Goal: Task Accomplishment & Management: Use online tool/utility

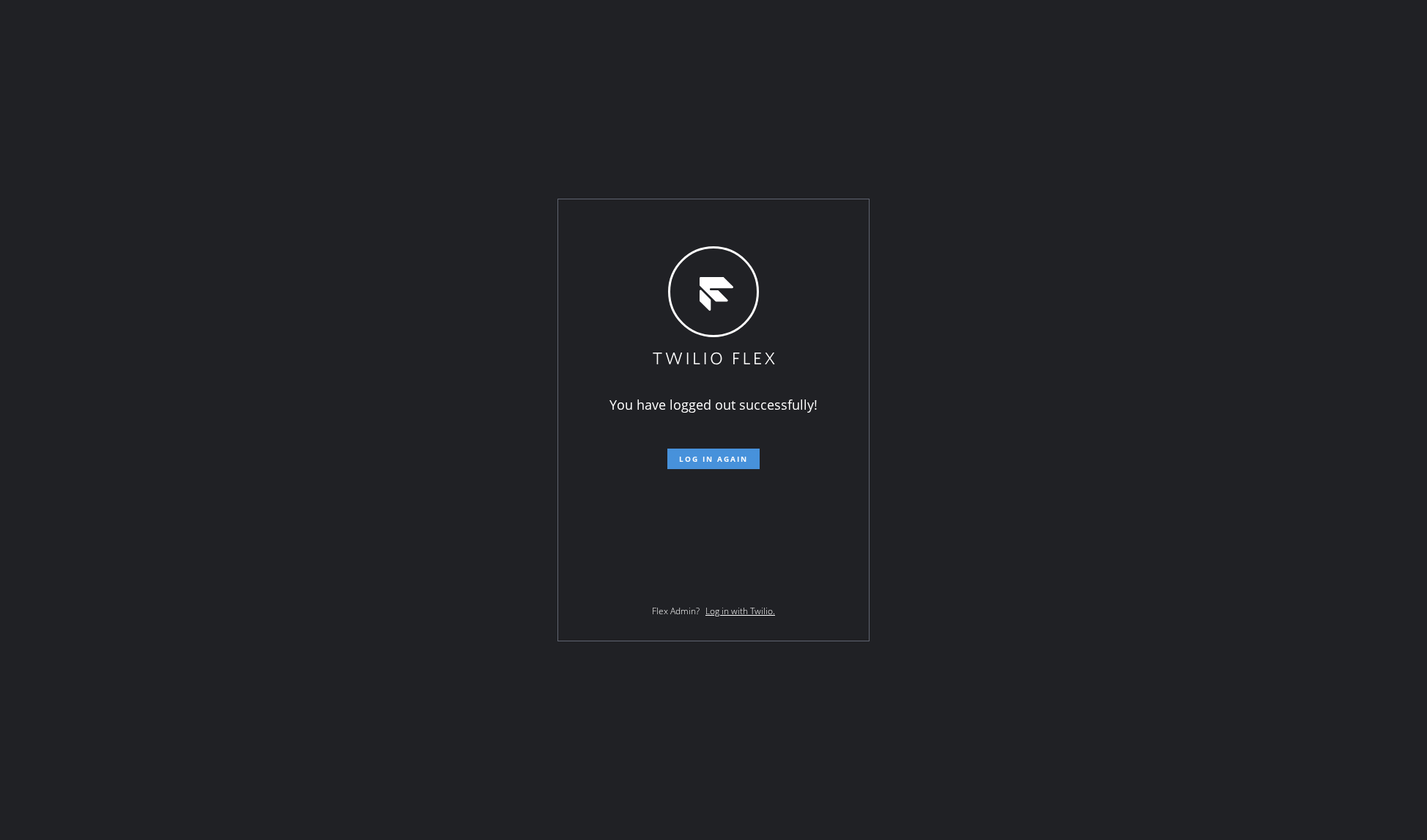
click at [714, 458] on span "Log in again" at bounding box center [714, 459] width 69 height 11
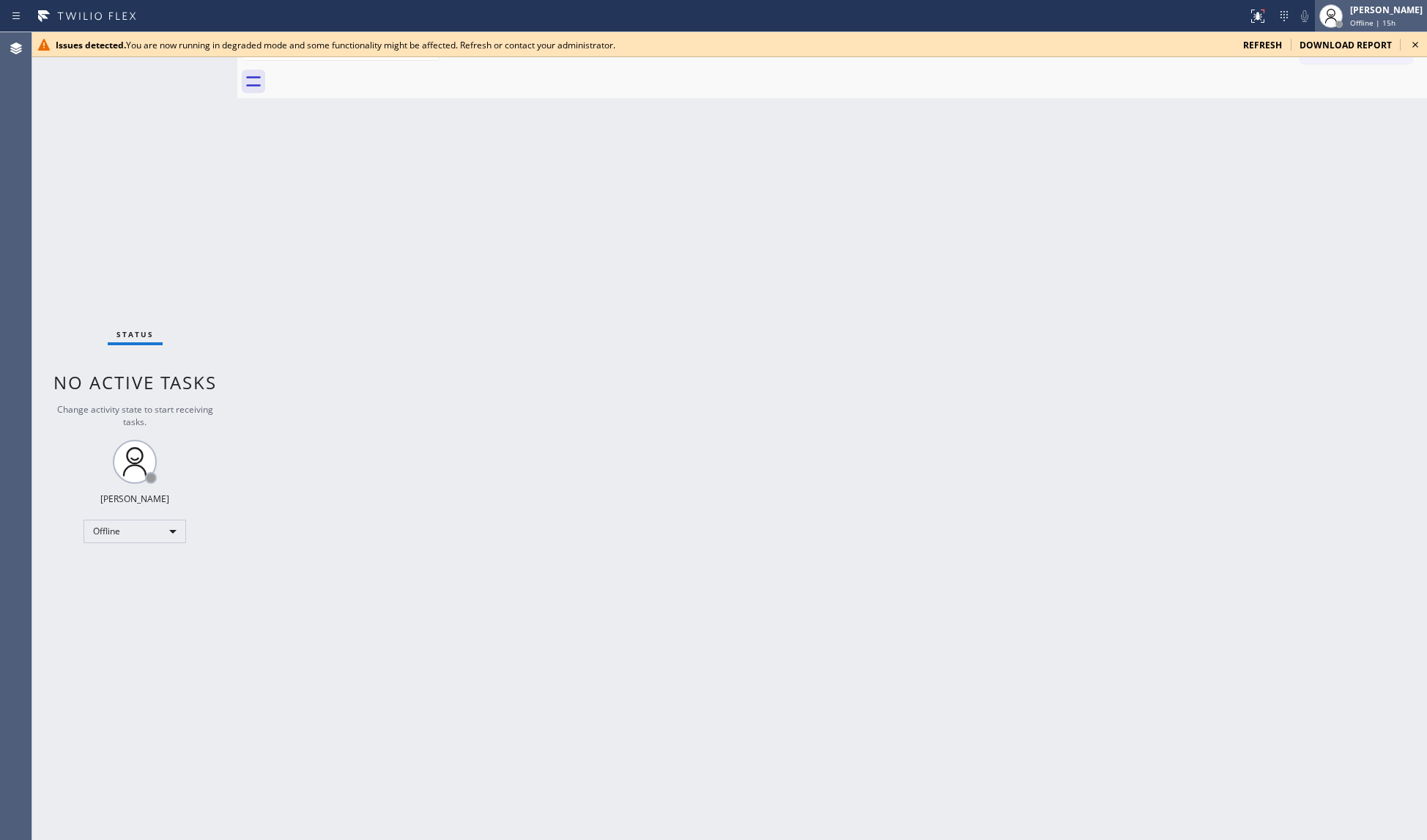
click at [1344, 15] on div at bounding box center [1331, 16] width 24 height 24
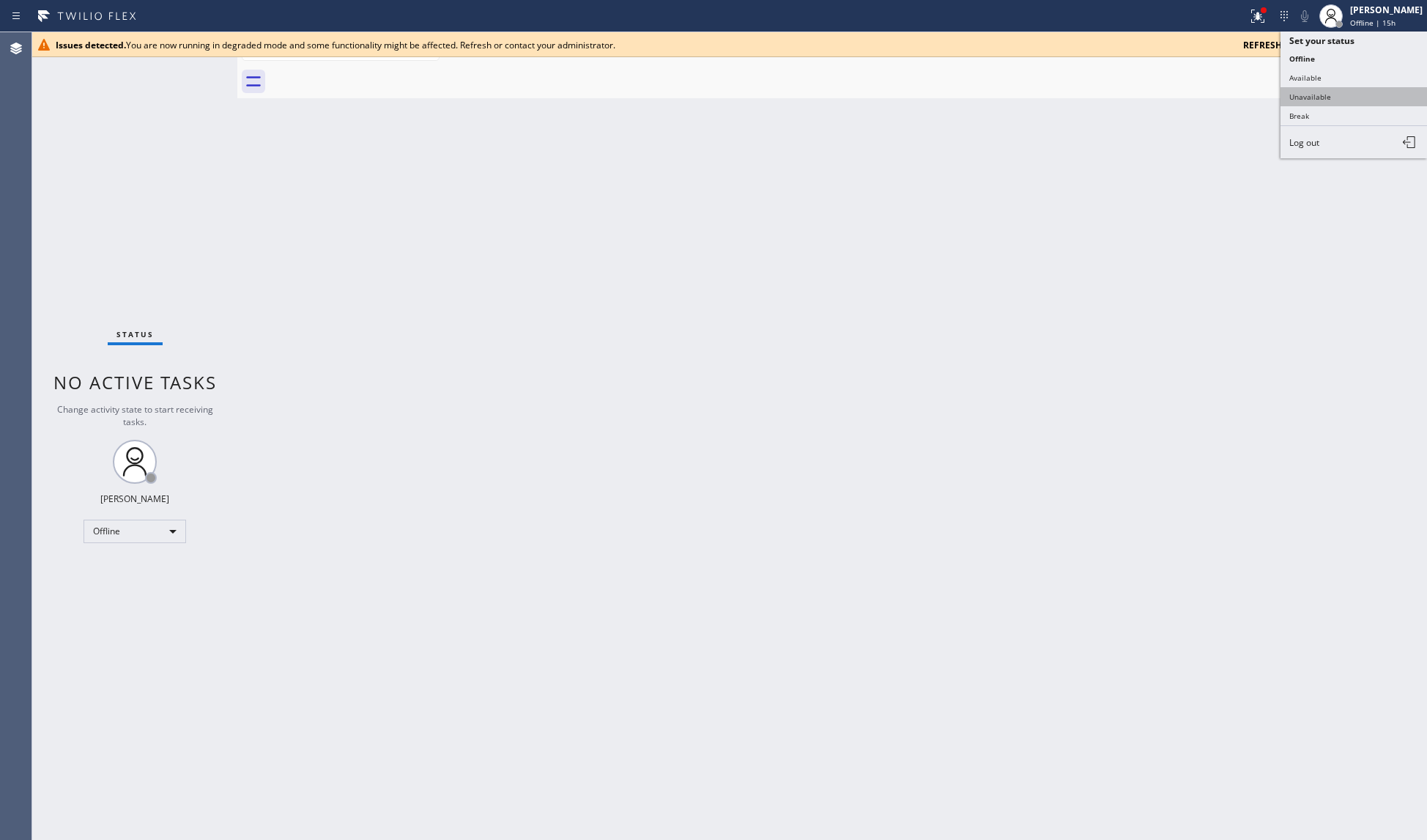
click at [1347, 95] on button "Unavailable" at bounding box center [1354, 97] width 147 height 19
click at [1414, 45] on icon at bounding box center [1416, 45] width 18 height 18
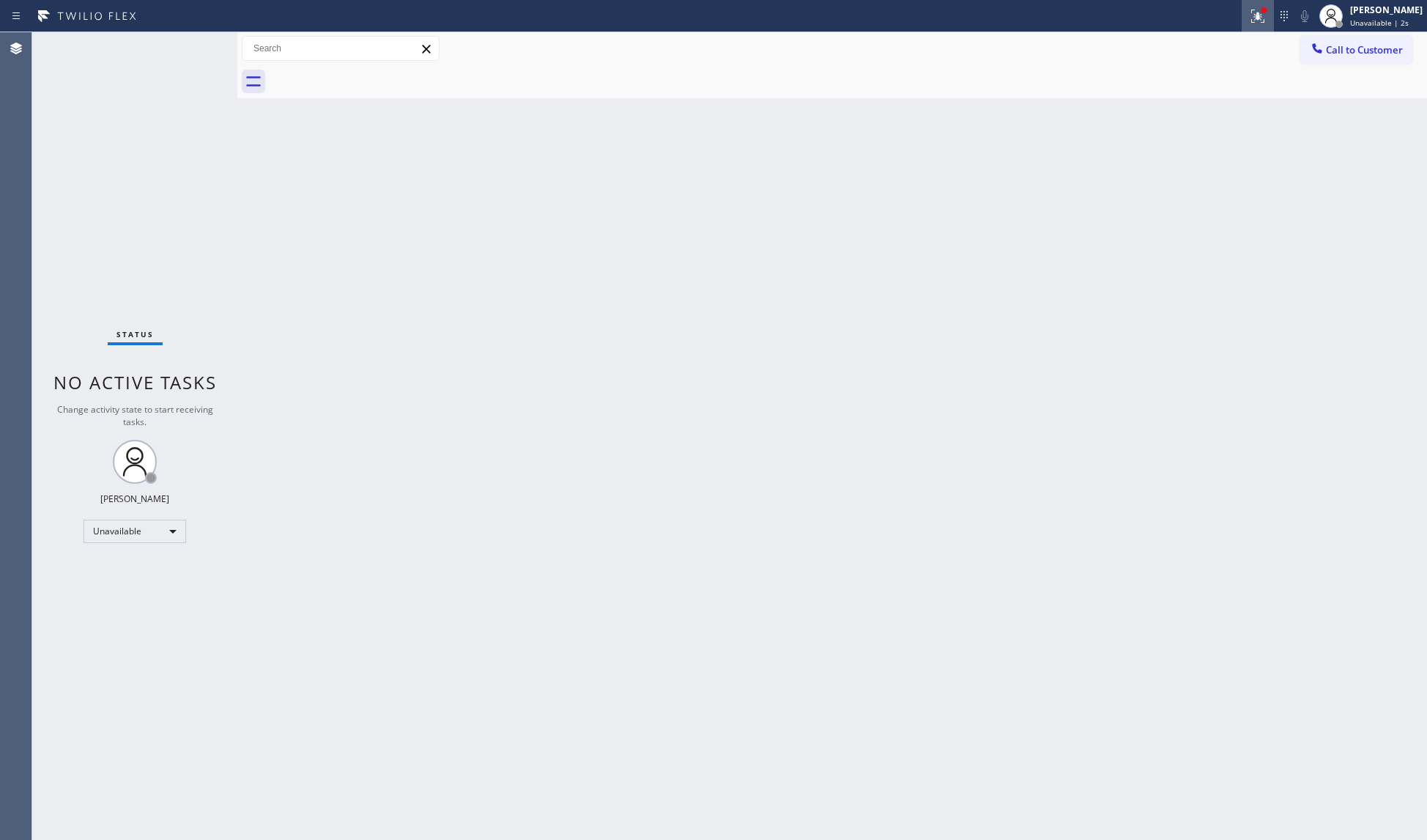
click at [1249, 24] on div at bounding box center [1257, 16] width 33 height 18
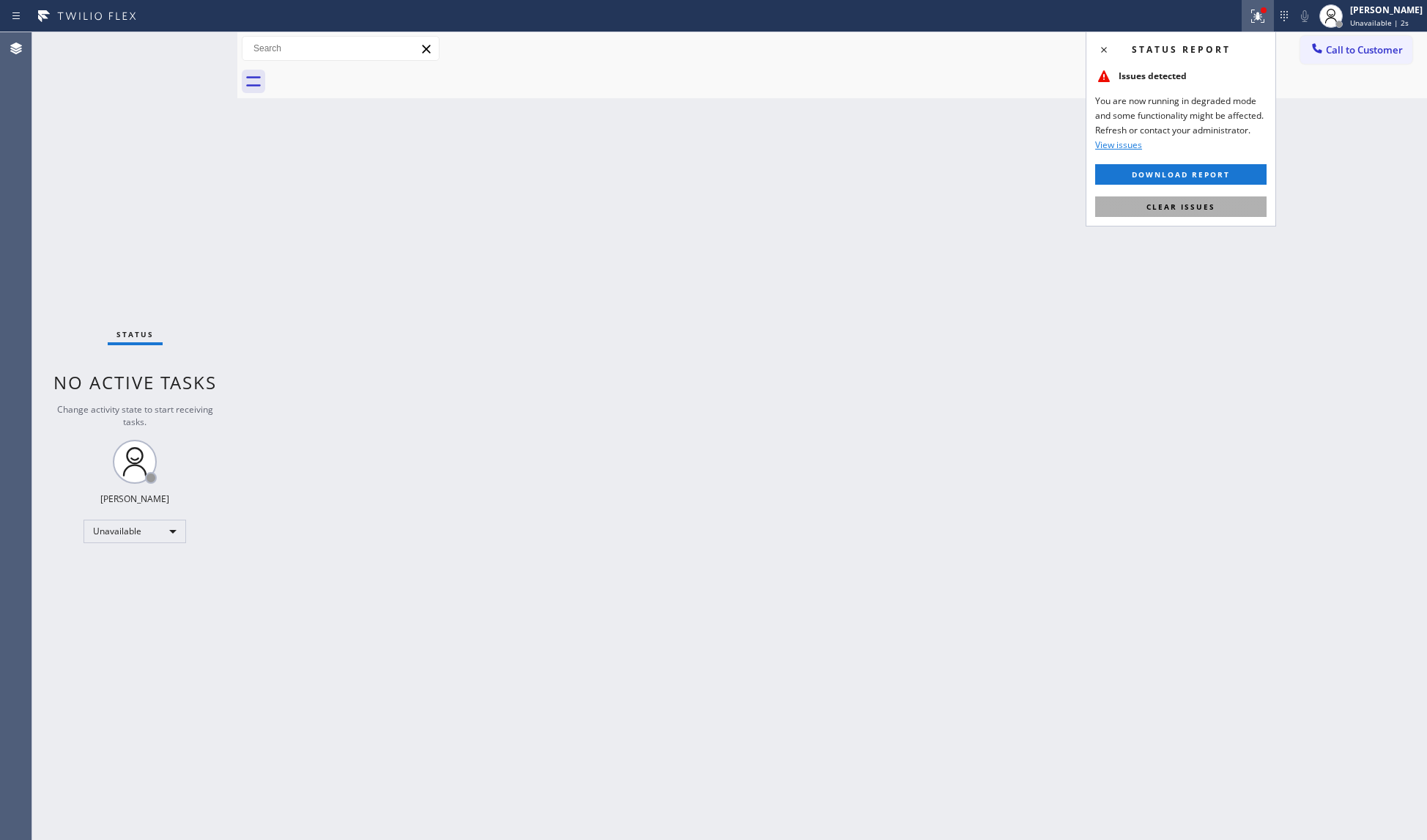
click at [1221, 200] on button "Clear issues" at bounding box center [1181, 206] width 171 height 20
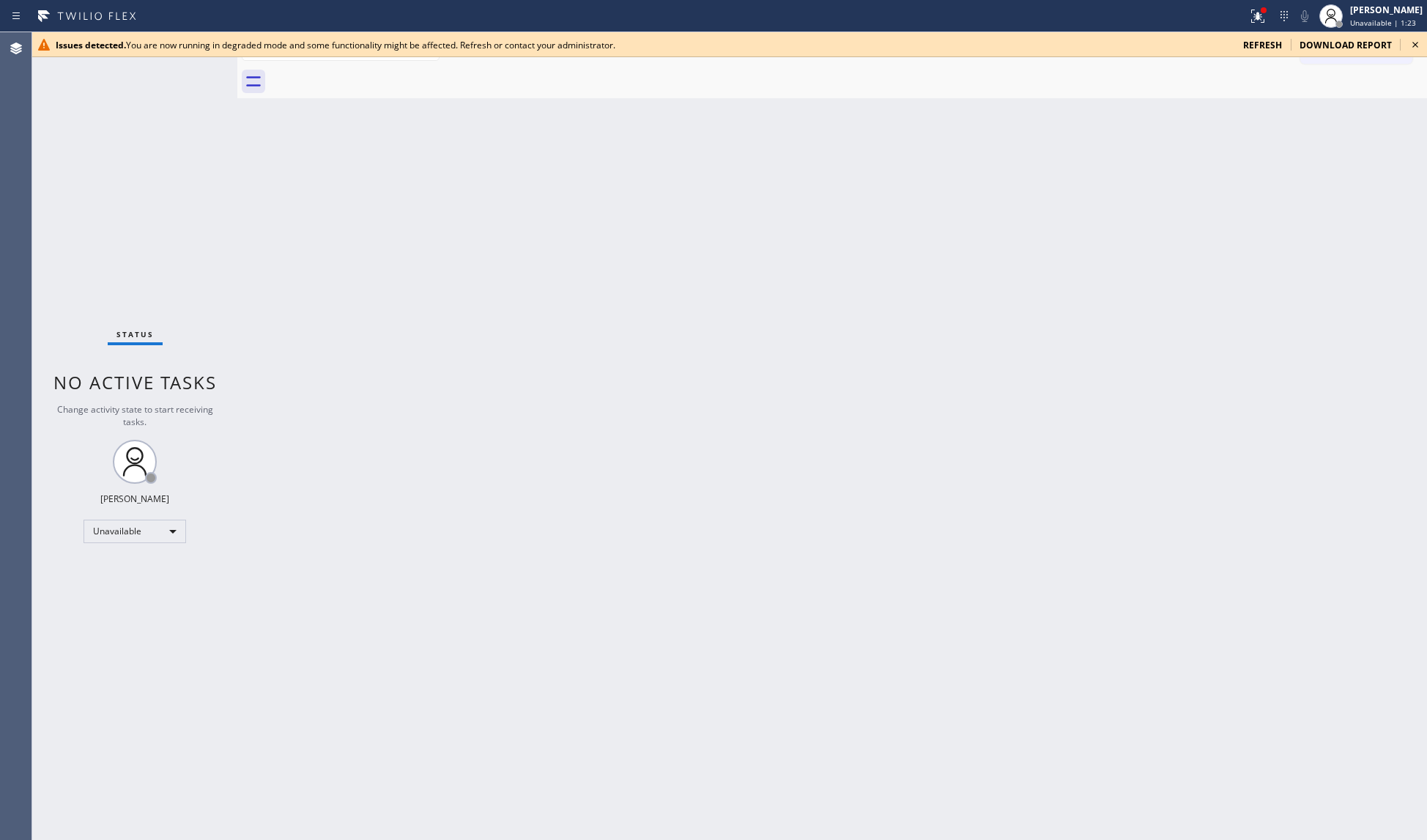
click at [1269, 44] on span "refresh" at bounding box center [1263, 45] width 39 height 12
drag, startPoint x: 1191, startPoint y: 245, endPoint x: 1206, endPoint y: 221, distance: 28.3
click at [1190, 242] on div "Back to Dashboard Change Sender ID Customers Technicians Select a contact Outbo…" at bounding box center [832, 436] width 1190 height 807
click at [1419, 44] on icon at bounding box center [1416, 45] width 18 height 18
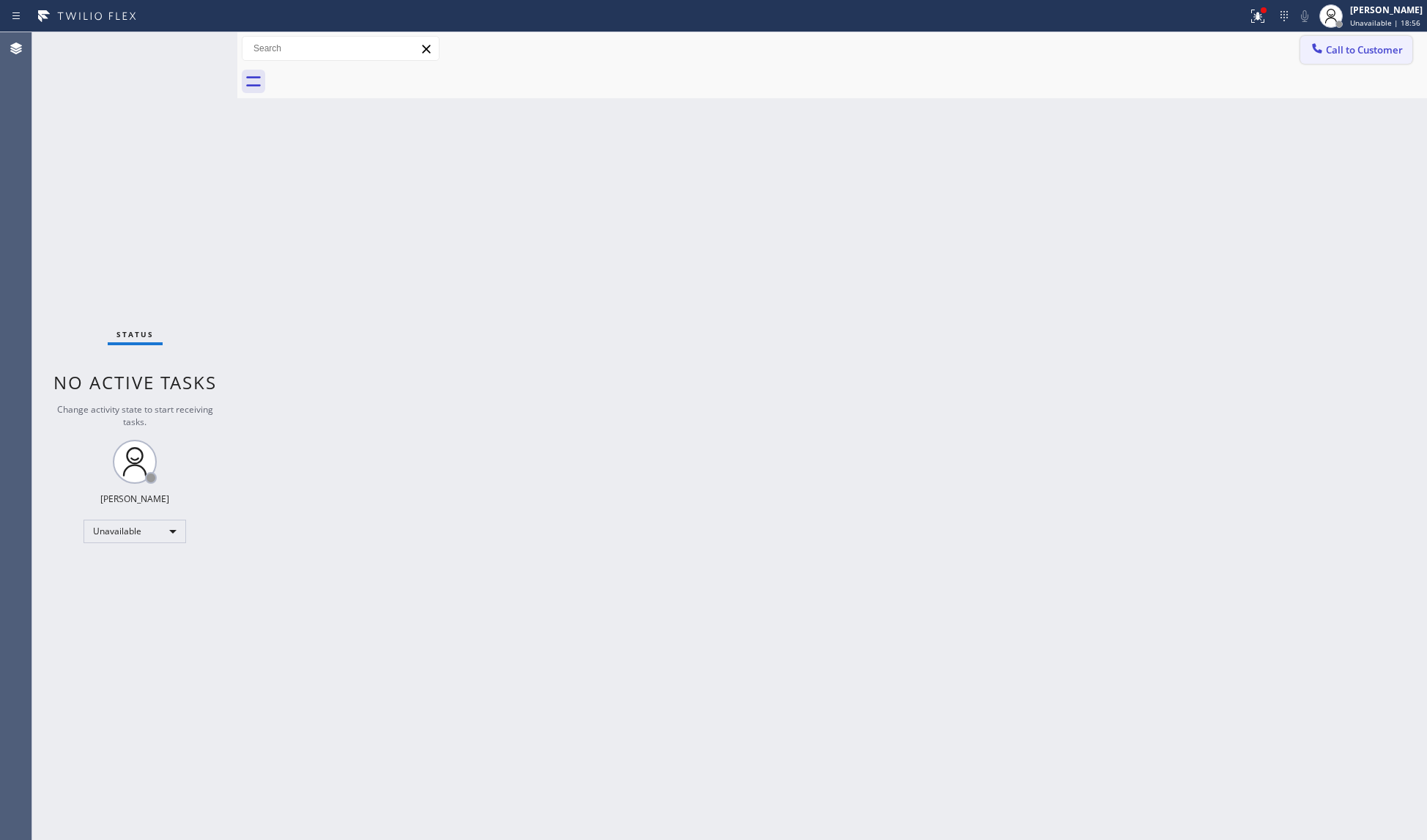
click at [1379, 46] on span "Call to Customer" at bounding box center [1365, 49] width 77 height 13
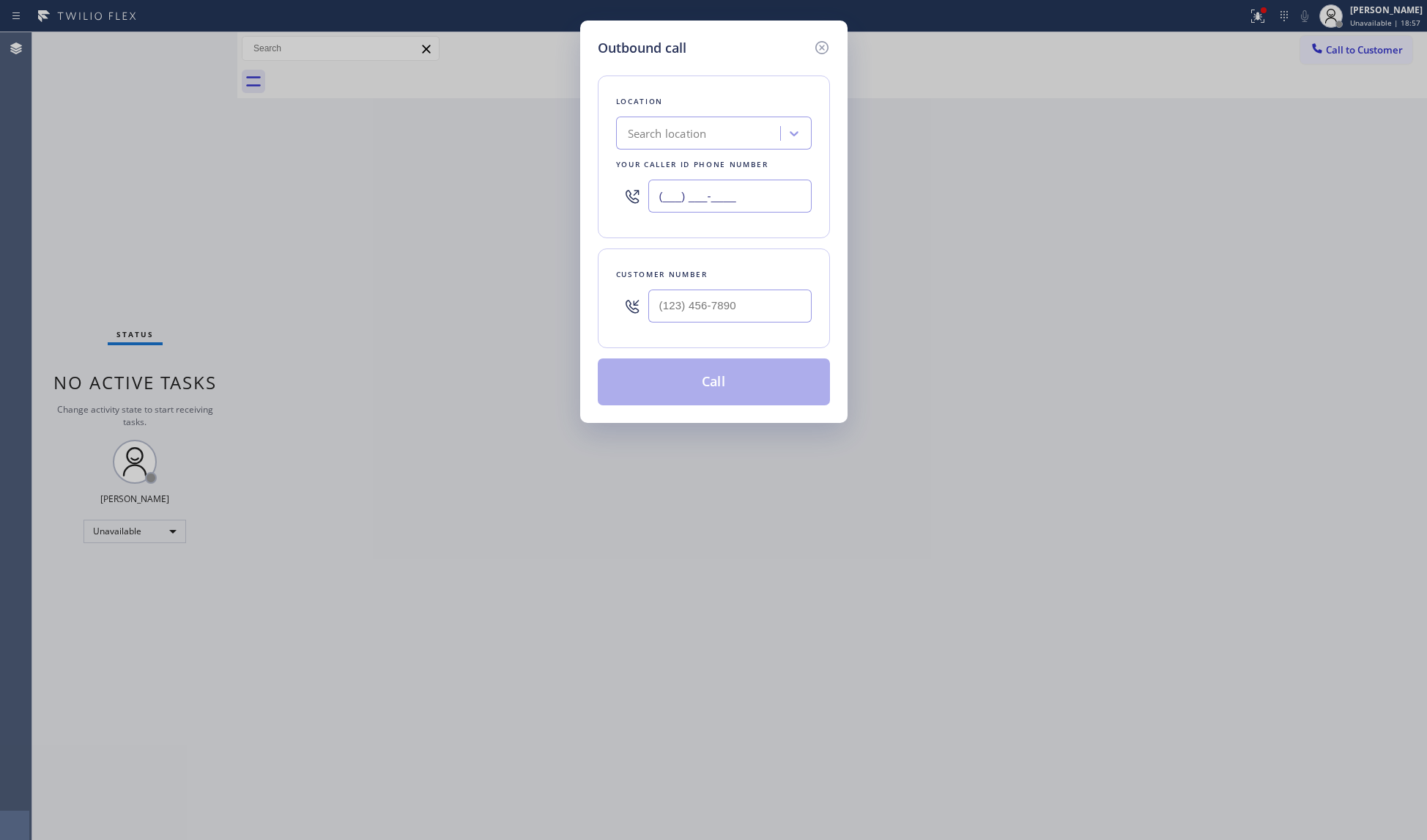
click at [761, 195] on input "(___) ___-____" at bounding box center [730, 196] width 163 height 33
paste input "866) 878-8591"
type input "(866) 878-8591"
click at [735, 311] on input "(___) ___-____" at bounding box center [730, 306] width 163 height 33
paste input "970) 398-0511"
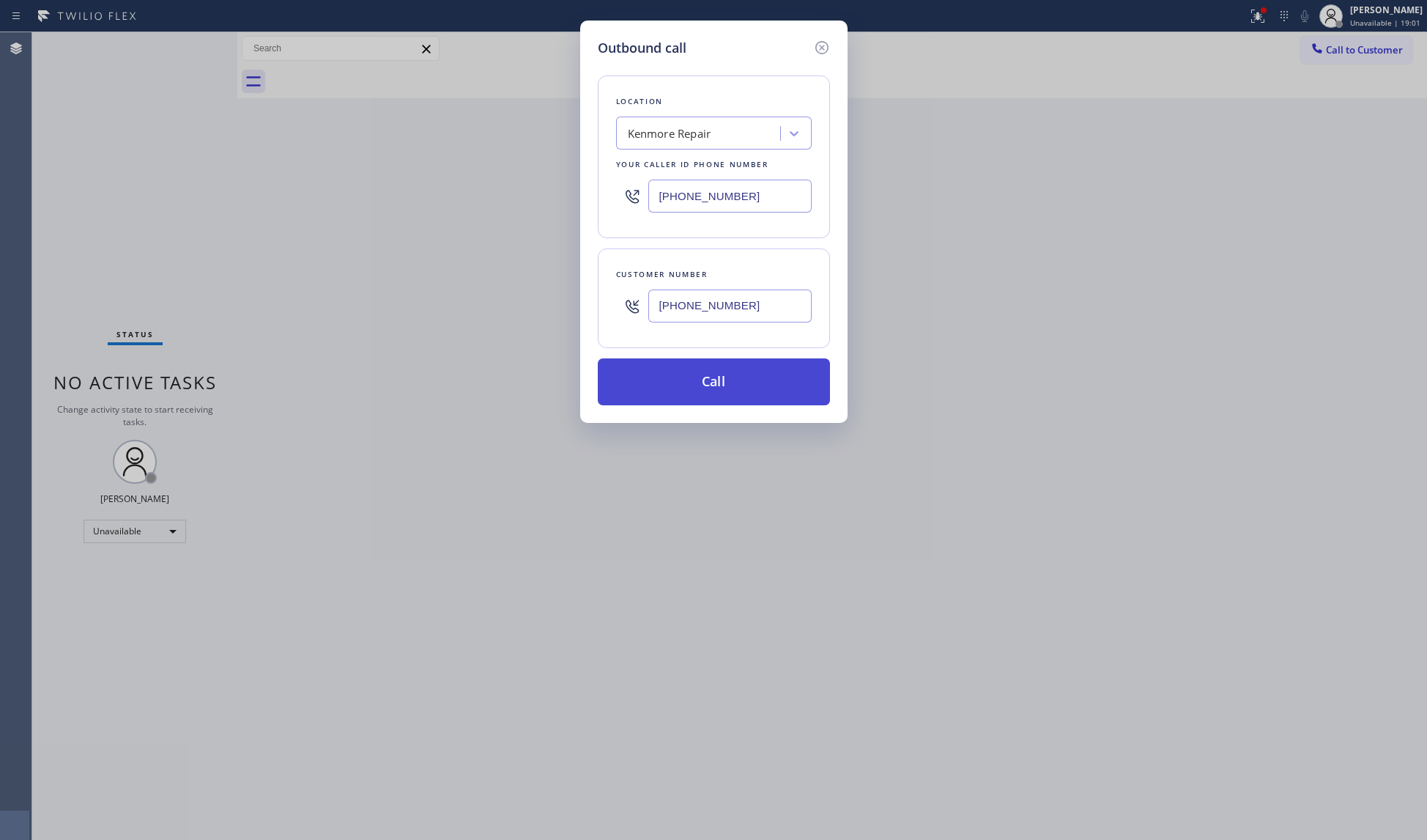
click at [735, 376] on button "Call" at bounding box center [714, 381] width 232 height 47
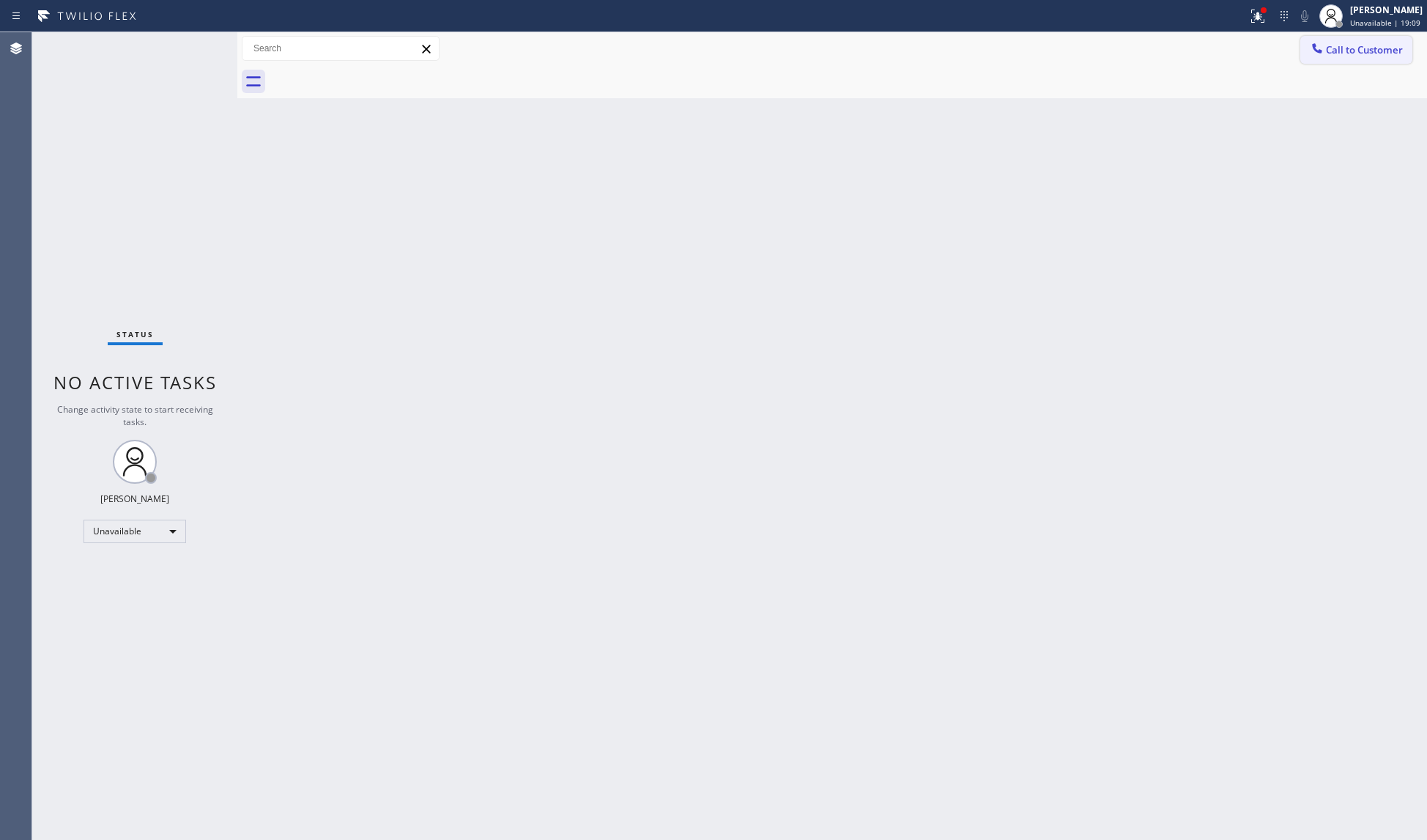
click at [1344, 60] on button "Call to Customer" at bounding box center [1357, 50] width 112 height 28
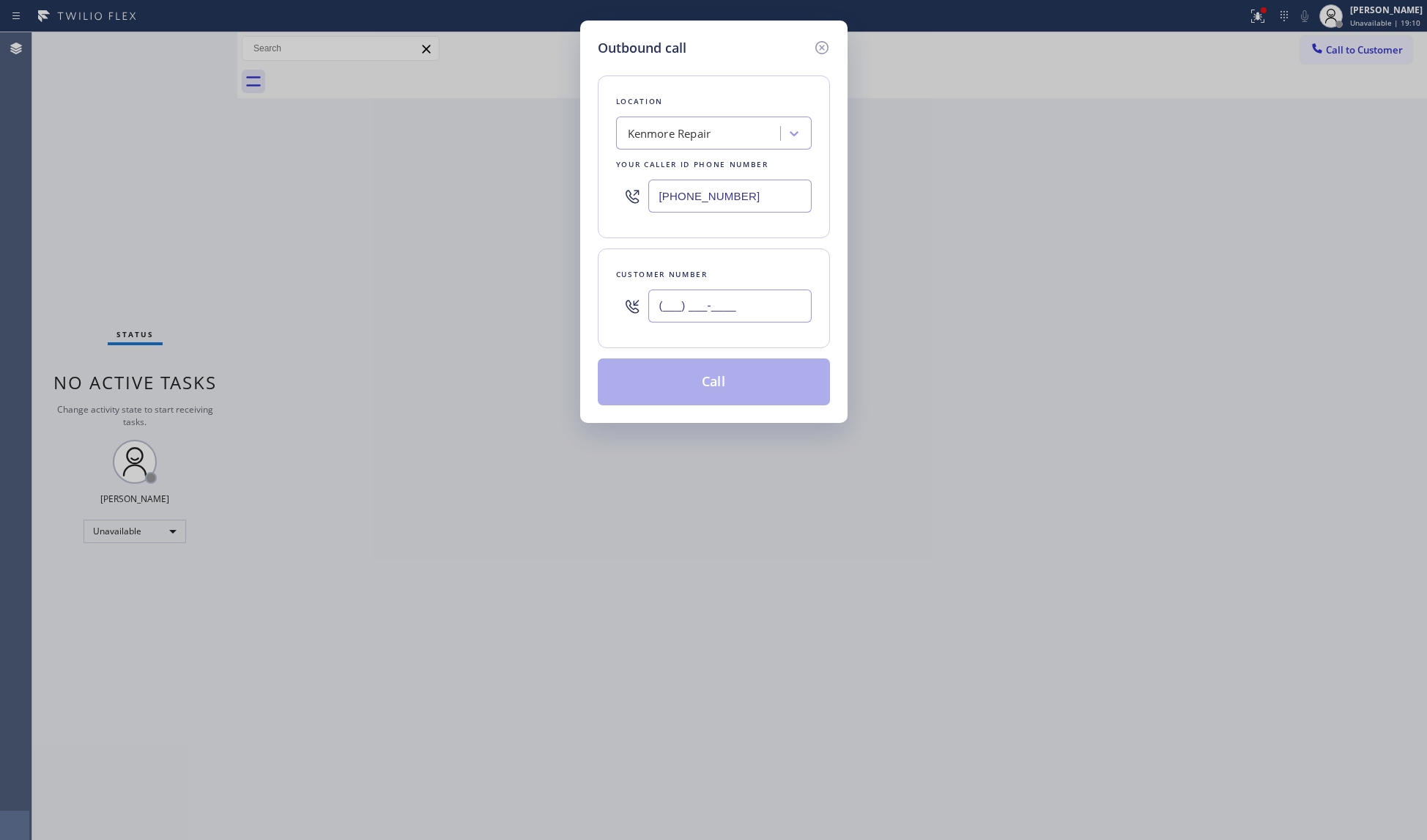
click at [757, 311] on input "(___) ___-____" at bounding box center [730, 306] width 163 height 33
paste input "970) 398-0511"
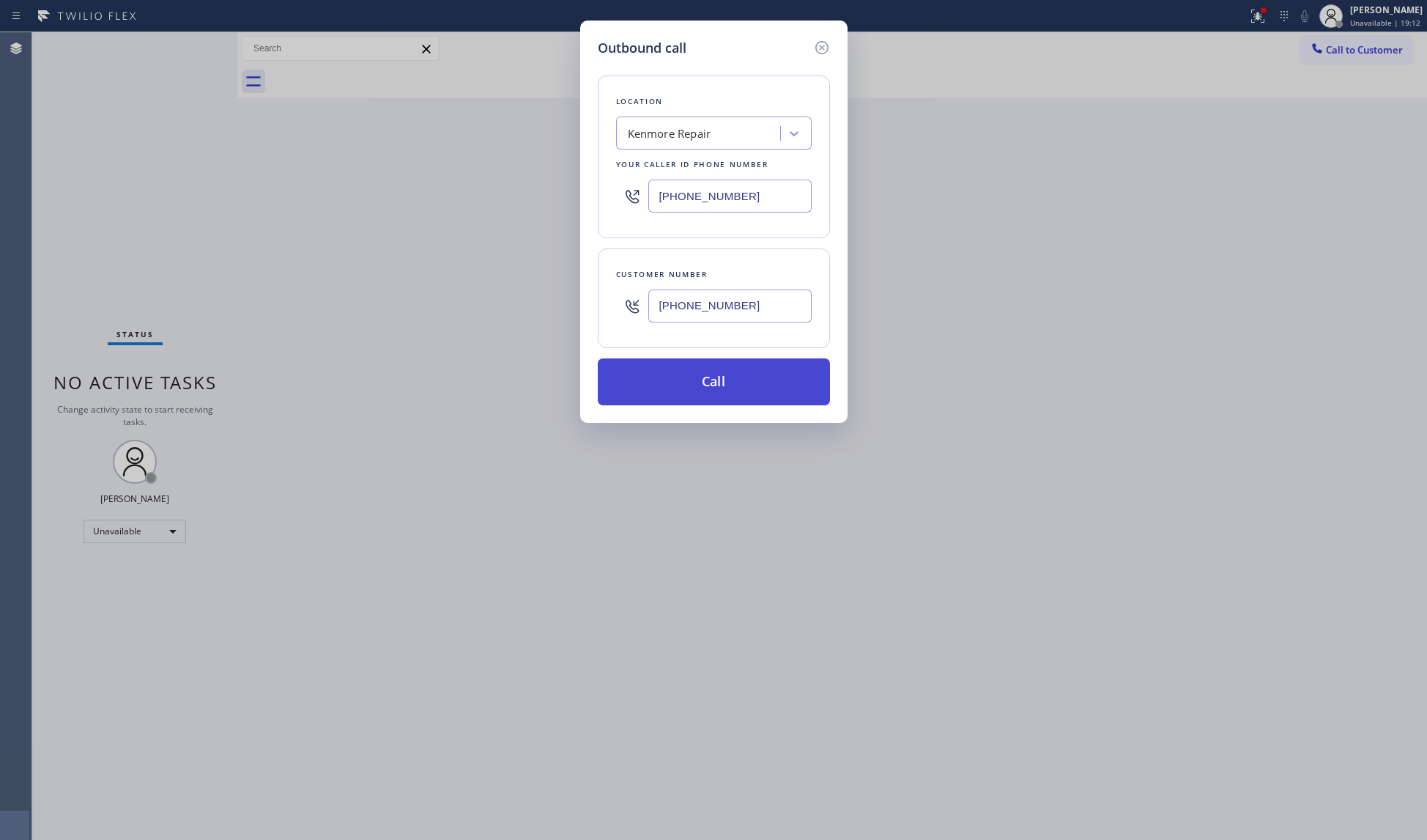
type input "(970) 398-0511"
click at [695, 385] on button "Call" at bounding box center [714, 381] width 232 height 47
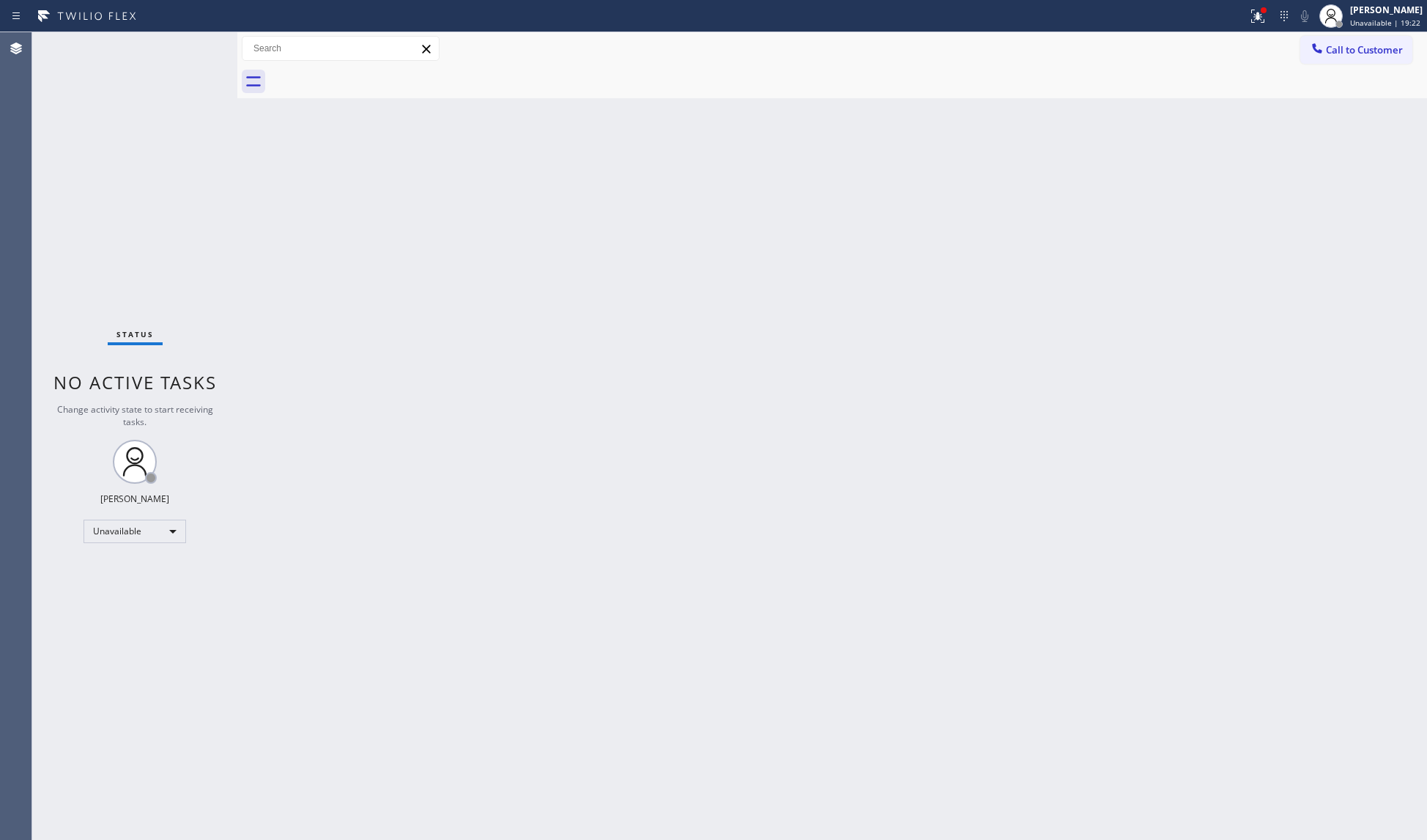
drag, startPoint x: 1150, startPoint y: 282, endPoint x: 1190, endPoint y: 179, distance: 110.5
click at [1155, 270] on div "Back to Dashboard Change Sender ID Customers Technicians Select a contact Outbo…" at bounding box center [832, 436] width 1190 height 807
click at [1323, 51] on icon at bounding box center [1317, 48] width 15 height 15
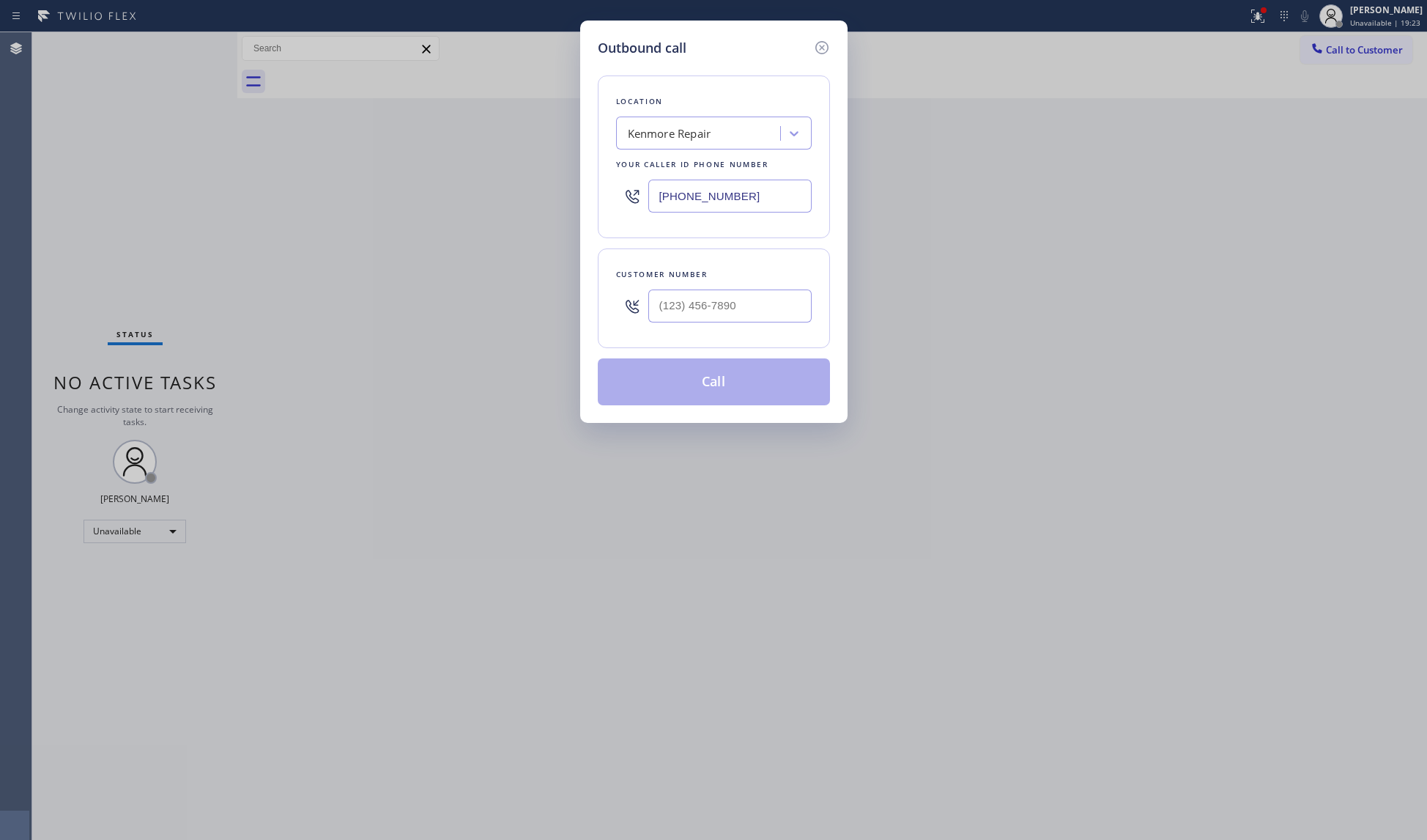
click at [790, 193] on input "(866) 878-8591" at bounding box center [730, 196] width 163 height 33
paste input "text"
drag, startPoint x: 766, startPoint y: 202, endPoint x: 652, endPoint y: 211, distance: 114.4
click at [654, 211] on input "(866) 878-8591" at bounding box center [730, 196] width 163 height 33
paste input "678) 855-8895"
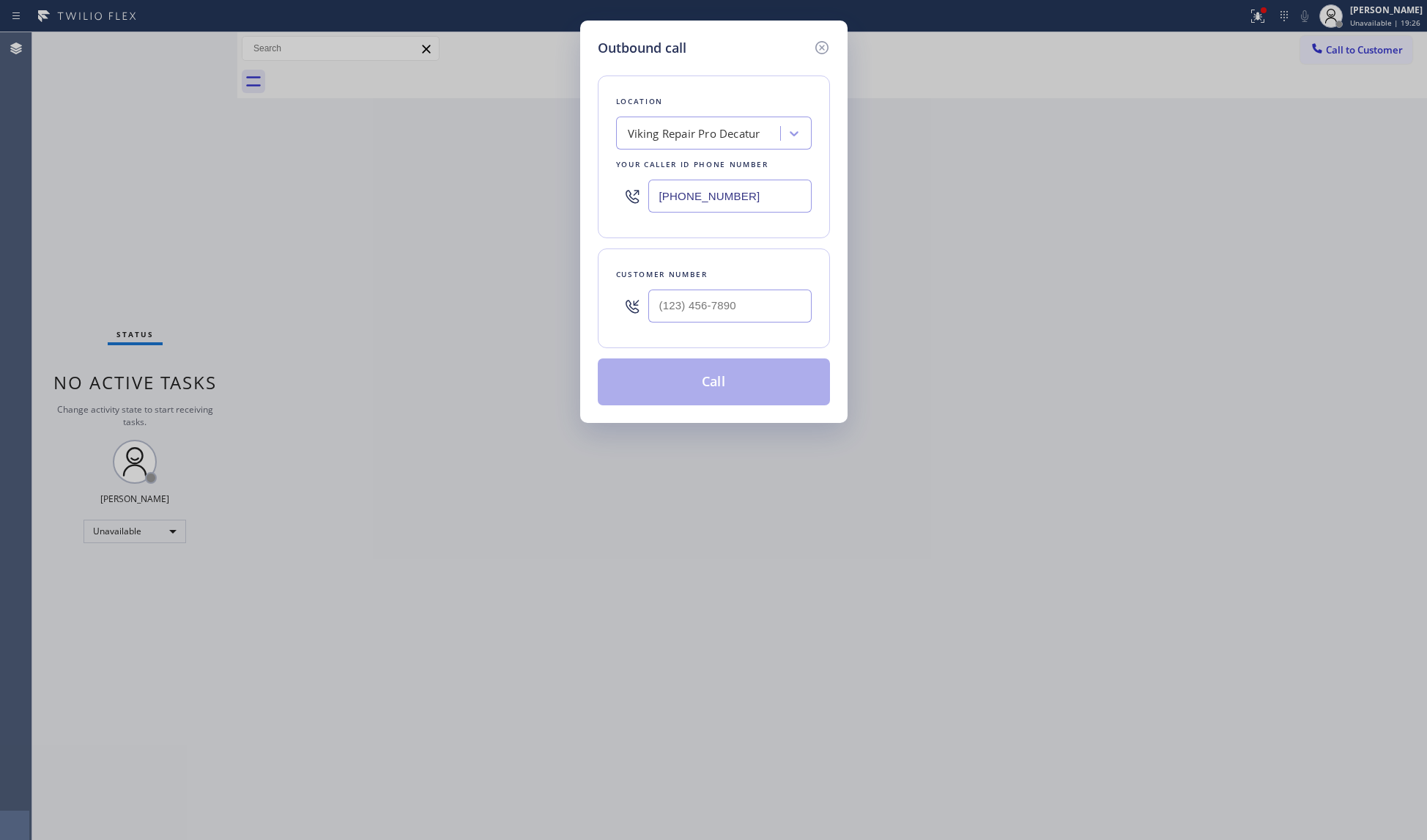
type input "(678) 855-8895"
paste input "770) 202-6496"
click at [669, 309] on input "(___) ___-____" at bounding box center [730, 306] width 163 height 33
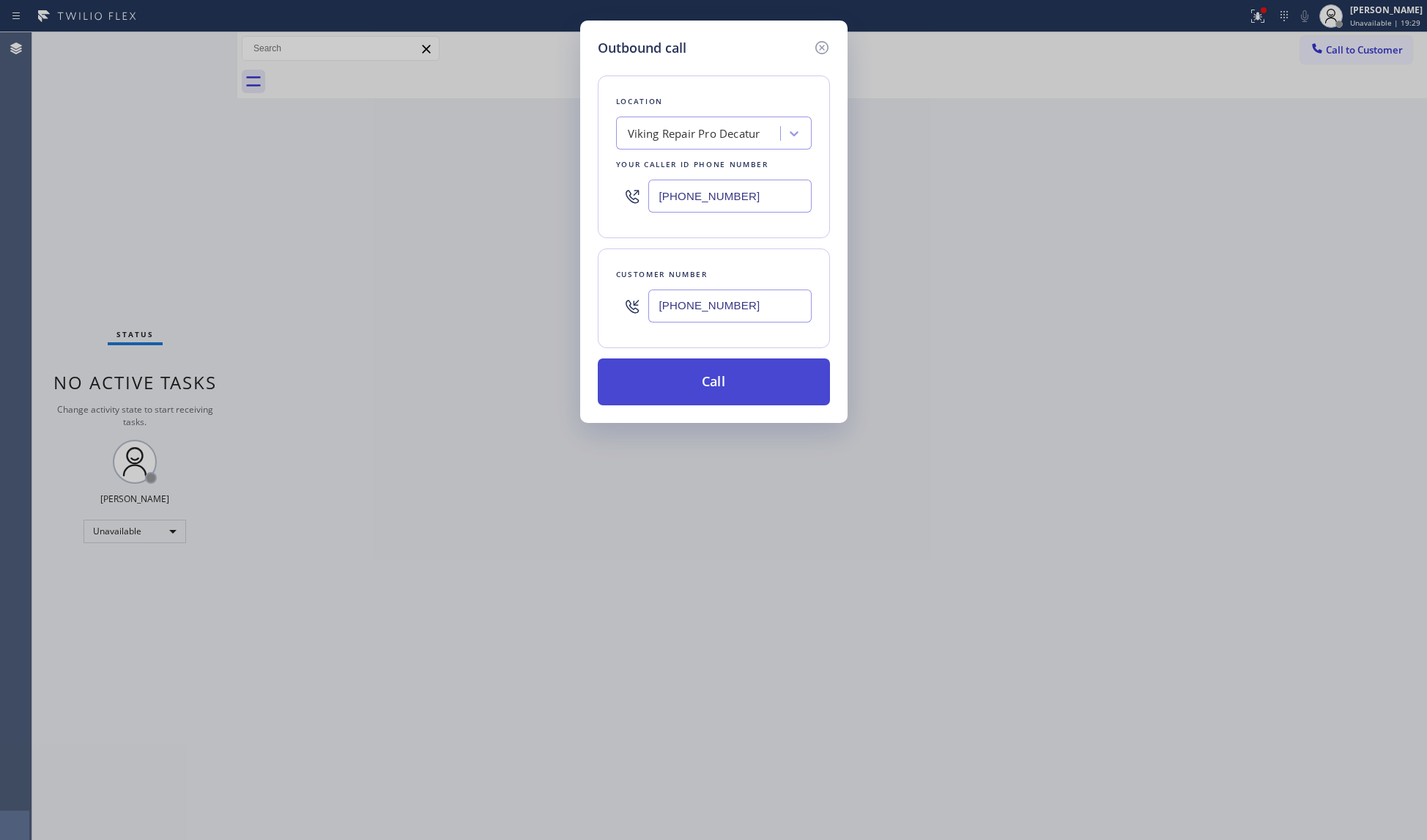
type input "(770) 202-6496"
click at [727, 387] on button "Call" at bounding box center [714, 381] width 232 height 47
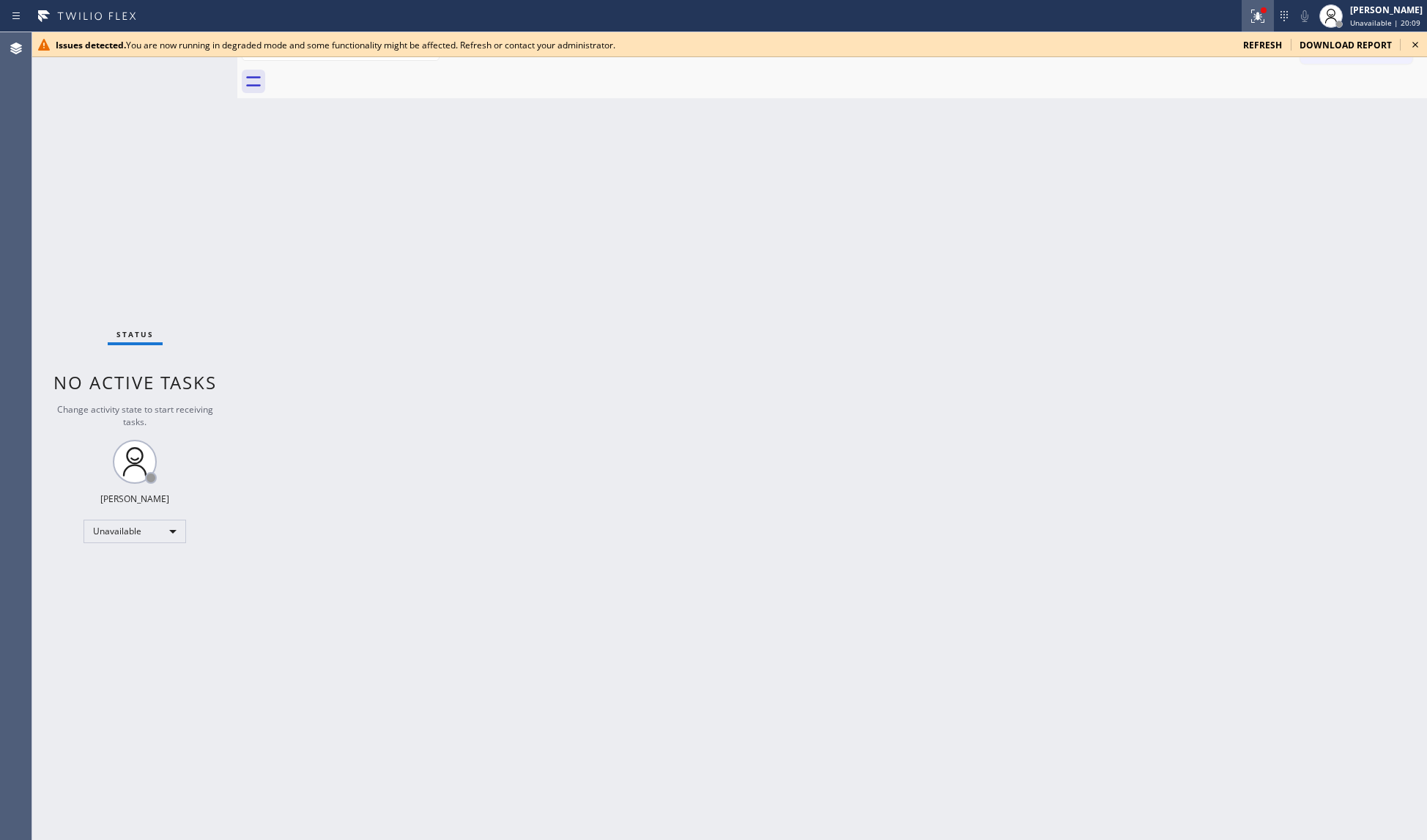
click at [1260, 13] on icon at bounding box center [1258, 14] width 9 height 5
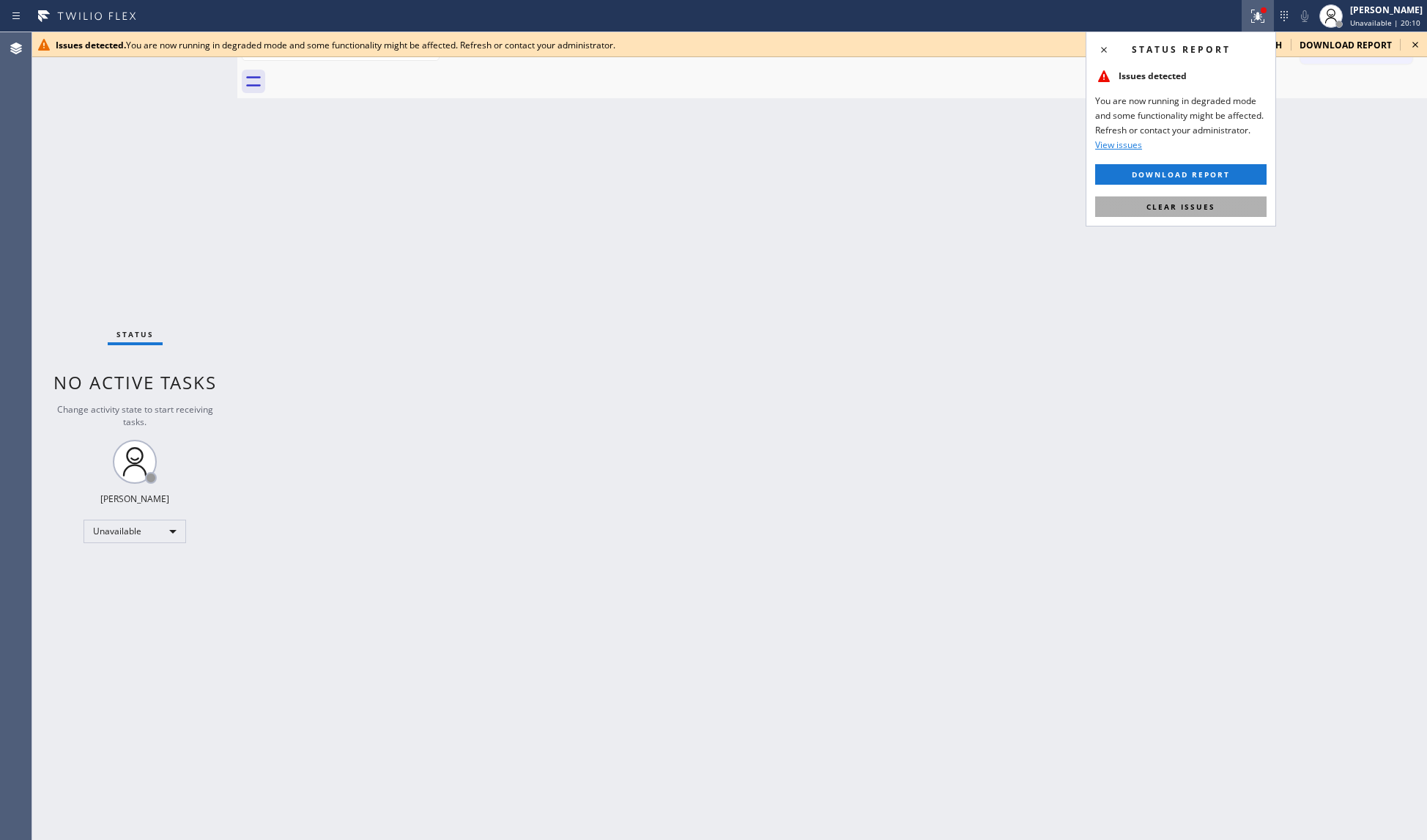
click at [1235, 199] on button "Clear issues" at bounding box center [1181, 206] width 171 height 20
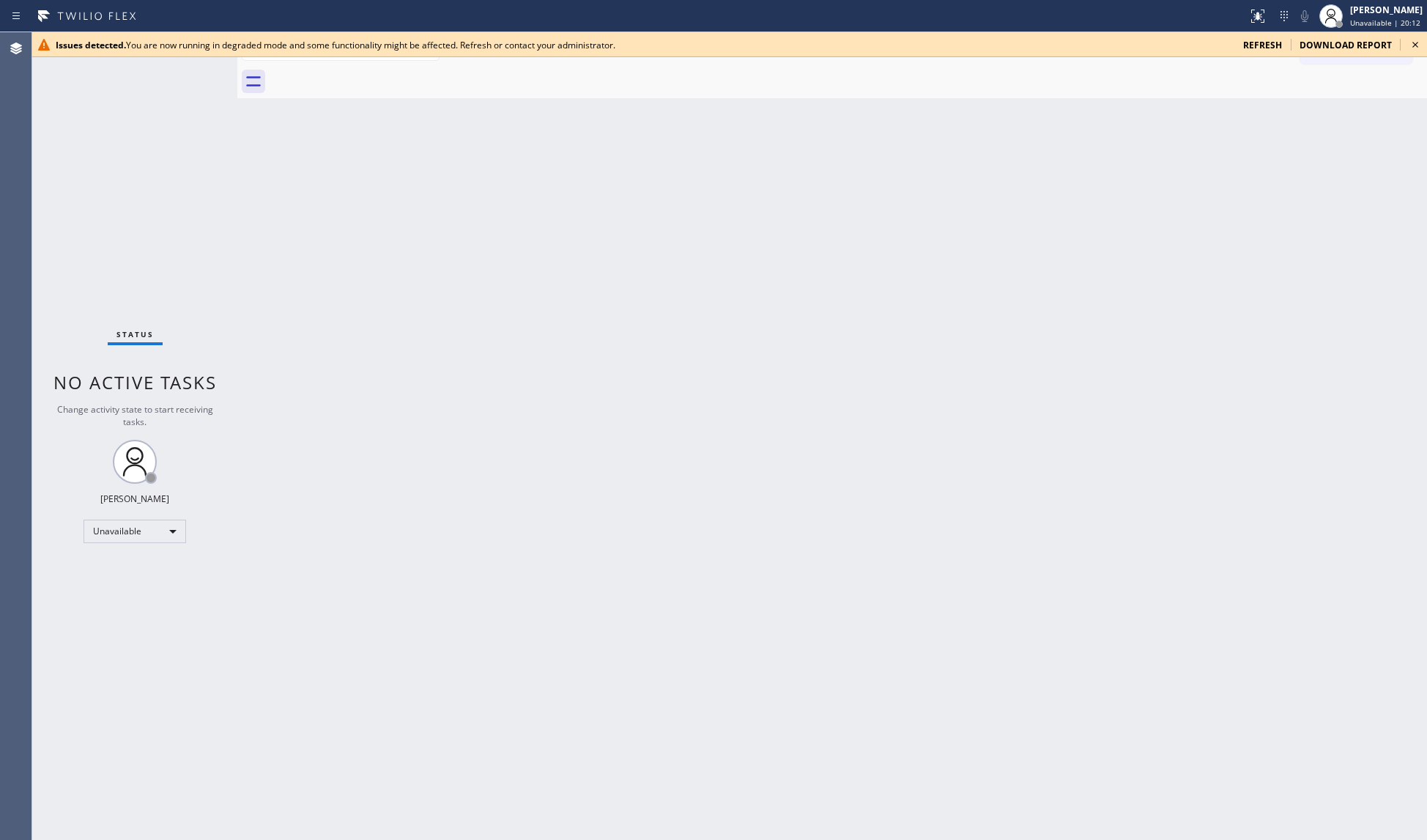
click at [1261, 36] on div "Issues detected. You are now running in degraded mode and some functionality mi…" at bounding box center [730, 45] width 1395 height 25
click at [1255, 47] on span "refresh" at bounding box center [1263, 45] width 39 height 12
click at [1261, 46] on span "refresh" at bounding box center [1263, 45] width 39 height 12
click at [1253, 39] on span "refresh" at bounding box center [1263, 45] width 39 height 12
click at [1260, 16] on icon at bounding box center [1256, 15] width 9 height 11
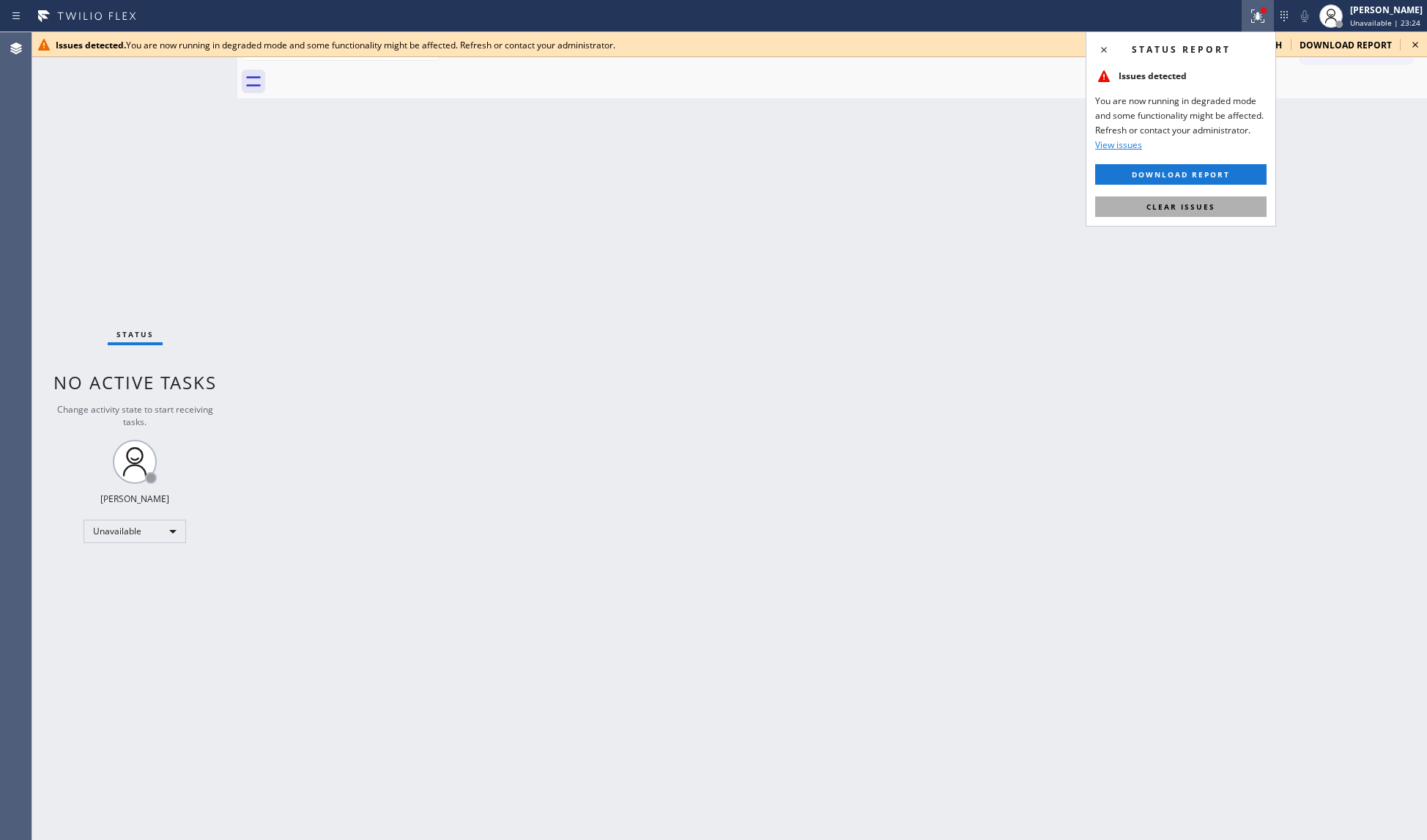
drag, startPoint x: 1202, startPoint y: 203, endPoint x: 1228, endPoint y: 200, distance: 26.2
click at [1203, 203] on span "Clear issues" at bounding box center [1181, 206] width 69 height 11
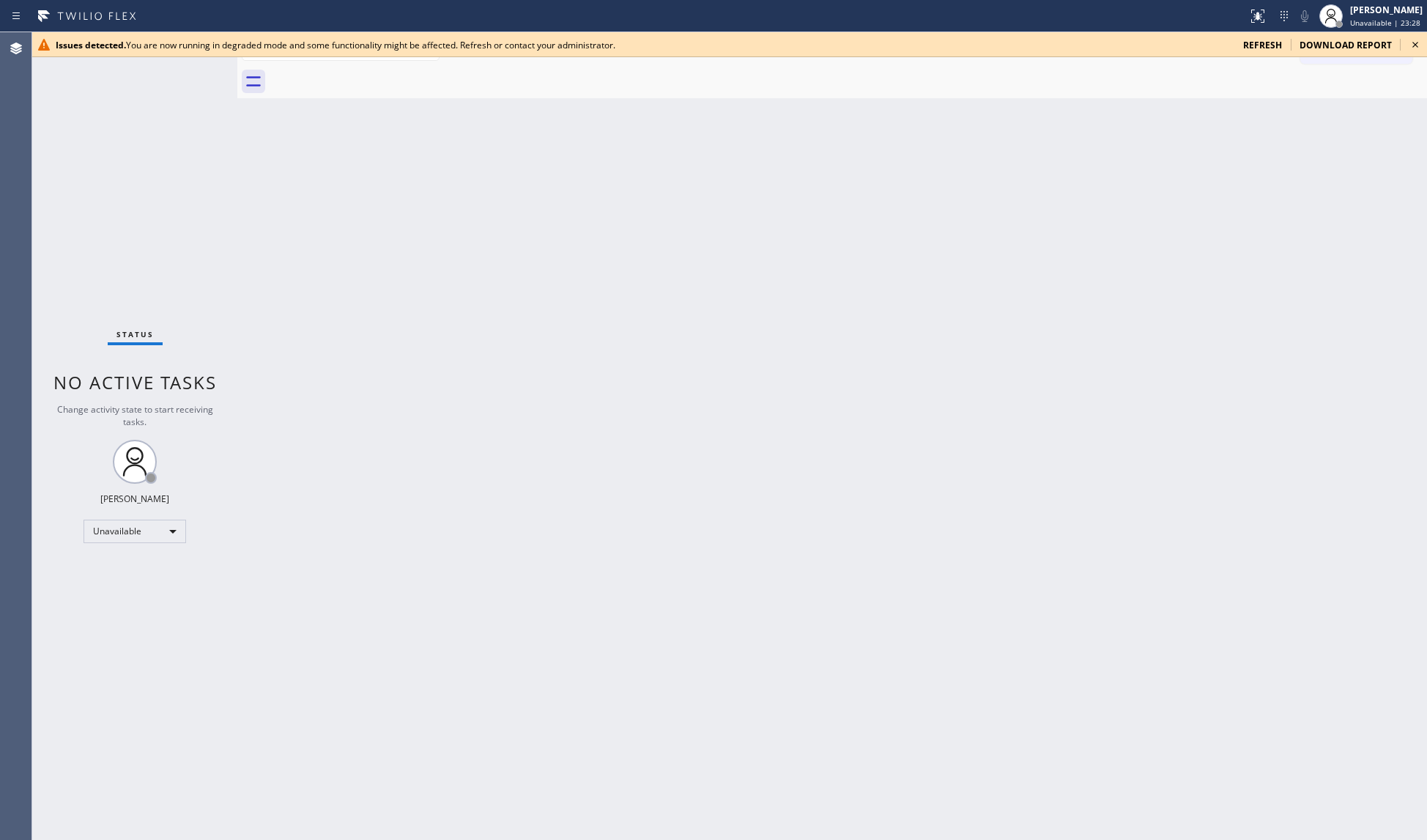
drag, startPoint x: 1220, startPoint y: 192, endPoint x: 1237, endPoint y: 179, distance: 21.4
click at [1222, 189] on div "Back to Dashboard Change Sender ID Customers Technicians Select a contact Outbo…" at bounding box center [832, 436] width 1190 height 807
click at [1385, 18] on span "Unavailable | 23:30" at bounding box center [1386, 23] width 70 height 11
click at [1317, 55] on button "Offline" at bounding box center [1354, 59] width 147 height 19
click at [1348, 16] on div at bounding box center [1331, 16] width 33 height 33
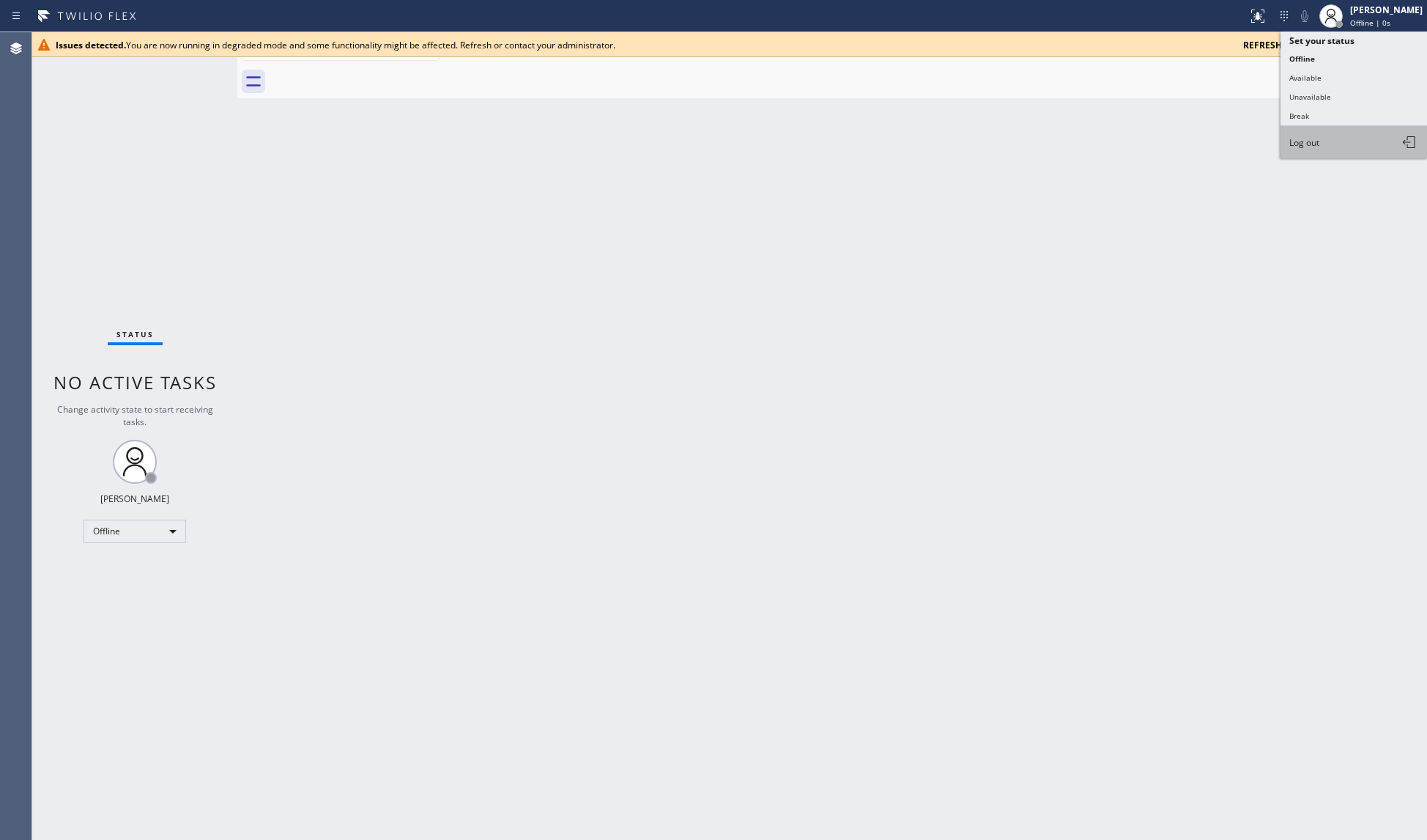
click at [1319, 143] on span "Log out" at bounding box center [1305, 142] width 30 height 12
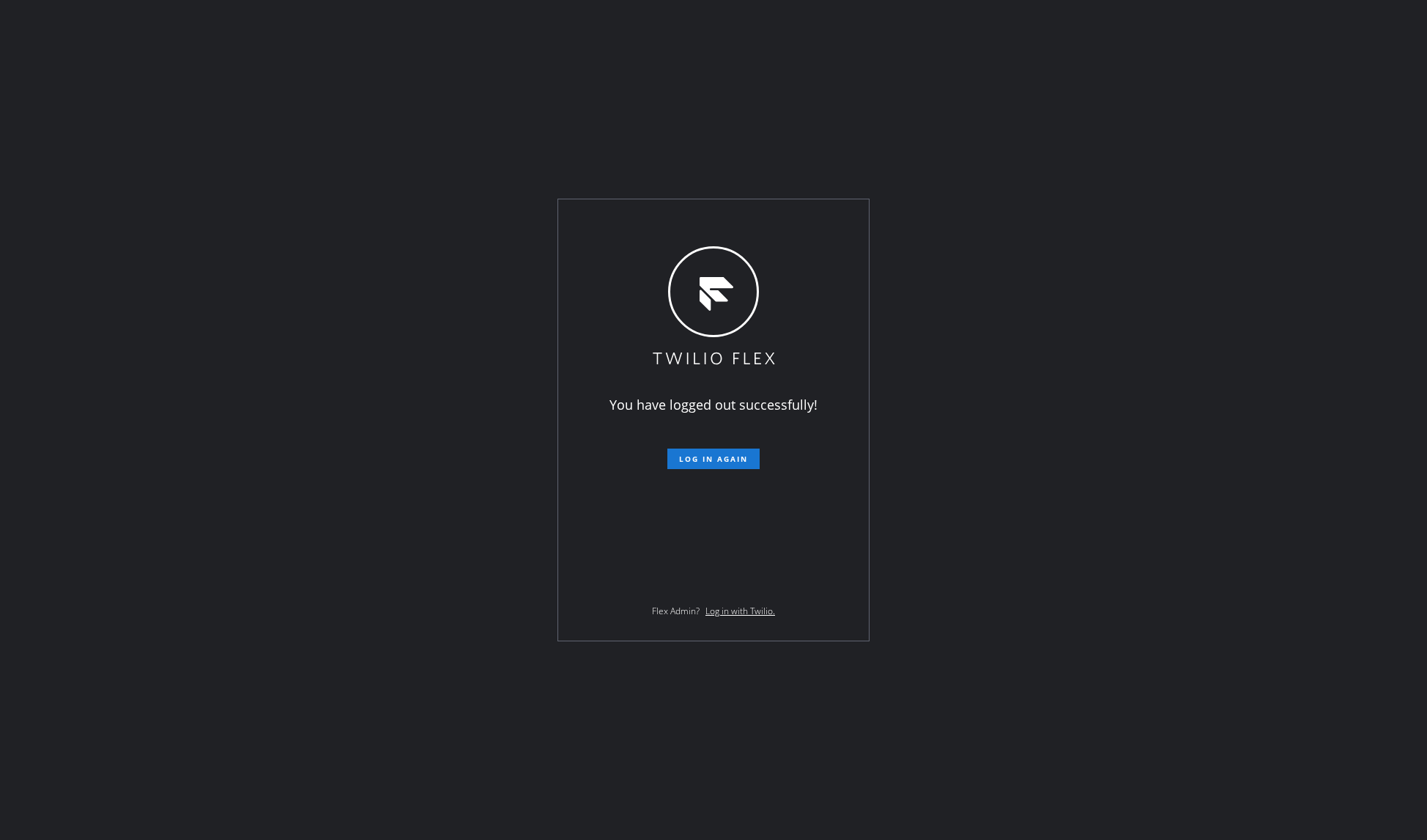
click at [757, 444] on form "Log in again" at bounding box center [714, 453] width 255 height 33
click at [749, 452] on button "Log in again" at bounding box center [714, 458] width 92 height 20
click at [702, 454] on span "Log in again" at bounding box center [714, 459] width 69 height 11
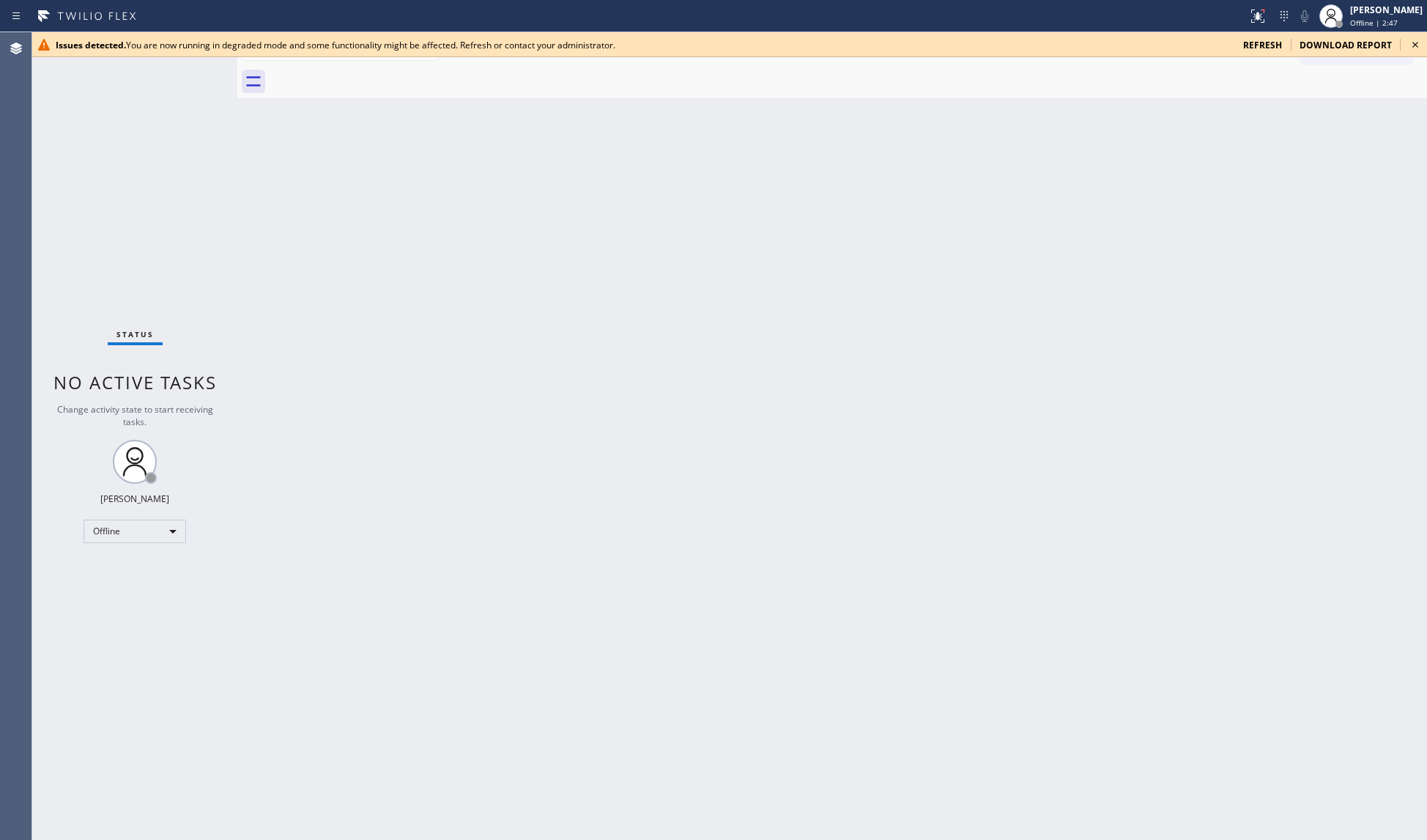
click at [1269, 45] on span "refresh" at bounding box center [1263, 45] width 39 height 12
click at [1251, 46] on span "refresh" at bounding box center [1263, 45] width 39 height 12
click at [1352, 12] on div "[PERSON_NAME]" at bounding box center [1387, 10] width 73 height 12
click at [1314, 89] on button "Unavailable" at bounding box center [1354, 97] width 147 height 19
click at [1001, 174] on div "Back to Dashboard Change Sender ID Customers Technicians Select a contact Outbo…" at bounding box center [832, 436] width 1190 height 807
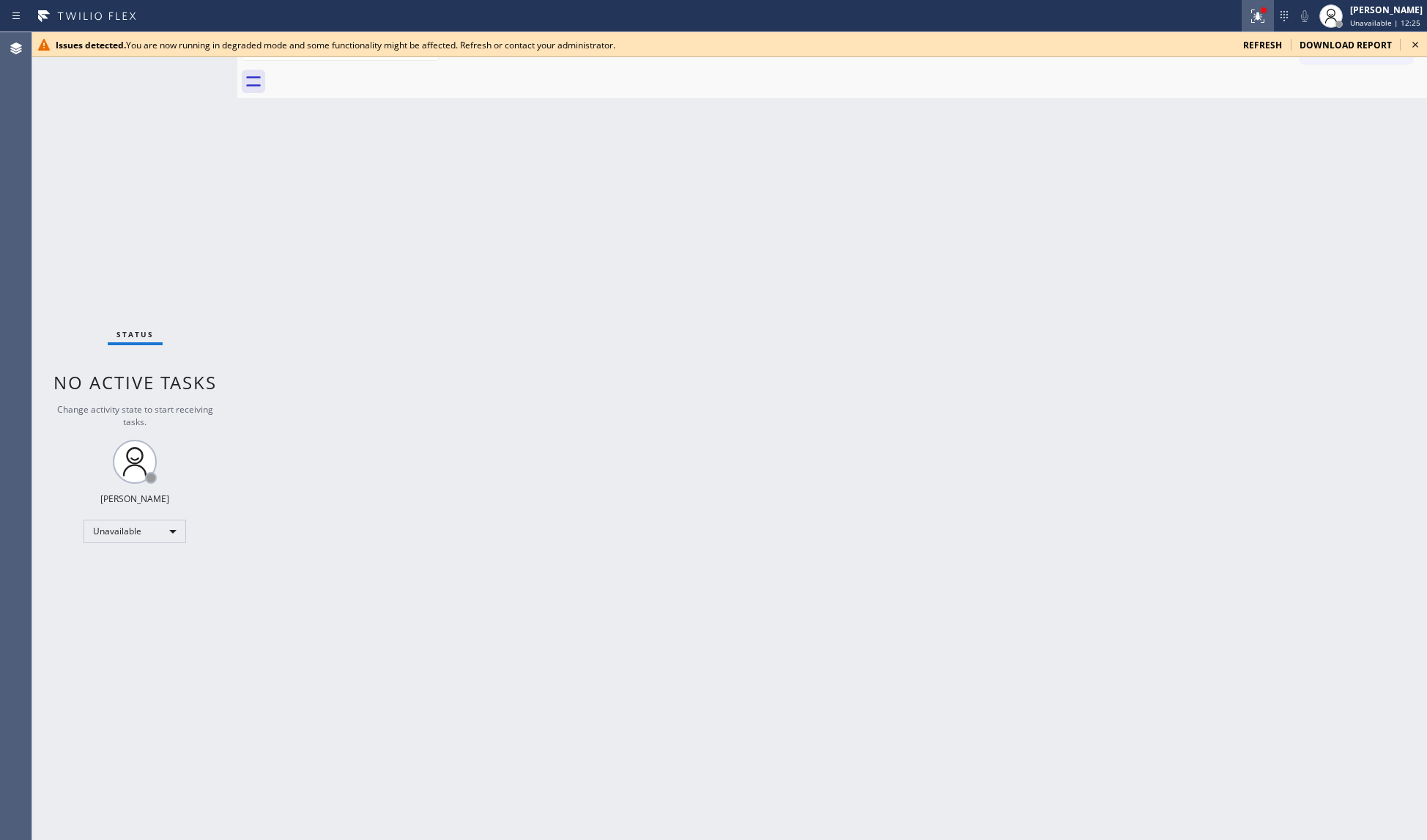
click at [1257, 15] on icon at bounding box center [1257, 16] width 13 height 13
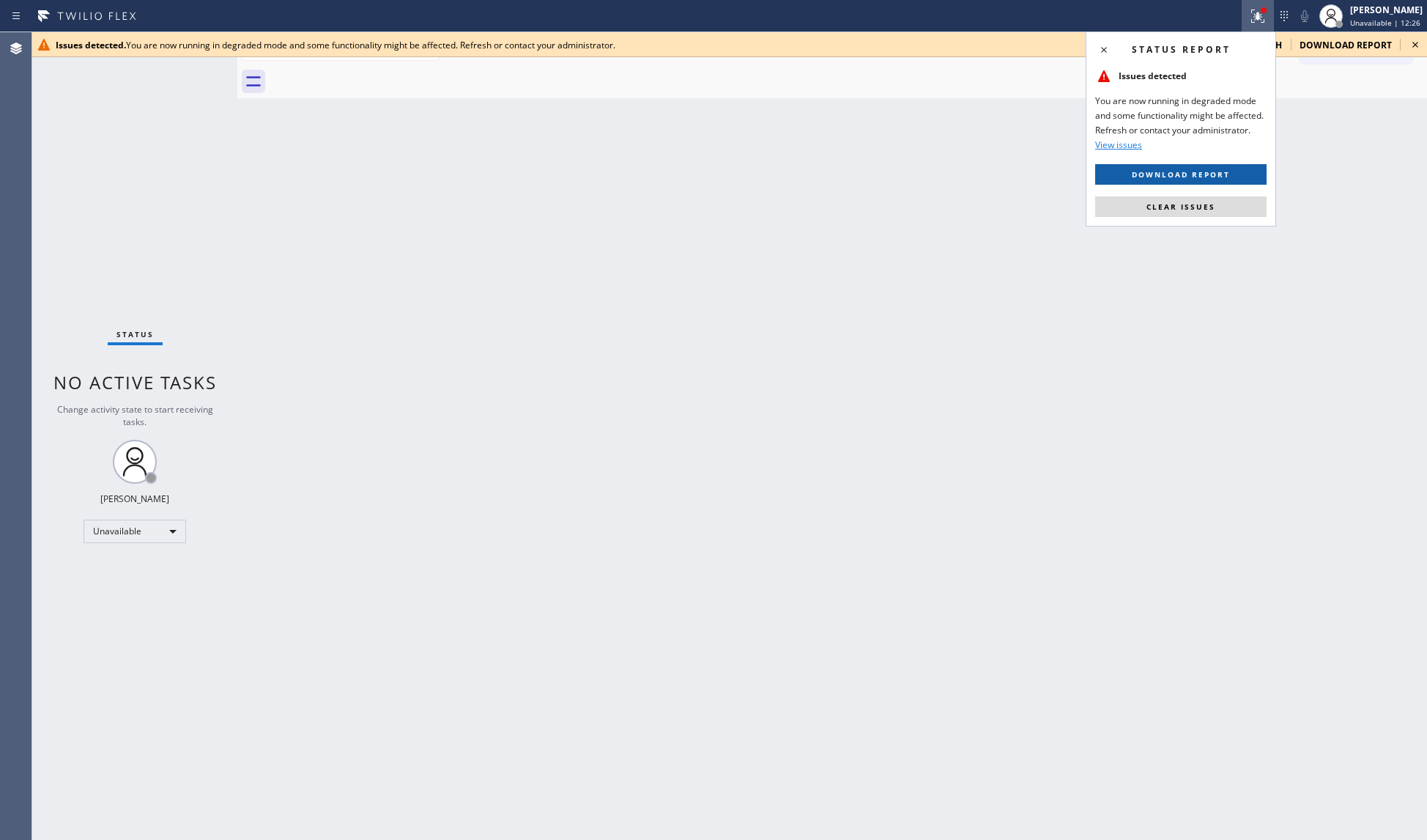
drag, startPoint x: 1182, startPoint y: 218, endPoint x: 1176, endPoint y: 173, distance: 45.4
click at [1182, 217] on div "Status report Issues detected You are now running in degraded mode and some fun…" at bounding box center [1181, 129] width 191 height 195
click at [1183, 213] on button "Clear issues" at bounding box center [1181, 206] width 171 height 20
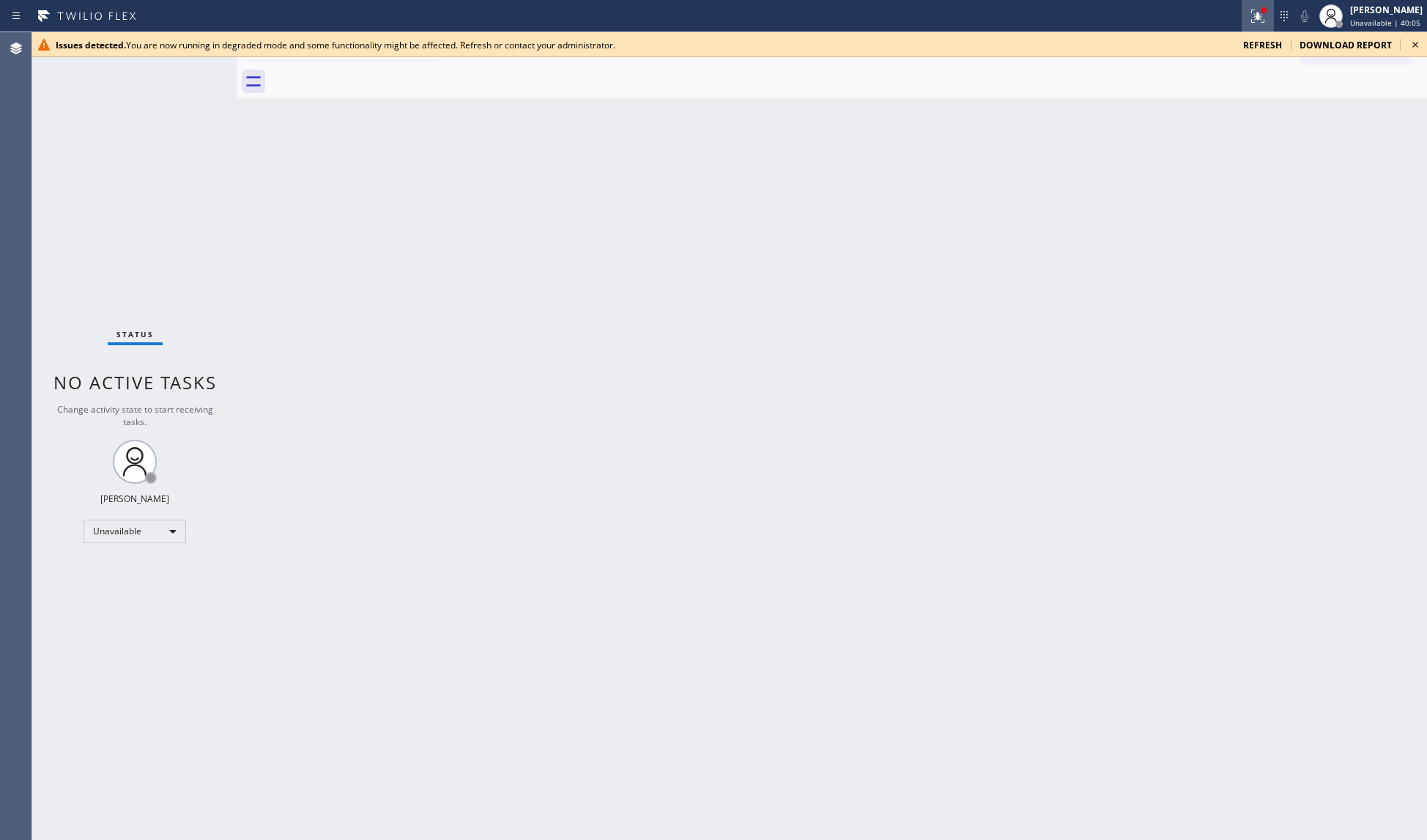
click at [1256, 10] on icon at bounding box center [1256, 15] width 9 height 11
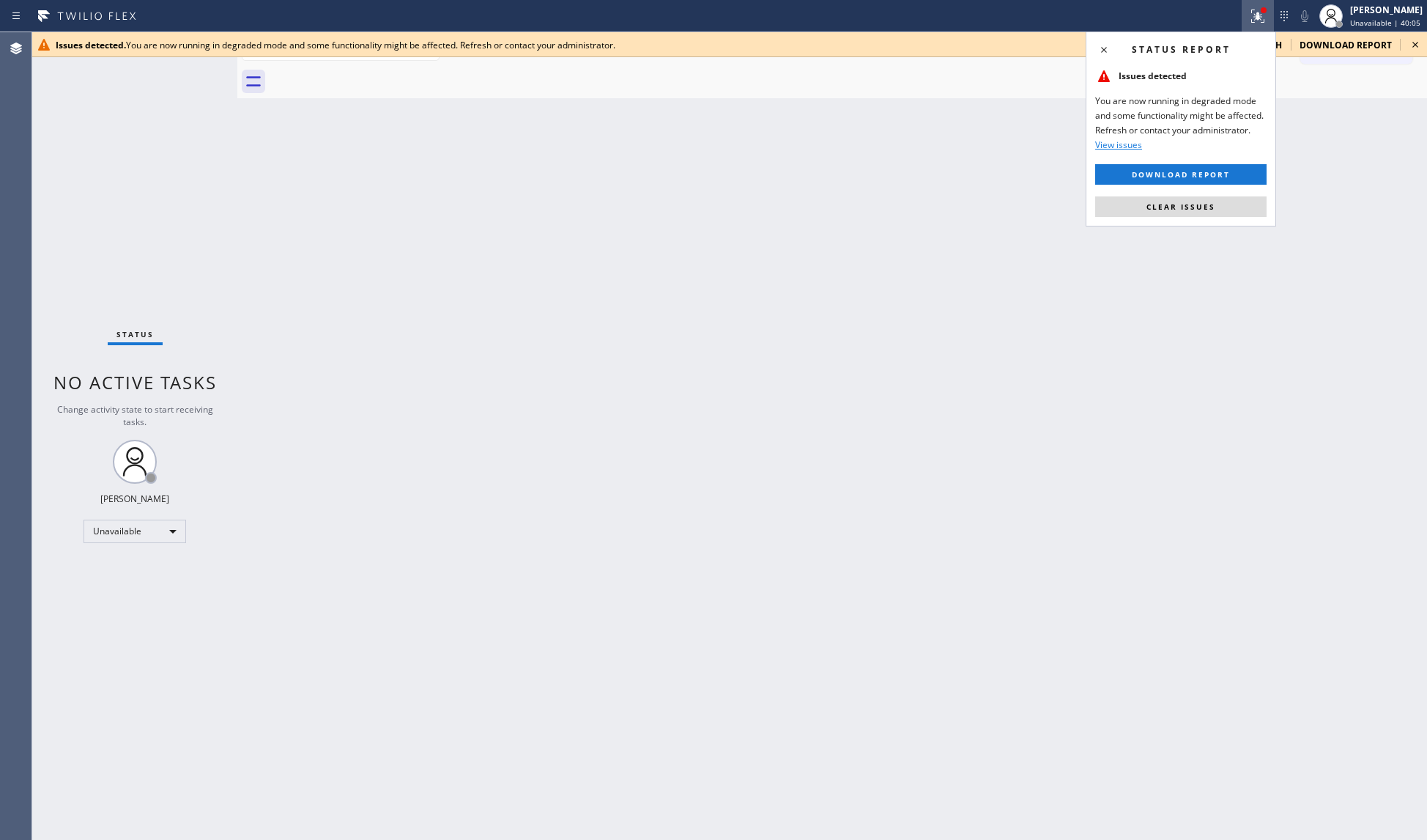
click at [1208, 219] on div "Status report Issues detected You are now running in degraded mode and some fun…" at bounding box center [1181, 129] width 191 height 195
click at [1193, 203] on span "Clear issues" at bounding box center [1181, 206] width 69 height 11
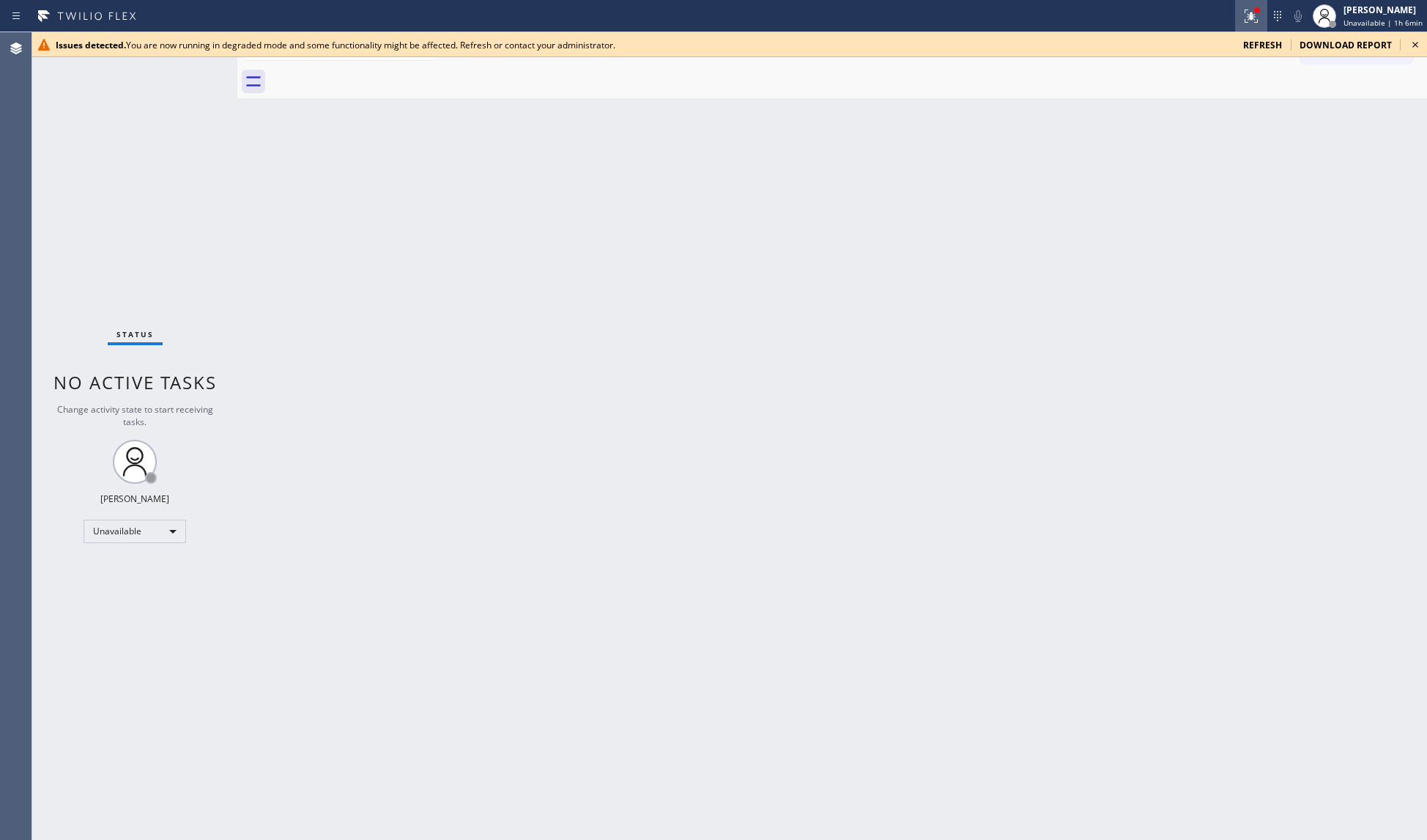
click at [1253, 15] on icon at bounding box center [1251, 16] width 13 height 13
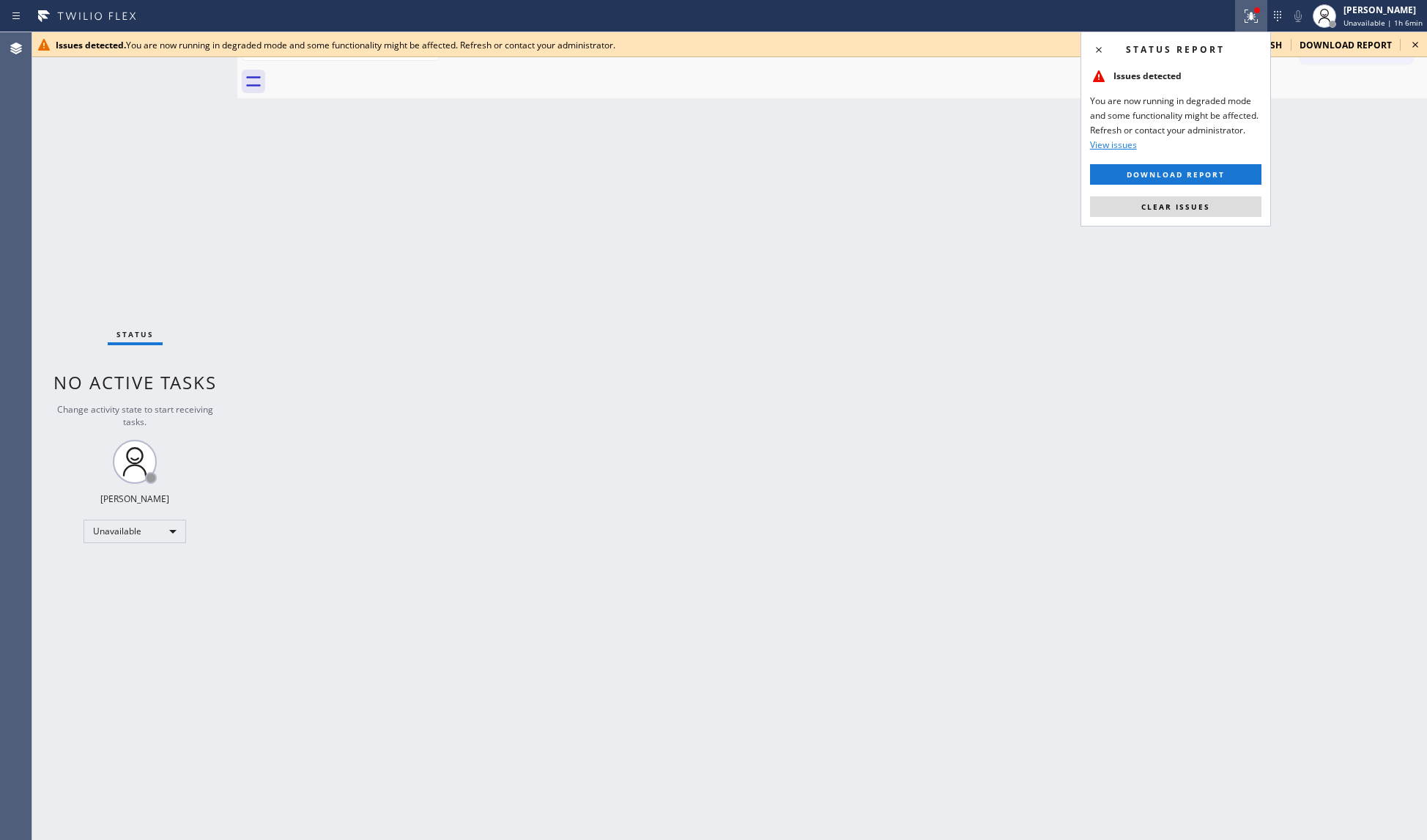
click at [1182, 219] on div "Status report Issues detected You are now running in degraded mode and some fun…" at bounding box center [1176, 129] width 191 height 195
click at [1181, 205] on span "Clear issues" at bounding box center [1176, 206] width 69 height 11
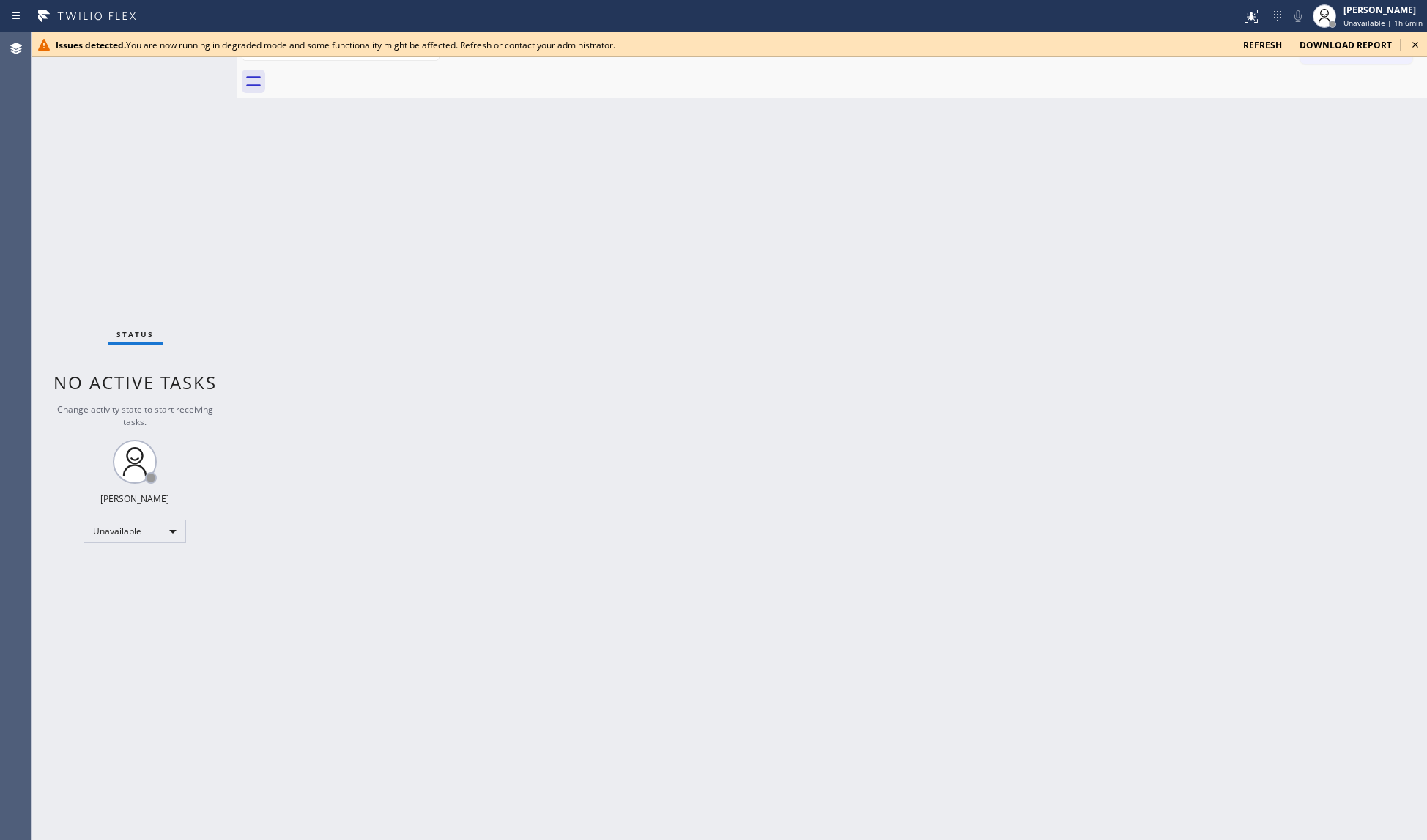
click at [1419, 44] on icon at bounding box center [1416, 45] width 18 height 18
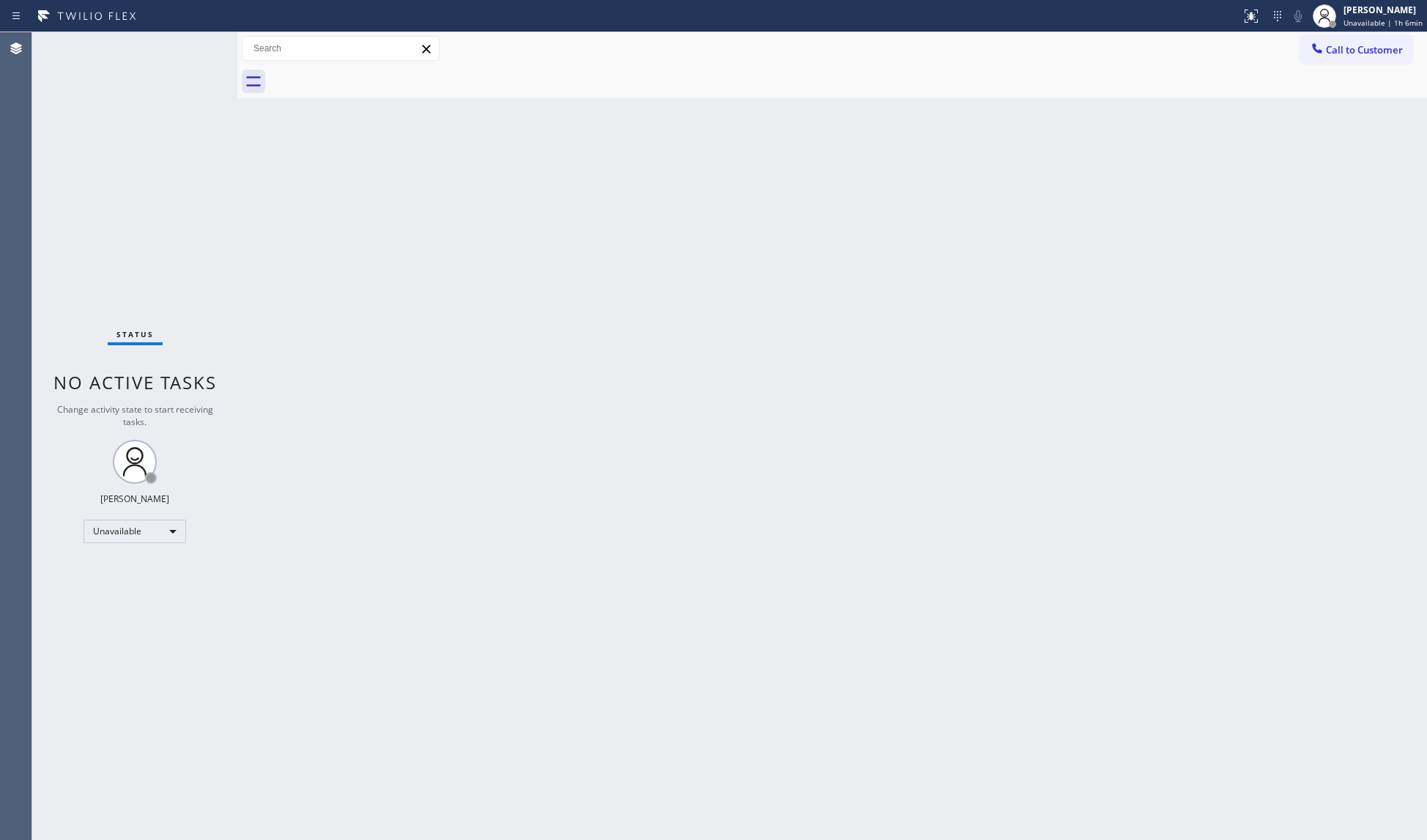
drag, startPoint x: 1352, startPoint y: 60, endPoint x: 1328, endPoint y: 73, distance: 27.3
click at [1352, 62] on button "Call to Customer" at bounding box center [1357, 50] width 112 height 28
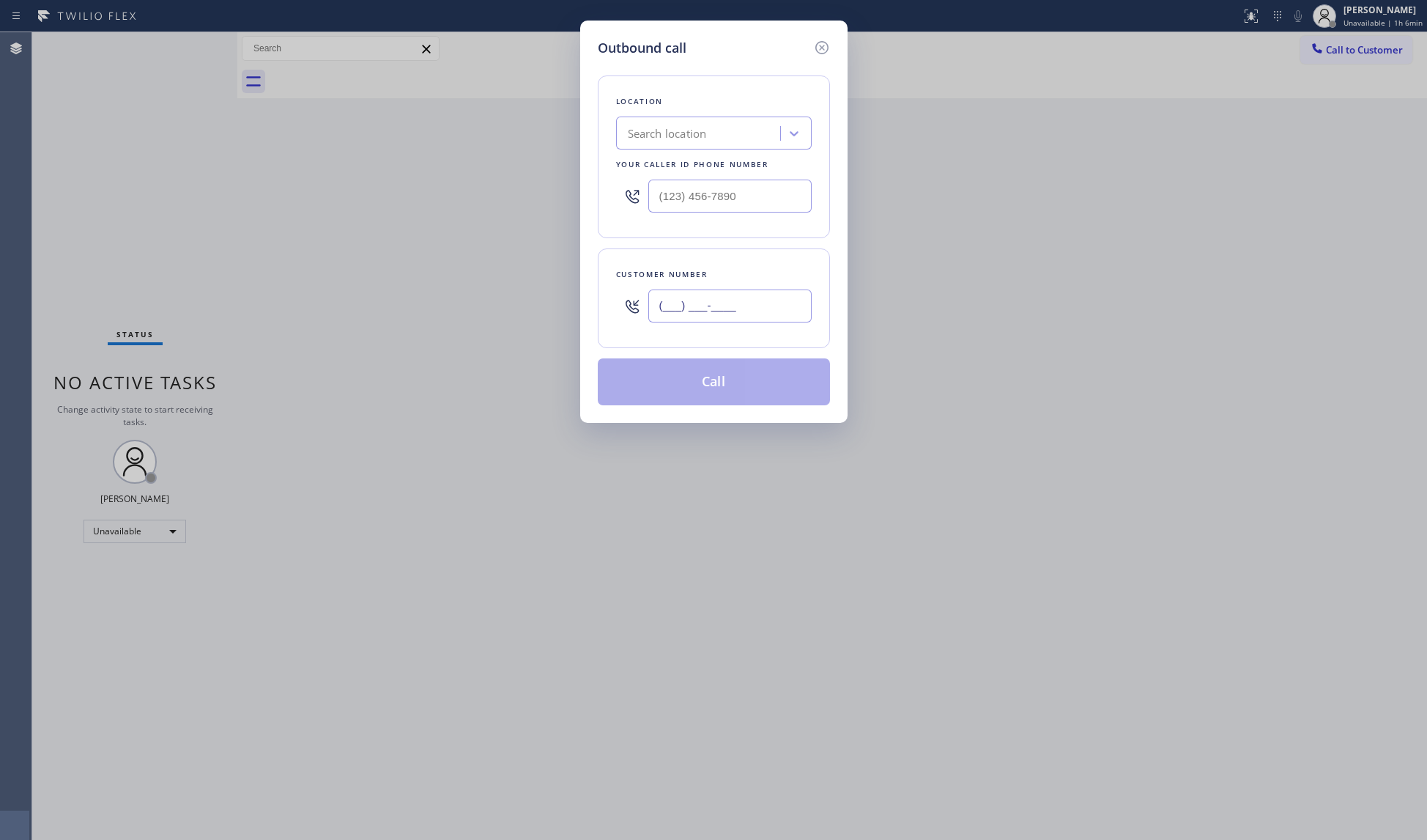
drag, startPoint x: 762, startPoint y: 298, endPoint x: 772, endPoint y: 306, distance: 12.8
click at [763, 299] on input "(___) ___-____" at bounding box center [730, 306] width 163 height 33
paste input "323) 530-3244"
type input "(323) 530-3244"
click at [818, 39] on icon at bounding box center [822, 47] width 18 height 18
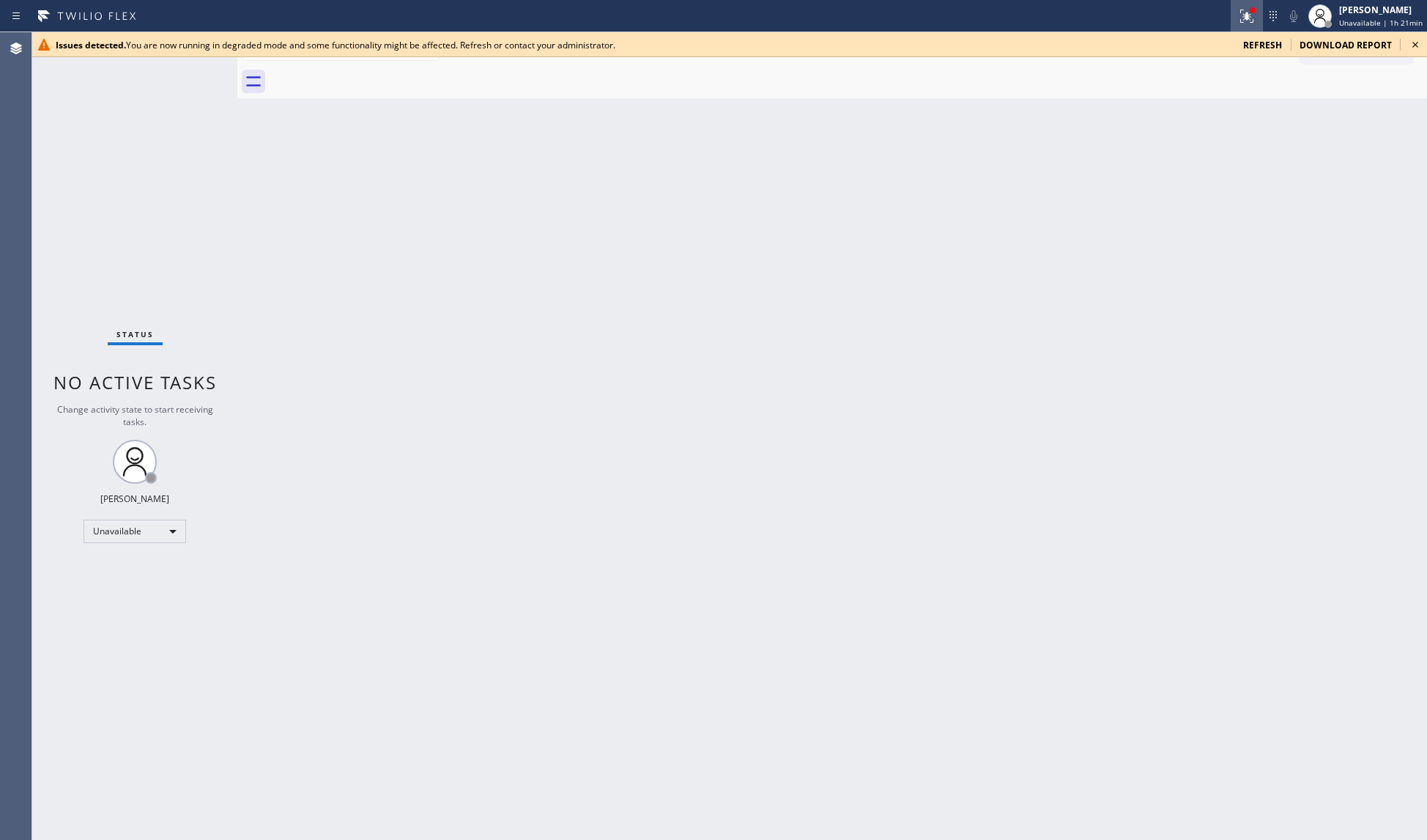
click at [1246, 13] on icon at bounding box center [1247, 16] width 18 height 18
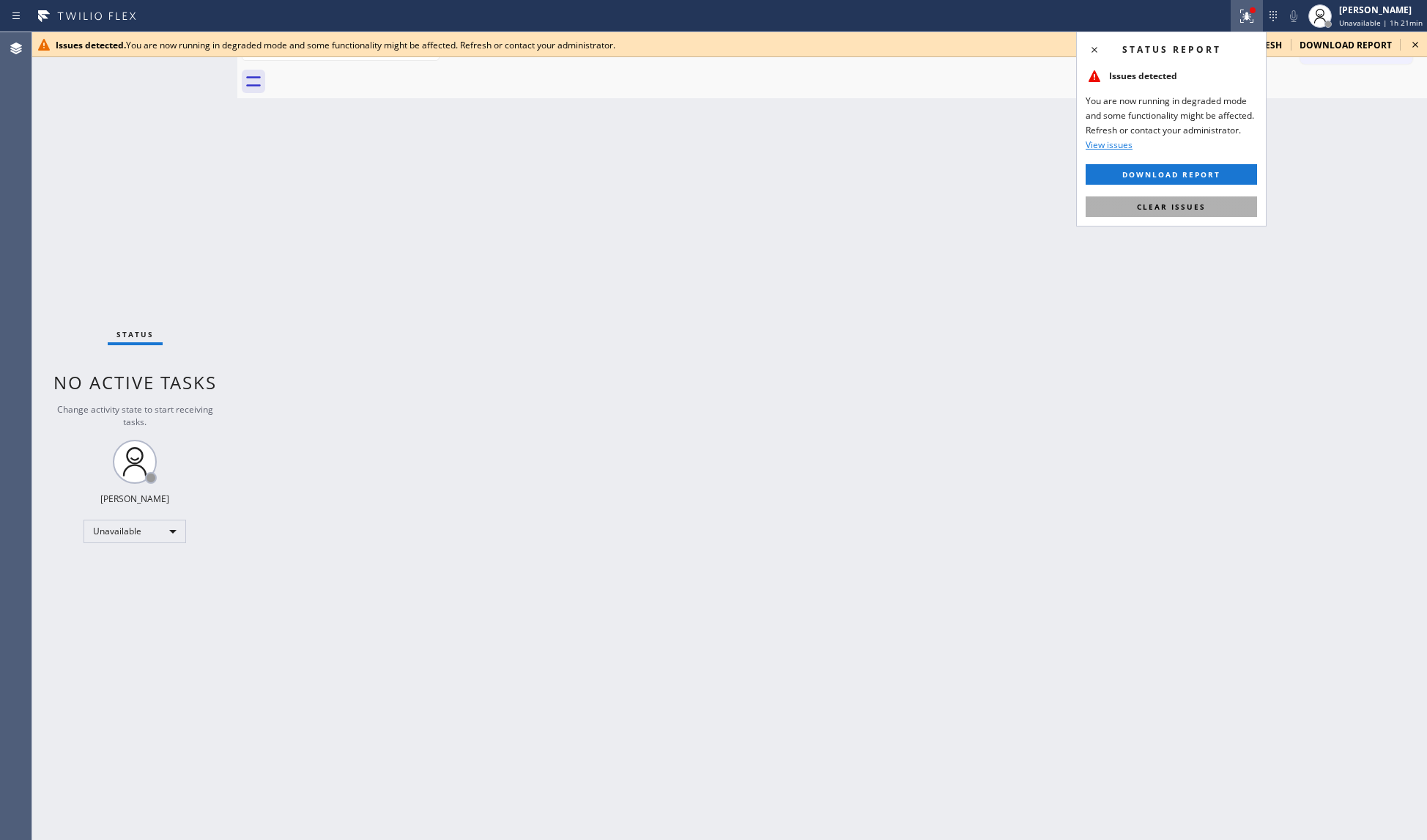
click at [1222, 213] on button "Clear issues" at bounding box center [1171, 206] width 171 height 20
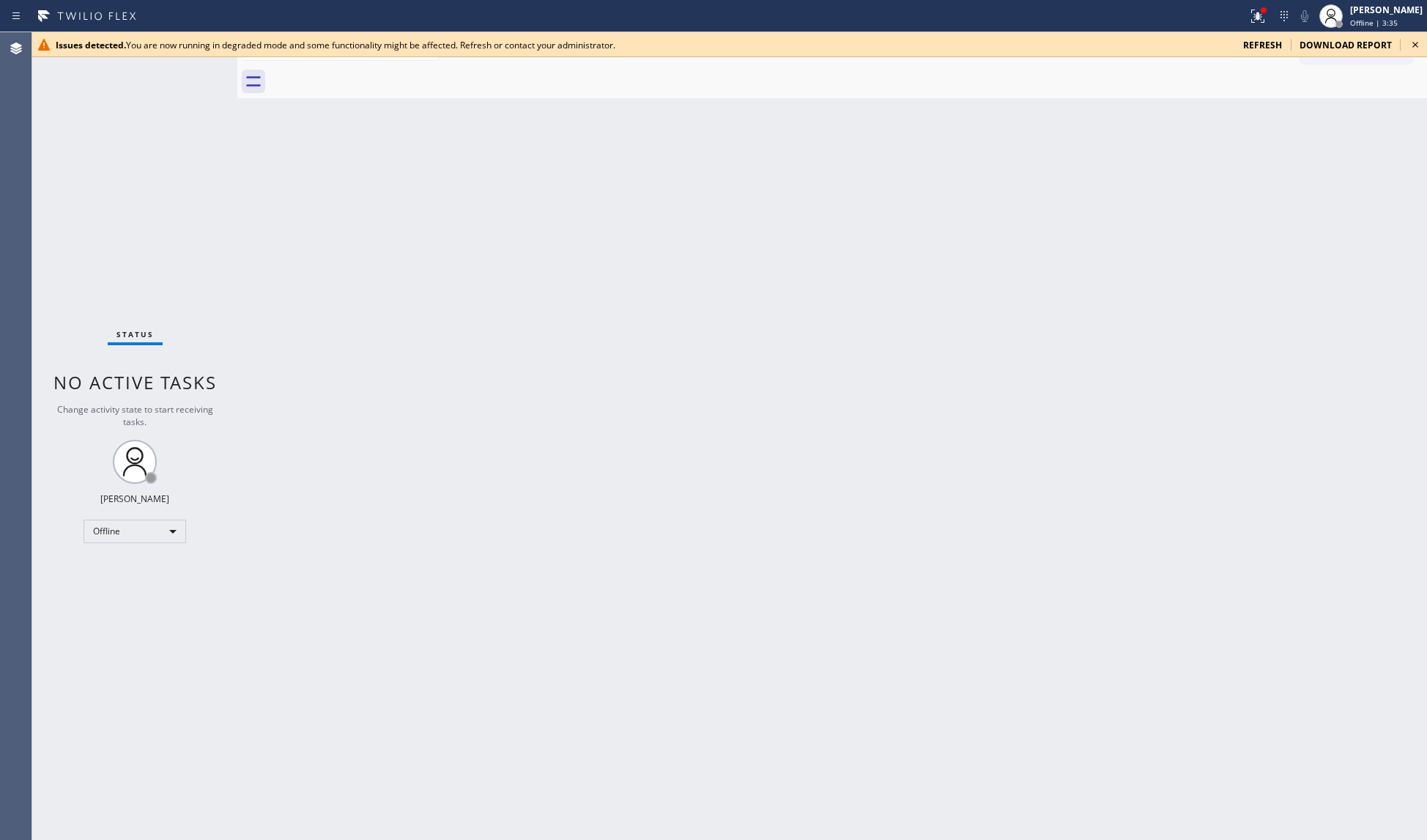
drag, startPoint x: 1399, startPoint y: 21, endPoint x: 1383, endPoint y: 38, distance: 23.3
click at [1398, 21] on div "Offline | 3:35" at bounding box center [1387, 23] width 73 height 11
click at [1348, 87] on button "Unavailable" at bounding box center [1354, 97] width 147 height 19
click at [1272, 39] on span "refresh" at bounding box center [1263, 45] width 39 height 12
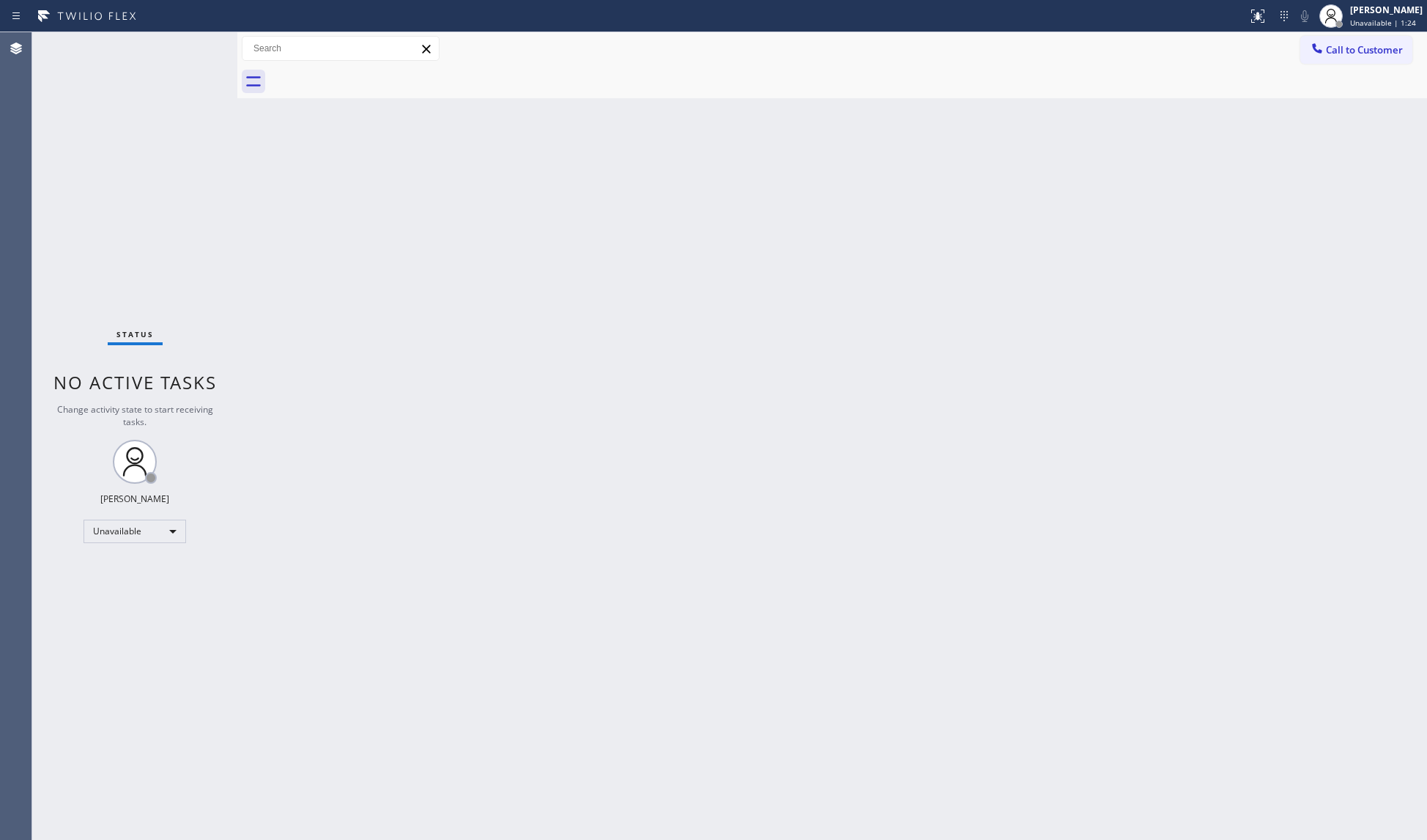
click at [1344, 42] on button "Call to Customer" at bounding box center [1357, 50] width 112 height 28
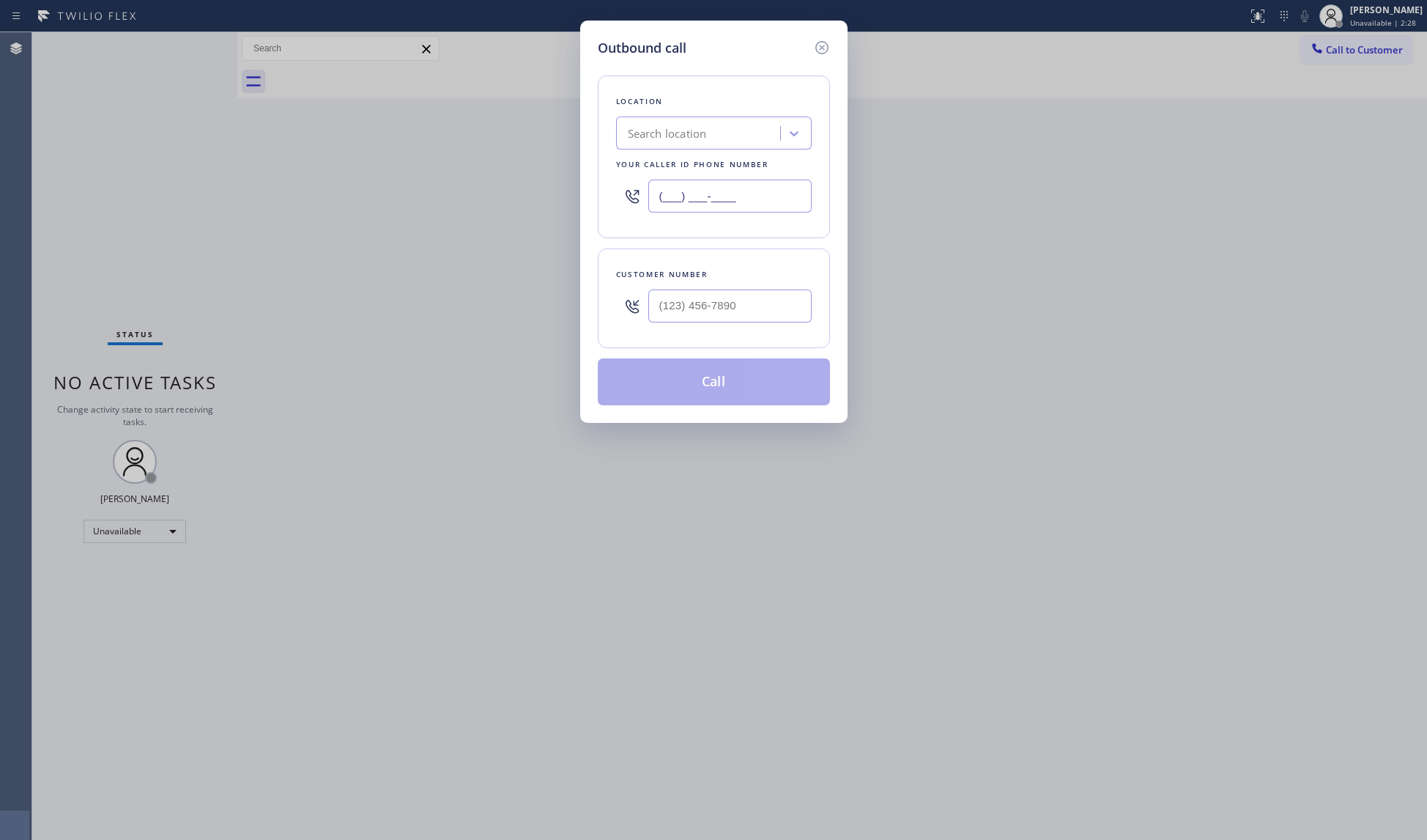
drag, startPoint x: 736, startPoint y: 197, endPoint x: 596, endPoint y: 194, distance: 140.0
click at [598, 195] on div "Location Search location Your caller id phone number (___) ___-____" at bounding box center [714, 156] width 232 height 163
paste input "425) 516-7810"
type input "(425) 516-7810"
click at [786, 293] on input "(___) ___-____" at bounding box center [730, 306] width 163 height 33
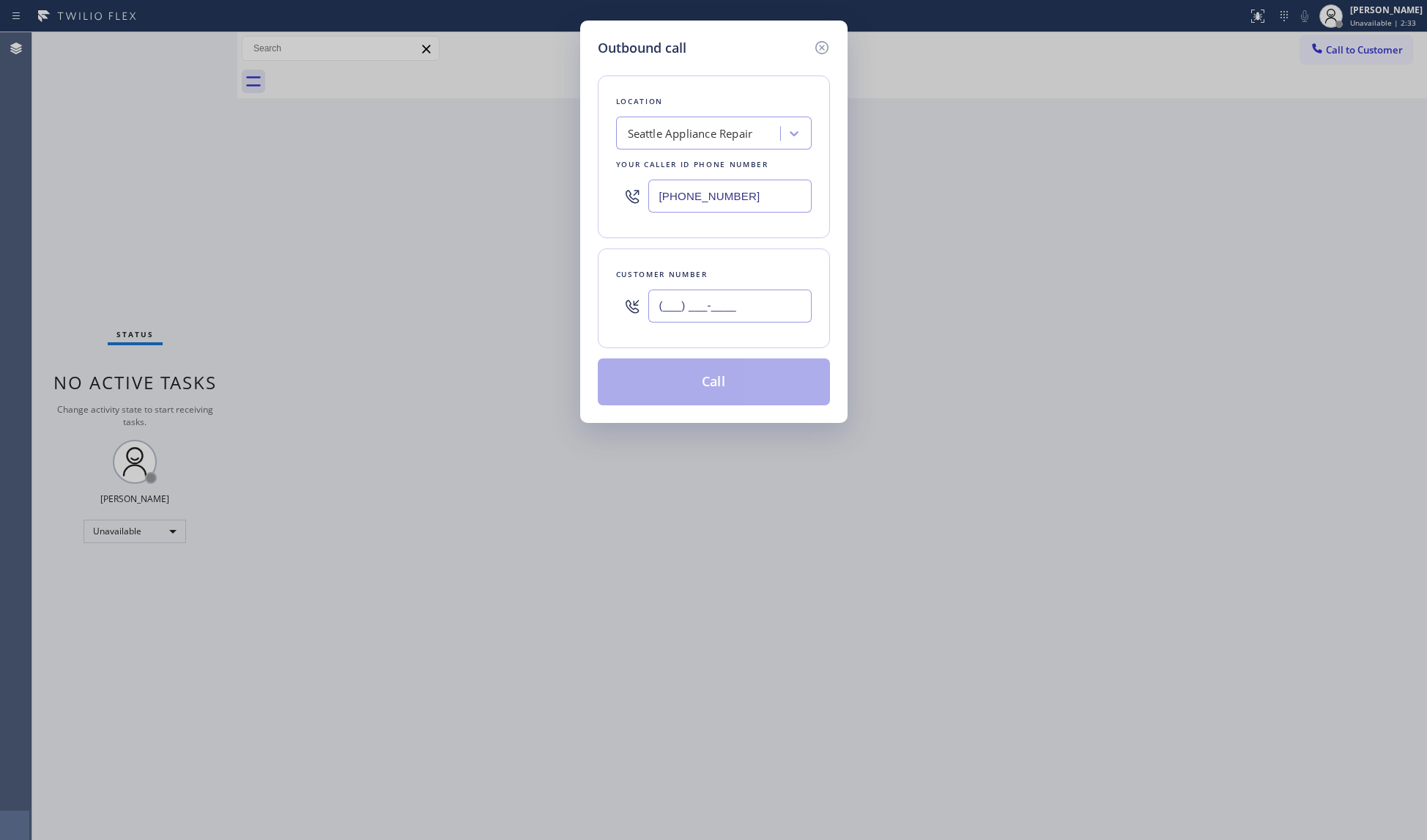
paste input "614) 282-6366"
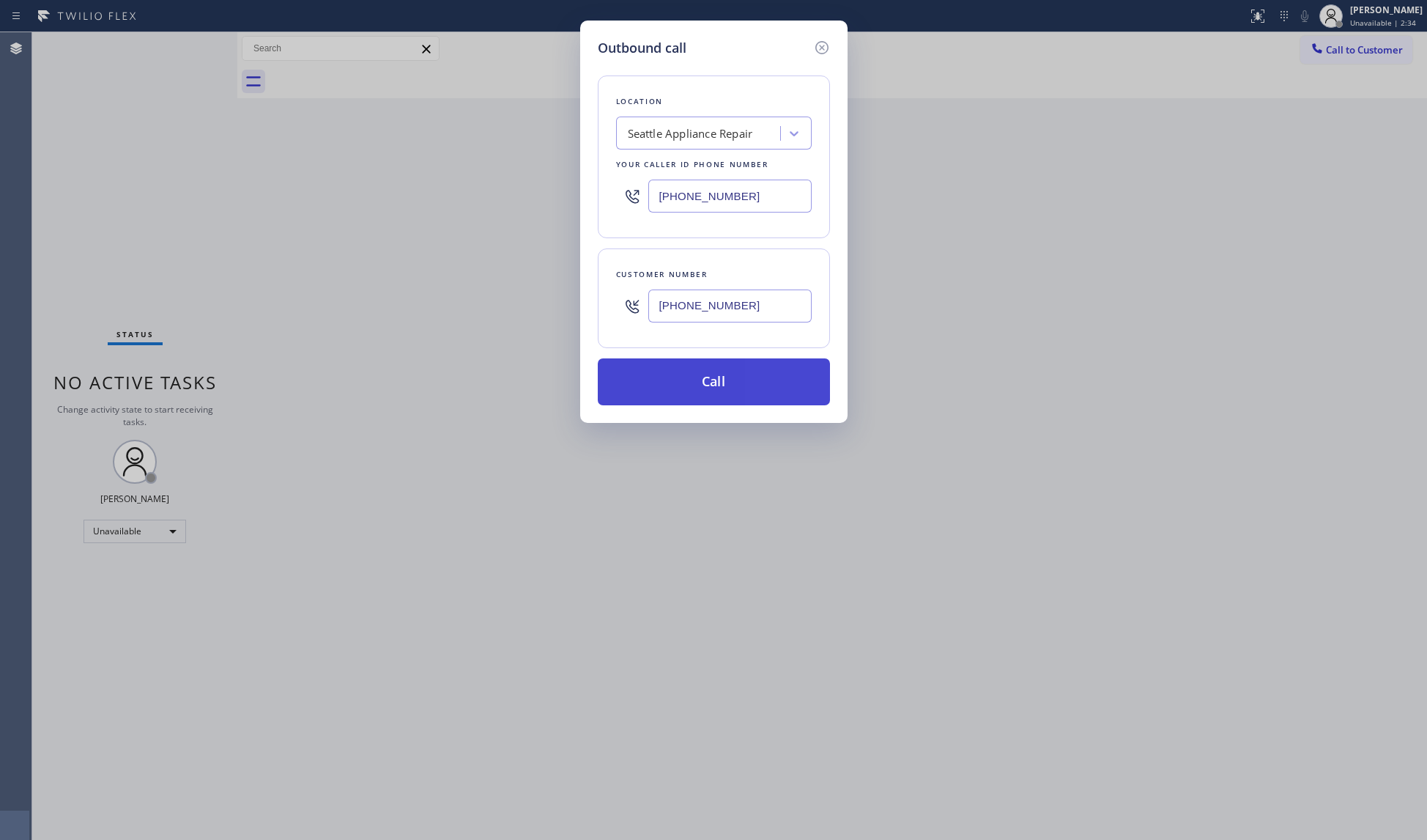
type input "(614) 282-6366"
click at [711, 381] on button "Call" at bounding box center [714, 381] width 232 height 47
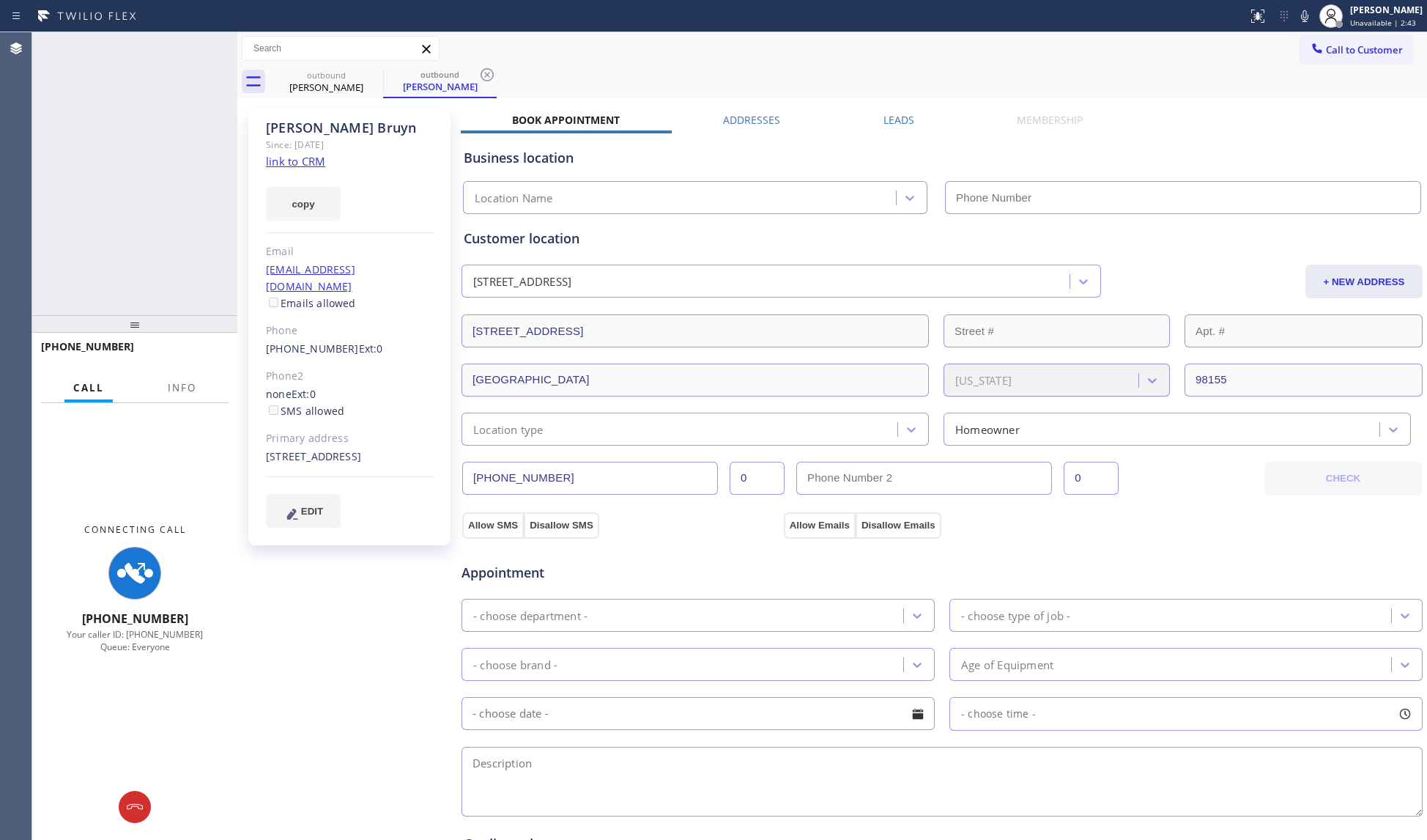
type input "(425) 516-7810"
drag, startPoint x: 183, startPoint y: 379, endPoint x: 174, endPoint y: 373, distance: 10.8
click at [183, 379] on button "Info" at bounding box center [182, 387] width 47 height 29
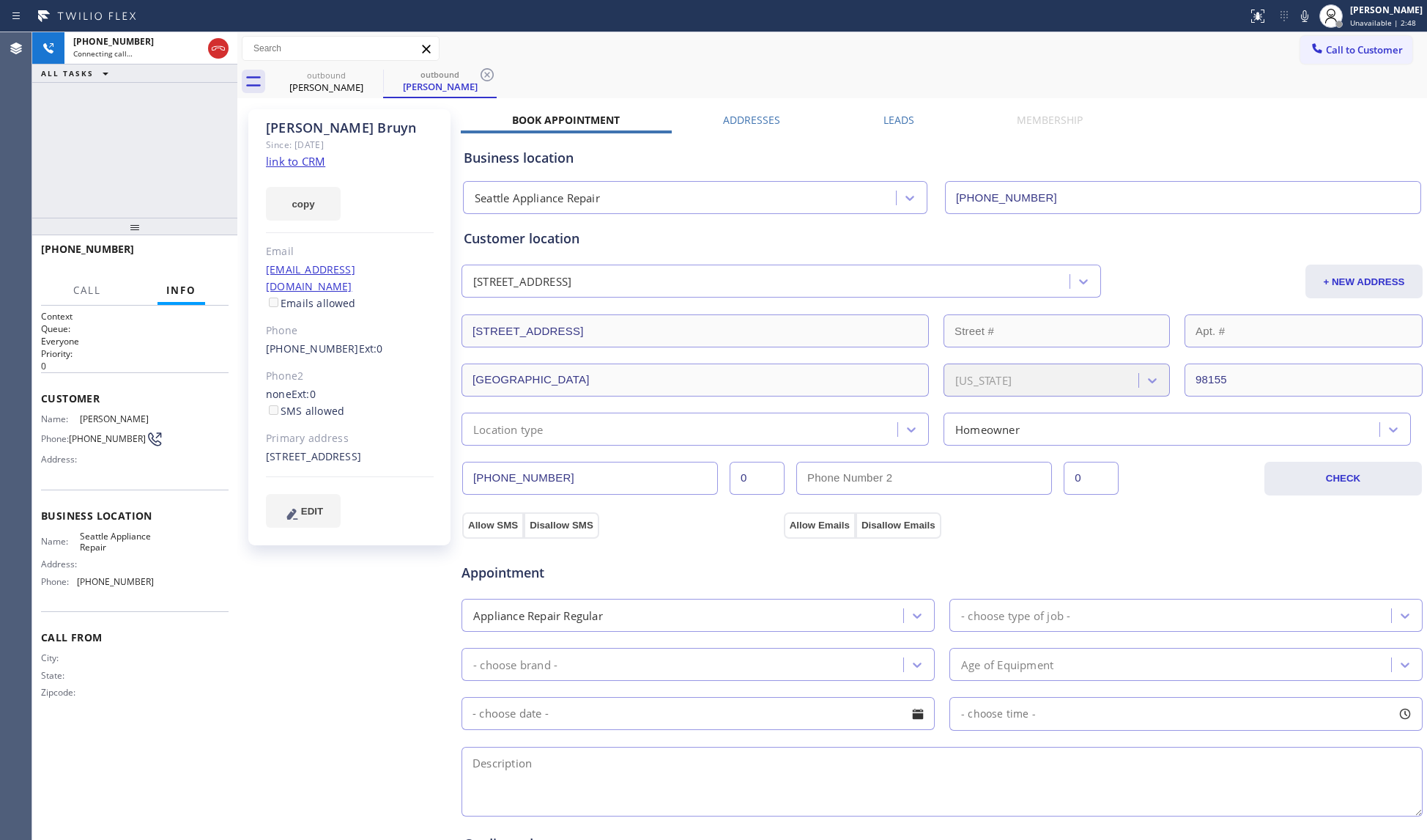
drag, startPoint x: 149, startPoint y: 285, endPoint x: 206, endPoint y: 200, distance: 102.3
click at [154, 233] on div at bounding box center [134, 227] width 205 height 18
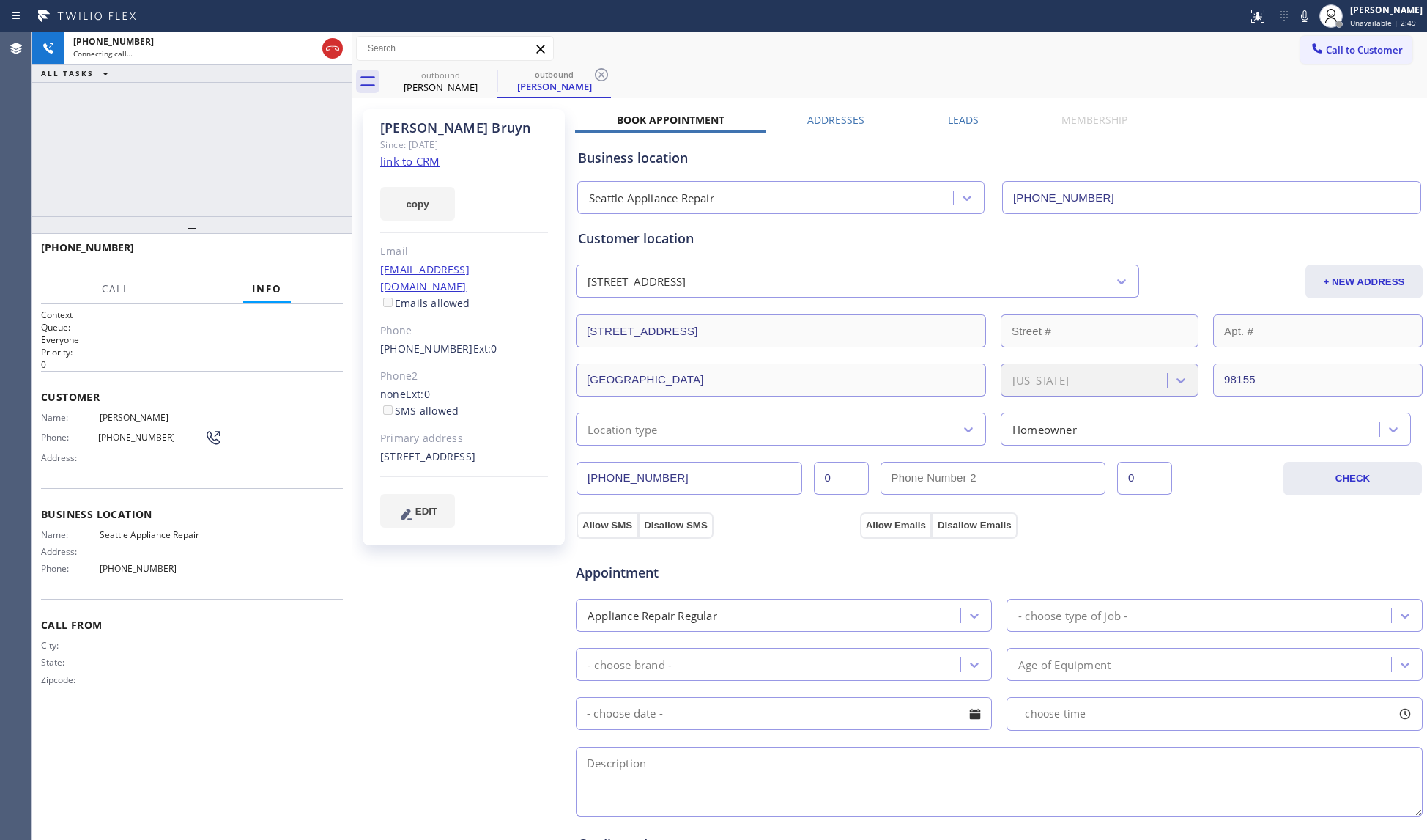
drag, startPoint x: 237, startPoint y: 164, endPoint x: 351, endPoint y: 162, distance: 114.0
click at [351, 162] on div at bounding box center [351, 436] width 0 height 807
click at [288, 158] on div "+16142826366 Connecting call… ALL TASKS ALL TASKS ACTIVE TASKS TASKS IN WRAP UP" at bounding box center [192, 124] width 320 height 184
click at [605, 74] on icon at bounding box center [602, 75] width 18 height 18
click at [663, 63] on div "Call to Customer Outbound call Location Seattle Appliance Repair Your caller id…" at bounding box center [889, 49] width 1076 height 33
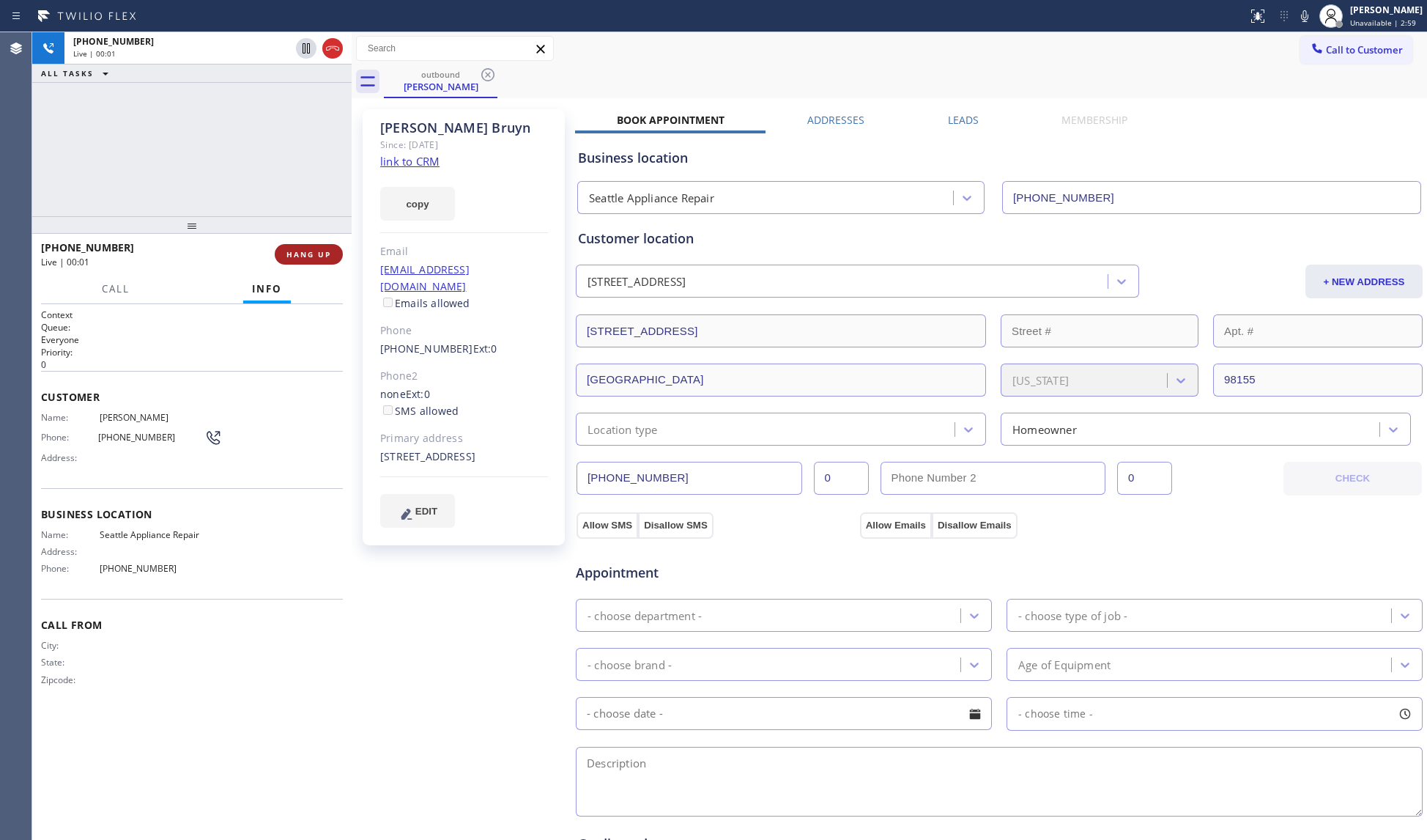
click at [299, 257] on span "HANG UP" at bounding box center [308, 255] width 45 height 11
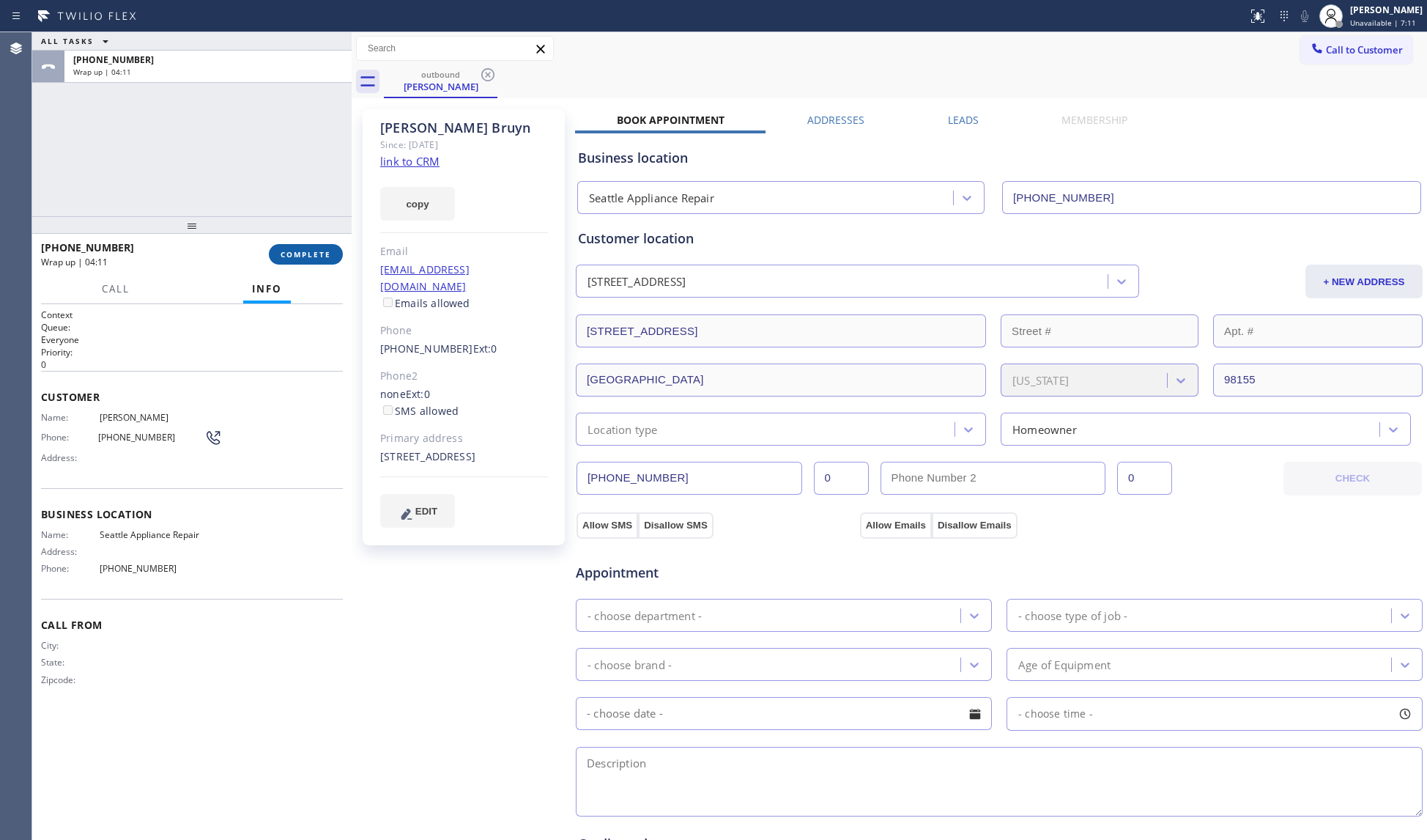
click at [301, 258] on button "COMPLETE" at bounding box center [306, 254] width 74 height 20
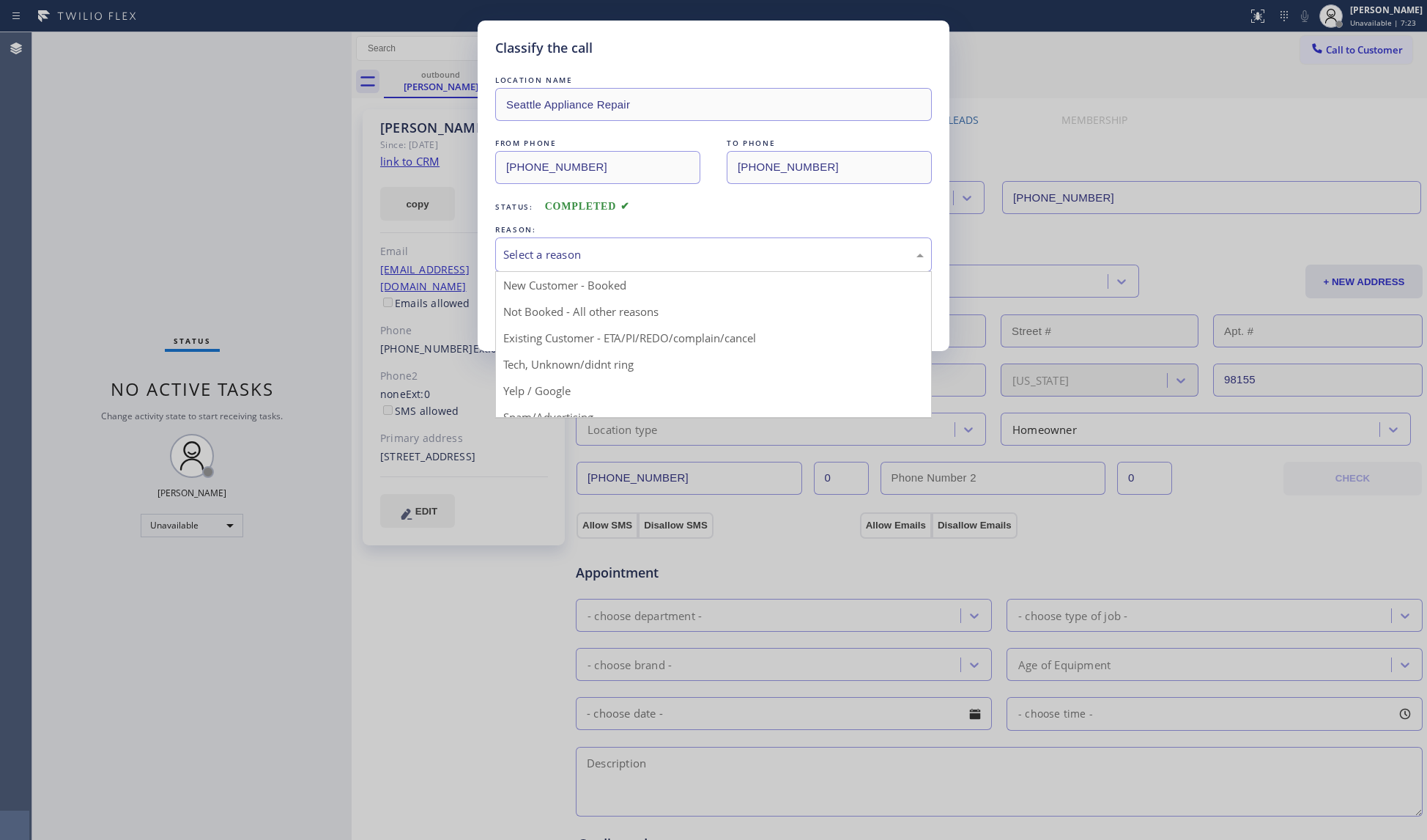
click at [540, 263] on div "Select a reason" at bounding box center [714, 254] width 421 height 17
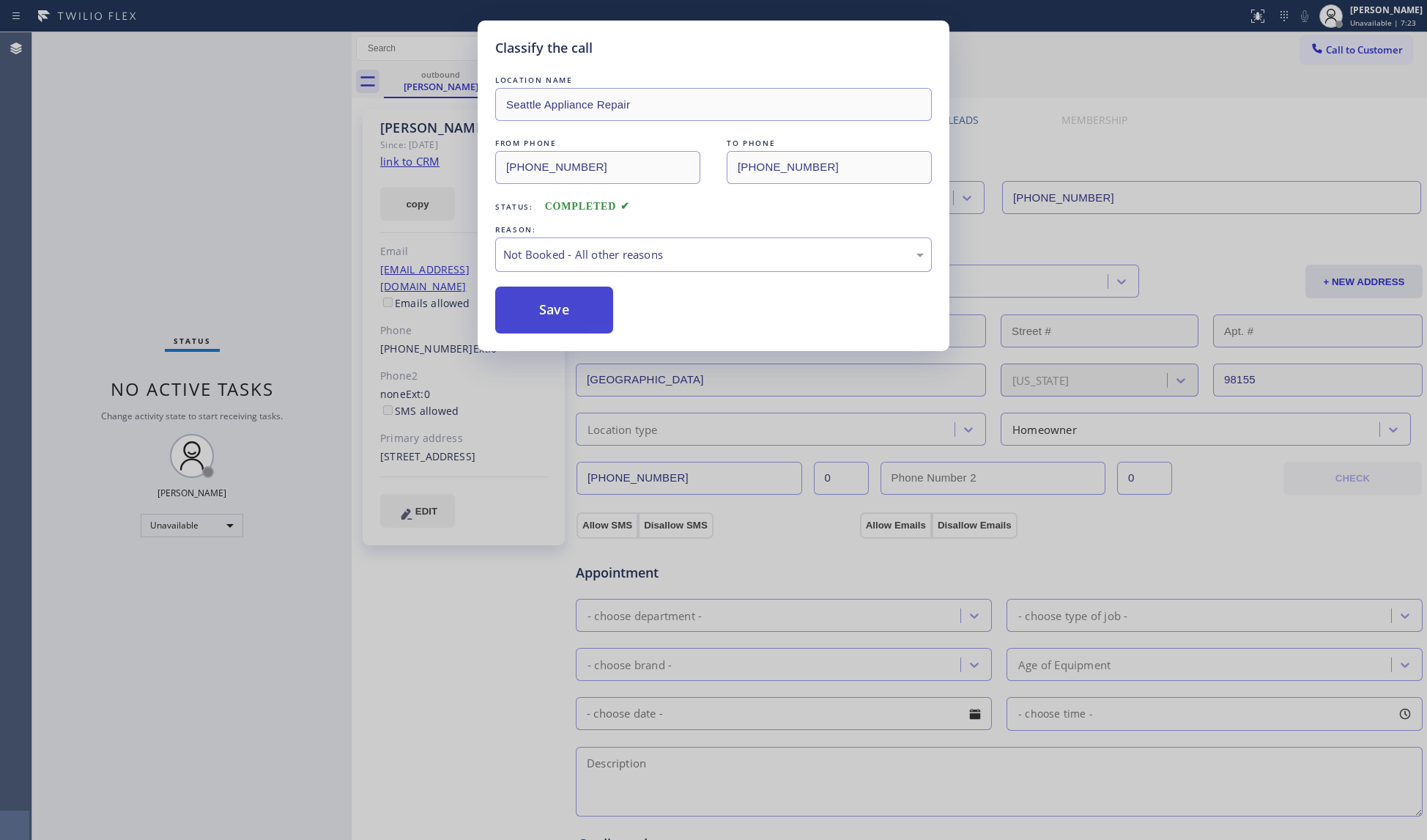
click at [545, 318] on button "Save" at bounding box center [554, 309] width 118 height 47
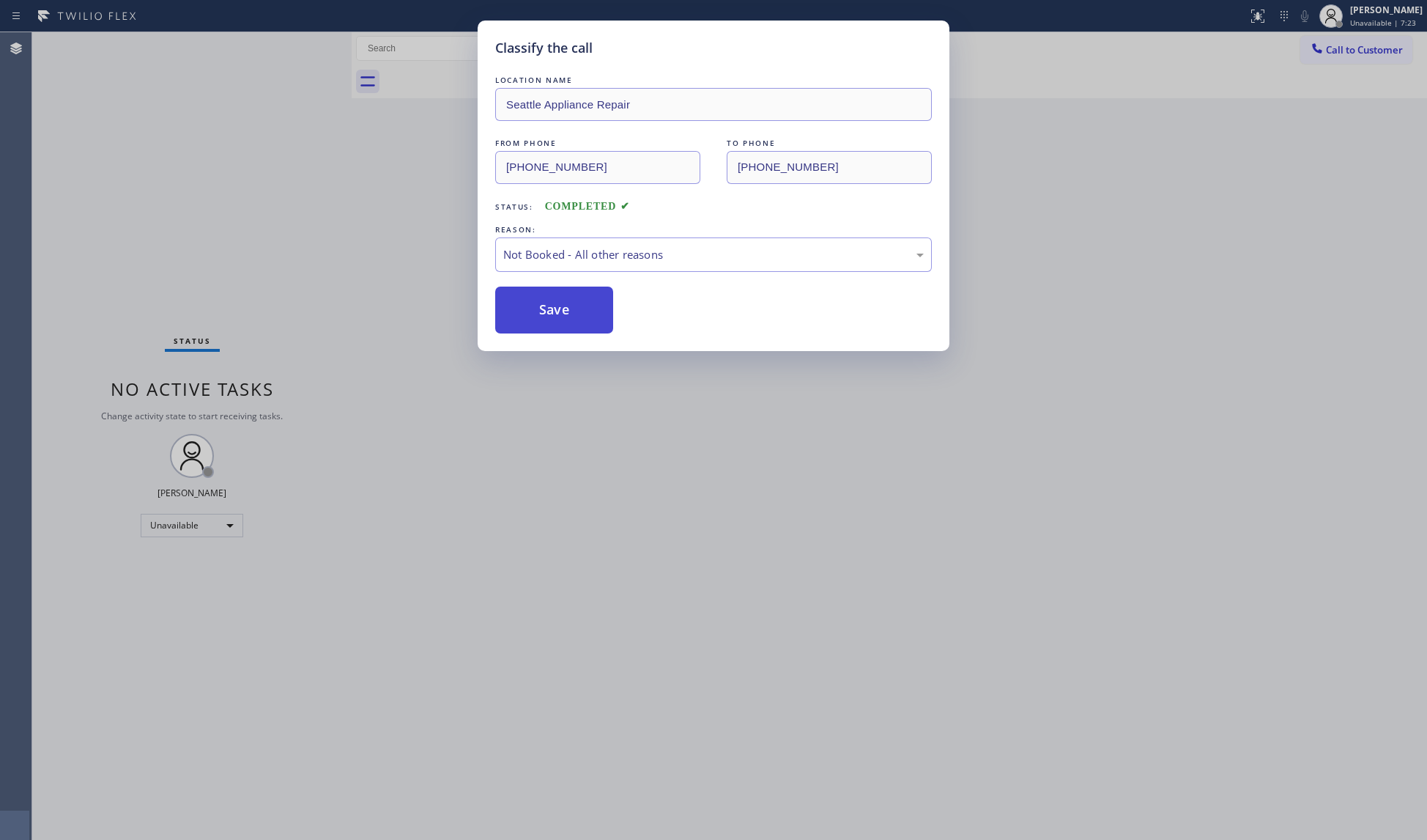
click at [546, 318] on button "Save" at bounding box center [554, 309] width 118 height 47
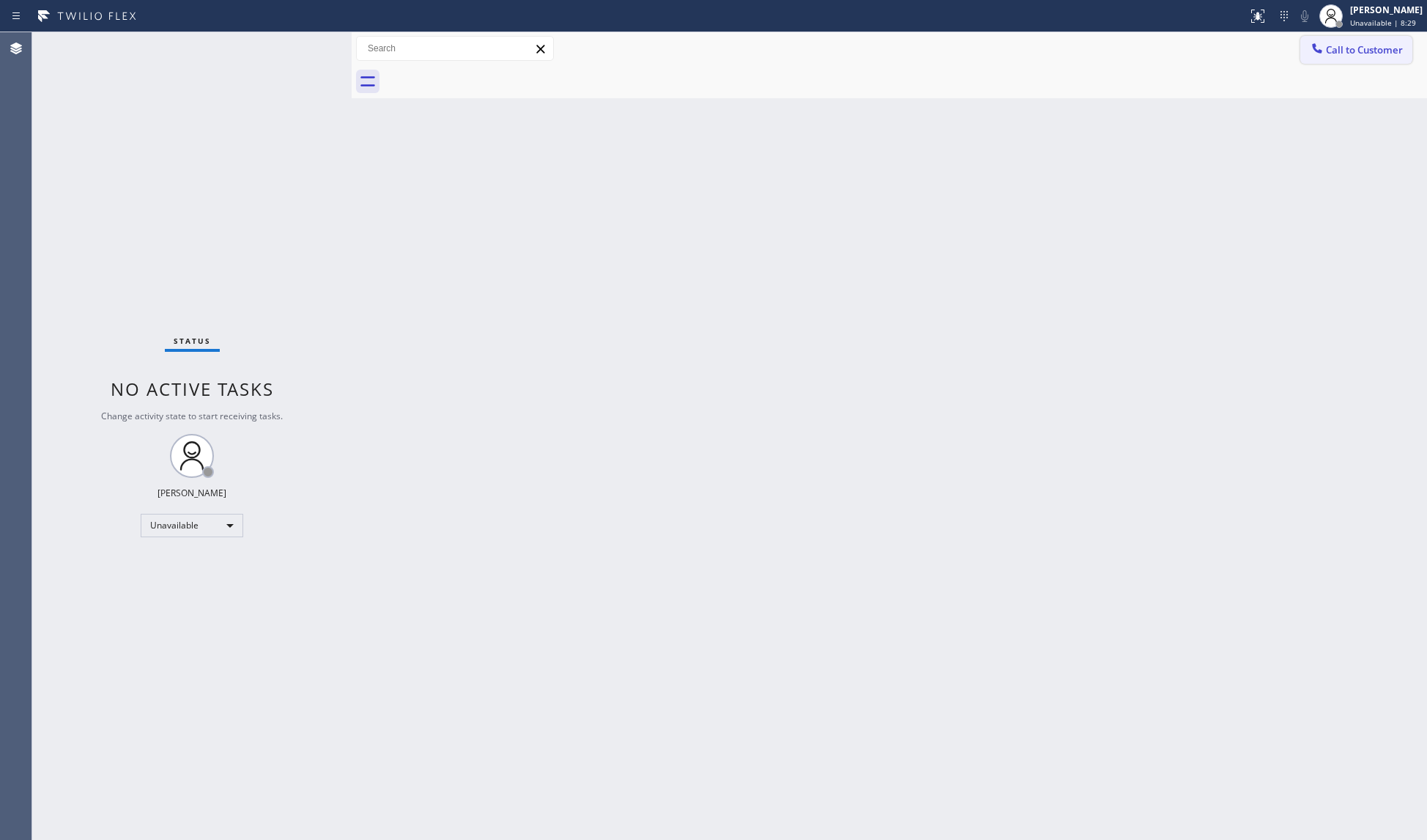
click at [1363, 38] on button "Call to Customer" at bounding box center [1357, 50] width 112 height 28
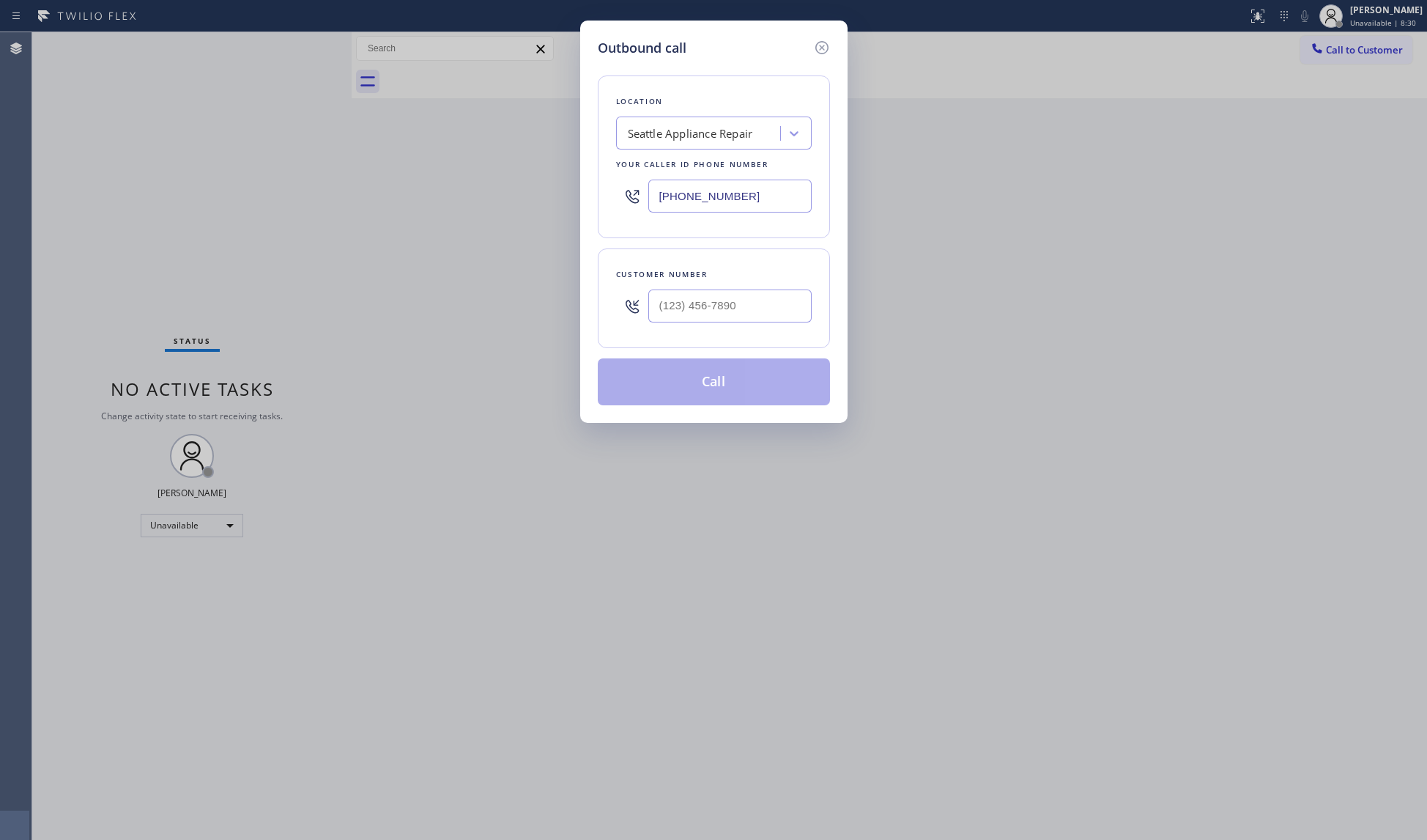
drag, startPoint x: 752, startPoint y: 185, endPoint x: 634, endPoint y: 206, distance: 119.9
click at [634, 206] on div "(425) 516-7810" at bounding box center [714, 196] width 196 height 47
paste input "323) 639-7253"
type input "(323) 639-7253"
click at [769, 288] on div at bounding box center [730, 306] width 163 height 47
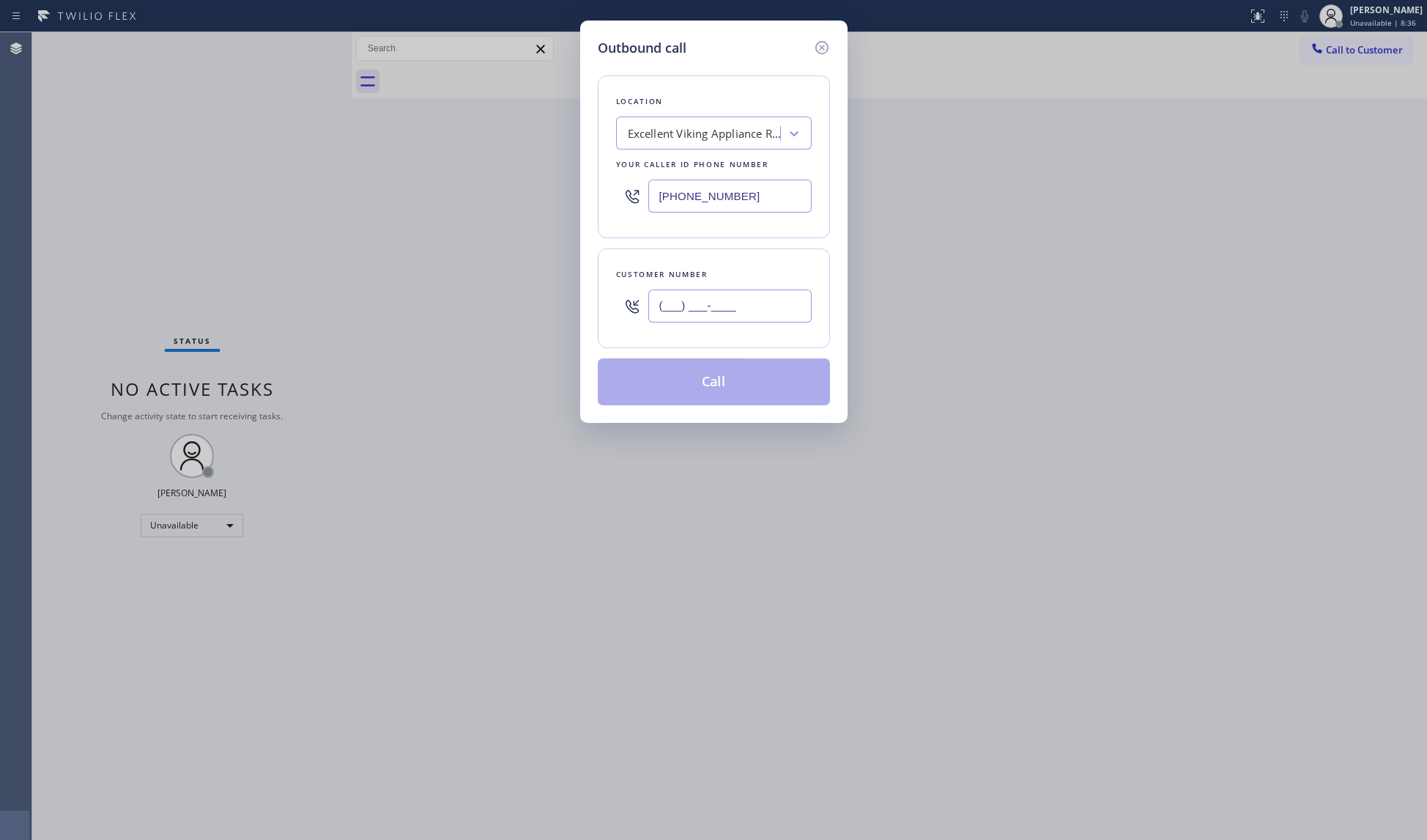
click at [761, 309] on input "(___) ___-____" at bounding box center [730, 306] width 163 height 33
paste input "310) 746-7575"
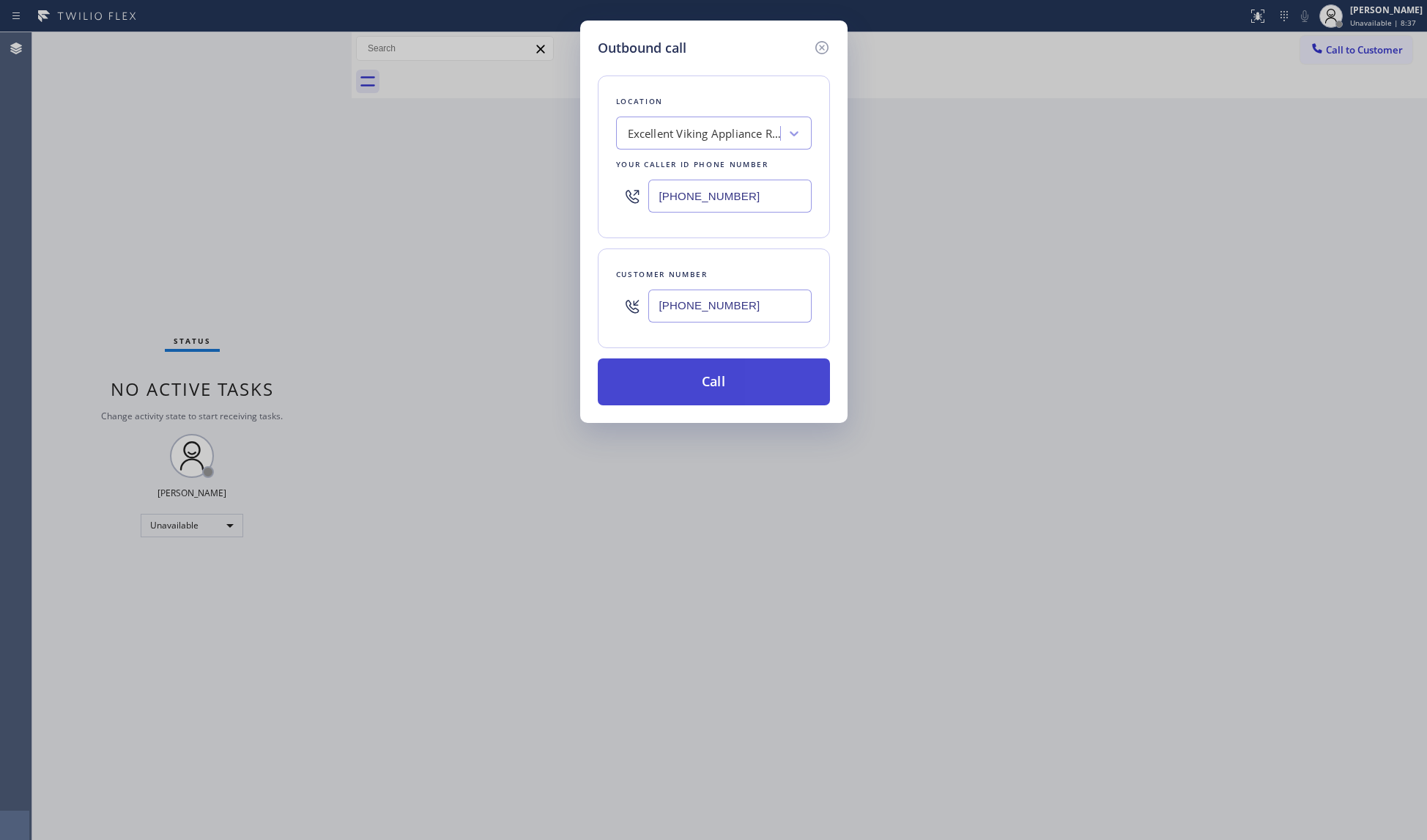
type input "(310) 746-7575"
click at [724, 379] on button "Call" at bounding box center [714, 381] width 232 height 47
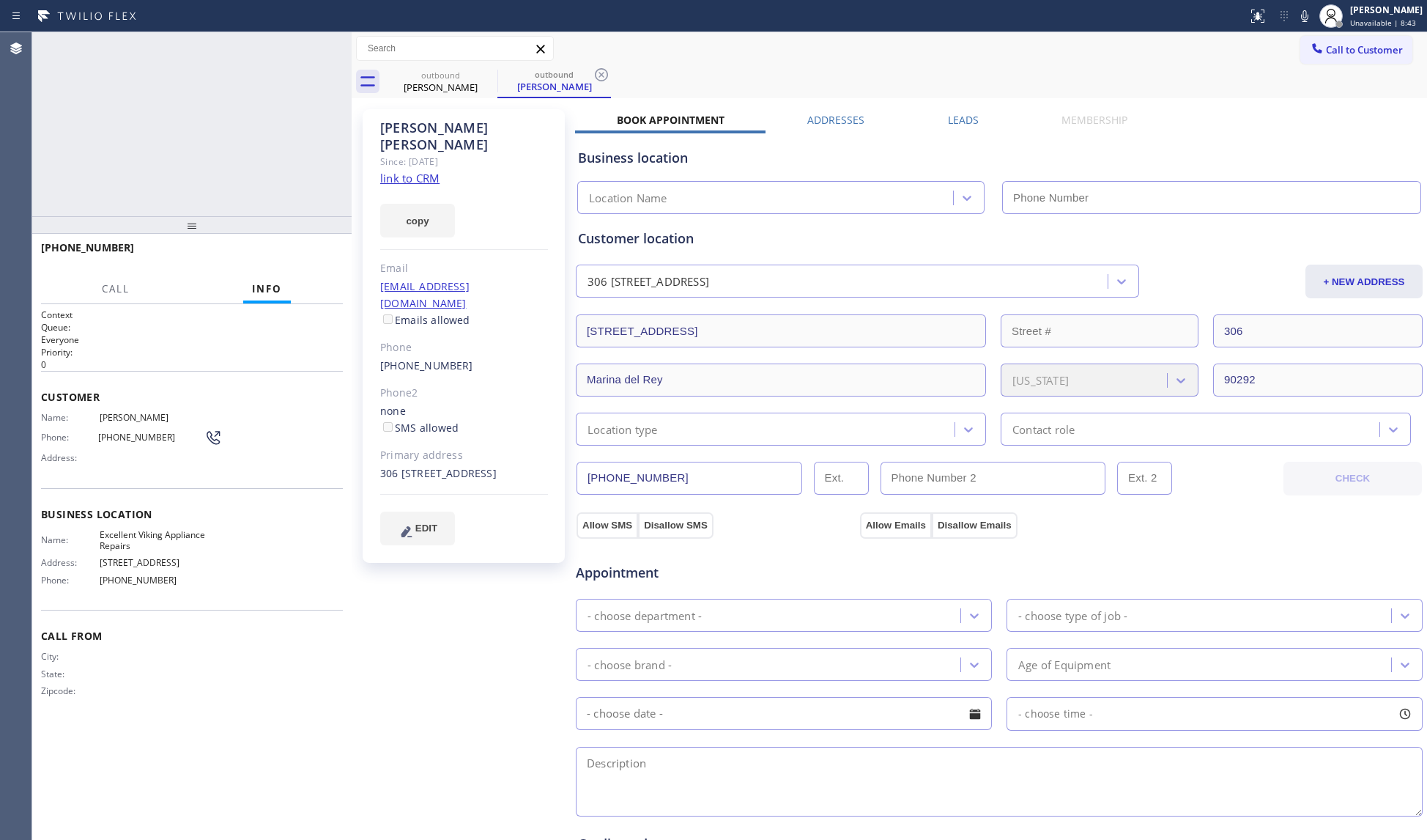
type input "(323) 639-7253"
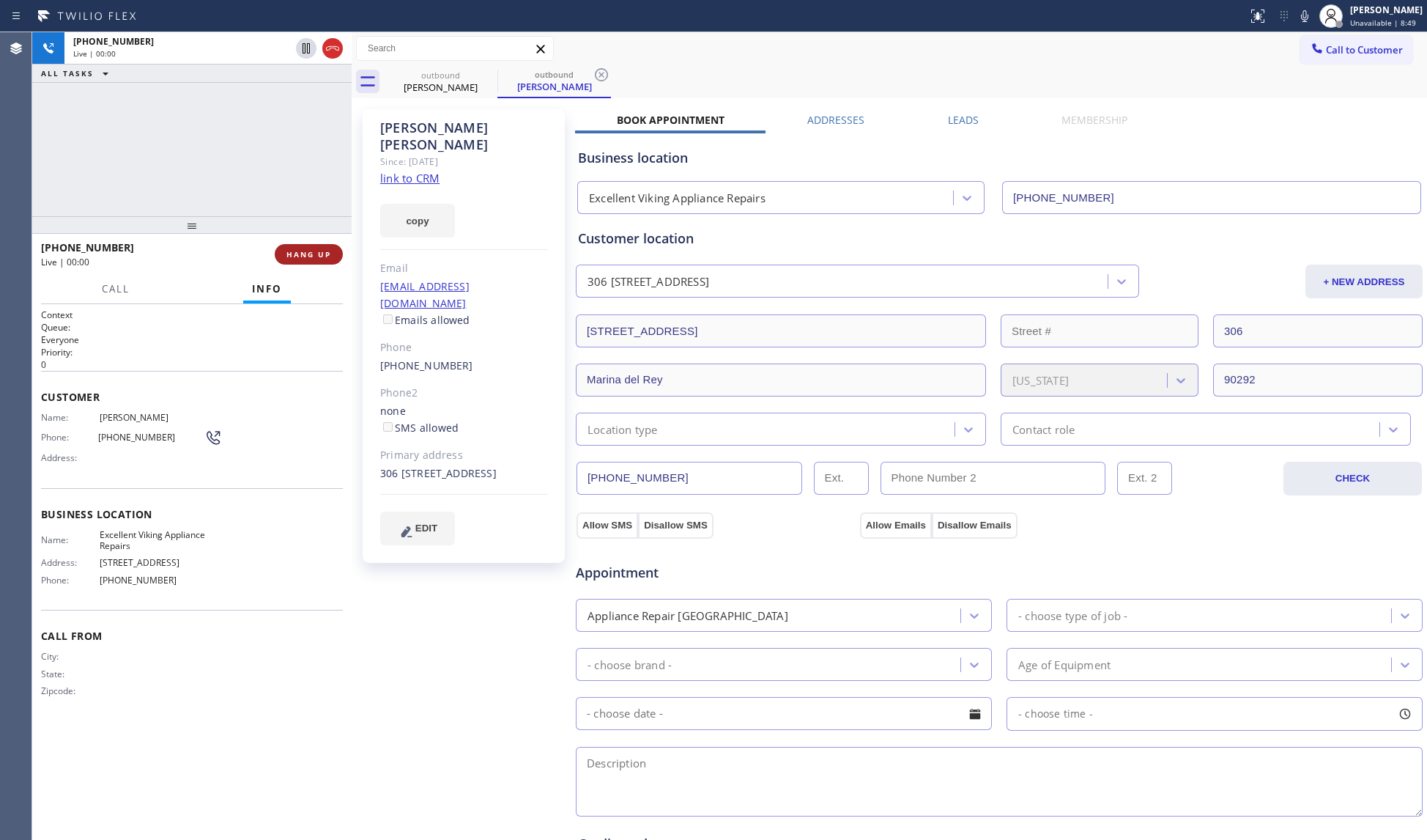
click at [322, 262] on button "HANG UP" at bounding box center [309, 254] width 69 height 20
click at [322, 261] on button "HANG UP" at bounding box center [309, 254] width 69 height 20
click at [322, 258] on span "HANG UP" at bounding box center [308, 255] width 45 height 11
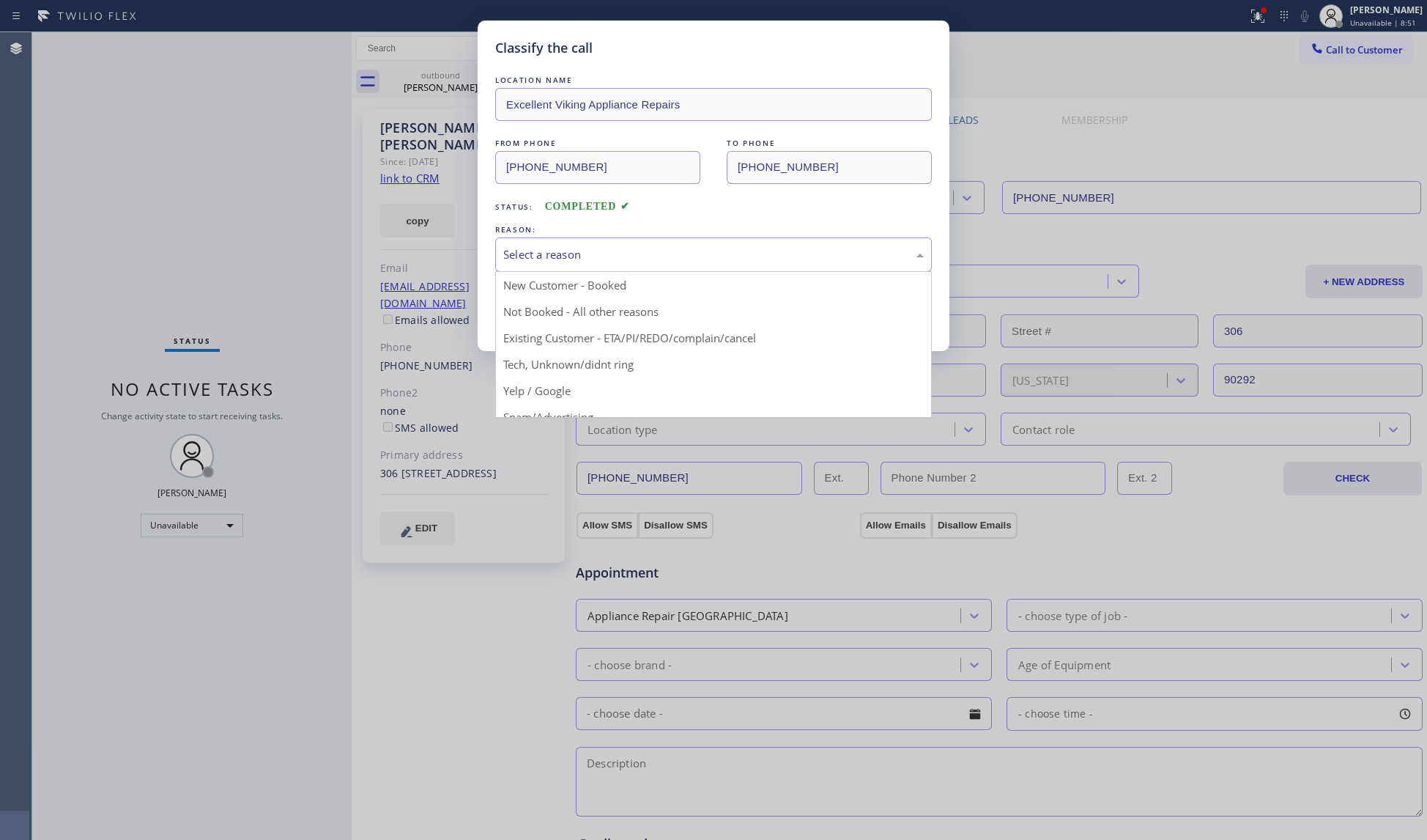
click at [532, 262] on div "Select a reason" at bounding box center [714, 254] width 421 height 17
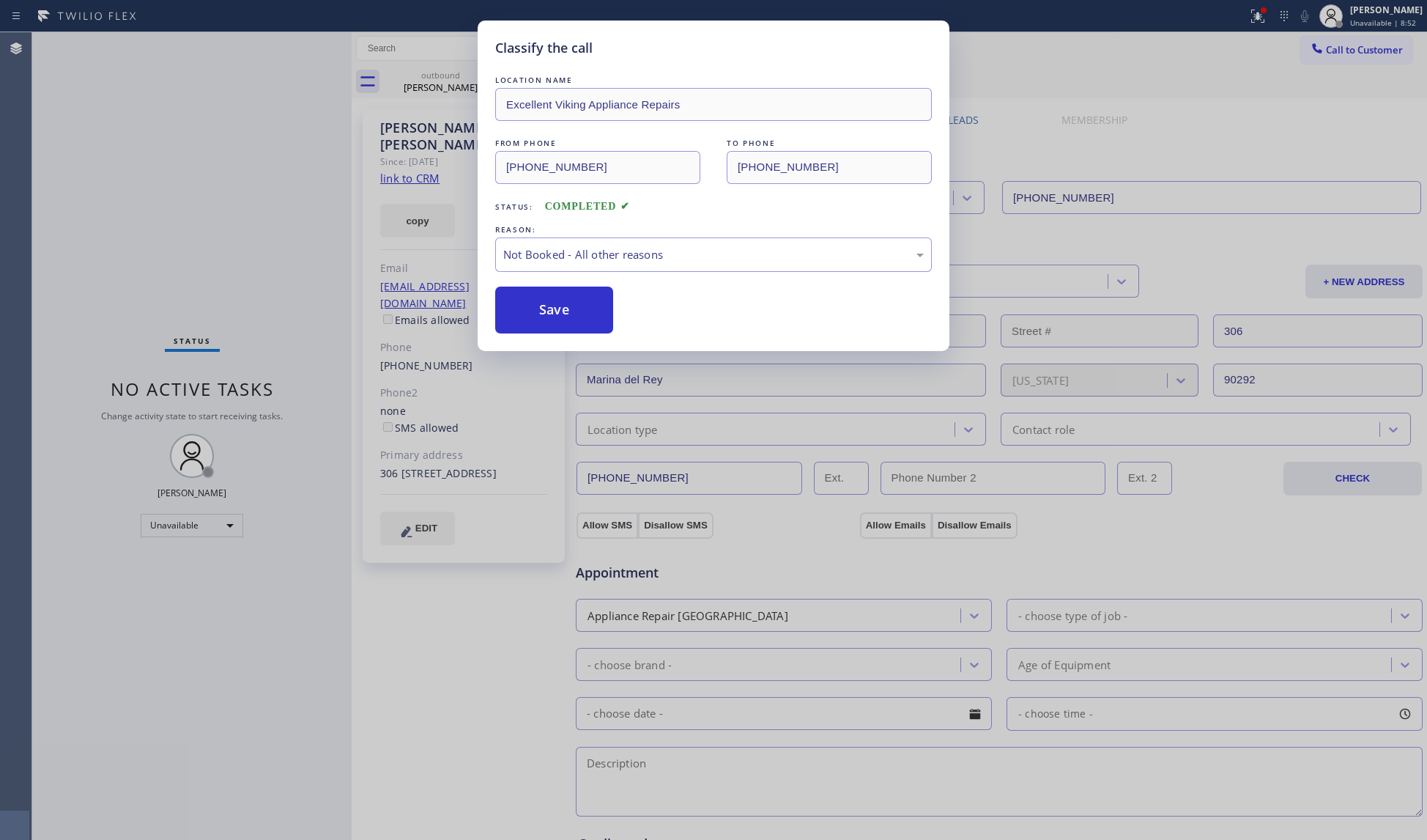
click at [558, 322] on button "Save" at bounding box center [554, 309] width 118 height 47
click at [561, 320] on button "Save" at bounding box center [554, 309] width 118 height 47
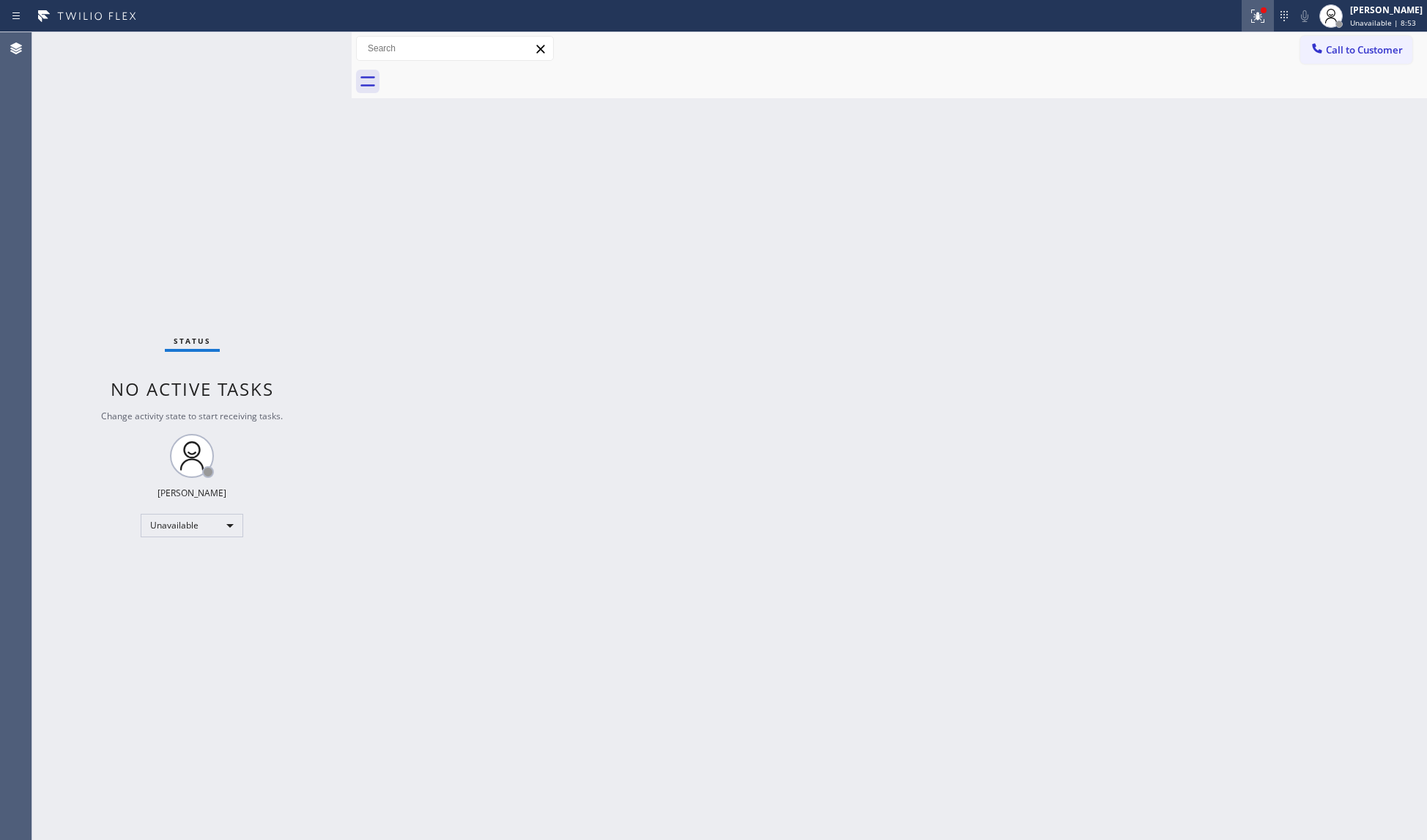
click at [1246, 13] on div at bounding box center [1257, 16] width 33 height 18
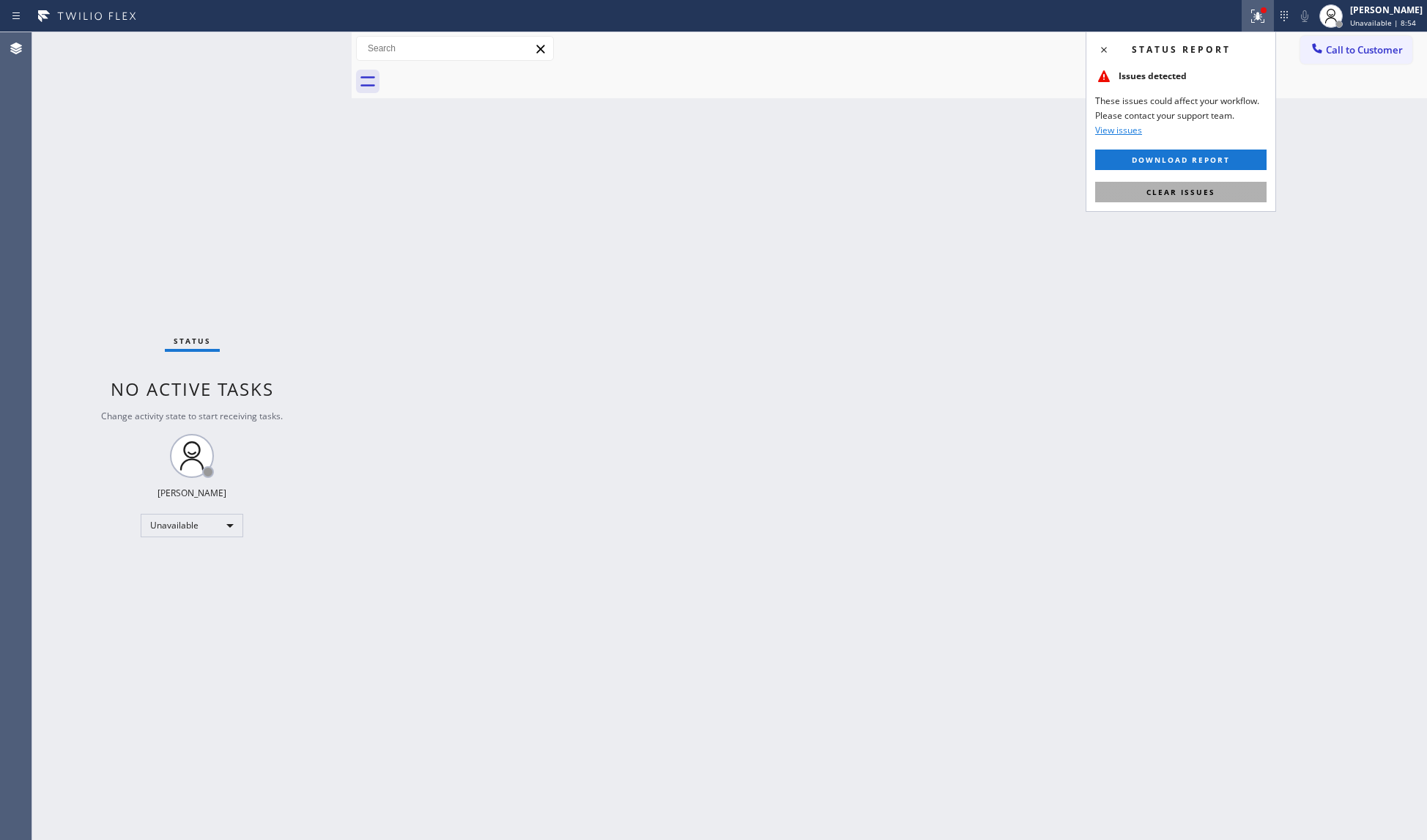
click at [1167, 194] on span "Clear issues" at bounding box center [1181, 192] width 69 height 11
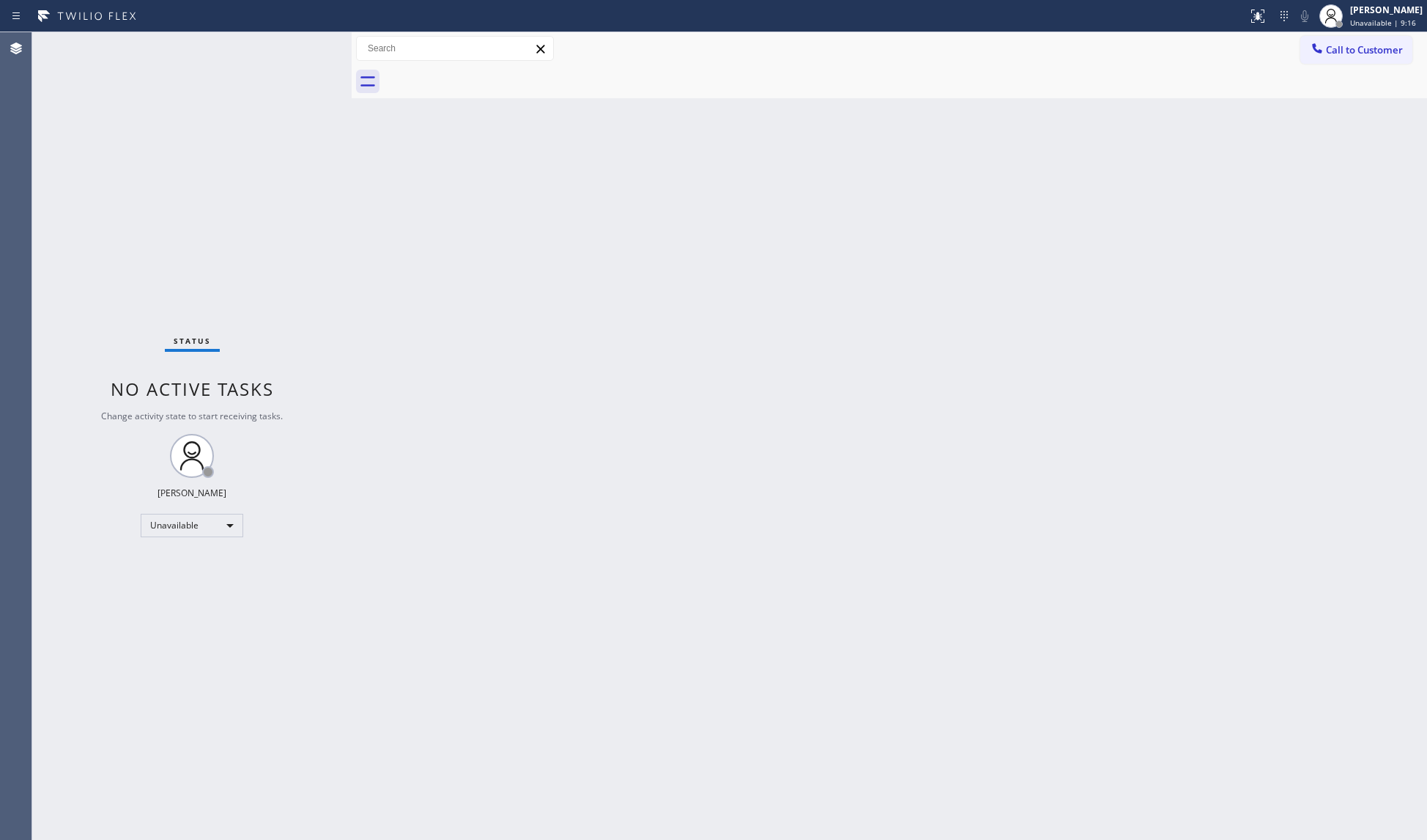
drag, startPoint x: 1357, startPoint y: 50, endPoint x: 1082, endPoint y: 106, distance: 280.6
click at [1352, 50] on span "Call to Customer" at bounding box center [1365, 49] width 77 height 13
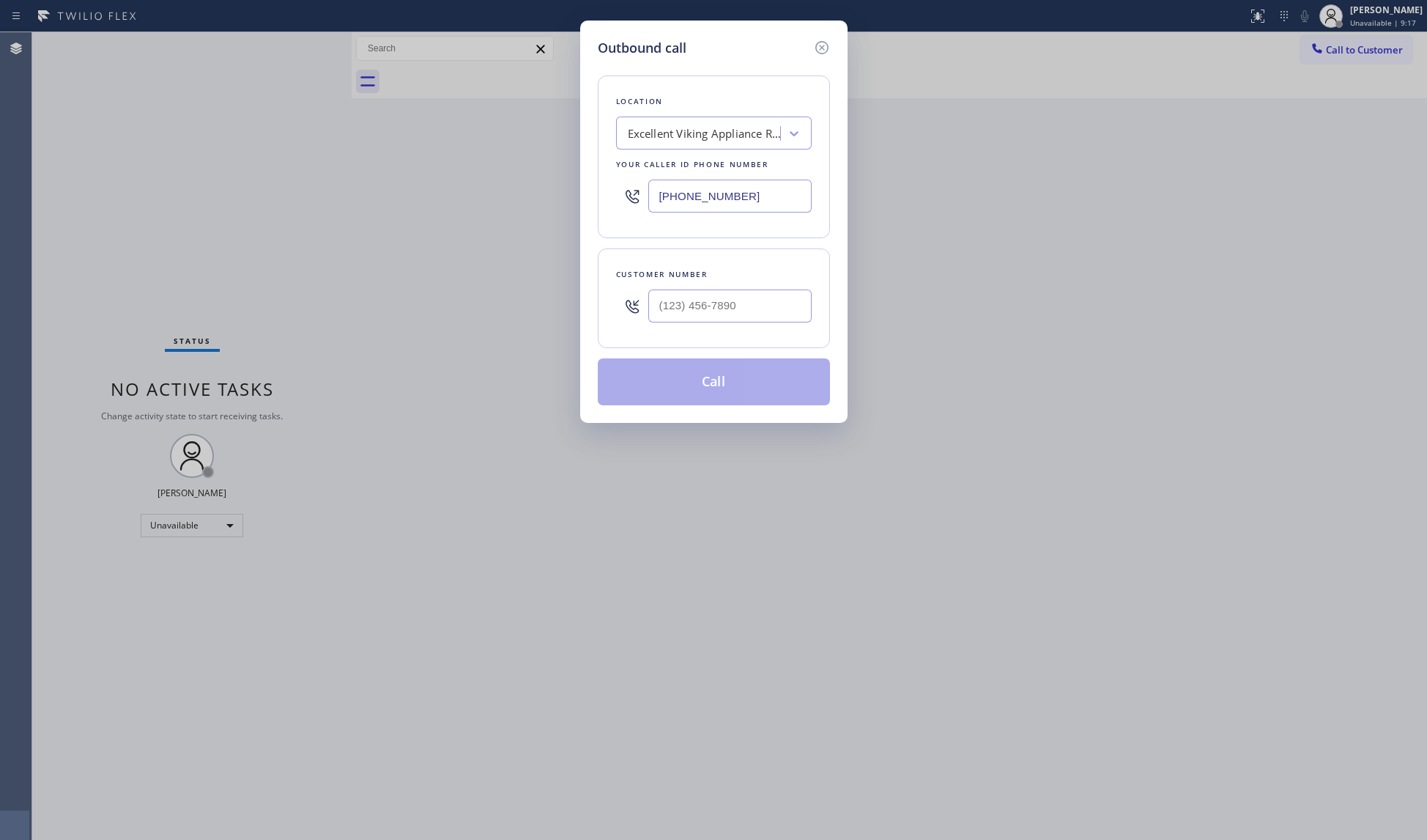
drag, startPoint x: 759, startPoint y: 196, endPoint x: 595, endPoint y: 198, distance: 164.0
click at [595, 198] on div "Outbound call Location Excellent Viking Appliance Repairs Your caller id phone …" at bounding box center [714, 221] width 267 height 402
paste input "855) 731-4952"
type input "(855) 731-4952"
drag, startPoint x: 771, startPoint y: 293, endPoint x: 806, endPoint y: 250, distance: 55.4
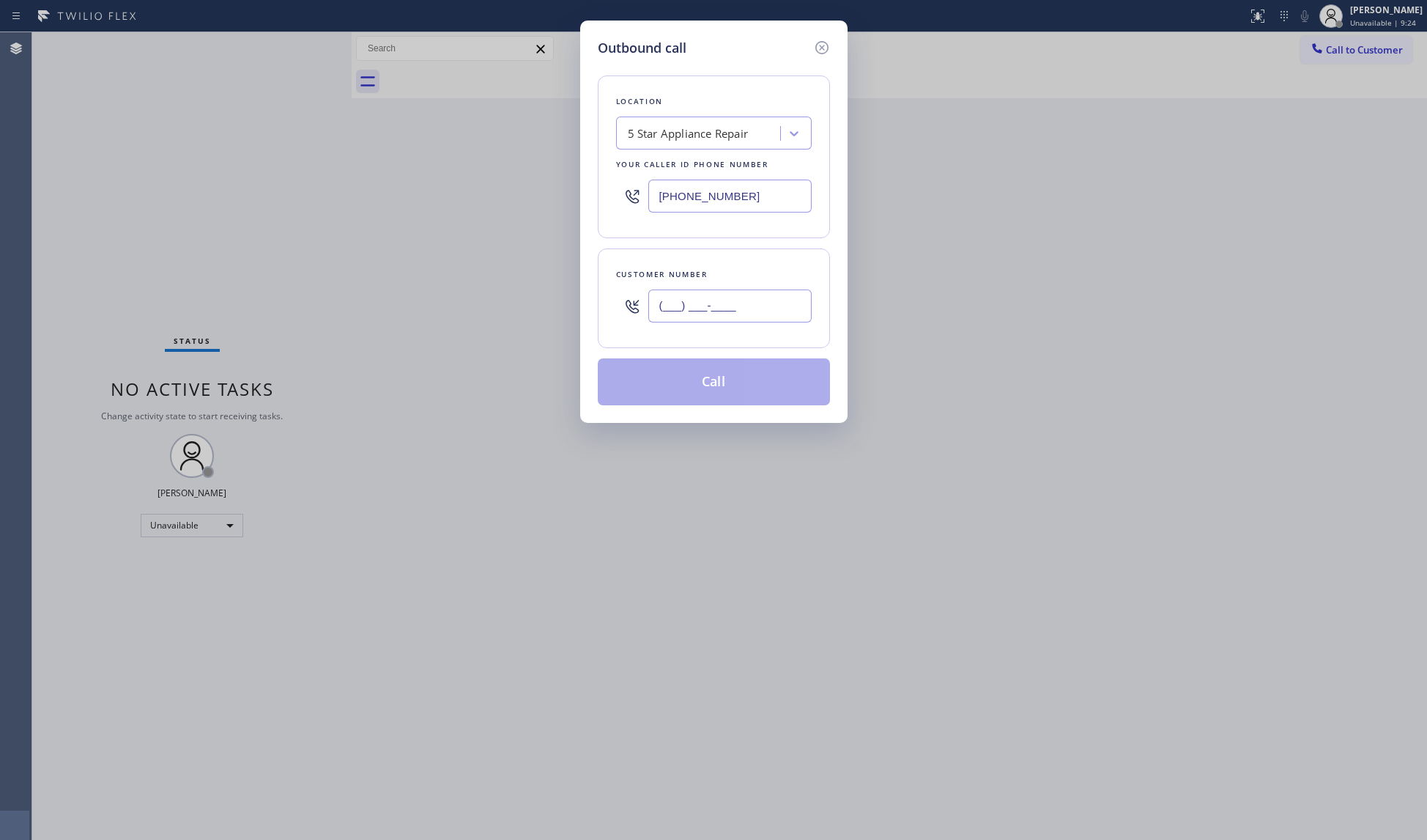
click at [770, 294] on input "(___) ___-____" at bounding box center [730, 306] width 163 height 33
paste input "818) 269-6029"
type input "(818) 269-6029"
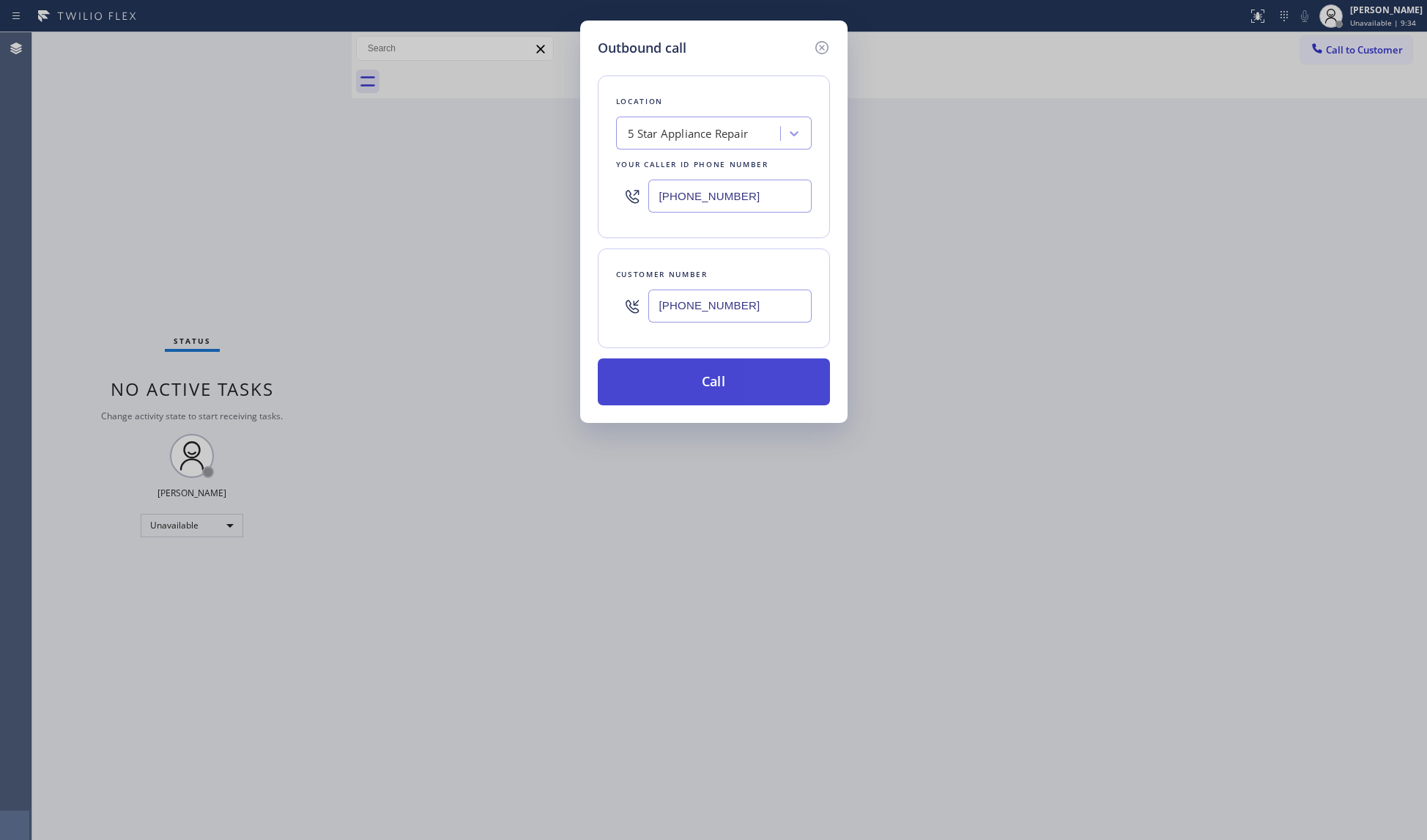
click at [699, 369] on button "Call" at bounding box center [714, 381] width 232 height 47
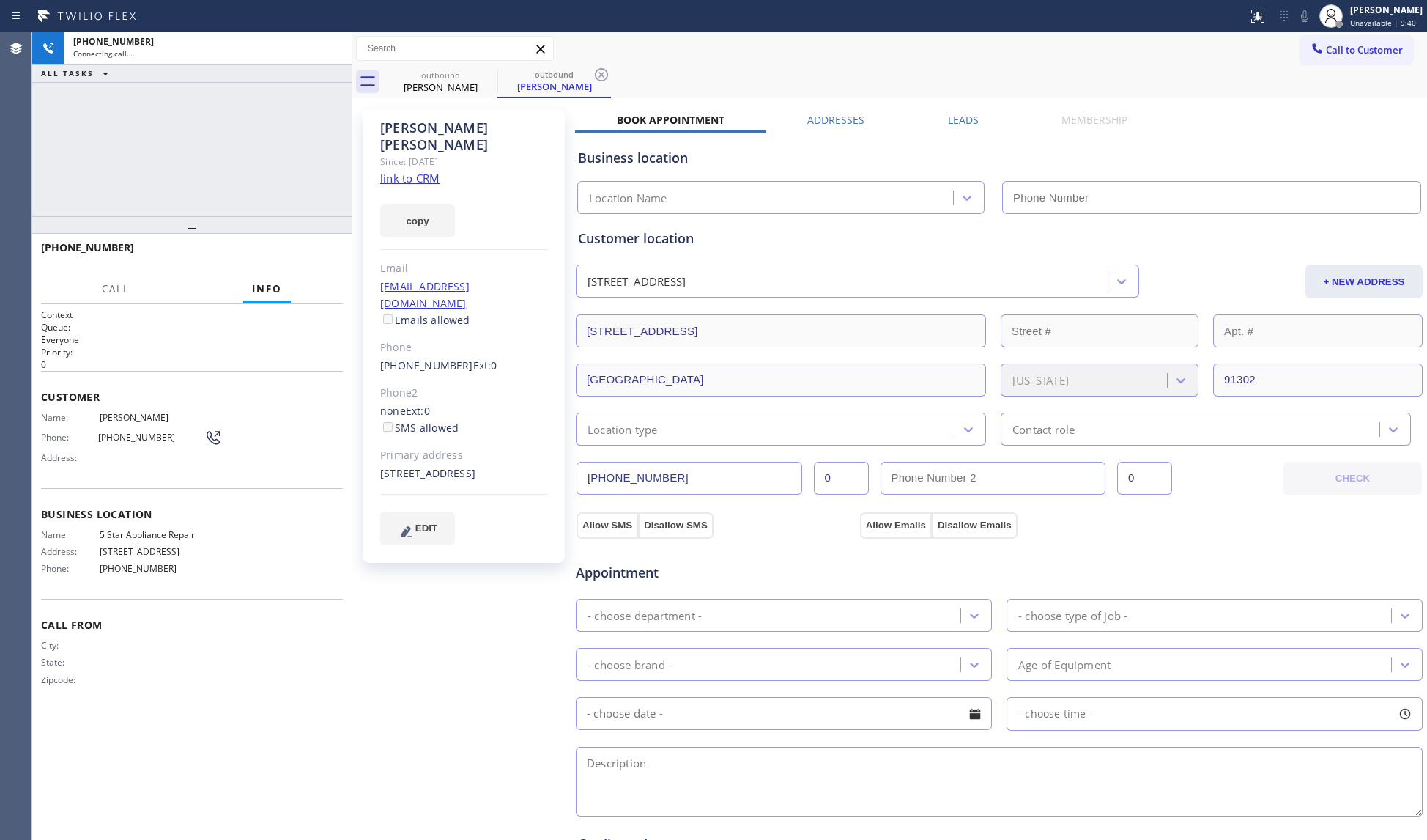
type input "(855) 731-4952"
click at [318, 241] on div "+18182696029 Live | 00:02 HANG UP" at bounding box center [192, 254] width 302 height 38
click at [320, 250] on button "HANG UP" at bounding box center [309, 254] width 69 height 20
click at [320, 250] on span "HANG UP" at bounding box center [308, 255] width 45 height 11
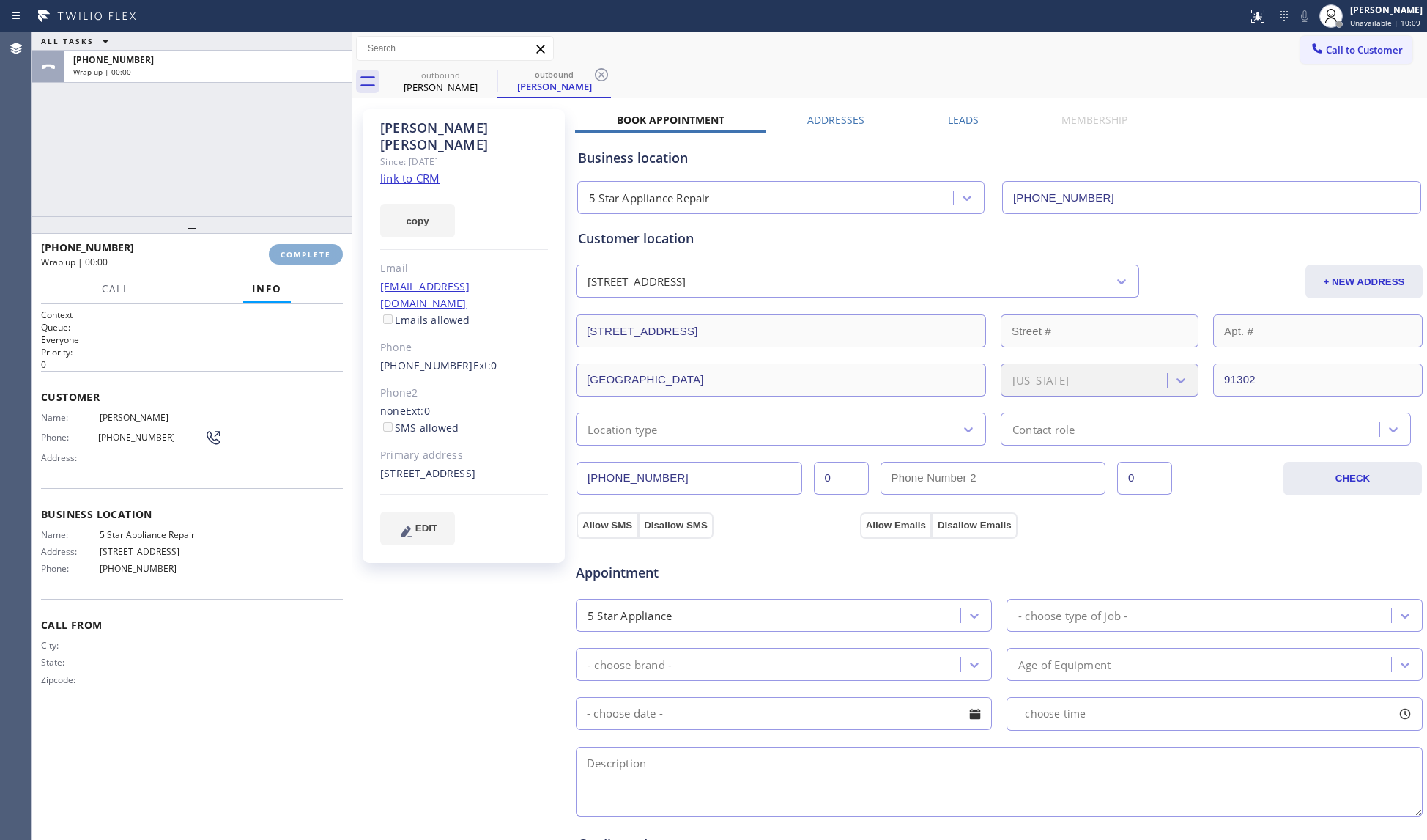
click at [320, 250] on span "COMPLETE" at bounding box center [306, 255] width 51 height 11
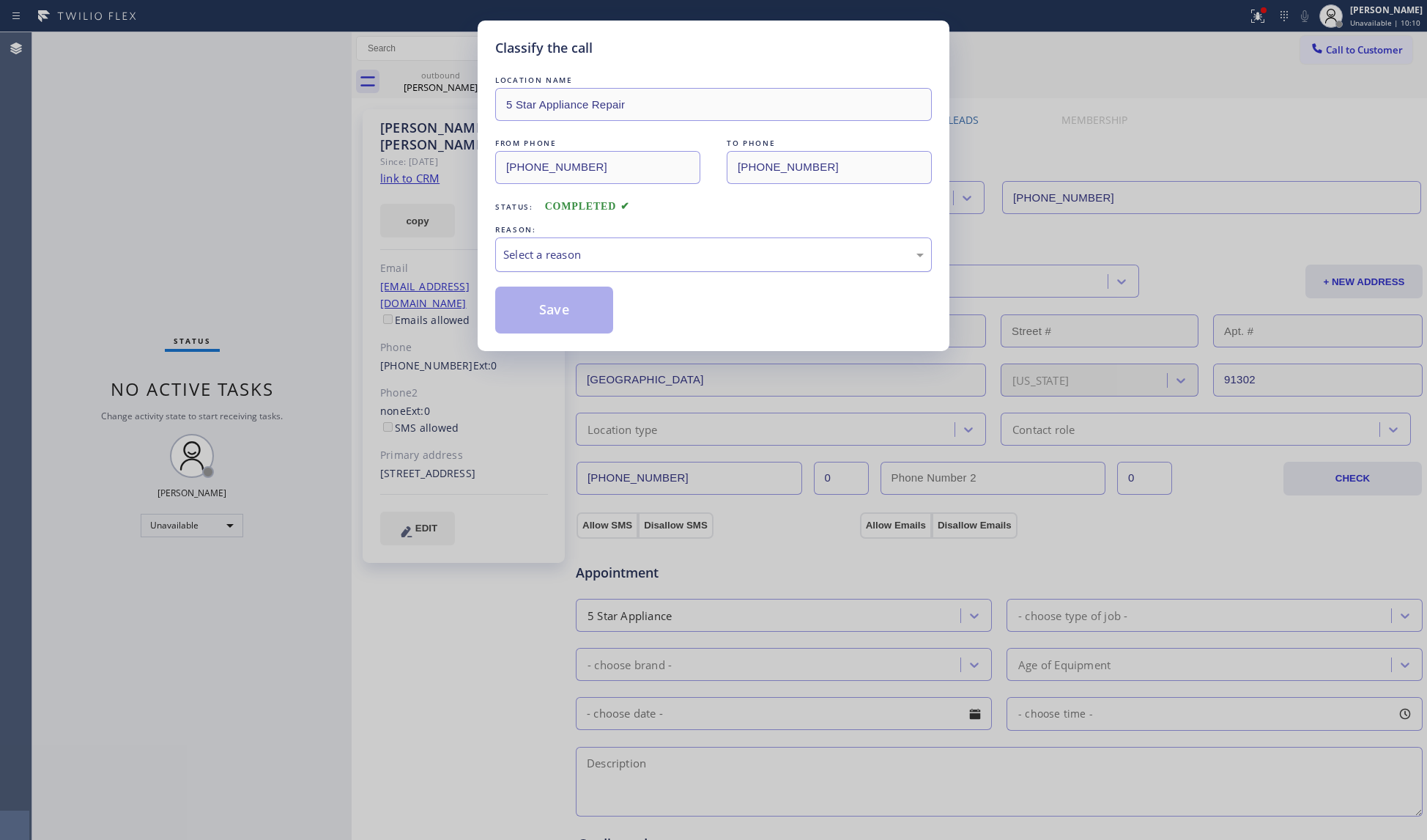
click at [638, 252] on div "Select a reason" at bounding box center [714, 254] width 421 height 17
click at [537, 314] on button "Save" at bounding box center [554, 309] width 118 height 47
click at [537, 309] on button "Save" at bounding box center [554, 309] width 118 height 47
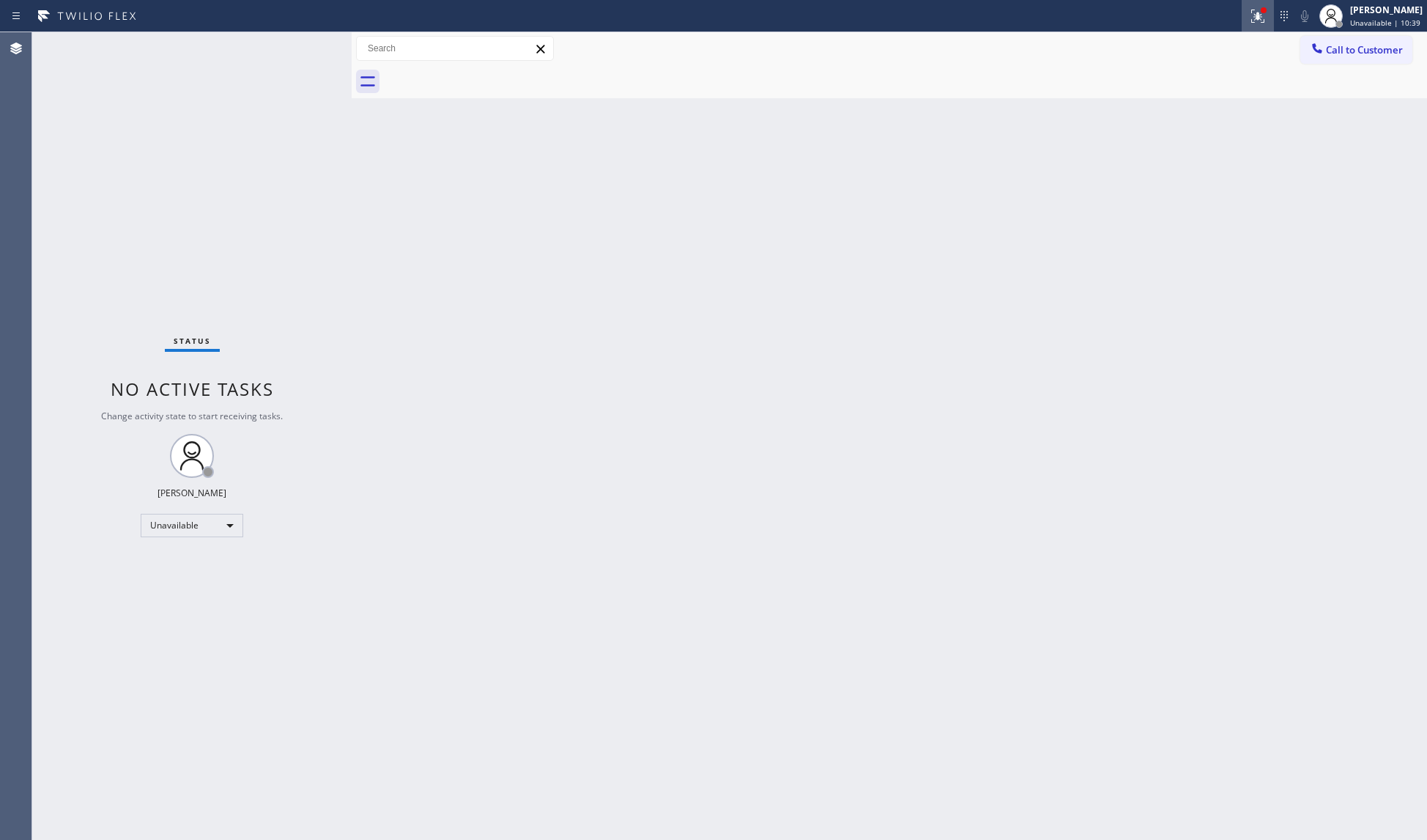
click at [1258, 30] on button at bounding box center [1257, 16] width 33 height 33
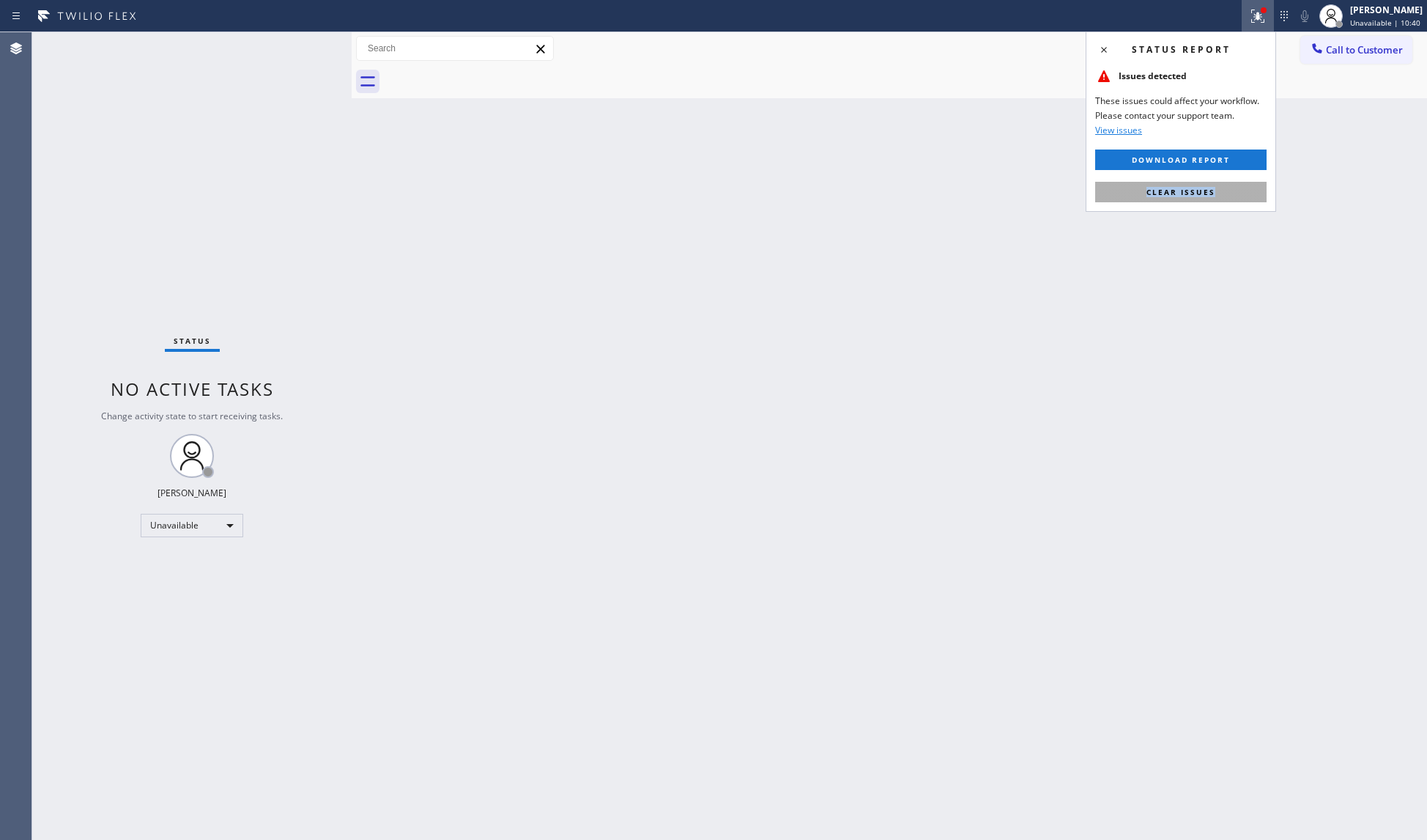
drag, startPoint x: 1235, startPoint y: 180, endPoint x: 1234, endPoint y: 191, distance: 11.0
click at [1235, 187] on div "Status report Issues detected These issues could affect your workflow. Please c…" at bounding box center [1181, 121] width 191 height 180
click at [1221, 179] on div "Status report Issues detected These issues could affect your workflow. Please c…" at bounding box center [1181, 121] width 191 height 180
click at [1218, 195] on button "Clear issues" at bounding box center [1181, 192] width 171 height 20
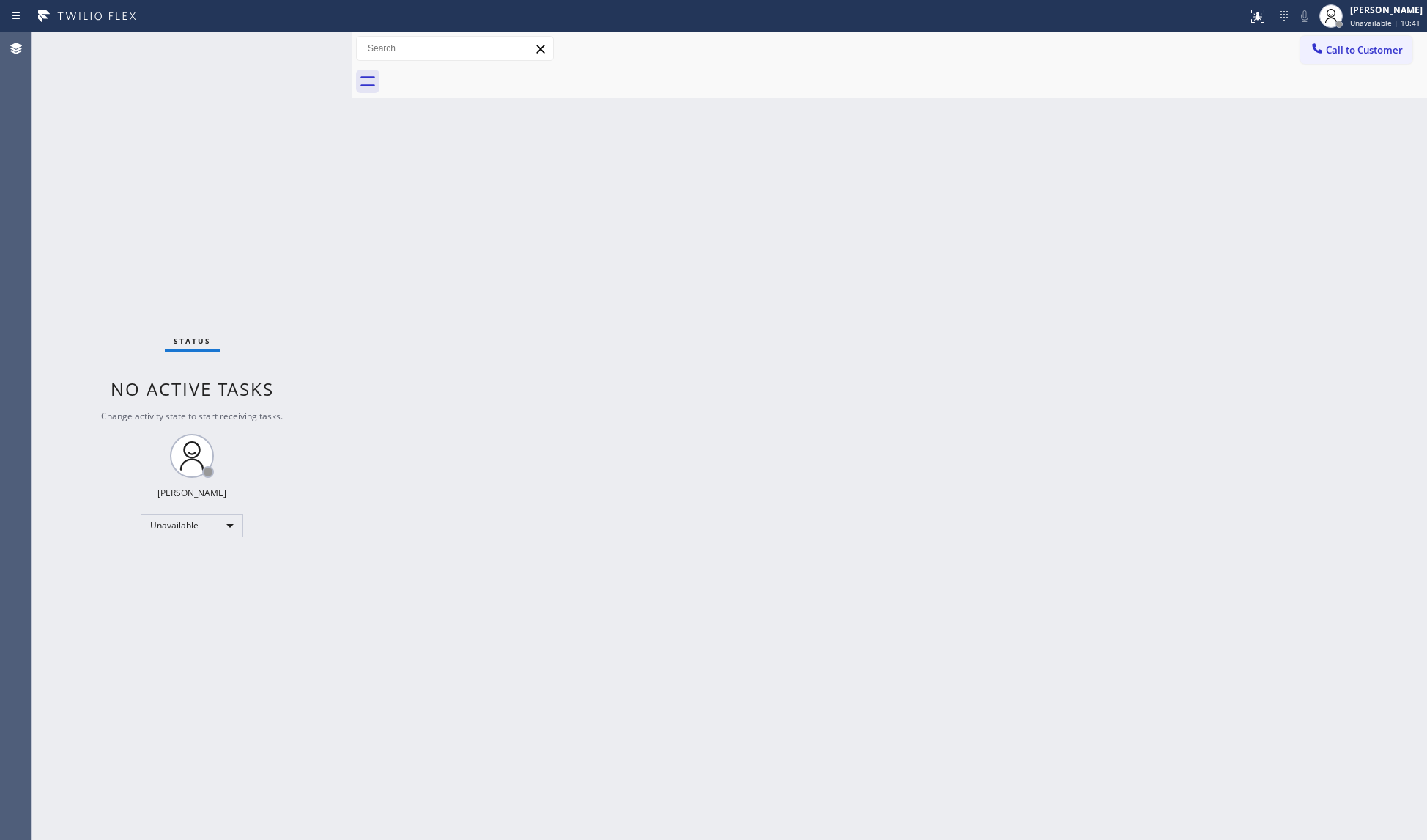
click at [1183, 237] on div "Back to Dashboard Change Sender ID Customers Technicians Select a contact Outbo…" at bounding box center [889, 436] width 1076 height 807
click at [1364, 56] on button "Call to Customer" at bounding box center [1357, 50] width 112 height 28
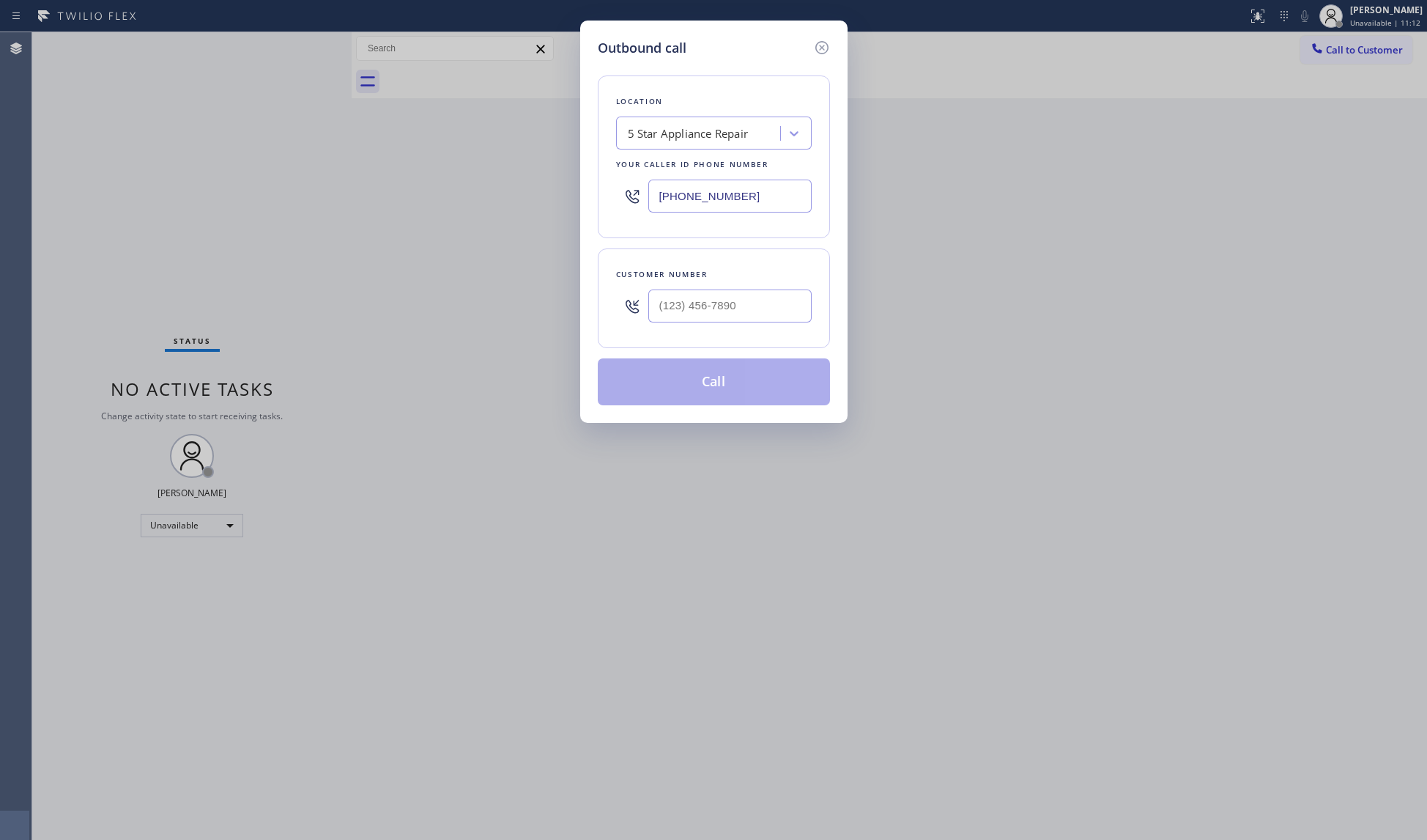
drag, startPoint x: 781, startPoint y: 200, endPoint x: 611, endPoint y: 212, distance: 170.4
click at [604, 223] on div "Location 5 Star Appliance Repair Your caller id phone number (855) 731-4952" at bounding box center [714, 156] width 232 height 163
paste input "323) 639-7253"
type input "(323) 639-7253"
click at [724, 293] on input "(___) ___-____" at bounding box center [730, 306] width 163 height 33
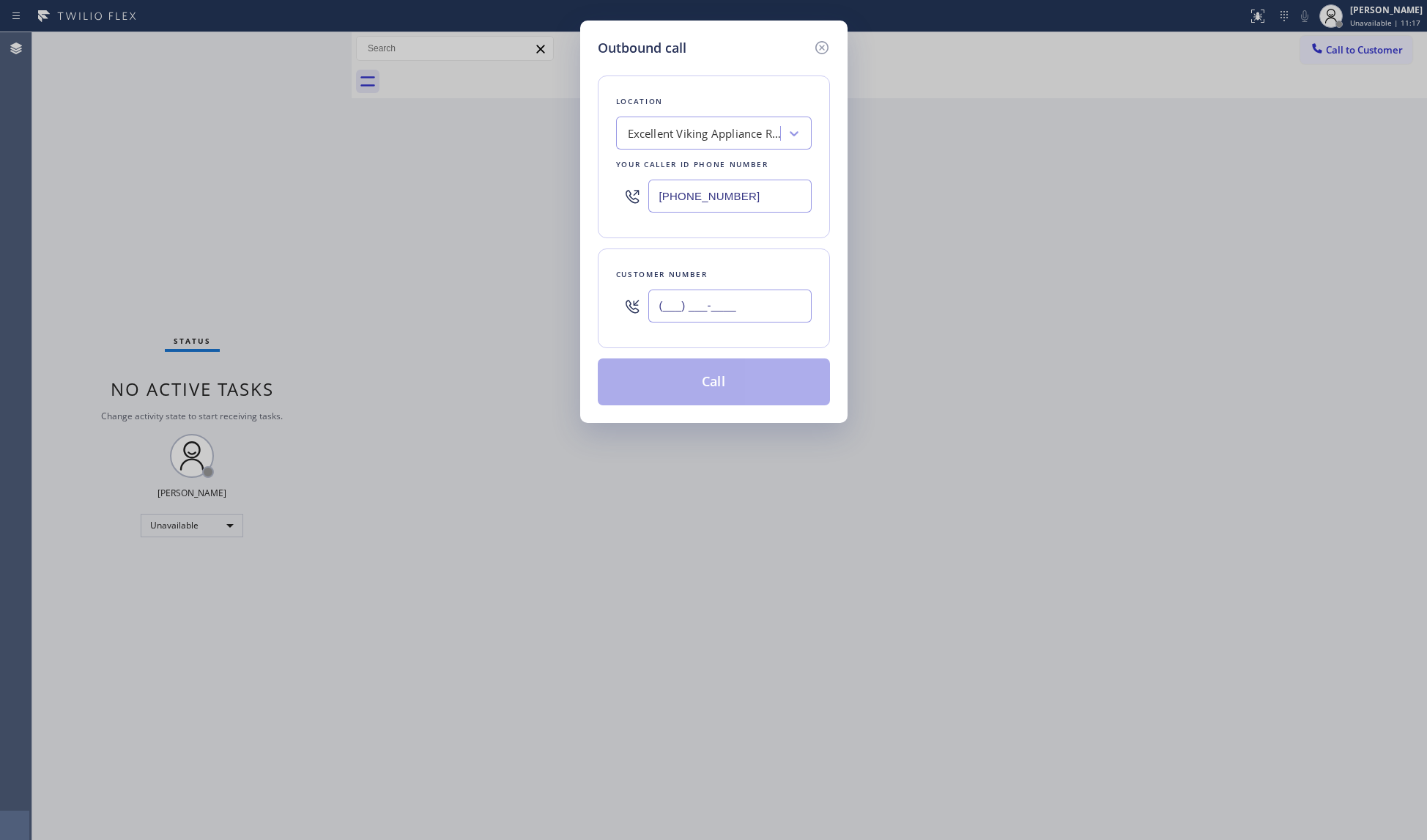
paste input "213"
click at [663, 317] on input "(___) ___-_213" at bounding box center [730, 306] width 163 height 33
paste input "213) 820-3666"
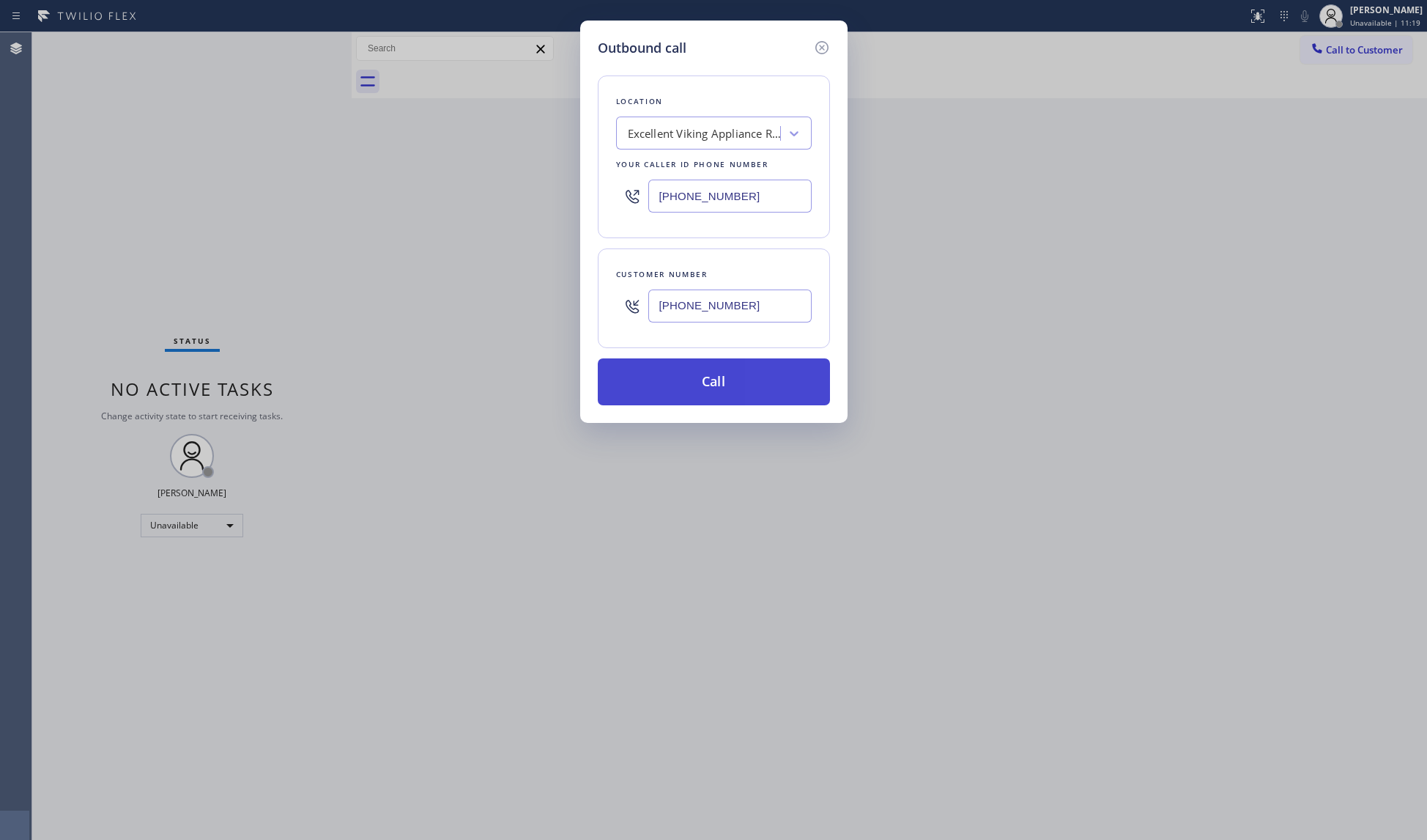
type input "(213) 820-3666"
click at [695, 376] on button "Call" at bounding box center [714, 381] width 232 height 47
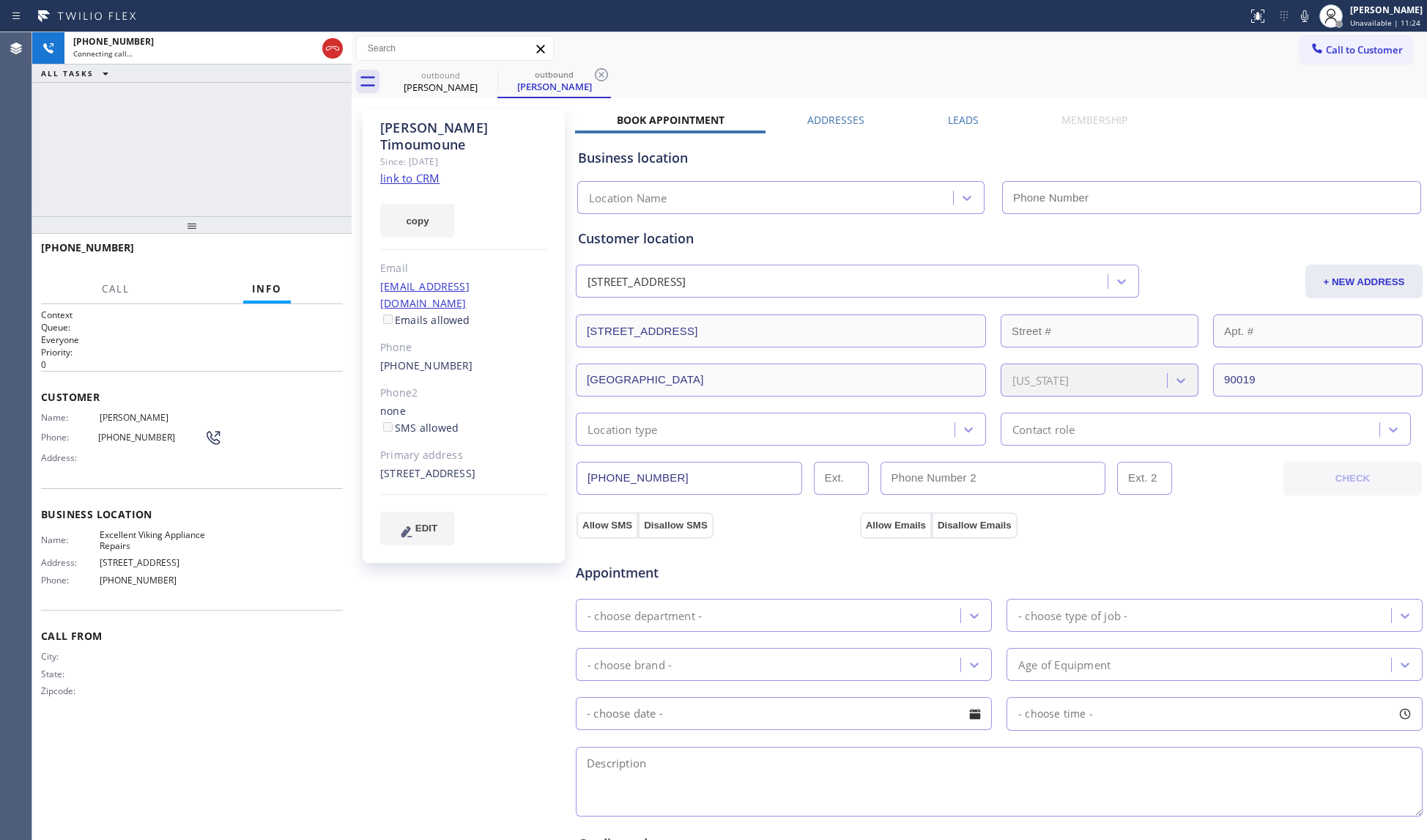
type input "(323) 639-7253"
drag, startPoint x: 598, startPoint y: 81, endPoint x: 608, endPoint y: 81, distance: 10.0
click at [598, 80] on icon at bounding box center [602, 75] width 18 height 18
click at [298, 252] on span "HANG UP" at bounding box center [308, 255] width 45 height 11
click at [296, 253] on span "HANG UP" at bounding box center [308, 255] width 45 height 11
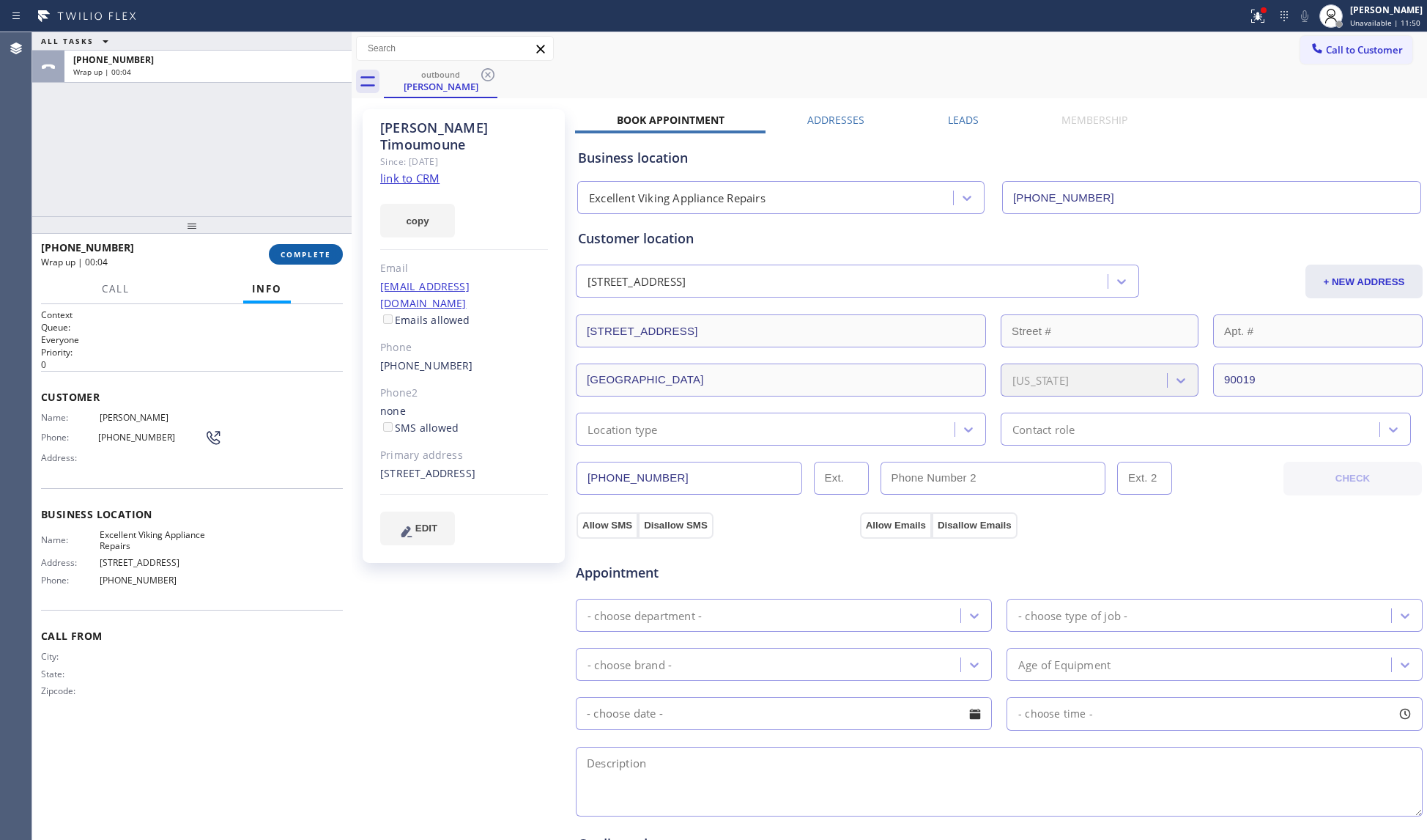
click at [334, 250] on button "COMPLETE" at bounding box center [306, 254] width 74 height 20
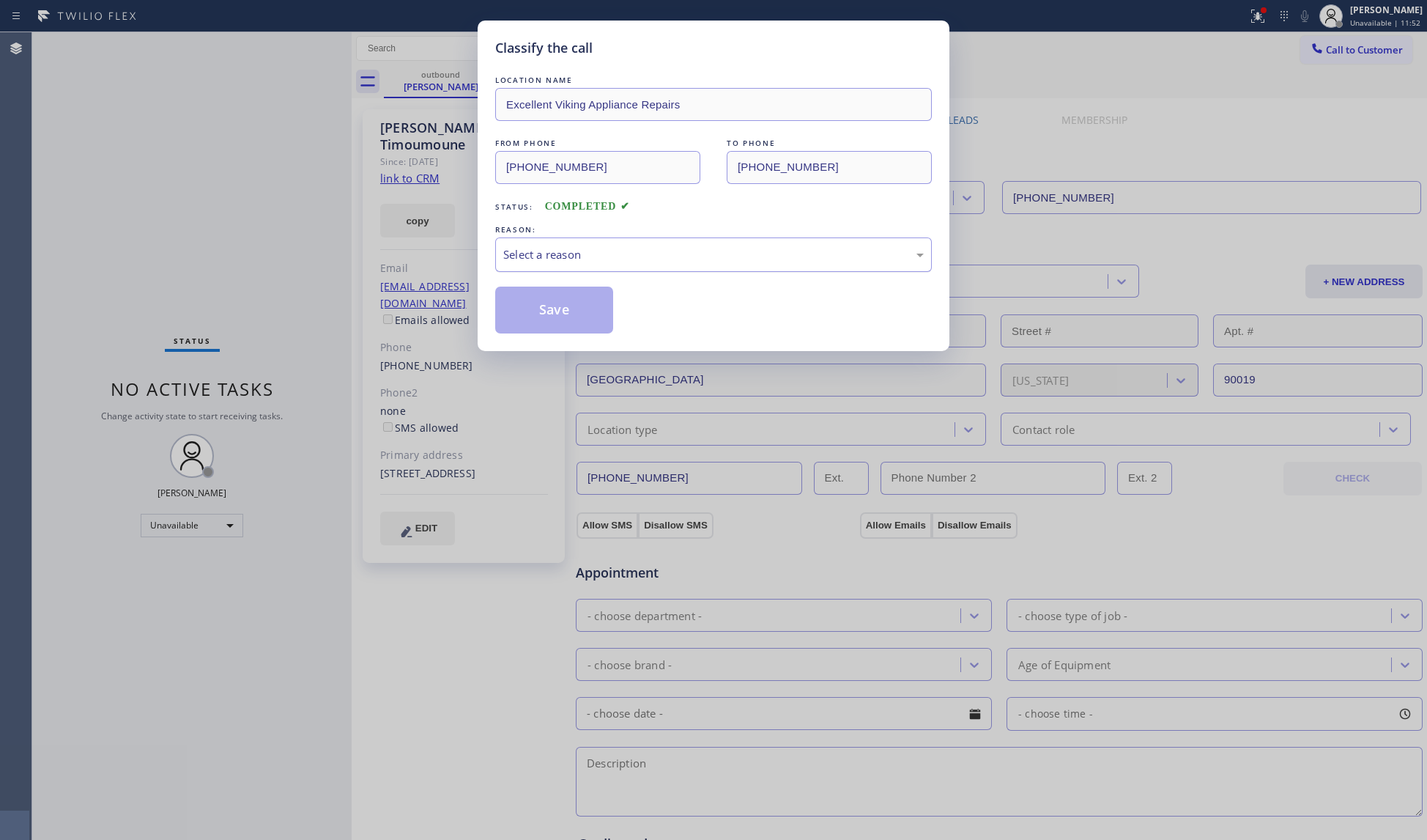
click at [561, 258] on div "Select a reason" at bounding box center [714, 254] width 421 height 17
click at [538, 301] on button "Save" at bounding box center [554, 309] width 118 height 47
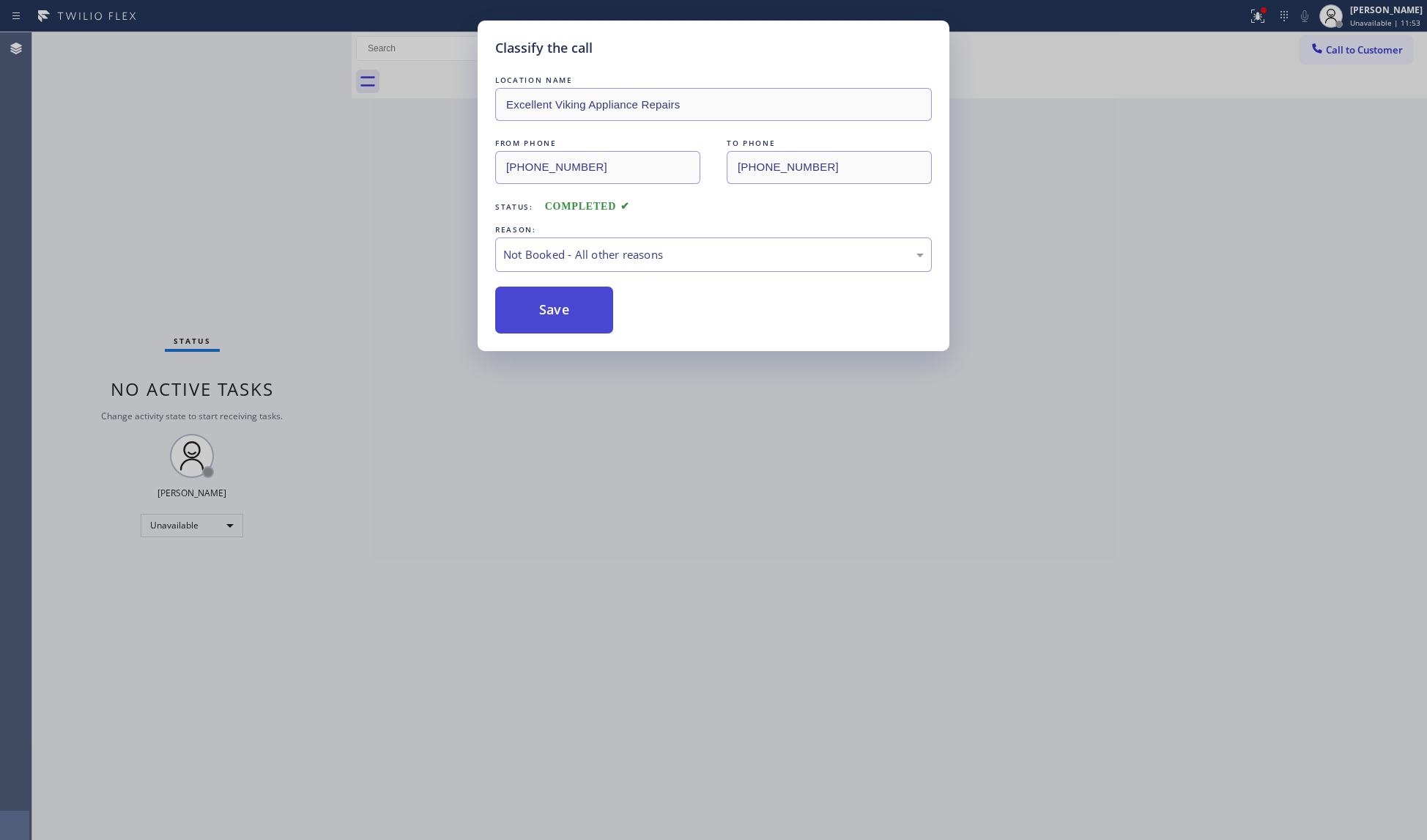
click at [537, 297] on button "Save" at bounding box center [554, 309] width 118 height 47
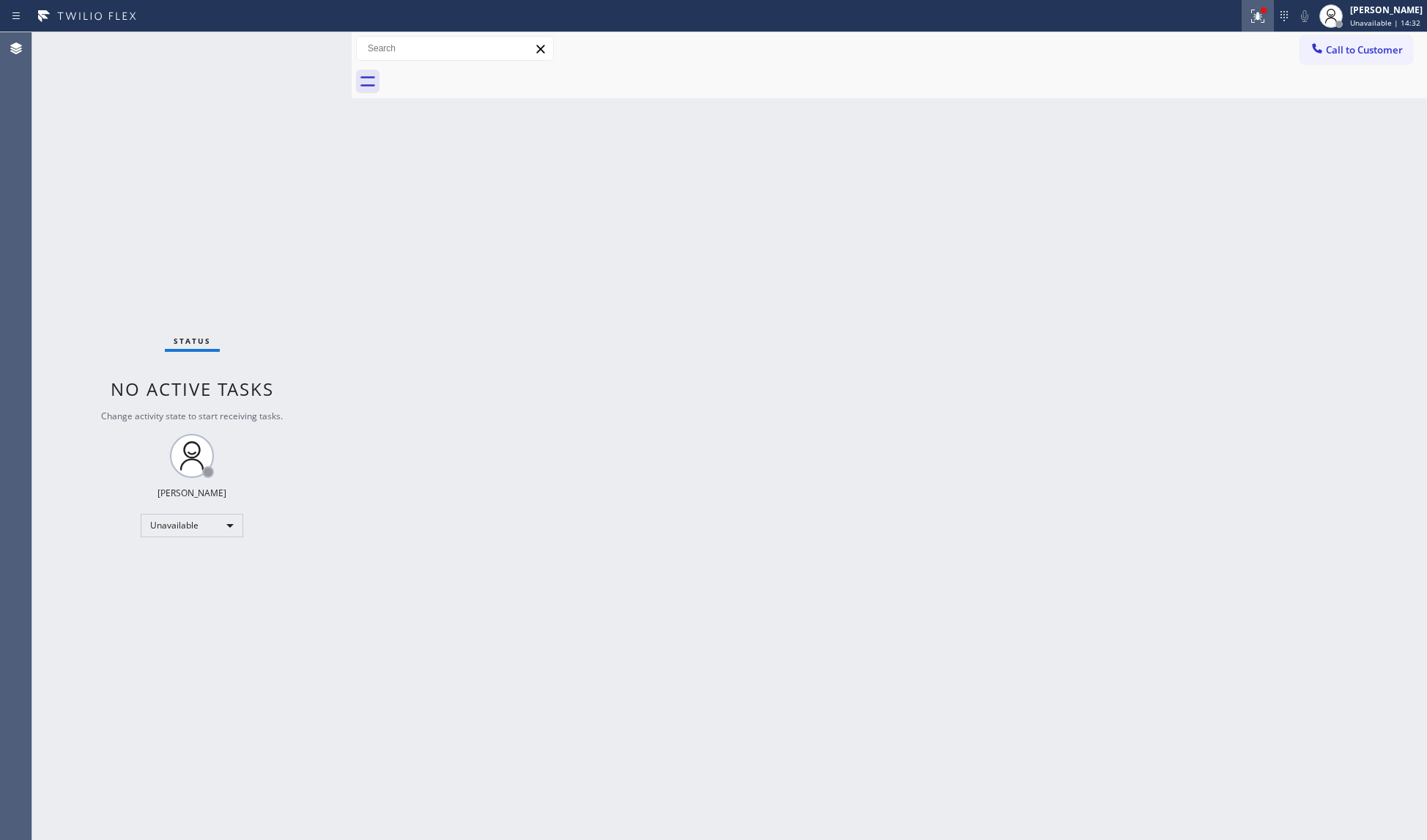
drag, startPoint x: 1242, startPoint y: 10, endPoint x: 1246, endPoint y: 27, distance: 17.5
click at [1247, 11] on div "Status report Issues detected These issues could affect your workflow. Please c…" at bounding box center [714, 16] width 1427 height 33
drag, startPoint x: 1256, startPoint y: 16, endPoint x: 1232, endPoint y: 138, distance: 124.3
click at [1256, 19] on icon at bounding box center [1258, 16] width 18 height 18
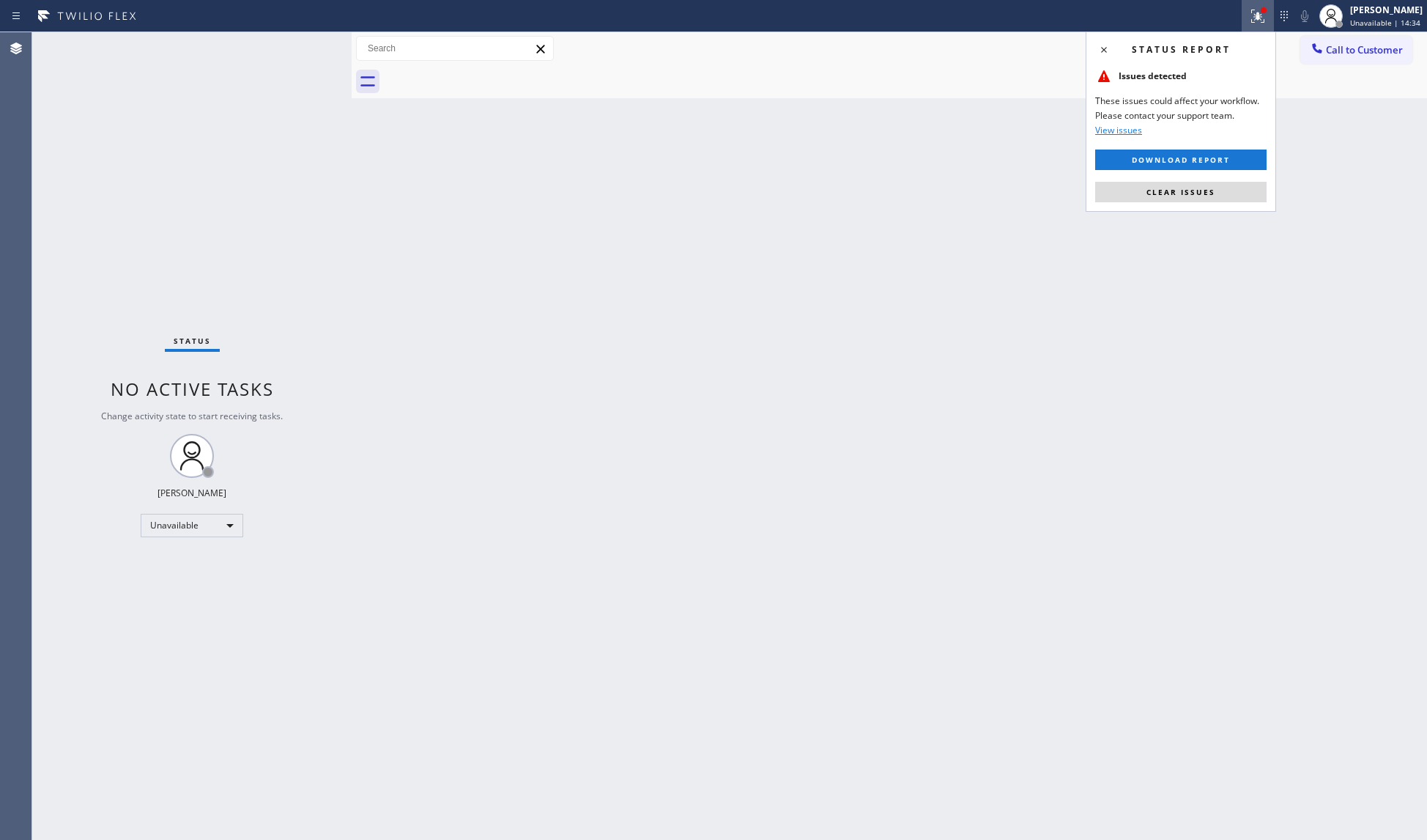
click at [1203, 179] on div "Status report Issues detected These issues could affect your workflow. Please c…" at bounding box center [1181, 121] width 191 height 180
drag, startPoint x: 1203, startPoint y: 179, endPoint x: 1206, endPoint y: 202, distance: 23.2
click at [1205, 180] on div "Status report Issues detected These issues could affect your workflow. Please c…" at bounding box center [1181, 121] width 191 height 180
click at [1206, 202] on button "Clear issues" at bounding box center [1181, 192] width 171 height 20
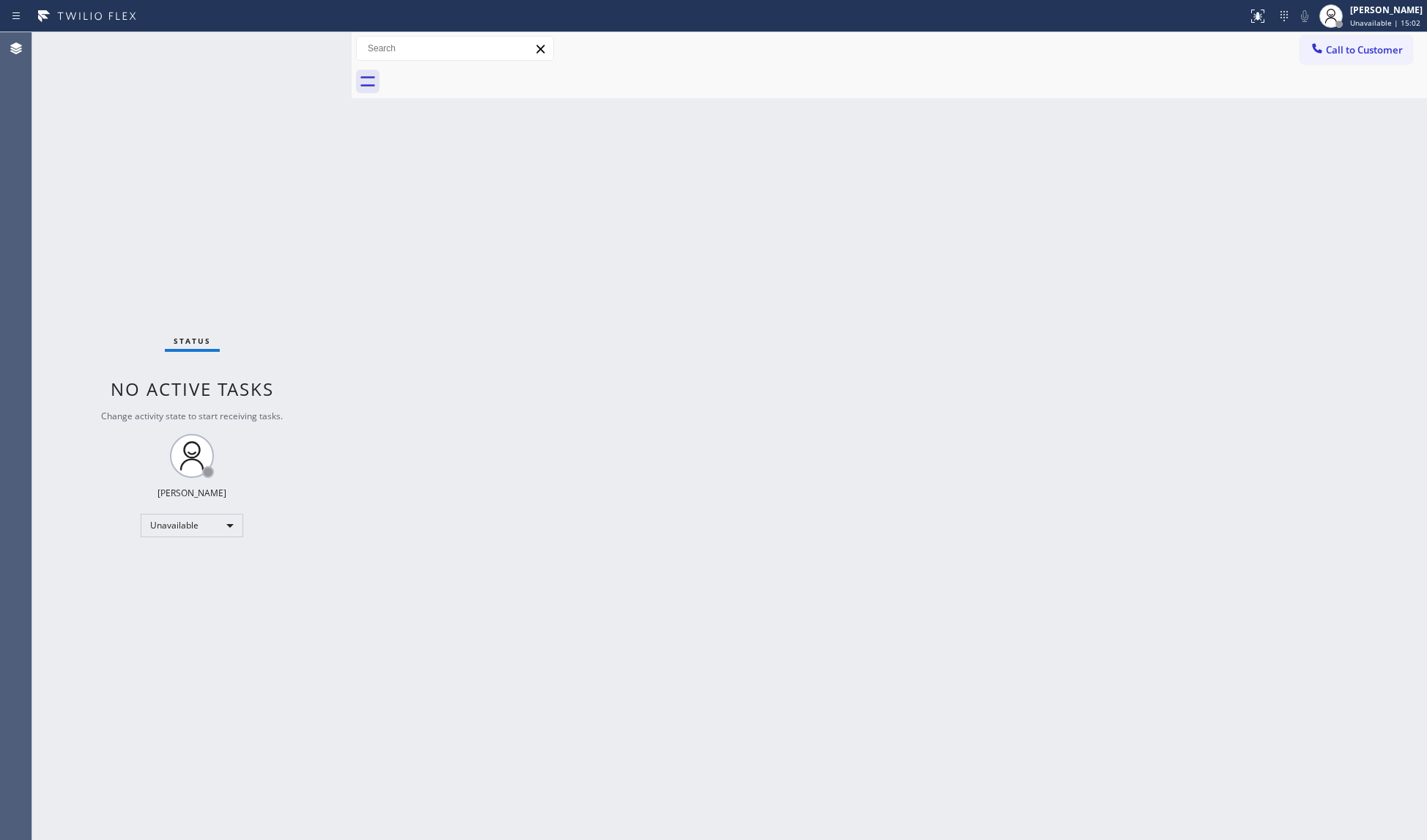
click at [1310, 30] on div "Status report No issues detected If you experience an issue, please download th…" at bounding box center [1334, 16] width 185 height 33
click at [1320, 54] on icon at bounding box center [1317, 48] width 15 height 15
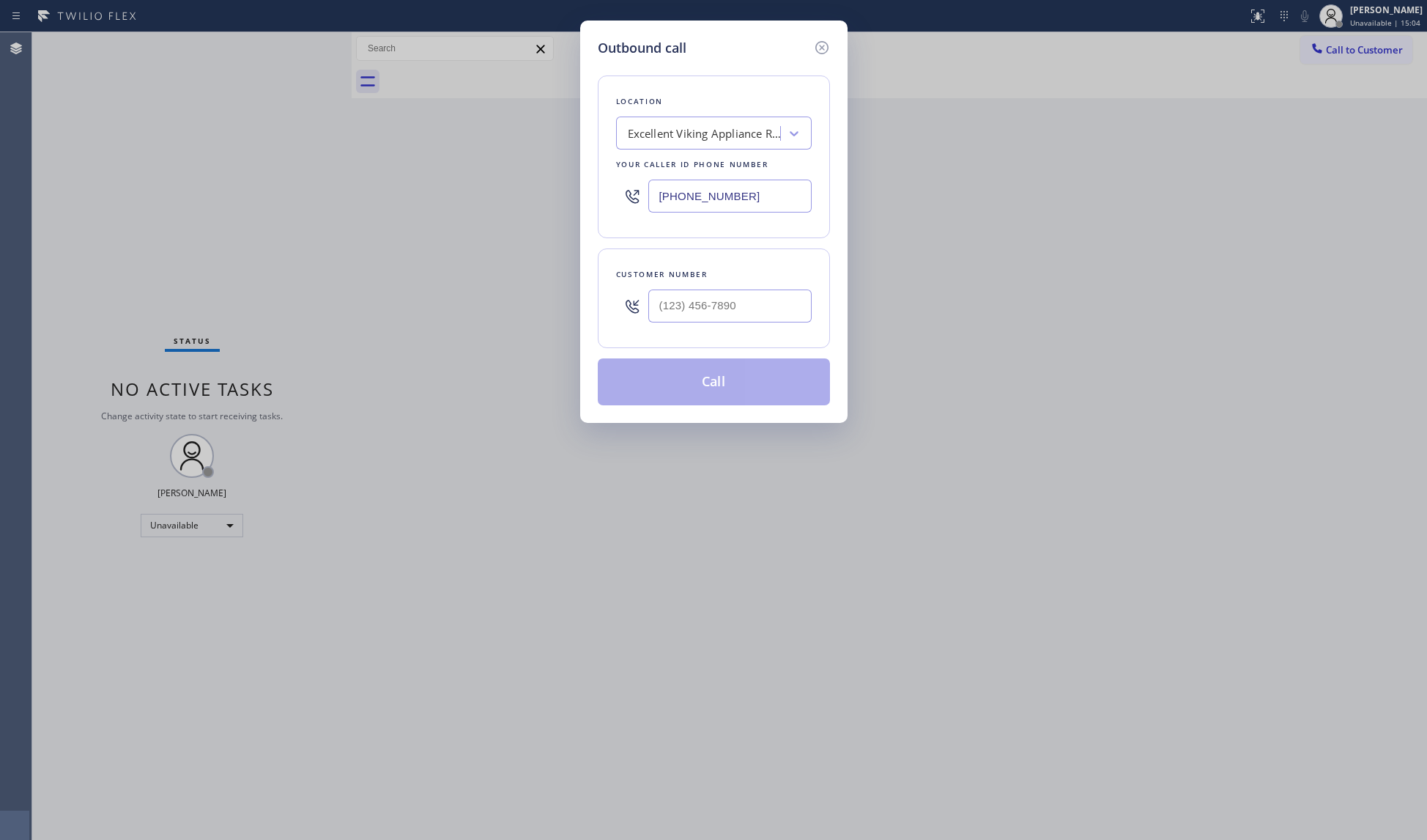
drag, startPoint x: 750, startPoint y: 192, endPoint x: 605, endPoint y: 194, distance: 145.0
click at [605, 194] on div "Location Excellent Viking Appliance Repairs Your caller id phone number (323) 6…" at bounding box center [714, 156] width 232 height 163
paste input "866) 878-8591"
type input "(866) 878-8591"
click at [715, 301] on input "(___) ___-____" at bounding box center [730, 306] width 163 height 33
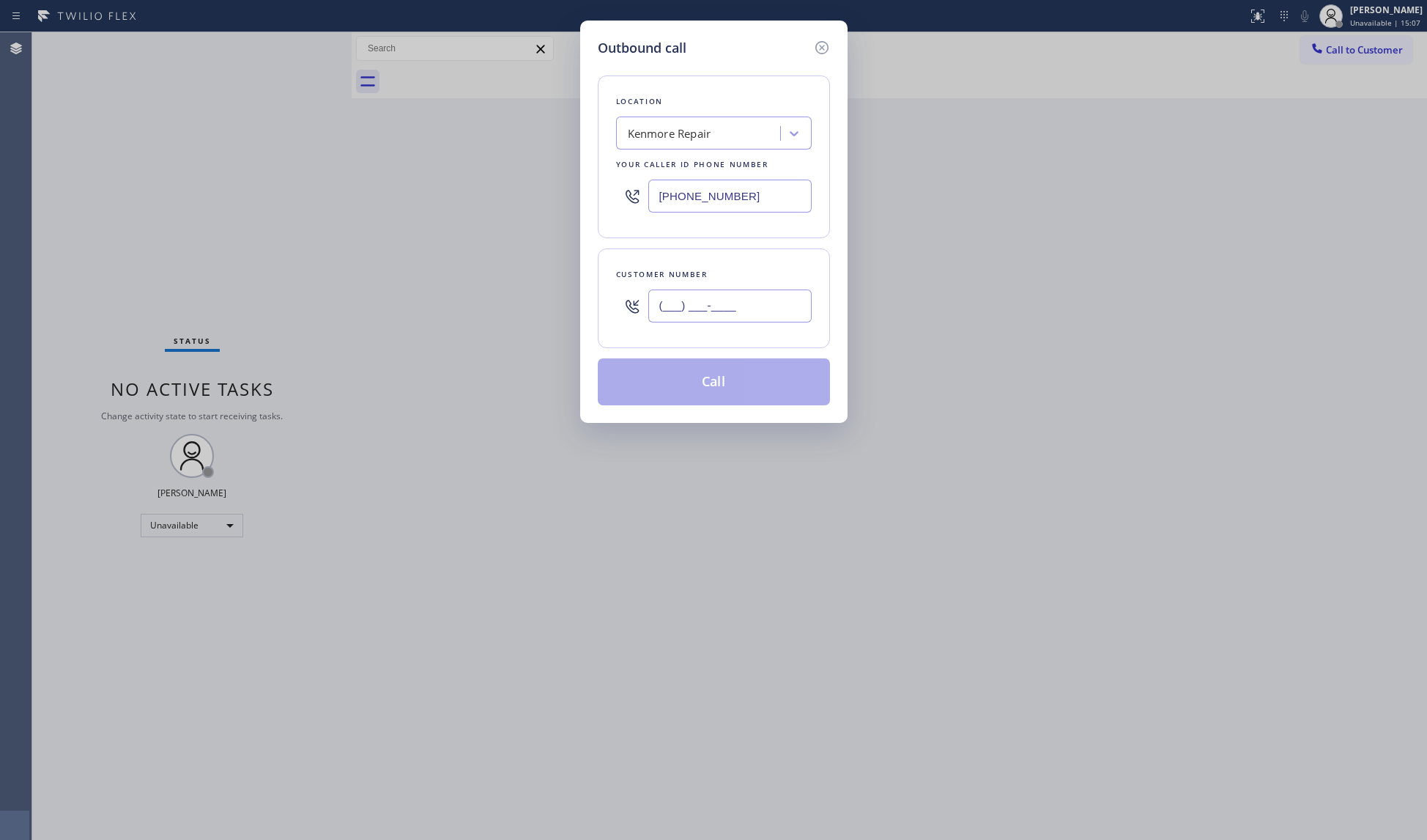
paste input "970) 398-0511"
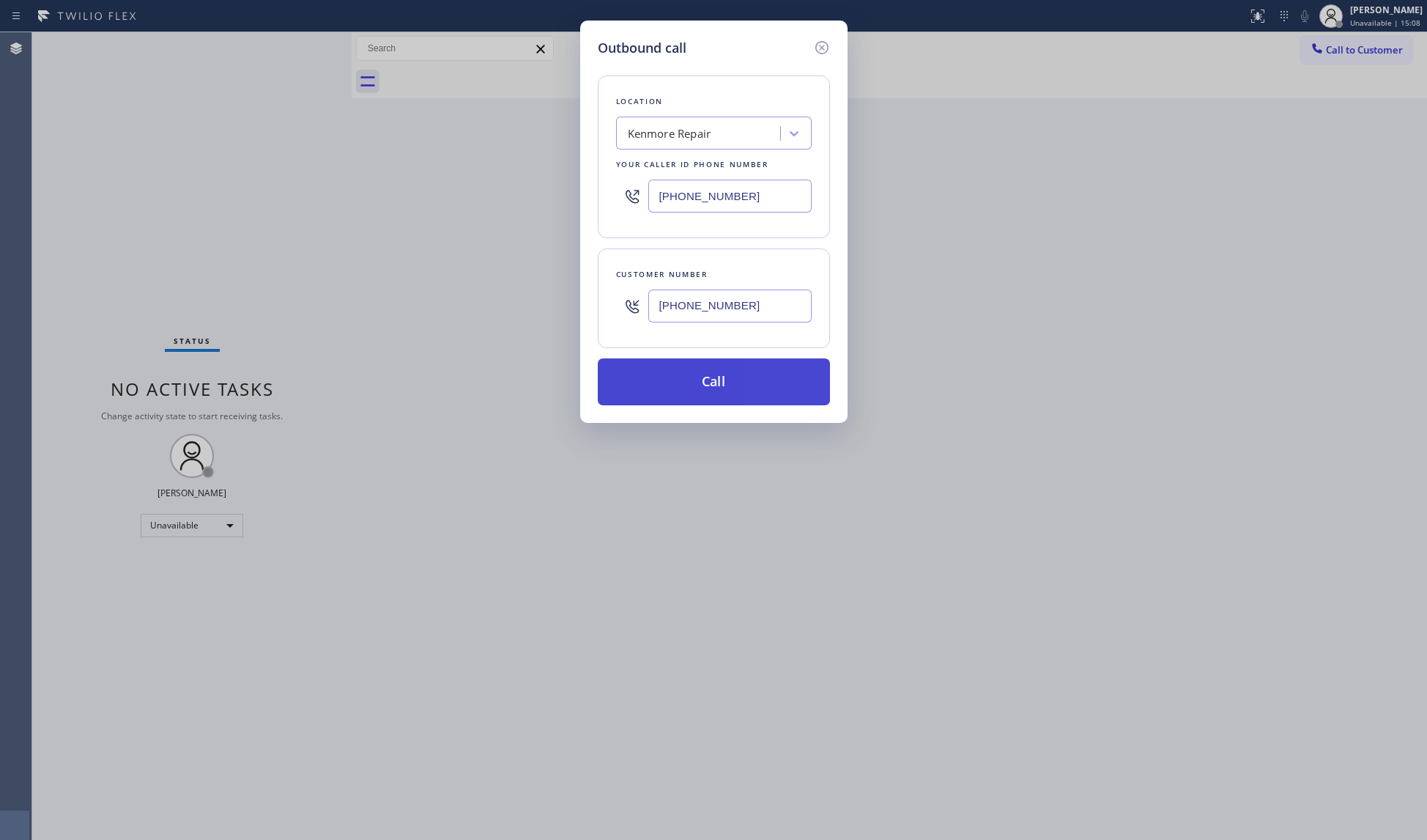
type input "(970) 398-0511"
click at [716, 380] on button "Call" at bounding box center [714, 381] width 232 height 47
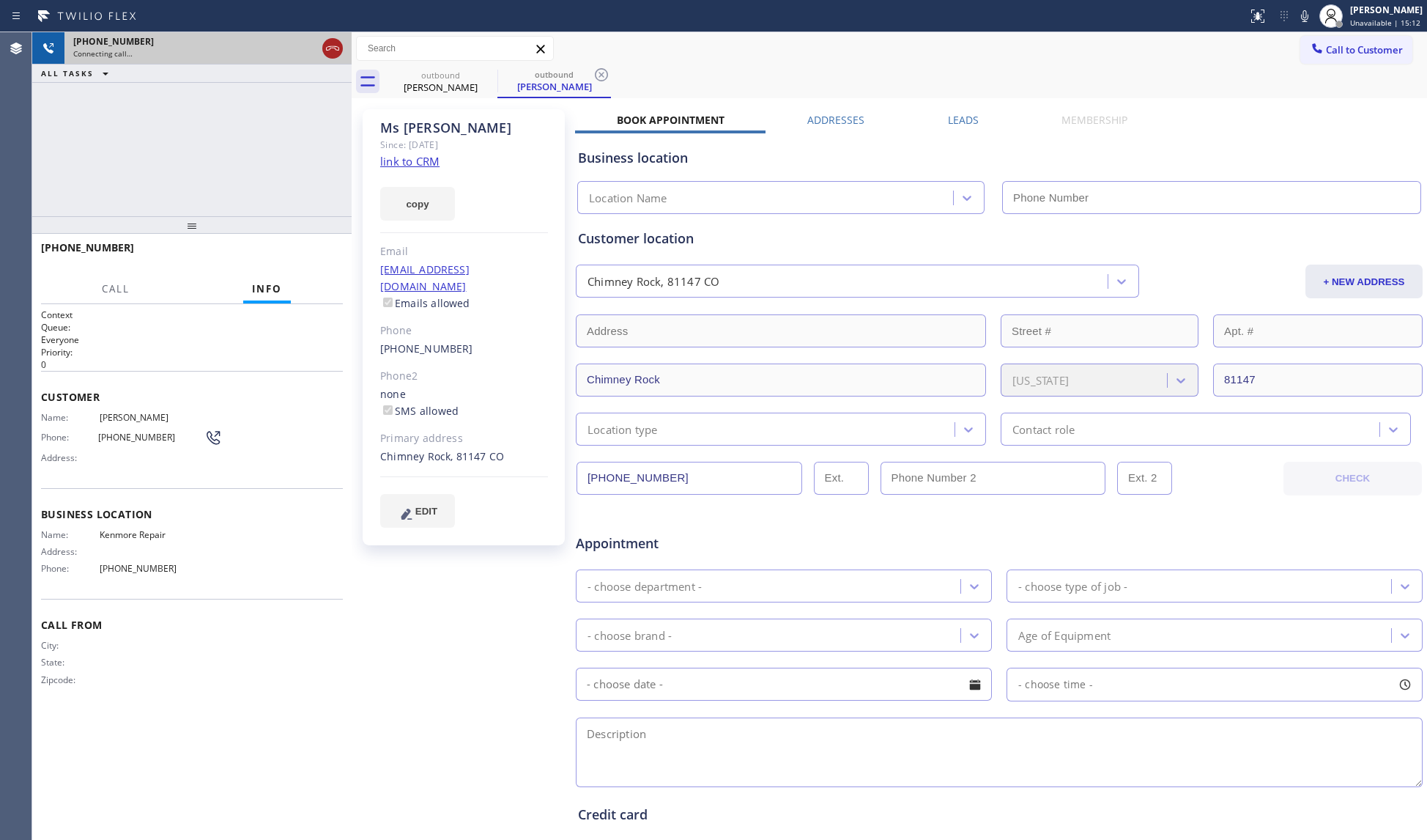
drag, startPoint x: 322, startPoint y: 45, endPoint x: 336, endPoint y: 46, distance: 14.0
click at [334, 46] on div at bounding box center [332, 48] width 20 height 18
click at [336, 46] on div "+19703980511" at bounding box center [207, 41] width 270 height 12
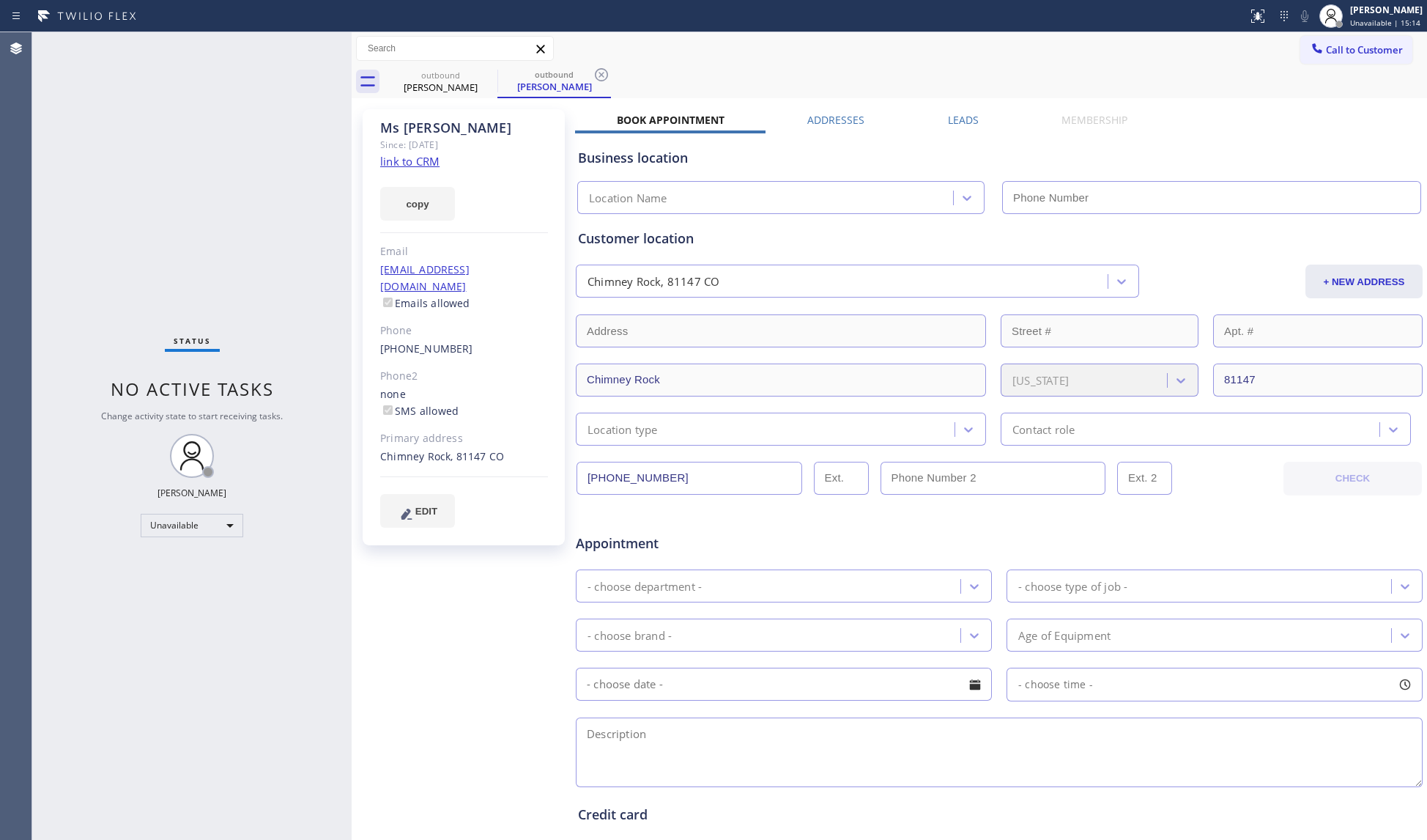
type input "(866) 878-8591"
click at [428, 162] on link "link to CRM" at bounding box center [410, 161] width 60 height 15
click at [1301, 37] on button "Call to Customer" at bounding box center [1357, 50] width 112 height 28
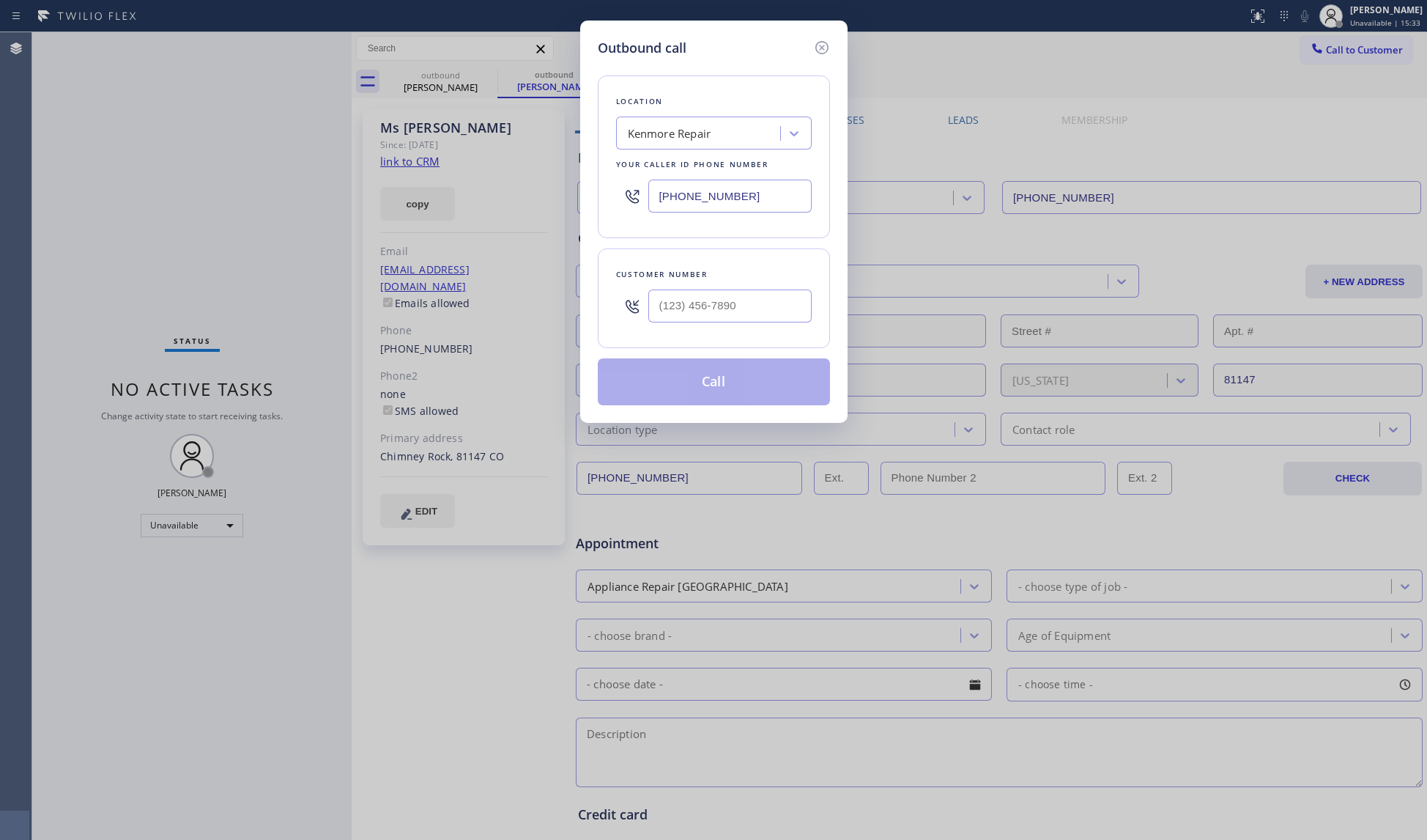
drag, startPoint x: 754, startPoint y: 206, endPoint x: 669, endPoint y: 206, distance: 85.0
click at [669, 206] on input "(866) 878-8591" at bounding box center [730, 196] width 163 height 33
click at [655, 208] on input "(866) 878-8591" at bounding box center [730, 196] width 163 height 33
paste input "17) 482-5346"
type input "(817) 482-5346"
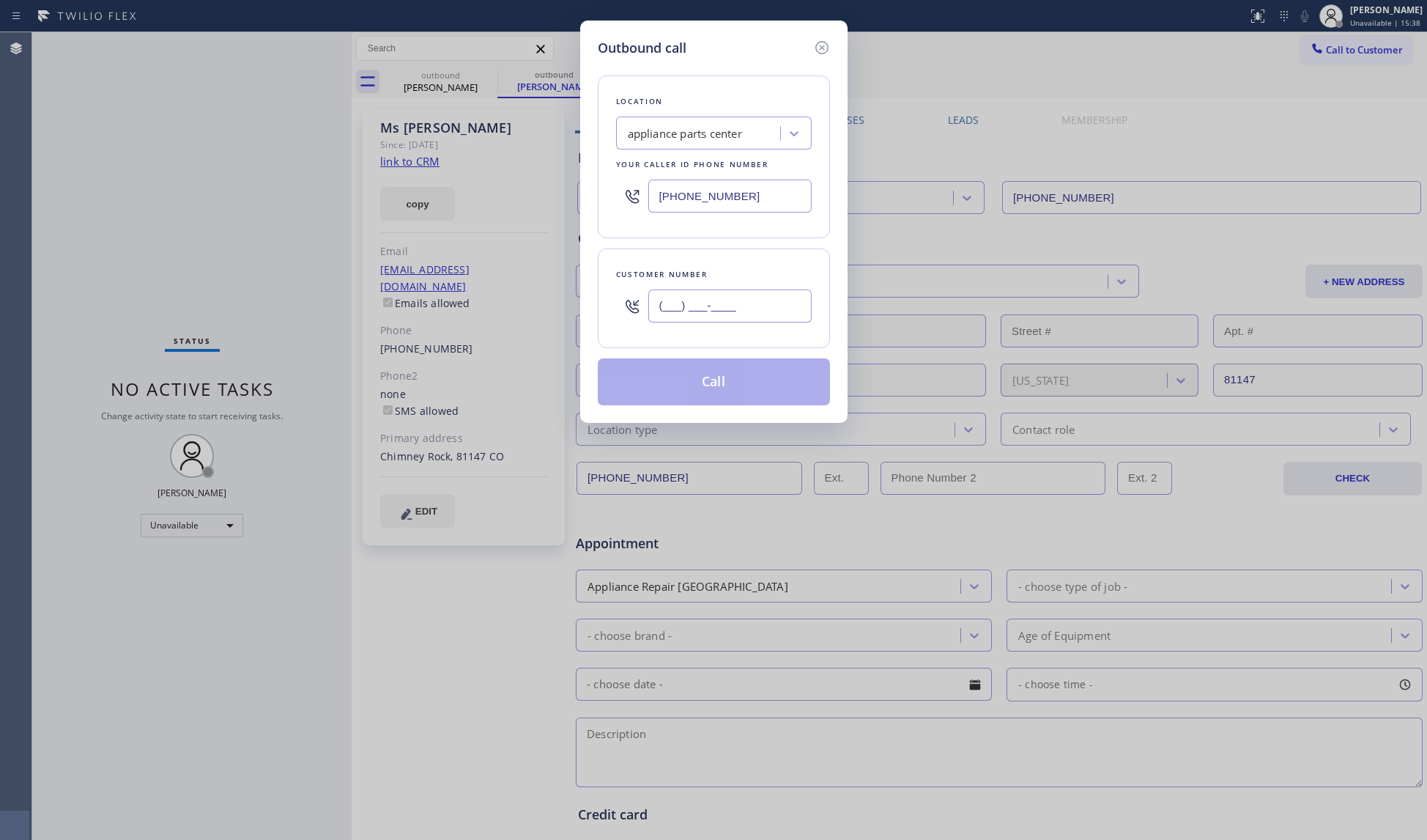
click at [765, 321] on input "(___) ___-____" at bounding box center [730, 306] width 163 height 33
paste input "270) 300-5311"
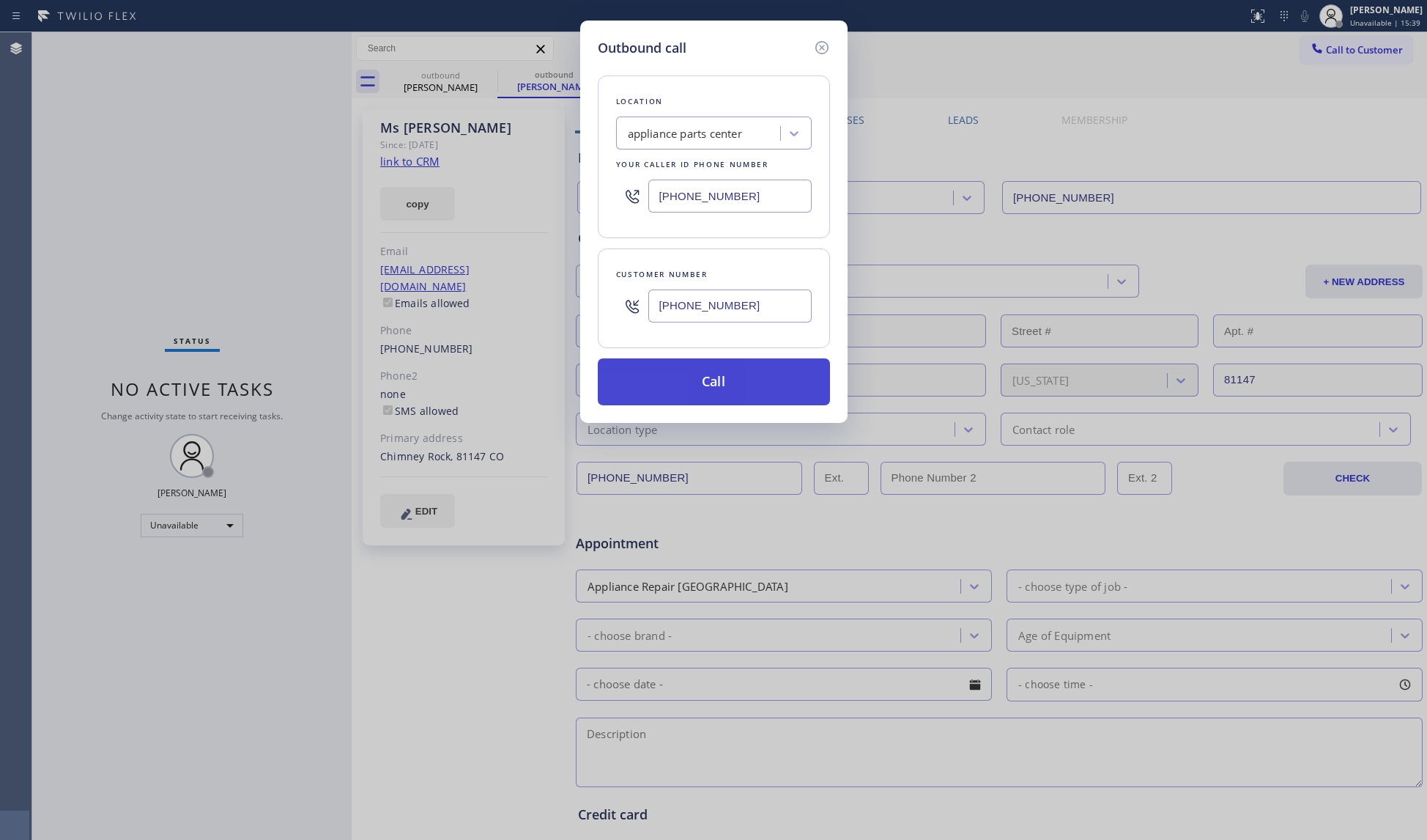
type input "(270) 300-5311"
click at [722, 368] on button "Call" at bounding box center [714, 381] width 232 height 47
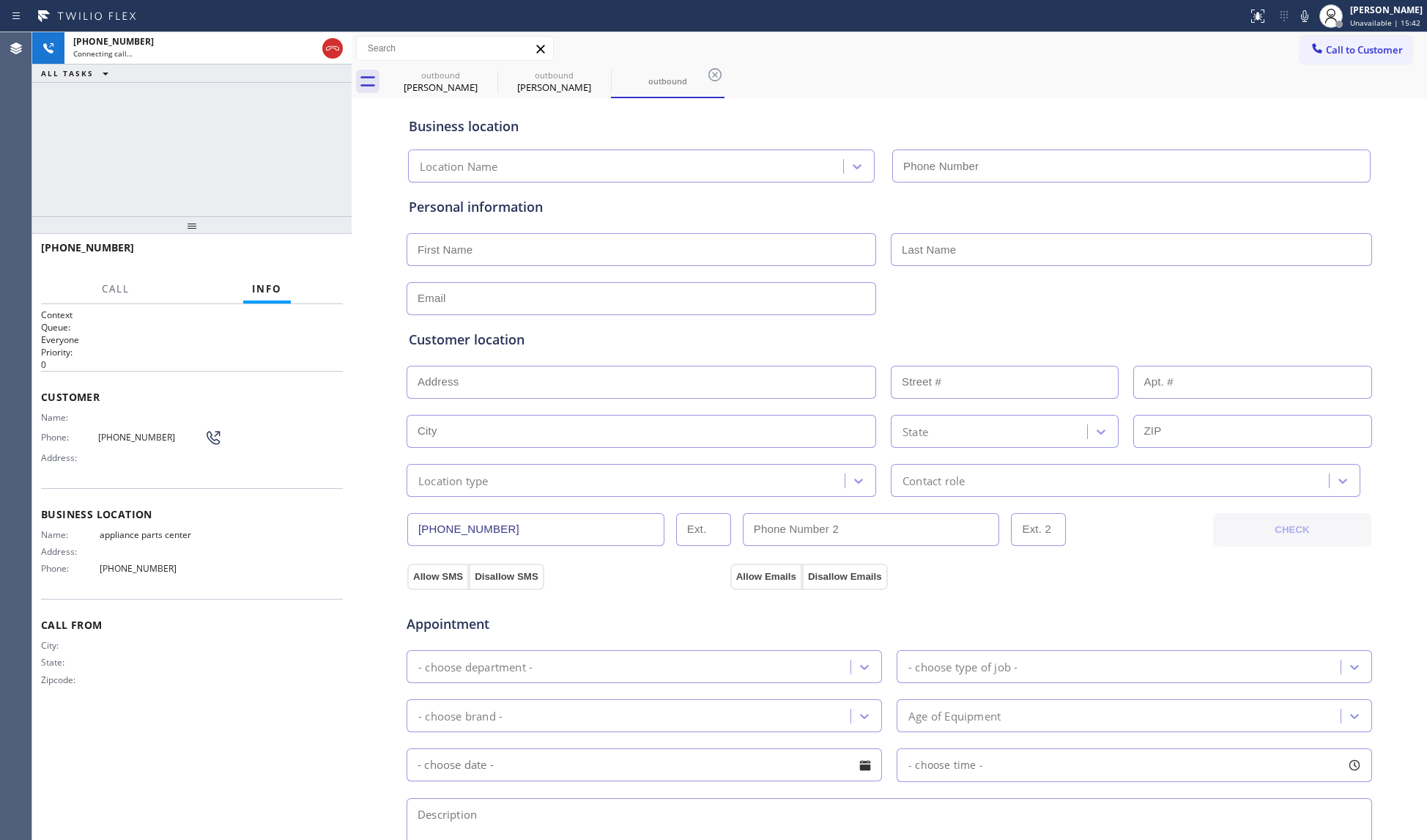
type input "(817) 482-5346"
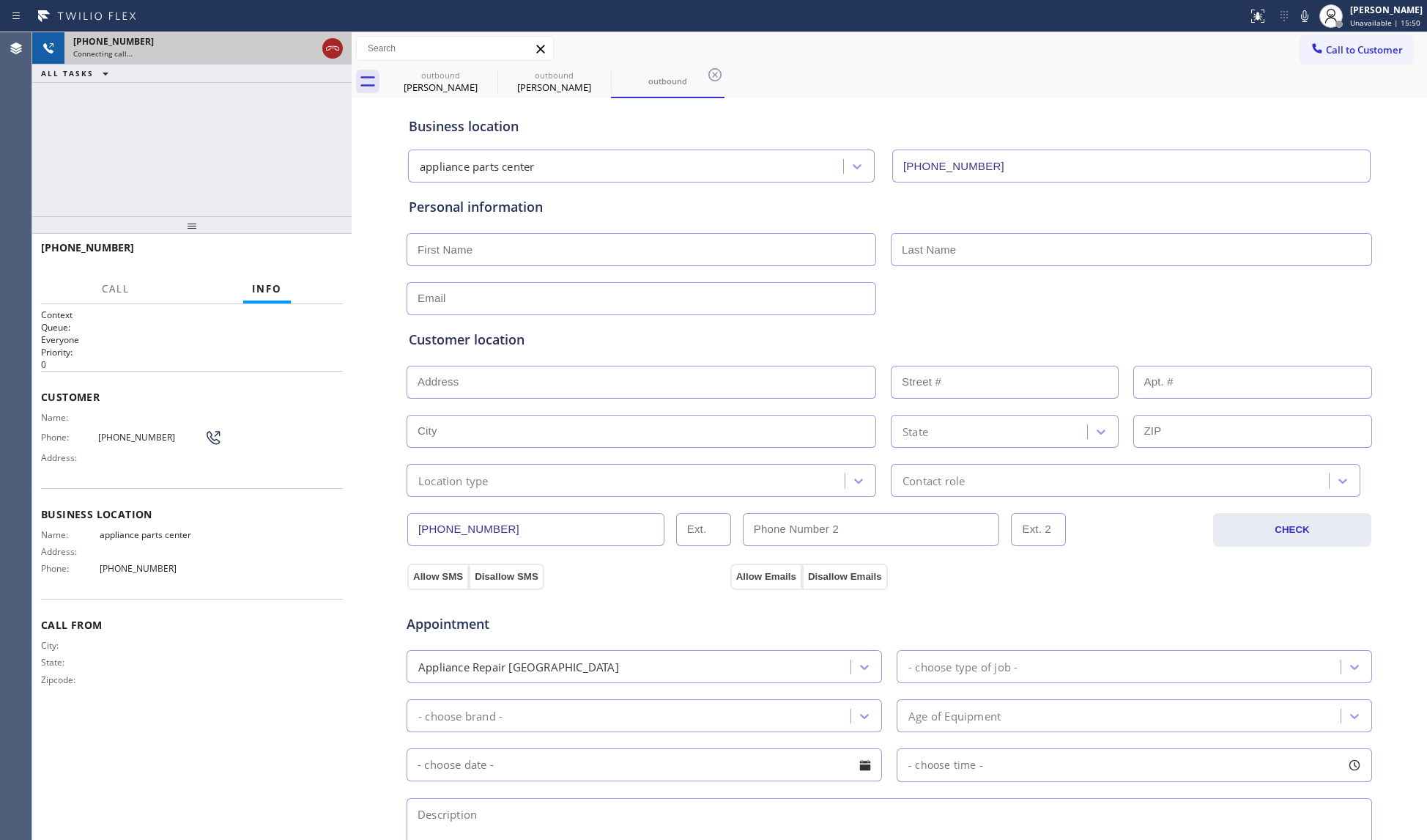
click at [333, 42] on icon at bounding box center [333, 48] width 18 height 18
click at [461, 91] on div "Ms Noreen" at bounding box center [441, 87] width 111 height 13
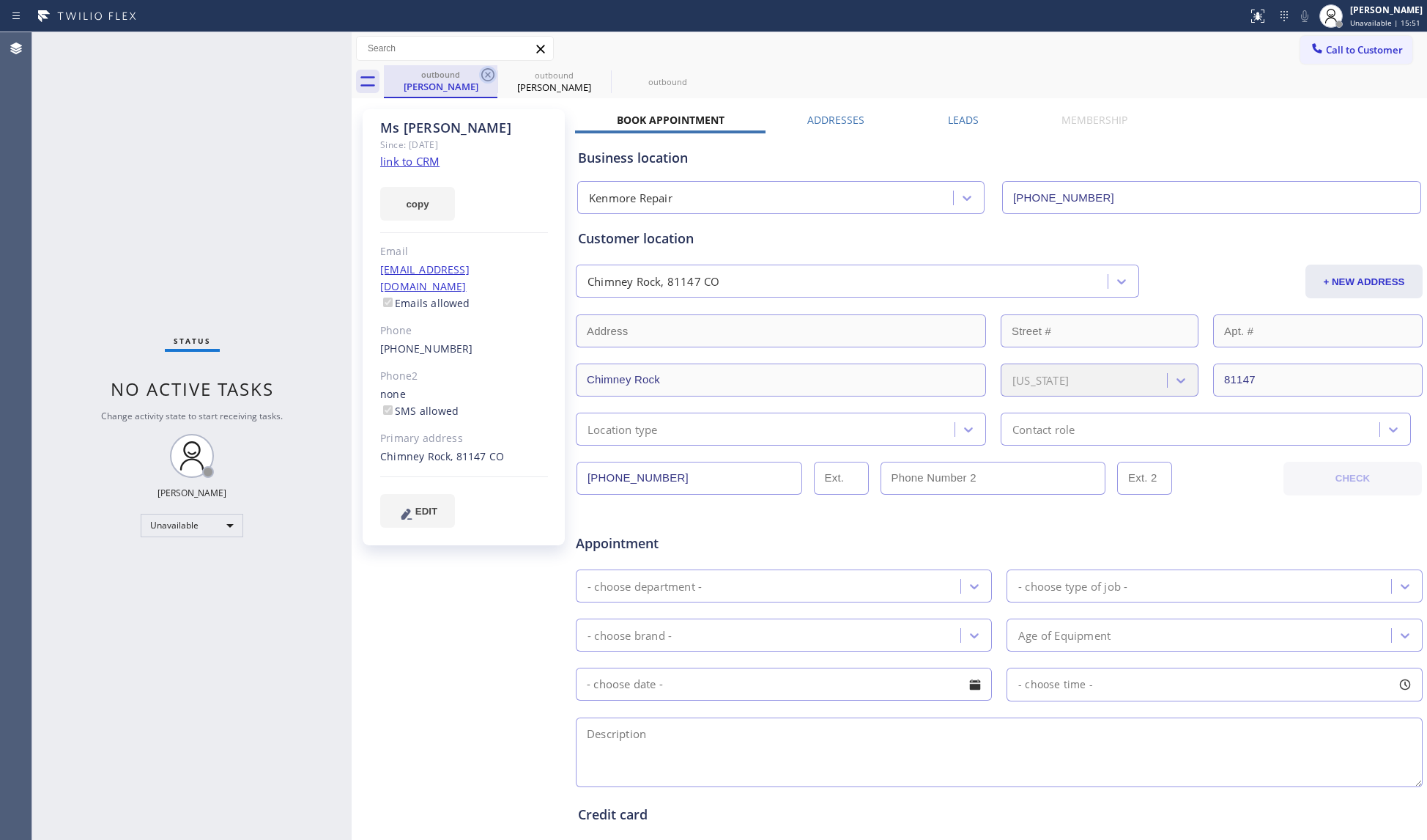
click at [483, 77] on icon at bounding box center [488, 75] width 18 height 18
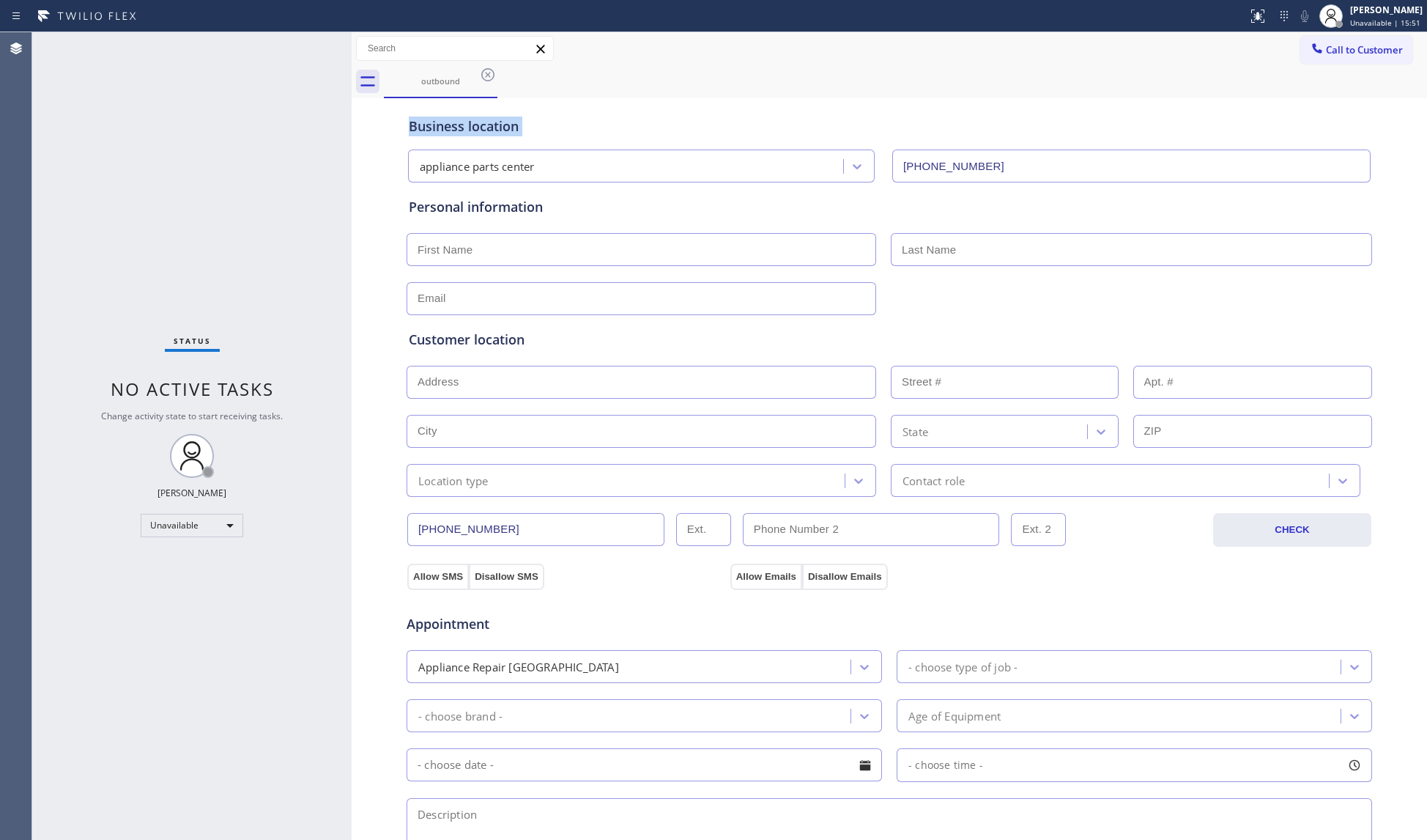
click at [483, 77] on icon at bounding box center [488, 75] width 18 height 18
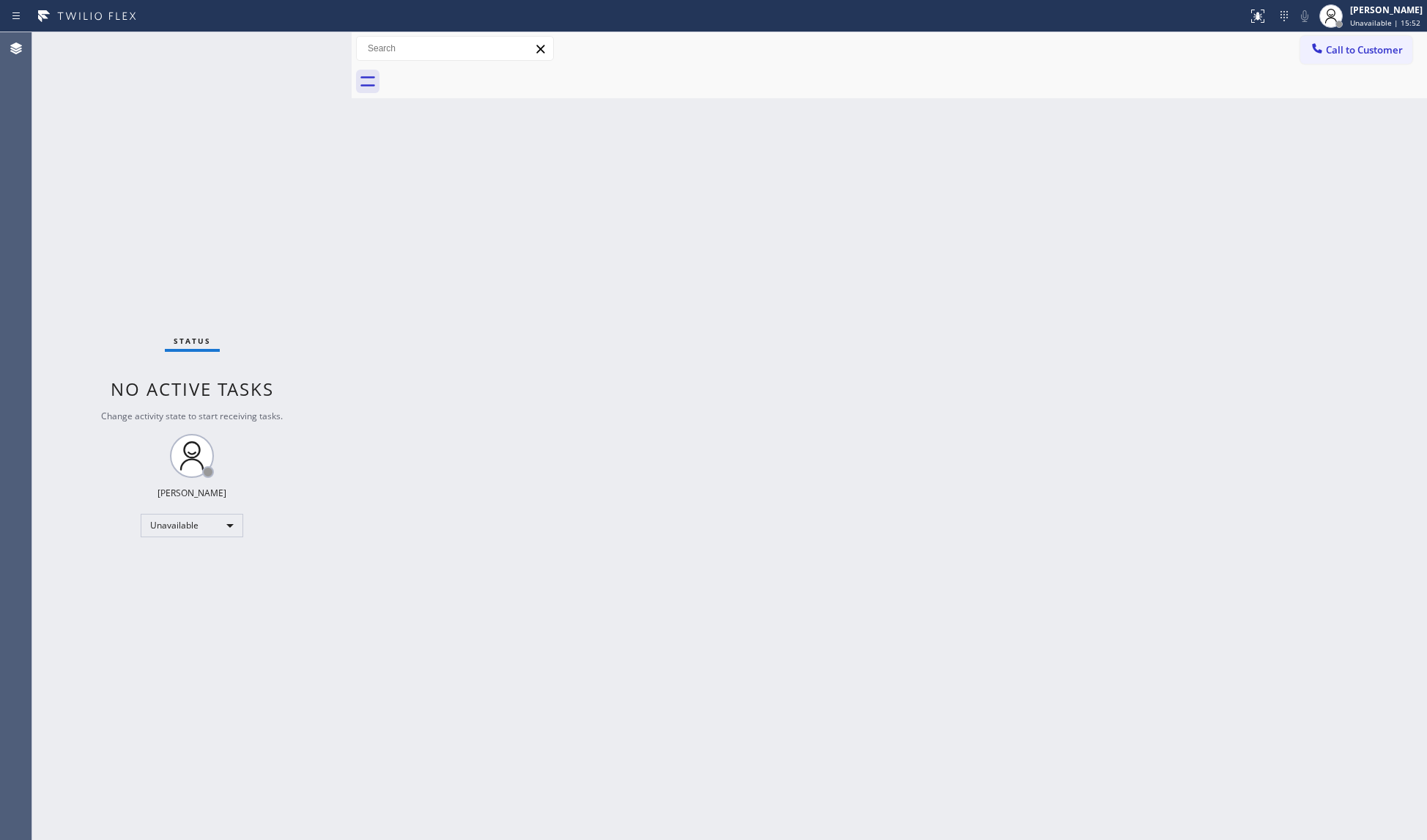
click at [483, 77] on div at bounding box center [906, 82] width 1044 height 33
click at [1330, 60] on button "Call to Customer" at bounding box center [1357, 50] width 112 height 28
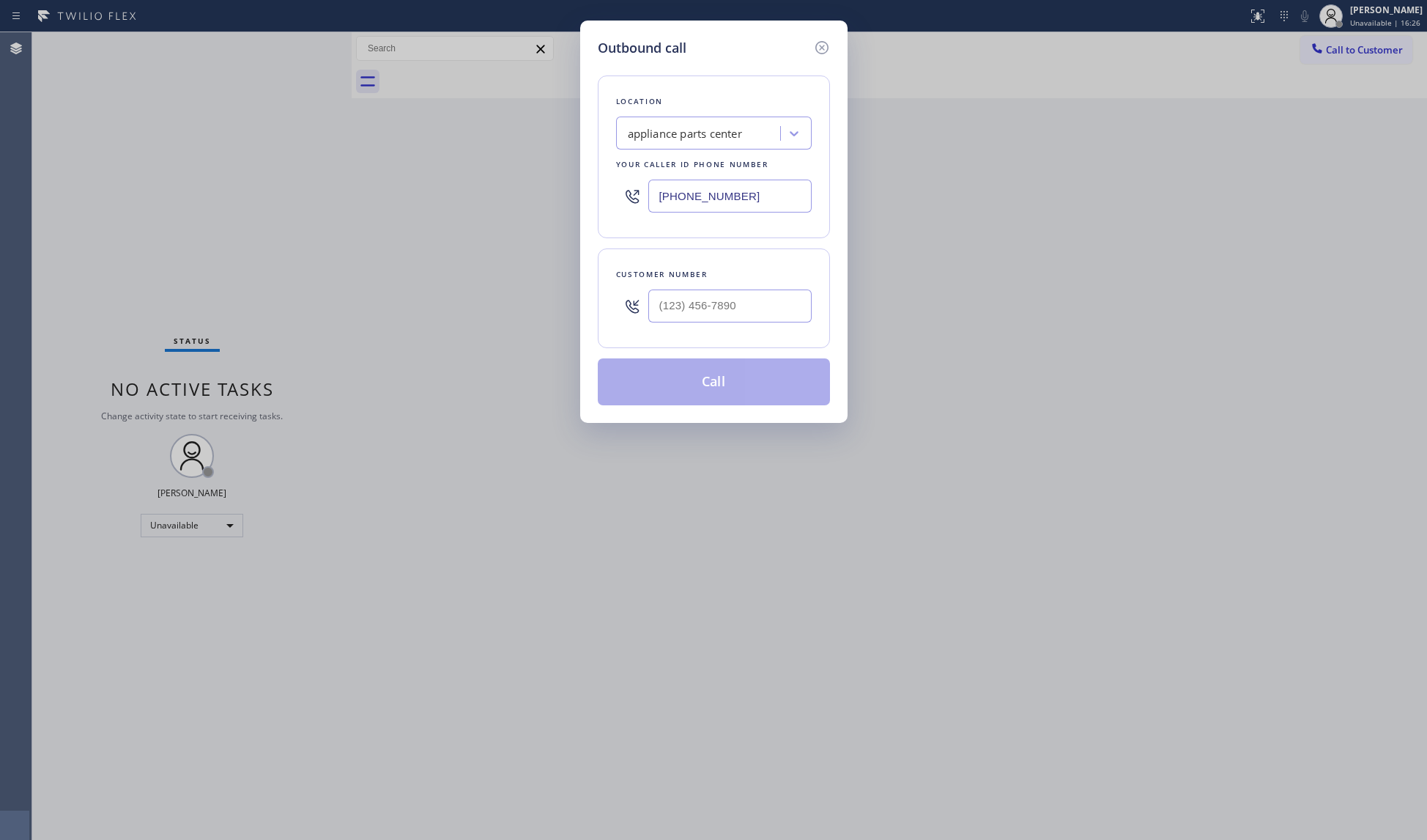
drag, startPoint x: 774, startPoint y: 197, endPoint x: 625, endPoint y: 198, distance: 149.0
click at [625, 198] on div "(817) 482-5346" at bounding box center [714, 196] width 196 height 47
paste input "949) 537-2093"
type input "(949) 537-2093"
click at [680, 316] on input "(___) ___-____" at bounding box center [730, 306] width 163 height 33
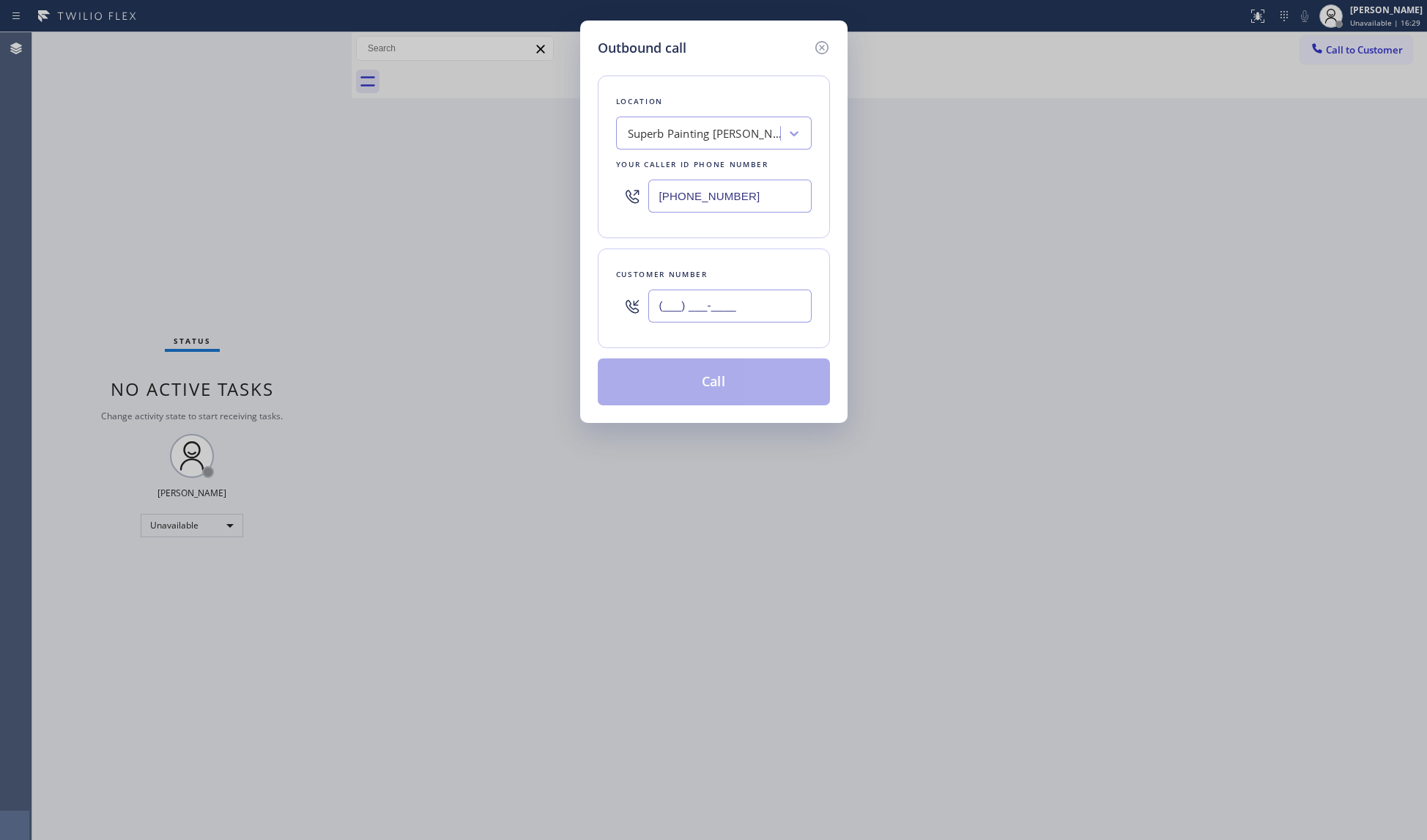
paste input "909) 261-3150"
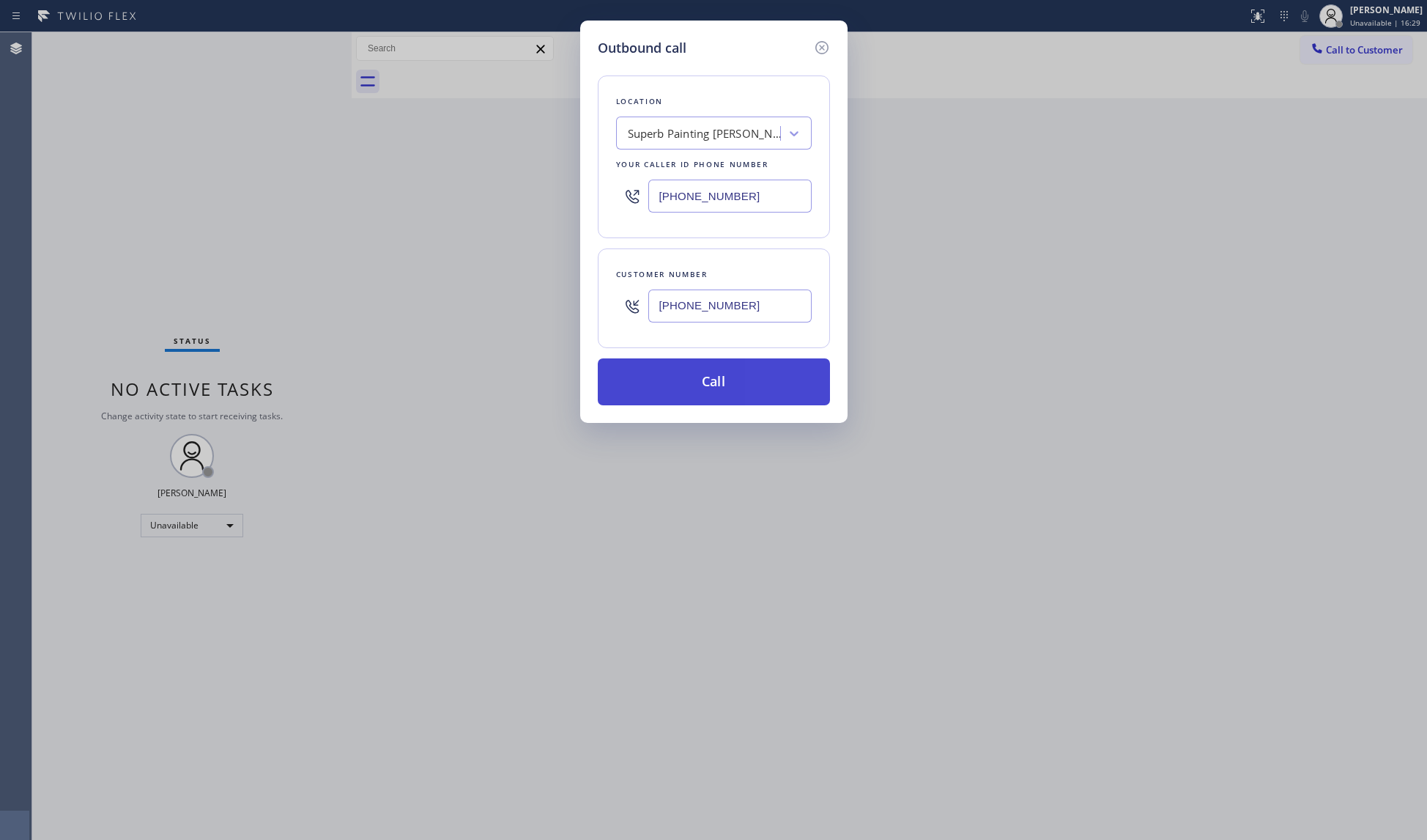
type input "(909) 261-3150"
click at [722, 395] on button "Call" at bounding box center [714, 381] width 232 height 47
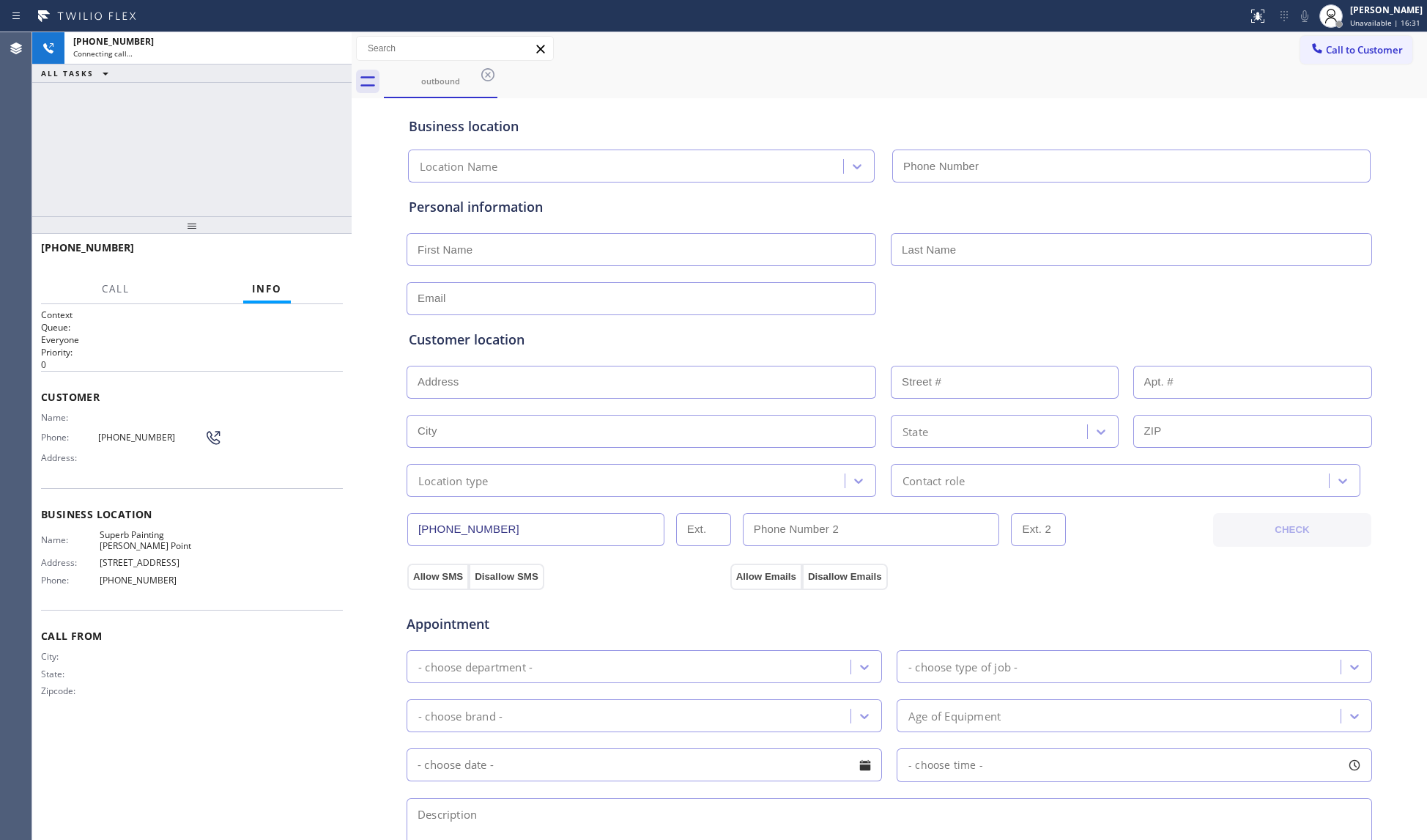
type input "(949) 537-2093"
drag, startPoint x: 1061, startPoint y: 99, endPoint x: 1077, endPoint y: 103, distance: 16.5
click at [1061, 99] on div "Business location Superb Painting Dana Point (949) 537-2093" at bounding box center [889, 139] width 967 height 86
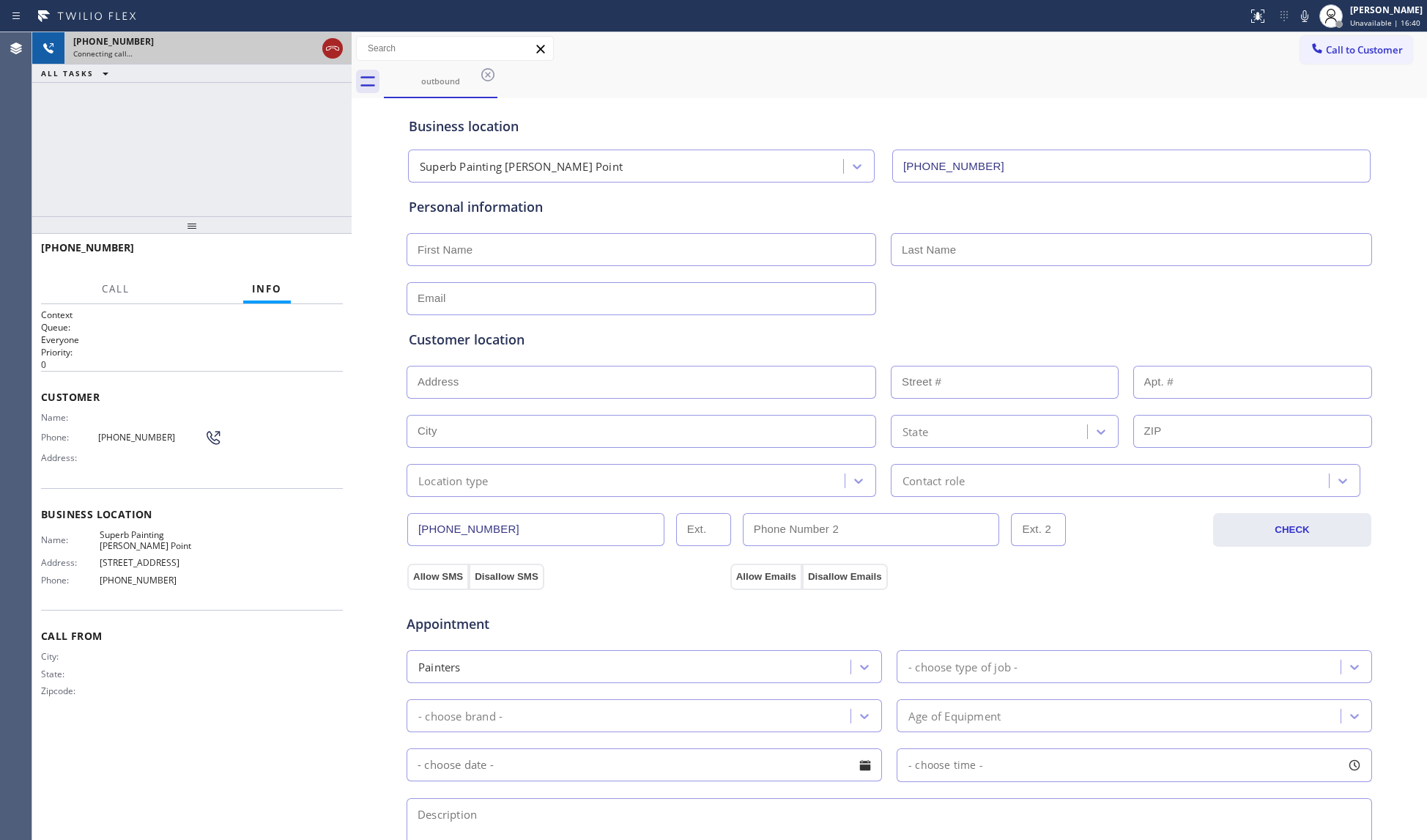
click at [329, 47] on icon at bounding box center [333, 48] width 18 height 18
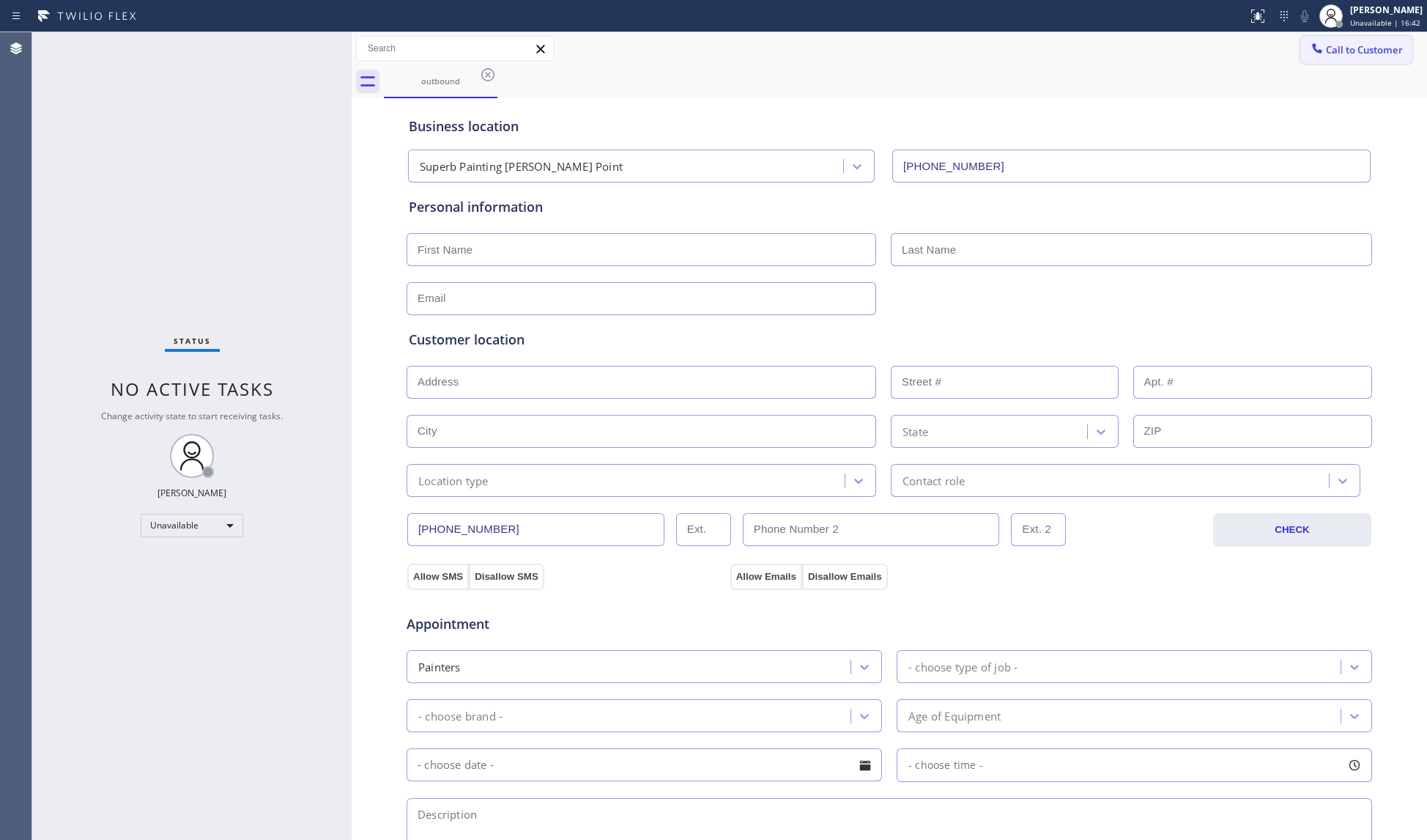
click at [1310, 51] on icon at bounding box center [1317, 48] width 15 height 15
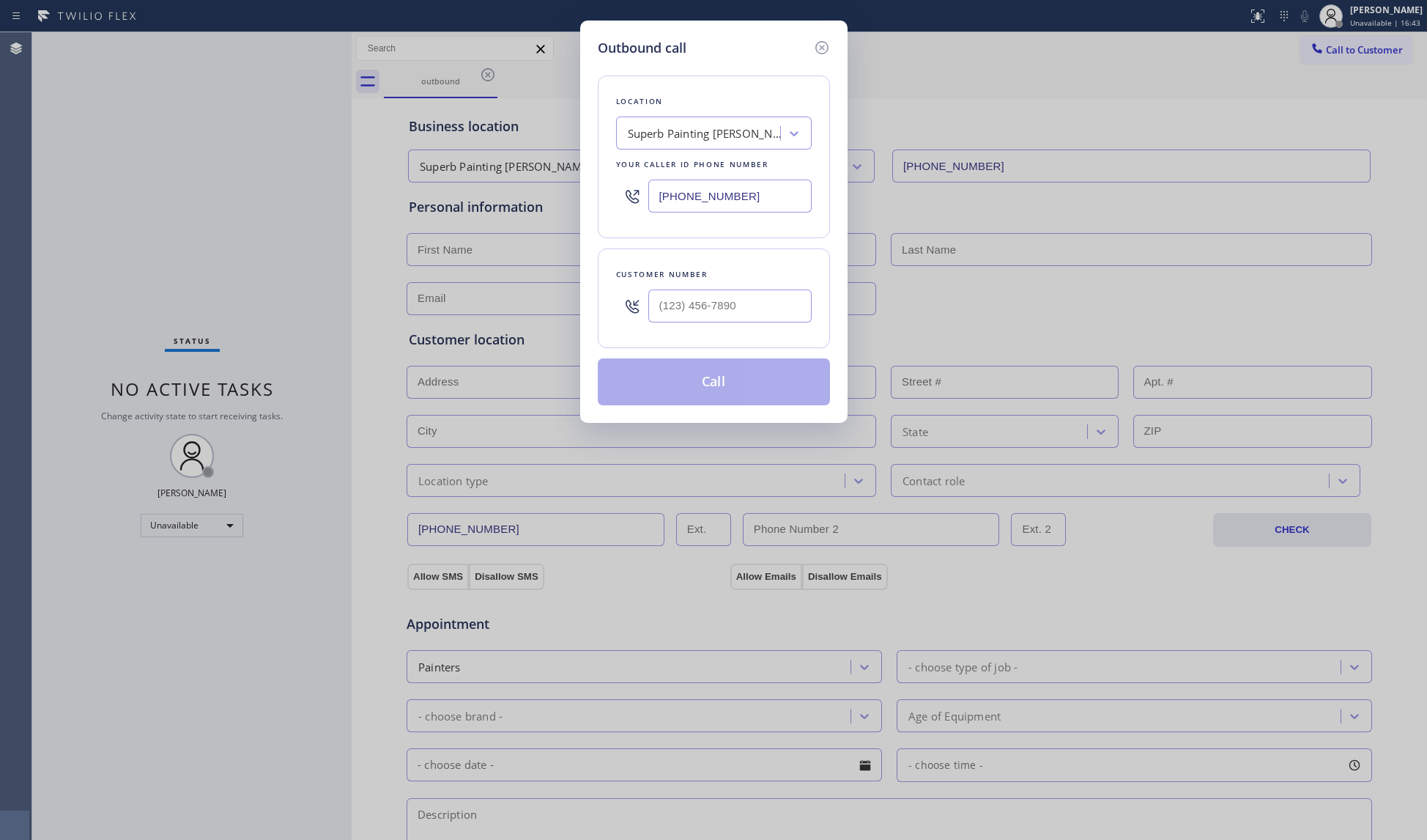
drag, startPoint x: 751, startPoint y: 192, endPoint x: 637, endPoint y: 197, distance: 114.1
click at [639, 198] on div "(949) 537-2093" at bounding box center [714, 196] width 196 height 47
paste input "213) 566-1222"
type input "[PHONE_NUMBER]"
click at [715, 309] on input "(___) ___-____" at bounding box center [730, 306] width 163 height 33
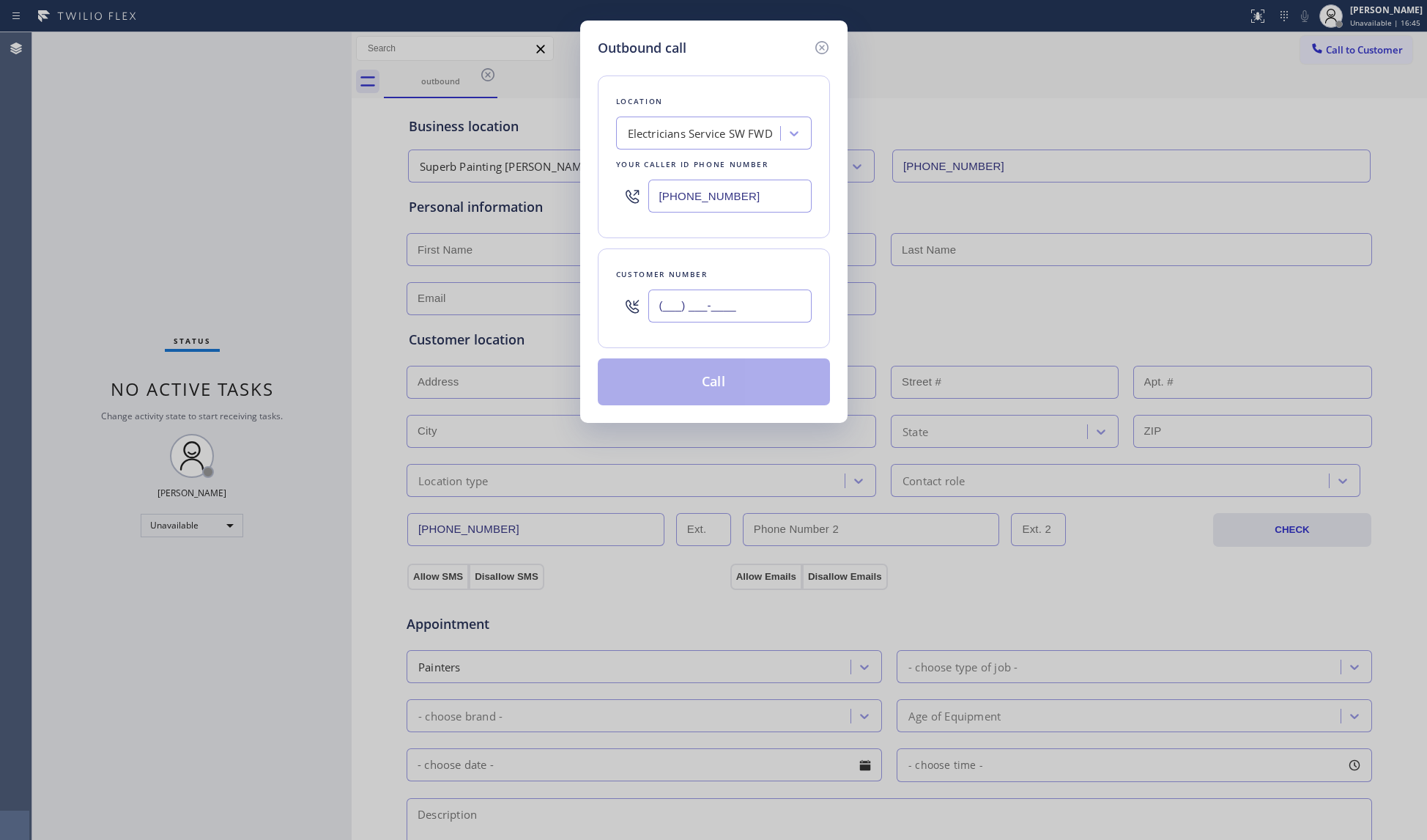
paste input "551) 209-1241"
type input "(551) 209-1241"
click at [721, 390] on button "Call" at bounding box center [714, 381] width 232 height 47
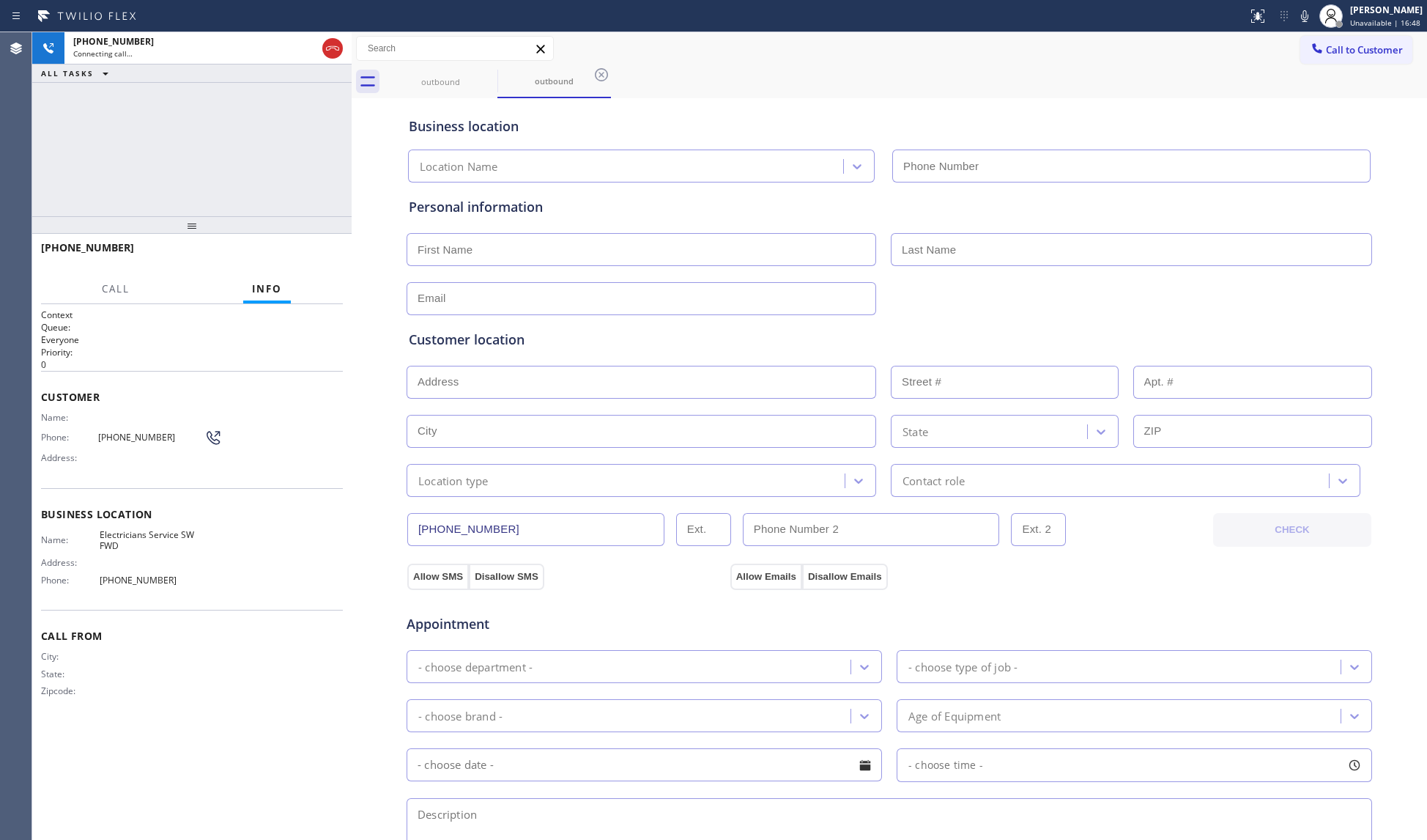
type input "[PHONE_NUMBER]"
click at [1030, 105] on div "Business location Electricians Service SW FWD (213) 566-1222" at bounding box center [889, 142] width 967 height 81
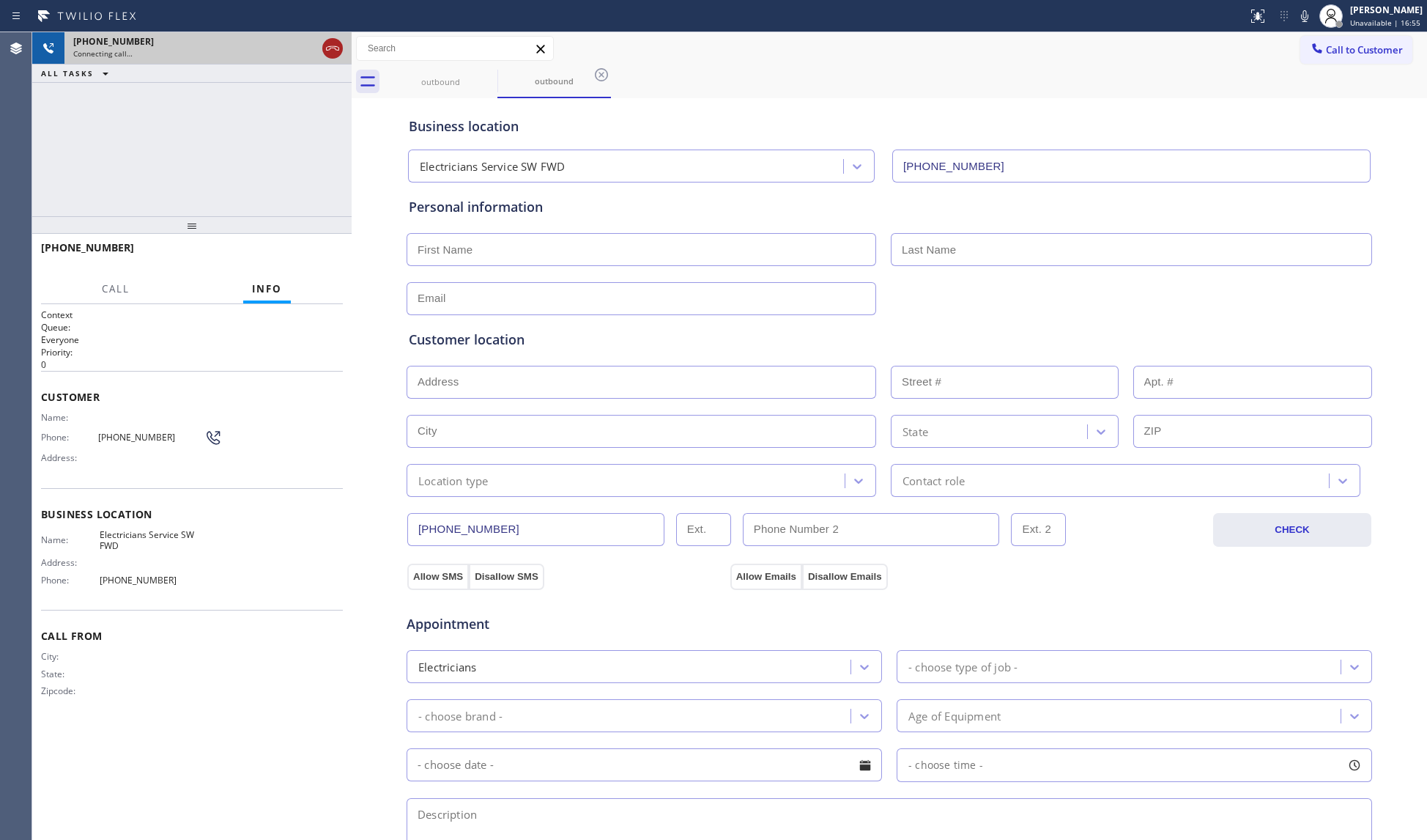
click at [331, 48] on icon at bounding box center [333, 48] width 18 height 18
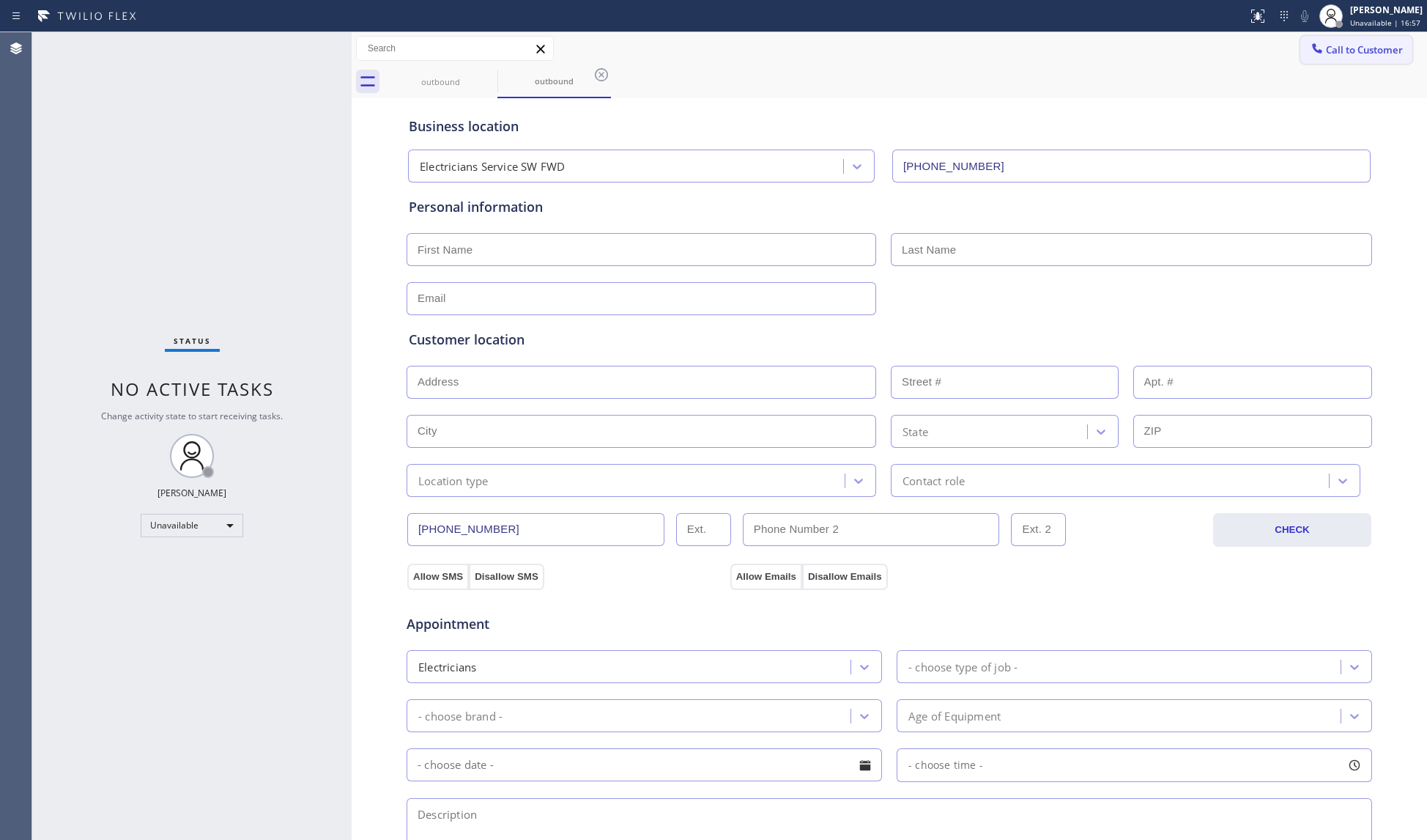
click at [1300, 51] on button "Call to Customer" at bounding box center [1357, 50] width 112 height 28
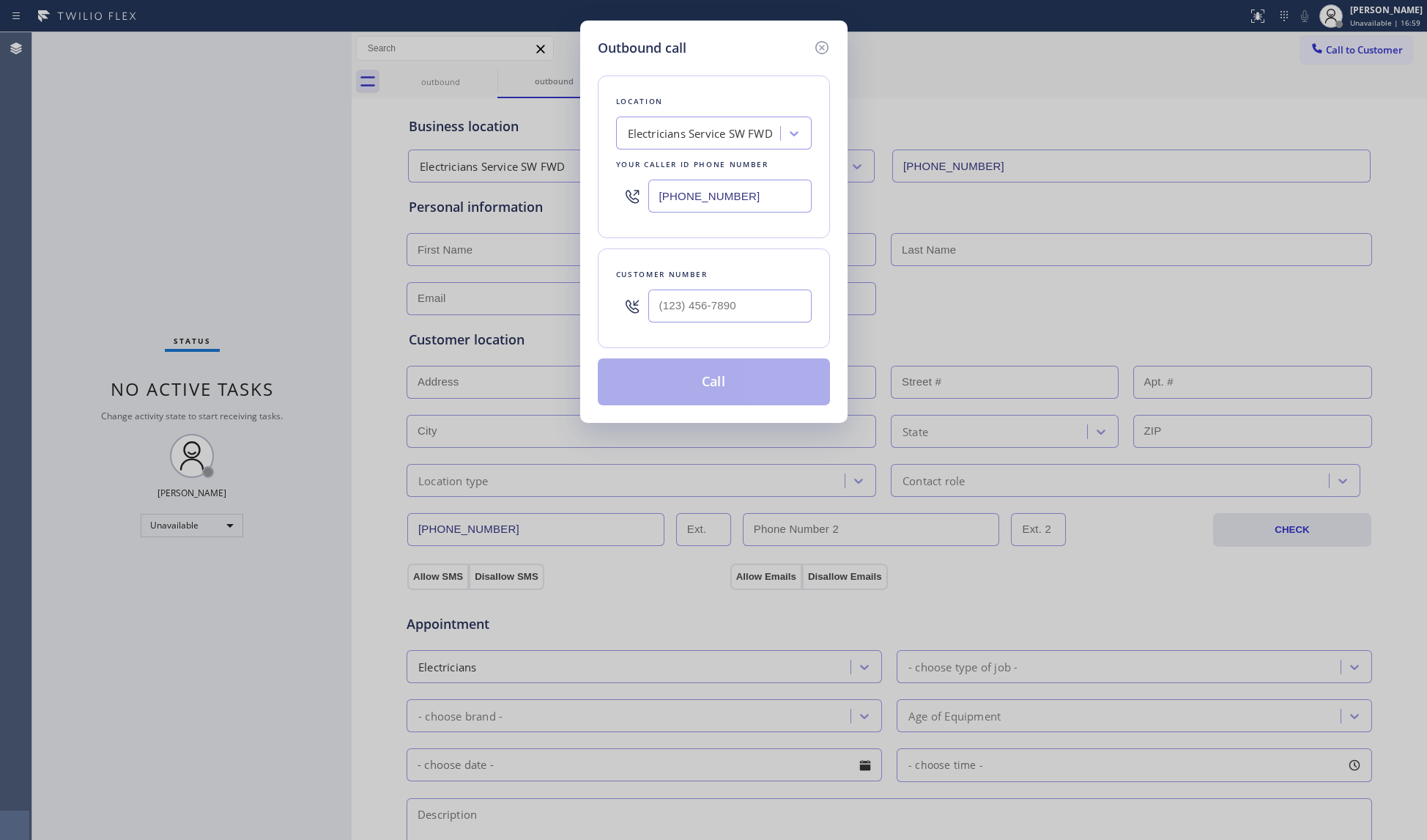
drag, startPoint x: 711, startPoint y: 200, endPoint x: 637, endPoint y: 203, distance: 74.1
click at [637, 203] on div "[PHONE_NUMBER]" at bounding box center [714, 196] width 196 height 47
paste input "650) 581-9168"
type input "(650) 581-9168"
click at [728, 301] on input "(___) ___-____" at bounding box center [730, 306] width 163 height 33
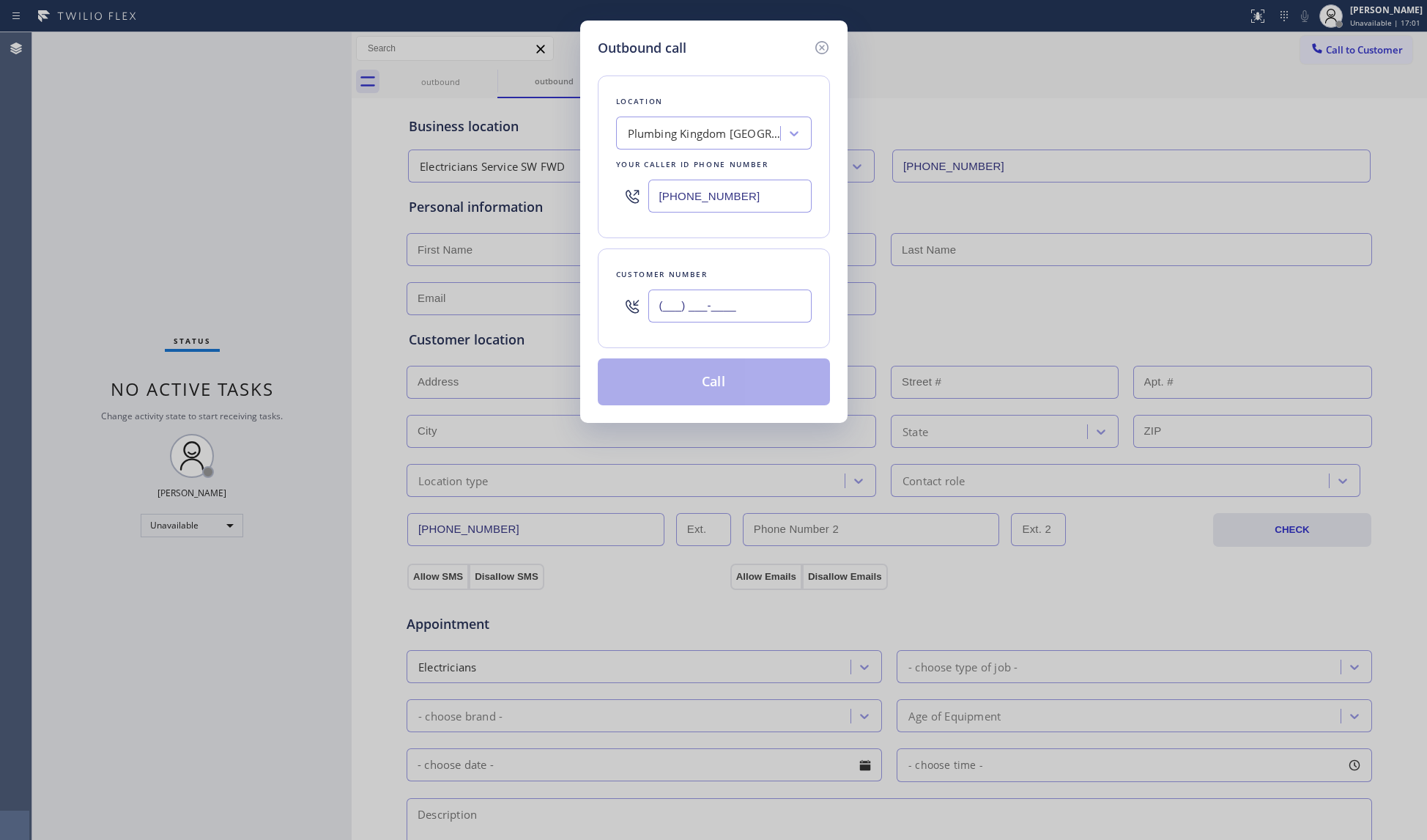
paste input "650) 863-5858"
type input "(650) 863-5858"
click at [735, 384] on button "Call" at bounding box center [714, 381] width 232 height 47
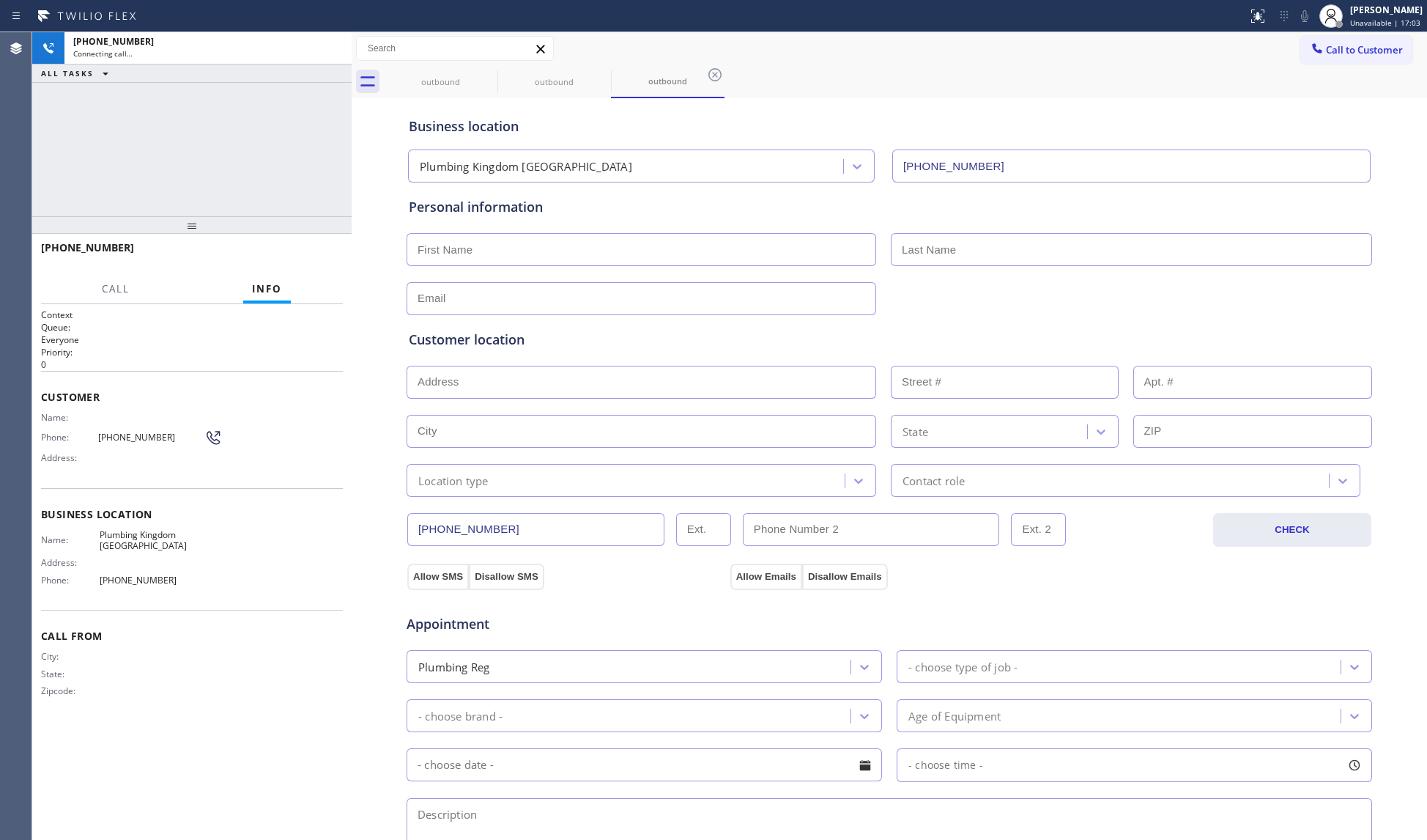
type input "(650) 581-9168"
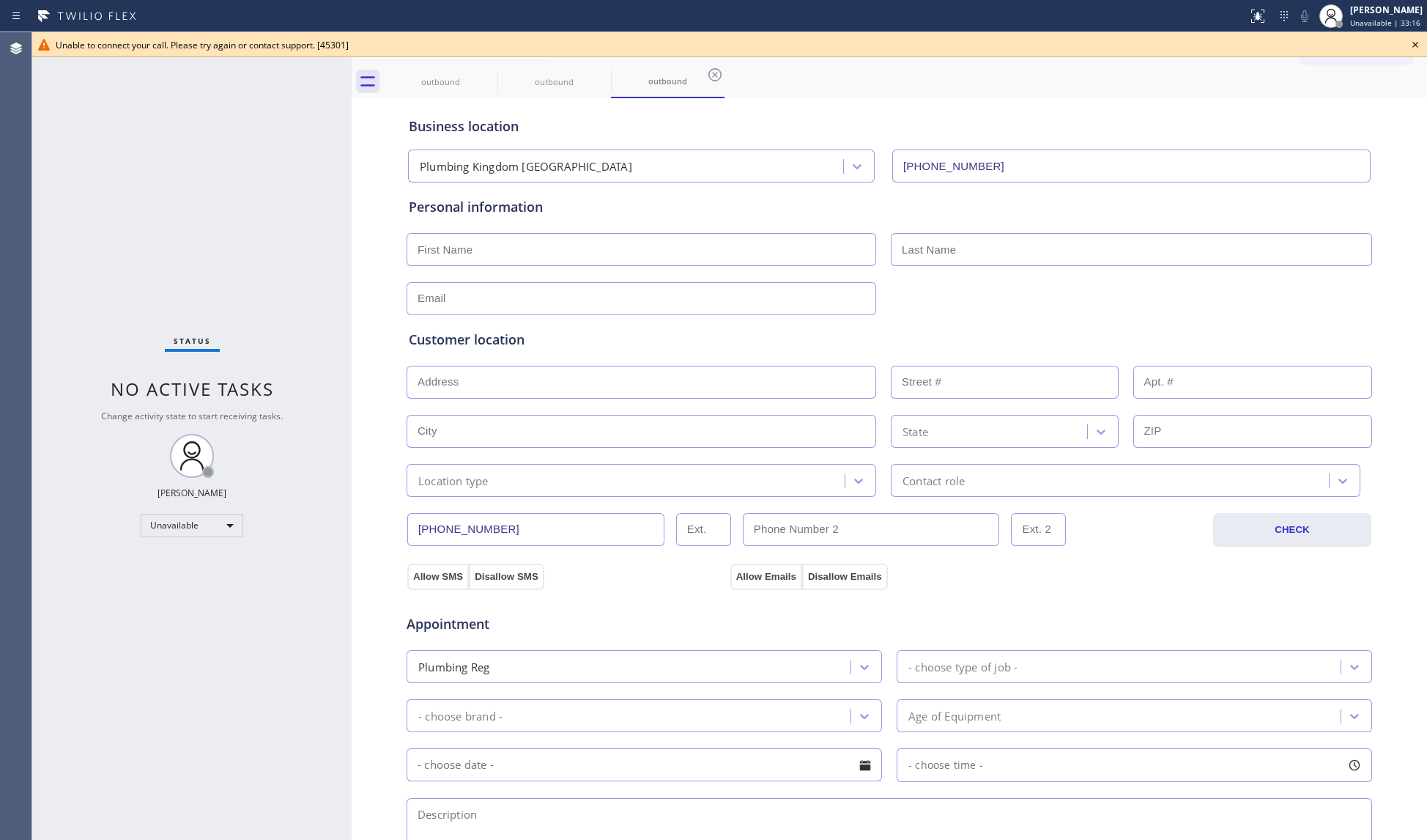
click at [431, 109] on div "Business location Plumbing Kingdom San Mateo (650) 581-9168" at bounding box center [889, 142] width 967 height 81
click at [485, 77] on icon at bounding box center [488, 75] width 18 height 18
click at [488, 75] on icon at bounding box center [488, 75] width 13 height 13
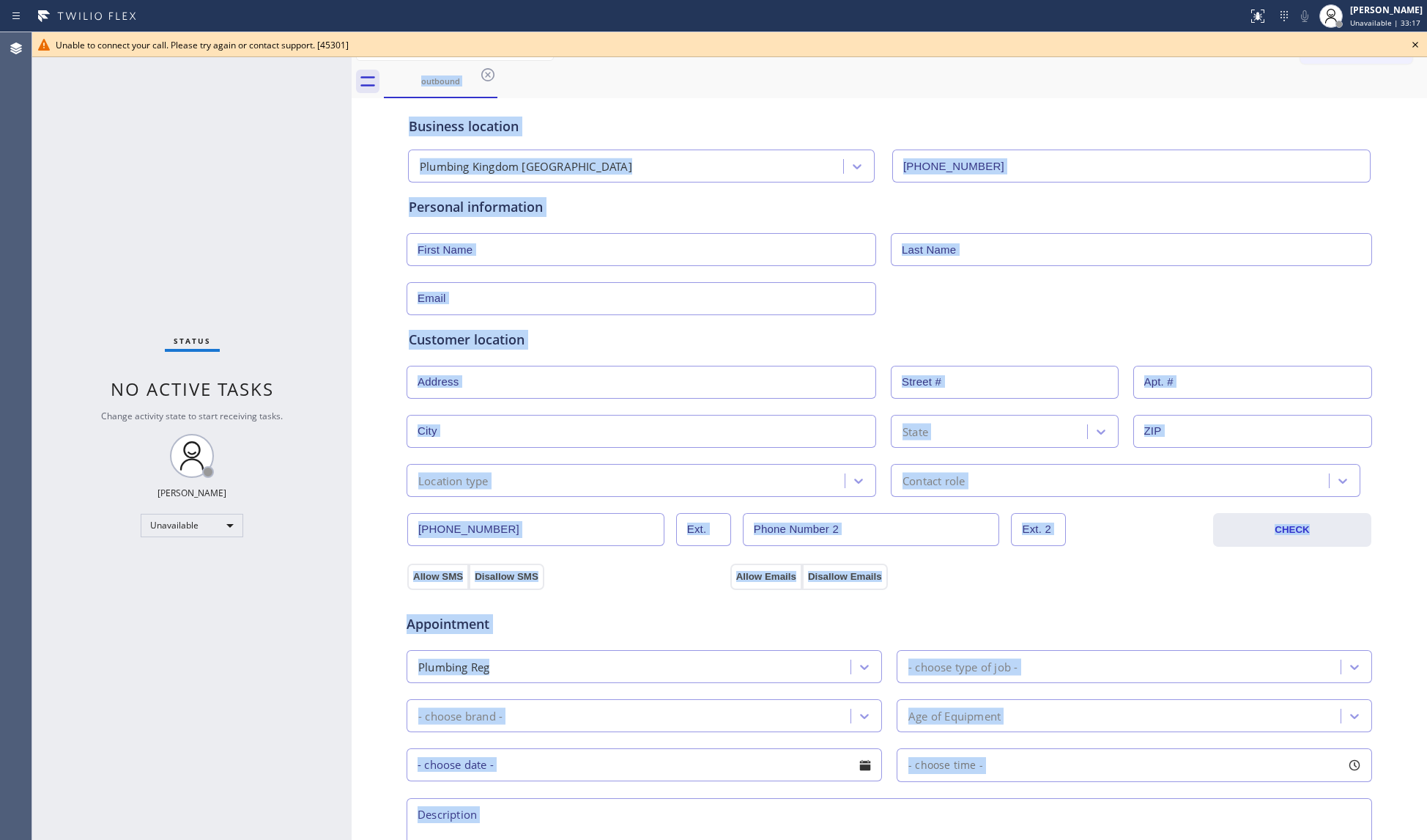
click at [488, 75] on div "outbound" at bounding box center [906, 82] width 1044 height 33
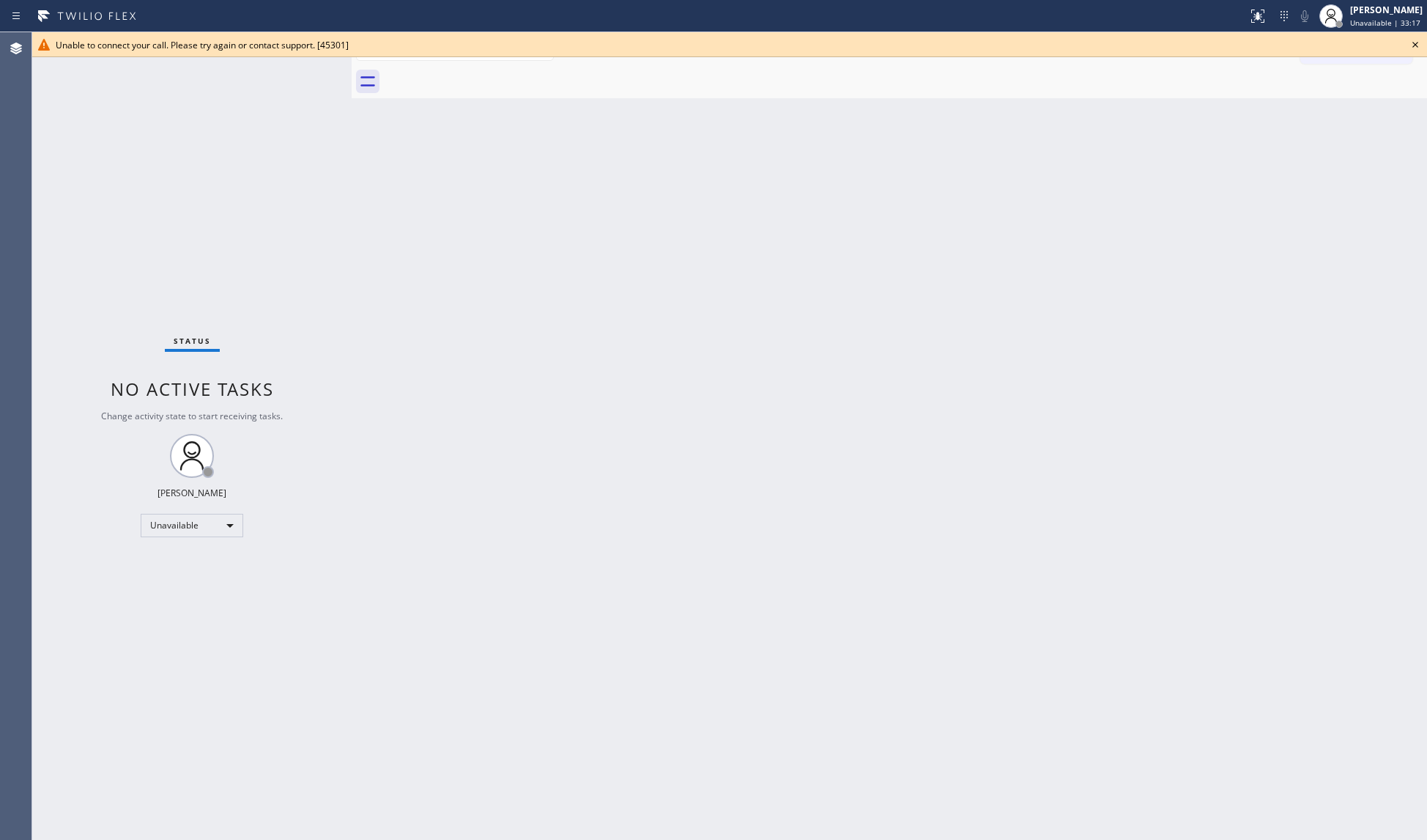
click at [488, 75] on div at bounding box center [906, 82] width 1044 height 33
click at [1416, 45] on icon at bounding box center [1416, 45] width 6 height 6
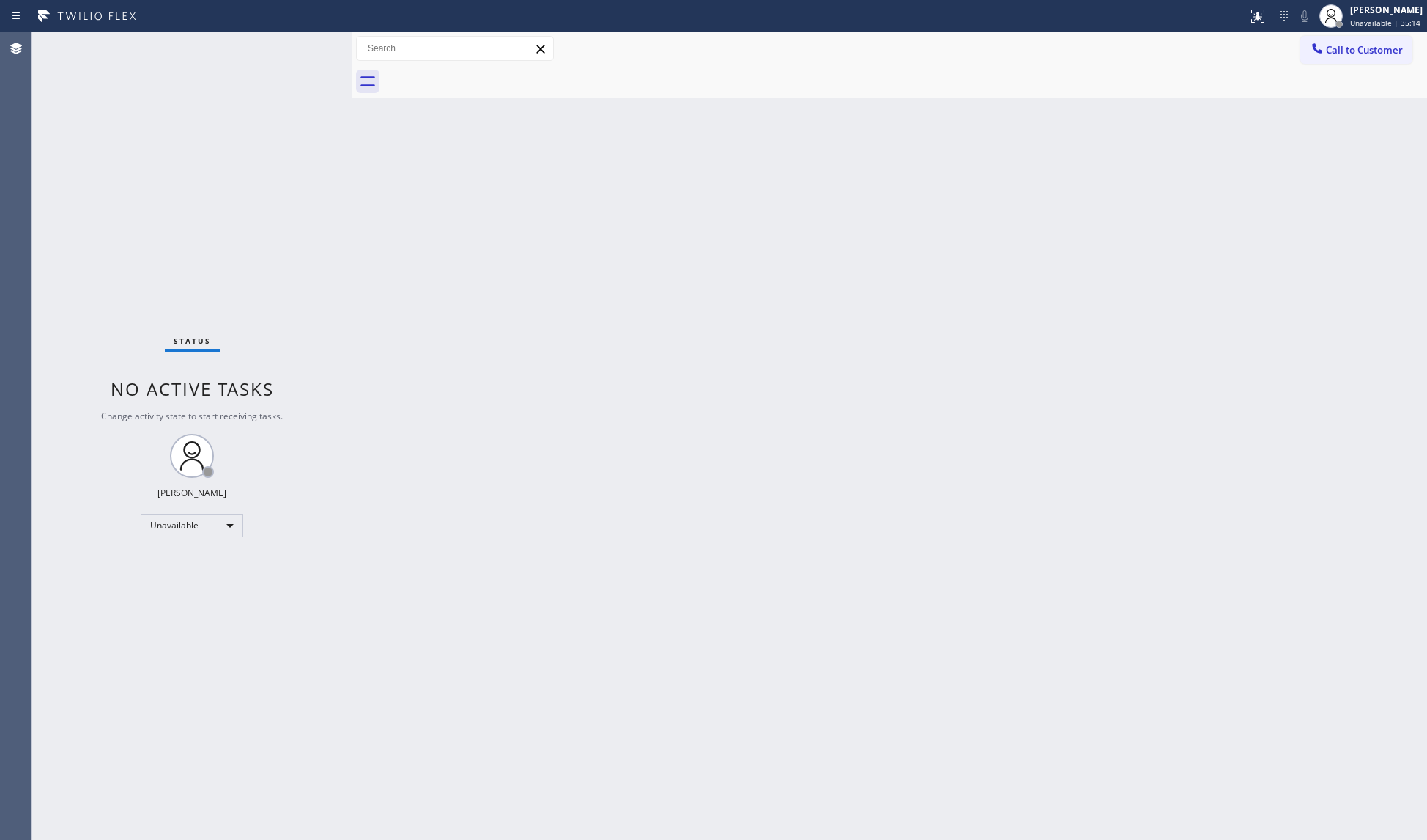
drag, startPoint x: 1344, startPoint y: 50, endPoint x: 977, endPoint y: 139, distance: 377.6
click at [1340, 50] on span "Call to Customer" at bounding box center [1365, 49] width 77 height 13
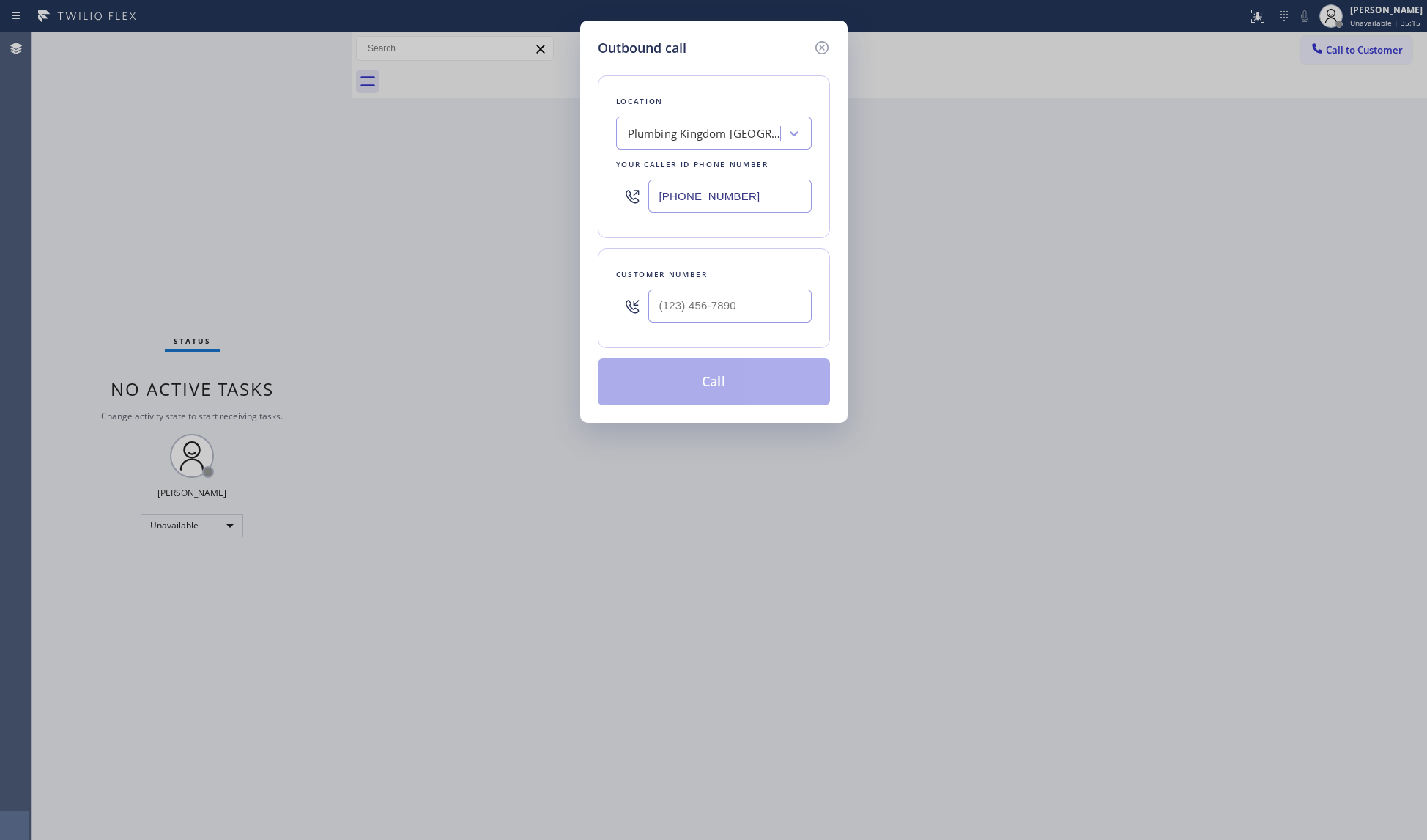
drag, startPoint x: 774, startPoint y: 204, endPoint x: 623, endPoint y: 223, distance: 152.2
click at [623, 223] on div "Location Plumbing Kingdom San Mateo Your caller id phone number (650) 581-9168" at bounding box center [714, 156] width 232 height 163
paste input "800) 568-8664"
type input "(800) 568-8664"
click at [717, 329] on div at bounding box center [730, 306] width 163 height 47
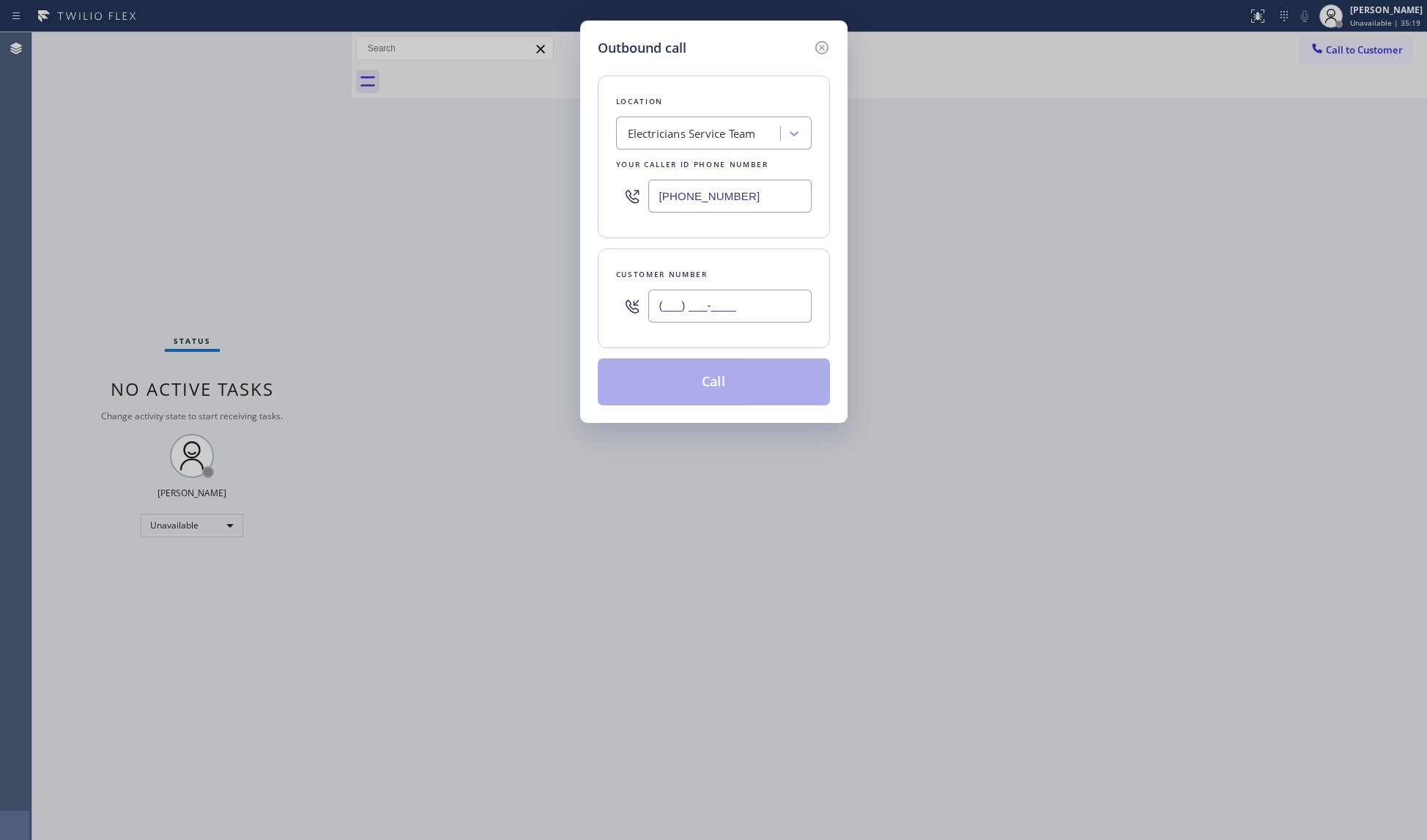
paste input "970) 749-0909"
click at [717, 306] on input "(970) 749-0909" at bounding box center [730, 306] width 163 height 33
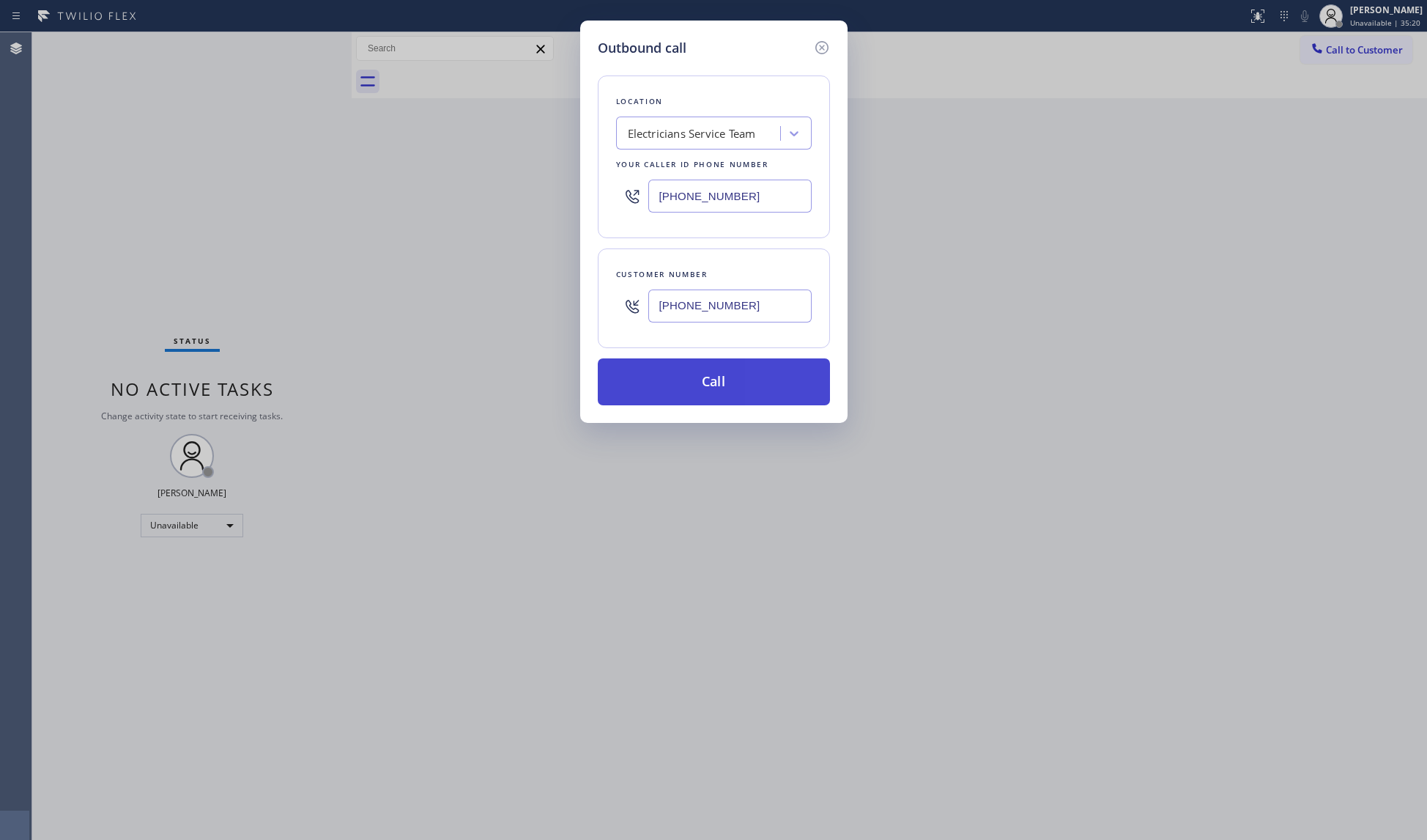
type input "(970) 749-0909"
click at [718, 379] on button "Call" at bounding box center [714, 381] width 232 height 47
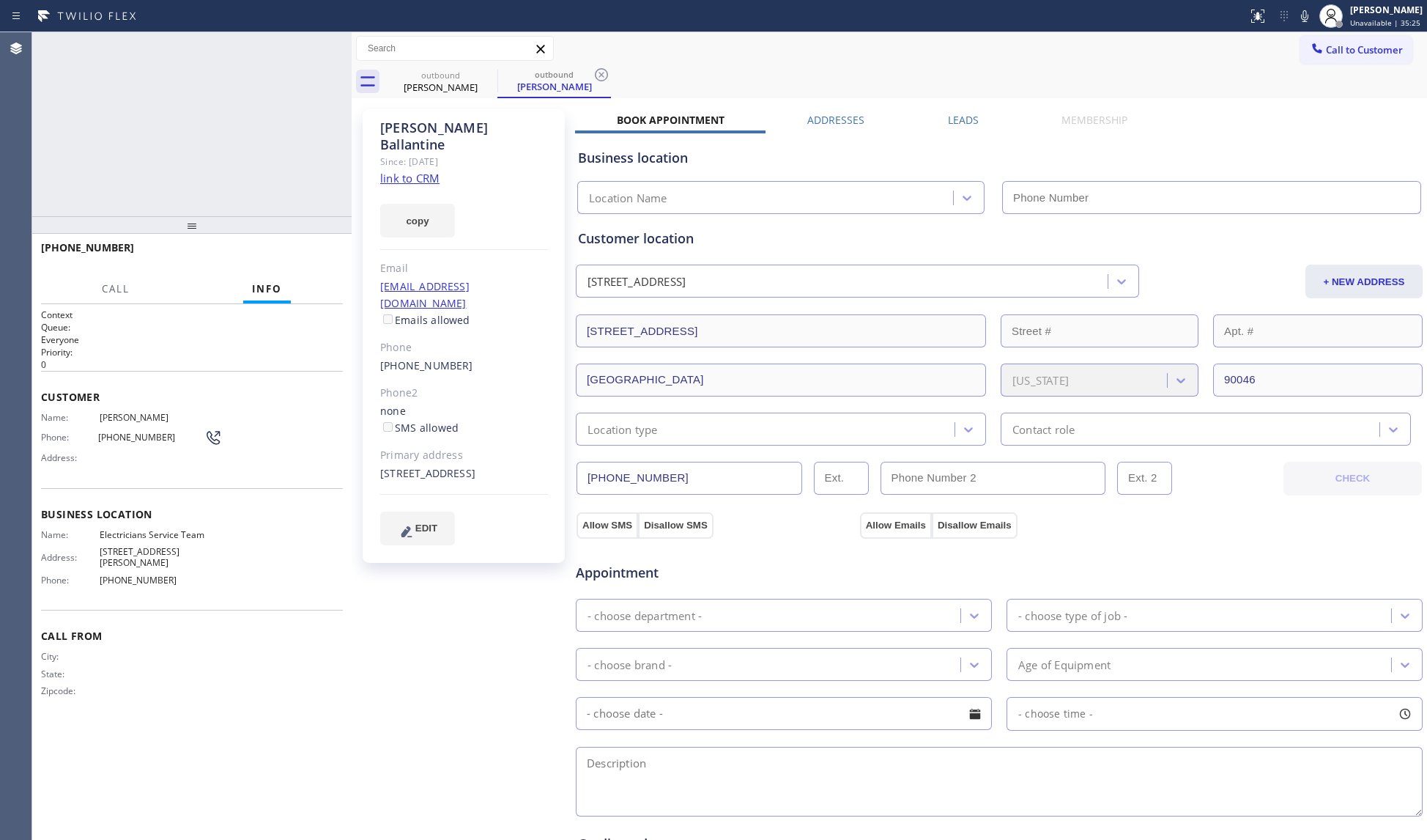
type input "(800) 568-8664"
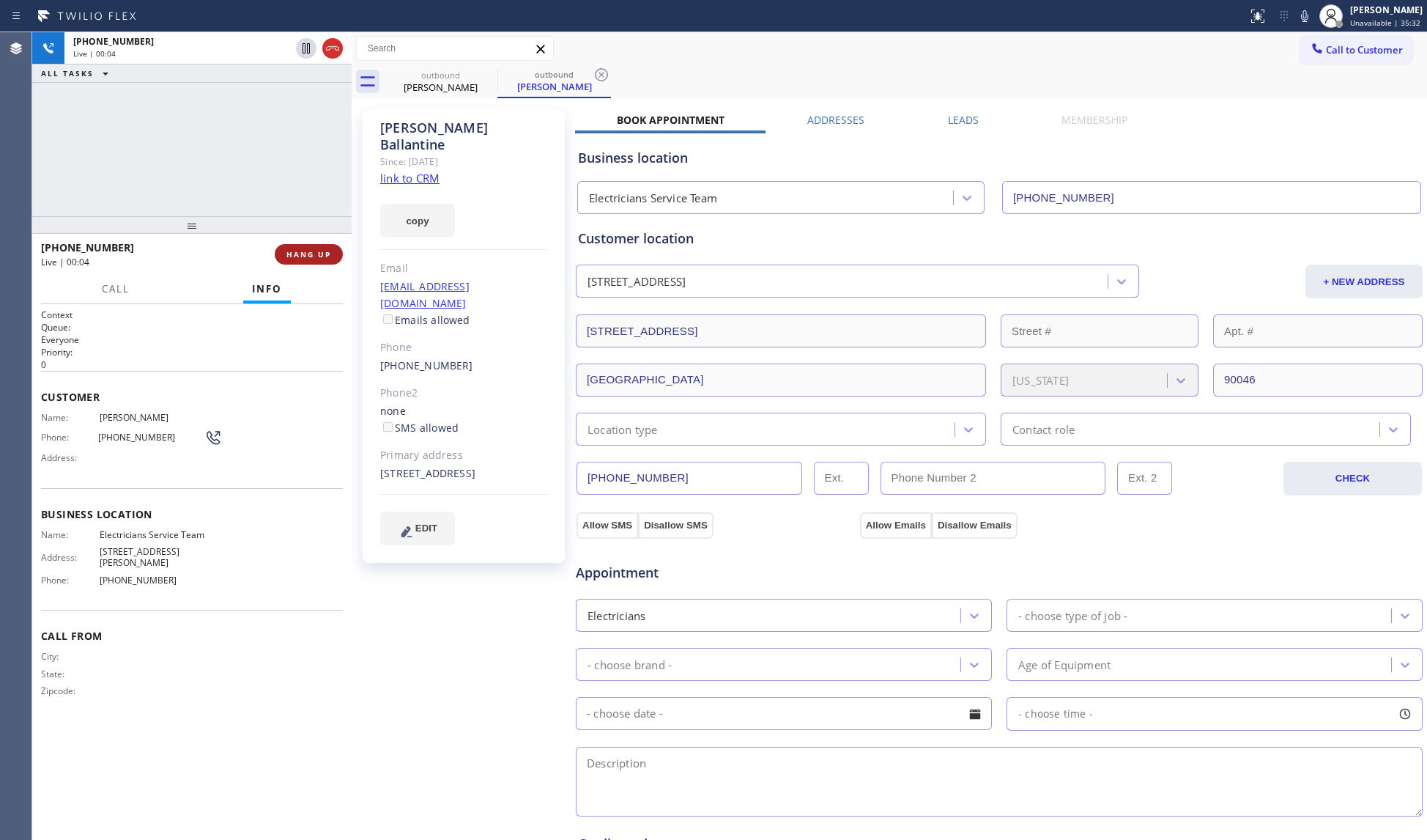
click at [305, 252] on span "HANG UP" at bounding box center [308, 255] width 45 height 11
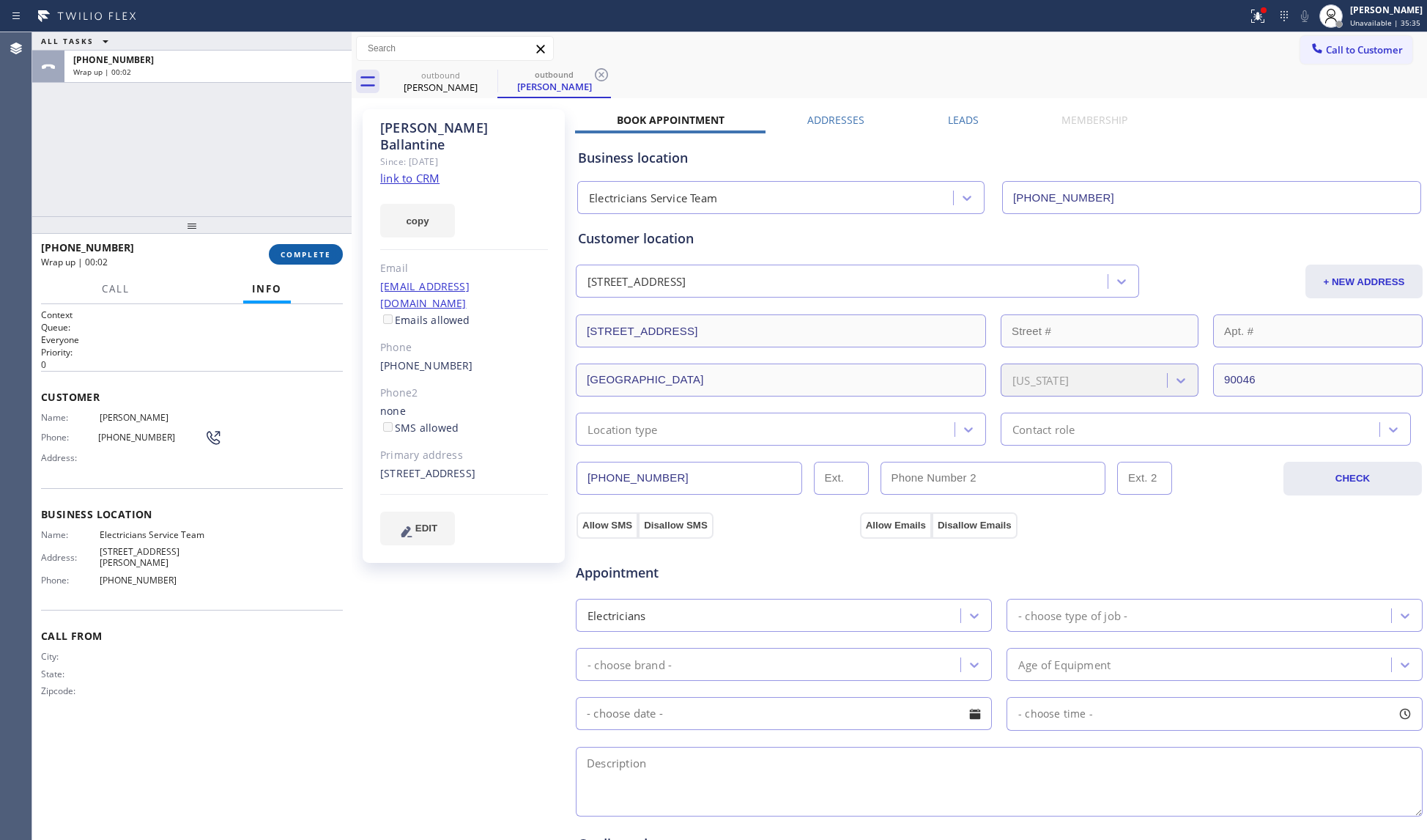
drag, startPoint x: 301, startPoint y: 253, endPoint x: 338, endPoint y: 248, distance: 37.3
click at [302, 253] on span "COMPLETE" at bounding box center [306, 255] width 51 height 11
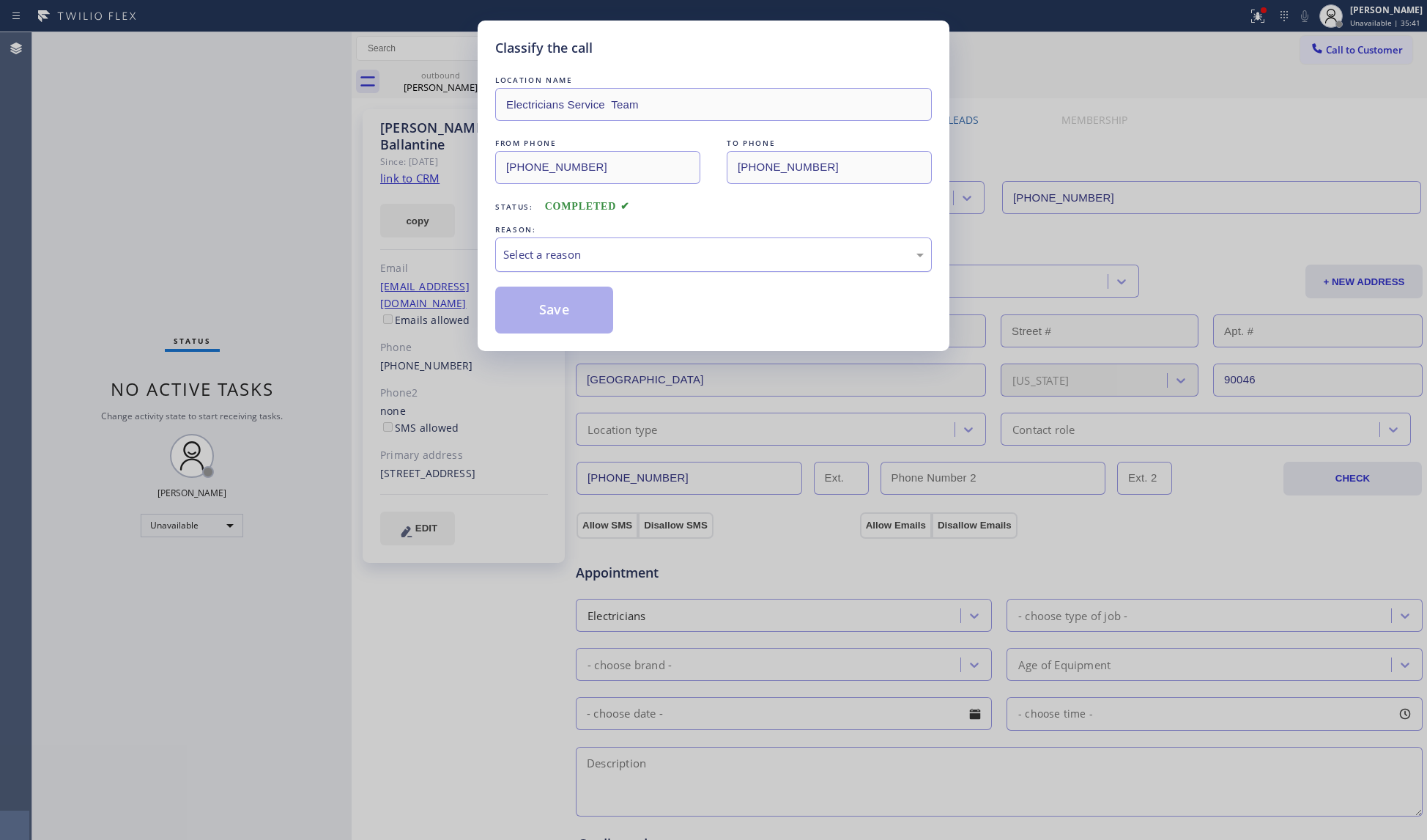
click at [542, 250] on div "Select a reason" at bounding box center [714, 254] width 421 height 17
drag, startPoint x: 545, startPoint y: 303, endPoint x: 677, endPoint y: 239, distance: 146.7
click at [546, 302] on button "Save" at bounding box center [554, 309] width 118 height 47
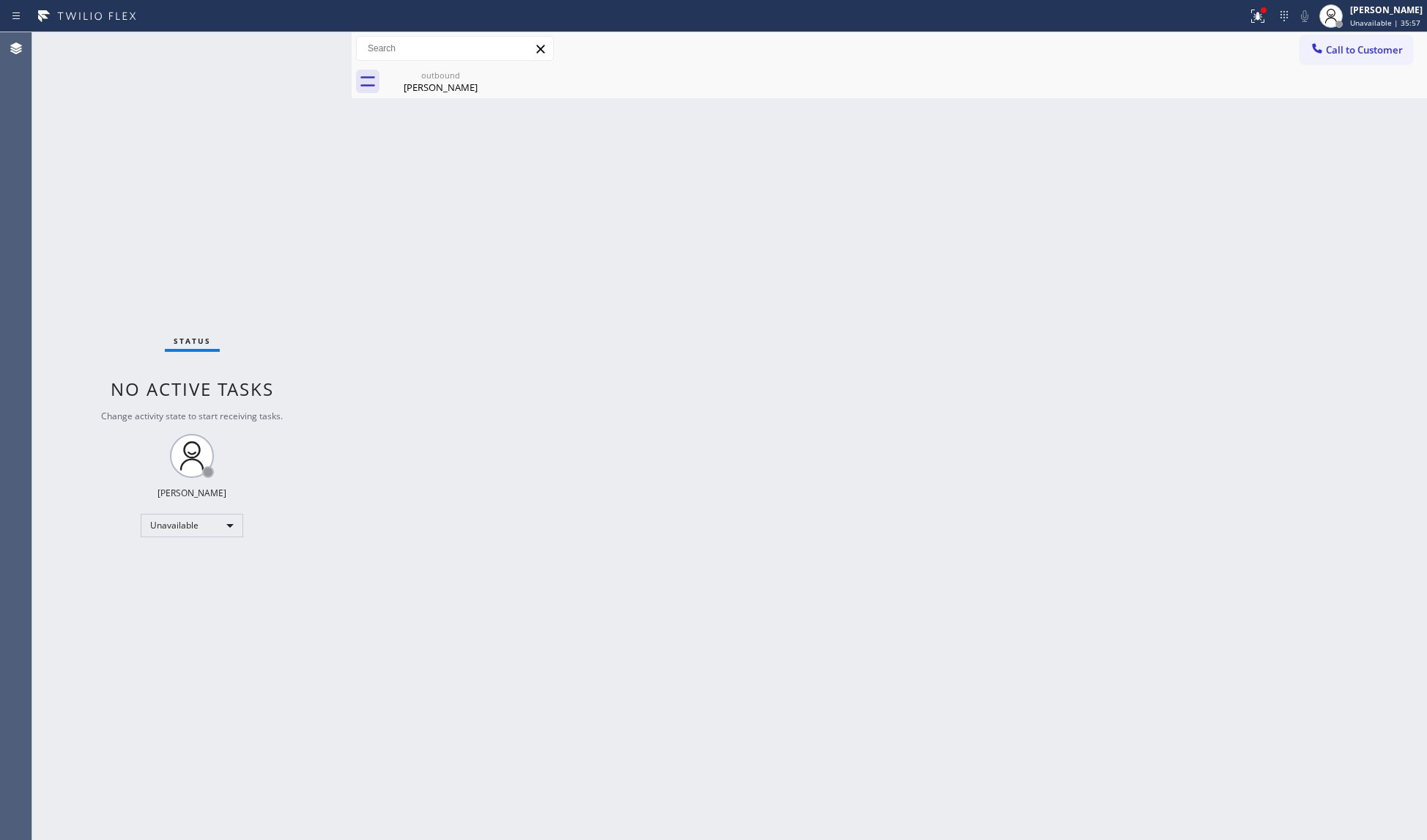
drag, startPoint x: 1326, startPoint y: 39, endPoint x: 1091, endPoint y: 104, distance: 243.8
click at [1326, 40] on button "Call to Customer" at bounding box center [1357, 50] width 112 height 28
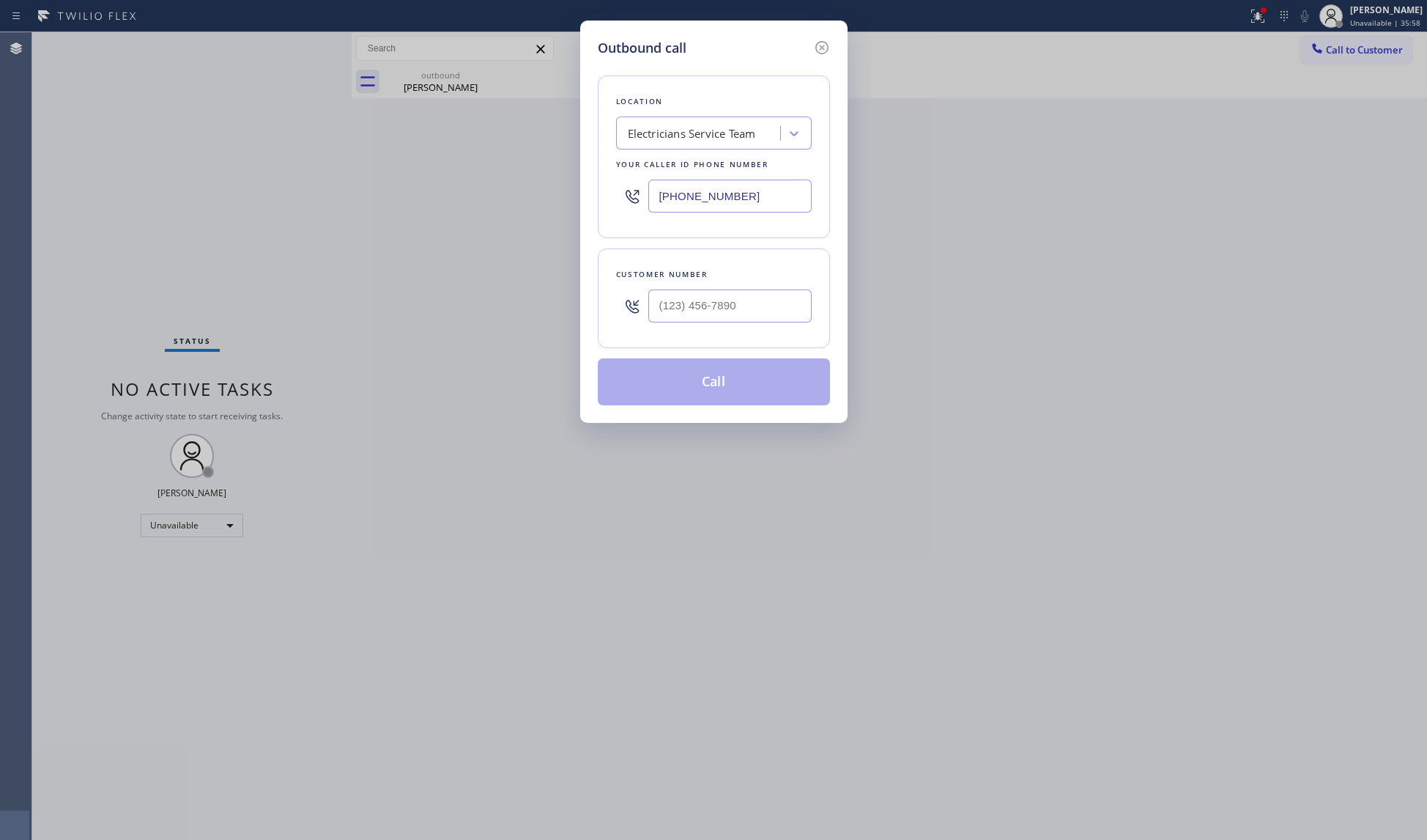
drag, startPoint x: 761, startPoint y: 194, endPoint x: 557, endPoint y: 214, distance: 205.0
click at [557, 214] on div "Outbound call Location Electricians Service Team Your caller id phone number (8…" at bounding box center [714, 420] width 1427 height 840
paste input "253) 246-1812"
type input "(253) 246-1812"
click at [742, 297] on input "(___) ___-____" at bounding box center [730, 306] width 163 height 33
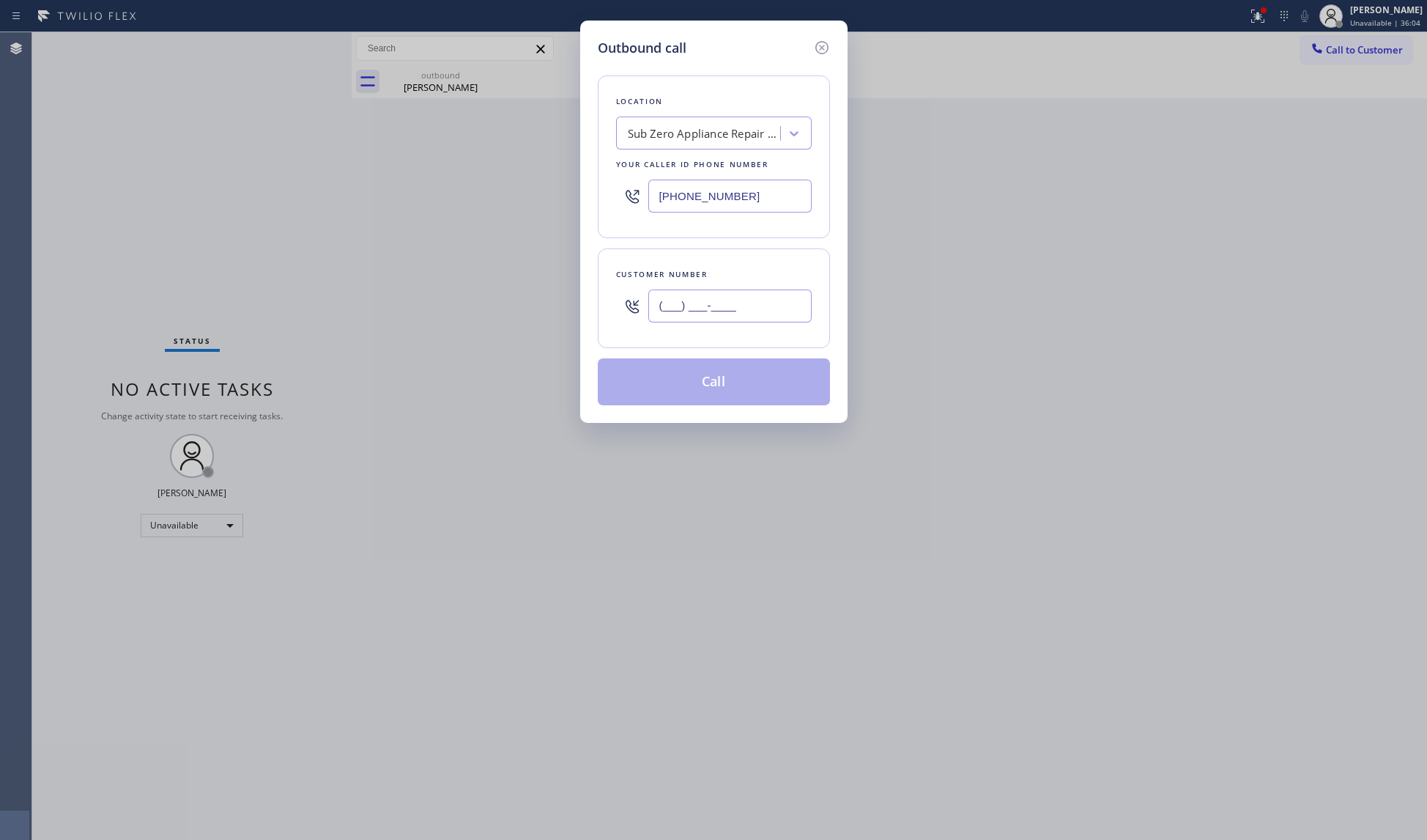
paste input "253) 279-3710"
type input "(253) 279-3710"
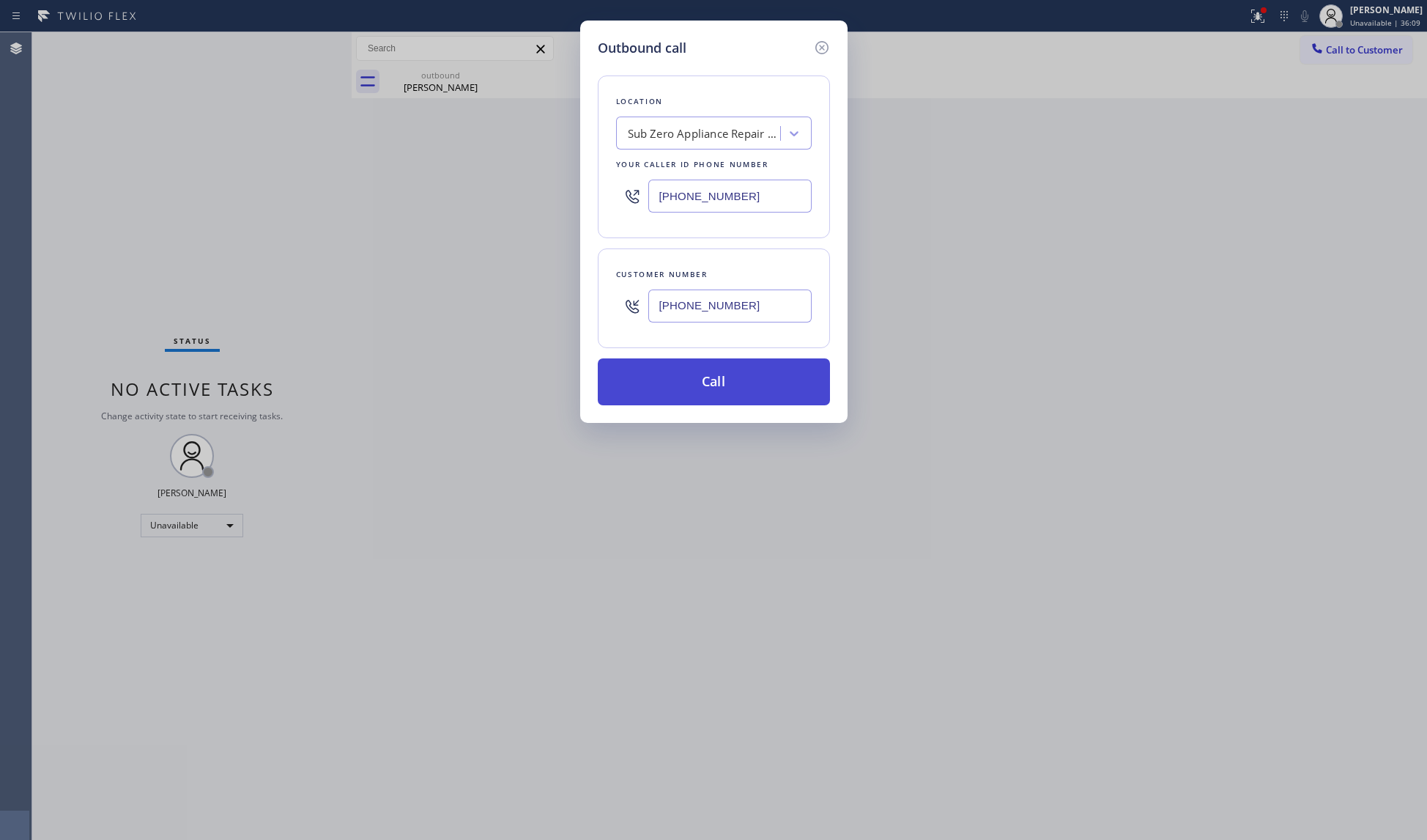
click at [730, 382] on button "Call" at bounding box center [714, 381] width 232 height 47
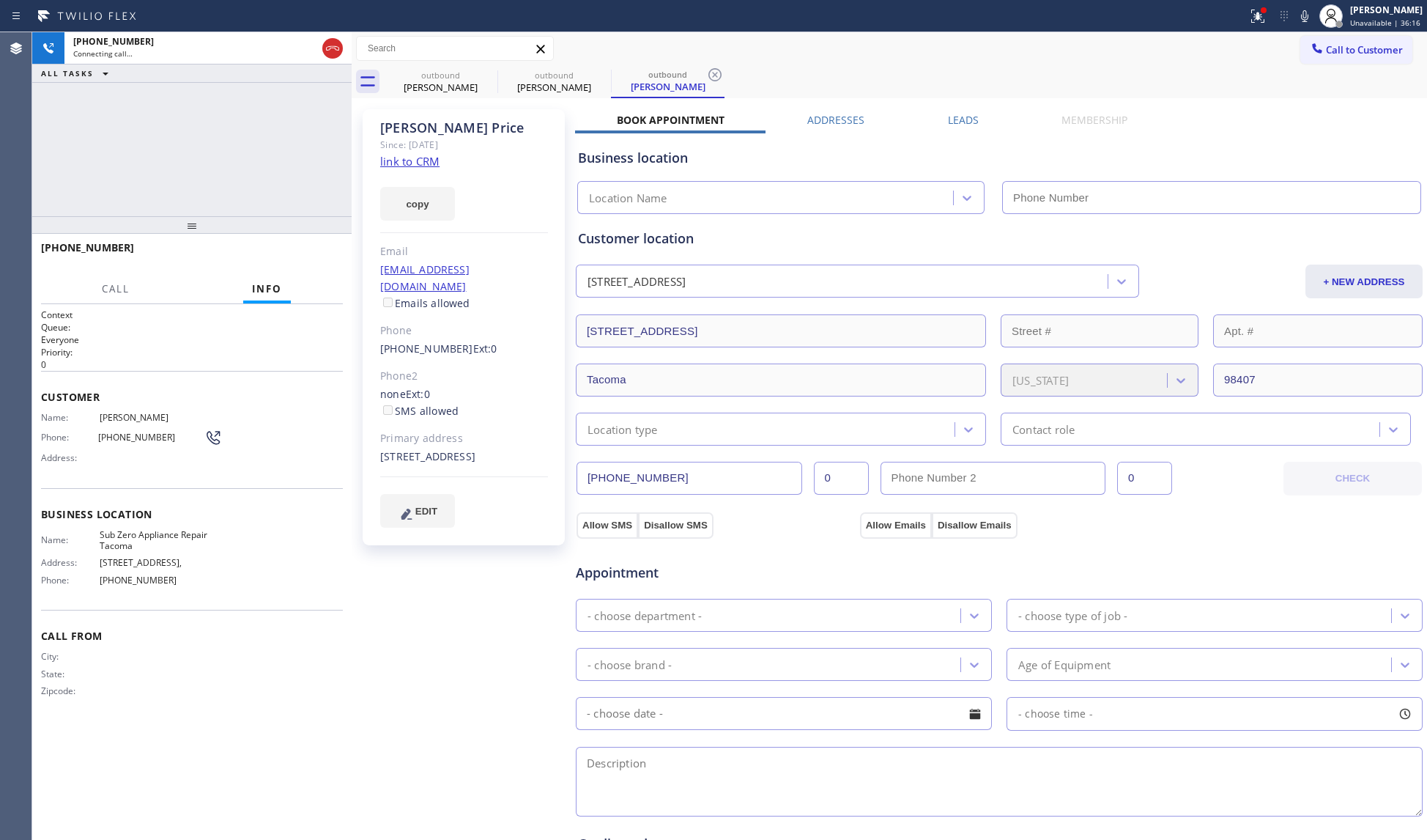
type input "(253) 246-1812"
click at [461, 71] on div "outbound" at bounding box center [441, 75] width 111 height 11
type input "(800) 568-8664"
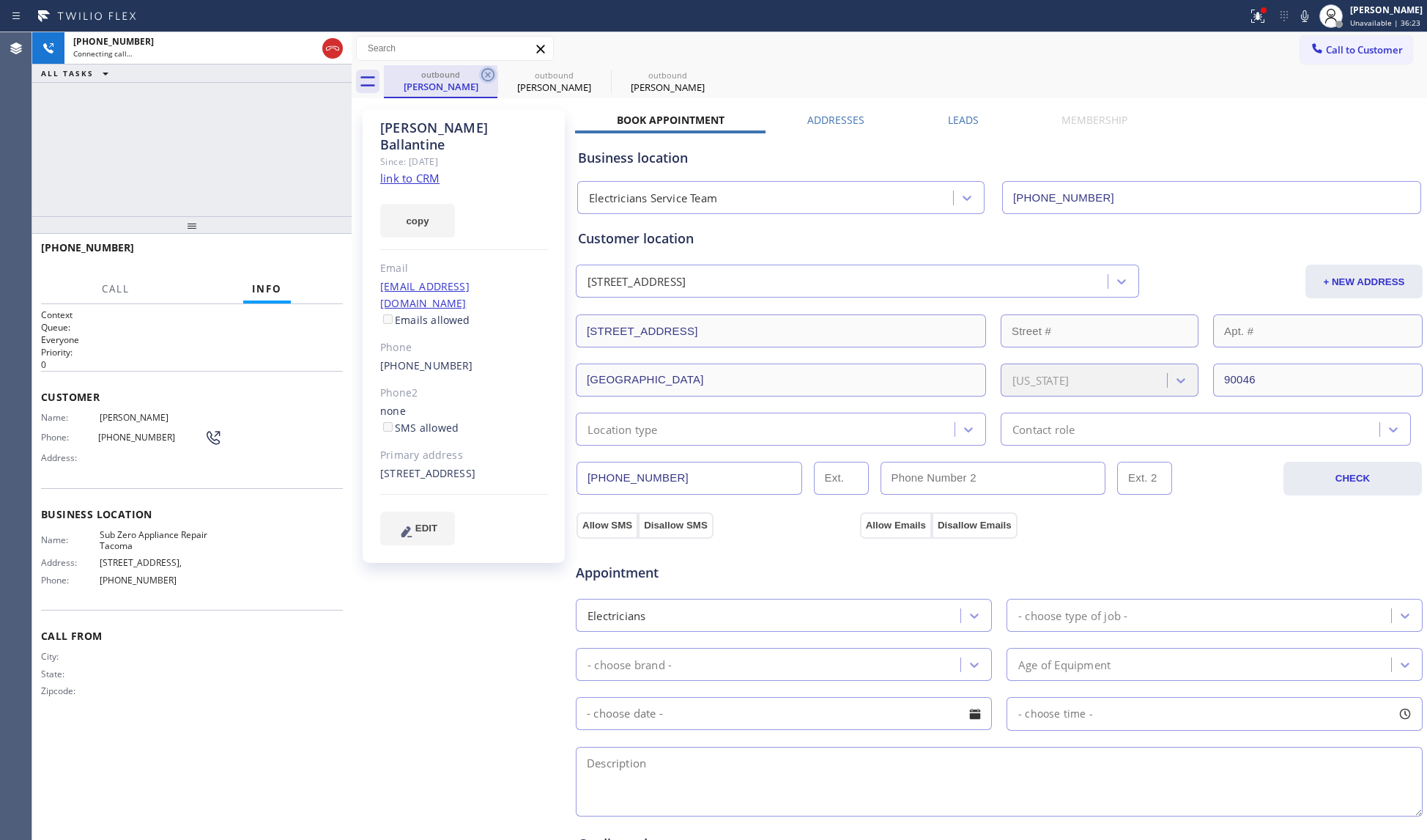
click at [493, 80] on icon at bounding box center [488, 75] width 18 height 18
type input "(253) 246-1812"
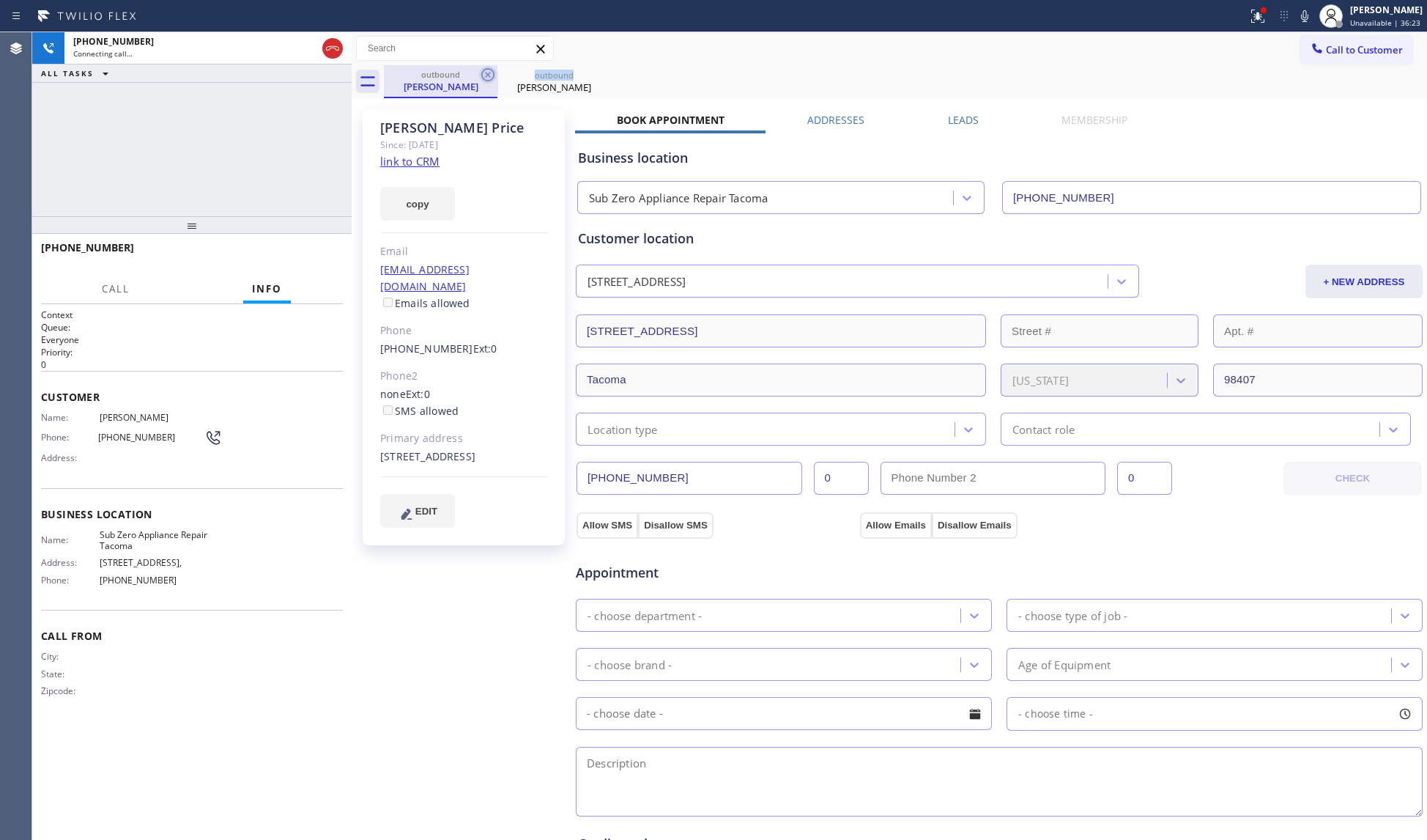
click at [493, 79] on icon at bounding box center [488, 75] width 18 height 18
click at [437, 85] on div "Scott Price" at bounding box center [441, 86] width 111 height 13
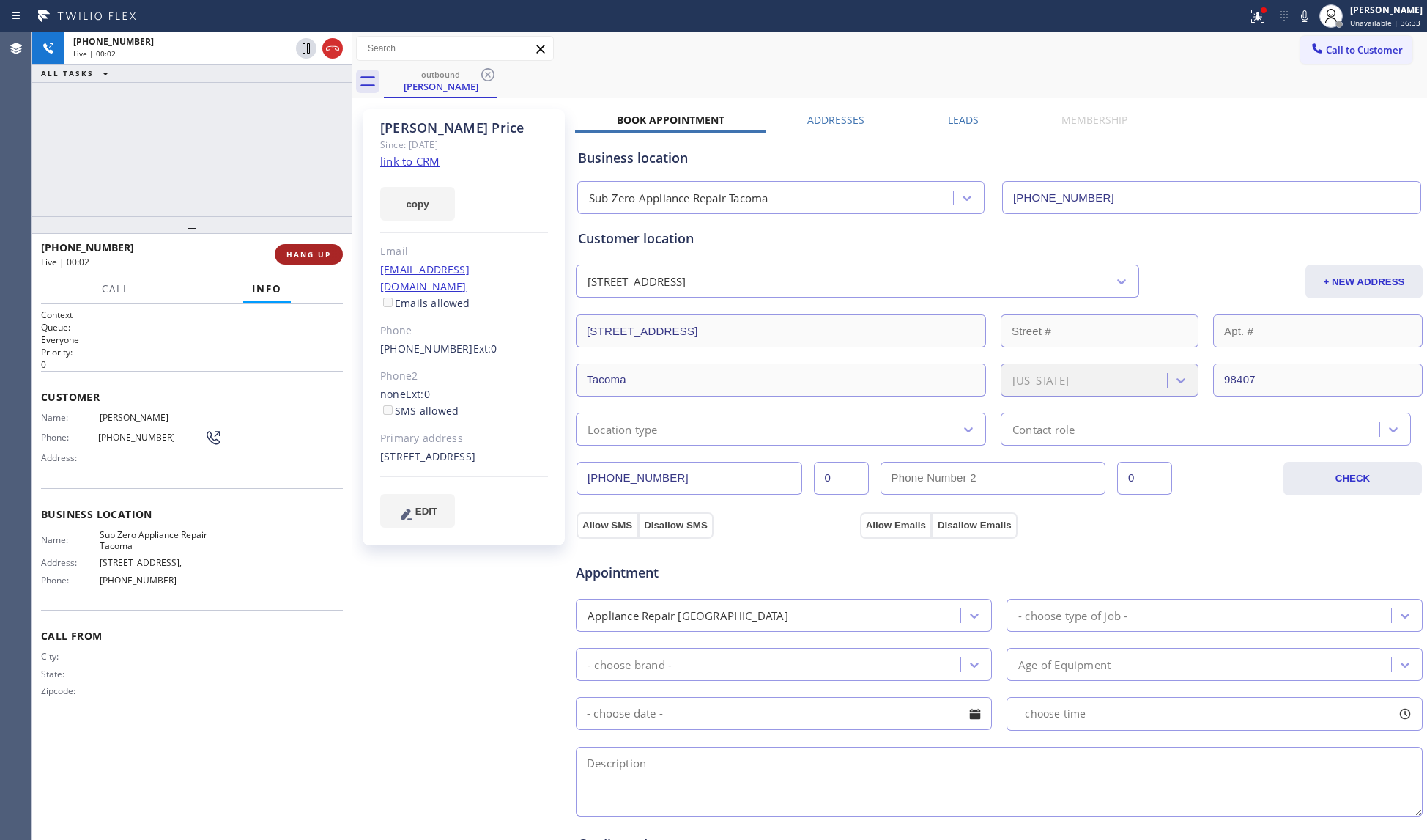
click at [331, 252] on button "HANG UP" at bounding box center [309, 254] width 69 height 20
click at [330, 250] on span "HANG UP" at bounding box center [308, 255] width 45 height 11
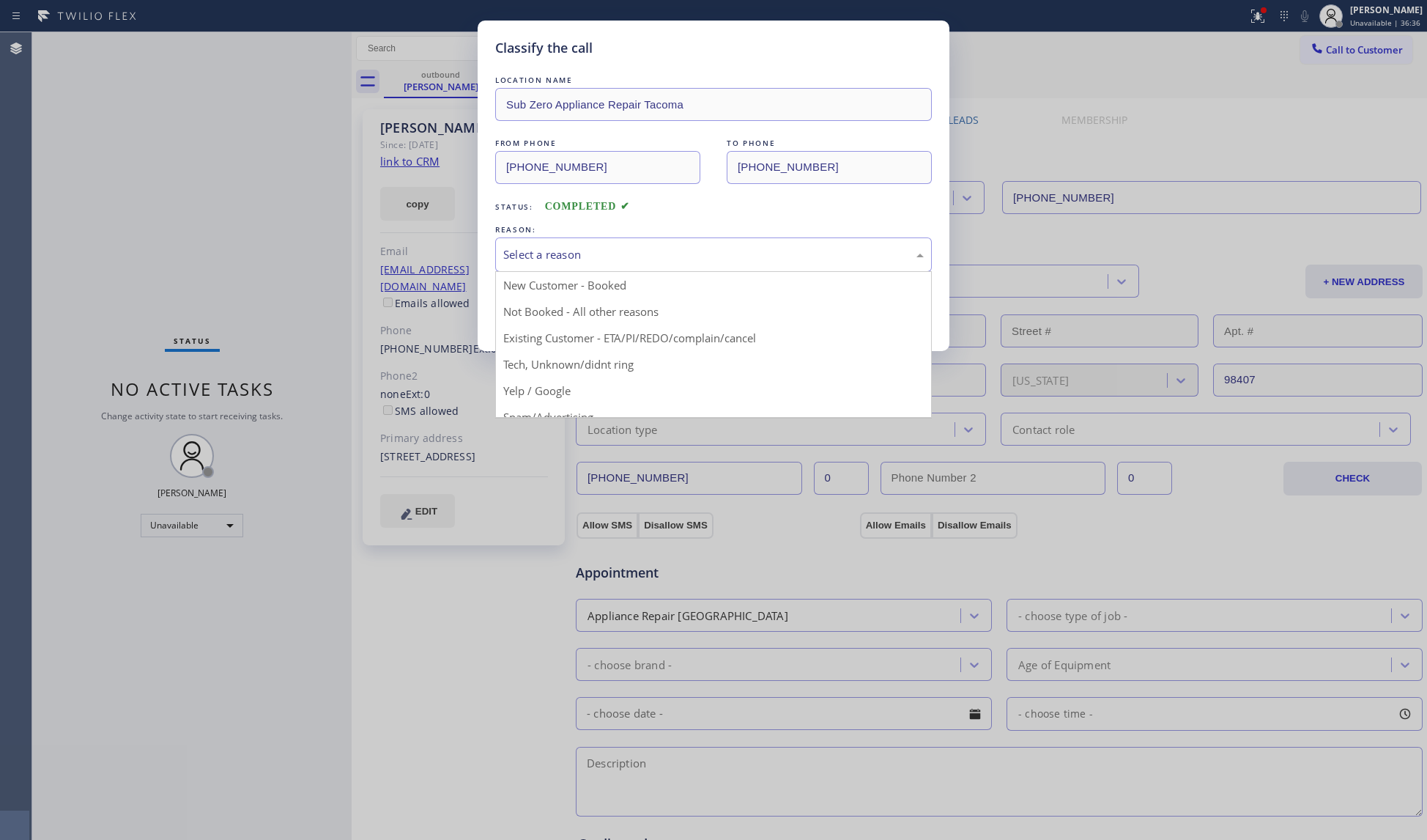
click at [526, 262] on div "Select a reason" at bounding box center [714, 254] width 421 height 17
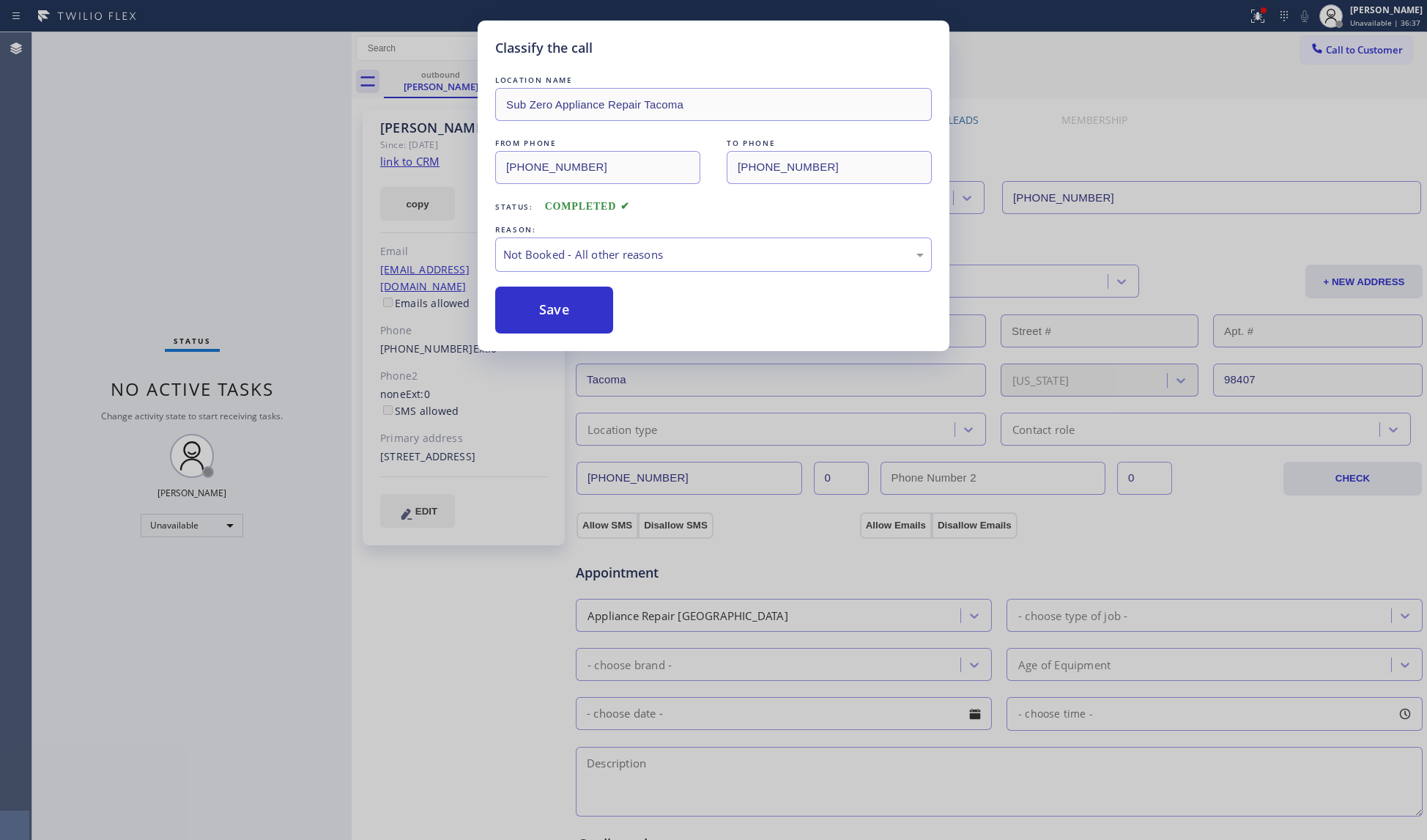
click at [534, 308] on button "Save" at bounding box center [554, 309] width 118 height 47
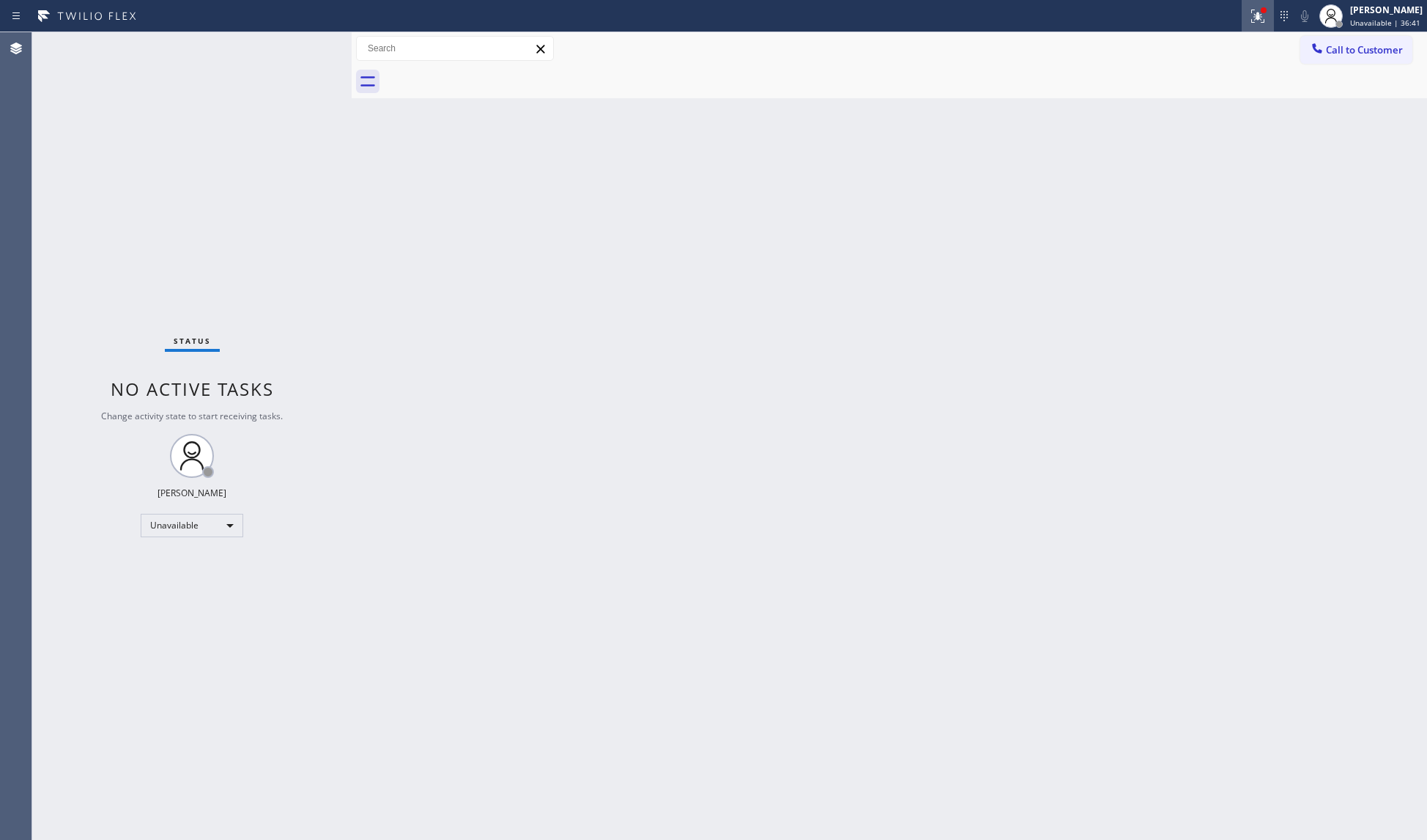
click at [1247, 22] on div at bounding box center [1257, 16] width 33 height 18
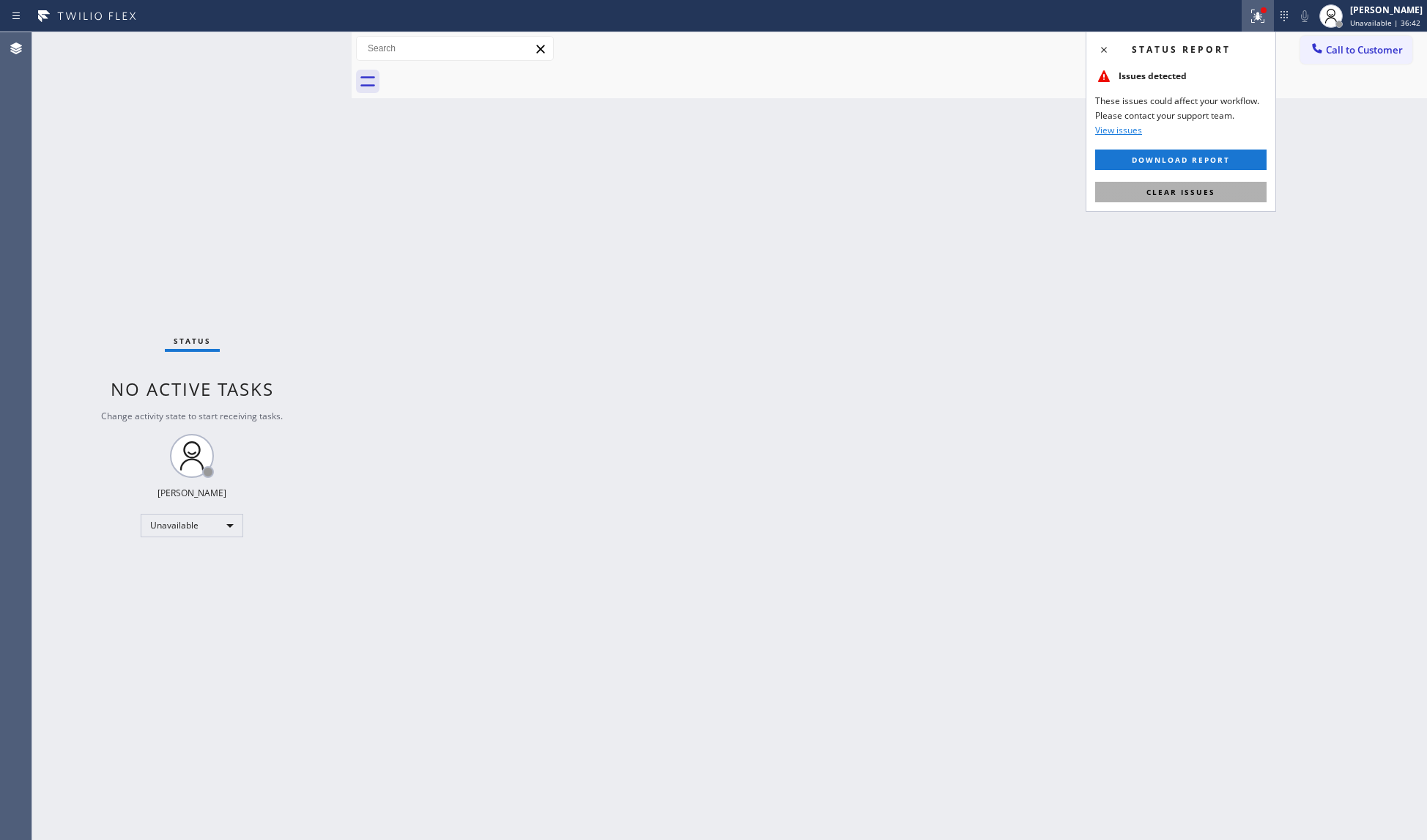
click at [1246, 183] on button "Clear issues" at bounding box center [1181, 192] width 171 height 20
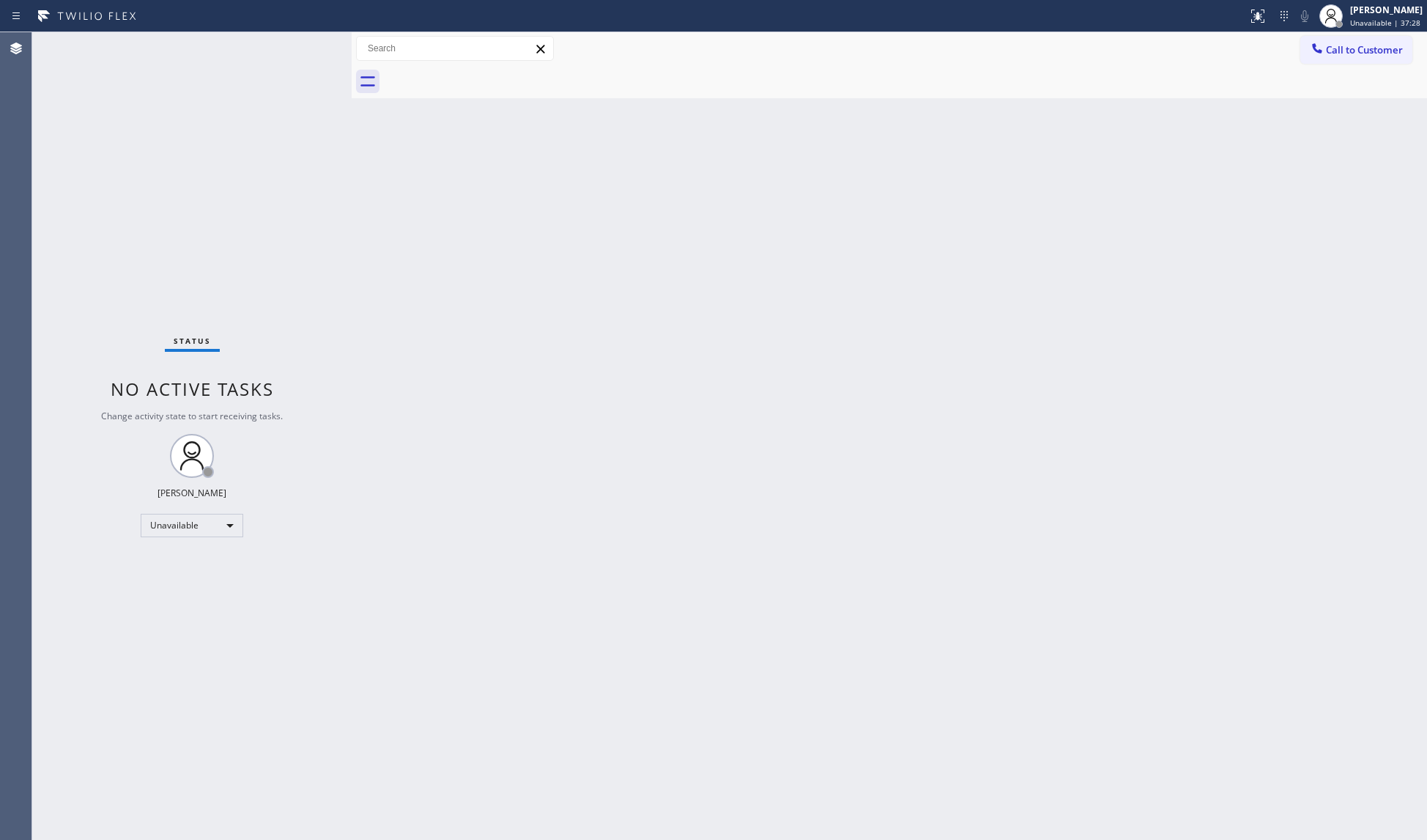
click at [1378, 65] on div at bounding box center [906, 82] width 1044 height 33
click at [1326, 53] on span "Call to Customer" at bounding box center [1365, 49] width 77 height 13
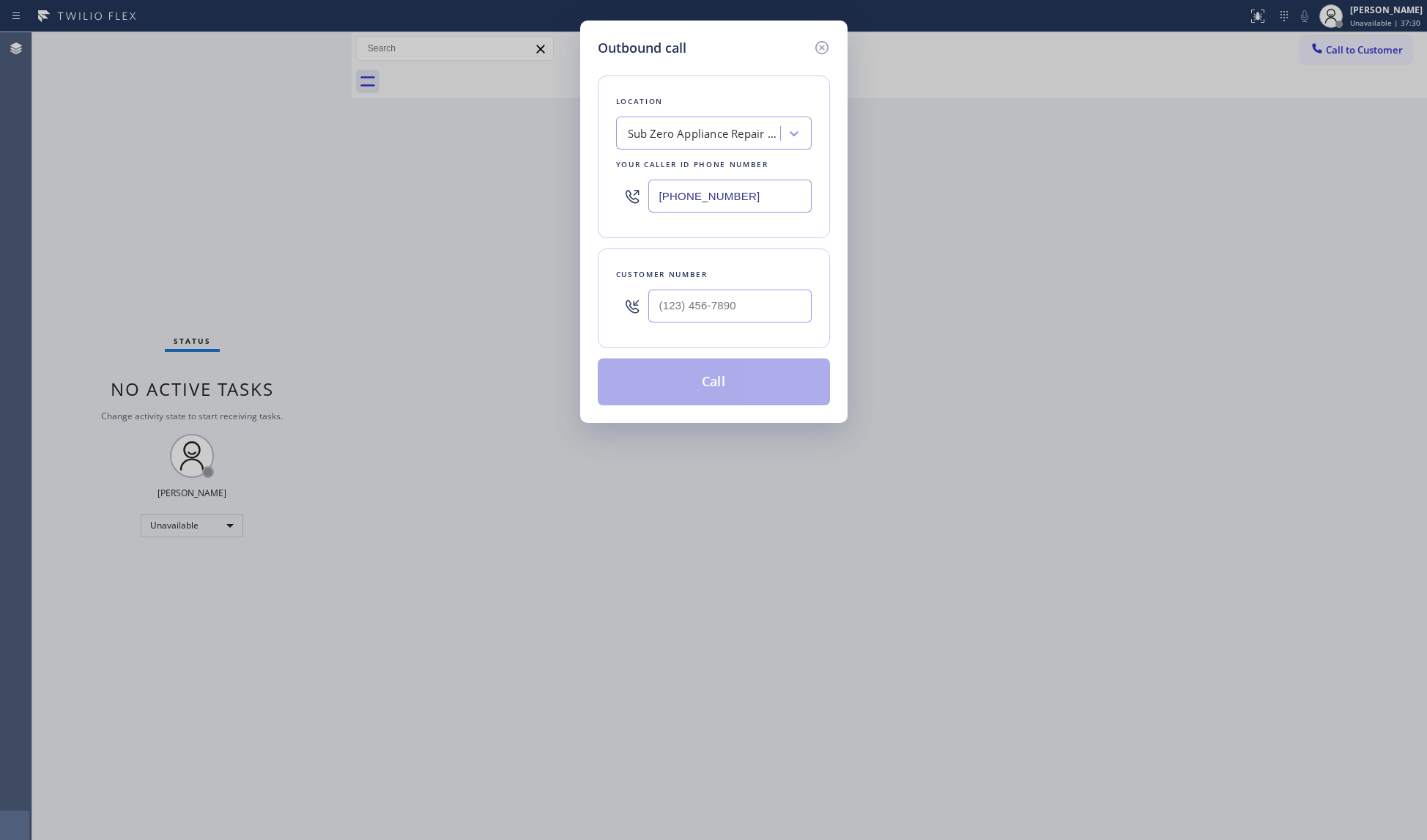
drag, startPoint x: 750, startPoint y: 191, endPoint x: 619, endPoint y: 200, distance: 131.3
click at [619, 200] on div "(253) 246-1812" at bounding box center [714, 196] width 196 height 47
paste input "425) 310-4877"
type input "(425) 310-4877"
click at [774, 308] on input "(___) ___-____" at bounding box center [730, 306] width 163 height 33
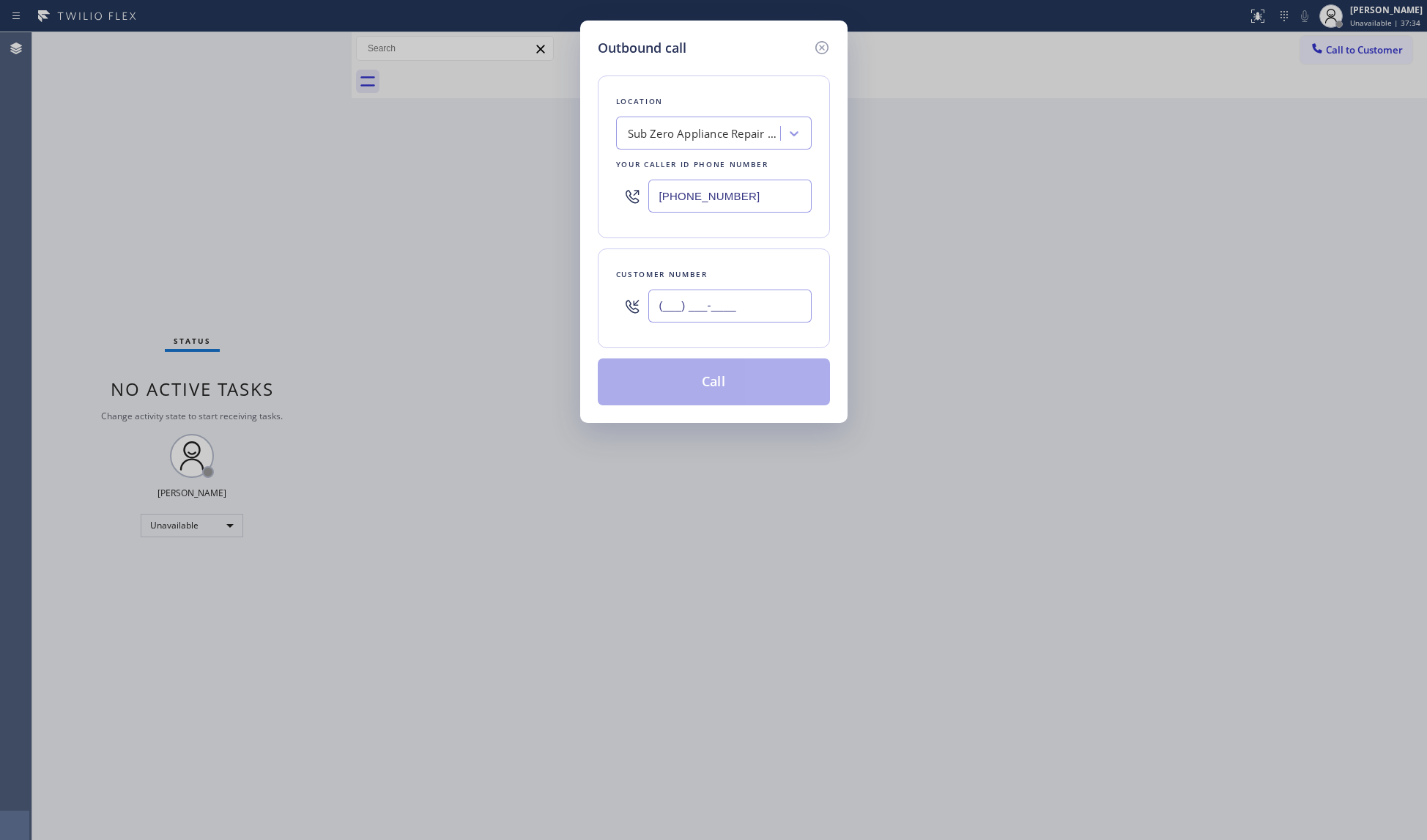
paste input "206) 669-9194"
type input "(206) 669-9194"
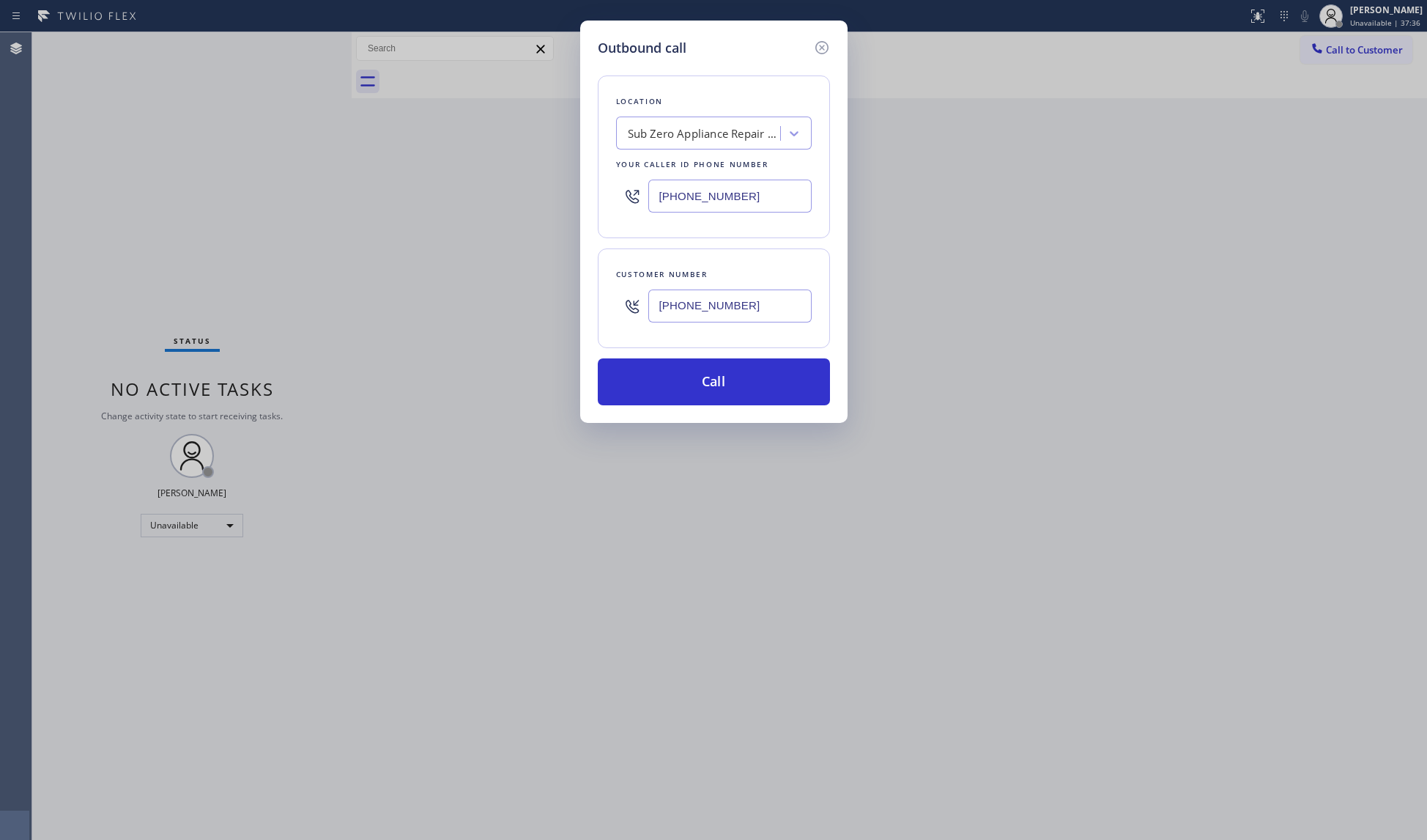
click at [728, 338] on div "Customer number (206) 669-9194" at bounding box center [714, 298] width 232 height 99
click at [722, 373] on button "Call" at bounding box center [714, 381] width 232 height 47
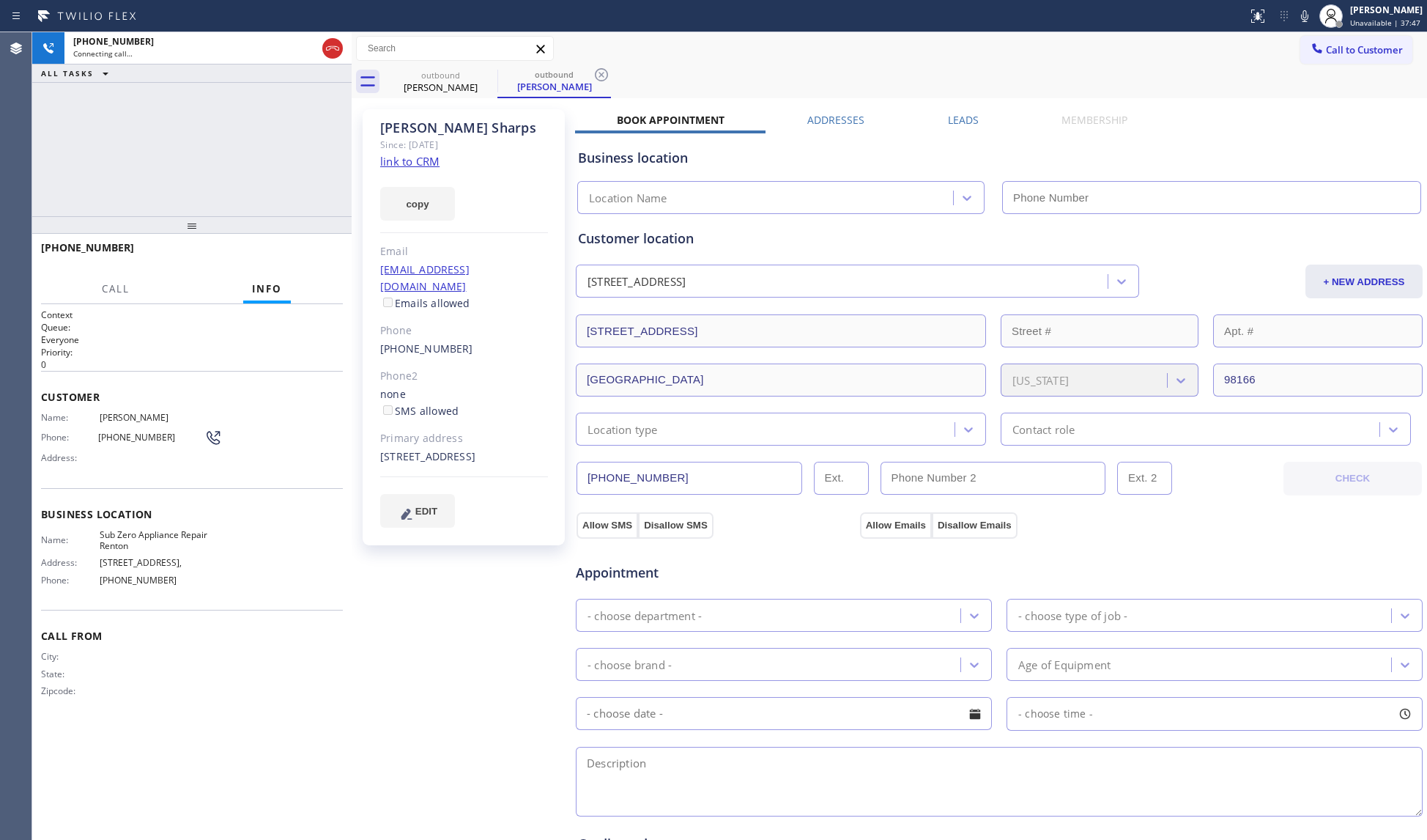
type input "(425) 310-4877"
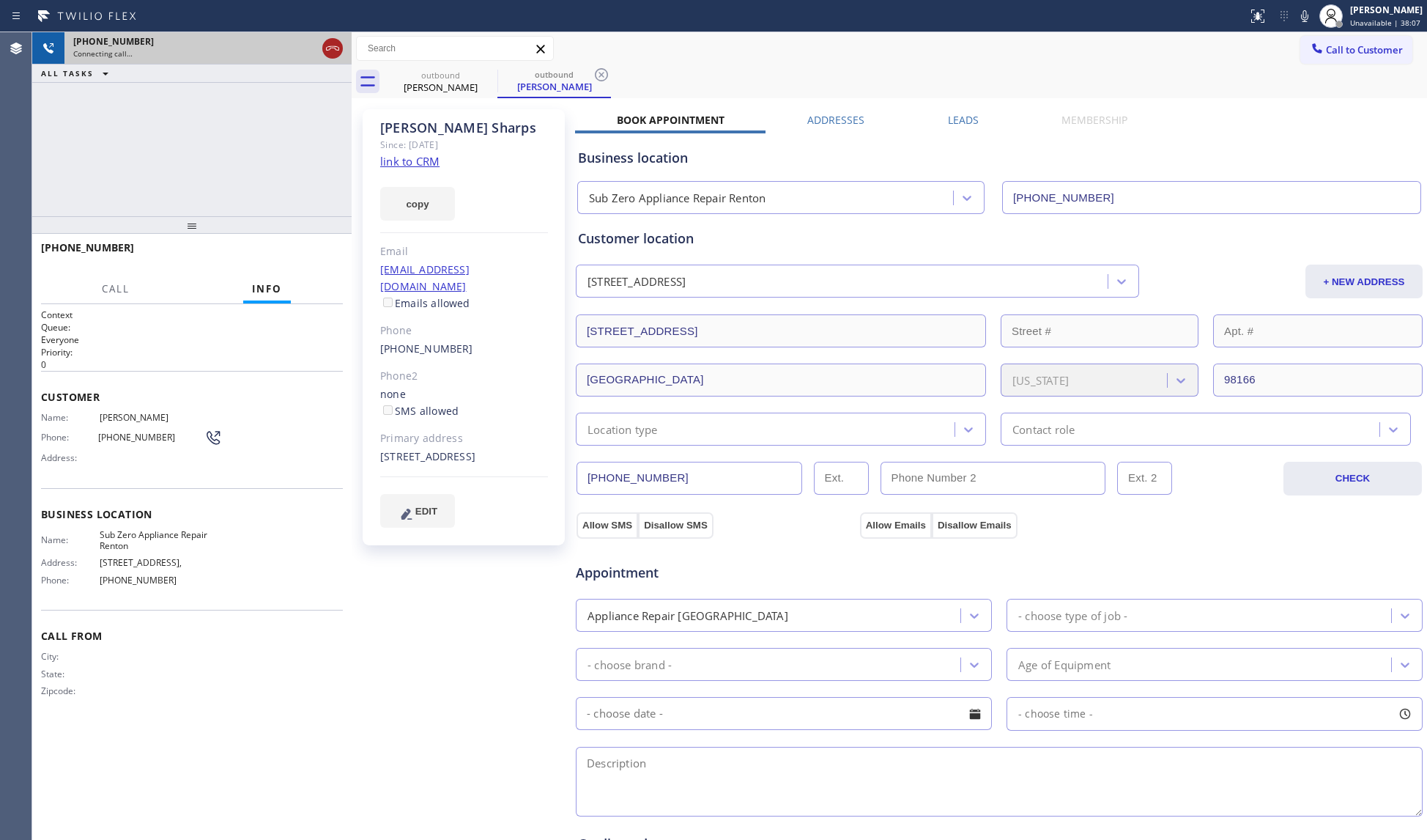
click at [332, 47] on icon at bounding box center [333, 48] width 18 height 18
drag, startPoint x: 438, startPoint y: 68, endPoint x: 470, endPoint y: 77, distance: 33.2
click at [444, 70] on div "outbound Chris Sharps" at bounding box center [441, 82] width 111 height 33
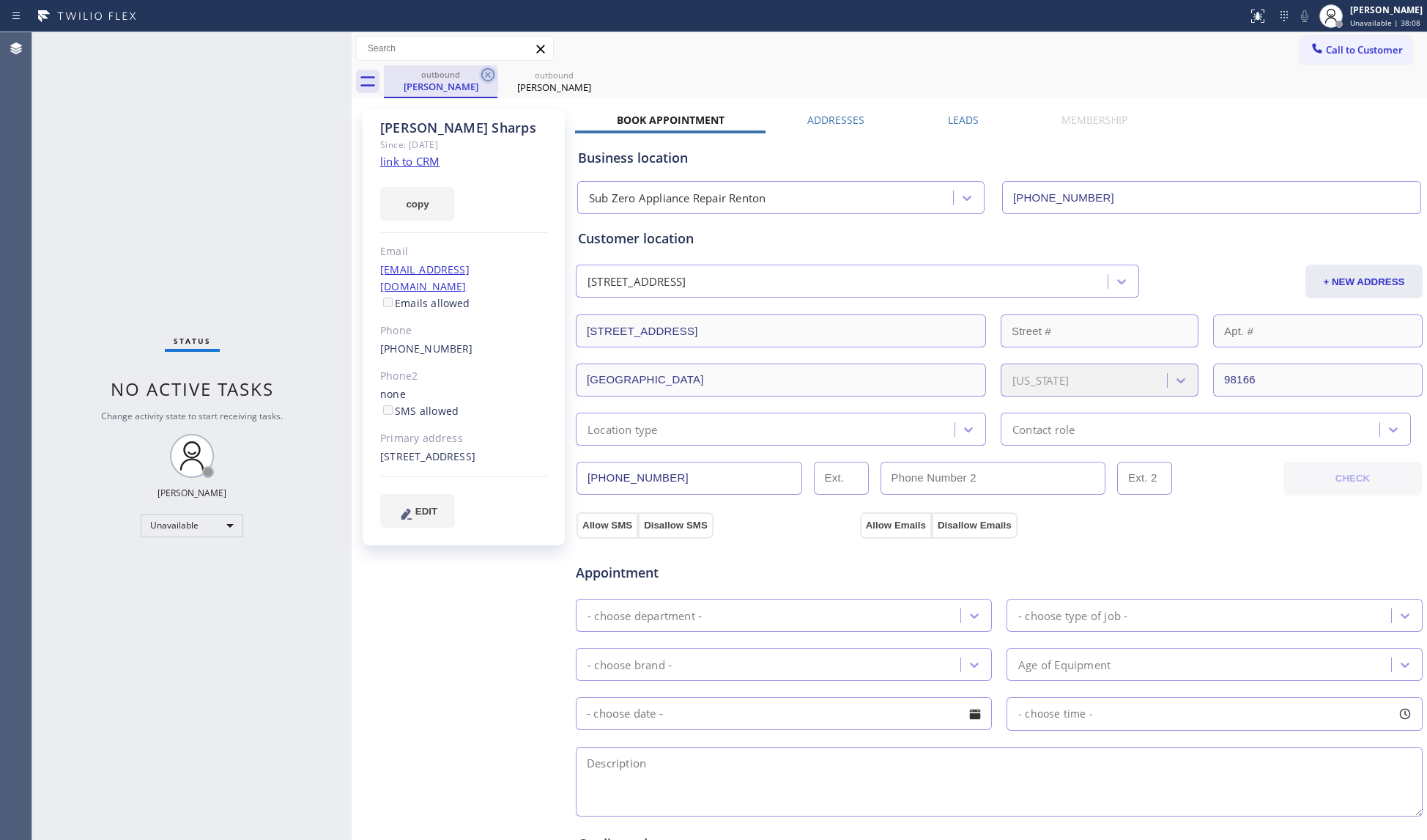
click at [482, 77] on icon at bounding box center [488, 75] width 18 height 18
click at [482, 76] on icon at bounding box center [488, 75] width 13 height 13
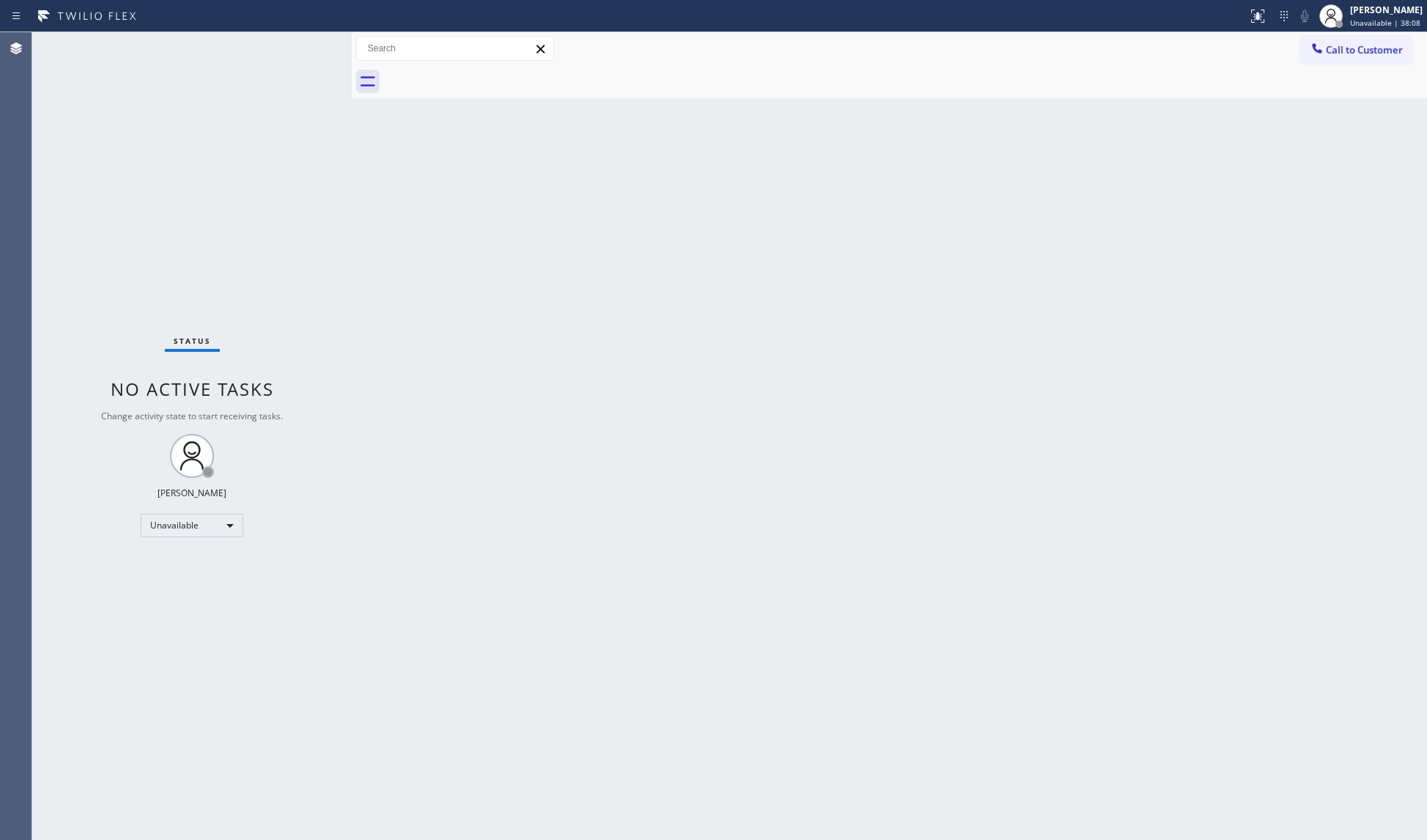
click at [482, 76] on div at bounding box center [906, 82] width 1044 height 33
click at [1321, 40] on button "Call to Customer" at bounding box center [1357, 50] width 112 height 28
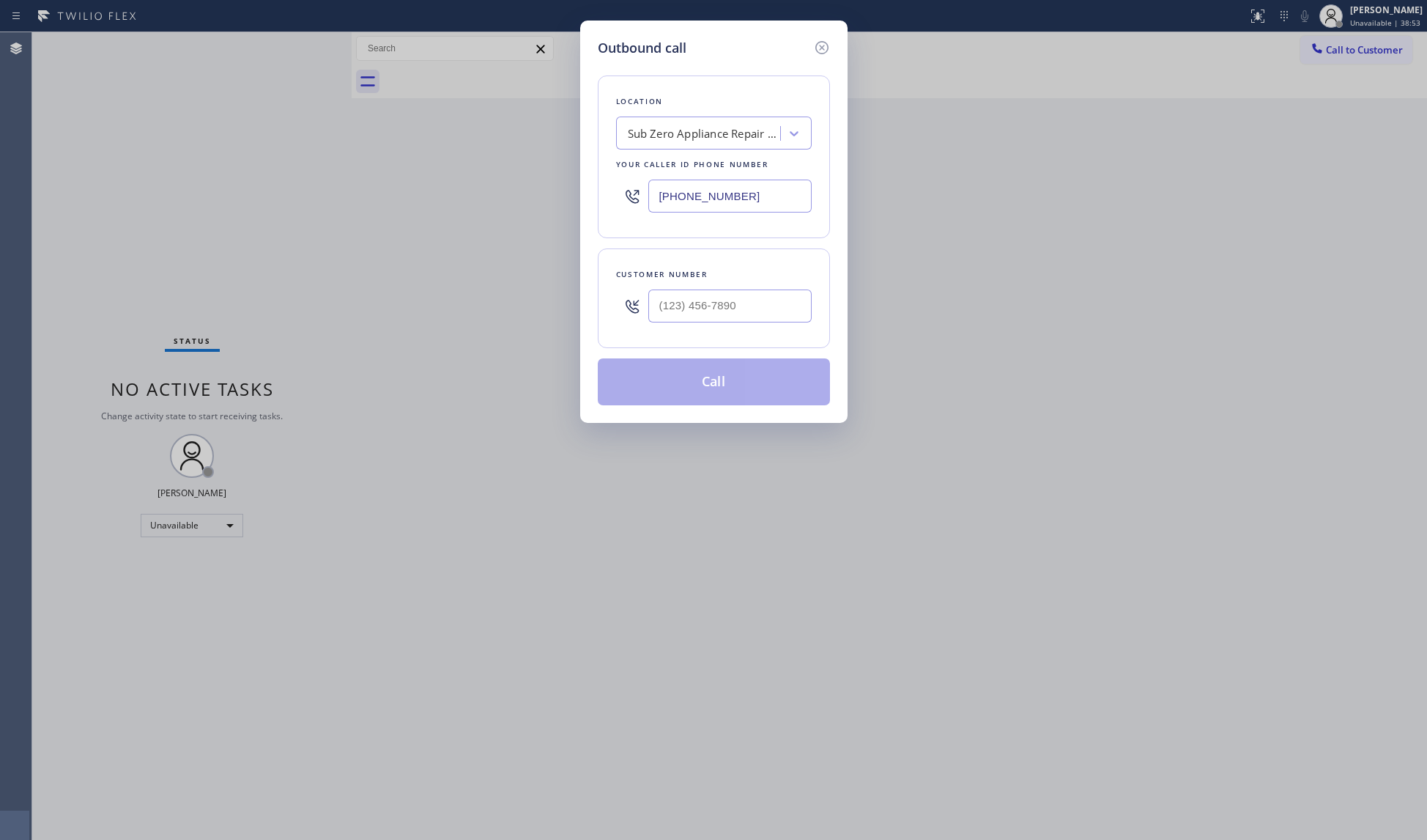
drag, startPoint x: 765, startPoint y: 189, endPoint x: 634, endPoint y: 204, distance: 131.9
click at [634, 204] on div "(425) 310-4877" at bounding box center [714, 196] width 196 height 47
paste input "877) 541-3250"
type input "(877) 541-3250"
drag, startPoint x: 757, startPoint y: 288, endPoint x: 772, endPoint y: 273, distance: 21.2
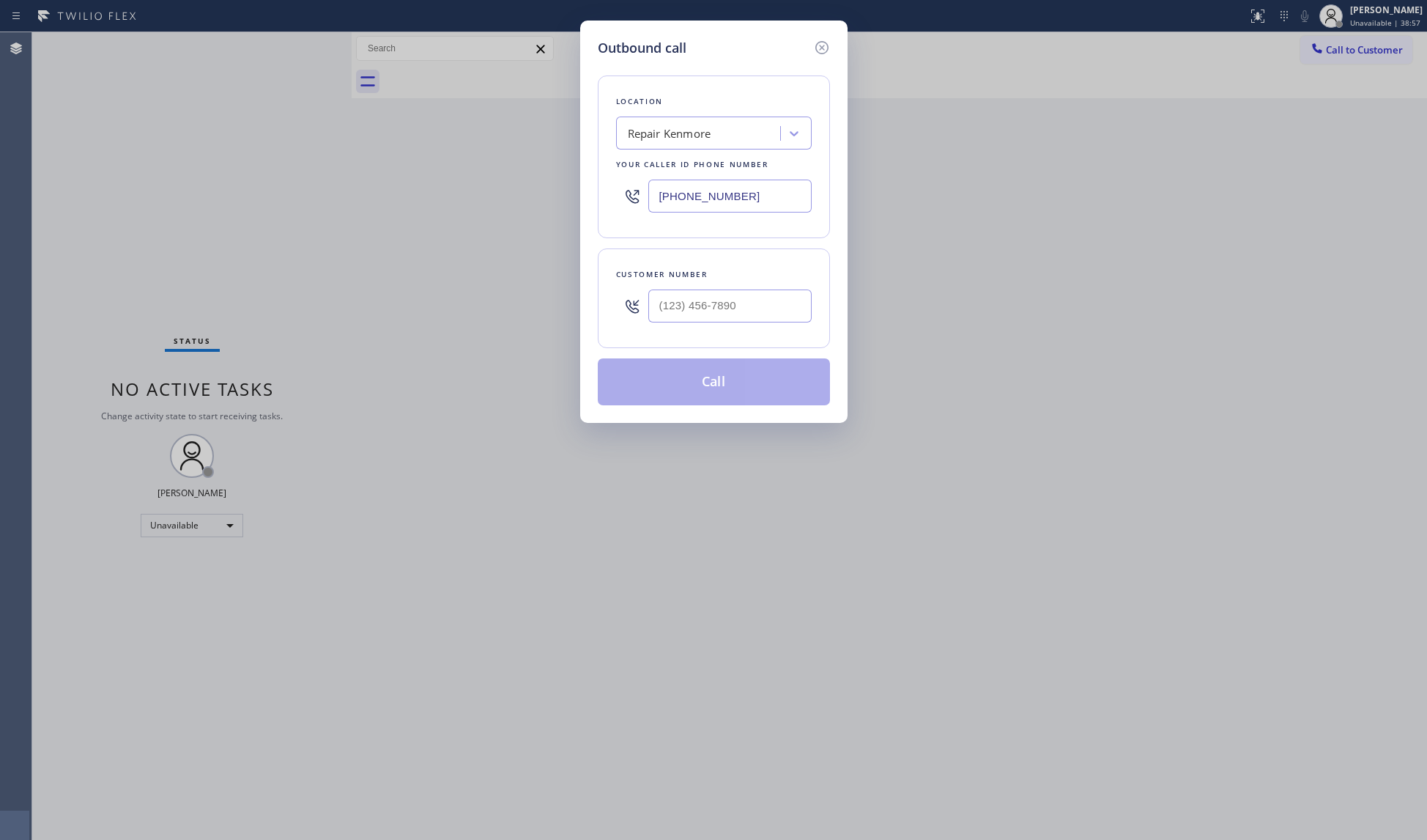
click at [757, 289] on div at bounding box center [730, 306] width 163 height 47
paste input "909) 954-8290"
click at [757, 306] on input "(909) 954-8290" at bounding box center [730, 306] width 163 height 33
type input "(909) 954-8290"
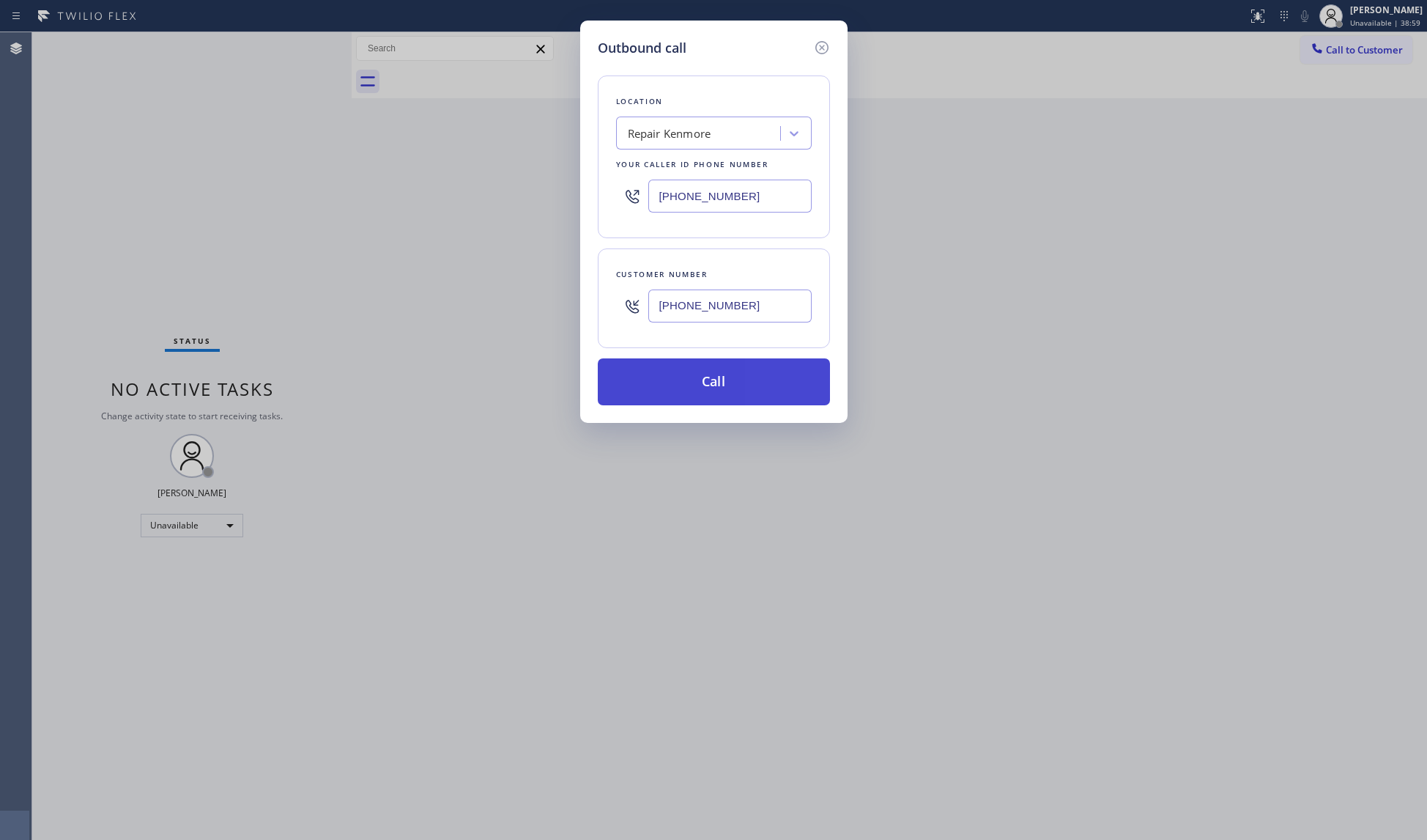
click at [724, 380] on button "Call" at bounding box center [714, 381] width 232 height 47
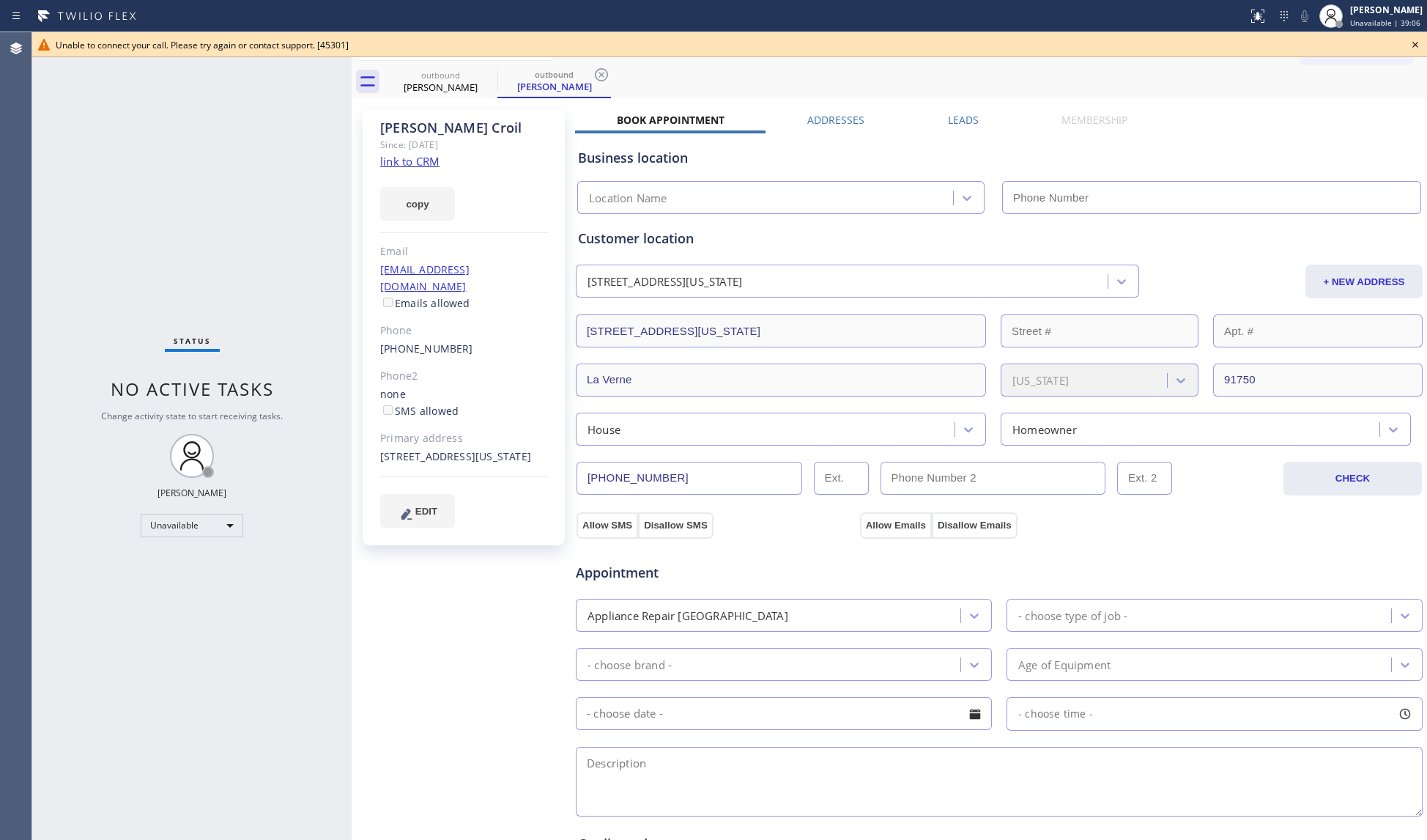
type input "(877) 541-3250"
drag, startPoint x: 1416, startPoint y: 42, endPoint x: 1400, endPoint y: 41, distance: 16.0
click at [1414, 42] on icon at bounding box center [1416, 45] width 18 height 18
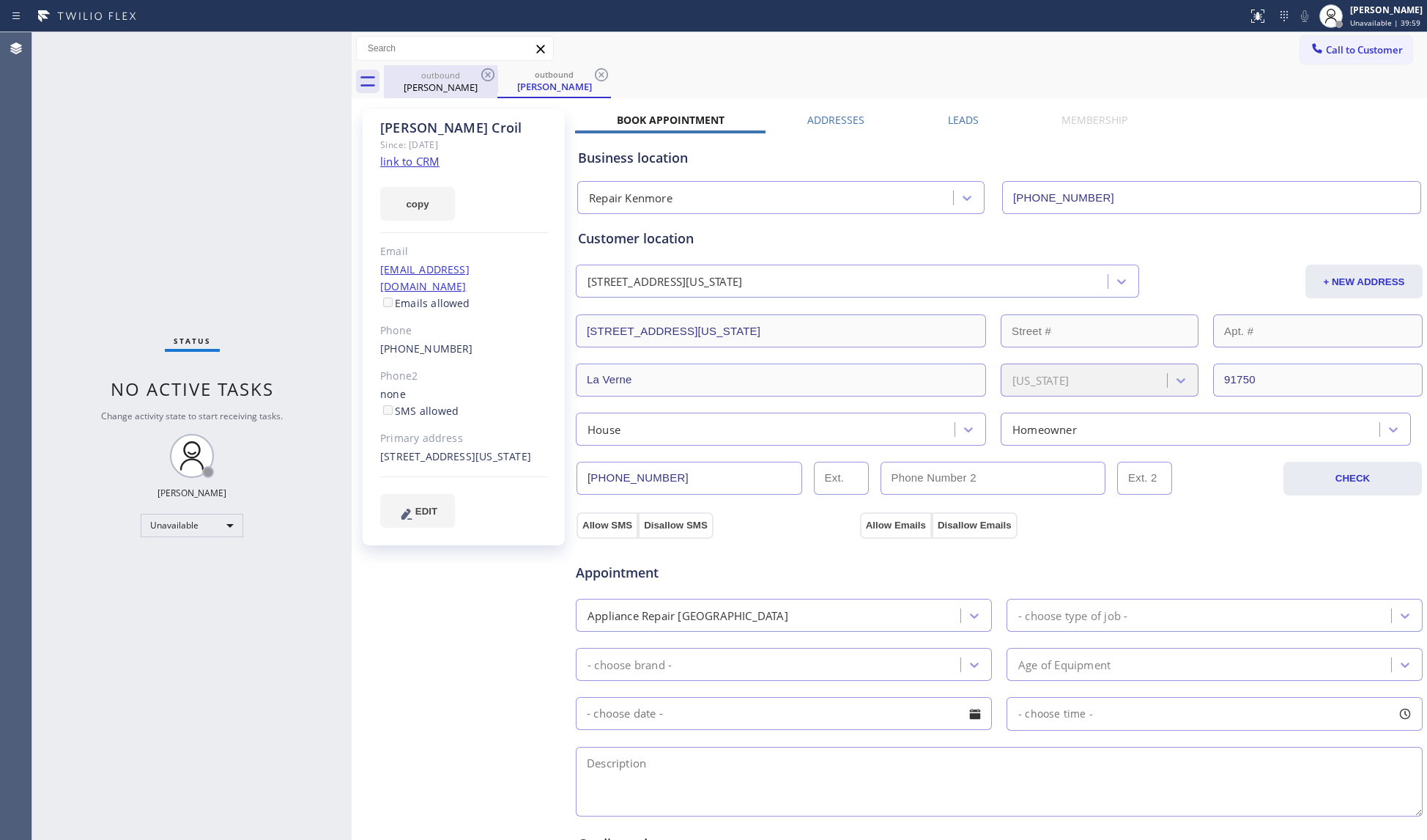
click at [475, 77] on div "outbound" at bounding box center [441, 75] width 111 height 11
click at [485, 73] on icon at bounding box center [488, 75] width 18 height 18
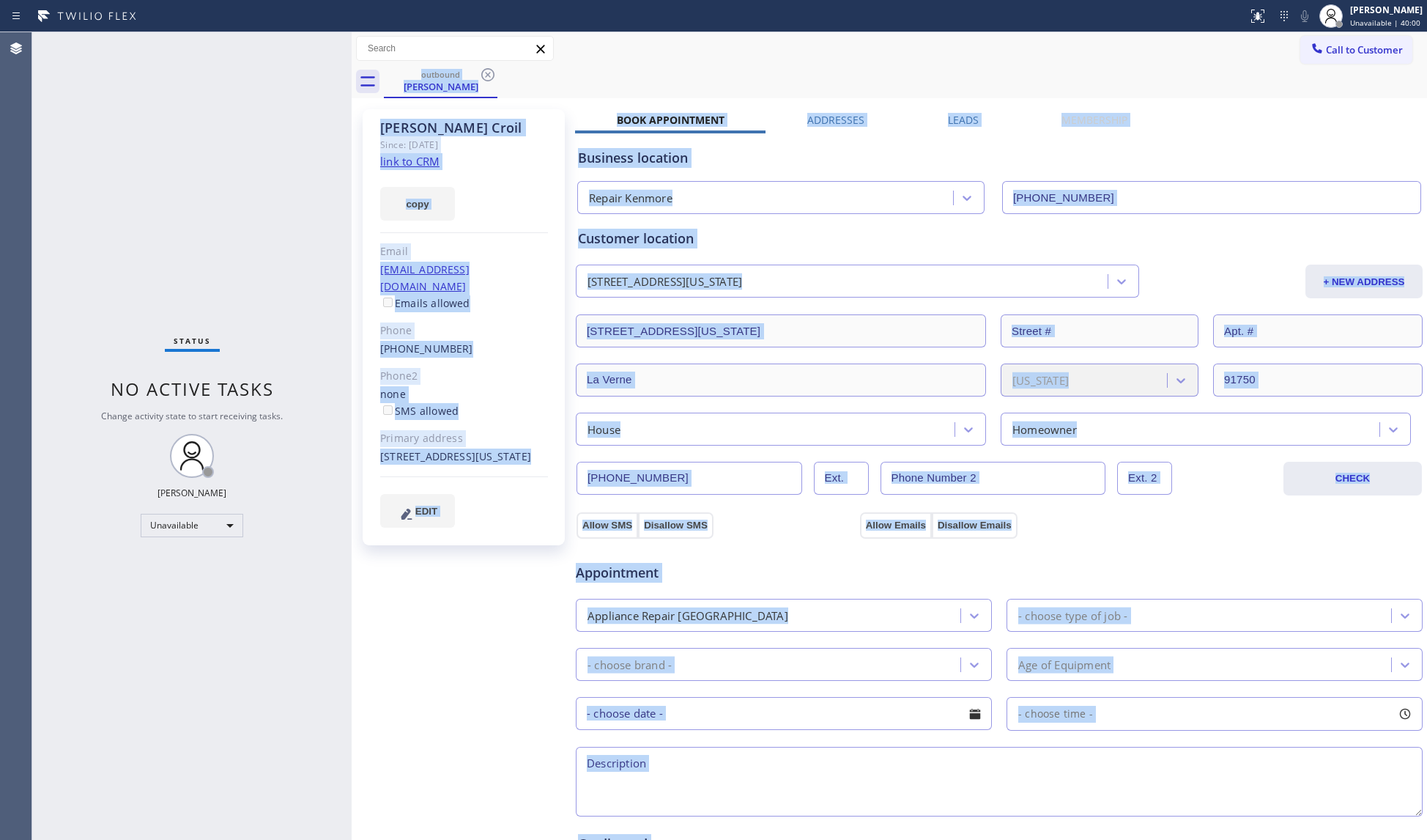
click at [485, 73] on div "outbound Ray Croil" at bounding box center [906, 82] width 1044 height 33
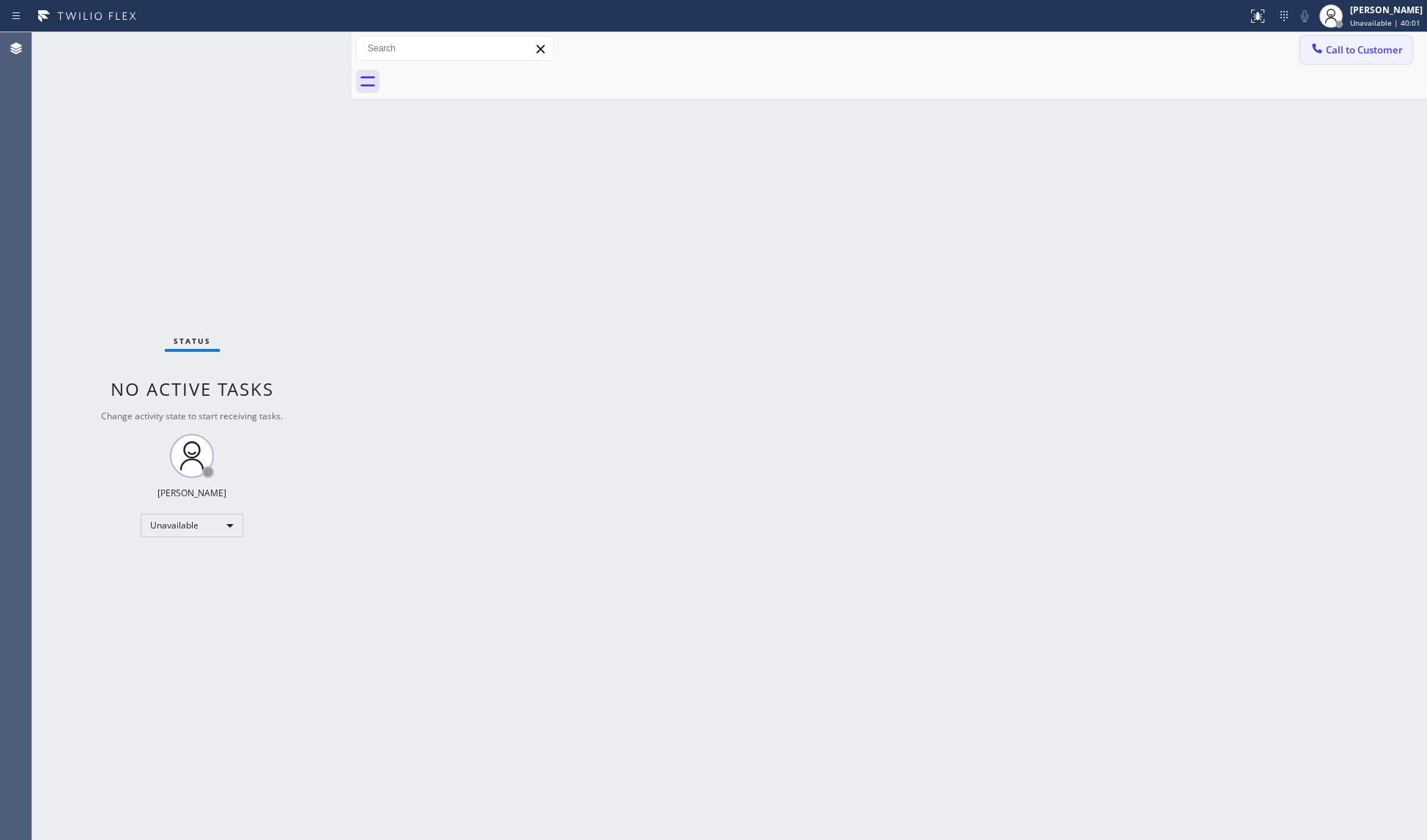
click at [1331, 48] on span "Call to Customer" at bounding box center [1365, 49] width 77 height 13
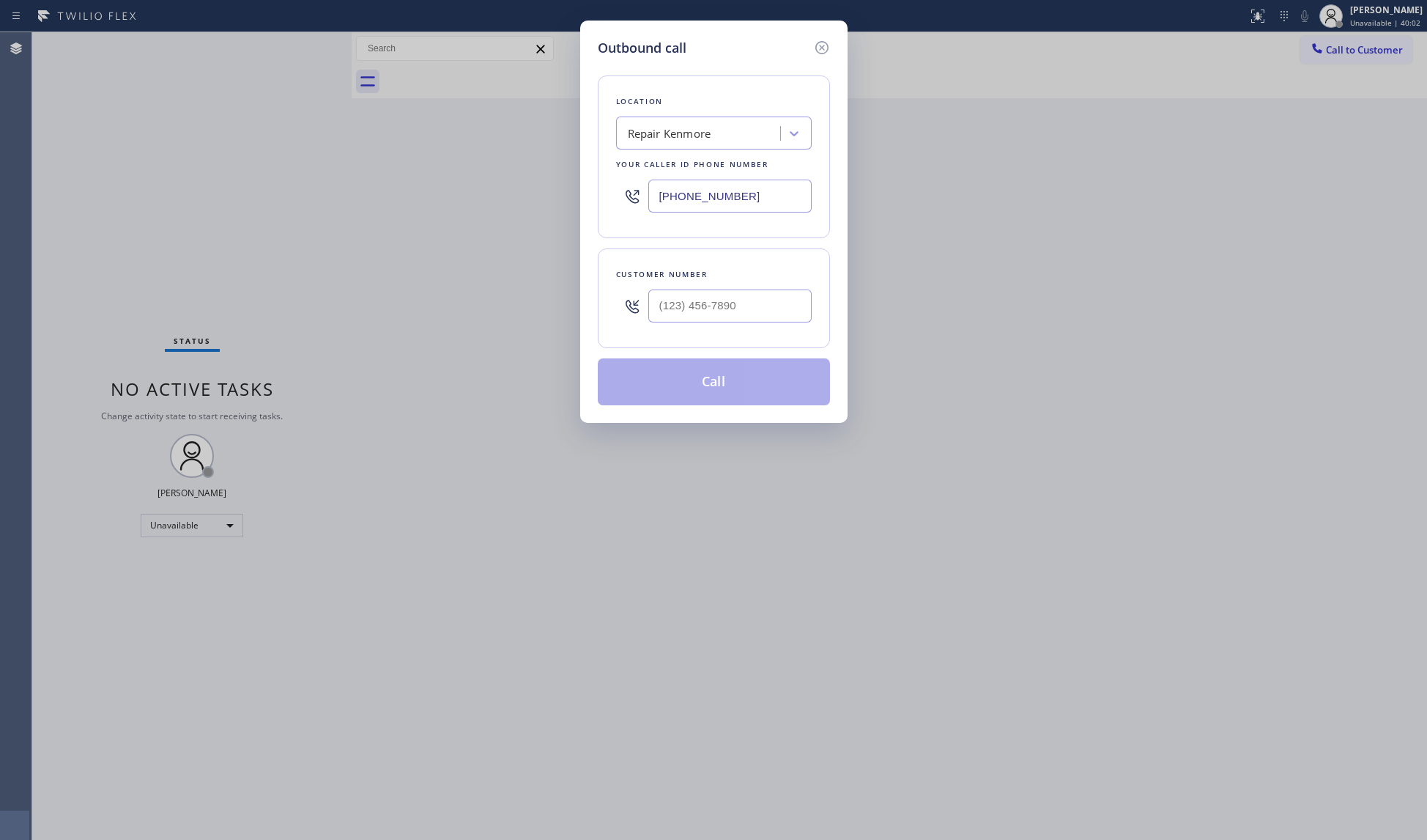
drag, startPoint x: 757, startPoint y: 185, endPoint x: 611, endPoint y: 194, distance: 146.3
click at [612, 194] on div "Location Repair Kenmore Your caller id phone number (877) 541-3250" at bounding box center [714, 156] width 232 height 163
paste input "text"
type input "(877) 541-3250"
click at [749, 301] on input "(___) ___-____" at bounding box center [730, 306] width 163 height 33
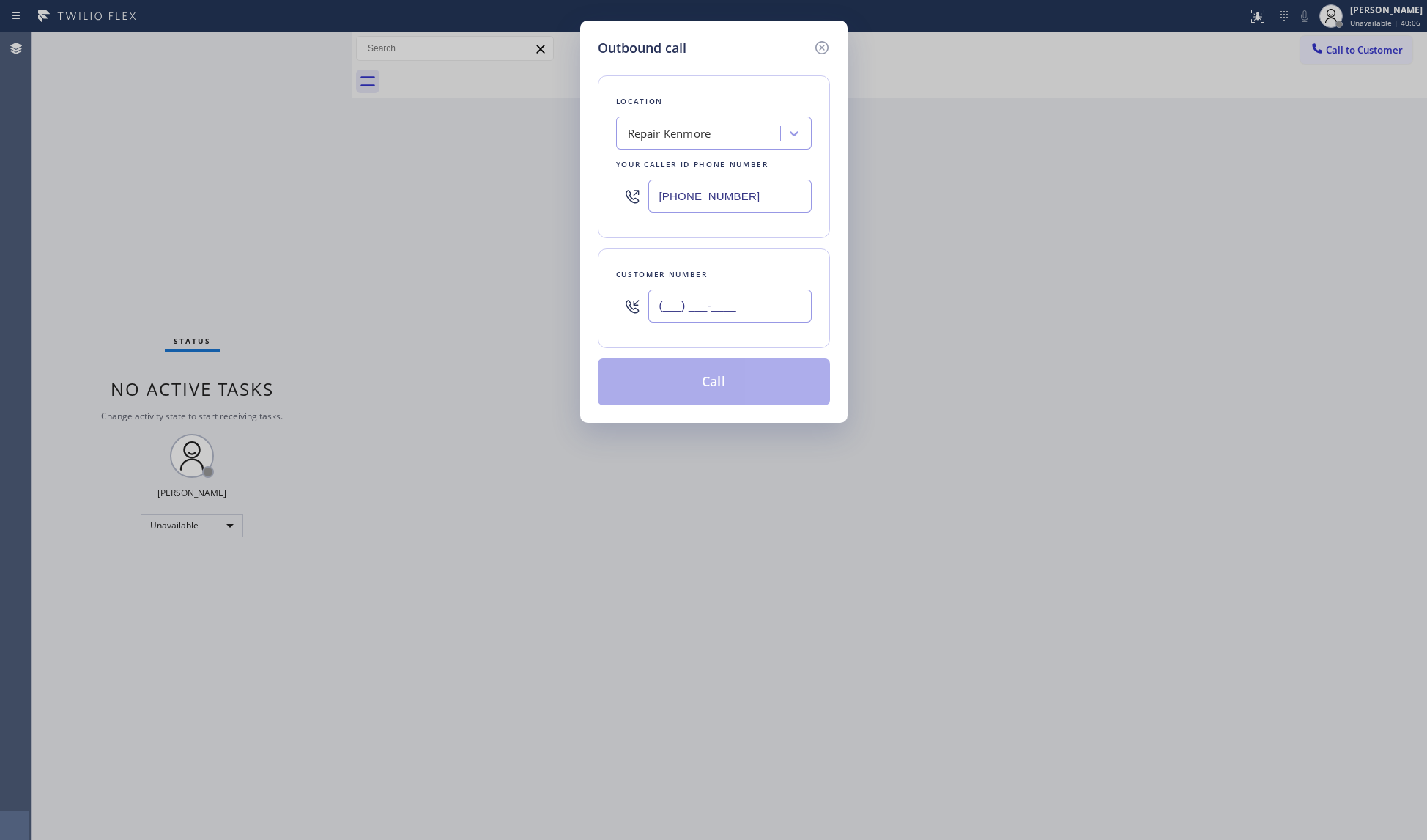
paste input "909) 954-8290"
type input "(909) 954-8290"
click at [731, 381] on button "Call" at bounding box center [714, 381] width 232 height 47
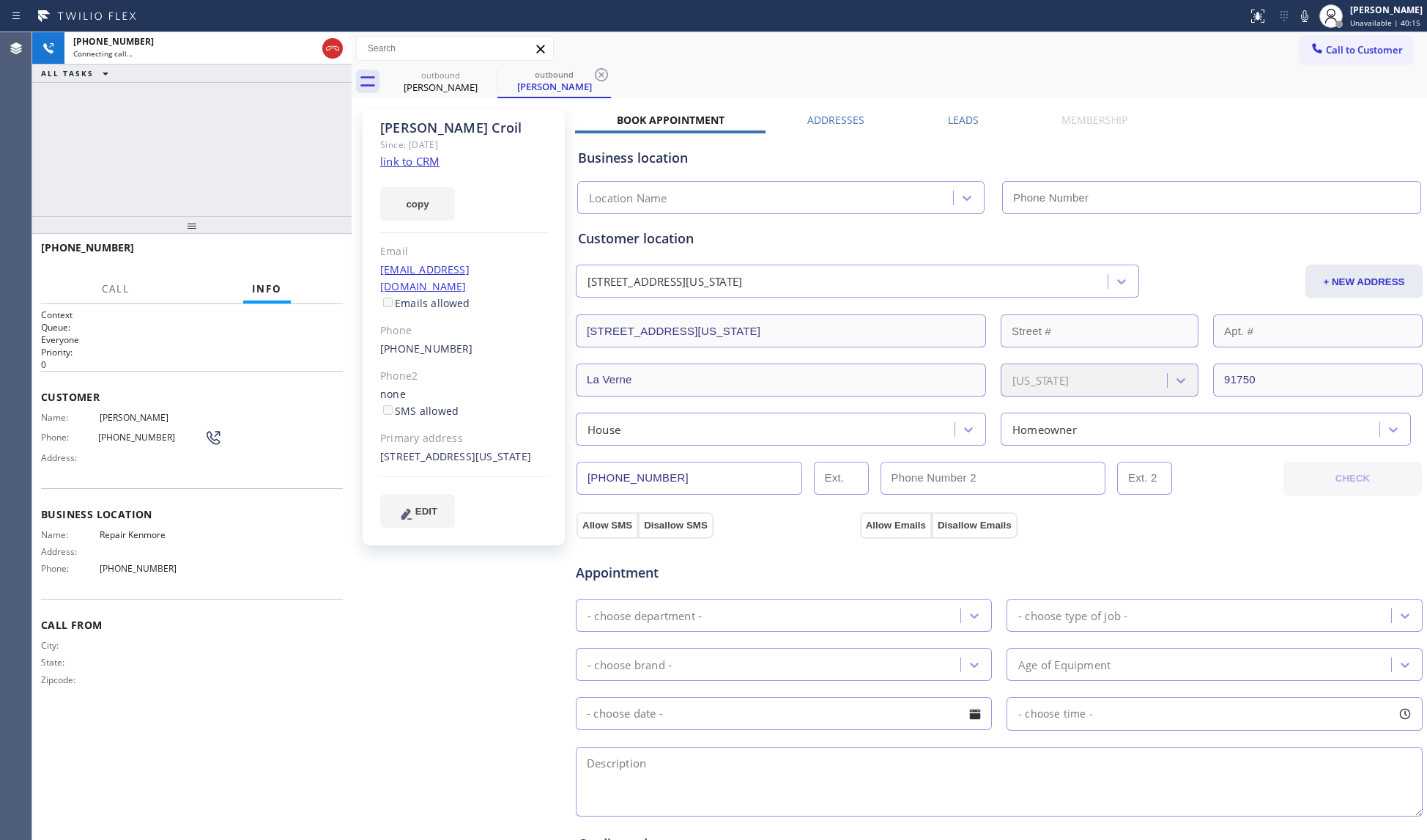
type input "(877) 541-3250"
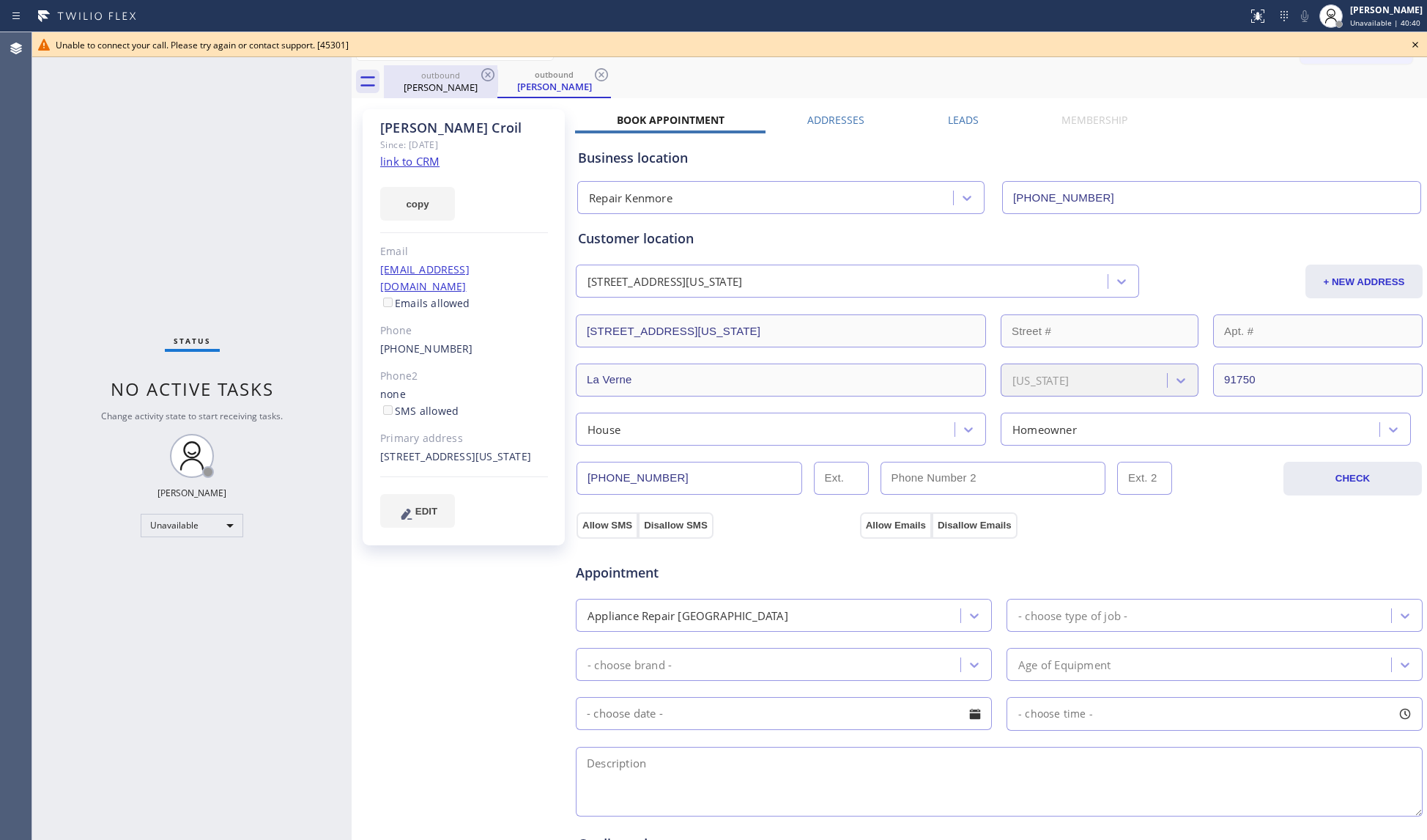
click at [470, 81] on div "Ray Croil" at bounding box center [441, 87] width 111 height 13
click at [487, 77] on icon at bounding box center [488, 75] width 18 height 18
click at [593, 77] on icon at bounding box center [602, 75] width 18 height 18
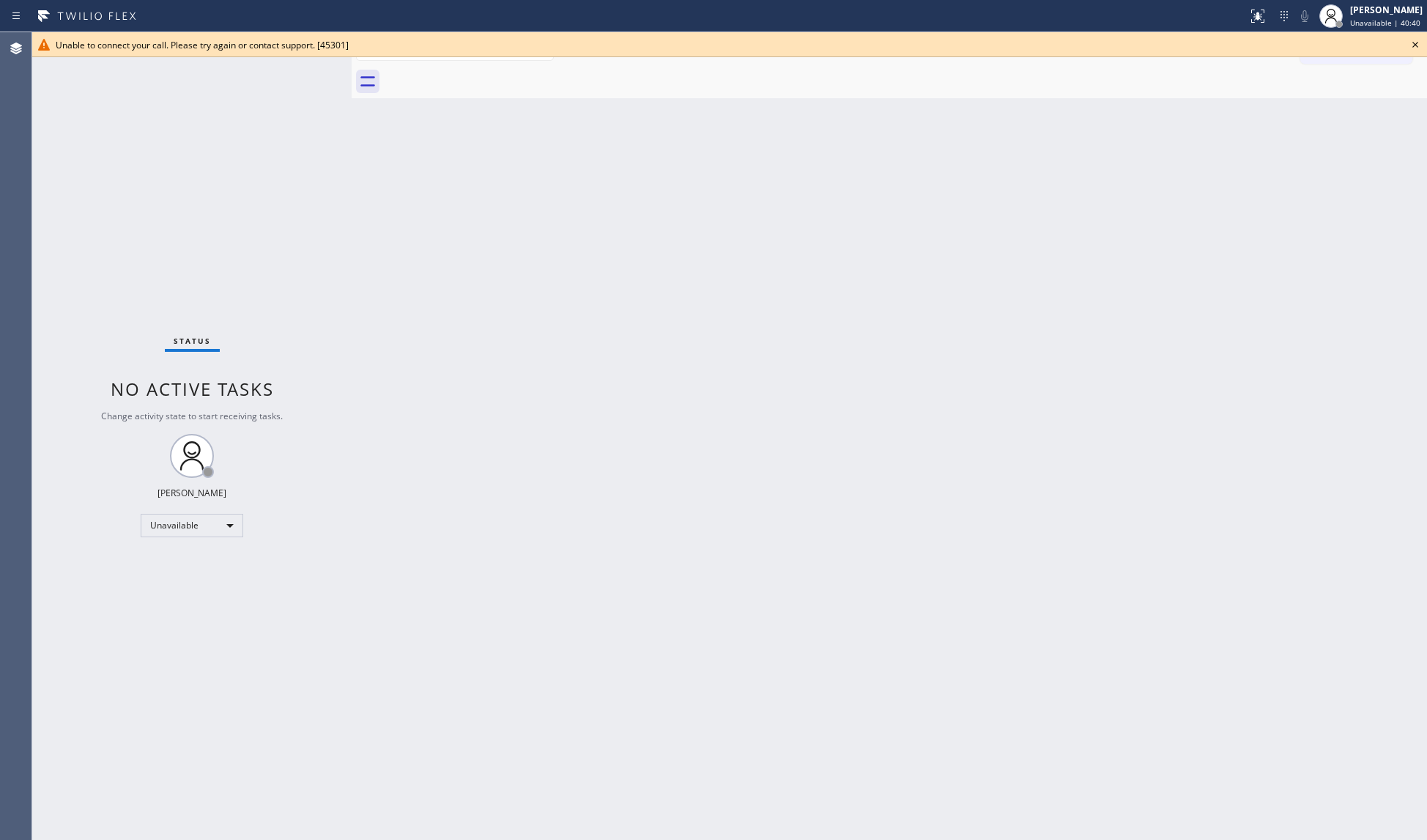
click at [487, 77] on div at bounding box center [906, 82] width 1044 height 33
click at [1409, 40] on icon at bounding box center [1416, 45] width 18 height 18
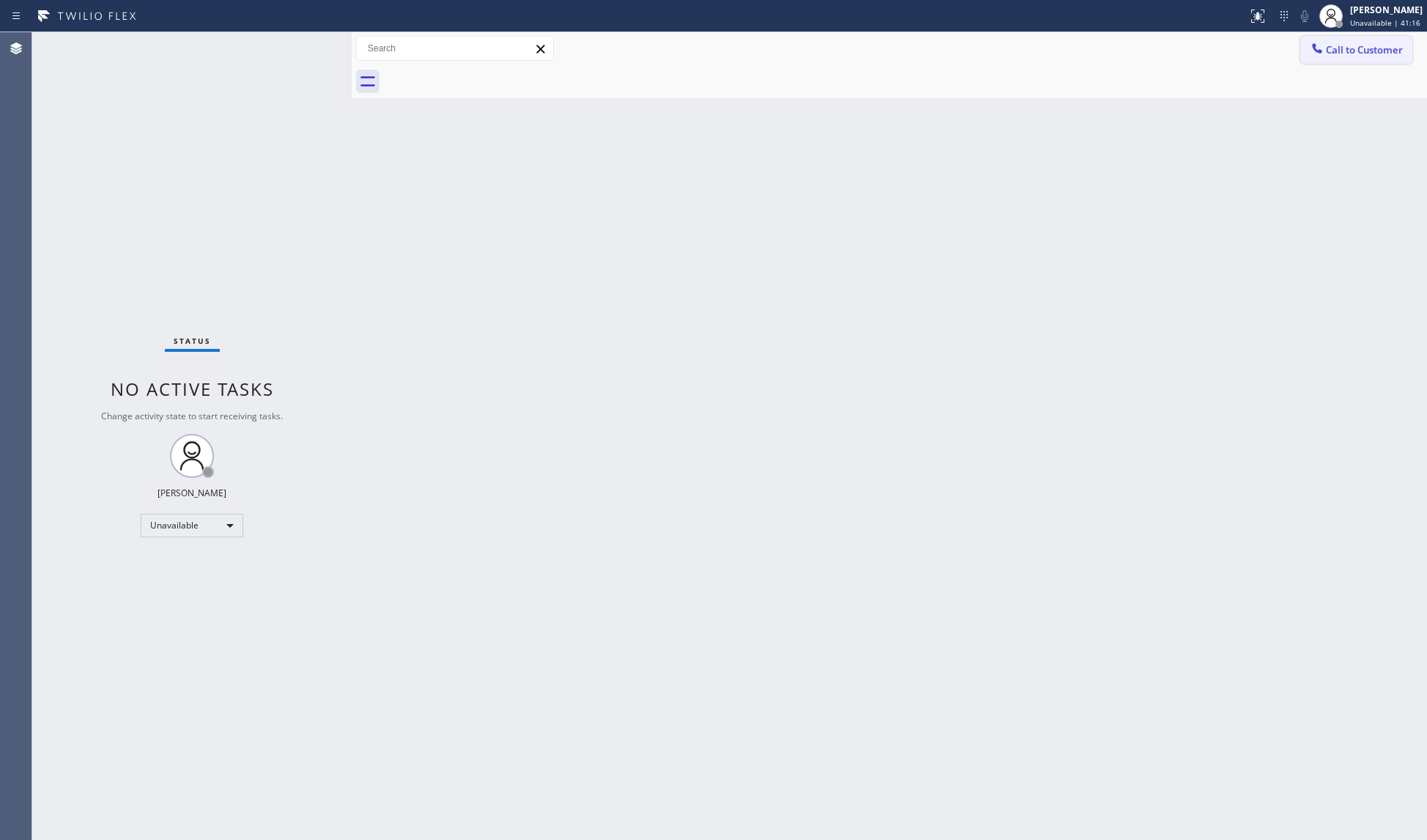
click at [1343, 45] on span "Call to Customer" at bounding box center [1365, 49] width 77 height 13
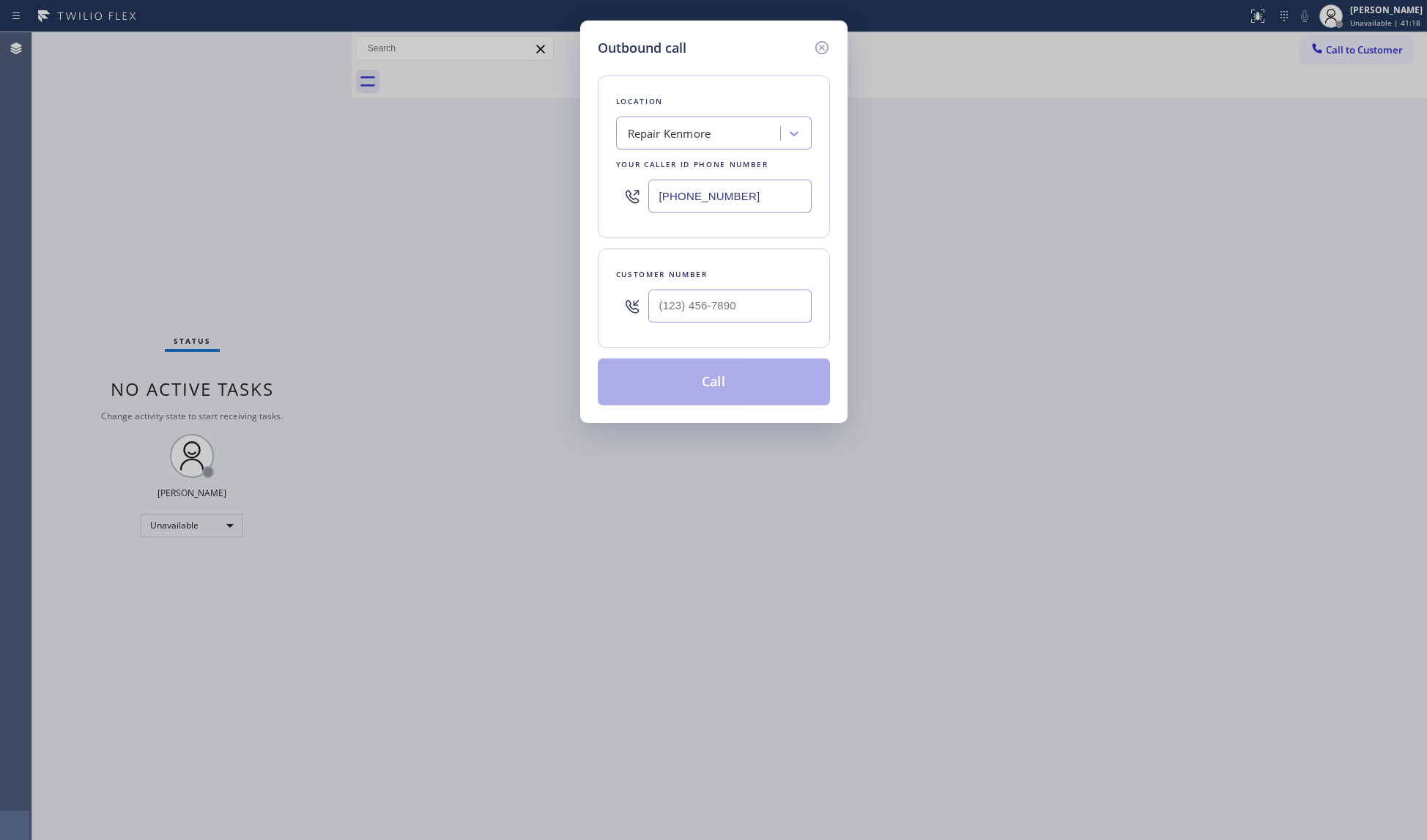
drag, startPoint x: 751, startPoint y: 200, endPoint x: 660, endPoint y: 185, distance: 92.2
click at [660, 185] on input "(877) 541-3250" at bounding box center [730, 196] width 163 height 33
paste input "657) 315-1632"
type input "(657) 315-1632"
click at [765, 303] on input "(___) ___-____" at bounding box center [730, 306] width 163 height 33
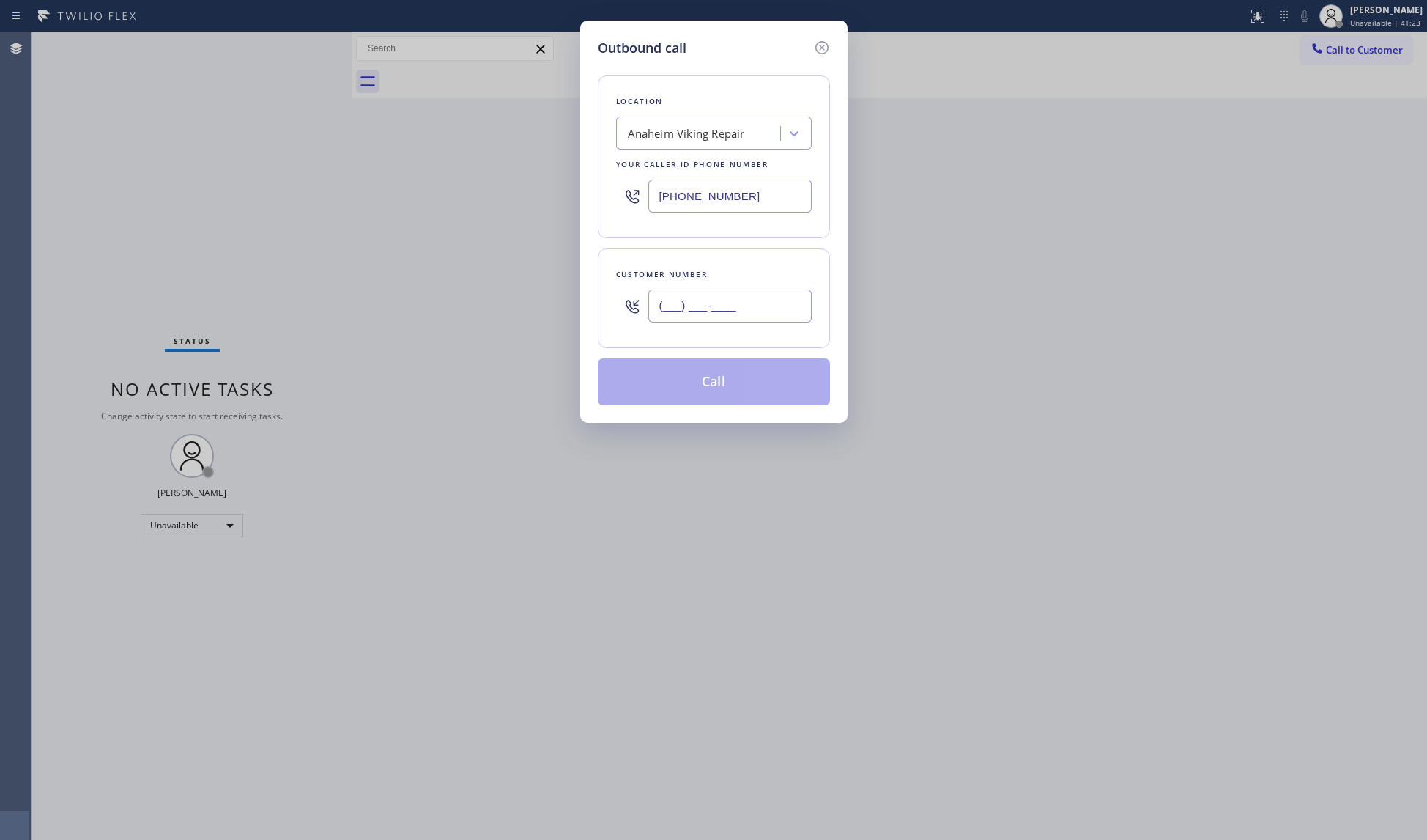
paste input "949) 230-2976"
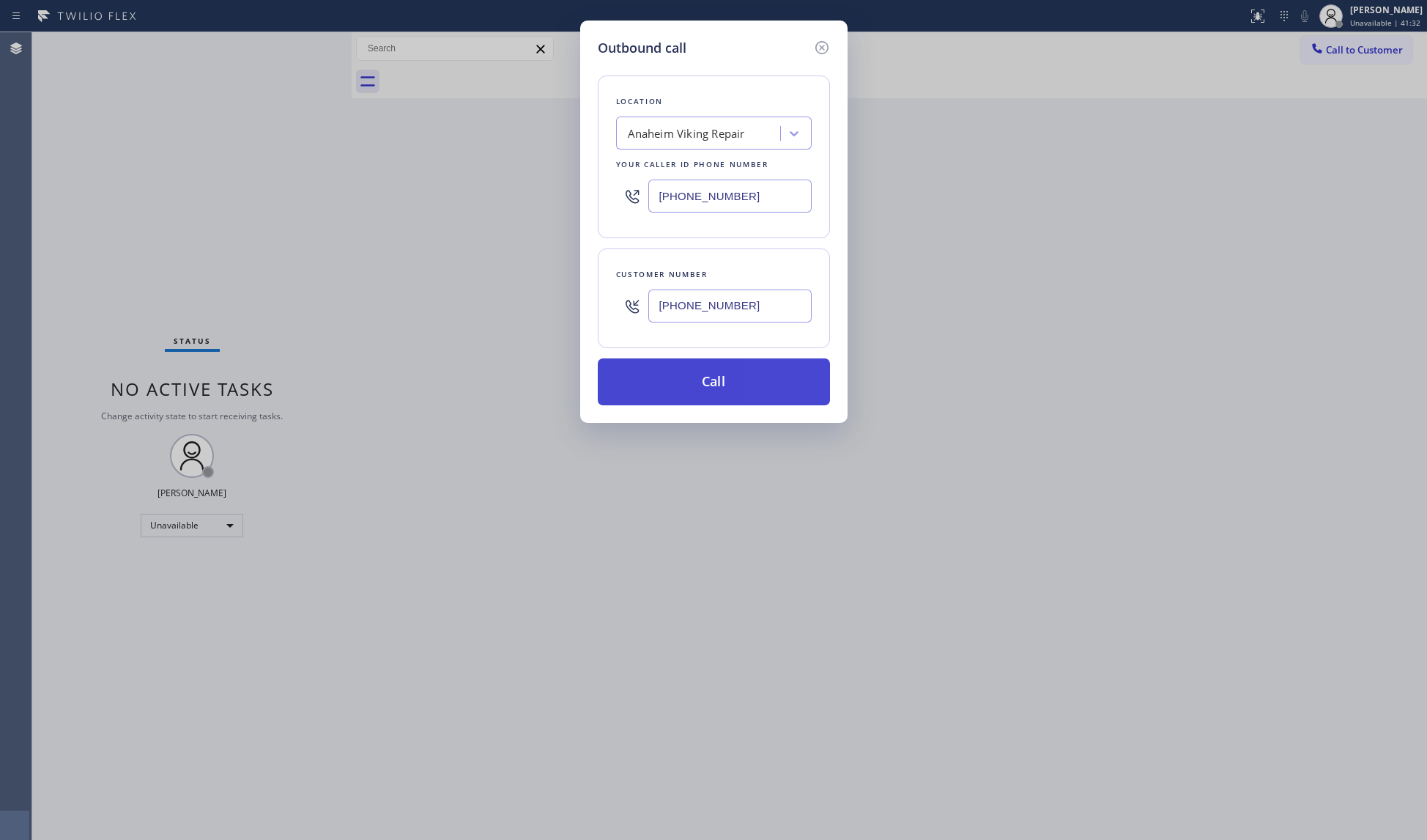
type input "(949) 230-2976"
click at [740, 390] on button "Call" at bounding box center [714, 381] width 232 height 47
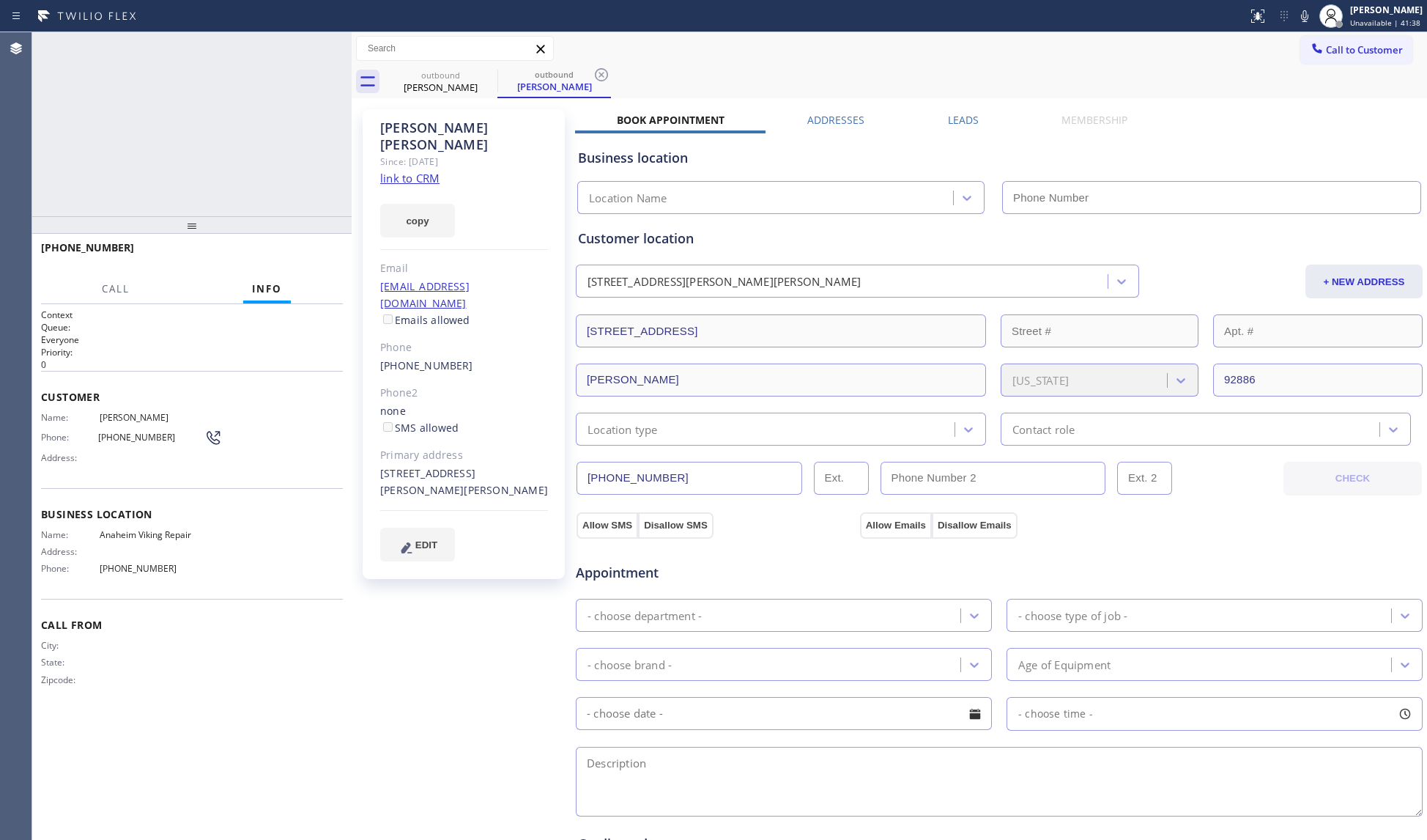
type input "(657) 315-1632"
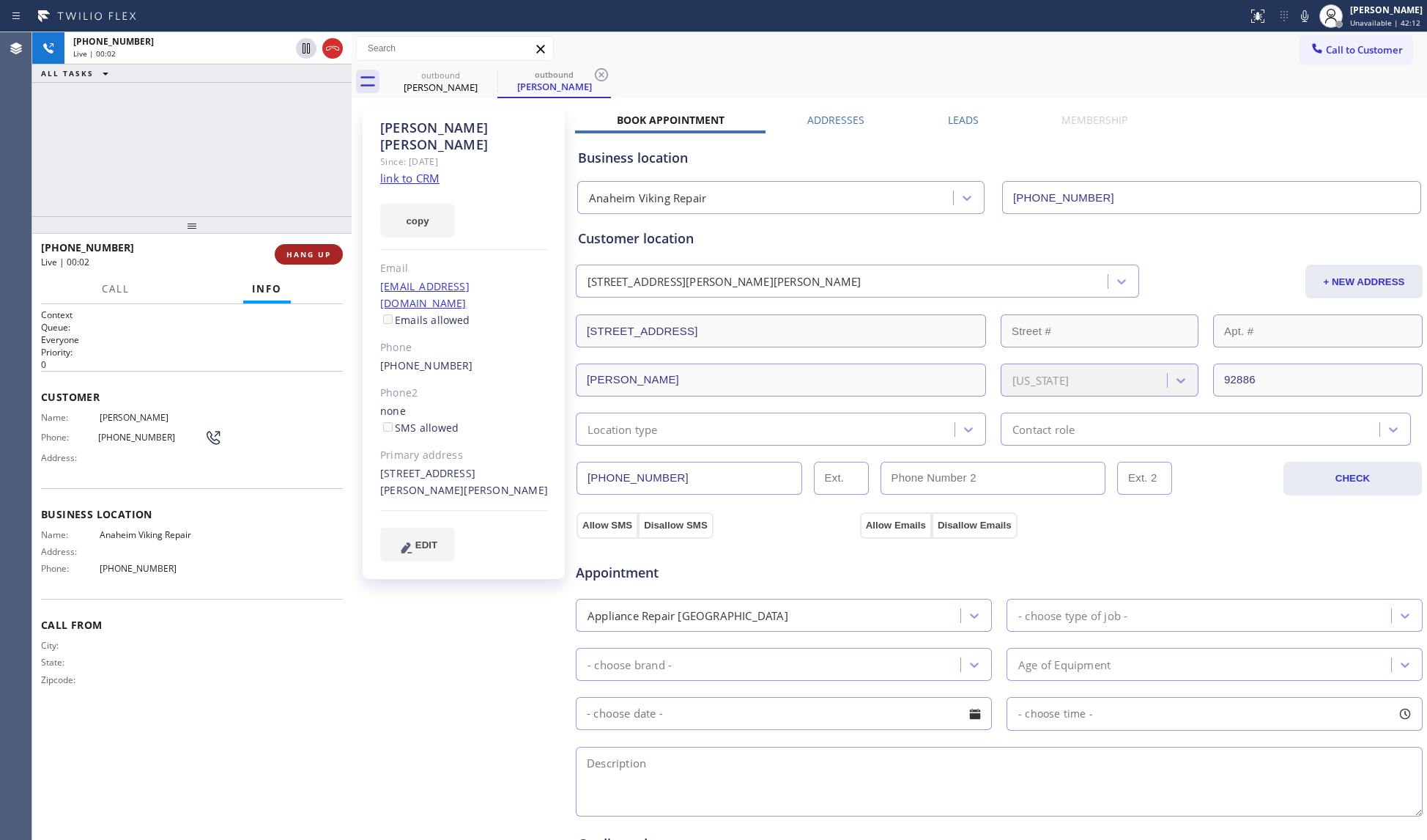
click at [308, 255] on span "HANG UP" at bounding box center [308, 255] width 45 height 11
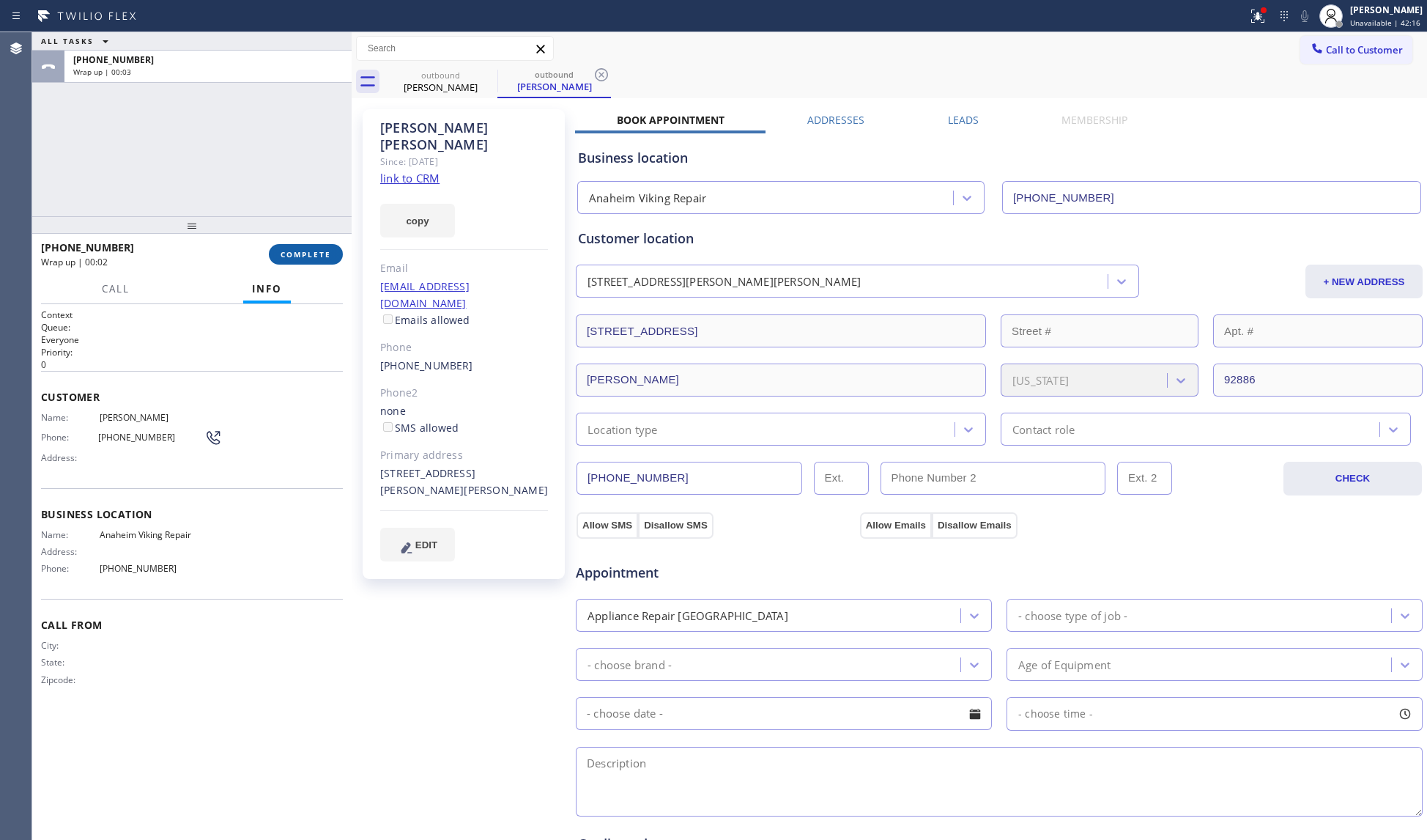
click at [311, 258] on span "COMPLETE" at bounding box center [306, 255] width 51 height 11
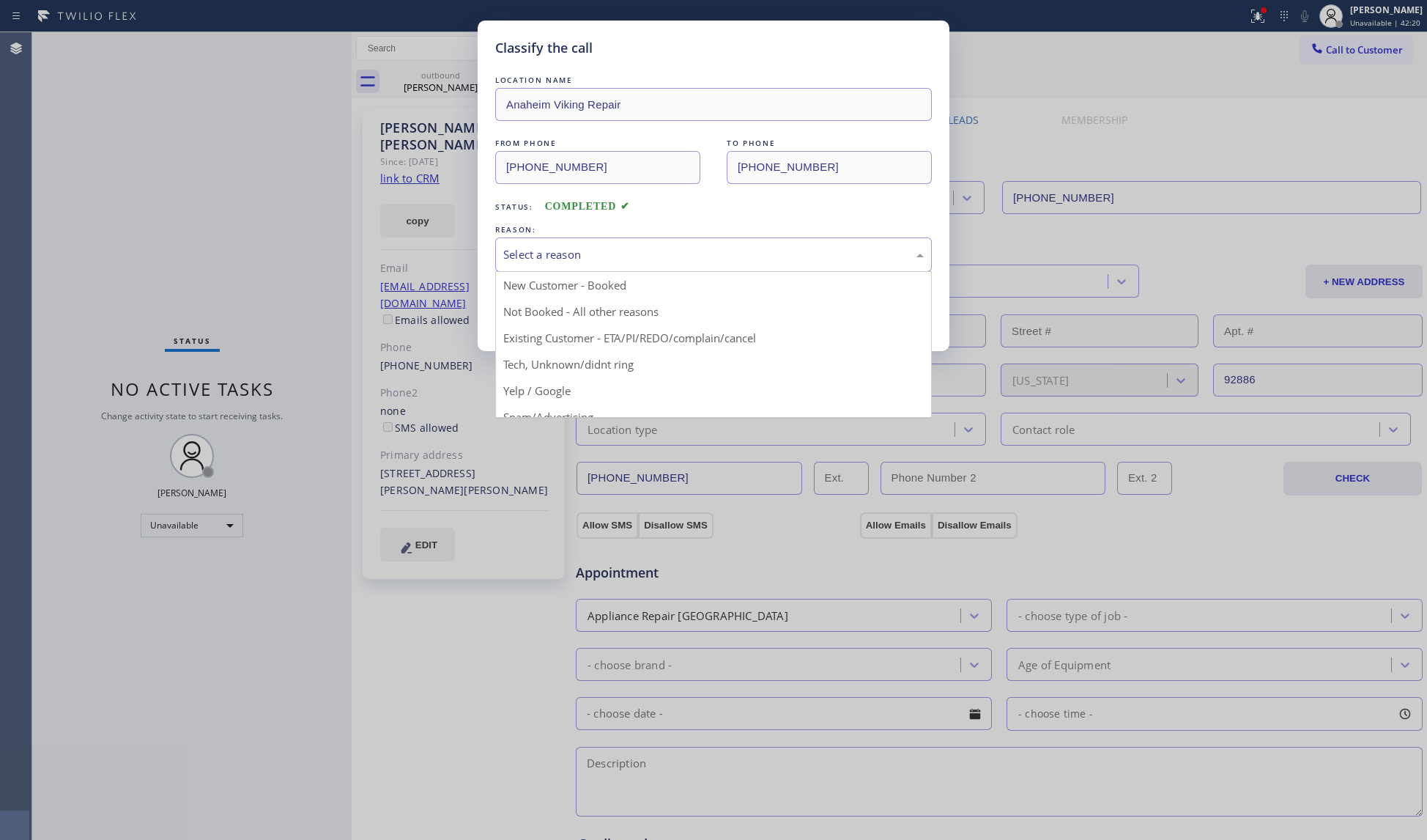
click at [523, 246] on div "Select a reason" at bounding box center [714, 254] width 421 height 17
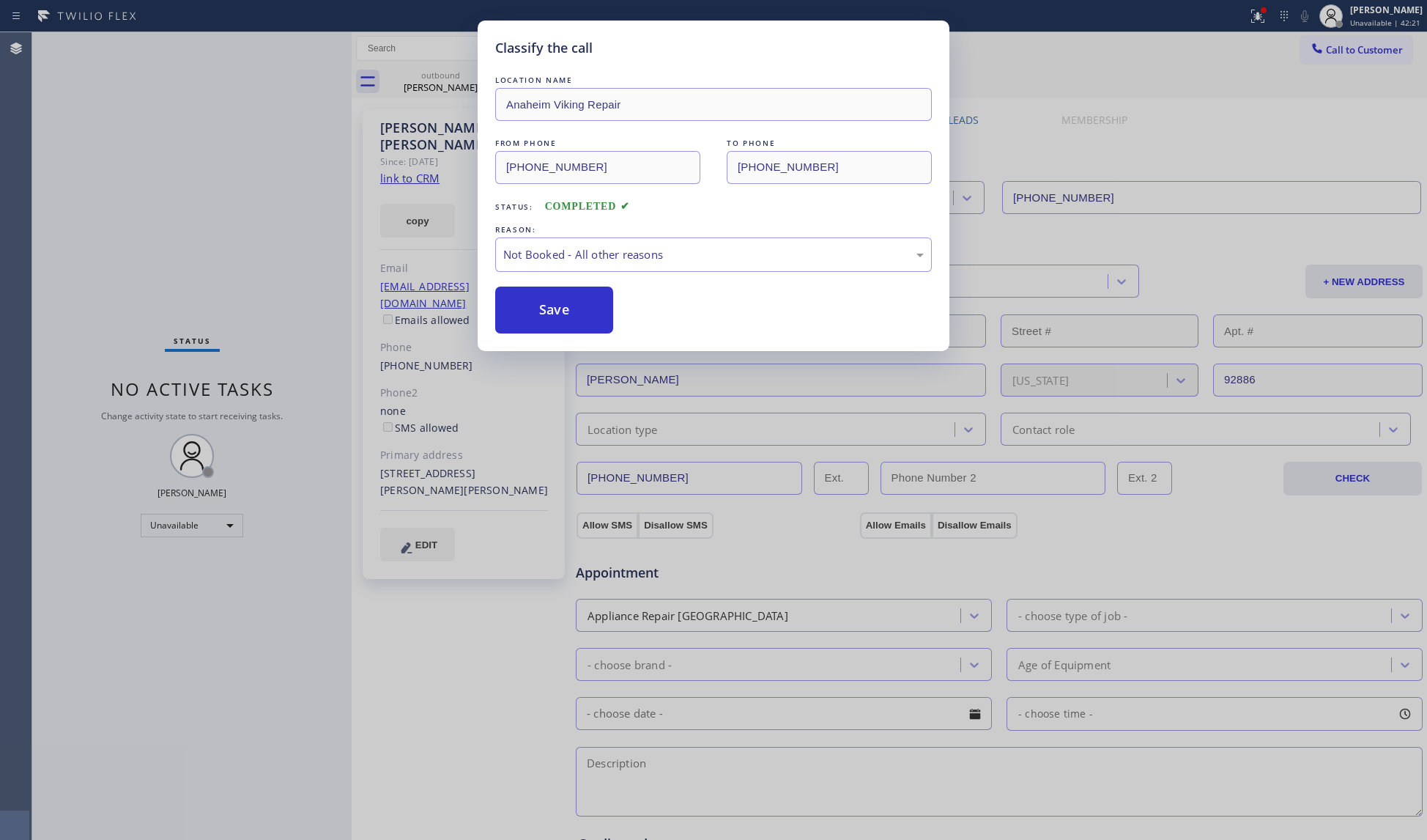
click at [538, 303] on button "Save" at bounding box center [554, 309] width 118 height 47
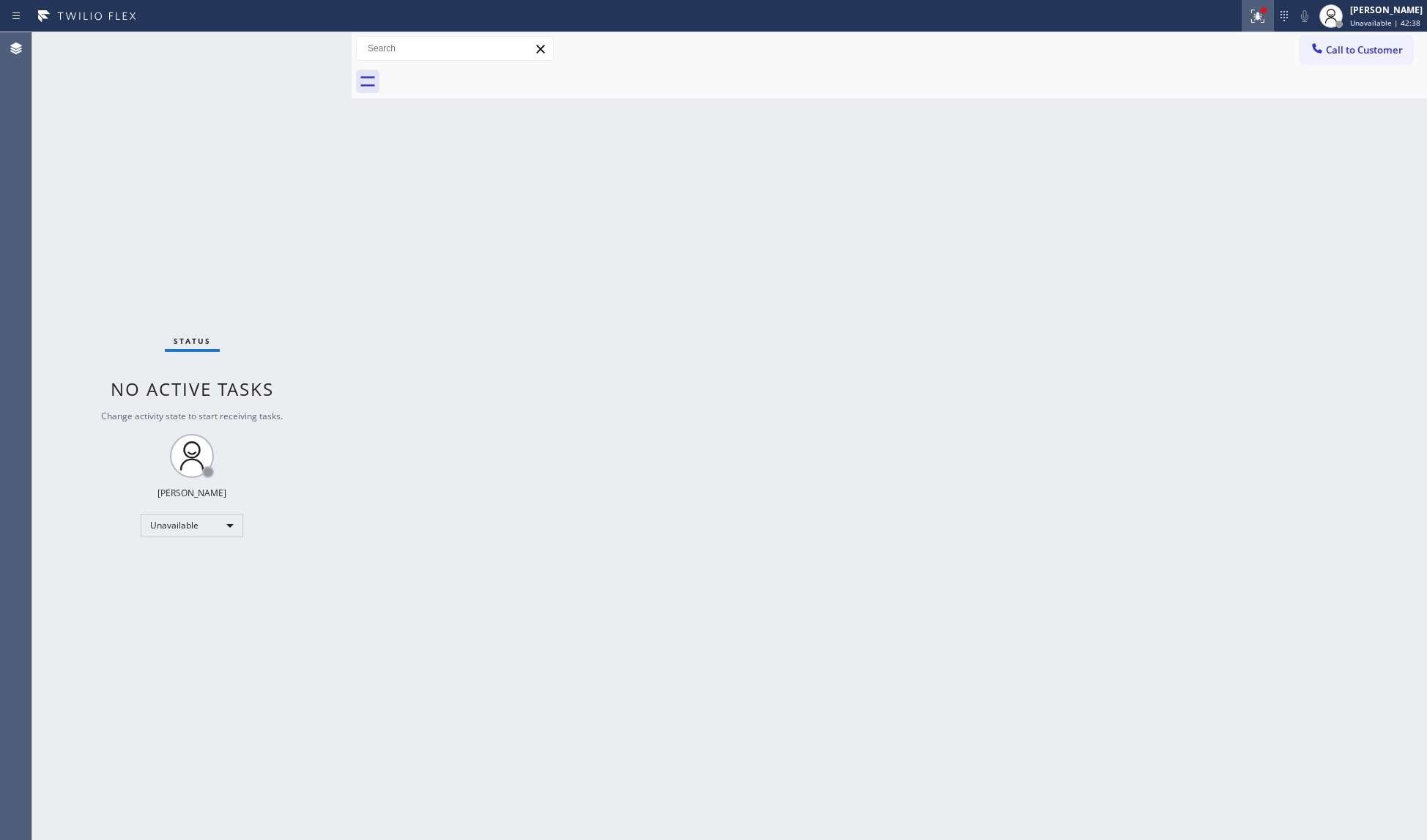
click at [1274, 20] on div at bounding box center [1257, 16] width 33 height 18
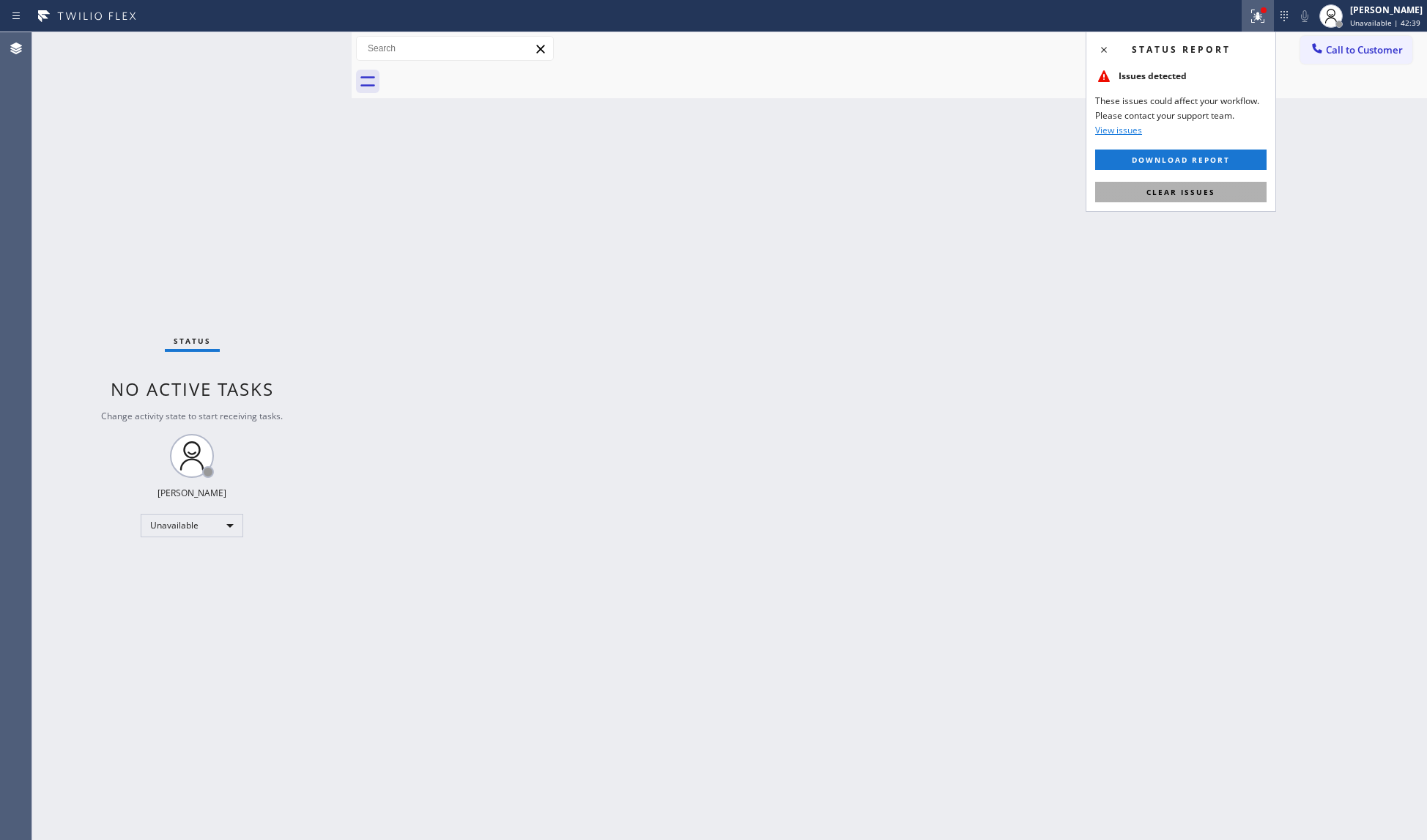
click at [1199, 191] on span "Clear issues" at bounding box center [1181, 192] width 69 height 11
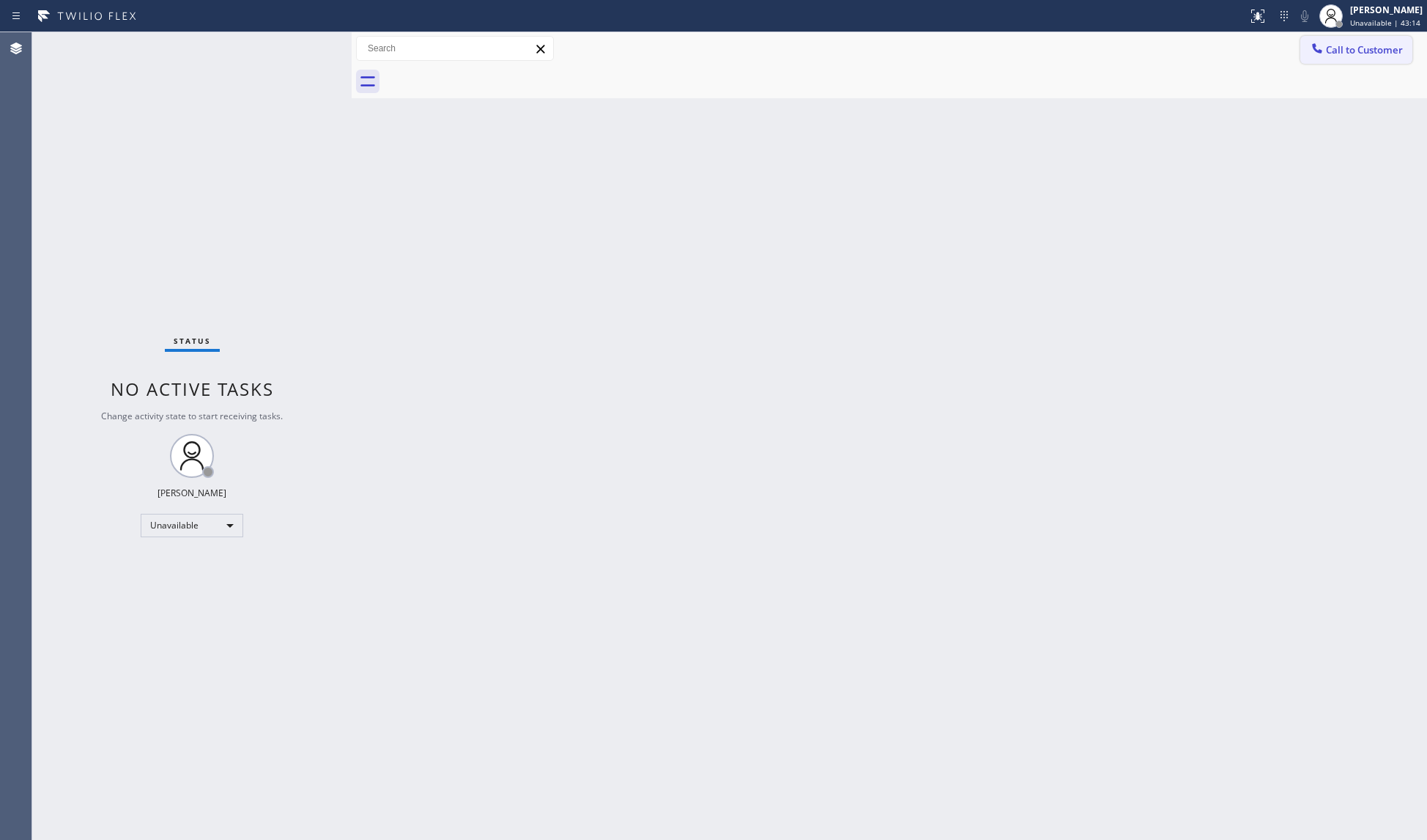
click at [1336, 42] on button "Call to Customer" at bounding box center [1357, 50] width 112 height 28
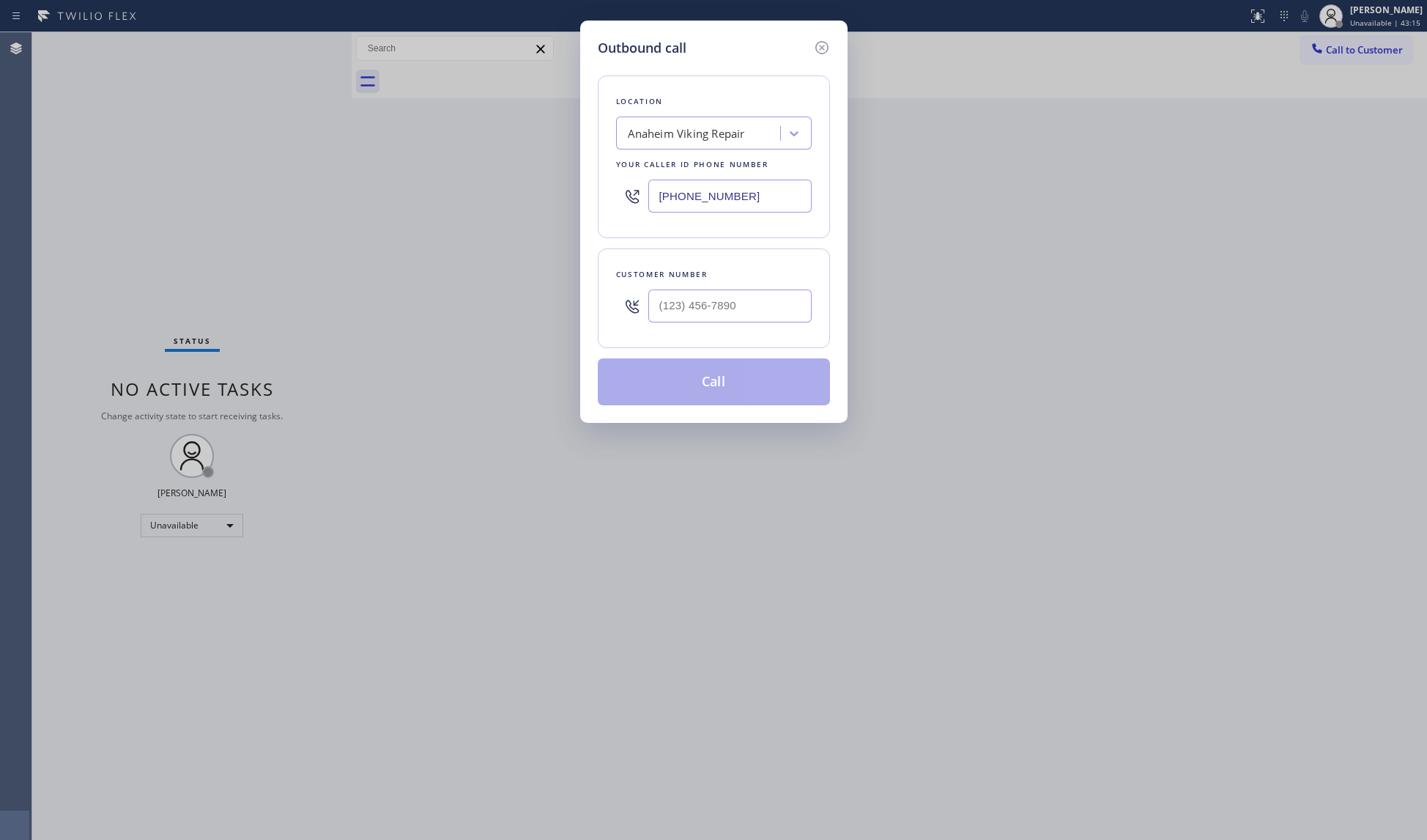
drag, startPoint x: 757, startPoint y: 188, endPoint x: 625, endPoint y: 199, distance: 132.5
click at [625, 199] on div "(657) 315-1632" at bounding box center [714, 196] width 196 height 47
paste input "415) 965-3694"
type input "(415) 965-3694"
click at [745, 316] on input "(___) ___-____" at bounding box center [730, 306] width 163 height 33
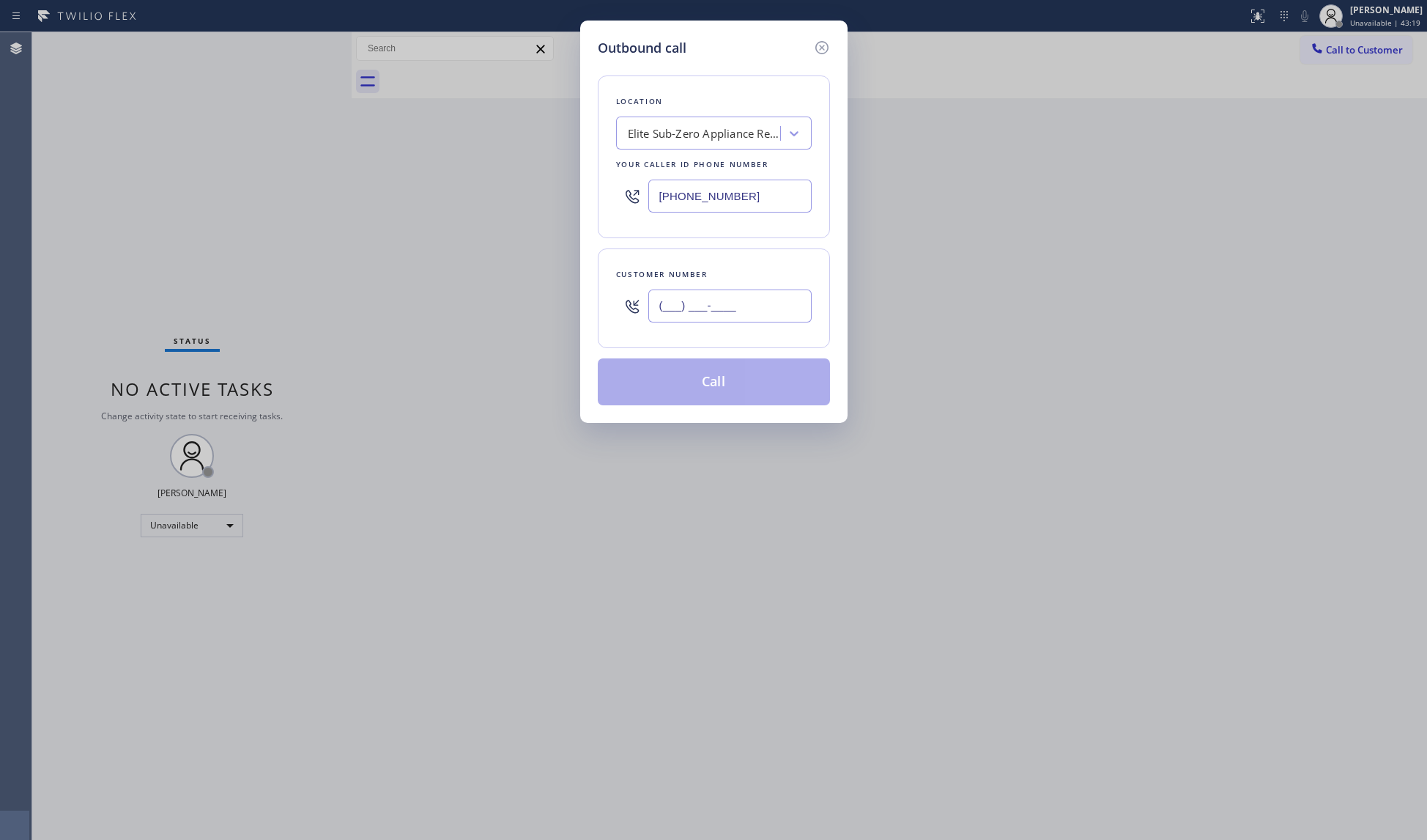
paste input "650) 960-1904"
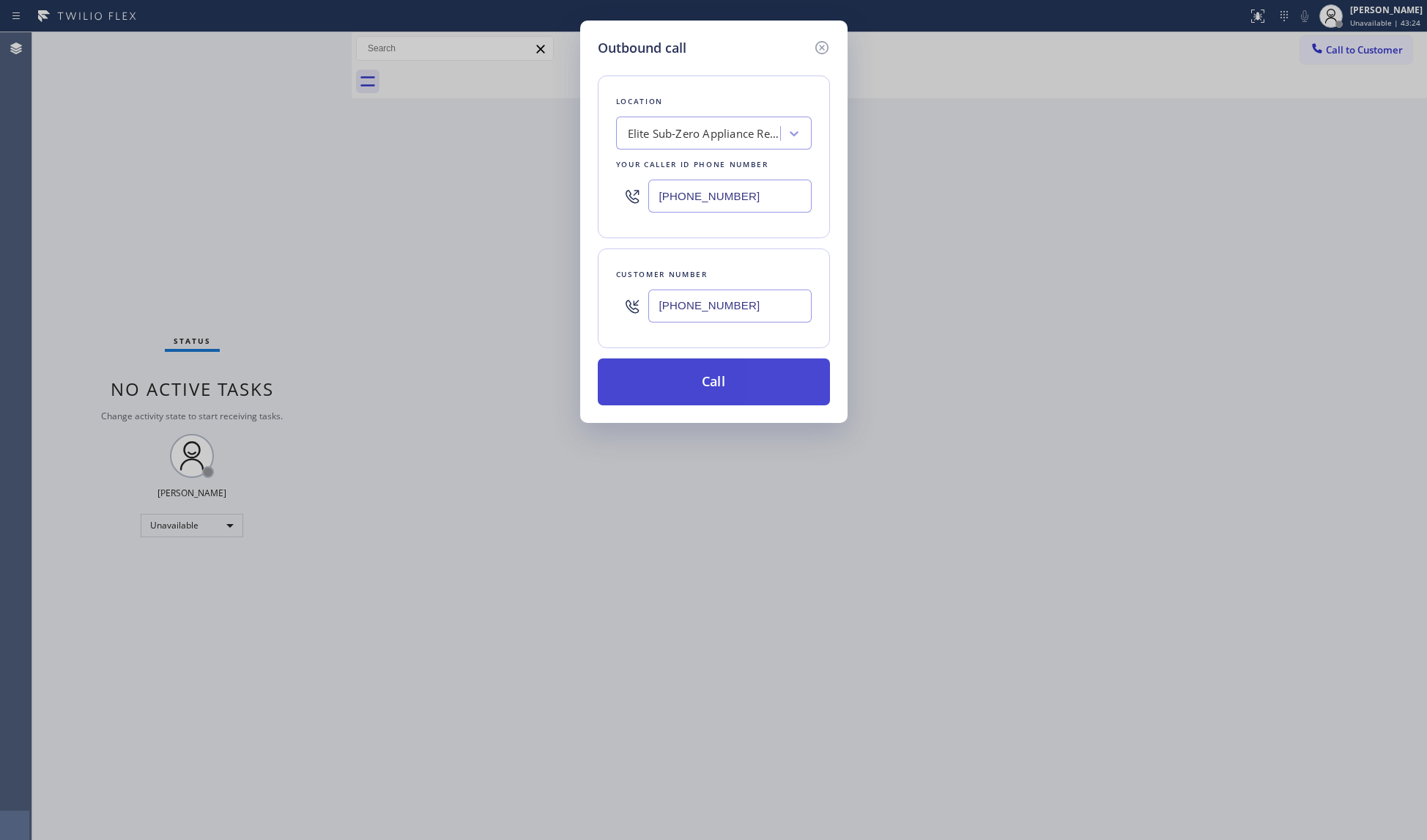
type input "(650) 960-1904"
click at [750, 369] on button "Call" at bounding box center [714, 381] width 232 height 47
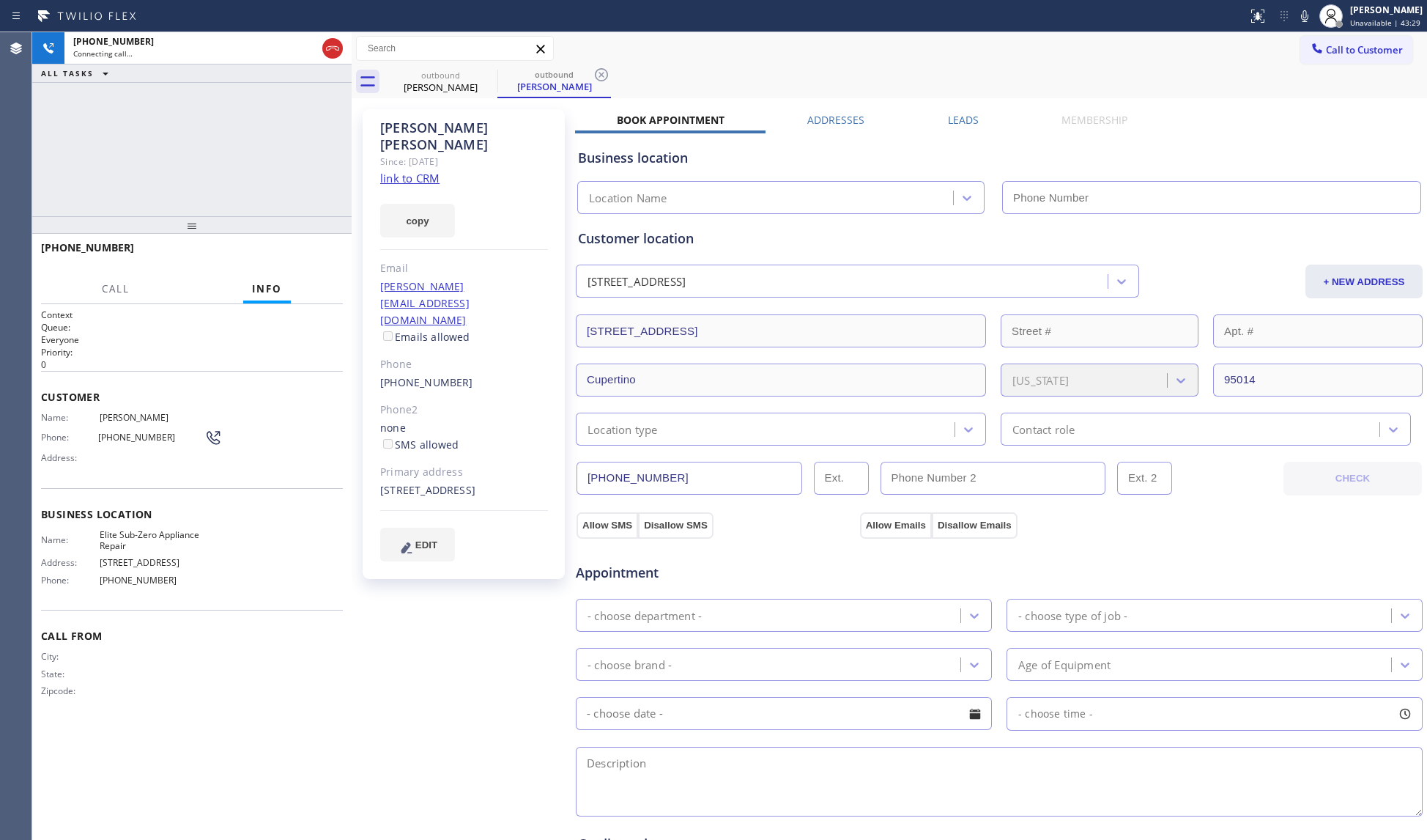
type input "(415) 965-3694"
click at [605, 79] on icon at bounding box center [601, 75] width 13 height 13
click at [607, 75] on div "outbound Karen Barrett" at bounding box center [906, 82] width 1044 height 33
click at [323, 262] on button "HANG UP" at bounding box center [309, 254] width 69 height 20
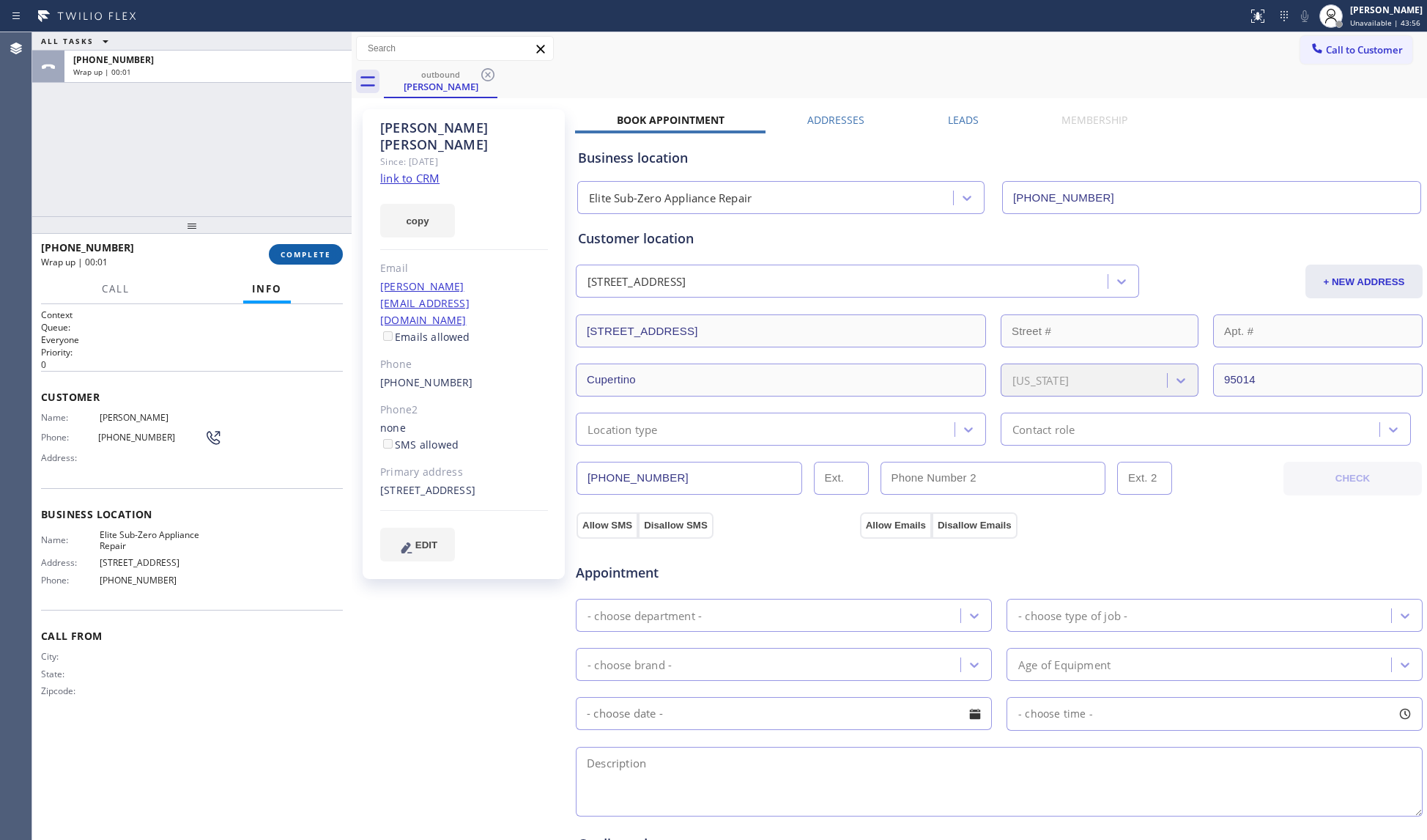
click at [320, 254] on span "COMPLETE" at bounding box center [306, 255] width 51 height 11
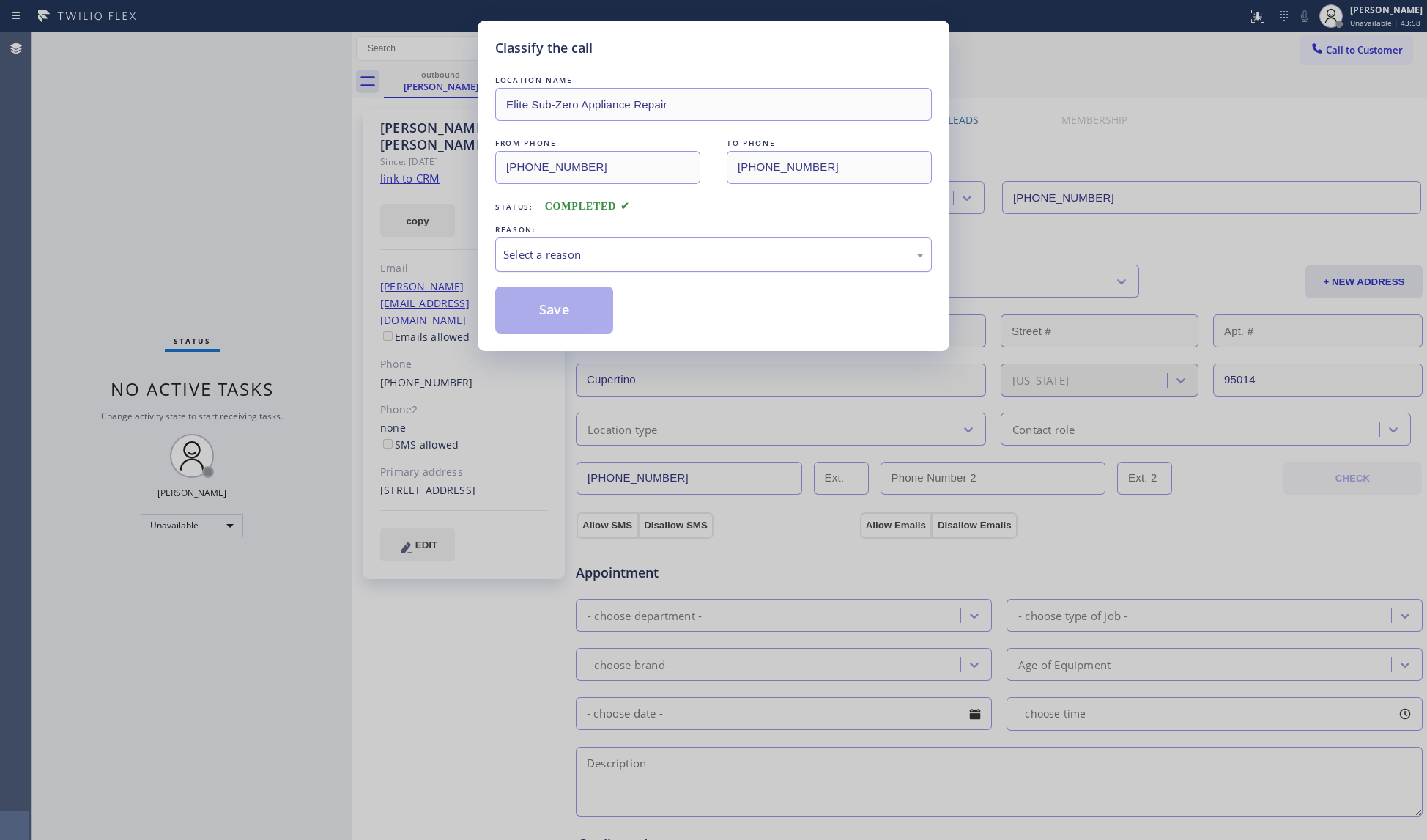
click at [563, 258] on div "Select a reason" at bounding box center [714, 254] width 421 height 17
click at [575, 308] on button "Save" at bounding box center [554, 309] width 118 height 47
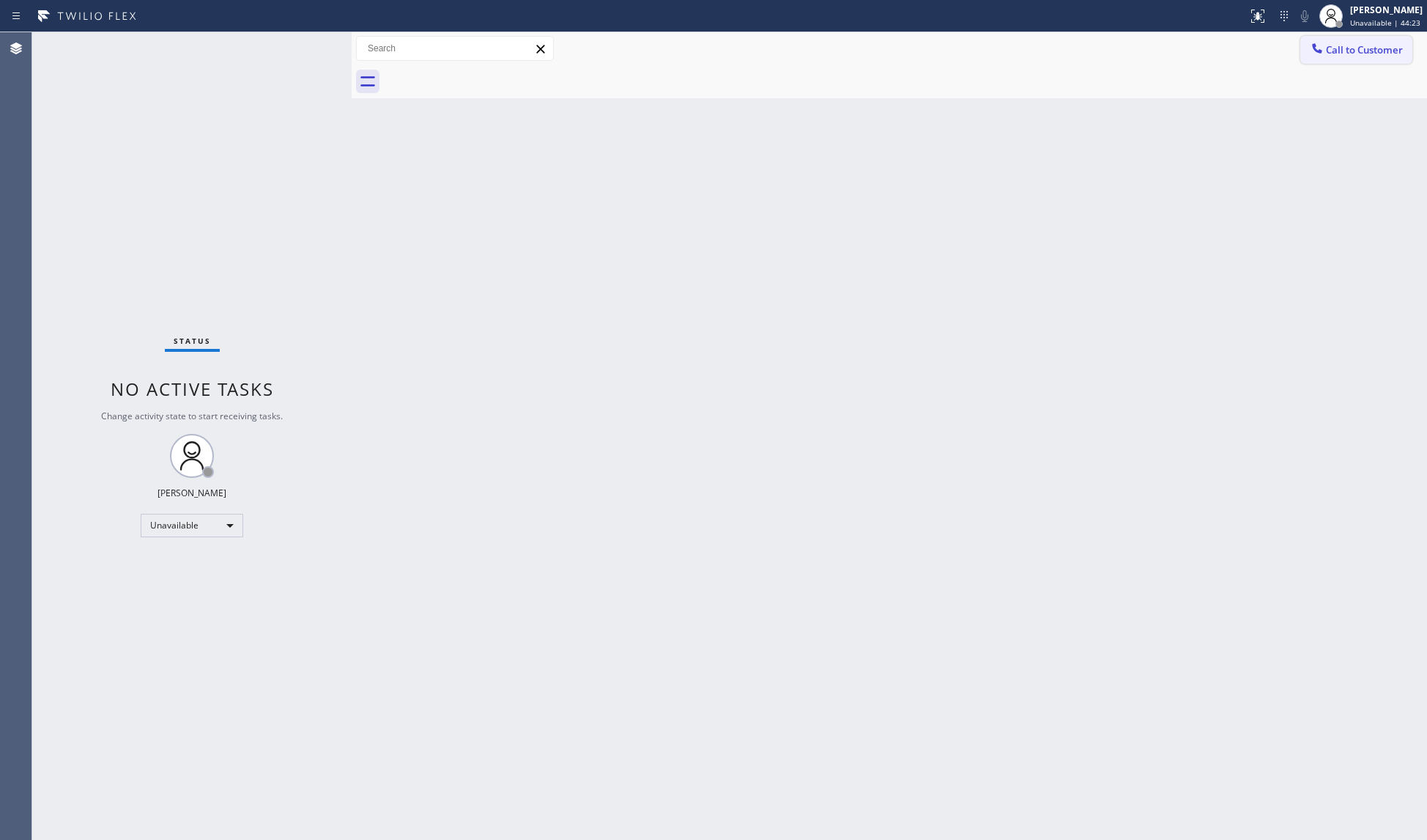
click at [1344, 46] on span "Call to Customer" at bounding box center [1365, 49] width 77 height 13
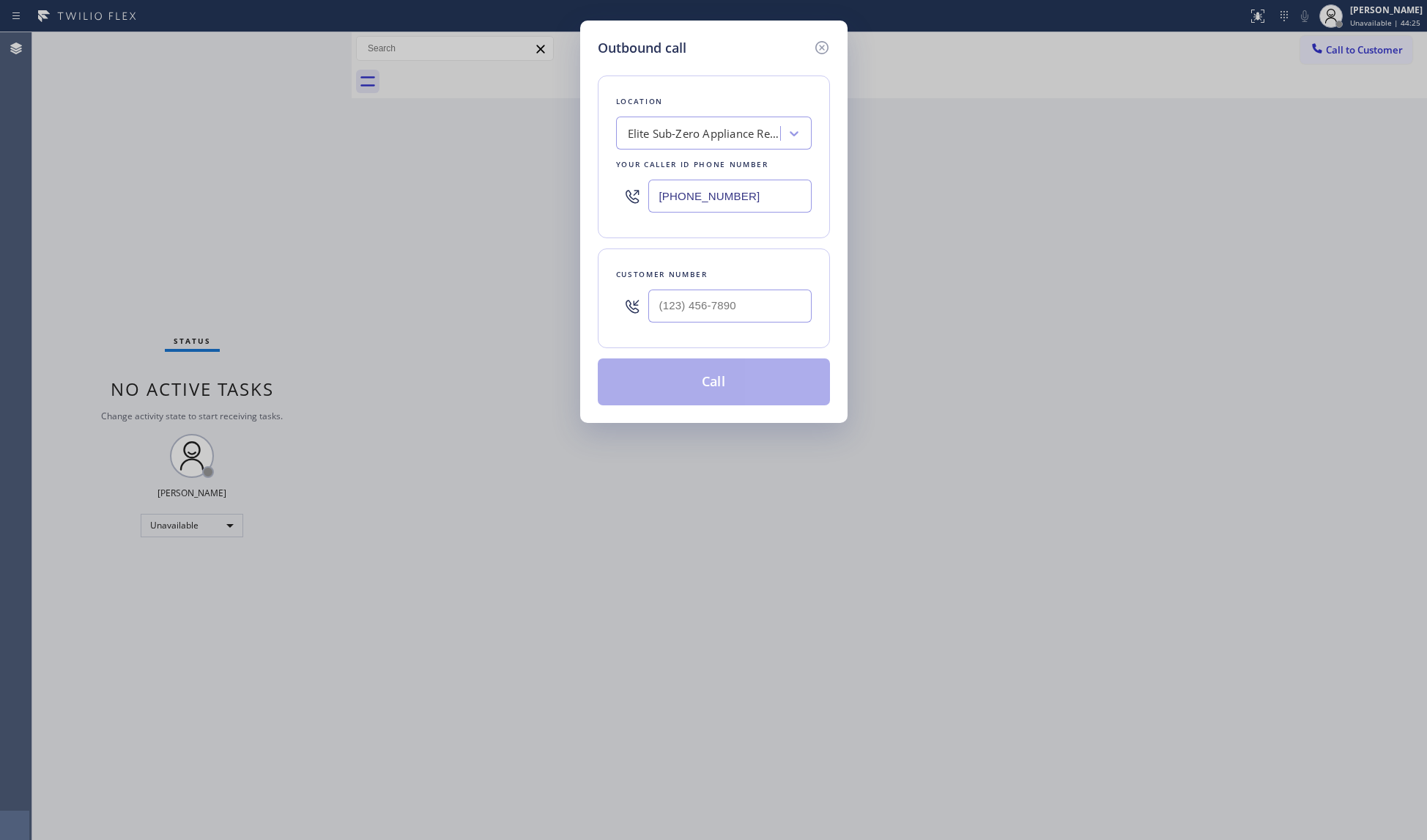
drag, startPoint x: 762, startPoint y: 208, endPoint x: 663, endPoint y: 200, distance: 99.3
click at [666, 202] on input "(415) 965-3694" at bounding box center [730, 196] width 163 height 33
paste input "949) 536-8921"
type input "(949) 536-8921"
click at [739, 303] on input "(___) ___-____" at bounding box center [730, 306] width 163 height 33
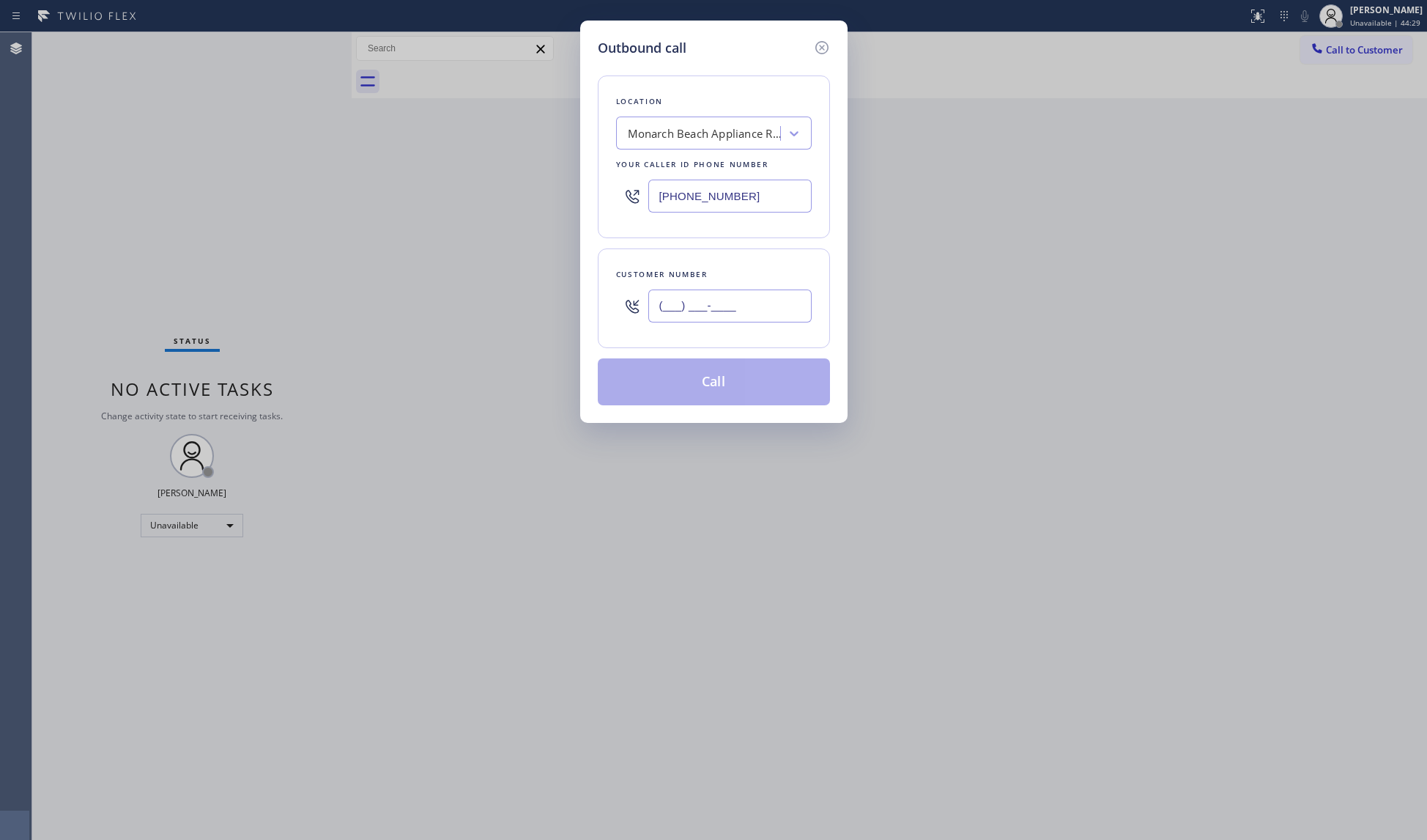
paste input "949) 370-0551"
type input "(949) 370-0551"
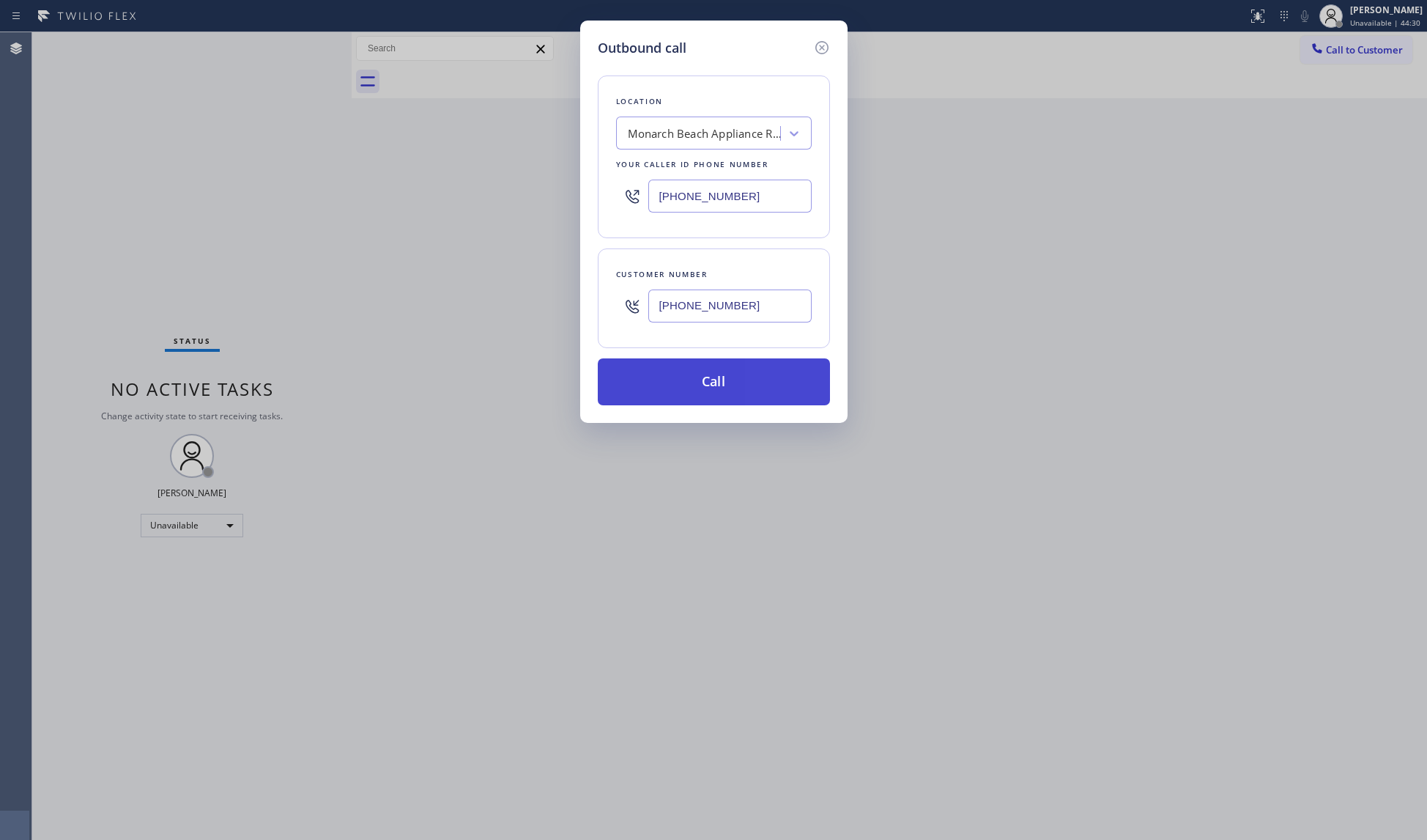
drag, startPoint x: 707, startPoint y: 394, endPoint x: 719, endPoint y: 380, distance: 18.4
click at [707, 393] on button "Call" at bounding box center [714, 381] width 232 height 47
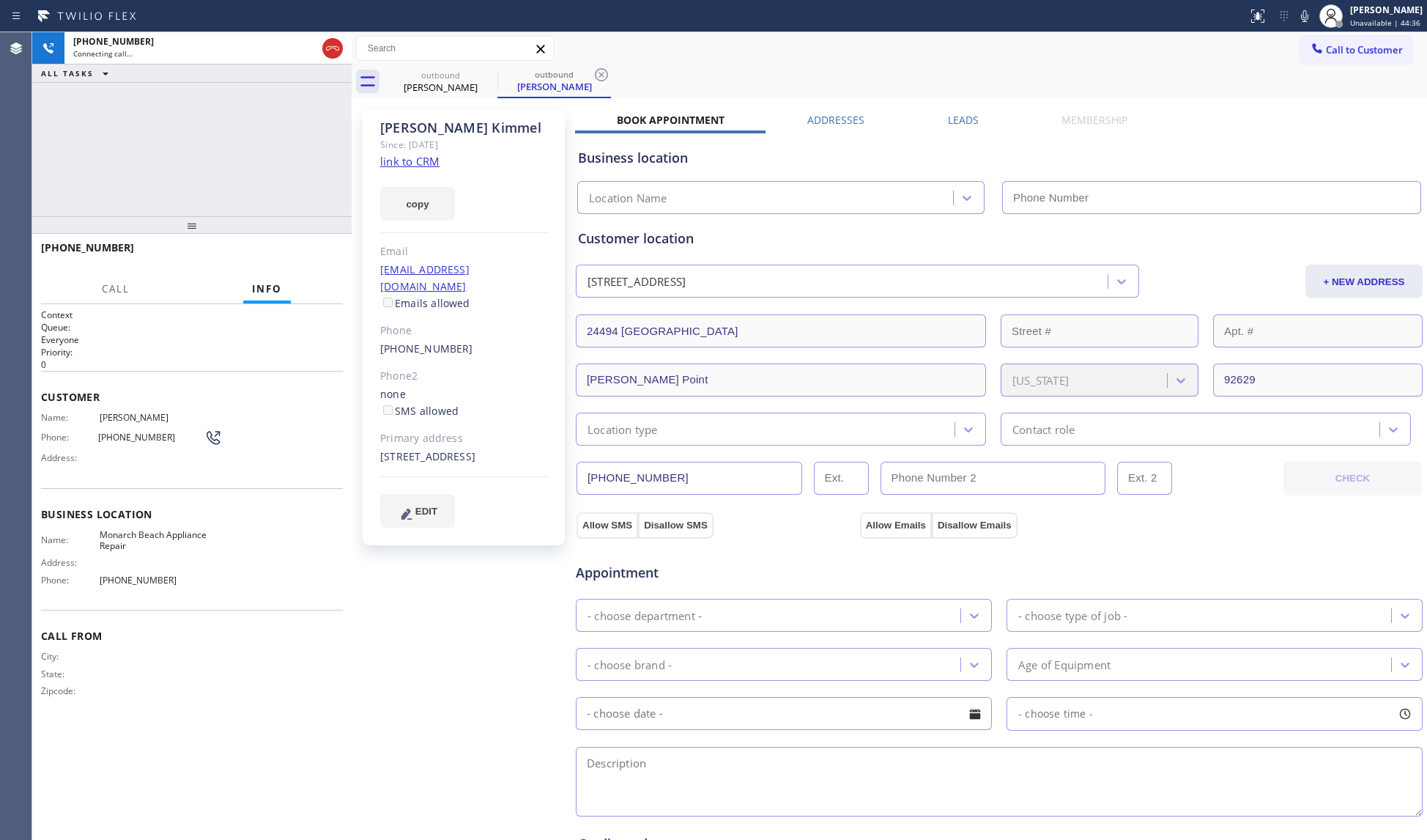
type input "(949) 536-8921"
click at [858, 53] on div "Call to Customer Outbound call Location Monarch Beach Appliance Repair Your cal…" at bounding box center [889, 48] width 1076 height 25
drag, startPoint x: 604, startPoint y: 73, endPoint x: 634, endPoint y: 72, distance: 30.0
click at [606, 75] on icon at bounding box center [602, 75] width 18 height 18
click at [634, 72] on div "outbound Barbara Kimmel" at bounding box center [906, 82] width 1044 height 33
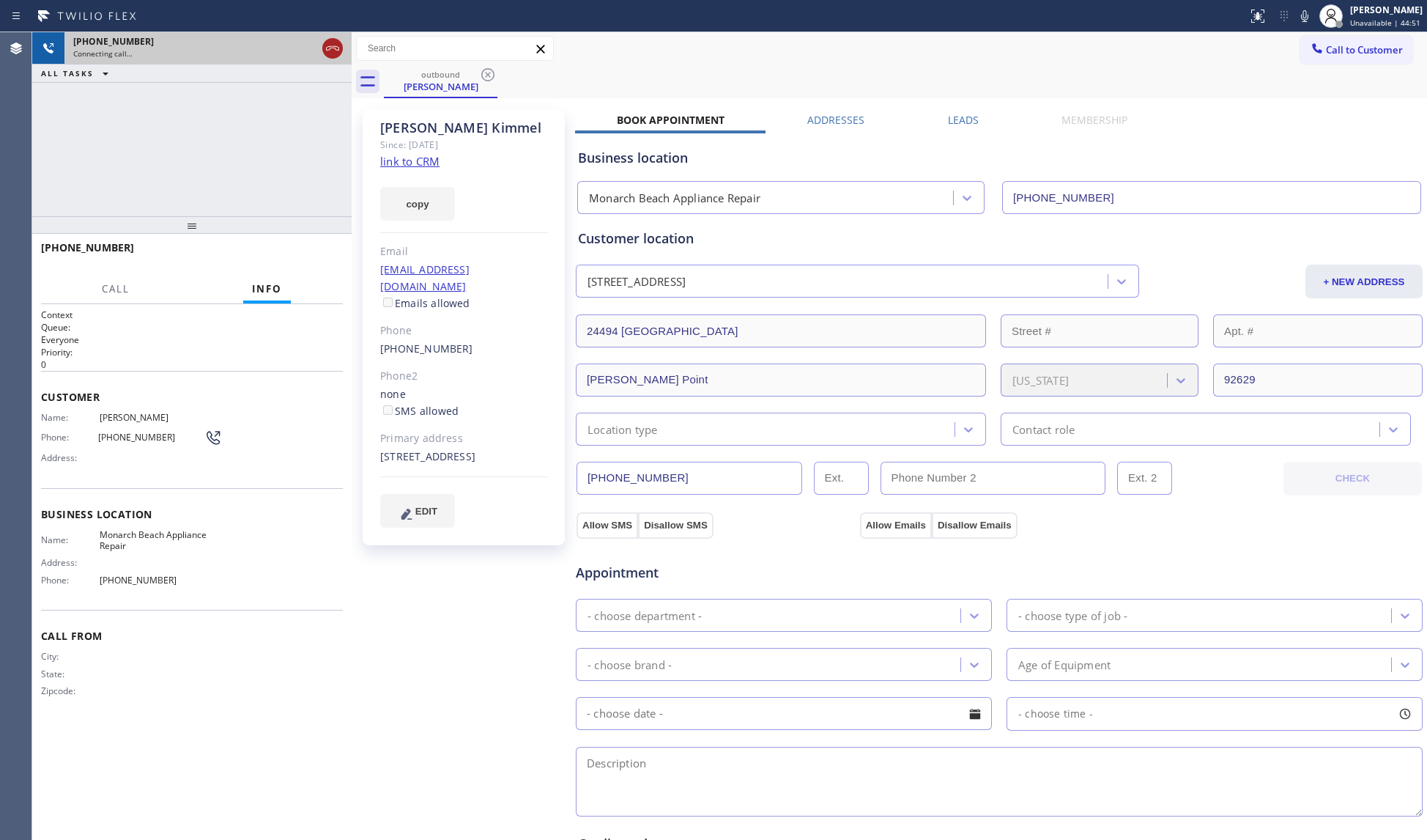
click at [333, 55] on icon at bounding box center [333, 48] width 18 height 18
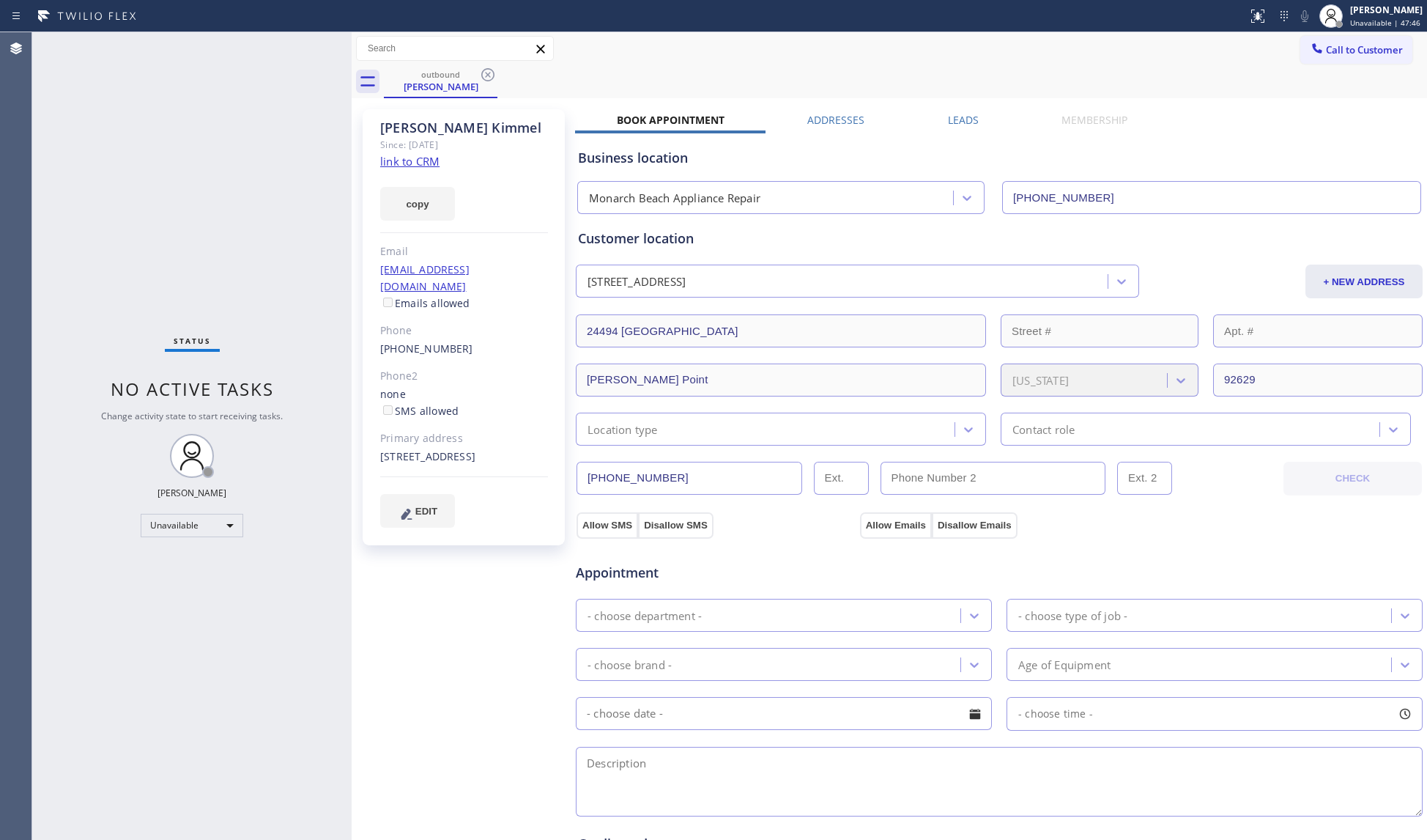
drag, startPoint x: 482, startPoint y: 69, endPoint x: 489, endPoint y: 71, distance: 7.3
click at [483, 69] on icon at bounding box center [488, 75] width 18 height 18
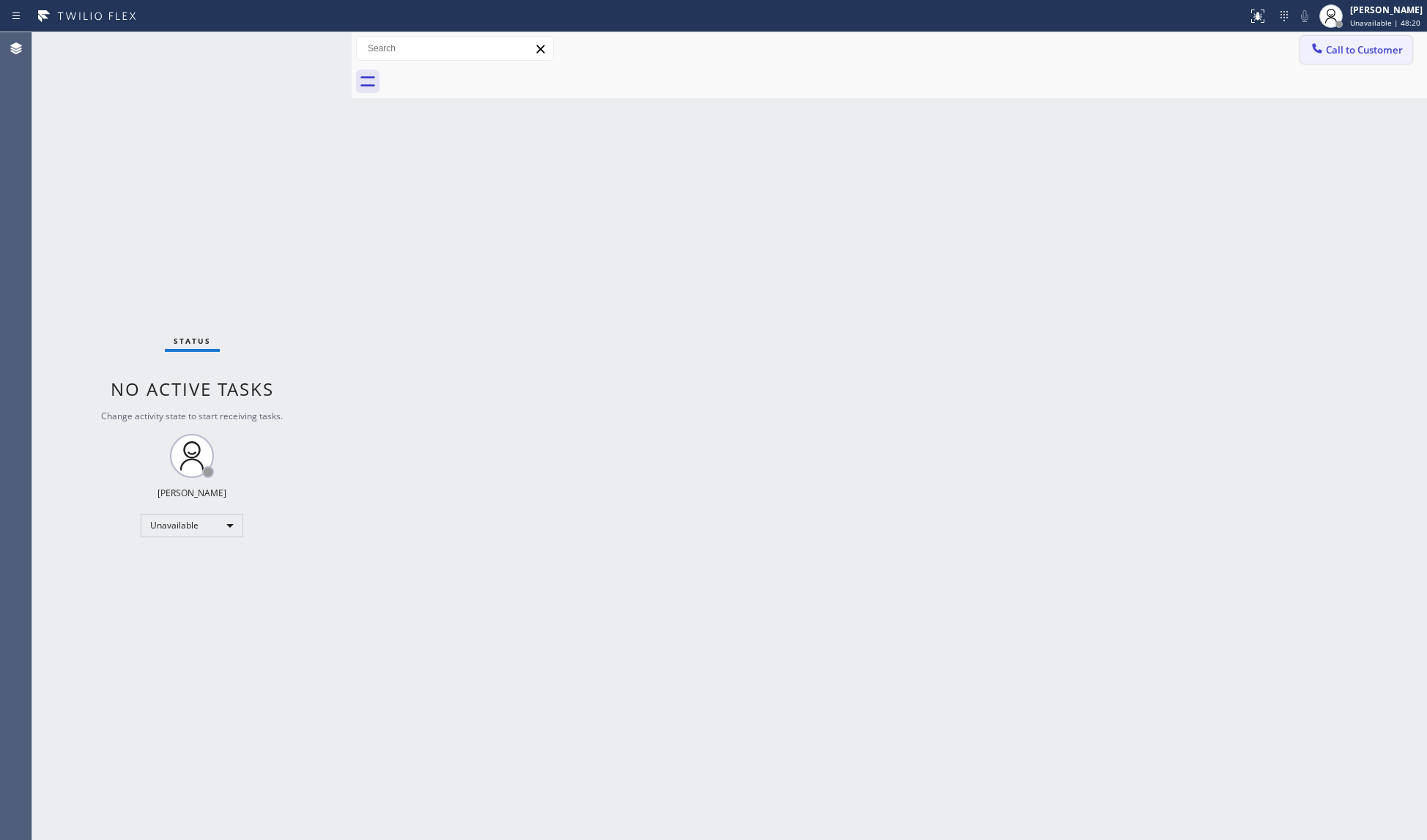
click at [1345, 43] on span "Call to Customer" at bounding box center [1365, 49] width 77 height 13
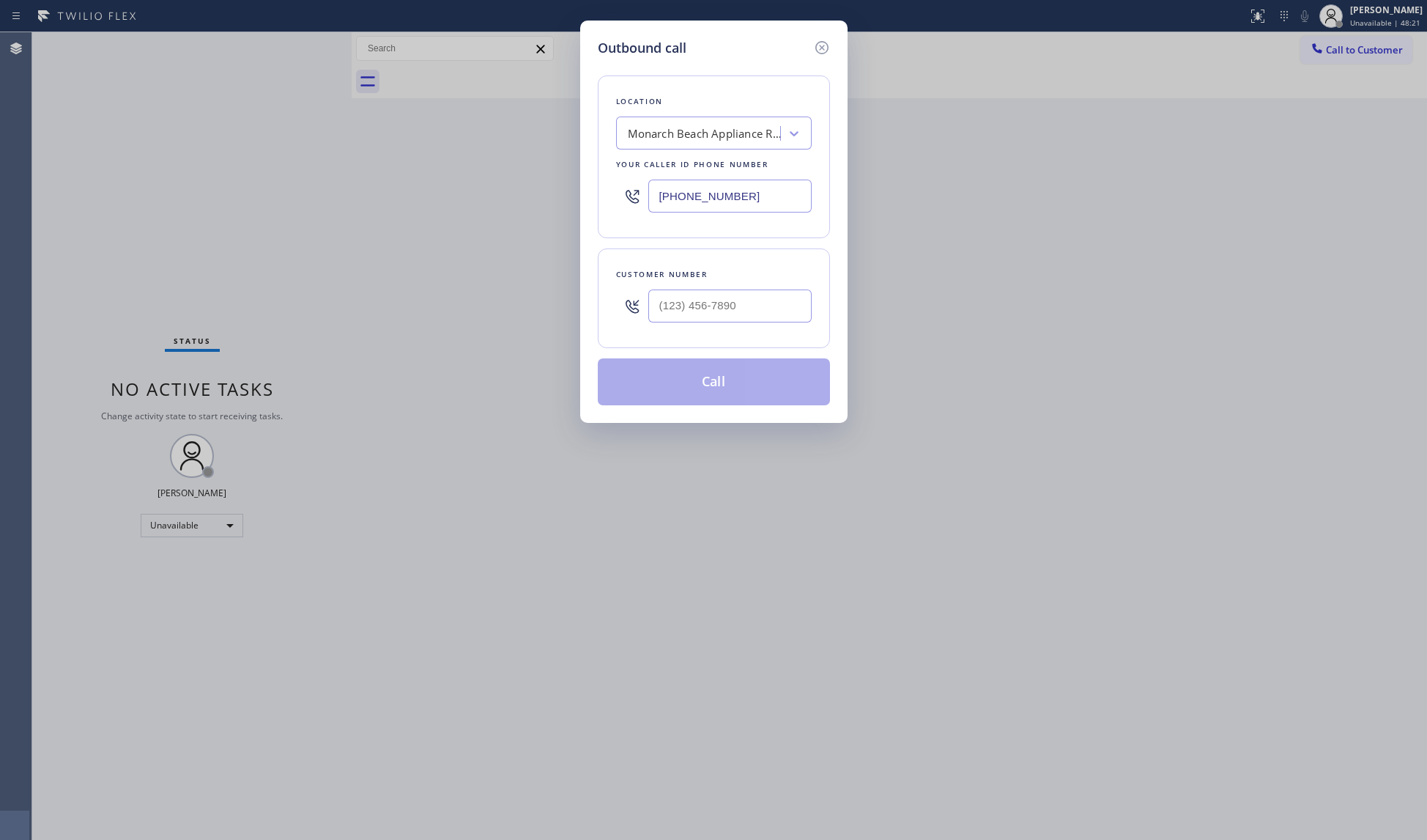
drag, startPoint x: 796, startPoint y: 202, endPoint x: 628, endPoint y: 194, distance: 168.2
click at [631, 198] on div "(949) 536-8921" at bounding box center [714, 196] width 196 height 47
paste input "253) 292-5176"
type input "(253) 292-5176"
click at [717, 347] on div "Customer number" at bounding box center [714, 298] width 232 height 99
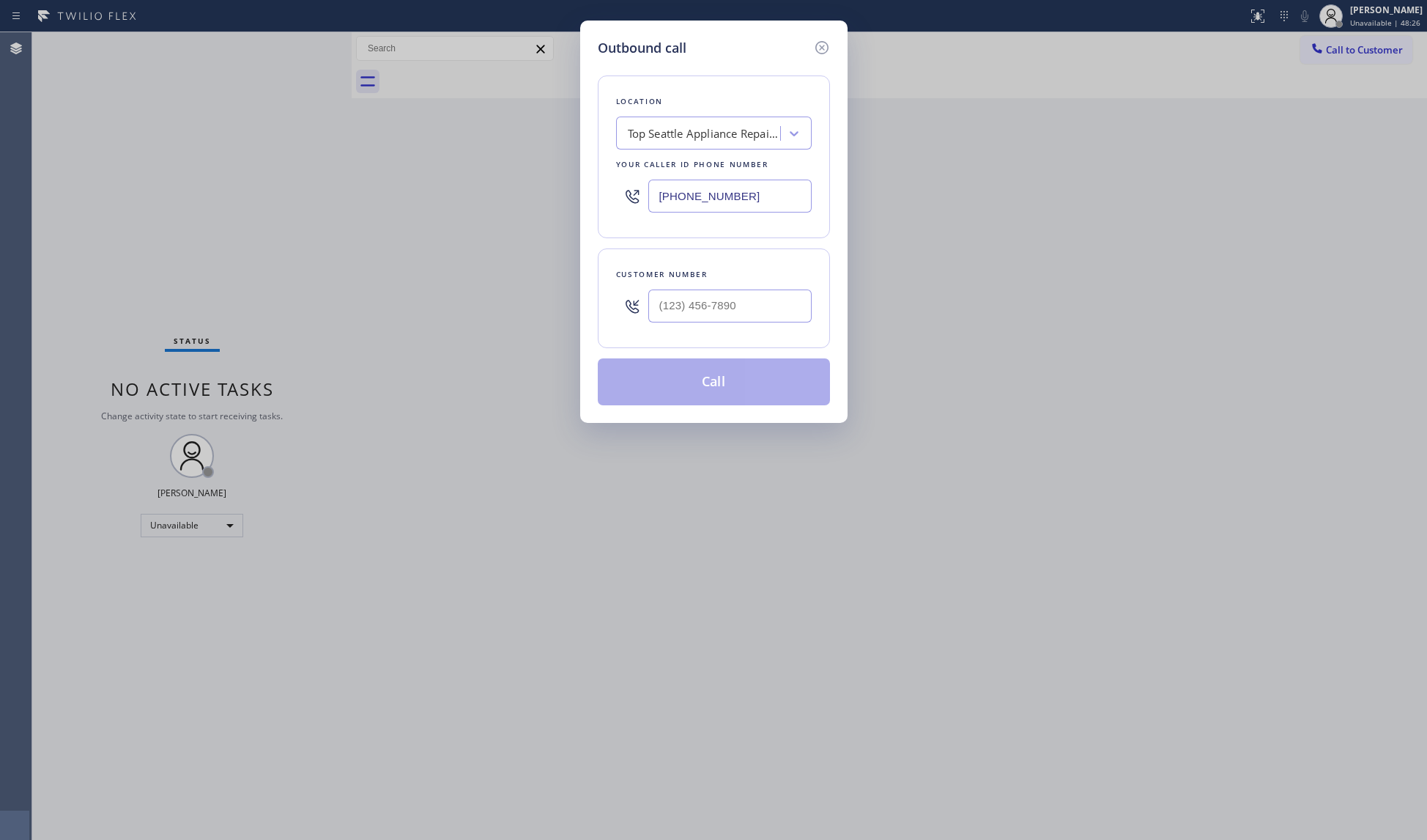
click at [728, 325] on div at bounding box center [730, 306] width 163 height 47
click at [728, 308] on input "(___) ___-____" at bounding box center [730, 306] width 163 height 33
paste input "360) 286-4407"
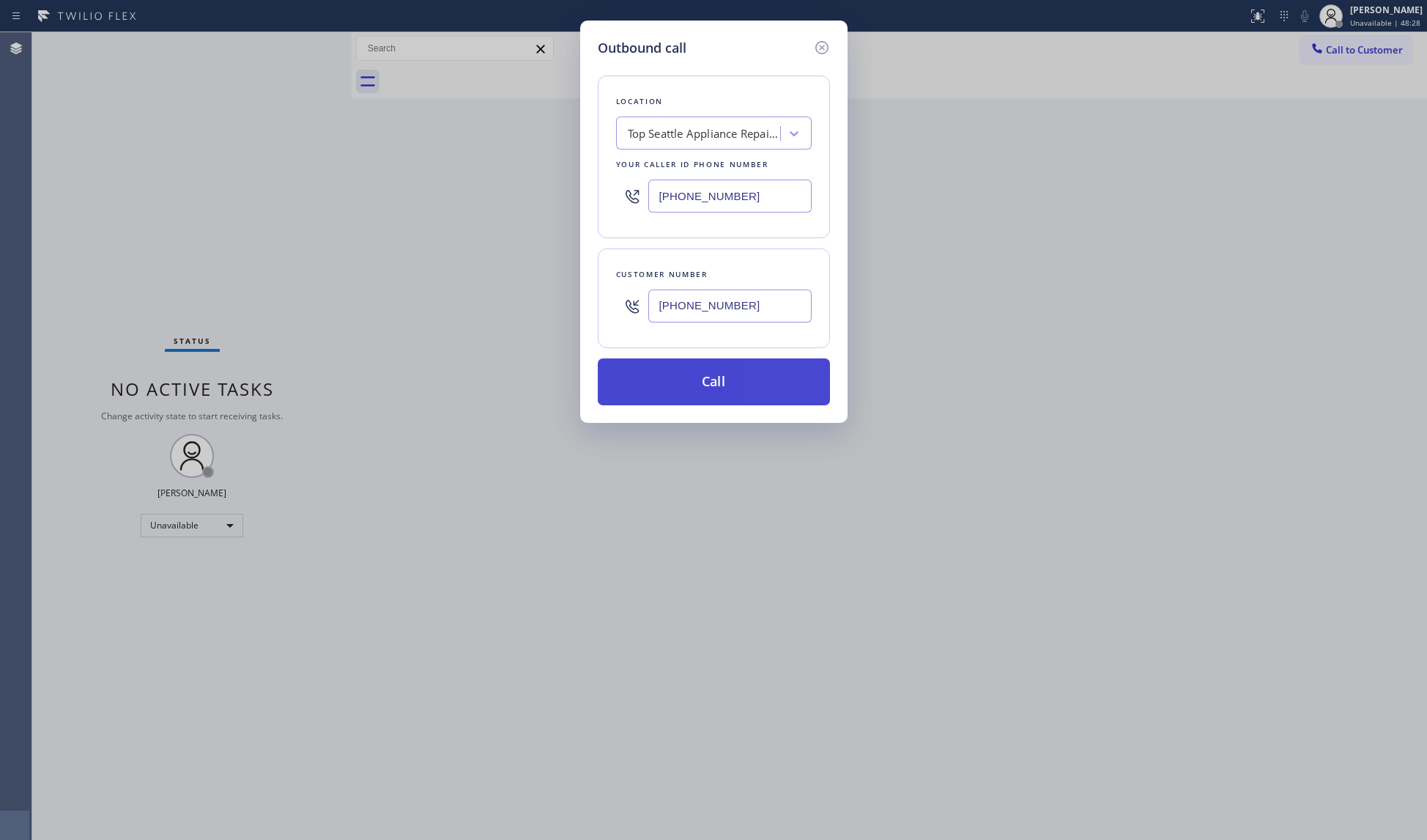
type input "(360) 286-4407"
click at [734, 381] on button "Call" at bounding box center [714, 381] width 232 height 47
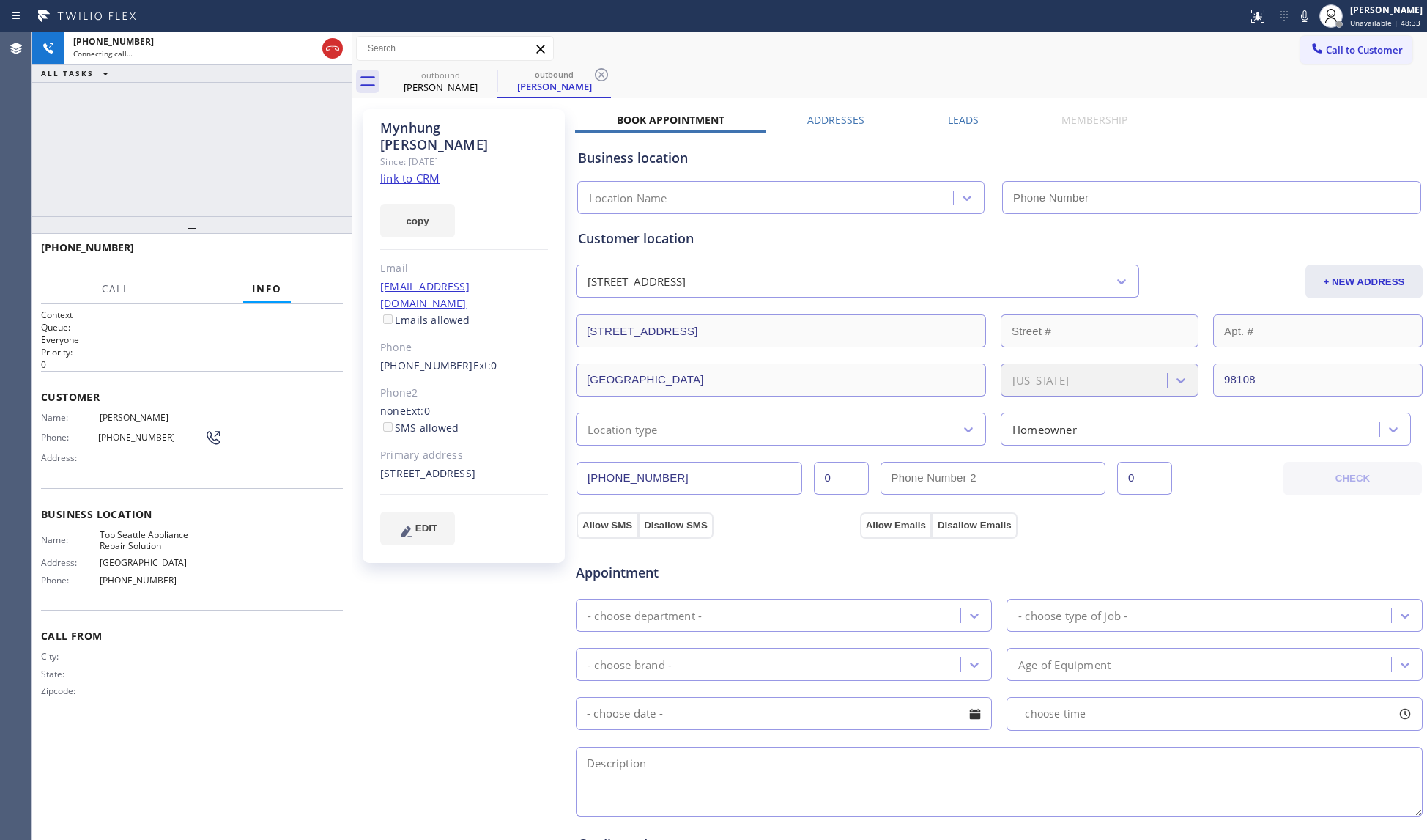
click at [735, 65] on div "outbound Mynhung Kolb outbound Mynhung Kolb" at bounding box center [906, 82] width 1044 height 33
type input "(253) 292-5176"
click at [307, 254] on span "HANG UP" at bounding box center [308, 255] width 45 height 11
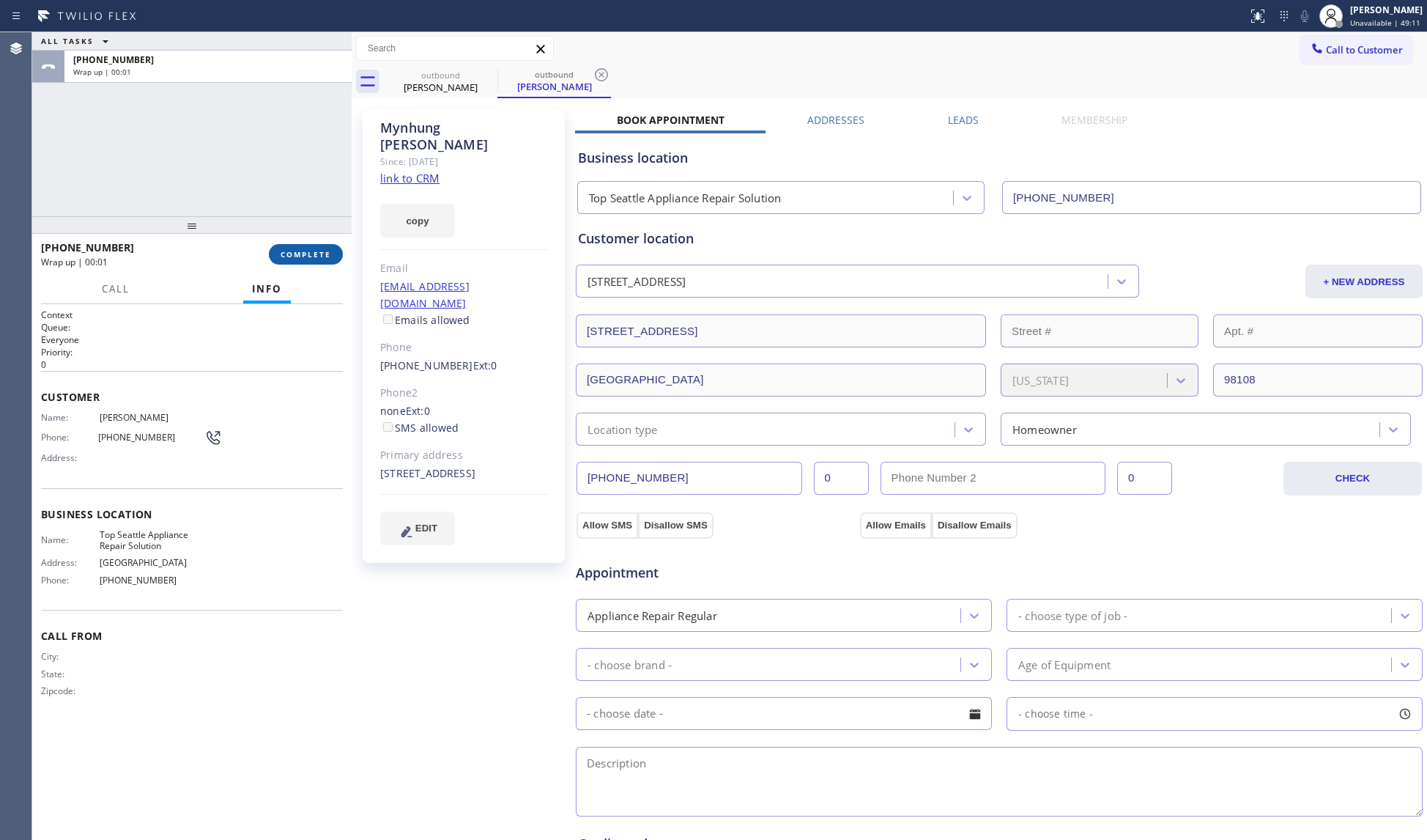
click at [281, 246] on button "COMPLETE" at bounding box center [306, 254] width 74 height 20
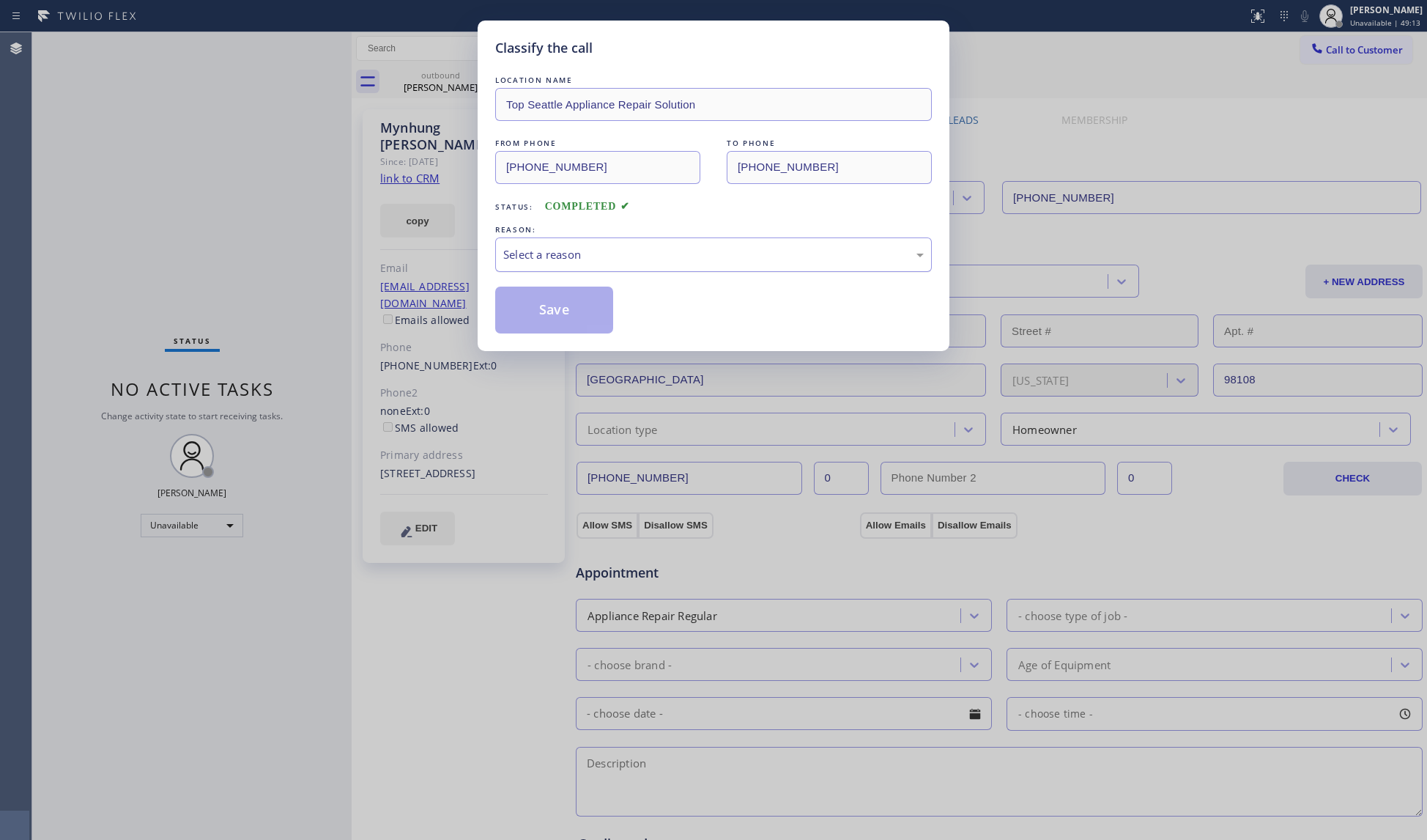
click at [570, 262] on div "Select a reason" at bounding box center [714, 254] width 421 height 17
click at [542, 309] on button "Save" at bounding box center [554, 309] width 118 height 47
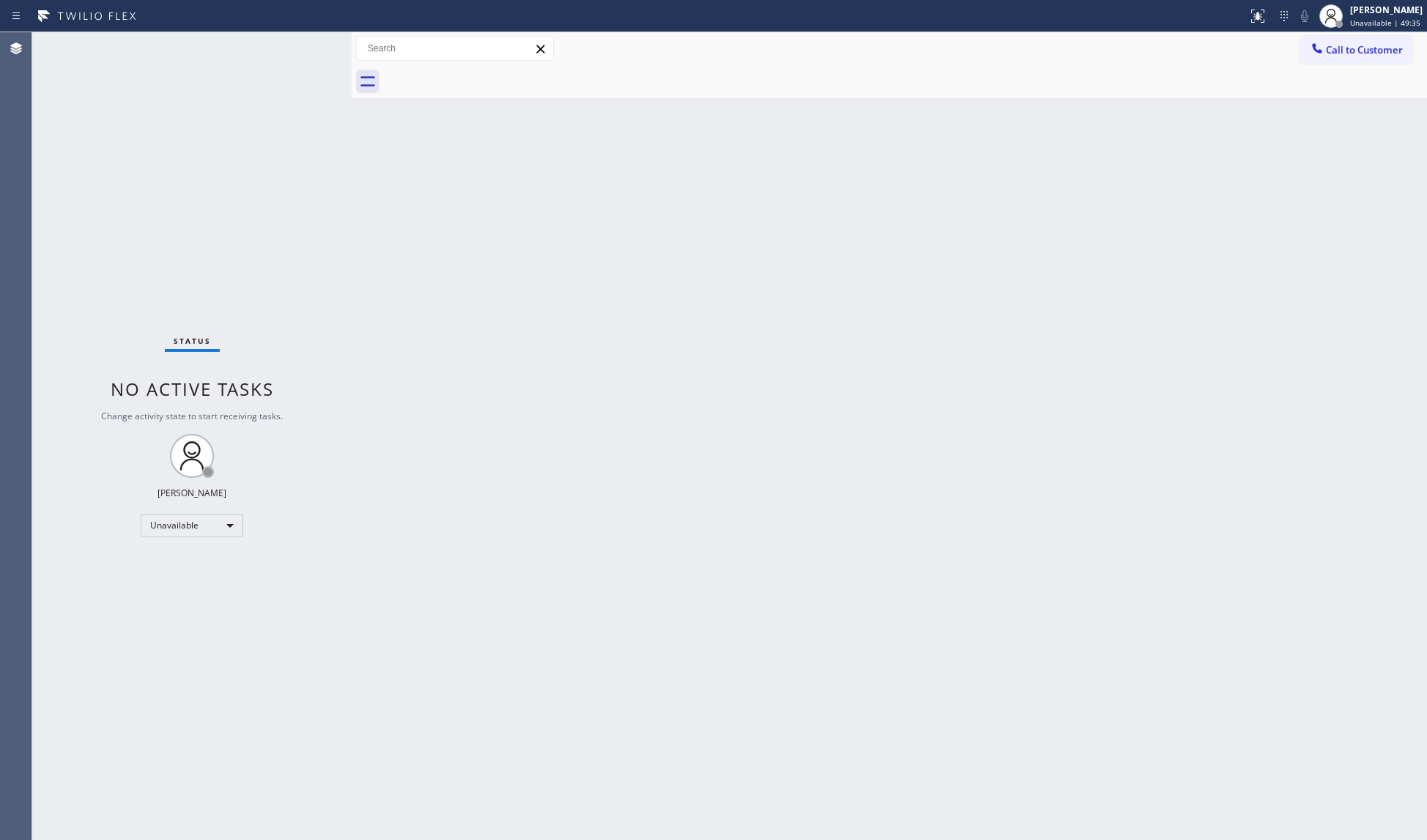
click at [1316, 54] on icon at bounding box center [1317, 48] width 15 height 15
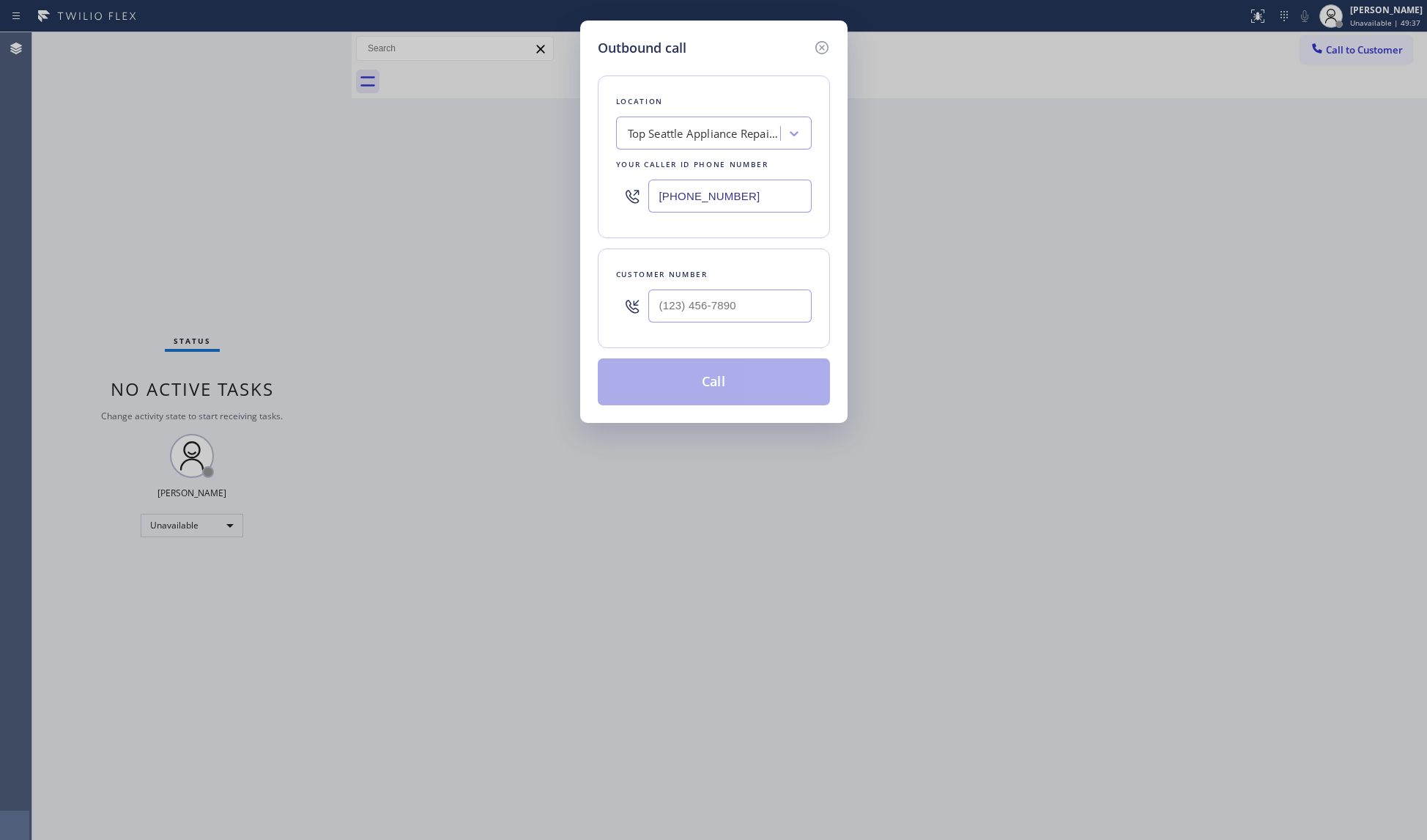
drag, startPoint x: 771, startPoint y: 212, endPoint x: 605, endPoint y: 205, distance: 166.1
click at [605, 206] on div "Location Top Seattle Appliance Repair Solution Your caller id phone number (253…" at bounding box center [714, 156] width 232 height 163
paste input "818) 696-5648"
type input "(818) 696-5648"
paste input "text"
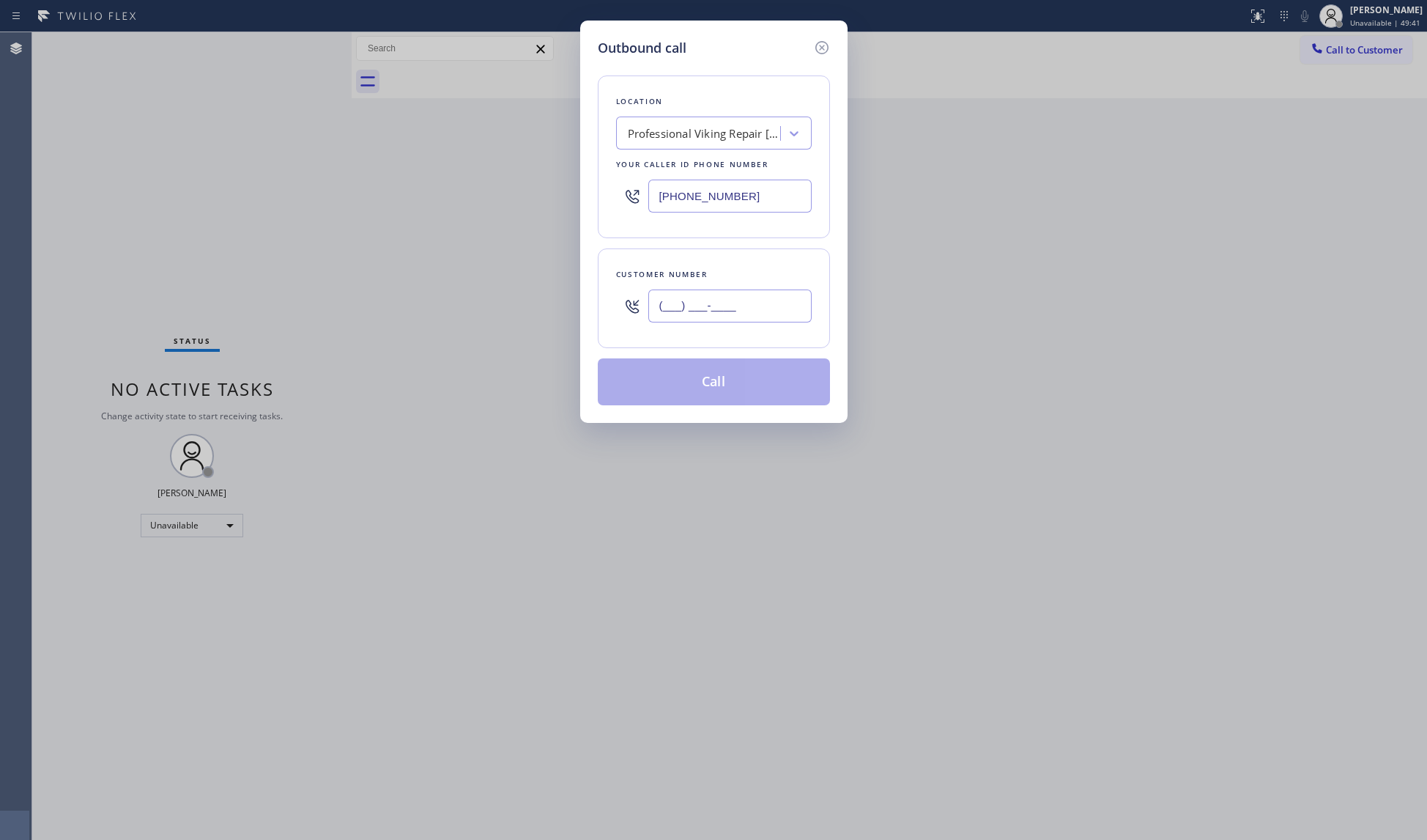
click at [739, 298] on input "(___) ___-____" at bounding box center [730, 306] width 163 height 33
paste input "818) 929-9720"
type input "(818) 929-9720"
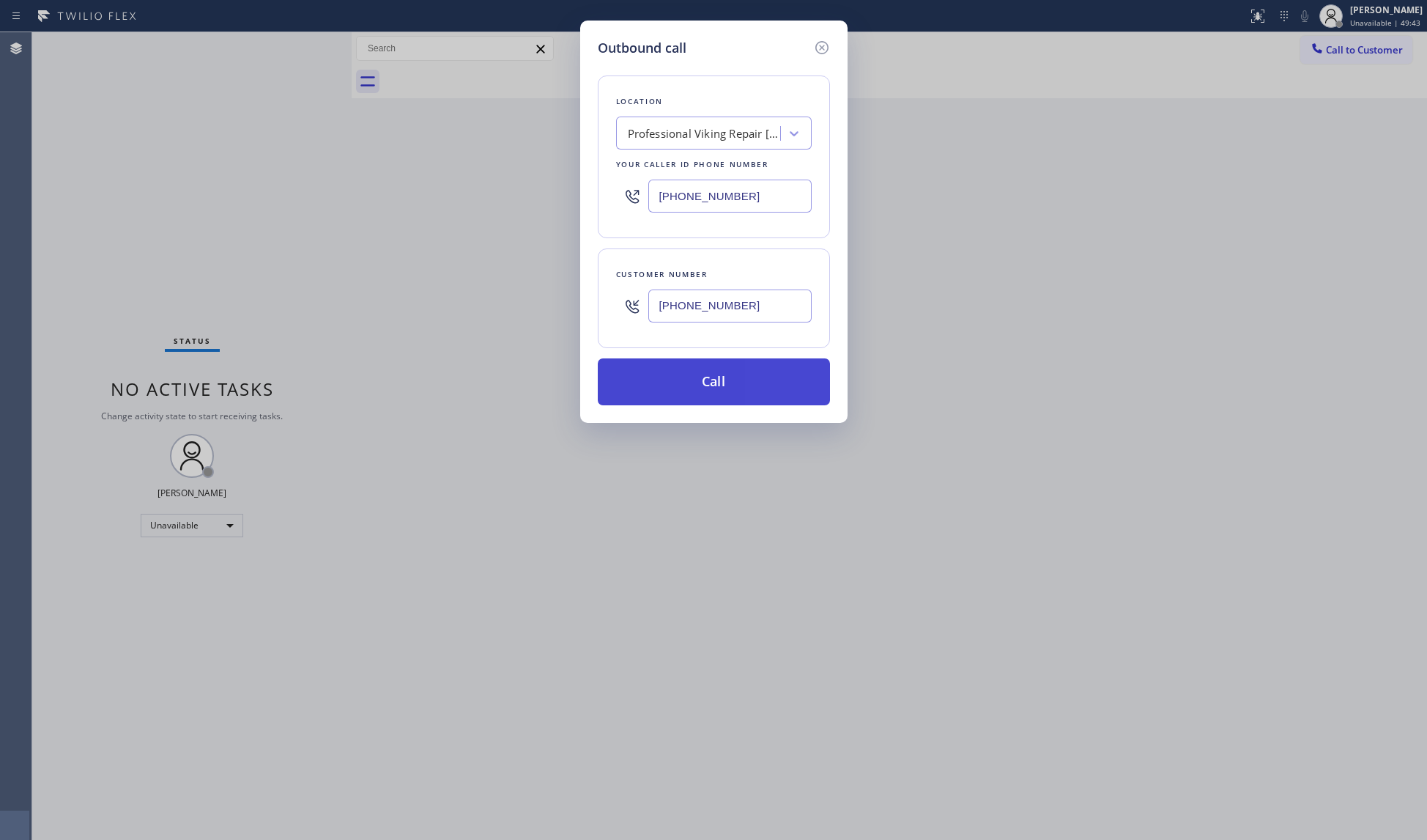
click at [709, 381] on button "Call" at bounding box center [714, 381] width 232 height 47
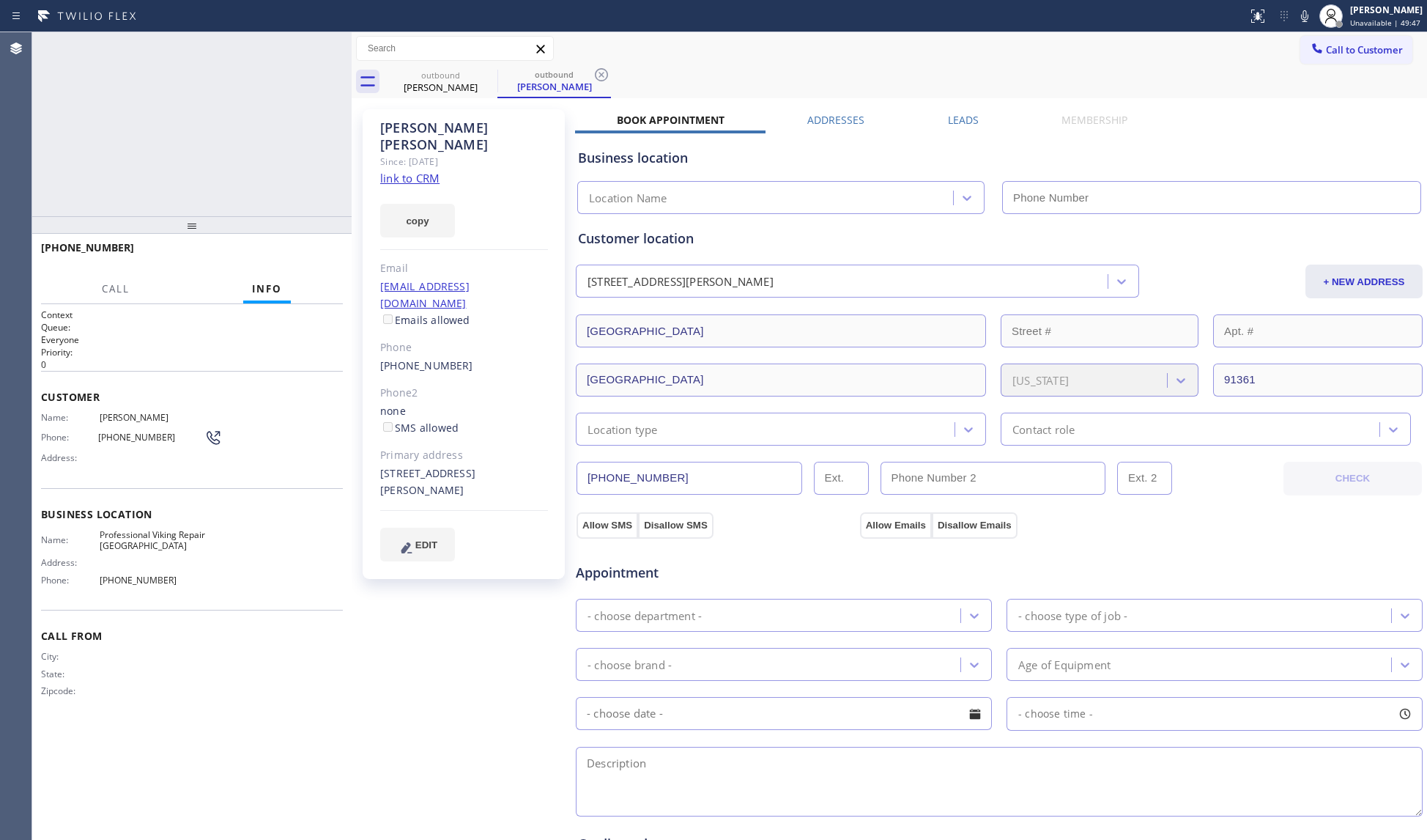
type input "(818) 696-5648"
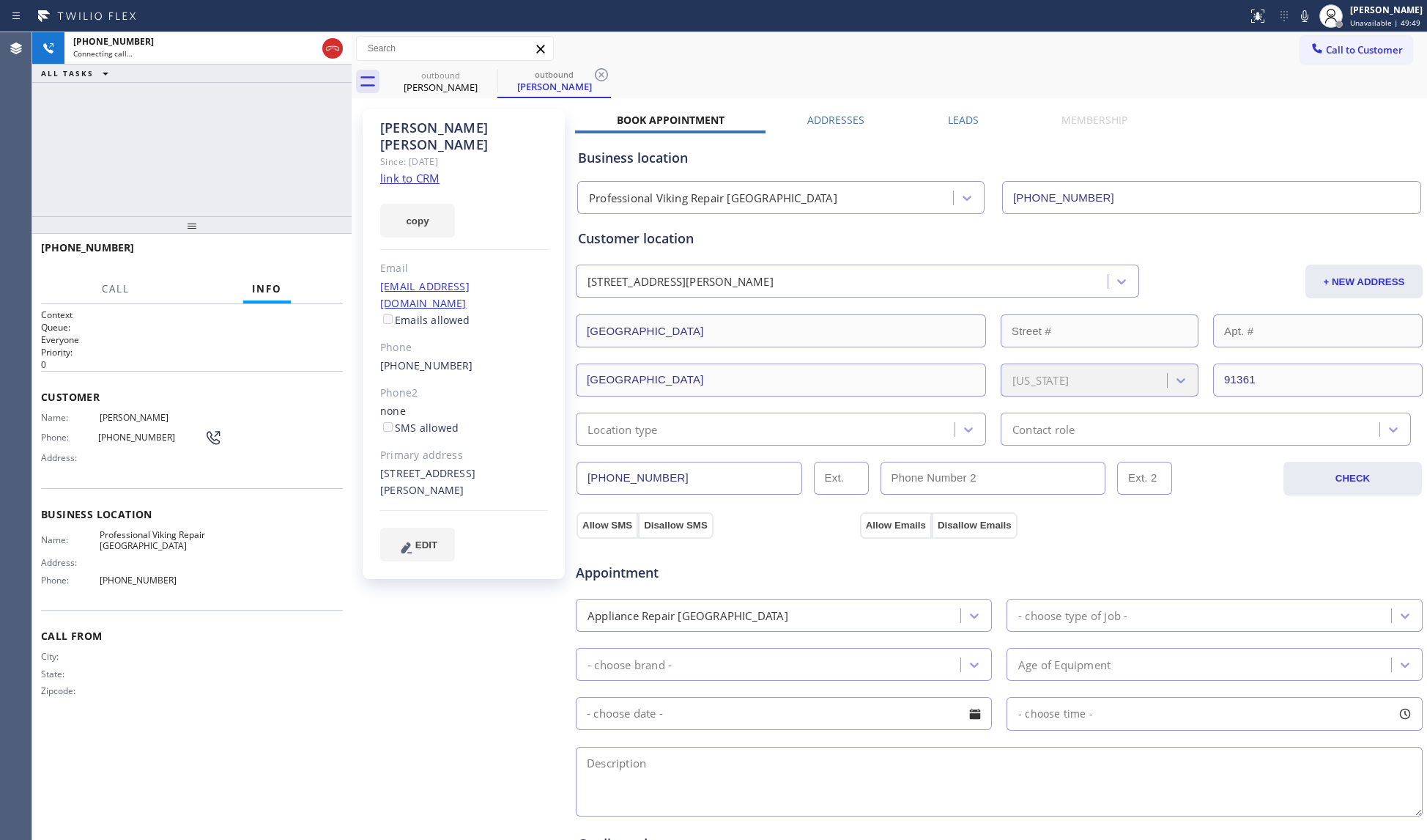
click at [951, 91] on div "outbound Jerry Ketcham outbound Jerry Ketcham" at bounding box center [906, 82] width 1044 height 33
drag, startPoint x: 893, startPoint y: 66, endPoint x: 880, endPoint y: 65, distance: 13.0
click at [883, 65] on div "outbound Jerry Ketcham outbound Jerry Ketcham" at bounding box center [906, 82] width 1044 height 33
click at [602, 74] on icon at bounding box center [601, 75] width 13 height 13
drag, startPoint x: 612, startPoint y: 71, endPoint x: 626, endPoint y: 71, distance: 14.0
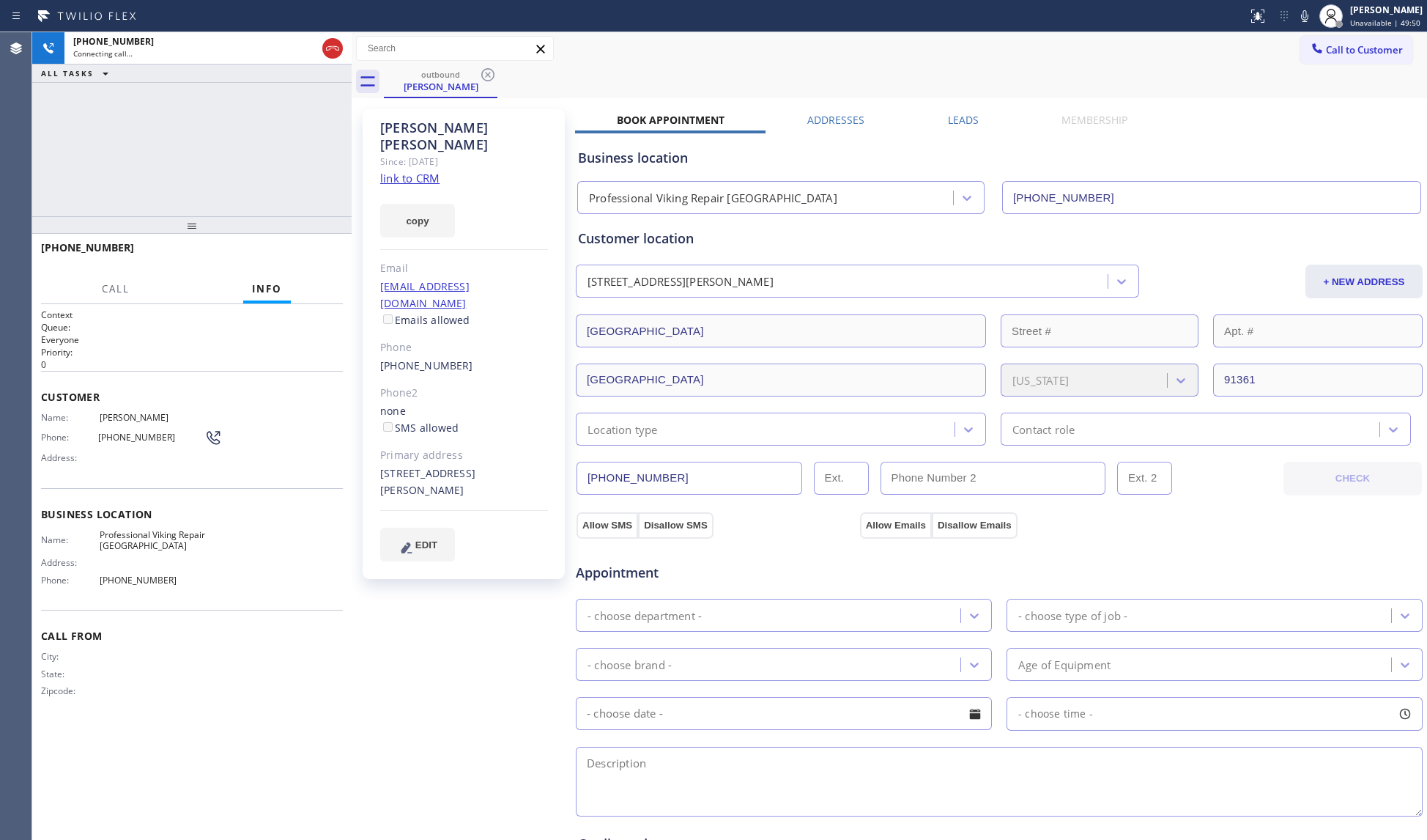
click at [614, 71] on div "outbound Jerry Ketcham" at bounding box center [906, 82] width 1044 height 33
click at [771, 69] on div "outbound Jerry Ketcham" at bounding box center [906, 82] width 1044 height 33
click at [322, 250] on span "HANG UP" at bounding box center [308, 255] width 45 height 11
click at [322, 250] on span "HANG UP" at bounding box center [308, 255] width 45 height 11
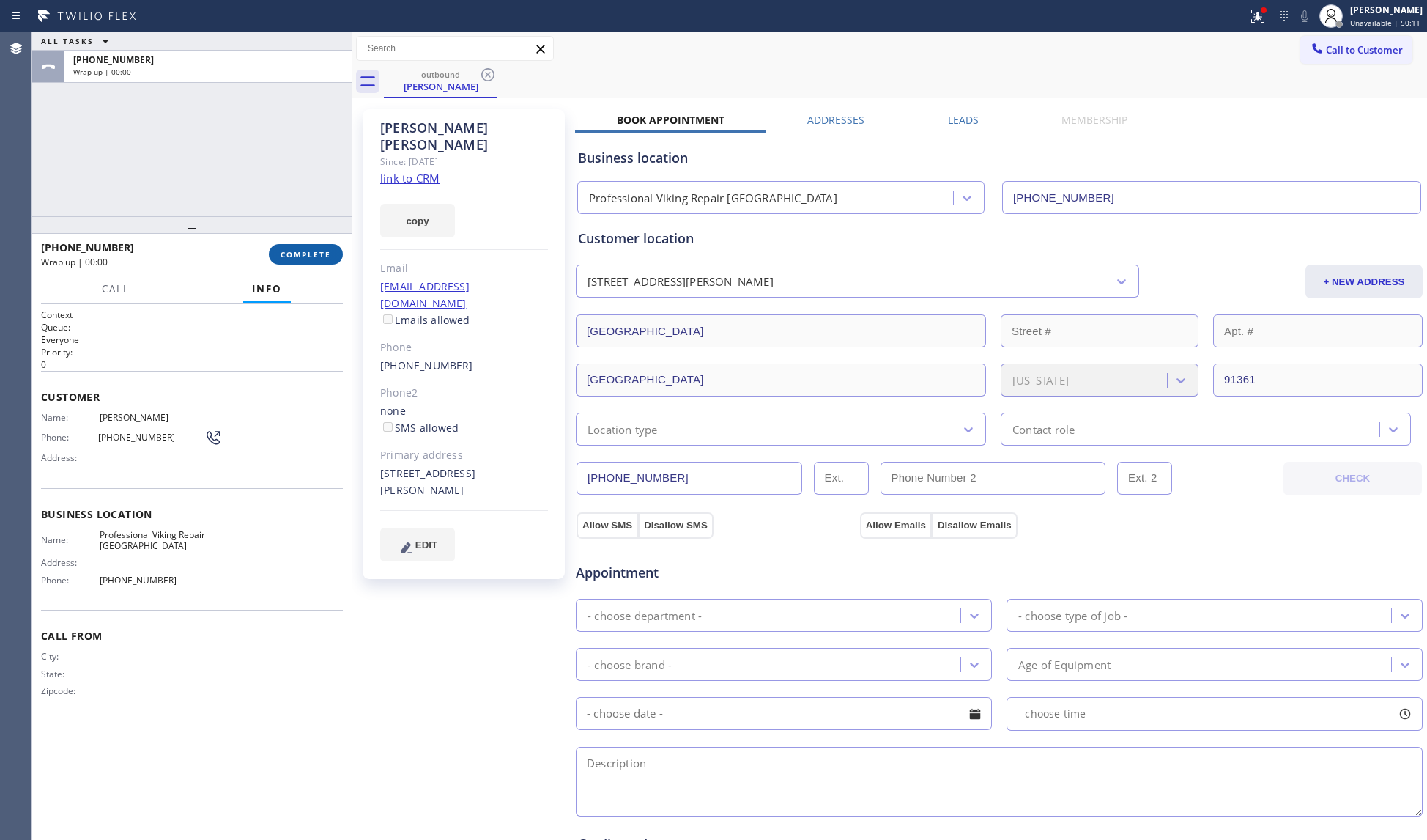
click at [322, 250] on span "COMPLETE" at bounding box center [306, 255] width 51 height 11
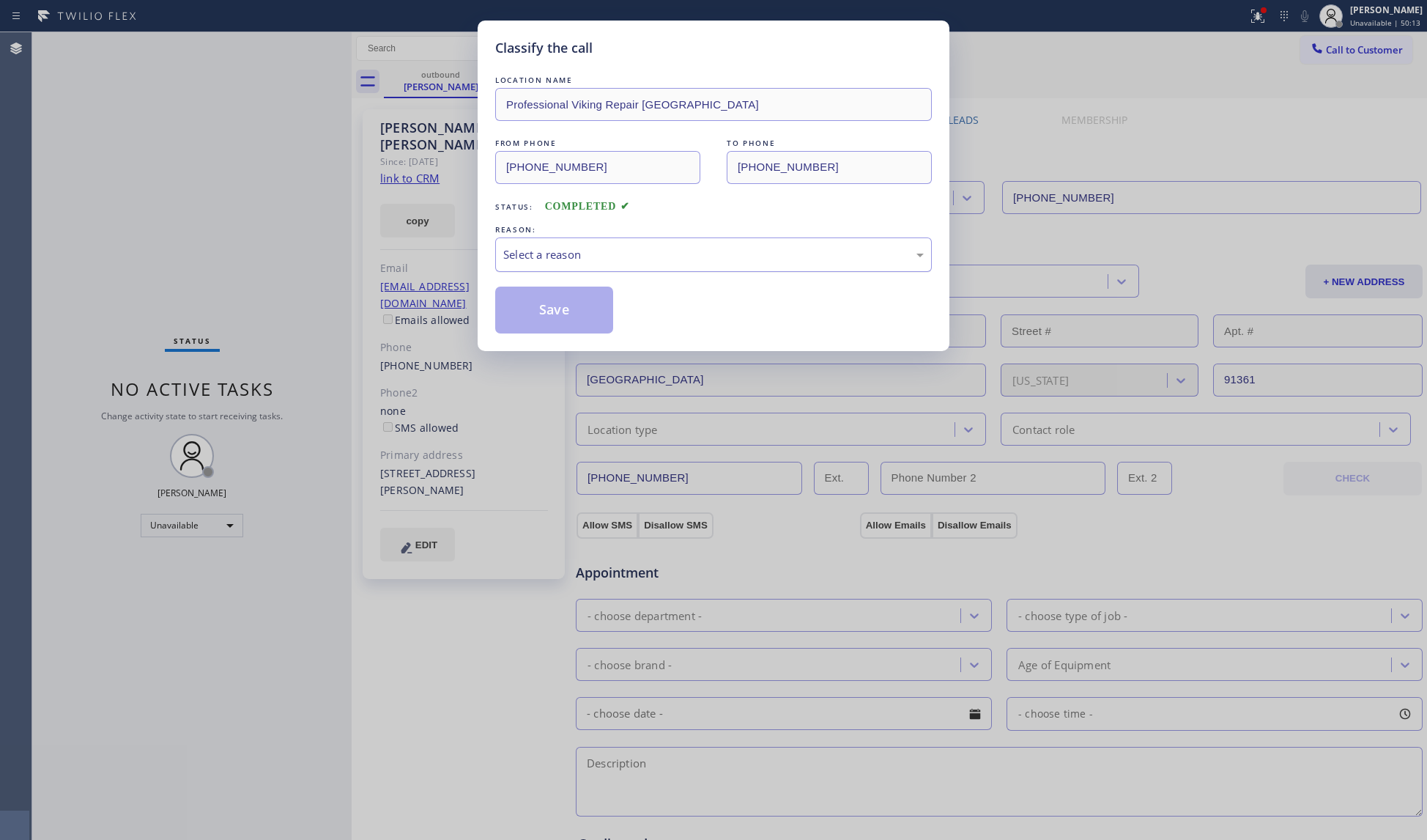
click at [616, 245] on div "Select a reason" at bounding box center [714, 254] width 437 height 34
click at [554, 312] on button "Save" at bounding box center [554, 309] width 118 height 47
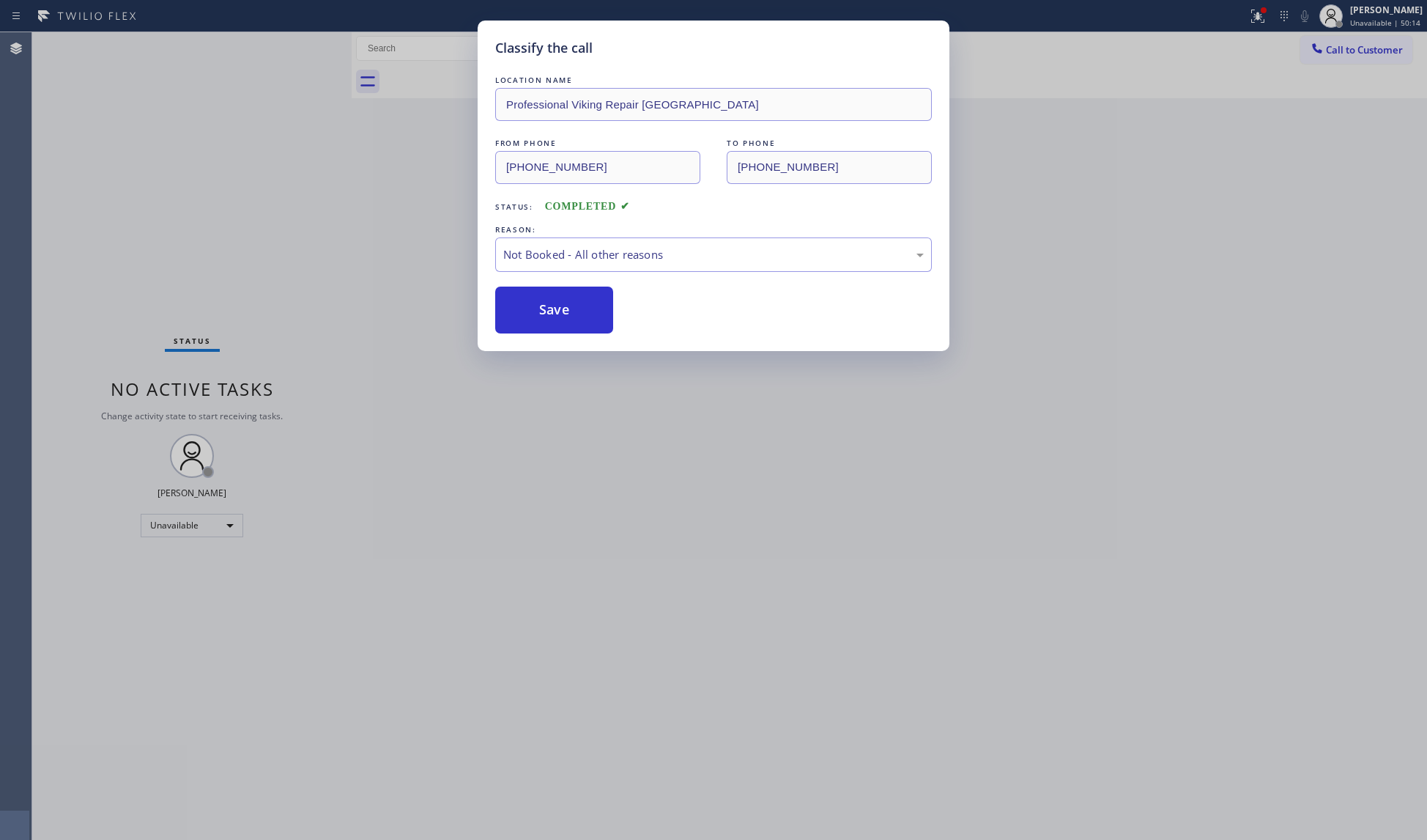
click at [554, 312] on button "Save" at bounding box center [554, 309] width 118 height 47
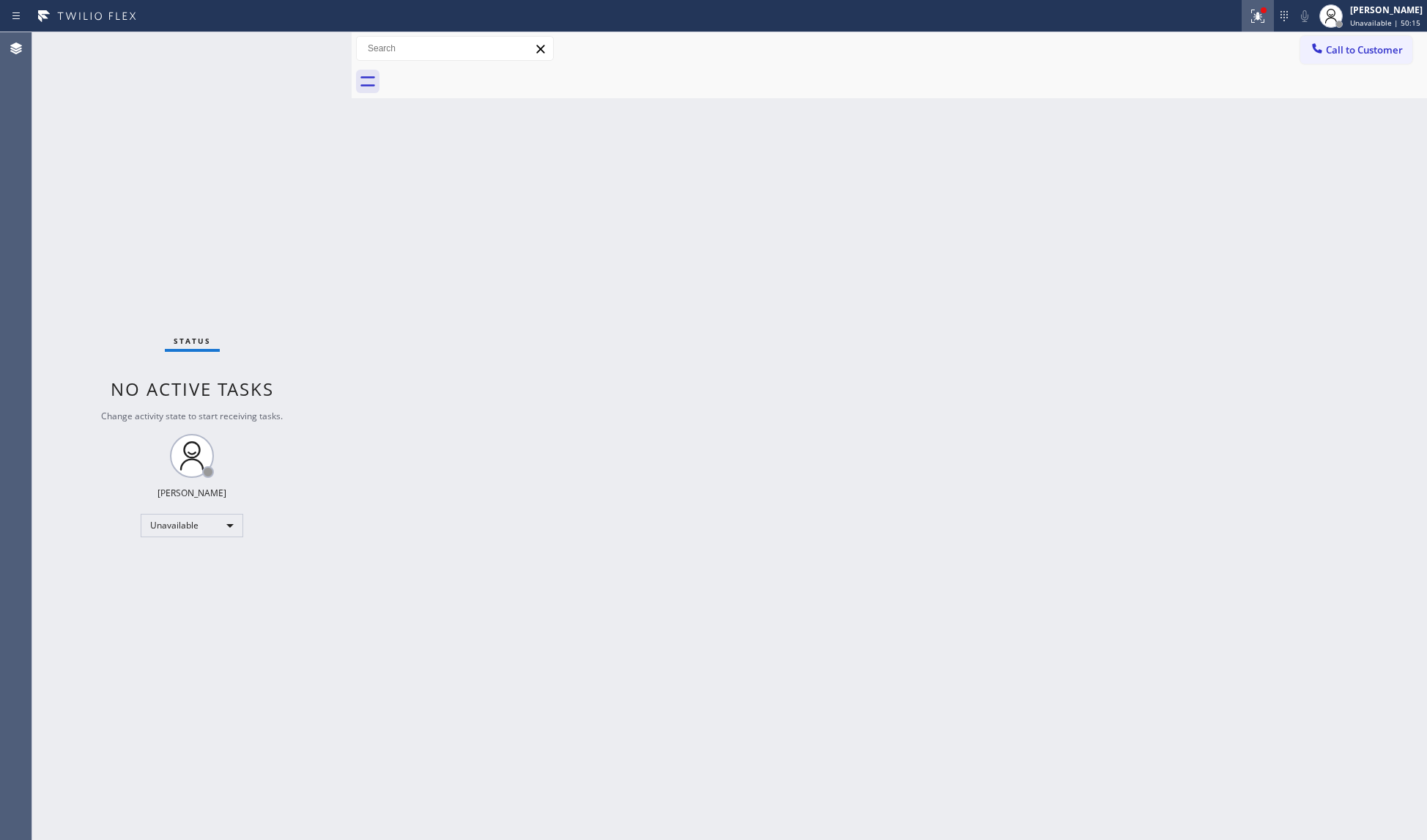
click at [1251, 18] on icon at bounding box center [1258, 16] width 18 height 18
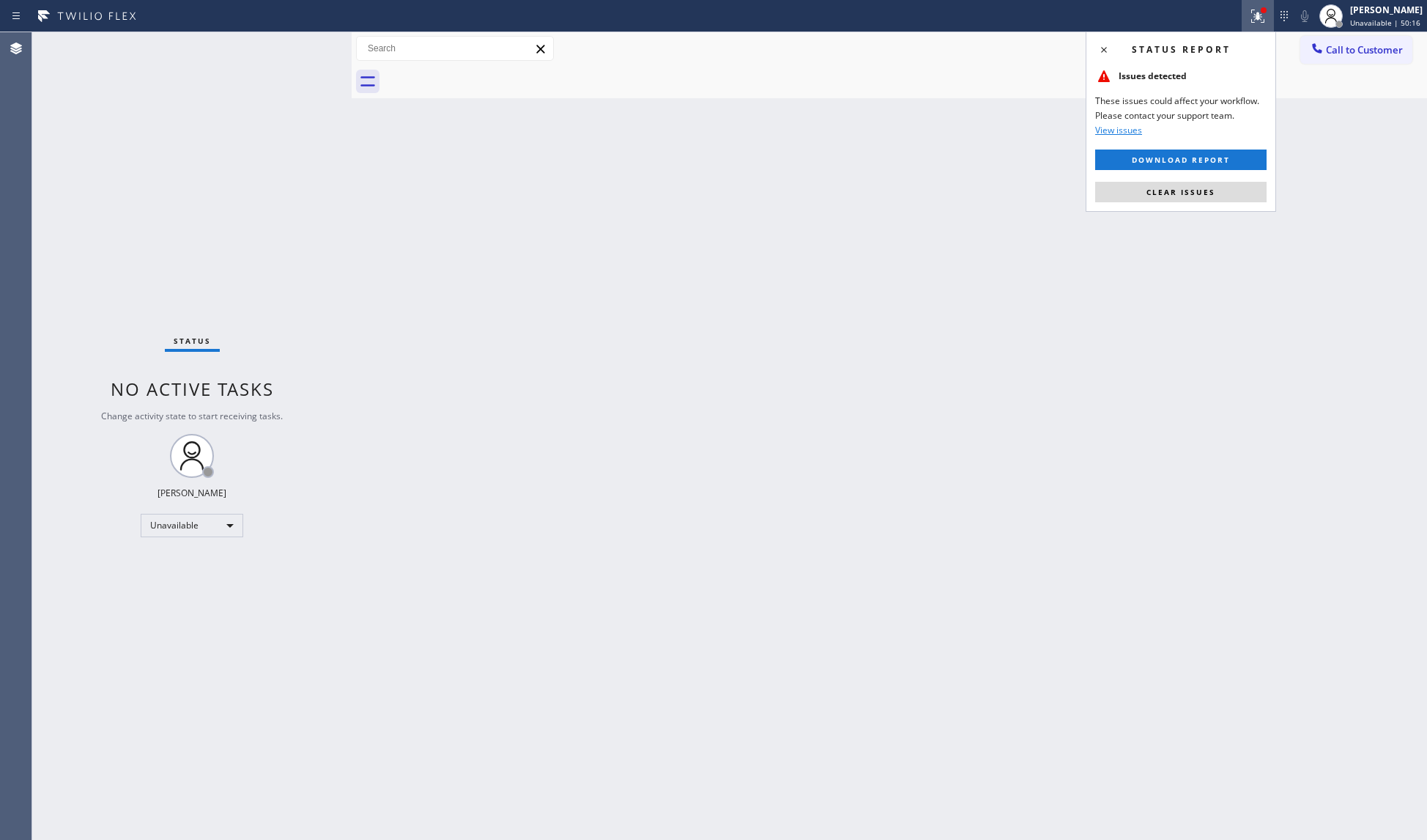
click at [1156, 204] on div "Status report Issues detected These issues could affect your workflow. Please c…" at bounding box center [1181, 121] width 191 height 180
click at [1158, 200] on button "Clear issues" at bounding box center [1181, 192] width 171 height 20
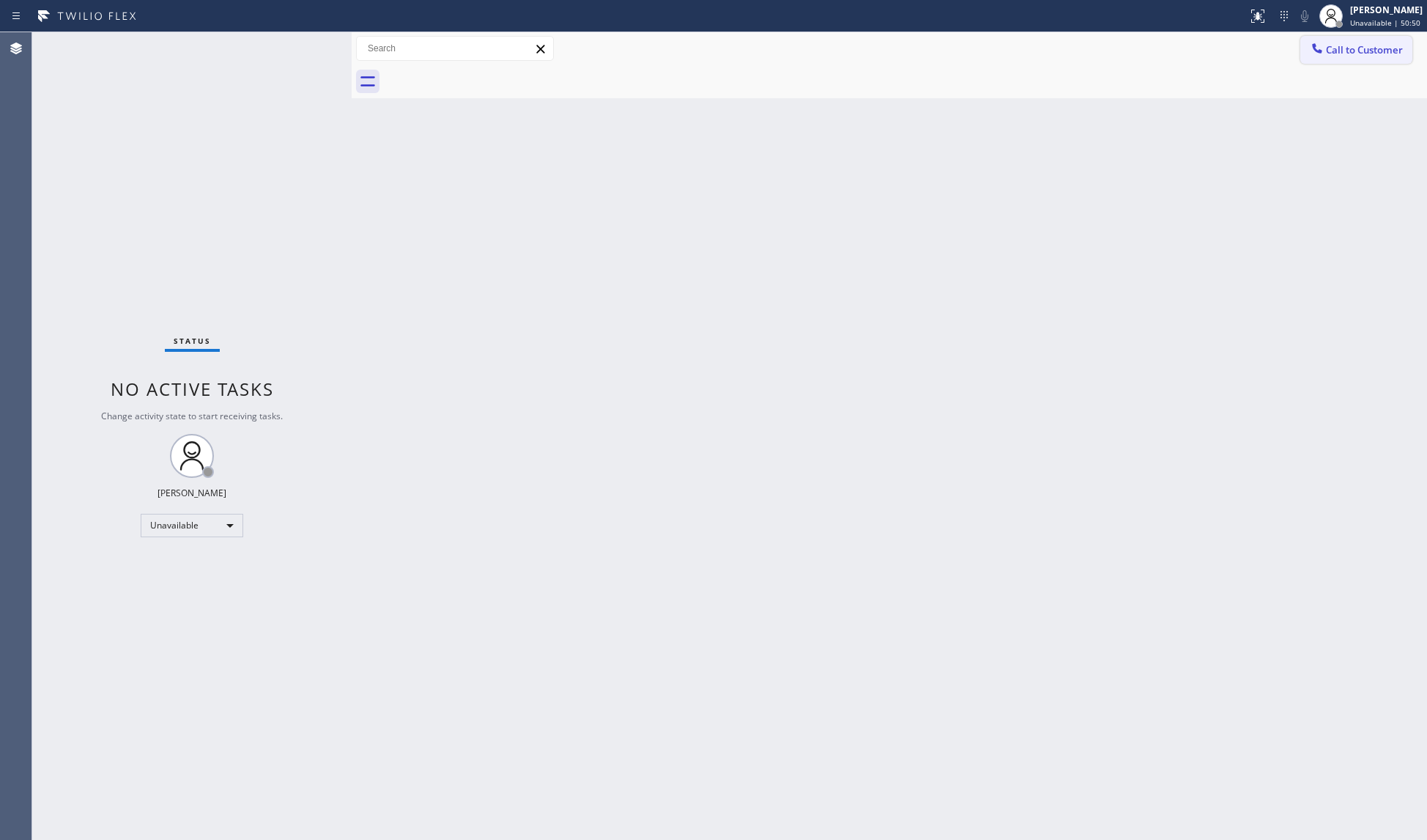
click at [1339, 60] on button "Call to Customer" at bounding box center [1357, 50] width 112 height 28
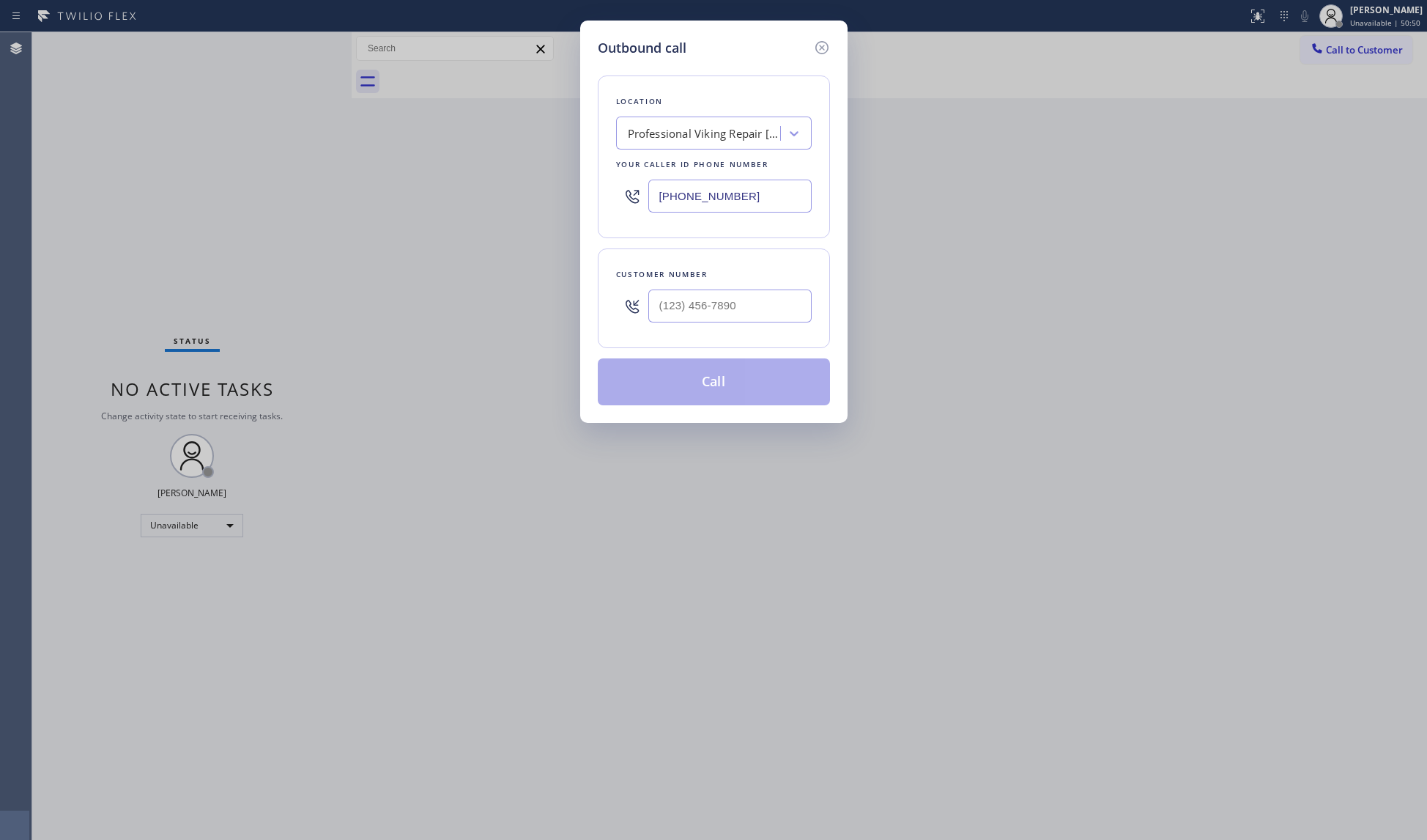
drag, startPoint x: 754, startPoint y: 200, endPoint x: 627, endPoint y: 209, distance: 127.3
click at [627, 209] on div "(818) 696-5648" at bounding box center [714, 196] width 196 height 47
paste input "206) 203-1697"
type input "(206) 203-1697"
drag, startPoint x: 692, startPoint y: 305, endPoint x: 699, endPoint y: 306, distance: 7.1
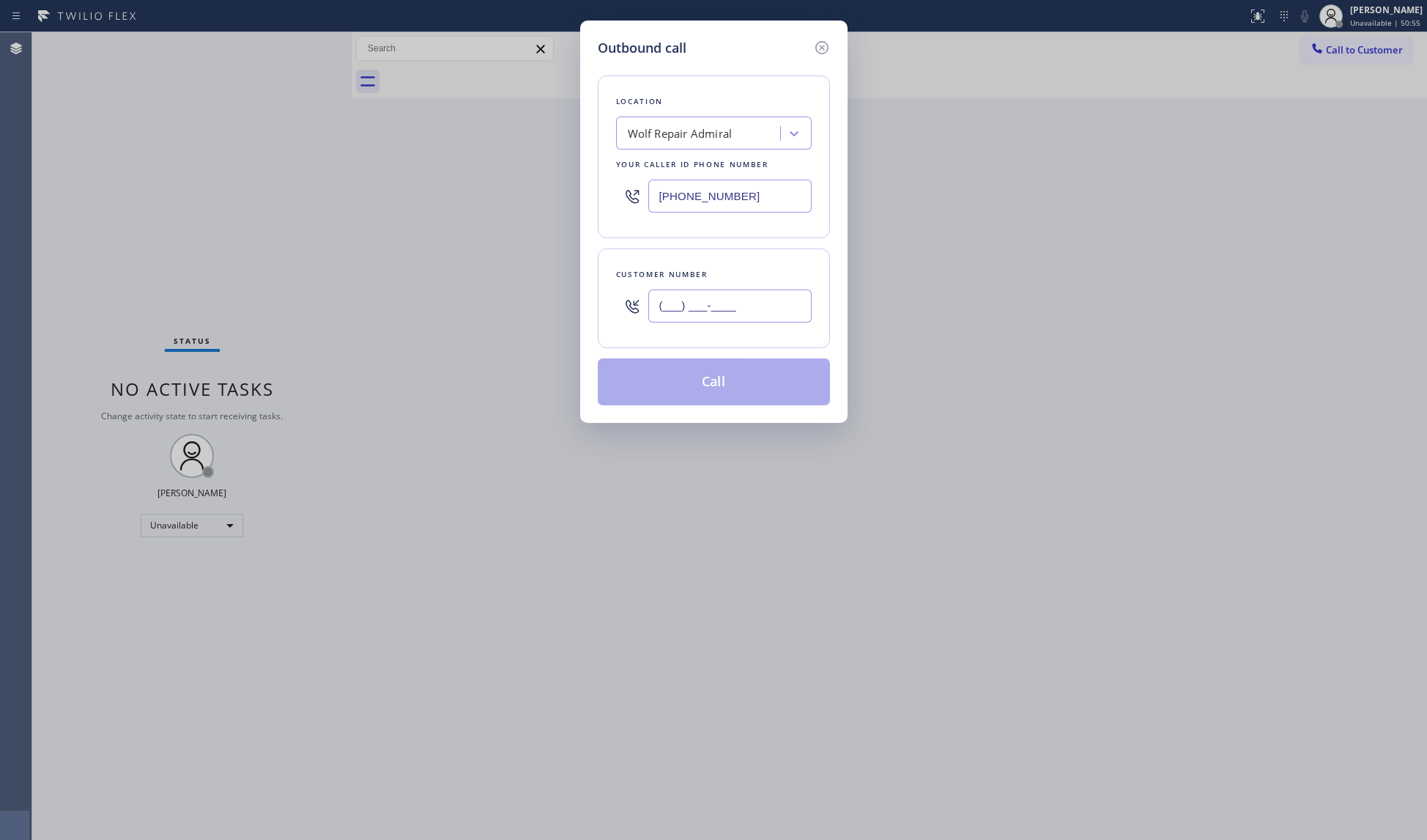
click at [692, 305] on input "(___) ___-____" at bounding box center [730, 306] width 163 height 33
paste input "206) 250-8668"
type input "(206) 250-8668"
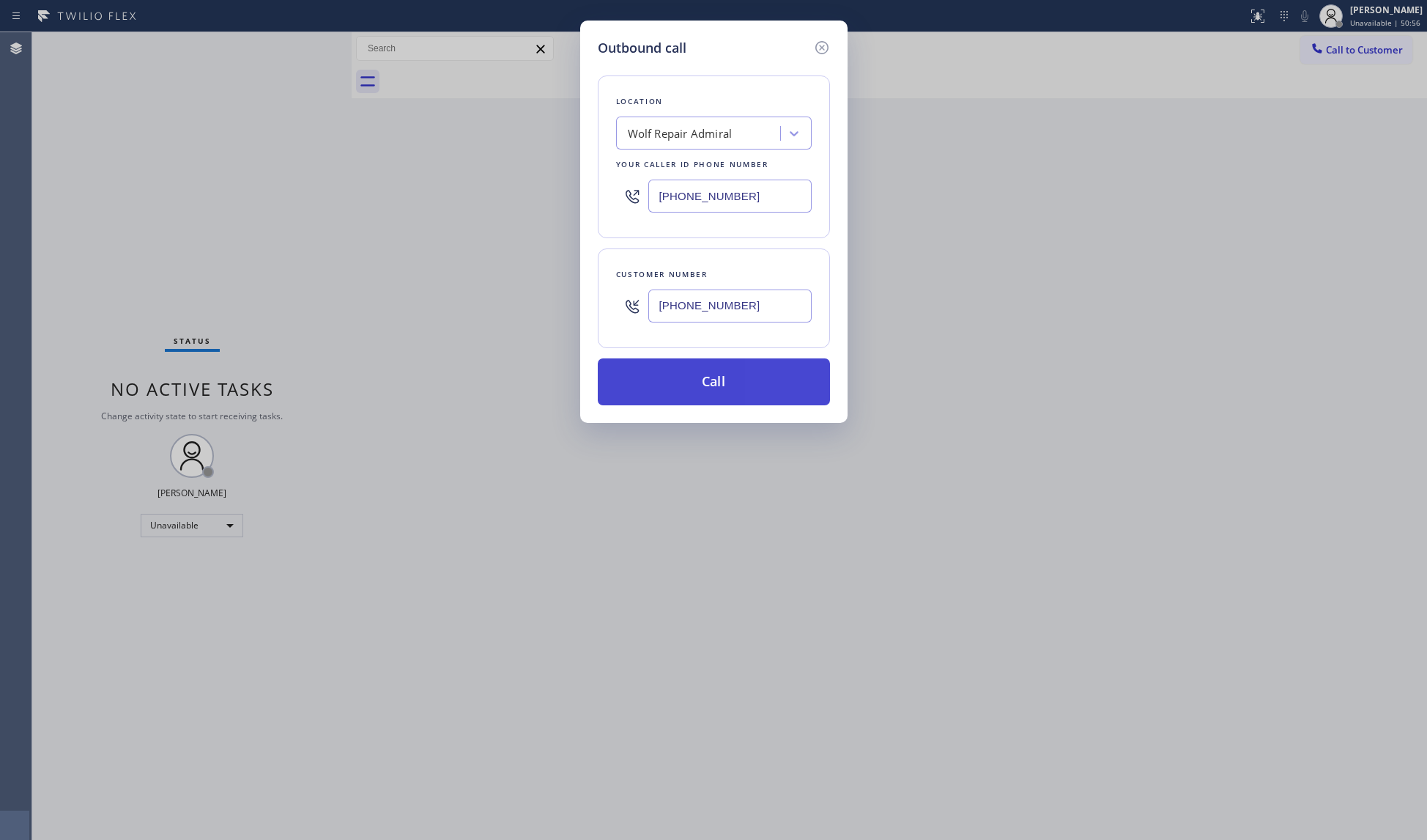
click at [709, 390] on button "Call" at bounding box center [714, 381] width 232 height 47
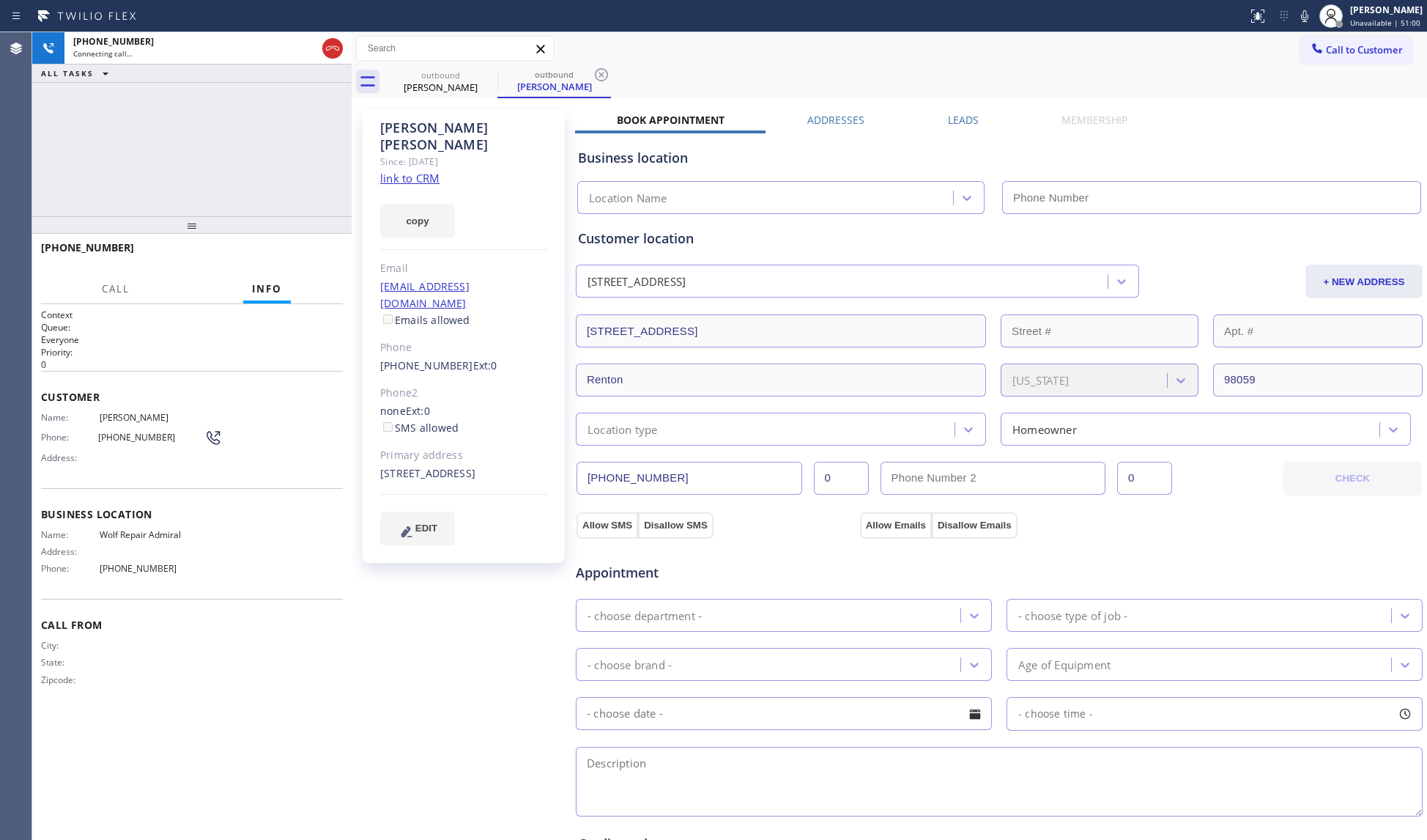
click at [891, 56] on div "Call to Customer Outbound call Location Wolf Repair Admiral Your caller id phon…" at bounding box center [889, 48] width 1076 height 25
type input "(206) 203-1697"
click at [302, 246] on button "HANG UP" at bounding box center [309, 254] width 69 height 20
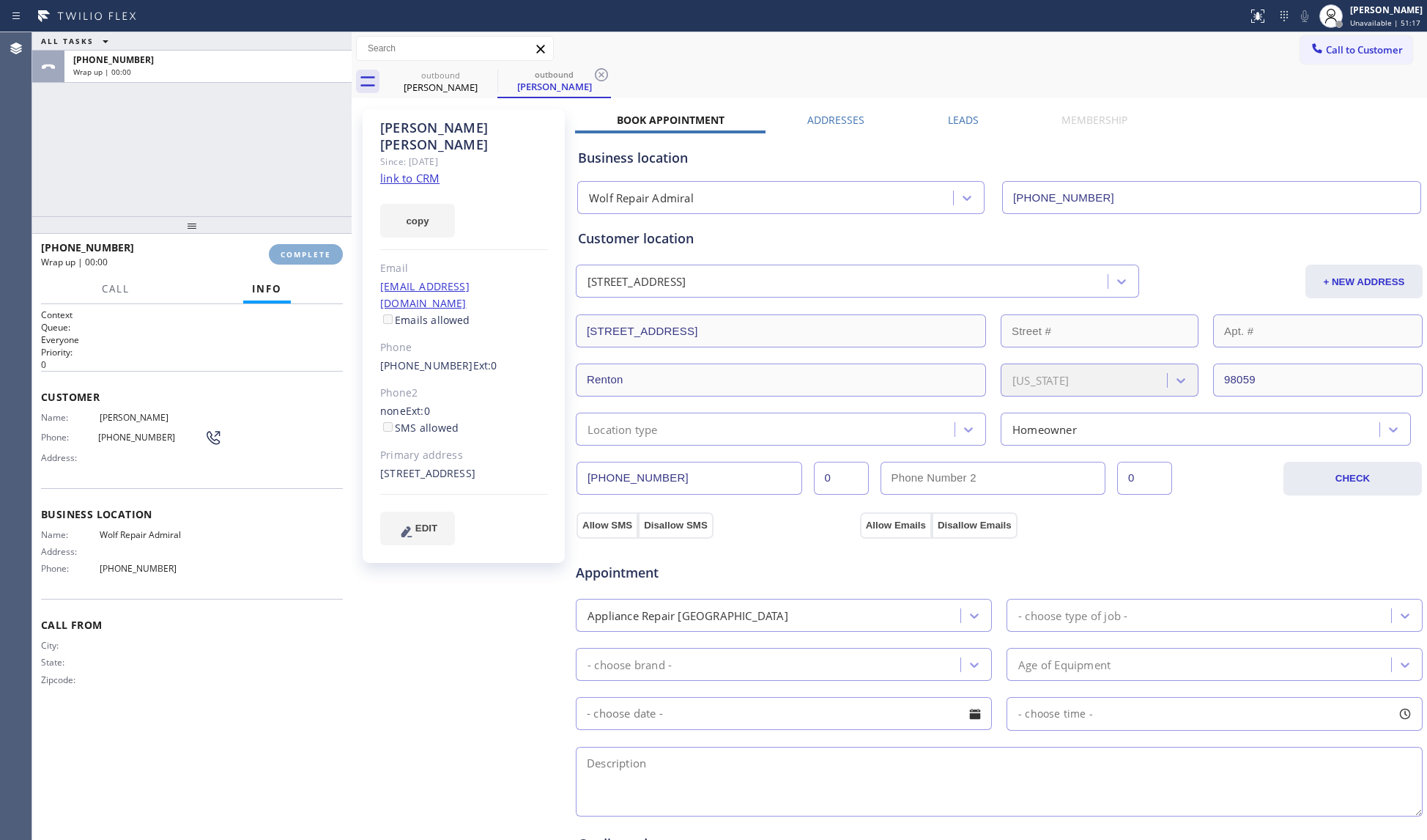
click at [302, 244] on button "COMPLETE" at bounding box center [306, 254] width 74 height 20
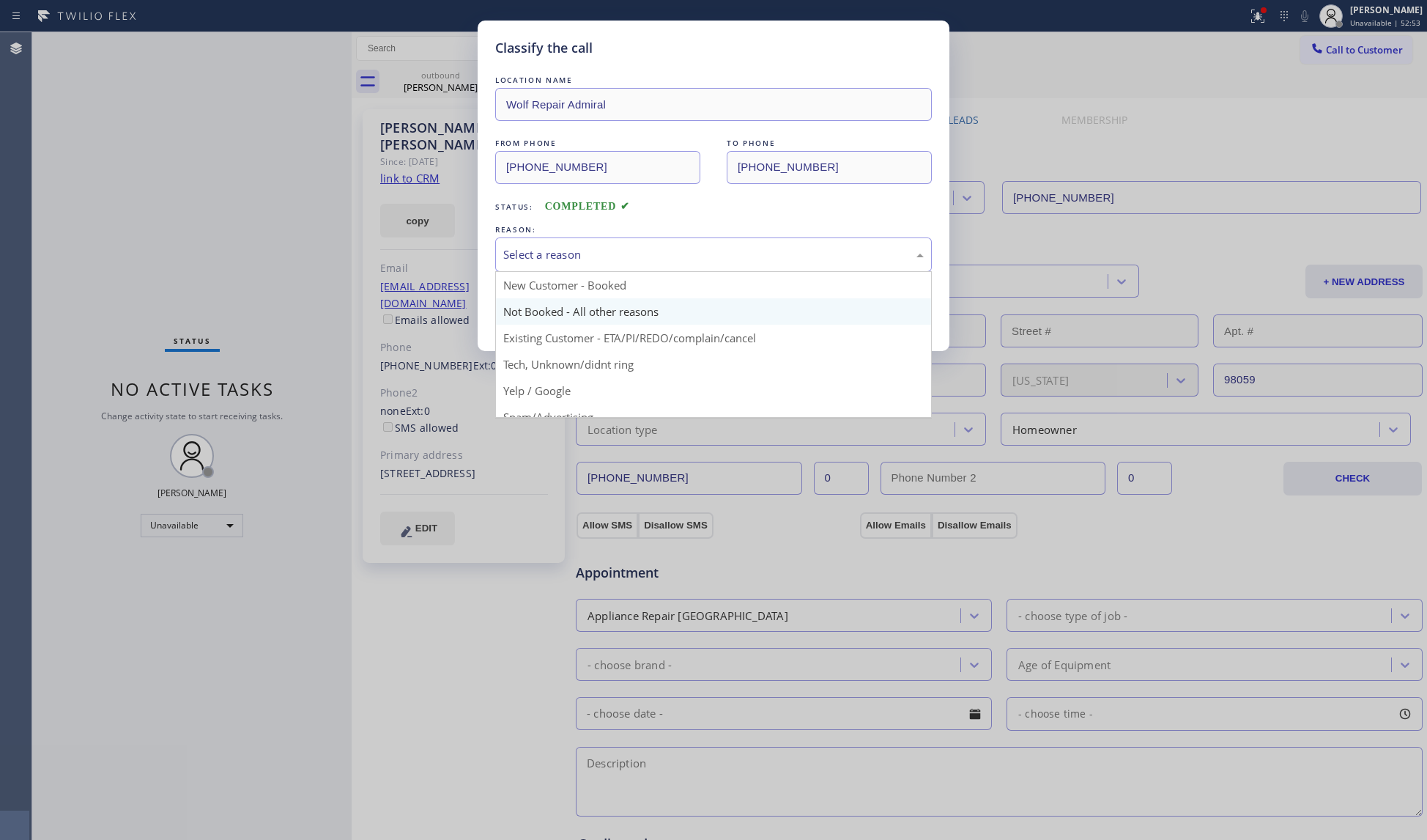
drag, startPoint x: 726, startPoint y: 244, endPoint x: 597, endPoint y: 321, distance: 150.2
click at [724, 248] on div "Select a reason" at bounding box center [714, 254] width 437 height 34
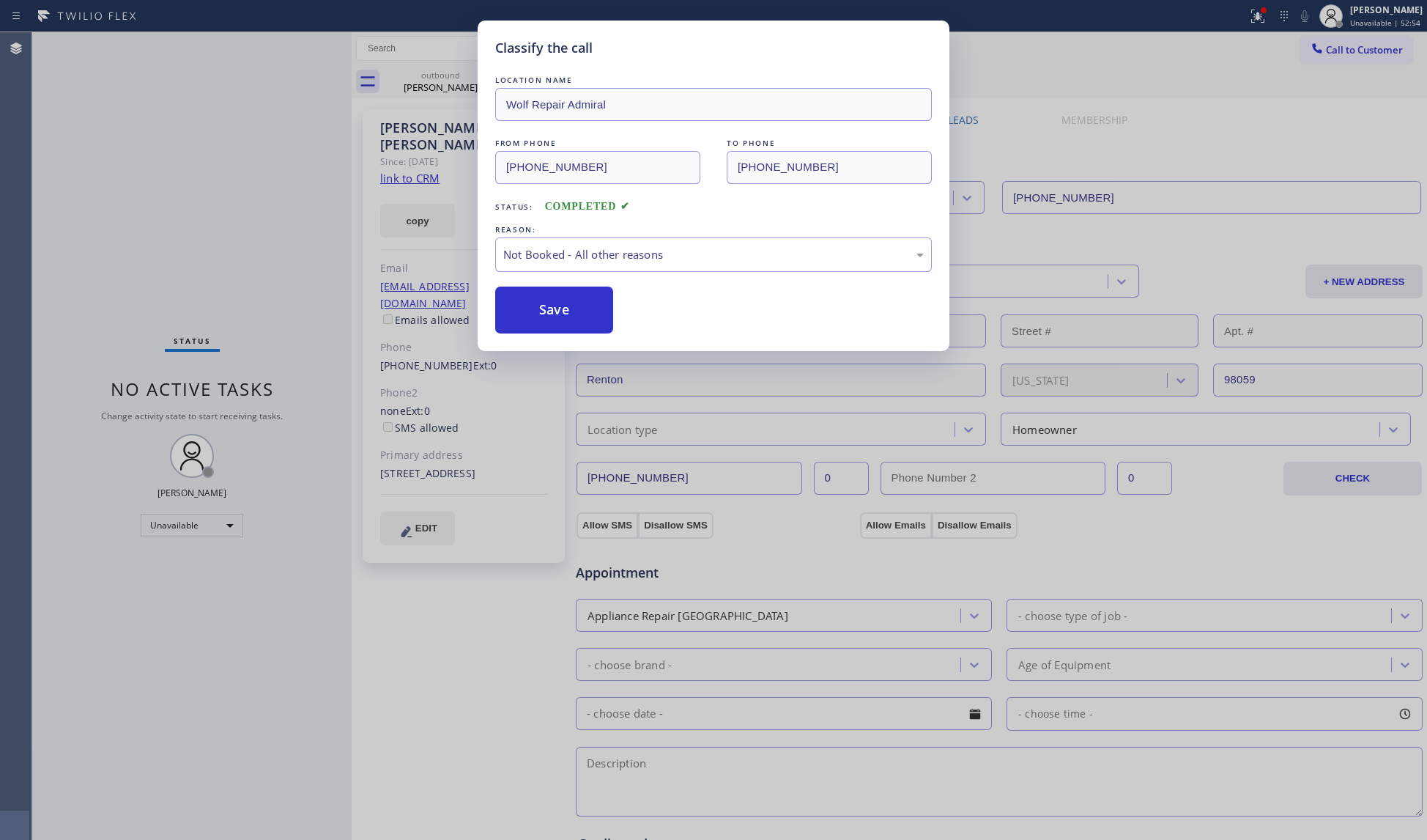
drag, startPoint x: 537, startPoint y: 309, endPoint x: 557, endPoint y: 298, distance: 22.8
click at [537, 308] on button "Save" at bounding box center [554, 309] width 118 height 47
click at [1259, 15] on div "Classify the call LOCATION NAME Wolf Repair Admiral FROM PHONE (206) 203-1697 T…" at bounding box center [714, 420] width 1427 height 840
click at [1256, 24] on icon at bounding box center [1258, 16] width 18 height 18
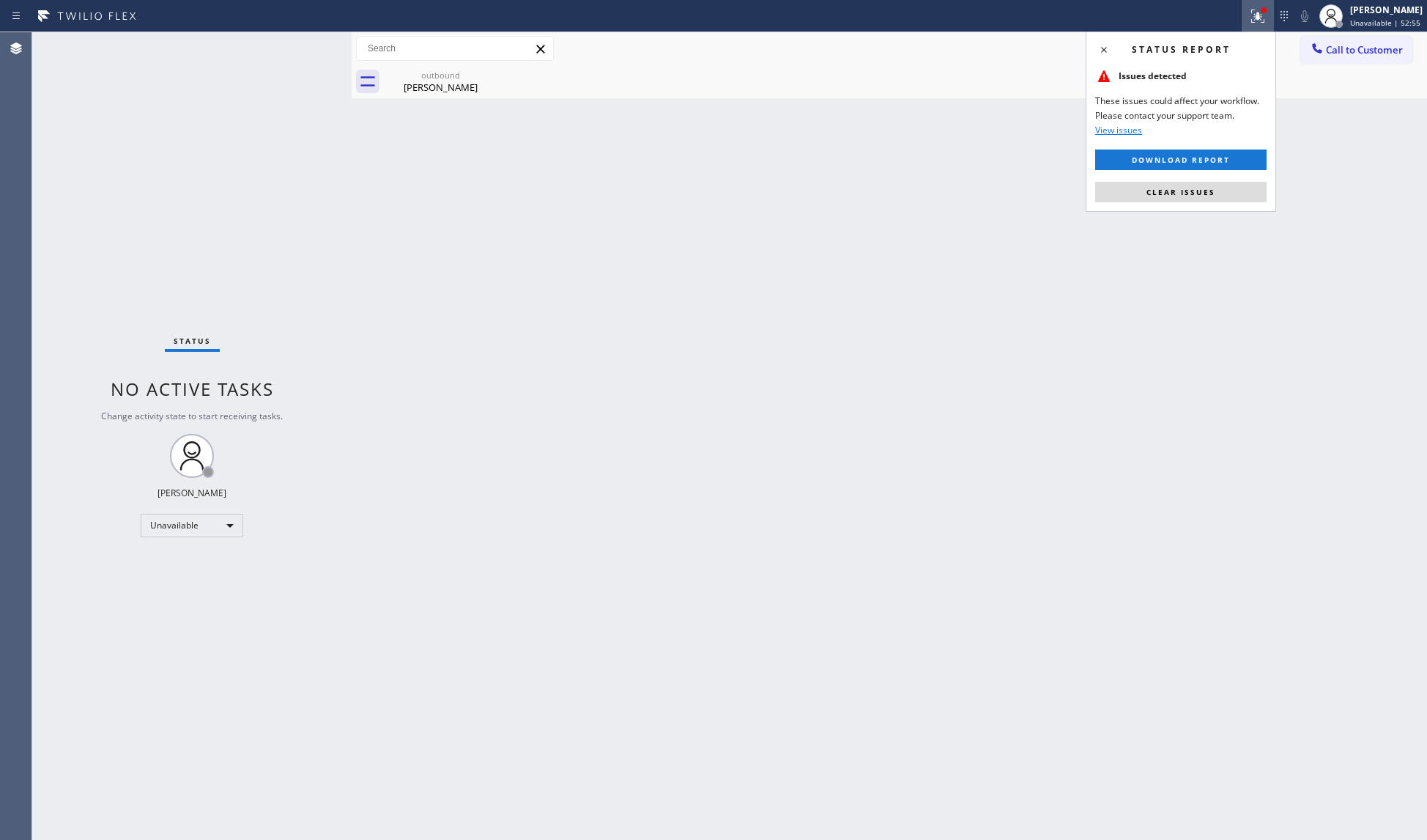
click at [1257, 18] on icon at bounding box center [1258, 16] width 18 height 18
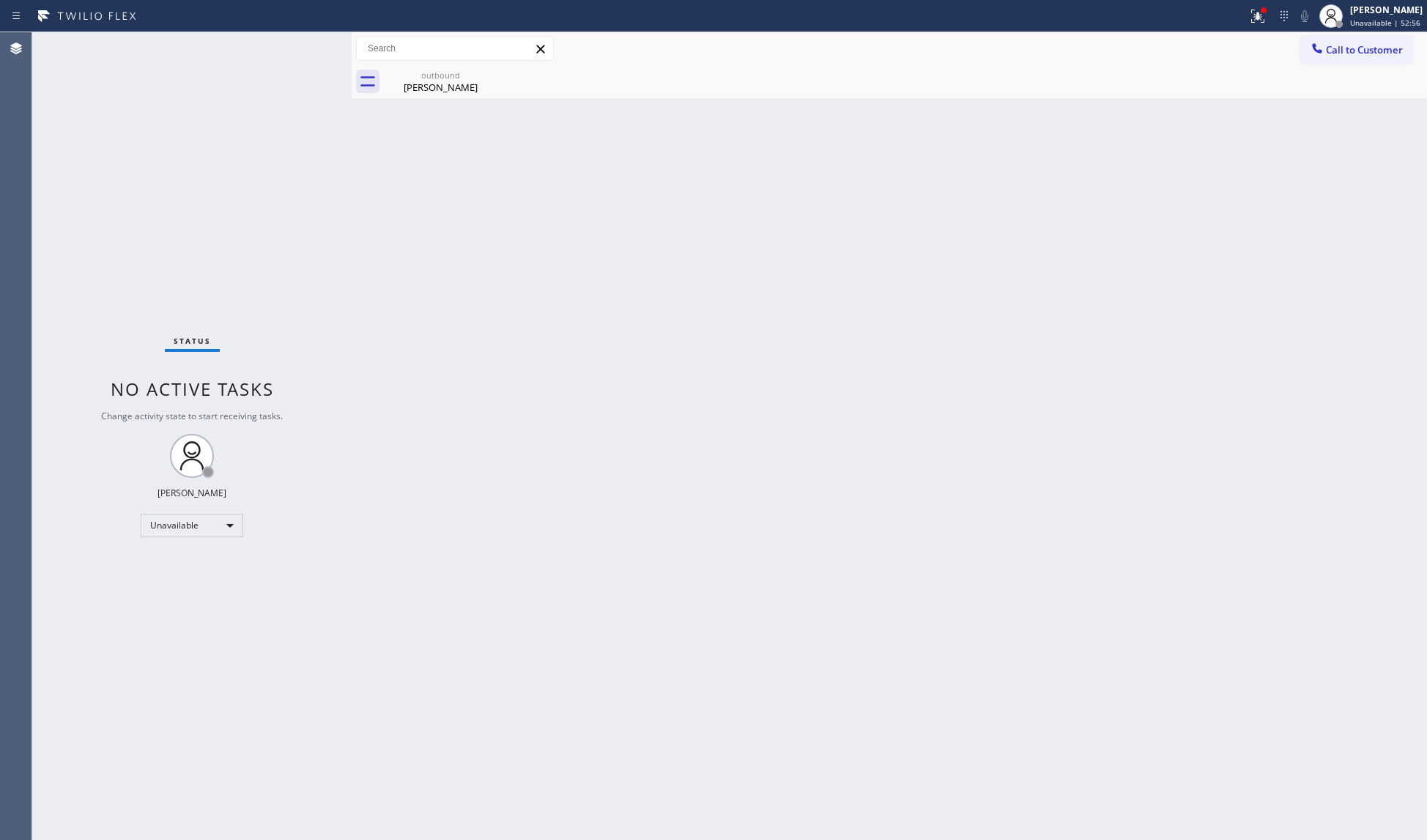
drag, startPoint x: 1256, startPoint y: 18, endPoint x: 1233, endPoint y: 103, distance: 88.1
click at [1256, 22] on icon at bounding box center [1258, 16] width 18 height 18
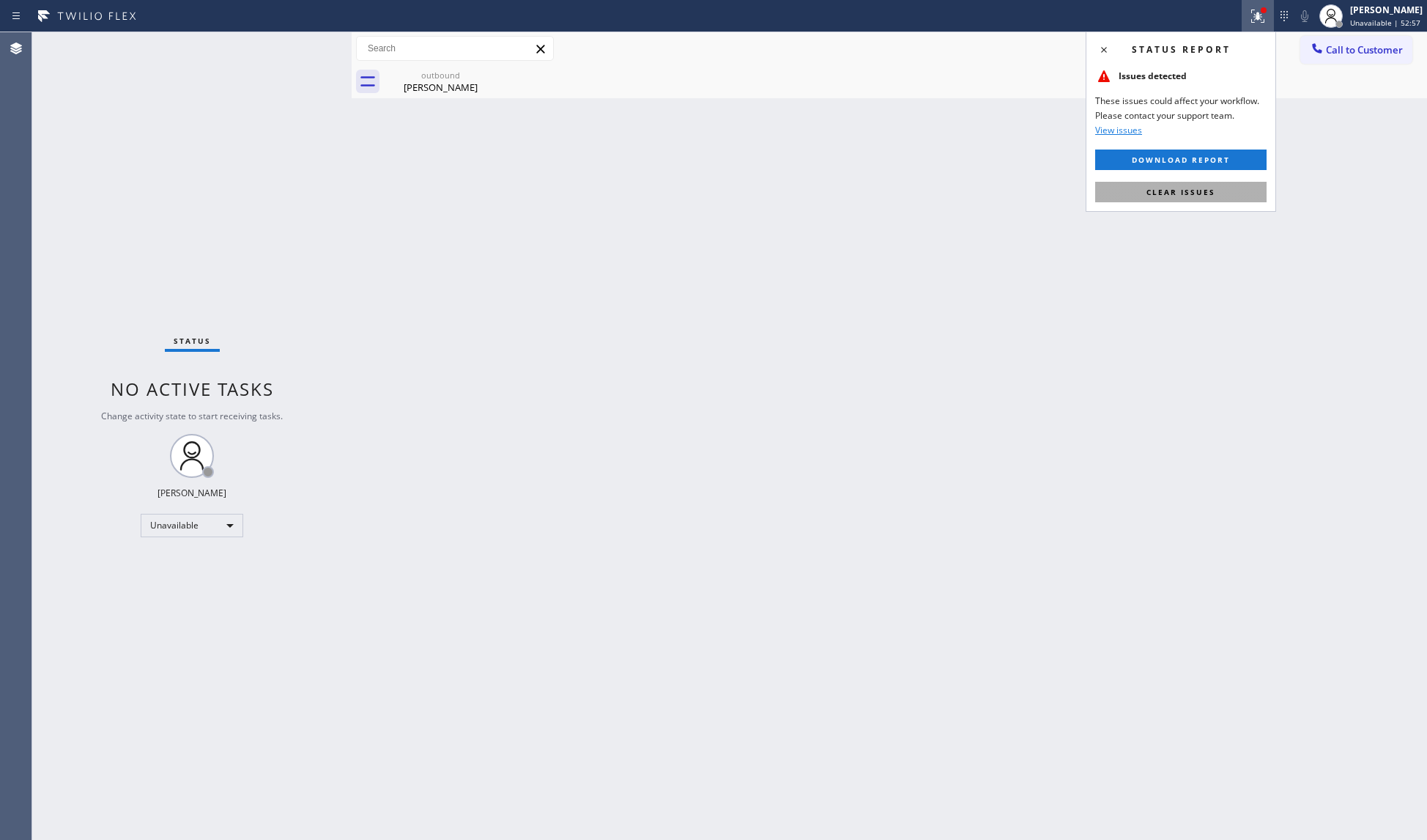
click at [1205, 196] on span "Clear issues" at bounding box center [1181, 192] width 69 height 11
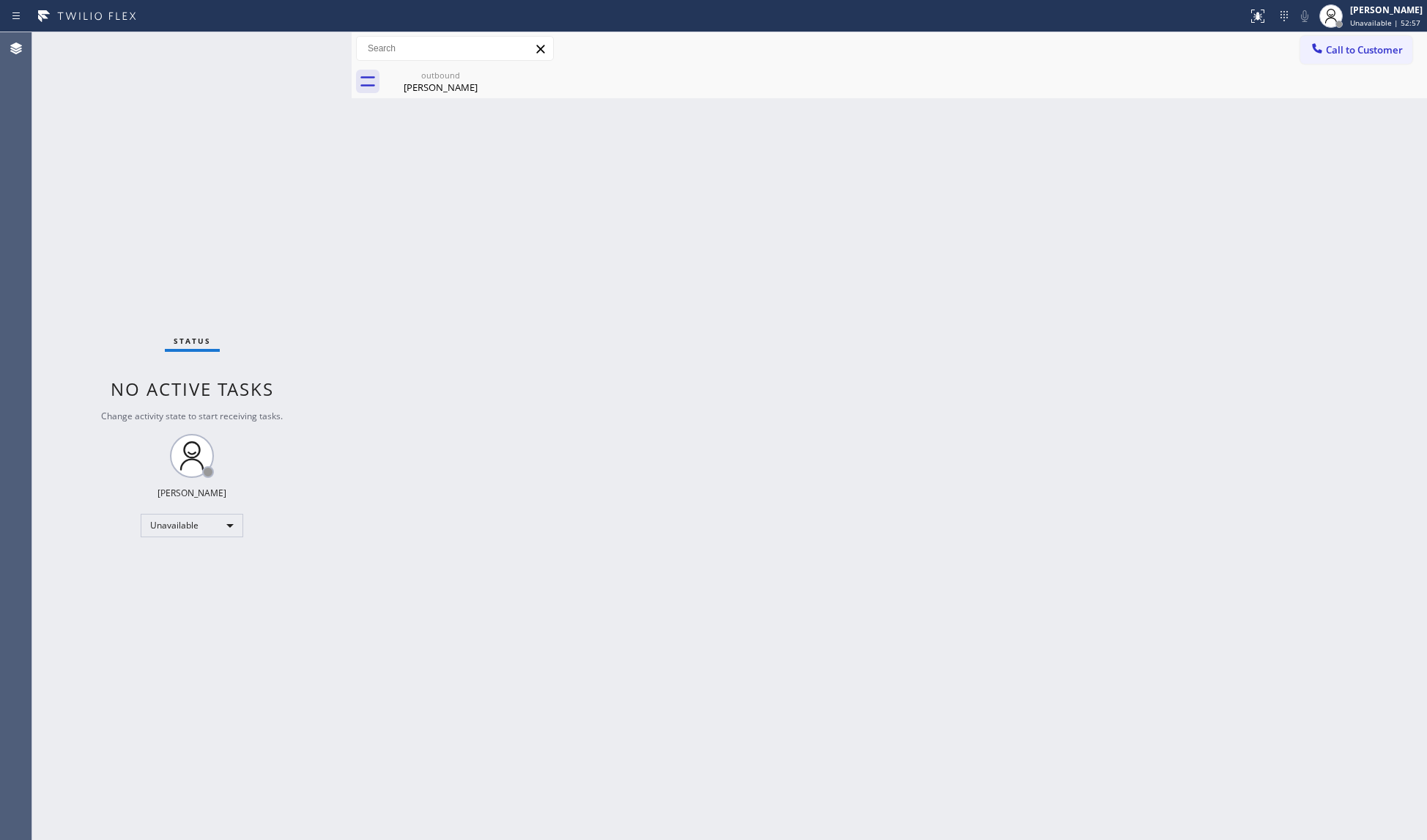
click at [1341, 47] on span "Call to Customer" at bounding box center [1365, 49] width 77 height 13
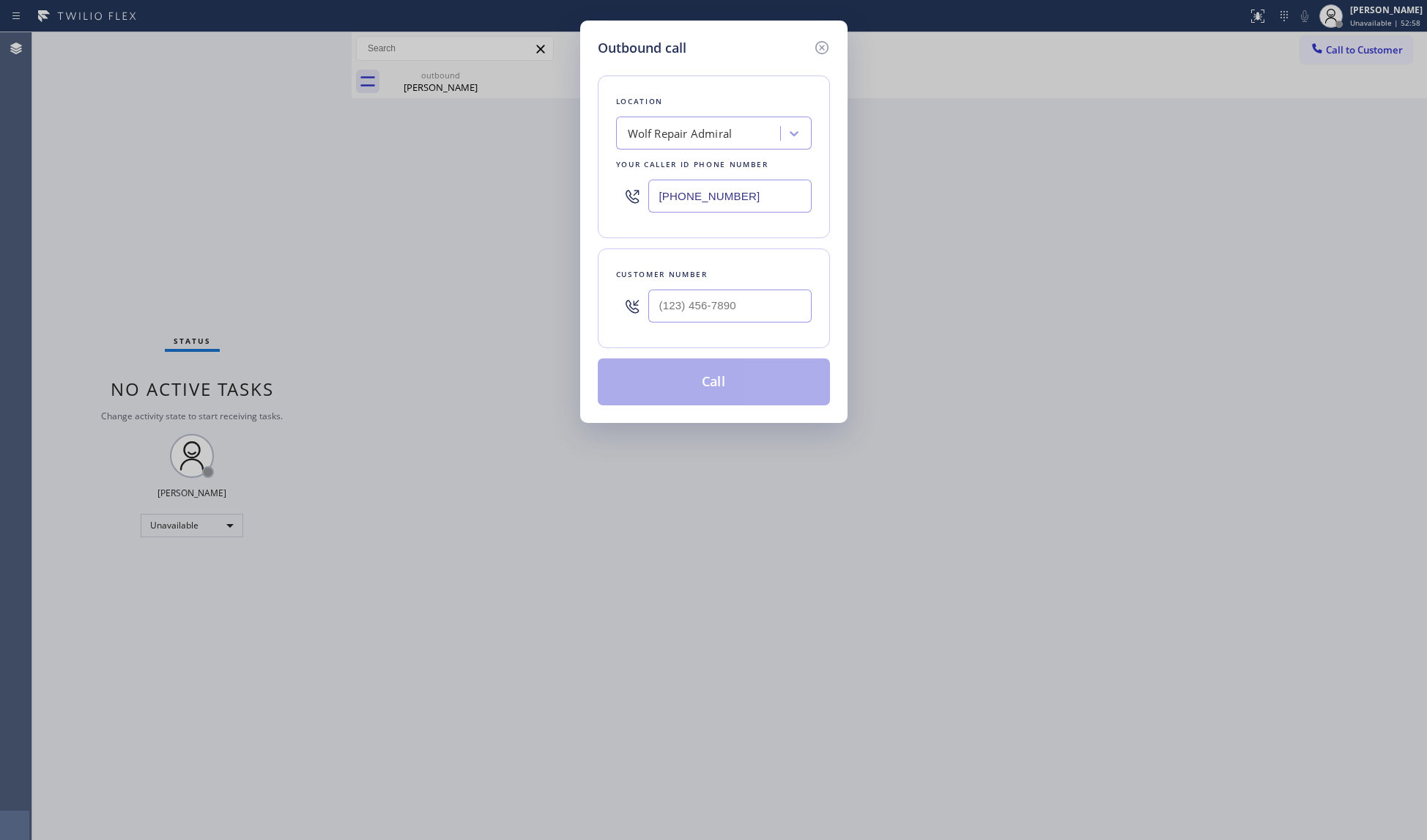
drag, startPoint x: 770, startPoint y: 186, endPoint x: 632, endPoint y: 205, distance: 139.3
click at [634, 206] on div "(206) 203-1697" at bounding box center [714, 196] width 196 height 47
paste input "714) 912-8101"
type input "(714) 912-8101"
drag, startPoint x: 778, startPoint y: 308, endPoint x: 783, endPoint y: 280, distance: 28.4
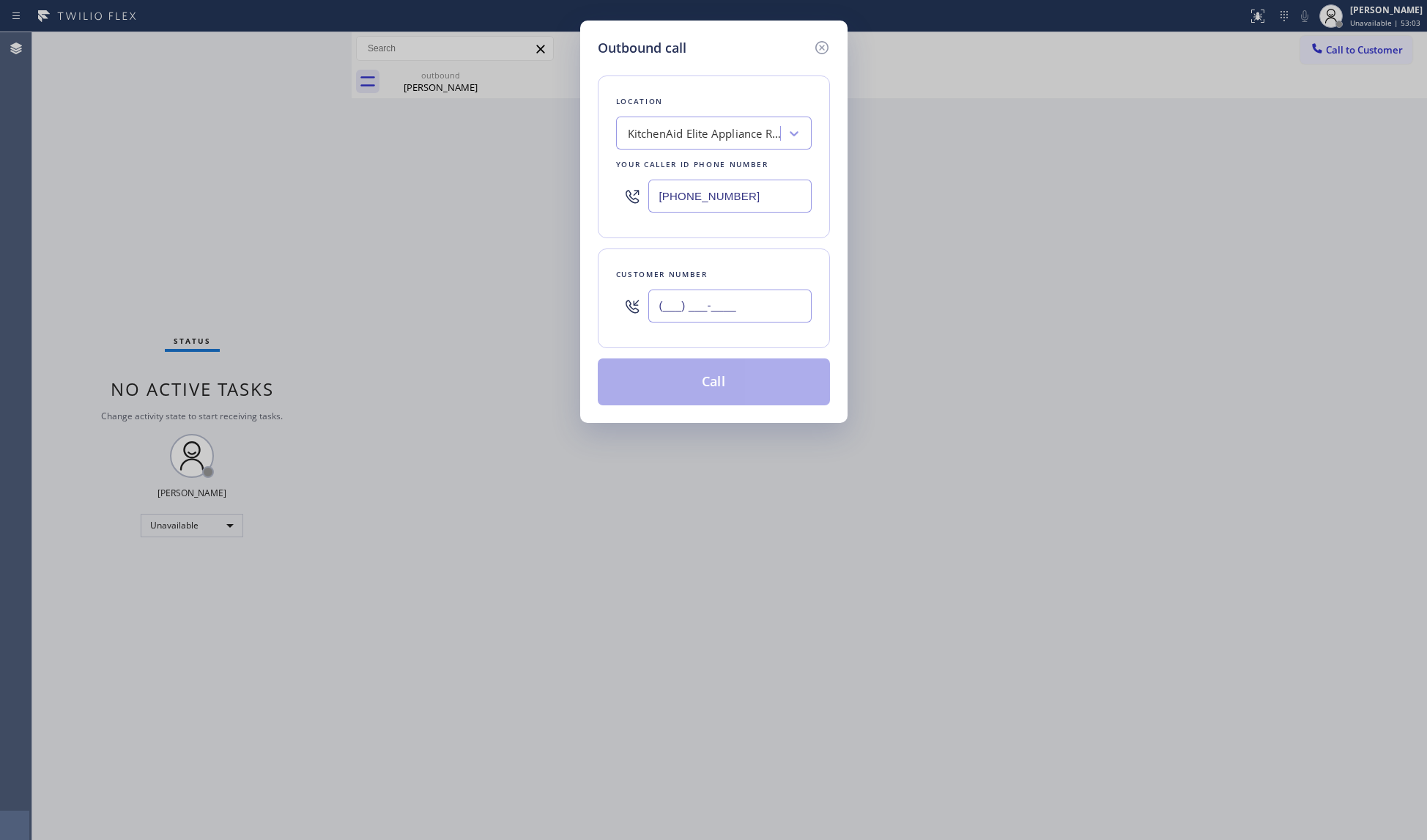
click at [777, 309] on input "(___) ___-____" at bounding box center [730, 306] width 163 height 33
paste input "714) 875-8688"
type input "(714) 875-8688"
click at [698, 386] on button "Call" at bounding box center [714, 381] width 232 height 47
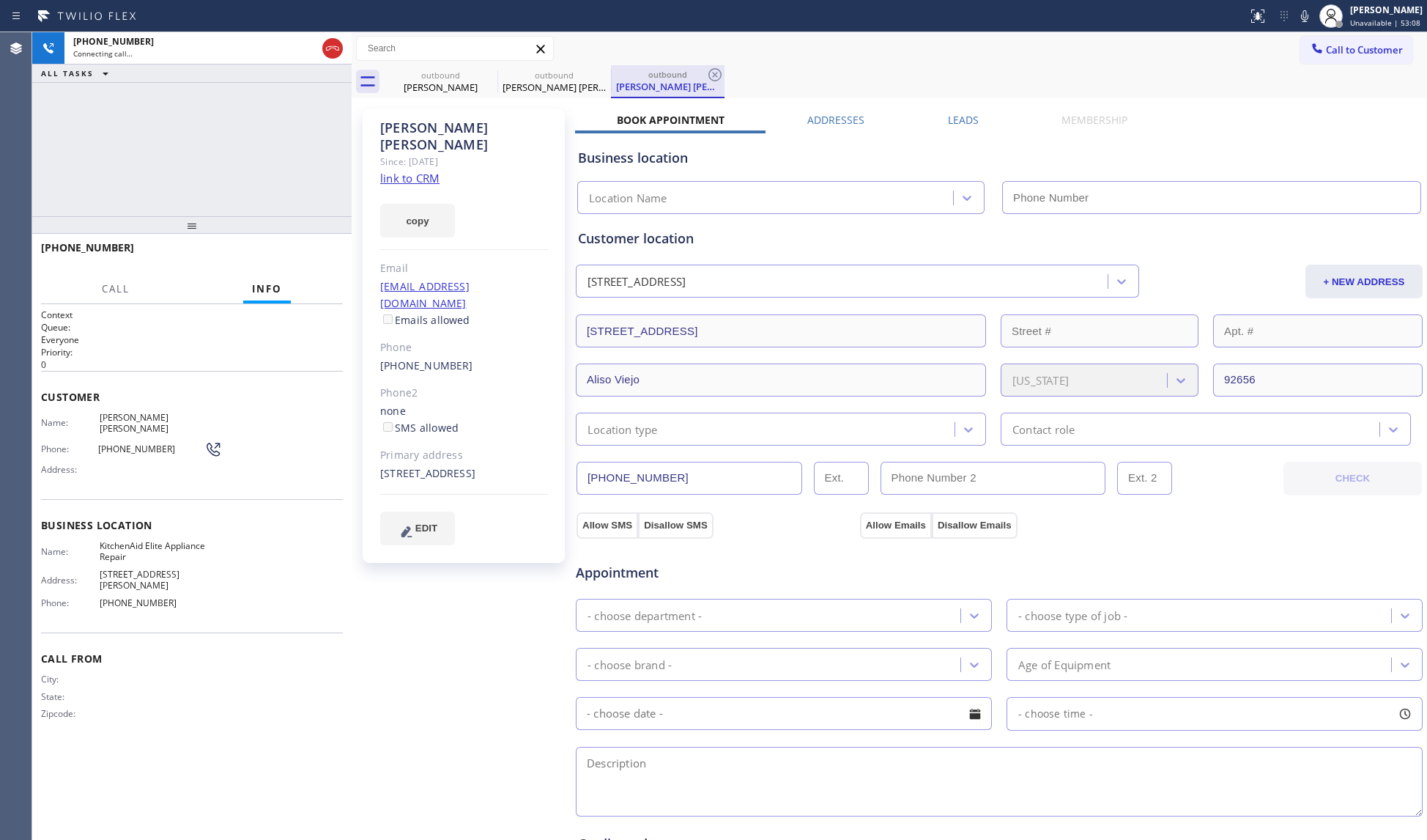
drag, startPoint x: 810, startPoint y: 75, endPoint x: 714, endPoint y: 91, distance: 97.3
click at [783, 77] on div "outbound Harry johnson outbound Georgina Ty outbound Georgina Ty" at bounding box center [906, 82] width 1044 height 33
click at [710, 70] on icon at bounding box center [714, 75] width 13 height 13
drag, startPoint x: 606, startPoint y: 71, endPoint x: 549, endPoint y: 69, distance: 57.0
click at [605, 71] on icon at bounding box center [602, 75] width 18 height 18
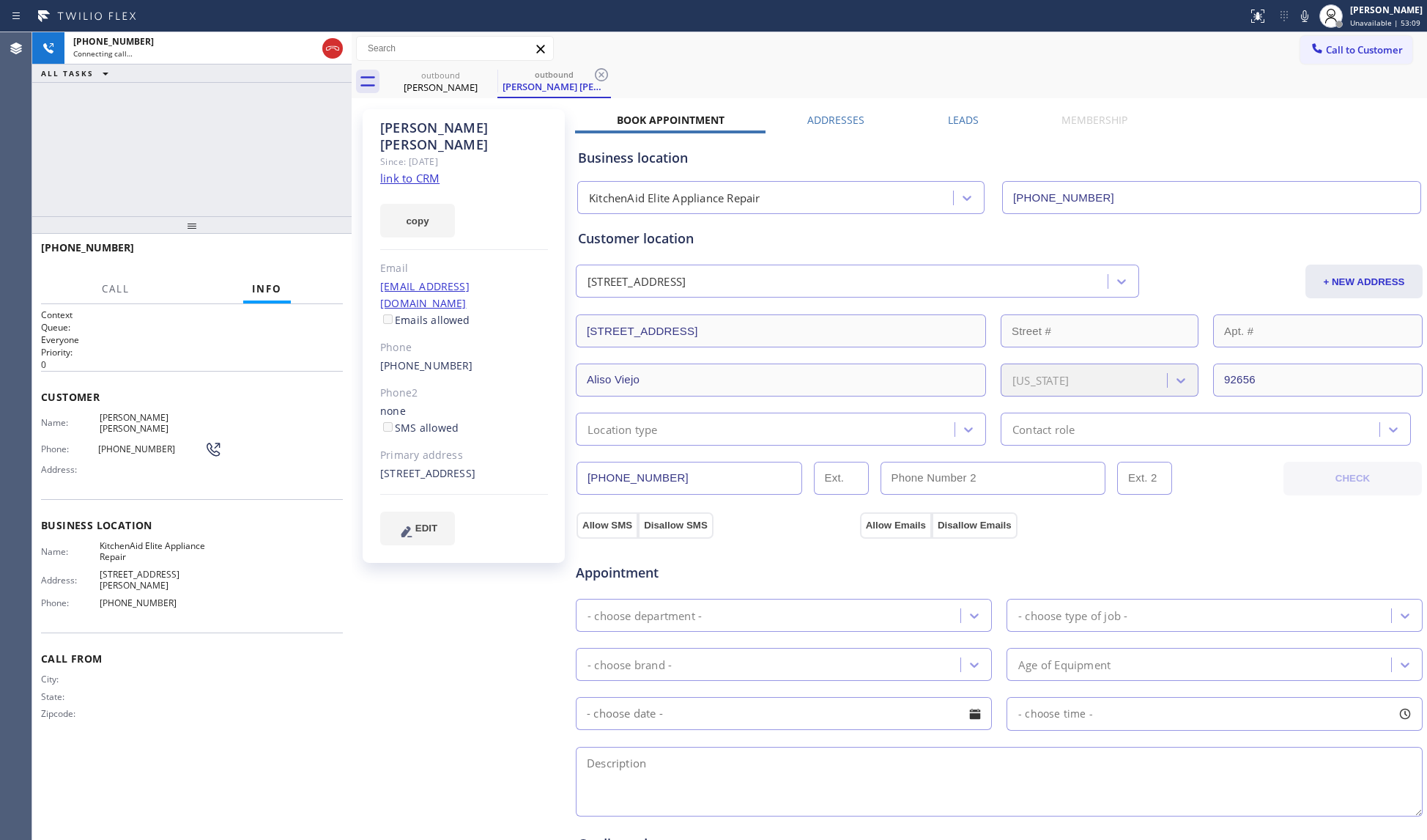
type input "(206) 203-1697"
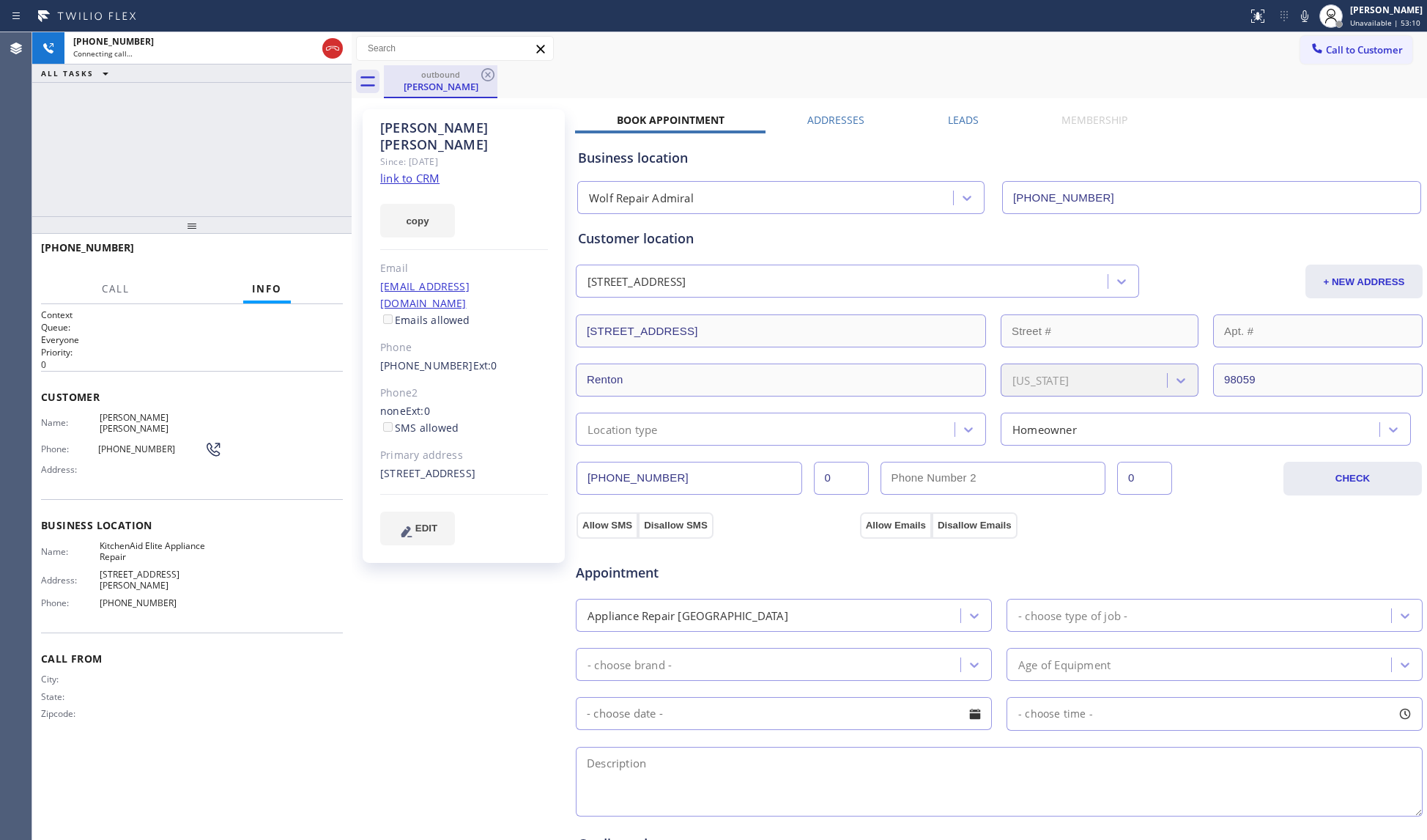
click at [474, 73] on div "outbound" at bounding box center [441, 74] width 111 height 11
click at [483, 73] on icon at bounding box center [488, 75] width 18 height 18
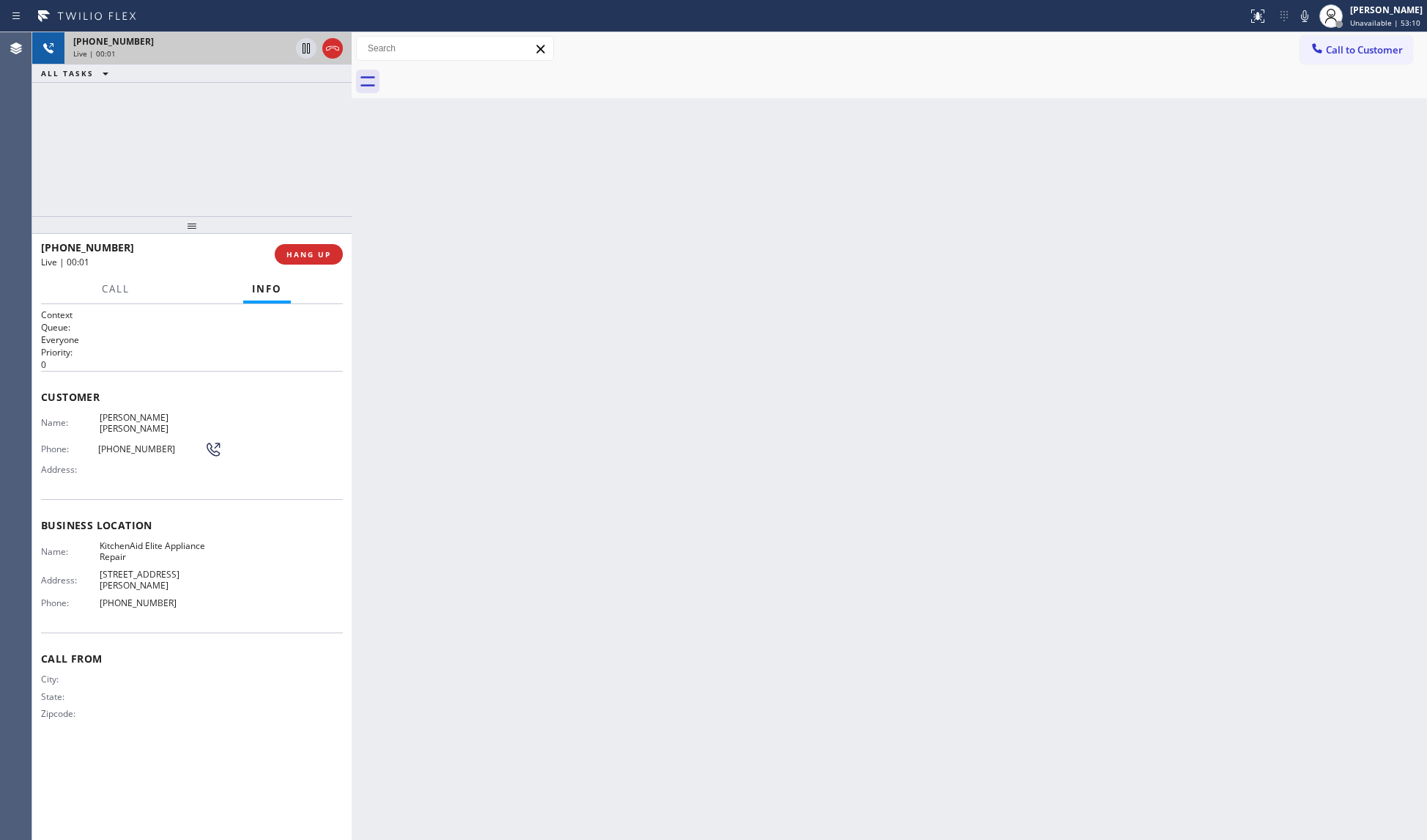
click at [272, 47] on div "+17148758688" at bounding box center [181, 41] width 217 height 12
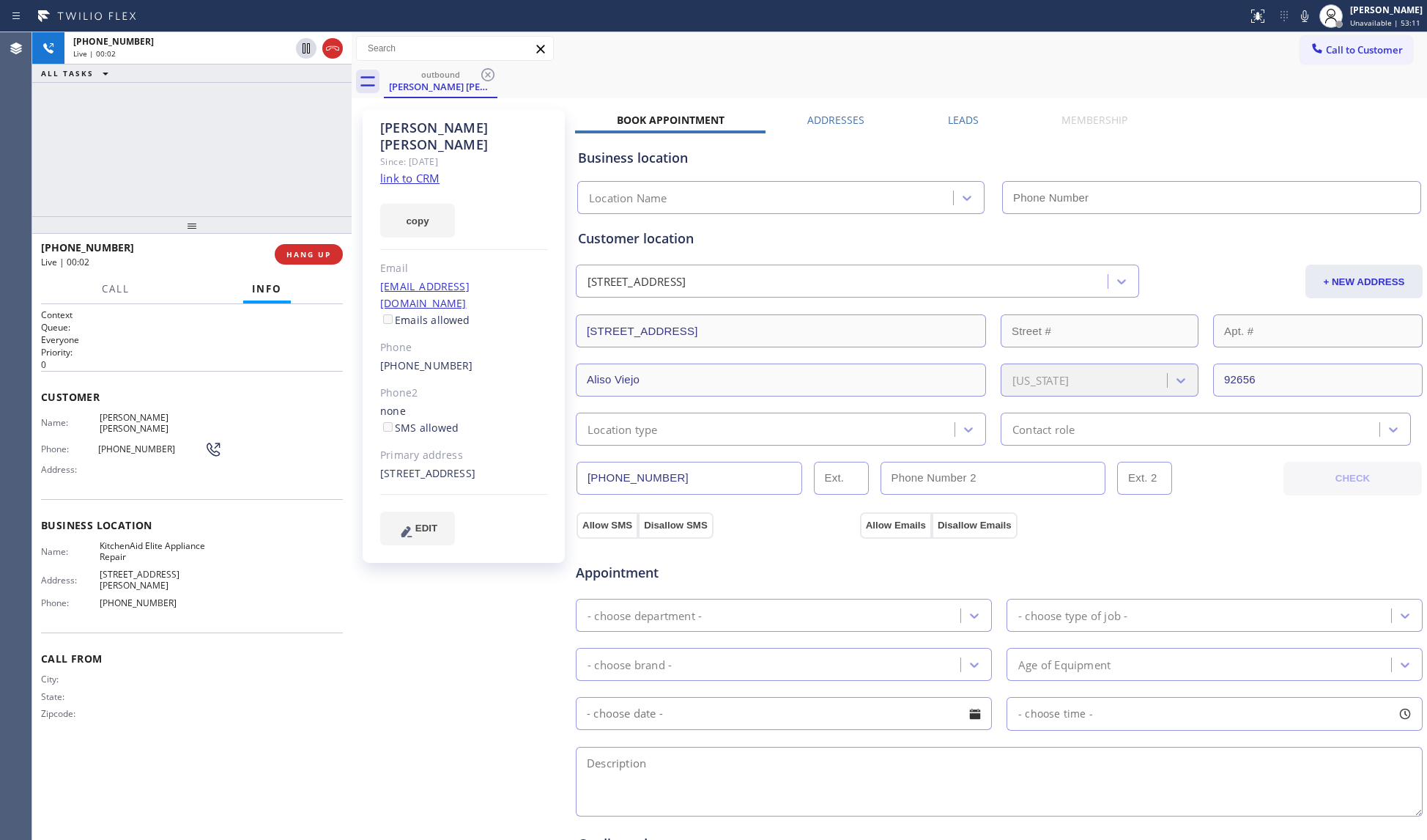
click at [746, 65] on div "outbound Georgina Ty" at bounding box center [906, 82] width 1044 height 33
type input "(714) 912-8101"
click at [302, 216] on div at bounding box center [192, 225] width 320 height 18
drag, startPoint x: 301, startPoint y: 236, endPoint x: 307, endPoint y: 254, distance: 19.0
click at [301, 234] on div at bounding box center [192, 225] width 320 height 18
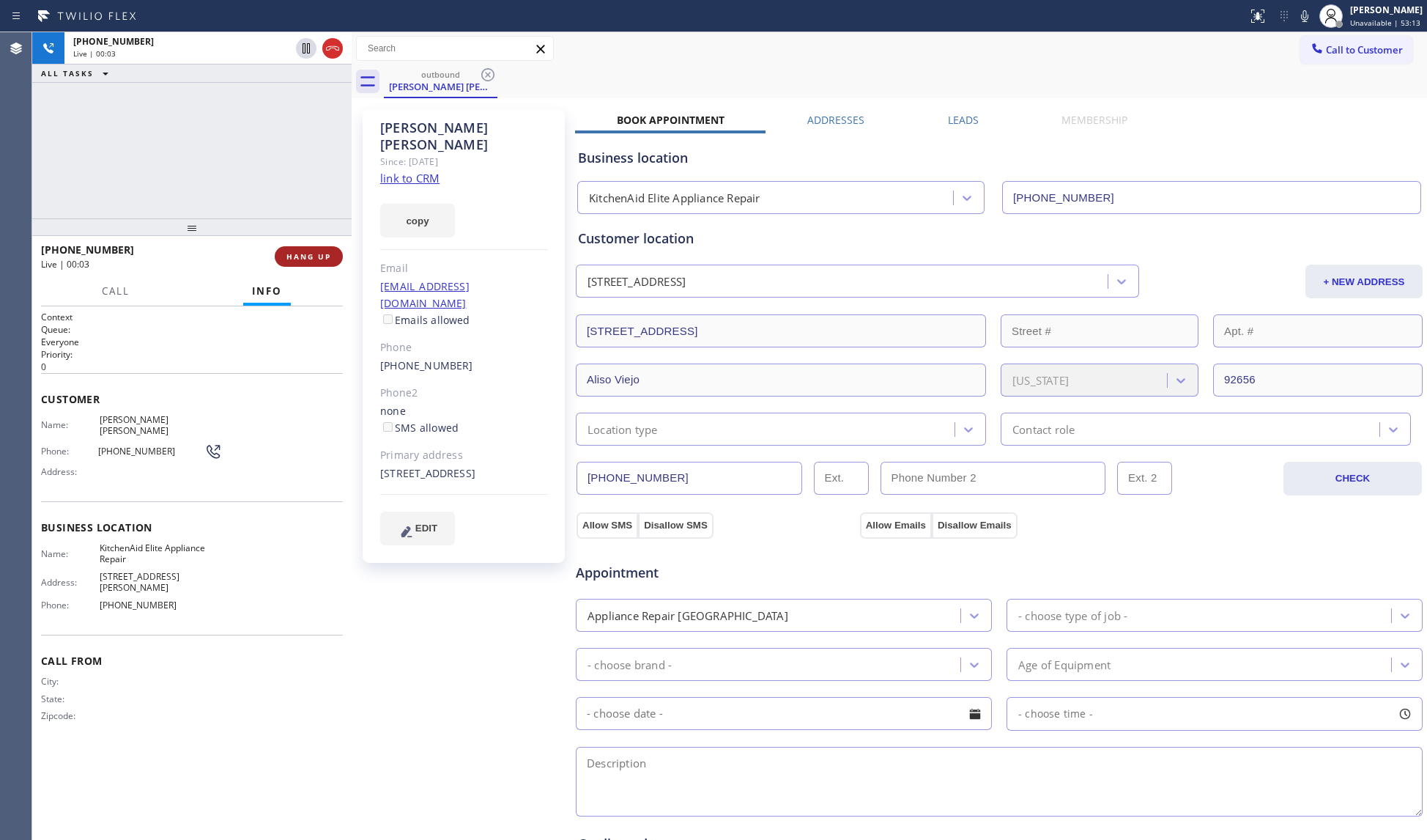
click at [308, 257] on span "HANG UP" at bounding box center [308, 257] width 45 height 11
click at [309, 256] on span "COMPLETE" at bounding box center [306, 257] width 51 height 11
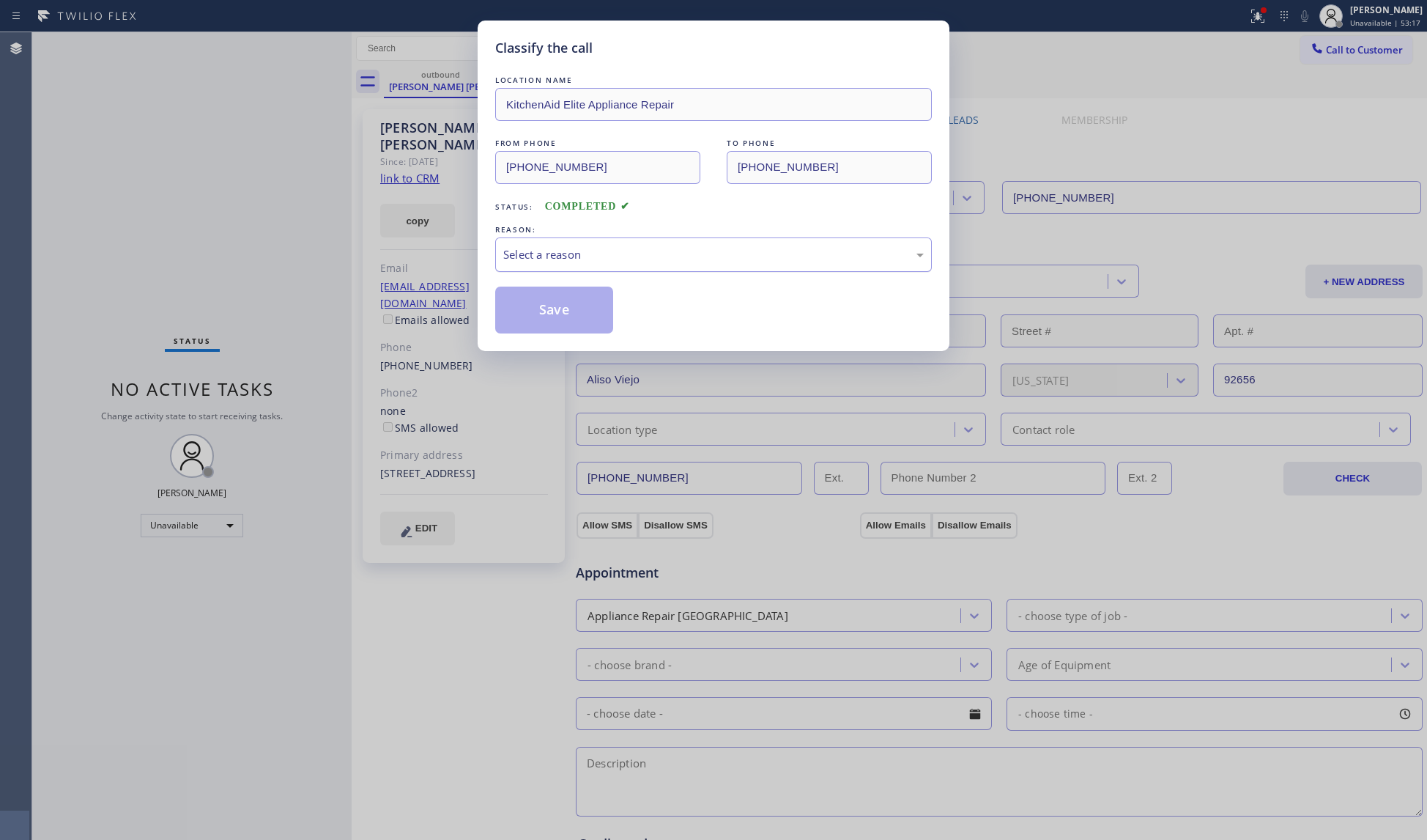
drag, startPoint x: 595, startPoint y: 250, endPoint x: 590, endPoint y: 268, distance: 18.7
click at [595, 250] on div "Select a reason" at bounding box center [714, 254] width 421 height 17
click at [569, 308] on button "Save" at bounding box center [554, 309] width 118 height 47
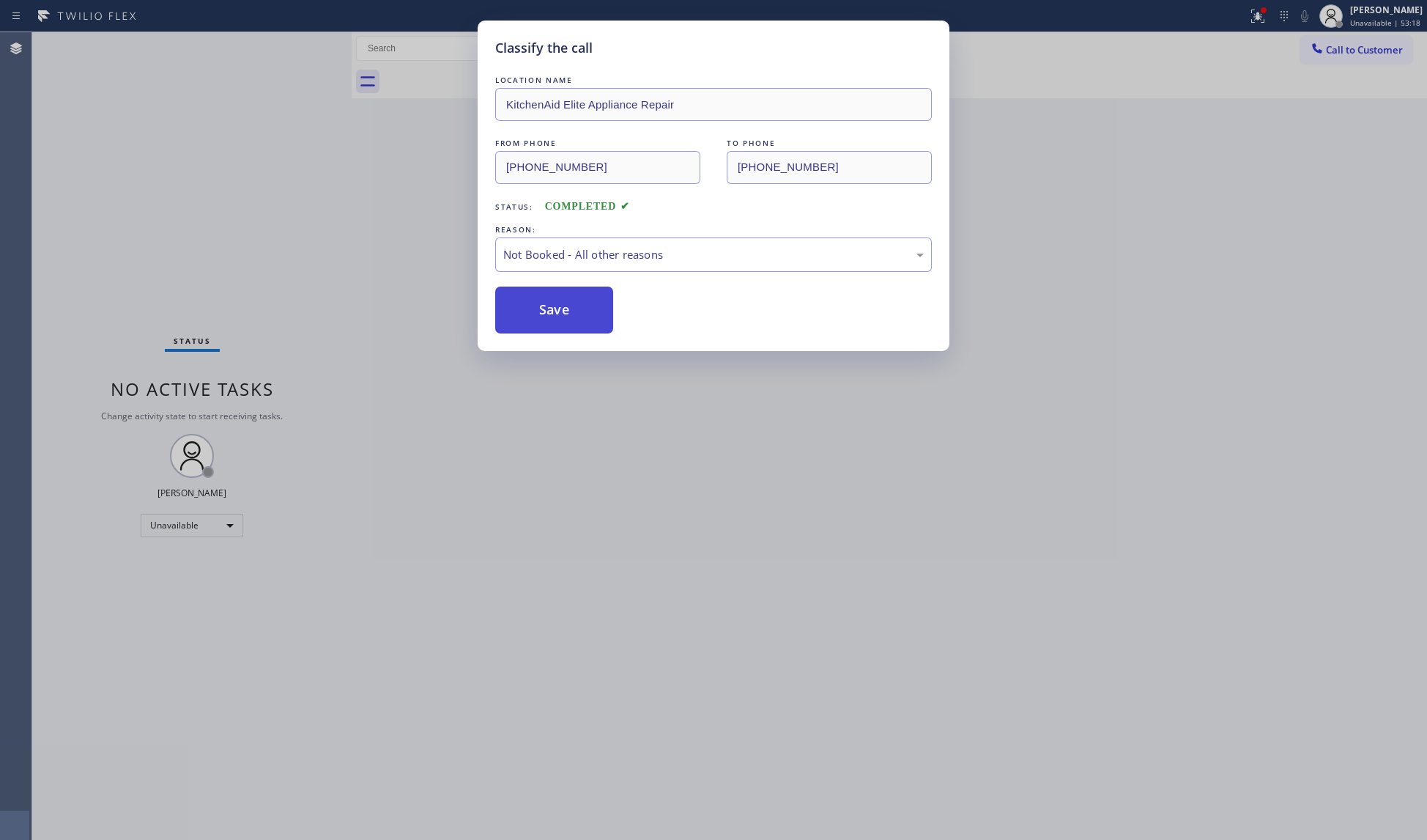
click at [569, 307] on button "Save" at bounding box center [554, 309] width 118 height 47
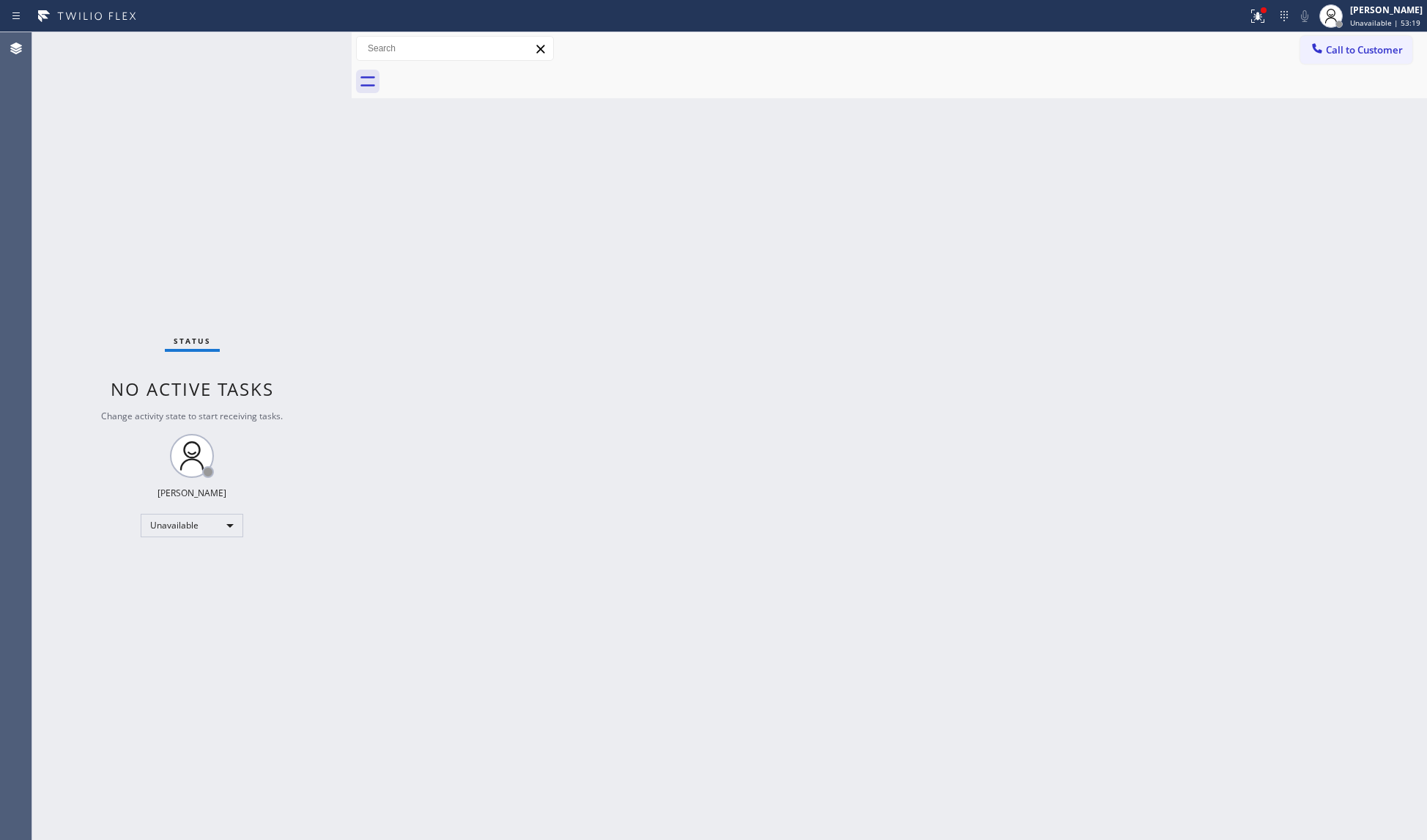
drag, startPoint x: 1267, startPoint y: 21, endPoint x: 1250, endPoint y: 42, distance: 27.0
click at [1267, 20] on icon at bounding box center [1258, 16] width 18 height 18
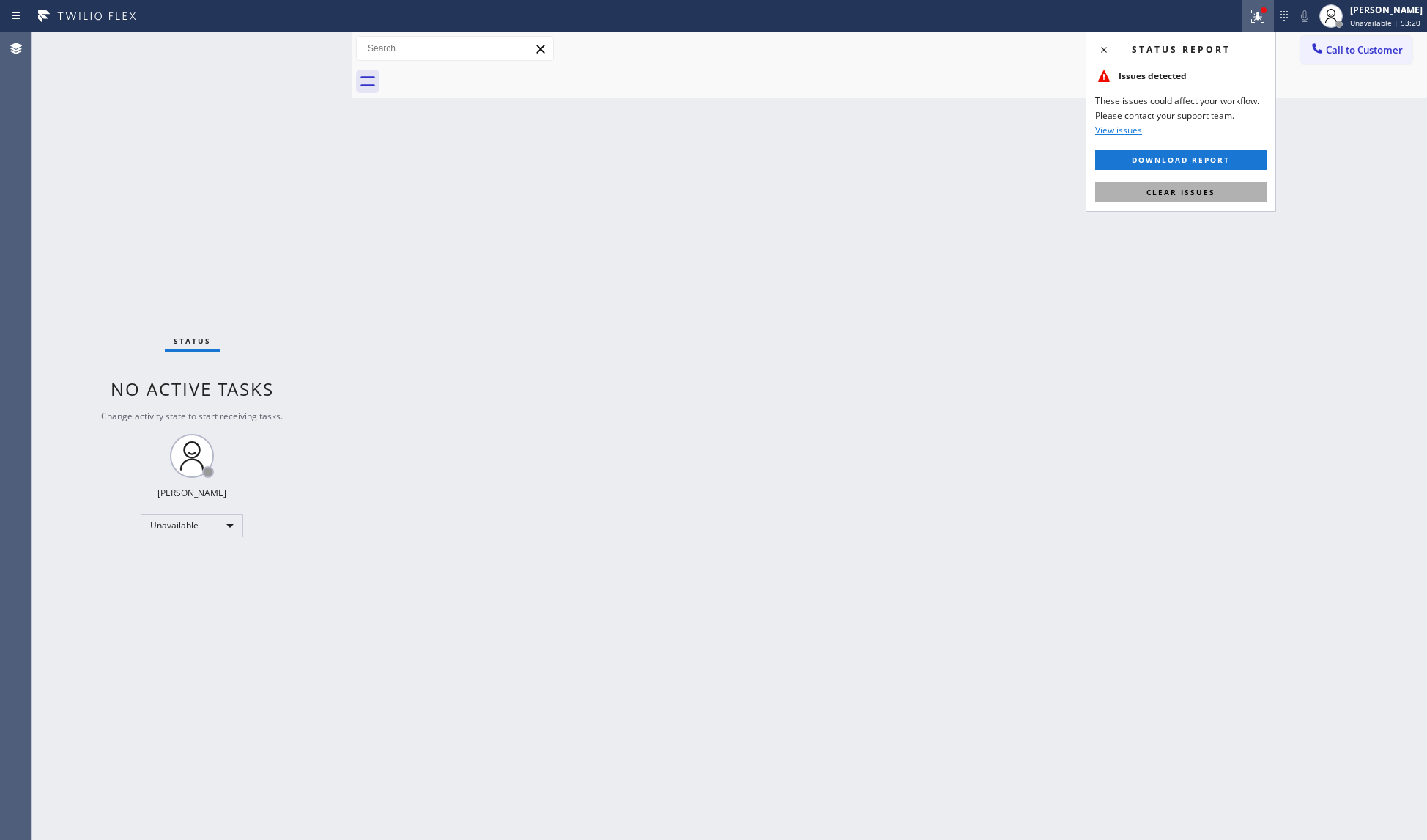
click at [1174, 198] on button "Clear issues" at bounding box center [1181, 192] width 171 height 20
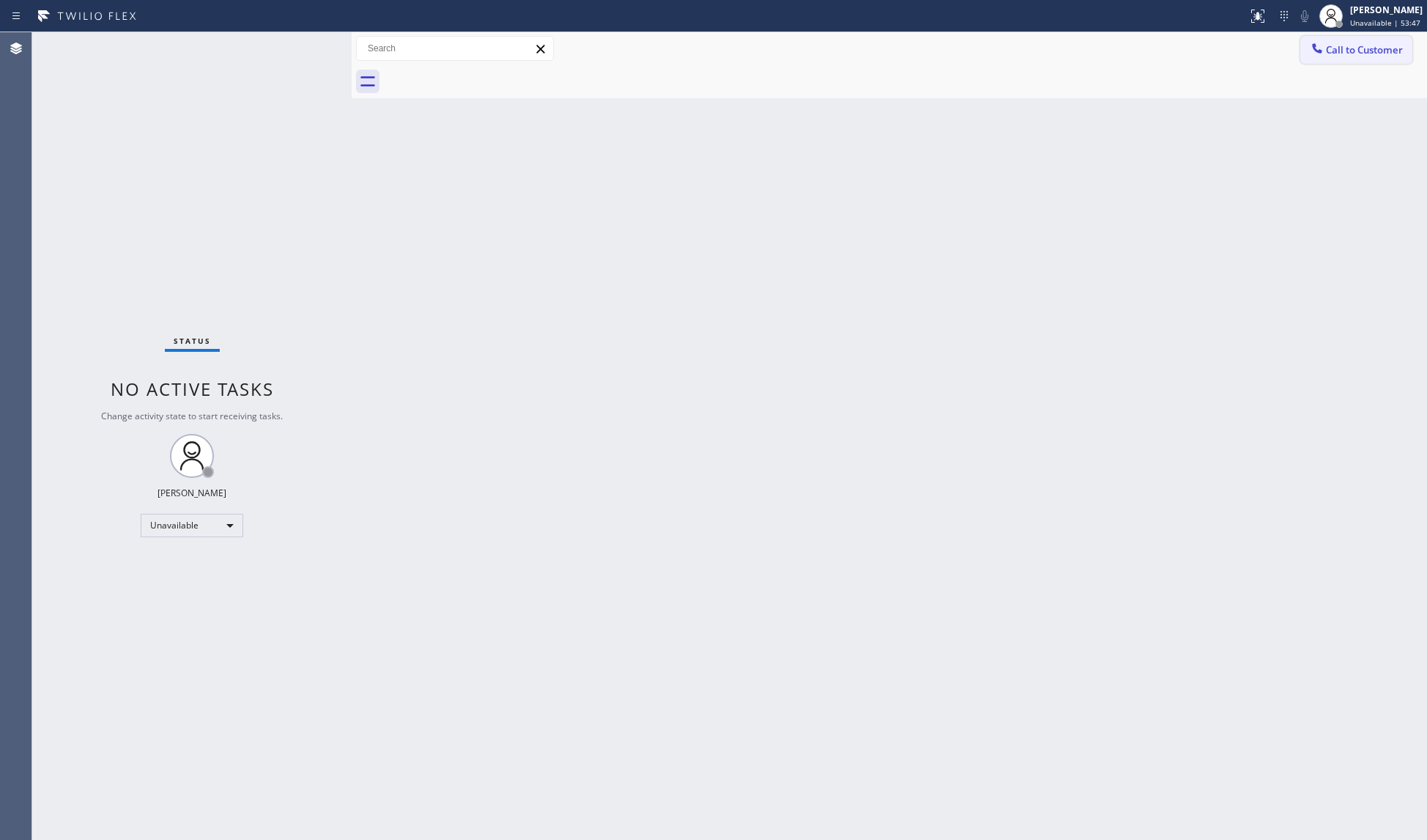
click at [1323, 51] on icon at bounding box center [1317, 48] width 15 height 15
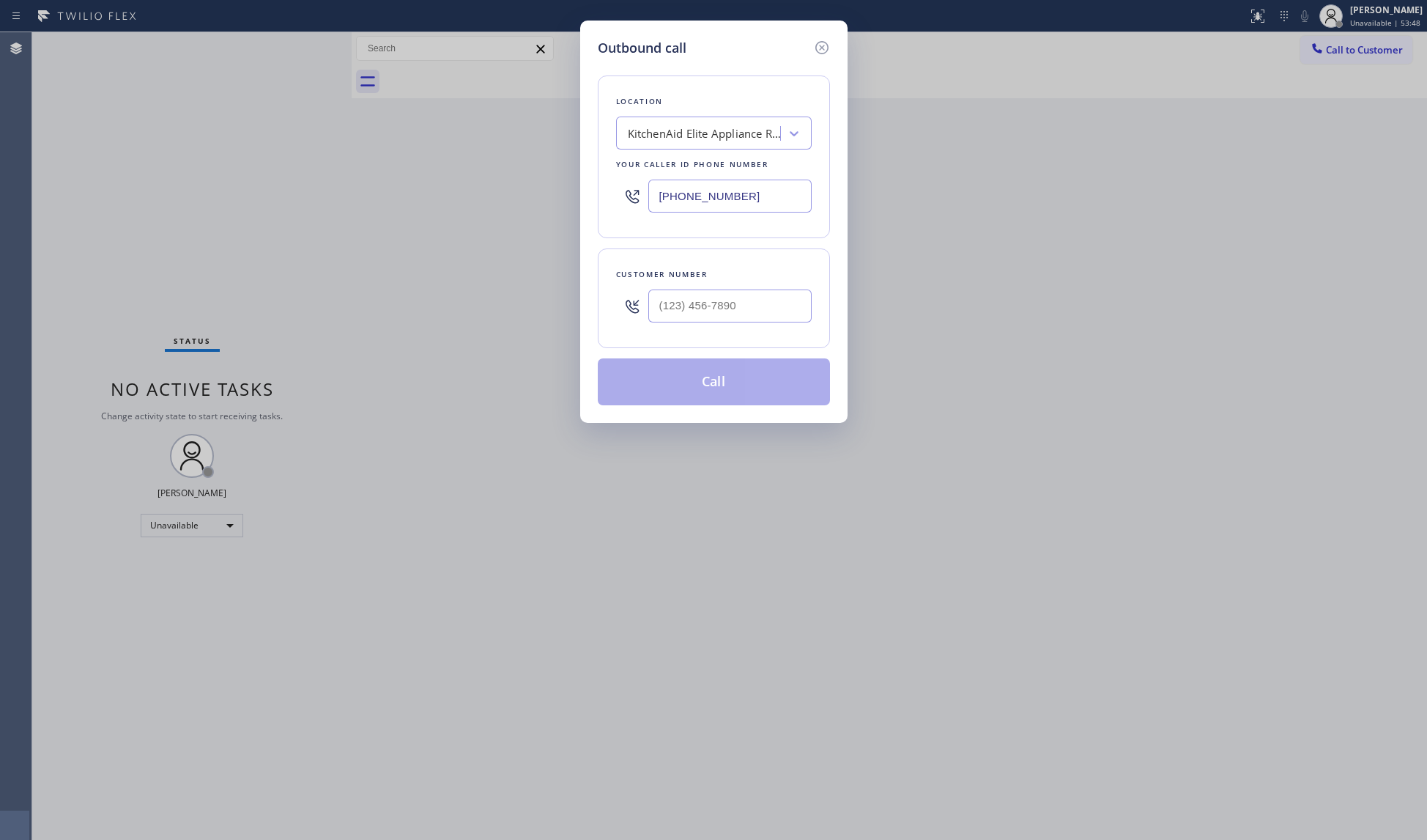
drag, startPoint x: 734, startPoint y: 206, endPoint x: 588, endPoint y: 204, distance: 146.0
click at [588, 204] on div "Outbound call Location KitchenAid Elite Appliance Repair Your caller id phone n…" at bounding box center [714, 221] width 267 height 402
paste input "626) 551-472"
type input "(626) 551-4721"
click at [778, 293] on div at bounding box center [730, 306] width 163 height 47
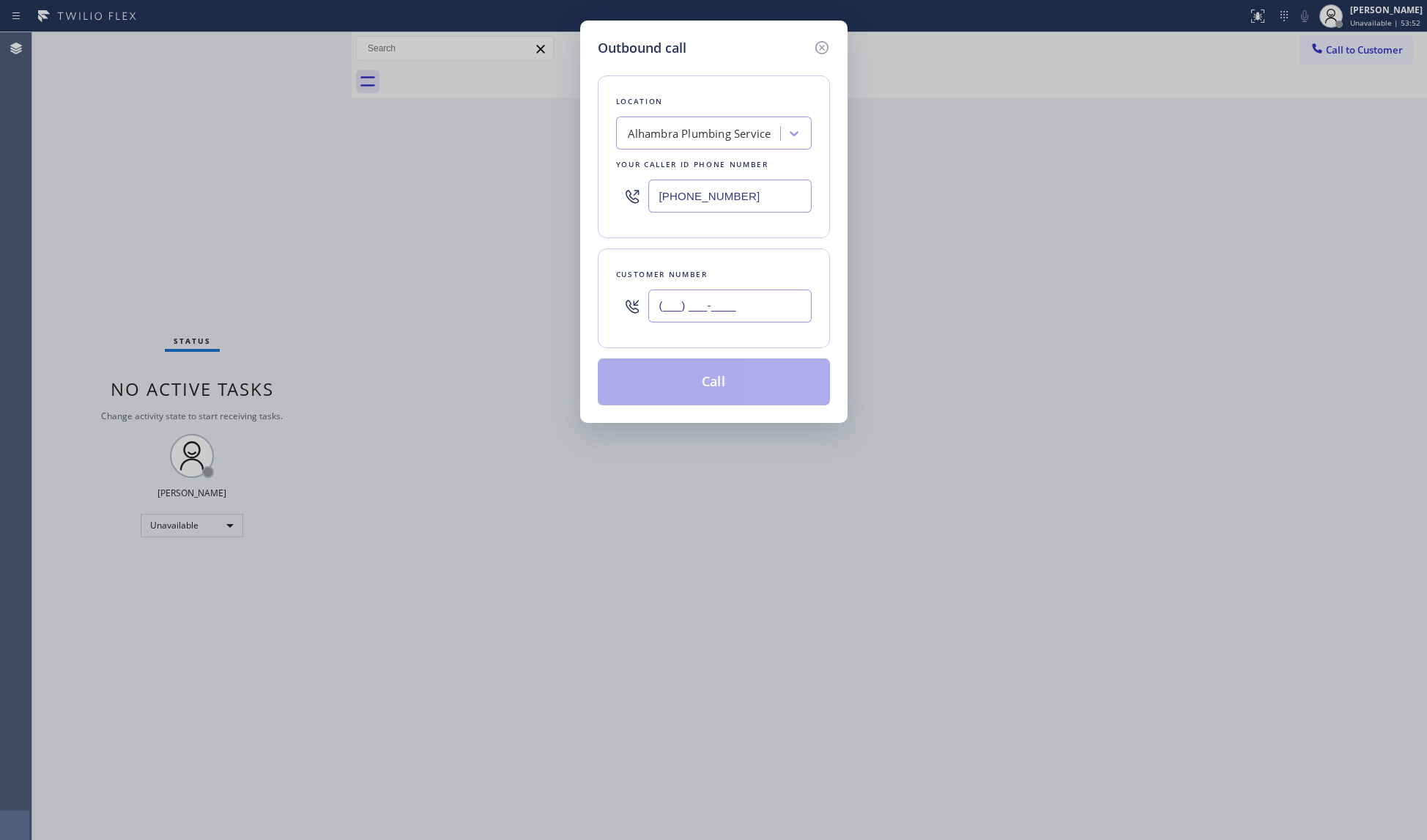
click at [772, 308] on input "(___) ___-____" at bounding box center [730, 306] width 163 height 33
paste input "909) 513-9435"
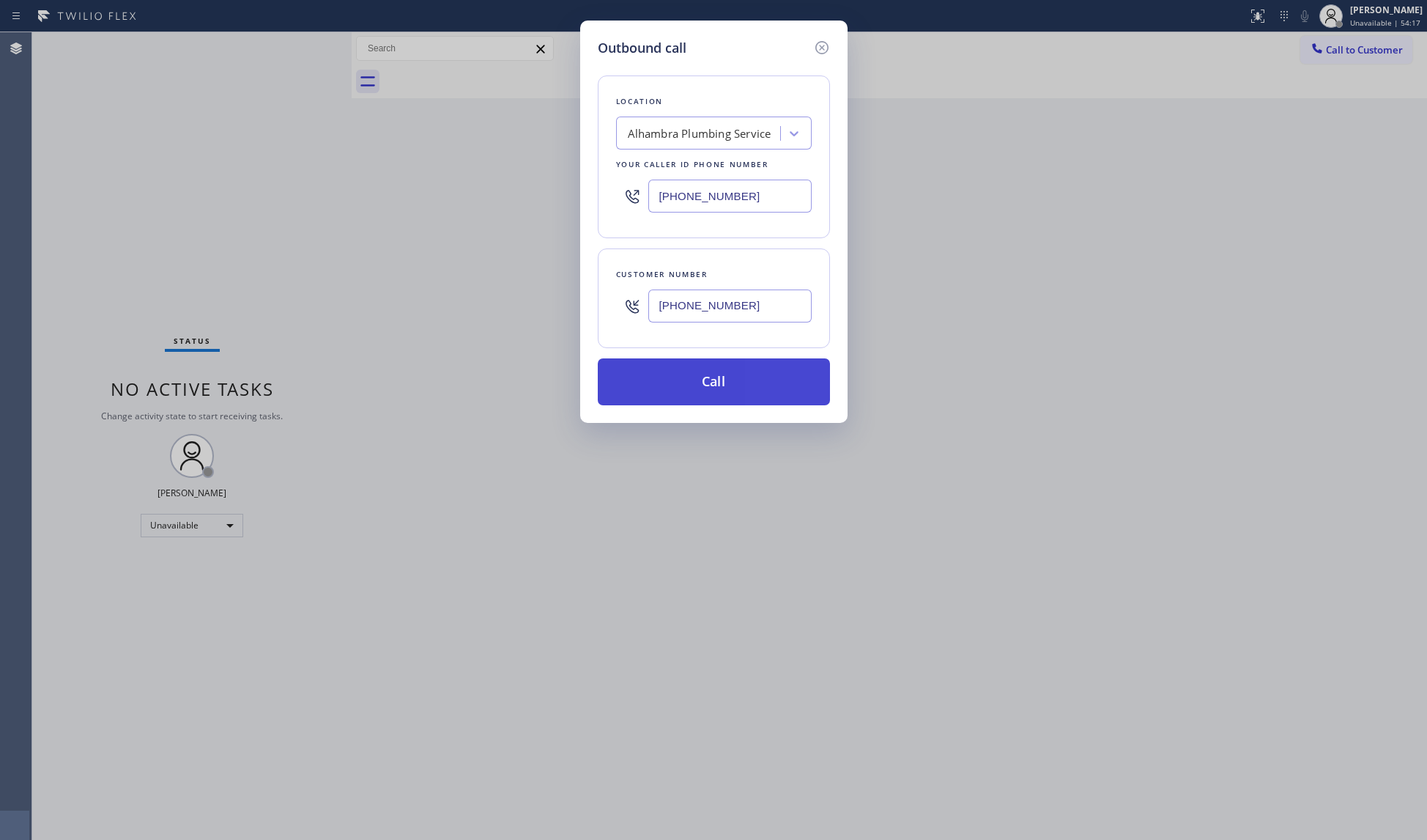
type input "(909) 513-9435"
click at [769, 373] on button "Call" at bounding box center [714, 381] width 232 height 47
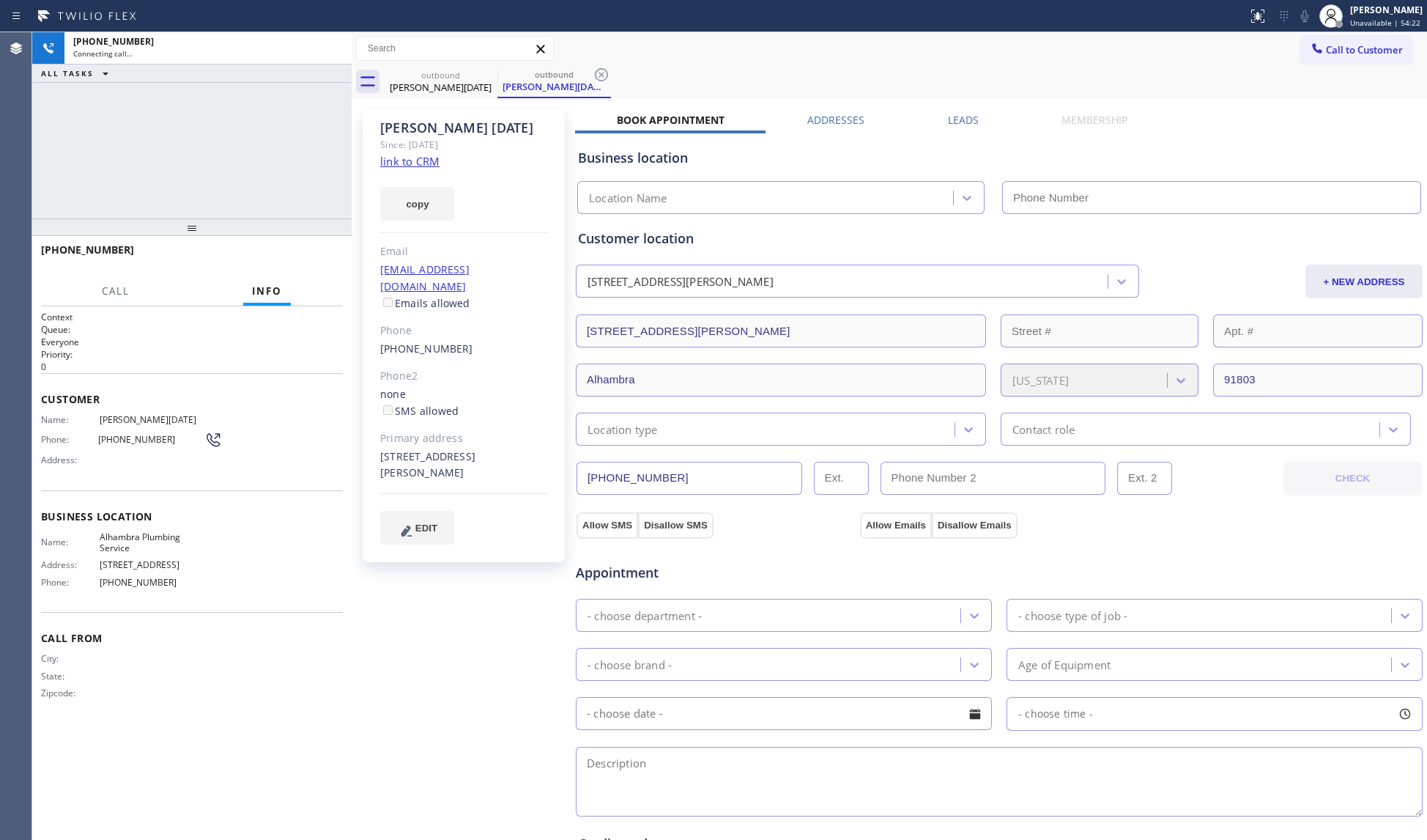
click at [1027, 47] on div "Call to Customer Outbound call Location Alhambra Plumbing Service Your caller i…" at bounding box center [889, 48] width 1076 height 25
type input "(626) 551-4721"
click at [294, 262] on button "HANG UP" at bounding box center [309, 256] width 69 height 20
click at [296, 261] on button "HANG UP" at bounding box center [309, 256] width 69 height 20
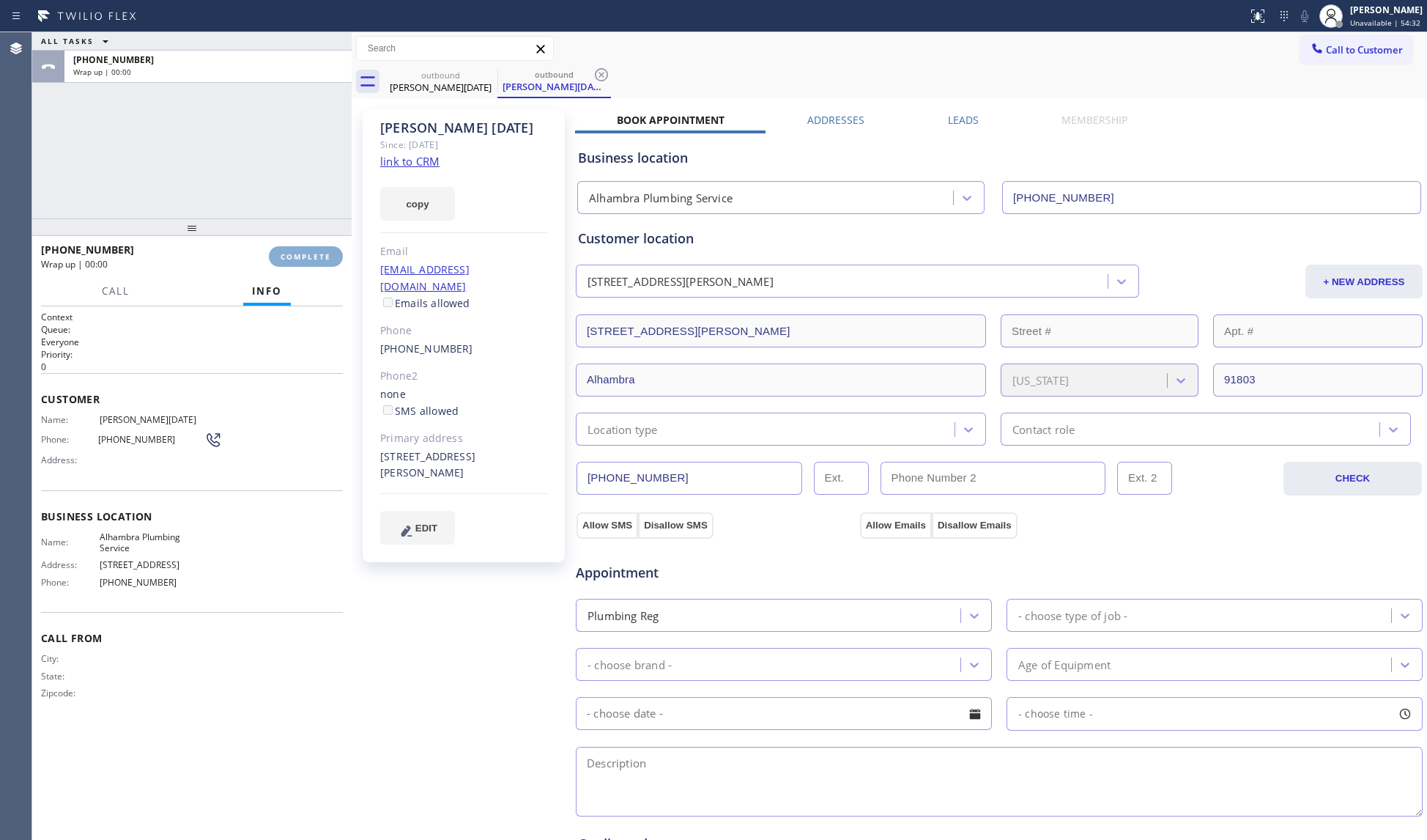
click at [307, 251] on span "COMPLETE" at bounding box center [306, 257] width 51 height 11
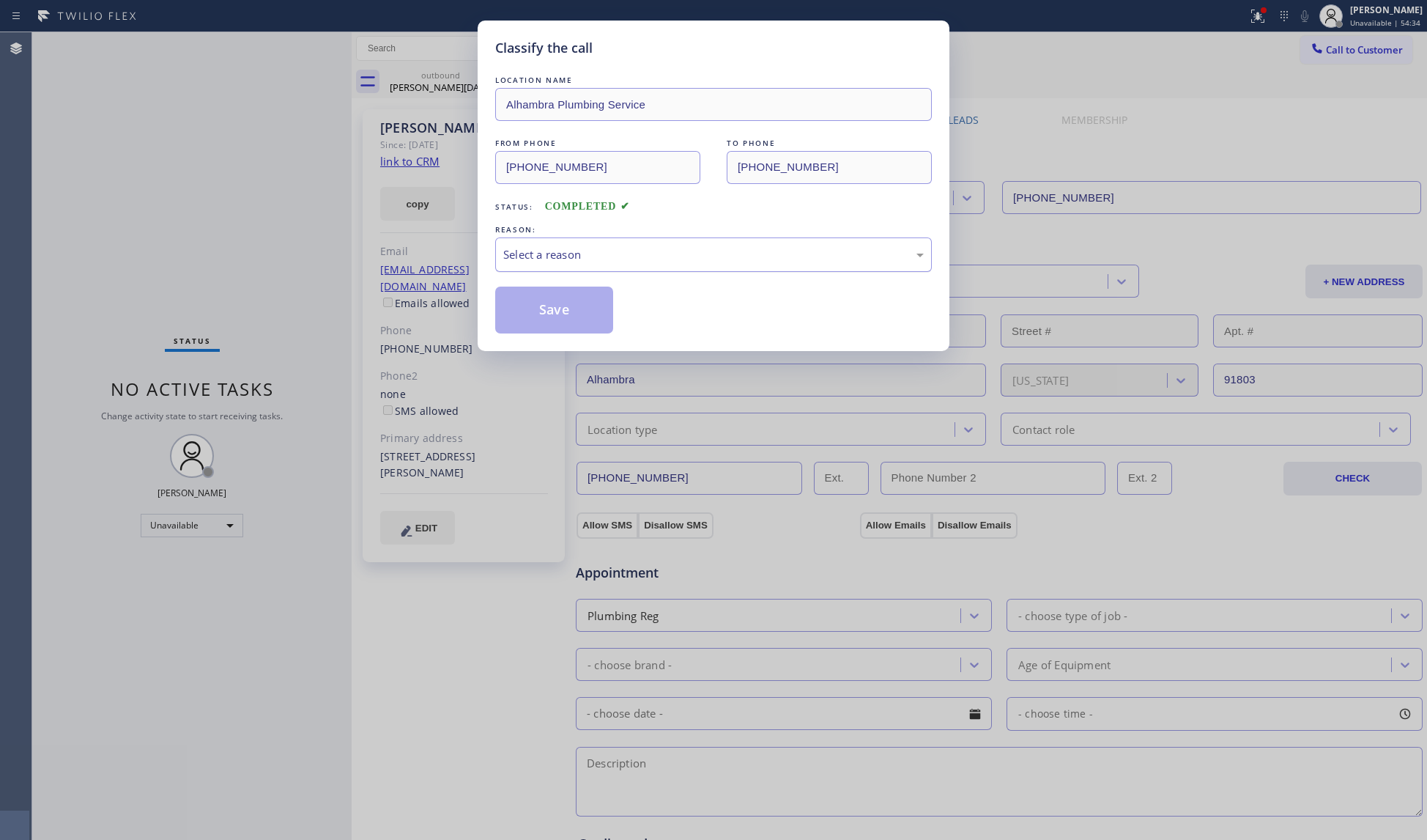
click at [800, 244] on div "Select a reason" at bounding box center [714, 254] width 437 height 34
click at [535, 318] on button "Save" at bounding box center [554, 309] width 118 height 47
click at [1276, 13] on div "Classify the call LOCATION NAME Alhambra Plumbing Service FROM PHONE (626) 551-…" at bounding box center [714, 420] width 1427 height 840
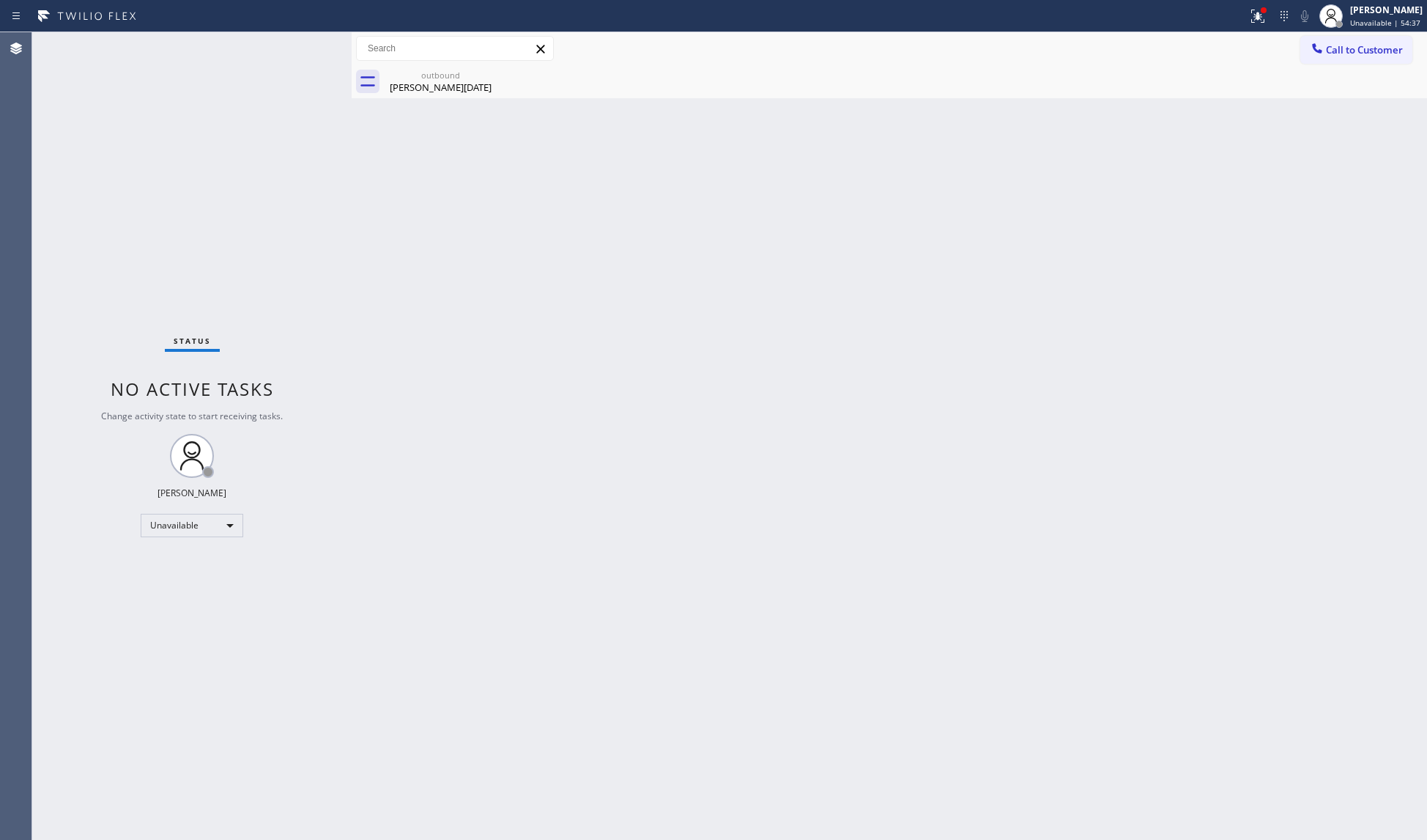
click at [1266, 12] on div at bounding box center [1264, 10] width 6 height 6
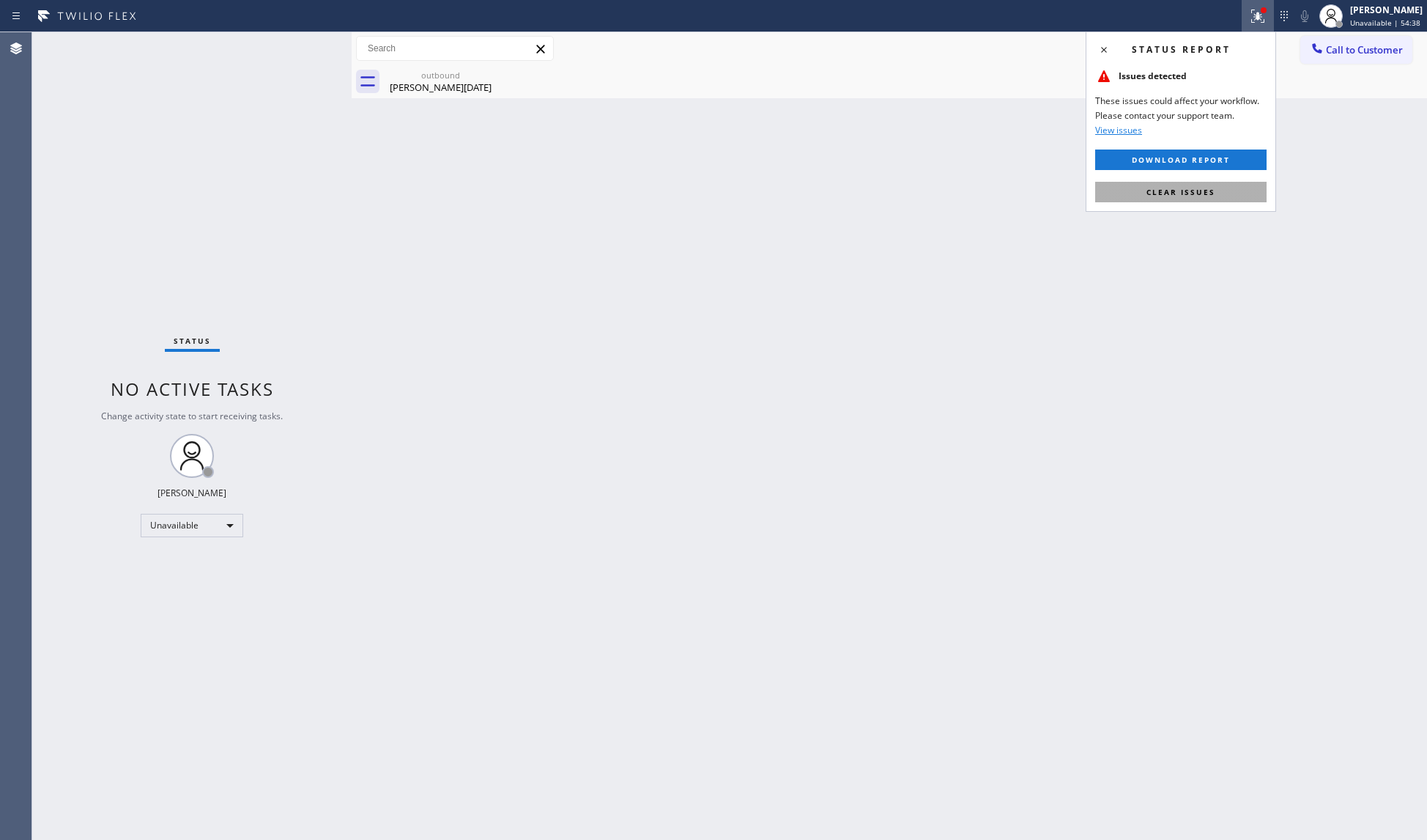
click at [1187, 194] on span "Clear issues" at bounding box center [1181, 192] width 69 height 11
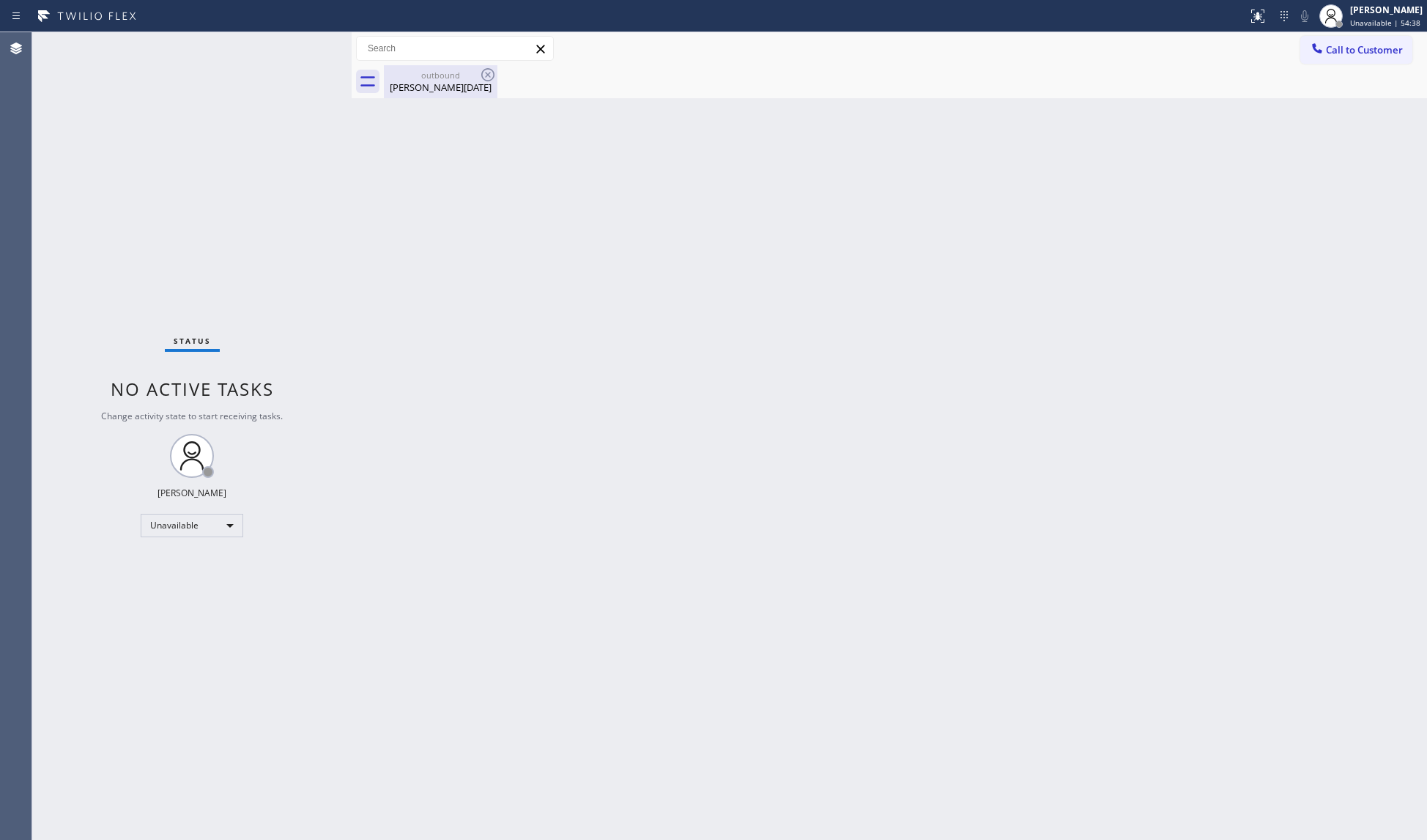
click at [465, 90] on div "Robbie Pascua" at bounding box center [441, 87] width 111 height 13
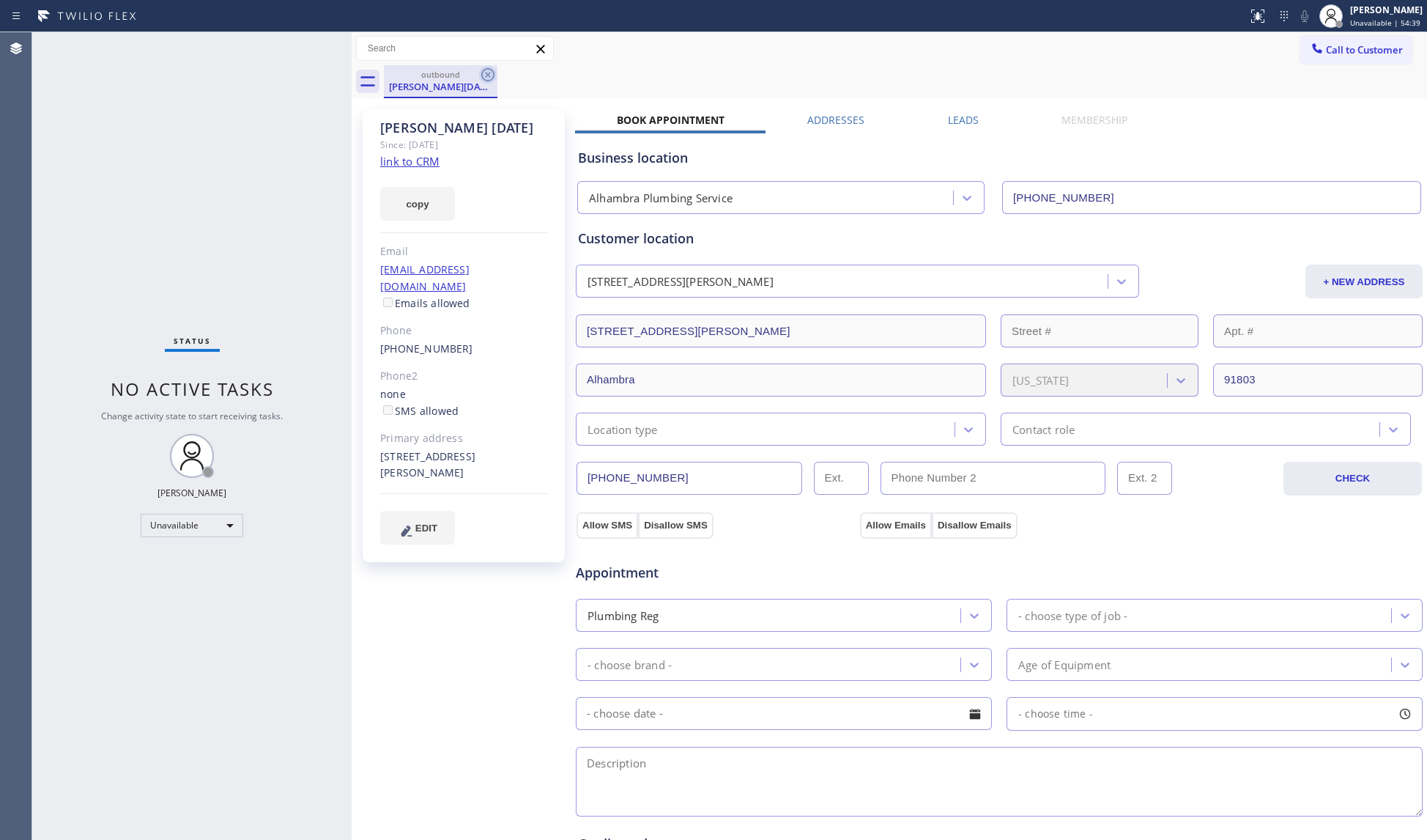
click at [482, 80] on icon at bounding box center [488, 75] width 18 height 18
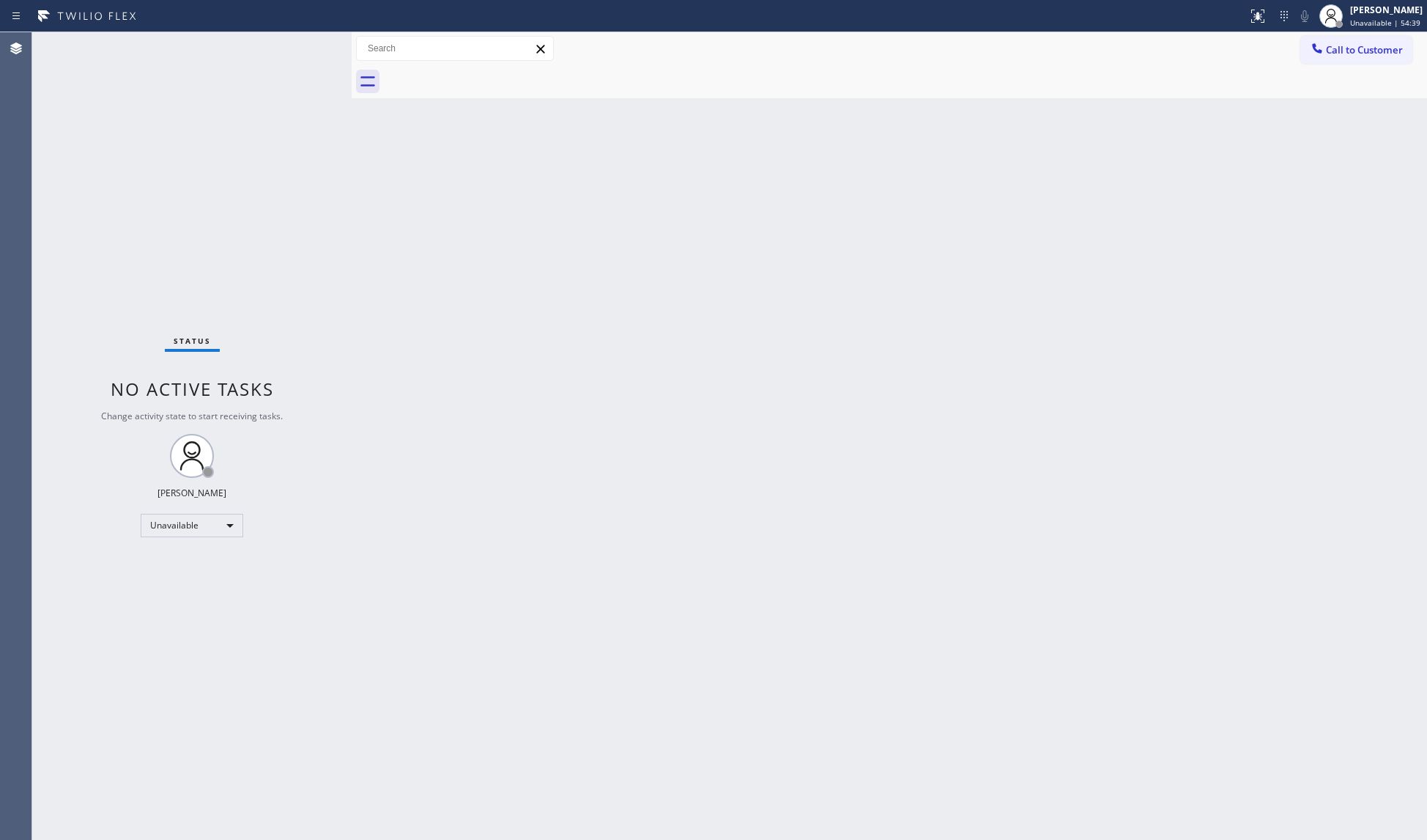
click at [913, 71] on div at bounding box center [906, 82] width 1044 height 33
click at [1331, 39] on button "Call to Customer" at bounding box center [1357, 50] width 112 height 28
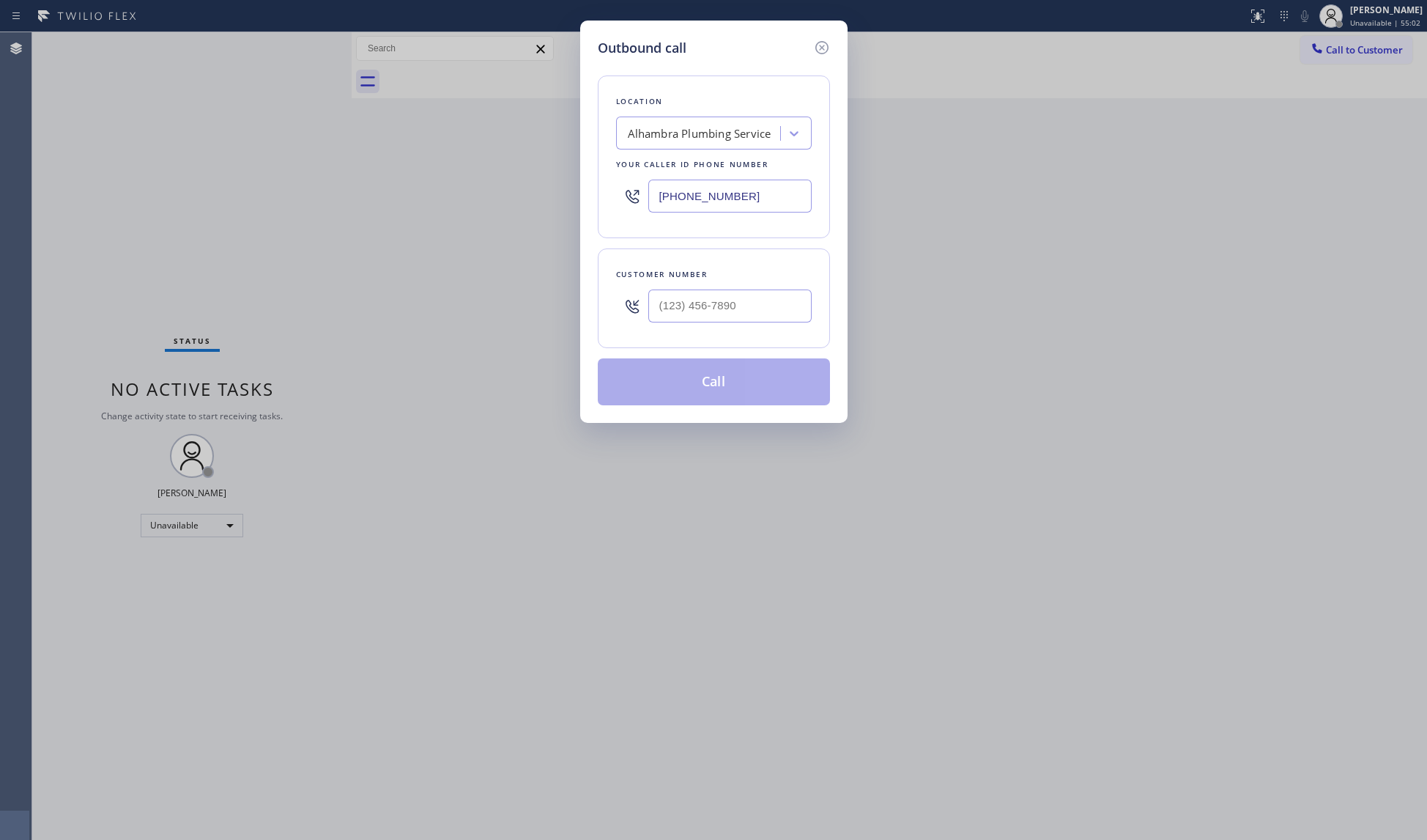
drag, startPoint x: 760, startPoint y: 194, endPoint x: 593, endPoint y: 197, distance: 167.0
click at [593, 197] on div "Outbound call Location Alhambra Plumbing Service Your caller id phone number (6…" at bounding box center [714, 221] width 267 height 402
paste input "38-1808"
type input "(626) 538-1808"
click at [779, 307] on input "(___) ___-____" at bounding box center [730, 306] width 163 height 33
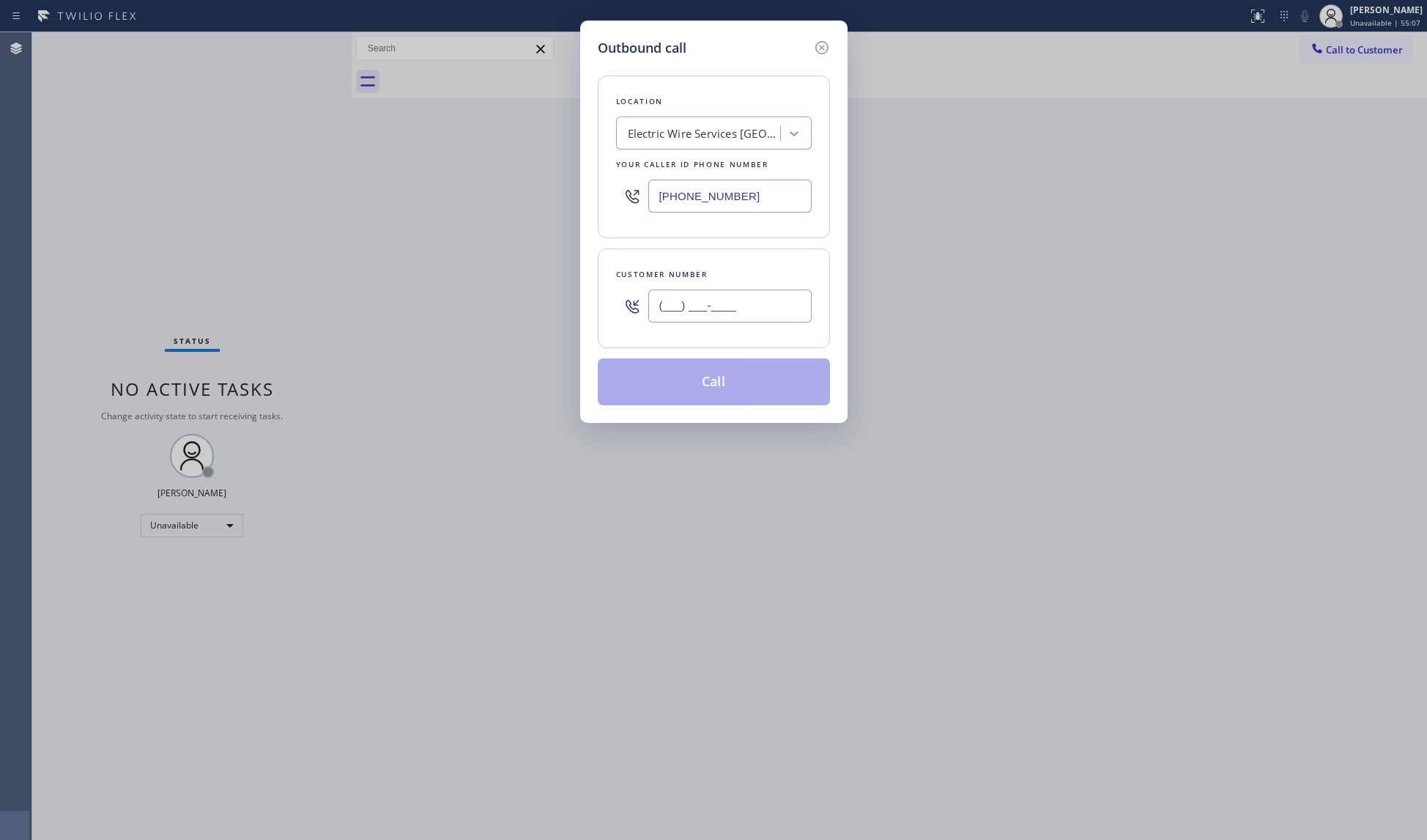
paste input "323) 580-3958"
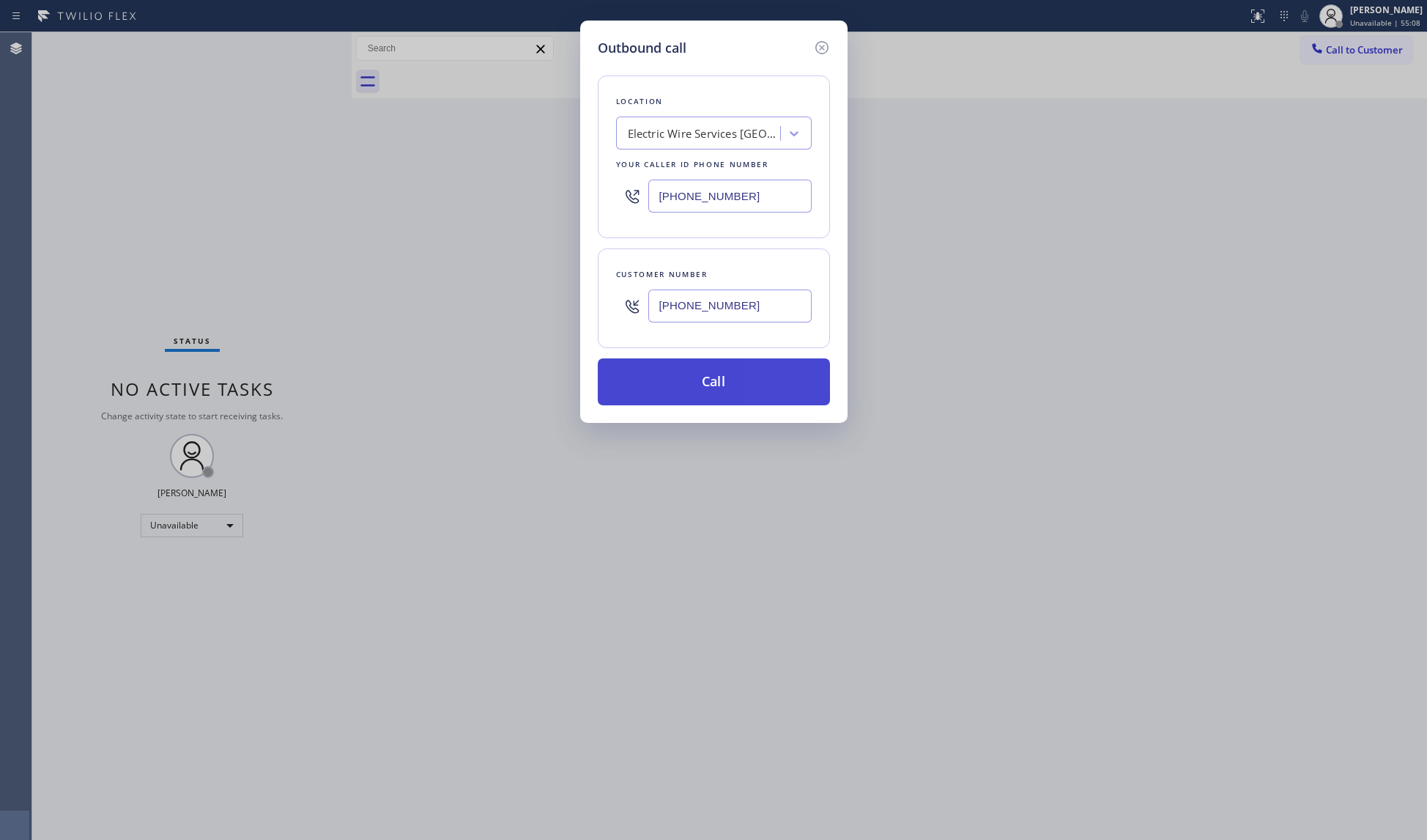
type input "(323) 580-3958"
click at [717, 382] on button "Call" at bounding box center [714, 381] width 232 height 47
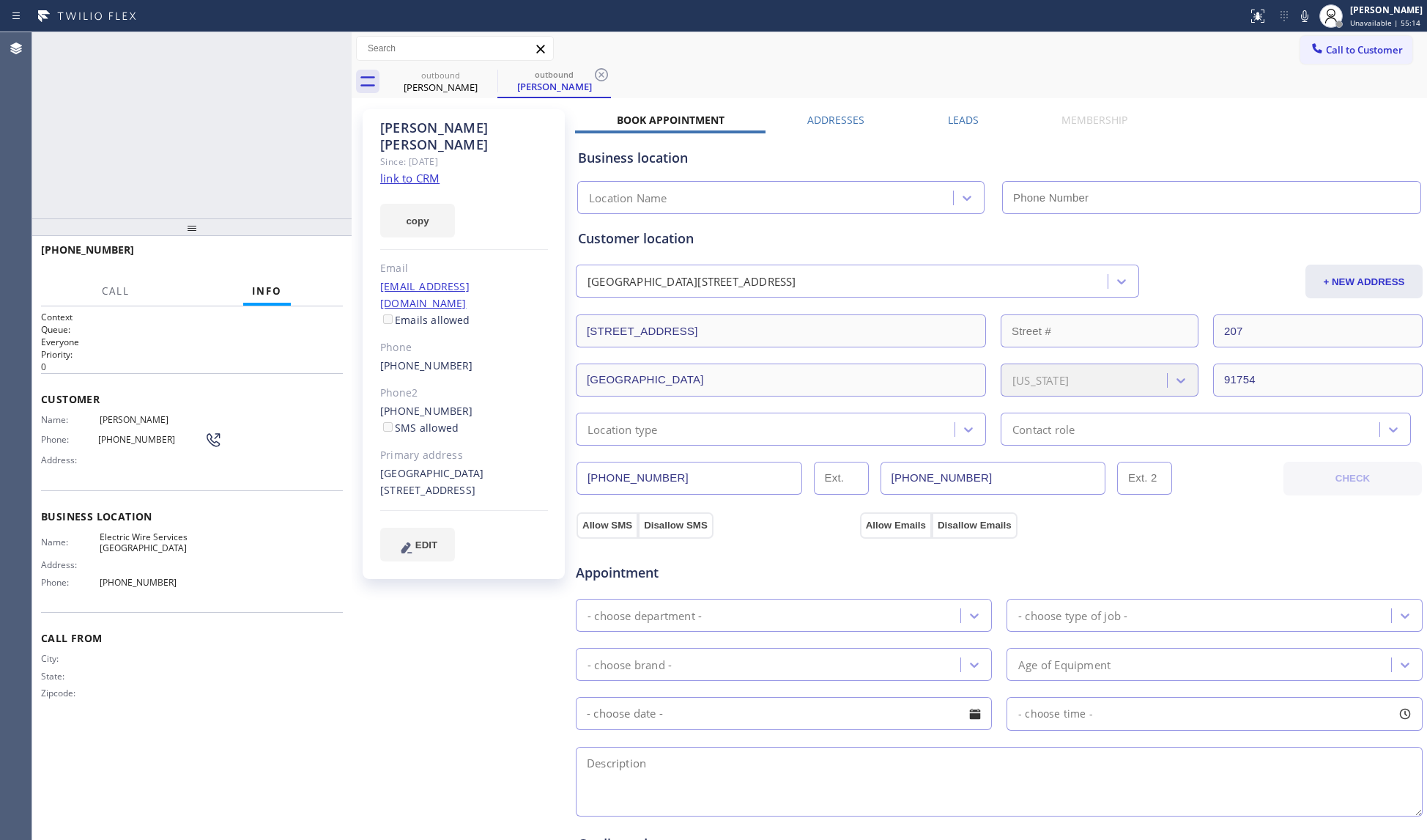
type input "(626) 538-1808"
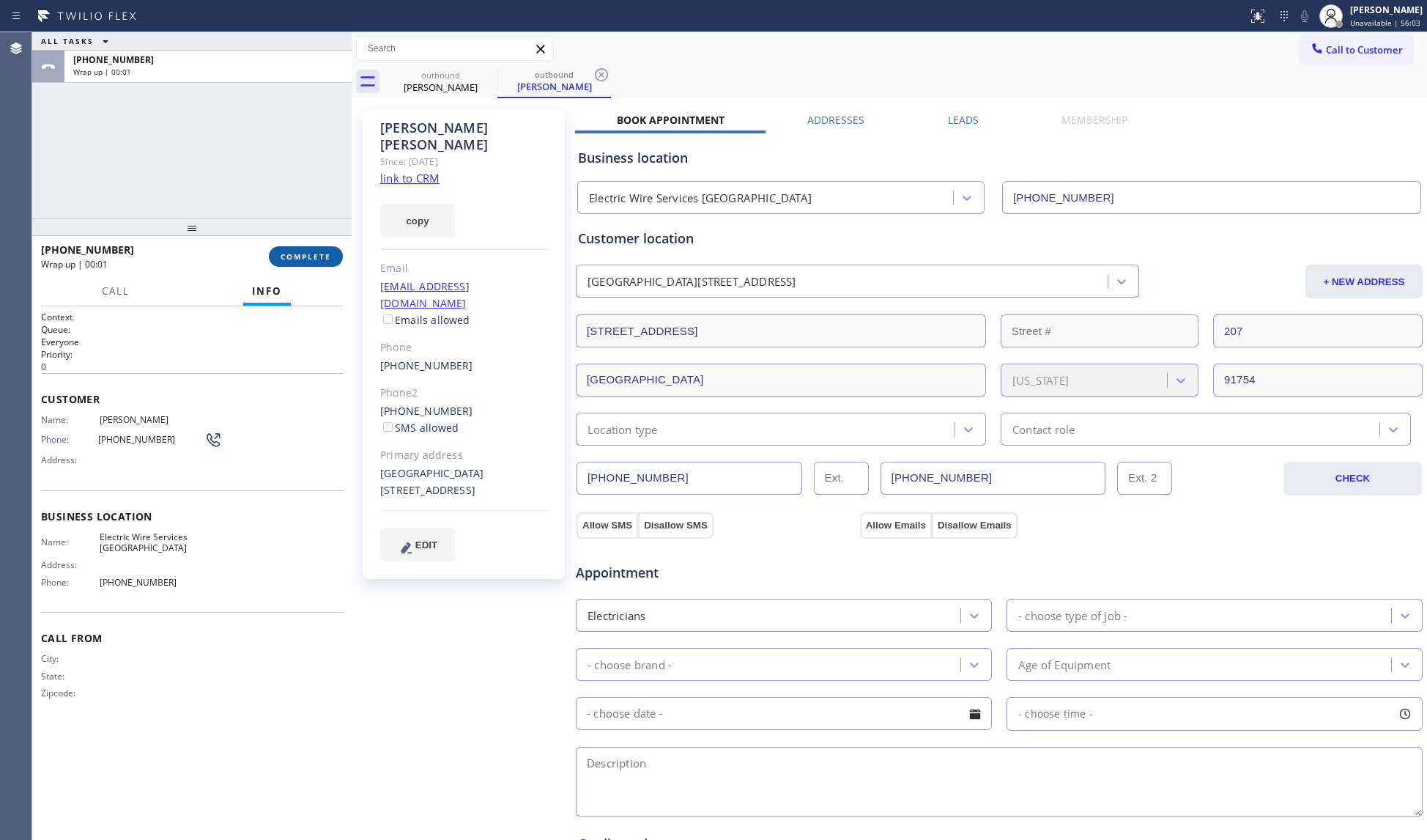
click at [321, 251] on span "COMPLETE" at bounding box center [306, 257] width 51 height 11
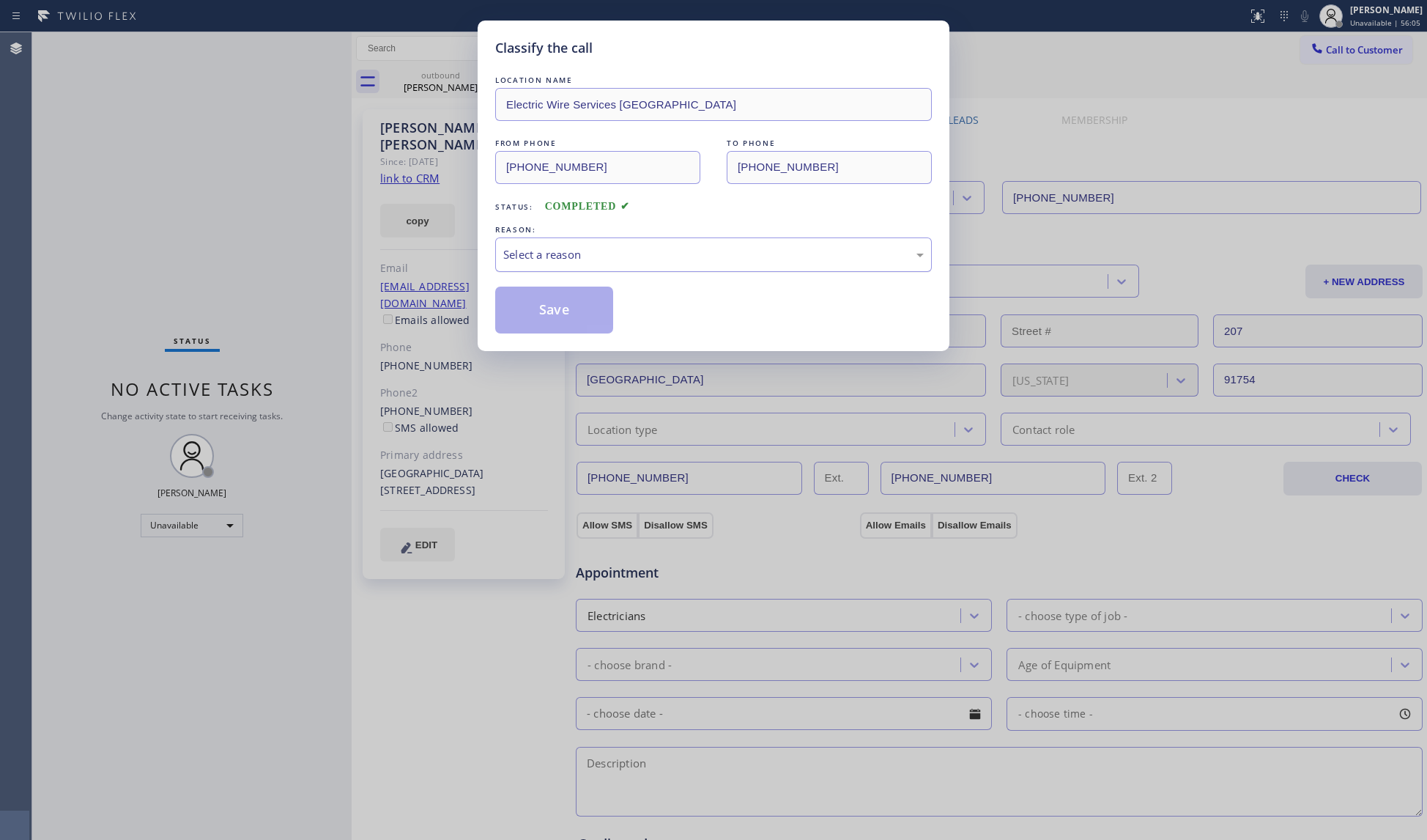
click at [533, 243] on div "Select a reason" at bounding box center [714, 254] width 437 height 34
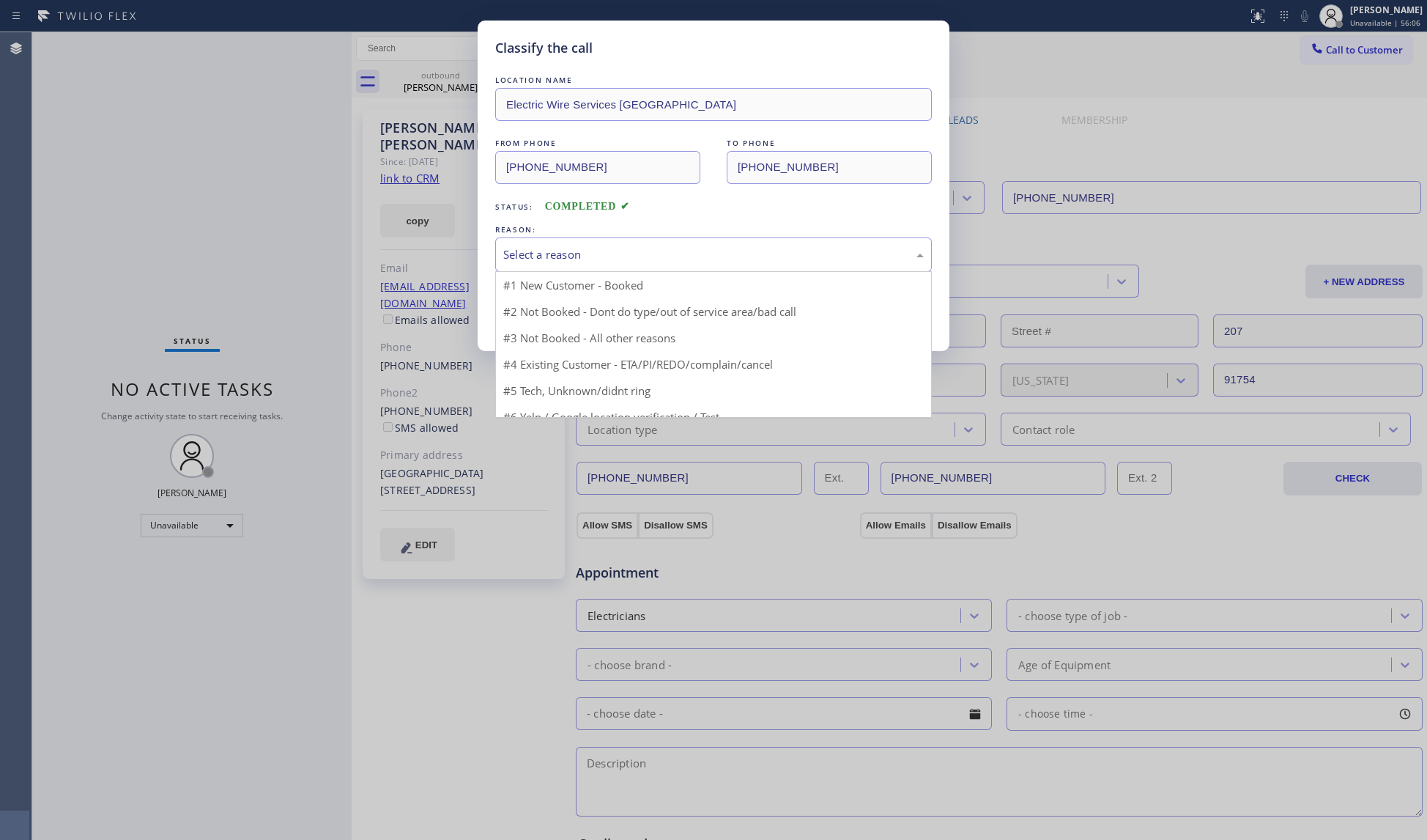
click at [549, 315] on button "Save" at bounding box center [554, 309] width 118 height 47
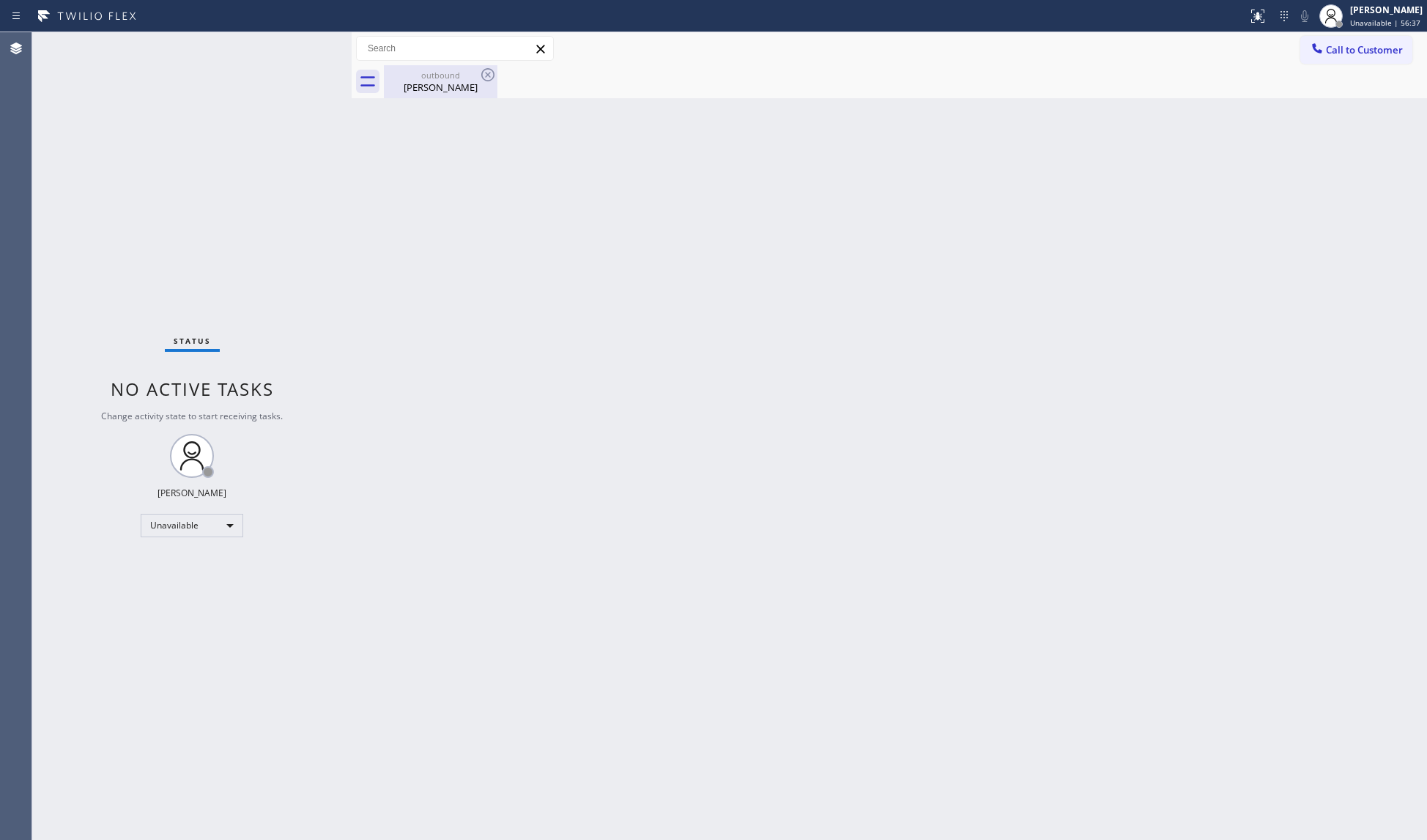
click at [472, 85] on div "Dee Lin" at bounding box center [441, 87] width 111 height 13
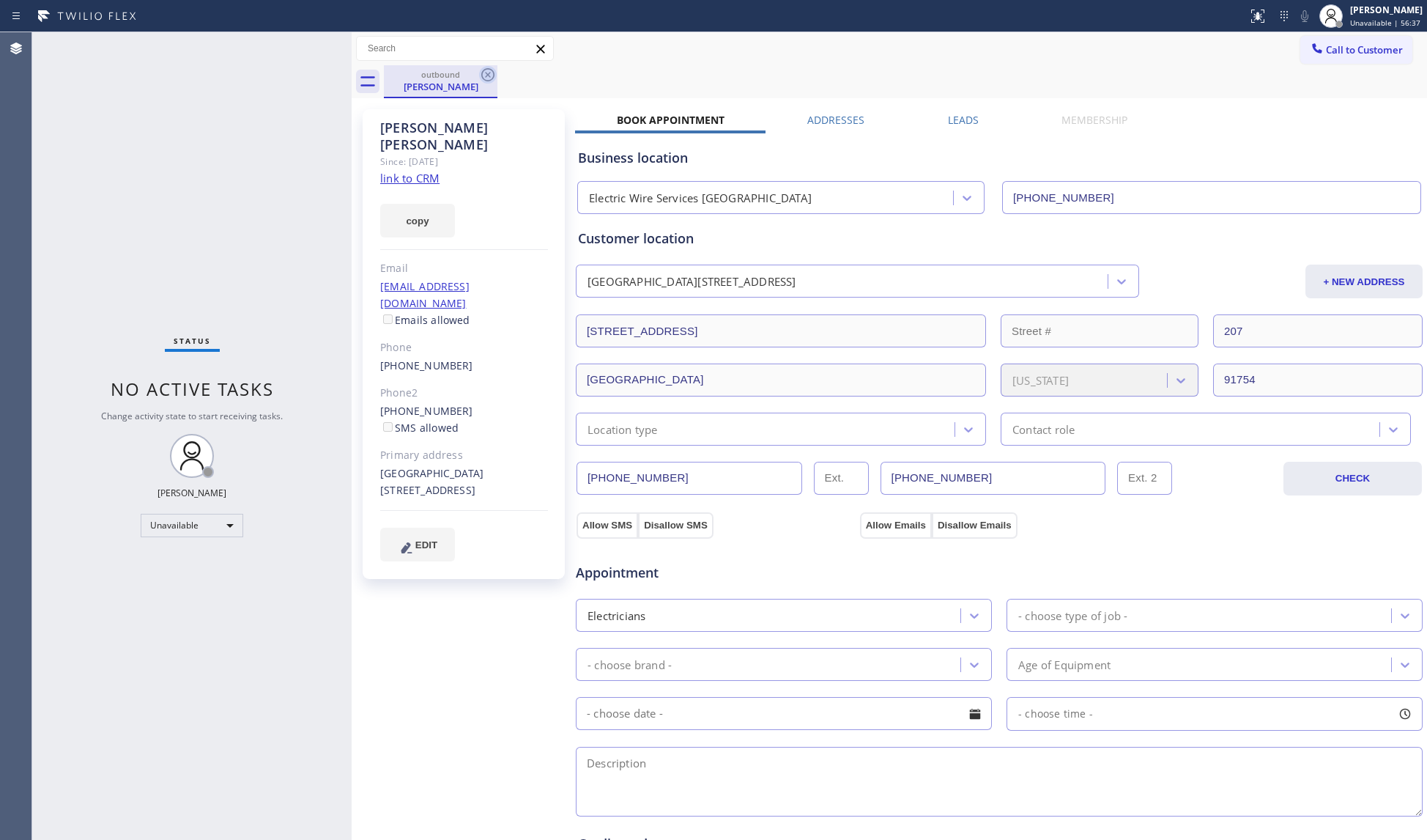
click at [485, 77] on icon at bounding box center [488, 75] width 13 height 13
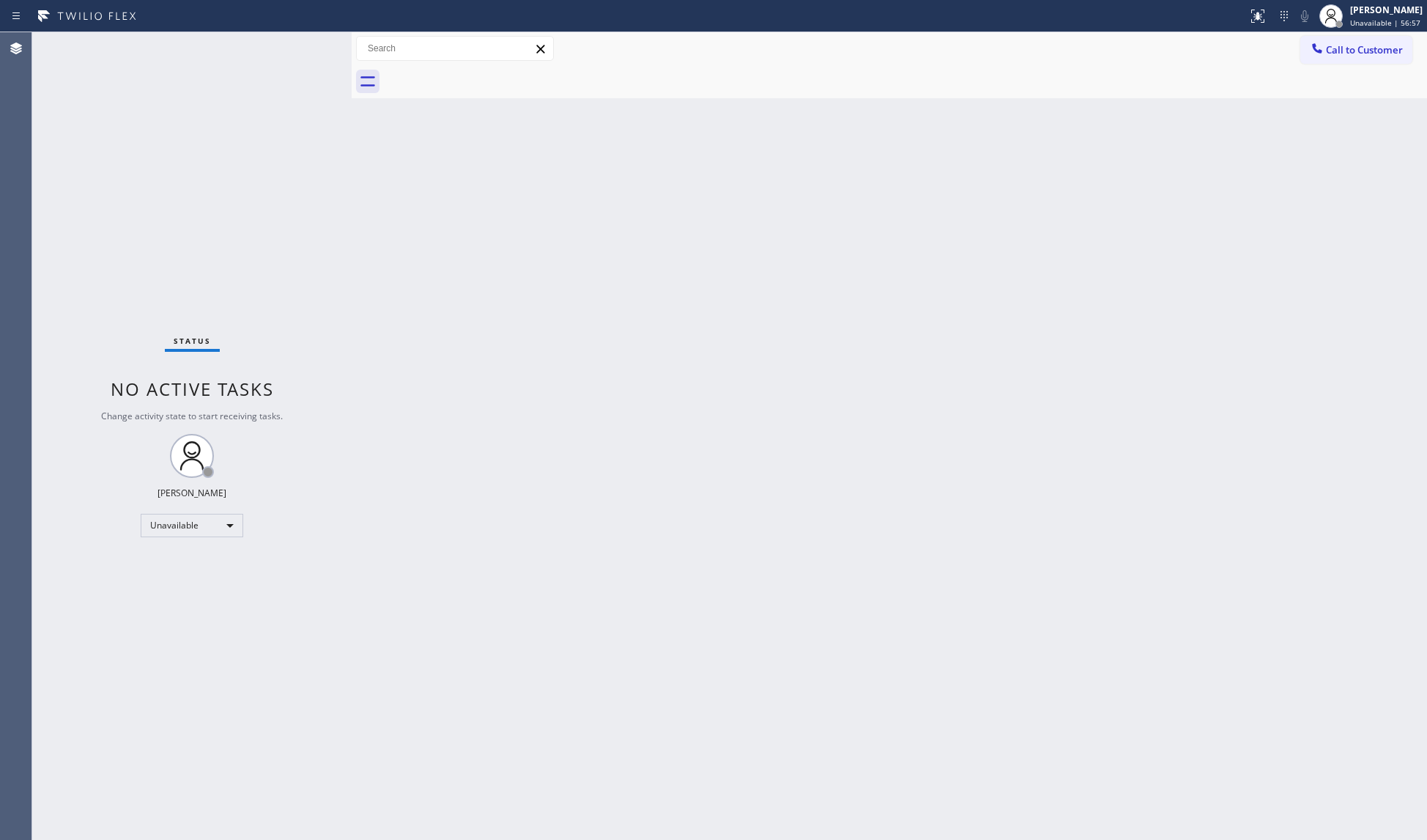
drag, startPoint x: 1314, startPoint y: 51, endPoint x: 1322, endPoint y: 51, distance: 8.0
click at [1321, 51] on icon at bounding box center [1317, 48] width 15 height 15
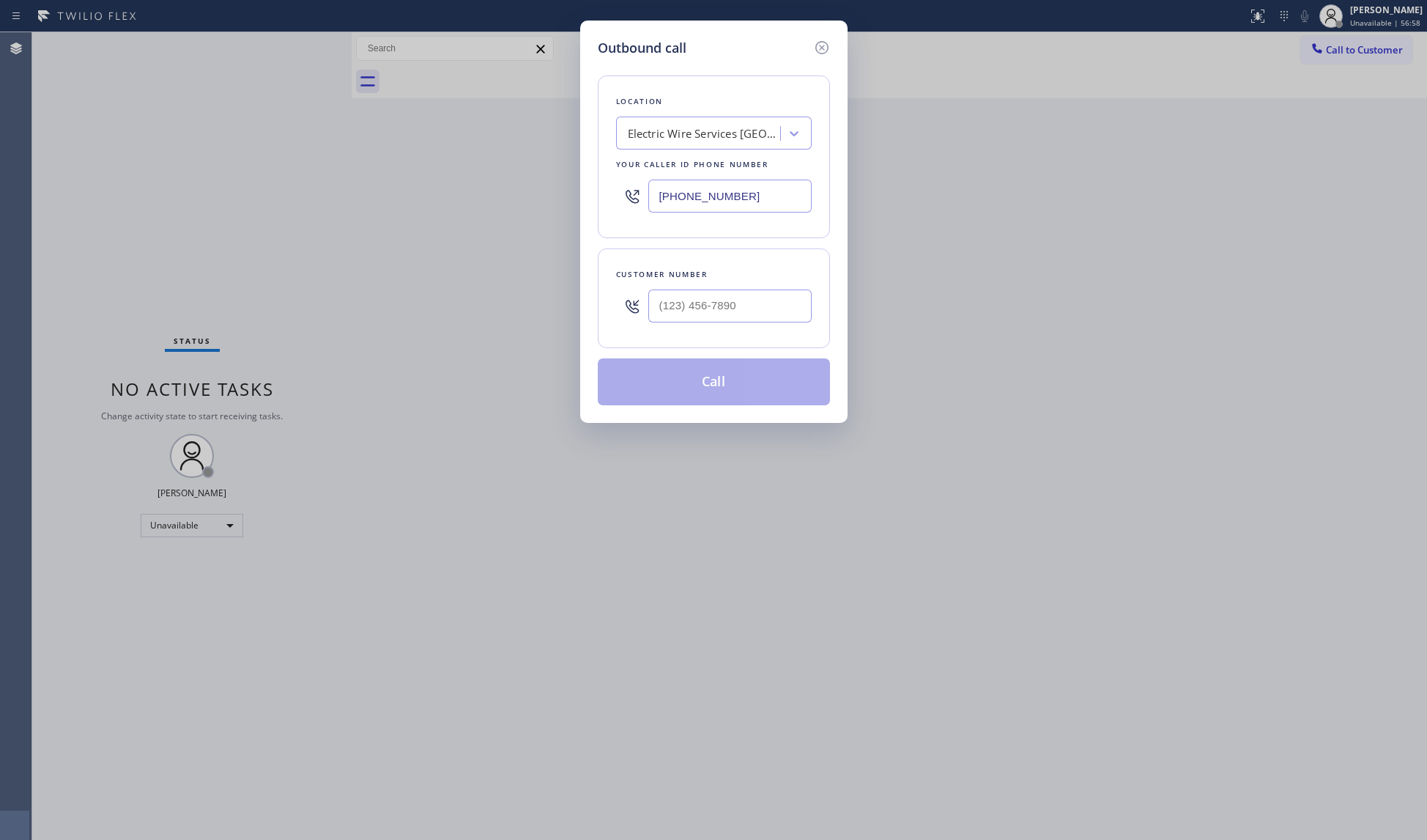
drag, startPoint x: 713, startPoint y: 196, endPoint x: 598, endPoint y: 186, distance: 115.4
click at [590, 194] on div "Outbound call Location Electric Wire Services Monterey Park Your caller id phon…" at bounding box center [714, 221] width 267 height 402
paste input "805) 813-8464"
type input "(805) 813-8464"
click at [718, 299] on input "(___) ___-____" at bounding box center [730, 306] width 163 height 33
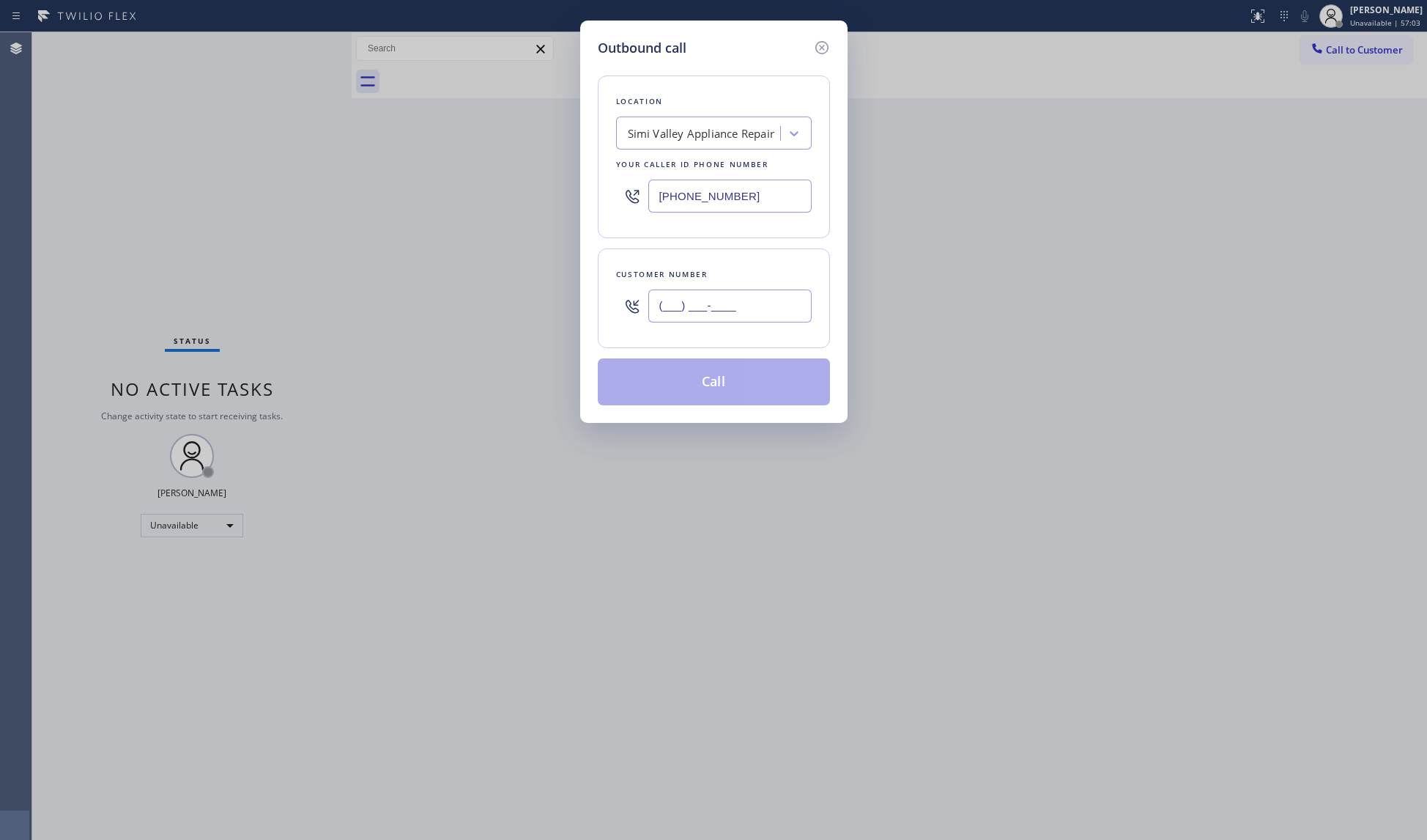
paste input "805) 304-3801"
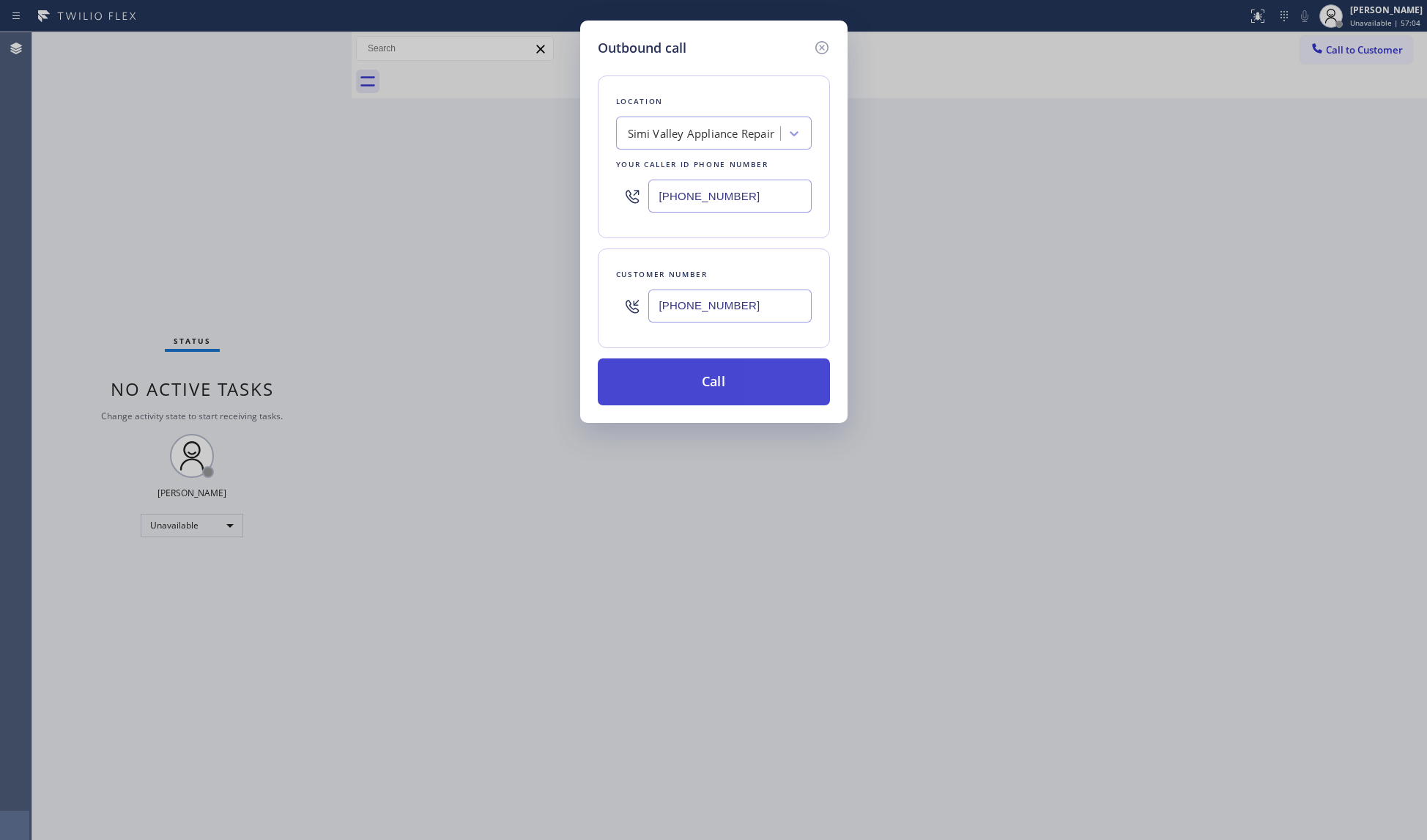
type input "(805) 304-3801"
click at [700, 371] on button "Call" at bounding box center [714, 381] width 232 height 47
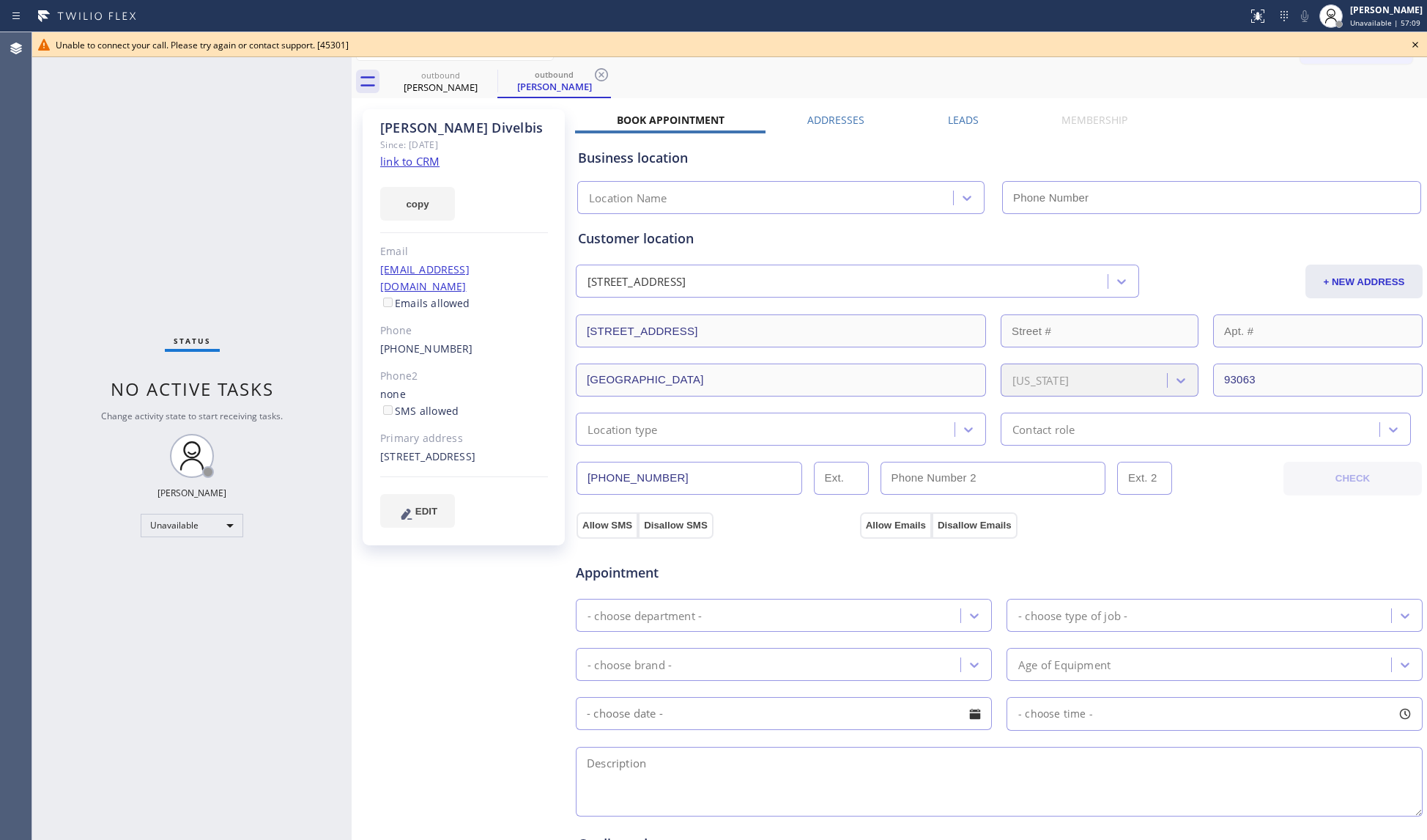
type input "(805) 813-8464"
drag, startPoint x: 470, startPoint y: 79, endPoint x: 496, endPoint y: 74, distance: 26.5
click at [479, 76] on div "outbound Ann Divelbis" at bounding box center [440, 82] width 113 height 33
click at [497, 74] on div at bounding box center [497, 82] width 1 height 24
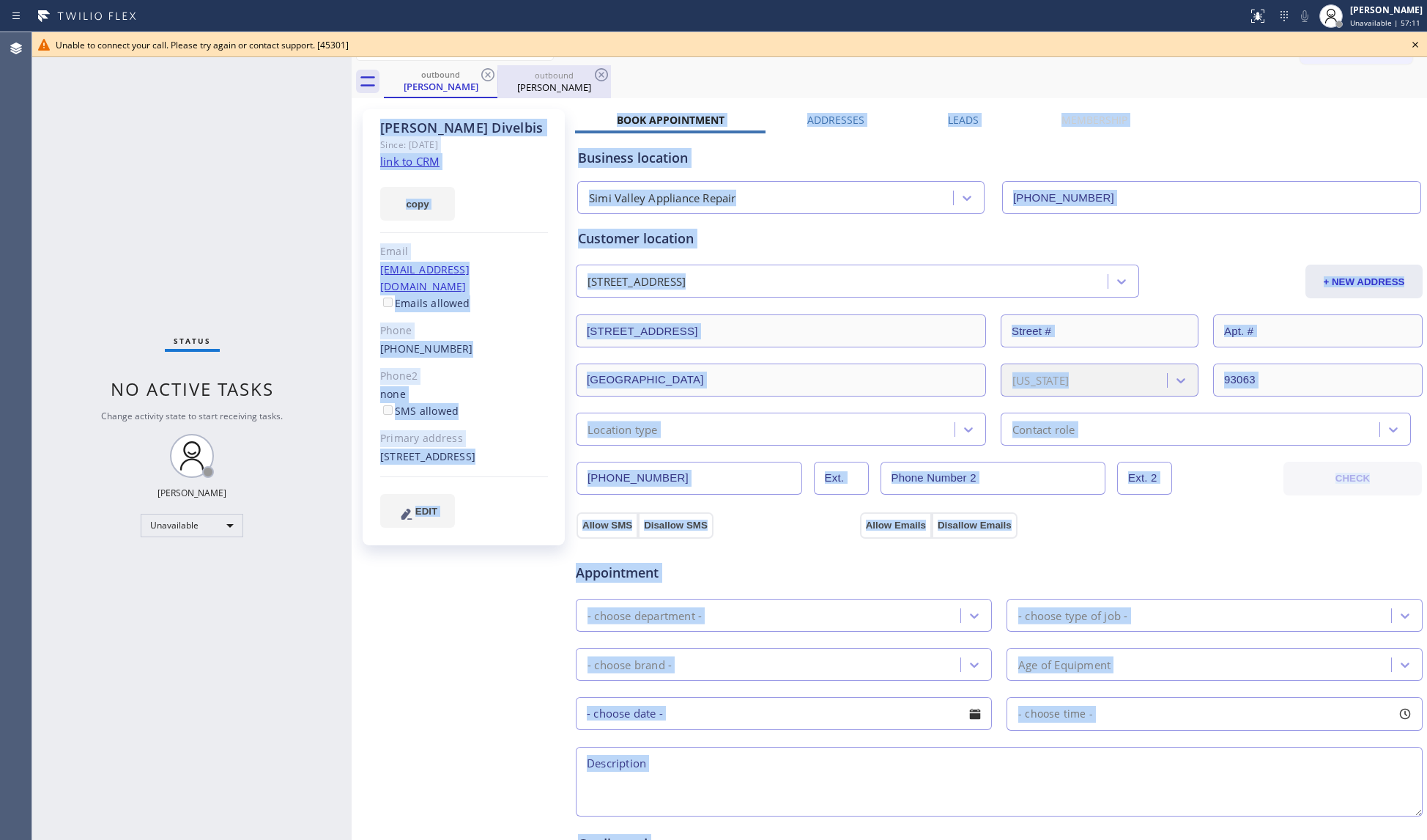
click at [497, 74] on div at bounding box center [497, 82] width 1 height 24
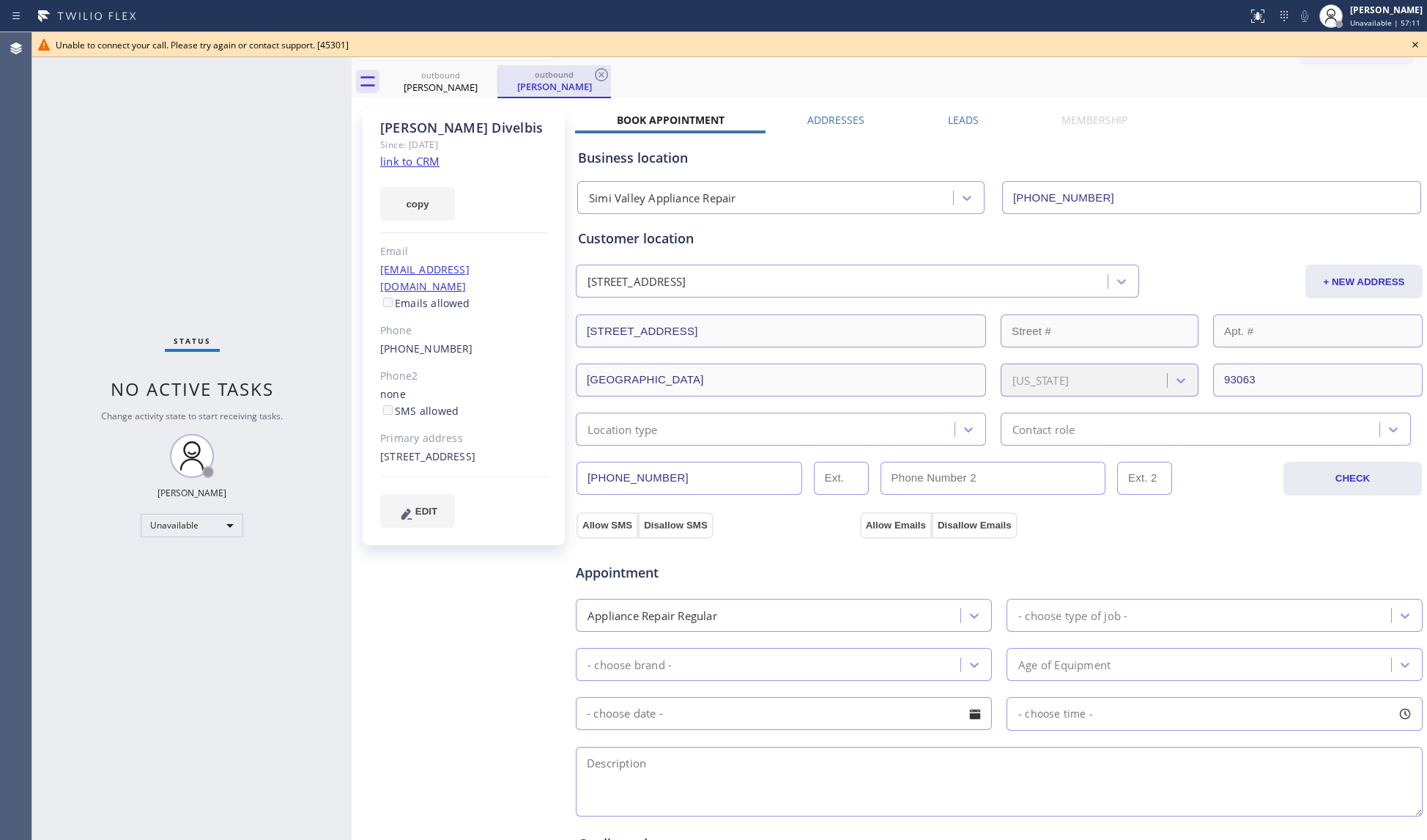
click at [497, 74] on div at bounding box center [497, 80] width 1 height 22
click at [488, 75] on icon at bounding box center [488, 75] width 13 height 13
click at [595, 75] on icon at bounding box center [601, 75] width 13 height 13
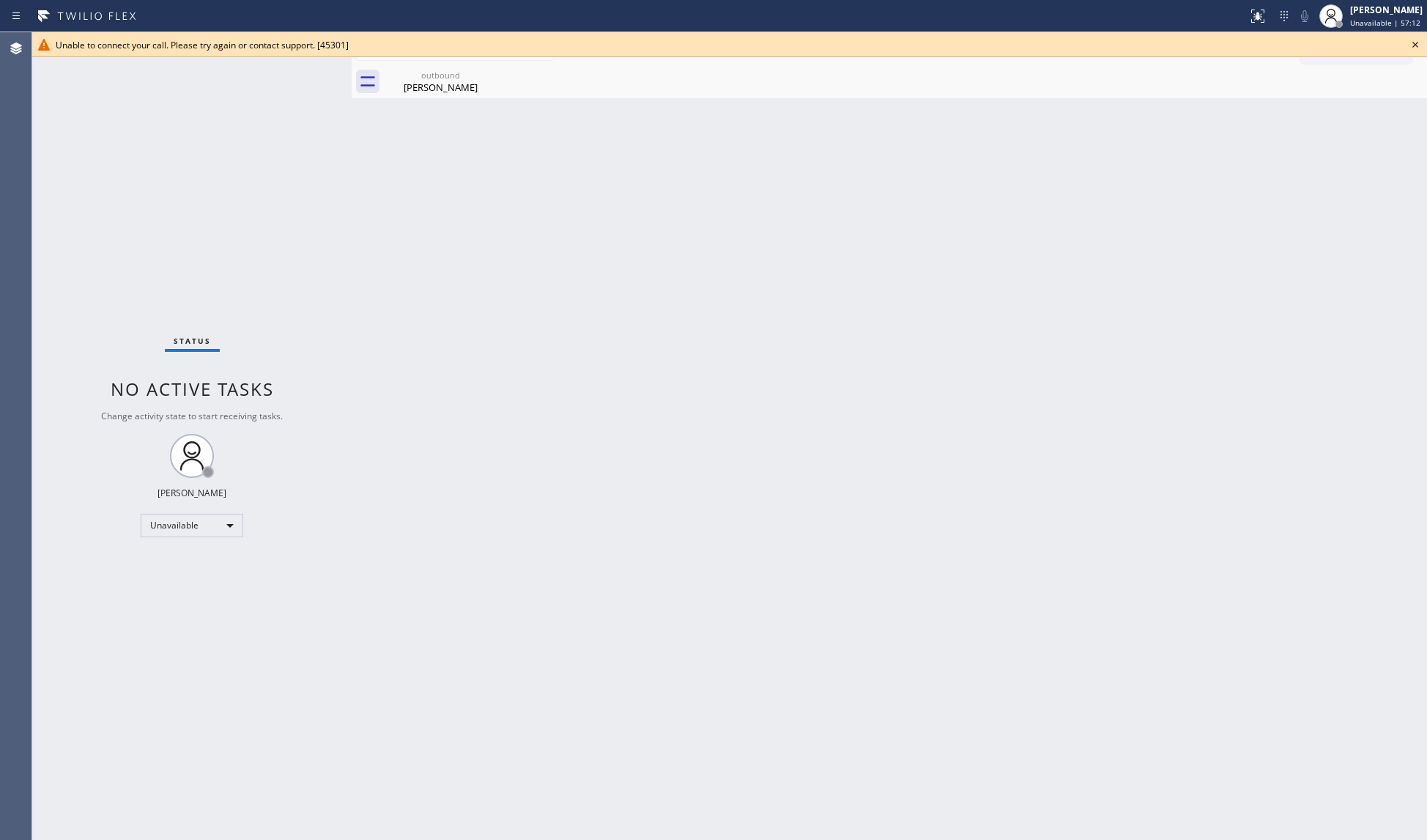
click at [0, 0] on icon at bounding box center [0, 0] width 0 height 0
click at [487, 75] on icon at bounding box center [488, 75] width 18 height 18
click at [465, 81] on div "outbound Ann Divelbis" at bounding box center [441, 82] width 111 height 33
click at [1416, 39] on icon at bounding box center [1416, 45] width 18 height 18
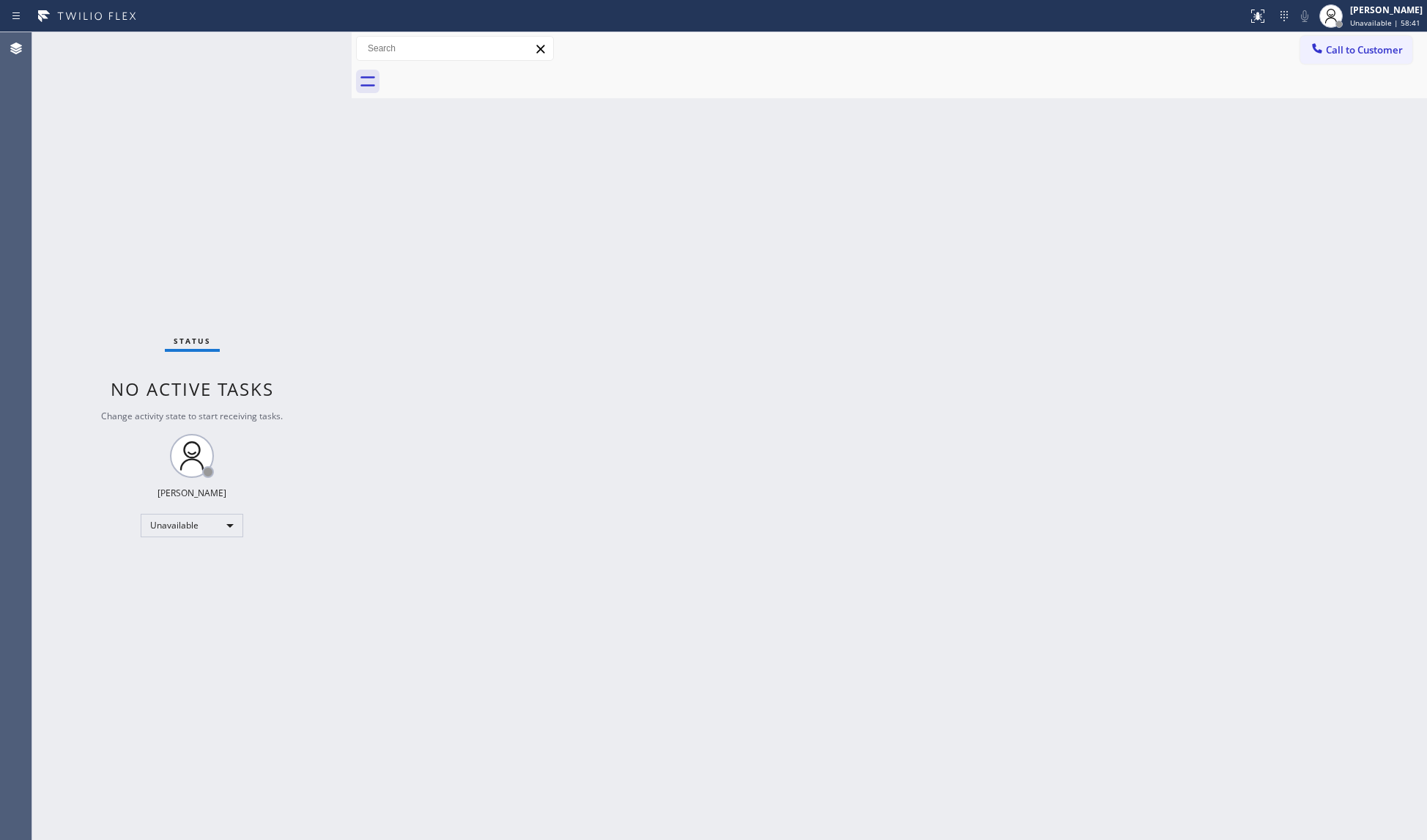
drag, startPoint x: 1328, startPoint y: 40, endPoint x: 1067, endPoint y: 117, distance: 272.1
click at [1326, 42] on button "Call to Customer" at bounding box center [1357, 50] width 112 height 28
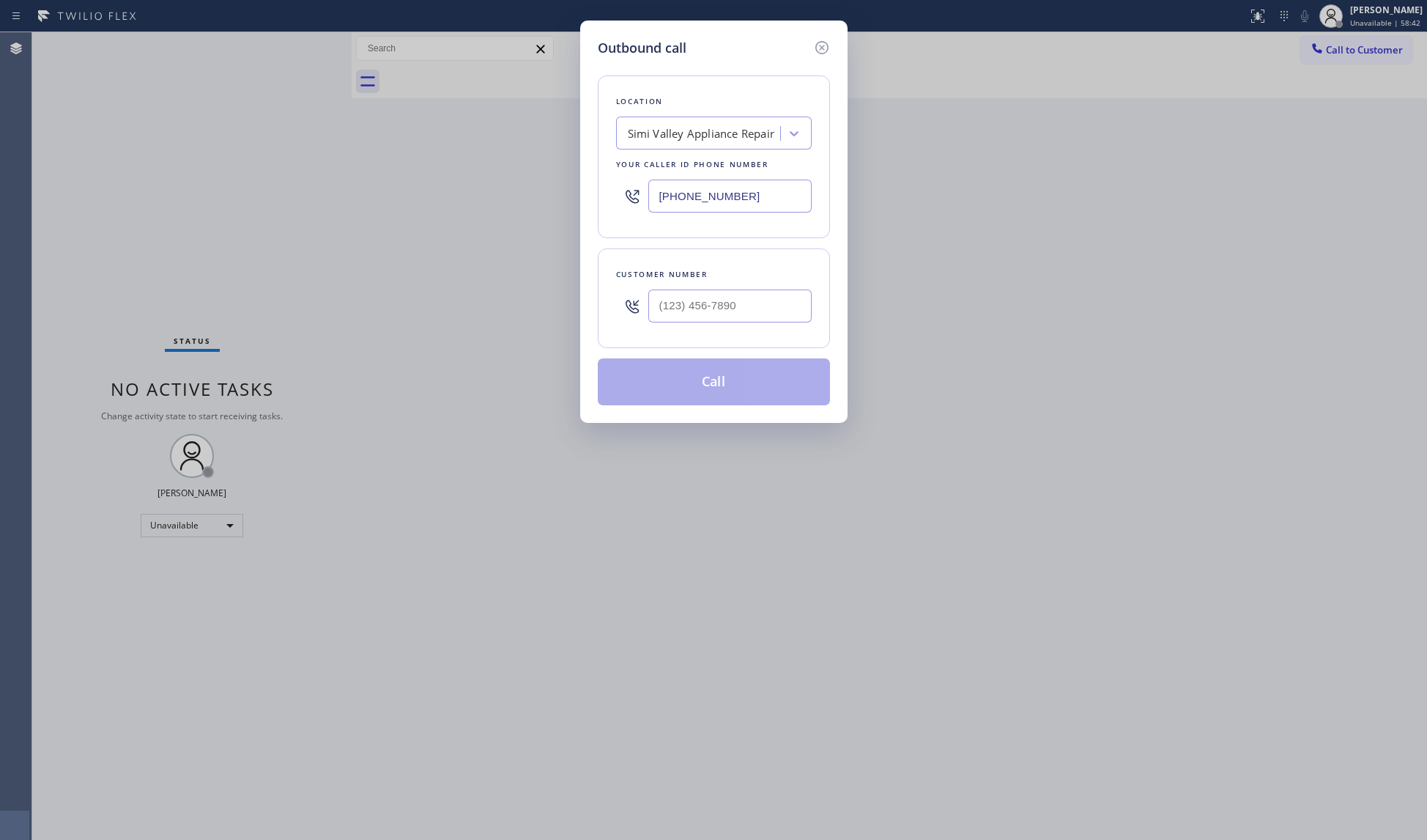
drag, startPoint x: 753, startPoint y: 204, endPoint x: 572, endPoint y: 204, distance: 181.0
click at [572, 204] on div "Outbound call Location Simi Valley Appliance Repair Your caller id phone number…" at bounding box center [714, 420] width 1427 height 840
paste input "310) 340-721"
type input "(310) 340-7214"
click at [726, 286] on div "Customer number" at bounding box center [714, 298] width 232 height 99
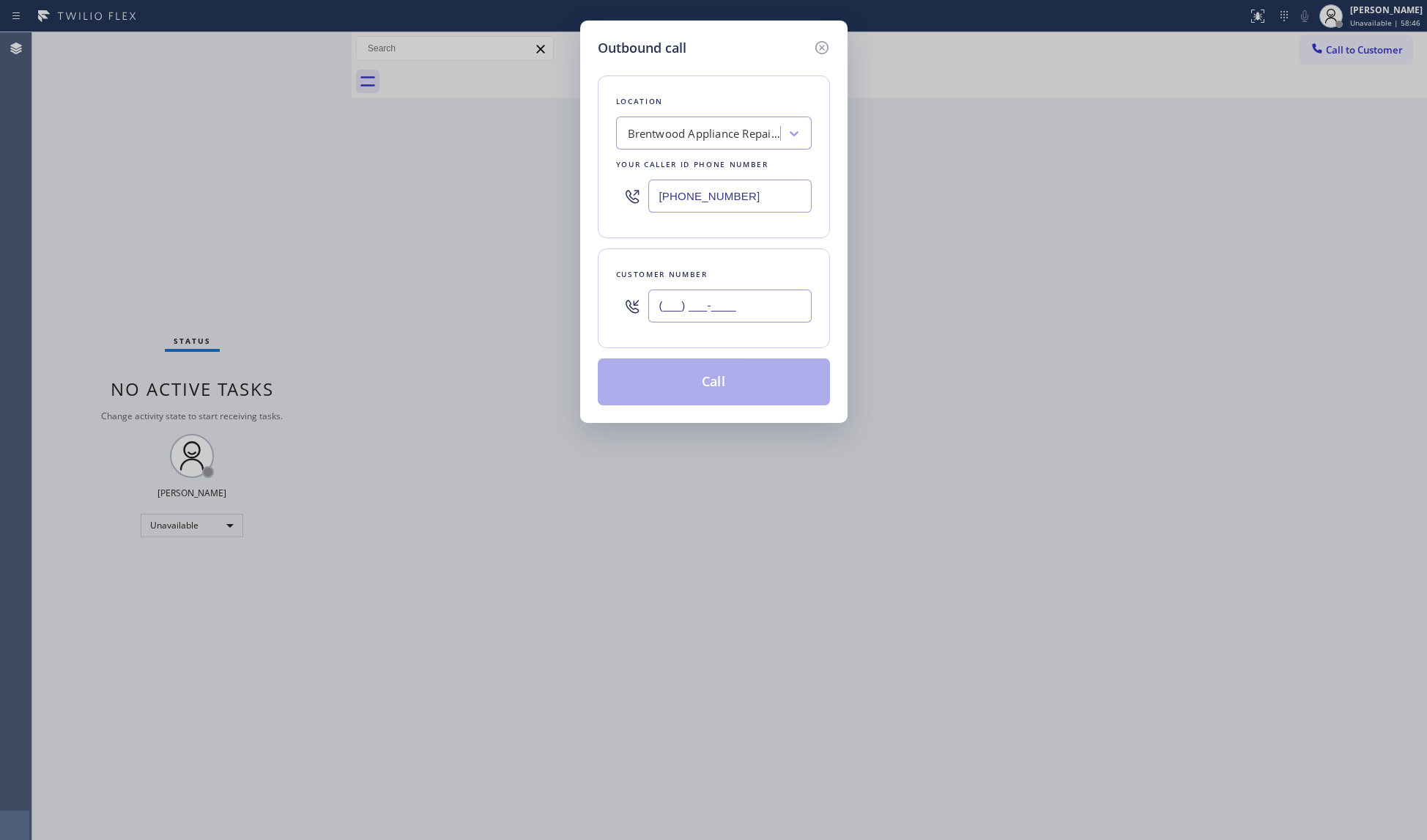
paste input "310) 210-0591"
click at [730, 303] on input "(310) 210-0591" at bounding box center [730, 306] width 163 height 33
type input "(310) 210-0591"
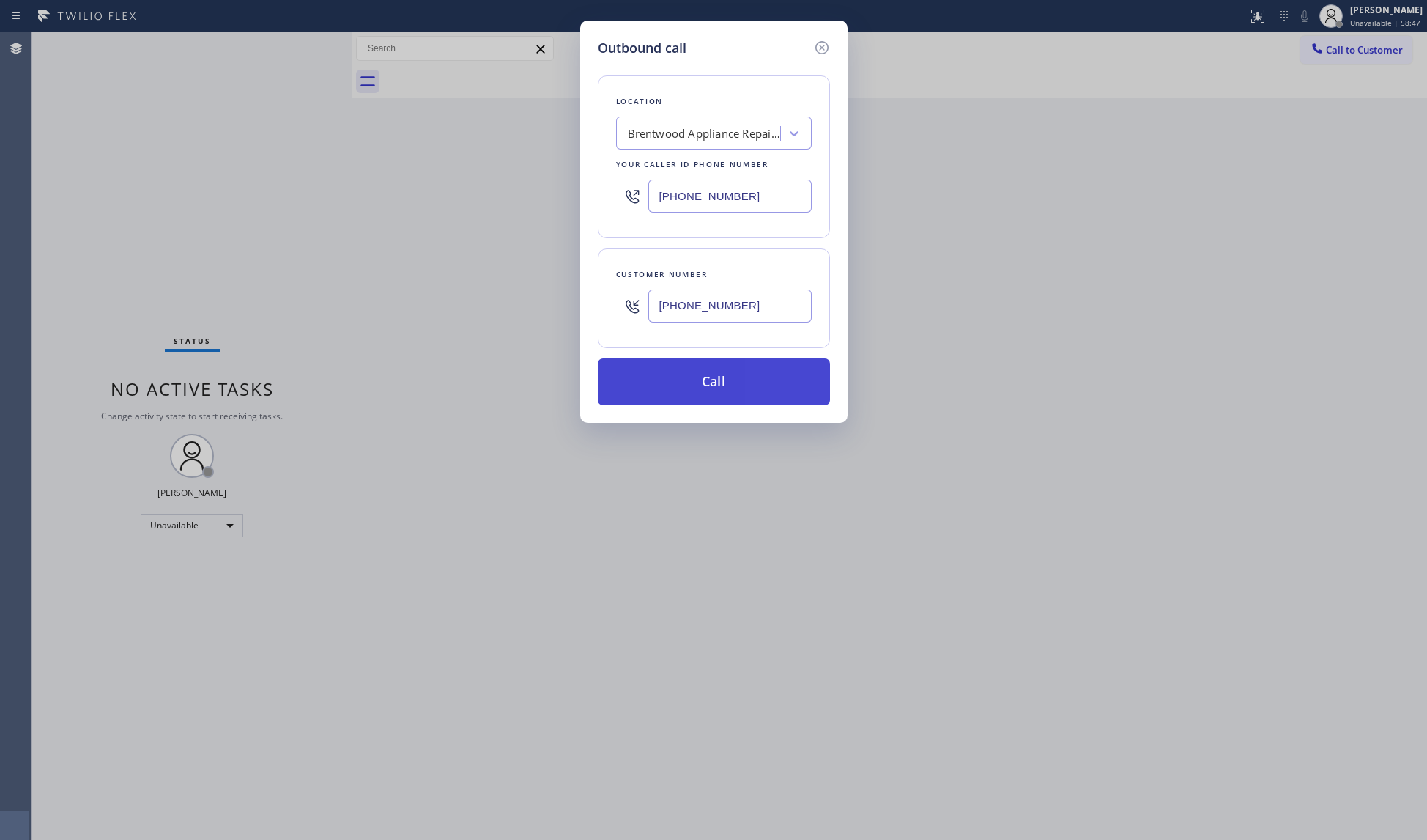
click at [730, 386] on button "Call" at bounding box center [714, 381] width 232 height 47
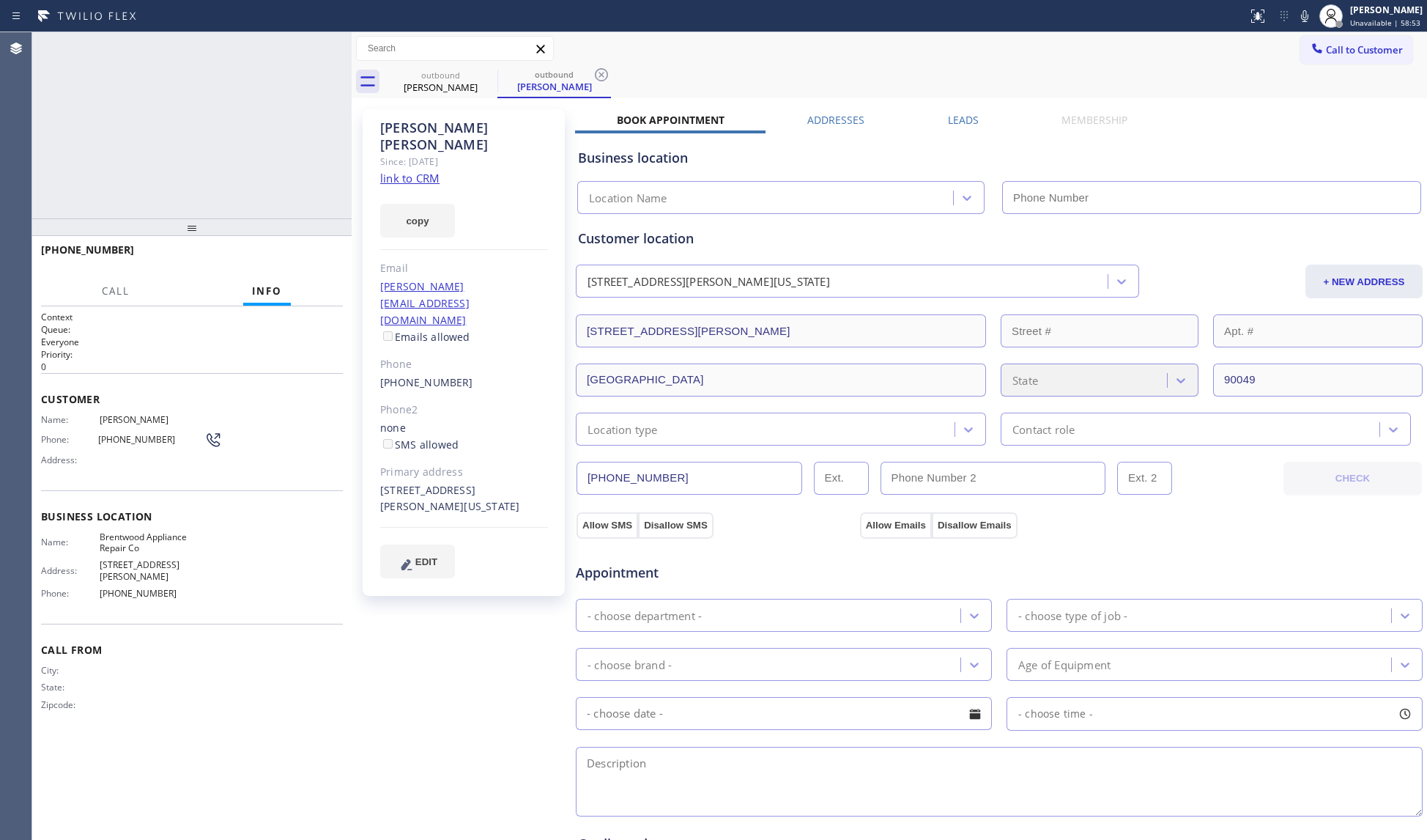
type input "(310) 340-7214"
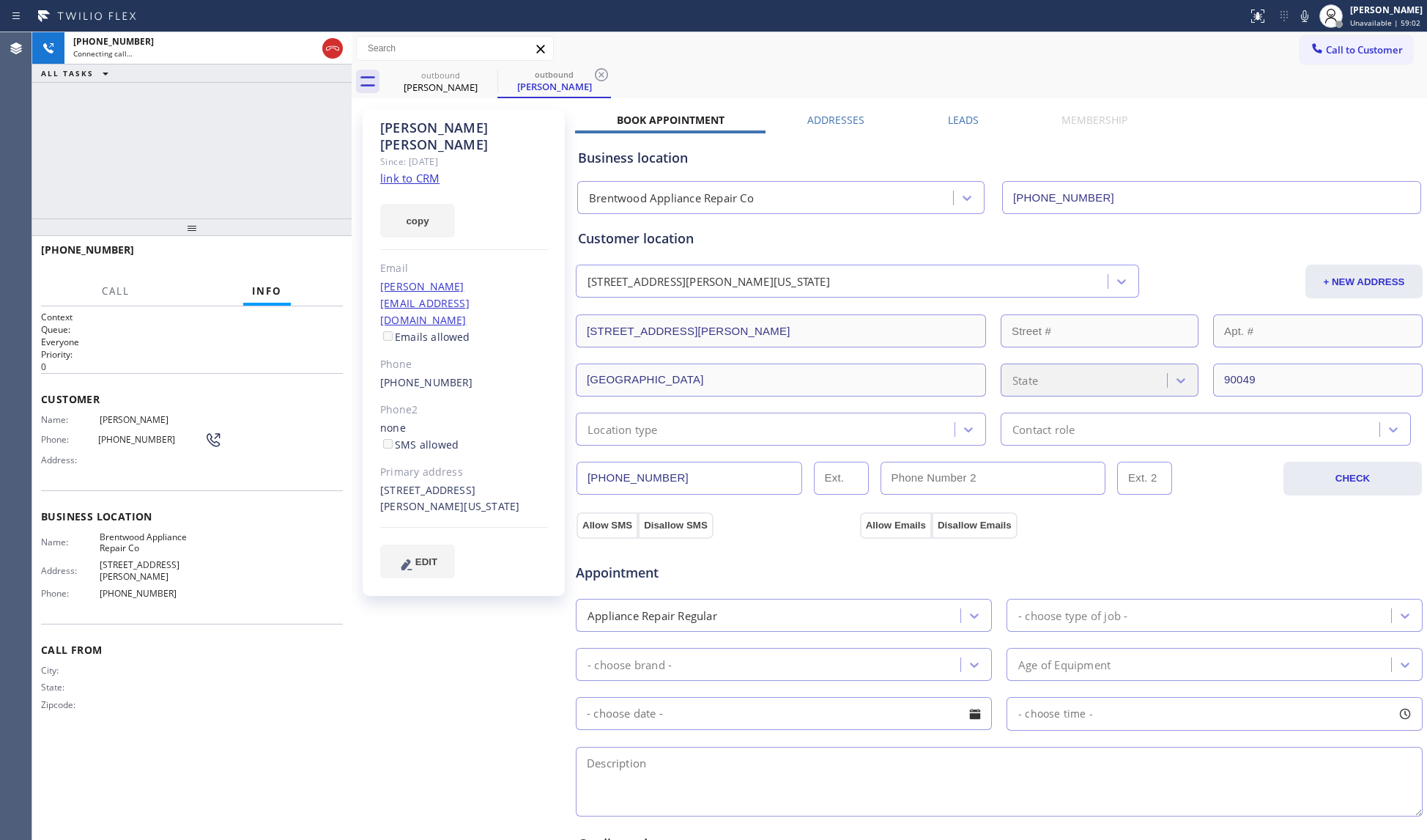
click at [693, 63] on div "Call to Customer Outbound call Location Brentwood Appliance Repair Co Your call…" at bounding box center [889, 49] width 1076 height 33
click at [597, 72] on icon at bounding box center [602, 75] width 18 height 18
click at [316, 254] on span "HANG UP" at bounding box center [308, 257] width 45 height 11
click at [315, 252] on span "HANG UP" at bounding box center [308, 257] width 45 height 11
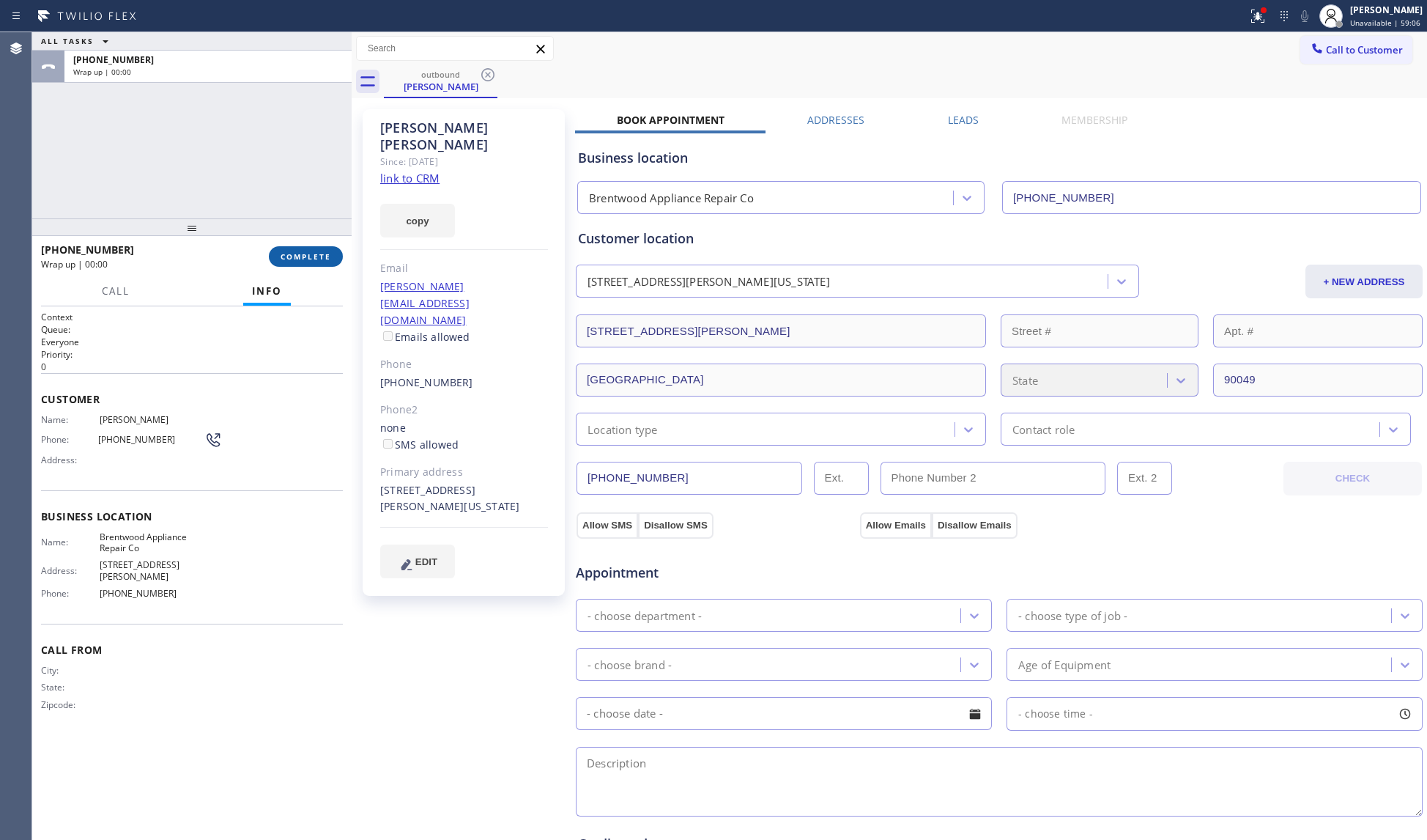
click at [312, 248] on button "COMPLETE" at bounding box center [306, 256] width 74 height 20
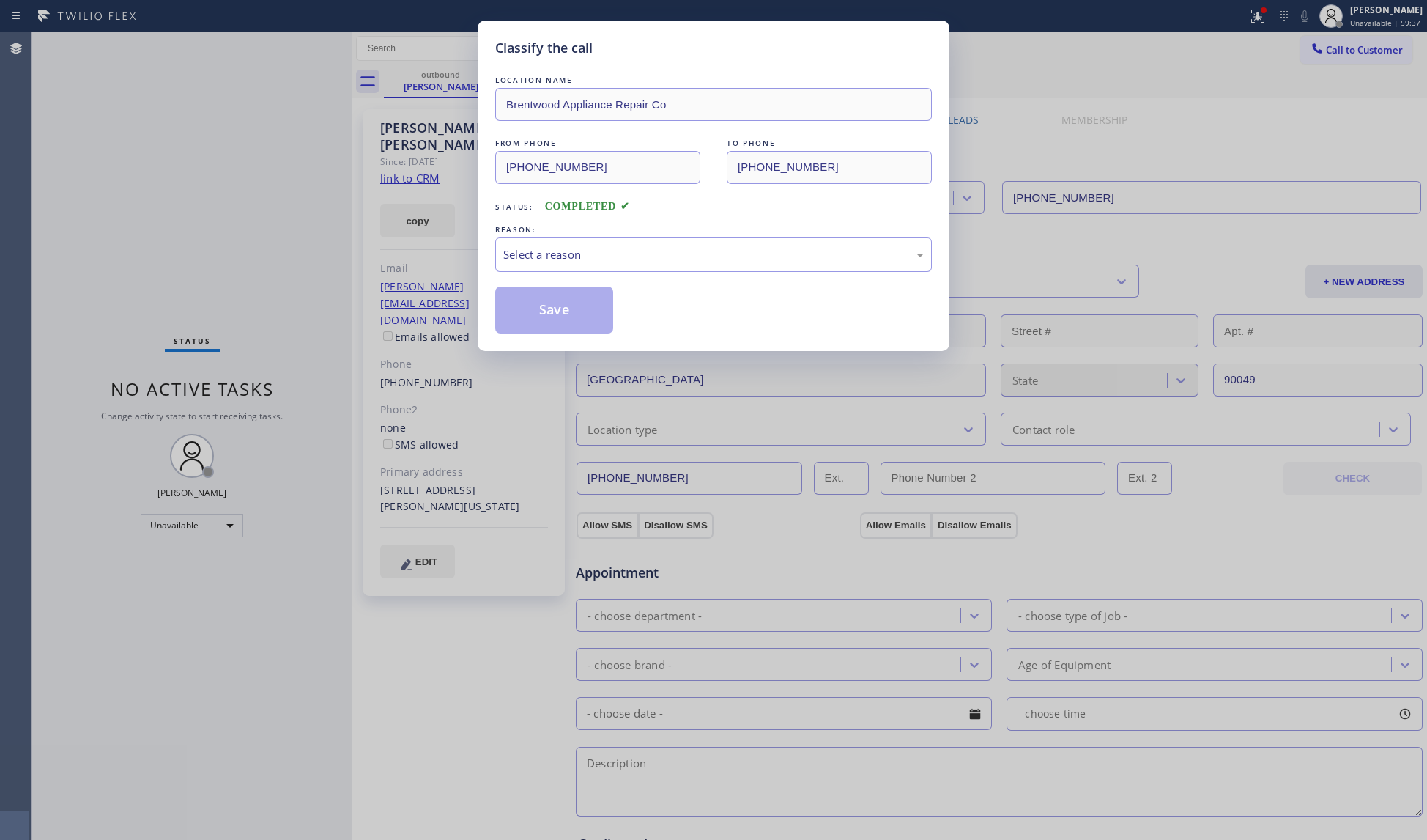
click at [581, 235] on div "REASON:" at bounding box center [714, 230] width 437 height 16
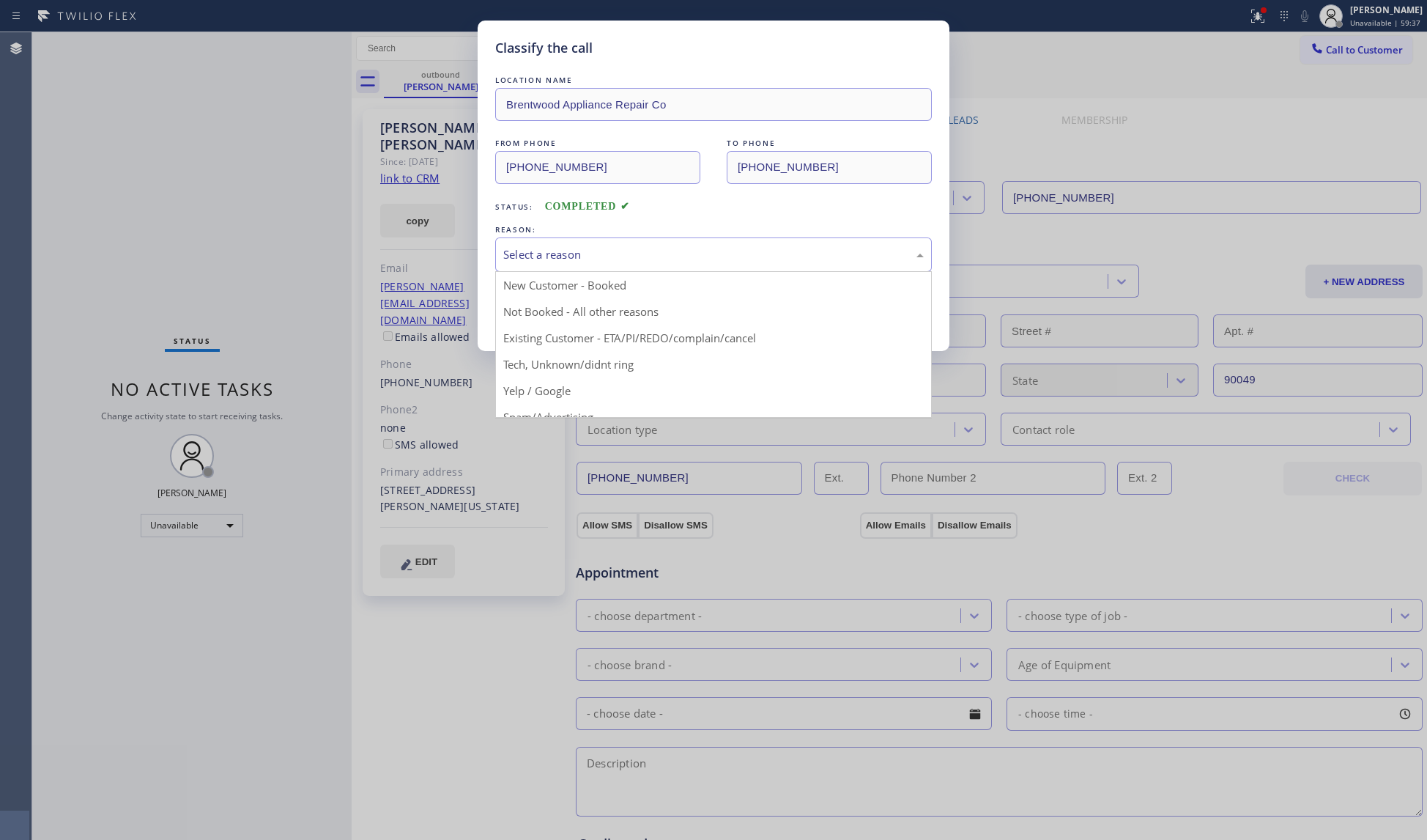
click at [573, 254] on div "Select a reason" at bounding box center [714, 254] width 421 height 17
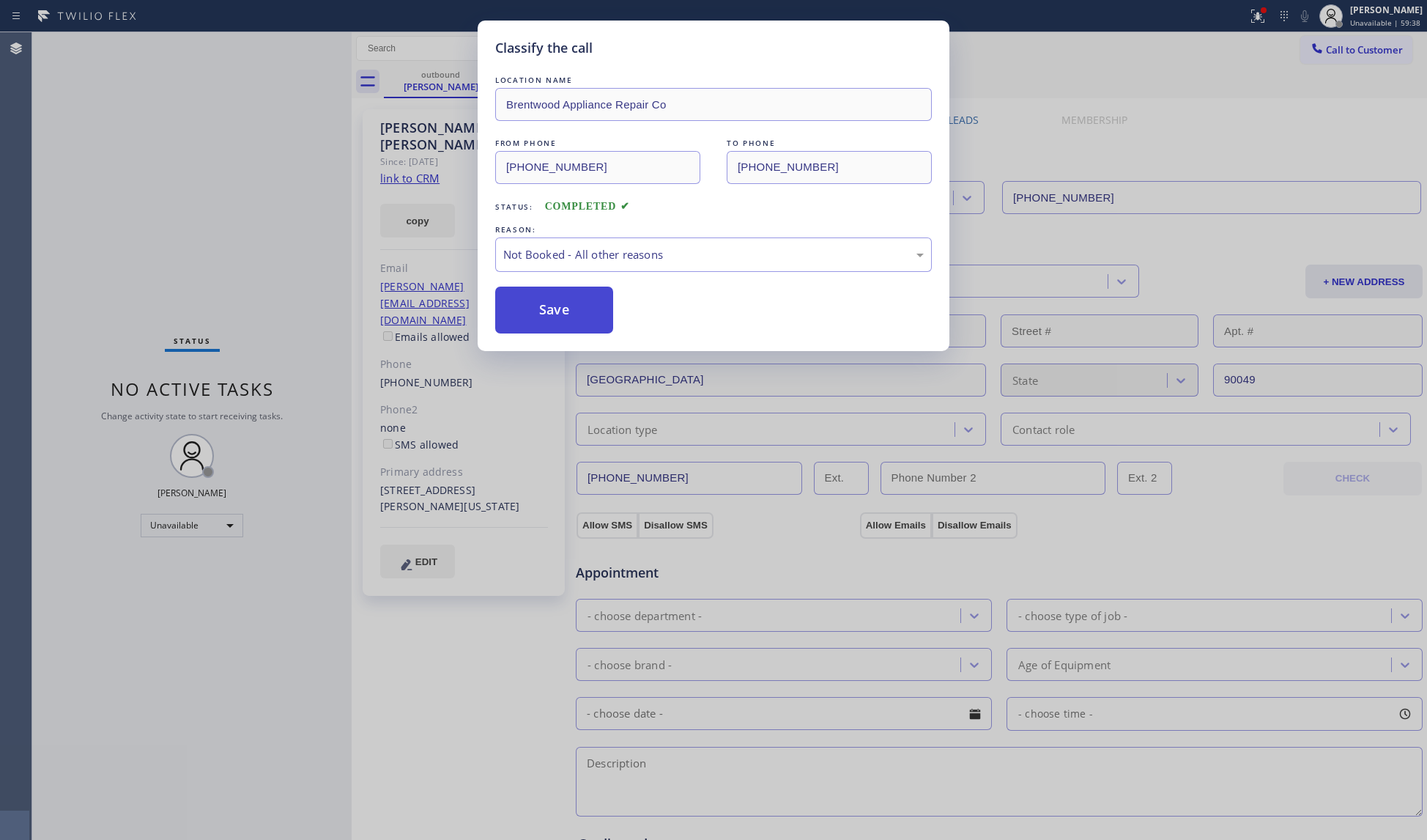
click at [531, 306] on button "Save" at bounding box center [554, 309] width 118 height 47
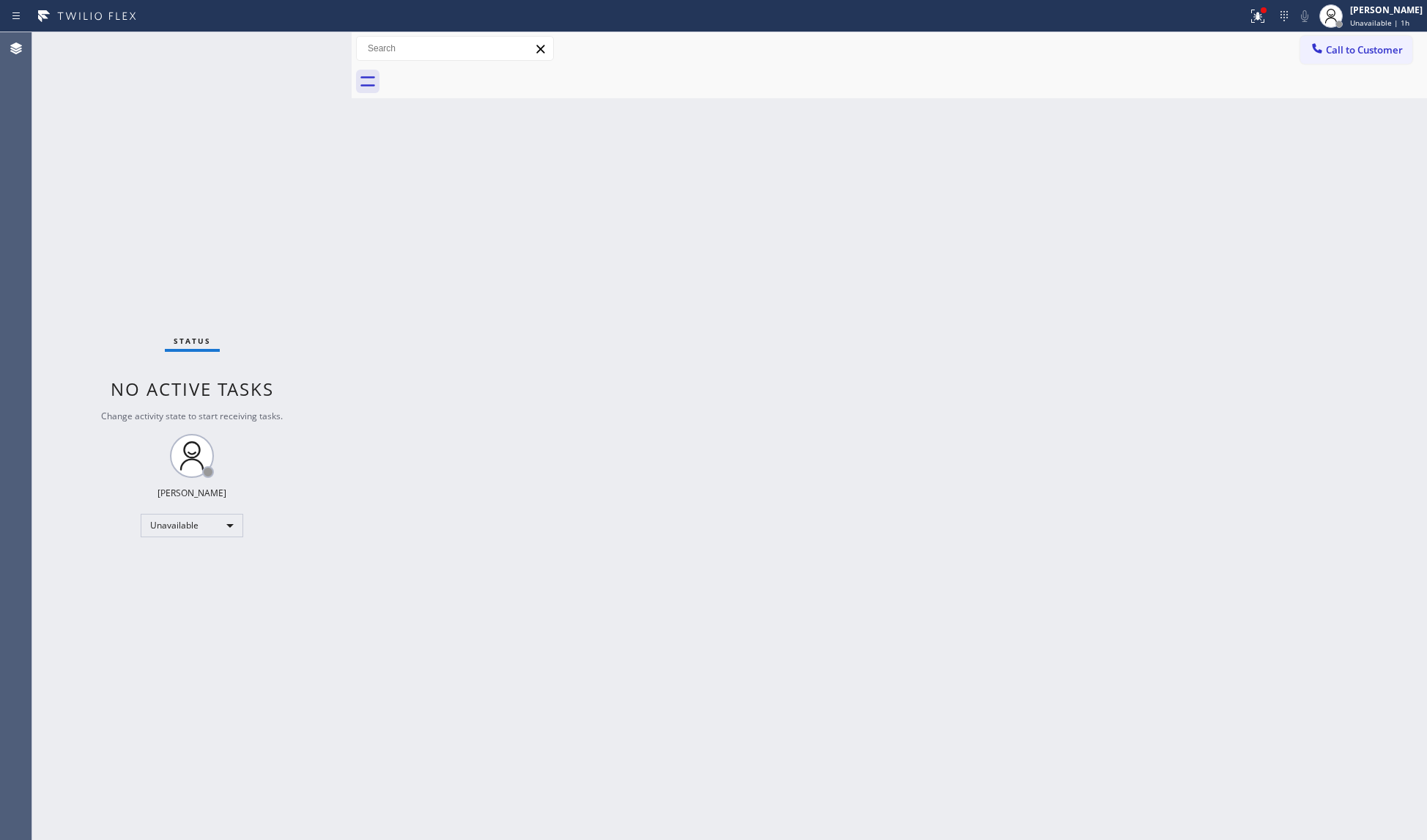
click at [1240, 12] on div at bounding box center [624, 16] width 1236 height 24
click at [1262, 33] on div "Call to Customer Outbound call Location Brentwood Appliance Repair Co Your call…" at bounding box center [889, 49] width 1076 height 33
click at [1258, 22] on icon at bounding box center [1258, 16] width 18 height 18
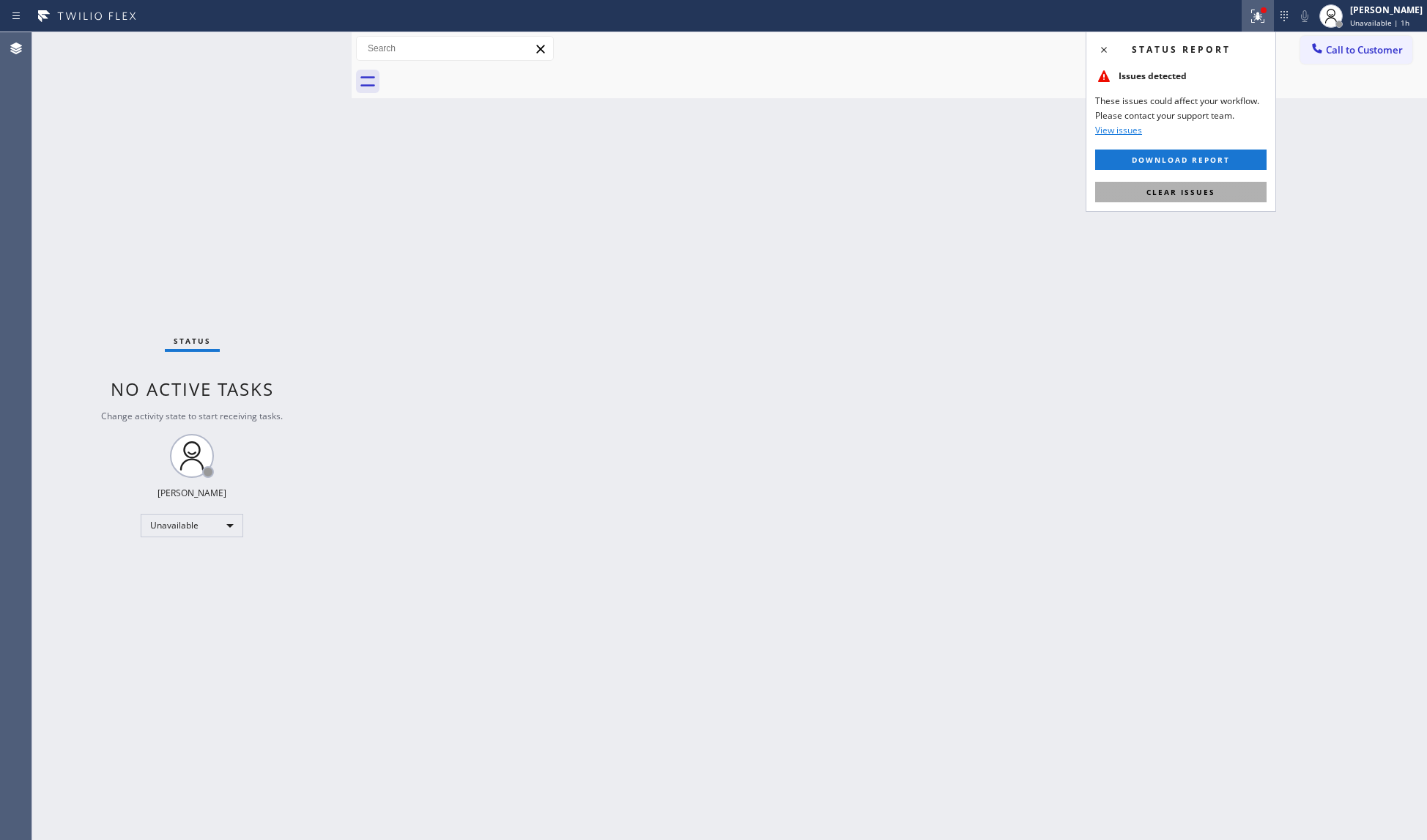
click at [1202, 199] on button "Clear issues" at bounding box center [1181, 192] width 171 height 20
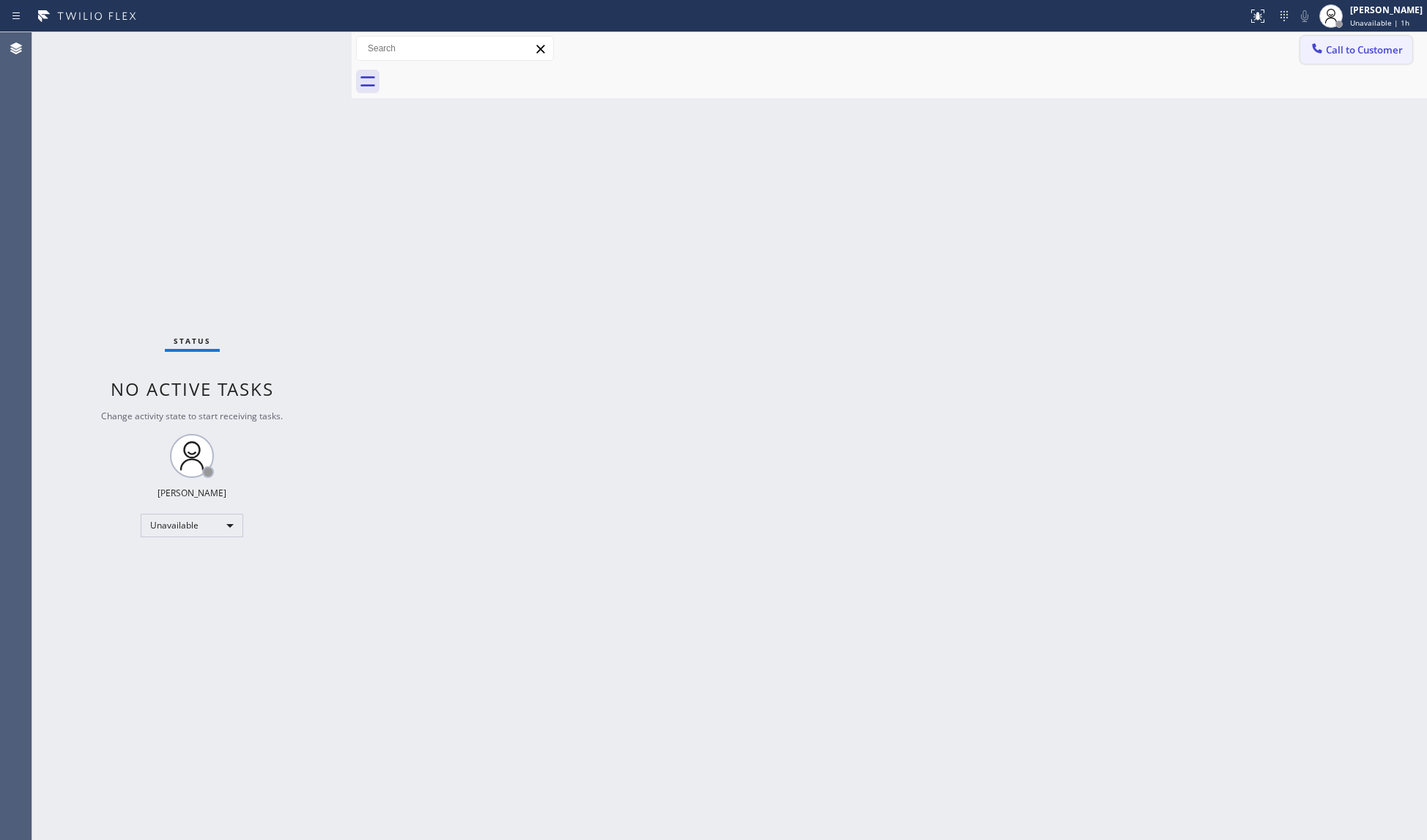
click at [1332, 57] on button "Call to Customer" at bounding box center [1357, 50] width 112 height 28
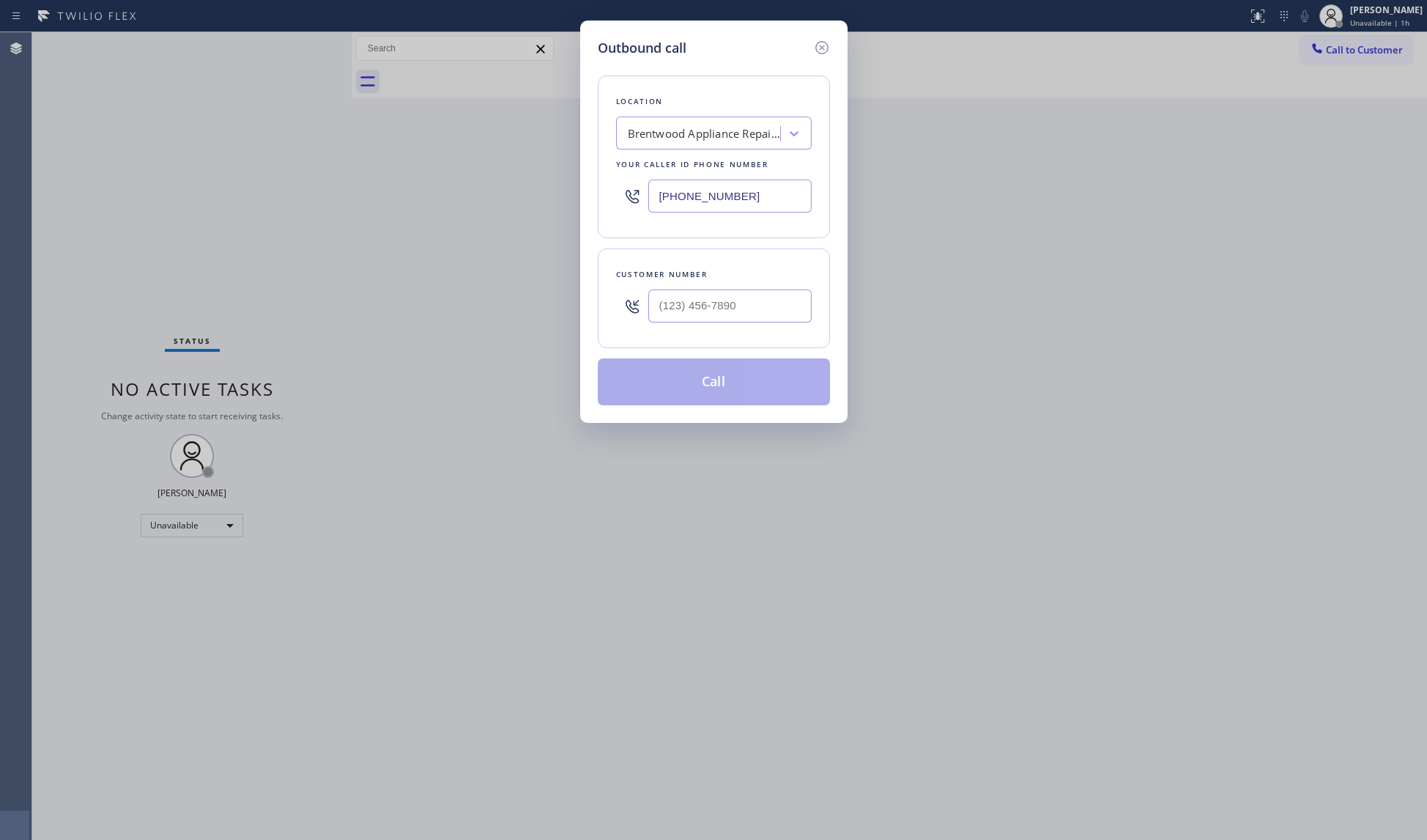
drag, startPoint x: 761, startPoint y: 192, endPoint x: 571, endPoint y: 195, distance: 190.0
click at [571, 195] on div "Outbound call Location Brentwood Appliance Repair Co Your caller id phone numbe…" at bounding box center [714, 420] width 1427 height 840
paste input "442) 217-3223"
type input "(442) 217-3223"
click at [710, 316] on input "(___) ___-____" at bounding box center [730, 306] width 163 height 33
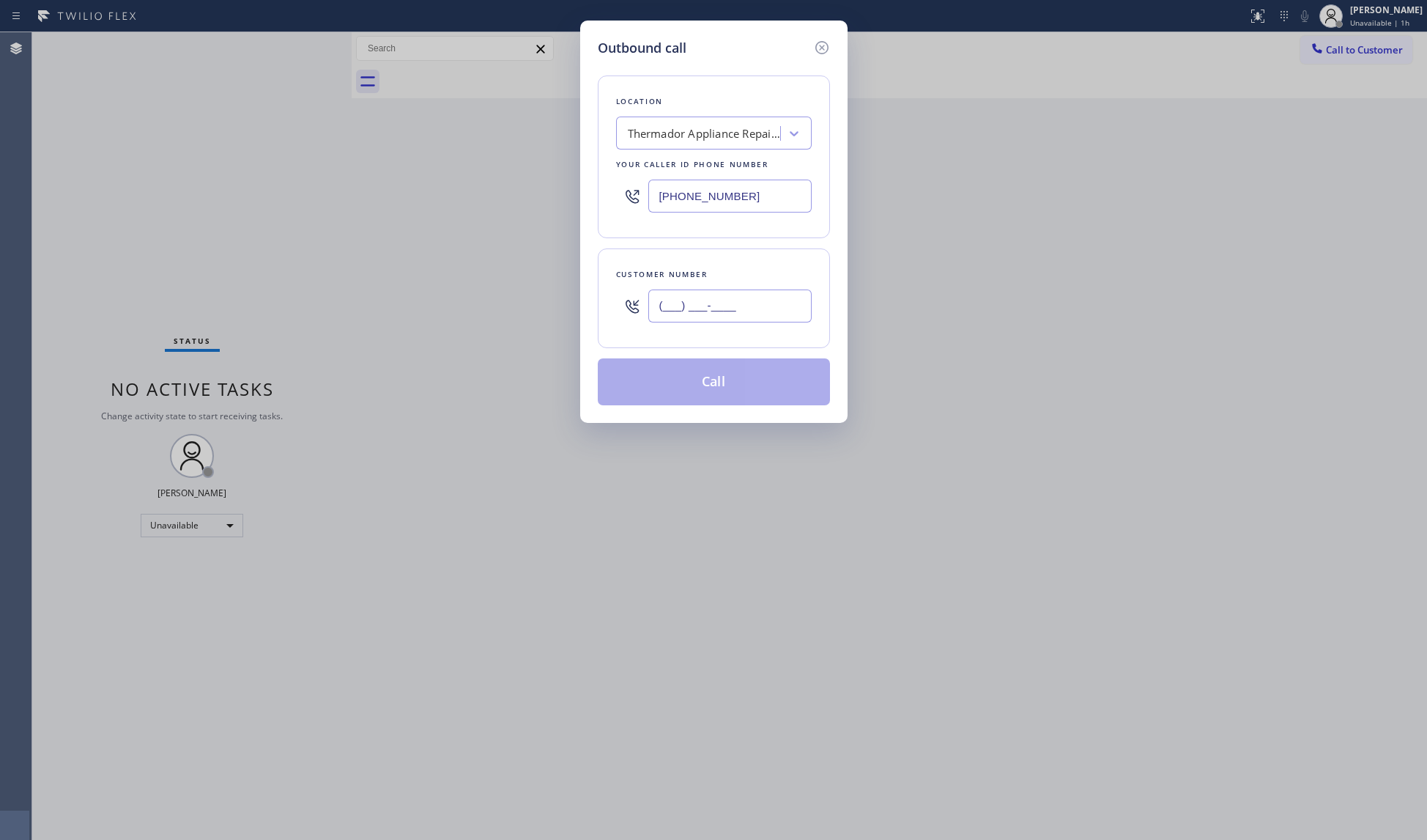
paste input "760) 822-6077"
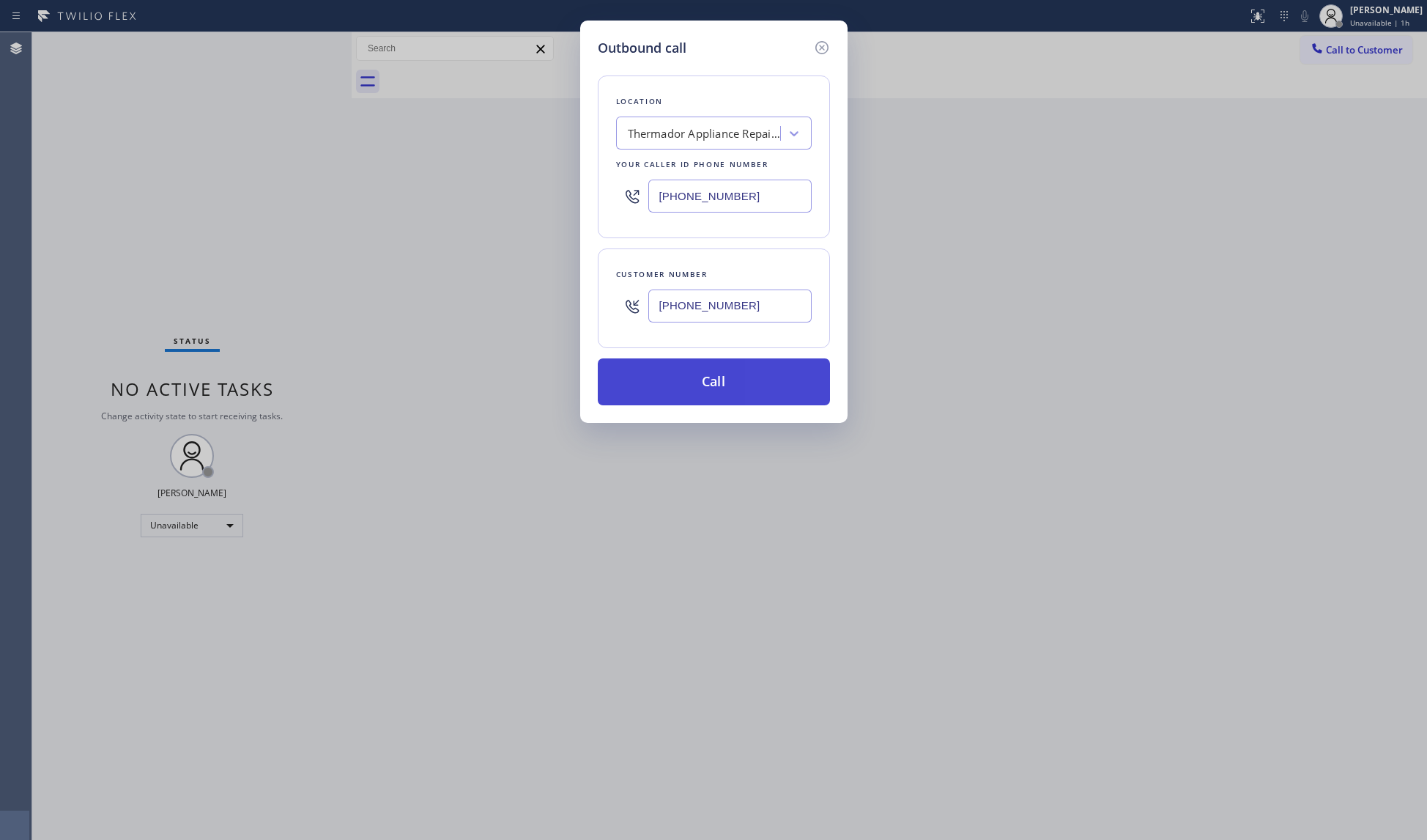
type input "(760) 822-6077"
click at [701, 375] on button "Call" at bounding box center [714, 381] width 232 height 47
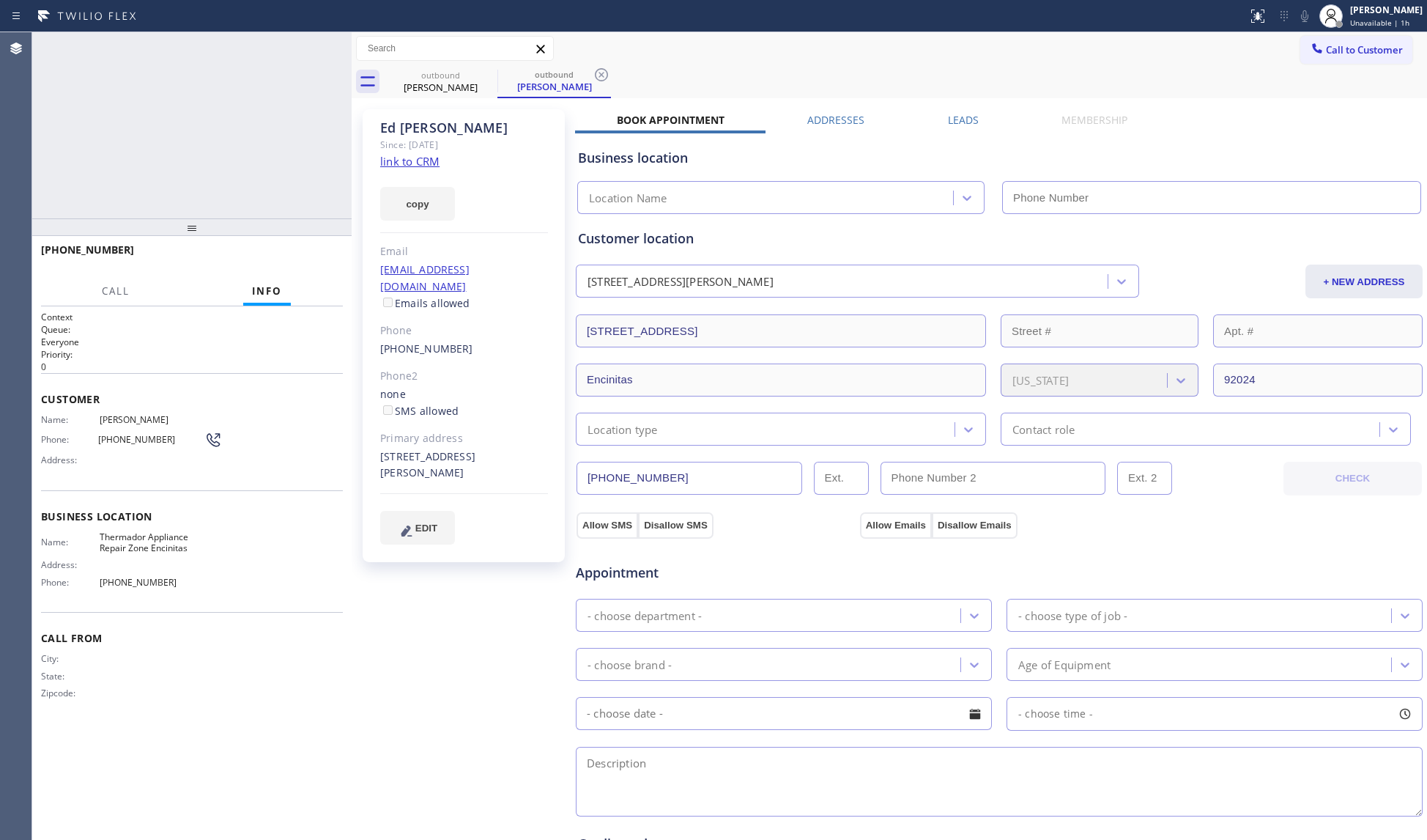
type input "(442) 217-3223"
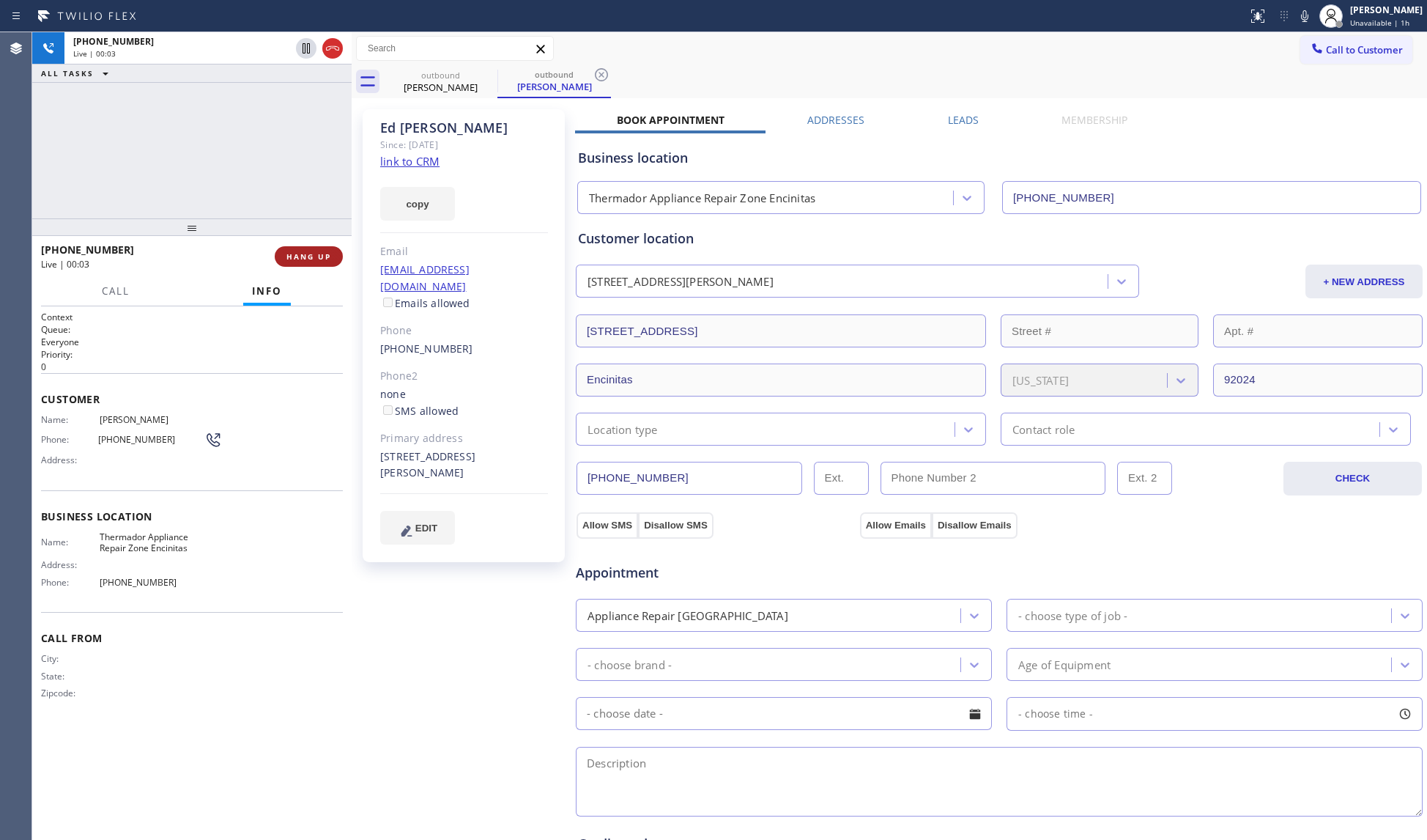
click at [302, 247] on button "HANG UP" at bounding box center [309, 256] width 69 height 20
click at [303, 247] on button "HANG UP" at bounding box center [309, 256] width 69 height 20
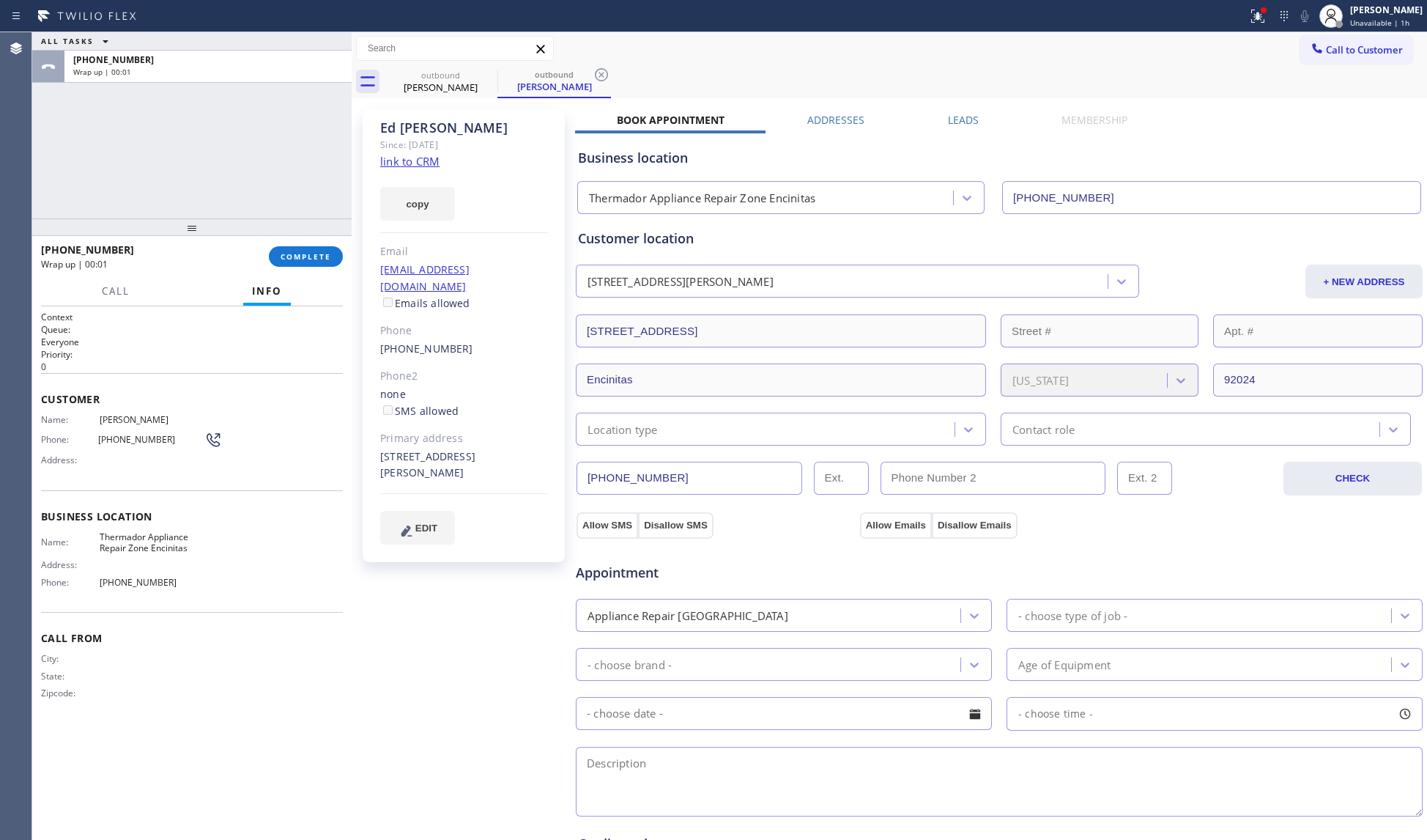
click at [344, 267] on div "+17608226077 Wrap up | 00:01 COMPLETE" at bounding box center [192, 257] width 320 height 41
click at [320, 263] on button "COMPLETE" at bounding box center [306, 256] width 74 height 20
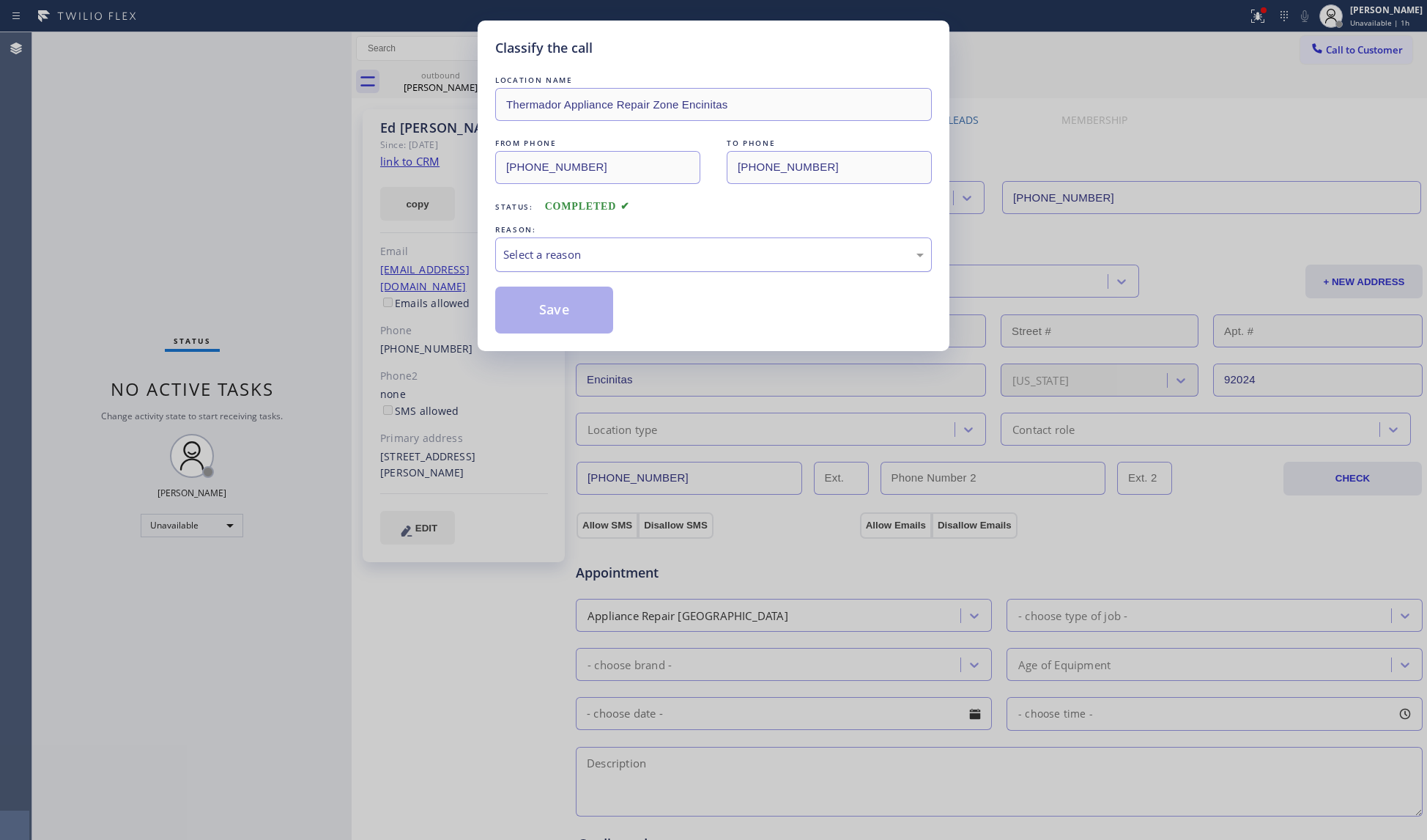
click at [554, 263] on div "Select a reason" at bounding box center [714, 254] width 421 height 17
click at [551, 306] on button "Save" at bounding box center [554, 309] width 118 height 47
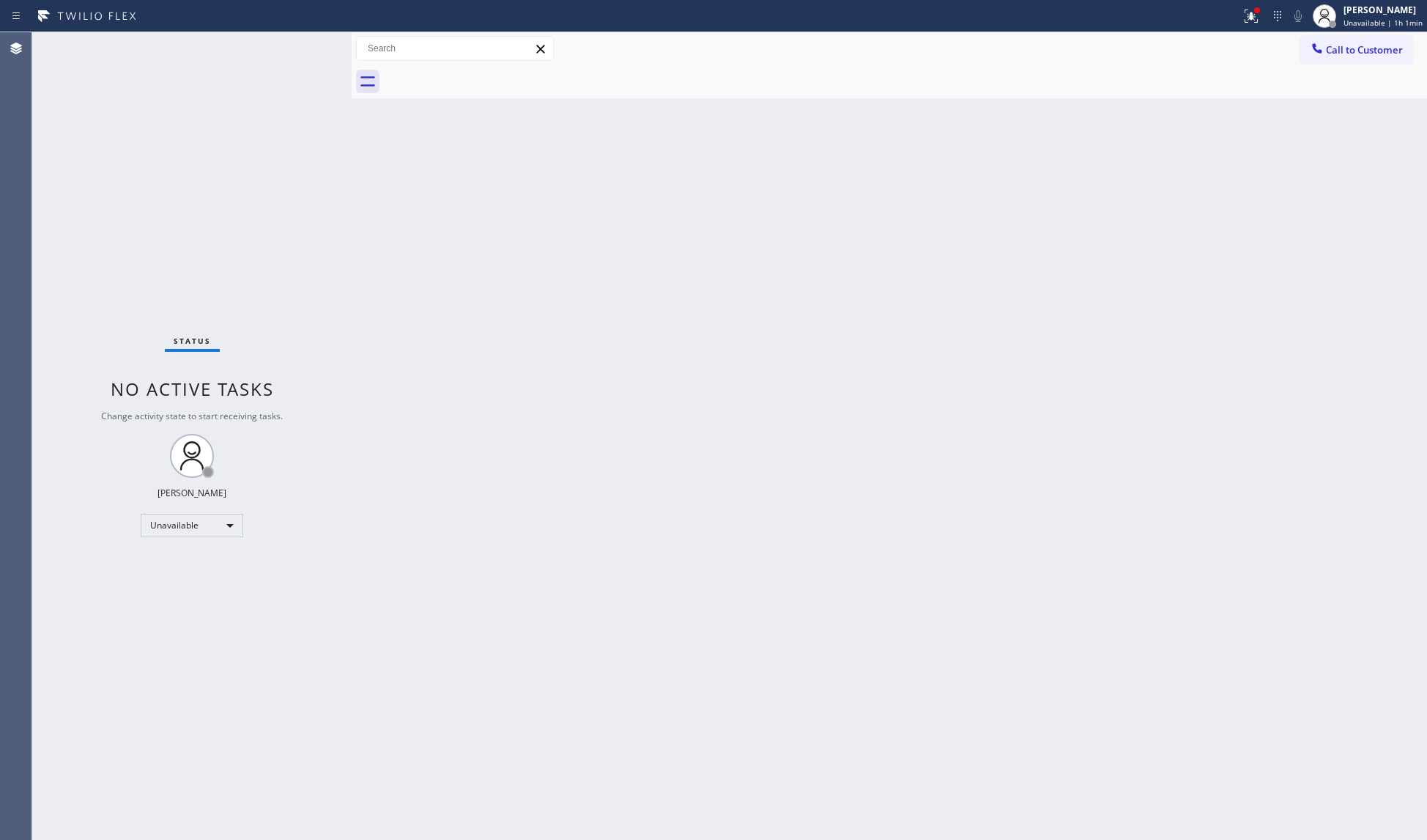
drag, startPoint x: 1252, startPoint y: 12, endPoint x: 1258, endPoint y: 33, distance: 21.8
click at [1253, 13] on icon at bounding box center [1251, 16] width 18 height 18
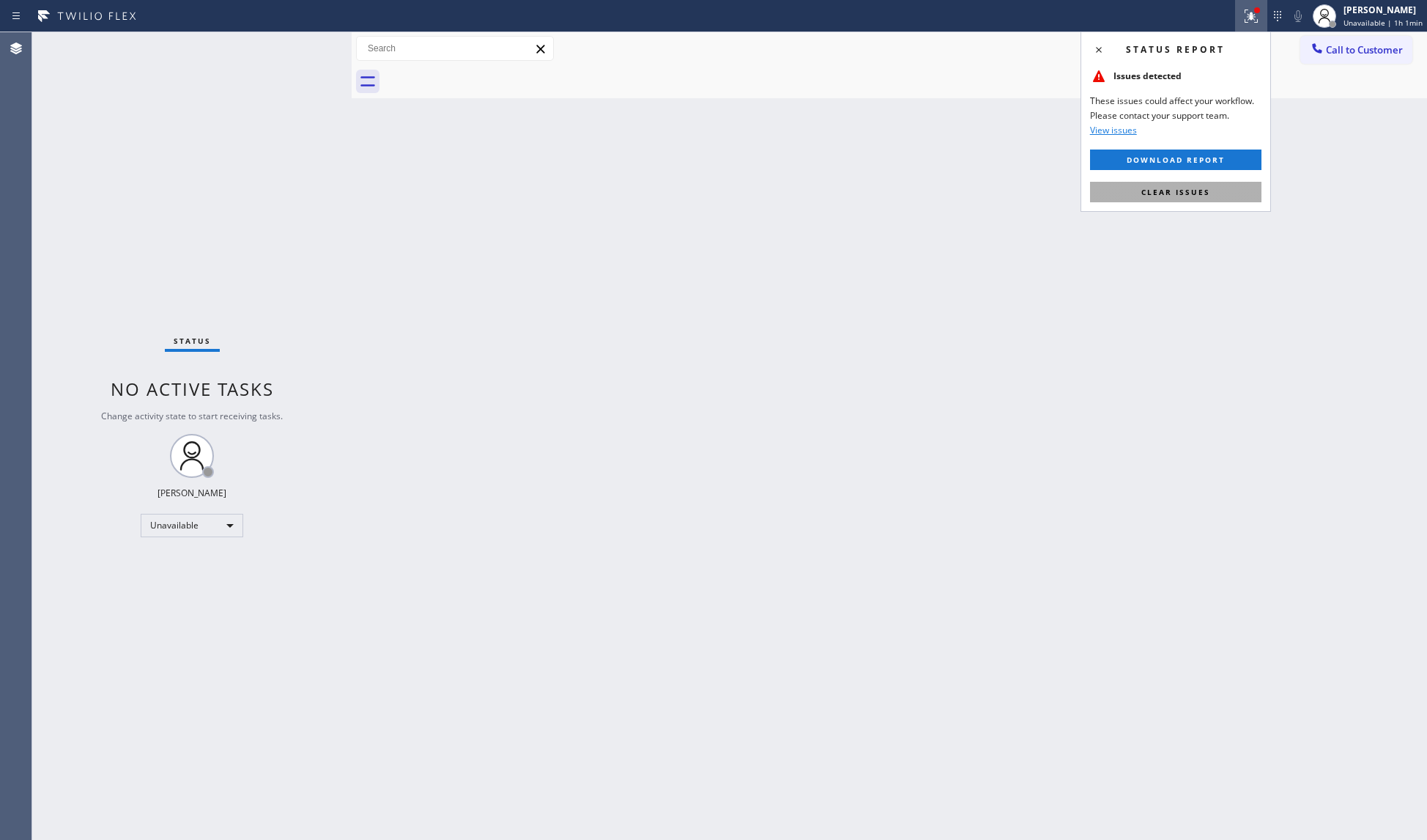
click at [1237, 188] on button "Clear issues" at bounding box center [1176, 192] width 171 height 20
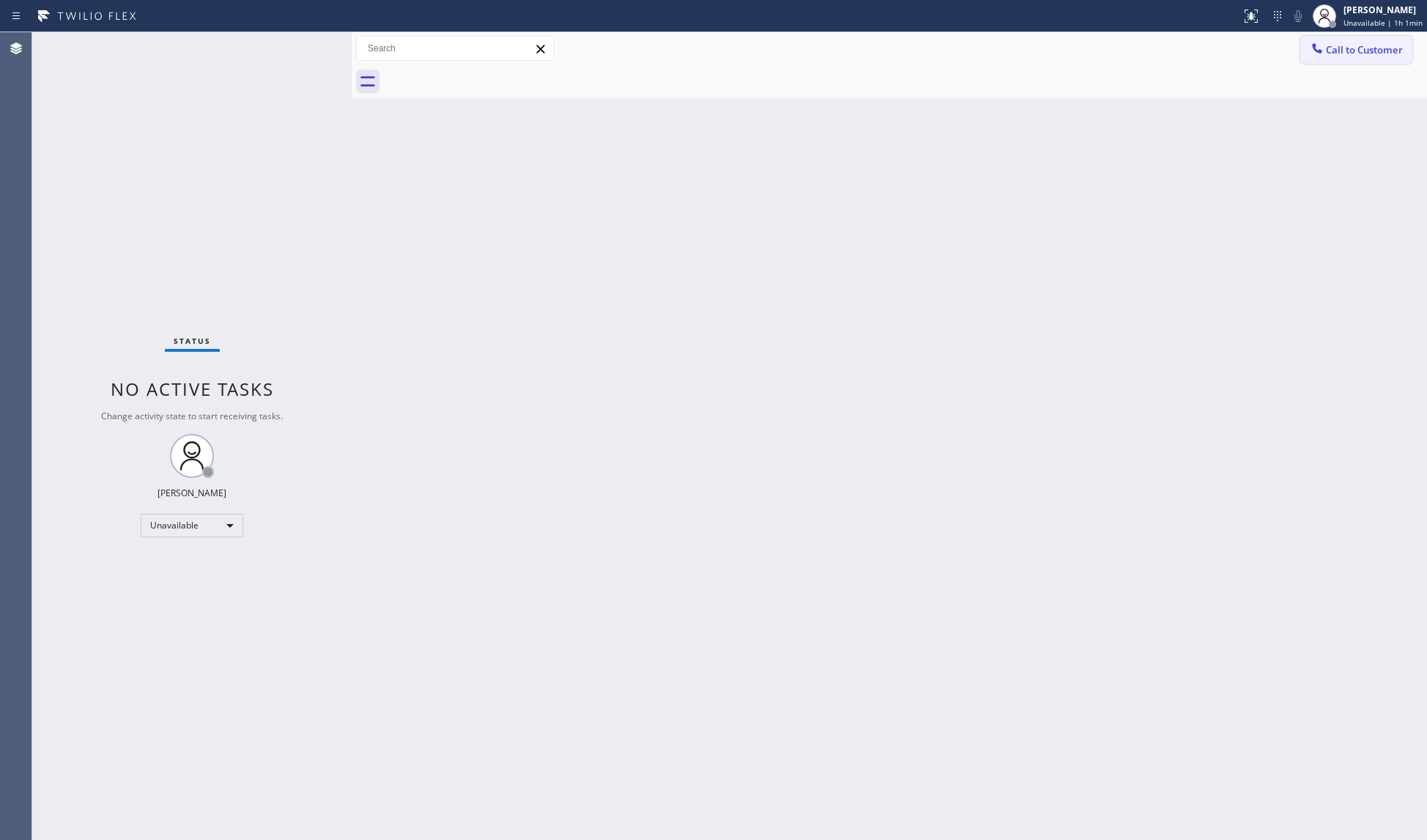
click at [1339, 54] on span "Call to Customer" at bounding box center [1365, 49] width 77 height 13
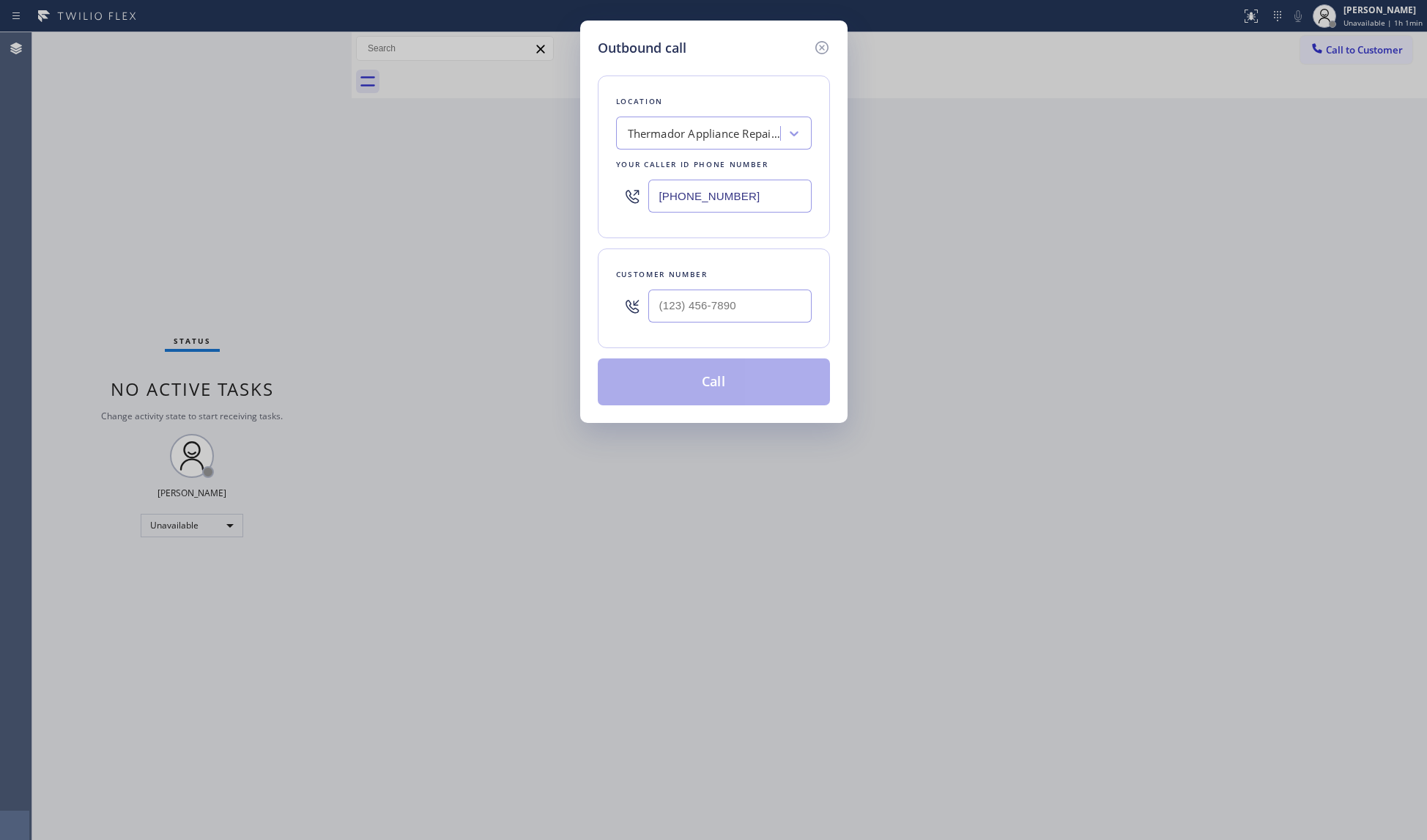
drag, startPoint x: 774, startPoint y: 192, endPoint x: 542, endPoint y: 208, distance: 232.6
click at [542, 208] on div "Outbound call Location Thermador Appliance Repair Zone Encinitas Your caller id…" at bounding box center [714, 420] width 1427 height 840
paste input "888) 431-7814"
type input "(888) 431-7814"
click at [744, 316] on input "(___) ___-____" at bounding box center [730, 306] width 163 height 33
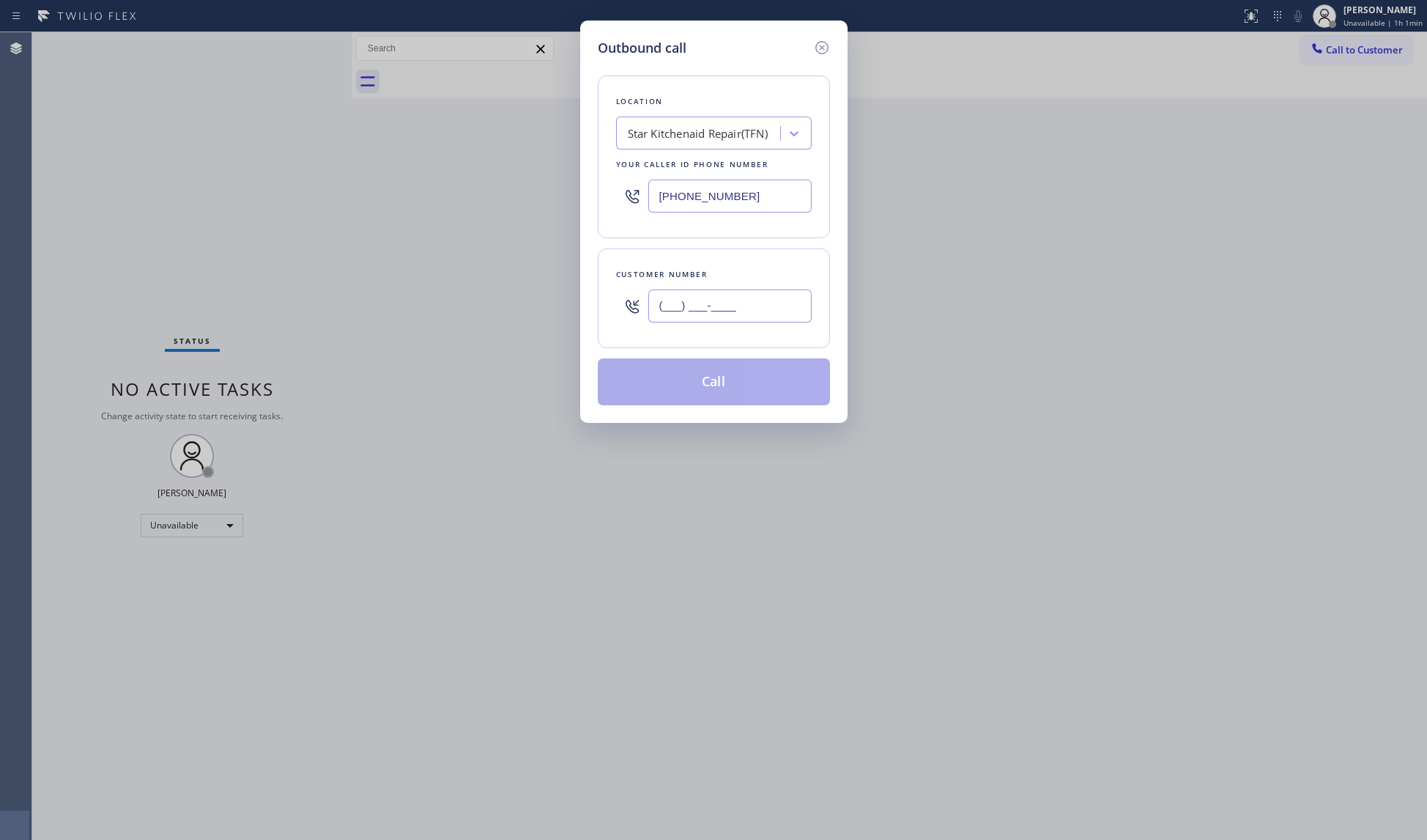
paste input "703) 627-0026"
type input "(703) 627-0026"
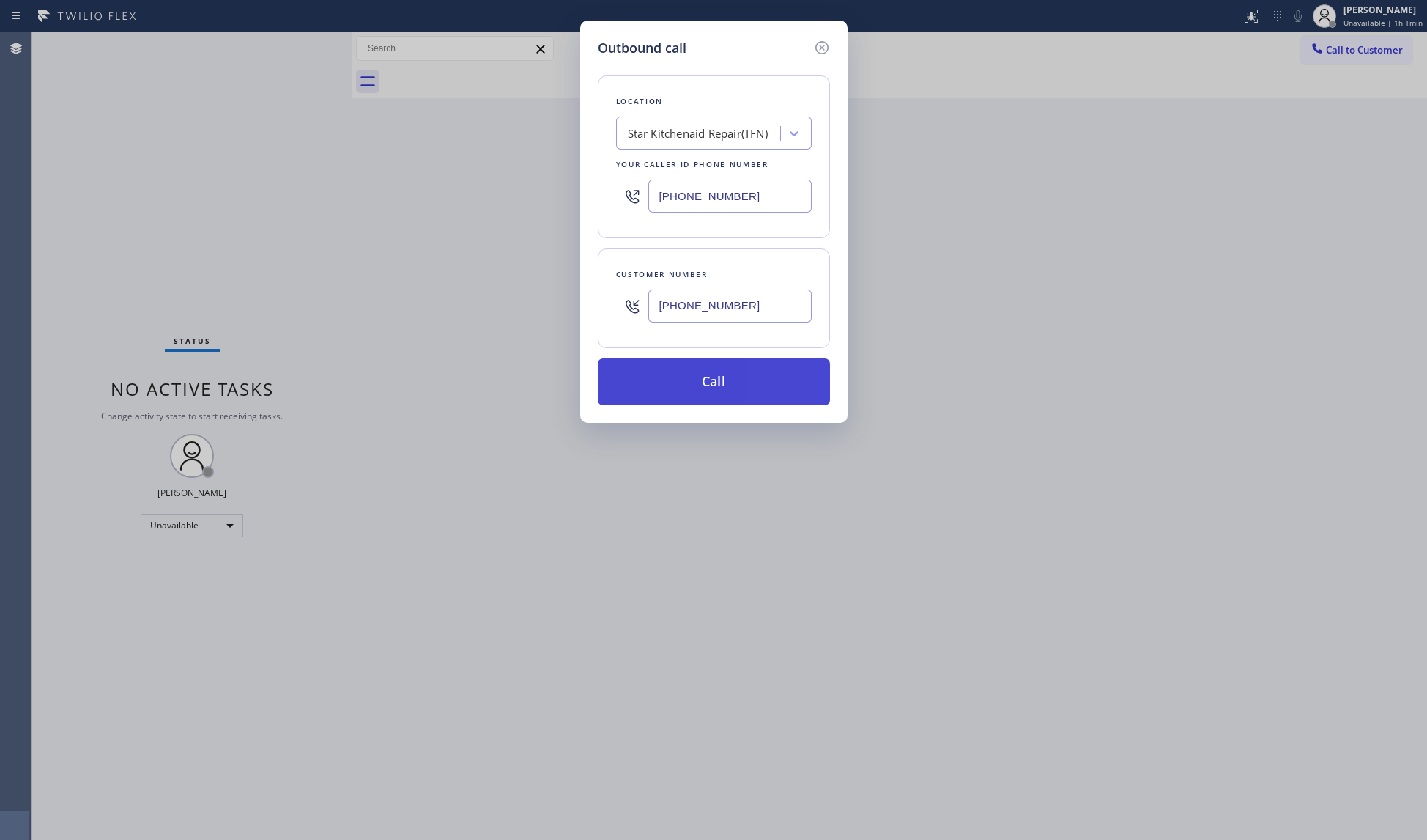
click at [721, 373] on button "Call" at bounding box center [714, 381] width 232 height 47
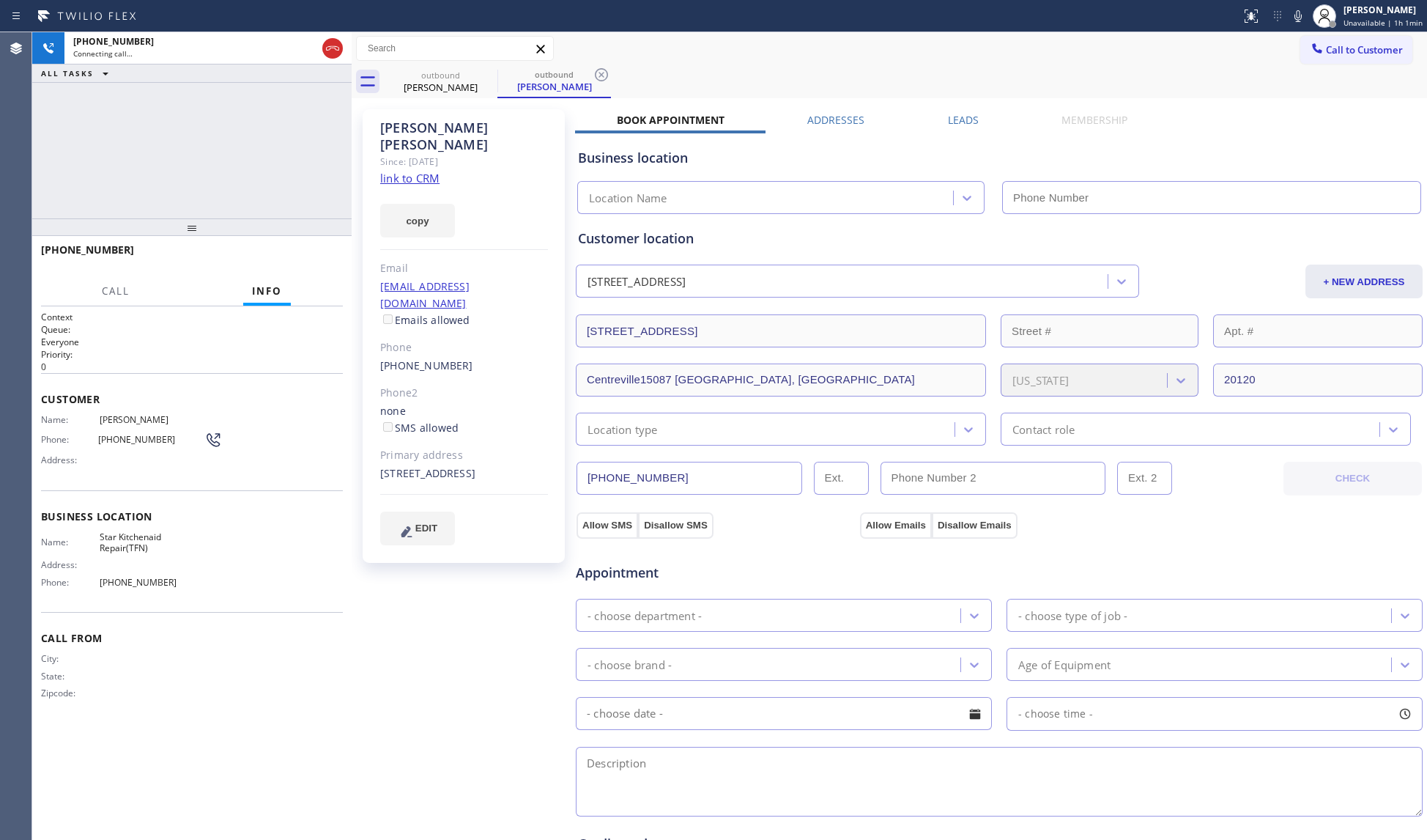
type input "(888) 431-7814"
click at [602, 72] on icon at bounding box center [602, 75] width 18 height 18
drag, startPoint x: 630, startPoint y: 69, endPoint x: 651, endPoint y: 90, distance: 29.7
click at [631, 69] on div "outbound Sean Mccarthy" at bounding box center [906, 82] width 1044 height 33
click at [469, 472] on div "15087 Wetherburn Dr Centreville15087 Wetherburn DrCentreville, VA 20120, USA, 2…" at bounding box center [464, 474] width 168 height 17
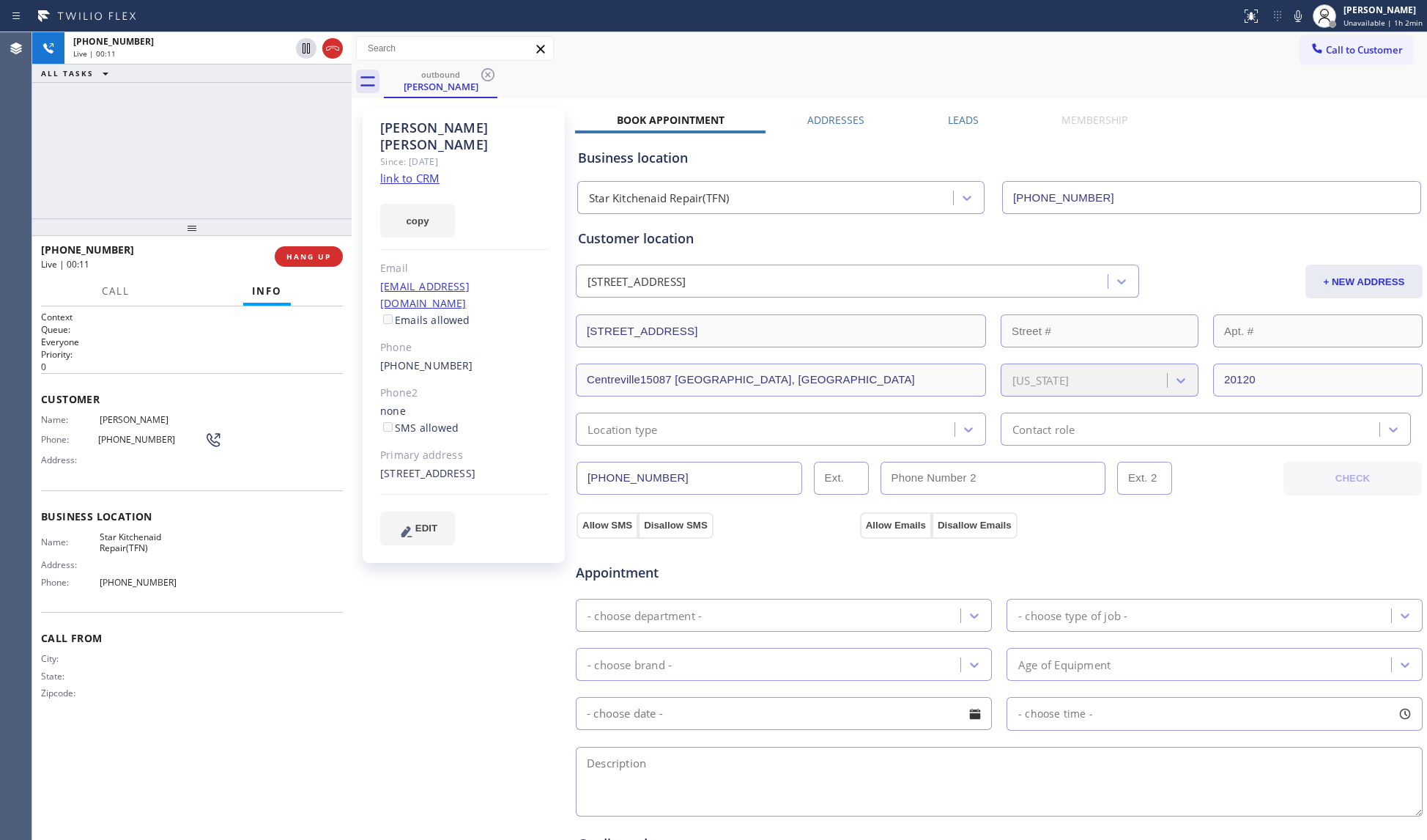
click at [469, 472] on div "15087 Wetherburn Dr Centreville15087 Wetherburn DrCentreville, VA 20120, USA, 2…" at bounding box center [464, 474] width 168 height 17
copy div "20120"
click at [681, 59] on div "Call to Customer Outbound call Location Star Kitchenaid Repair(TFN) Your caller…" at bounding box center [889, 48] width 1076 height 25
click at [323, 256] on span "HANG UP" at bounding box center [308, 257] width 45 height 11
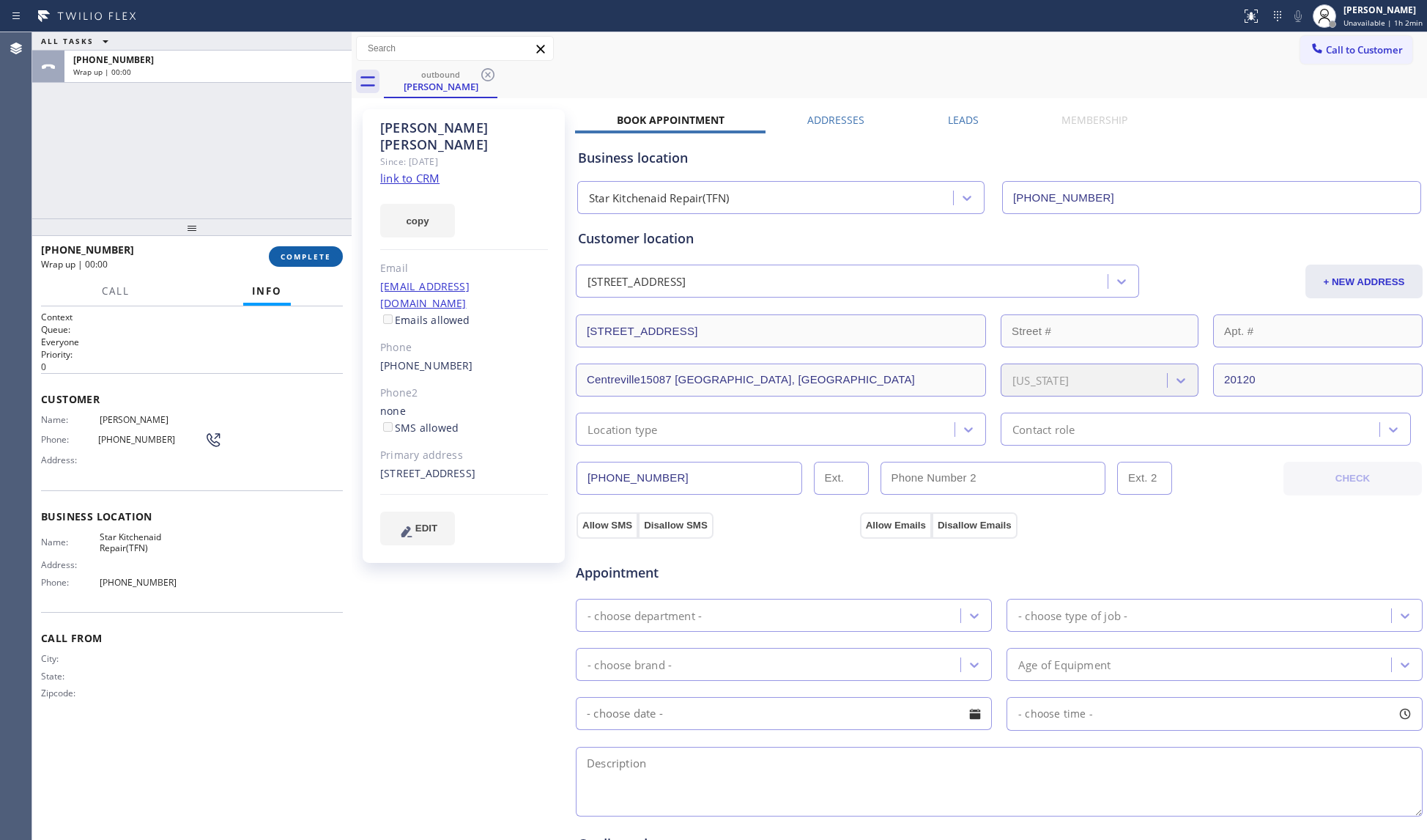
click at [316, 261] on span "COMPLETE" at bounding box center [306, 257] width 51 height 11
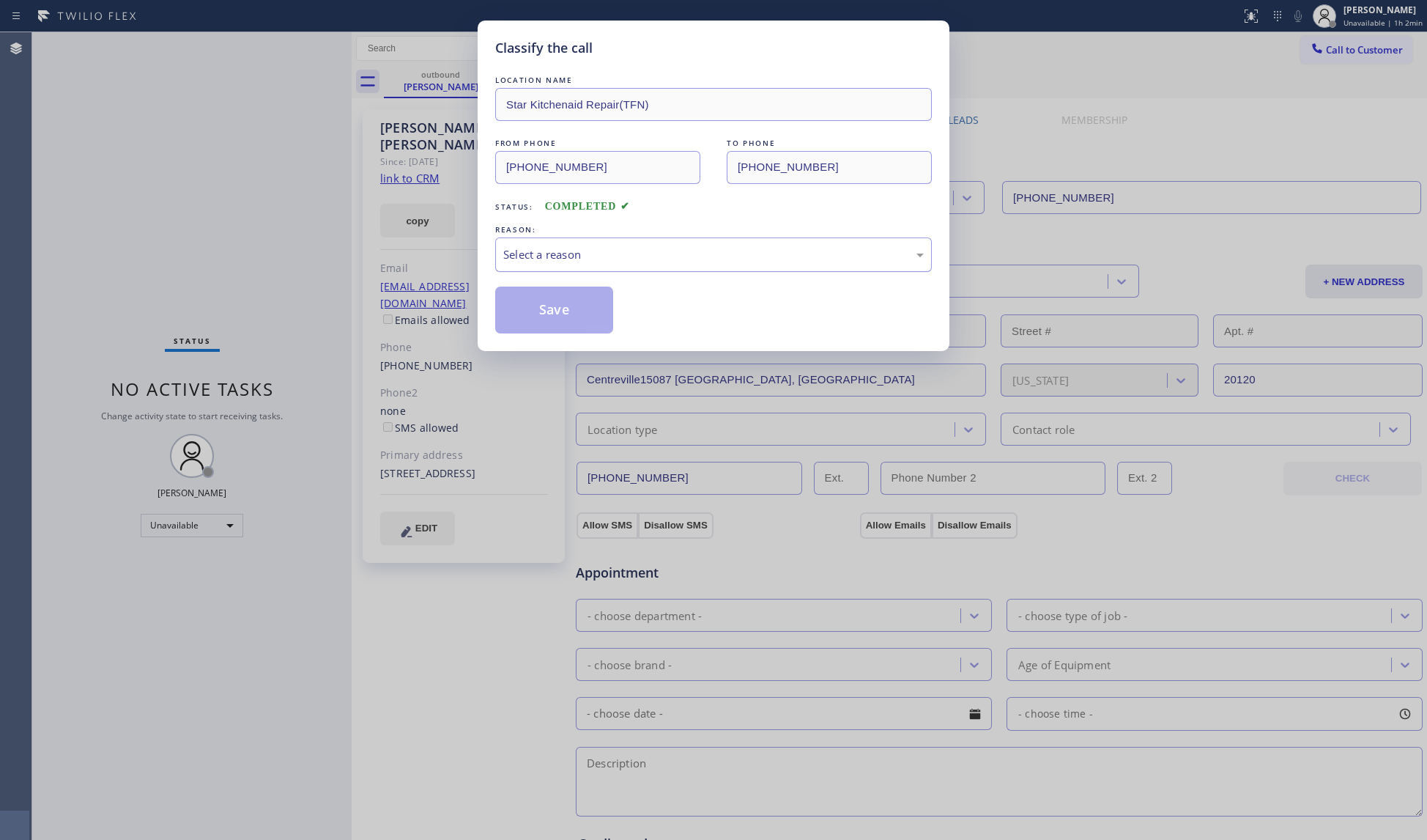
click at [645, 254] on div "Select a reason" at bounding box center [714, 254] width 421 height 17
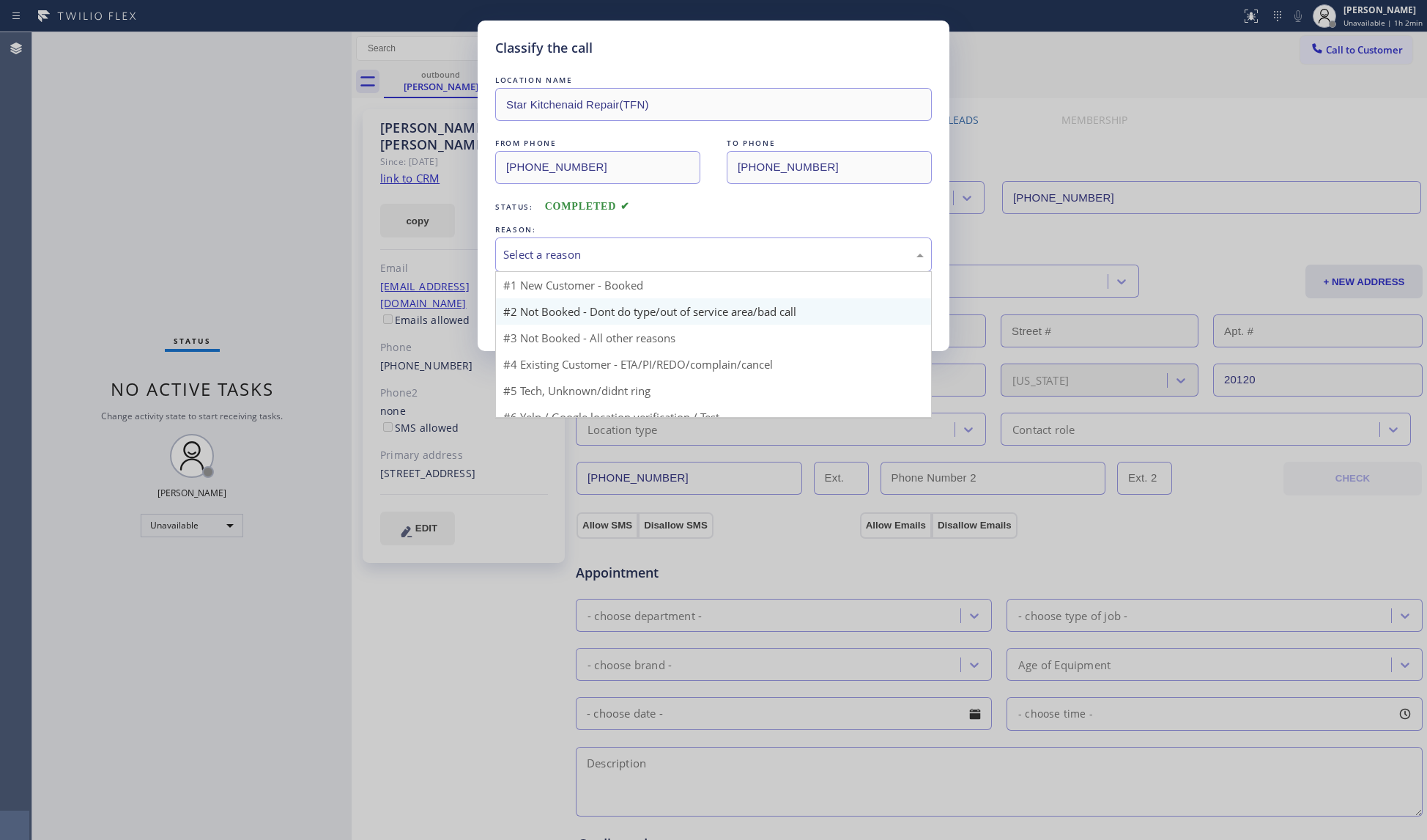
click at [543, 312] on button "Save" at bounding box center [554, 309] width 118 height 47
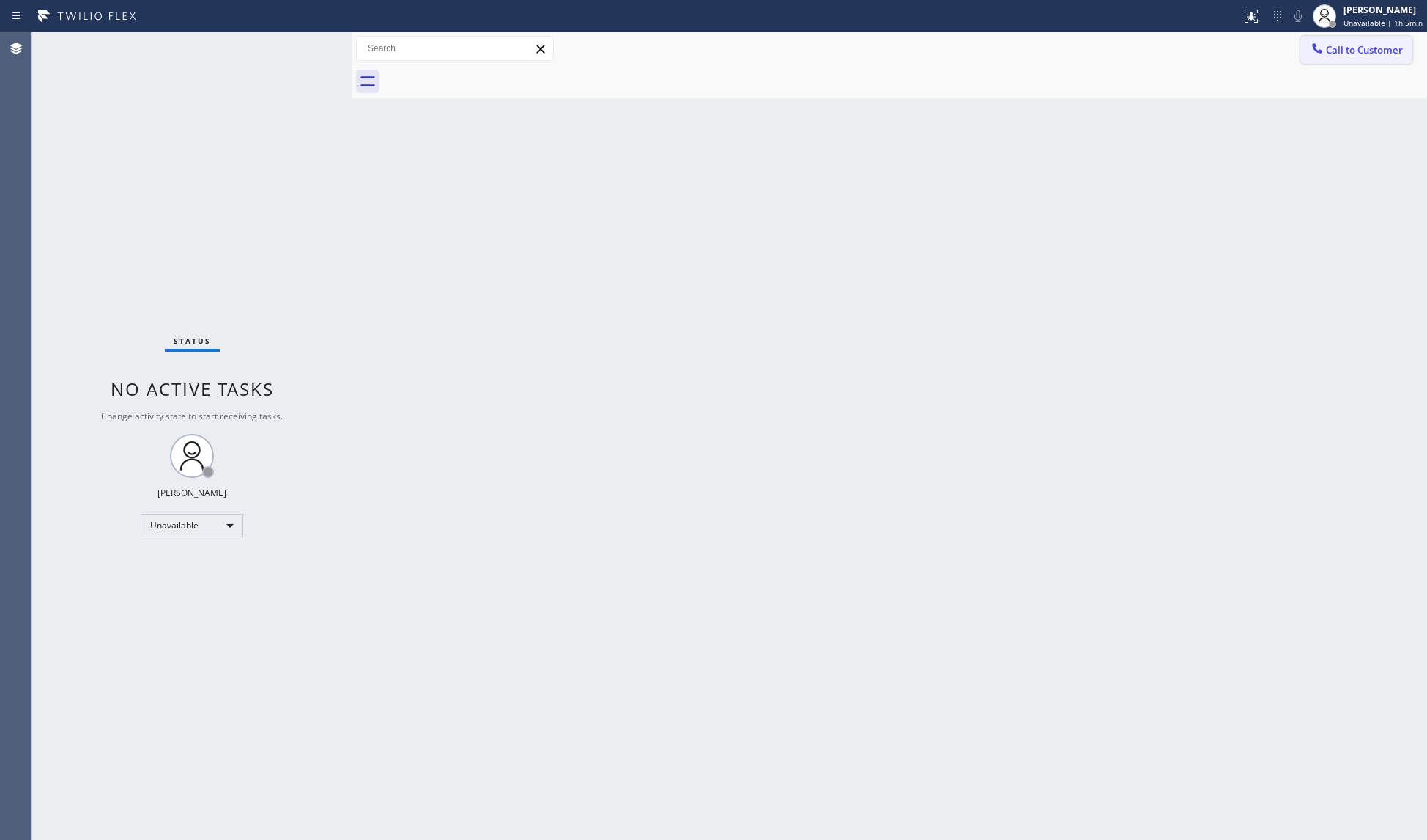
click at [1334, 48] on span "Call to Customer" at bounding box center [1365, 49] width 77 height 13
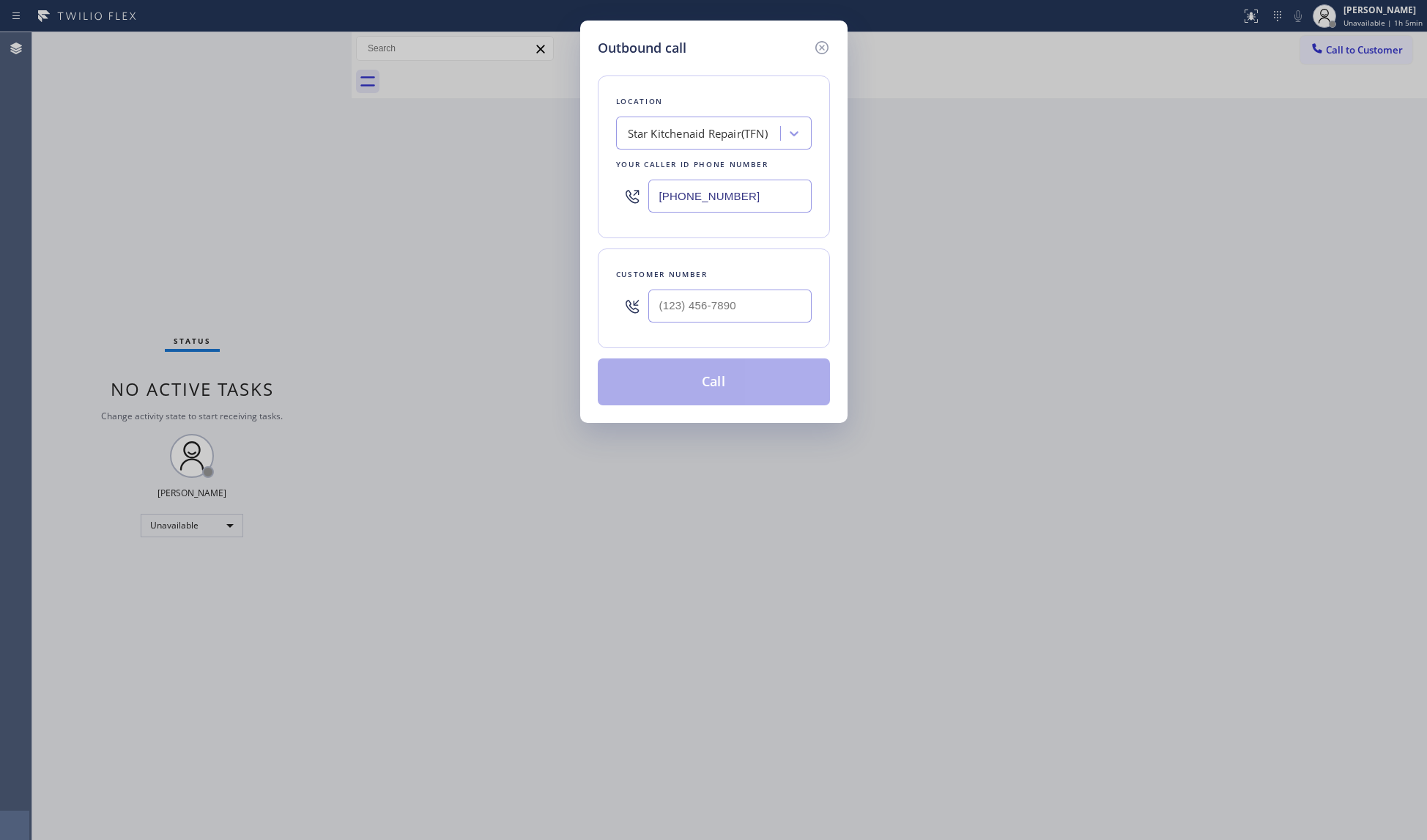
drag, startPoint x: 757, startPoint y: 197, endPoint x: 646, endPoint y: 206, distance: 111.4
click at [647, 206] on div "(888) 431-7814" at bounding box center [714, 196] width 196 height 47
paste input "949) 649-4881"
type input "(949) 649-4881"
click at [716, 318] on input "(___) ___-____" at bounding box center [730, 306] width 163 height 33
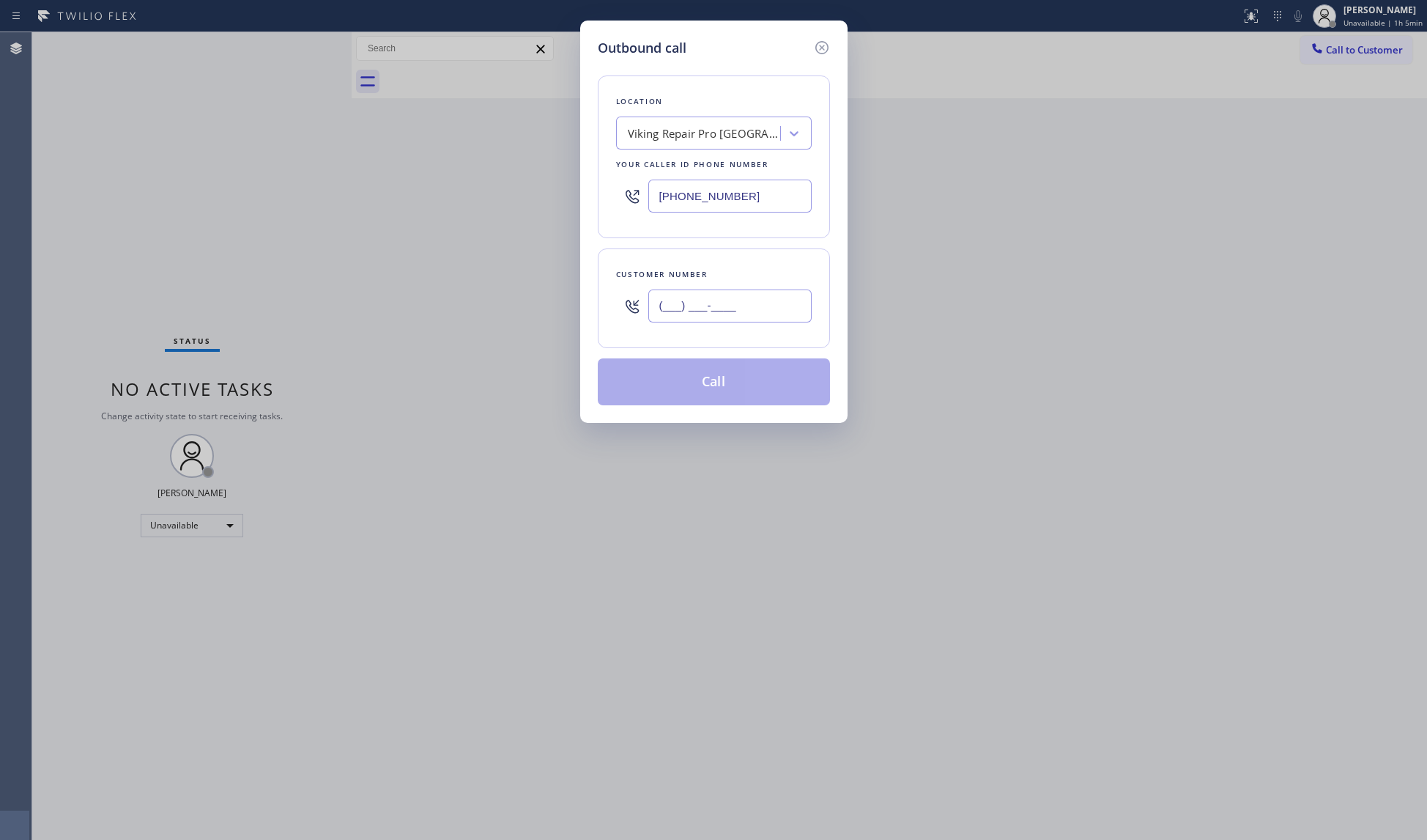
paste input "303) 406-3584"
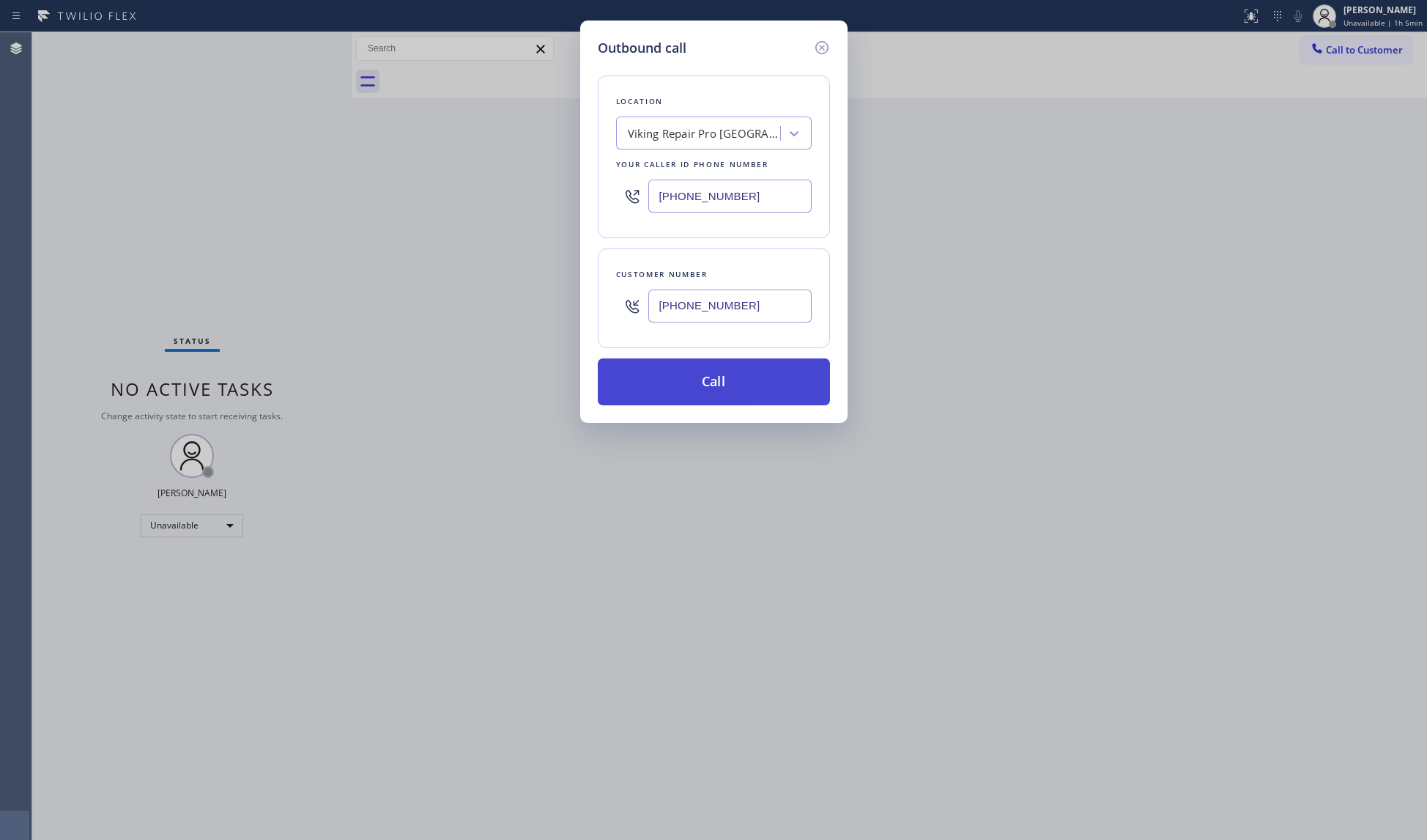
type input "(303) 406-3584"
click at [733, 390] on button "Call" at bounding box center [714, 381] width 232 height 47
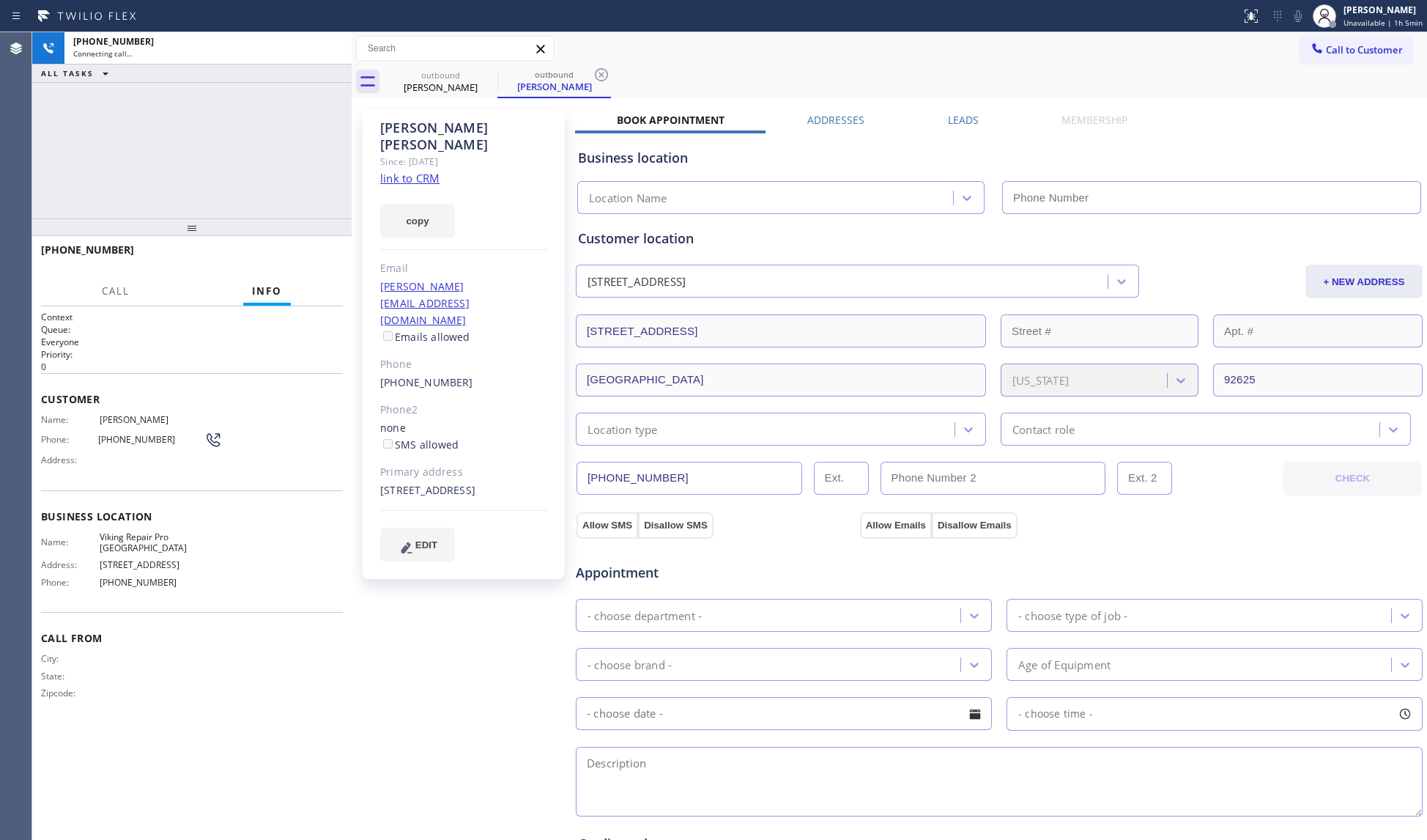
drag, startPoint x: 928, startPoint y: 45, endPoint x: 724, endPoint y: 82, distance: 207.3
click at [909, 54] on div "Call to Customer Outbound call Location Viking Repair Pro Newport Beach Your ca…" at bounding box center [889, 48] width 1076 height 25
click at [606, 73] on icon at bounding box center [602, 75] width 18 height 18
type input "(949) 649-4881"
click at [640, 62] on div "Call to Customer Outbound call Location Viking Repair Pro Newport Beach Your ca…" at bounding box center [889, 49] width 1076 height 33
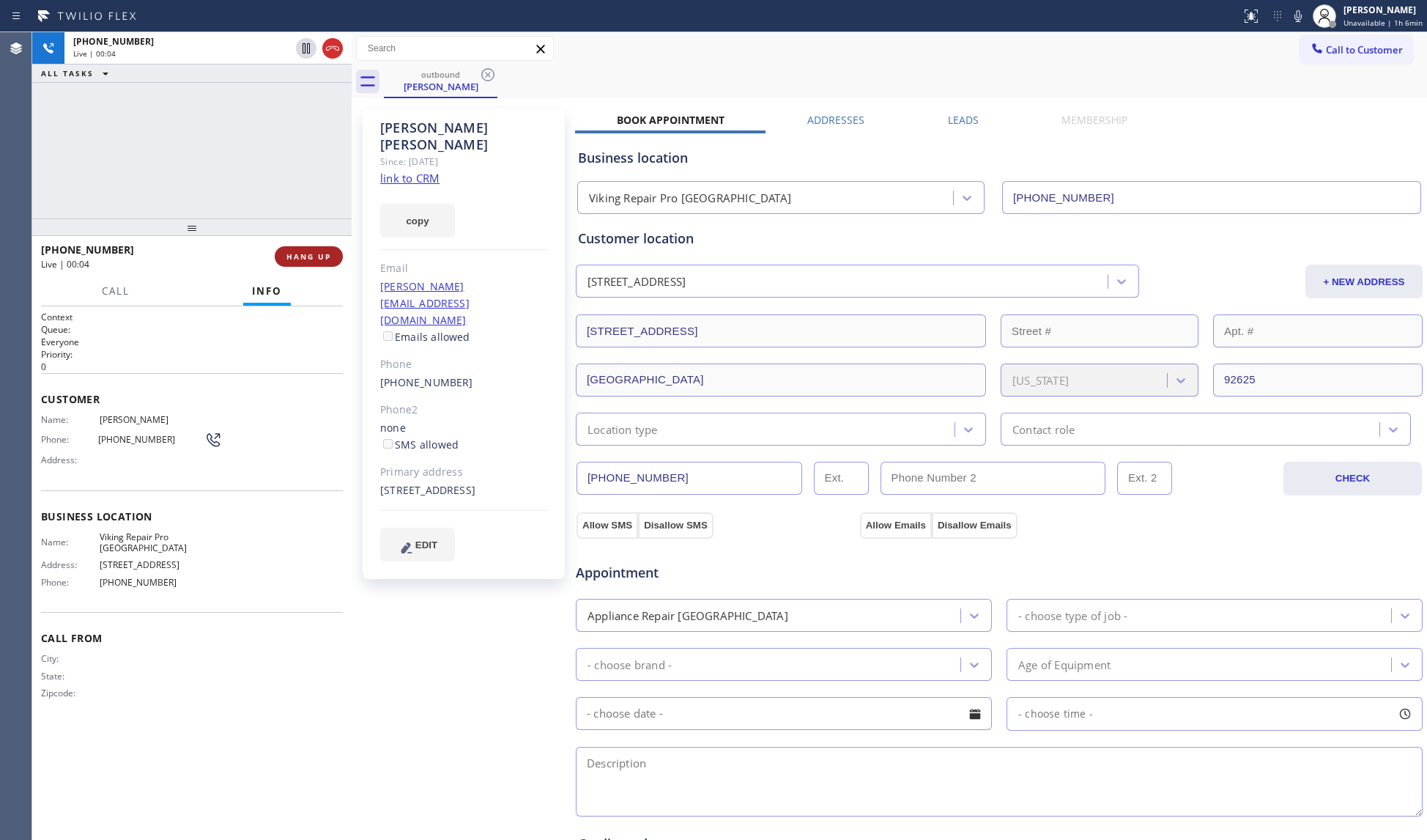
click at [329, 252] on span "HANG UP" at bounding box center [308, 257] width 45 height 11
click at [327, 251] on span "HANG UP" at bounding box center [308, 257] width 45 height 11
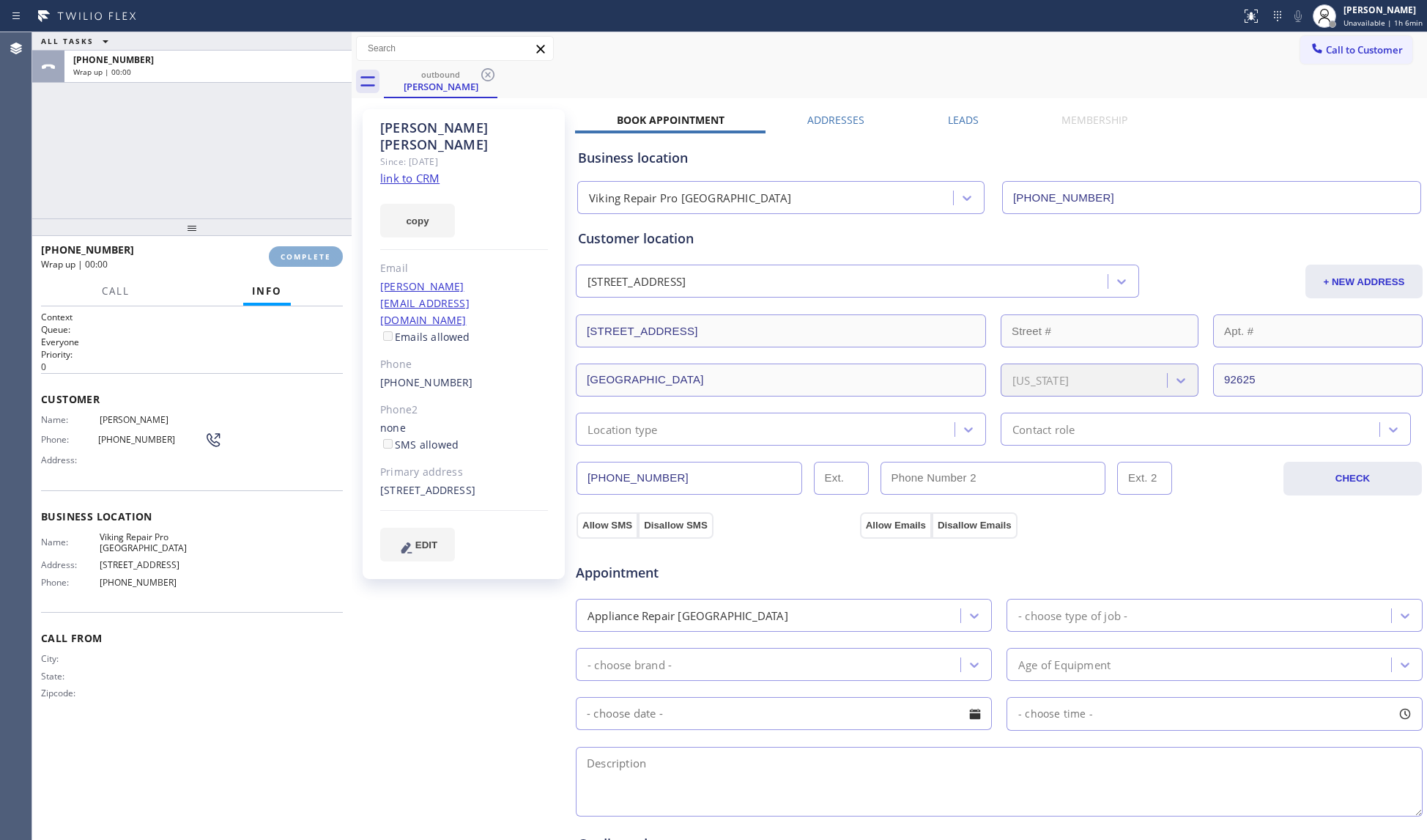
click at [326, 251] on span "COMPLETE" at bounding box center [306, 257] width 51 height 11
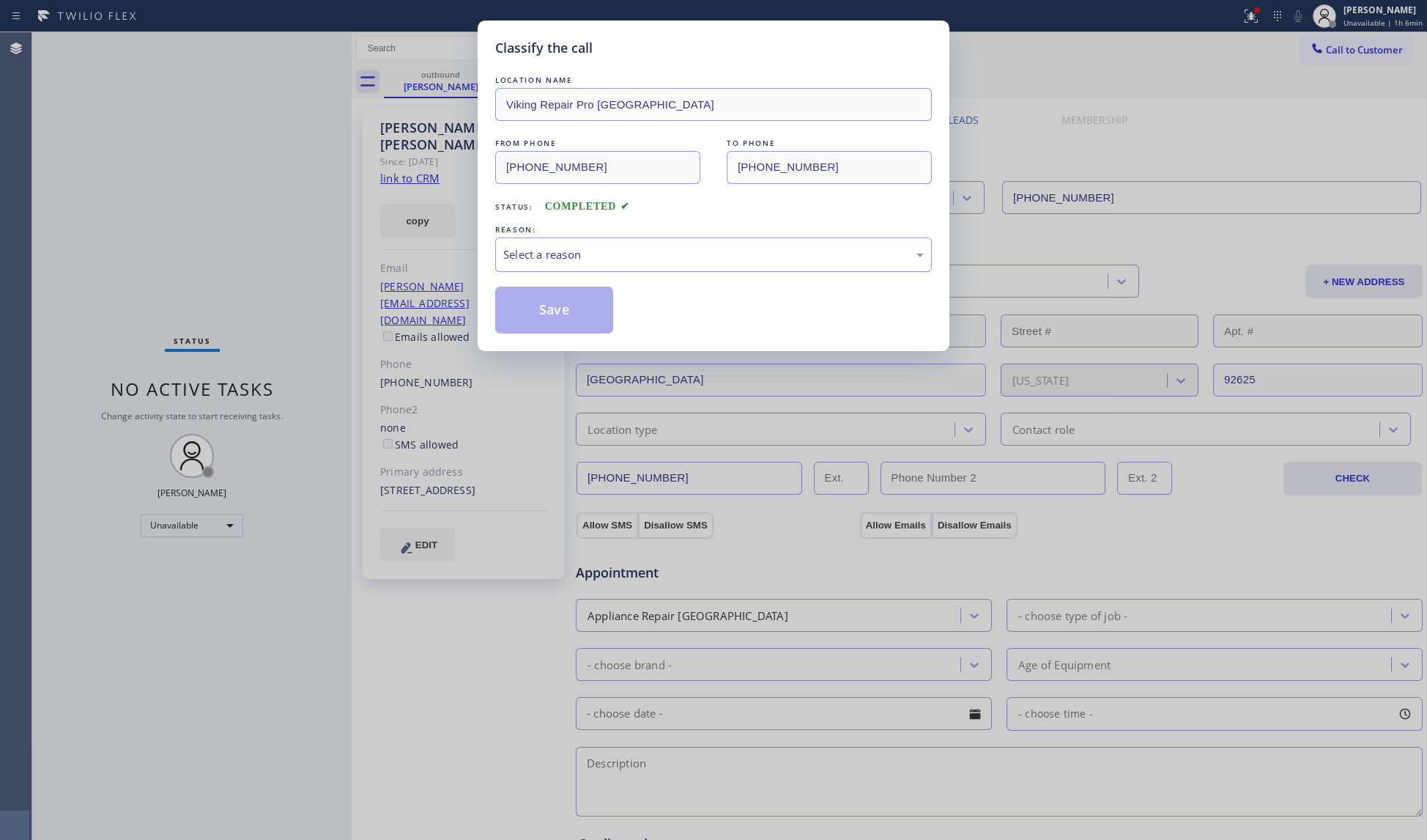
click at [520, 252] on div "Select a reason" at bounding box center [714, 254] width 421 height 17
click at [535, 305] on button "Save" at bounding box center [554, 309] width 118 height 47
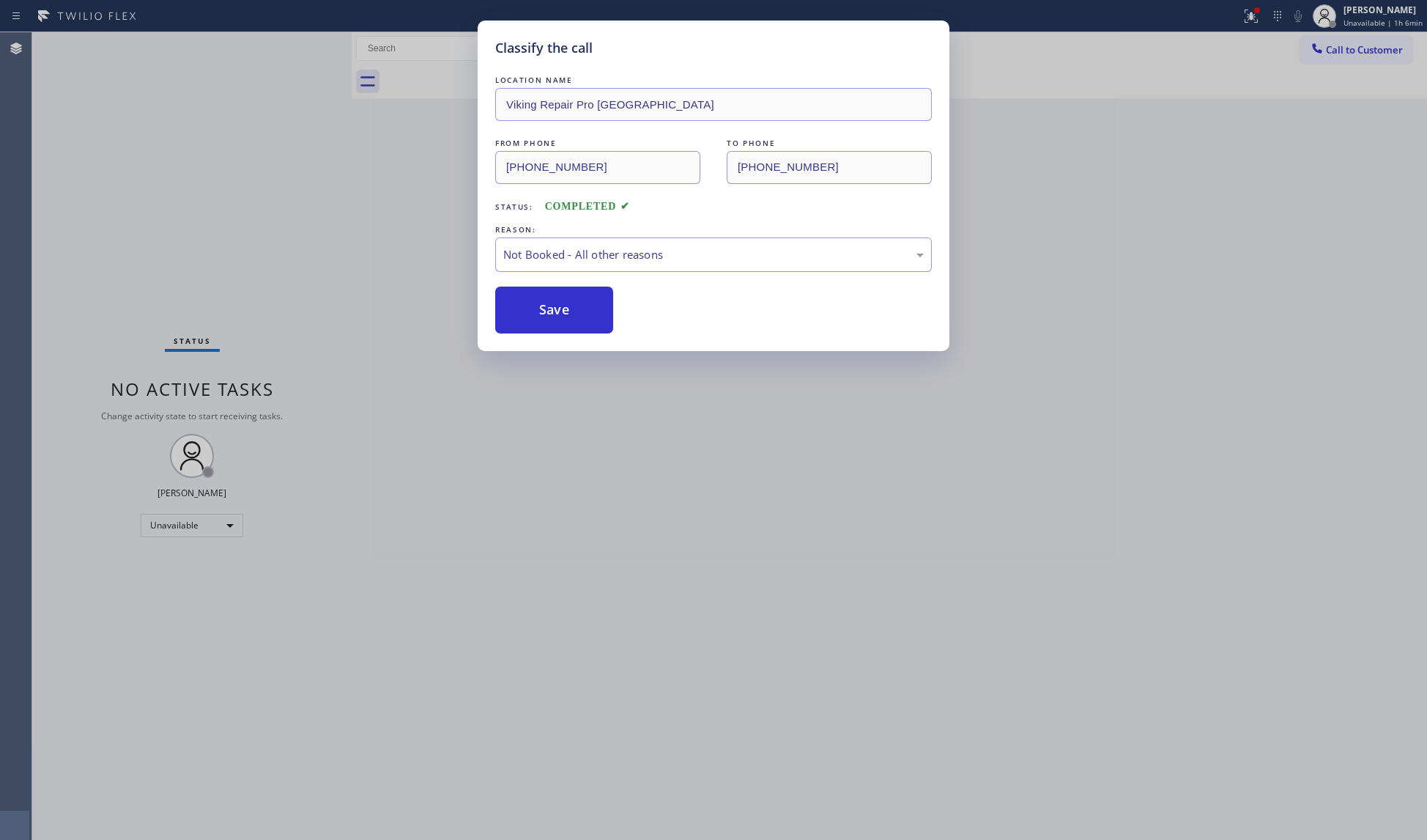
click at [535, 305] on button "Save" at bounding box center [554, 309] width 118 height 47
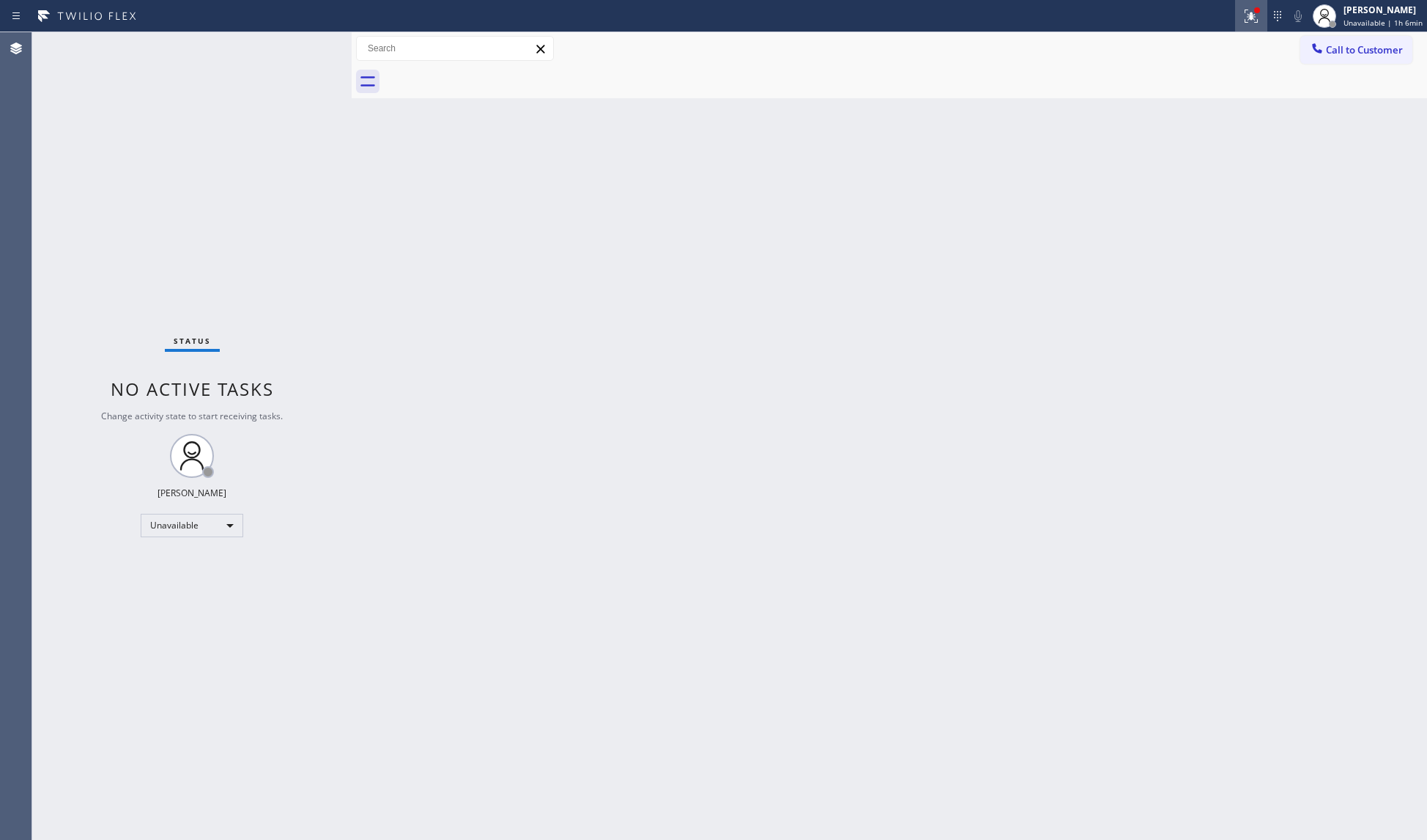
drag, startPoint x: 1246, startPoint y: 11, endPoint x: 1224, endPoint y: 95, distance: 86.8
click at [1246, 12] on icon at bounding box center [1251, 16] width 18 height 18
drag, startPoint x: 1176, startPoint y: 192, endPoint x: 1252, endPoint y: 112, distance: 110.3
click at [1177, 192] on span "Clear issues" at bounding box center [1176, 192] width 69 height 11
click at [1338, 46] on span "Call to Customer" at bounding box center [1365, 49] width 77 height 13
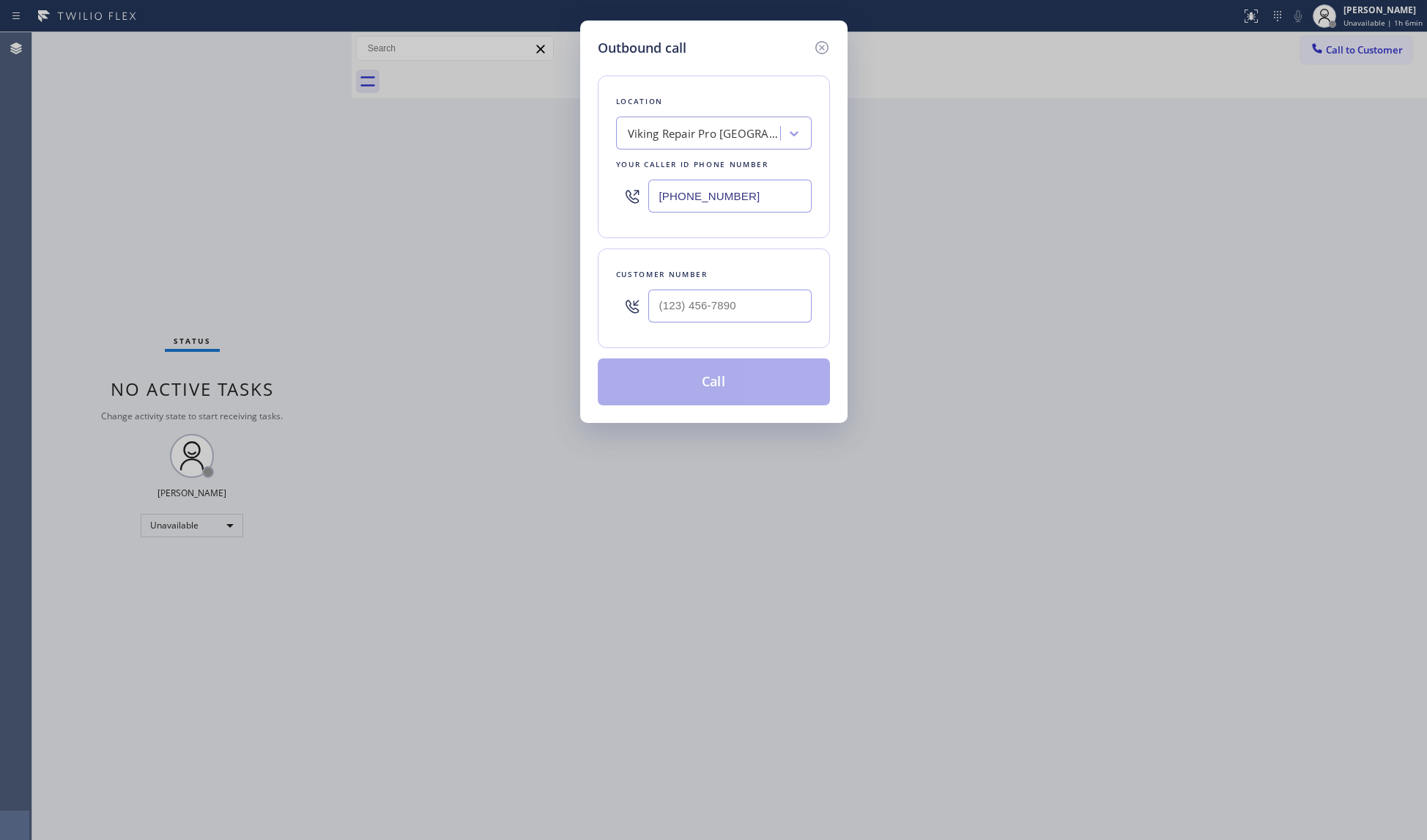
drag, startPoint x: 693, startPoint y: 203, endPoint x: 569, endPoint y: 202, distance: 124.0
click at [566, 203] on div "Outbound call Location Viking Repair Pro Newport Beach Your caller id phone num…" at bounding box center [714, 420] width 1427 height 840
paste input "323) 238-2012"
type input "(323) 238-2012"
paste input "310) 938-2126"
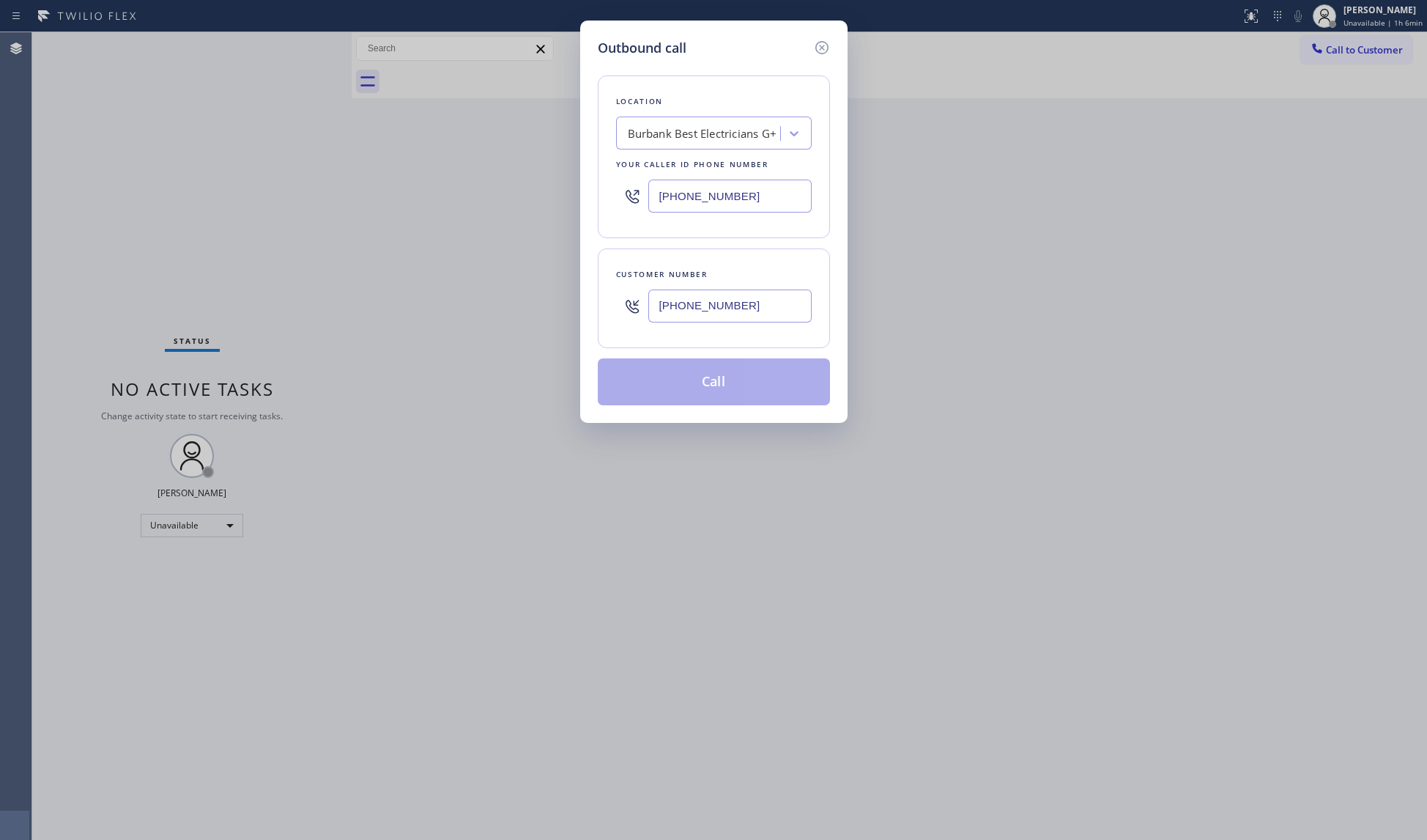
click at [692, 322] on input "(310) 938-2126" at bounding box center [730, 306] width 163 height 33
type input "(310) 938-2126"
drag, startPoint x: 706, startPoint y: 378, endPoint x: 710, endPoint y: 364, distance: 14.6
click at [706, 375] on button "Call" at bounding box center [714, 381] width 232 height 47
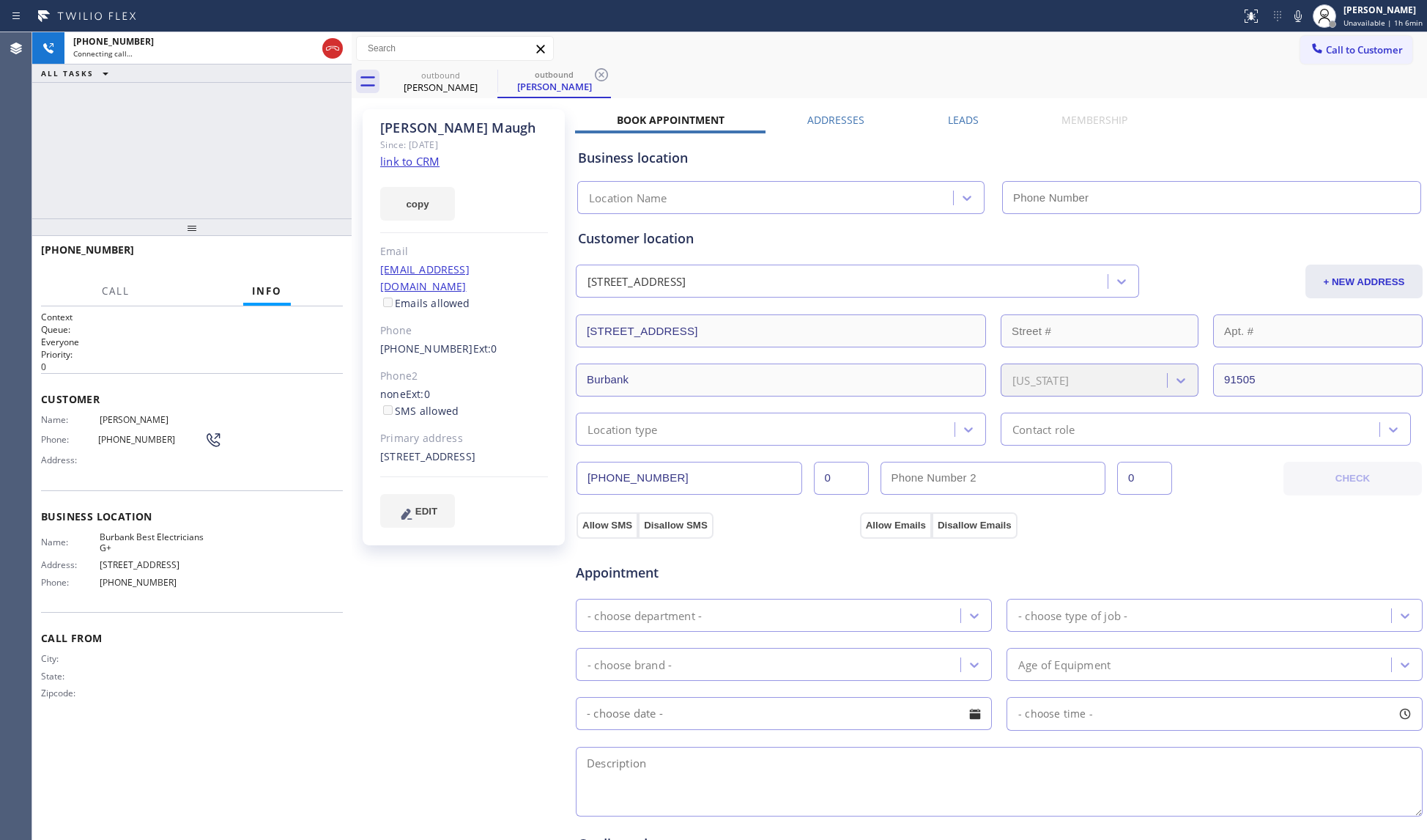
click at [854, 60] on div "Call to Customer Outbound call Location Burbank Best Electricians G+ Your calle…" at bounding box center [889, 48] width 1076 height 25
type input "(323) 238-2012"
click at [335, 248] on button "HANG UP" at bounding box center [309, 256] width 69 height 20
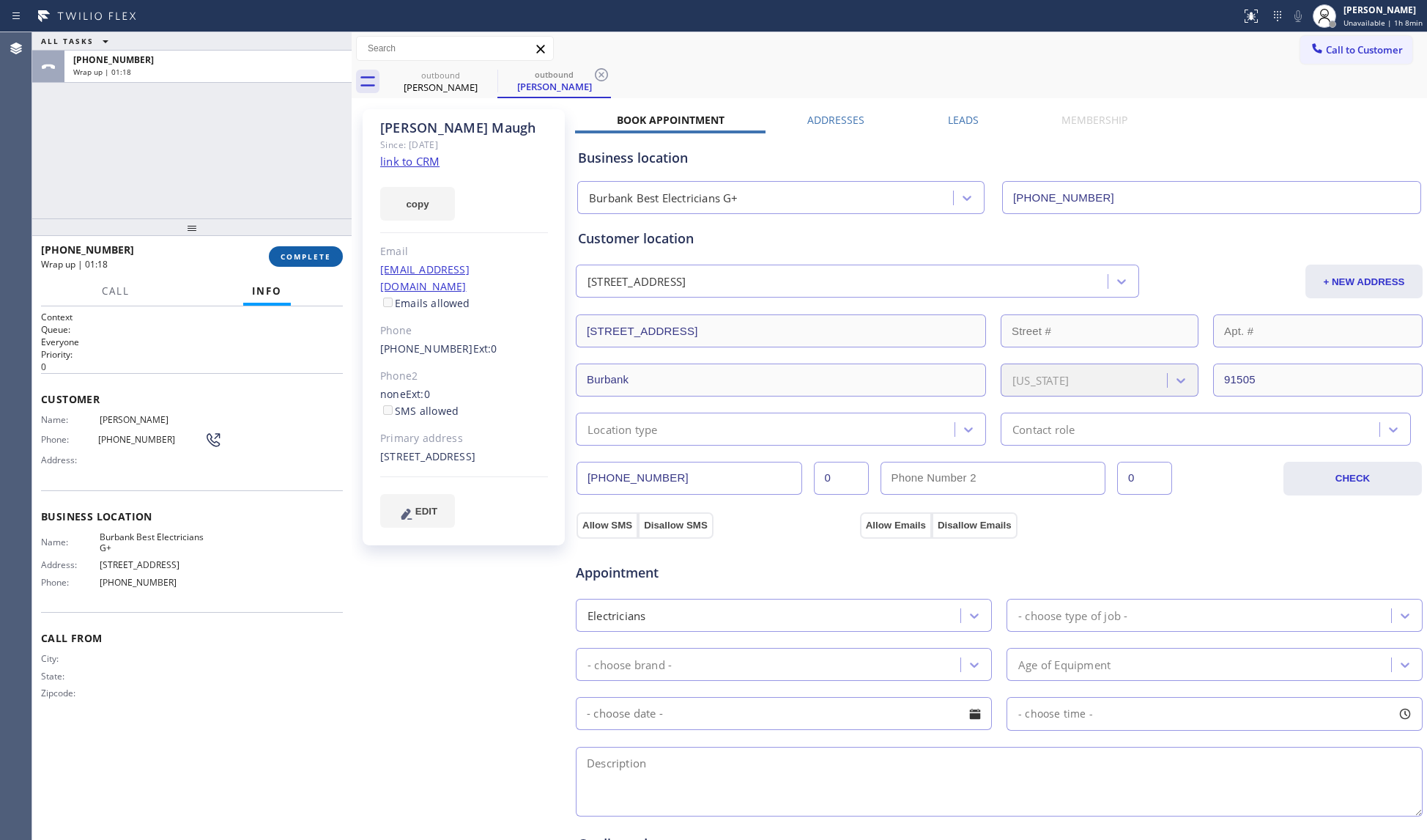
click at [332, 248] on button "COMPLETE" at bounding box center [306, 256] width 74 height 20
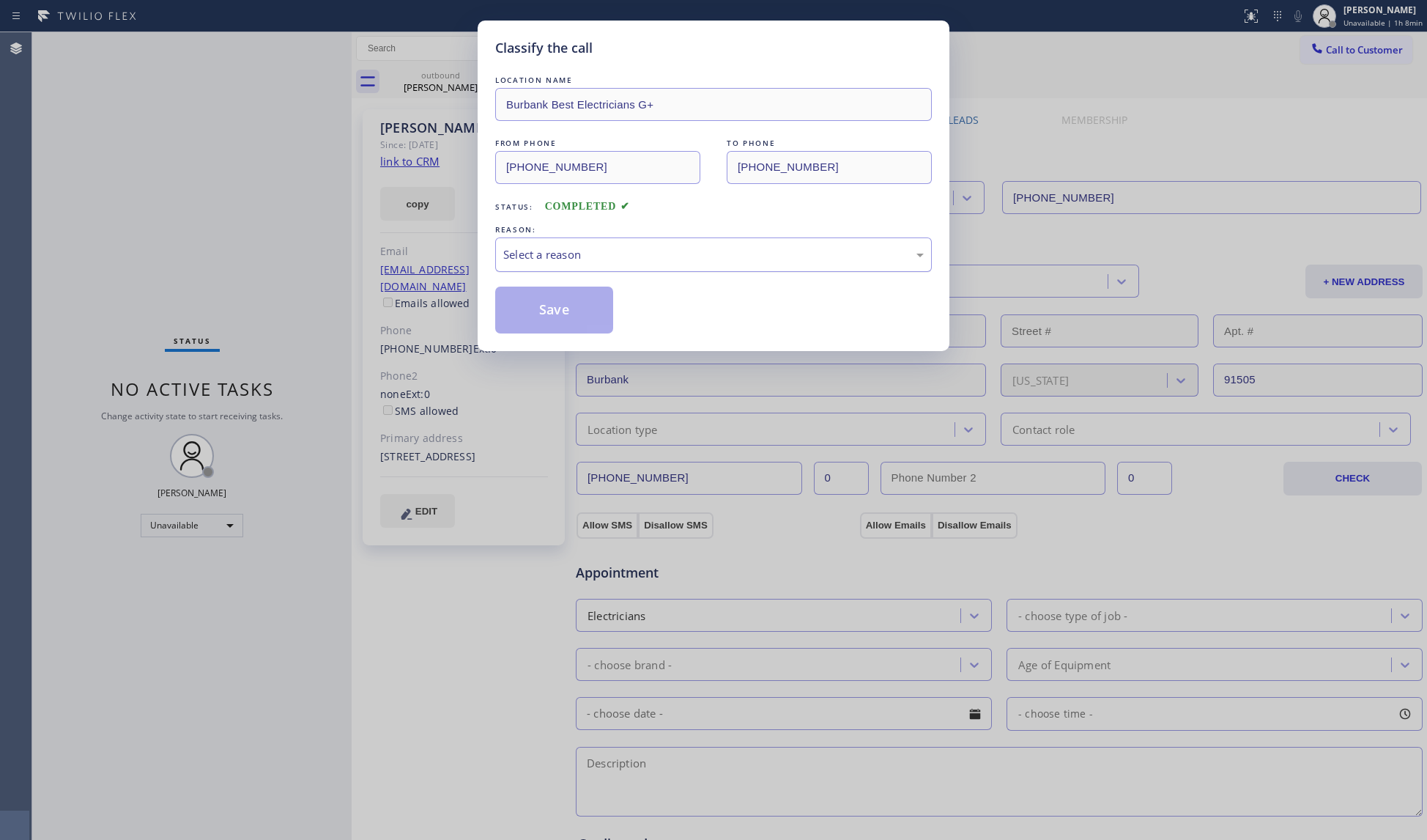
click at [534, 254] on div "Select a reason" at bounding box center [714, 254] width 421 height 17
click at [549, 311] on button "Save" at bounding box center [554, 309] width 118 height 47
click at [552, 311] on button "Save" at bounding box center [554, 309] width 118 height 47
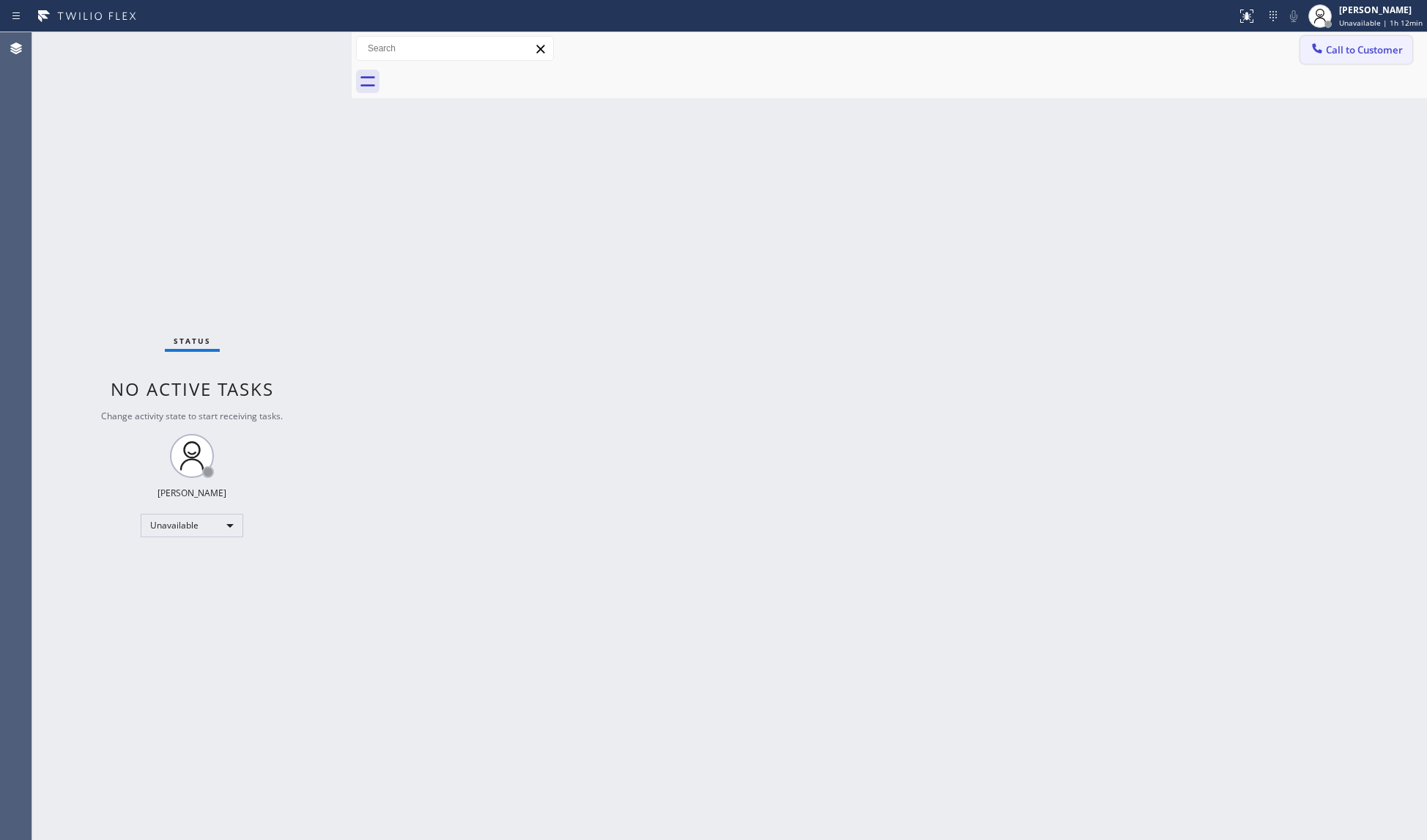
click at [1347, 47] on span "Call to Customer" at bounding box center [1365, 49] width 77 height 13
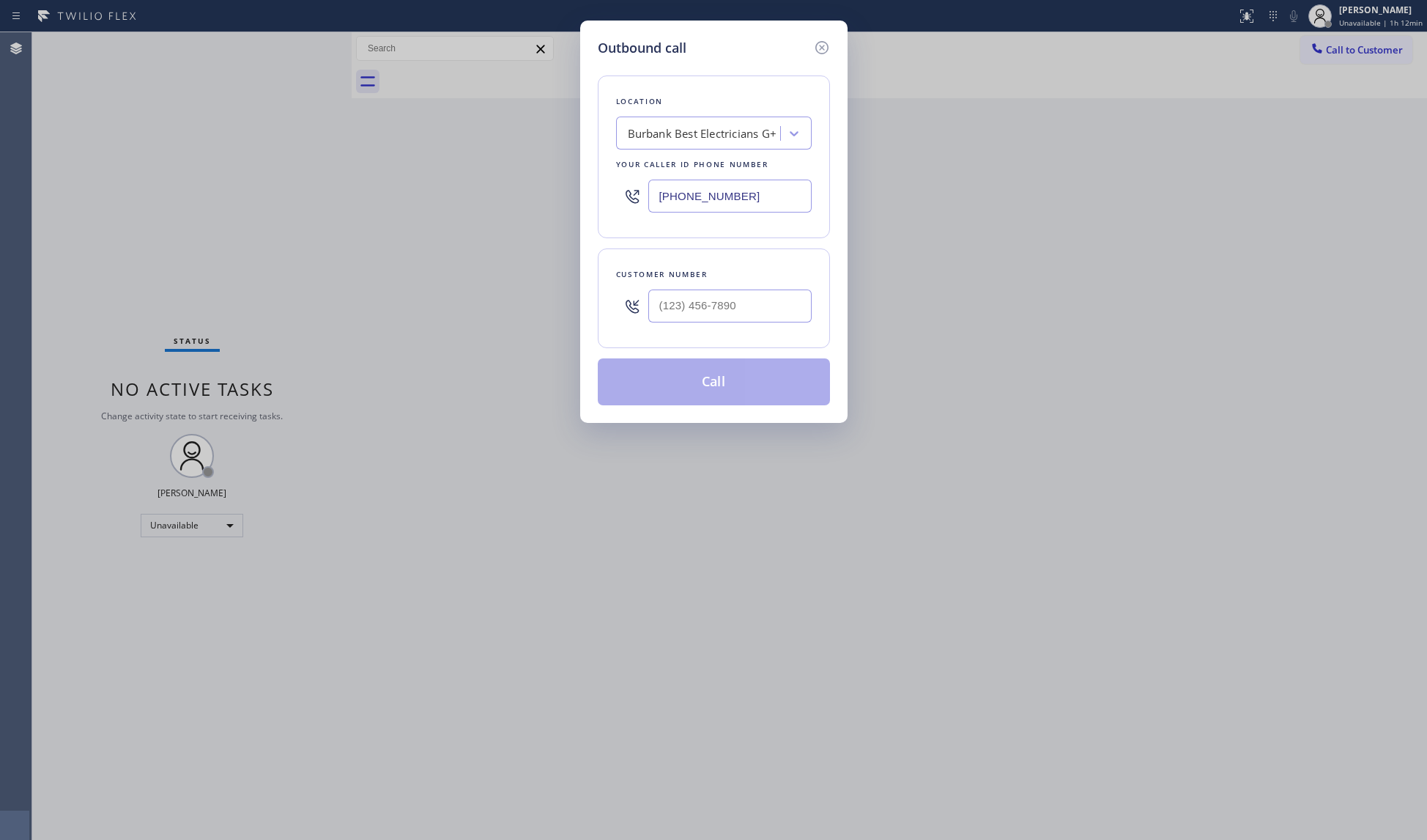
drag, startPoint x: 753, startPoint y: 196, endPoint x: 595, endPoint y: 192, distance: 158.1
click at [595, 192] on div "Outbound call Location Burbank Best Electricians G+ Your caller id phone number…" at bounding box center [714, 221] width 267 height 402
paste input "602) 932-0876"
type input "(602) 932-0876"
click at [786, 303] on input "(___) ___-____" at bounding box center [730, 306] width 163 height 33
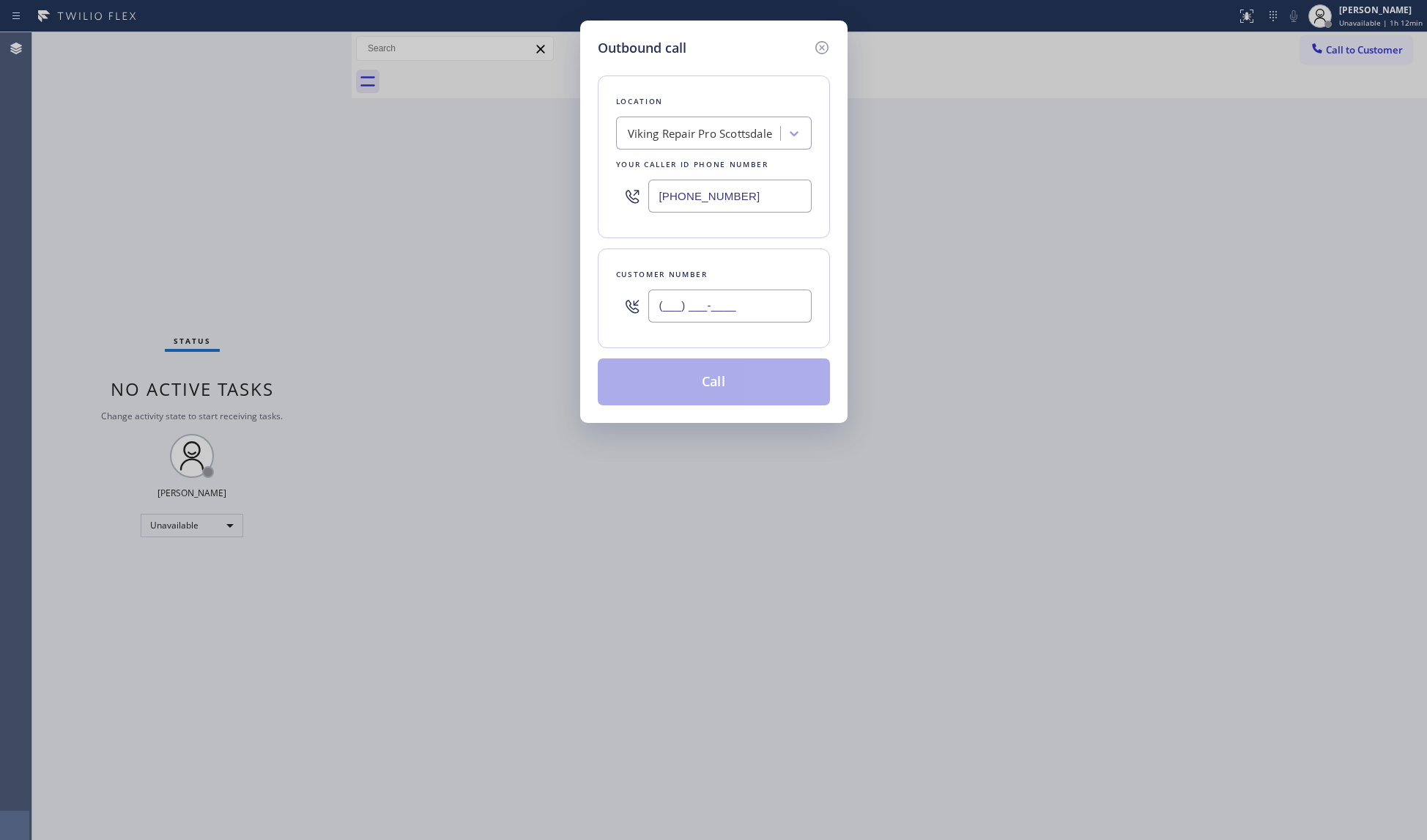
click at [784, 305] on input "(___) ___-____" at bounding box center [730, 306] width 163 height 33
paste input "text"
click at [664, 308] on input "(___) ___-____" at bounding box center [730, 306] width 163 height 33
paste input "479) 684-6987"
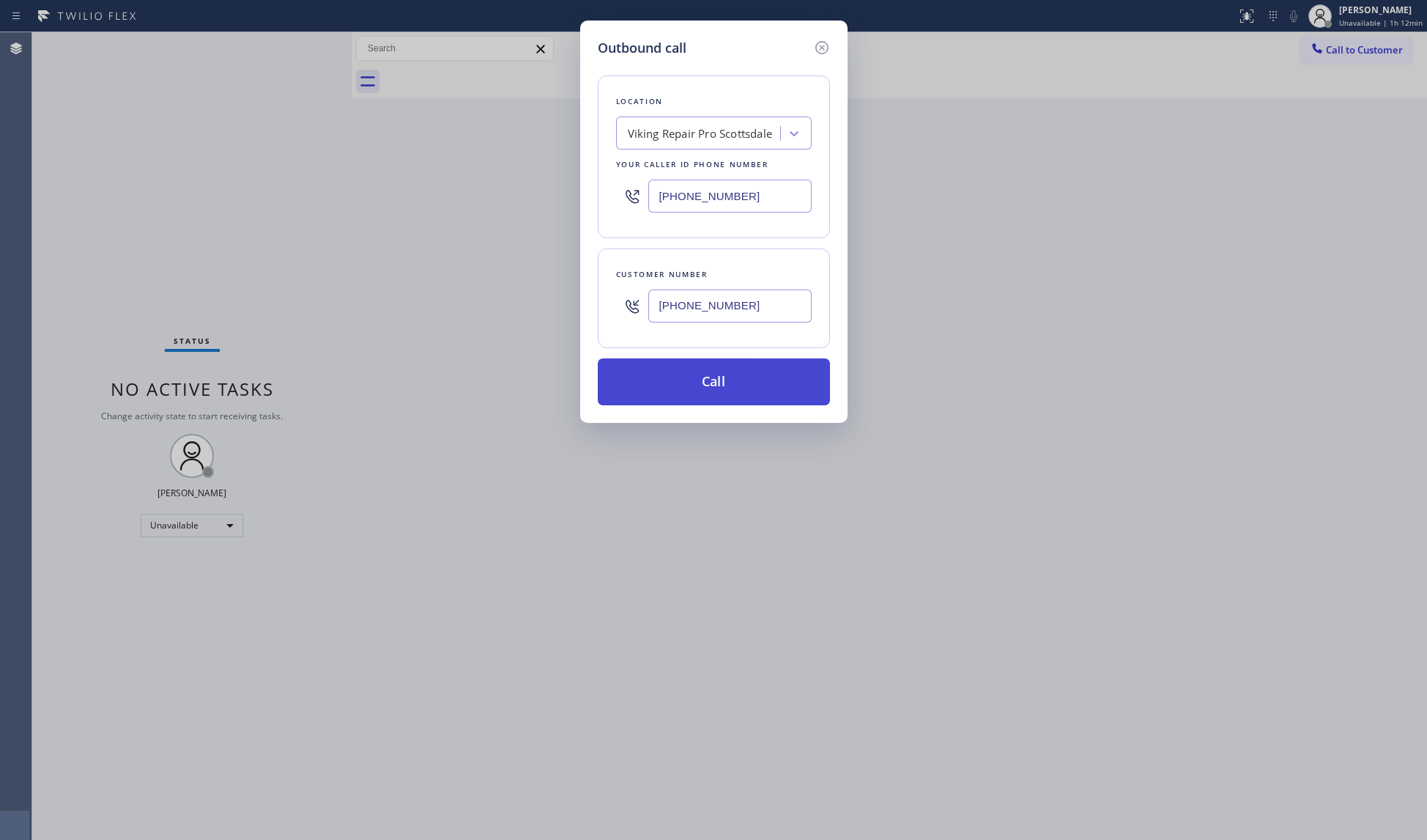
type input "(479) 684-6987"
click at [719, 373] on button "Call" at bounding box center [714, 381] width 232 height 47
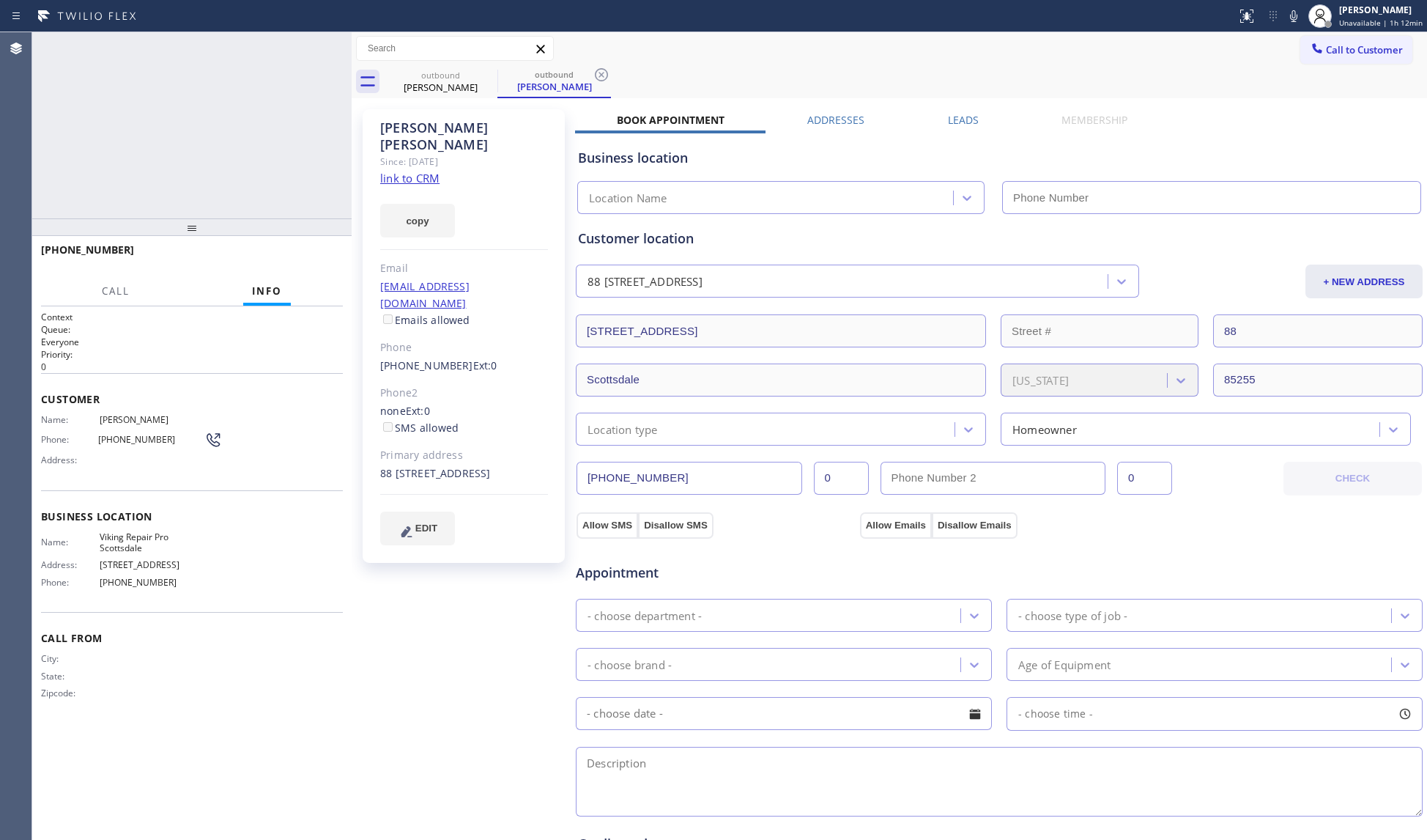
type input "(602) 932-0876"
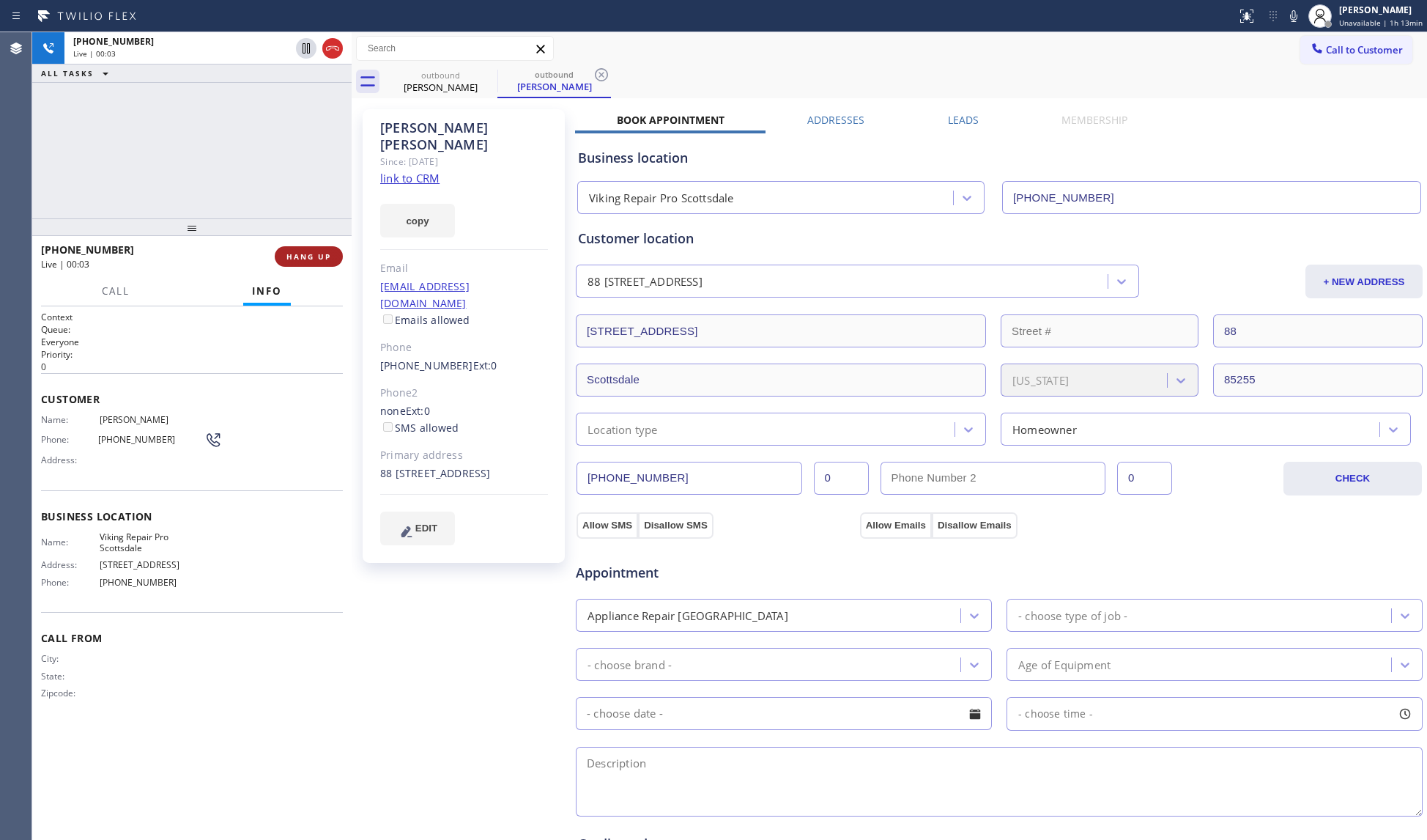
click at [321, 256] on span "HANG UP" at bounding box center [308, 257] width 45 height 11
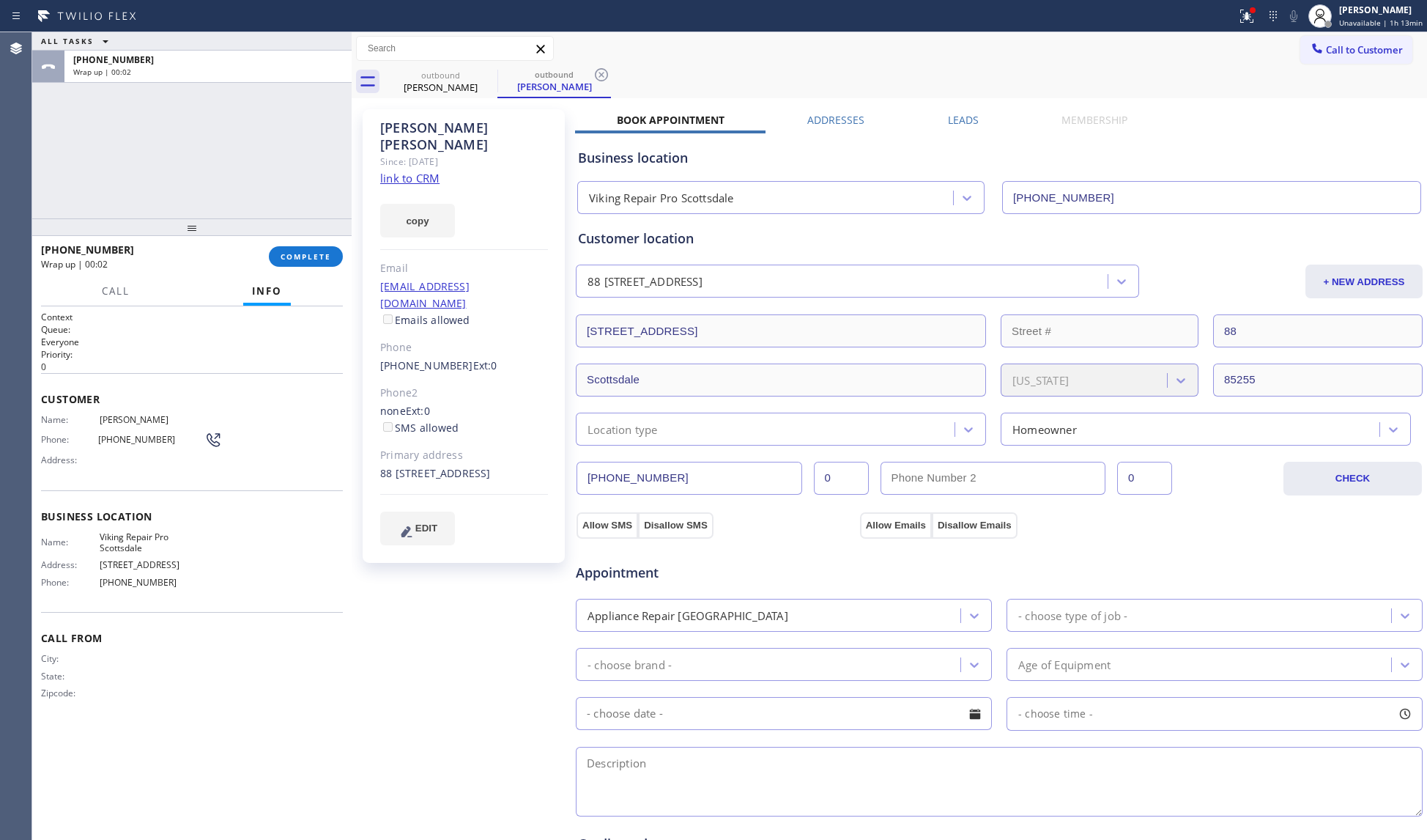
click at [320, 242] on div "+14796846987 Wrap up | 00:02 COMPLETE" at bounding box center [192, 256] width 302 height 38
click at [321, 268] on div "+14796846987 Wrap up | 00:02 COMPLETE" at bounding box center [192, 256] width 302 height 38
click at [322, 257] on span "COMPLETE" at bounding box center [306, 257] width 51 height 11
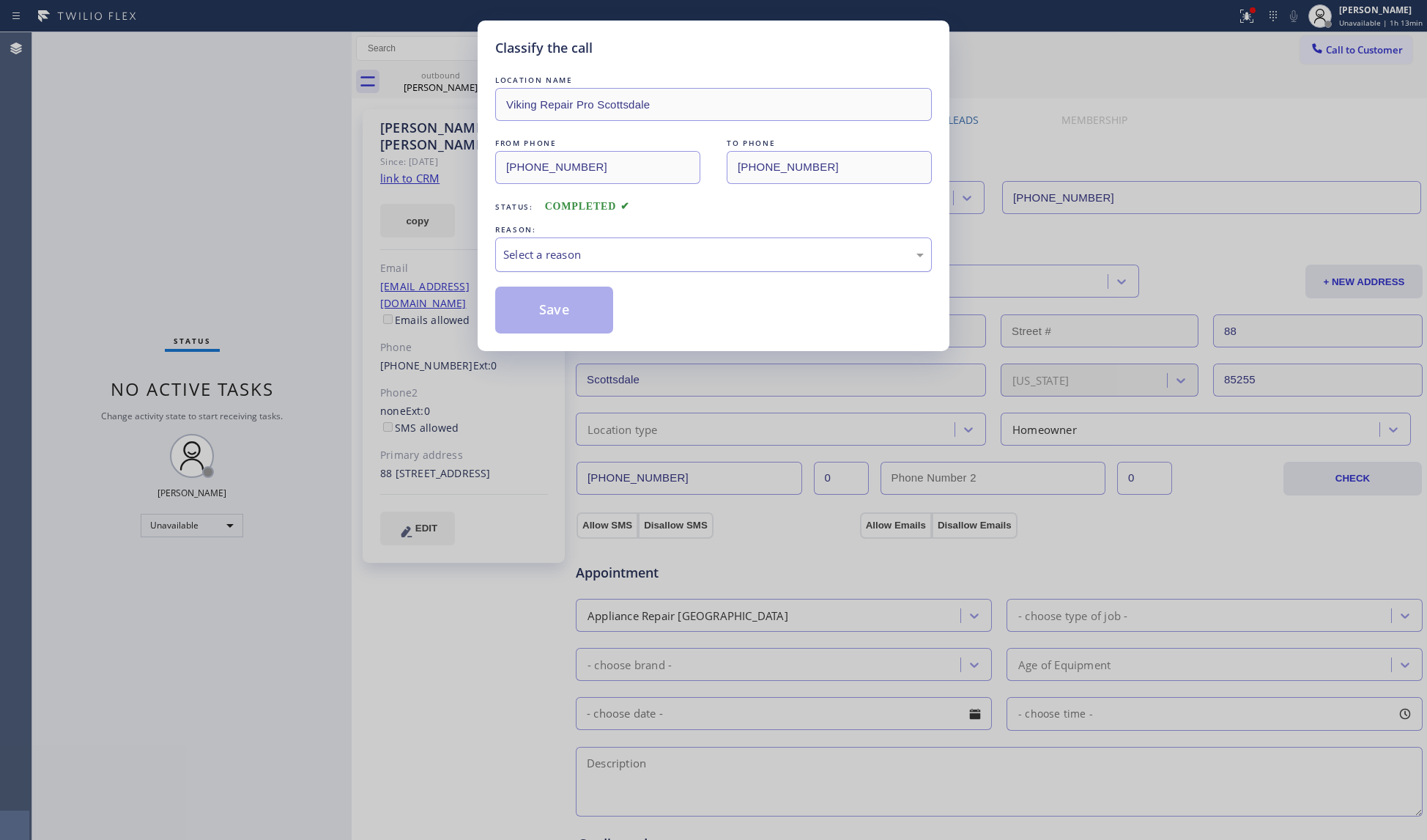
click at [518, 258] on div "Select a reason" at bounding box center [714, 254] width 421 height 17
click at [526, 299] on button "Save" at bounding box center [554, 309] width 118 height 47
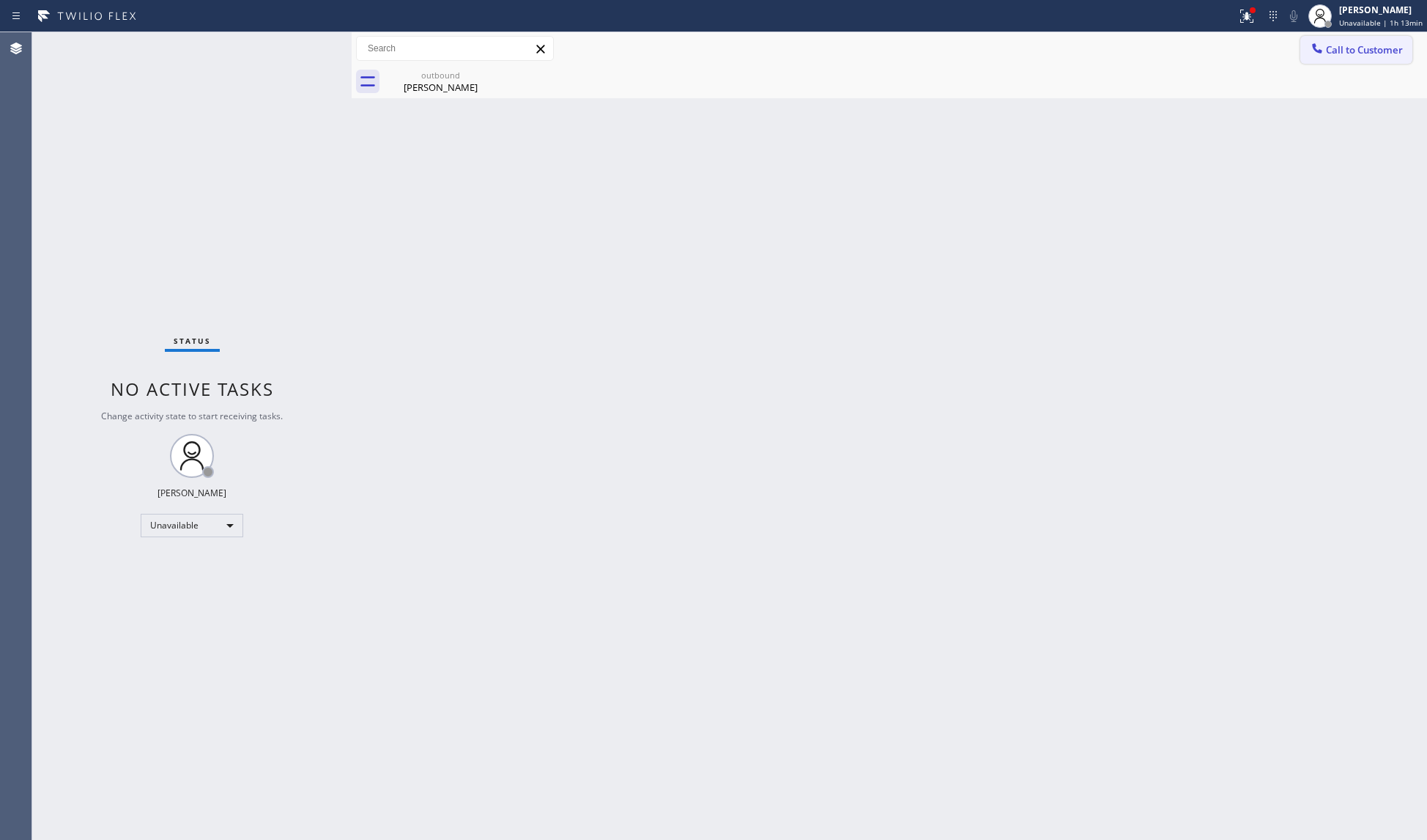
click at [1337, 42] on button "Call to Customer" at bounding box center [1357, 50] width 112 height 28
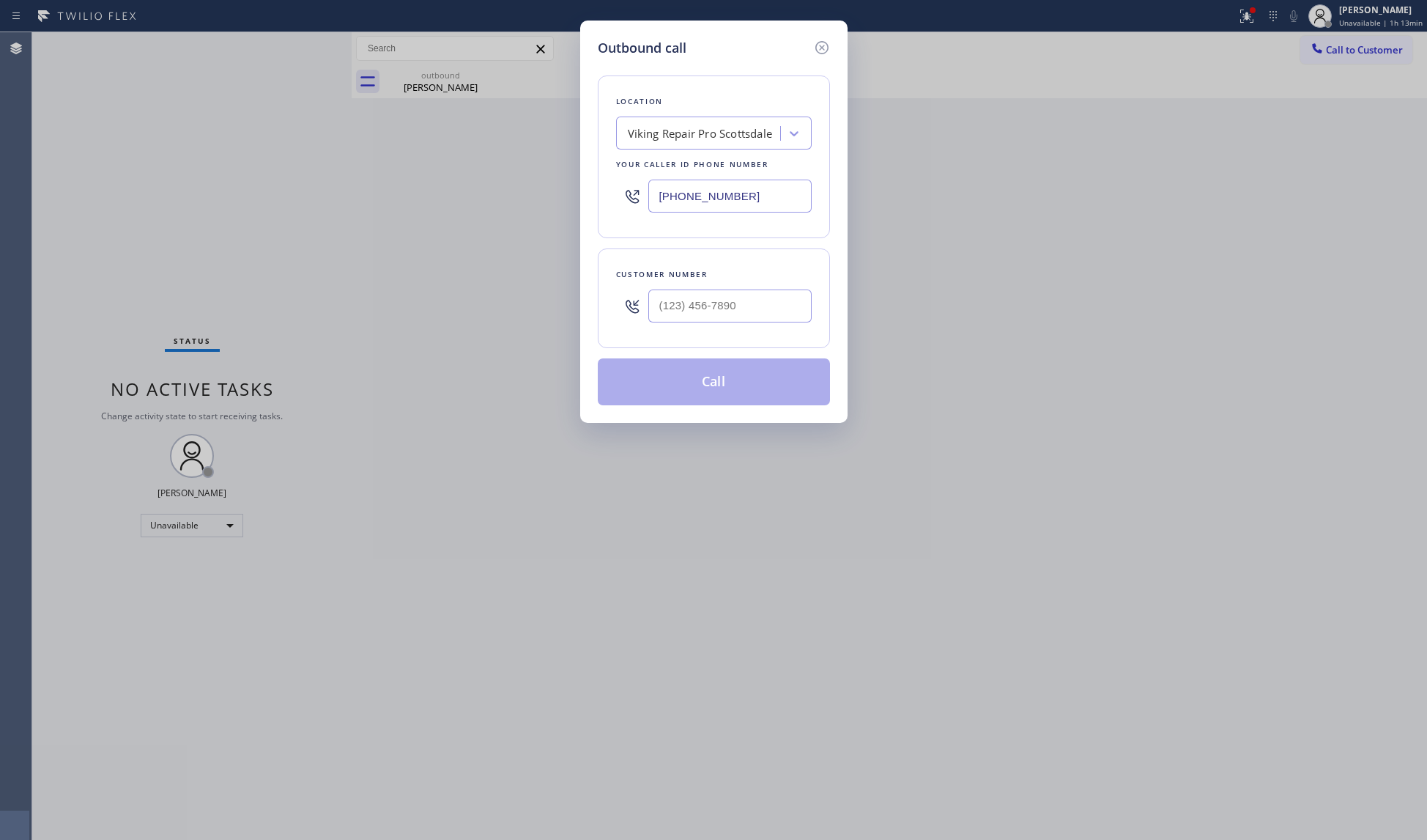
drag, startPoint x: 768, startPoint y: 199, endPoint x: 647, endPoint y: 179, distance: 122.6
click at [646, 182] on div "(602) 932-0876" at bounding box center [714, 196] width 196 height 47
paste input "562) 379-4943"
type input "(562) 379-4943"
paste input "562) 431-6463"
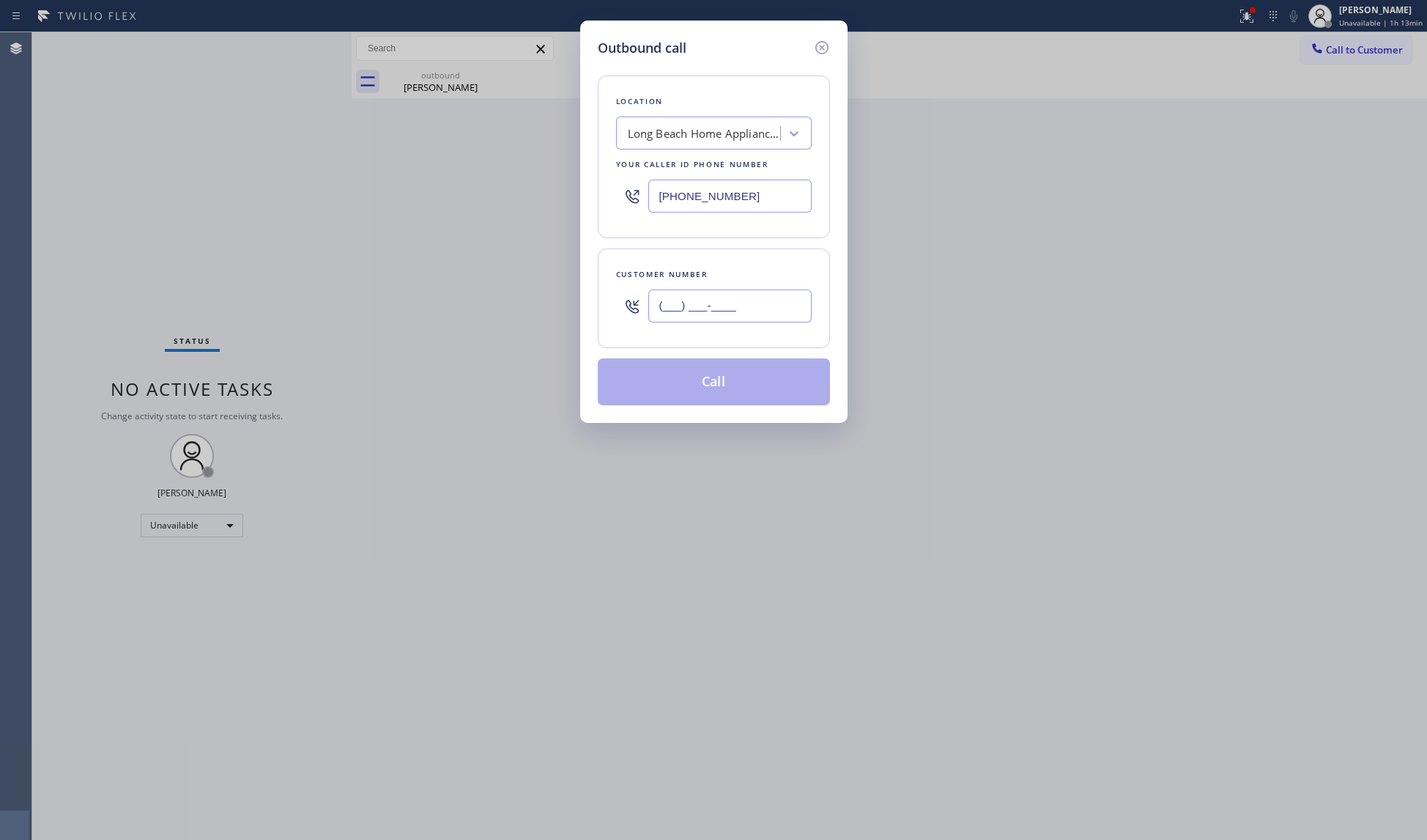
click at [752, 316] on input "(___) ___-____" at bounding box center [730, 306] width 163 height 33
type input "(562) 431-6463"
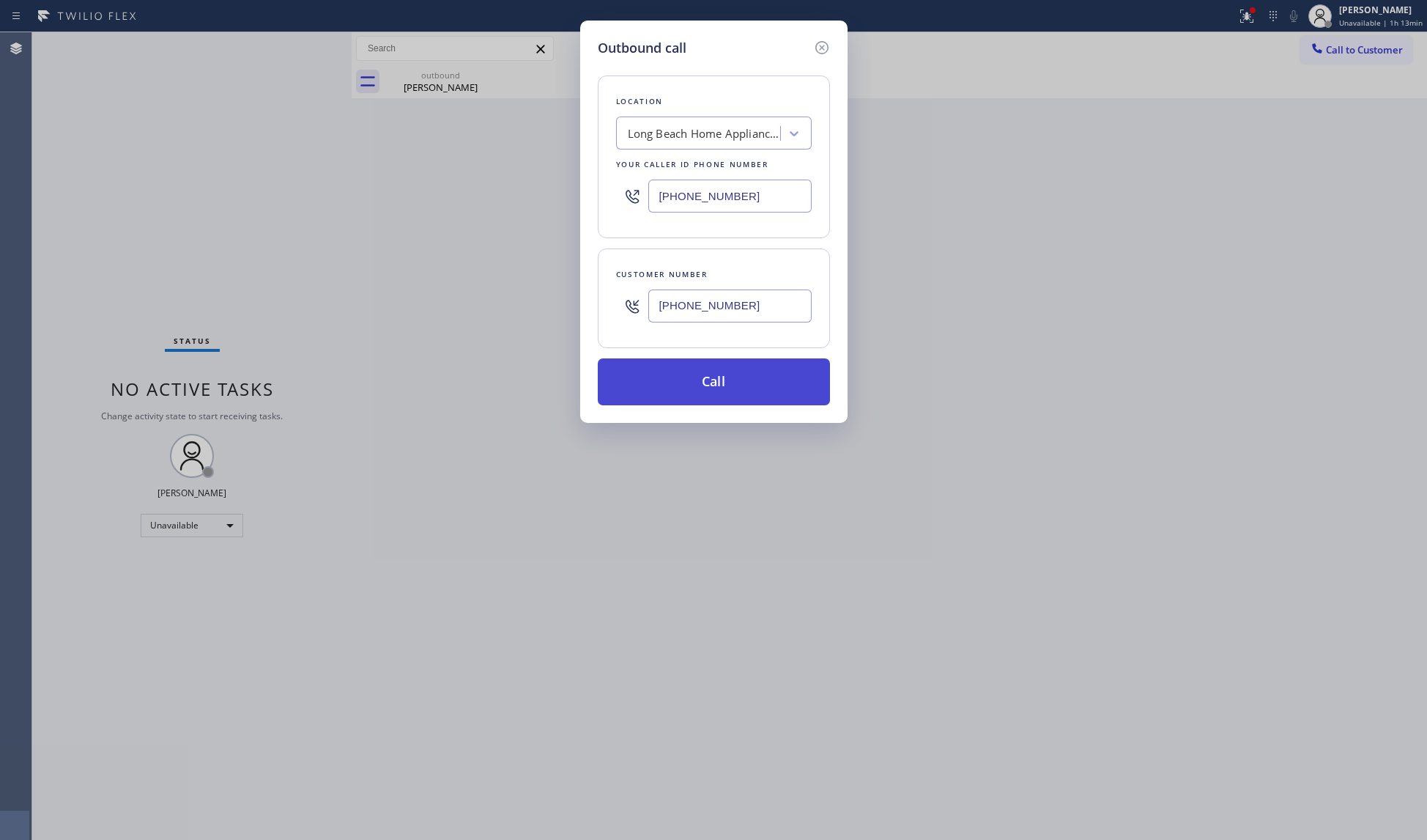
click at [730, 382] on button "Call" at bounding box center [714, 381] width 232 height 47
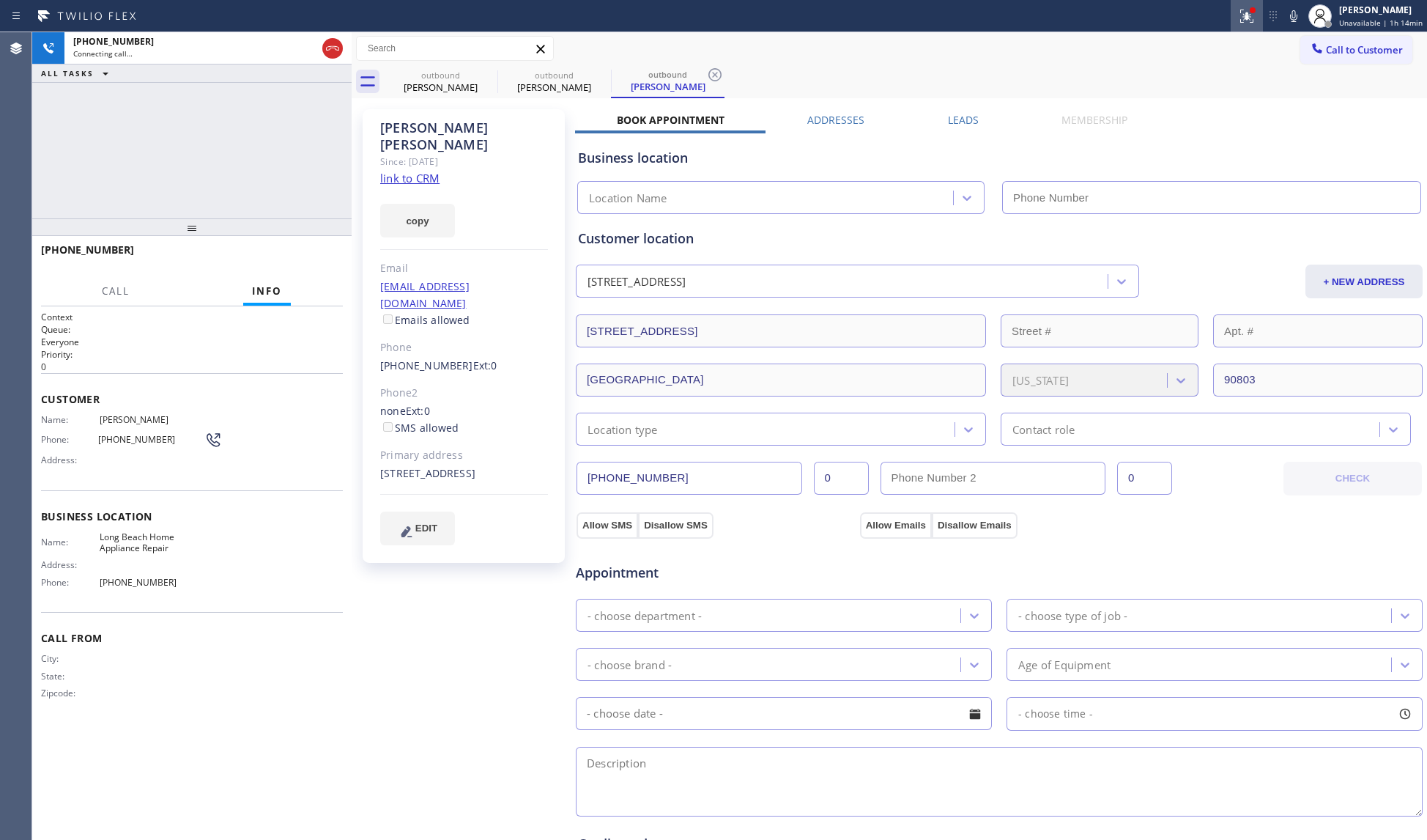
type input "(562) 379-4943"
click at [1243, 16] on icon at bounding box center [1247, 16] width 18 height 18
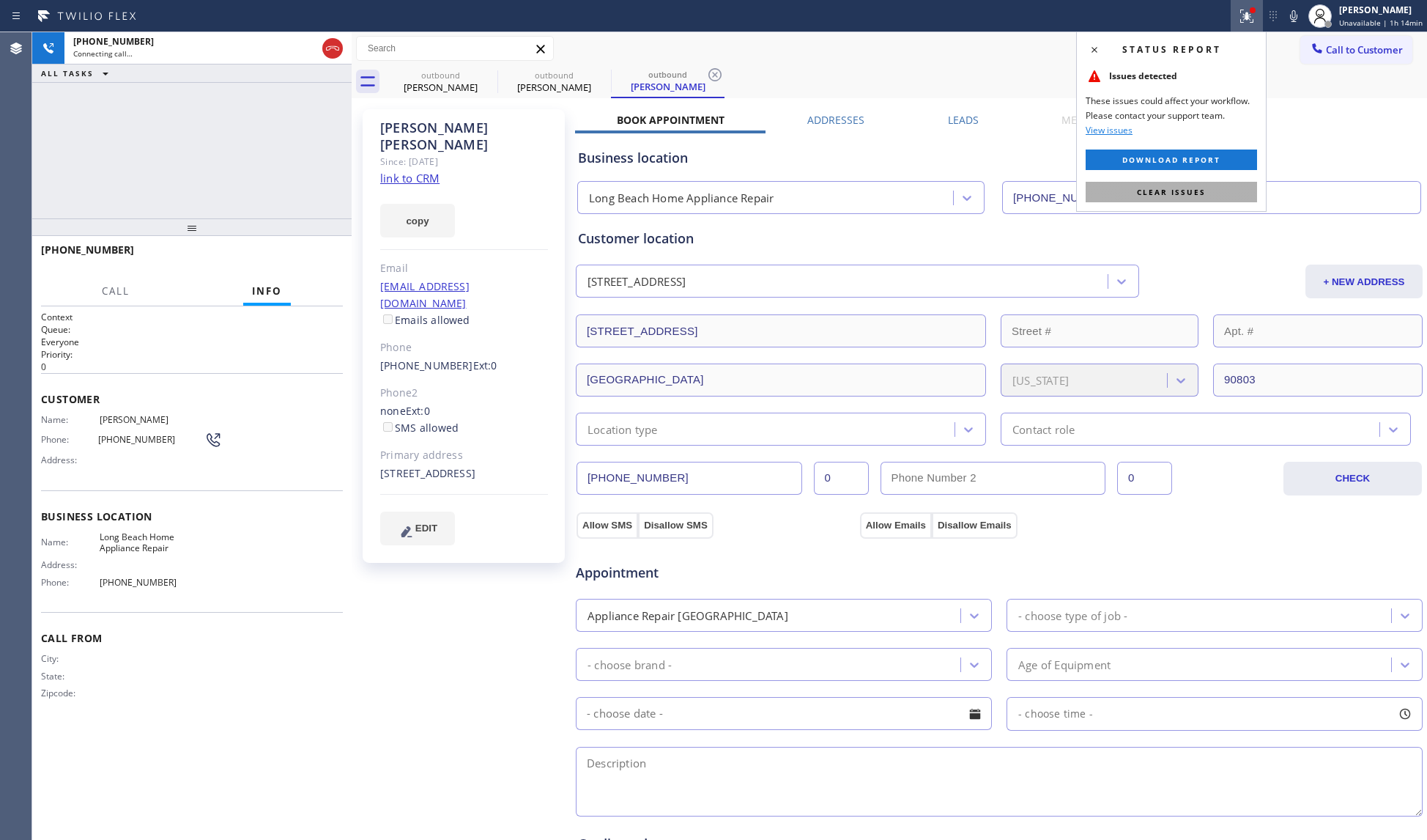
click at [1192, 183] on button "Clear issues" at bounding box center [1171, 192] width 171 height 20
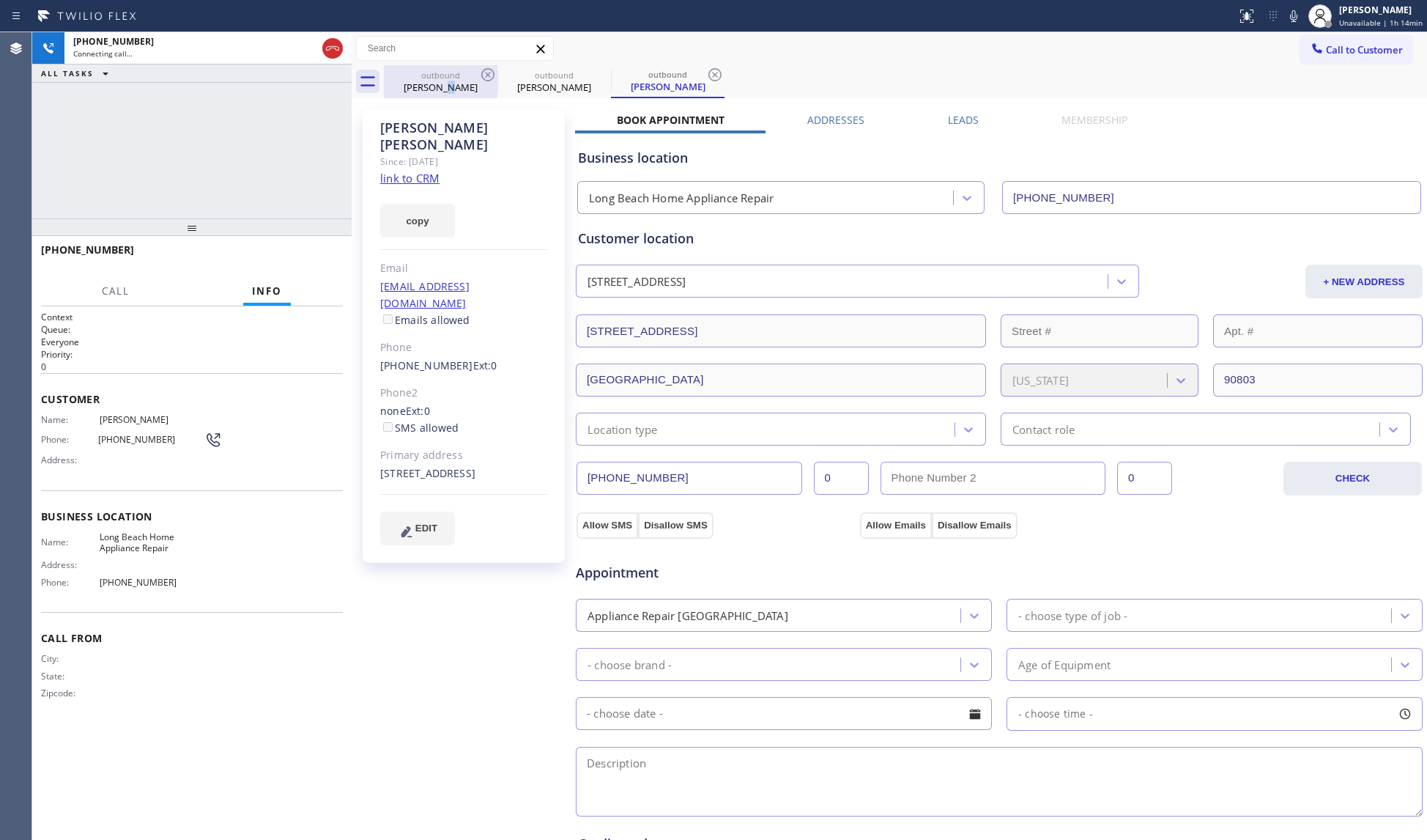
drag, startPoint x: 447, startPoint y: 86, endPoint x: 475, endPoint y: 81, distance: 28.4
click at [455, 86] on div "Julie Gudde" at bounding box center [441, 87] width 111 height 13
type input "(602) 932-0876"
click at [488, 75] on icon at bounding box center [488, 75] width 18 height 18
type input "(562) 379-4943"
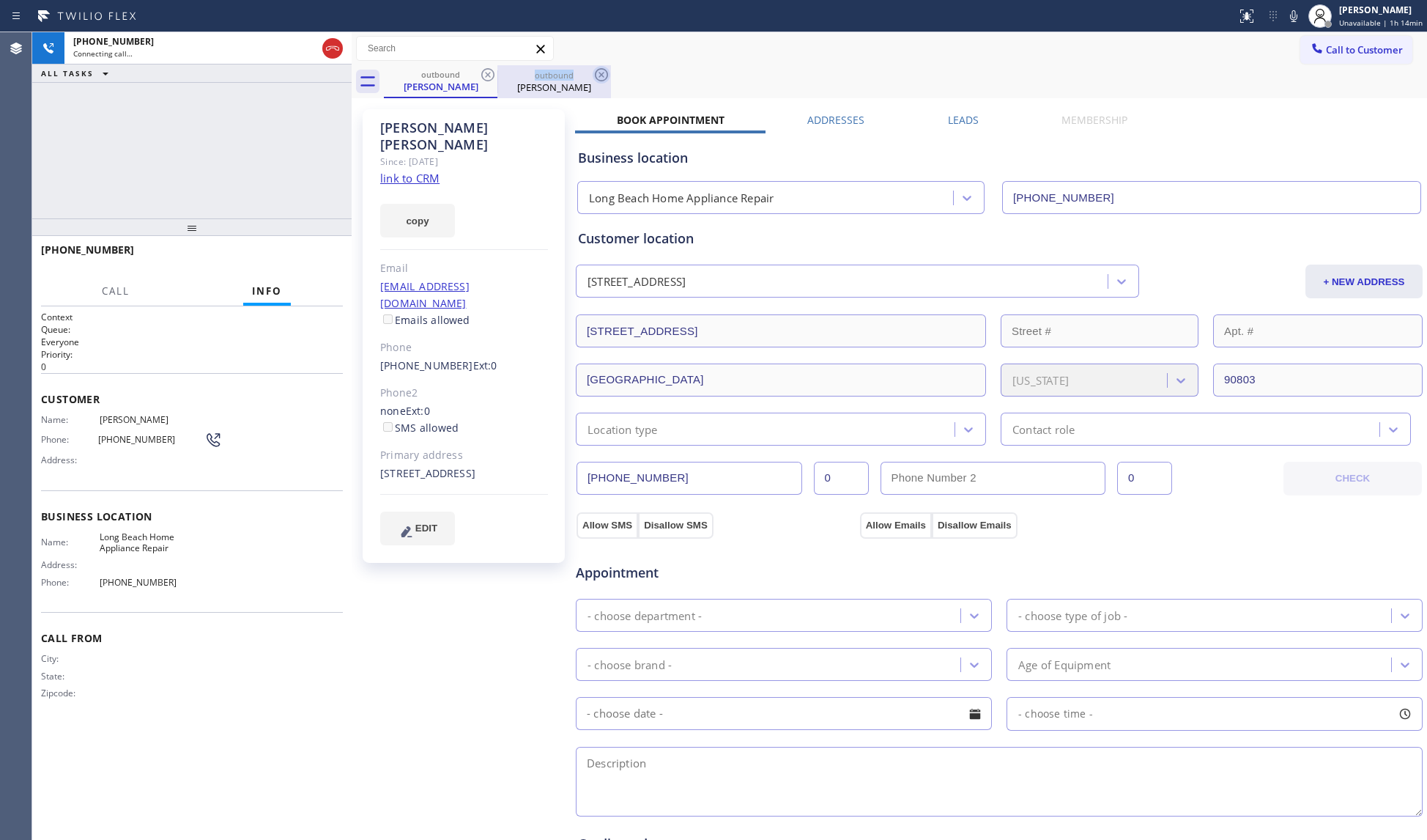
click at [489, 75] on icon at bounding box center [488, 75] width 18 height 18
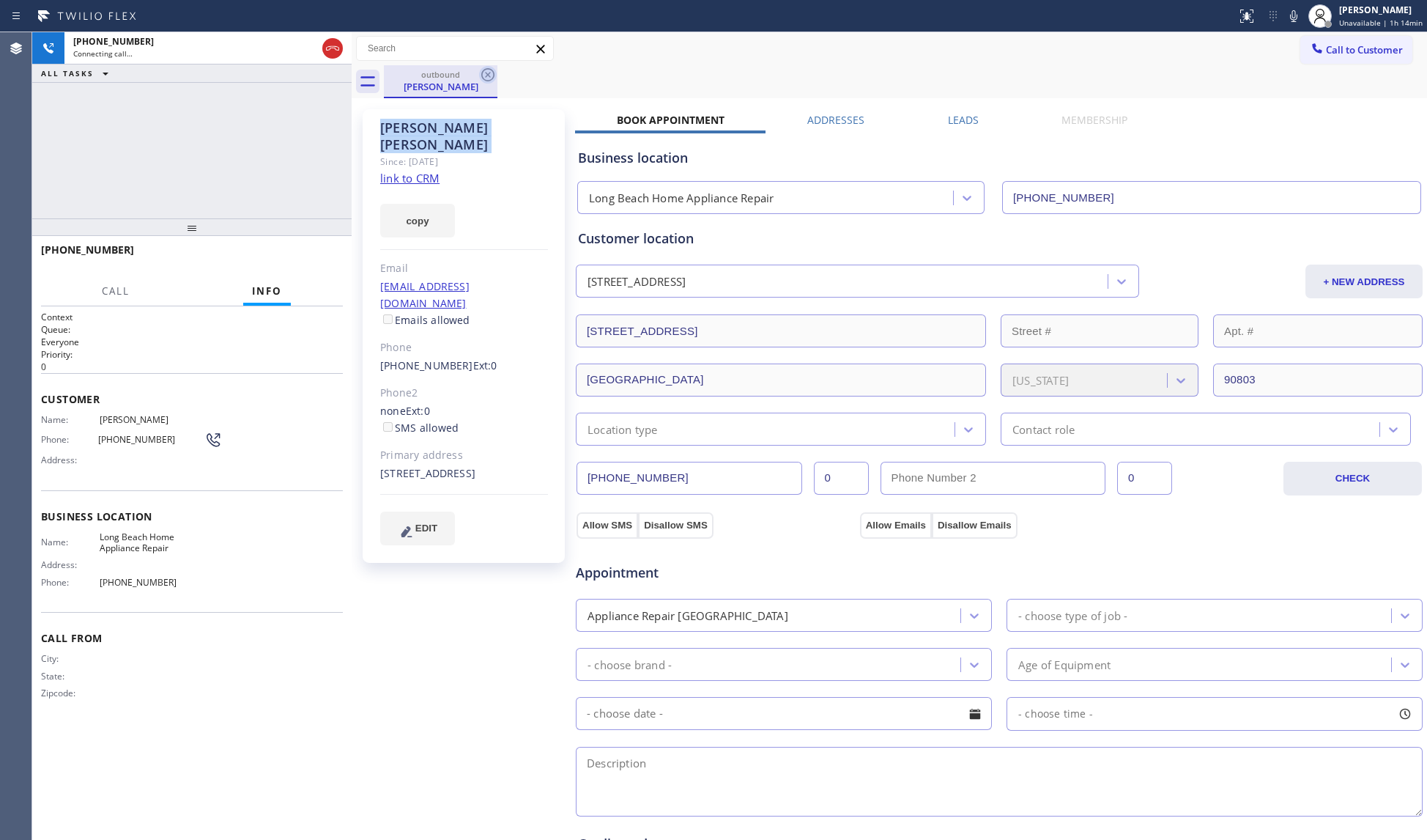
click at [489, 75] on icon at bounding box center [488, 75] width 18 height 18
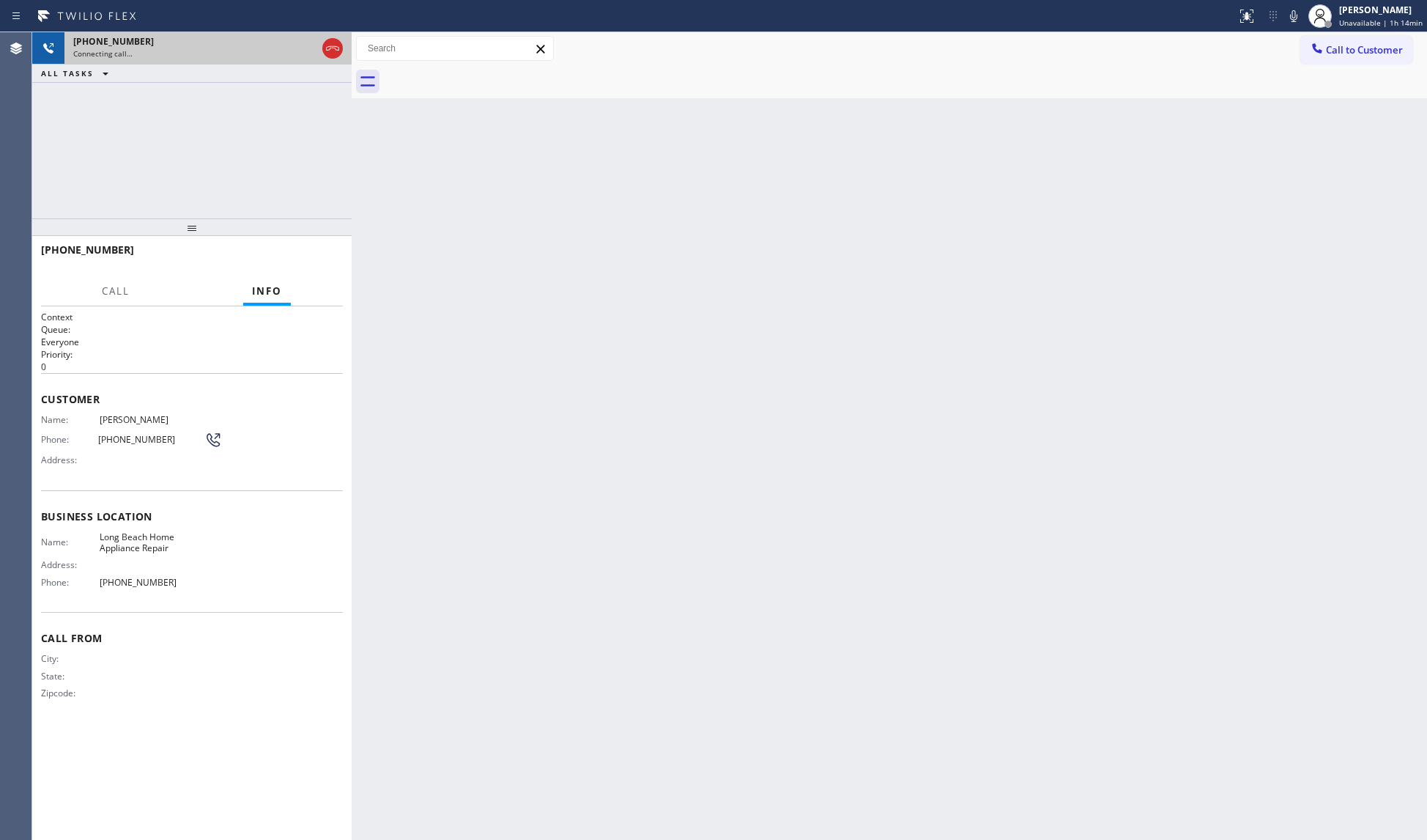
click at [212, 60] on div "+15624316463 Connecting call…" at bounding box center [192, 48] width 255 height 33
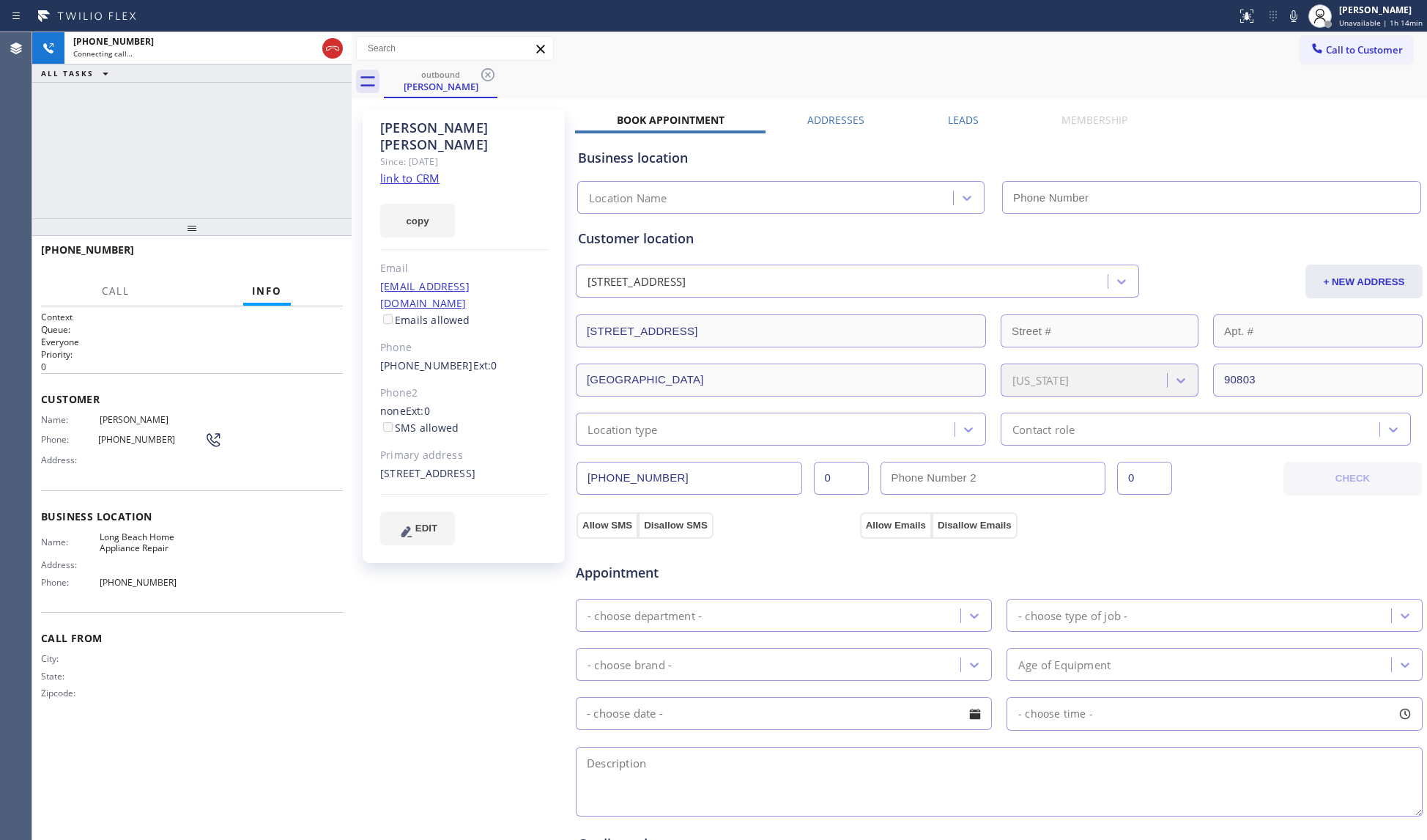
click at [235, 106] on div "+15624316463 Connecting call… ALL TASKS ALL TASKS ACTIVE TASKS TASKS IN WRAP UP" at bounding box center [192, 126] width 320 height 186
type input "(562) 379-4943"
click at [745, 65] on div "outbound Paul Fornelli" at bounding box center [906, 82] width 1044 height 33
click at [299, 261] on span "HANG UP" at bounding box center [308, 257] width 45 height 11
click at [300, 261] on span "HANG UP" at bounding box center [308, 257] width 45 height 11
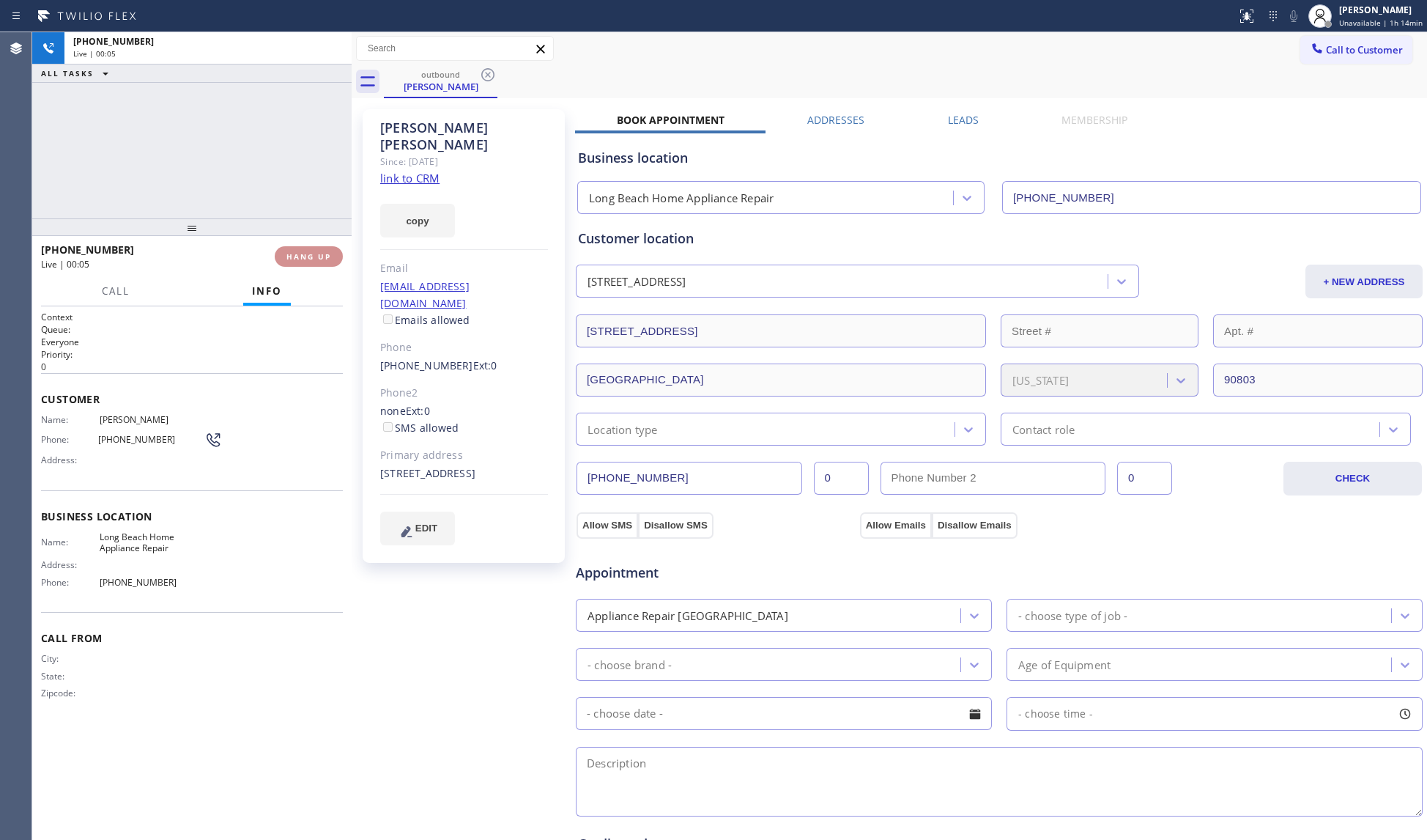
click at [300, 257] on span "HANG UP" at bounding box center [308, 257] width 45 height 11
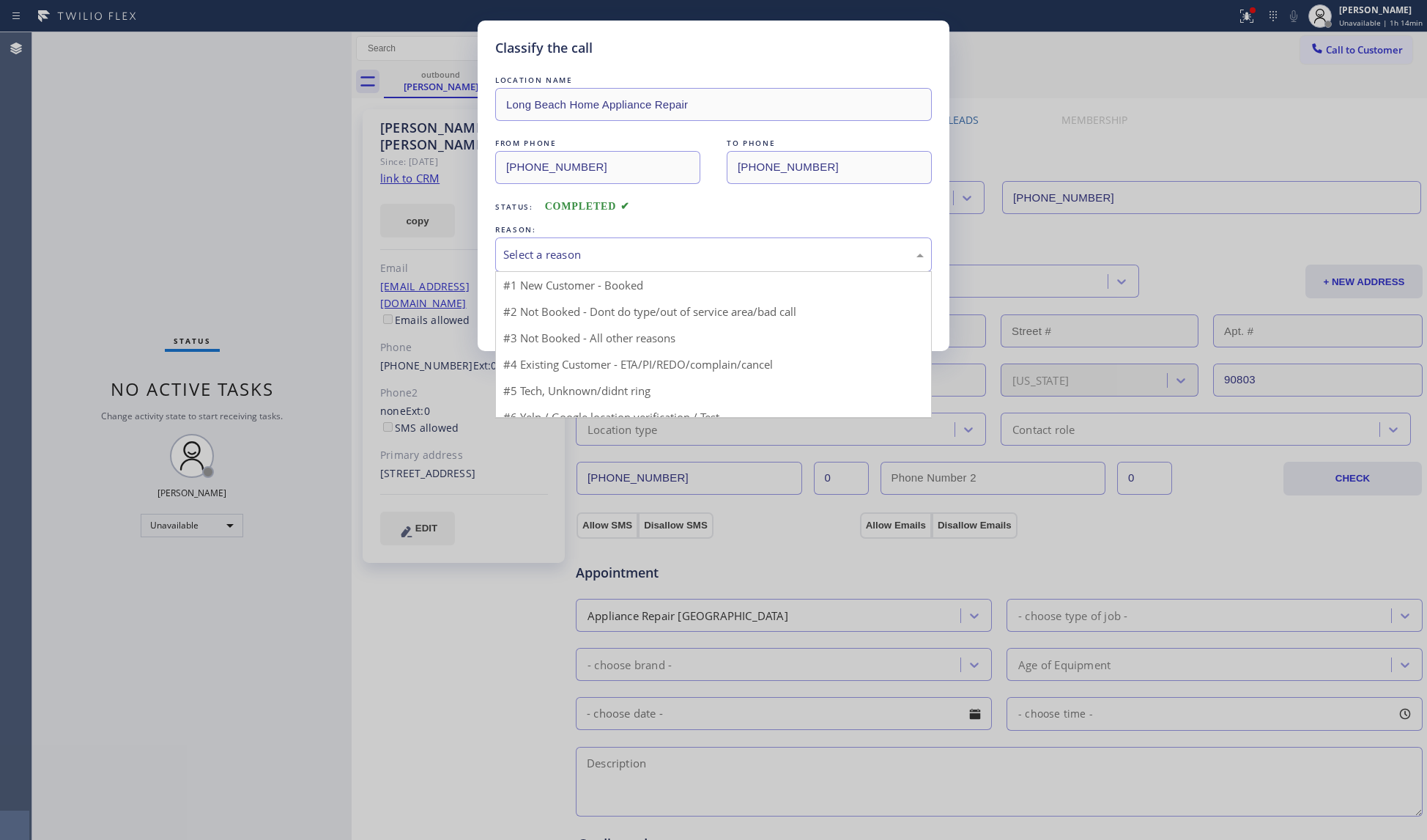
click at [625, 250] on div "Select a reason" at bounding box center [714, 254] width 421 height 17
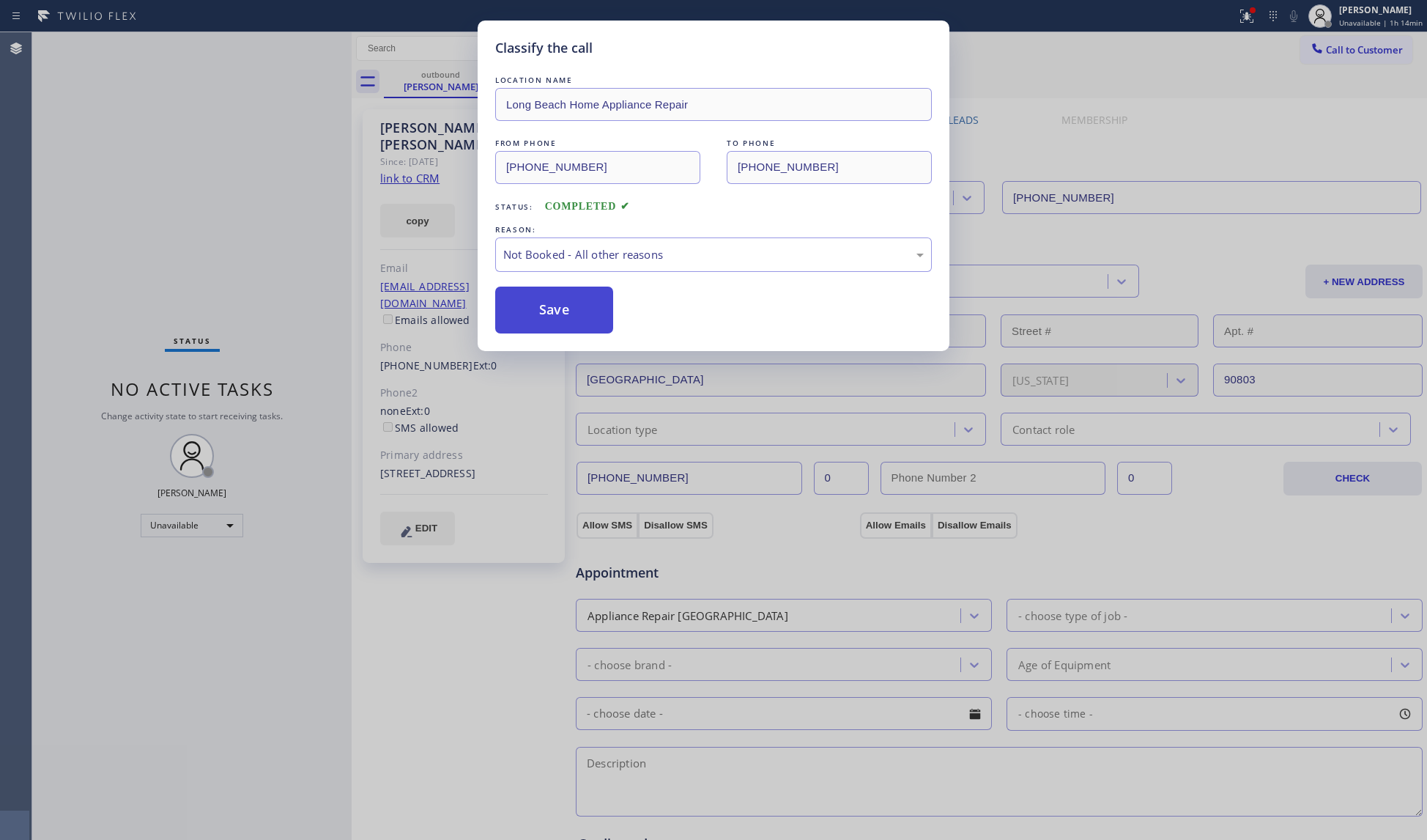
click at [564, 315] on button "Save" at bounding box center [554, 309] width 118 height 47
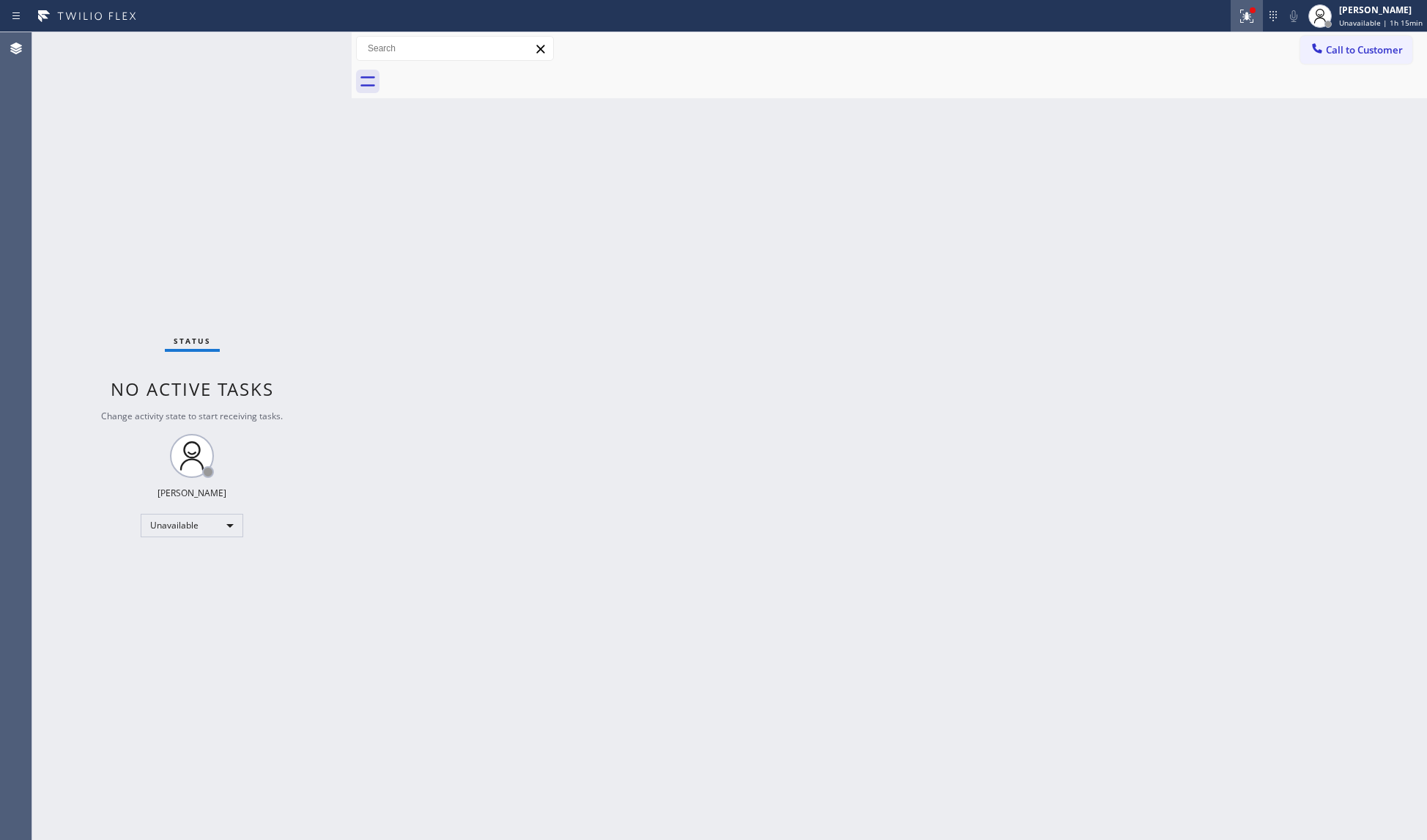
drag, startPoint x: 1226, startPoint y: 6, endPoint x: 1244, endPoint y: 15, distance: 20.1
click at [1228, 9] on div at bounding box center [619, 16] width 1225 height 24
drag, startPoint x: 1246, startPoint y: 15, endPoint x: 1226, endPoint y: 63, distance: 52.0
click at [1246, 16] on icon at bounding box center [1247, 16] width 18 height 18
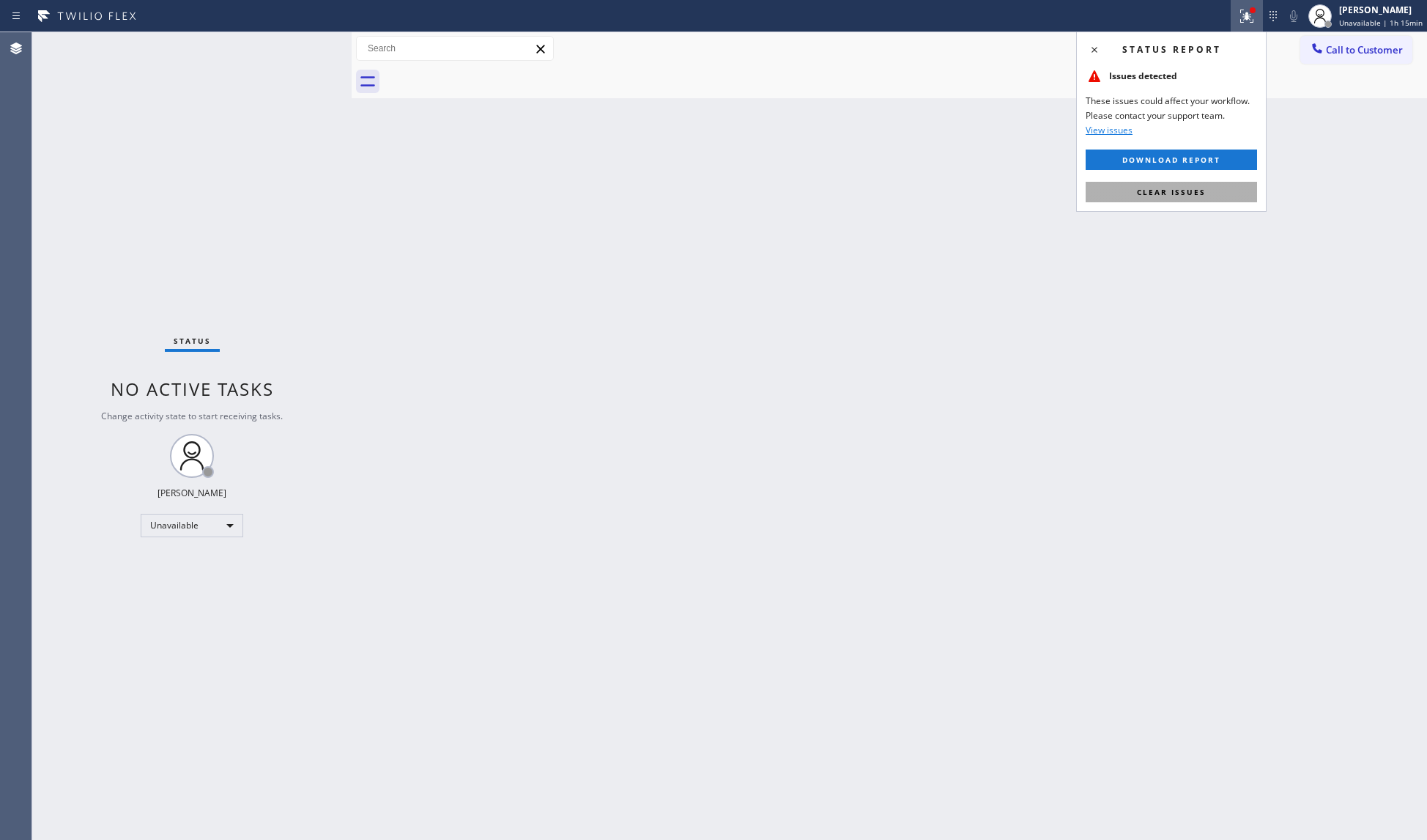
click at [1187, 197] on button "Clear issues" at bounding box center [1171, 192] width 171 height 20
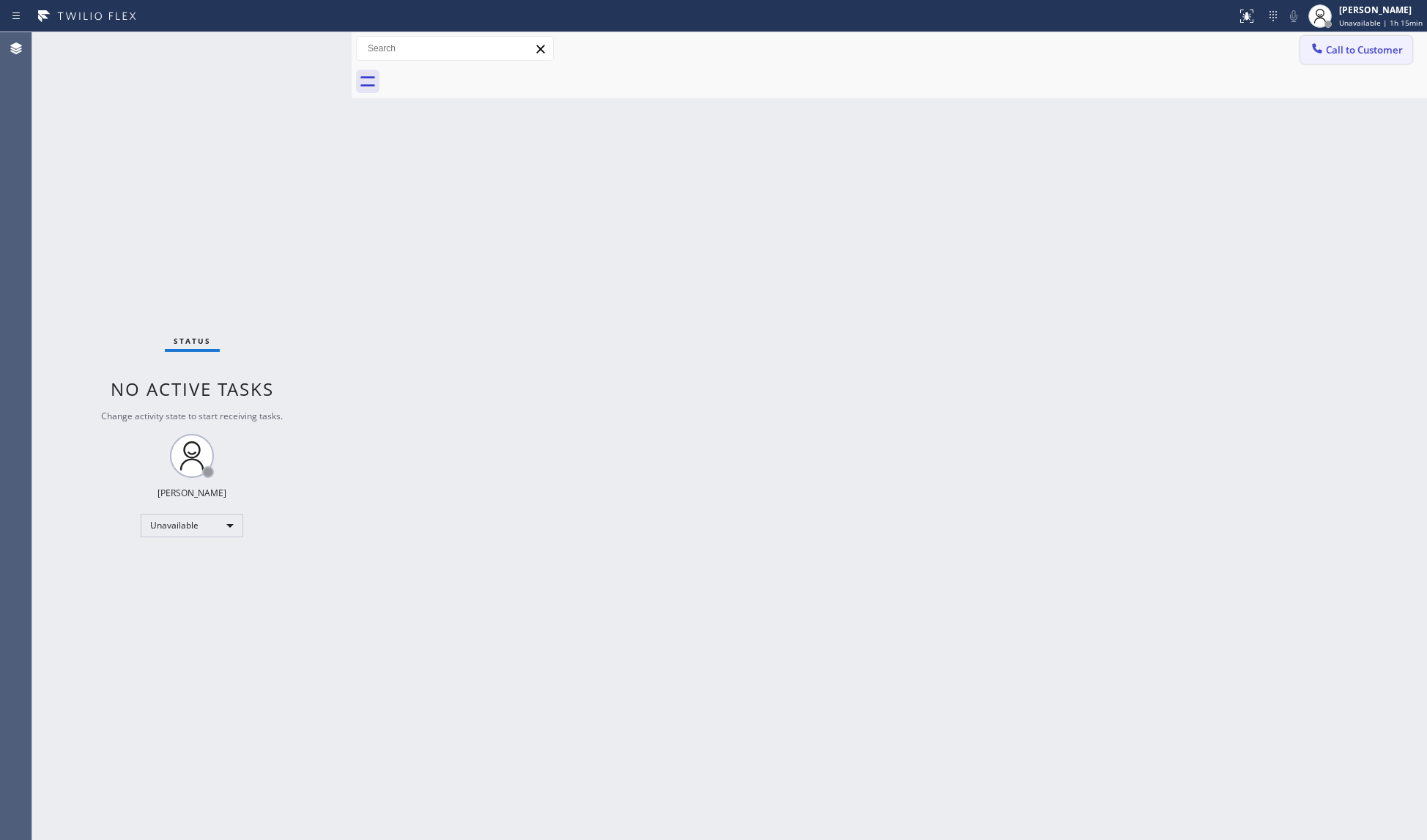
click at [1335, 63] on button "Call to Customer" at bounding box center [1357, 50] width 112 height 28
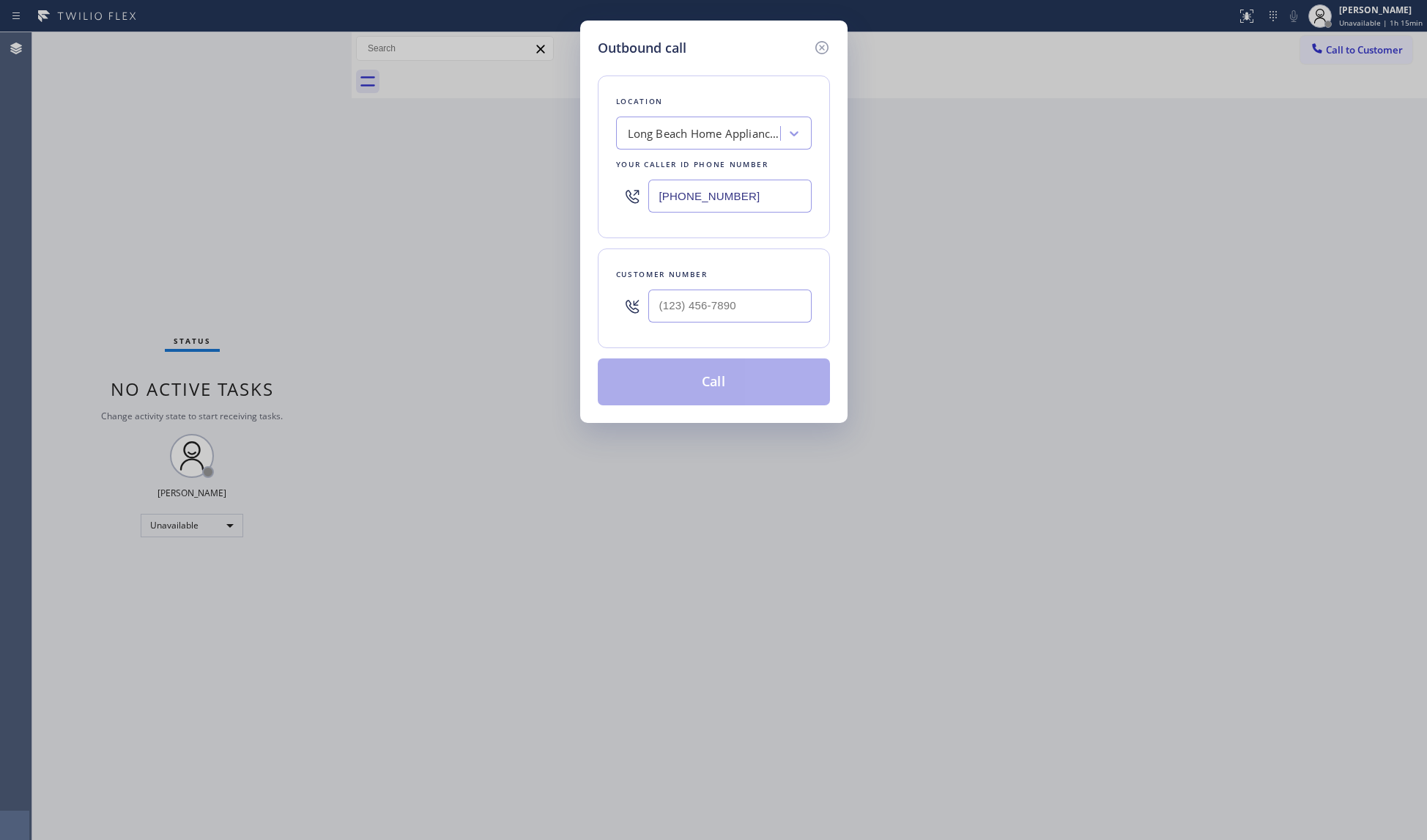
click at [1347, 40] on div "Outbound call Location Long Beach Home Appliance Repair Your caller id phone nu…" at bounding box center [714, 420] width 1427 height 840
drag, startPoint x: 746, startPoint y: 202, endPoint x: 634, endPoint y: 200, distance: 112.0
click at [634, 200] on div "(562) 379-4943" at bounding box center [714, 196] width 196 height 47
paste input "323) 405-3819"
type input "[PHONE_NUMBER]"
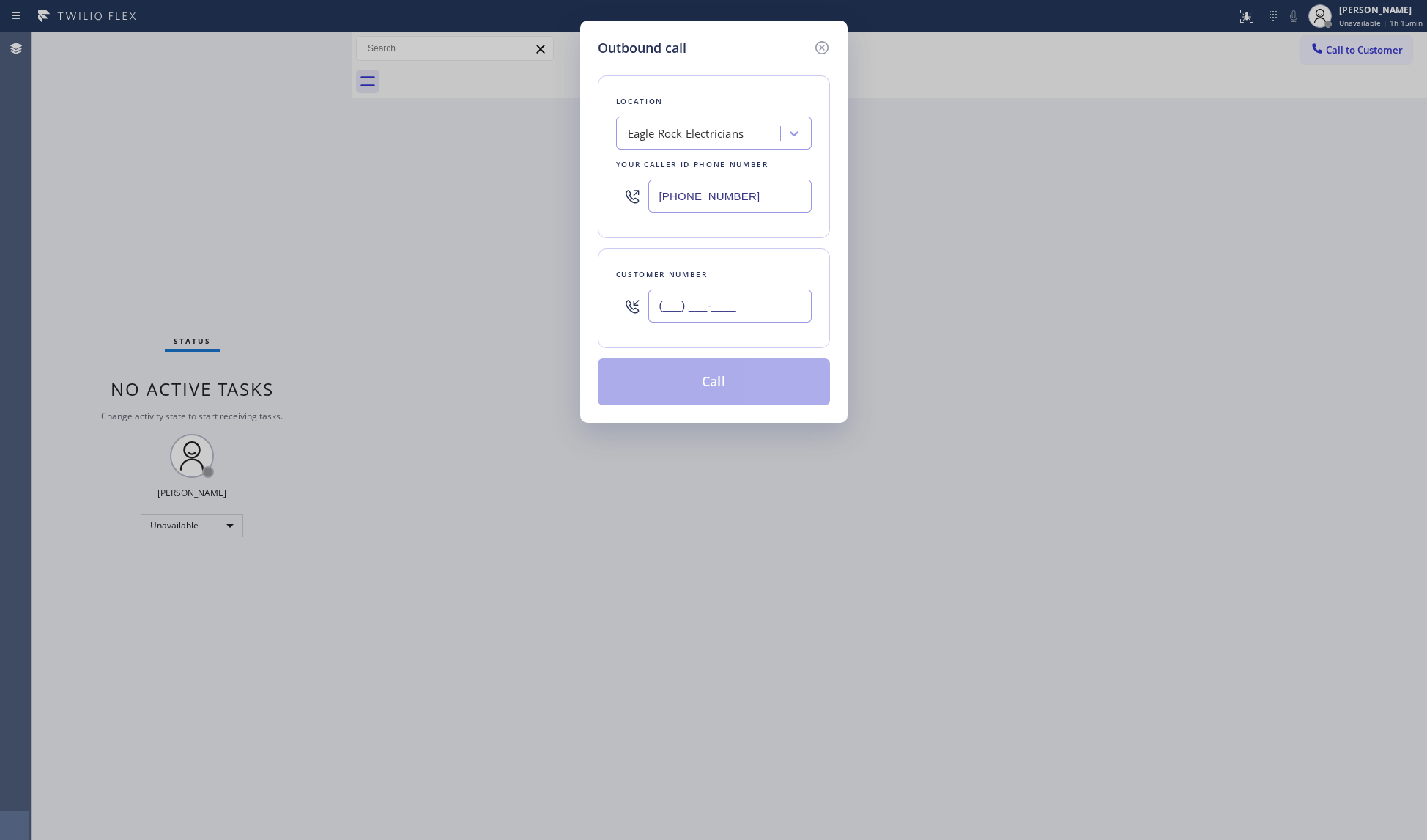
paste input "213) 327-4433"
click at [763, 302] on input "[PHONE_NUMBER]" at bounding box center [730, 306] width 163 height 33
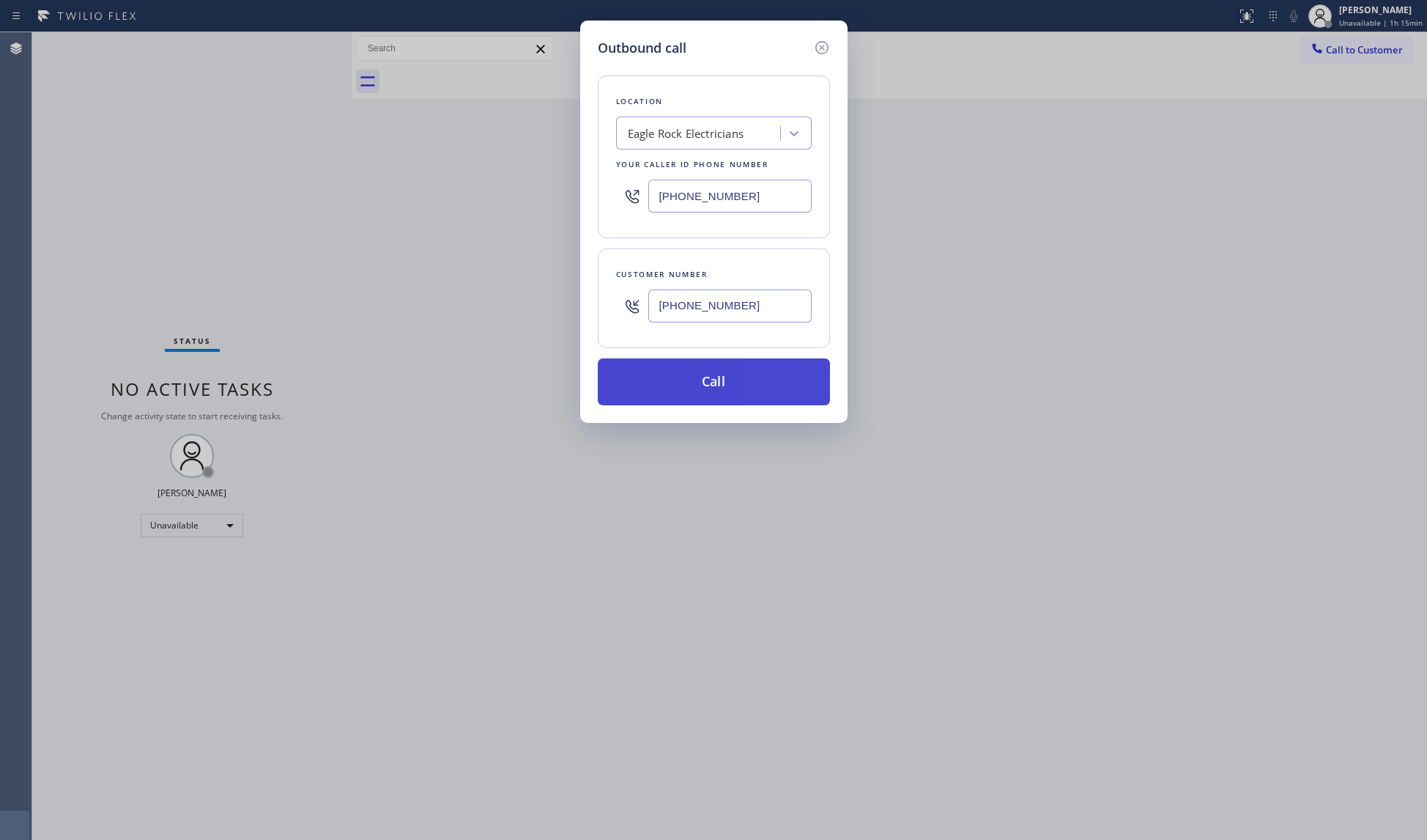
type input "[PHONE_NUMBER]"
click at [728, 367] on button "Call" at bounding box center [714, 381] width 232 height 47
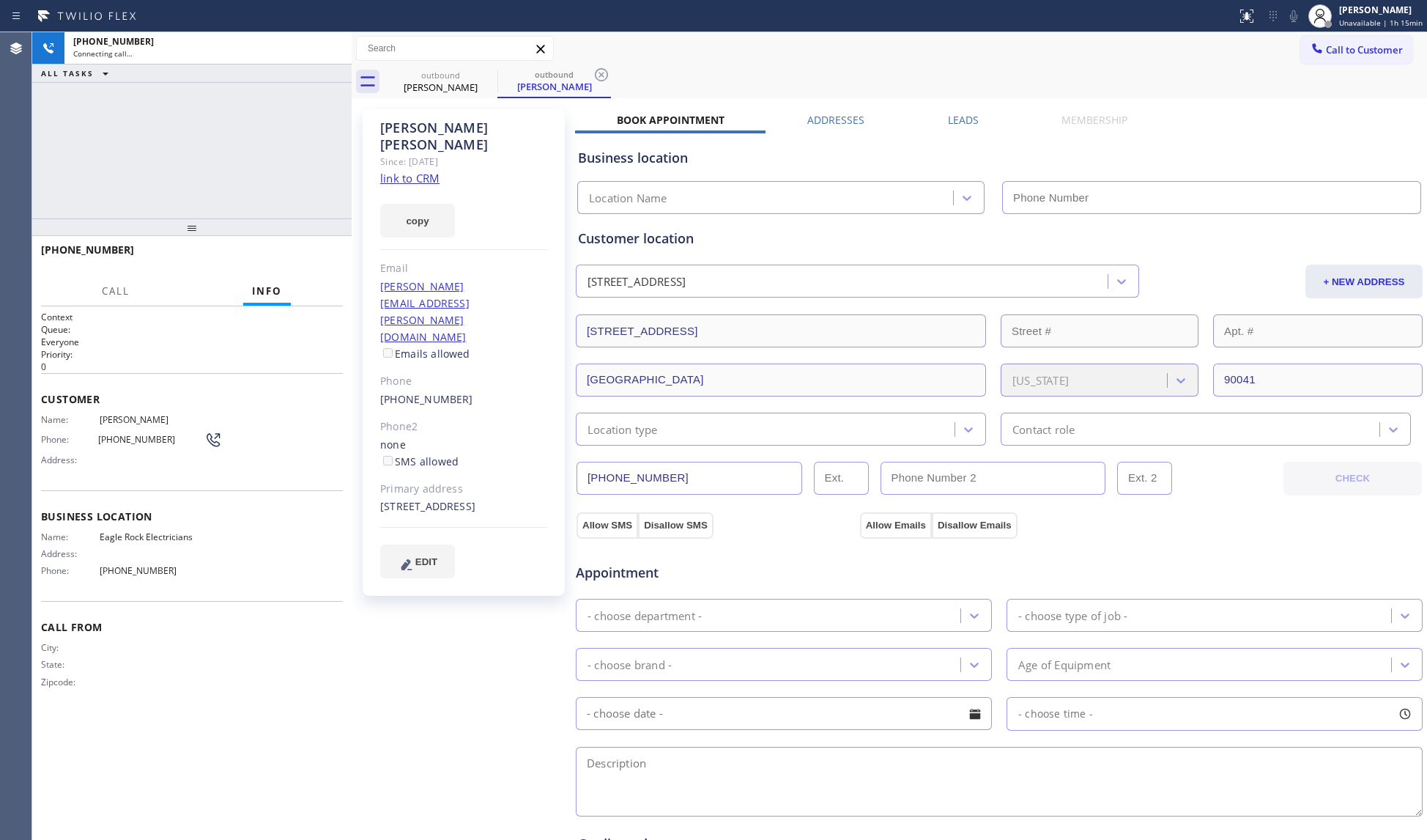
type input "[PHONE_NUMBER]"
drag, startPoint x: 457, startPoint y: 86, endPoint x: 487, endPoint y: 77, distance: 31.3
click at [458, 86] on div "[PERSON_NAME]" at bounding box center [441, 87] width 111 height 13
click at [489, 76] on icon at bounding box center [488, 75] width 13 height 13
click at [487, 72] on icon at bounding box center [488, 75] width 18 height 18
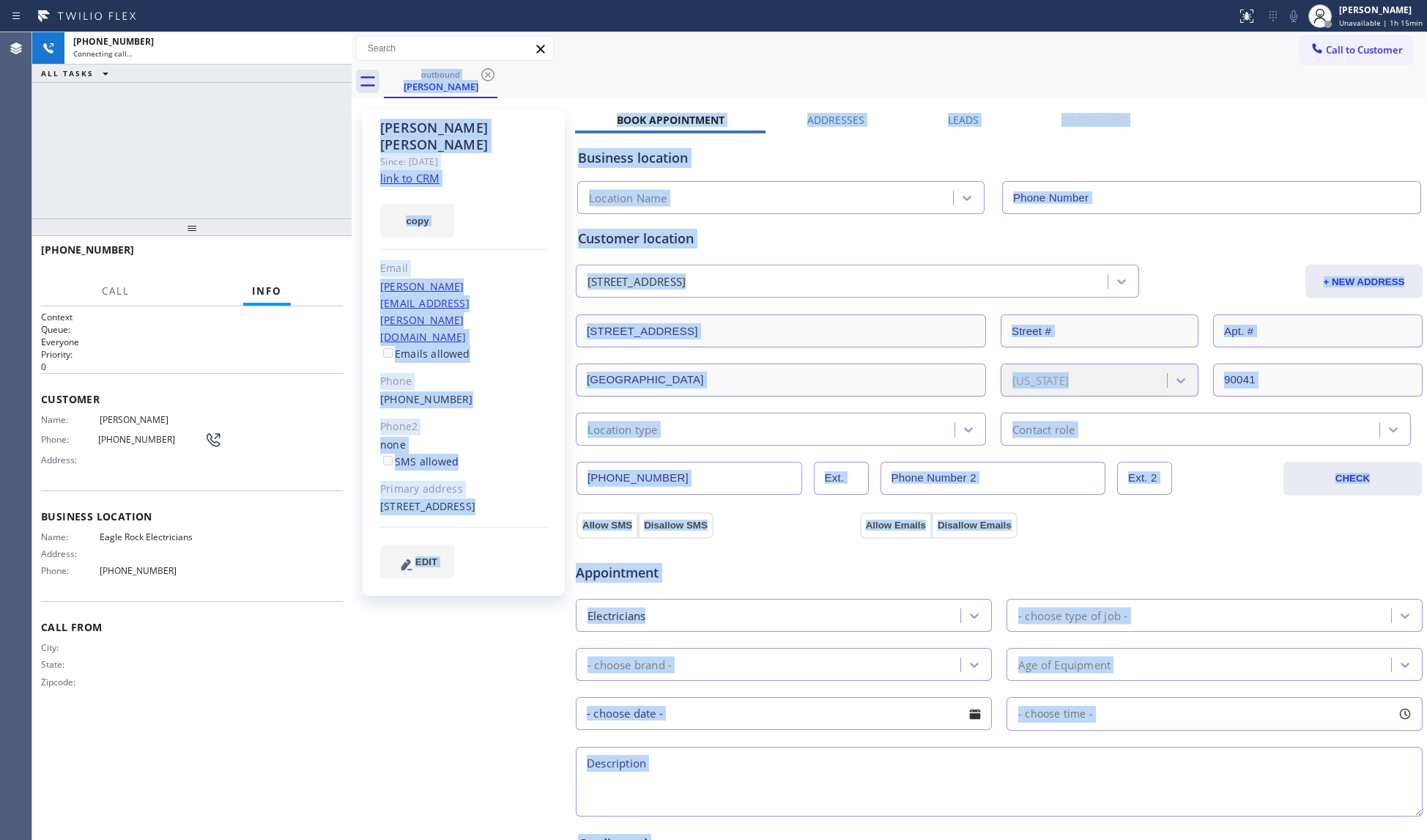
click at [485, 72] on div "outbound Aaron Gershman" at bounding box center [906, 82] width 1044 height 33
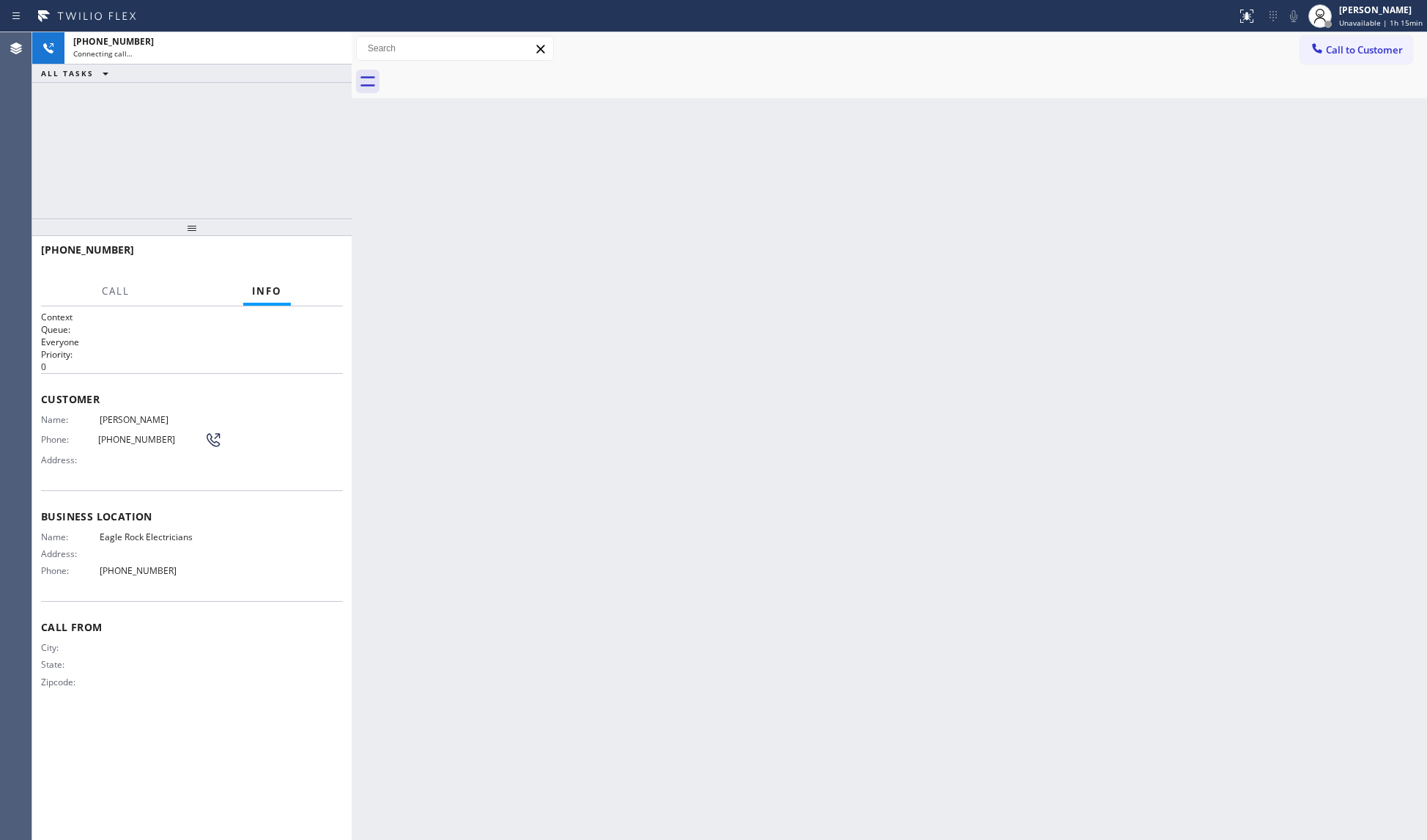
click at [485, 71] on div at bounding box center [906, 82] width 1044 height 33
click at [256, 46] on div "+12133274433" at bounding box center [207, 41] width 270 height 12
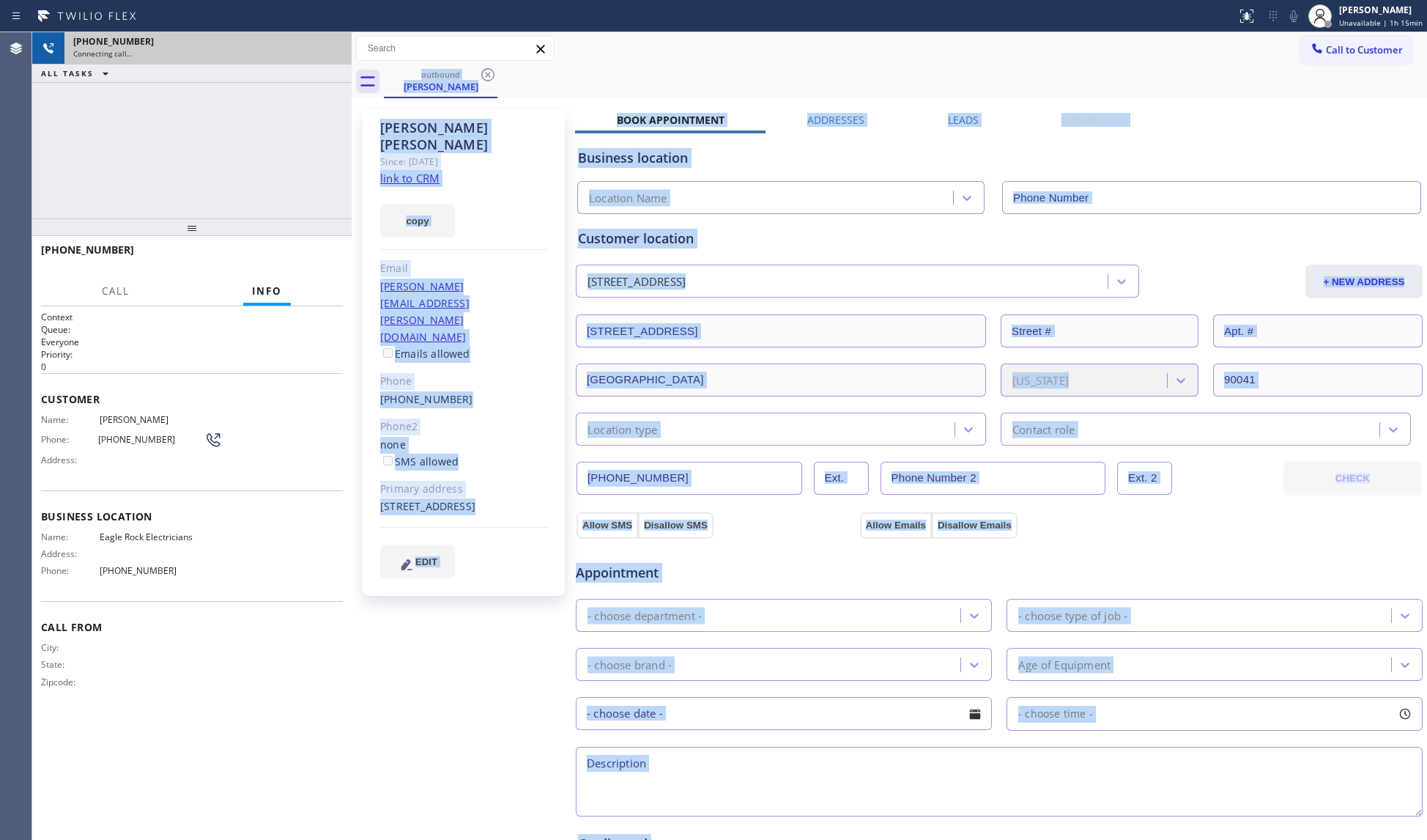
type input "[PHONE_NUMBER]"
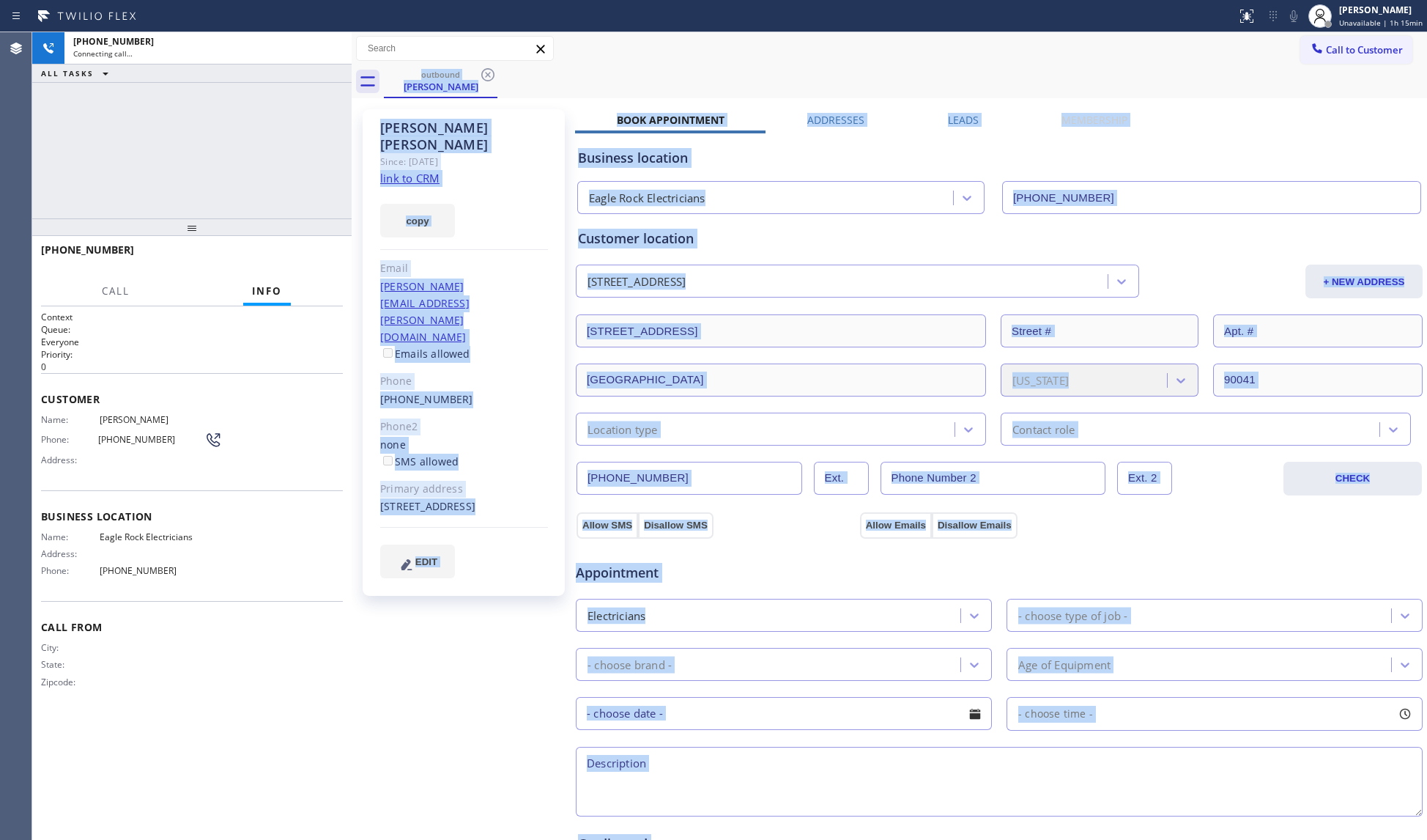
click at [1053, 69] on div "outbound Aaron Gershman" at bounding box center [906, 82] width 1044 height 33
drag, startPoint x: 1347, startPoint y: 20, endPoint x: 1317, endPoint y: 91, distance: 77.1
click at [1348, 20] on span "Unavailable | 1h 15min" at bounding box center [1380, 23] width 83 height 11
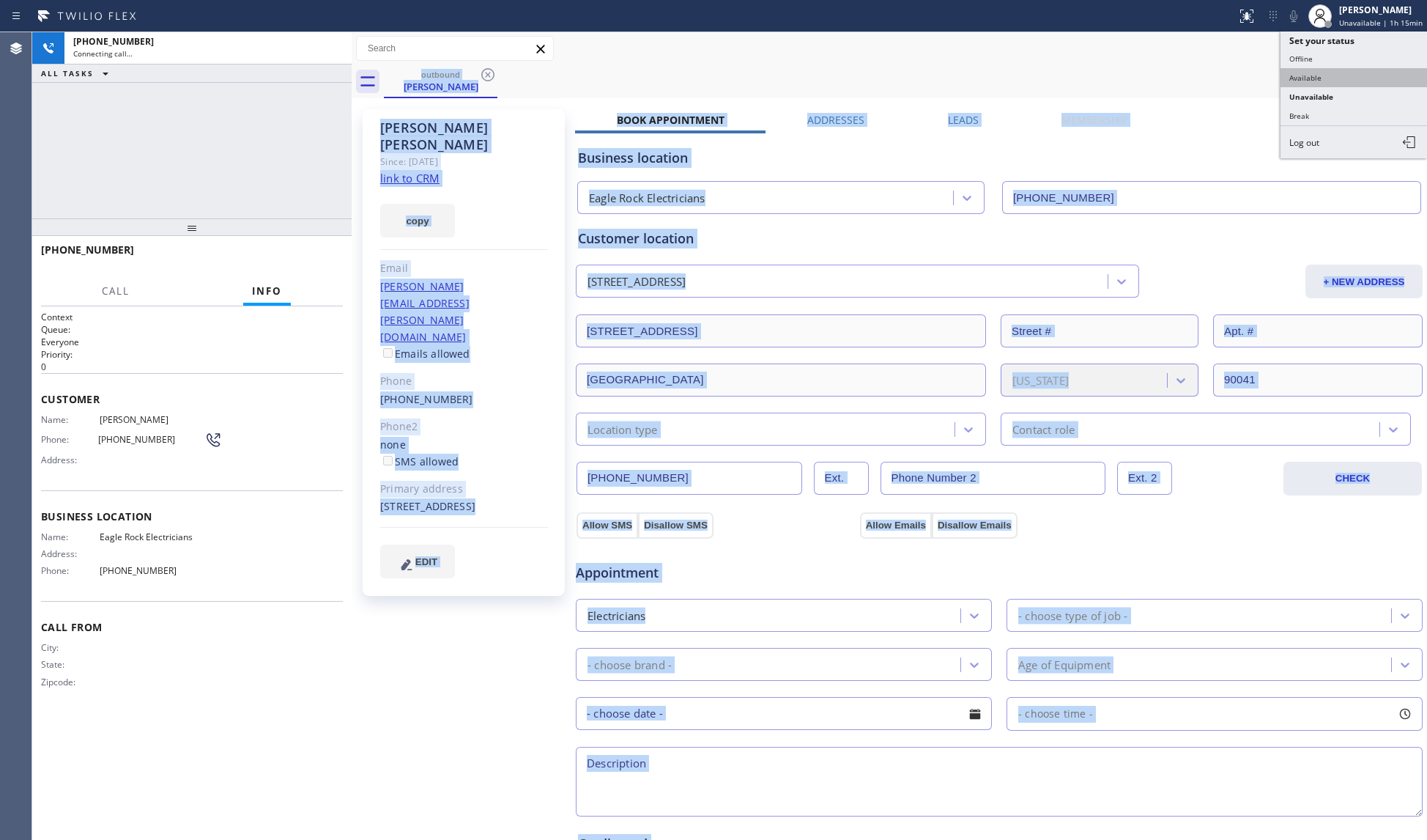
click at [1304, 79] on button "Available" at bounding box center [1354, 78] width 147 height 19
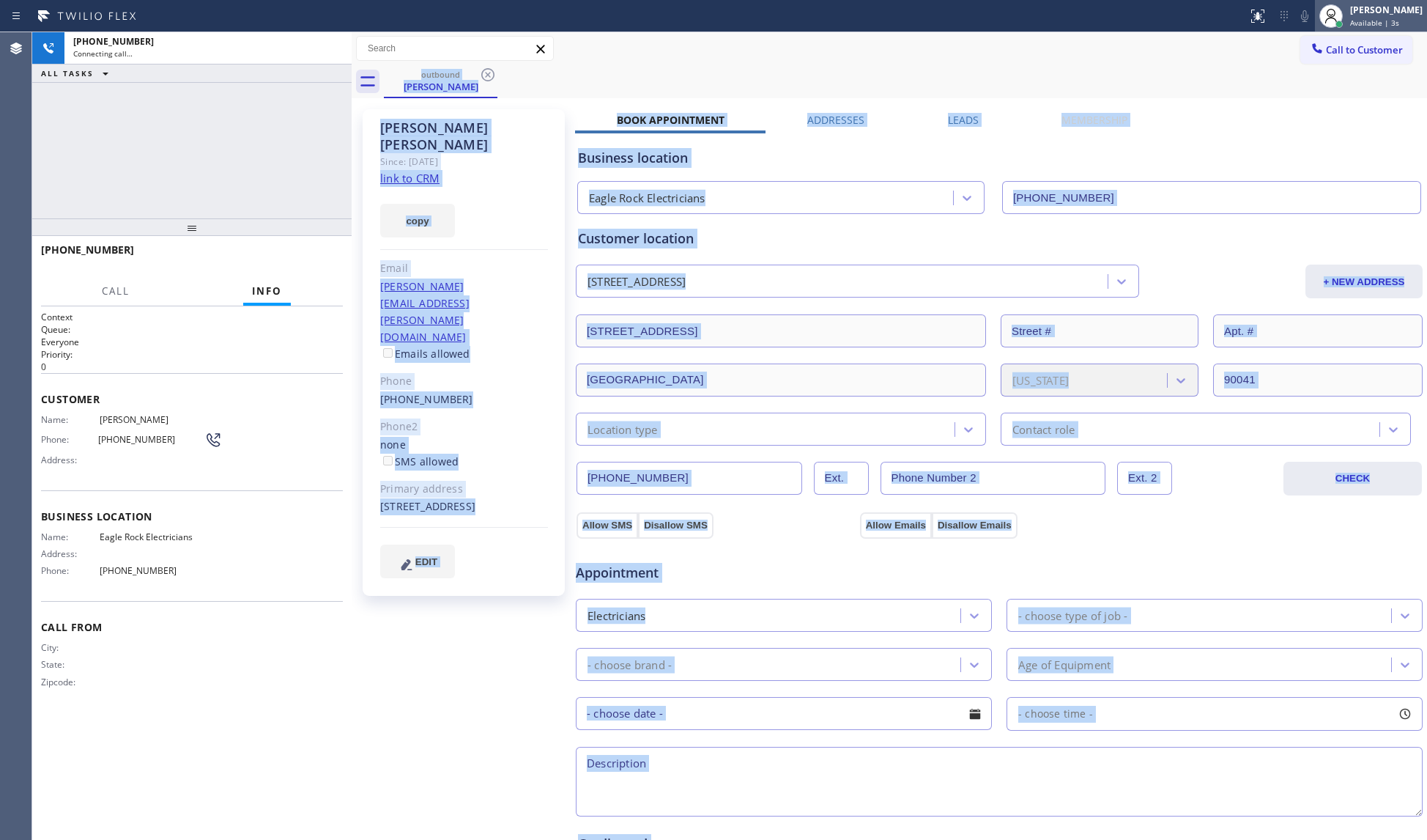
click at [1344, 15] on div at bounding box center [1331, 16] width 24 height 24
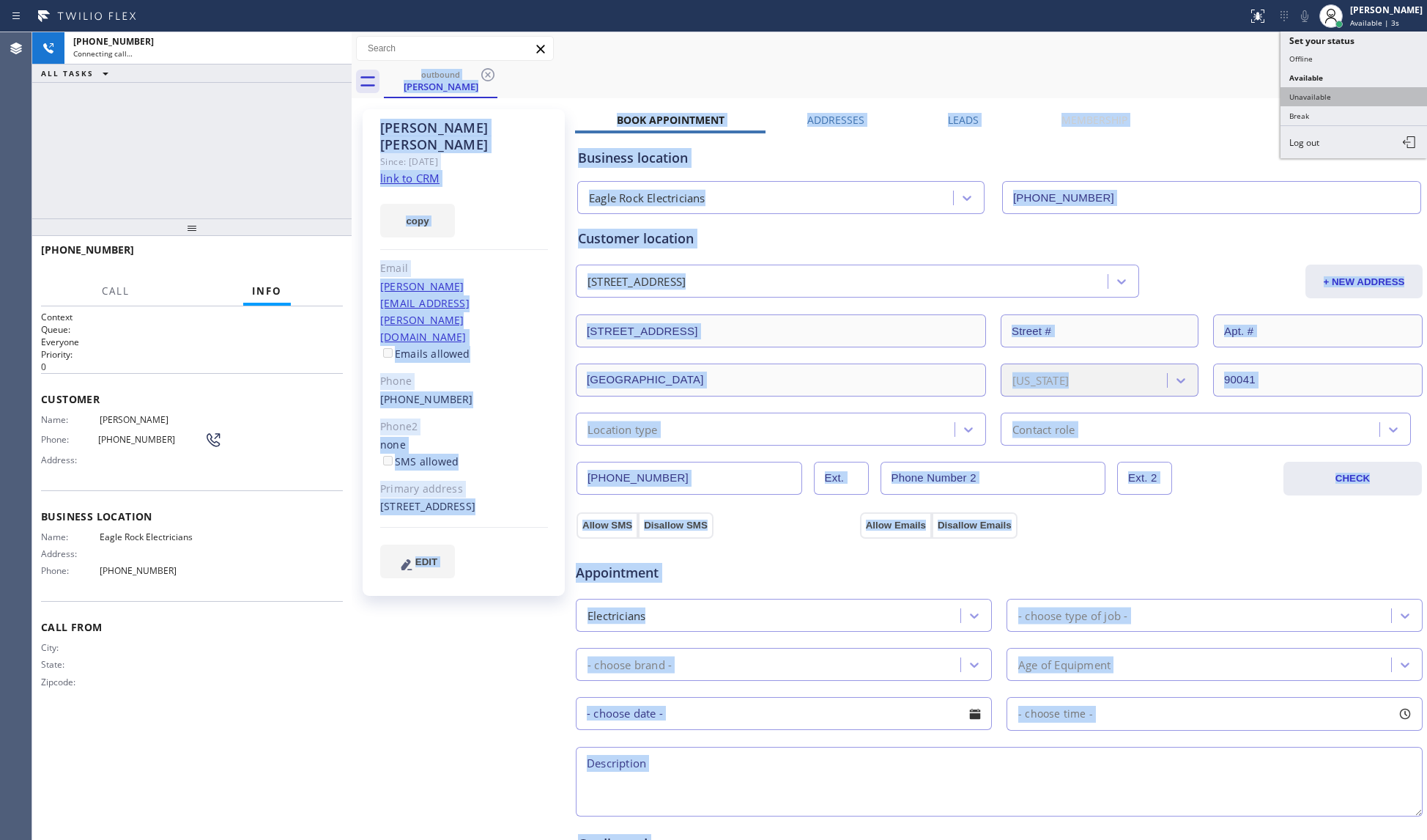
click at [1340, 97] on button "Unavailable" at bounding box center [1354, 97] width 147 height 19
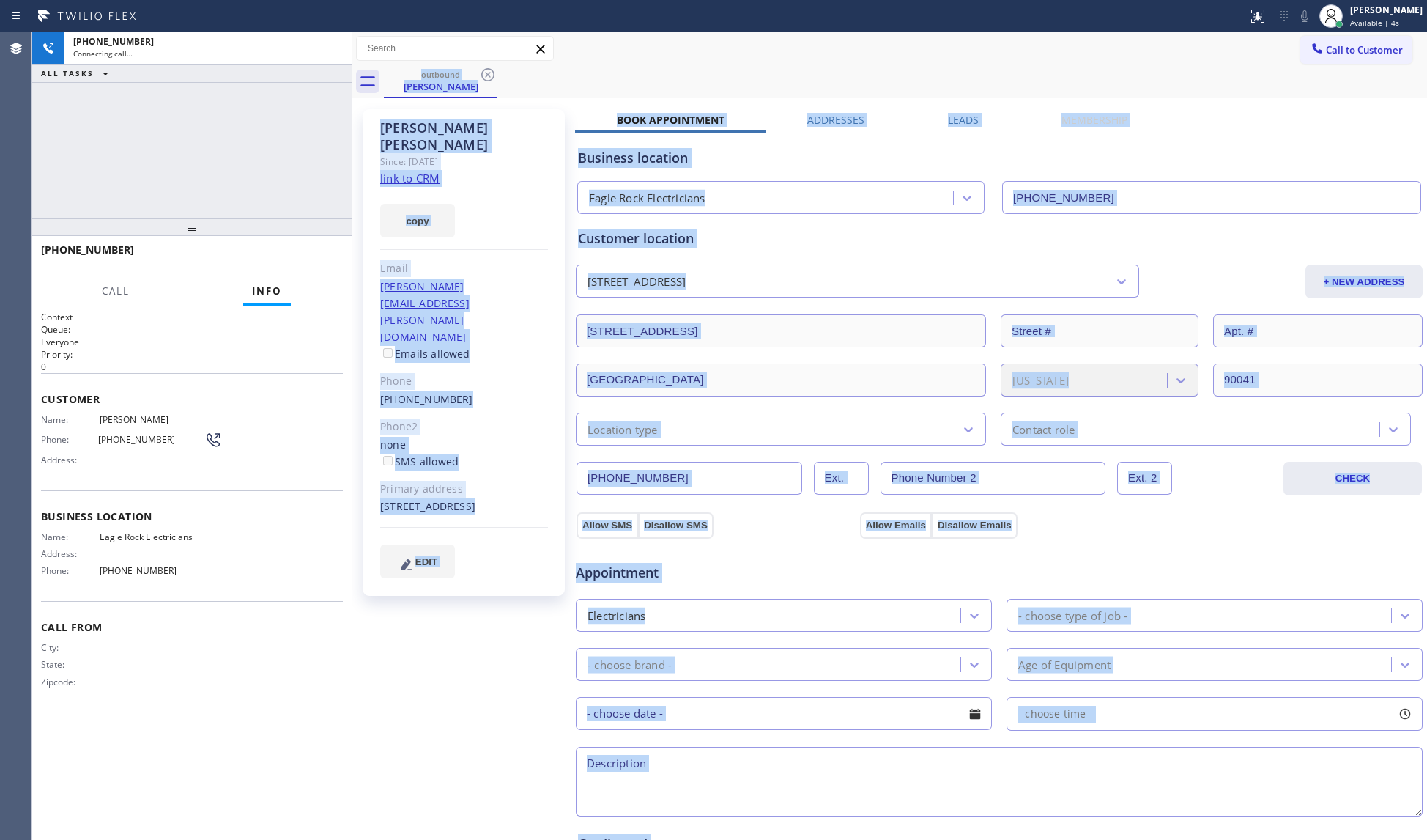
click at [1202, 85] on div "outbound Aaron Gershman" at bounding box center [906, 82] width 1044 height 33
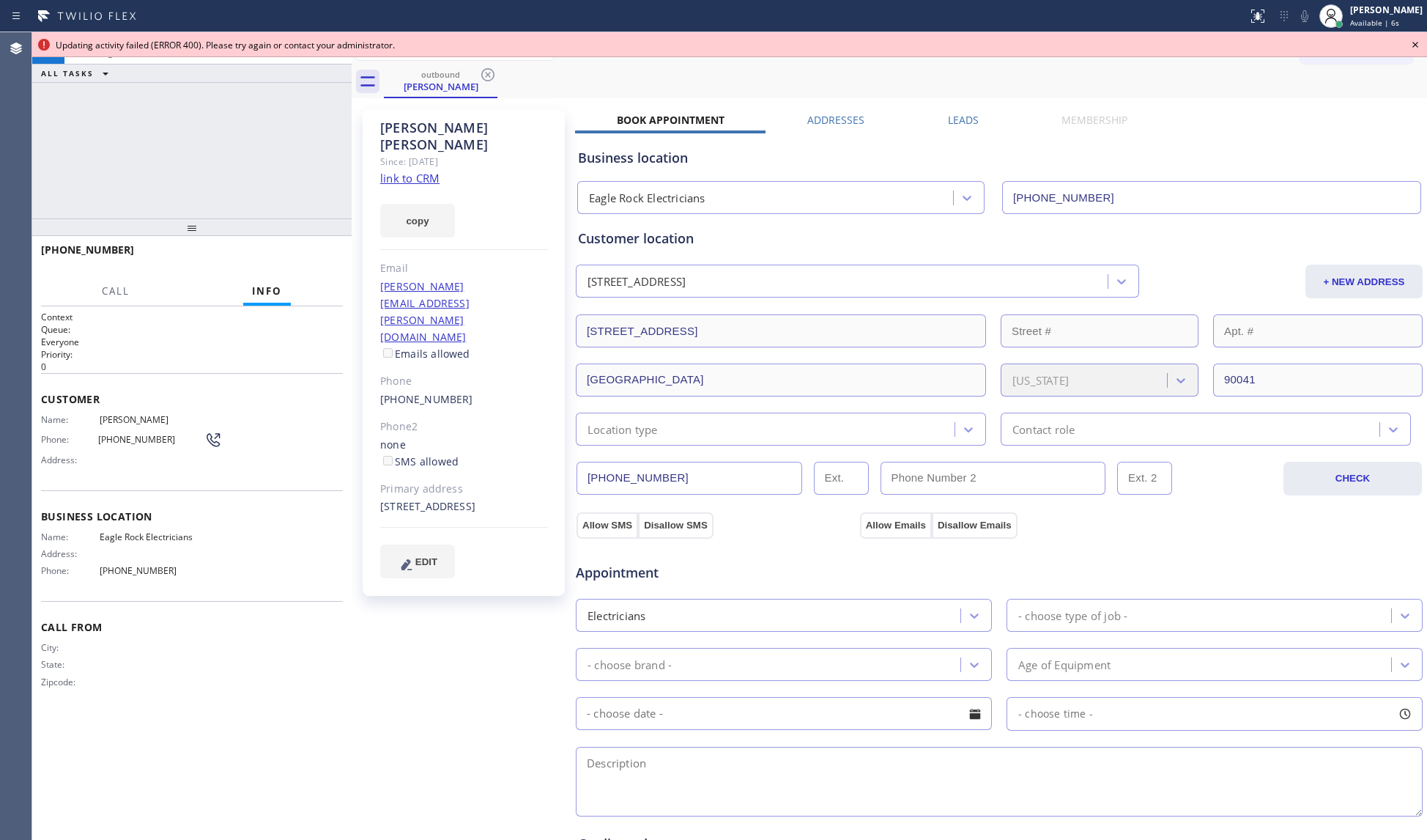
click at [1418, 40] on icon at bounding box center [1416, 45] width 18 height 18
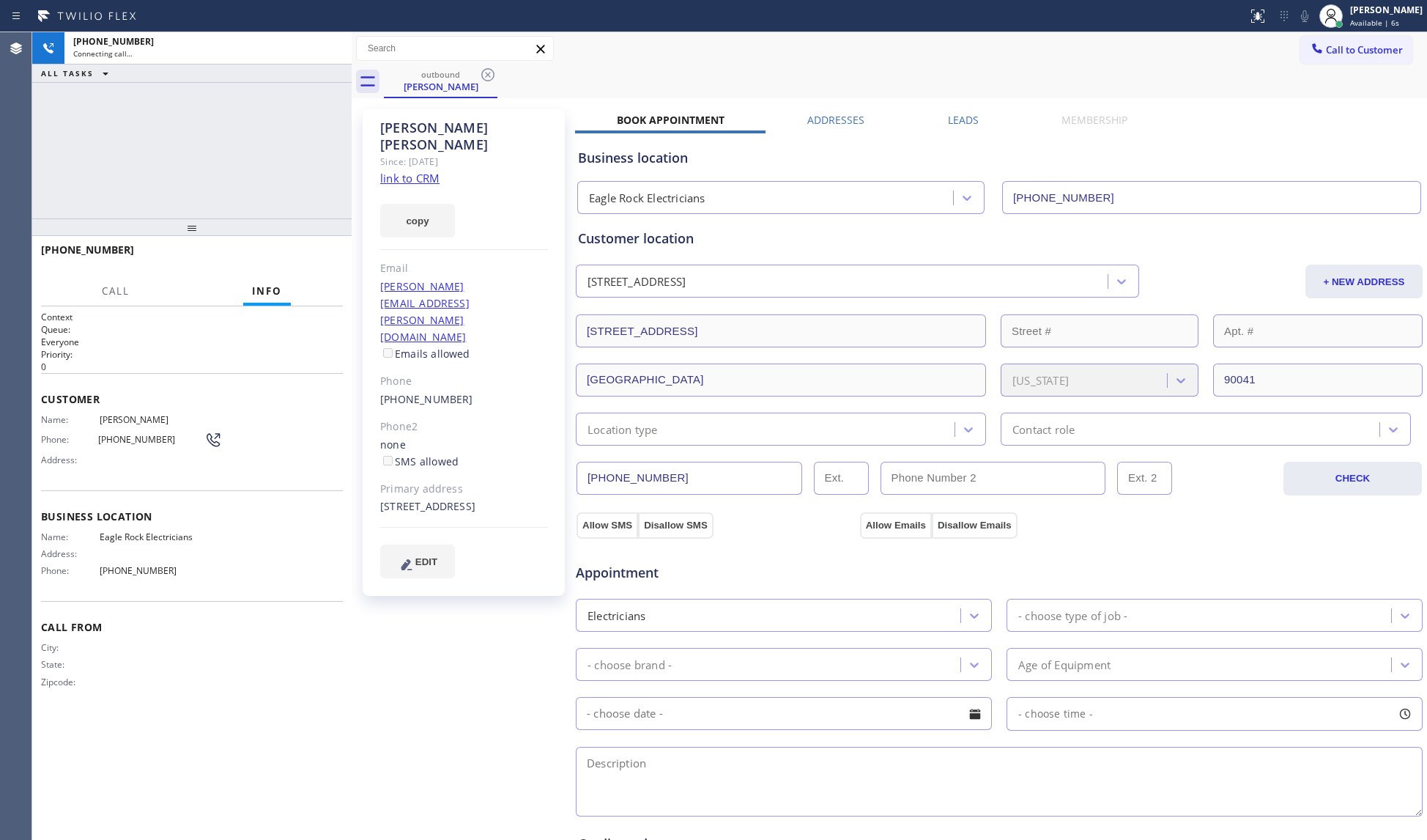
click at [1235, 69] on div "outbound Aaron Gershman" at bounding box center [906, 82] width 1044 height 33
click at [1361, 20] on span "Available | 7s" at bounding box center [1375, 23] width 49 height 11
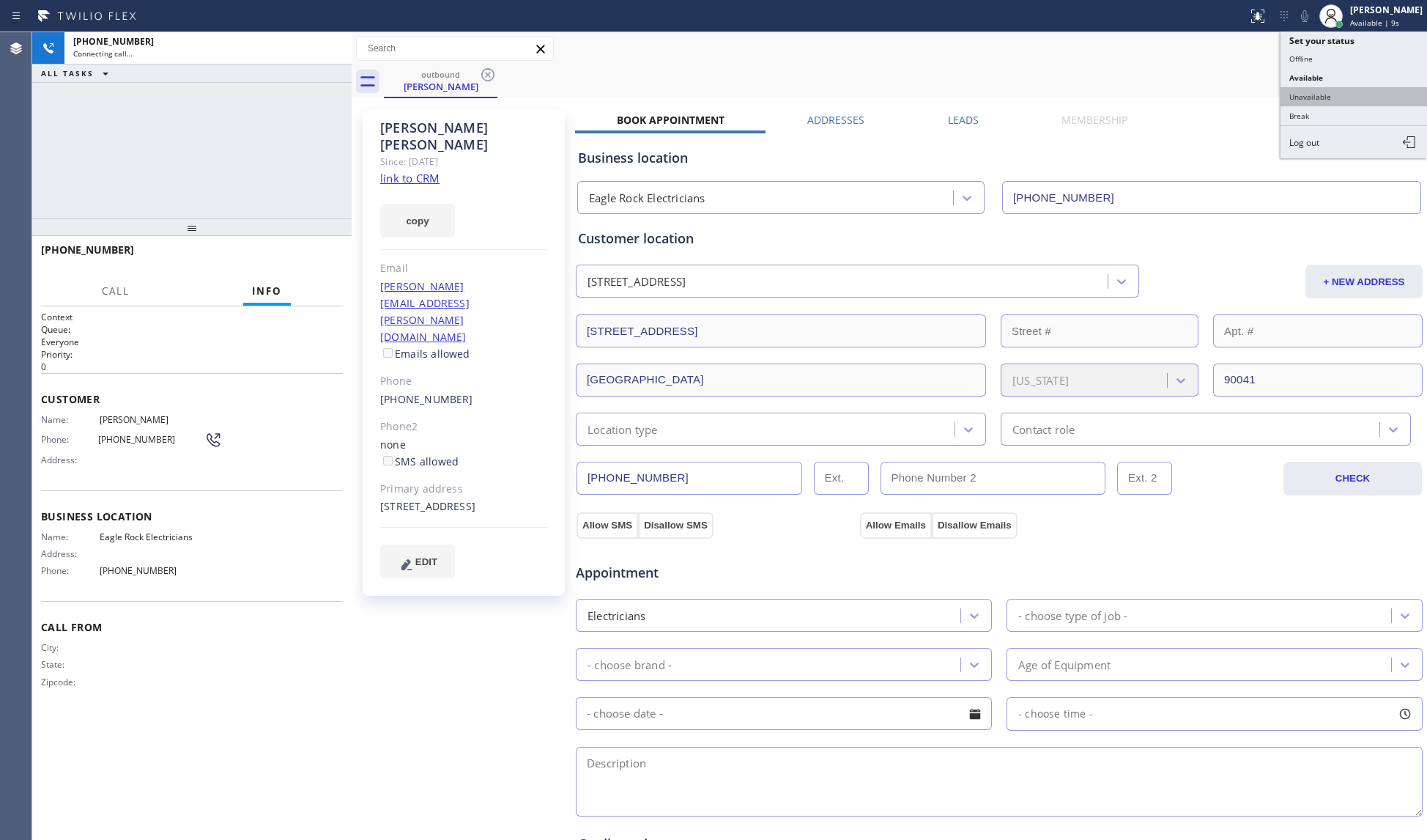
click at [1303, 98] on button "Unavailable" at bounding box center [1354, 97] width 147 height 19
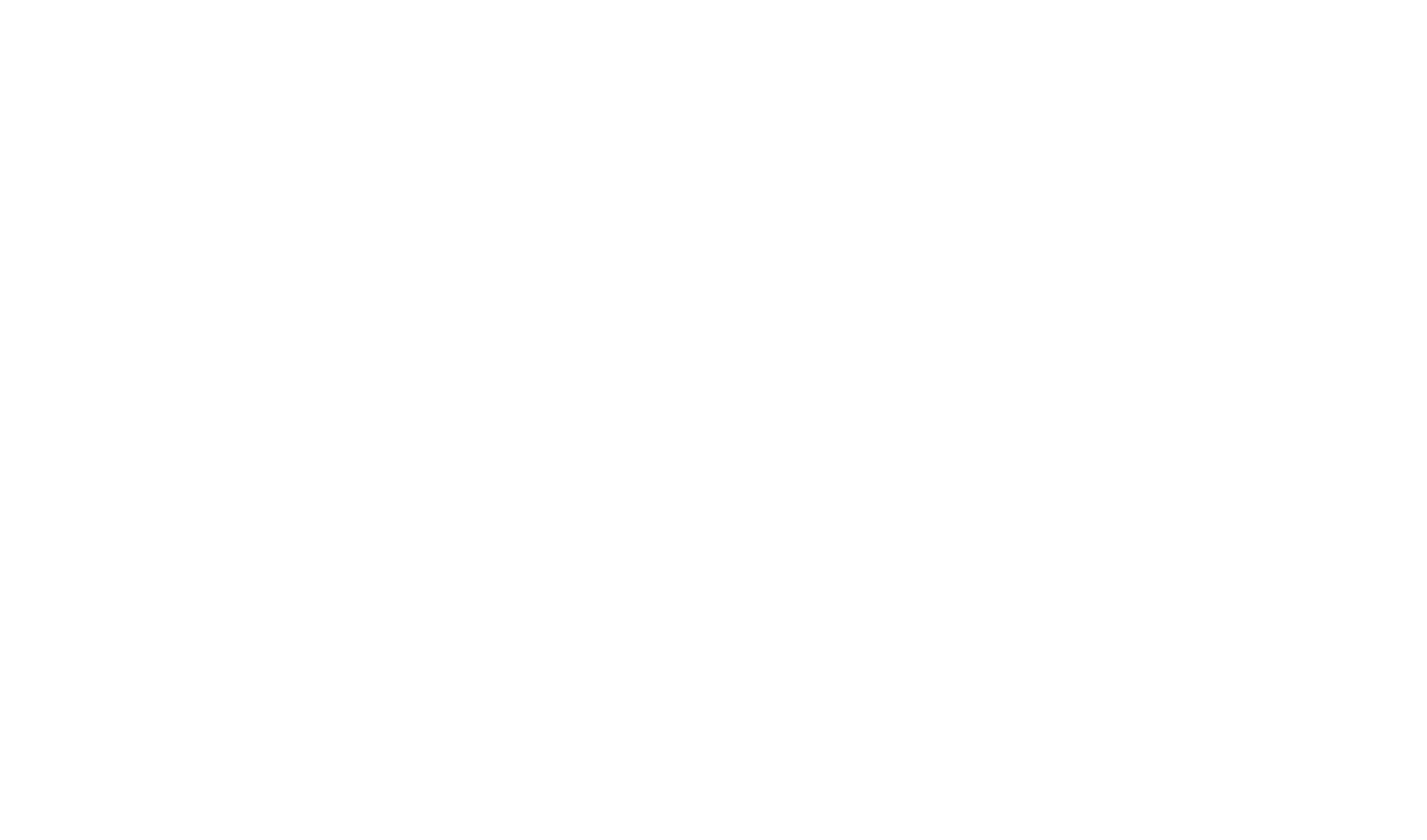
click at [353, 396] on div at bounding box center [714, 420] width 1427 height 840
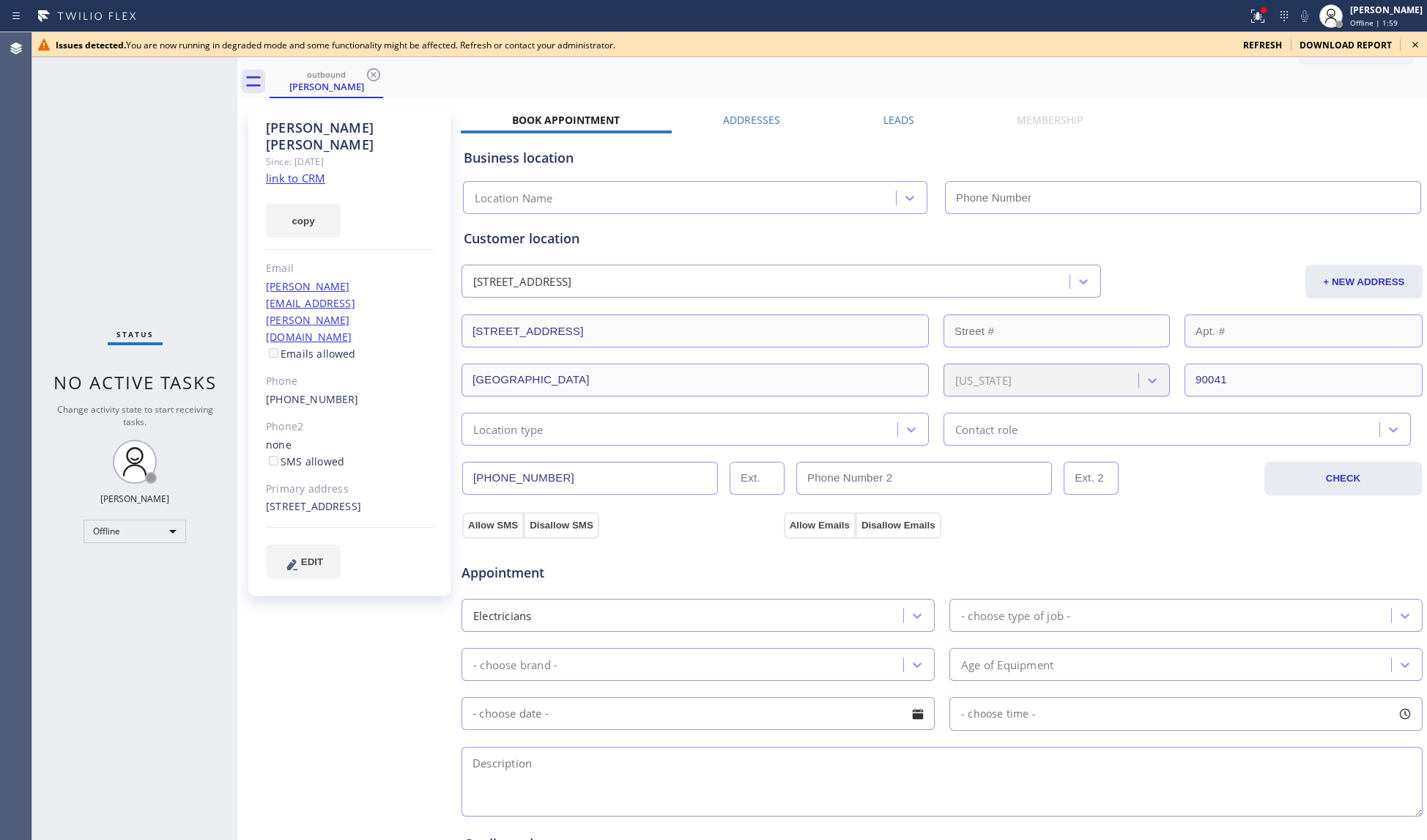
type input "[PHONE_NUMBER]"
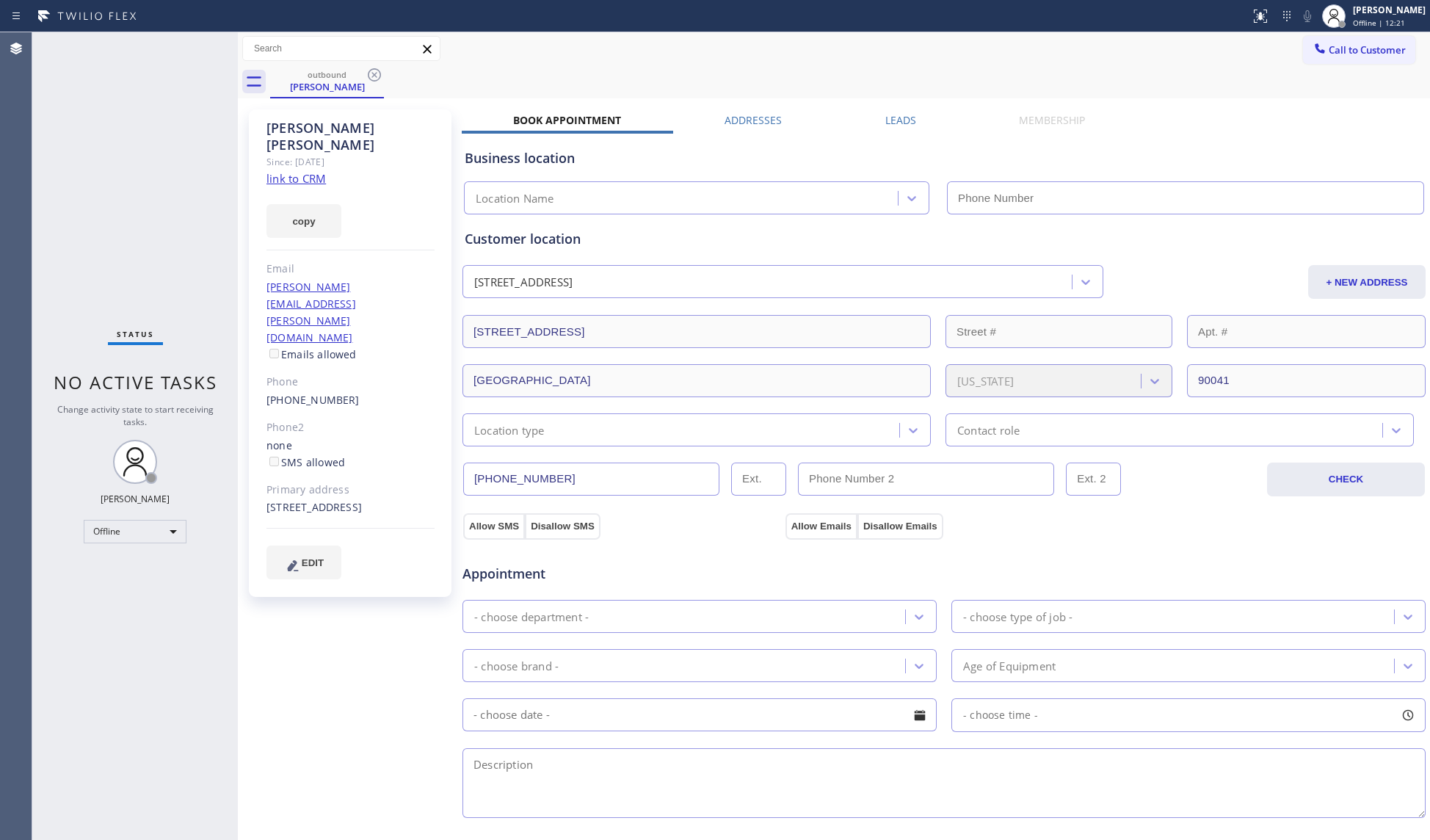
type input "[PHONE_NUMBER]"
click at [1390, 22] on span "Offline | 12:23" at bounding box center [1379, 23] width 52 height 11
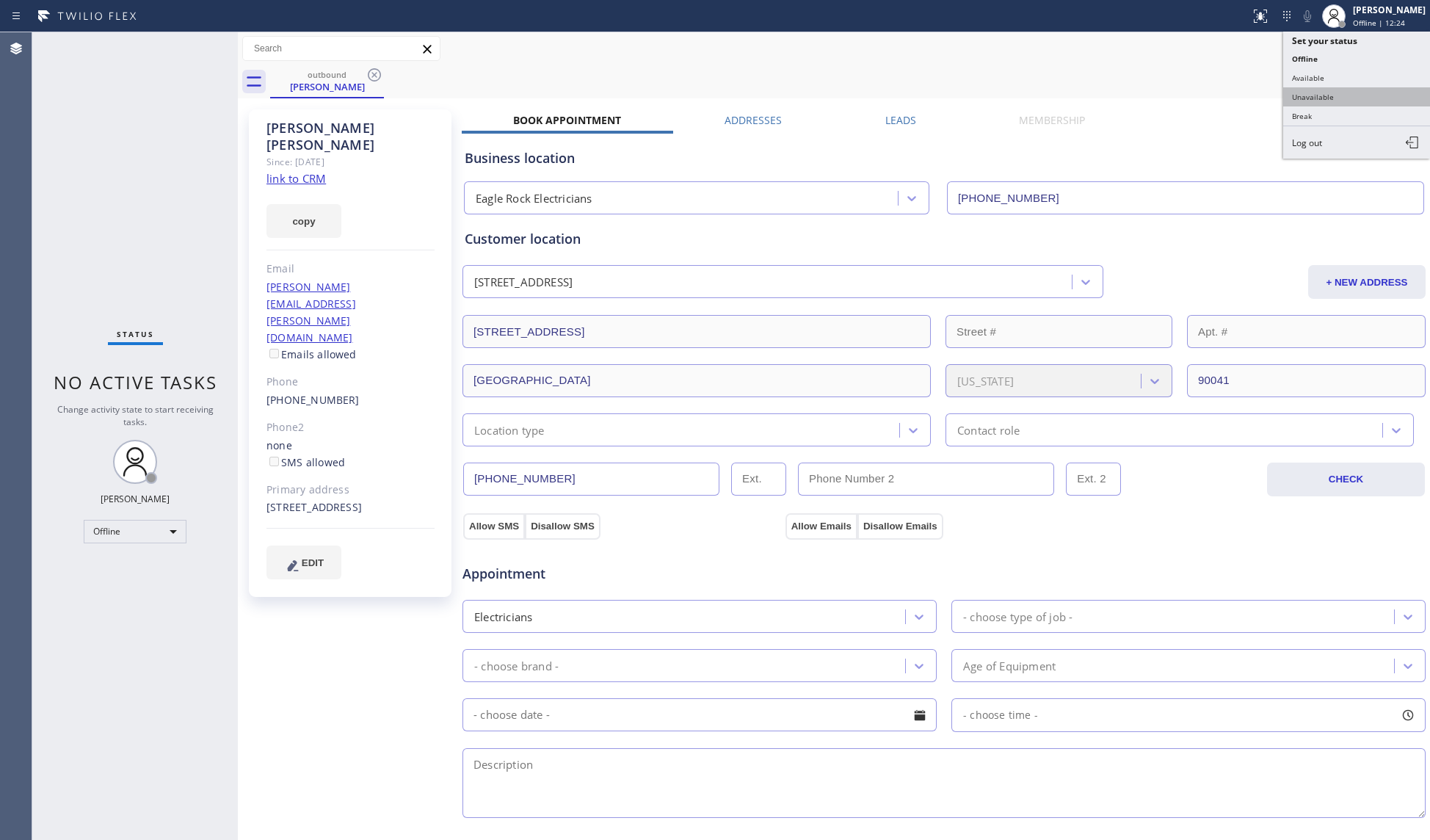
click at [1320, 97] on button "Unavailable" at bounding box center [1357, 97] width 147 height 19
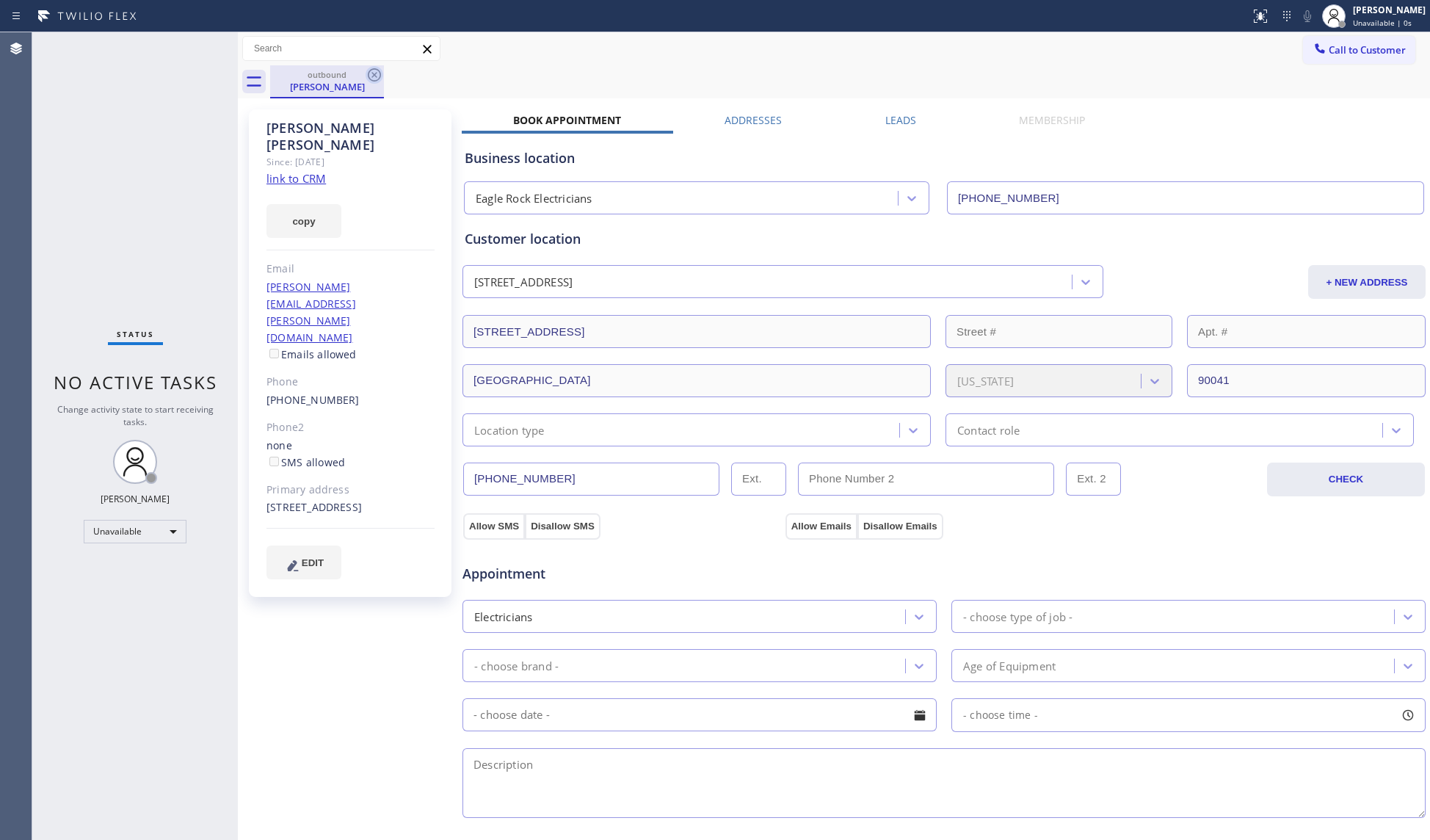
click at [376, 69] on icon at bounding box center [374, 75] width 13 height 13
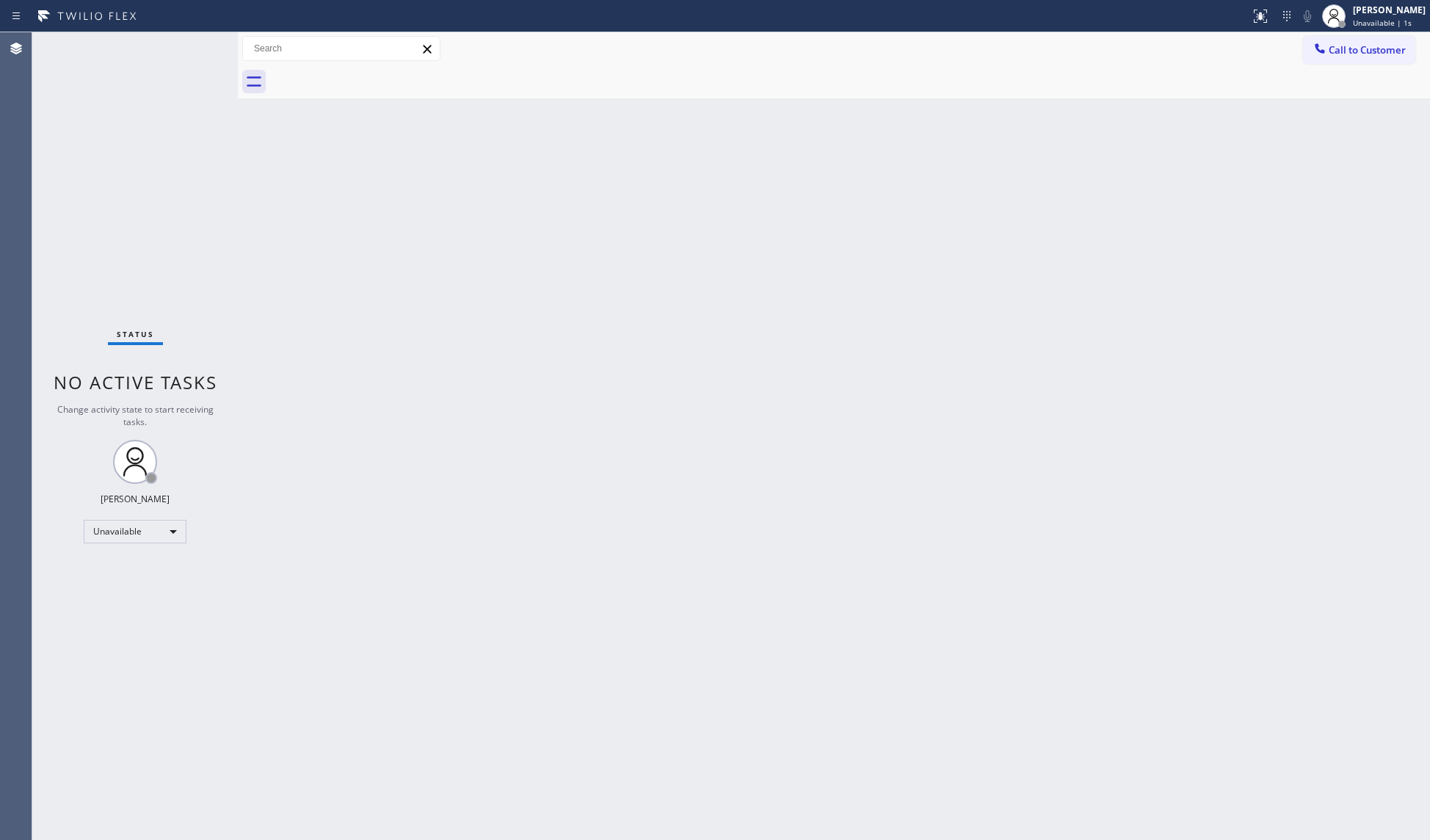
click at [497, 114] on div "Back to Dashboard Change Sender ID Customers Technicians Select a contact Outbo…" at bounding box center [834, 436] width 1192 height 807
click at [1320, 25] on div at bounding box center [1334, 16] width 33 height 33
click at [1323, 110] on button "Break" at bounding box center [1357, 116] width 147 height 19
drag, startPoint x: 1348, startPoint y: 7, endPoint x: 1355, endPoint y: 30, distance: 24.0
click at [1348, 7] on div at bounding box center [1334, 16] width 33 height 33
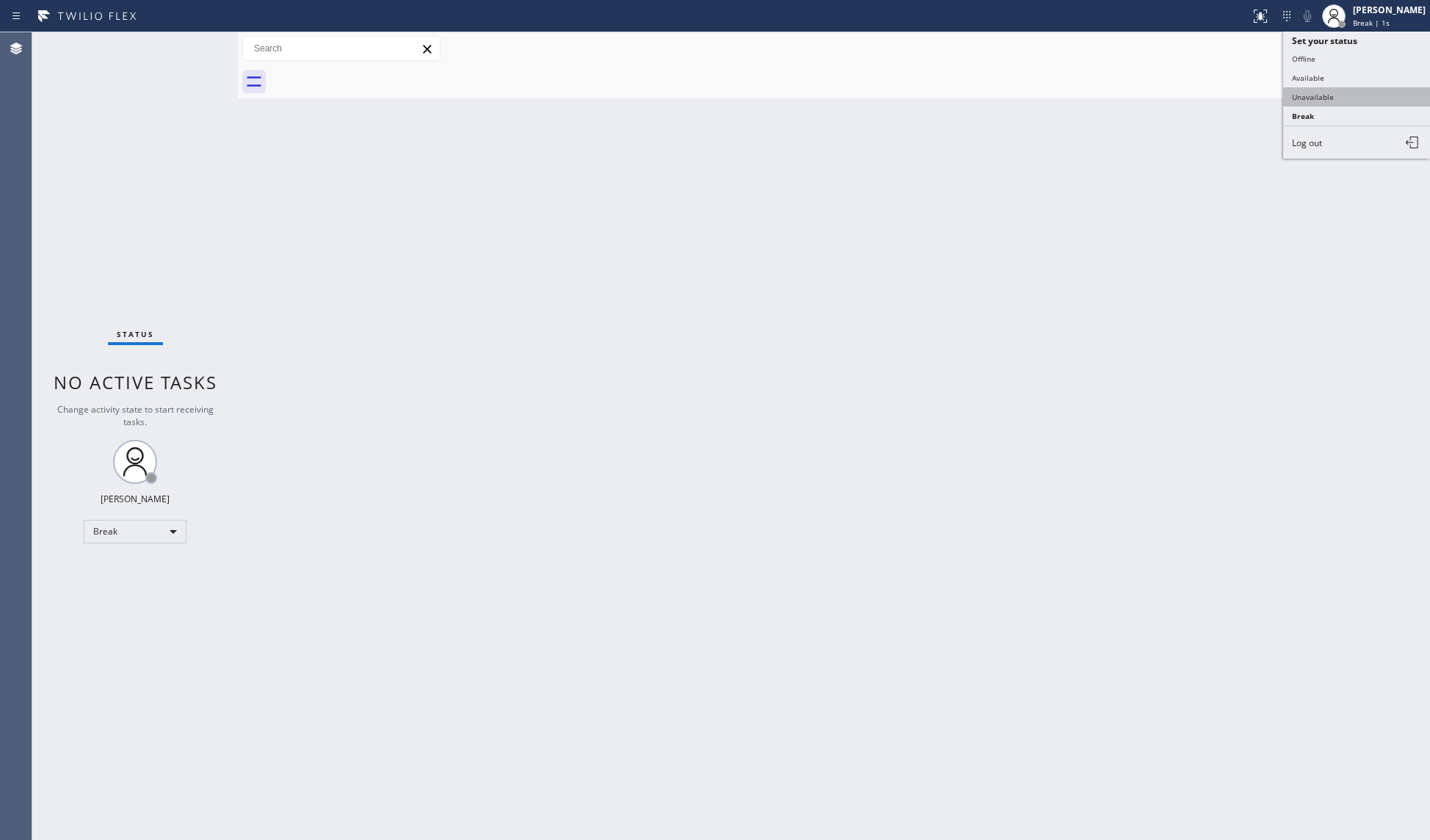
click at [1351, 92] on button "Unavailable" at bounding box center [1357, 97] width 147 height 19
click at [838, 308] on div "Back to Dashboard Change Sender ID Customers Technicians Select a contact Outbo…" at bounding box center [834, 436] width 1192 height 807
click at [1338, 55] on span "Call to Customer" at bounding box center [1367, 49] width 77 height 13
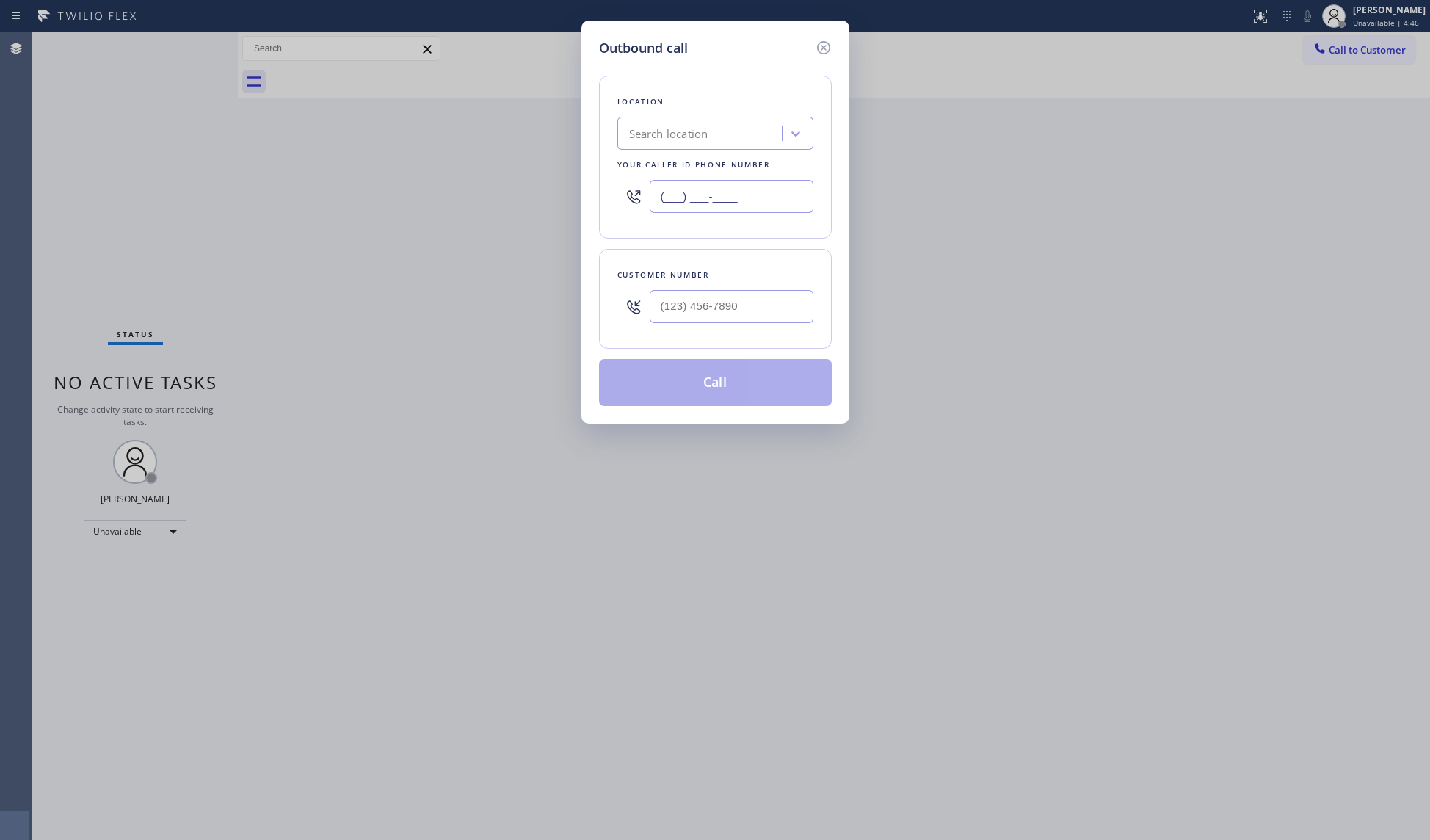
drag, startPoint x: 770, startPoint y: 201, endPoint x: 635, endPoint y: 203, distance: 135.0
click at [635, 203] on div "(___) ___-____" at bounding box center [715, 196] width 196 height 48
paste input "760) 452-3788"
type input "[PHONE_NUMBER]"
drag, startPoint x: 684, startPoint y: 312, endPoint x: 688, endPoint y: 299, distance: 13.6
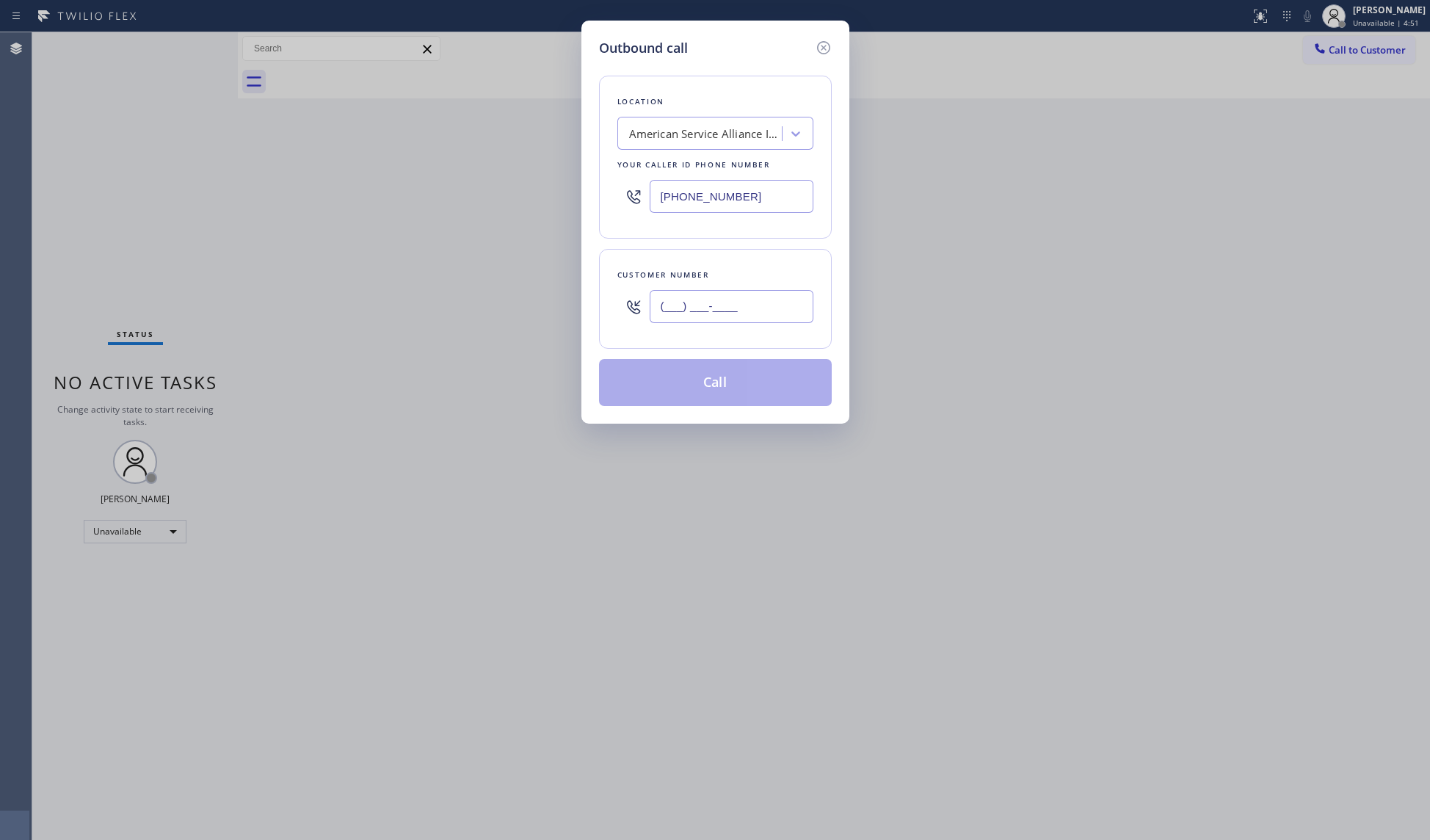
click at [685, 312] on input "(___) ___-____" at bounding box center [732, 306] width 164 height 33
paste input "760) 341-7384"
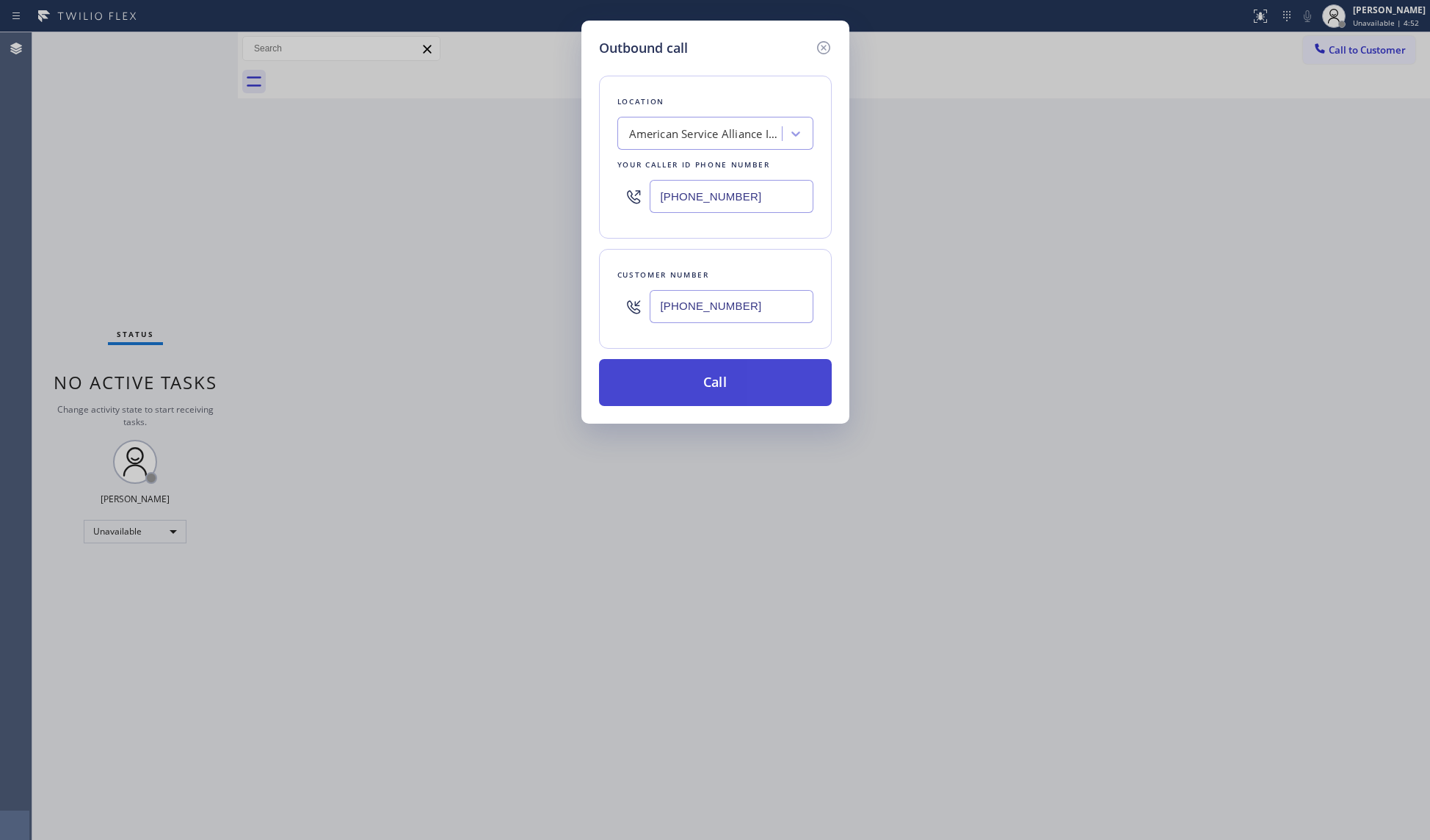
type input "[PHONE_NUMBER]"
click at [721, 385] on button "Call" at bounding box center [715, 382] width 232 height 47
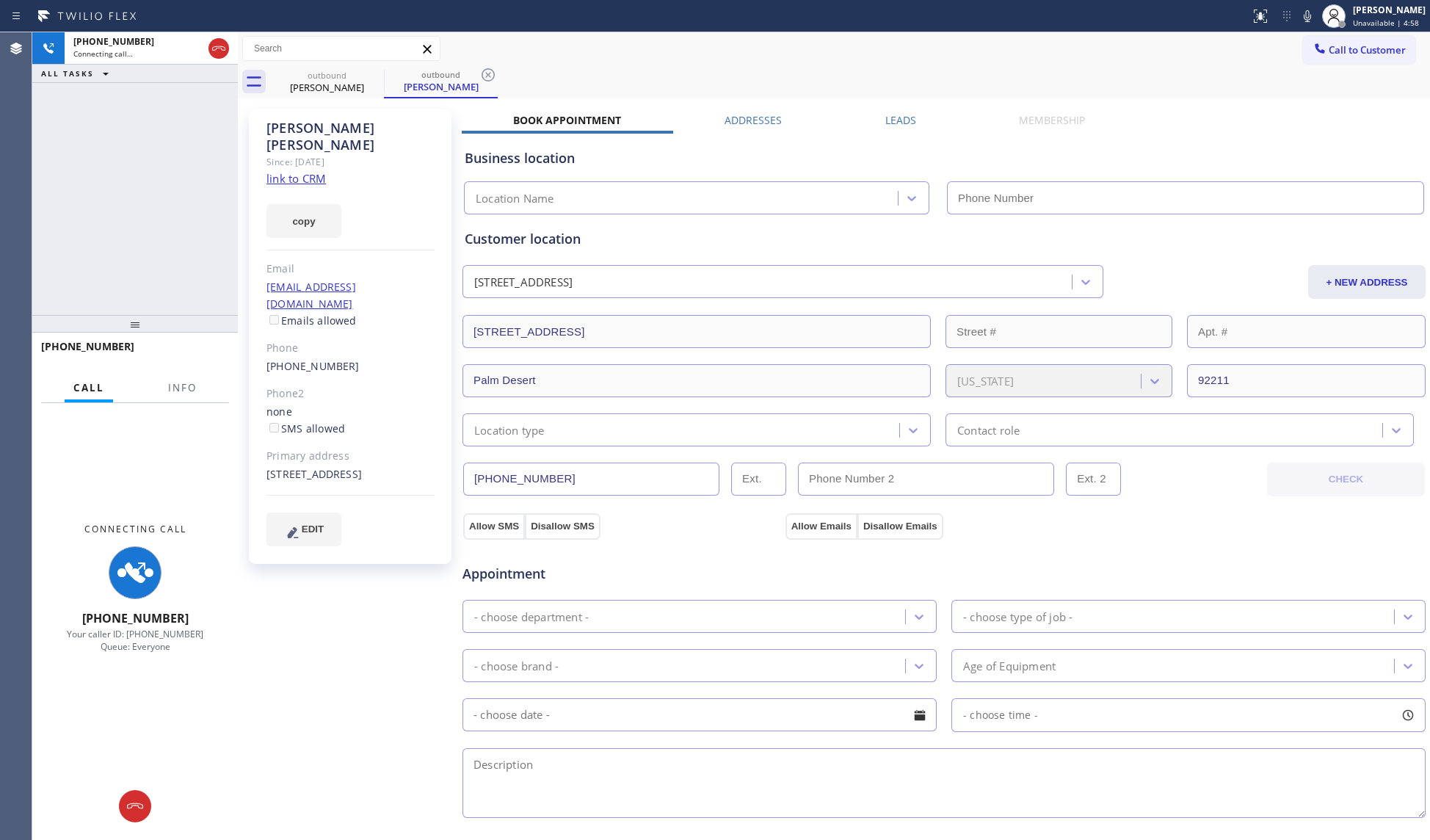
type input "[PHONE_NUMBER]"
click at [143, 388] on div "Call Info" at bounding box center [135, 387] width 188 height 29
click at [180, 387] on span "Info" at bounding box center [182, 387] width 29 height 13
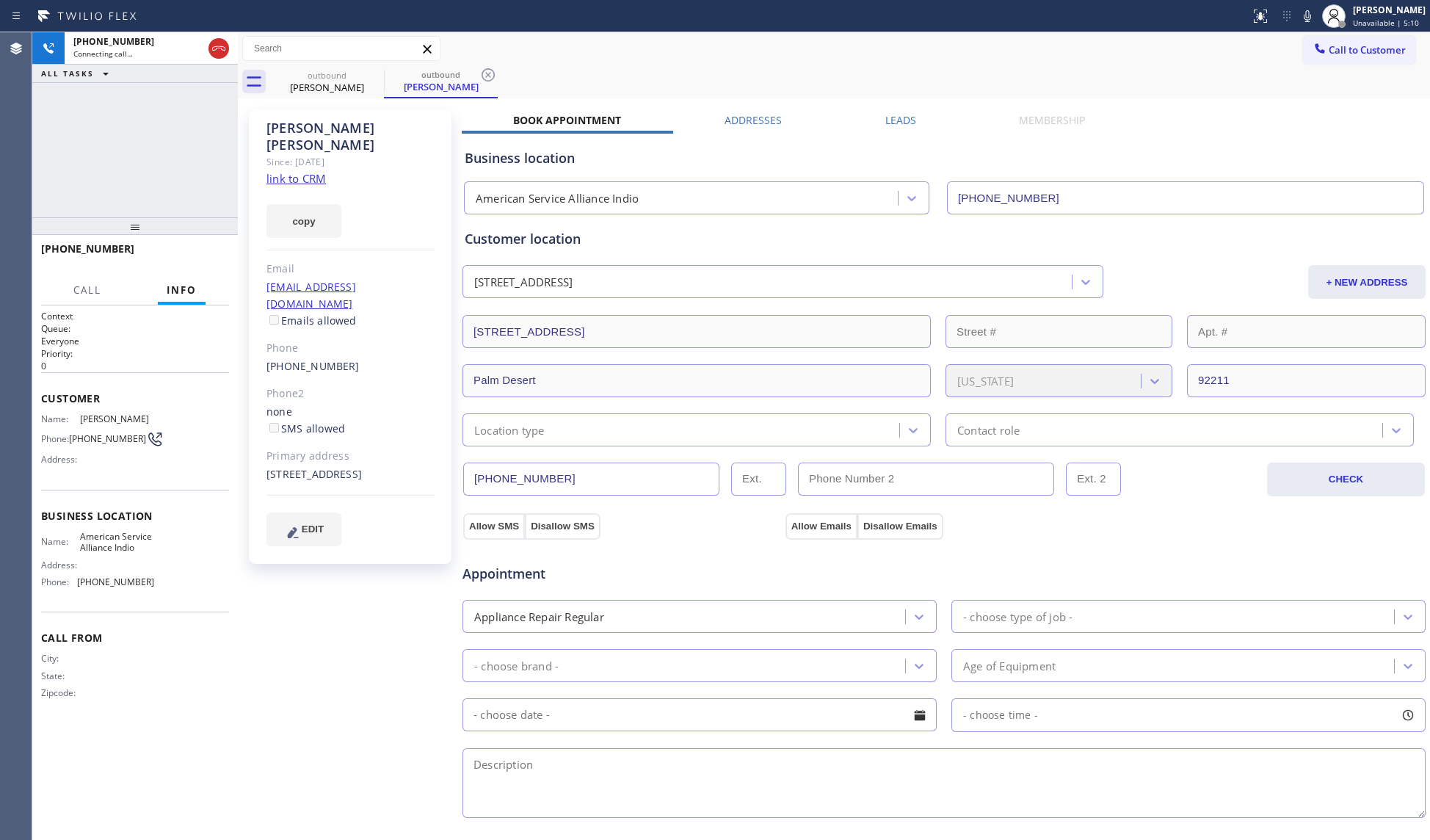
drag, startPoint x: 142, startPoint y: 325, endPoint x: 195, endPoint y: 182, distance: 152.5
click at [138, 226] on div at bounding box center [135, 226] width 205 height 18
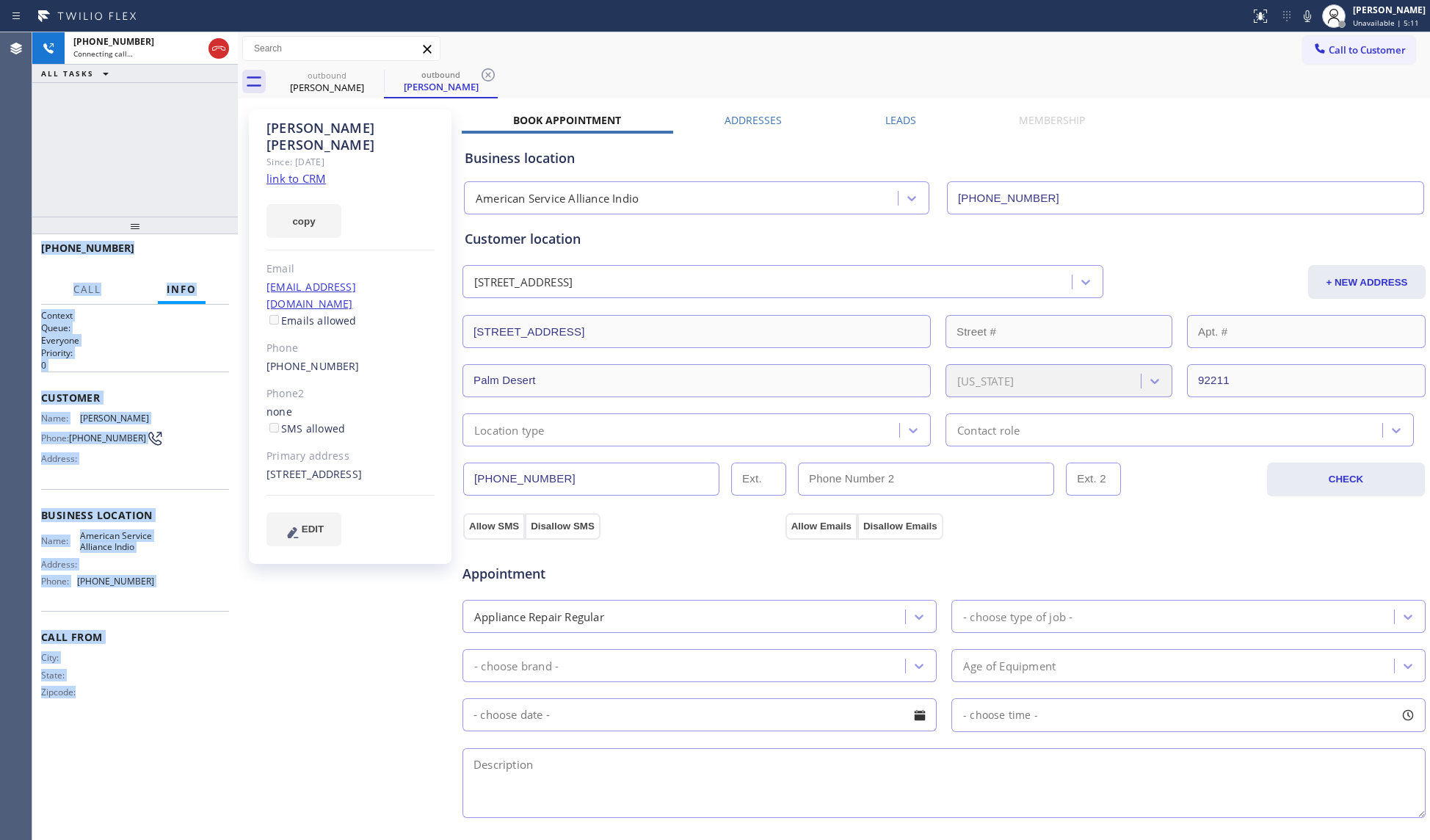
click at [238, 151] on div "[PHONE_NUMBER] Connecting call… ALL TASKS ALL TASKS ACTIVE TASKS TASKS IN WRAP …" at bounding box center [732, 436] width 1398 height 807
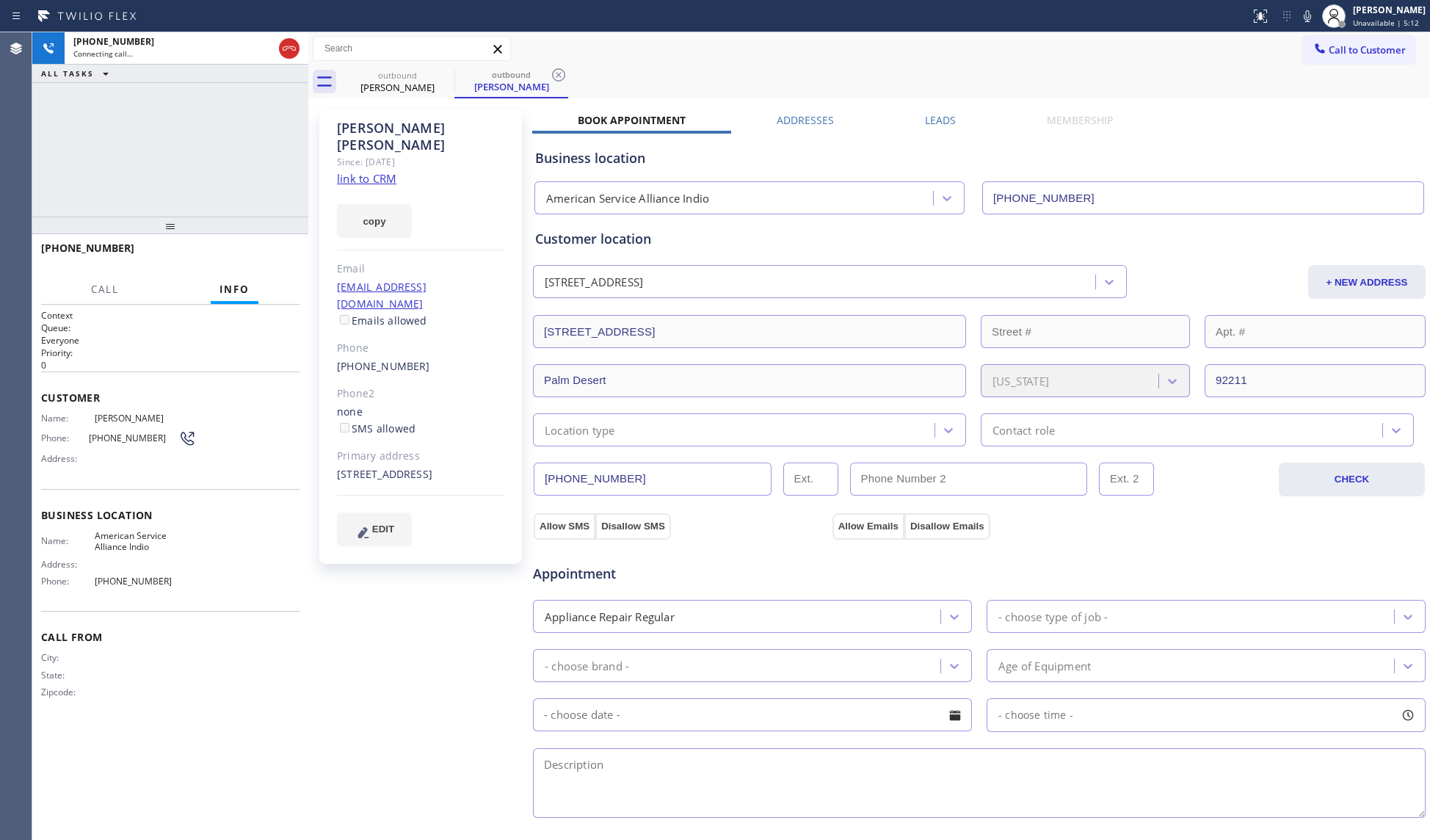
drag, startPoint x: 239, startPoint y: 151, endPoint x: 323, endPoint y: 159, distance: 84.4
click at [308, 159] on div at bounding box center [308, 436] width 0 height 807
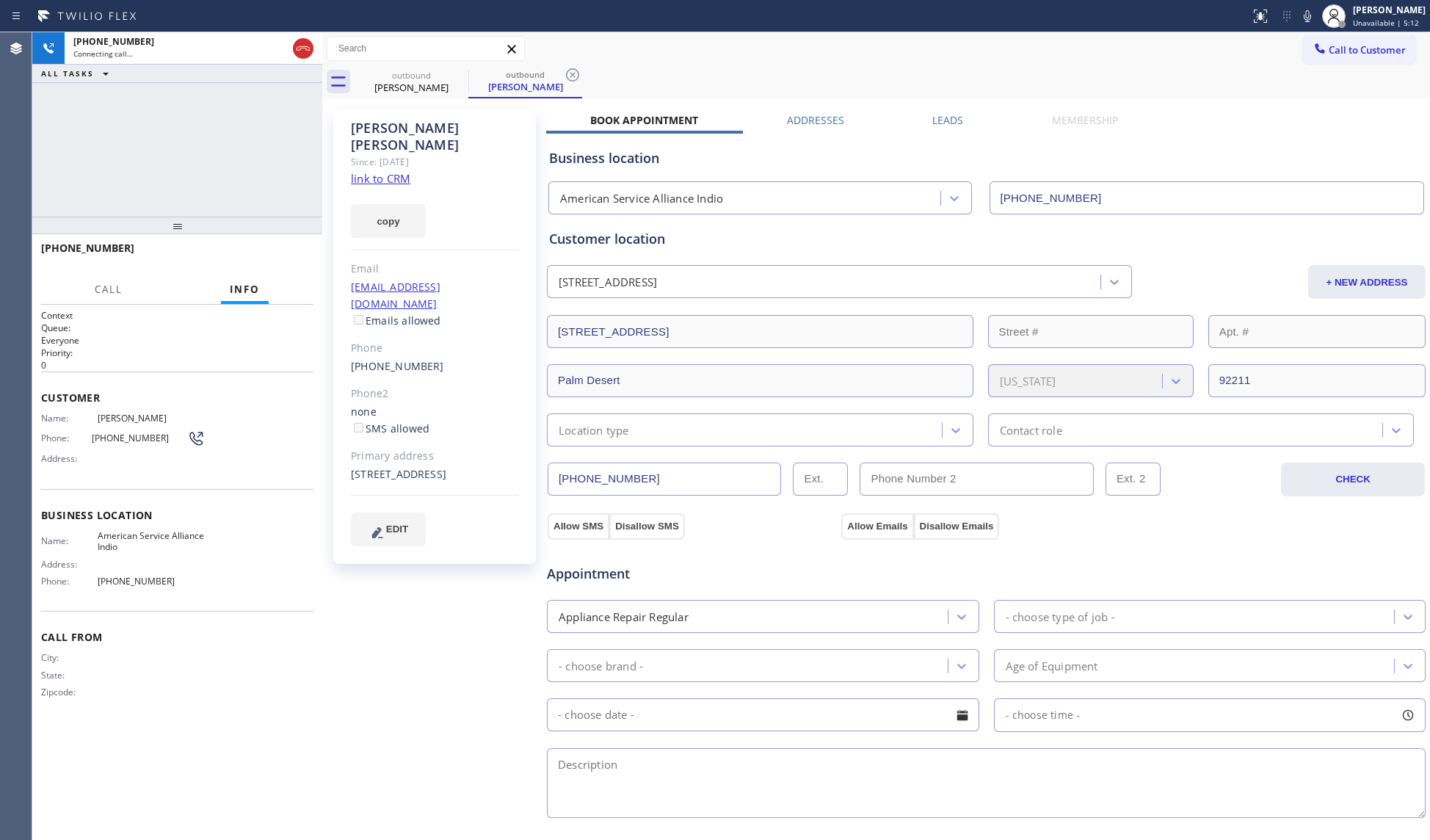
click at [256, 157] on div "[PHONE_NUMBER] Connecting call… ALL TASKS ALL TASKS ACTIVE TASKS TASKS IN WRAP …" at bounding box center [177, 124] width 290 height 184
click at [308, 42] on icon at bounding box center [303, 48] width 18 height 18
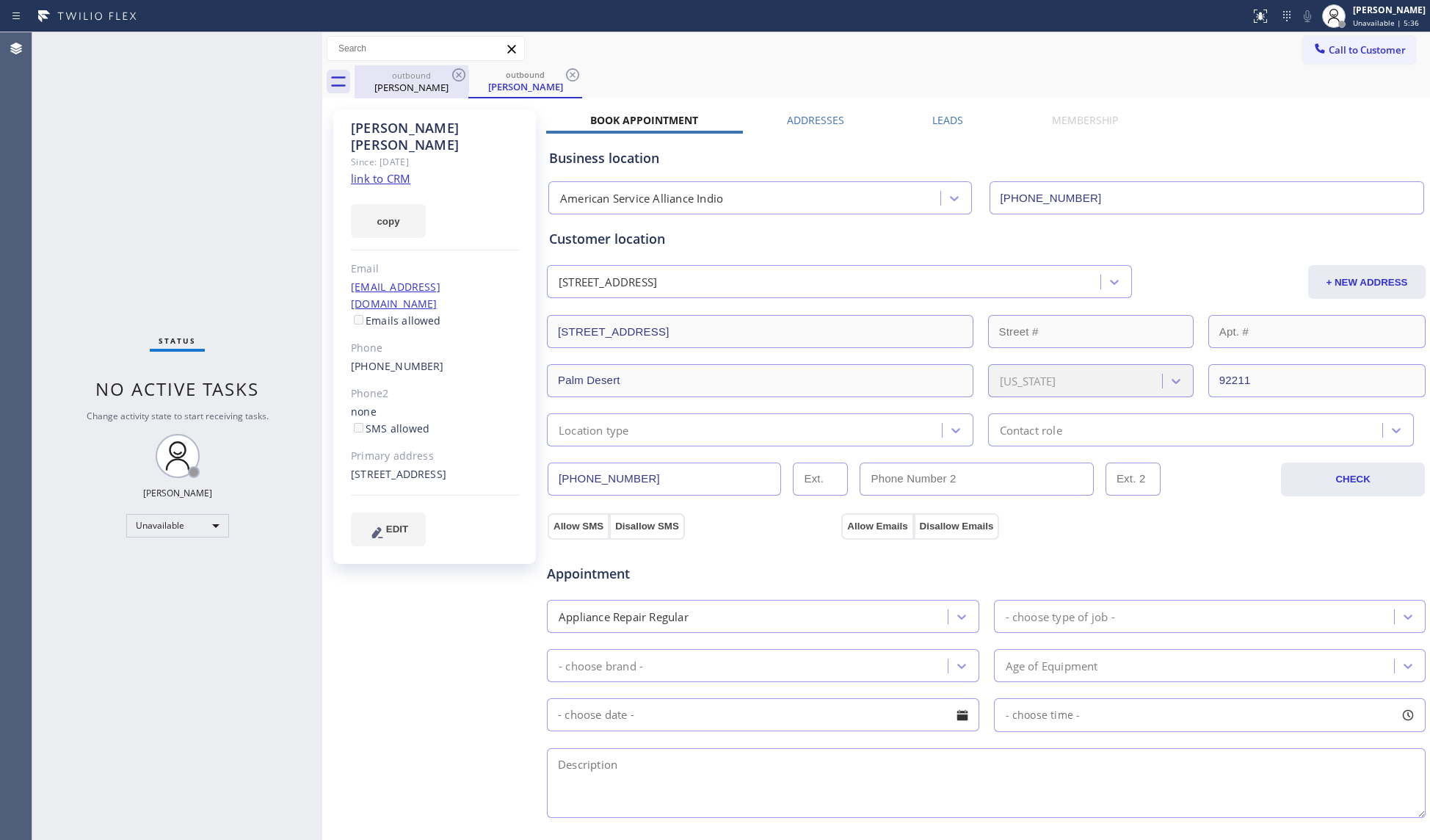
drag, startPoint x: 439, startPoint y: 94, endPoint x: 451, endPoint y: 88, distance: 13.4
click at [444, 92] on div "outbound [PERSON_NAME]" at bounding box center [411, 82] width 111 height 33
click at [455, 77] on icon at bounding box center [459, 75] width 18 height 18
click at [456, 77] on icon at bounding box center [459, 75] width 18 height 18
click at [457, 77] on div "outbound [PERSON_NAME]" at bounding box center [893, 82] width 1076 height 33
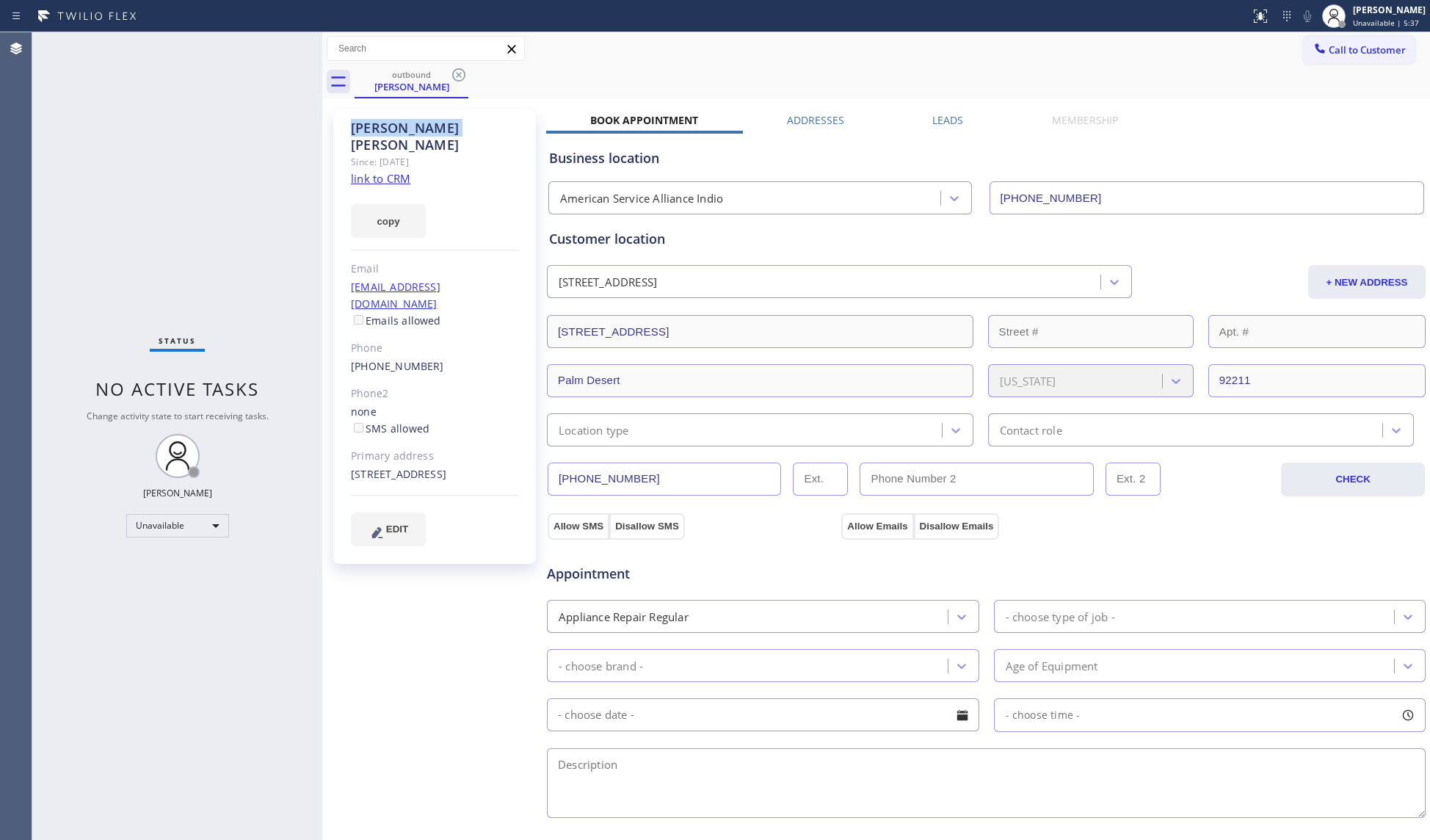
click at [460, 77] on div "outbound [PERSON_NAME]" at bounding box center [893, 82] width 1076 height 33
click at [467, 72] on div "outbound [PERSON_NAME]" at bounding box center [893, 82] width 1076 height 33
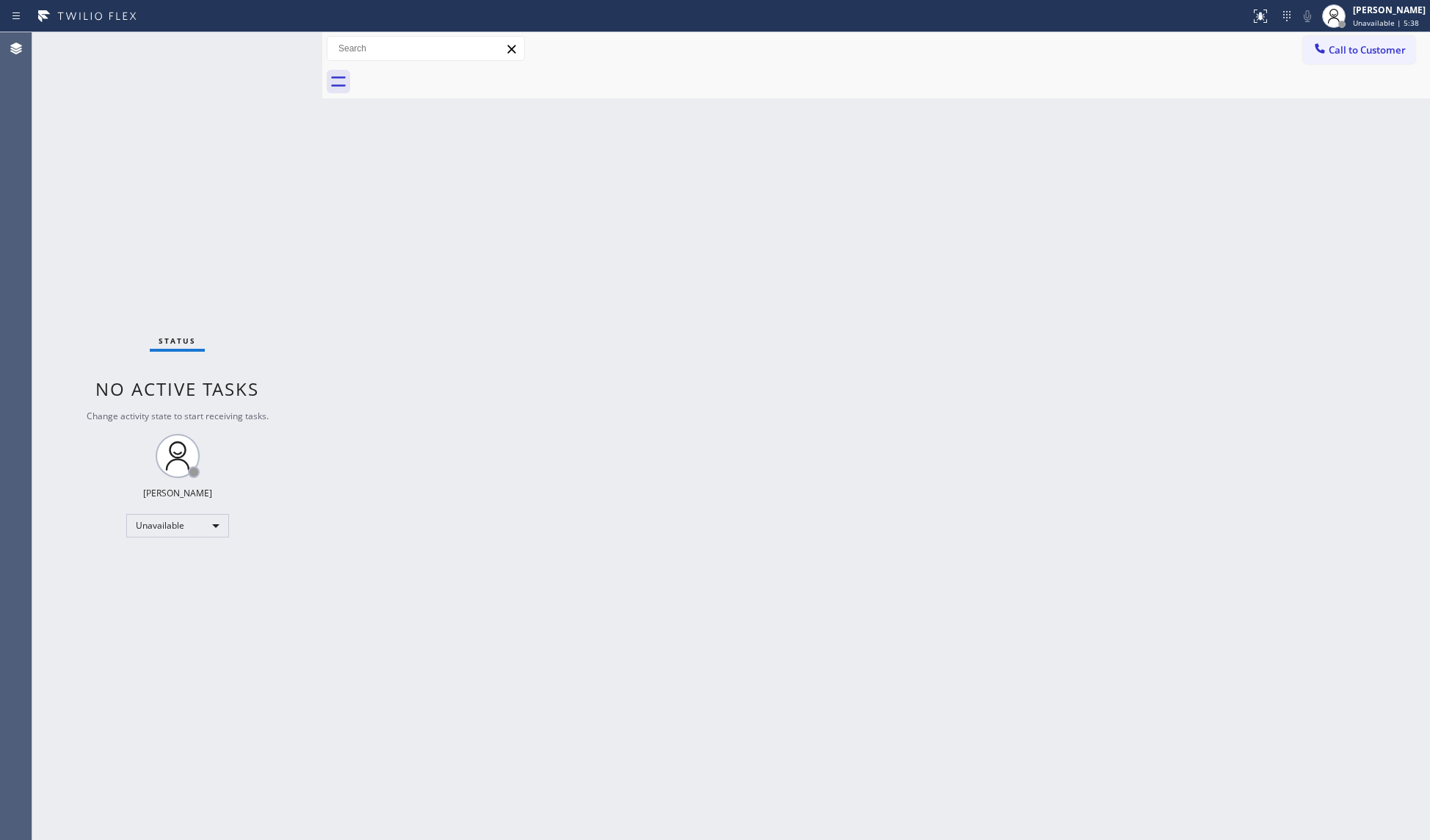
click at [436, 239] on div "Back to Dashboard Change Sender ID Customers Technicians Select a contact Outbo…" at bounding box center [876, 436] width 1108 height 807
click at [697, 250] on div "Back to Dashboard Change Sender ID Customers Technicians Select a contact Outbo…" at bounding box center [876, 436] width 1108 height 807
click at [1366, 55] on span "Call to Customer" at bounding box center [1367, 49] width 77 height 13
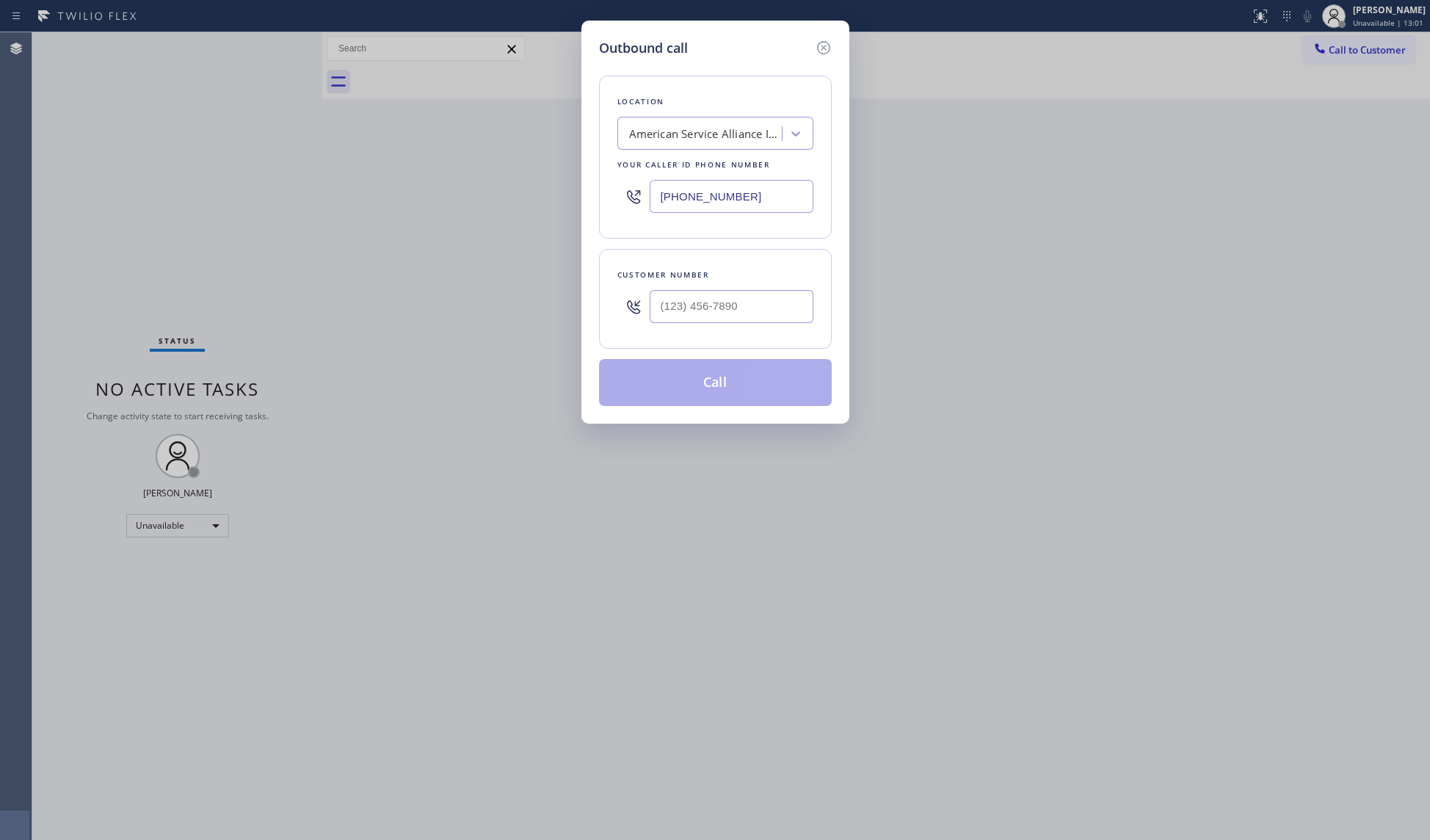
drag, startPoint x: 744, startPoint y: 197, endPoint x: 594, endPoint y: 192, distance: 150.1
click at [594, 192] on div "Outbound call Location American Service Alliance Indio Your caller id phone num…" at bounding box center [715, 222] width 268 height 403
paste input "206) 569-4206"
type input "[PHONE_NUMBER]"
click at [761, 306] on input "(___) ___-____" at bounding box center [732, 306] width 164 height 33
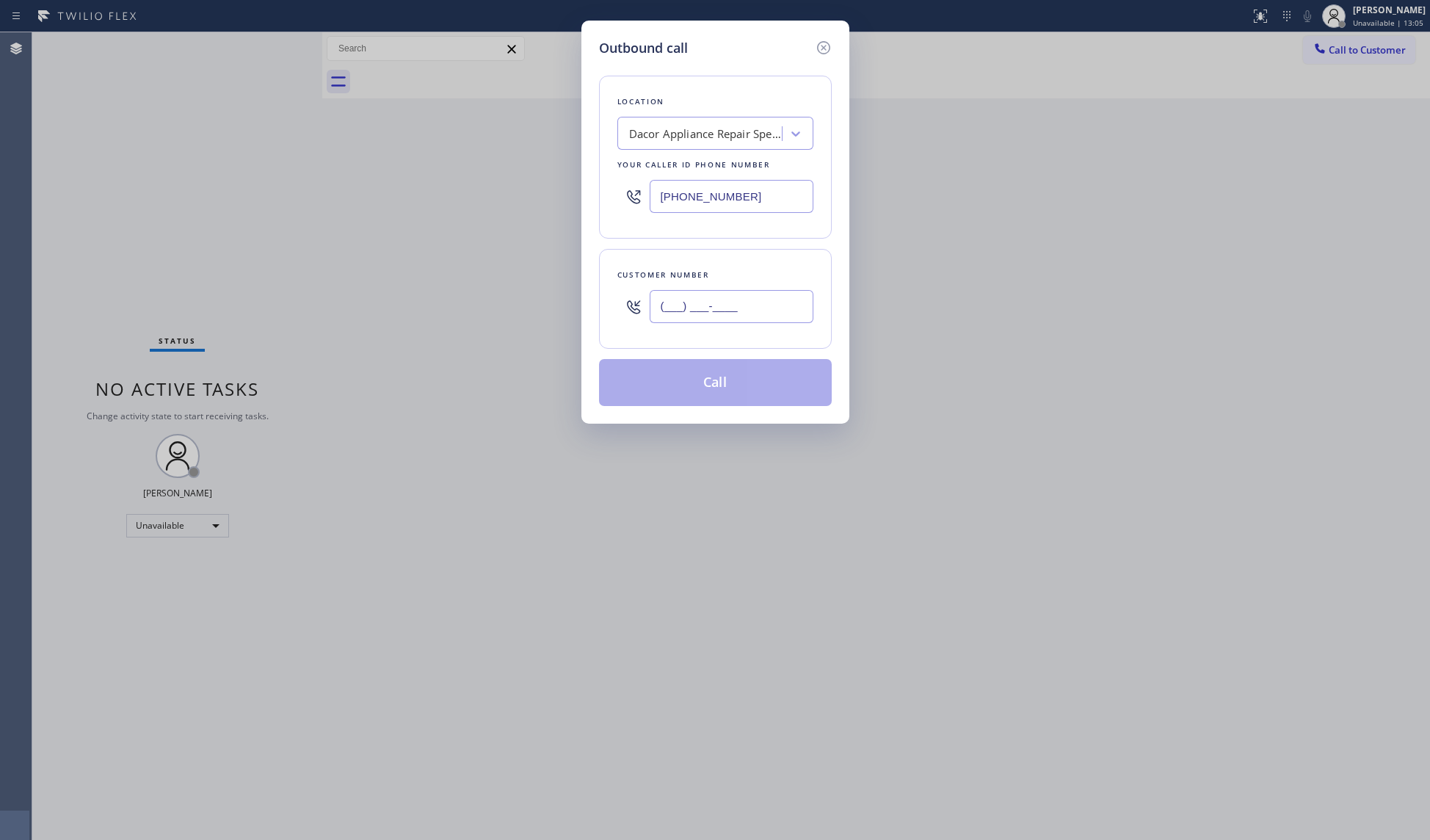
paste input "336) 207-6104"
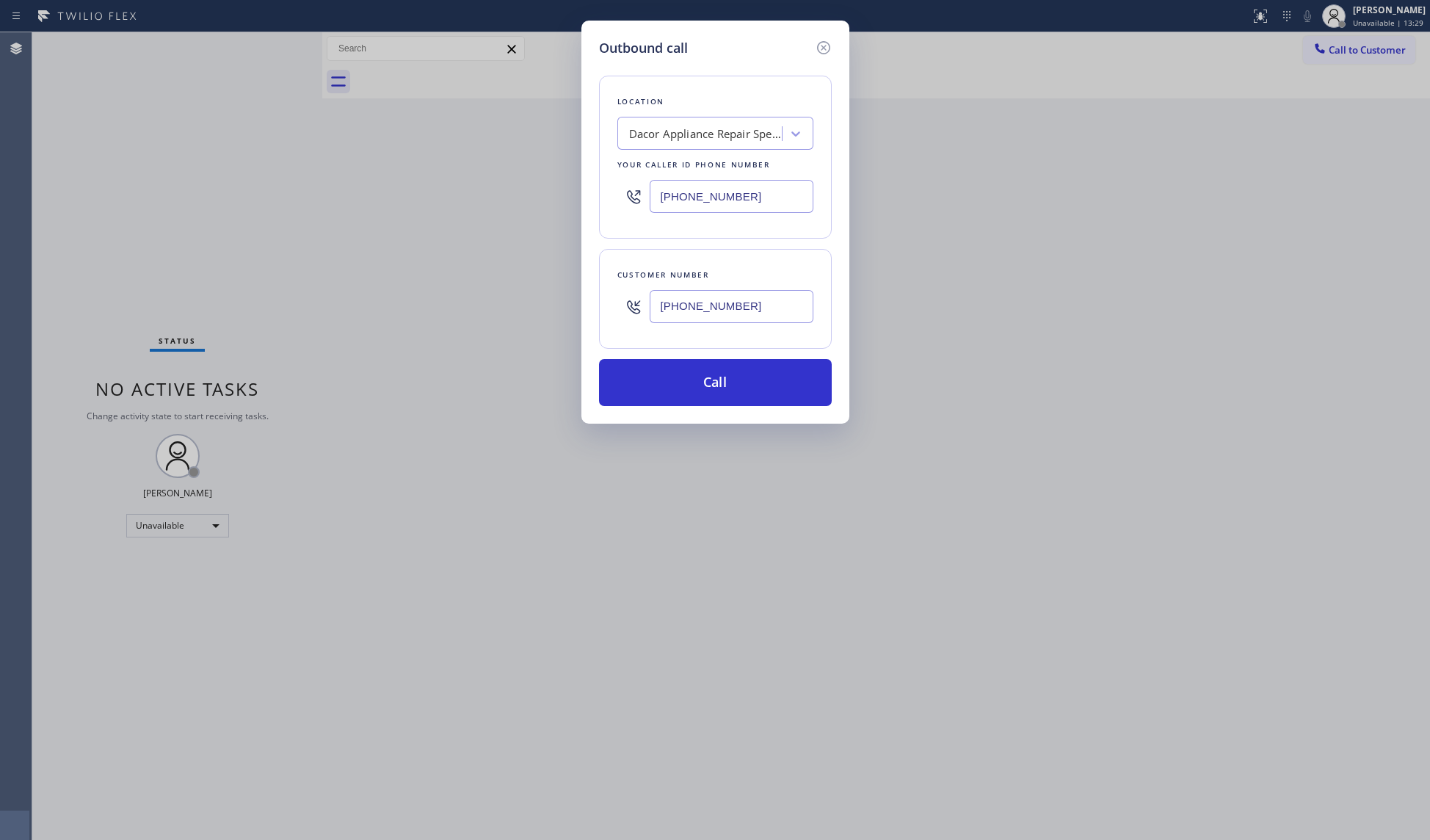
type input "[PHONE_NUMBER]"
click at [651, 338] on div "Customer number [PHONE_NUMBER]" at bounding box center [715, 298] width 232 height 99
click at [706, 377] on button "Call" at bounding box center [715, 382] width 232 height 47
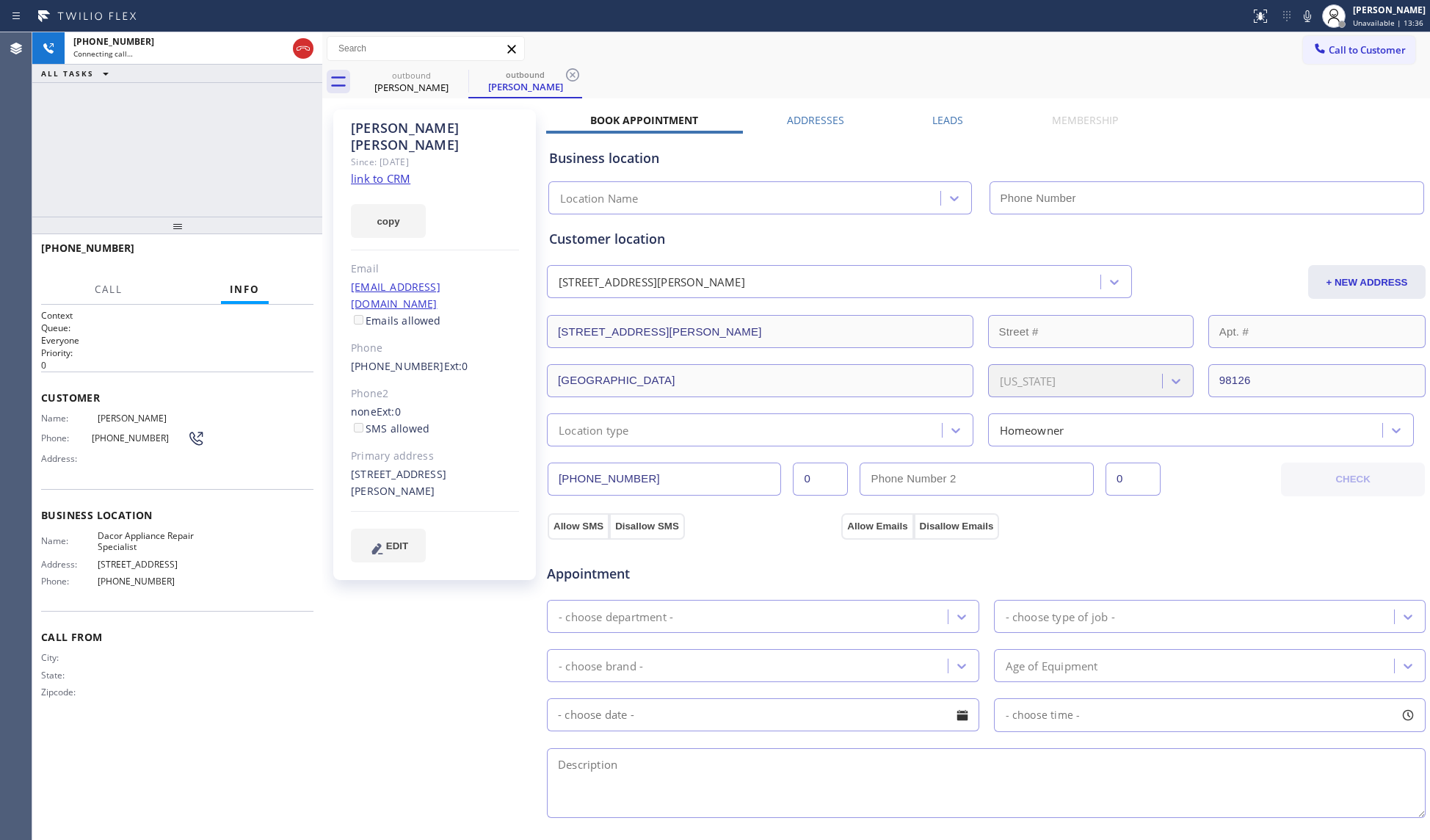
type input "[PHONE_NUMBER]"
click at [576, 77] on icon at bounding box center [572, 75] width 18 height 18
click at [581, 75] on div "outbound [PERSON_NAME]" at bounding box center [893, 82] width 1076 height 33
click at [917, 51] on div "Call to Customer Outbound call Location Dacor Appliance Repair Specialist Your …" at bounding box center [876, 48] width 1108 height 26
drag, startPoint x: 1229, startPoint y: 239, endPoint x: 1276, endPoint y: 238, distance: 47.0
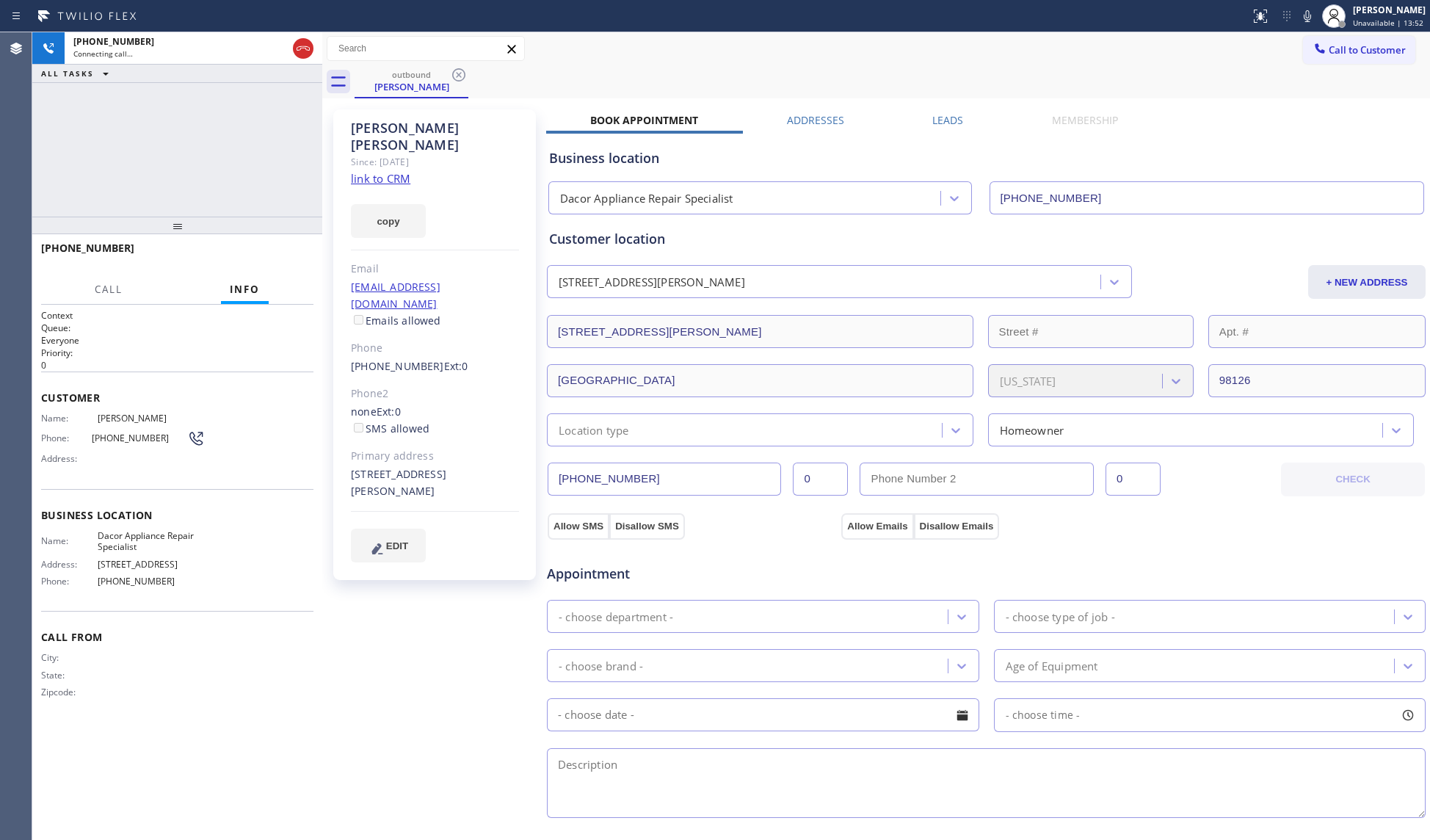
click at [1231, 238] on div "Customer location" at bounding box center [986, 239] width 874 height 20
click at [1031, 65] on div "outbound [PERSON_NAME]" at bounding box center [893, 82] width 1076 height 33
click at [577, 74] on div "outbound [PERSON_NAME]" at bounding box center [893, 82] width 1076 height 33
click at [207, 136] on div "[PHONE_NUMBER] Connecting call… ALL TASKS ALL TASKS ACTIVE TASKS TASKS IN WRAP …" at bounding box center [177, 124] width 290 height 184
click at [262, 260] on button "HANG UP" at bounding box center [280, 254] width 69 height 20
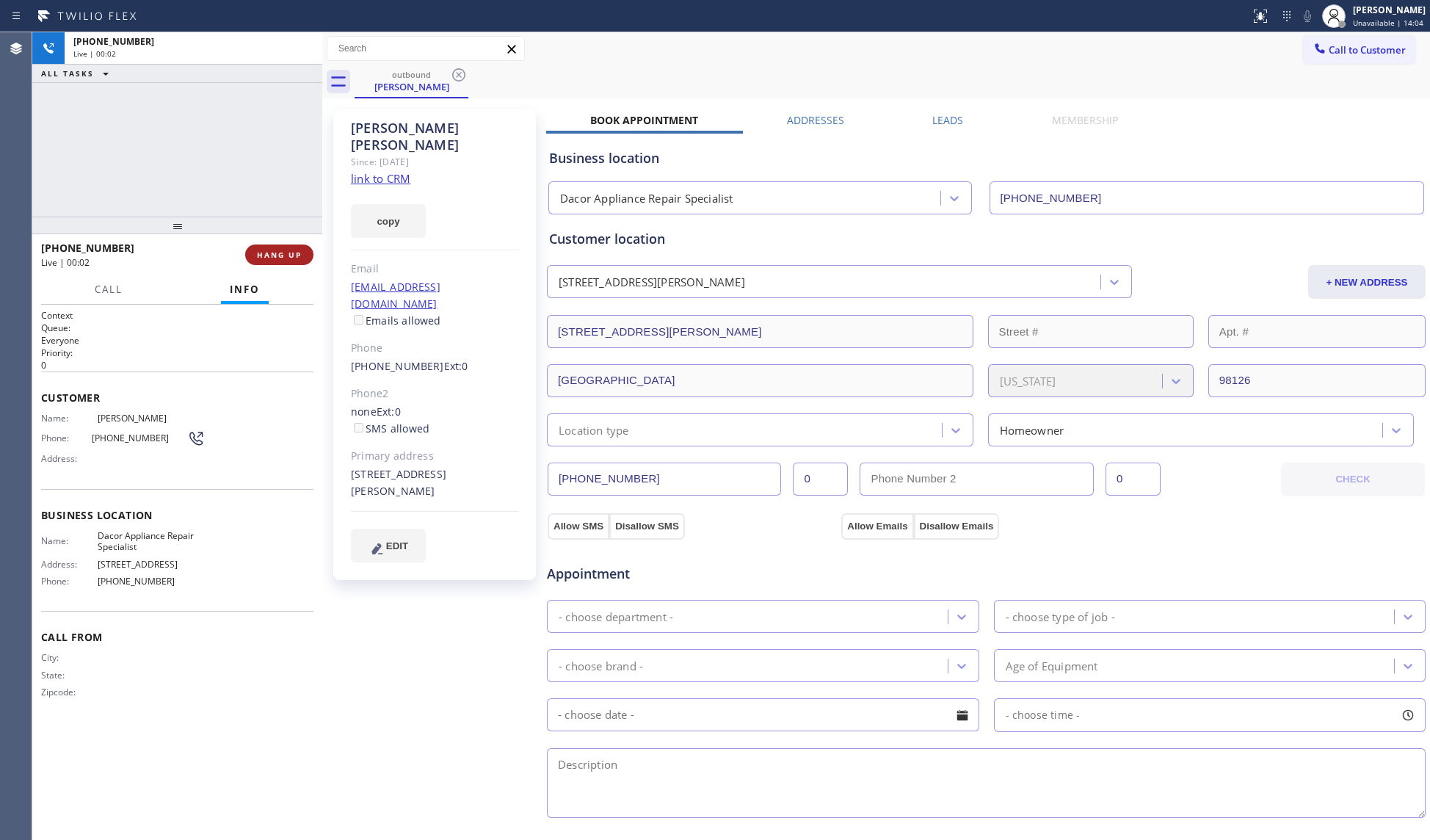
click at [264, 257] on span "HANG UP" at bounding box center [279, 255] width 45 height 11
click at [264, 257] on span "COMPLETE" at bounding box center [276, 255] width 51 height 11
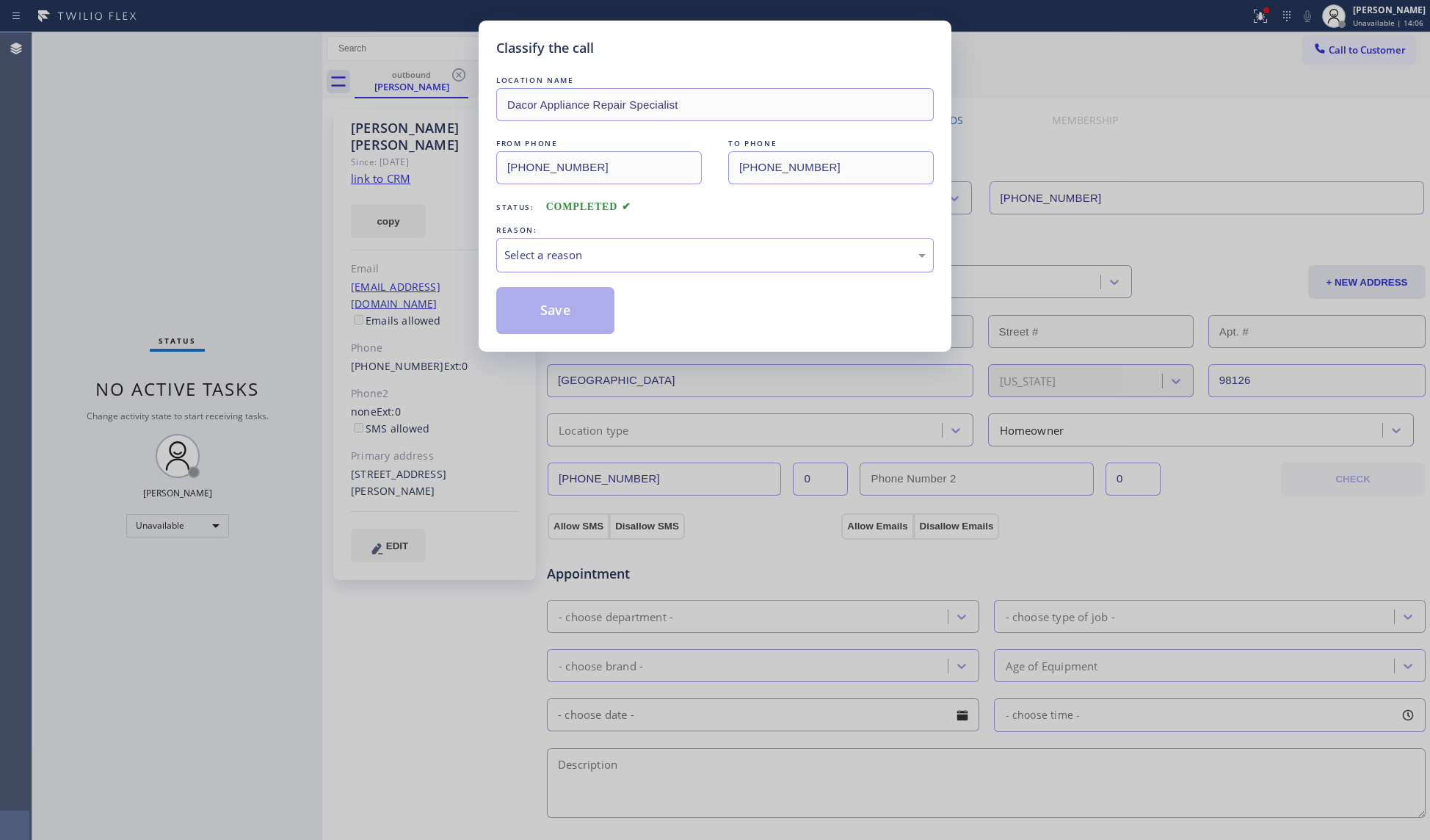
click at [552, 259] on div "Select a reason" at bounding box center [715, 254] width 422 height 17
click at [509, 318] on button "Save" at bounding box center [556, 310] width 118 height 47
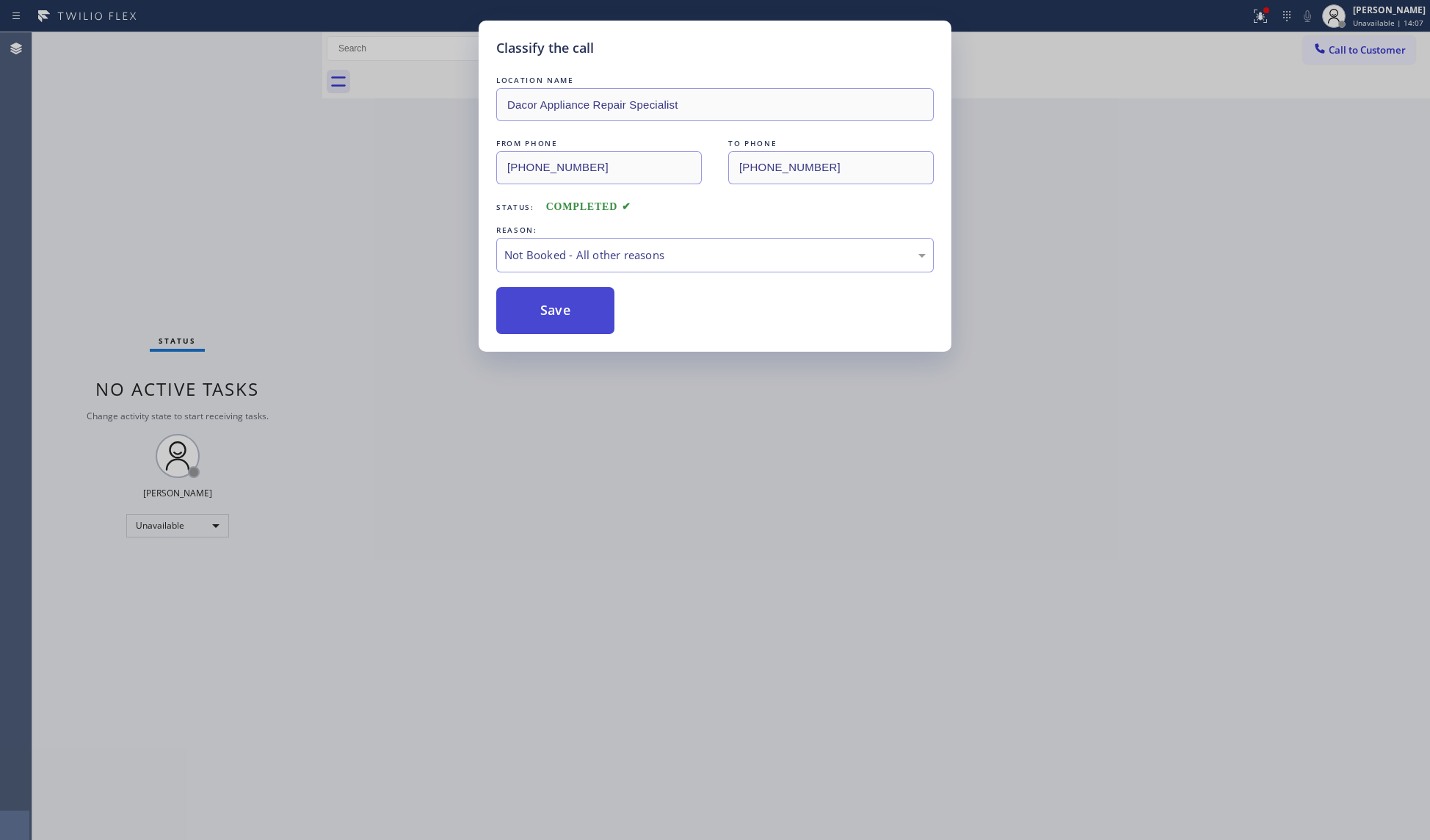
click at [510, 317] on button "Save" at bounding box center [556, 310] width 118 height 47
click at [153, 151] on div "Classify the call LOCATION NAME Dacor Appliance Repair Specialist FROM PHONE [P…" at bounding box center [715, 420] width 1430 height 840
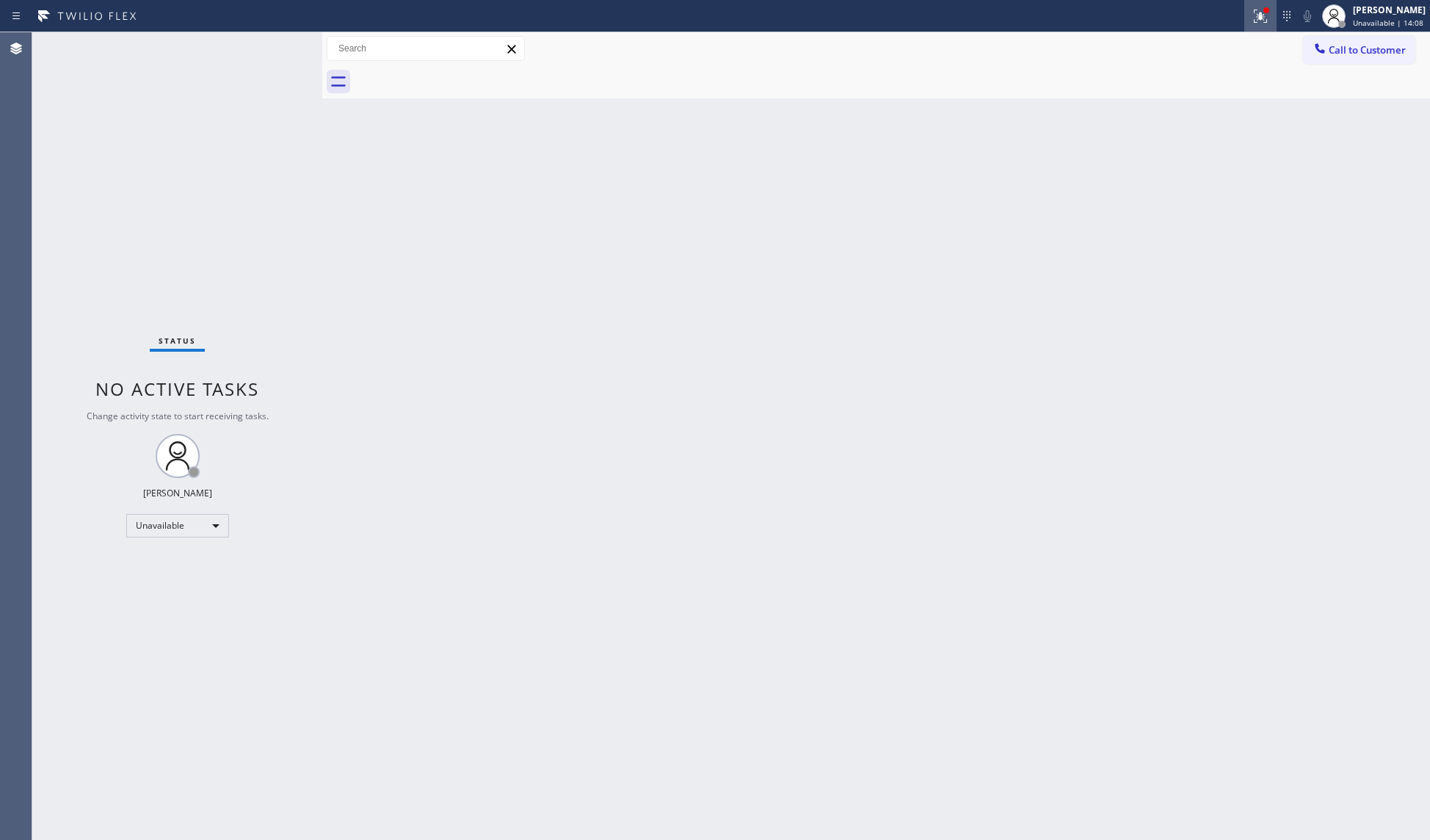
click at [1258, 29] on button at bounding box center [1260, 16] width 33 height 33
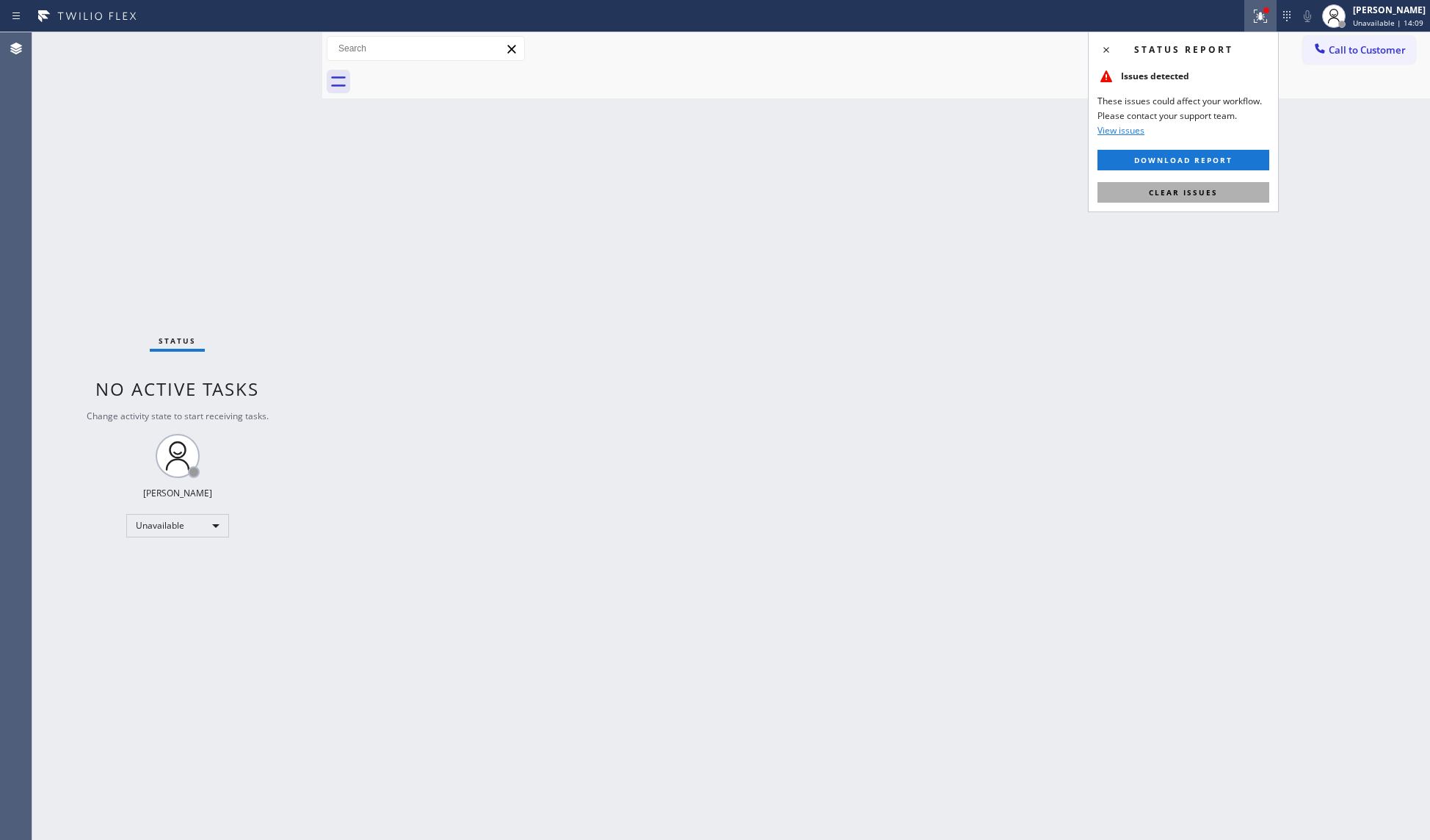
click at [1183, 186] on button "Clear issues" at bounding box center [1183, 192] width 172 height 20
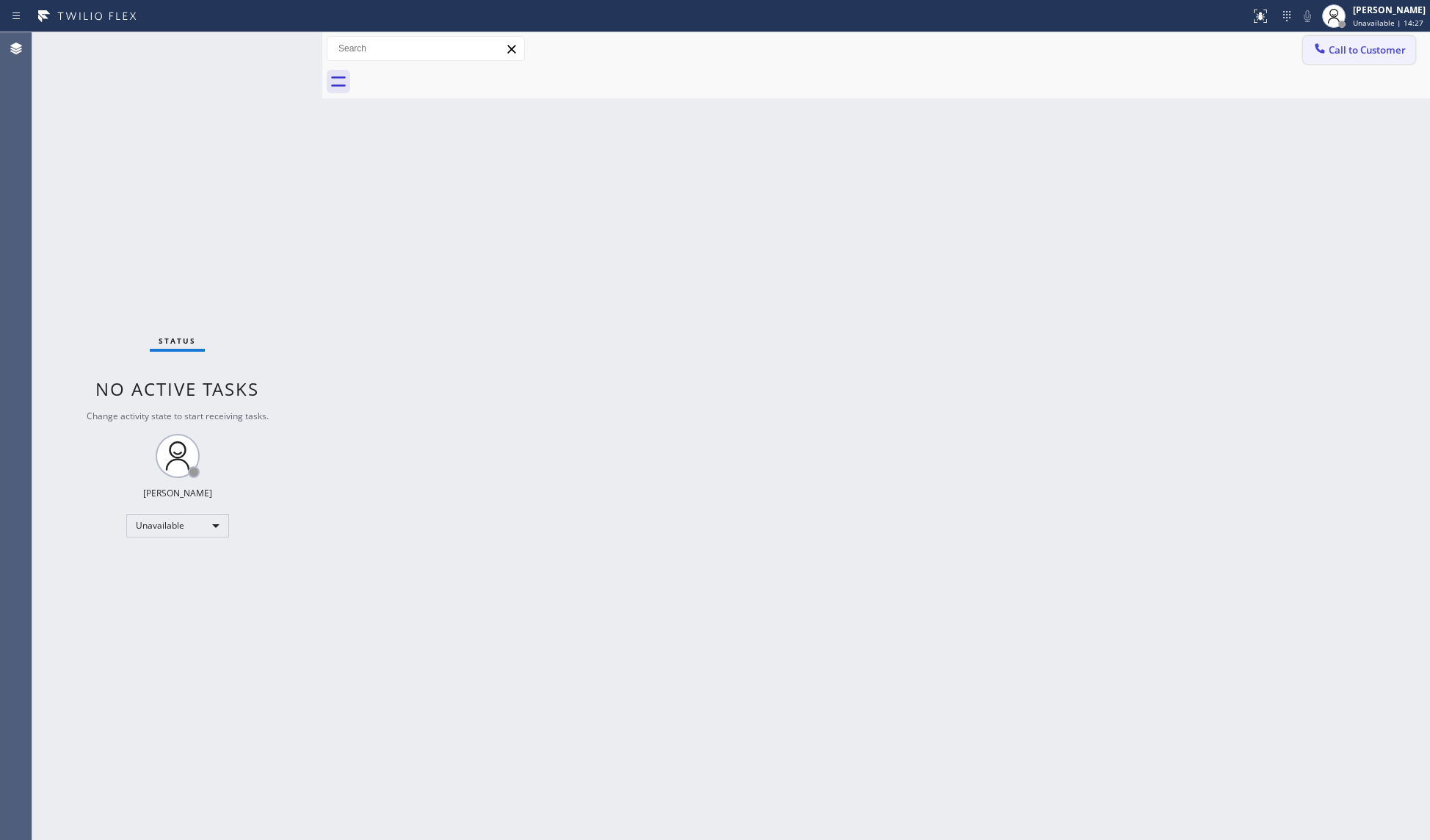
click at [1360, 41] on button "Call to Customer" at bounding box center [1360, 50] width 113 height 28
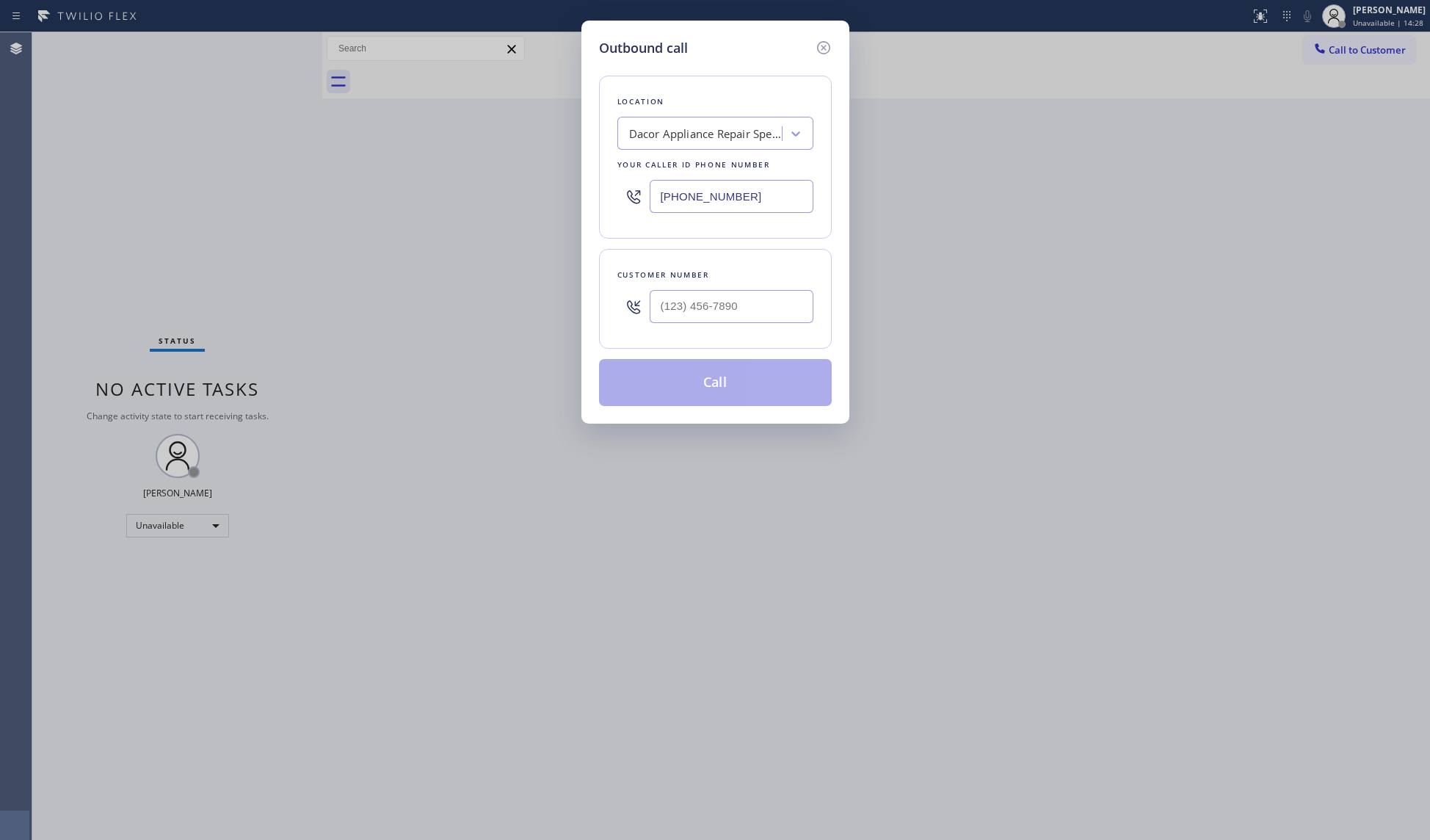
drag, startPoint x: 758, startPoint y: 209, endPoint x: 596, endPoint y: 192, distance: 162.9
click at [597, 201] on div "Outbound call Location Dacor Appliance Repair Specialist Your caller id phone n…" at bounding box center [715, 222] width 268 height 403
paste input "805) 669-9053"
type input "[PHONE_NUMBER]"
click at [750, 329] on div at bounding box center [732, 306] width 164 height 48
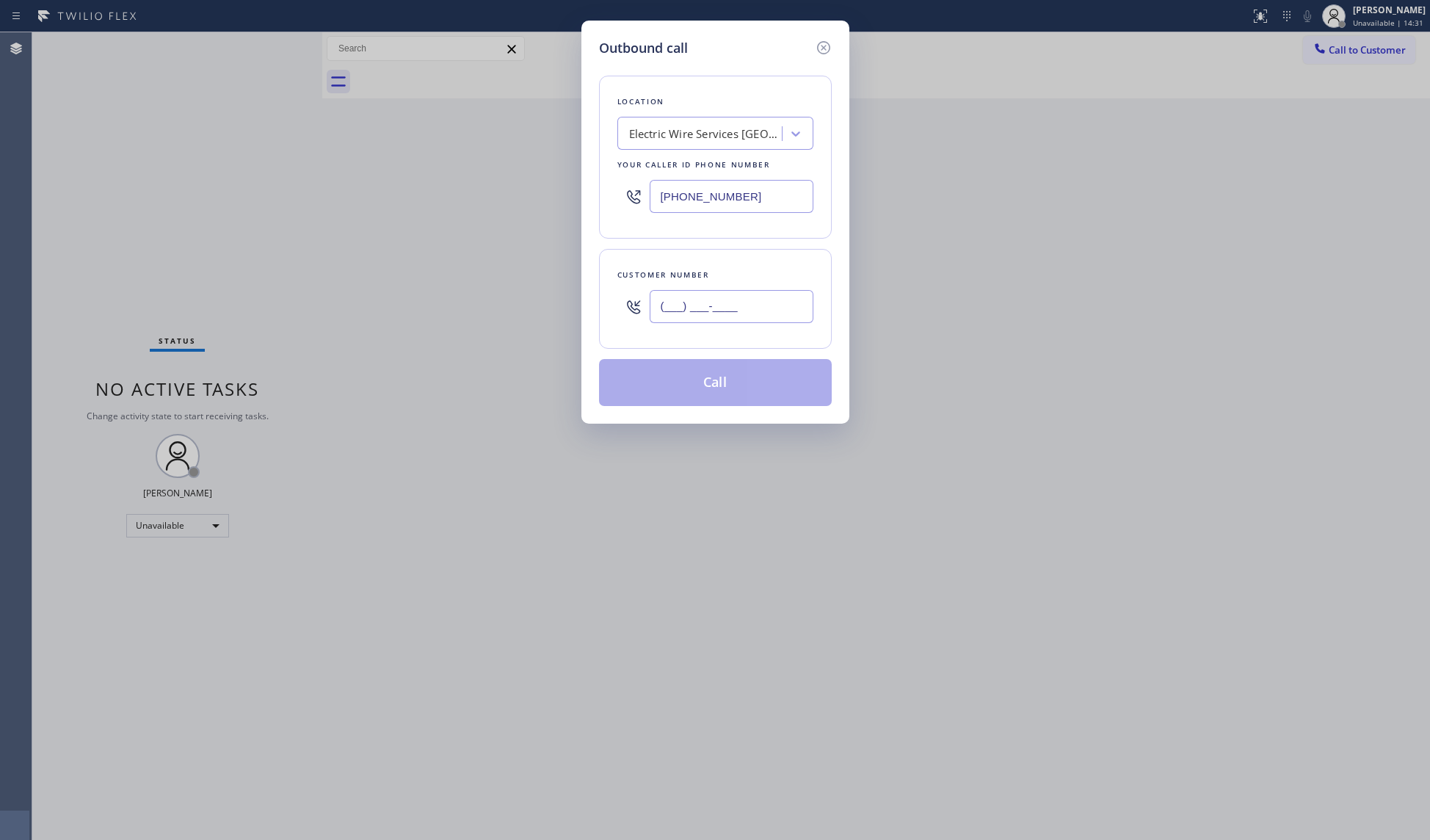
paste input "805) 259-5151"
click at [768, 298] on input "[PHONE_NUMBER]" at bounding box center [732, 306] width 164 height 33
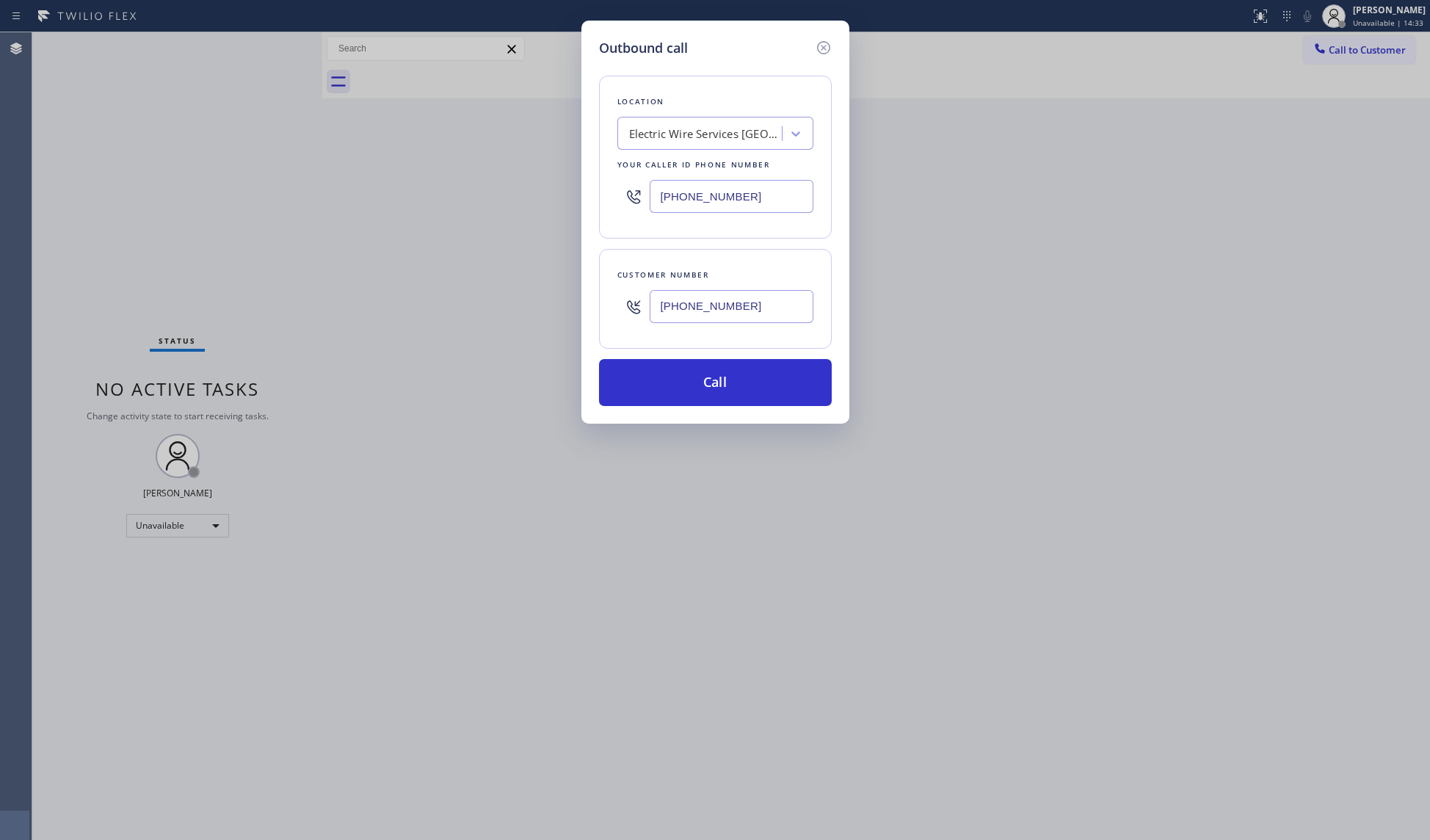
type input "[PHONE_NUMBER]"
click at [719, 357] on div "Location Electric Wire Services Oxnard Your caller id phone number [PHONE_NUMBE…" at bounding box center [715, 232] width 232 height 348
click at [705, 377] on button "Call" at bounding box center [715, 382] width 232 height 47
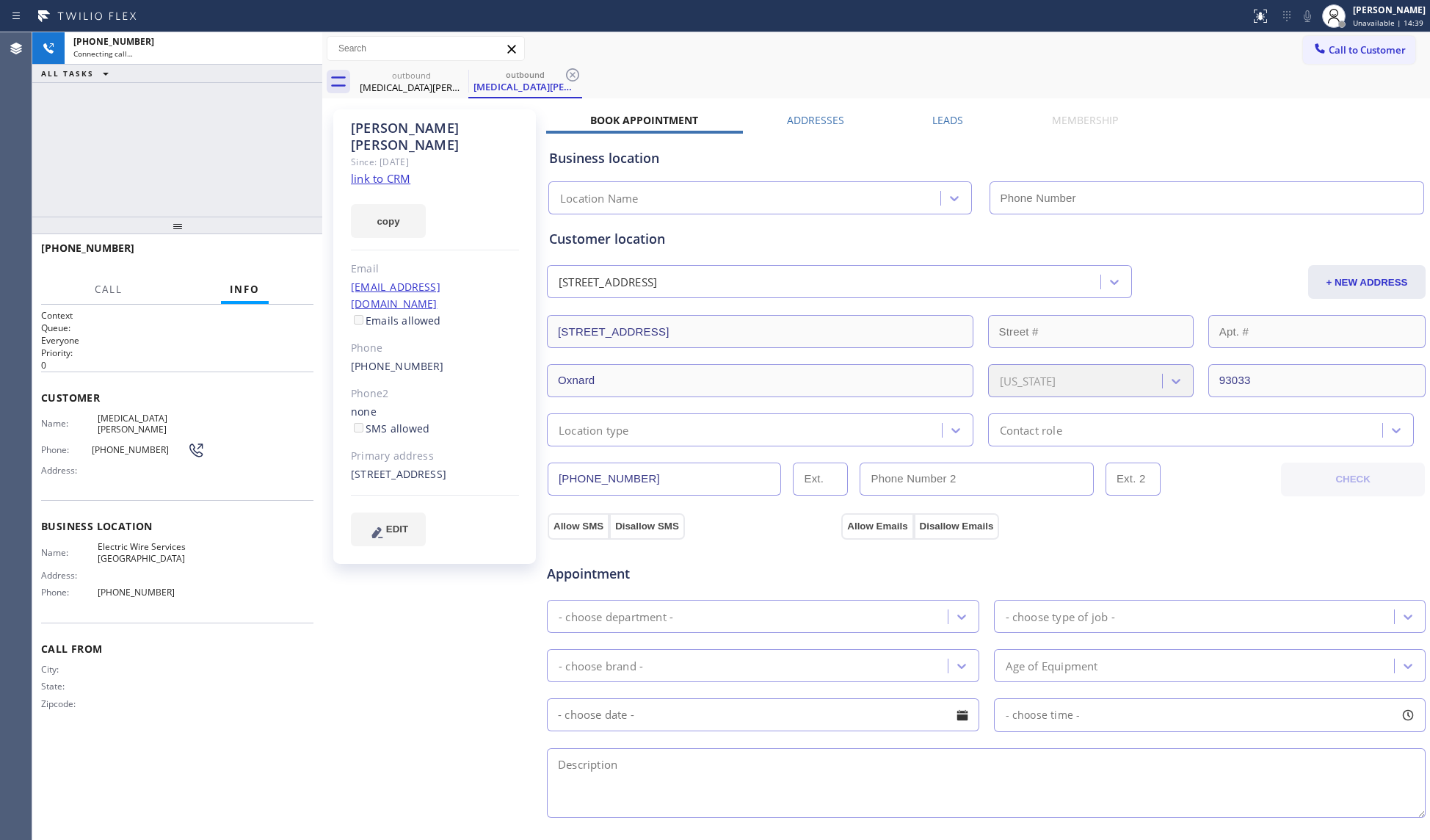
type input "[PHONE_NUMBER]"
drag, startPoint x: 1036, startPoint y: 65, endPoint x: 994, endPoint y: 72, distance: 42.6
click at [1027, 65] on div "outbound [MEDICAL_DATA][PERSON_NAME] outbound [MEDICAL_DATA][PERSON_NAME]" at bounding box center [893, 82] width 1076 height 33
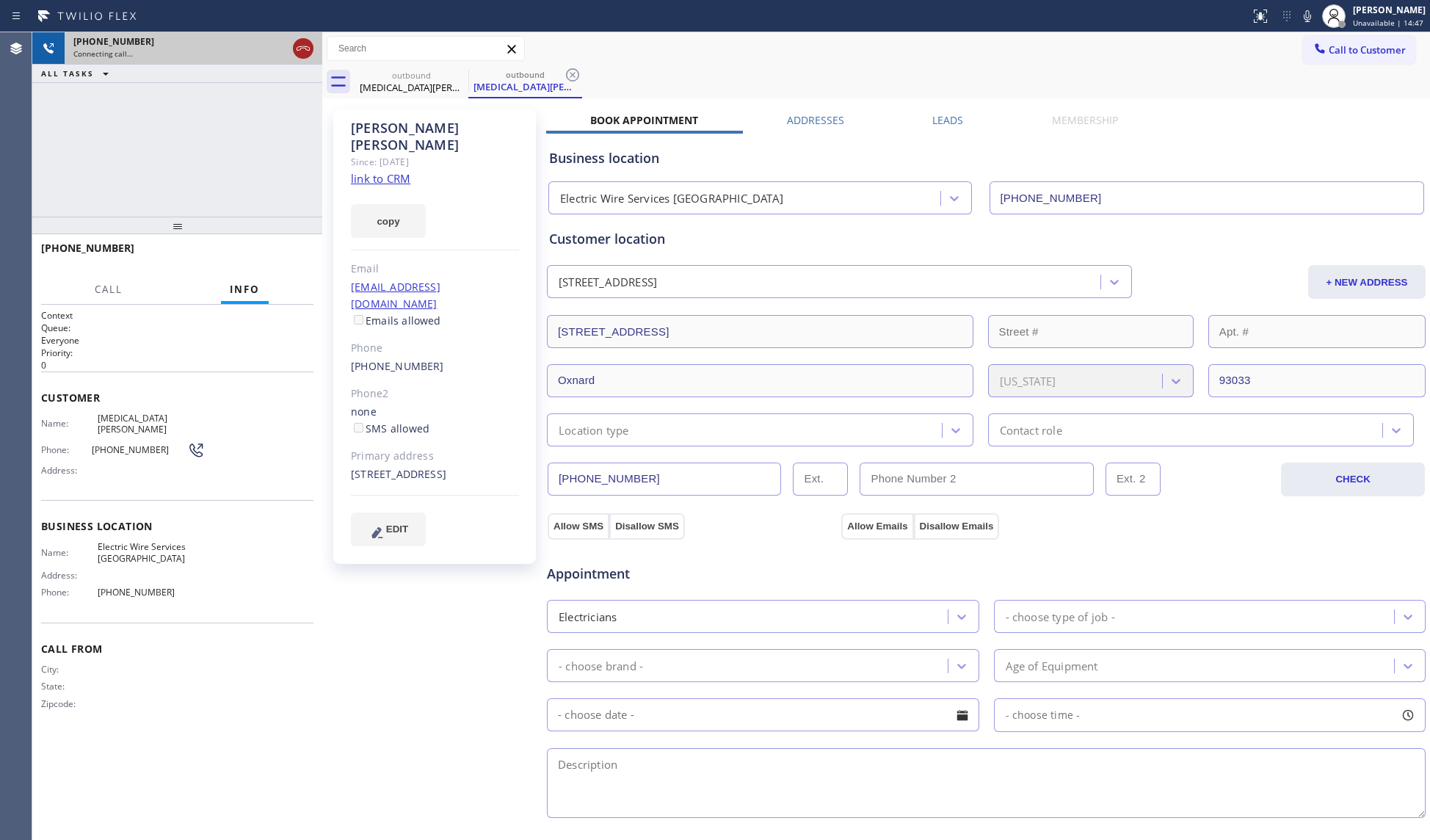
click at [300, 48] on icon at bounding box center [303, 48] width 13 height 4
drag, startPoint x: 420, startPoint y: 81, endPoint x: 436, endPoint y: 73, distance: 17.9
click at [422, 81] on div "[MEDICAL_DATA][PERSON_NAME]" at bounding box center [411, 87] width 111 height 13
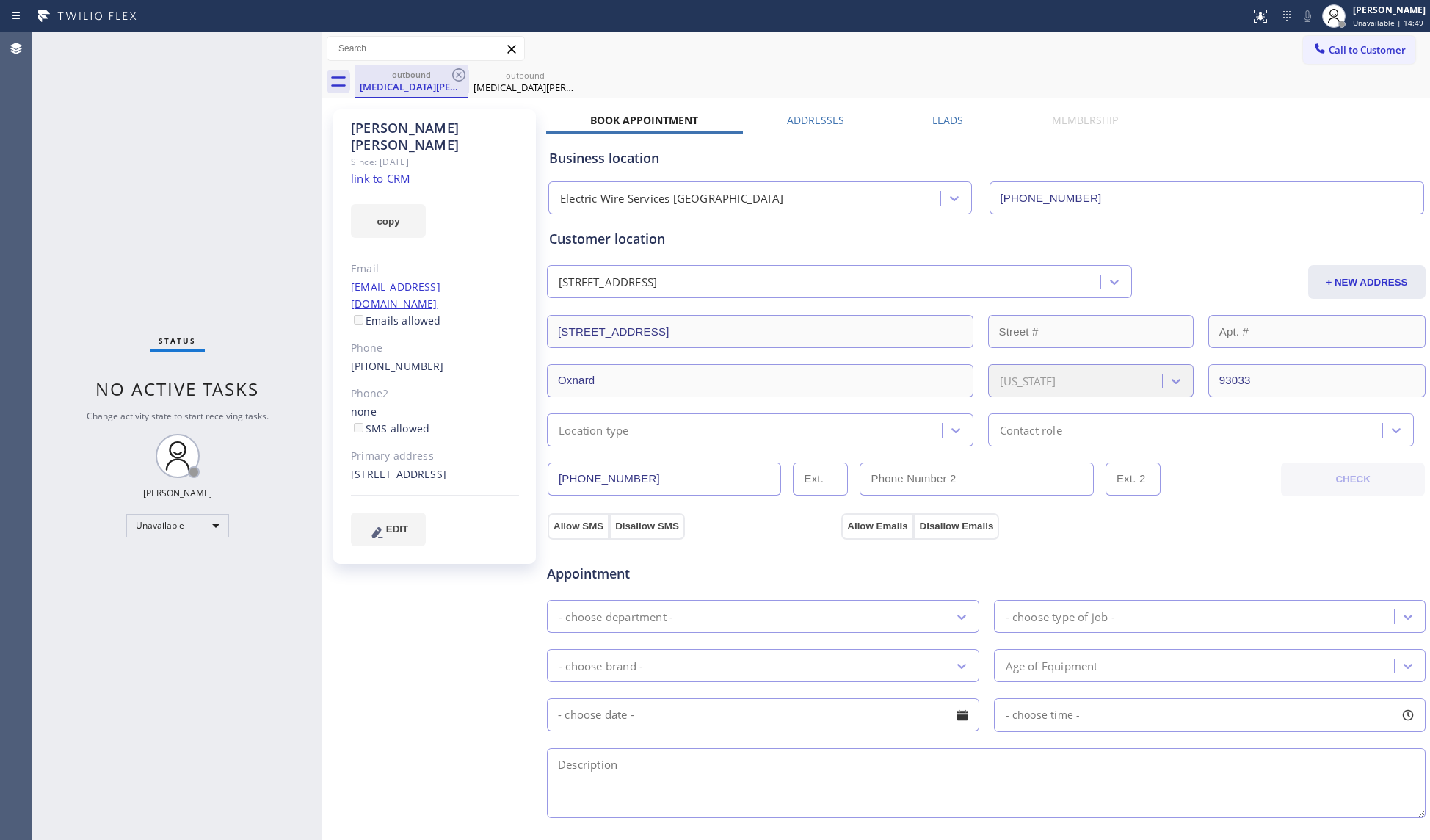
click at [446, 69] on div "outbound" at bounding box center [411, 74] width 111 height 11
click at [447, 69] on div "outbound" at bounding box center [411, 74] width 111 height 11
click at [450, 69] on icon at bounding box center [459, 75] width 18 height 18
click at [453, 70] on icon at bounding box center [459, 75] width 18 height 18
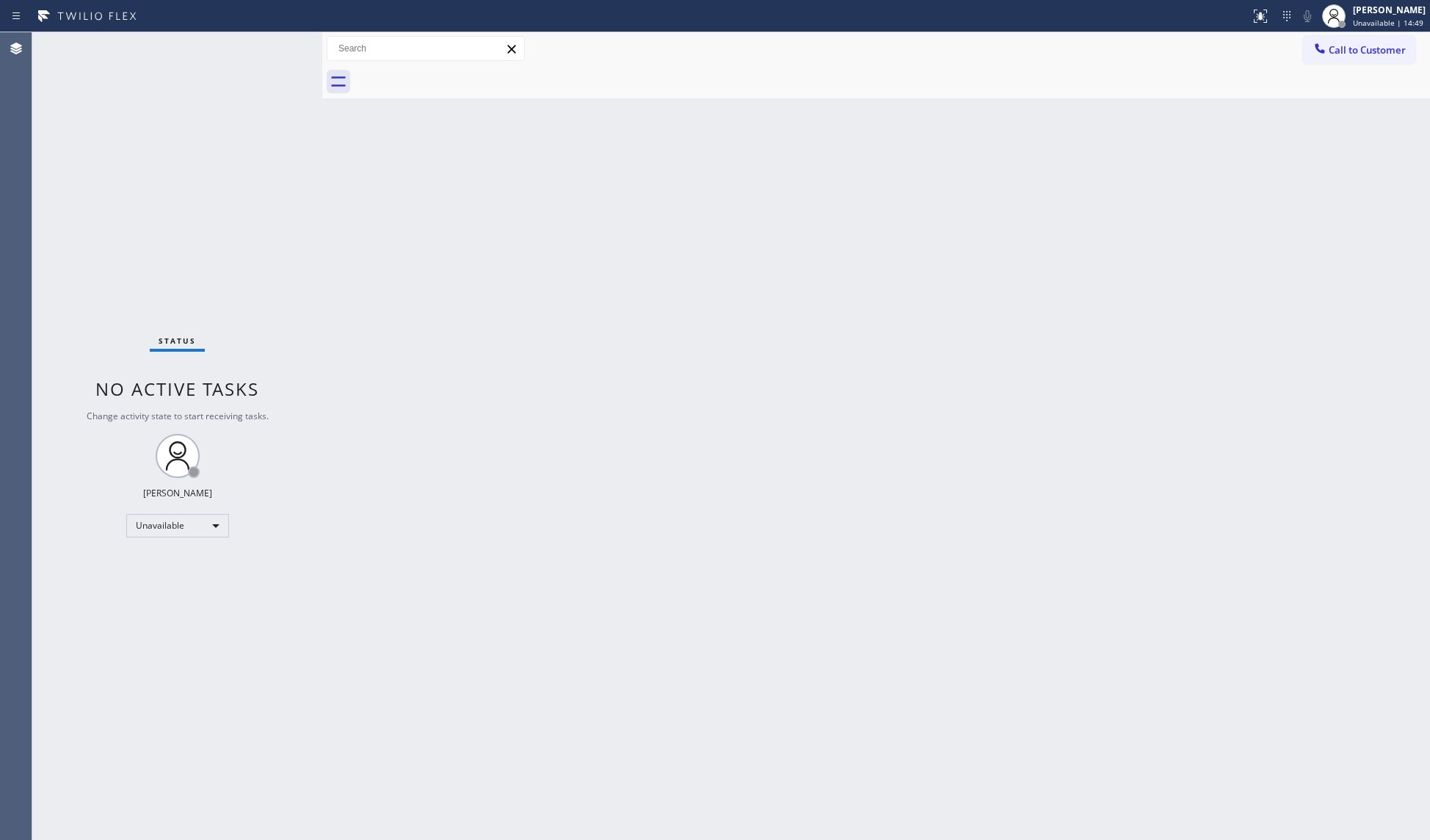
drag, startPoint x: 453, startPoint y: 70, endPoint x: 420, endPoint y: 89, distance: 38.1
click at [453, 72] on div at bounding box center [893, 82] width 1076 height 33
click at [1358, 47] on span "Call to Customer" at bounding box center [1367, 49] width 77 height 13
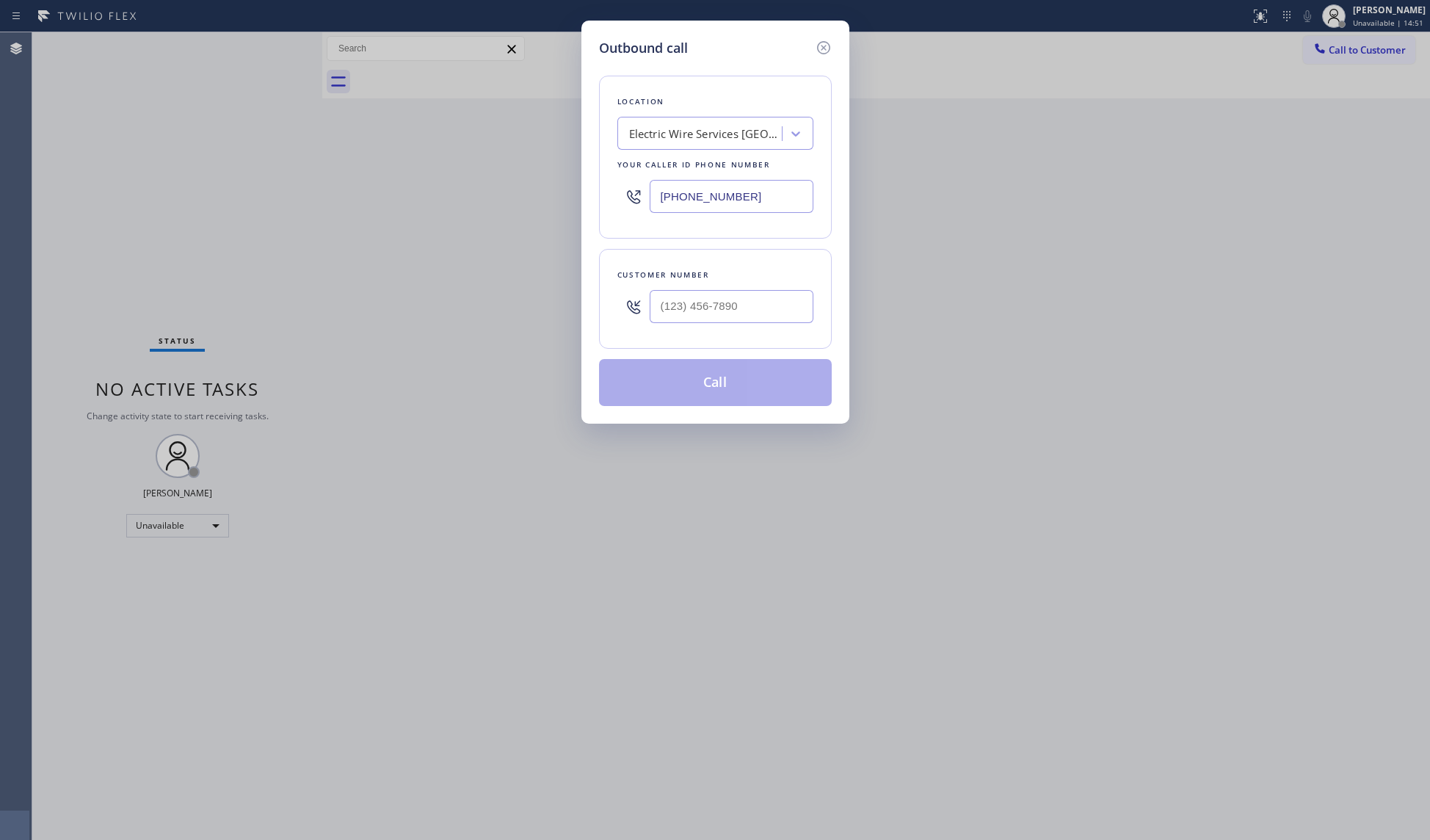
drag, startPoint x: 776, startPoint y: 201, endPoint x: 536, endPoint y: 171, distance: 241.9
click at [532, 171] on div "Outbound call Location Electric Wire Services Oxnard Your caller id phone numbe…" at bounding box center [715, 420] width 1430 height 840
paste input "551) 553-5669"
type input "[PHONE_NUMBER]"
click at [711, 303] on input "(___) ___-____" at bounding box center [732, 306] width 164 height 33
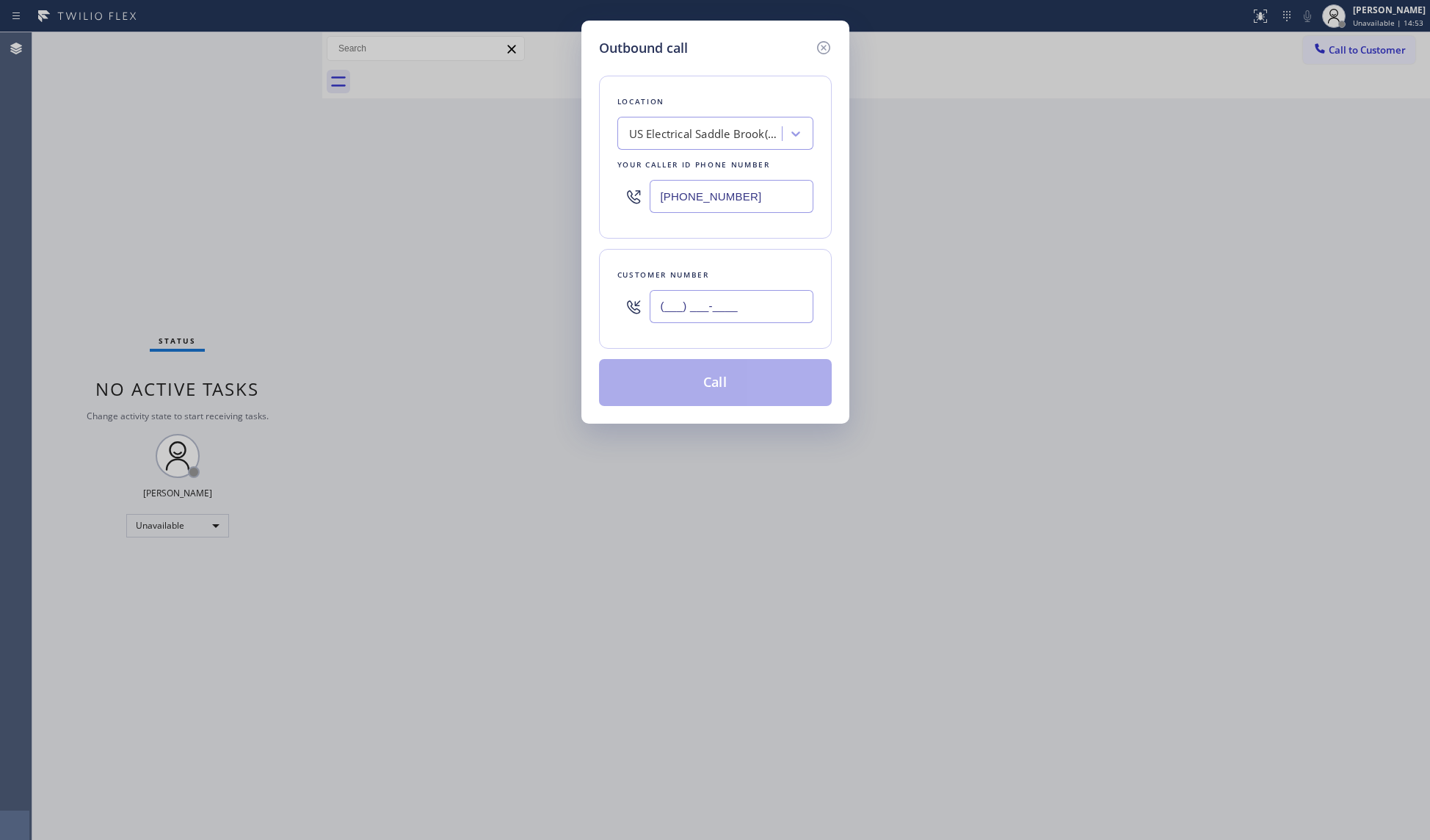
paste input "640) 200-6553"
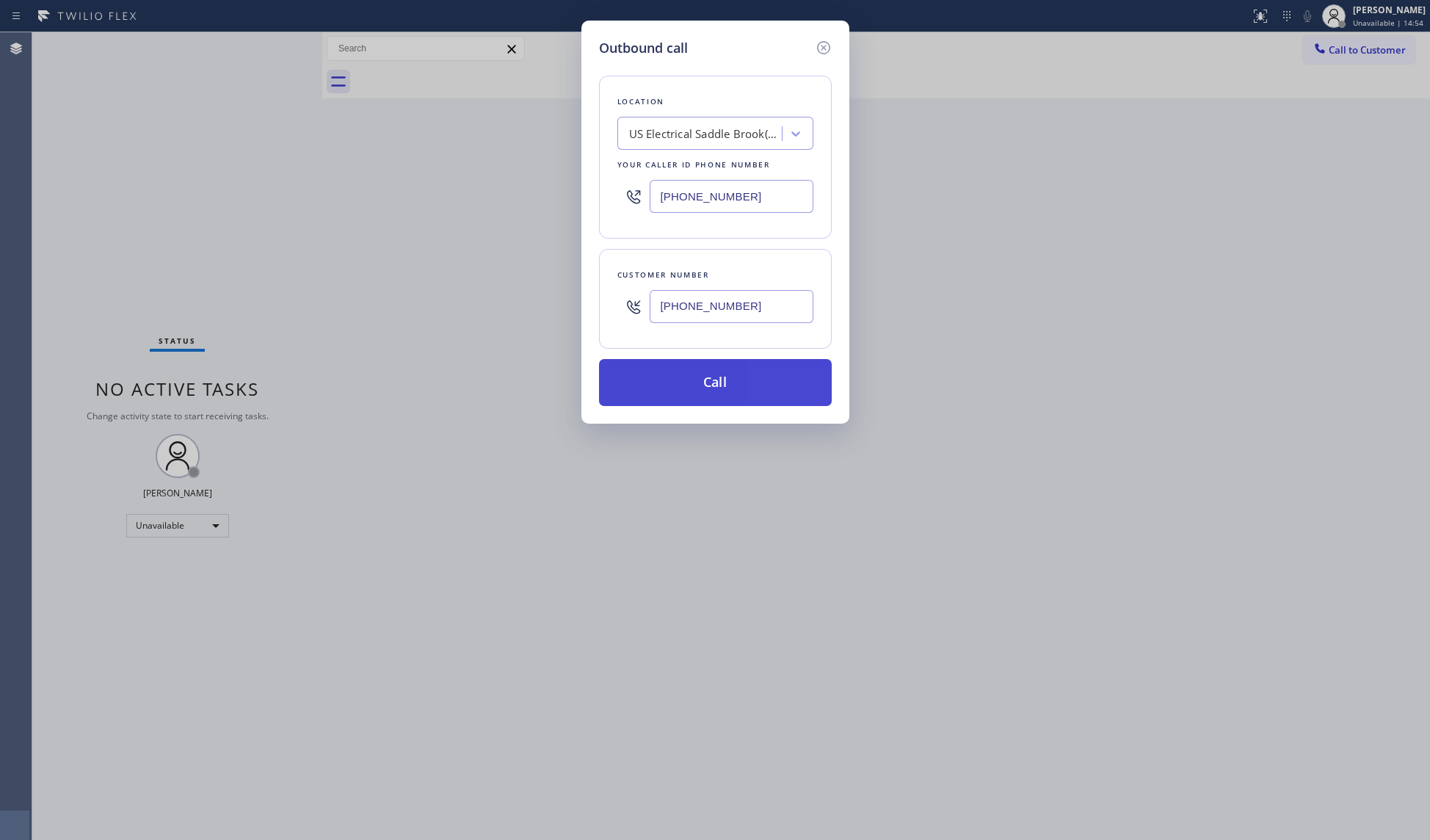
type input "[PHONE_NUMBER]"
click at [723, 389] on button "Call" at bounding box center [715, 382] width 232 height 47
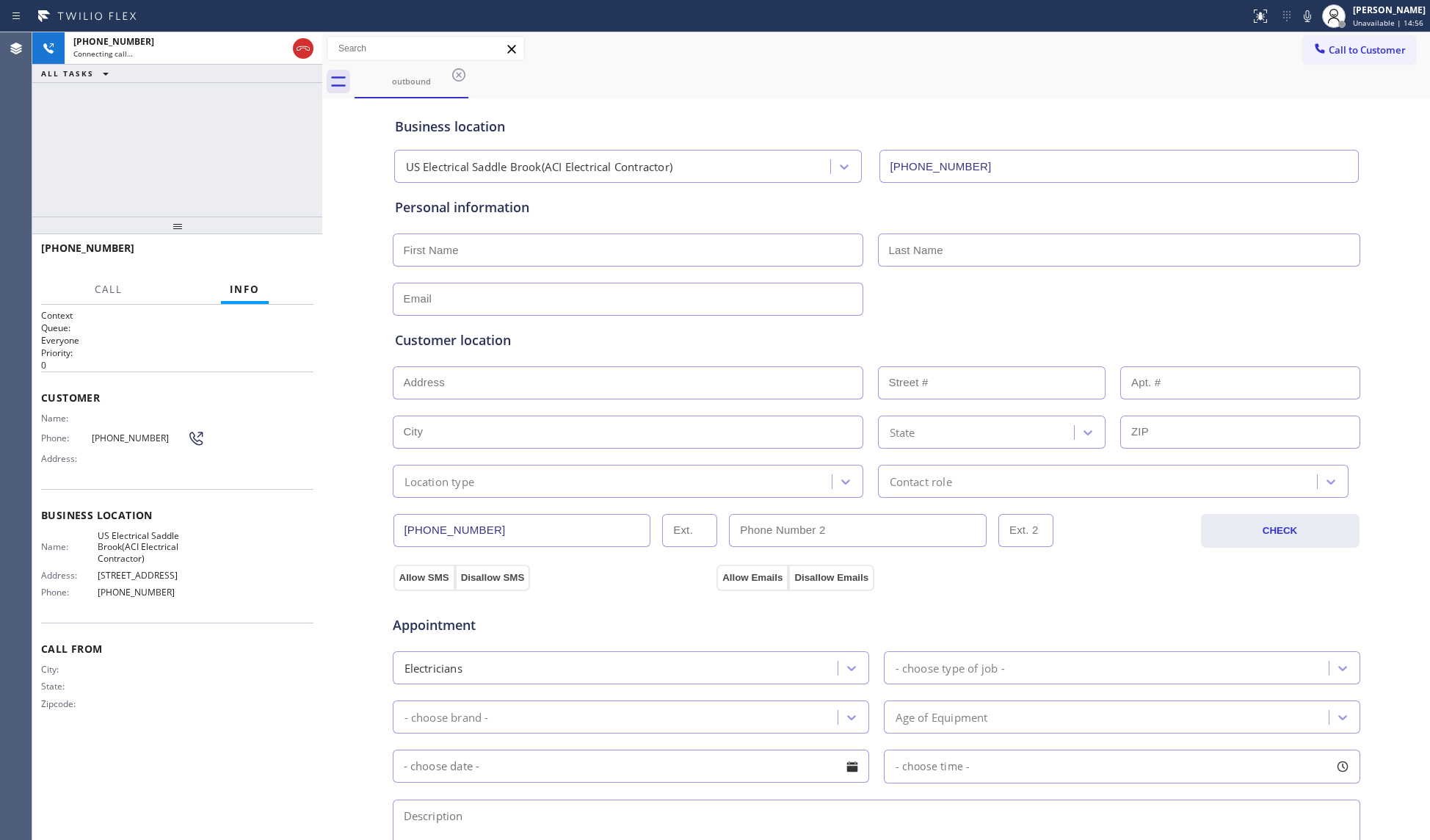
type input "[PHONE_NUMBER]"
click at [908, 66] on div "outbound" at bounding box center [893, 82] width 1076 height 33
click at [274, 253] on span "HANG UP" at bounding box center [279, 255] width 45 height 11
click at [276, 250] on span "COMPLETE" at bounding box center [276, 255] width 51 height 11
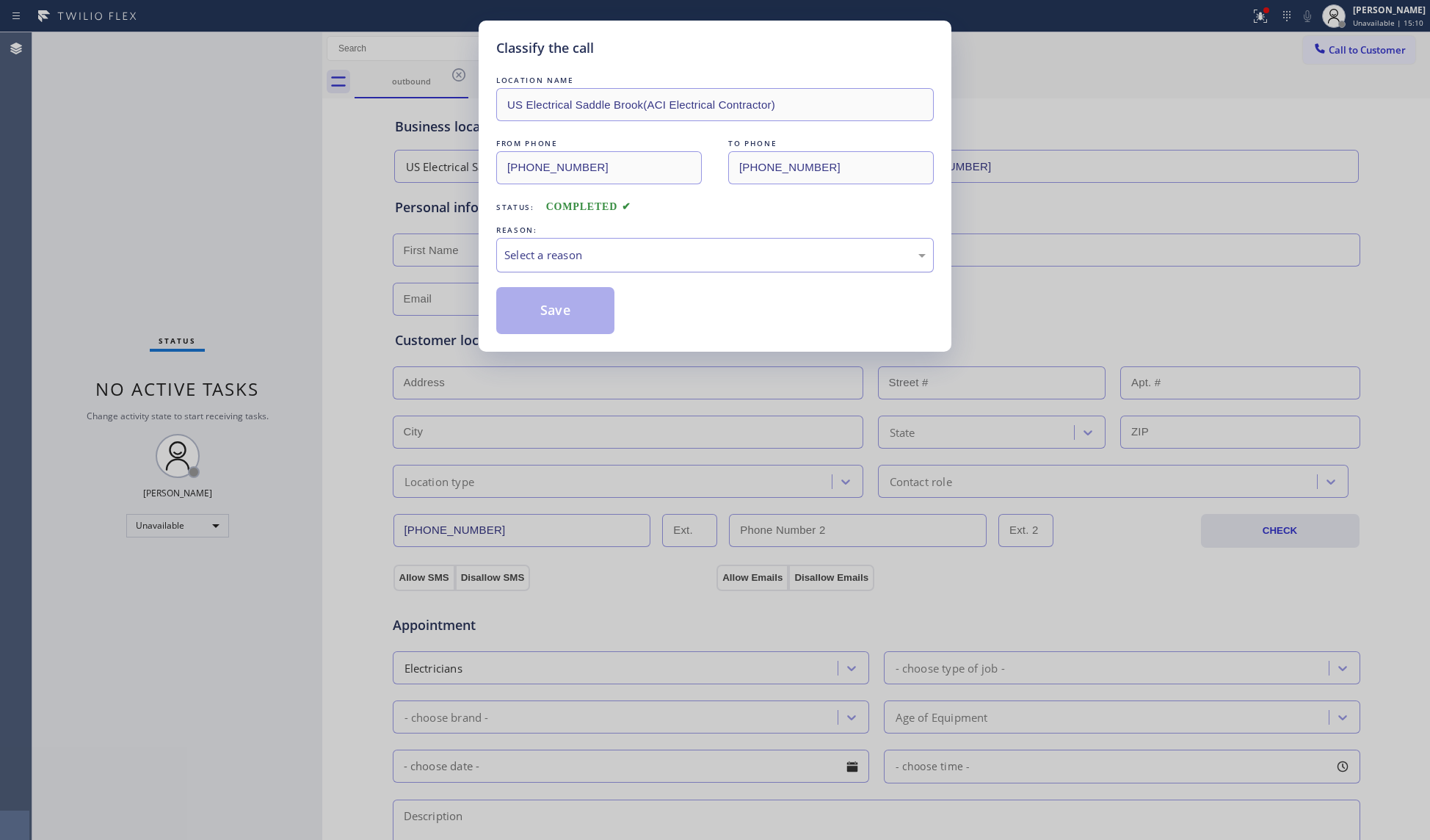
click at [558, 247] on div "Select a reason" at bounding box center [715, 254] width 422 height 17
click at [523, 310] on button "Save" at bounding box center [556, 310] width 118 height 47
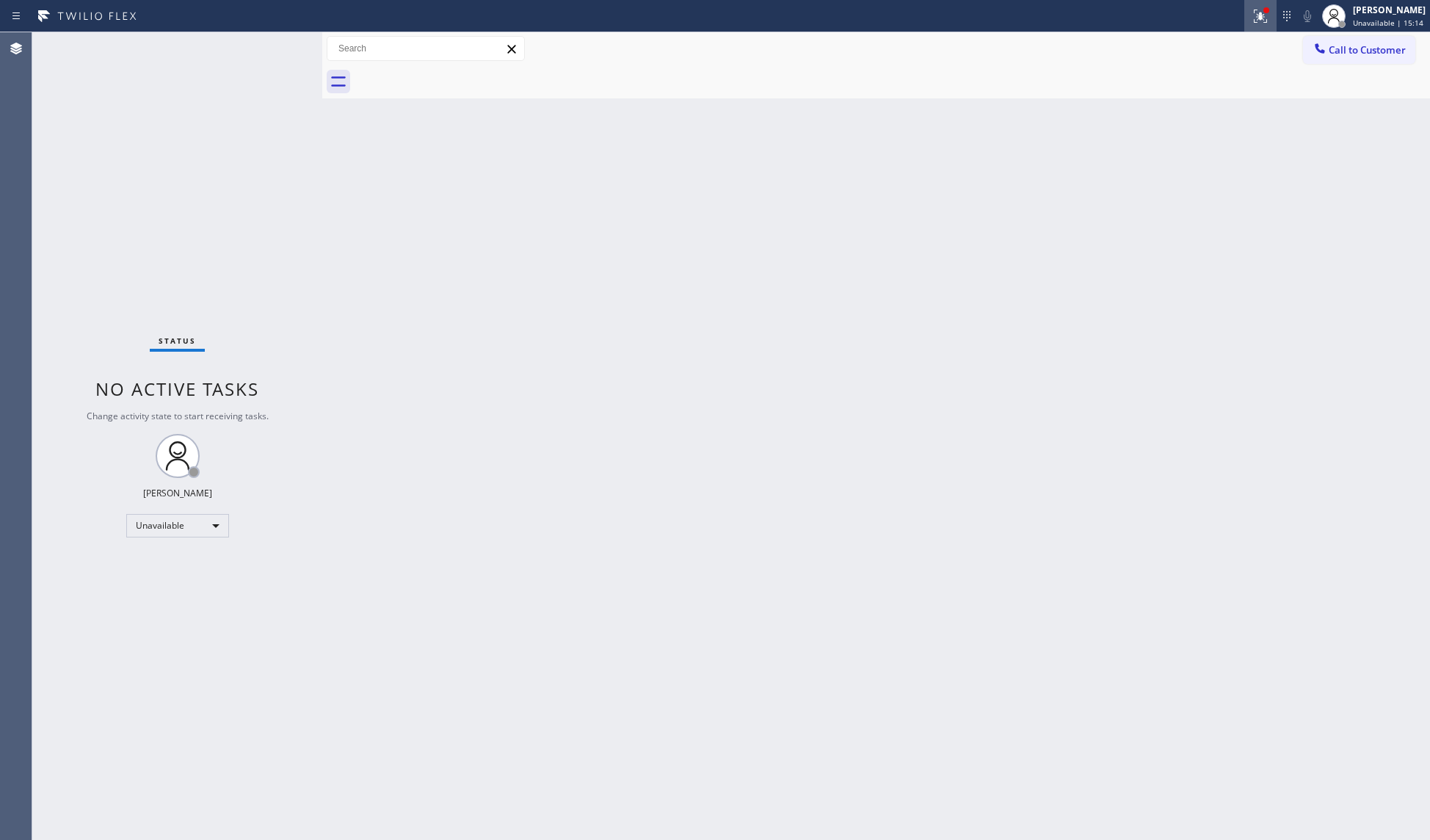
click at [1246, 11] on div at bounding box center [1260, 16] width 33 height 18
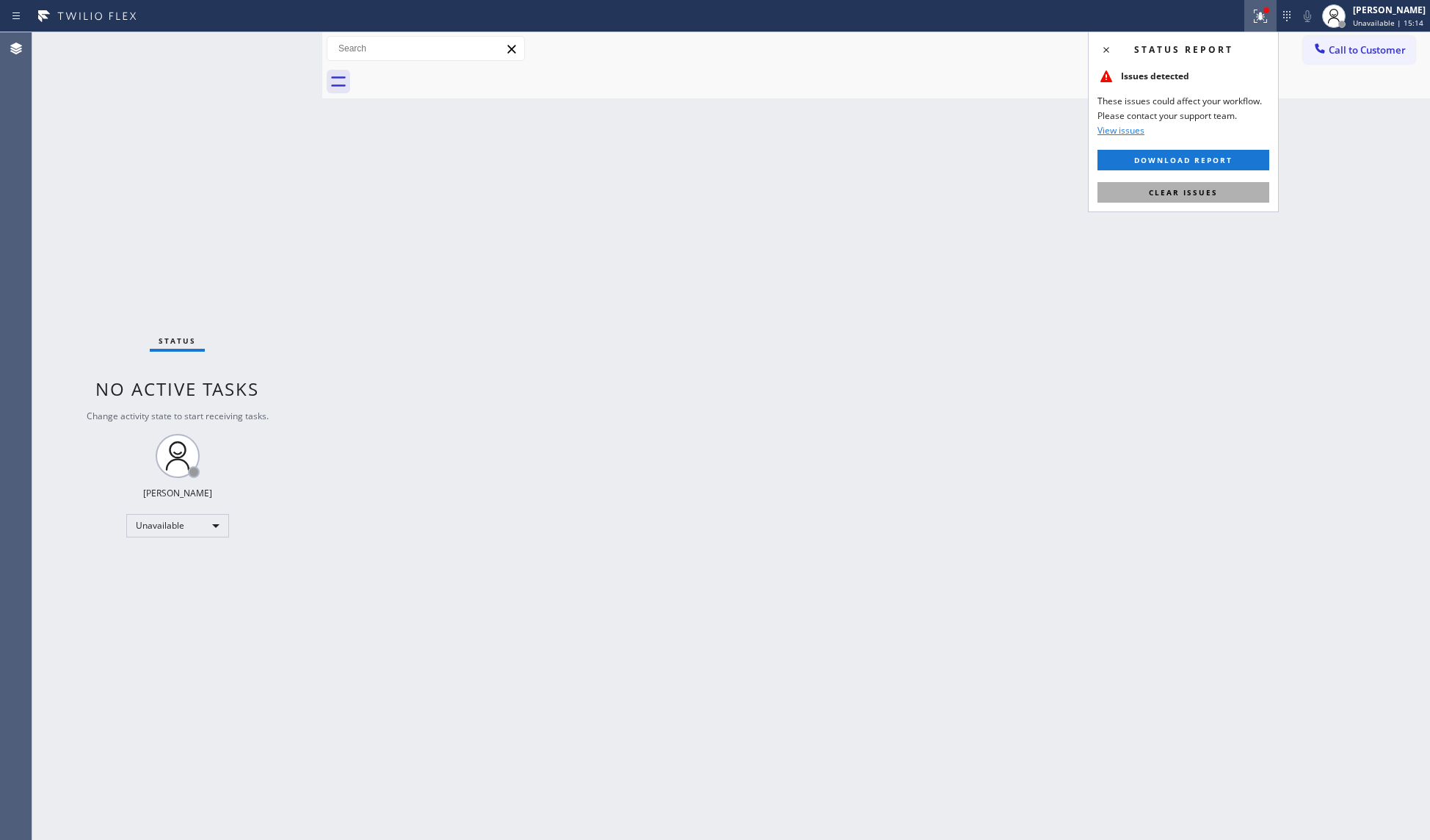
click at [1199, 201] on button "Clear issues" at bounding box center [1183, 192] width 172 height 20
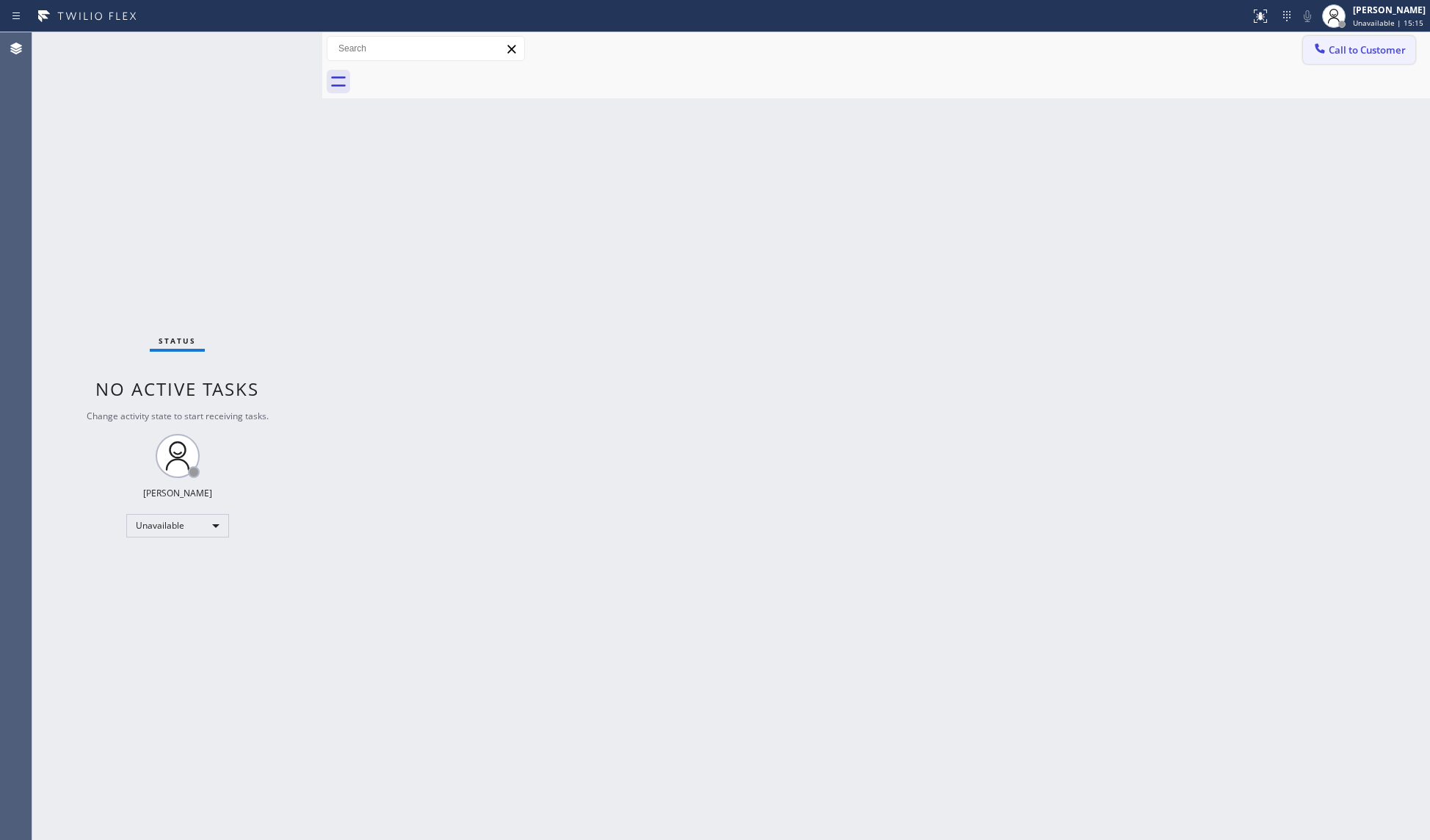
click at [1360, 51] on span "Call to Customer" at bounding box center [1367, 49] width 77 height 13
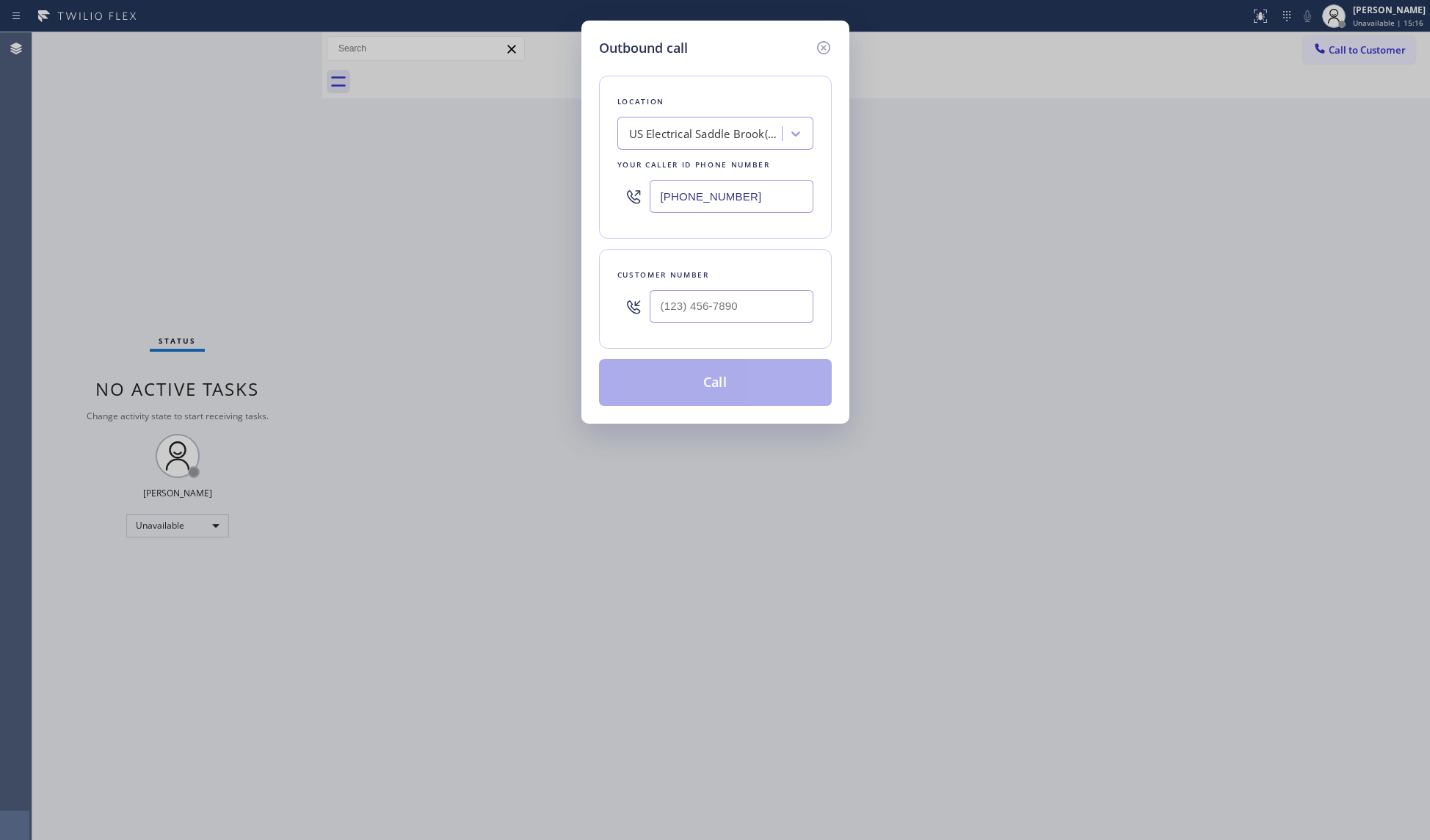
drag, startPoint x: 765, startPoint y: 188, endPoint x: 655, endPoint y: 185, distance: 110.0
click at [655, 185] on input "[PHONE_NUMBER]" at bounding box center [732, 196] width 164 height 33
paste input "___) ___-____"
type input "(___) ___-____"
drag, startPoint x: 741, startPoint y: 142, endPoint x: 723, endPoint y: 107, distance: 39.4
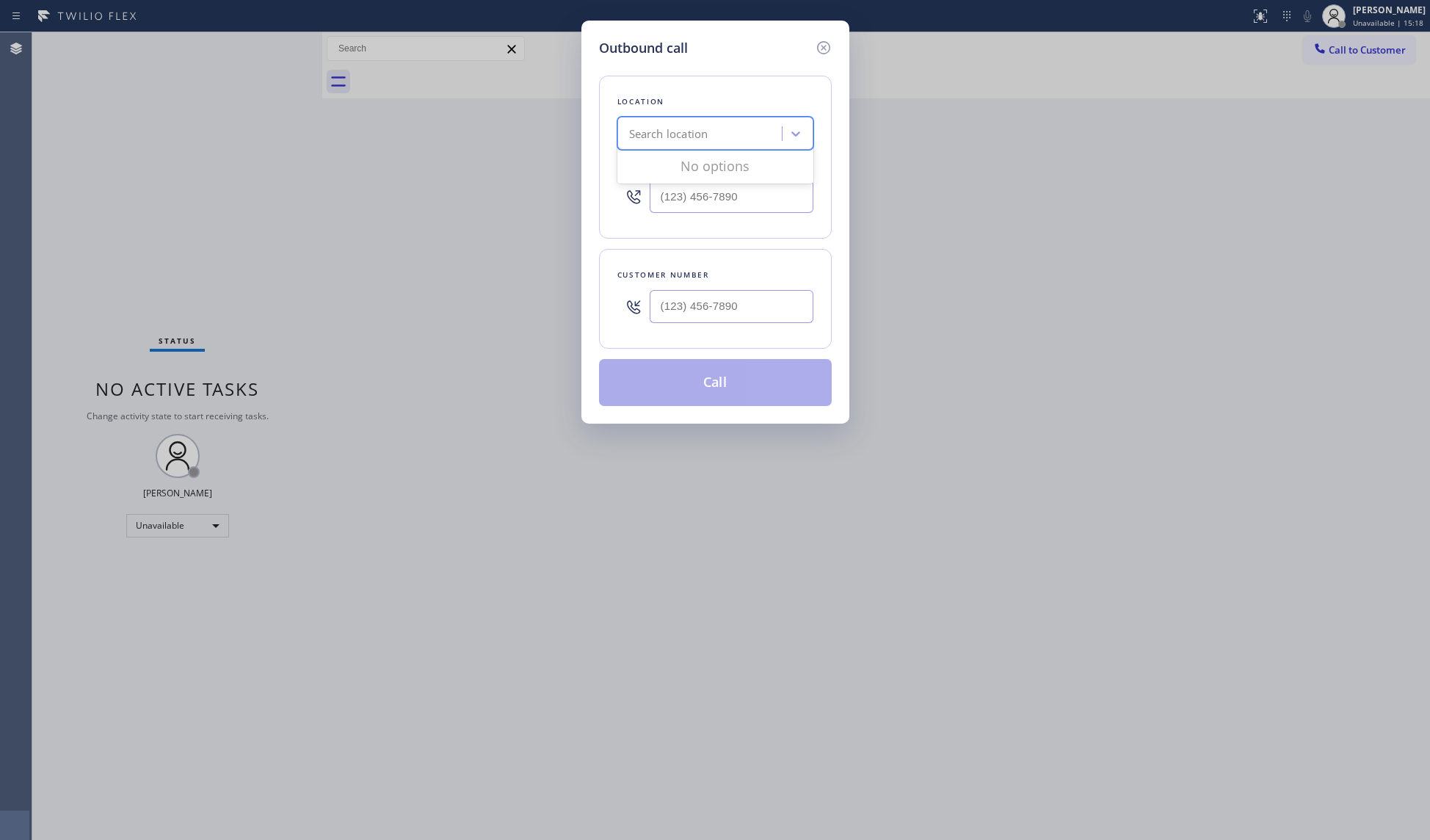
click at [741, 142] on div "Search location" at bounding box center [702, 134] width 160 height 26
paste input "Electricians Service SW FWD"
type input "Electricians Service SW FWD"
click at [714, 165] on div "Electricians Service SW FWD" at bounding box center [715, 165] width 196 height 26
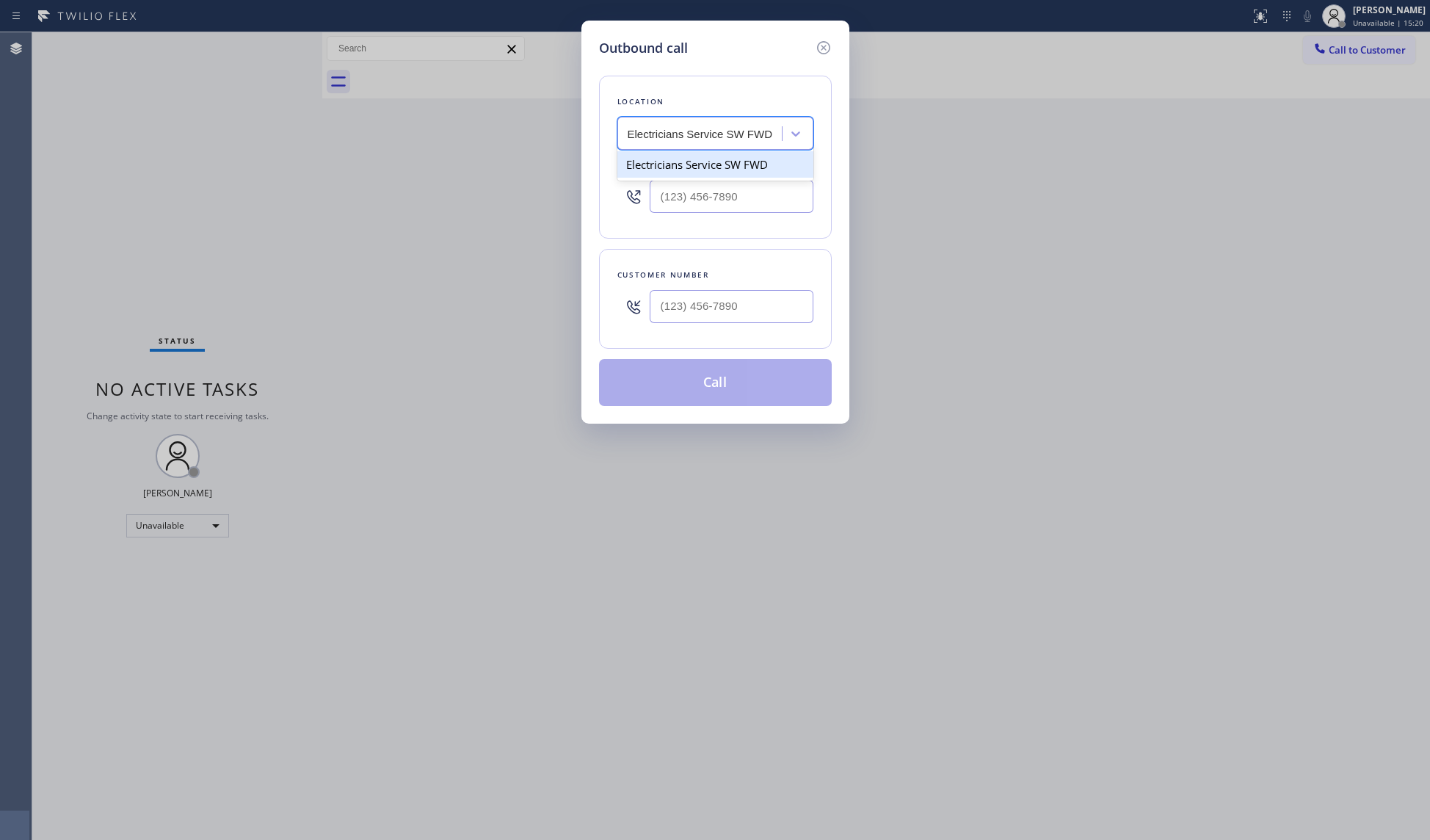
type input "[PHONE_NUMBER]"
click at [756, 310] on input "(___) ___-____" at bounding box center [732, 306] width 164 height 33
paste input "640) 200-6553"
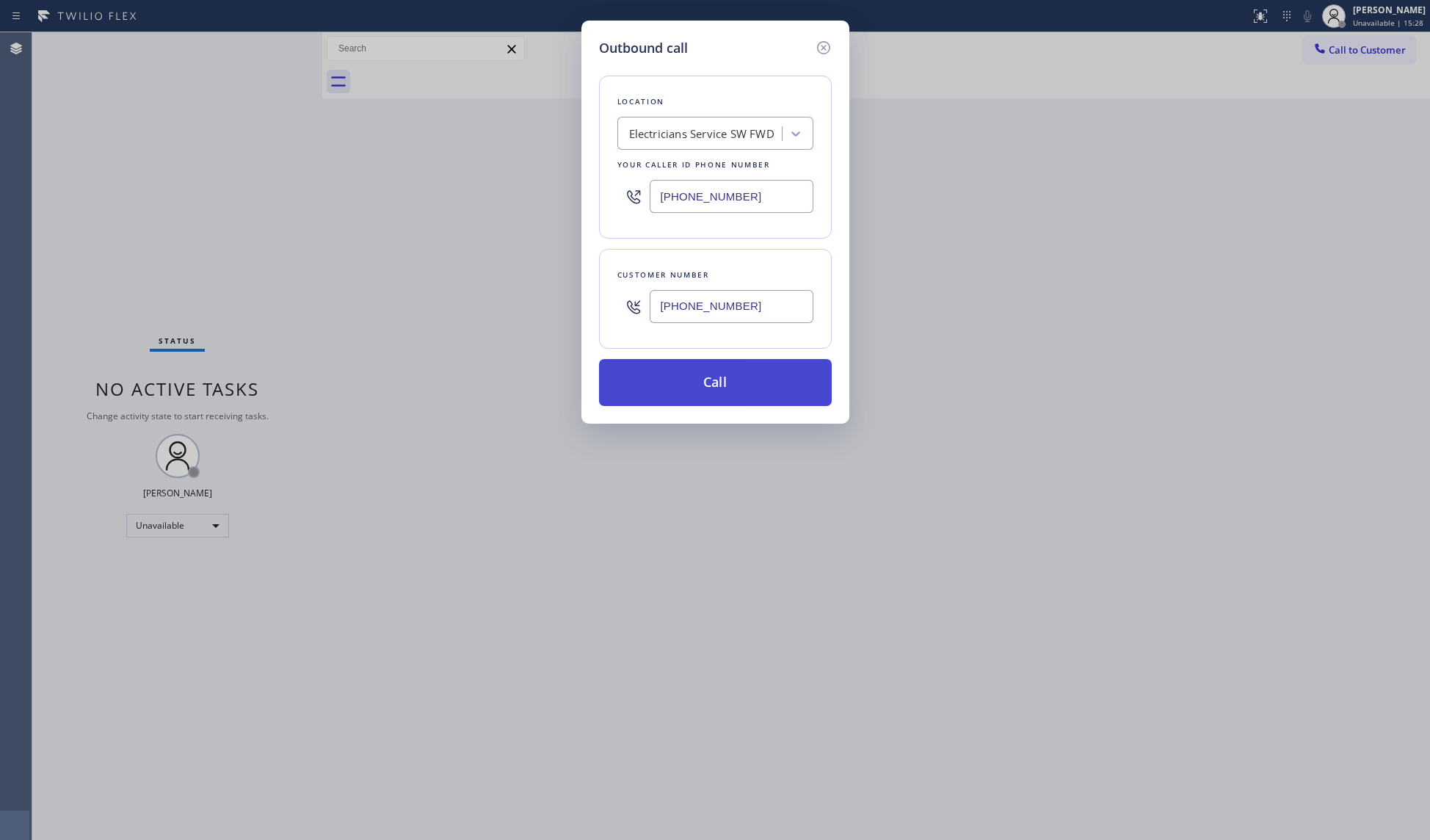
type input "[PHONE_NUMBER]"
click at [718, 396] on button "Call" at bounding box center [715, 382] width 232 height 47
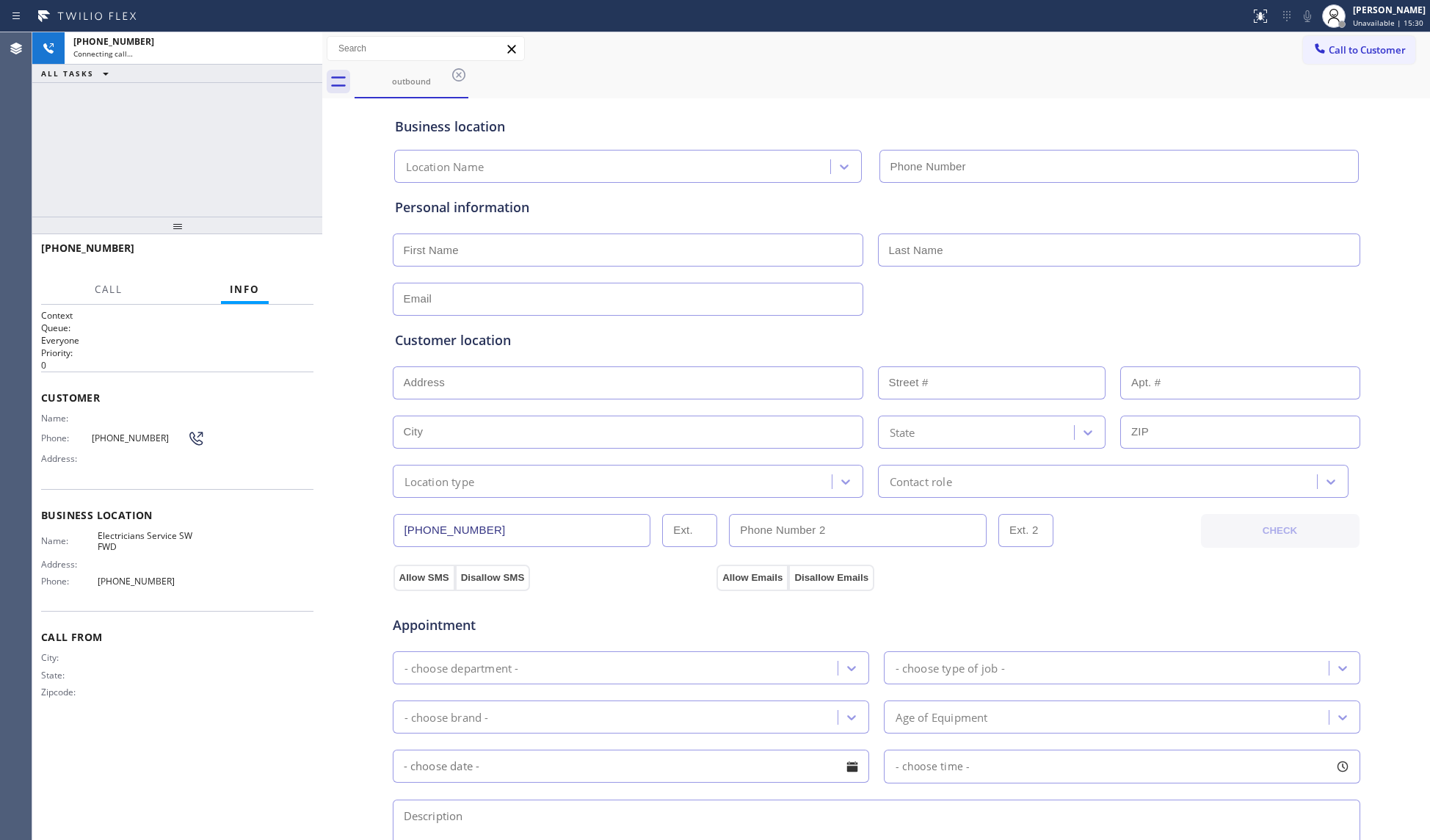
type input "[PHONE_NUMBER]"
drag, startPoint x: 593, startPoint y: 85, endPoint x: 603, endPoint y: 83, distance: 10.2
click at [594, 85] on div "outbound" at bounding box center [893, 82] width 1076 height 33
click at [275, 259] on span "HANG UP" at bounding box center [279, 255] width 45 height 11
click at [291, 266] on div "[PHONE_NUMBER] Live | 00:01 HANG UP" at bounding box center [177, 254] width 272 height 38
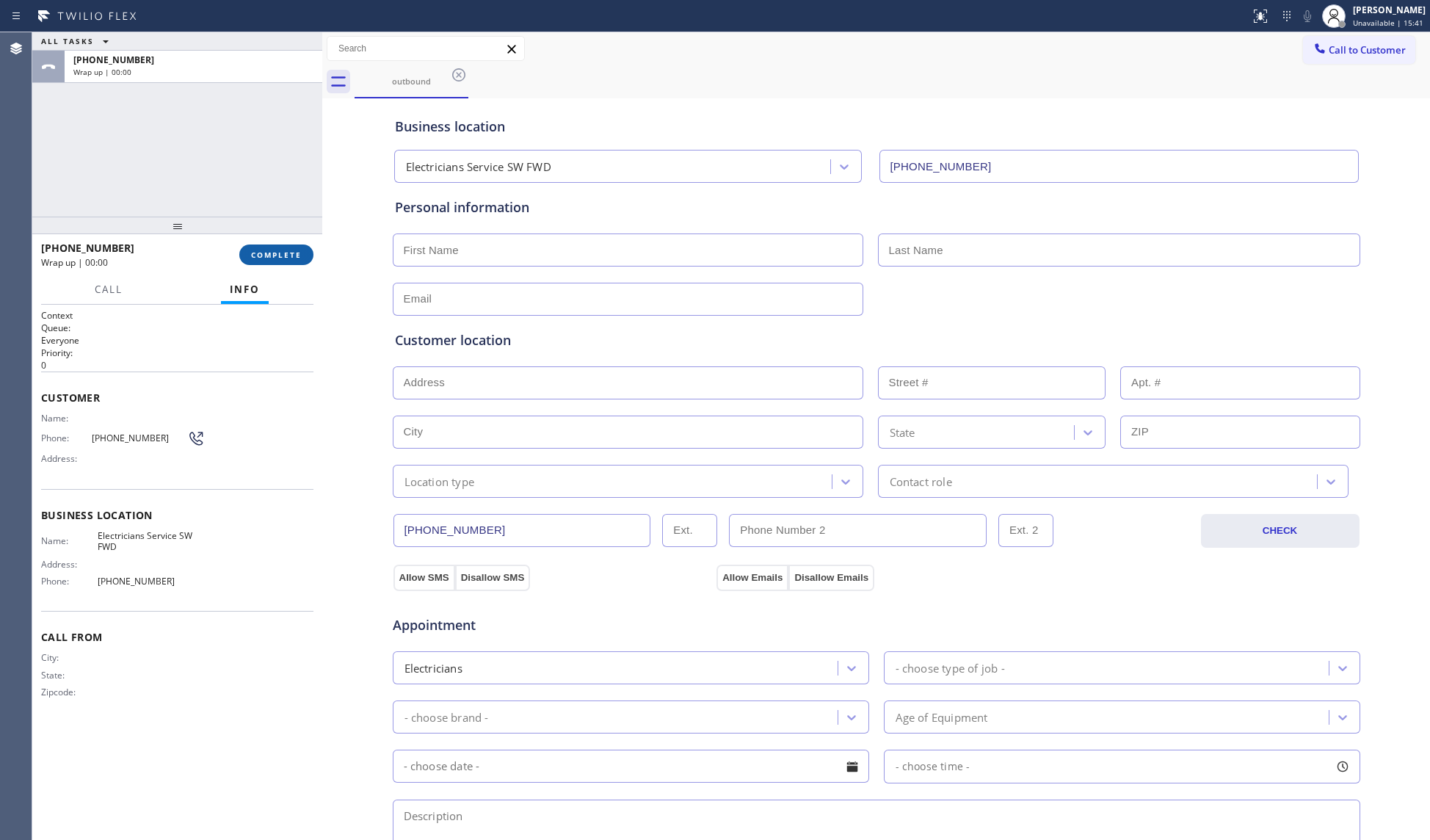
click at [286, 262] on button "COMPLETE" at bounding box center [276, 254] width 74 height 20
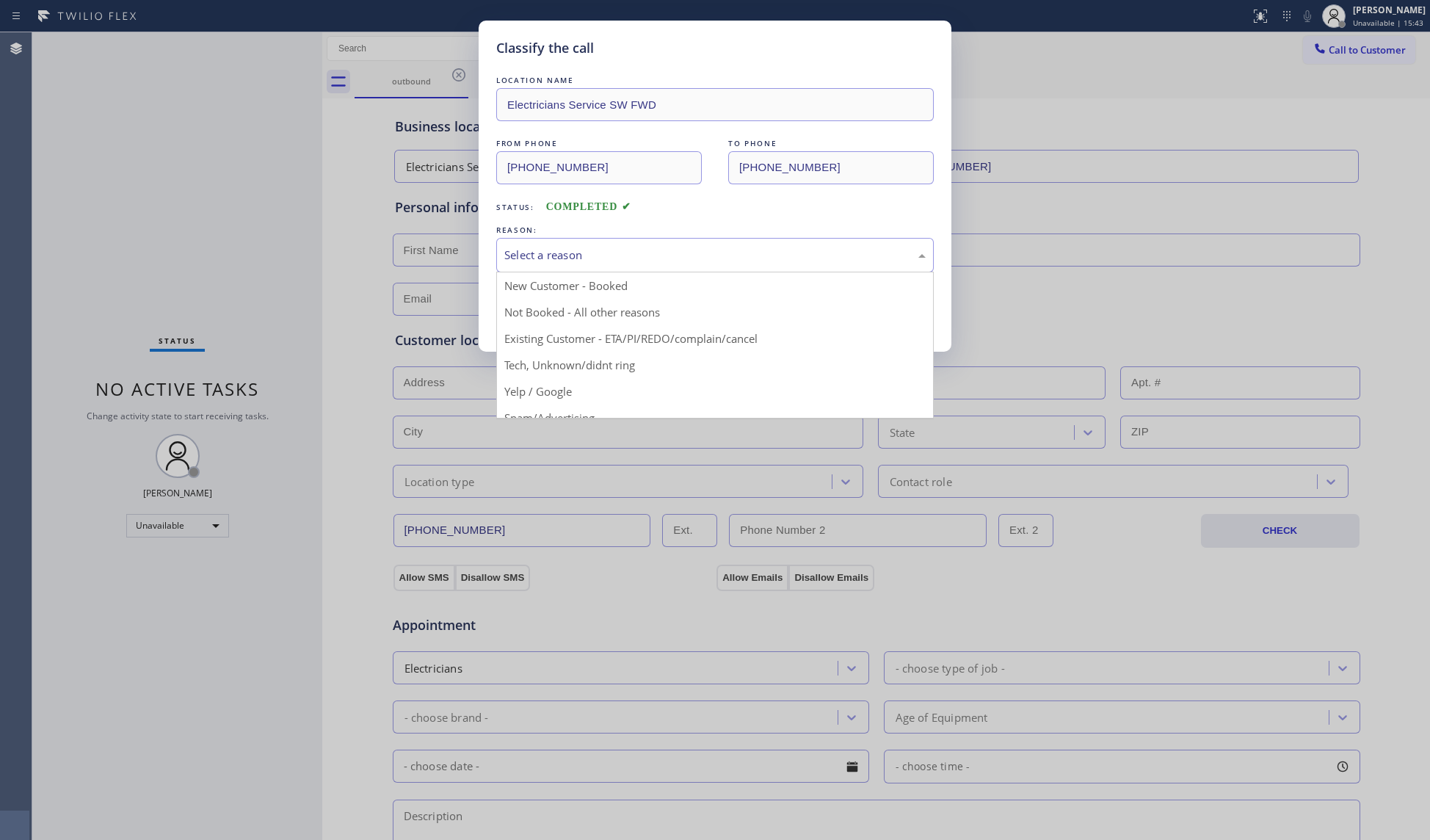
click at [586, 254] on div "Select a reason" at bounding box center [715, 254] width 422 height 17
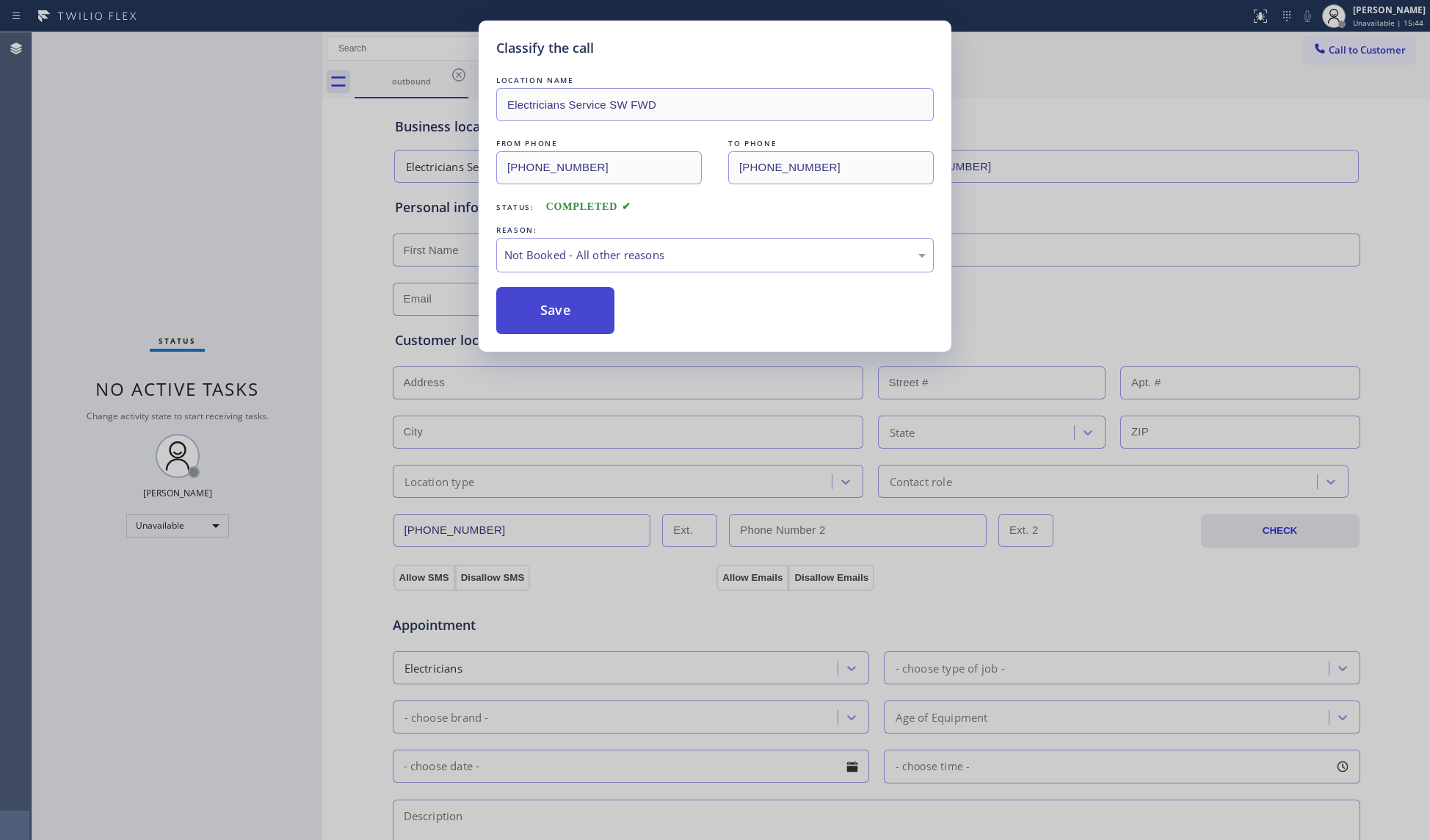
click at [552, 313] on button "Save" at bounding box center [556, 310] width 118 height 47
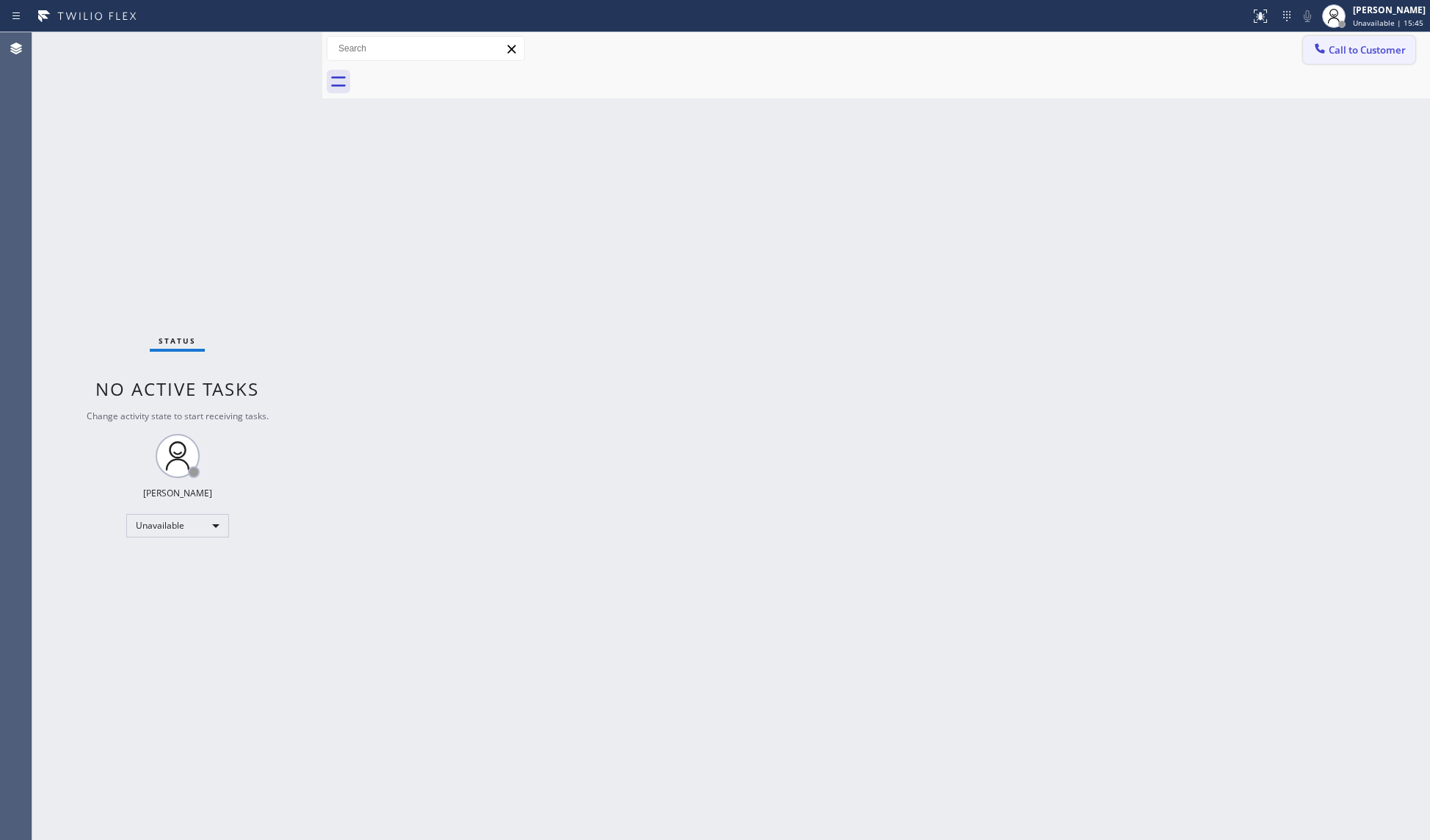
click at [1343, 59] on button "Call to Customer" at bounding box center [1360, 50] width 113 height 28
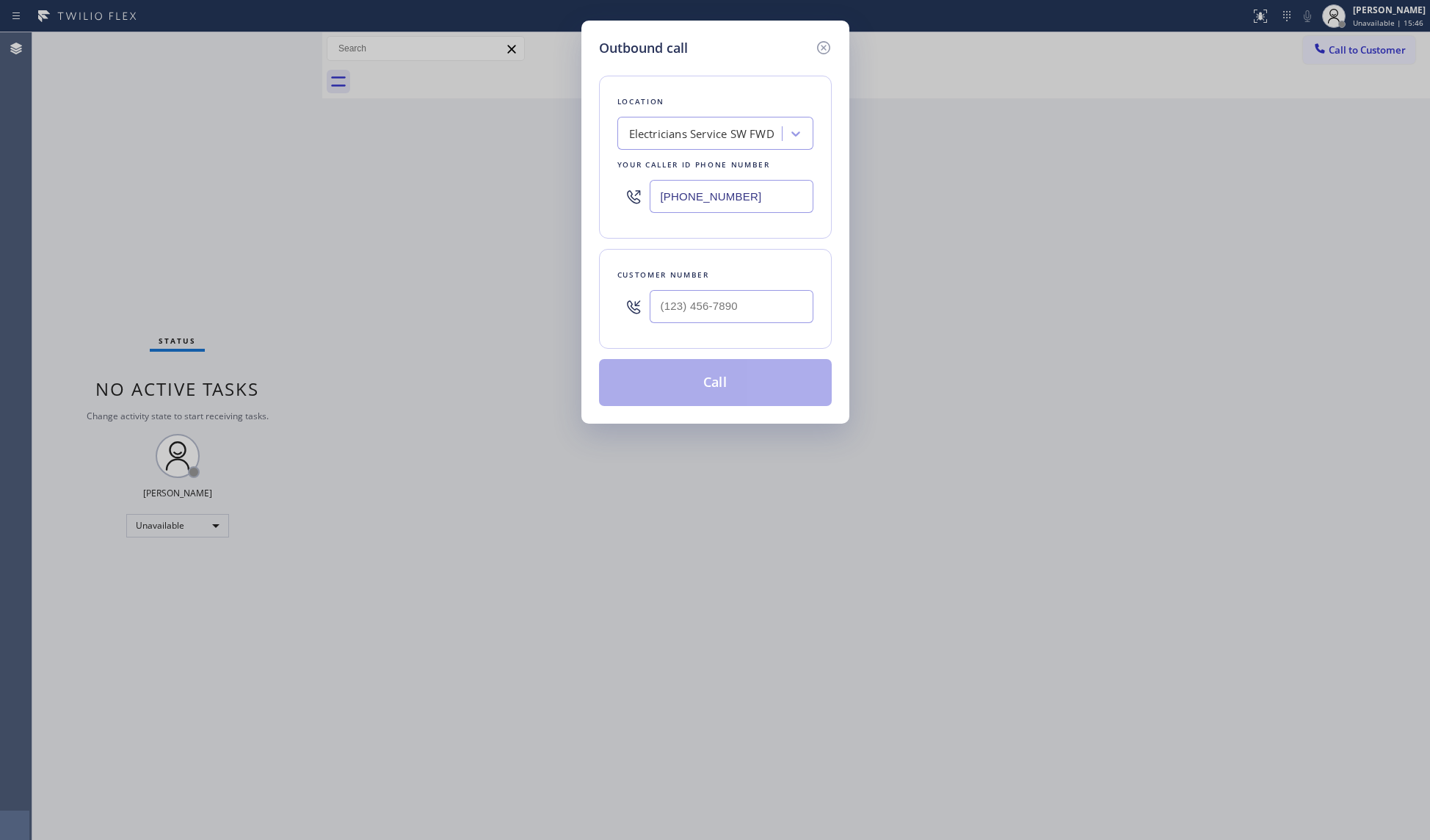
drag, startPoint x: 771, startPoint y: 204, endPoint x: 630, endPoint y: 198, distance: 141.1
click at [630, 198] on div "[PHONE_NUMBER]" at bounding box center [715, 196] width 196 height 48
paste input "305) 901-5761"
type input "[PHONE_NUMBER]"
paste input "305) 602-6118"
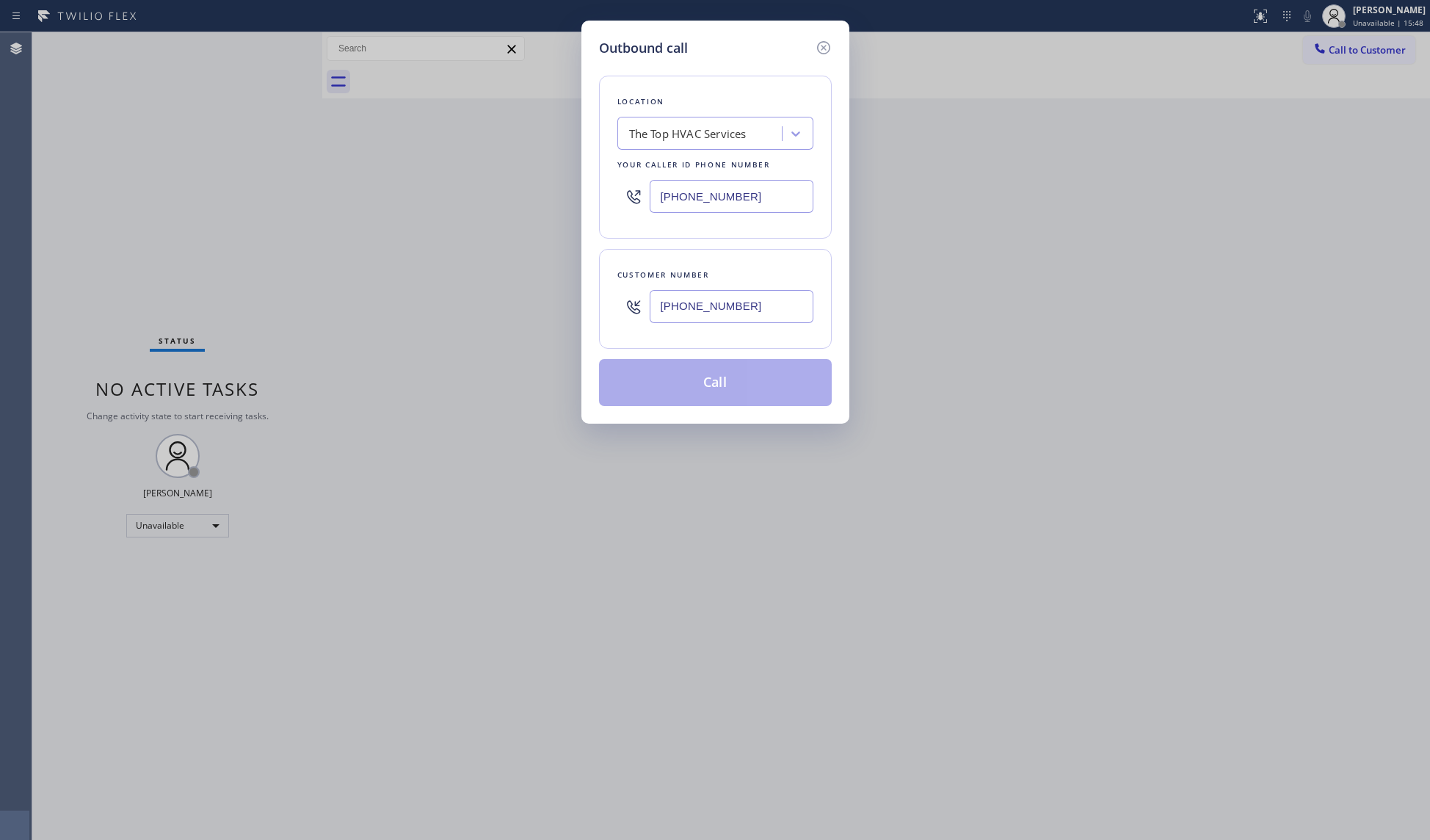
drag, startPoint x: 705, startPoint y: 312, endPoint x: 699, endPoint y: 332, distance: 20.9
click at [705, 312] on input "[PHONE_NUMBER]" at bounding box center [732, 306] width 164 height 33
type input "[PHONE_NUMBER]"
click at [704, 409] on div "Outbound call Location The Top HVAC Services Your caller id phone number [PHONE…" at bounding box center [715, 222] width 268 height 403
click at [732, 343] on div "Customer number [PHONE_NUMBER]" at bounding box center [715, 298] width 232 height 99
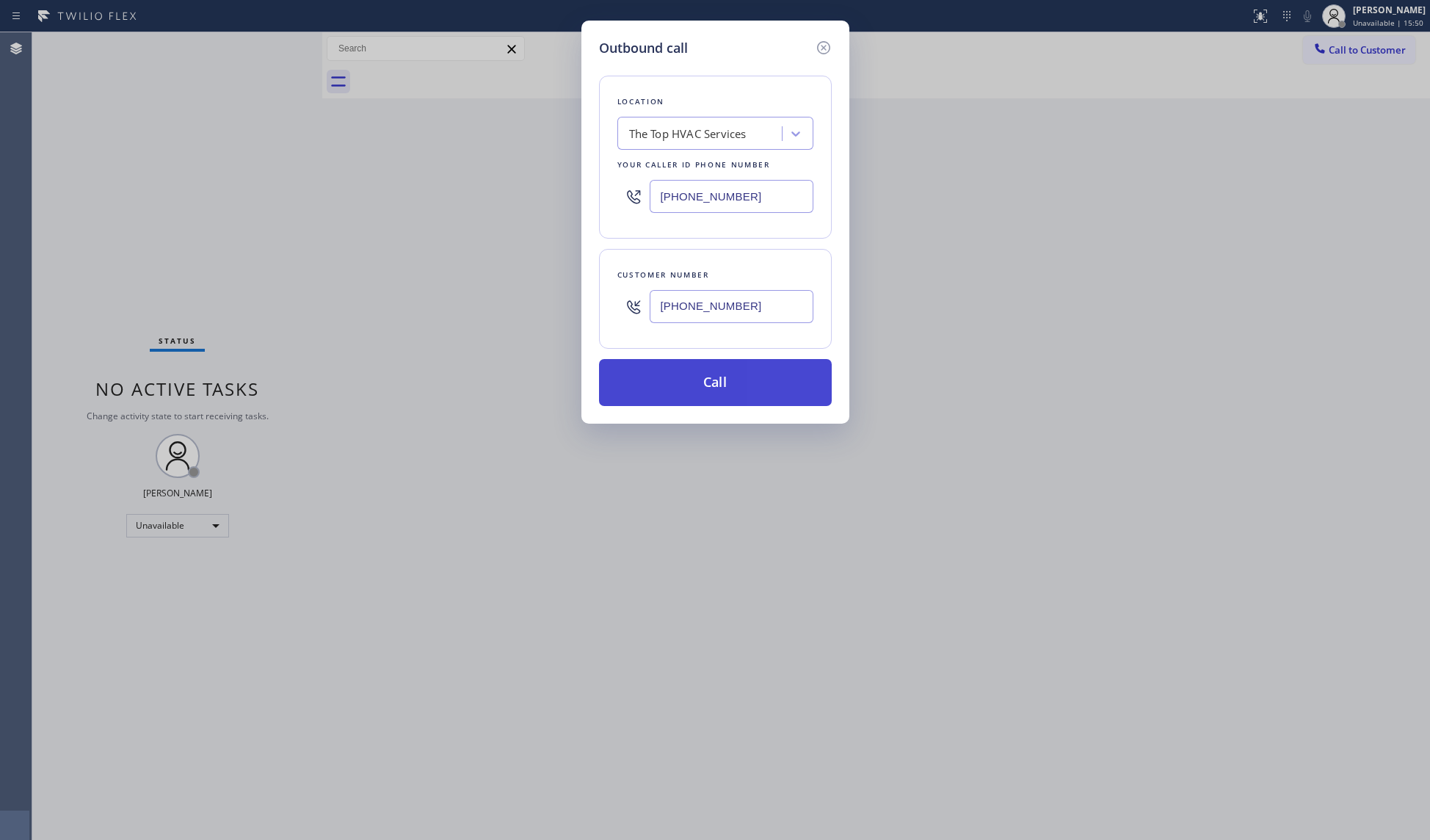
click at [726, 373] on button "Call" at bounding box center [715, 382] width 232 height 47
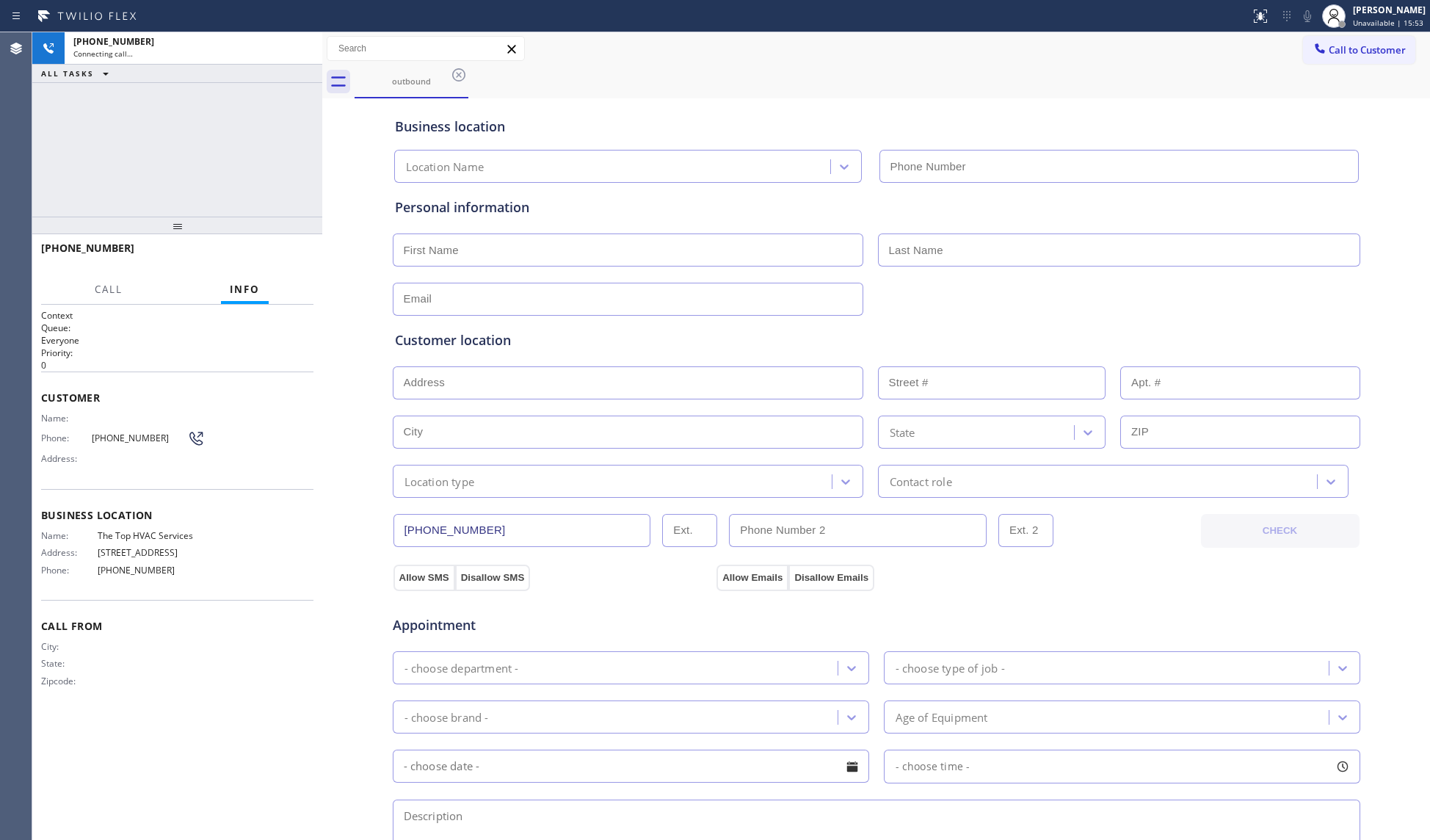
type input "[PHONE_NUMBER]"
click at [714, 65] on div "outbound" at bounding box center [893, 82] width 1076 height 33
click at [301, 114] on div "[PHONE_NUMBER] Connecting call… ALL TASKS ALL TASKS ACTIVE TASKS TASKS IN WRAP …" at bounding box center [177, 124] width 290 height 184
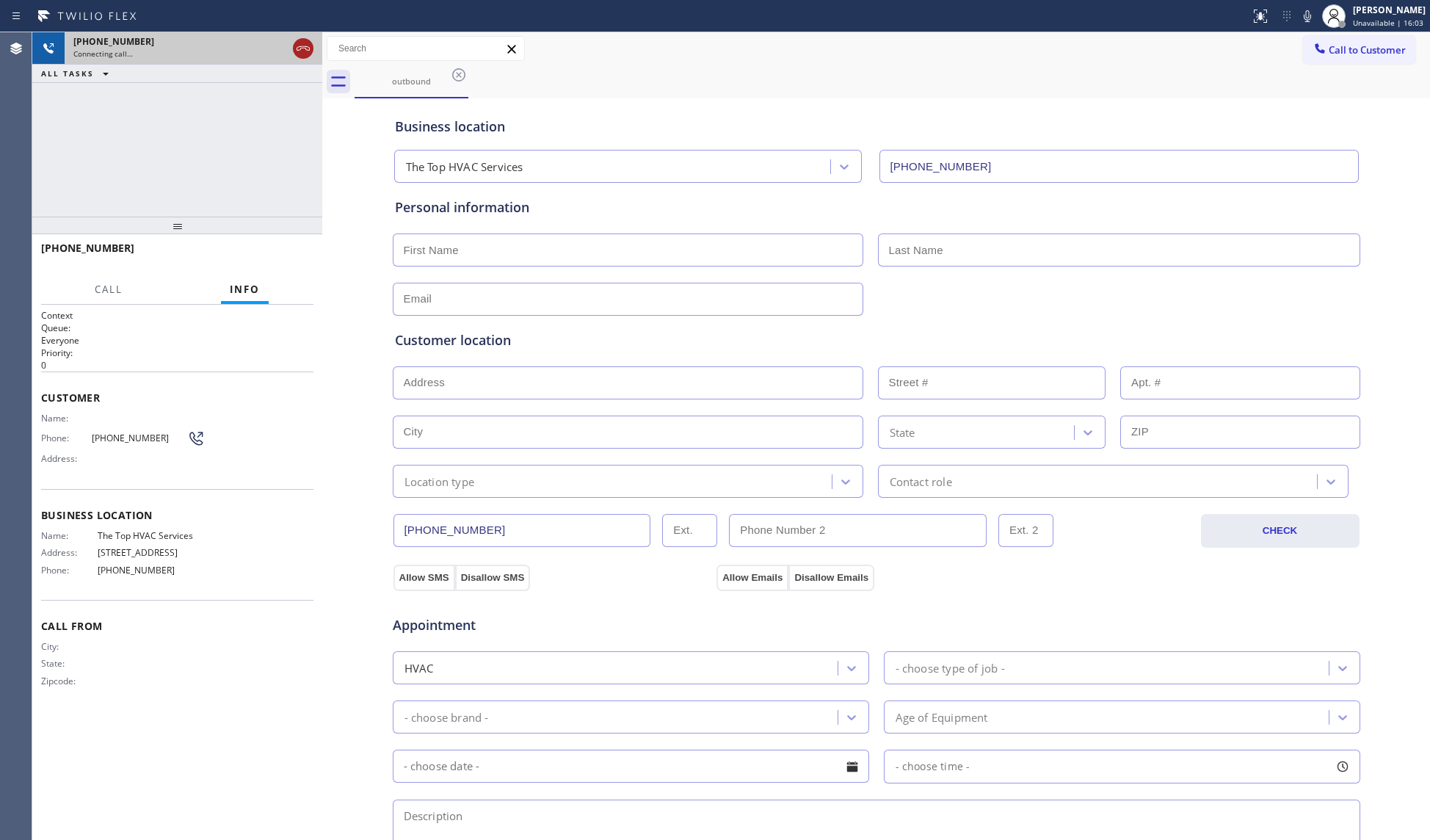
click at [297, 45] on icon at bounding box center [303, 48] width 18 height 18
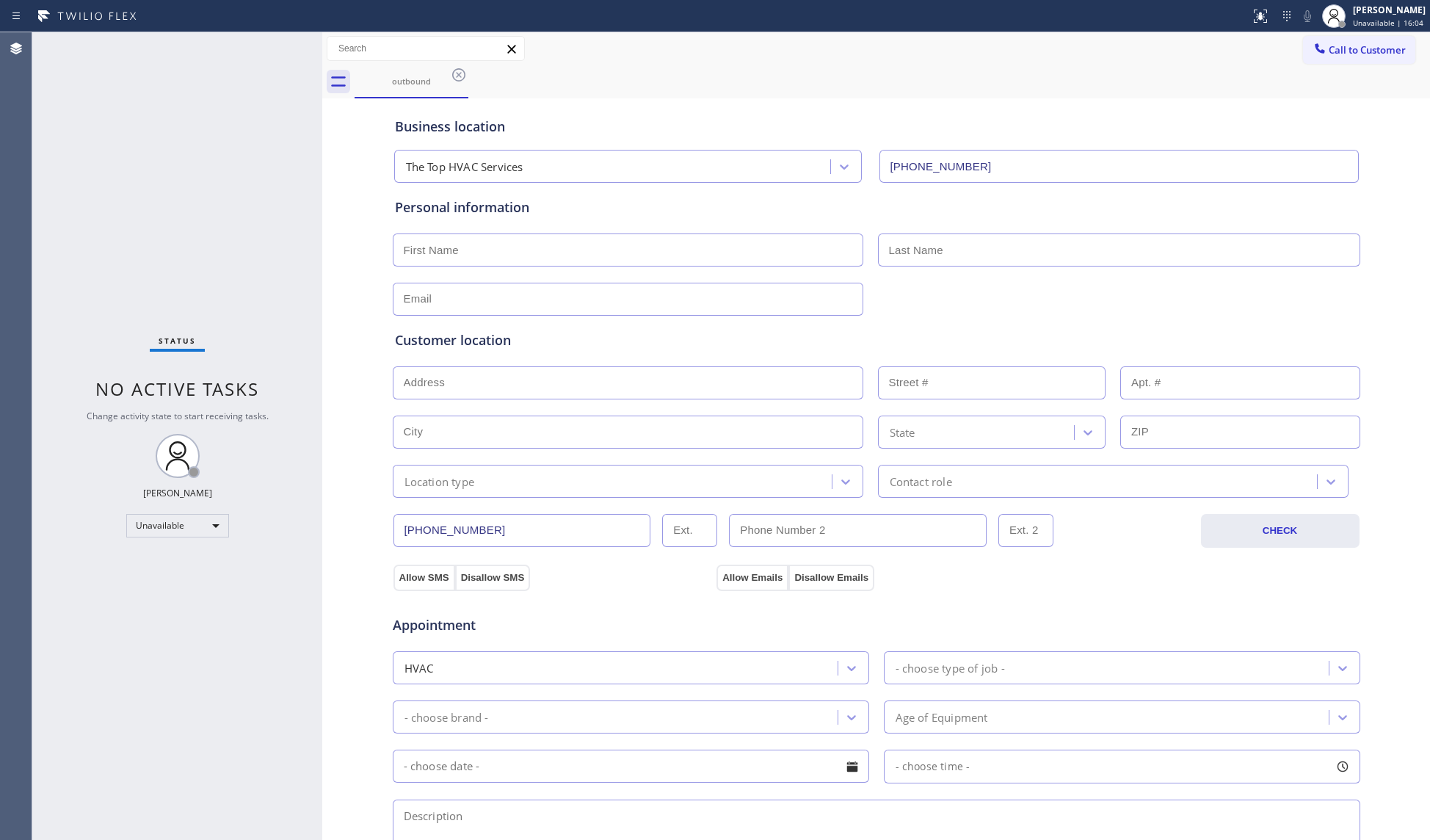
click at [460, 71] on icon at bounding box center [459, 75] width 18 height 18
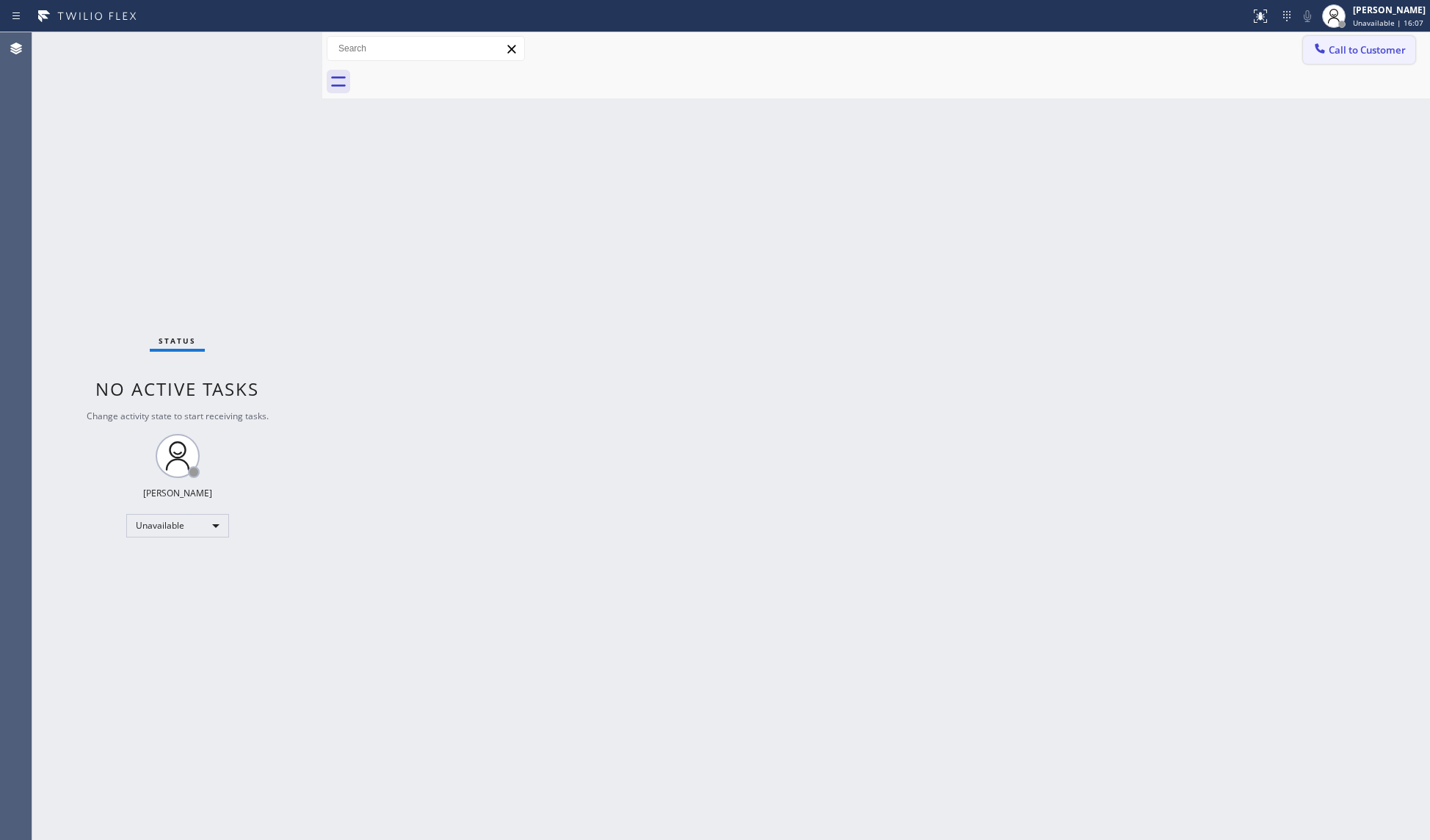
click at [1329, 55] on span "Call to Customer" at bounding box center [1367, 49] width 77 height 13
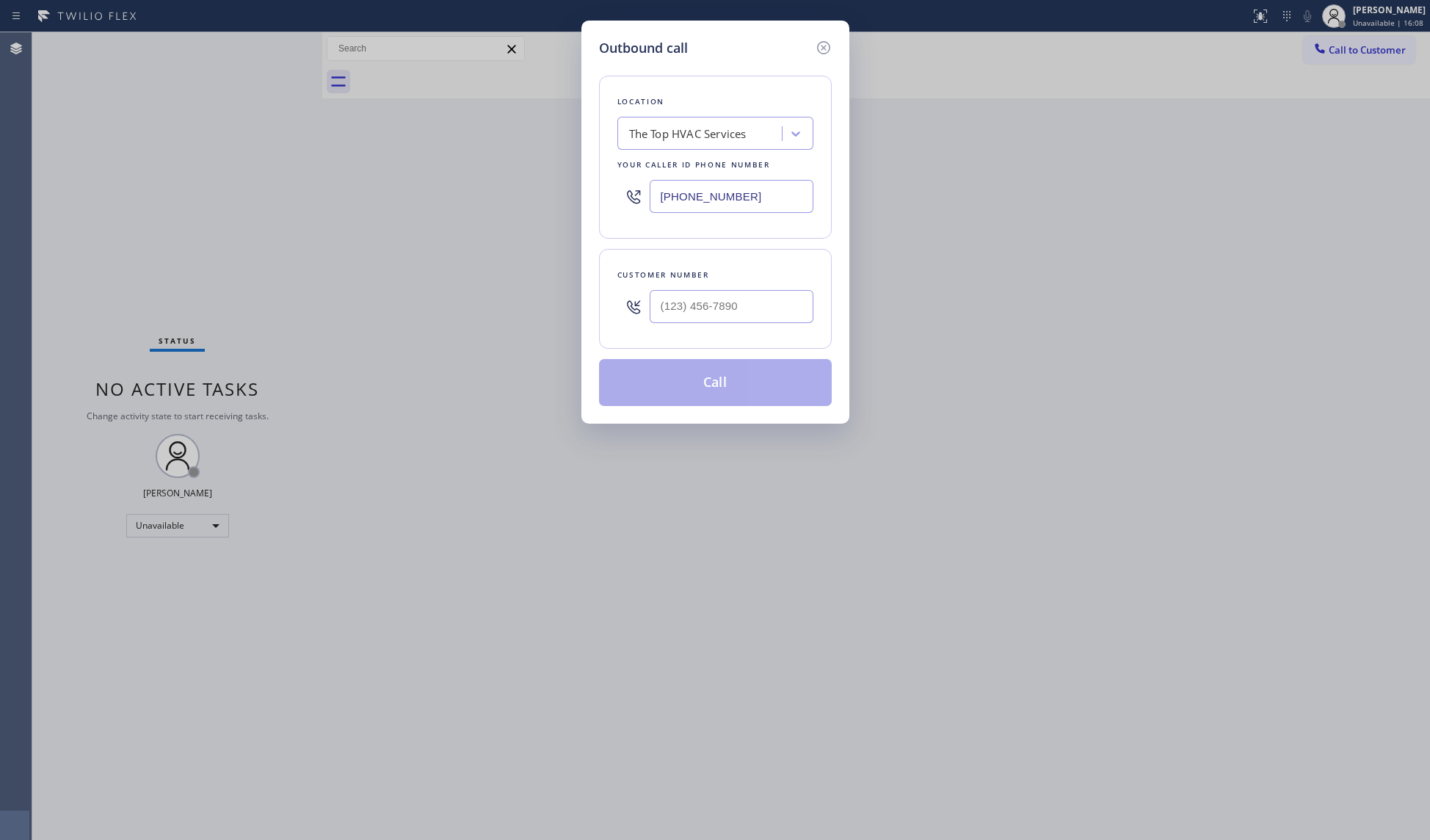
drag, startPoint x: 774, startPoint y: 200, endPoint x: 617, endPoint y: 201, distance: 157.0
click at [627, 207] on div "[PHONE_NUMBER]" at bounding box center [715, 196] width 196 height 48
paste input "862) 292-409"
type input "[PHONE_NUMBER]"
click at [755, 323] on input "(___) ___-____" at bounding box center [732, 306] width 164 height 33
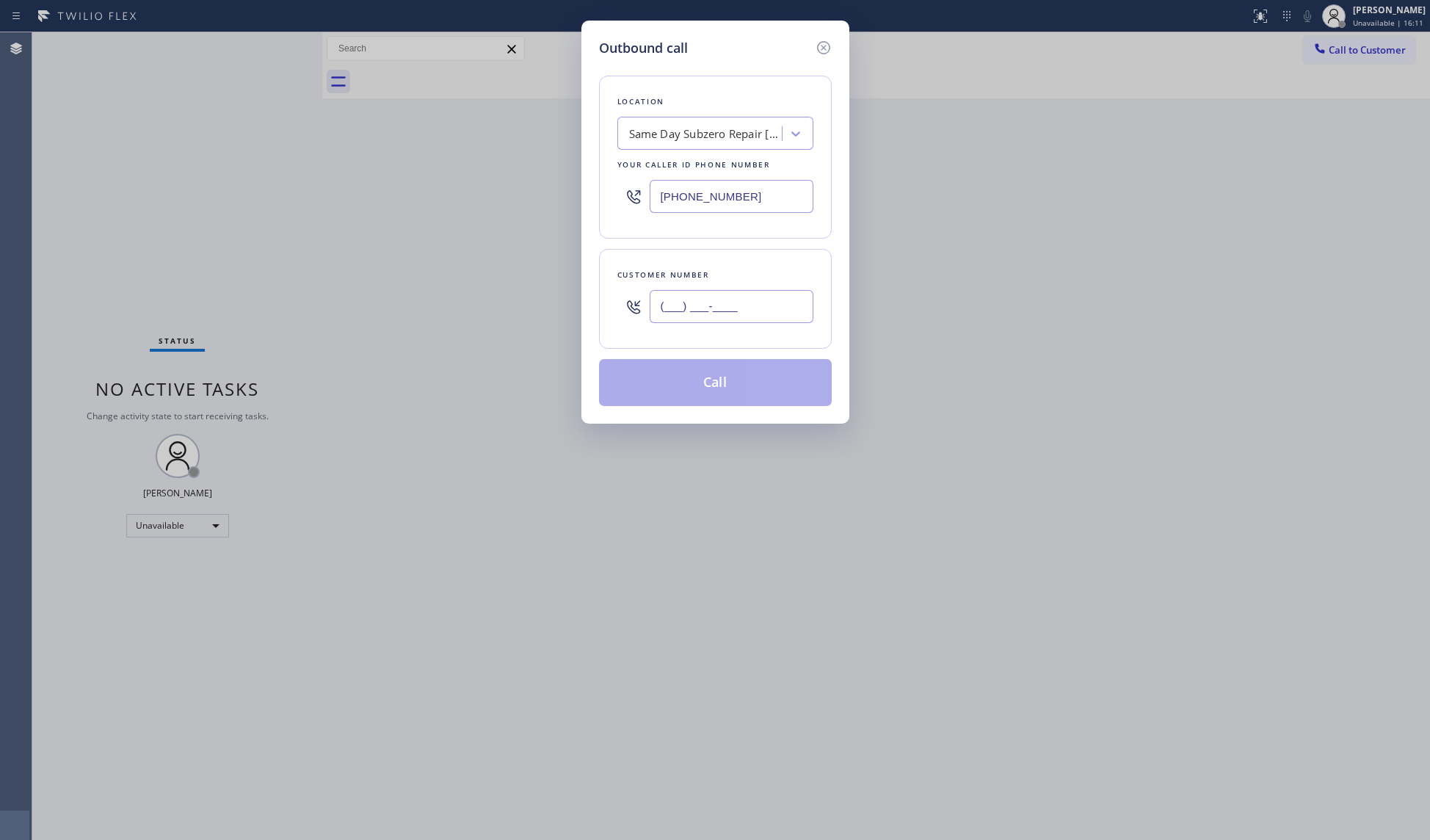
paste input "862) 428-5434"
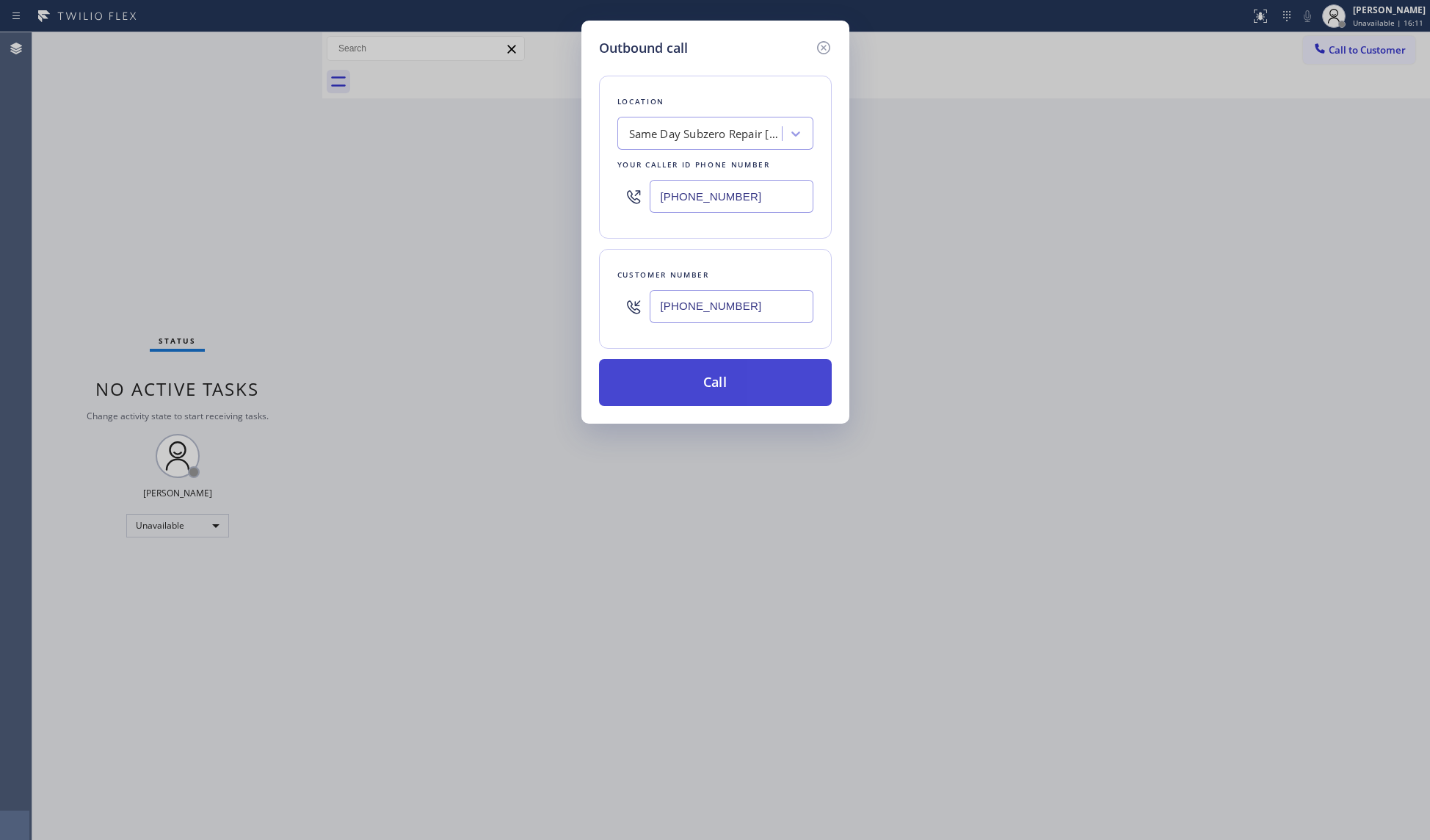
type input "[PHONE_NUMBER]"
click at [726, 373] on button "Call" at bounding box center [715, 382] width 232 height 47
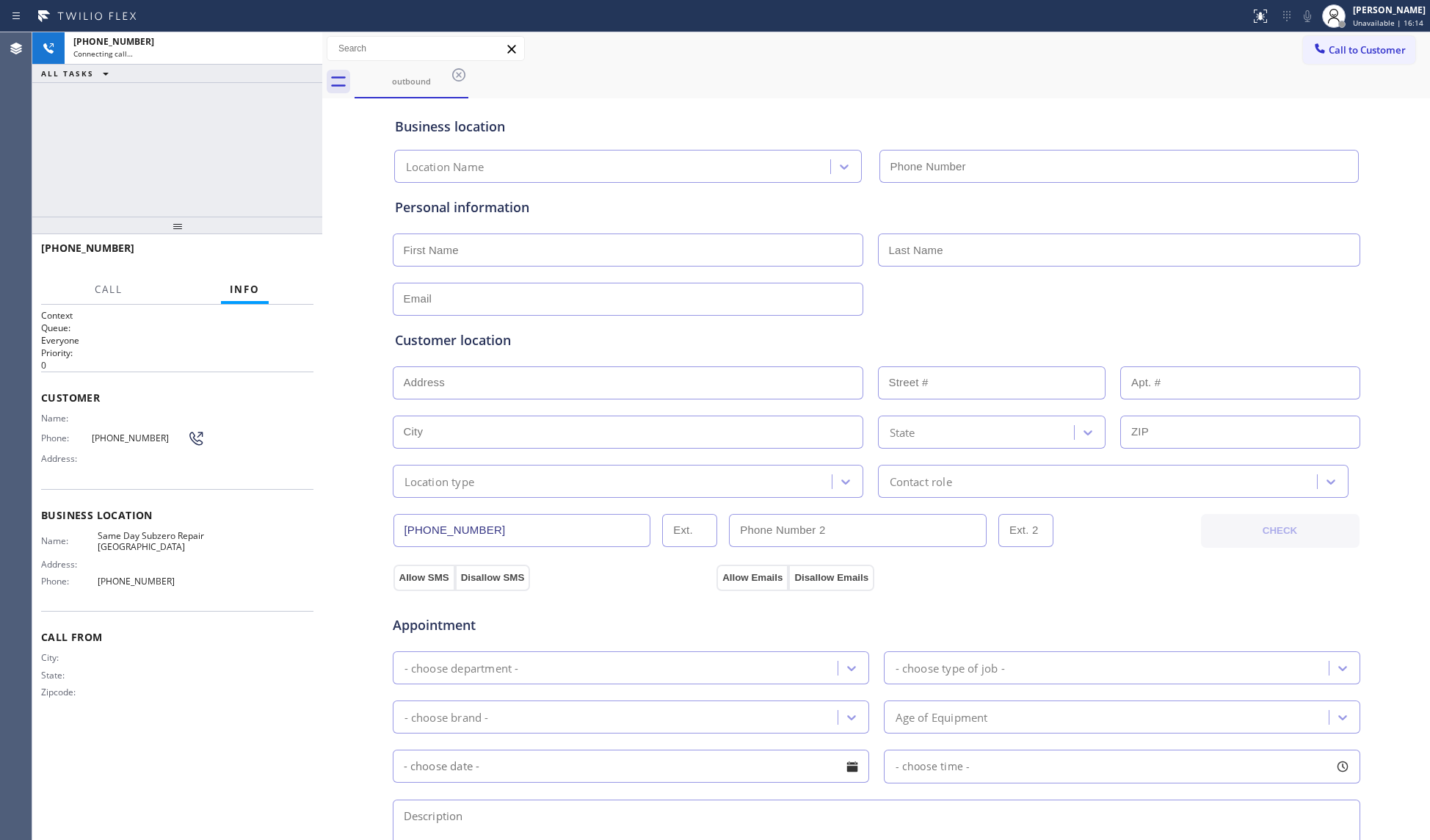
type input "[PHONE_NUMBER]"
click at [963, 103] on div "Business location Same Day Subzero Repair [GEOGRAPHIC_DATA] [PHONE_NUMBER]" at bounding box center [876, 143] width 969 height 81
click at [232, 197] on div "[PHONE_NUMBER] Connecting call… ALL TASKS ALL TASKS ACTIVE TASKS TASKS IN WRAP …" at bounding box center [177, 124] width 290 height 184
click at [535, 94] on div "outbound" at bounding box center [893, 82] width 1076 height 33
click at [276, 136] on div "[PHONE_NUMBER] Connecting call… ALL TASKS ALL TASKS ACTIVE TASKS TASKS IN WRAP …" at bounding box center [177, 124] width 290 height 184
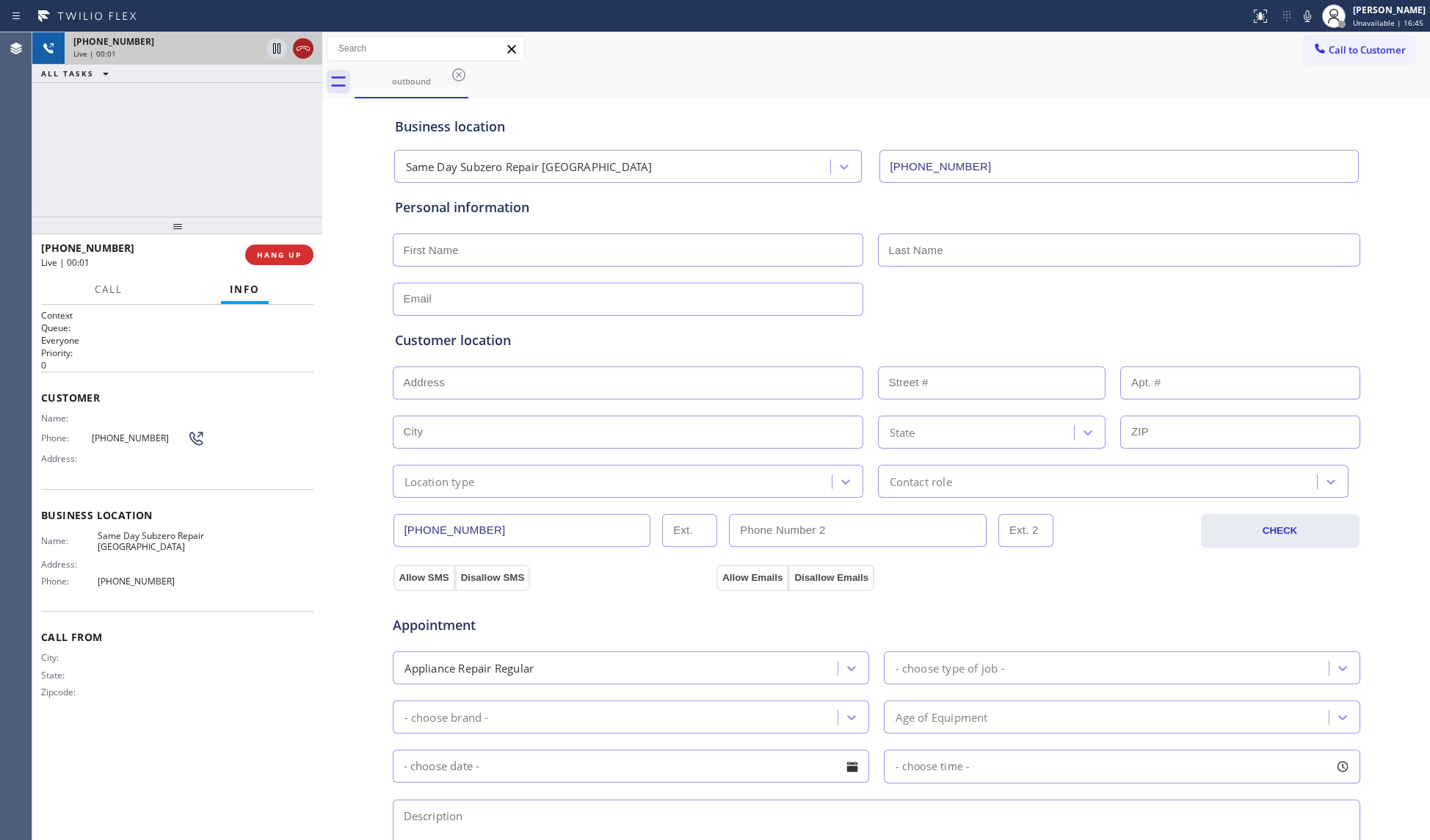
click at [300, 48] on icon at bounding box center [303, 48] width 13 height 4
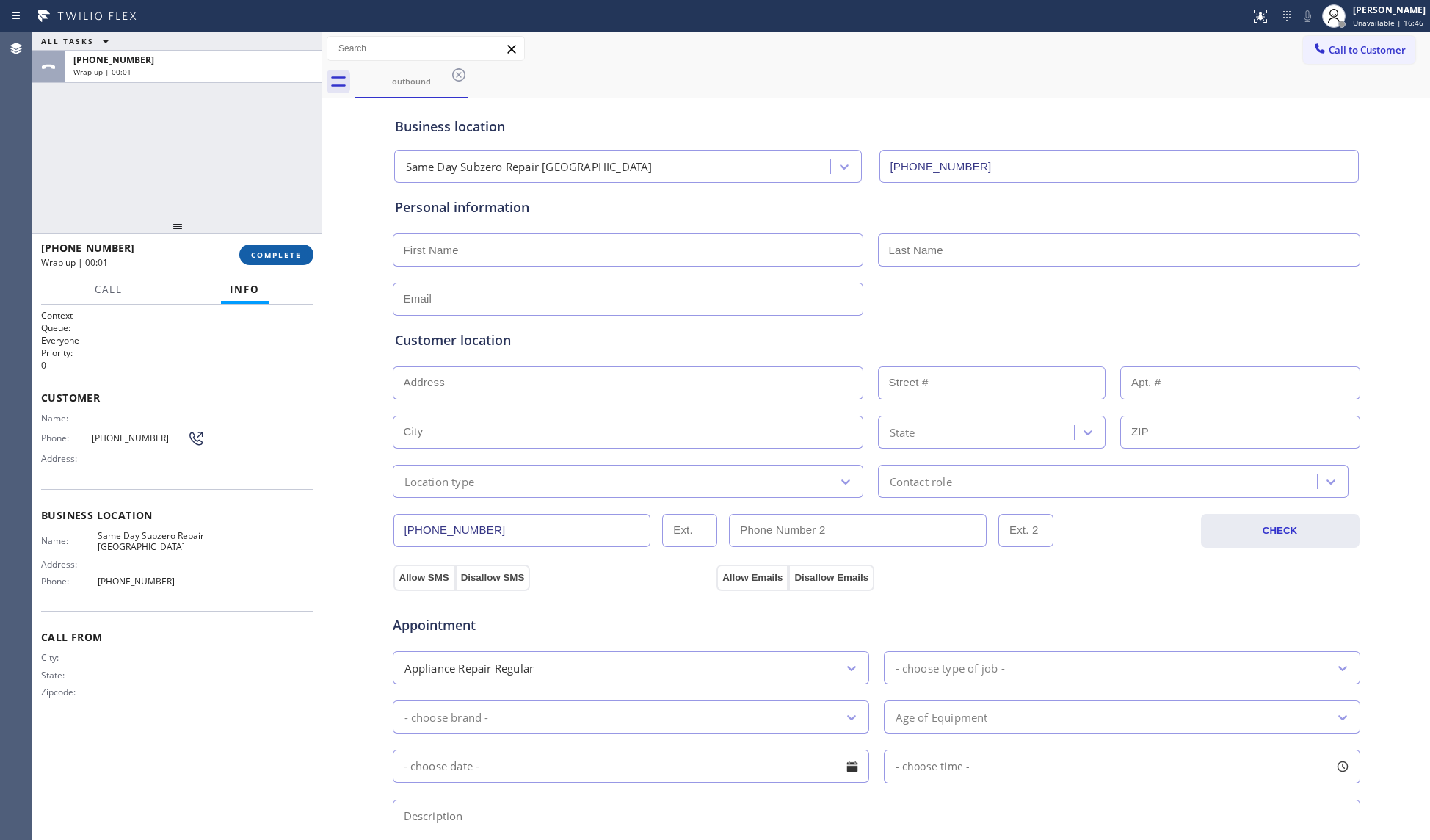
click at [281, 245] on button "COMPLETE" at bounding box center [276, 254] width 74 height 20
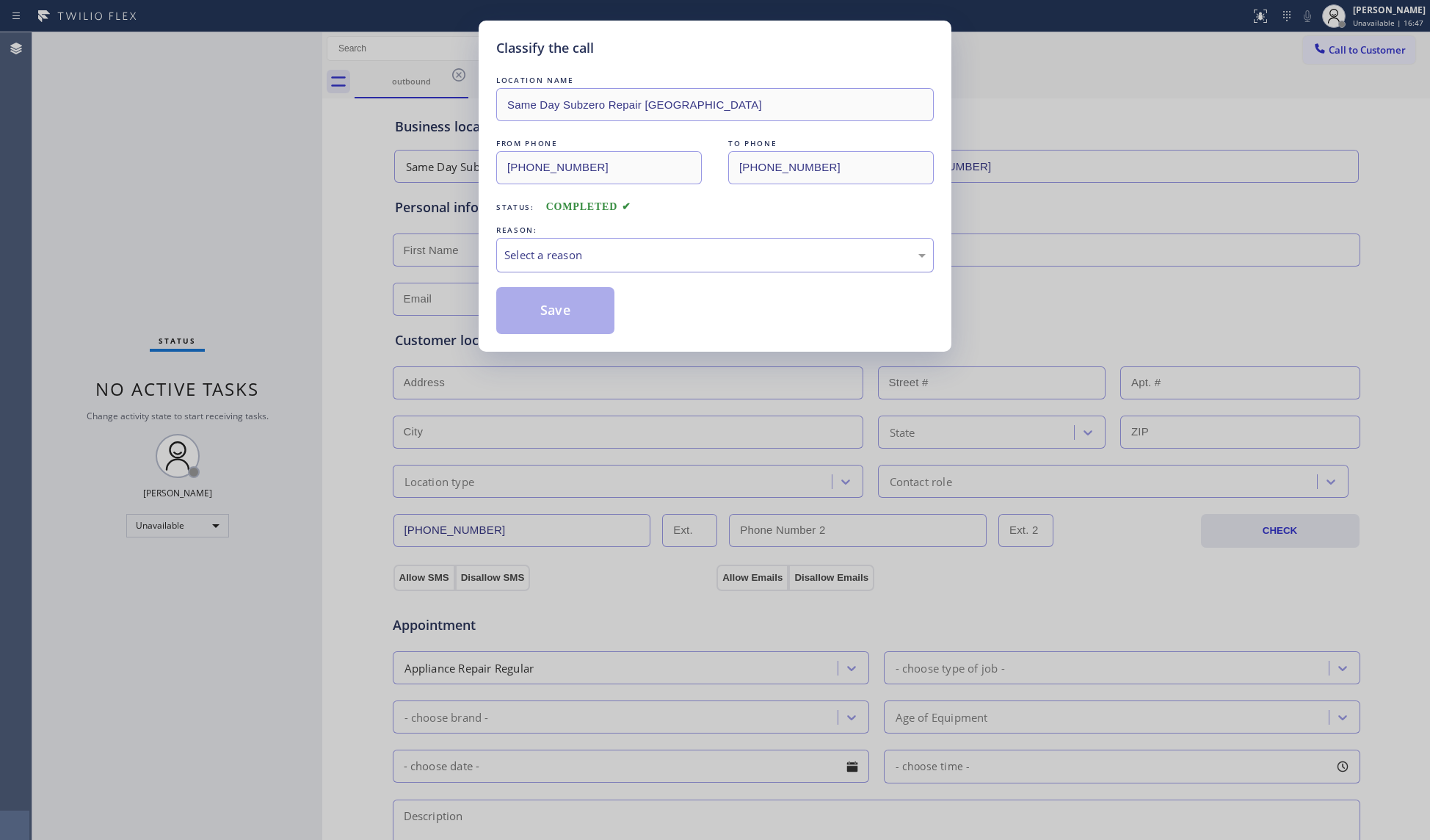
click at [680, 251] on div "Select a reason" at bounding box center [715, 254] width 422 height 17
click at [550, 312] on button "Save" at bounding box center [556, 310] width 118 height 47
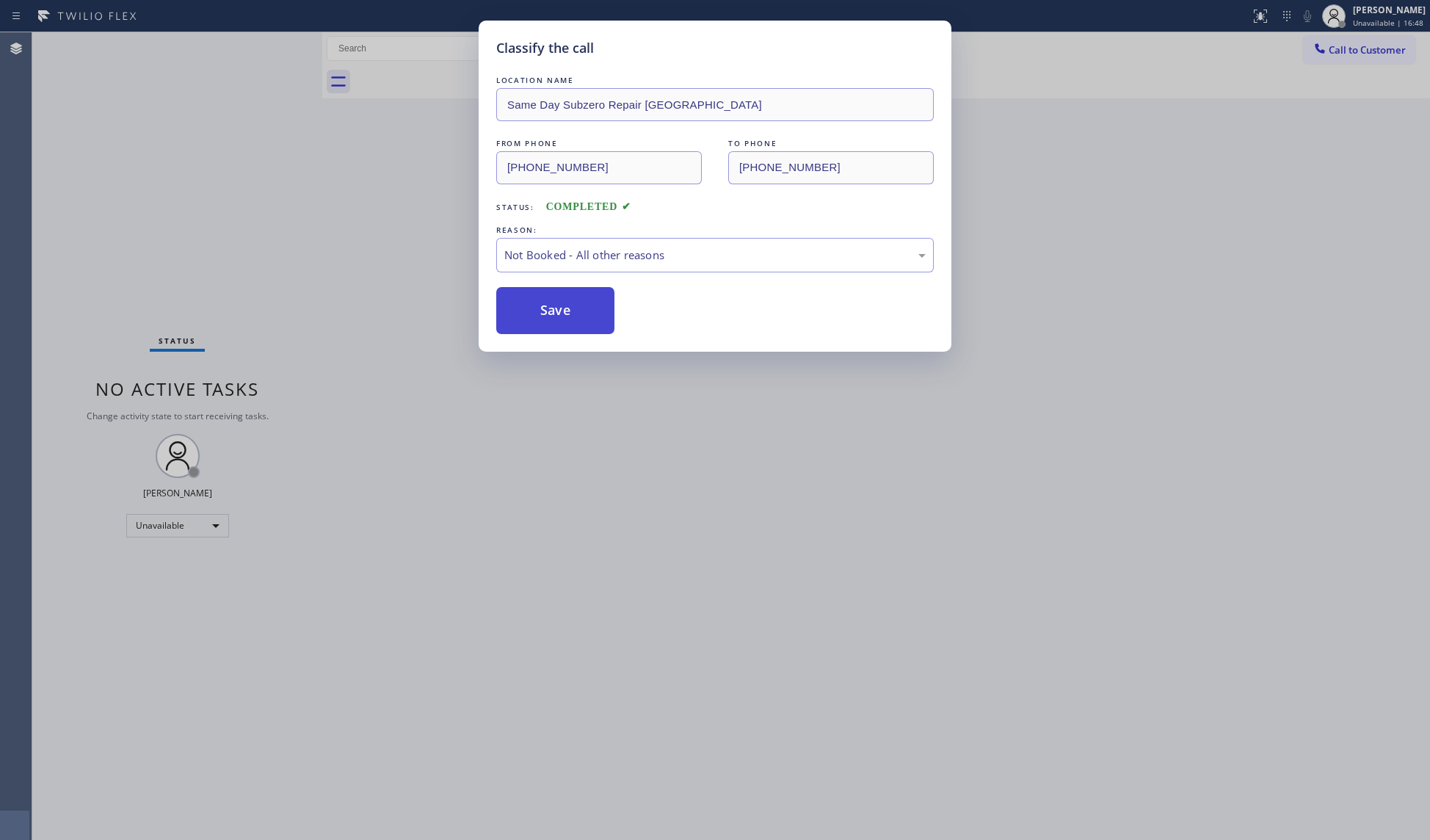
click at [550, 312] on button "Save" at bounding box center [556, 310] width 118 height 47
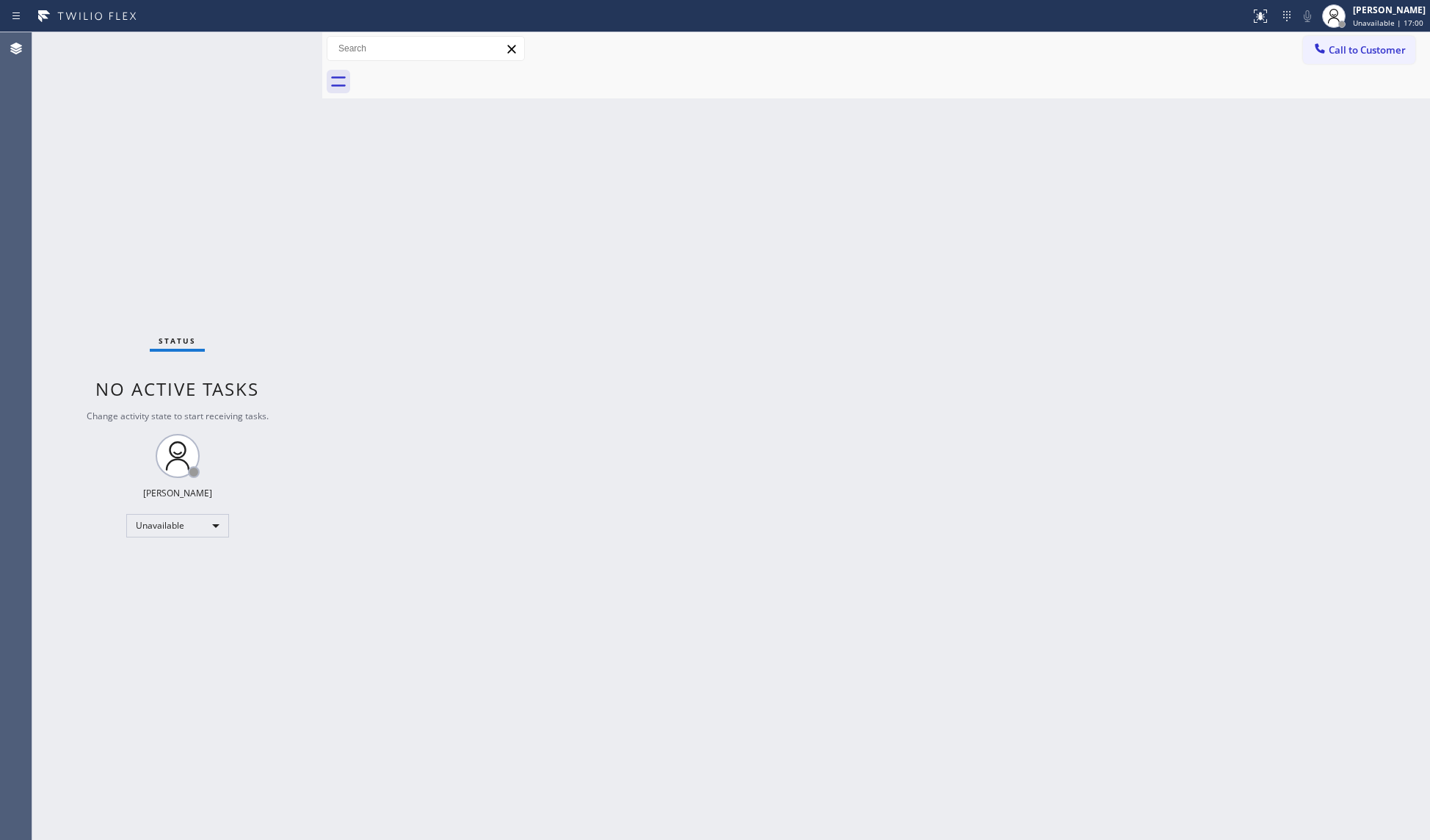
drag, startPoint x: 1202, startPoint y: 262, endPoint x: 1267, endPoint y: 177, distance: 107.0
click at [1216, 251] on div "Back to Dashboard Change Sender ID Customers Technicians Select a contact Outbo…" at bounding box center [876, 436] width 1108 height 807
click at [1334, 50] on span "Call to Customer" at bounding box center [1367, 49] width 77 height 13
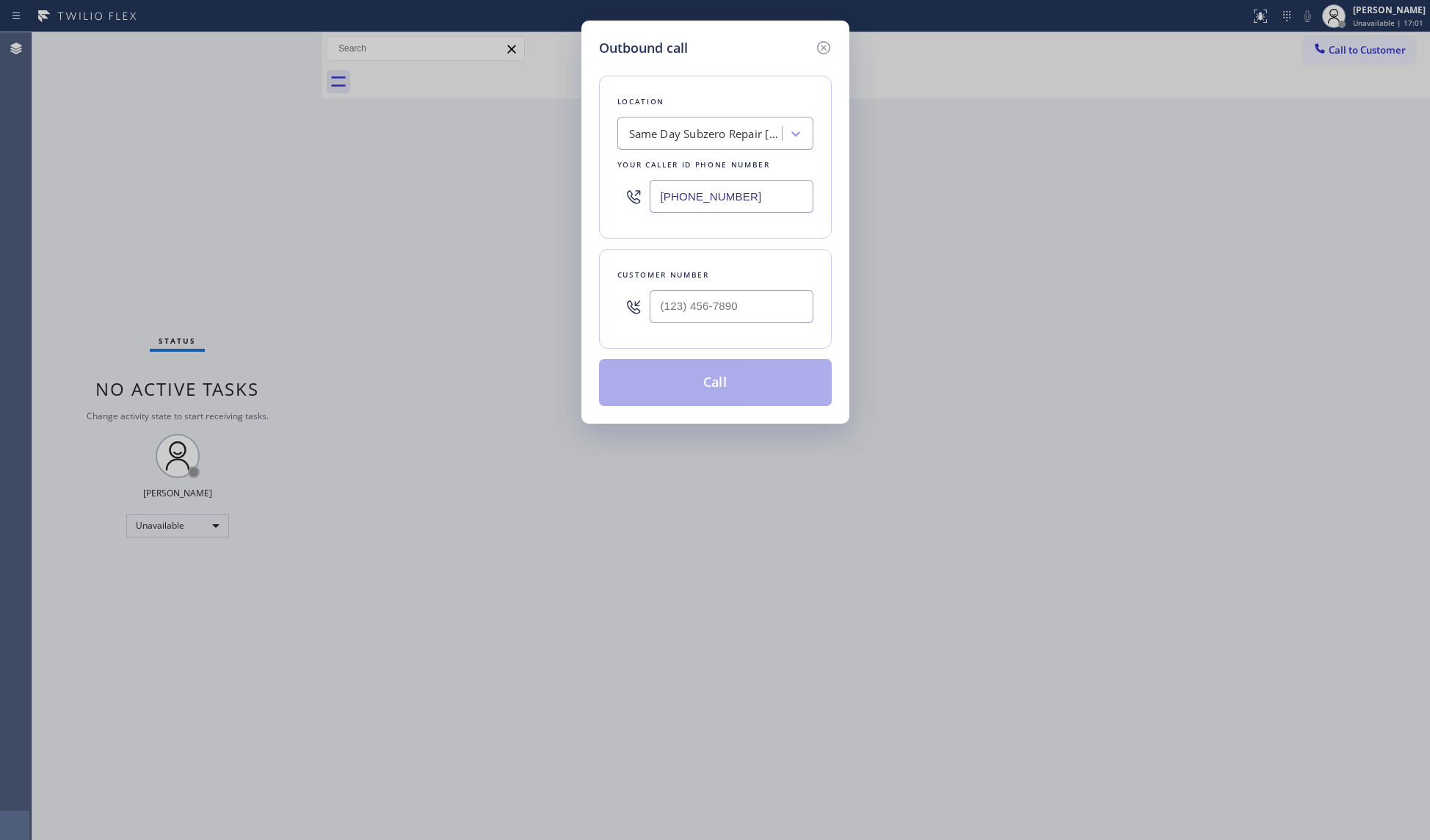
drag, startPoint x: 793, startPoint y: 195, endPoint x: 620, endPoint y: 201, distance: 173.1
click at [620, 201] on div "[PHONE_NUMBER]" at bounding box center [715, 196] width 196 height 48
paste input "909) 248-7814"
type input "[PHONE_NUMBER]"
paste input "909) 680-1214"
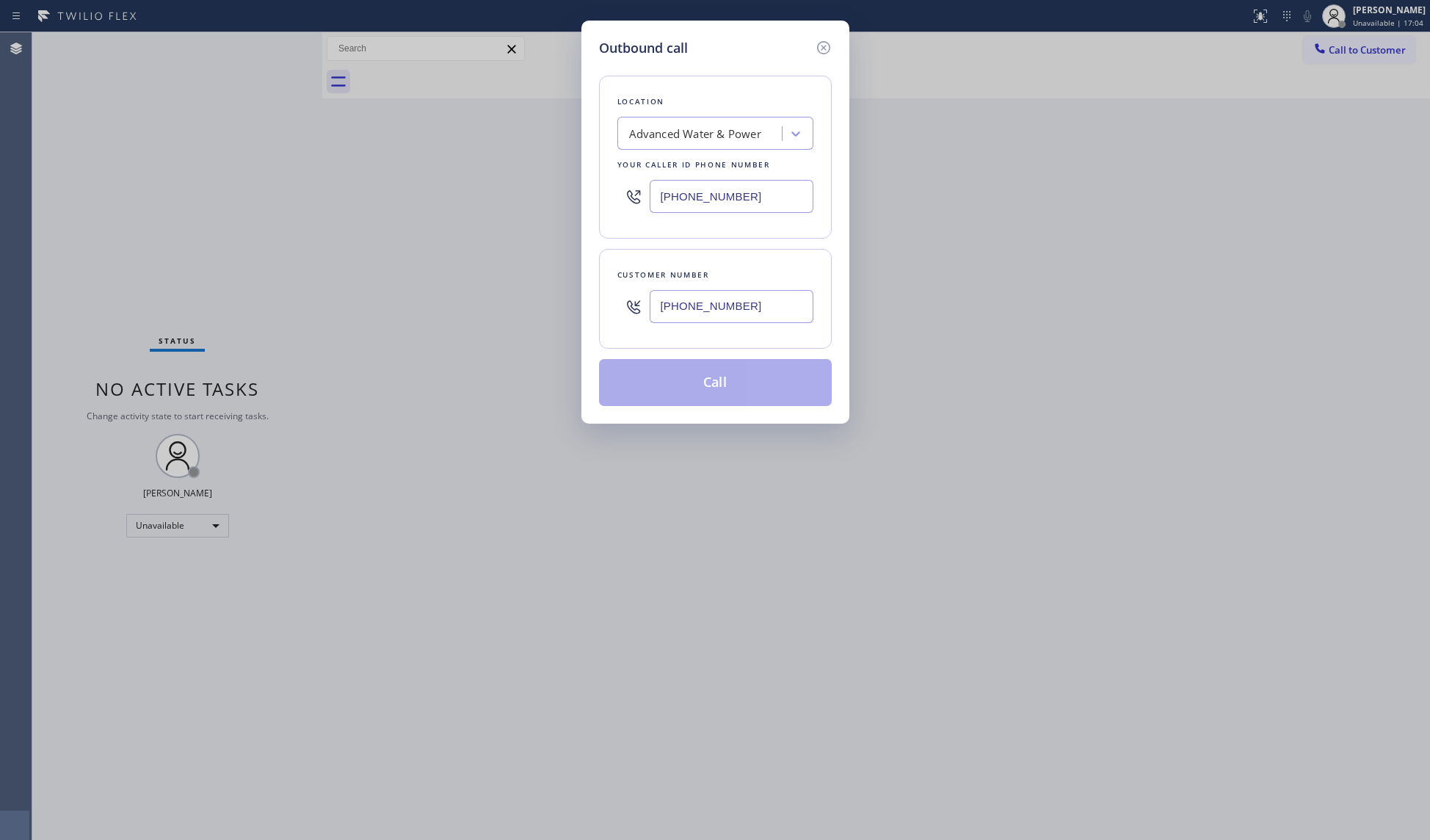
click at [741, 298] on input "[PHONE_NUMBER]" at bounding box center [732, 306] width 164 height 33
type input "[PHONE_NUMBER]"
click at [736, 396] on button "Call" at bounding box center [715, 382] width 232 height 47
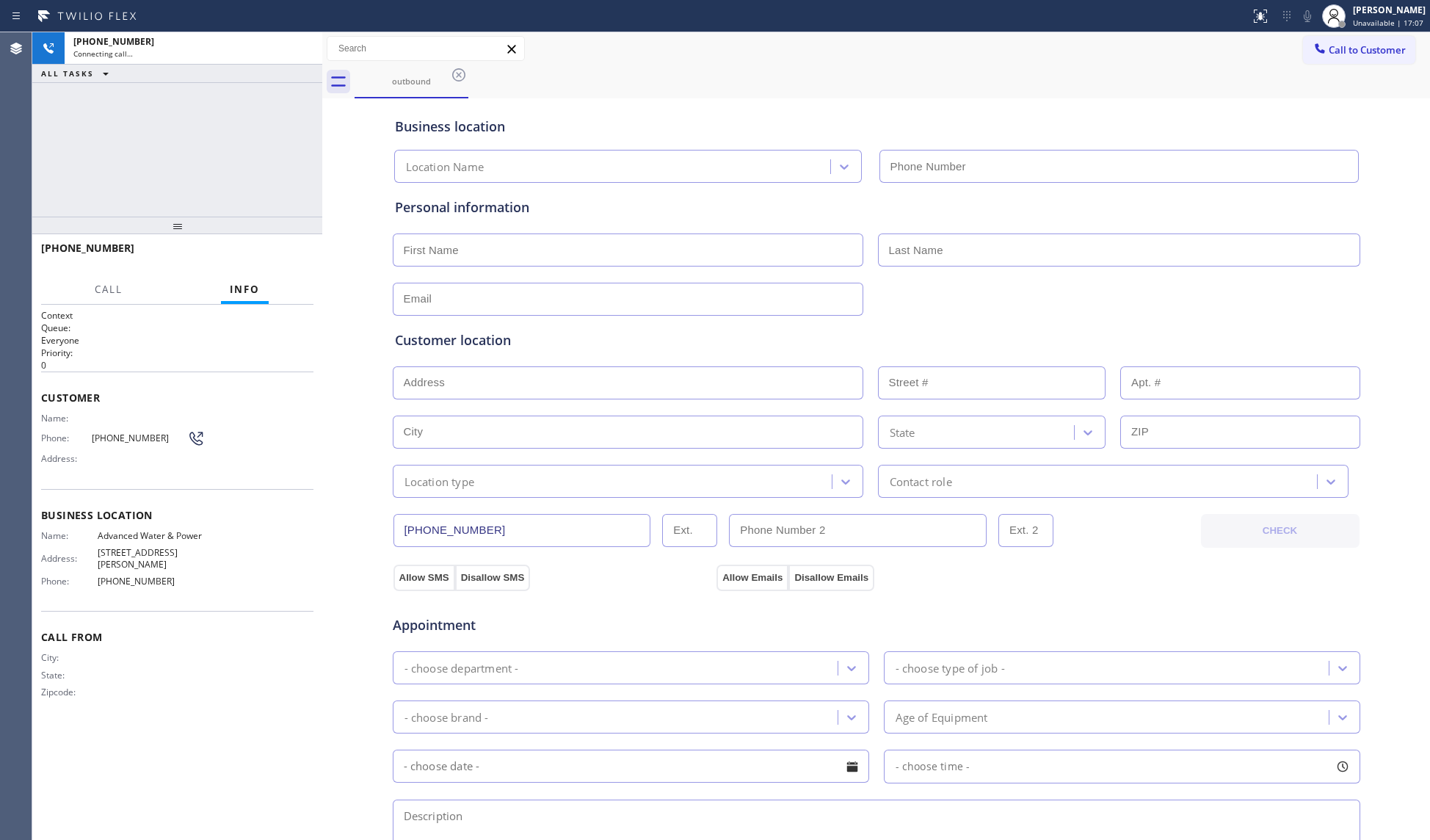
type input "[PHONE_NUMBER]"
click at [295, 250] on span "HANG UP" at bounding box center [279, 255] width 45 height 11
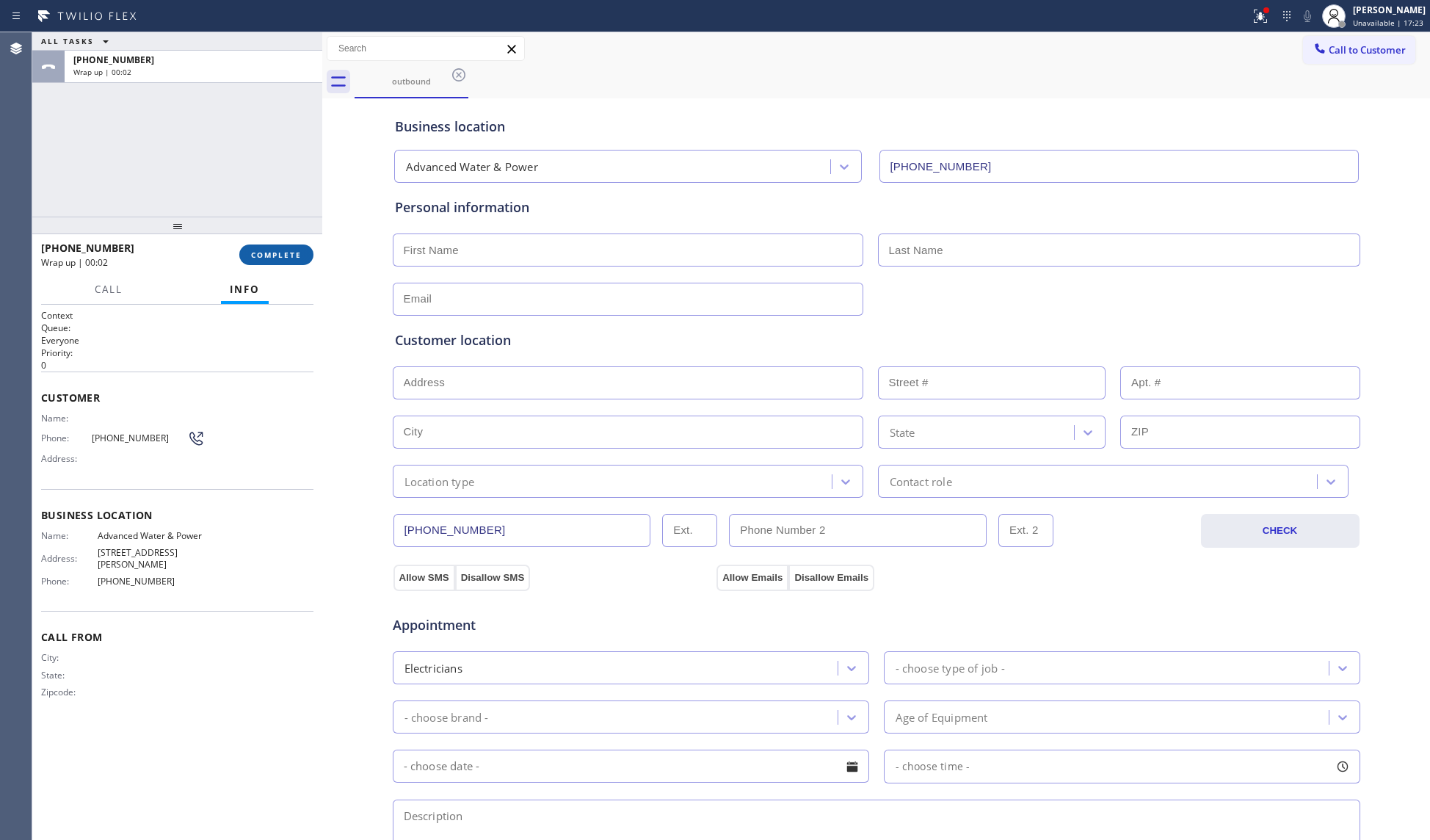
click at [257, 245] on button "COMPLETE" at bounding box center [276, 254] width 74 height 20
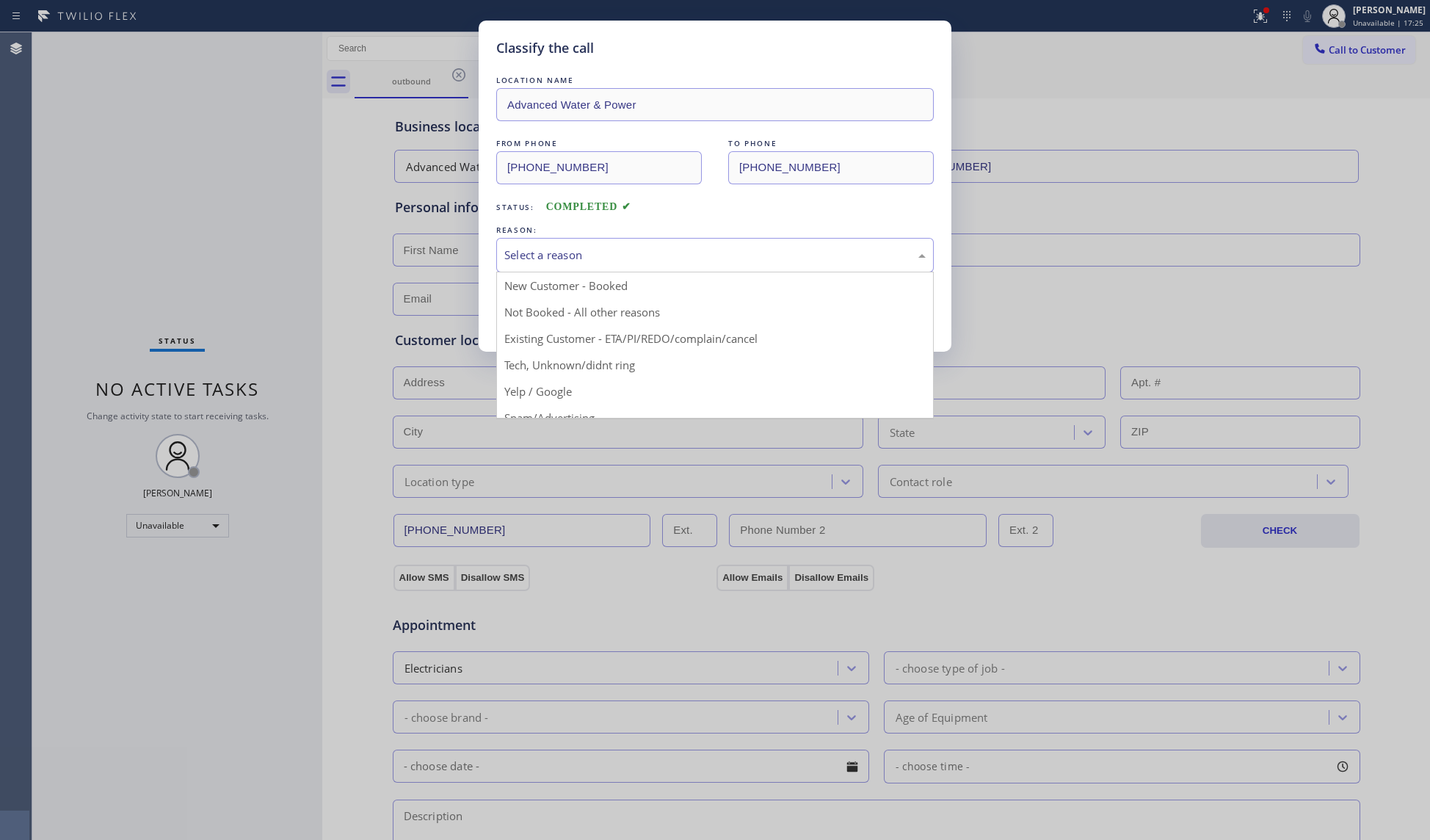
click at [592, 263] on div "Select a reason" at bounding box center [715, 254] width 422 height 17
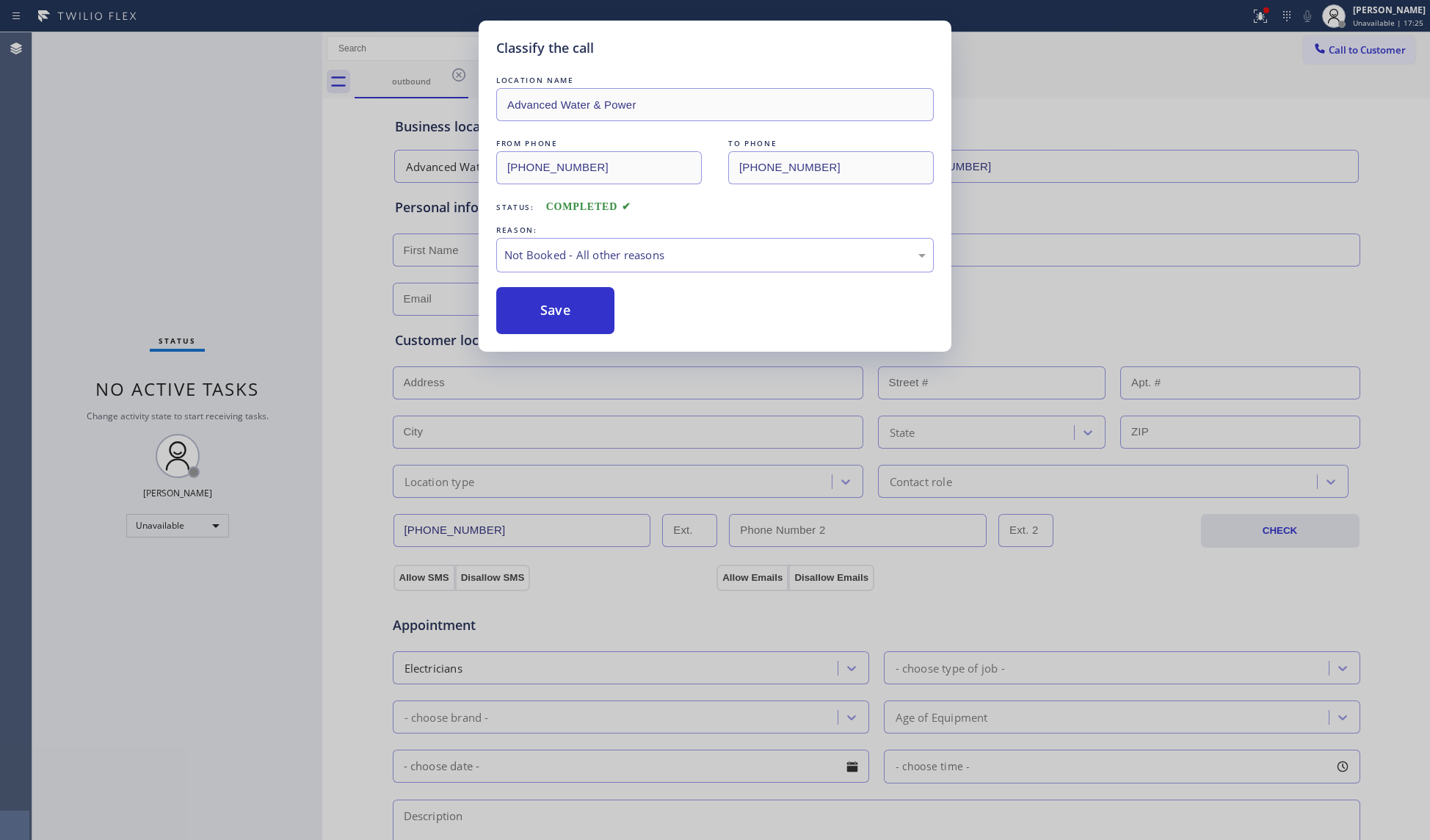
click at [579, 312] on button "Save" at bounding box center [556, 310] width 118 height 47
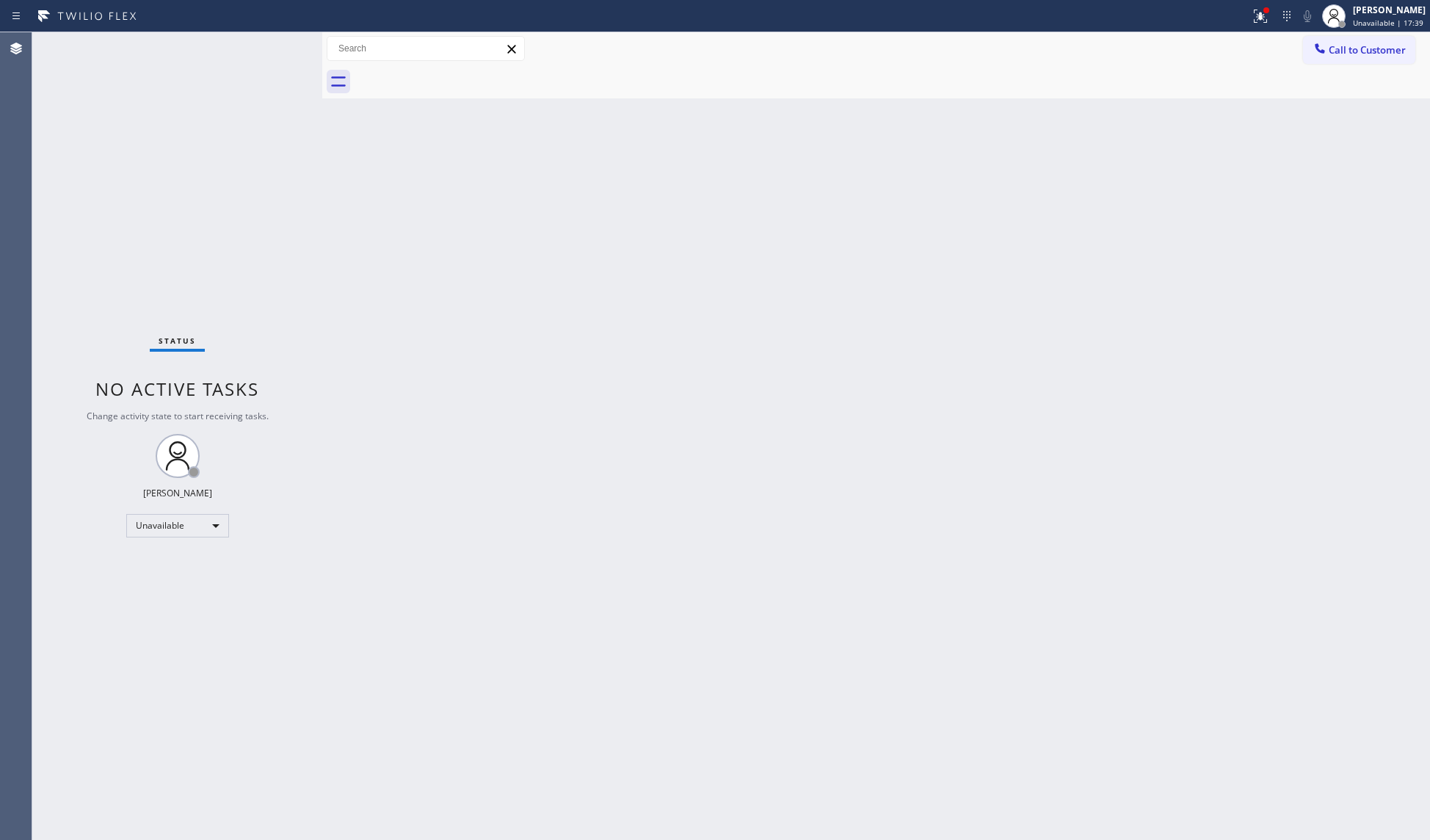
drag, startPoint x: 962, startPoint y: 321, endPoint x: 975, endPoint y: 316, distance: 13.9
click at [966, 321] on div "Back to Dashboard Change Sender ID Customers Technicians Select a contact Outbo…" at bounding box center [876, 436] width 1108 height 807
click at [1339, 48] on span "Call to Customer" at bounding box center [1367, 49] width 77 height 13
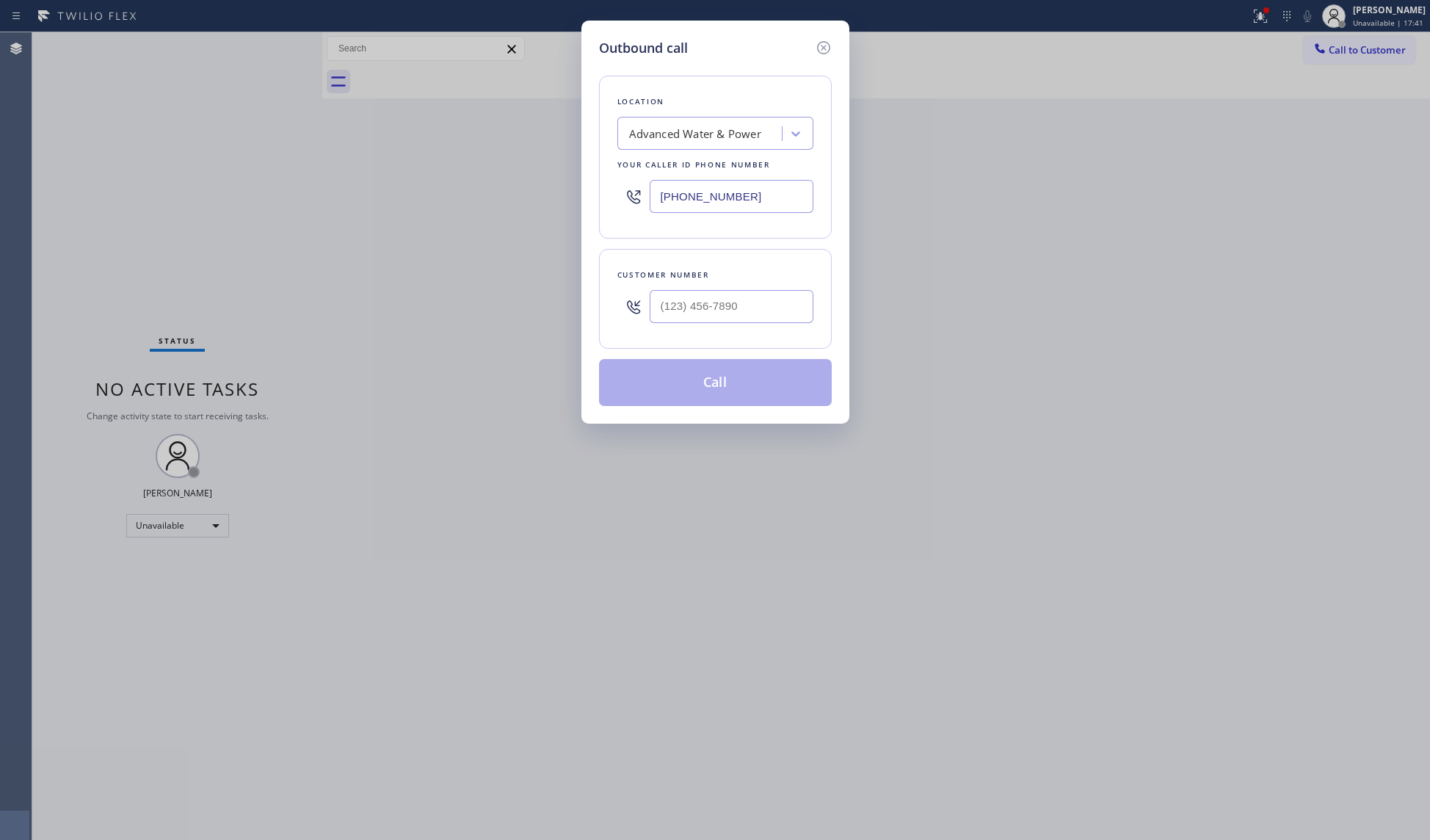
drag, startPoint x: 793, startPoint y: 195, endPoint x: 630, endPoint y: 195, distance: 163.0
click at [630, 197] on div "[PHONE_NUMBER]" at bounding box center [715, 196] width 196 height 48
paste input "714) 583-6969"
type input "[PHONE_NUMBER]"
click at [755, 314] on input "(___) ___-____" at bounding box center [732, 306] width 164 height 33
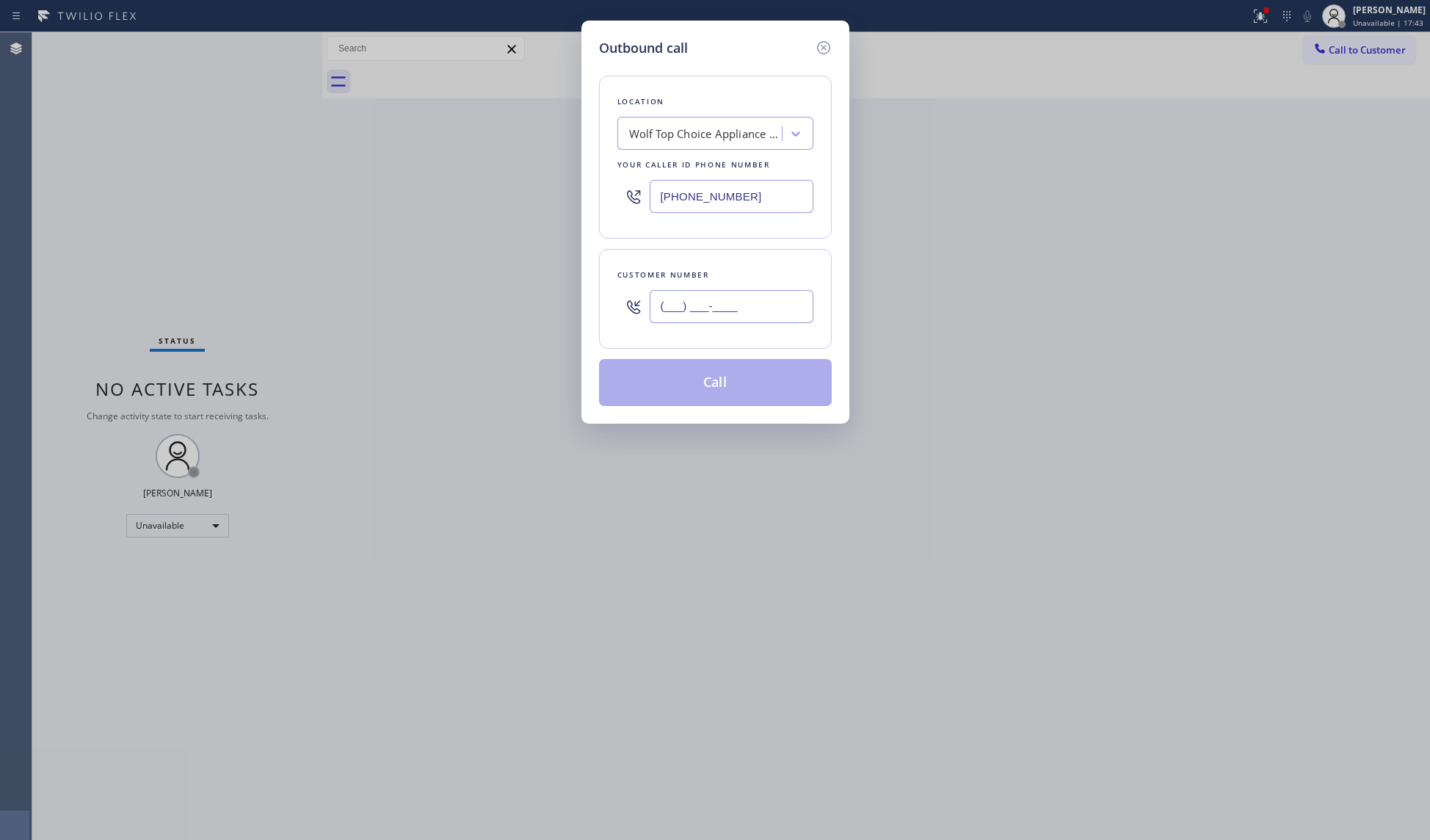
paste input "714) 543-6743"
type input "[PHONE_NUMBER]"
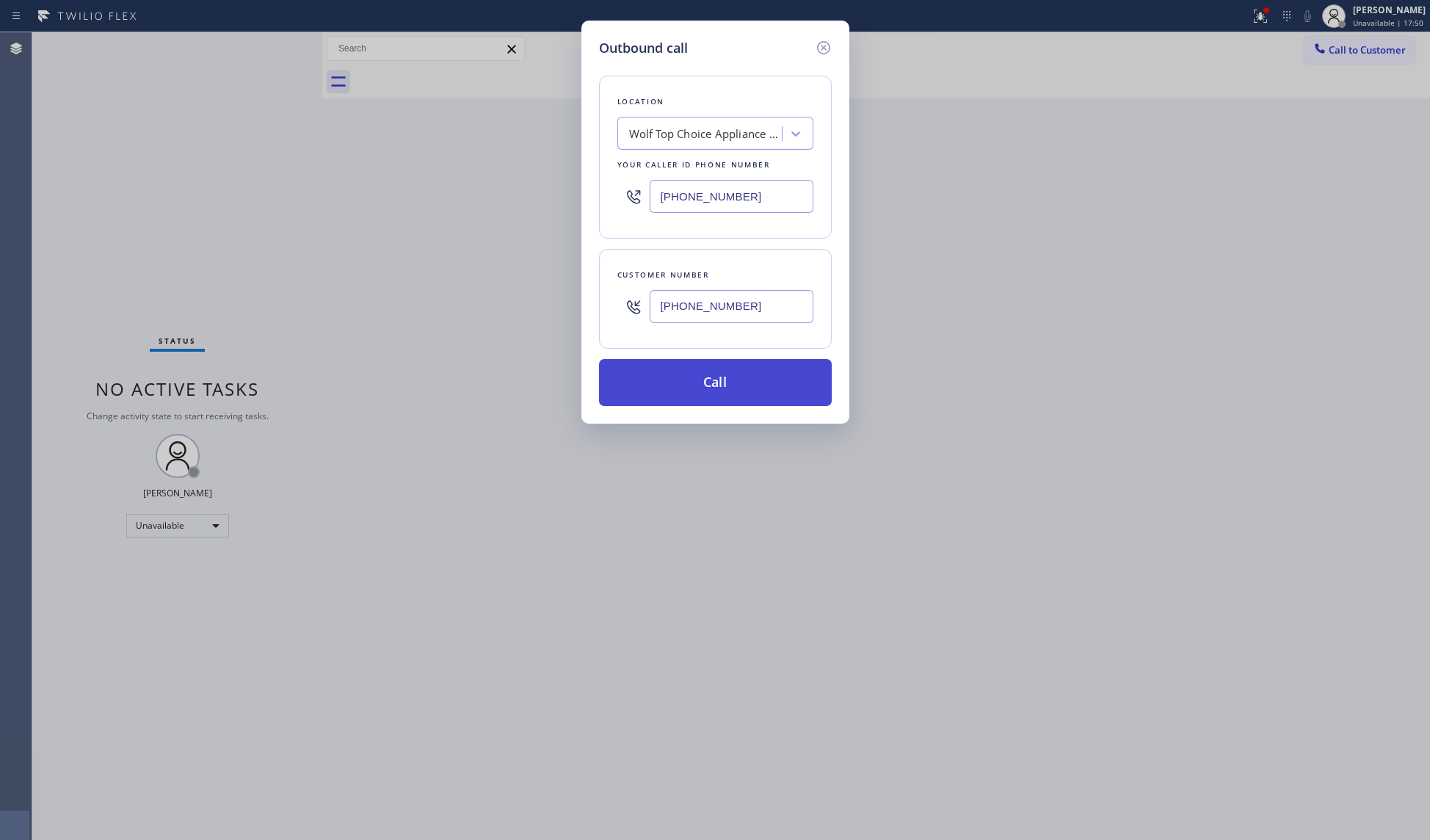
drag, startPoint x: 756, startPoint y: 382, endPoint x: 741, endPoint y: 358, distance: 28.3
click at [755, 382] on button "Call" at bounding box center [715, 382] width 232 height 47
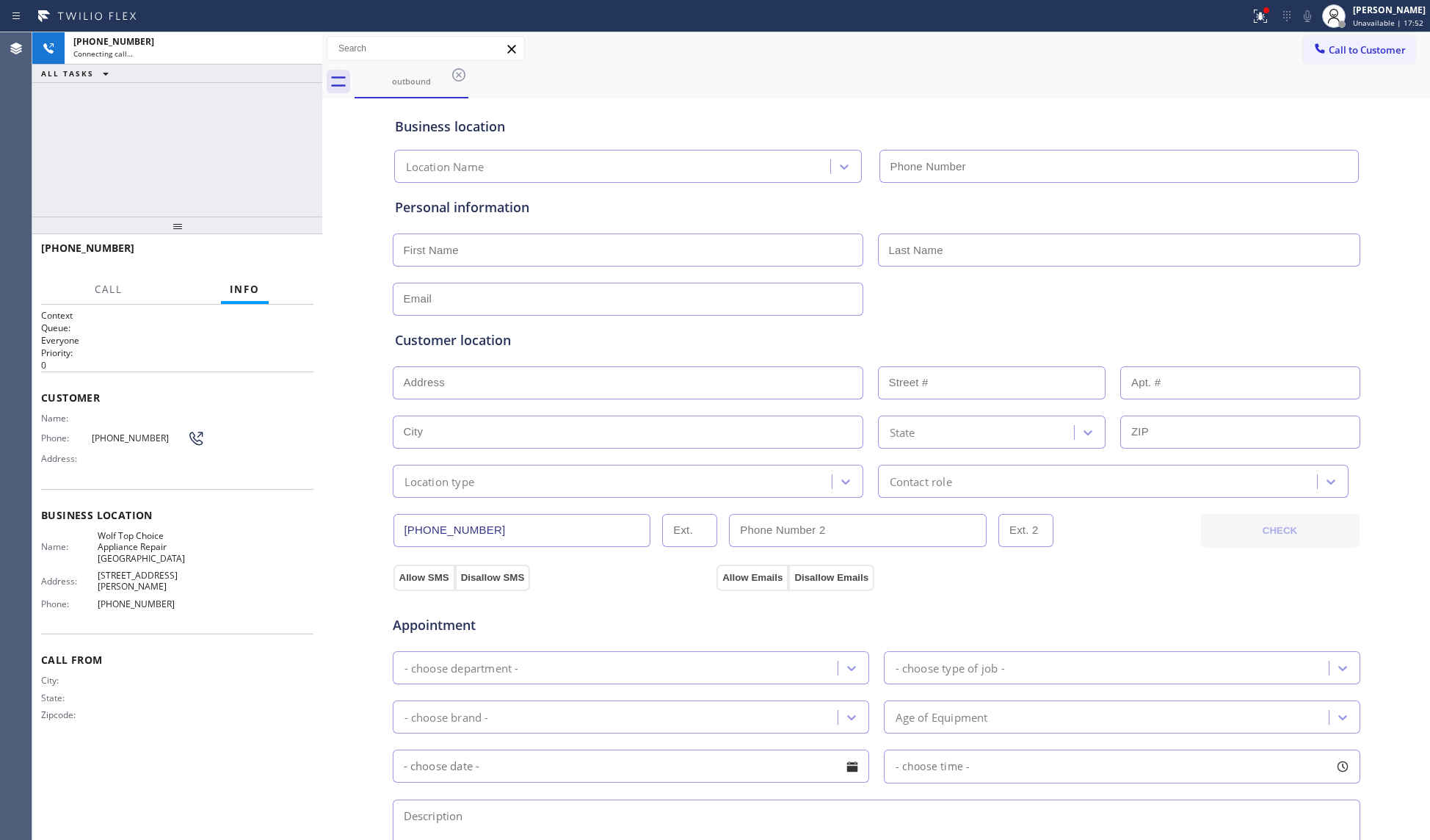
type input "[PHONE_NUMBER]"
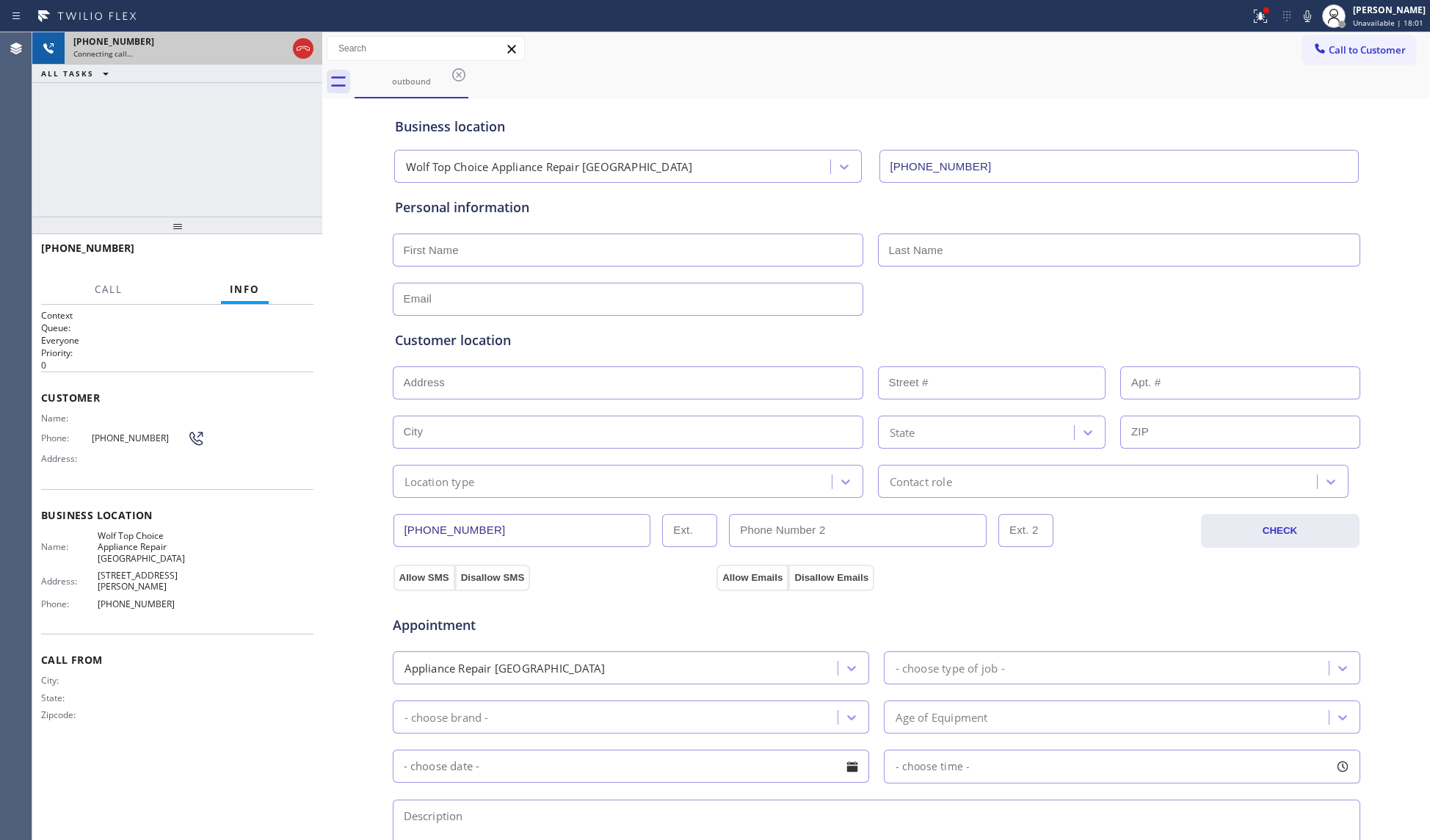
click at [289, 46] on div "[PHONE_NUMBER] Connecting call…" at bounding box center [177, 48] width 225 height 33
click at [290, 44] on div at bounding box center [303, 48] width 26 height 33
click at [291, 42] on div at bounding box center [303, 48] width 26 height 33
click at [291, 42] on div at bounding box center [303, 48] width 26 height 33
click at [294, 42] on div at bounding box center [303, 48] width 20 height 18
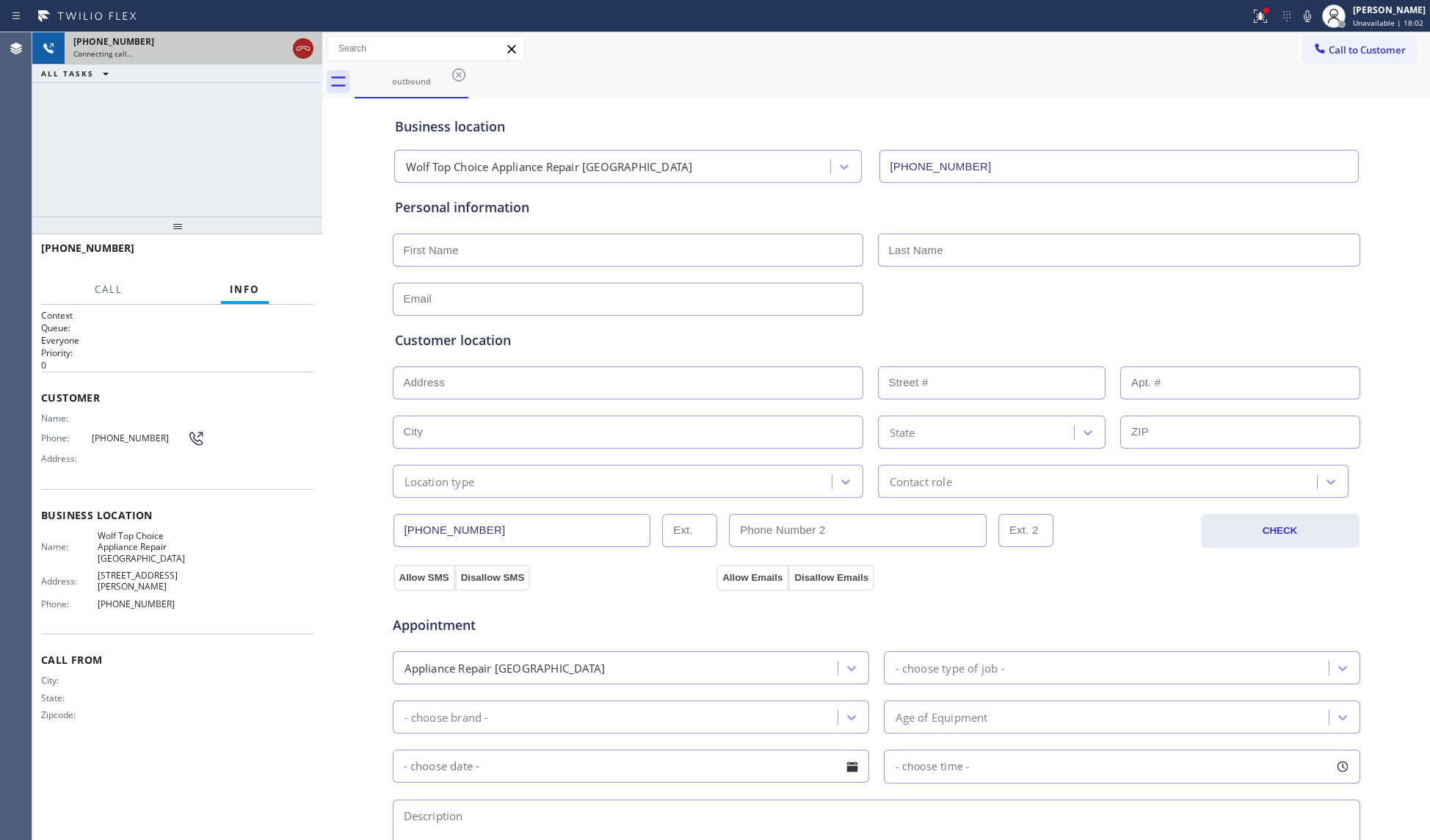
click at [287, 42] on div "[PHONE_NUMBER]" at bounding box center [180, 41] width 214 height 12
click at [294, 42] on div "[PHONE_NUMBER]" at bounding box center [193, 41] width 240 height 12
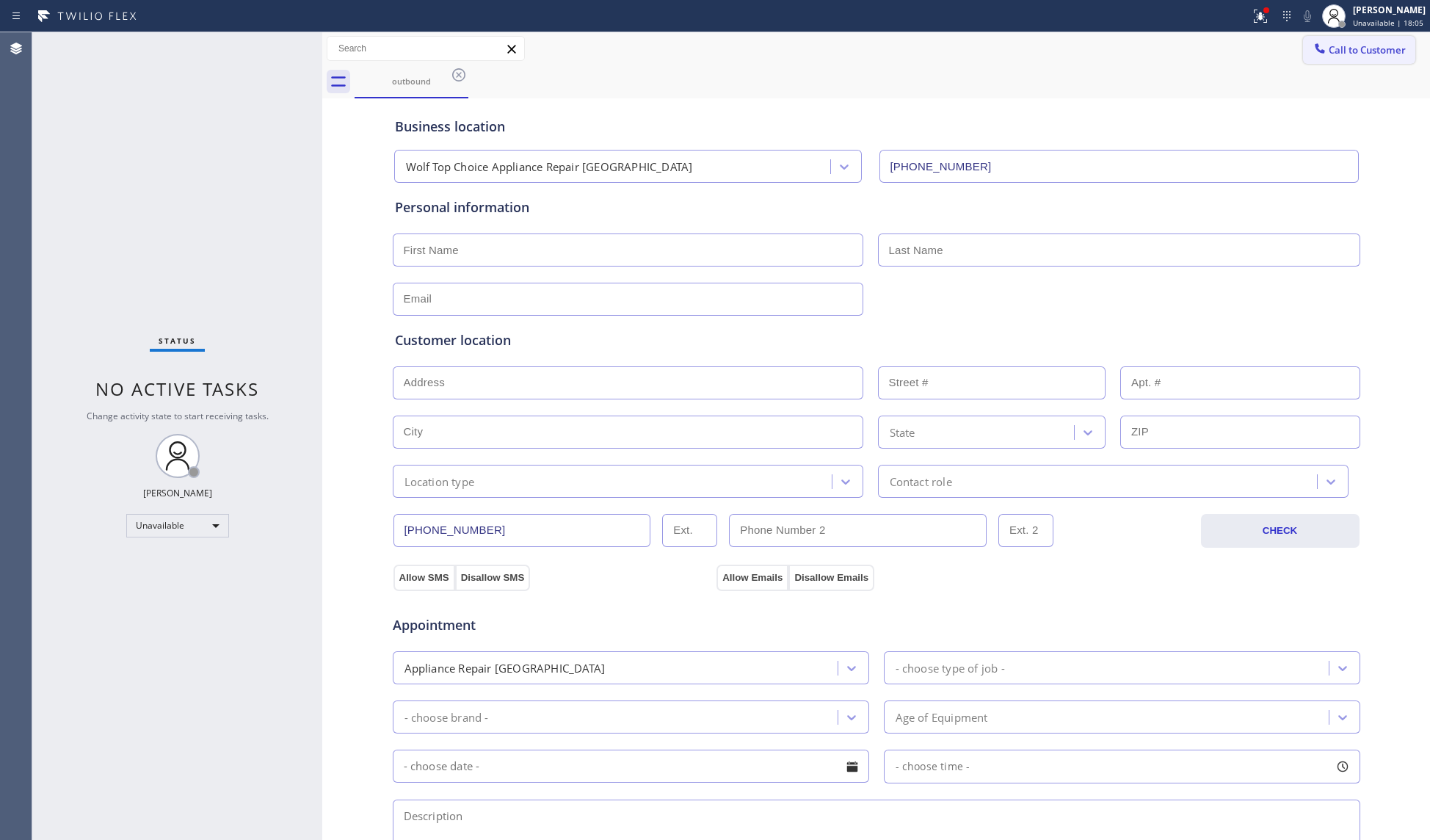
click at [1332, 54] on span "Call to Customer" at bounding box center [1367, 49] width 77 height 13
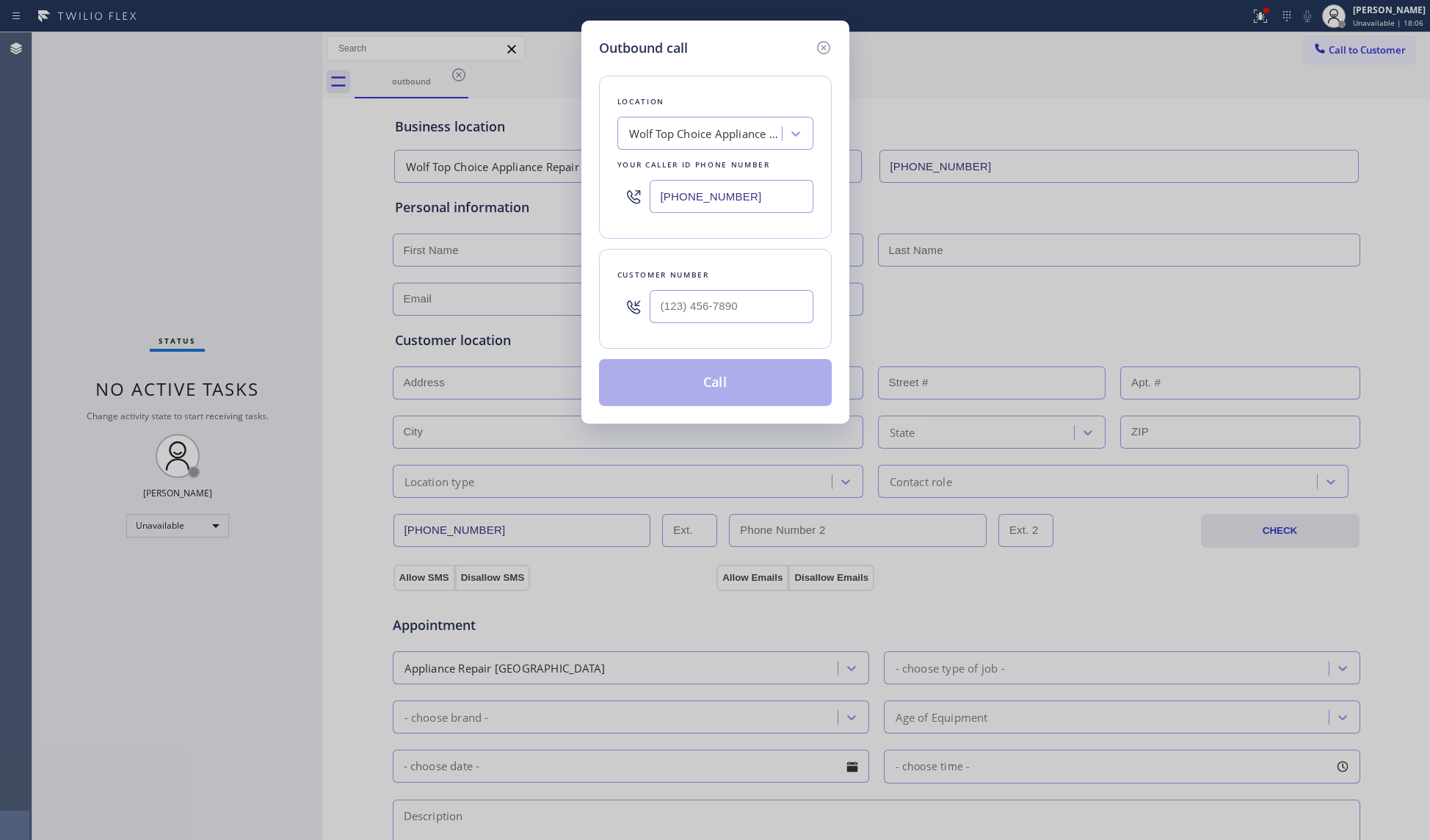
drag, startPoint x: 768, startPoint y: 205, endPoint x: 644, endPoint y: 183, distance: 125.9
click at [644, 183] on div "[PHONE_NUMBER]" at bounding box center [715, 196] width 196 height 48
paste input "323) 210-4896"
type input "[PHONE_NUMBER]"
drag, startPoint x: 733, startPoint y: 306, endPoint x: 752, endPoint y: 309, distance: 19.2
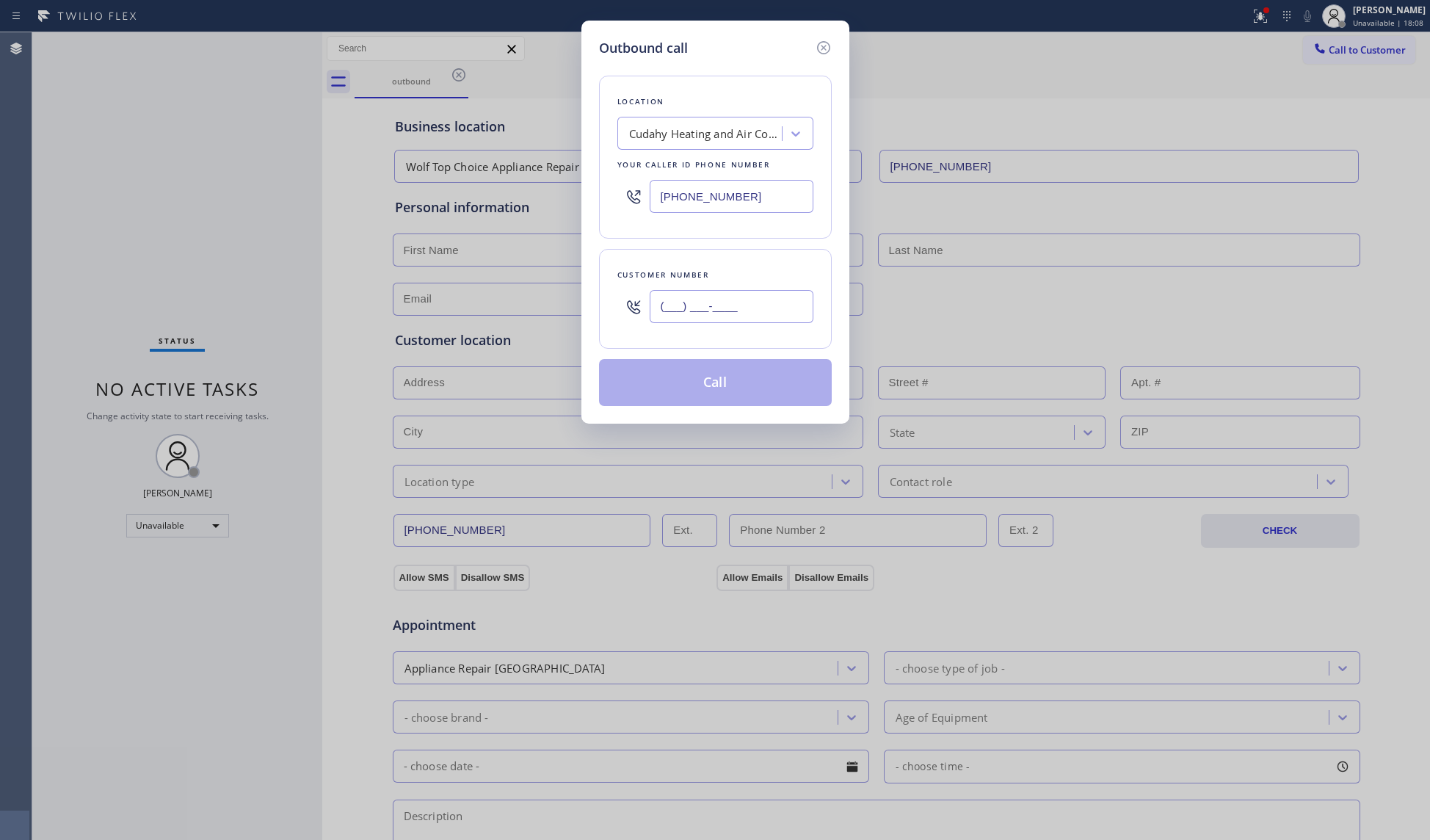
click at [733, 306] on input "(___) ___-____" at bounding box center [732, 306] width 164 height 33
paste input "714) 628-9300"
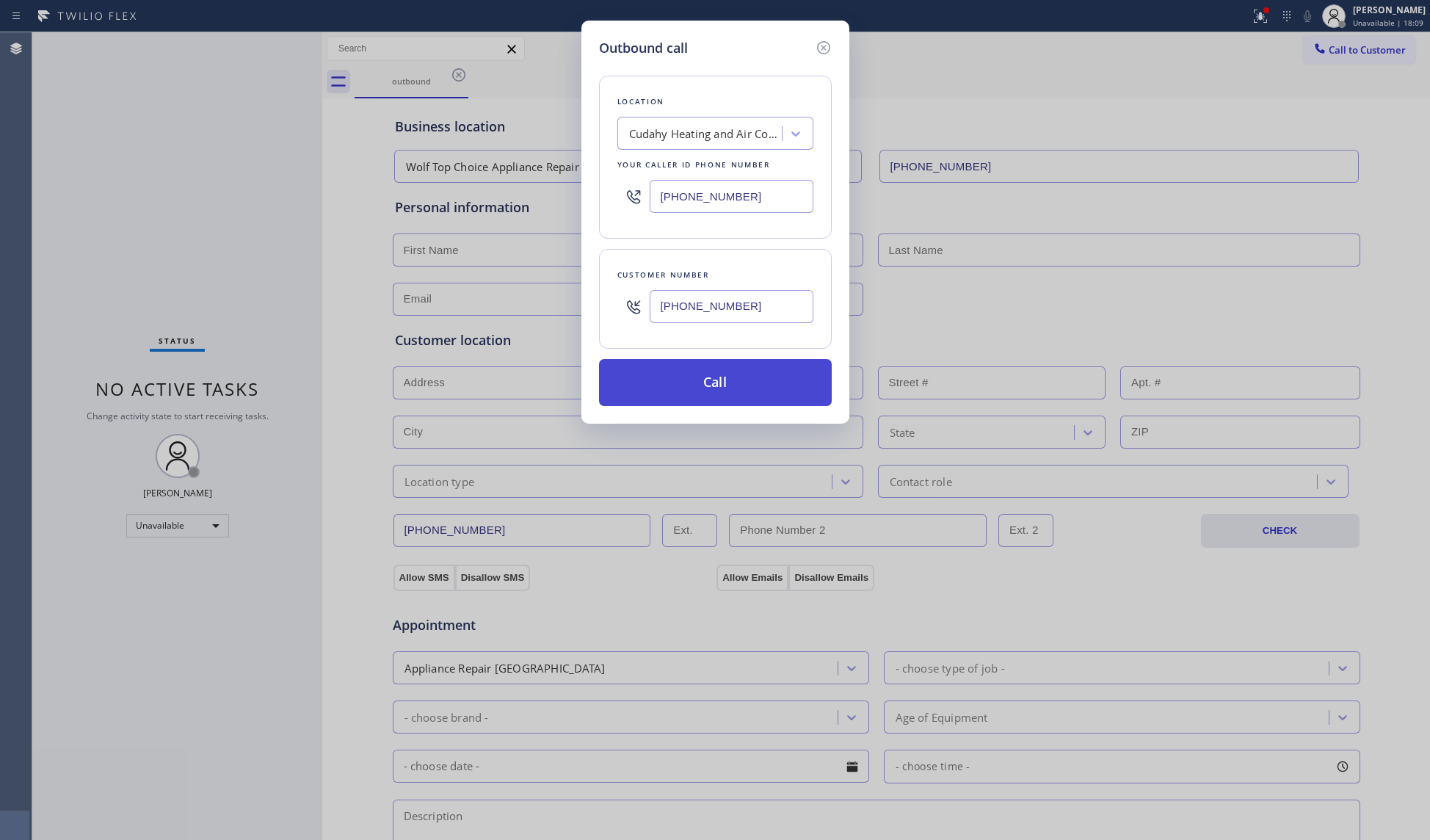
type input "[PHONE_NUMBER]"
click at [688, 371] on button "Call" at bounding box center [715, 382] width 232 height 47
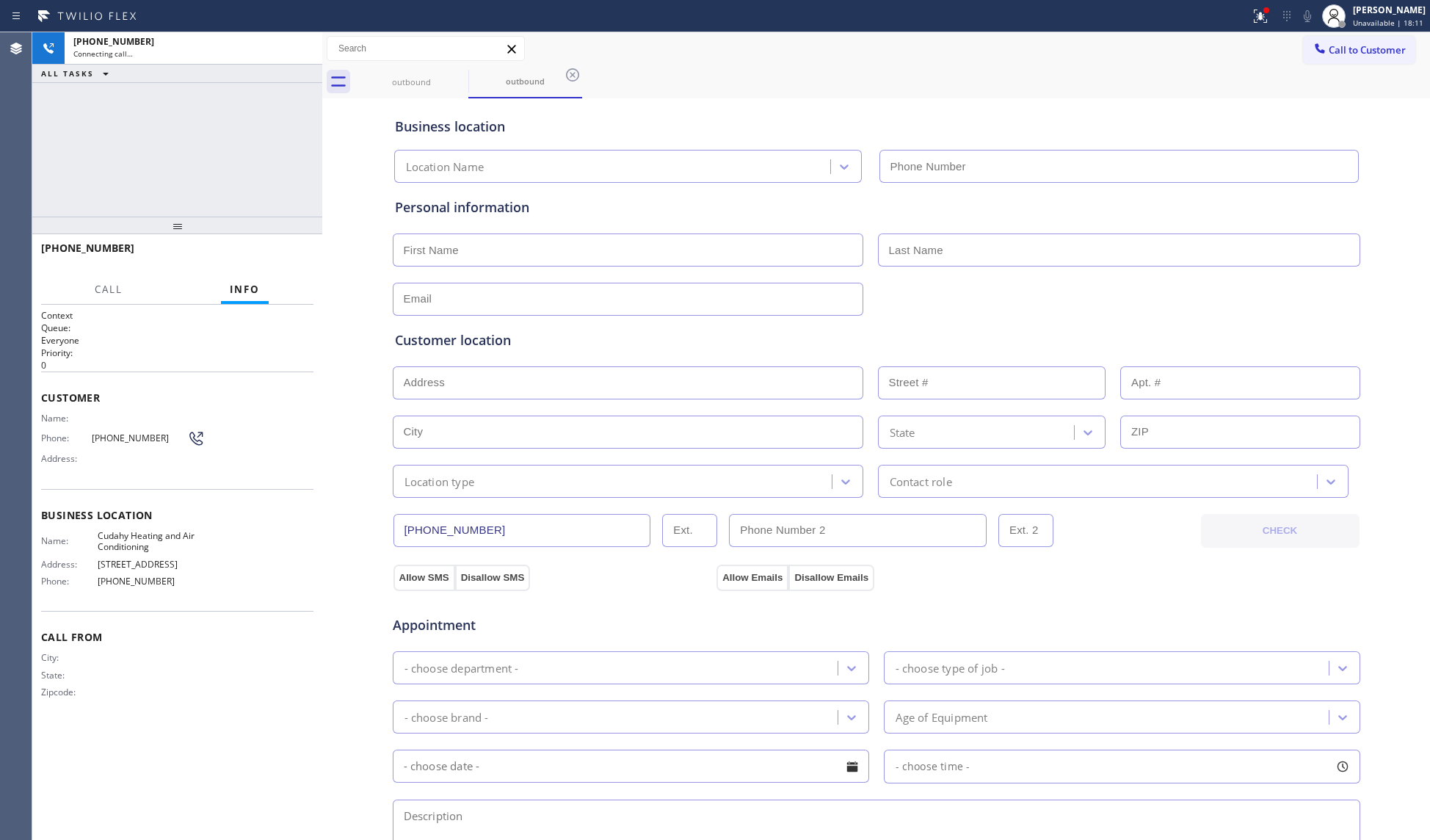
type input "[PHONE_NUMBER]"
click at [279, 262] on button "HANG UP" at bounding box center [280, 254] width 69 height 20
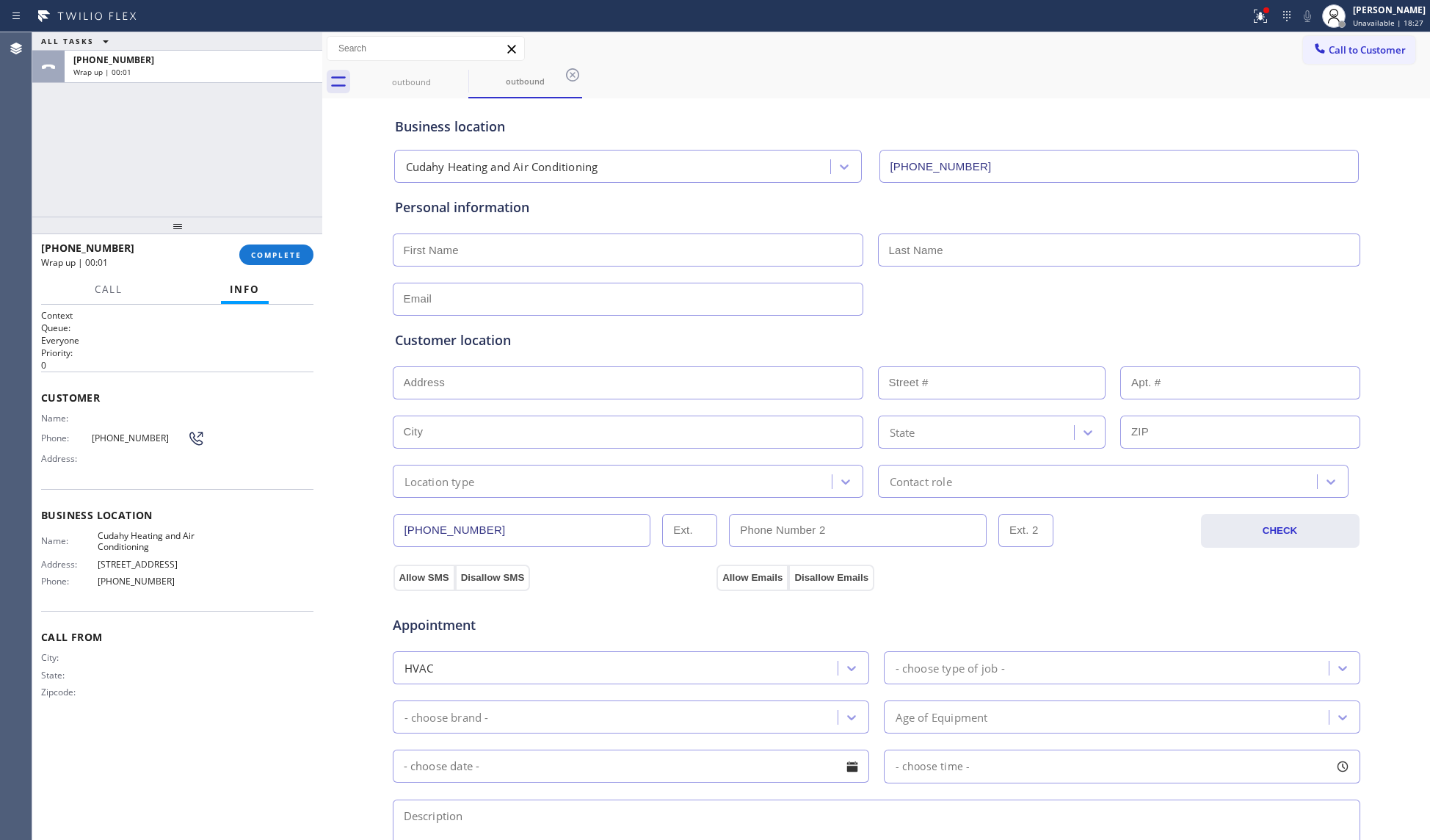
click at [269, 260] on button "COMPLETE" at bounding box center [276, 254] width 74 height 20
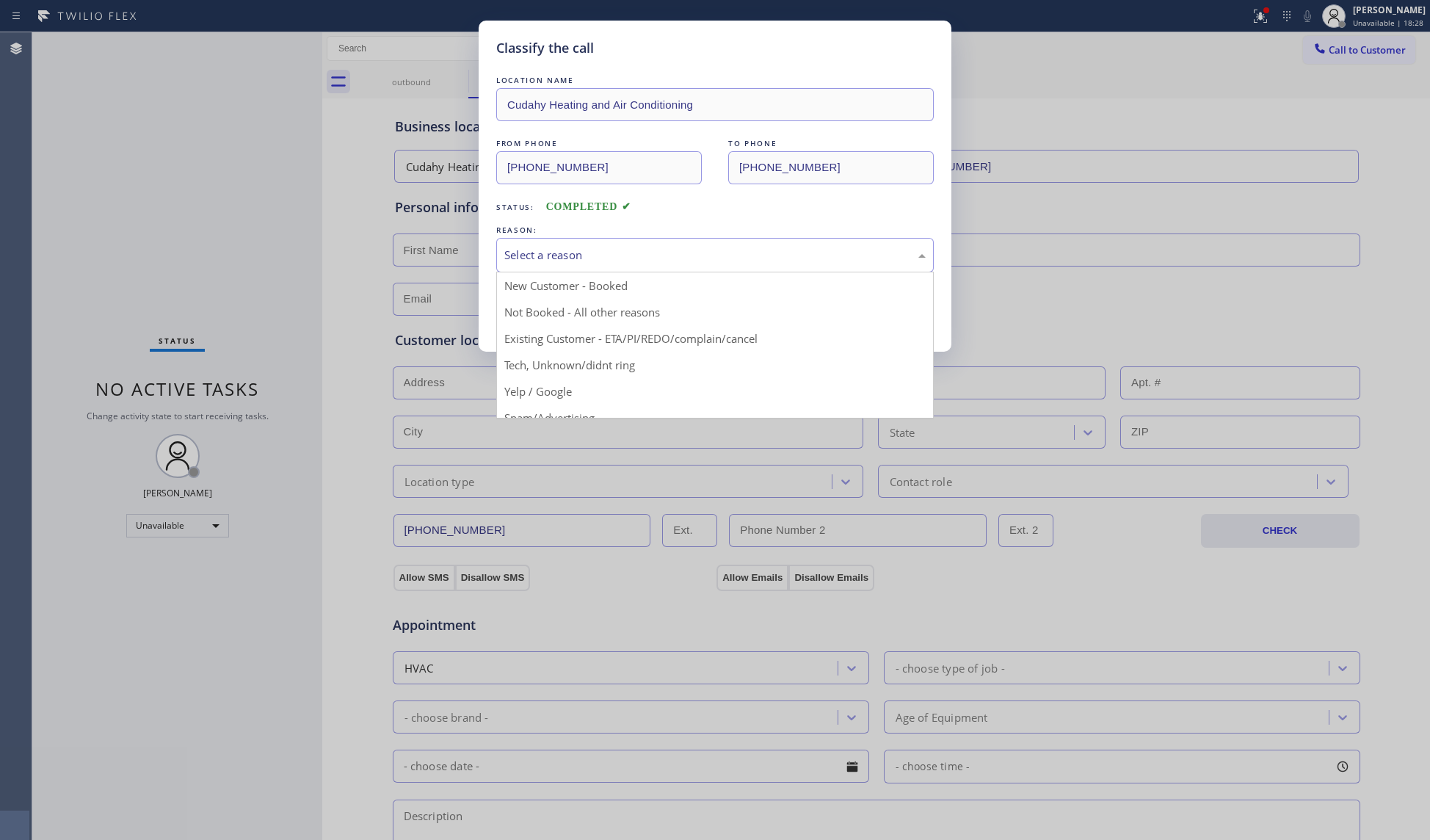
click at [585, 271] on div "Select a reason" at bounding box center [715, 254] width 438 height 34
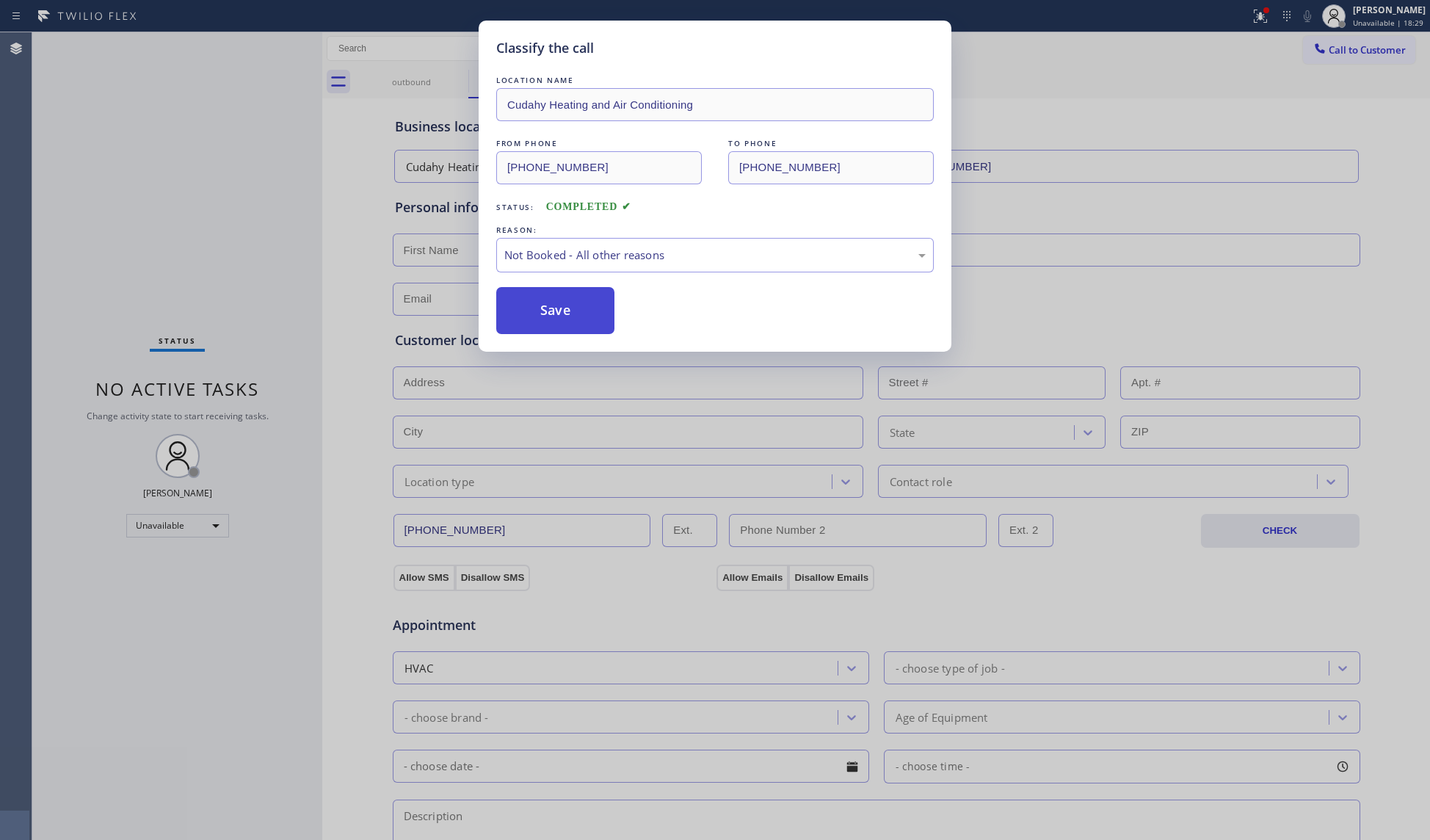
click at [568, 310] on button "Save" at bounding box center [556, 310] width 118 height 47
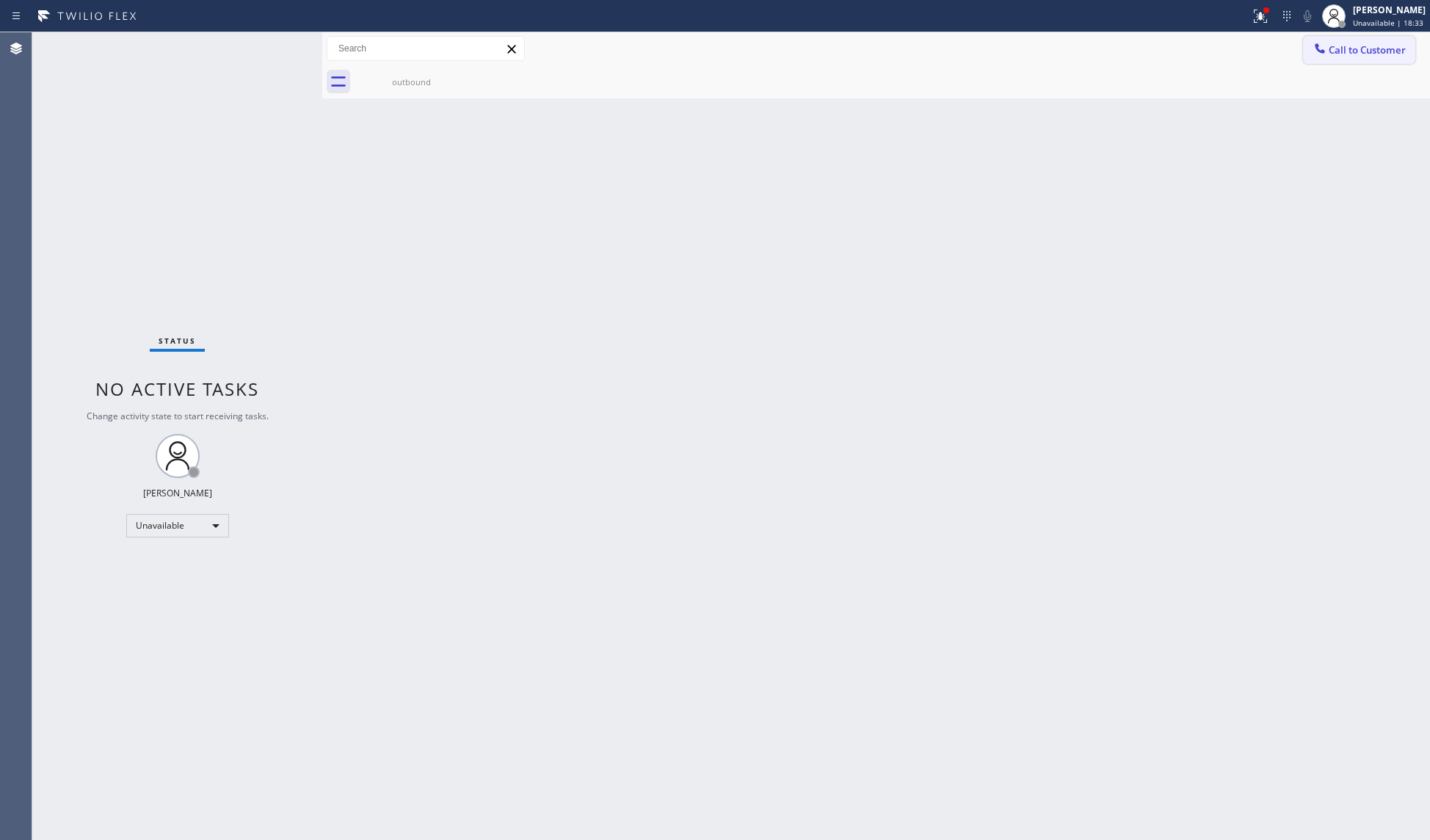
click at [1333, 53] on span "Call to Customer" at bounding box center [1367, 49] width 77 height 13
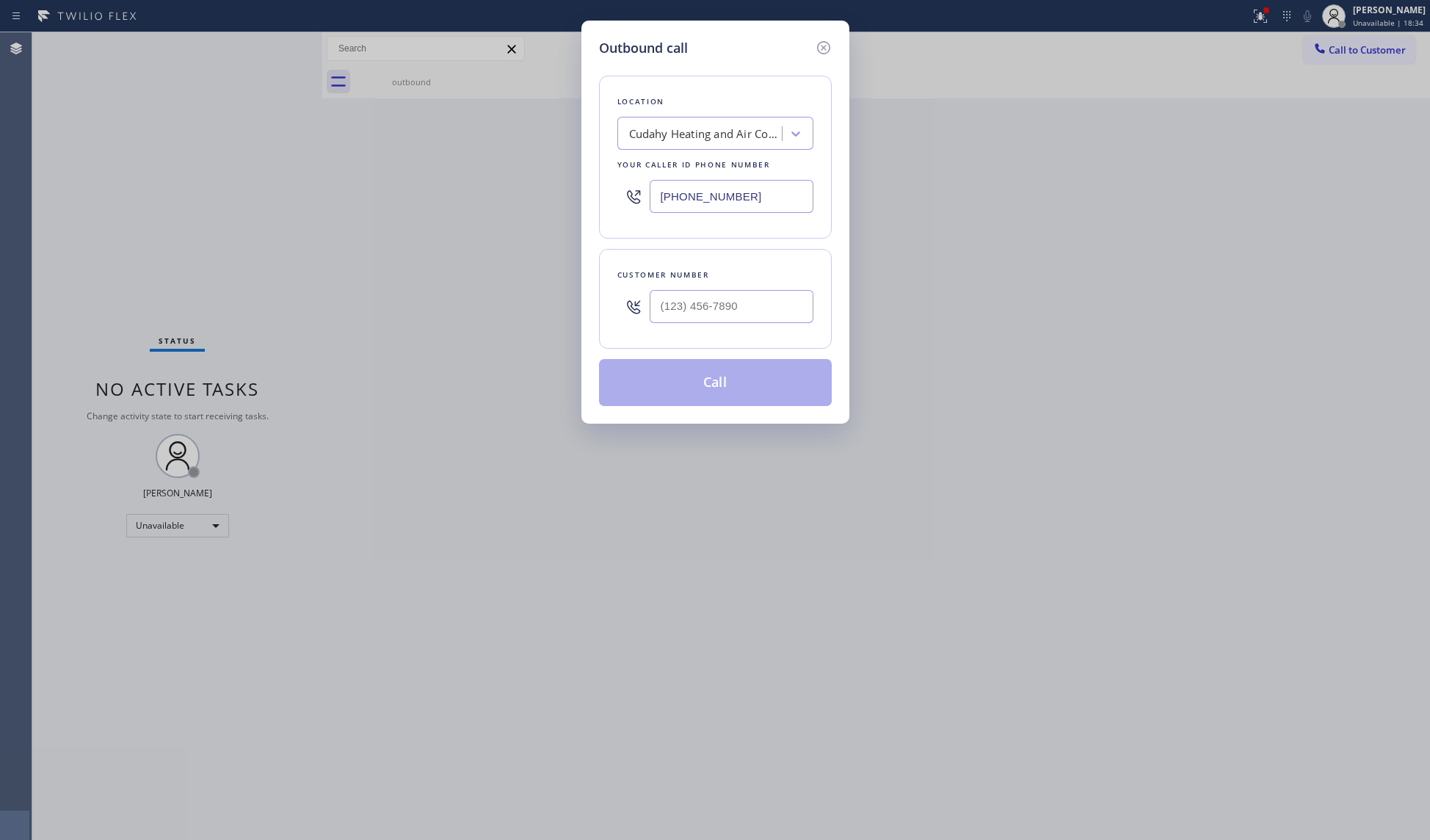
drag, startPoint x: 785, startPoint y: 196, endPoint x: 608, endPoint y: 189, distance: 177.1
click at [612, 192] on div "Location Cudahy Heating and Air Conditioning Your caller id phone number [PHONE…" at bounding box center [715, 157] width 232 height 163
paste input "805) 991-760"
type input "[PHONE_NUMBER]"
click at [758, 314] on input "(___) ___-____" at bounding box center [732, 306] width 164 height 33
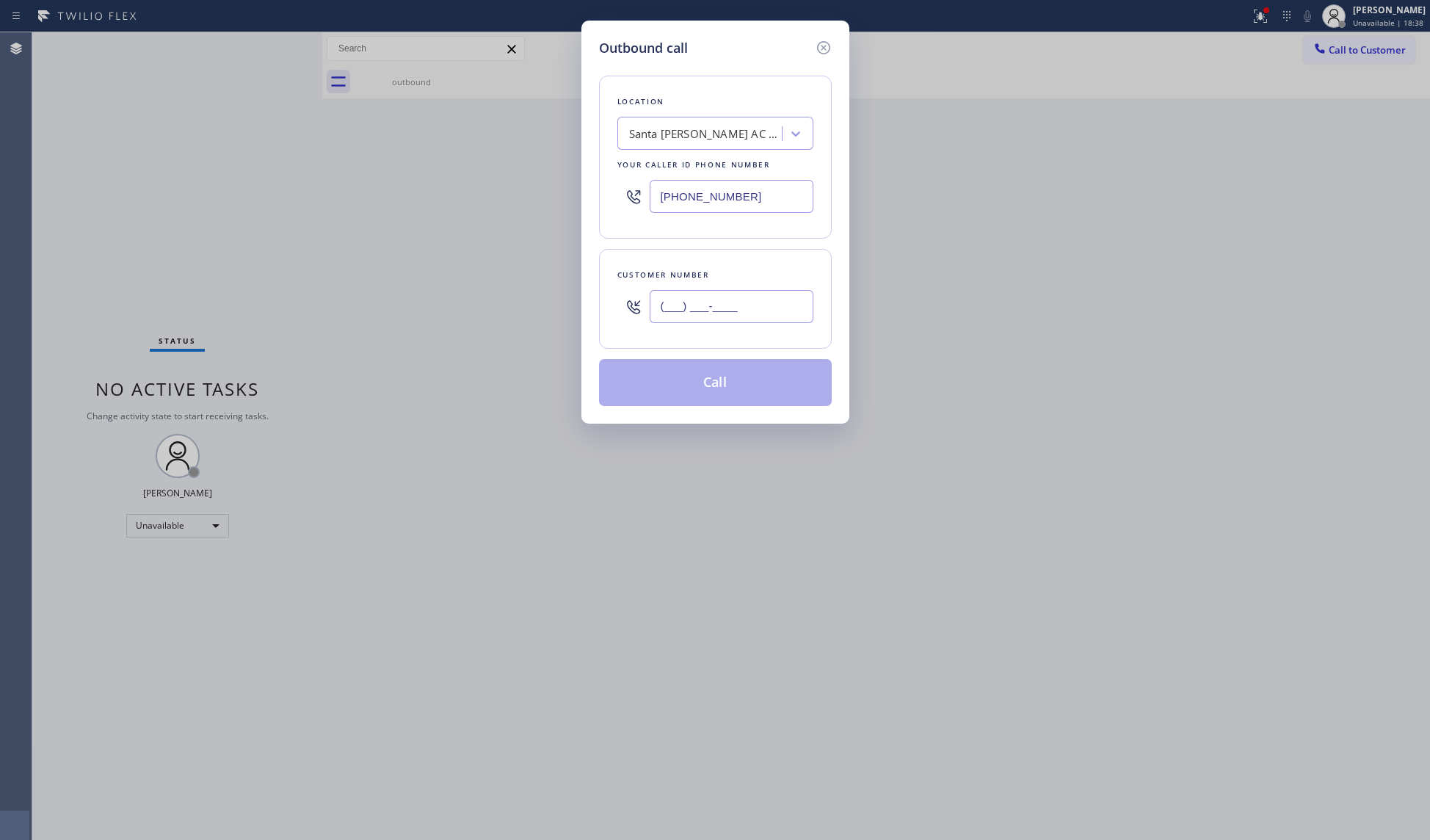
paste input "805) 309-7724"
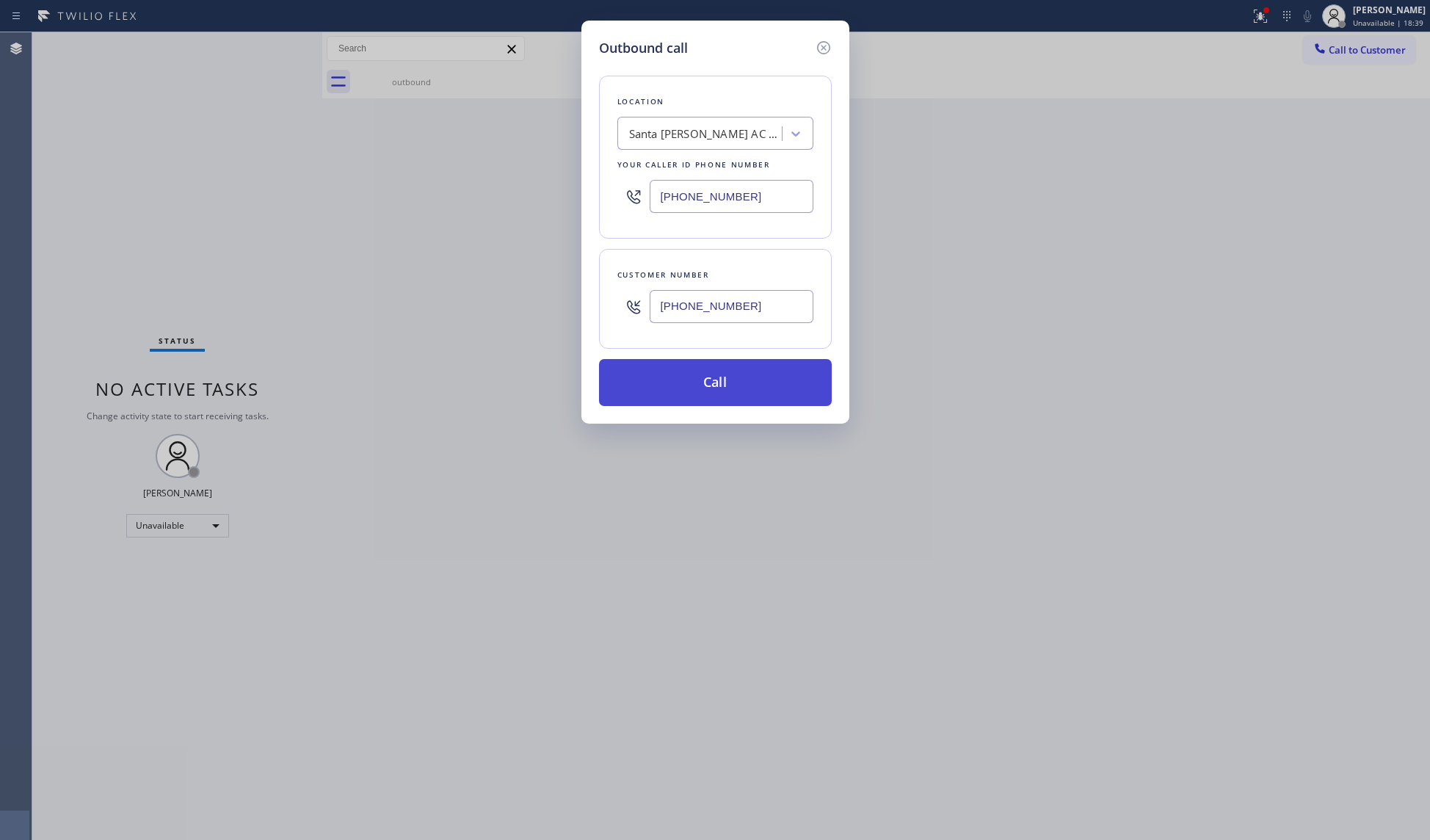
type input "[PHONE_NUMBER]"
click at [709, 387] on button "Call" at bounding box center [715, 382] width 232 height 47
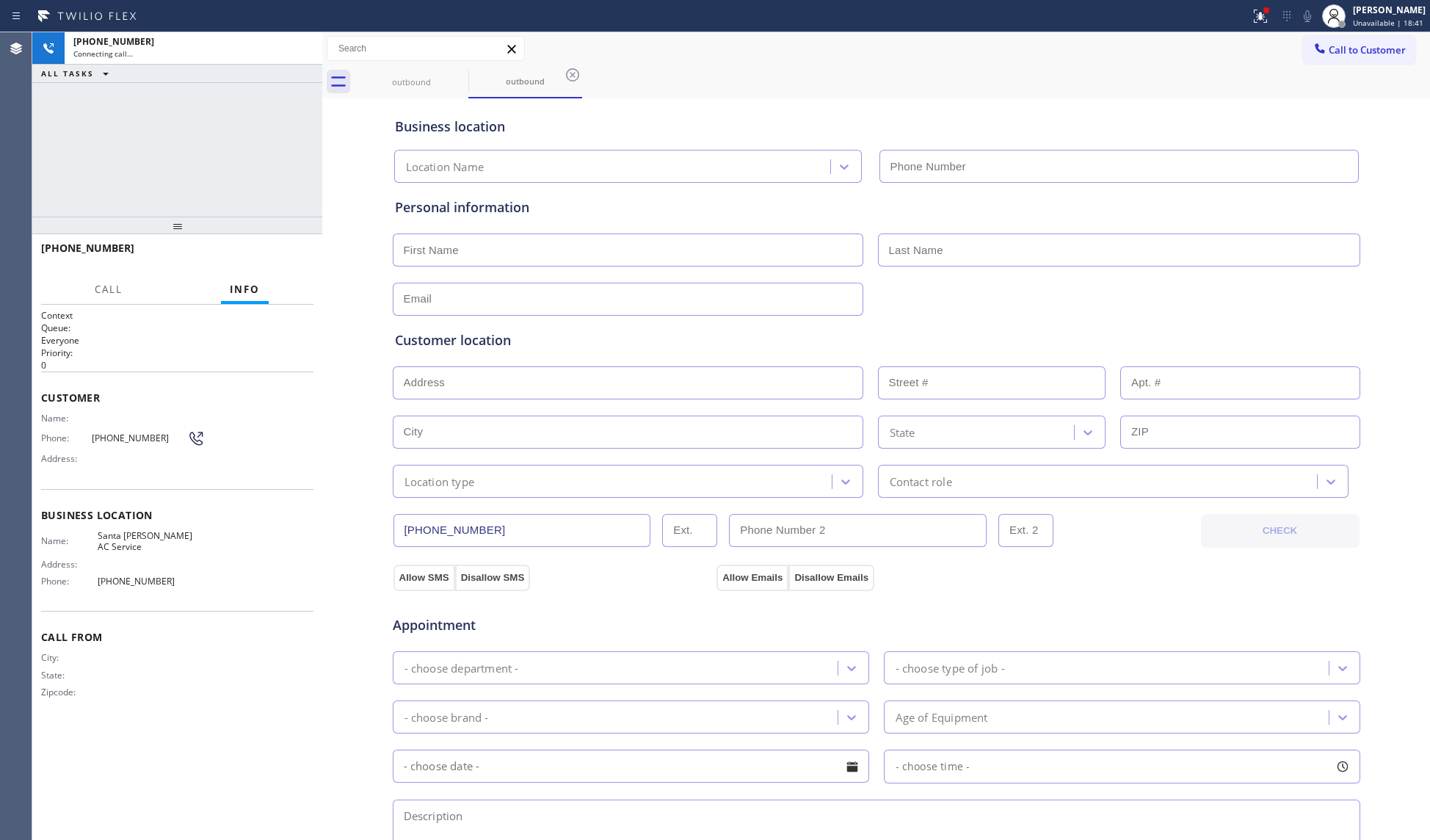
type input "[PHONE_NUMBER]"
drag, startPoint x: 1257, startPoint y: 16, endPoint x: 1228, endPoint y: 59, distance: 51.9
click at [1258, 16] on icon at bounding box center [1261, 16] width 18 height 18
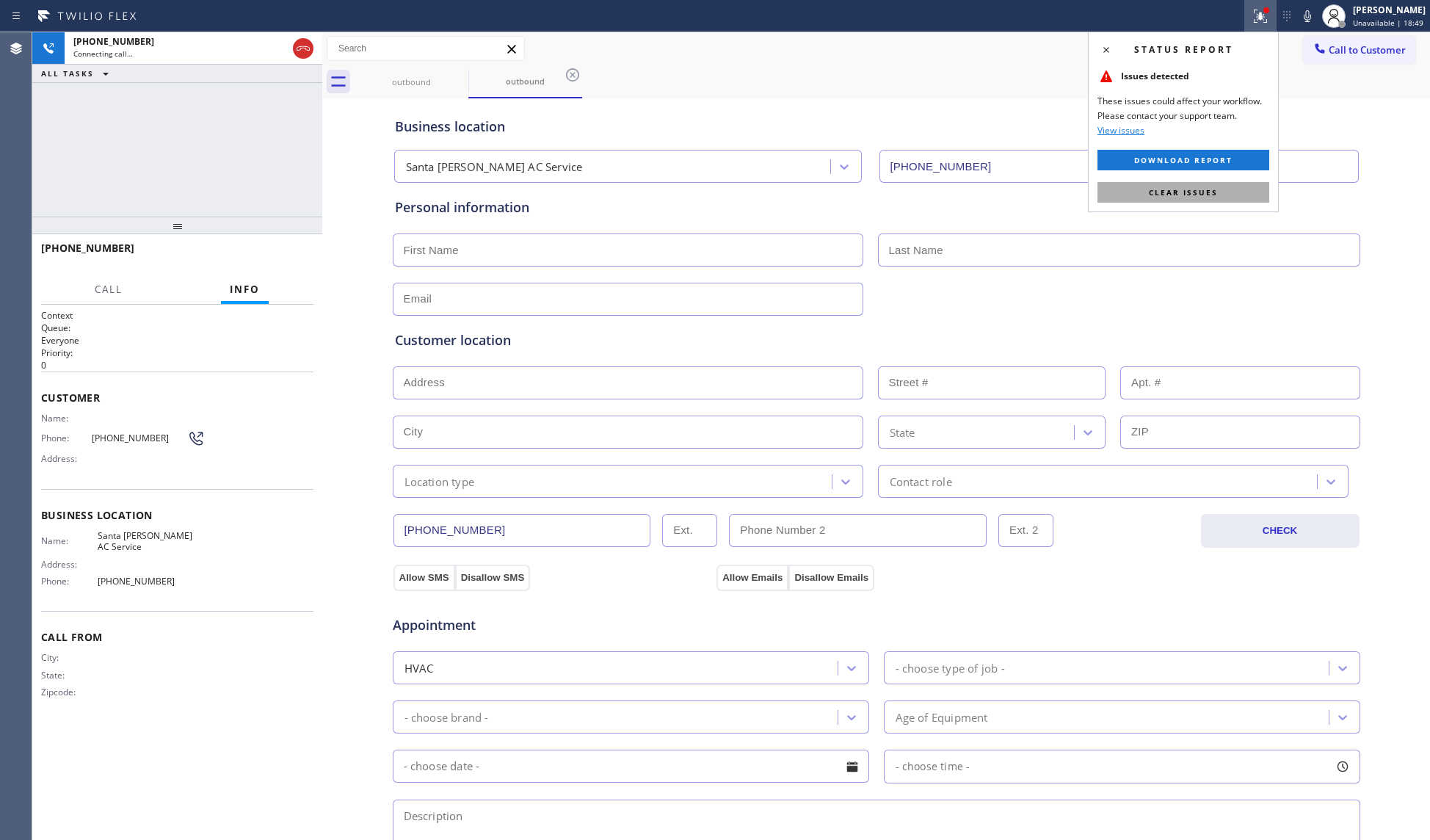
click at [1152, 192] on span "Clear issues" at bounding box center [1183, 193] width 69 height 11
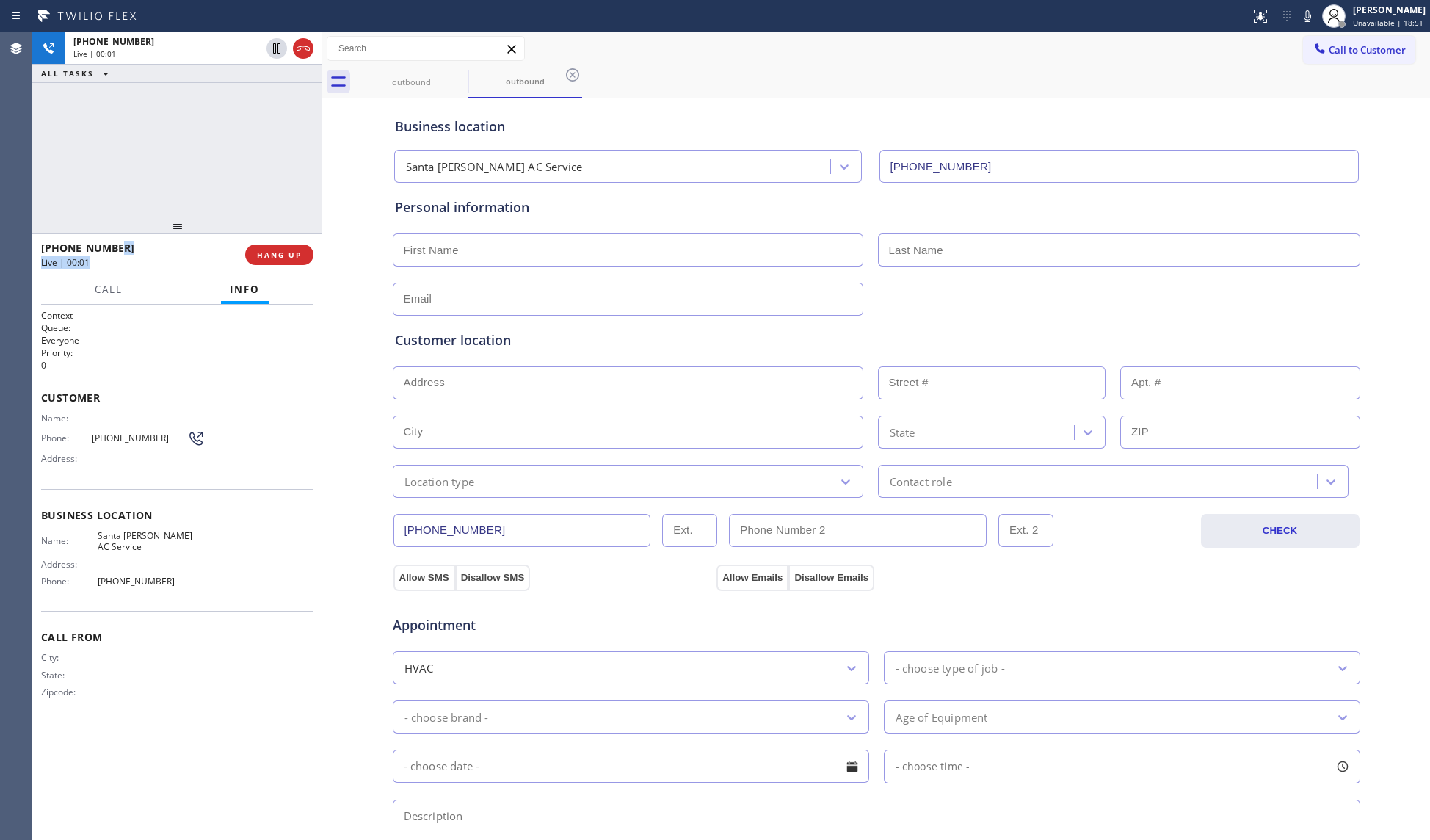
click at [246, 248] on div "[PHONE_NUMBER] Live | 00:01 HANG UP" at bounding box center [177, 254] width 272 height 38
click at [247, 247] on div "[PHONE_NUMBER] Live | 00:01 HANG UP" at bounding box center [177, 254] width 272 height 38
click at [253, 247] on button "HANG UP" at bounding box center [280, 254] width 69 height 20
click at [254, 248] on button "HANG UP" at bounding box center [280, 254] width 69 height 20
click at [264, 250] on span "COMPLETE" at bounding box center [276, 255] width 51 height 11
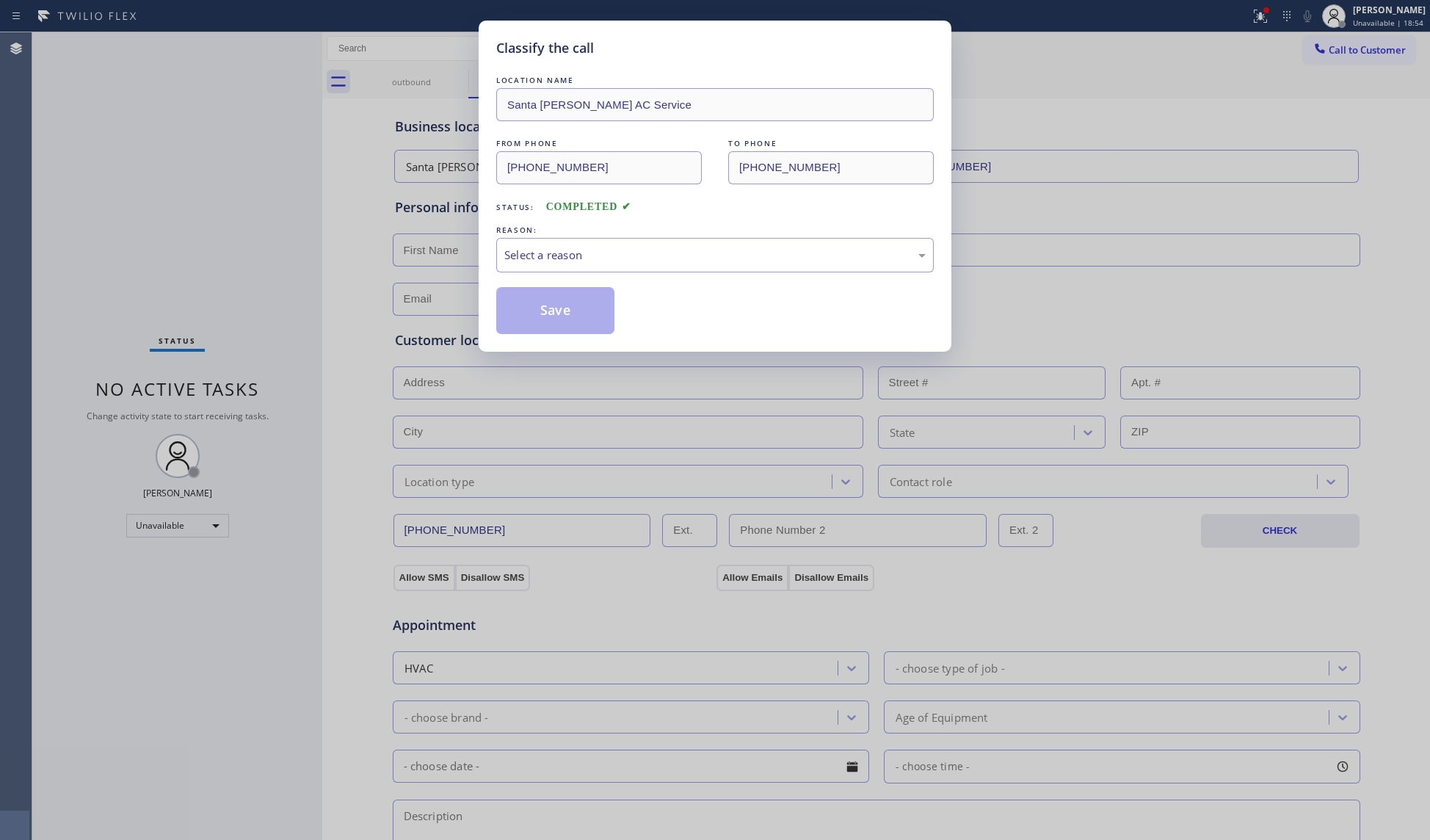
click at [603, 283] on div "LOCATION NAME [GEOGRAPHIC_DATA][PERSON_NAME] AC Service FROM PHONE [PHONE_NUMBE…" at bounding box center [715, 203] width 438 height 262
click at [589, 266] on div "Select a reason" at bounding box center [715, 254] width 438 height 34
click at [559, 310] on button "Save" at bounding box center [556, 310] width 118 height 47
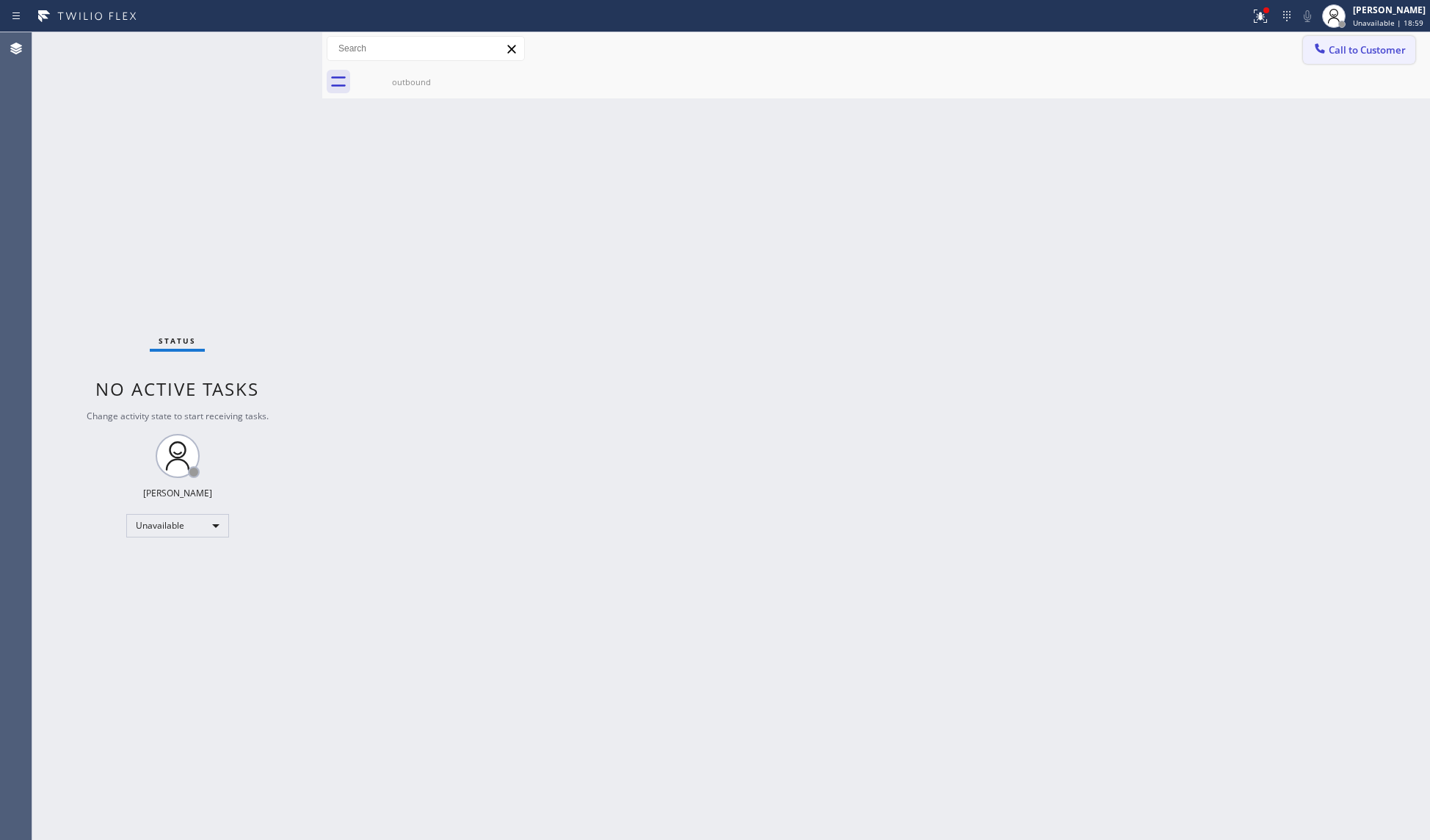
click at [1338, 55] on span "Call to Customer" at bounding box center [1367, 49] width 77 height 13
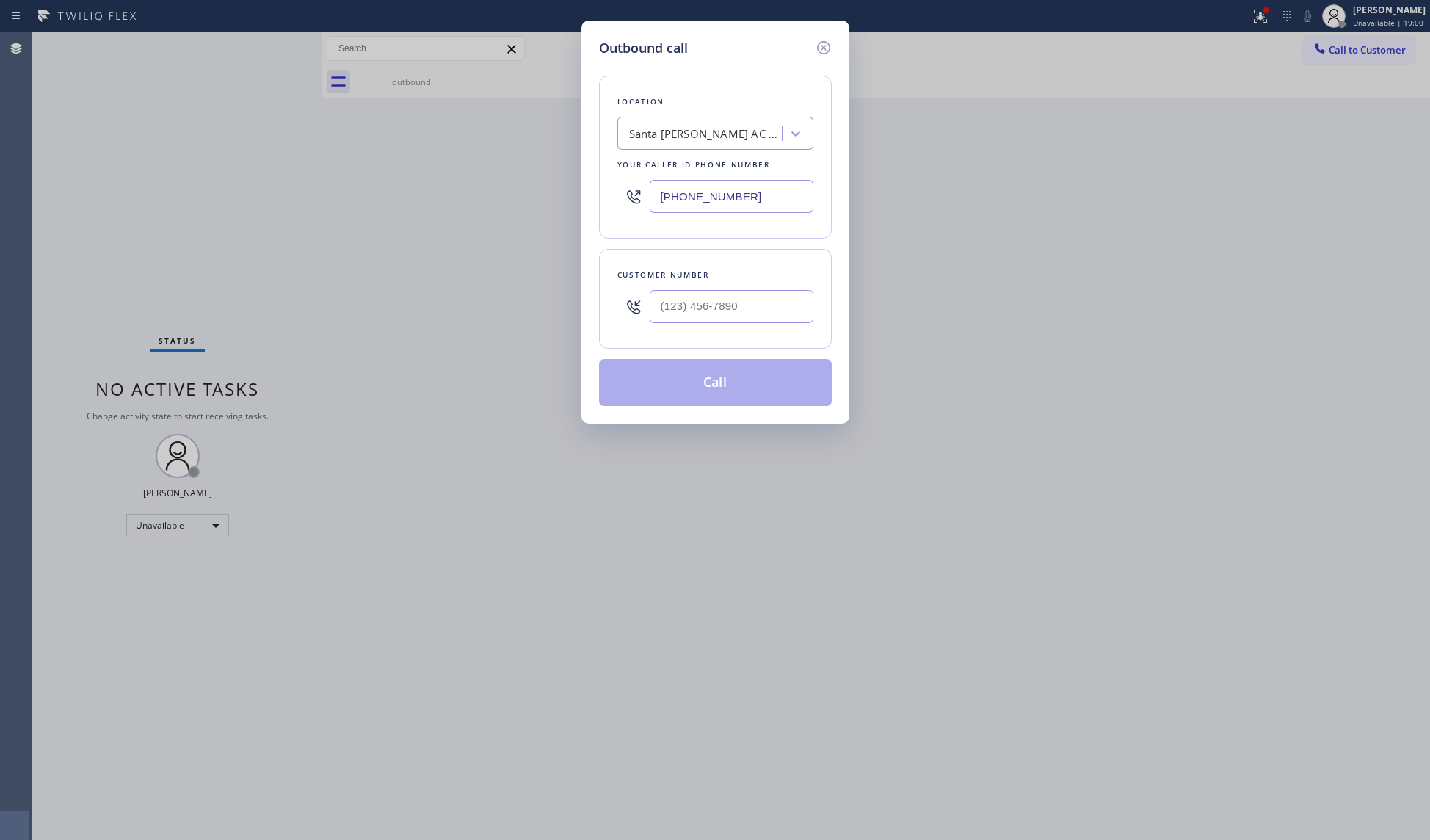
drag, startPoint x: 743, startPoint y: 195, endPoint x: 606, endPoint y: 168, distance: 139.6
click at [606, 168] on div "Location [GEOGRAPHIC_DATA][PERSON_NAME] AC Service Your caller id phone number …" at bounding box center [715, 157] width 232 height 163
paste input "415) 493-9568"
type input "[PHONE_NUMBER]"
click at [764, 309] on input "(___) ___-____" at bounding box center [732, 306] width 164 height 33
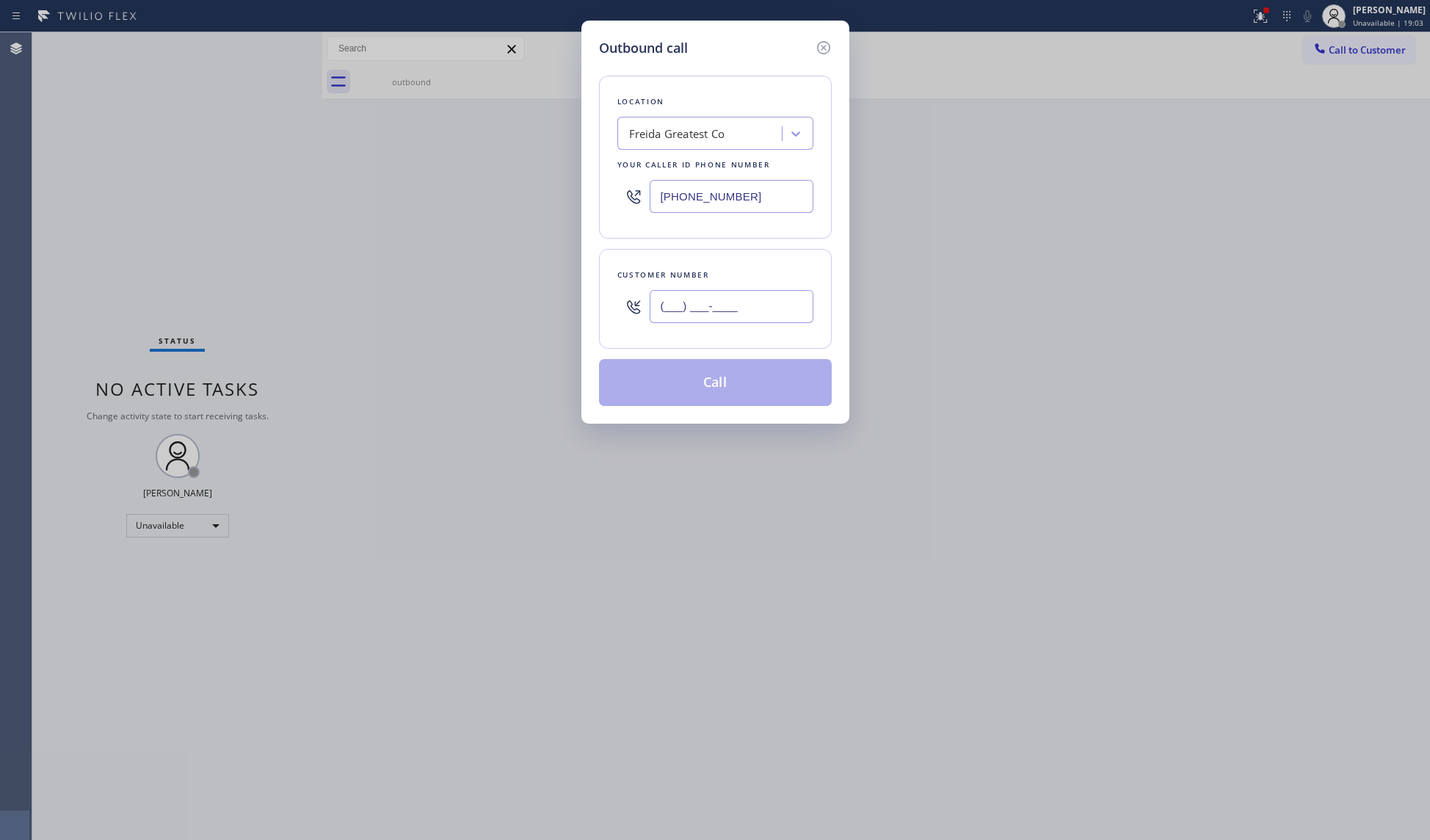
paste input "650) 456-8991"
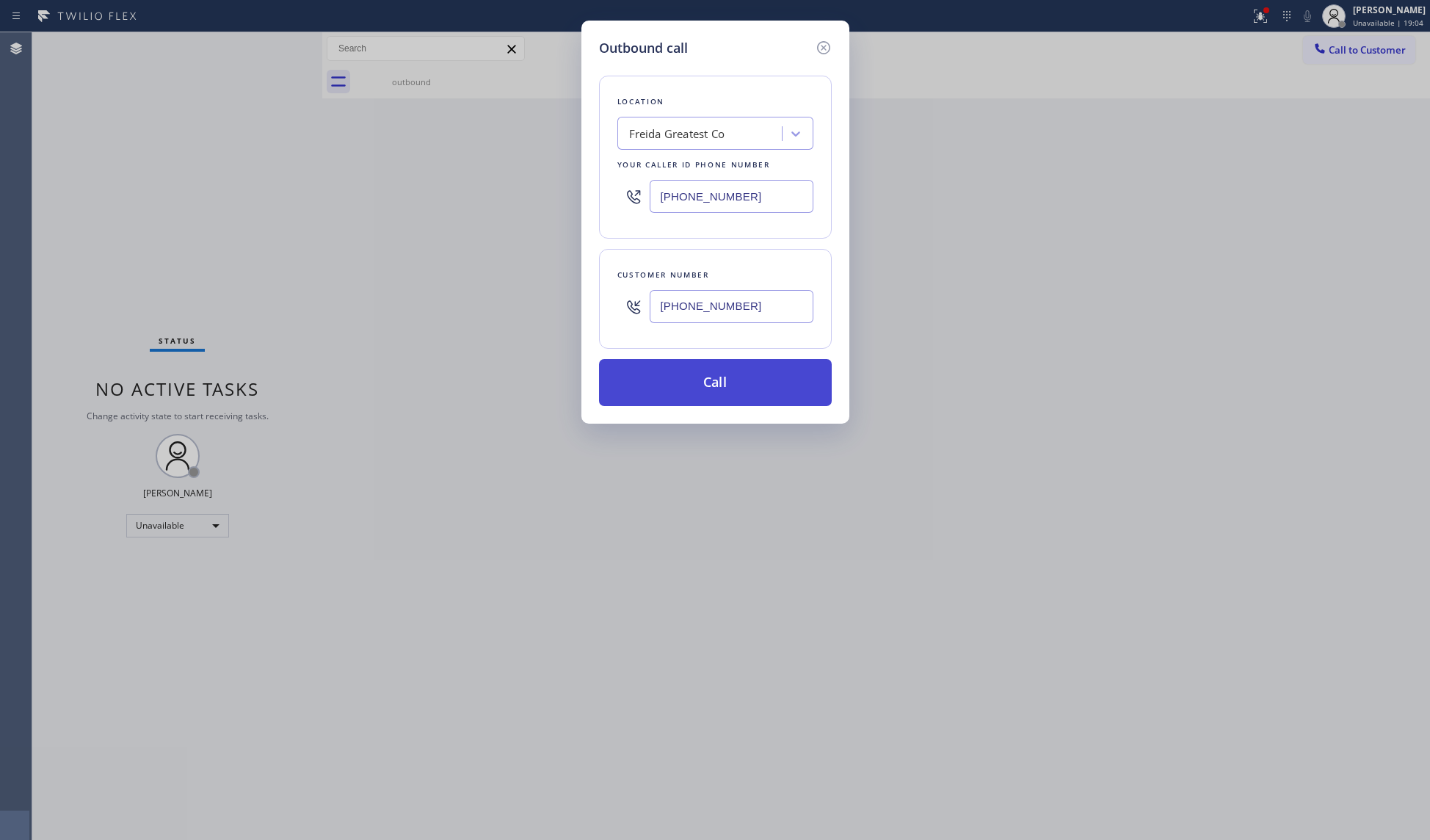
type input "[PHONE_NUMBER]"
click at [732, 369] on button "Call" at bounding box center [715, 382] width 232 height 47
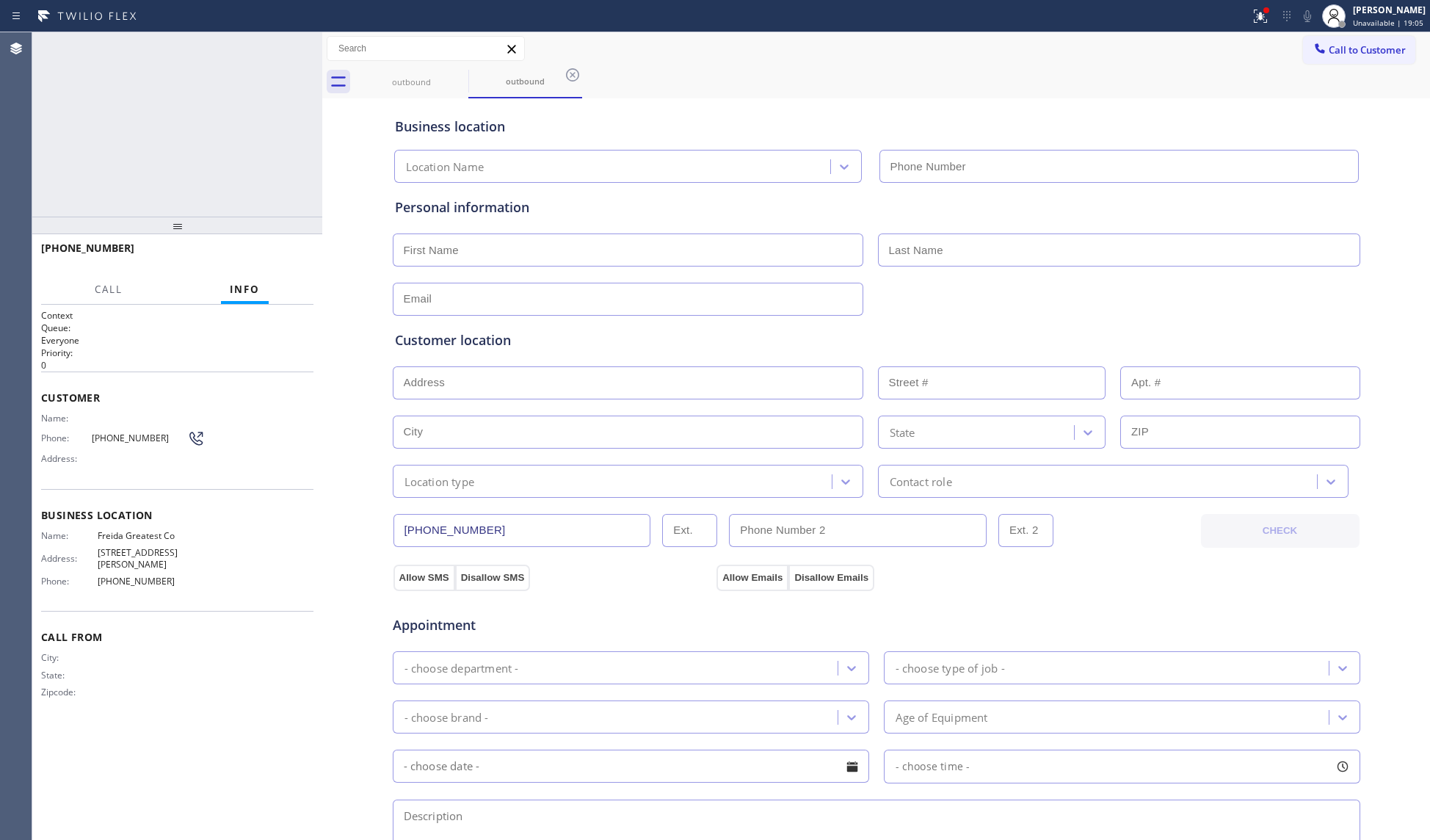
type input "[PHONE_NUMBER]"
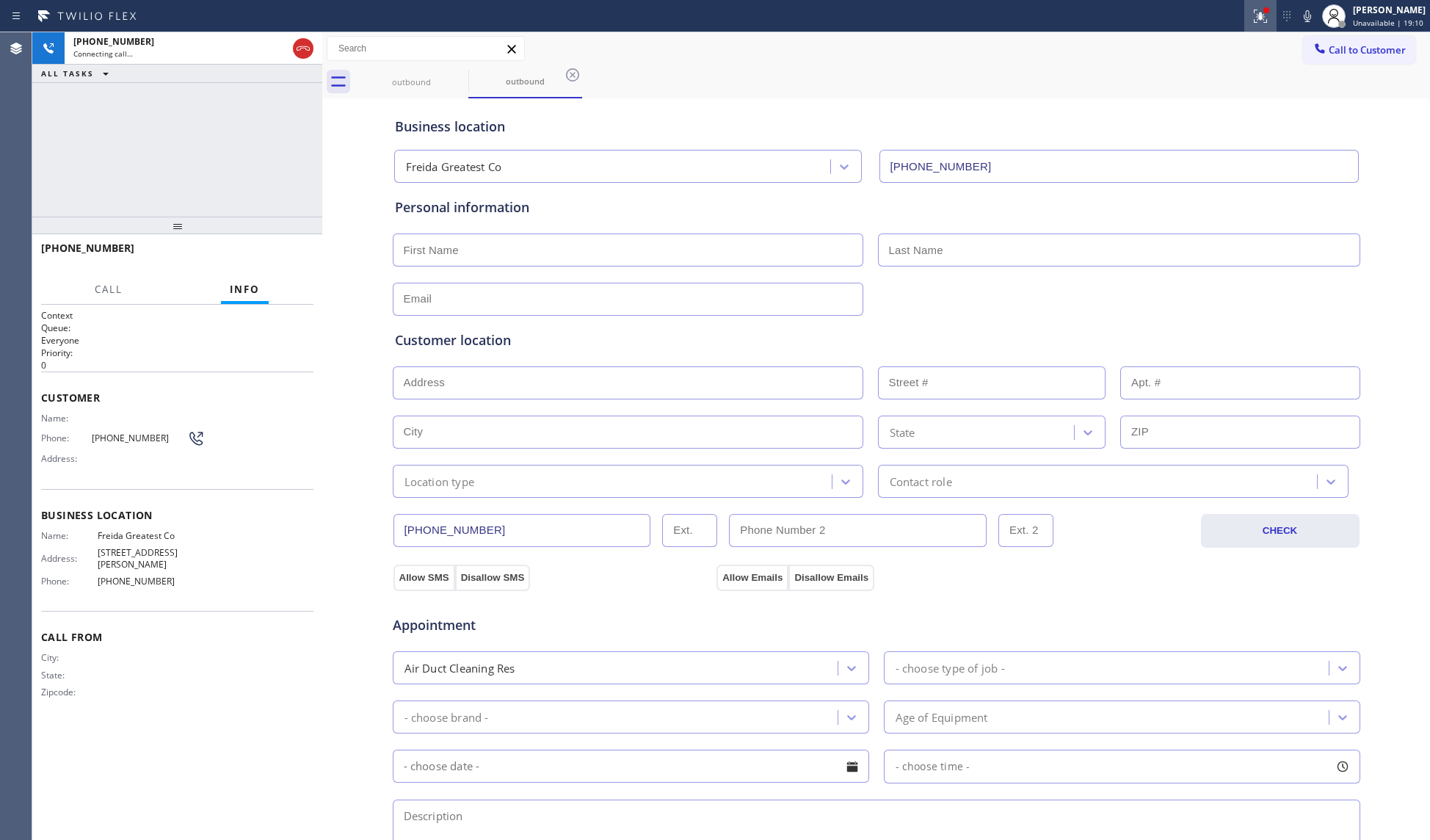
click at [1256, 12] on icon at bounding box center [1261, 16] width 18 height 18
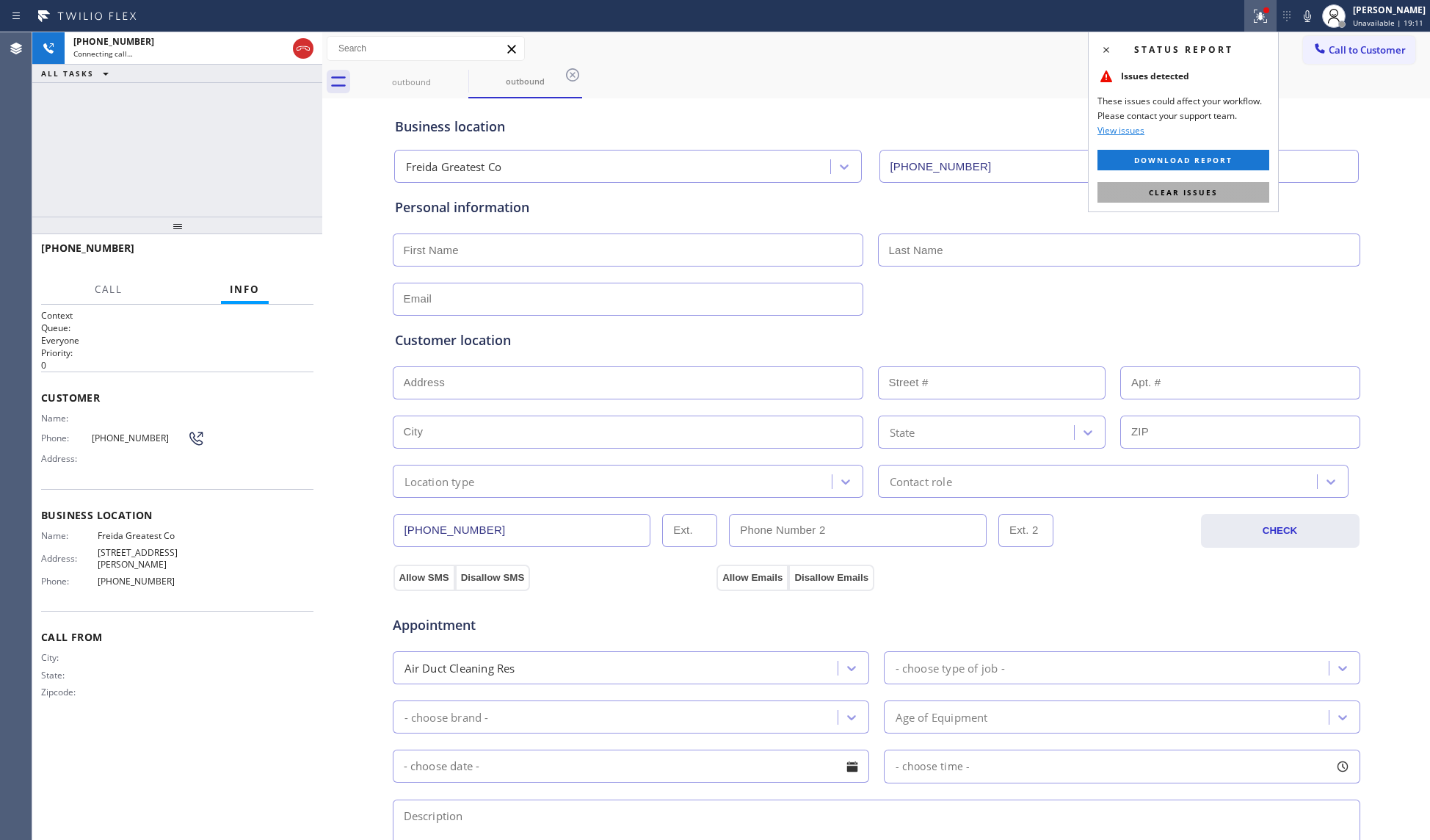
click at [1196, 183] on button "Clear issues" at bounding box center [1183, 192] width 172 height 20
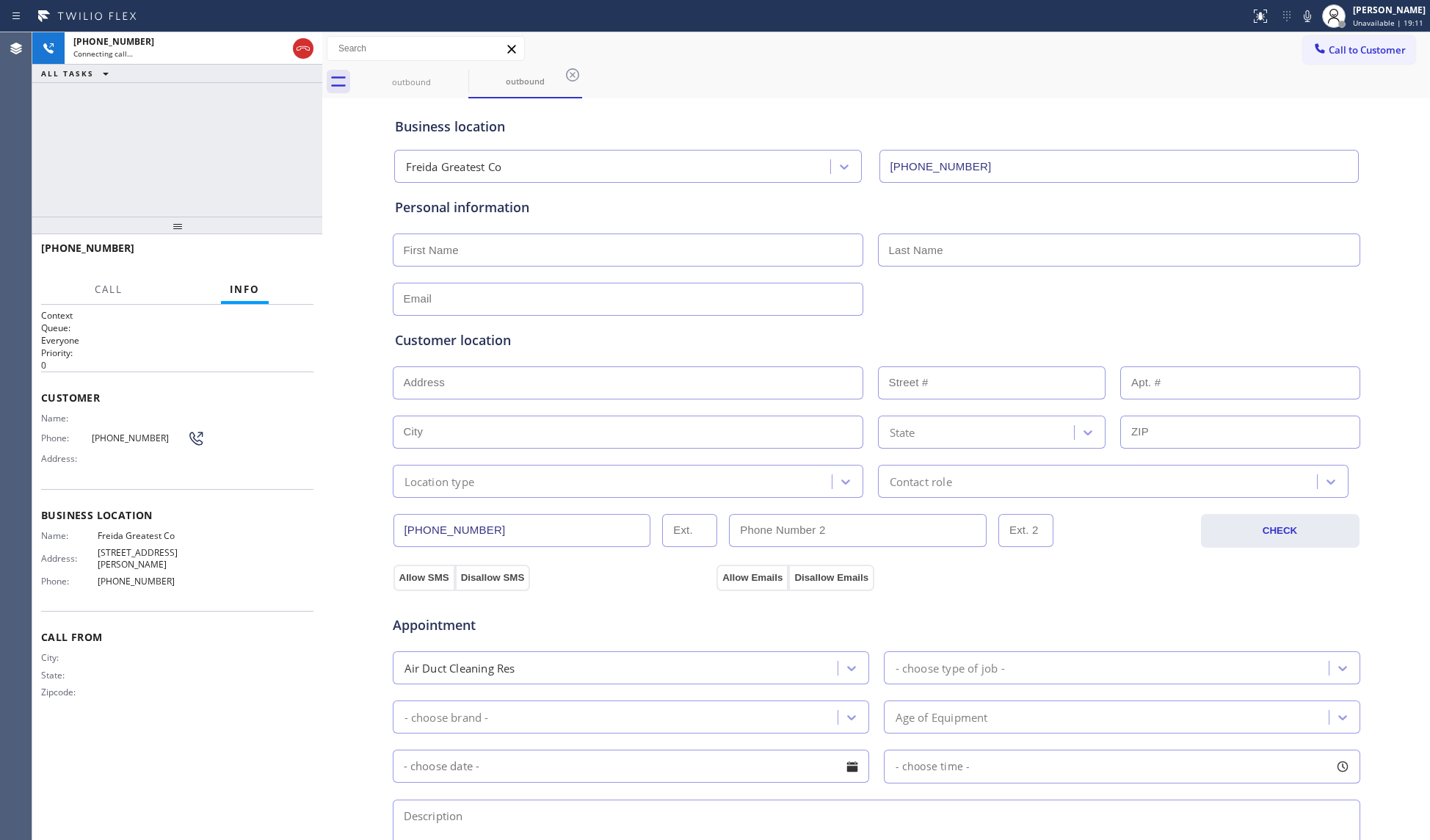
click at [1091, 77] on div "outbound outbound" at bounding box center [893, 82] width 1076 height 33
click at [272, 257] on span "HANG UP" at bounding box center [279, 255] width 45 height 11
click at [273, 256] on span "HANG UP" at bounding box center [279, 255] width 45 height 11
click at [277, 254] on span "HANG UP" at bounding box center [279, 255] width 45 height 11
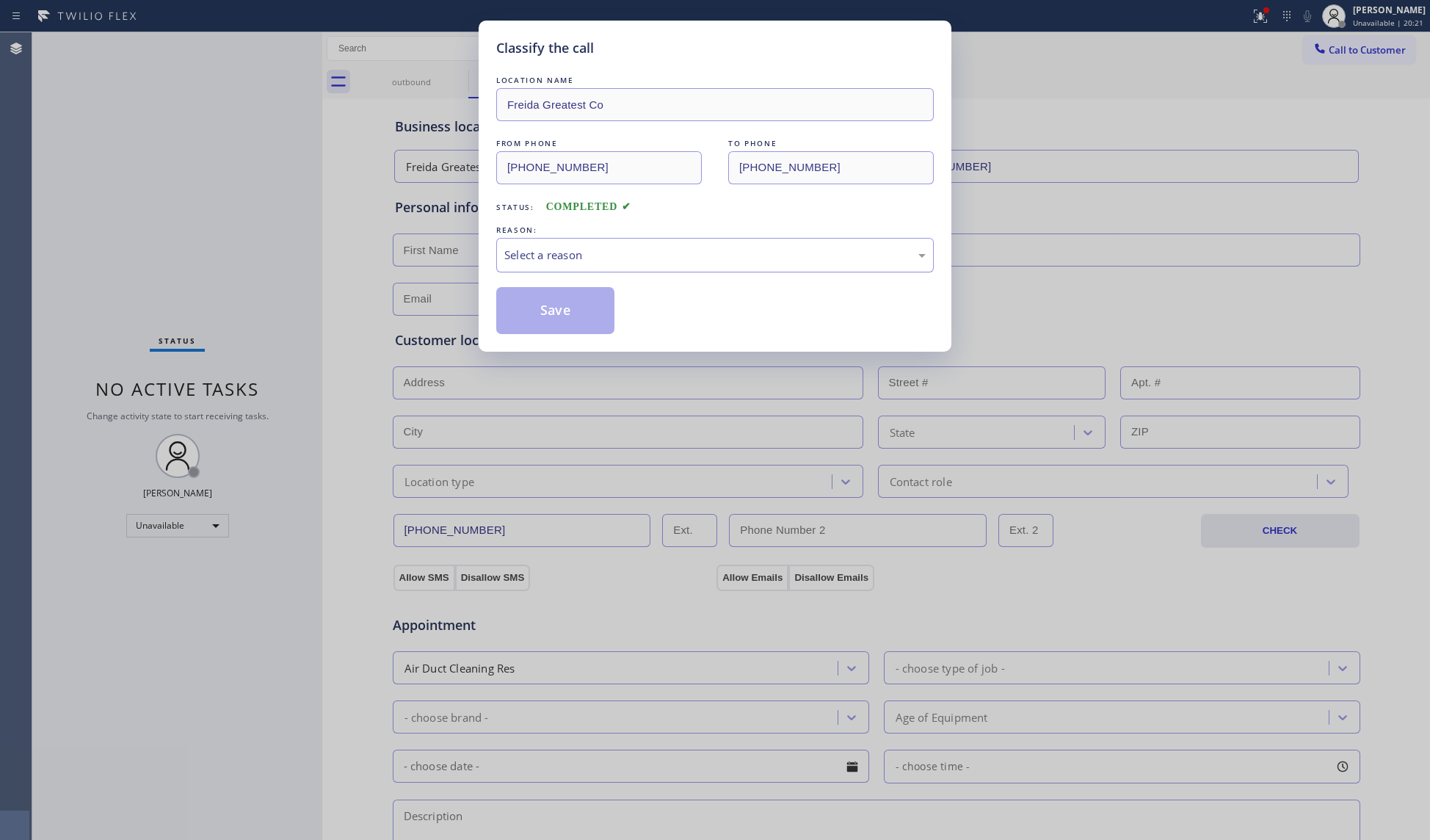
click at [668, 257] on div "Select a reason" at bounding box center [715, 254] width 422 height 17
click at [563, 316] on button "Save" at bounding box center [556, 310] width 118 height 47
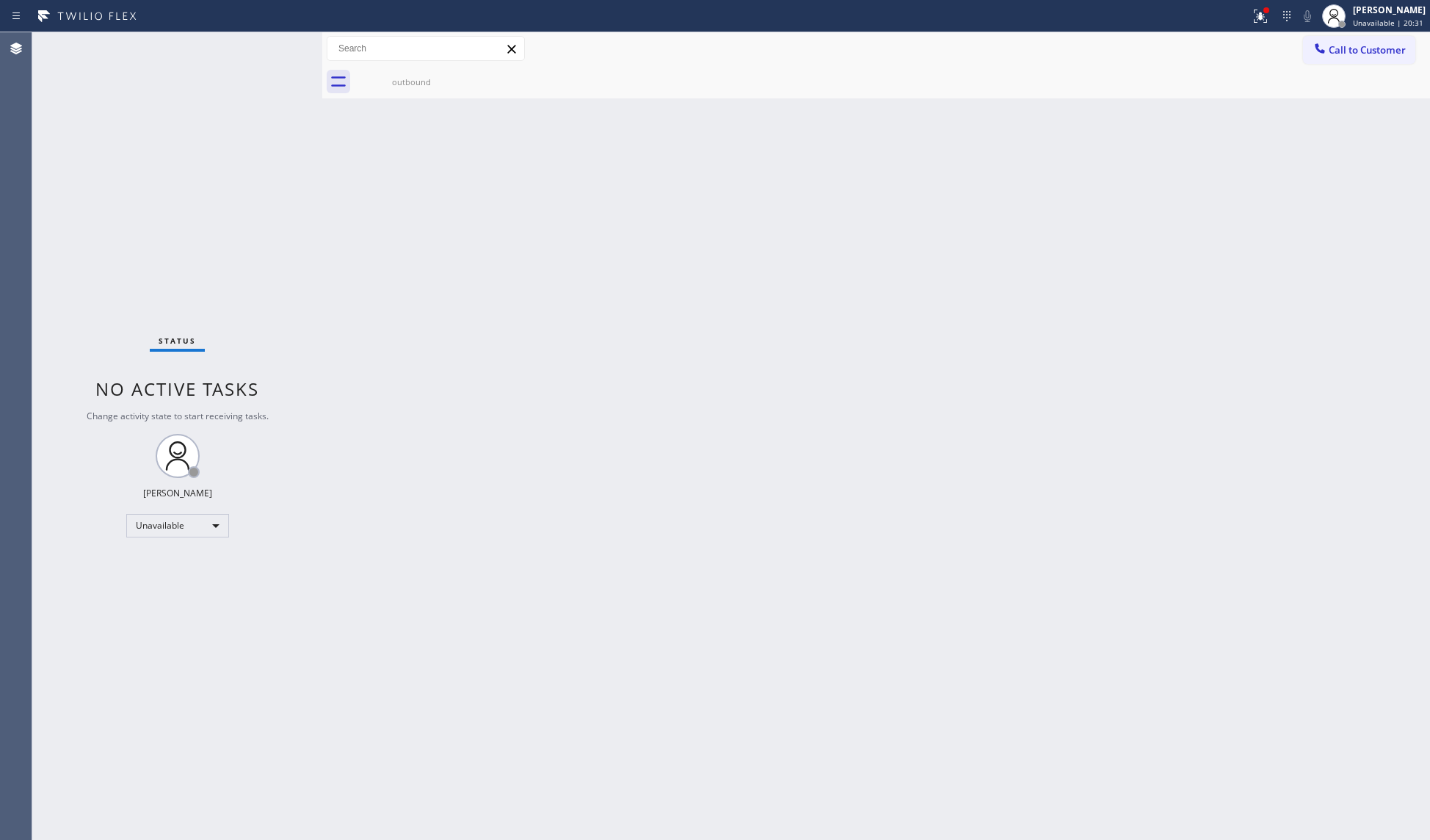
click at [573, 460] on div "Back to Dashboard Change Sender ID Customers Technicians Select a contact Outbo…" at bounding box center [876, 436] width 1108 height 807
click at [1267, 28] on button at bounding box center [1260, 16] width 33 height 33
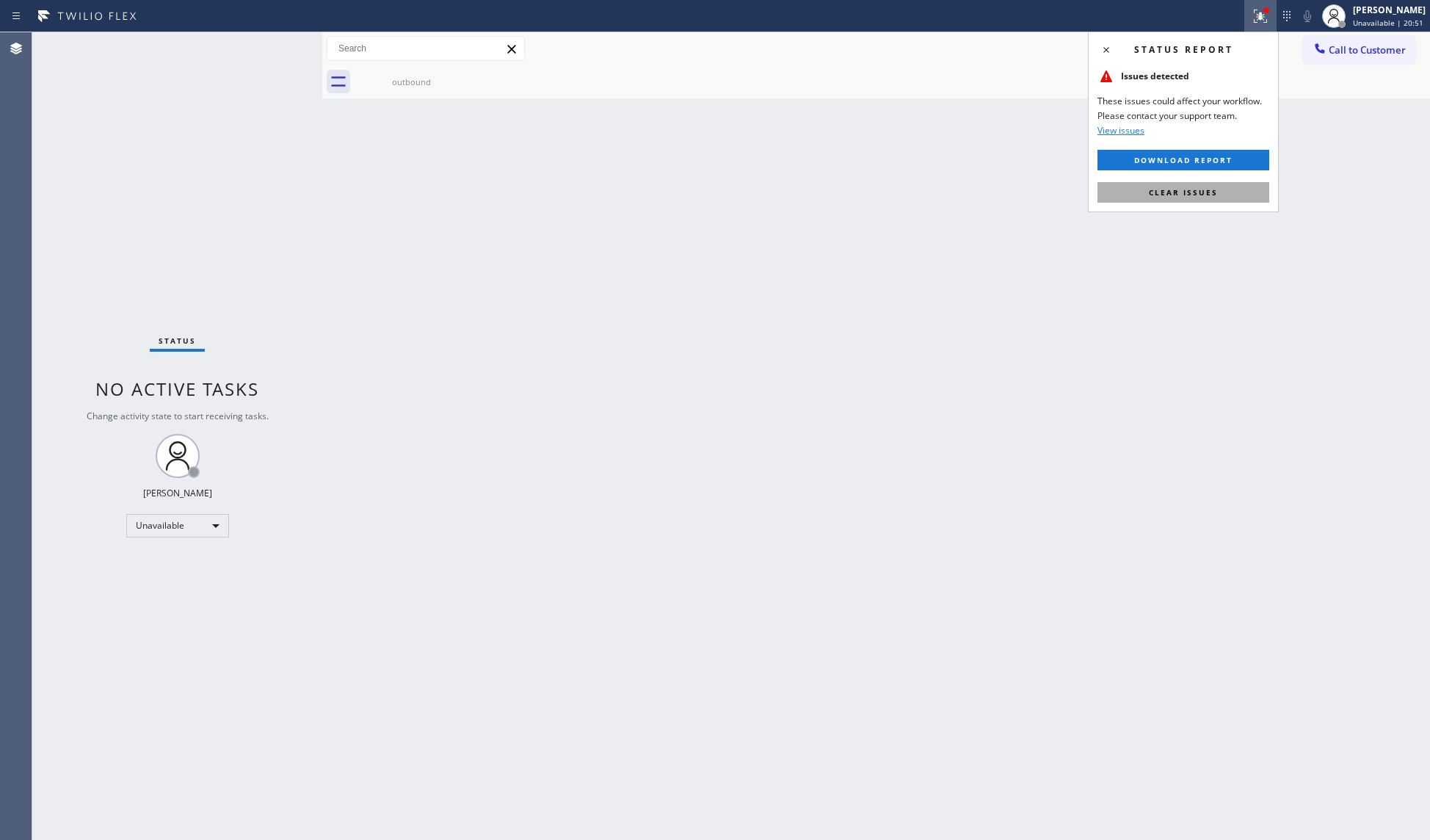
click at [1225, 196] on button "Clear issues" at bounding box center [1183, 192] width 172 height 20
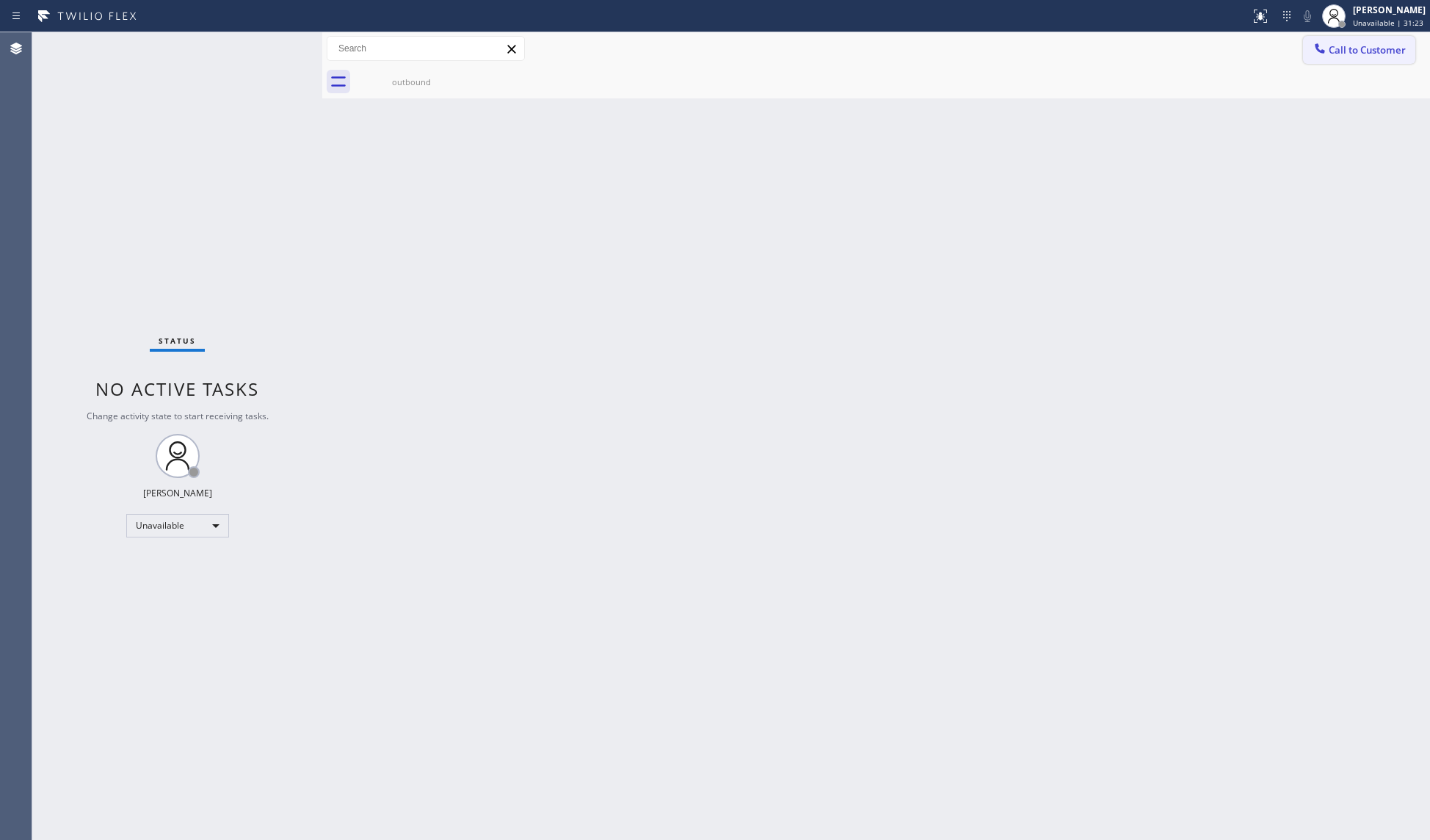
click at [1364, 47] on span "Call to Customer" at bounding box center [1367, 49] width 77 height 13
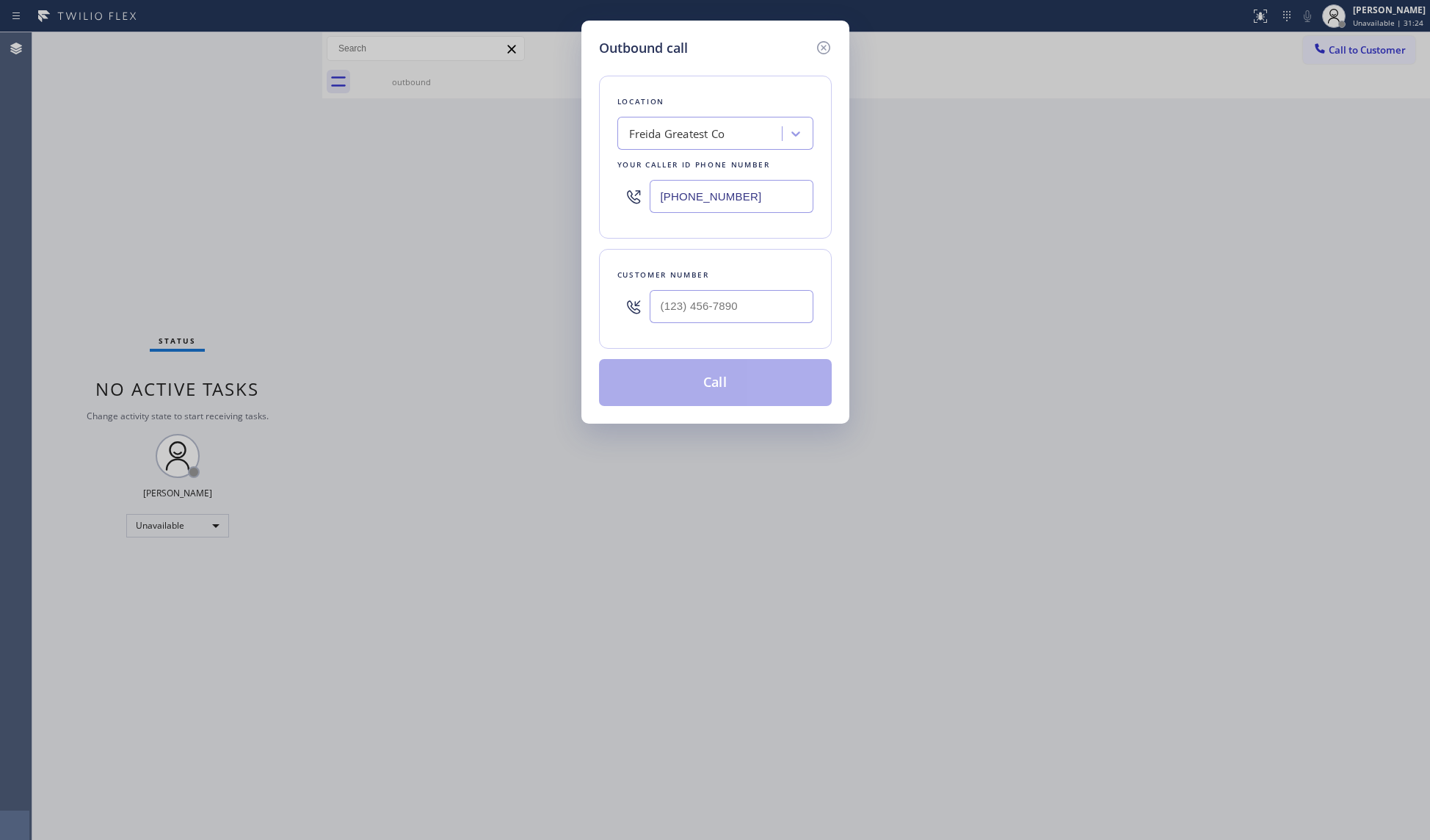
drag, startPoint x: 763, startPoint y: 201, endPoint x: 579, endPoint y: 198, distance: 184.0
click at [579, 198] on div "Outbound call Location Freida Greatest Co Your caller id phone number [PHONE_NU…" at bounding box center [715, 420] width 1430 height 840
paste input "213) 805-7521"
type input "[PHONE_NUMBER]"
click at [750, 303] on input "(___) ___-____" at bounding box center [732, 306] width 164 height 33
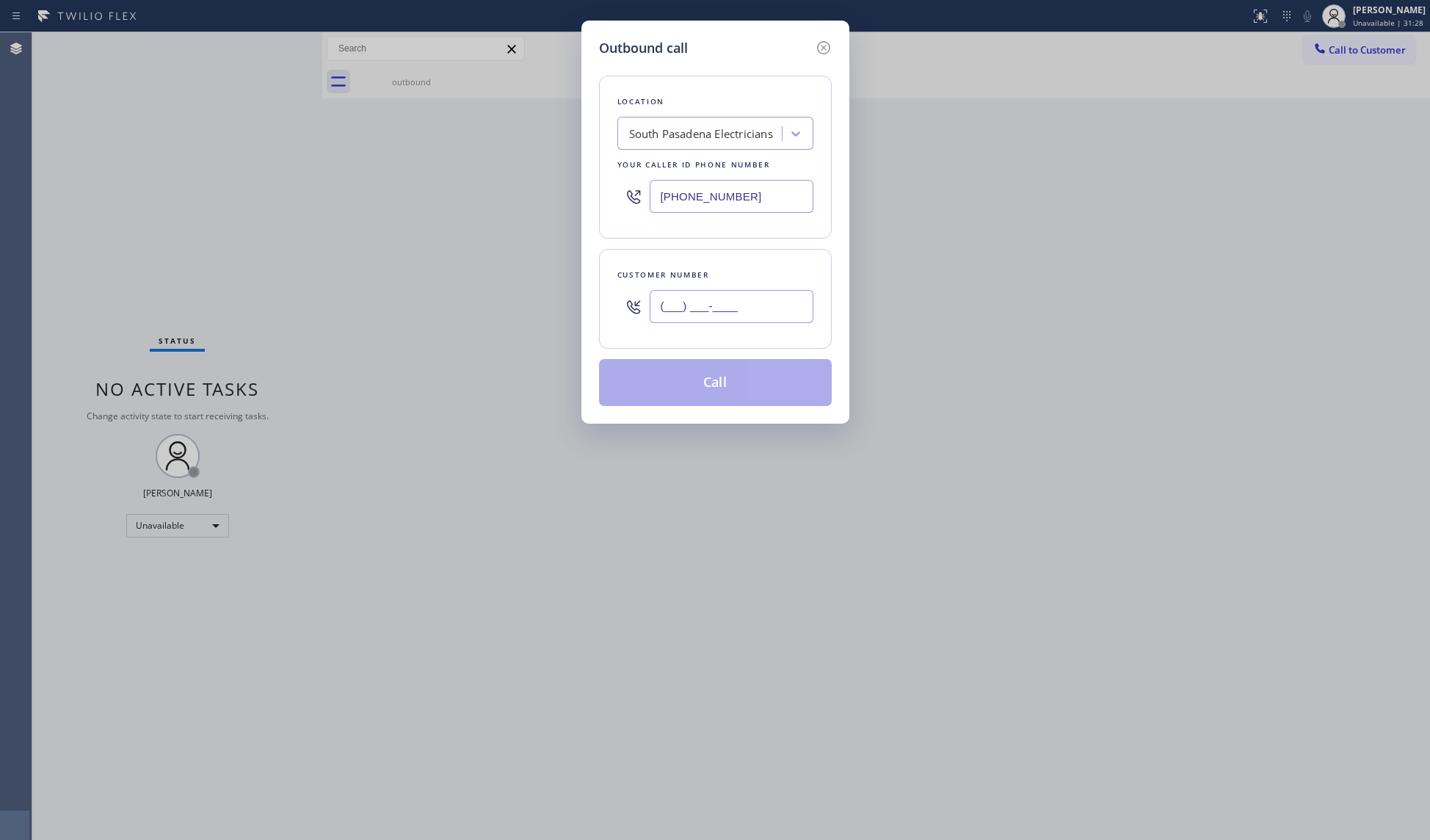
paste input "626) 808-0128"
click at [715, 318] on input "[PHONE_NUMBER]" at bounding box center [732, 306] width 164 height 33
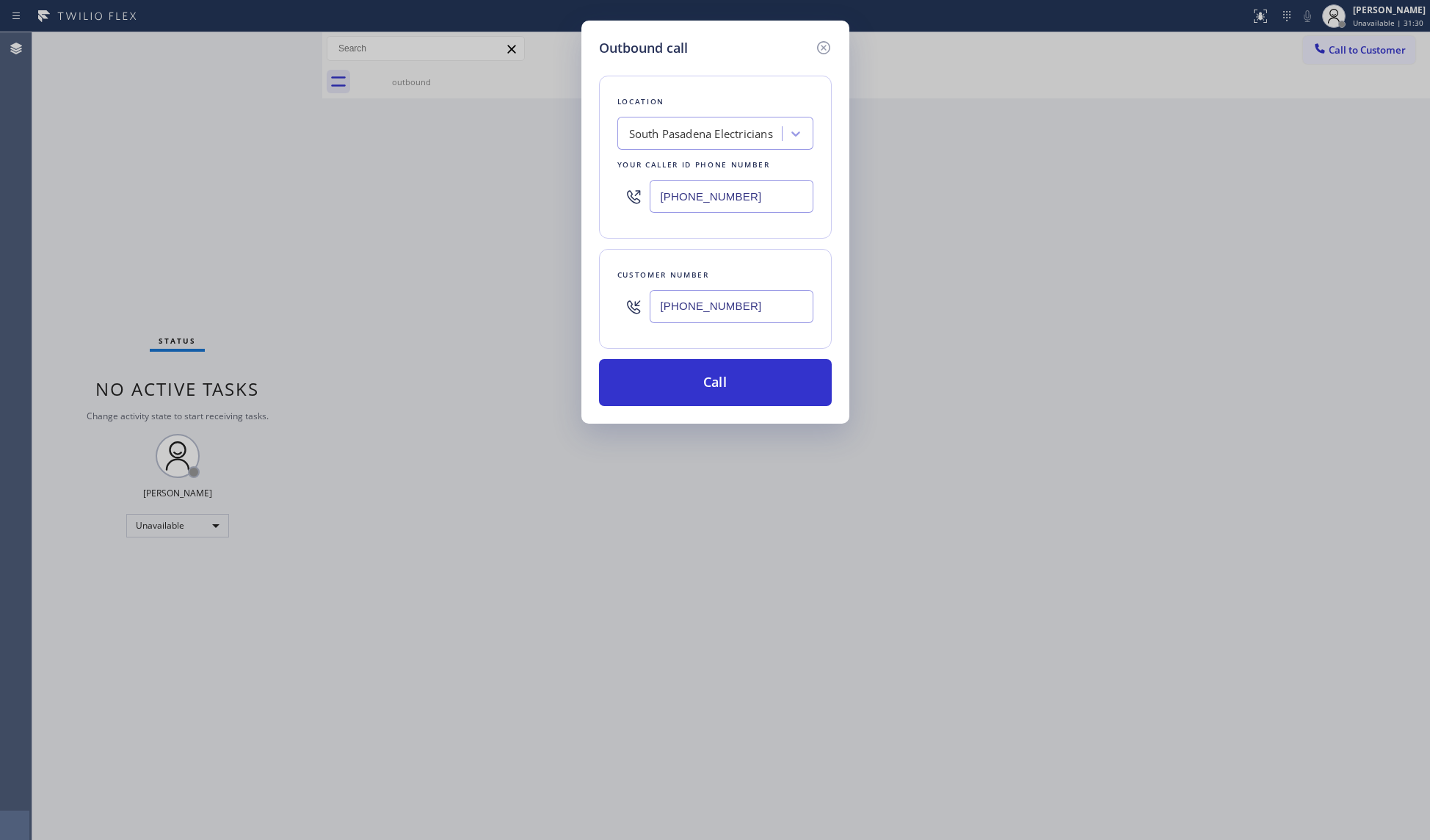
type input "[PHONE_NUMBER]"
click at [732, 256] on div "Customer number [PHONE_NUMBER]" at bounding box center [715, 298] width 232 height 99
click at [697, 380] on button "Call" at bounding box center [715, 382] width 232 height 47
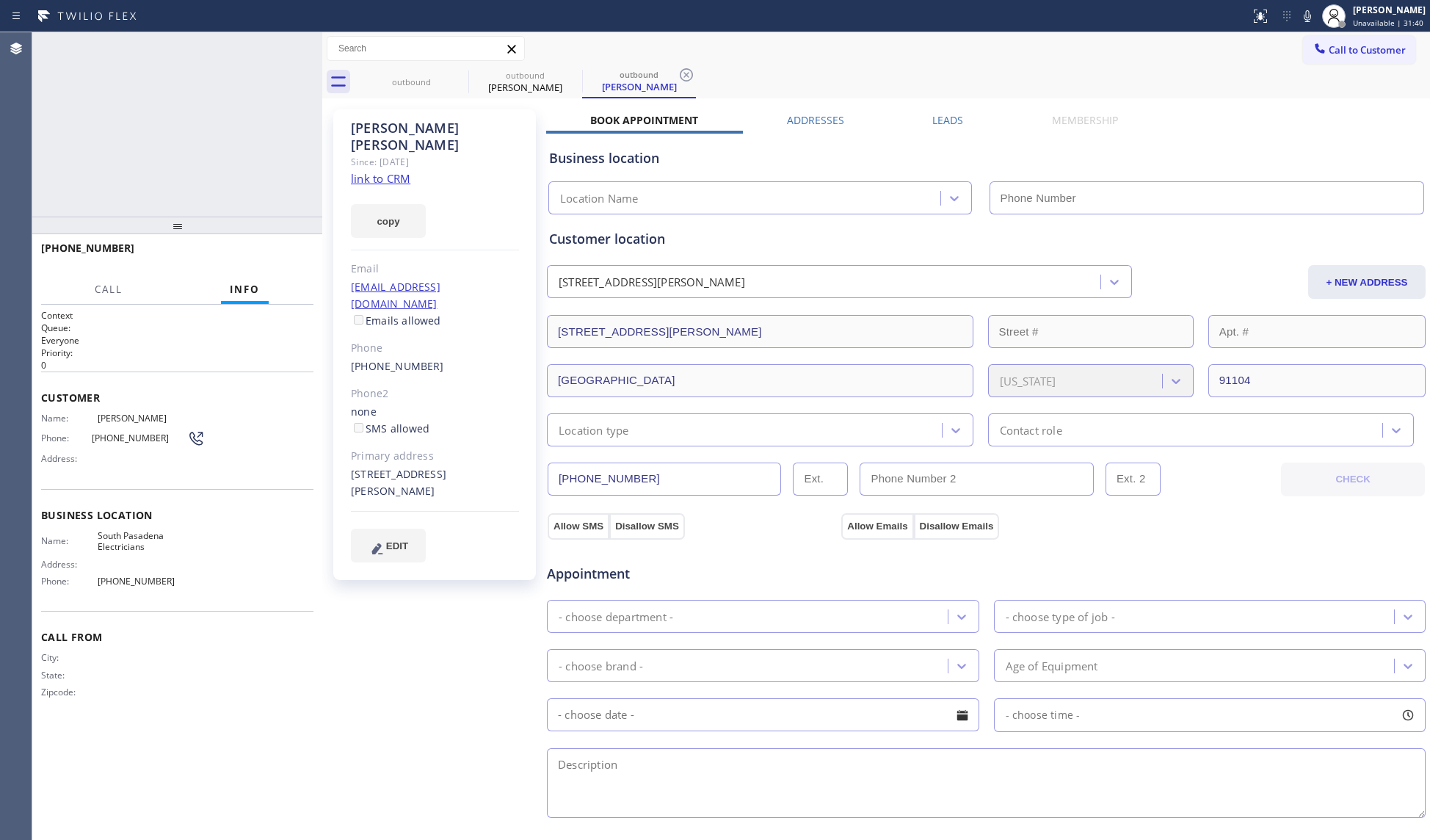
type input "[PHONE_NUMBER]"
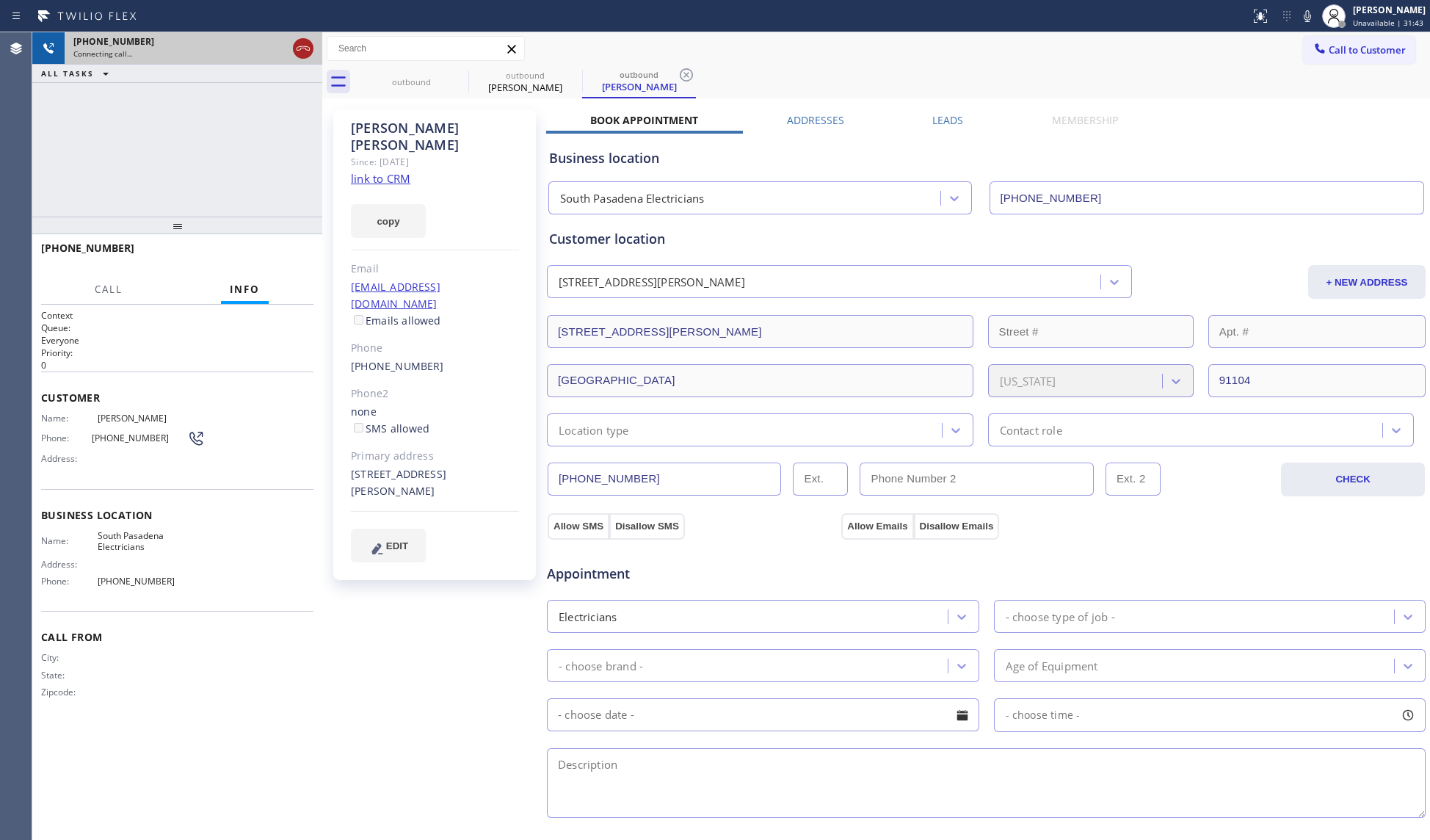
click at [300, 53] on icon at bounding box center [303, 48] width 18 height 18
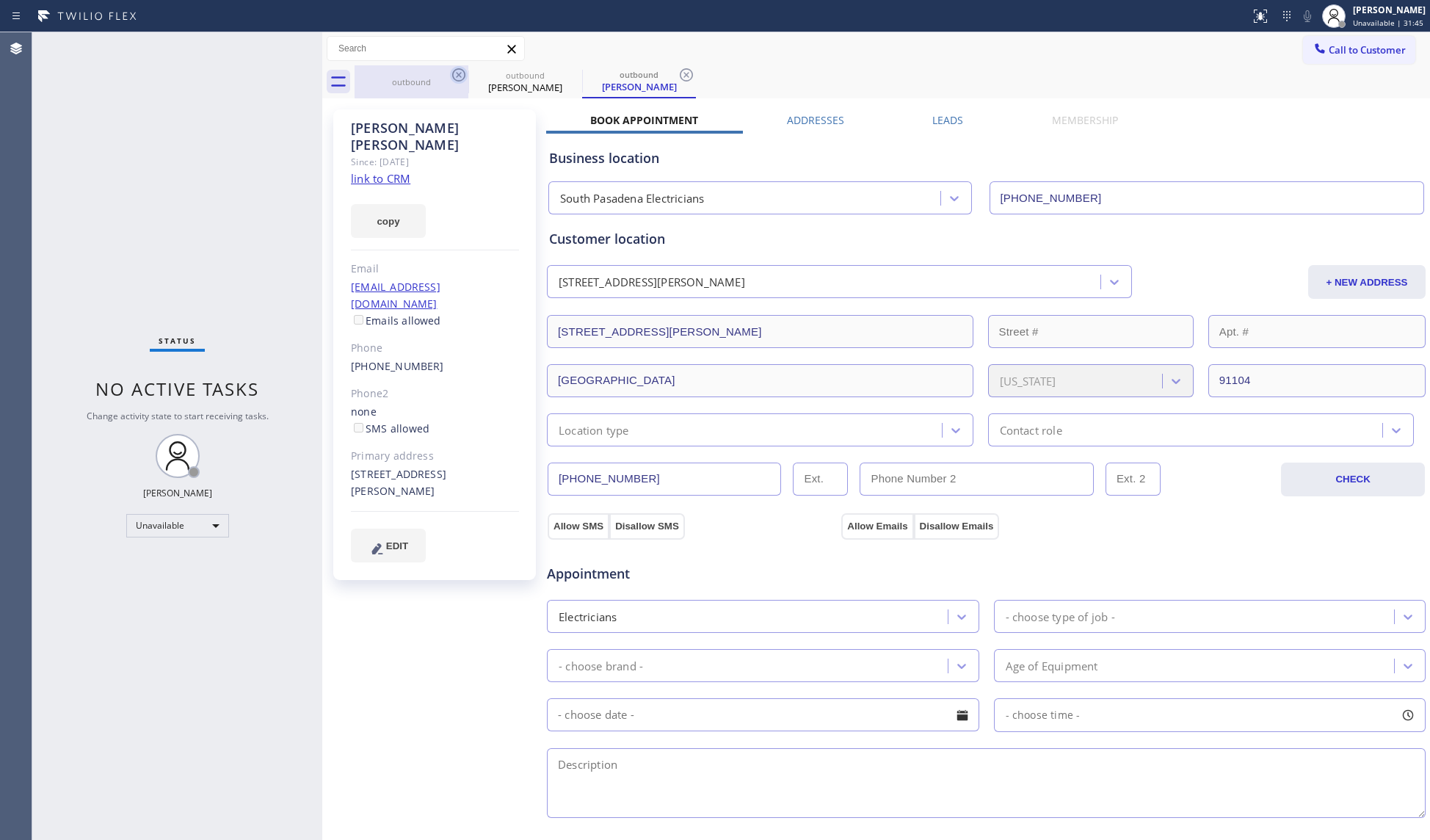
click at [461, 69] on icon at bounding box center [459, 75] width 18 height 18
click at [460, 69] on icon at bounding box center [459, 75] width 13 height 13
click at [459, 69] on div "outbound [PERSON_NAME]" at bounding box center [893, 82] width 1076 height 33
click at [450, 82] on div "outbound [PERSON_NAME]" at bounding box center [893, 82] width 1076 height 33
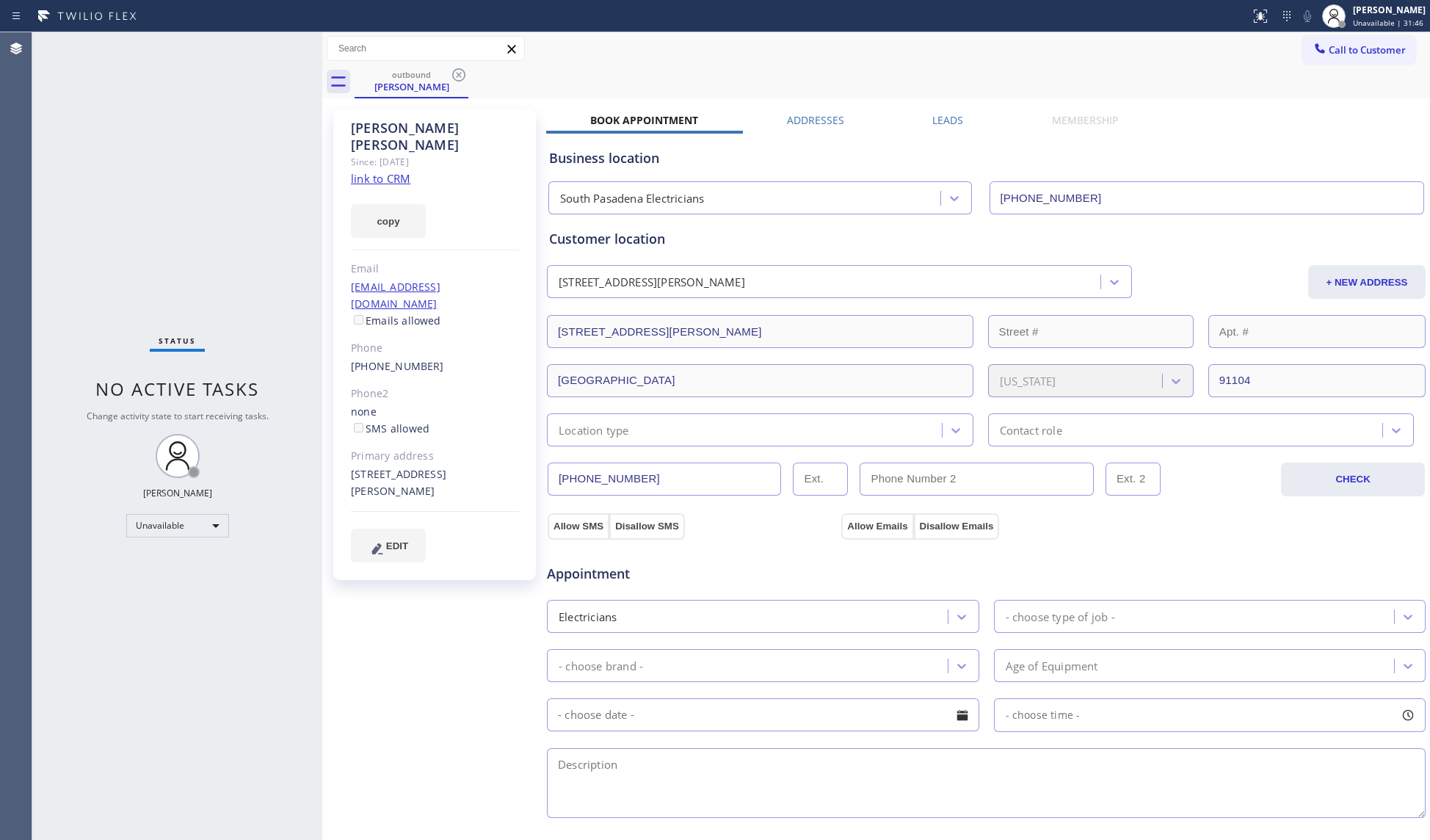
click at [418, 89] on div "outbound [PERSON_NAME]" at bounding box center [893, 82] width 1076 height 33
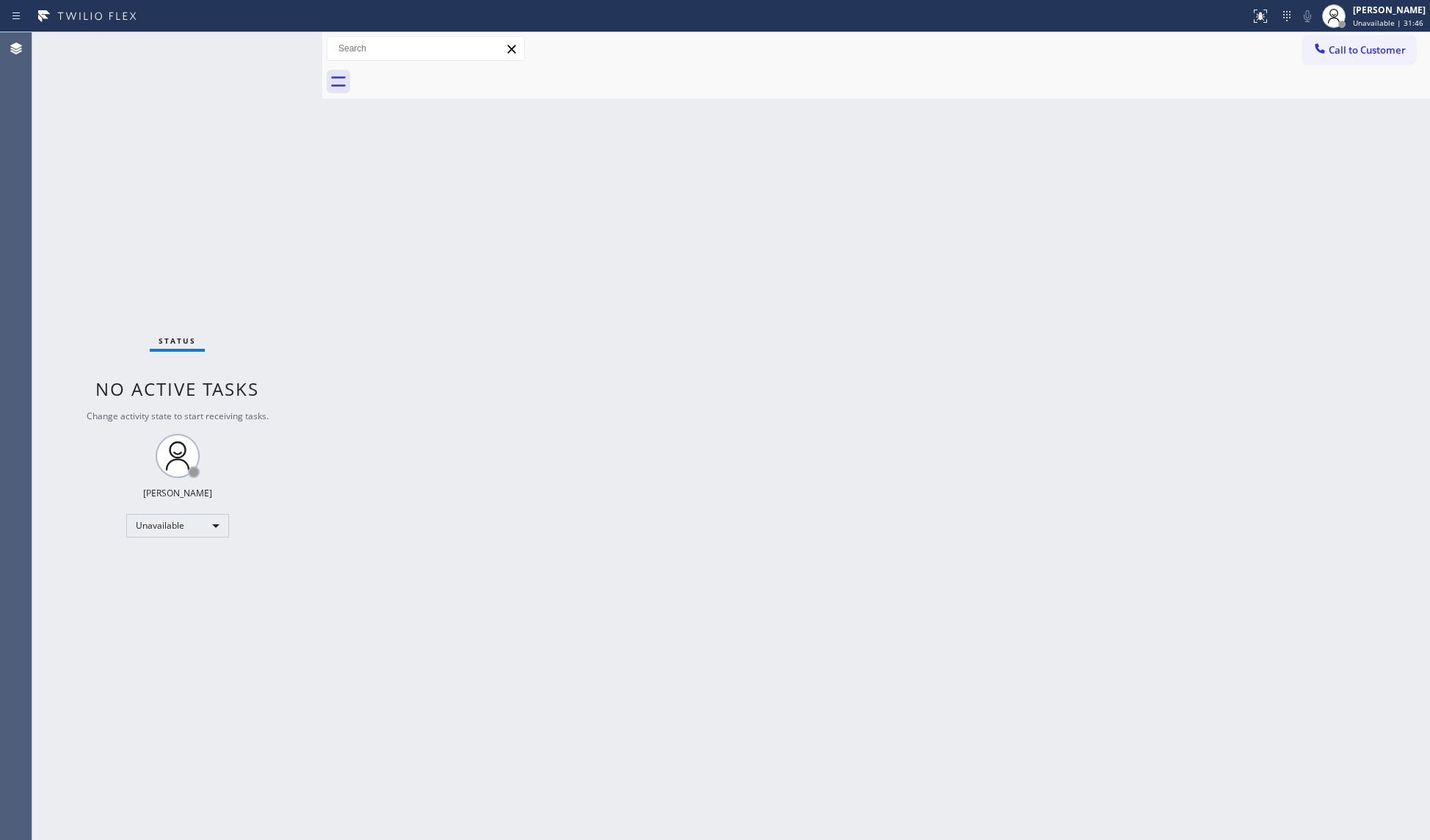
click at [413, 91] on div at bounding box center [893, 82] width 1076 height 33
click at [1334, 51] on span "Call to Customer" at bounding box center [1367, 49] width 77 height 13
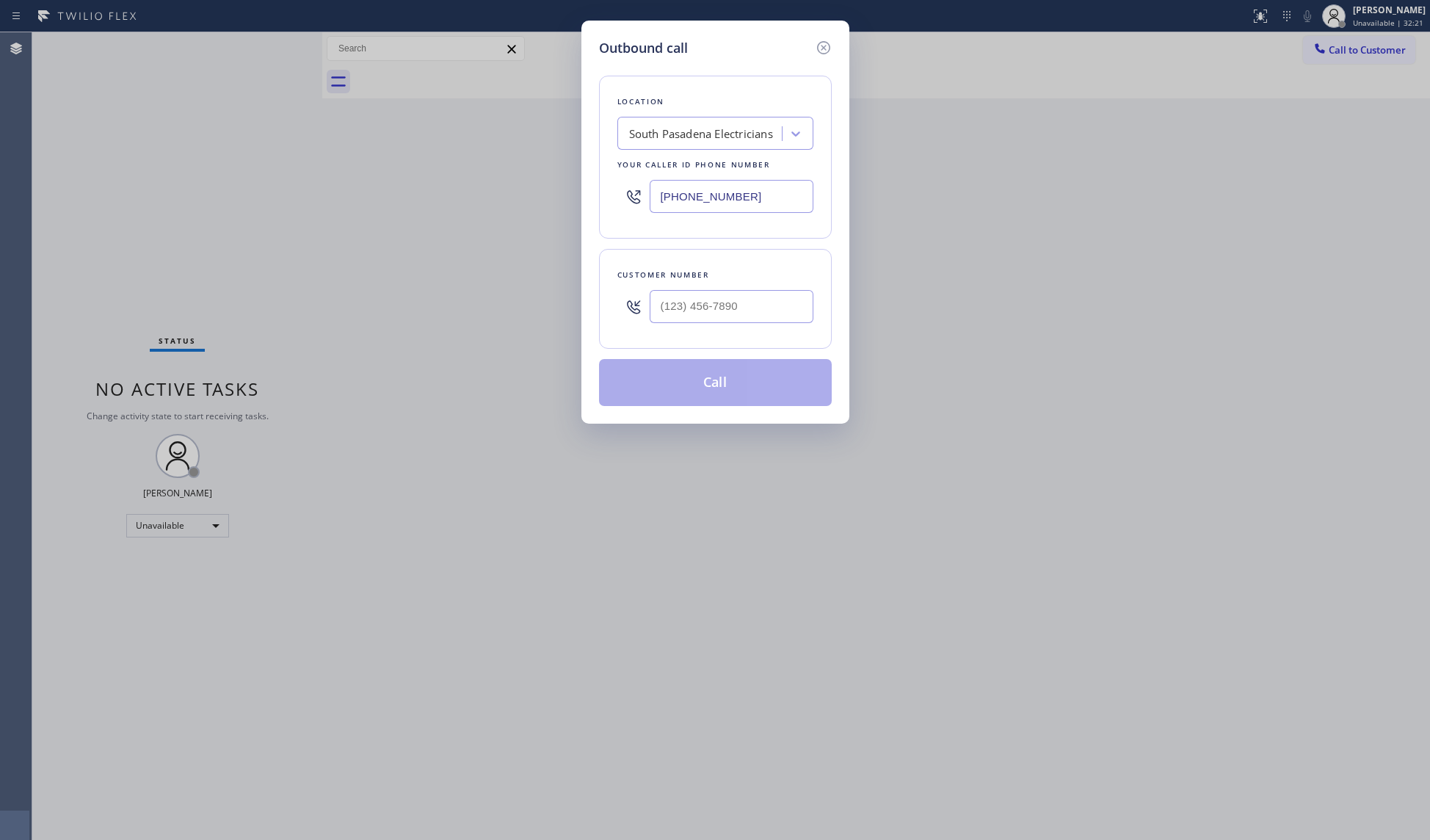
drag, startPoint x: 773, startPoint y: 198, endPoint x: 573, endPoint y: 188, distance: 200.2
click at [573, 188] on div "Outbound call Location [GEOGRAPHIC_DATA] Electricians Your caller id phone numb…" at bounding box center [715, 420] width 1430 height 840
paste input "855) 666-9755"
type input "[PHONE_NUMBER]"
click at [756, 314] on input "(___) ___-____" at bounding box center [732, 306] width 164 height 33
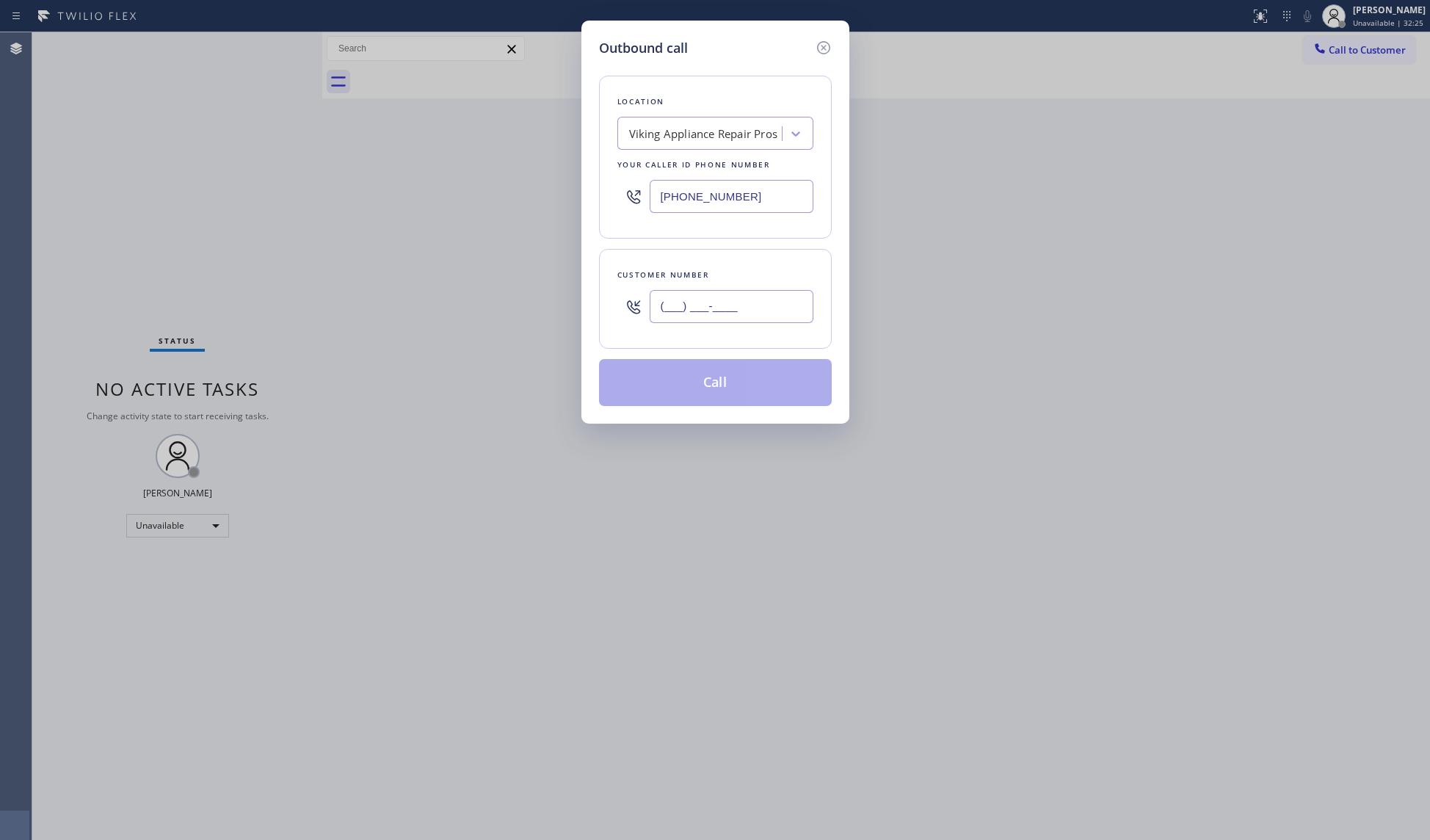
paste input "310) 990-4132"
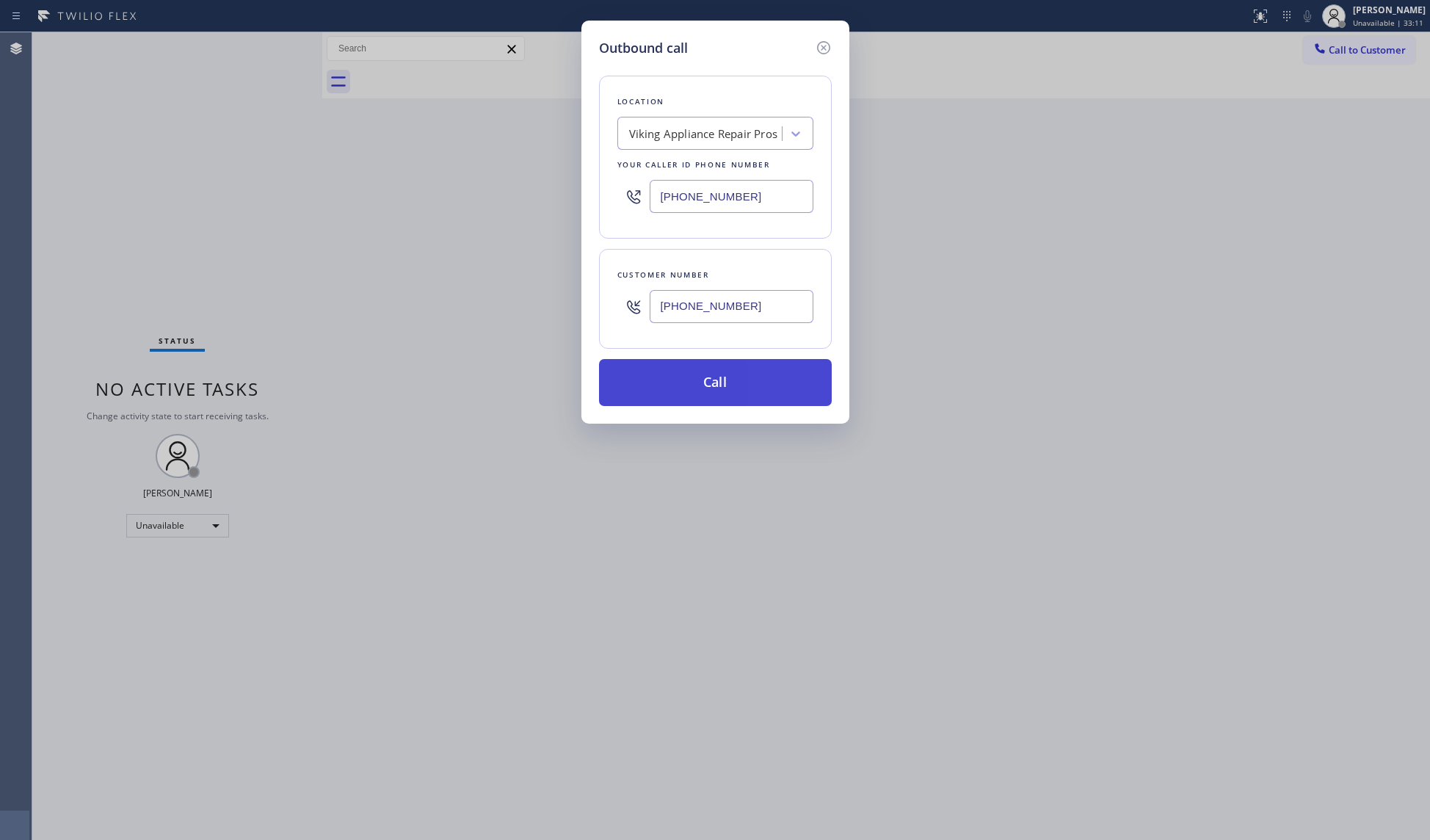
type input "[PHONE_NUMBER]"
click at [702, 367] on button "Call" at bounding box center [715, 382] width 232 height 47
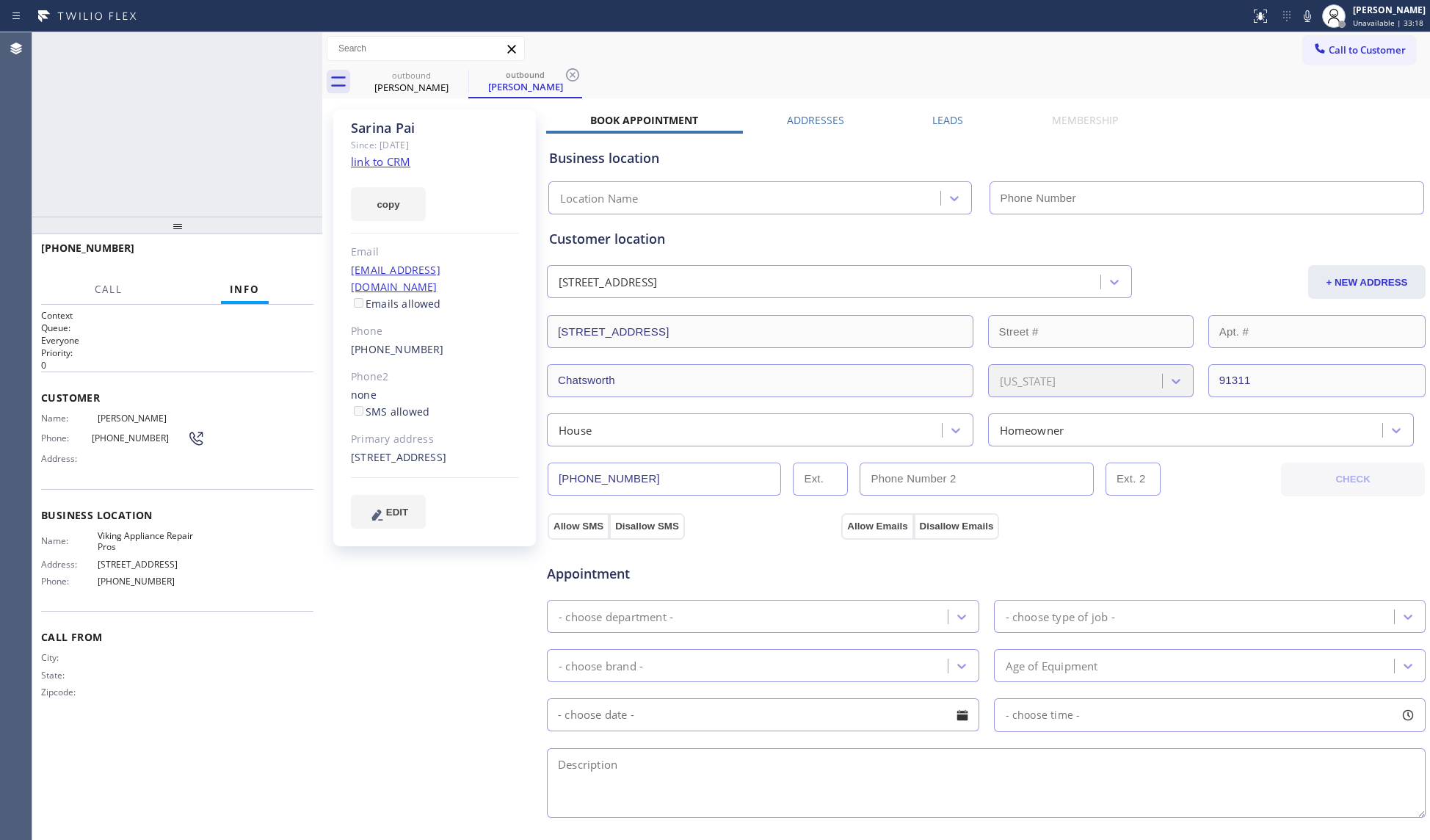
type input "[PHONE_NUMBER]"
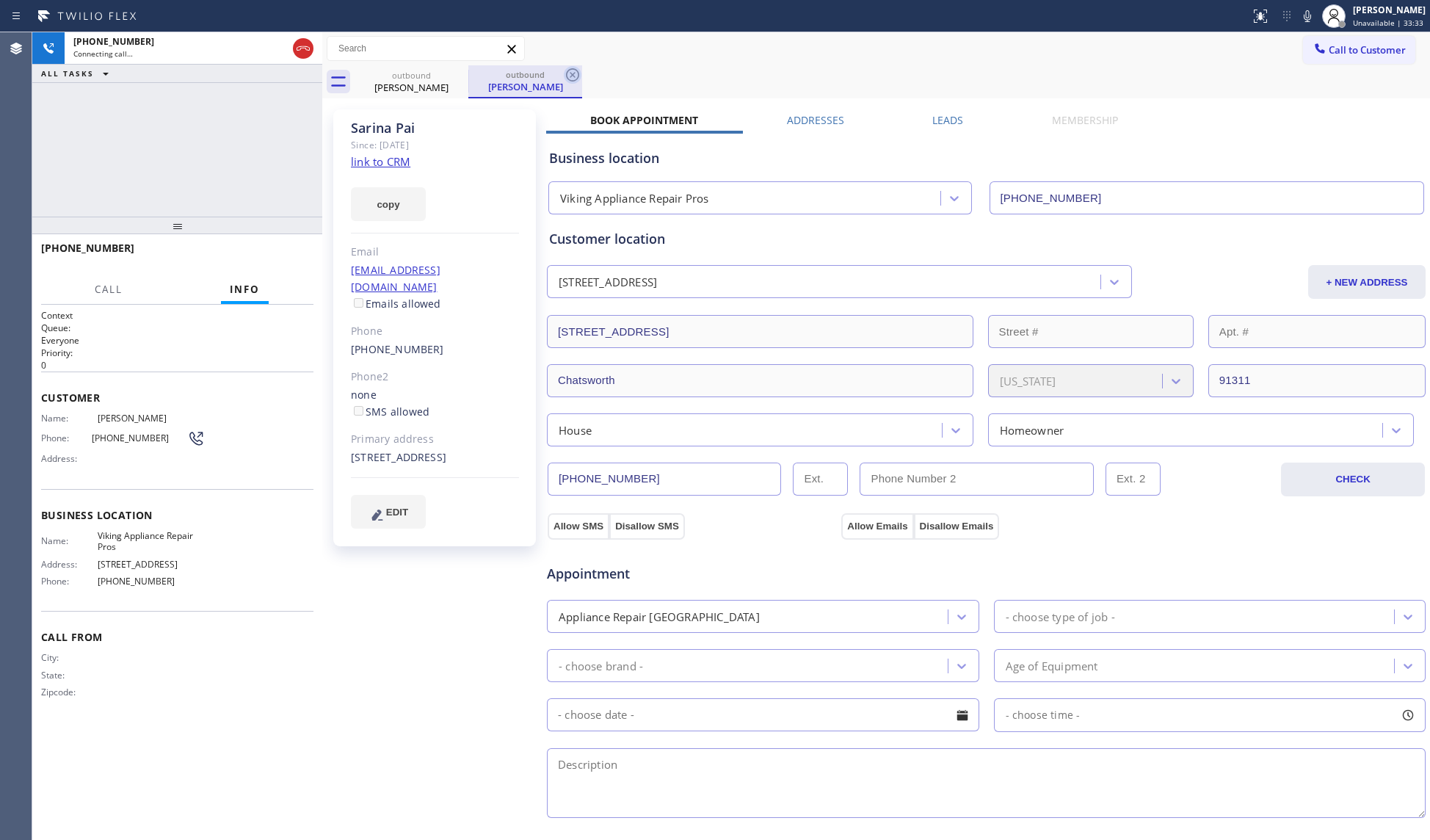
click at [577, 77] on icon at bounding box center [572, 75] width 18 height 18
click at [655, 77] on div "outbound [PERSON_NAME]" at bounding box center [893, 82] width 1076 height 33
drag, startPoint x: 690, startPoint y: 57, endPoint x: 683, endPoint y: 56, distance: 7.1
click at [691, 55] on div "Call to Customer Outbound call Location Viking Appliance Repair Pros Your calle…" at bounding box center [876, 48] width 1108 height 26
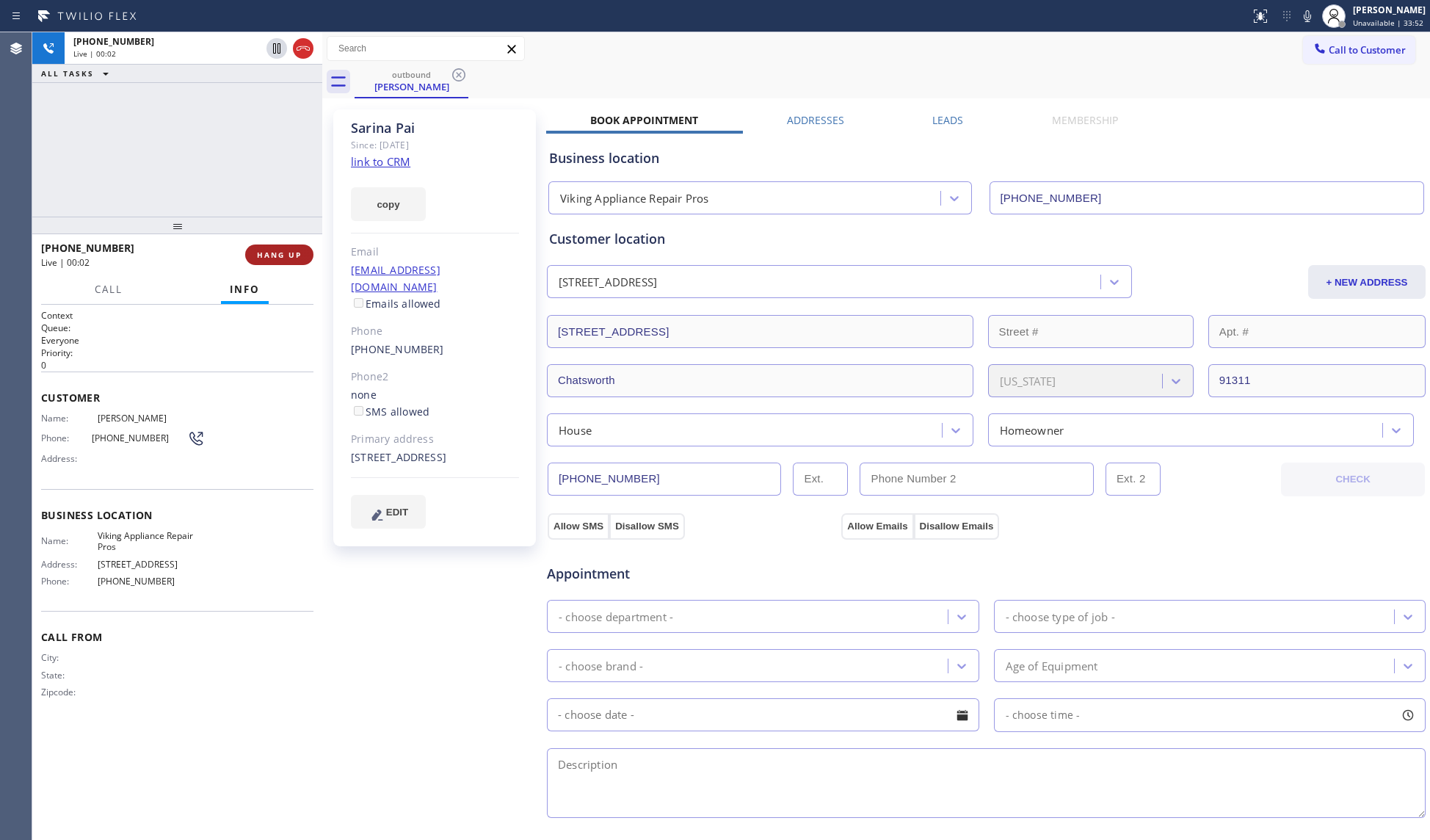
click at [274, 253] on span "HANG UP" at bounding box center [279, 255] width 45 height 11
click at [275, 253] on span "HANG UP" at bounding box center [279, 255] width 45 height 11
click at [285, 250] on span "COMPLETE" at bounding box center [276, 255] width 51 height 11
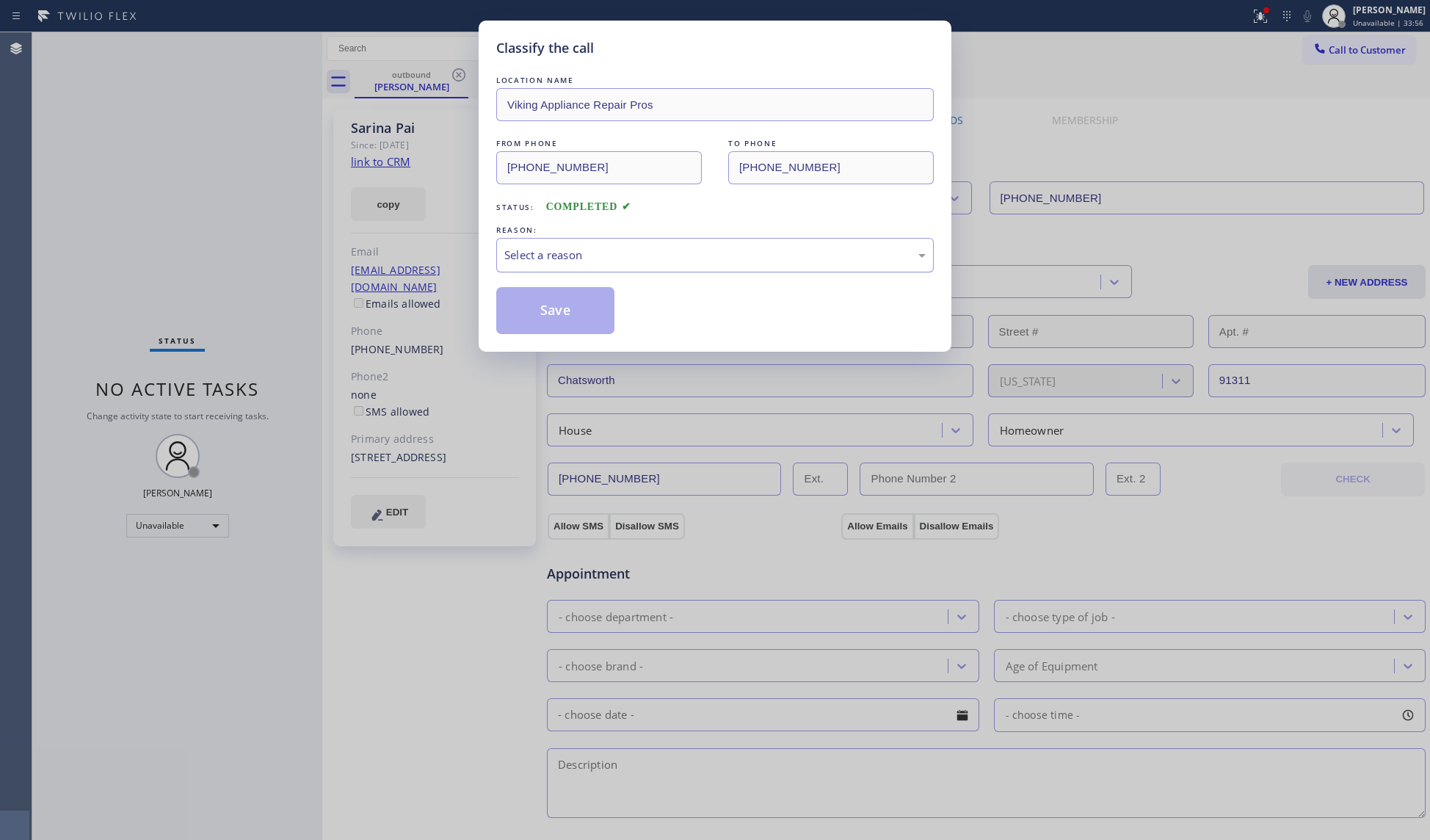
click at [532, 245] on div "Select a reason" at bounding box center [715, 254] width 438 height 34
click at [547, 306] on button "Save" at bounding box center [556, 310] width 118 height 47
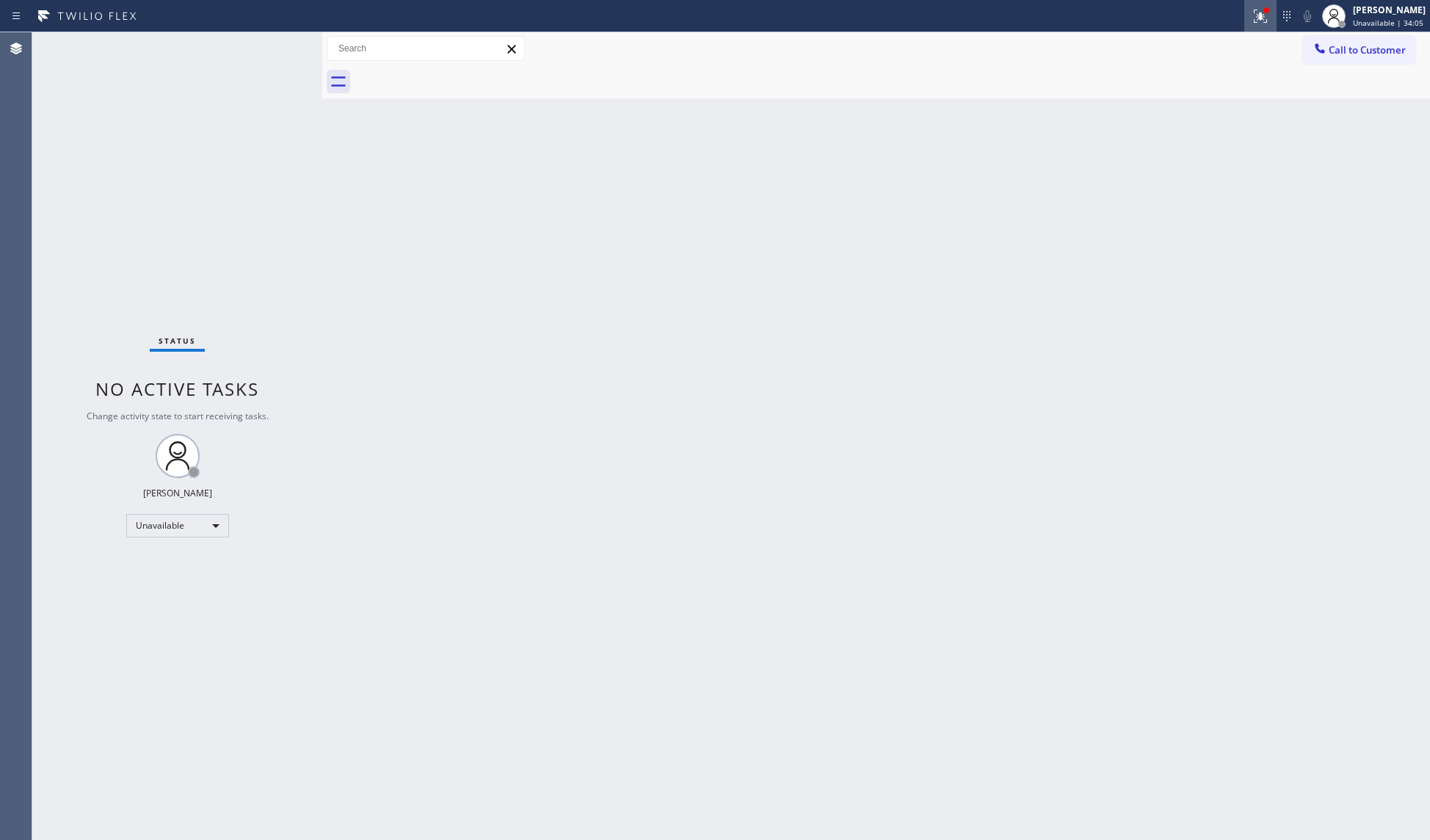
click at [1258, 12] on icon at bounding box center [1261, 16] width 18 height 18
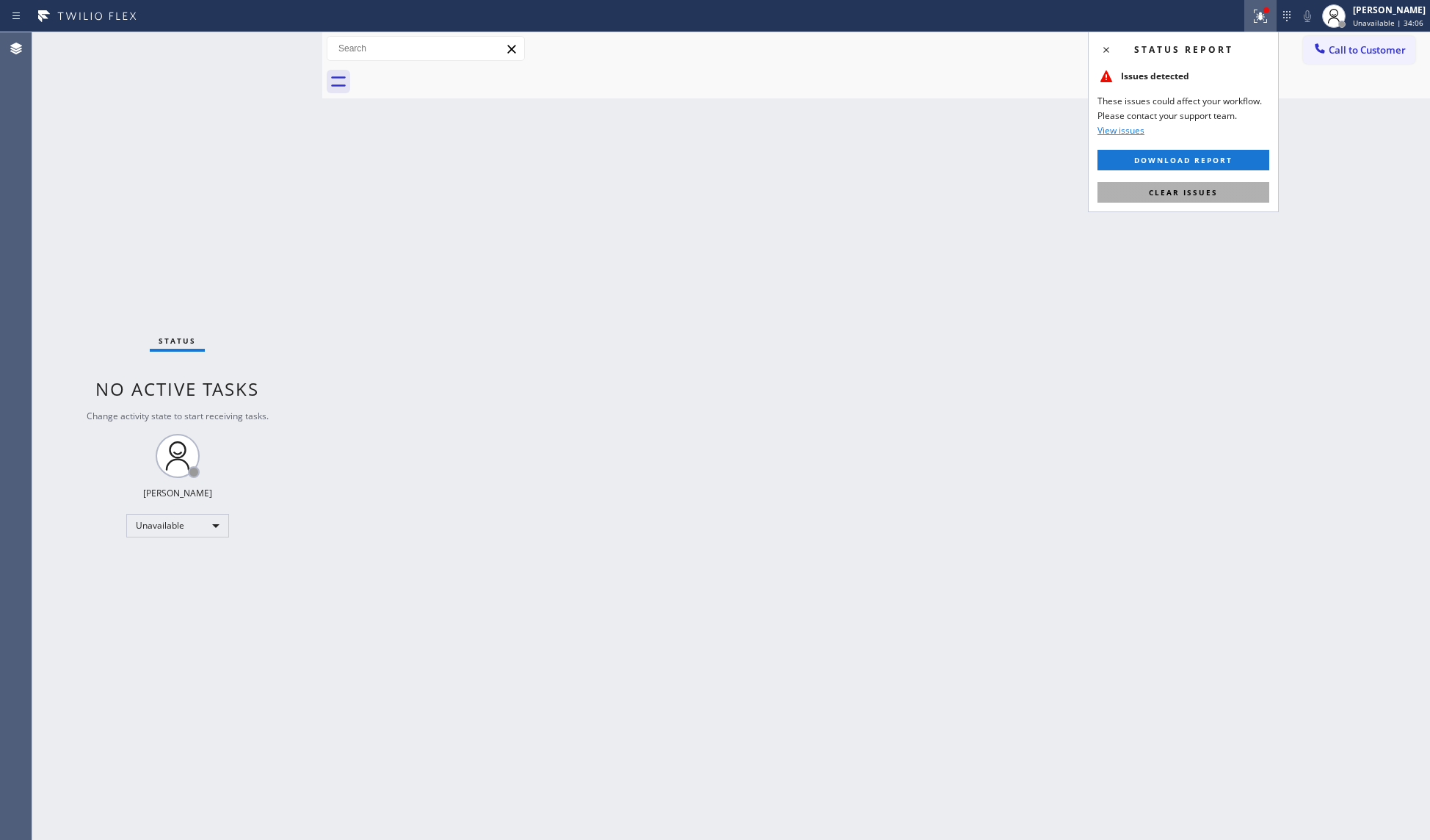
drag, startPoint x: 1194, startPoint y: 206, endPoint x: 1198, endPoint y: 185, distance: 21.4
click at [1196, 204] on div "Status report Issues detected These issues could affect your workflow. Please c…" at bounding box center [1183, 122] width 191 height 181
click at [1198, 183] on button "Clear issues" at bounding box center [1183, 192] width 172 height 20
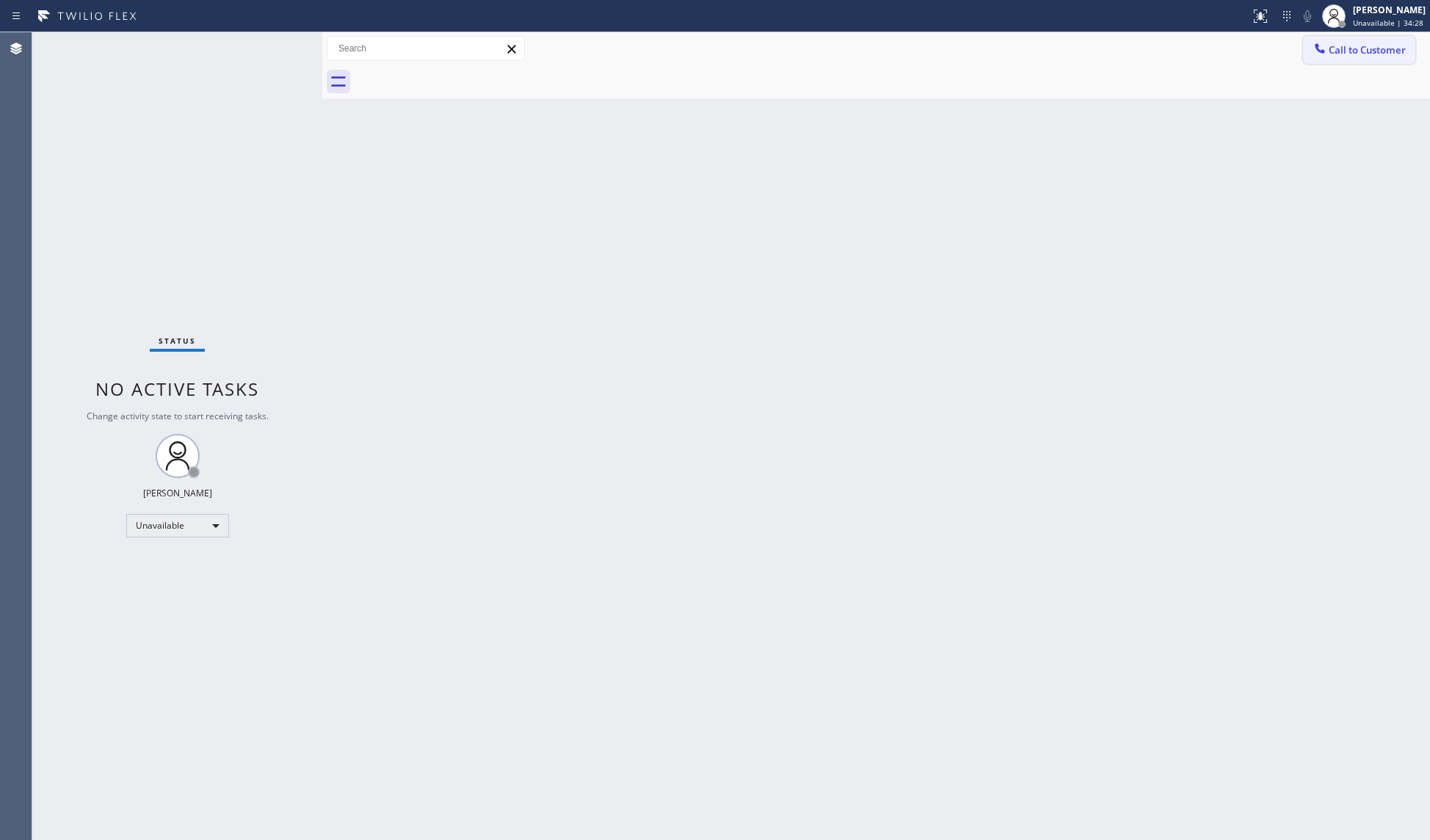
click at [1332, 53] on span "Call to Customer" at bounding box center [1367, 49] width 77 height 13
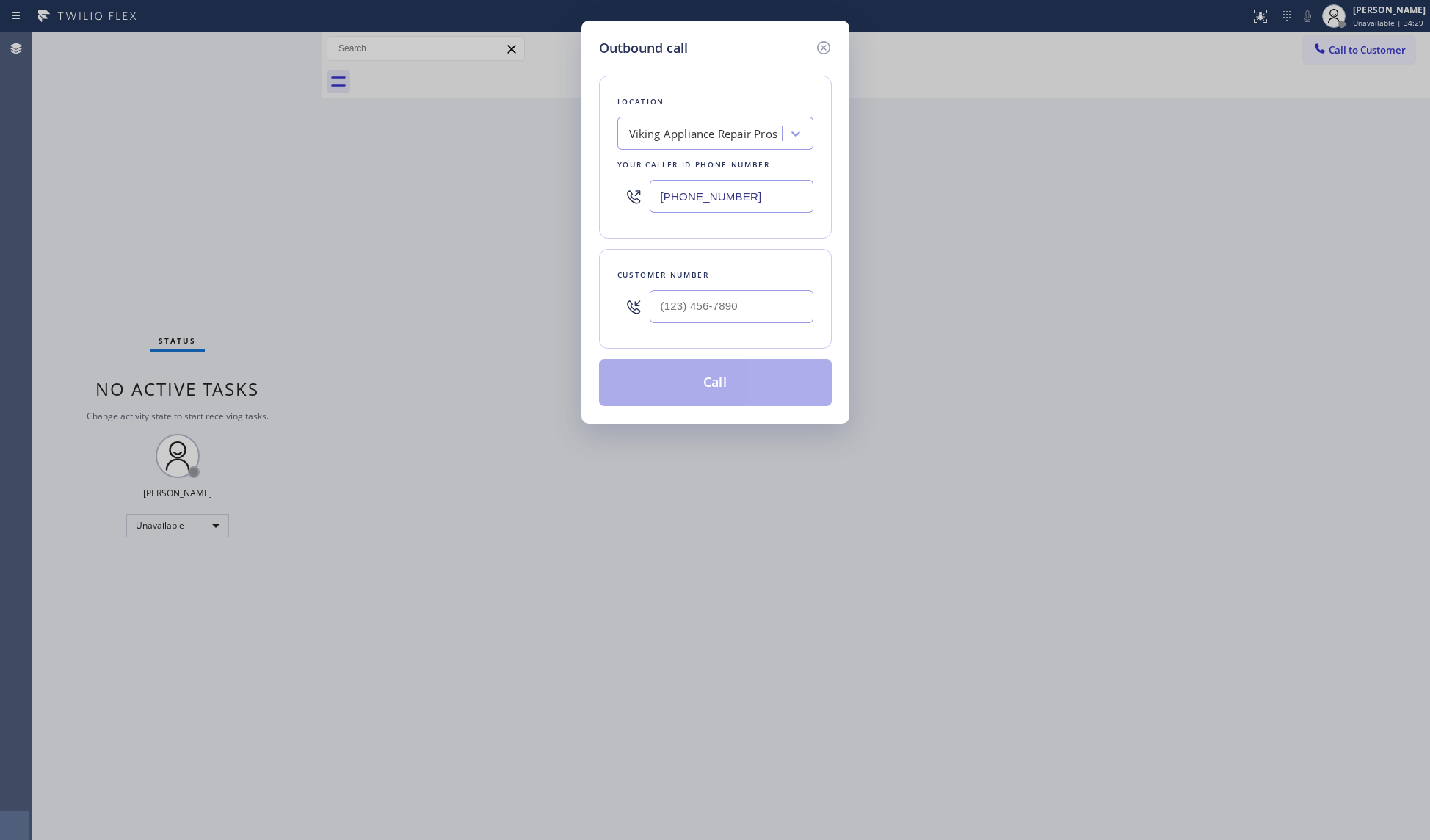
drag, startPoint x: 705, startPoint y: 197, endPoint x: 651, endPoint y: 203, distance: 54.3
click at [651, 203] on input "[PHONE_NUMBER]" at bounding box center [732, 196] width 164 height 33
paste input "312) 847-3401"
type input "[PHONE_NUMBER]"
click at [733, 310] on input "(___) ___-____" at bounding box center [732, 306] width 164 height 33
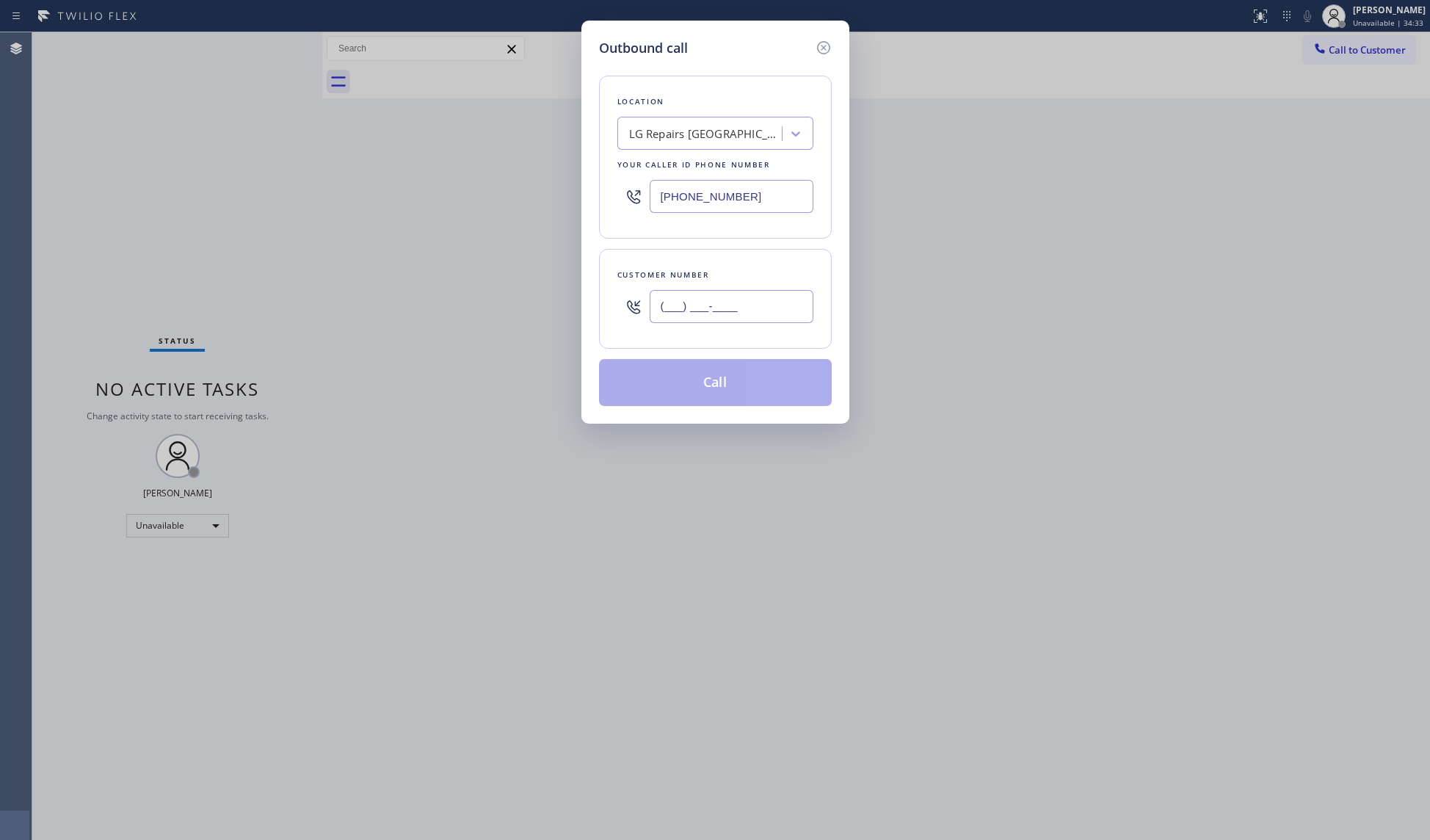
paste input "714) 746-2692"
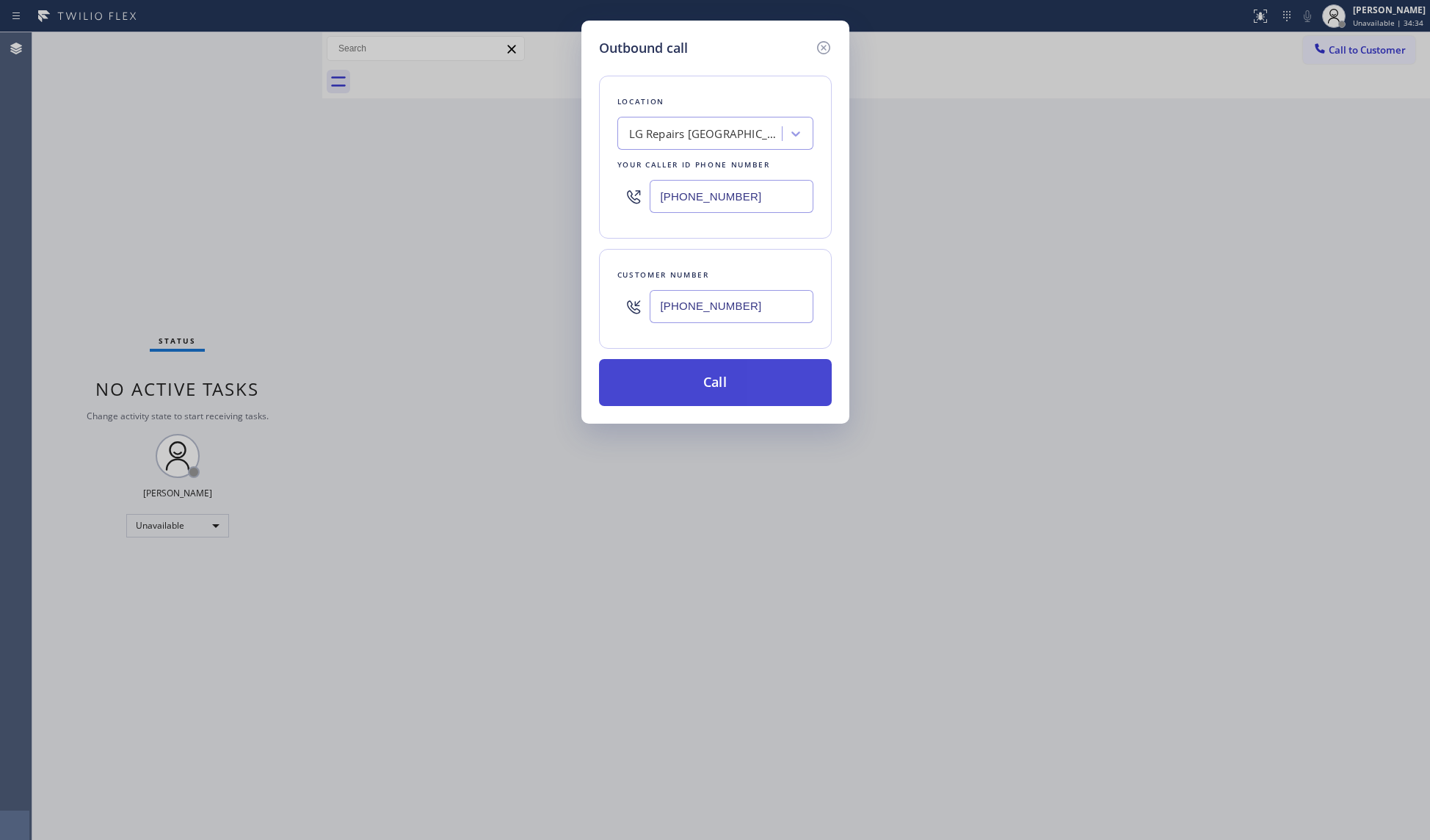
type input "[PHONE_NUMBER]"
click at [715, 391] on button "Call" at bounding box center [715, 382] width 232 height 47
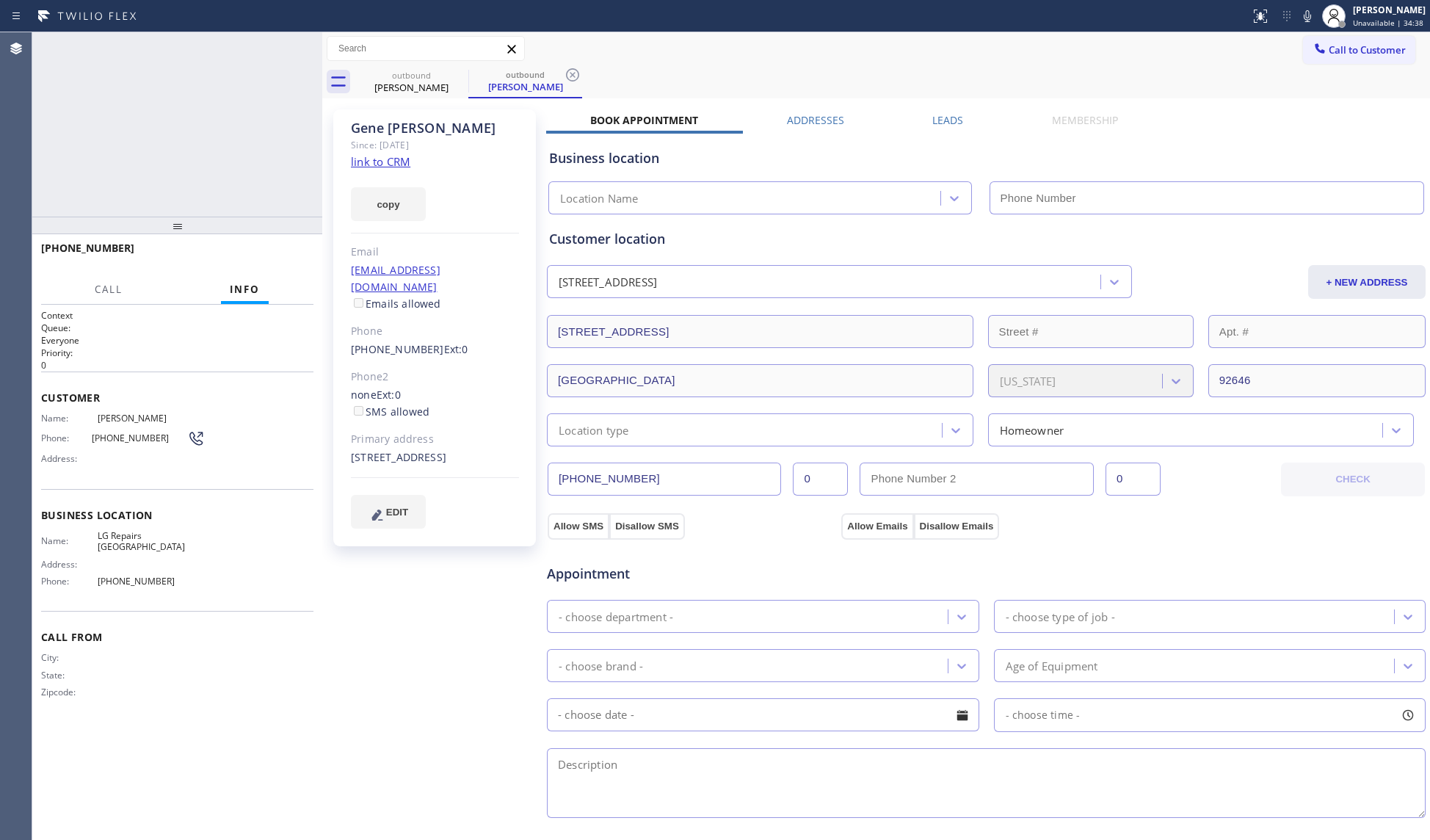
type input "[PHONE_NUMBER]"
drag, startPoint x: 893, startPoint y: 57, endPoint x: 715, endPoint y: 63, distance: 178.1
click at [881, 57] on div "Call to Customer Outbound call Location LG Repairs [GEOGRAPHIC_DATA] Your calle…" at bounding box center [876, 48] width 1108 height 26
type input "[PHONE_NUMBER]"
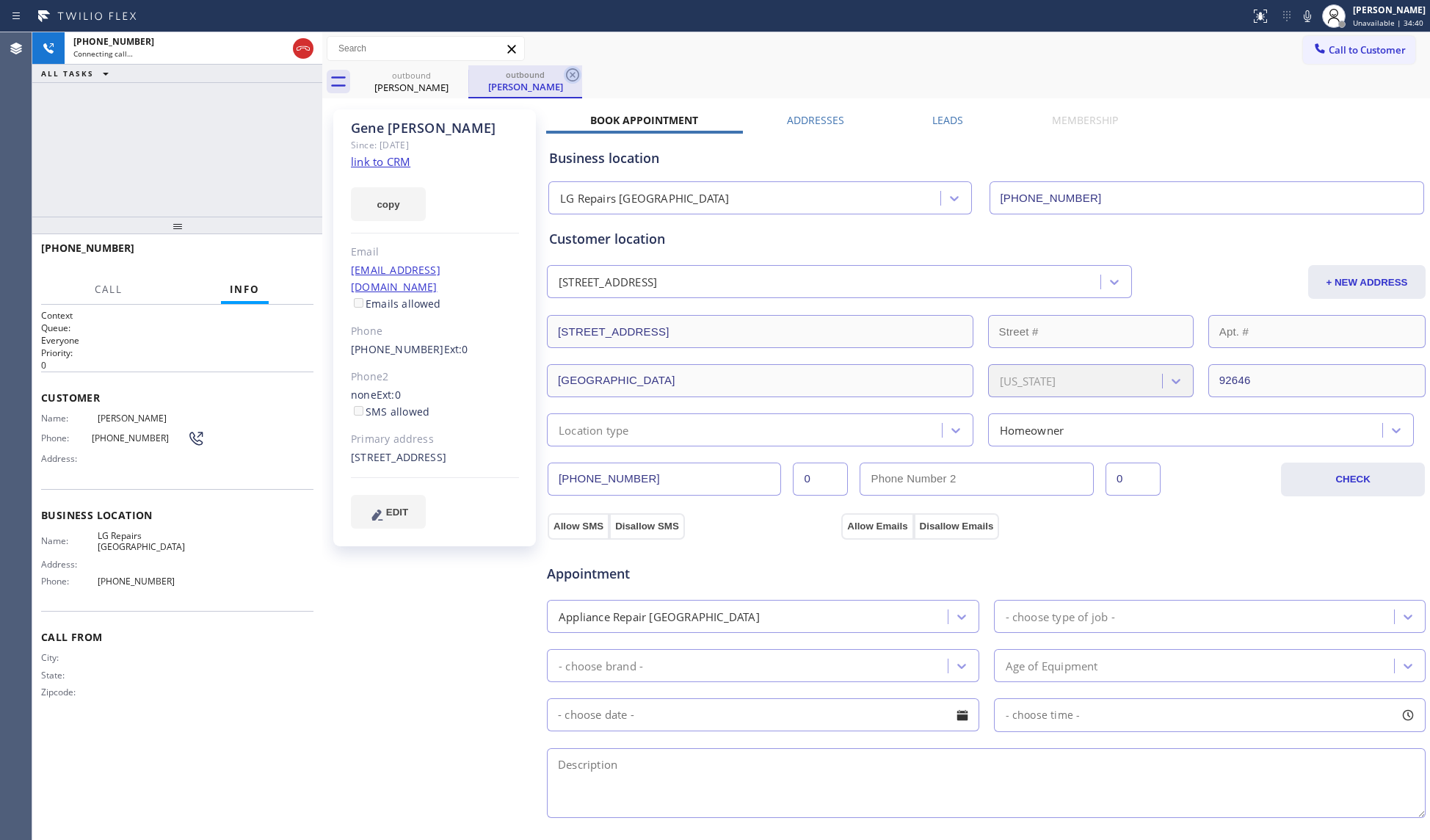
click at [568, 70] on icon at bounding box center [572, 75] width 13 height 13
click at [589, 66] on div "outbound [PERSON_NAME]" at bounding box center [893, 82] width 1076 height 33
click at [181, 186] on div "[PHONE_NUMBER] Connecting call… ALL TASKS ALL TASKS ACTIVE TASKS TASKS IN WRAP …" at bounding box center [177, 124] width 290 height 184
click at [673, 75] on div "outbound [PERSON_NAME]" at bounding box center [893, 82] width 1076 height 33
click at [615, 63] on div "Call to Customer Outbound call Location LG Repairs [GEOGRAPHIC_DATA] Your calle…" at bounding box center [876, 49] width 1108 height 33
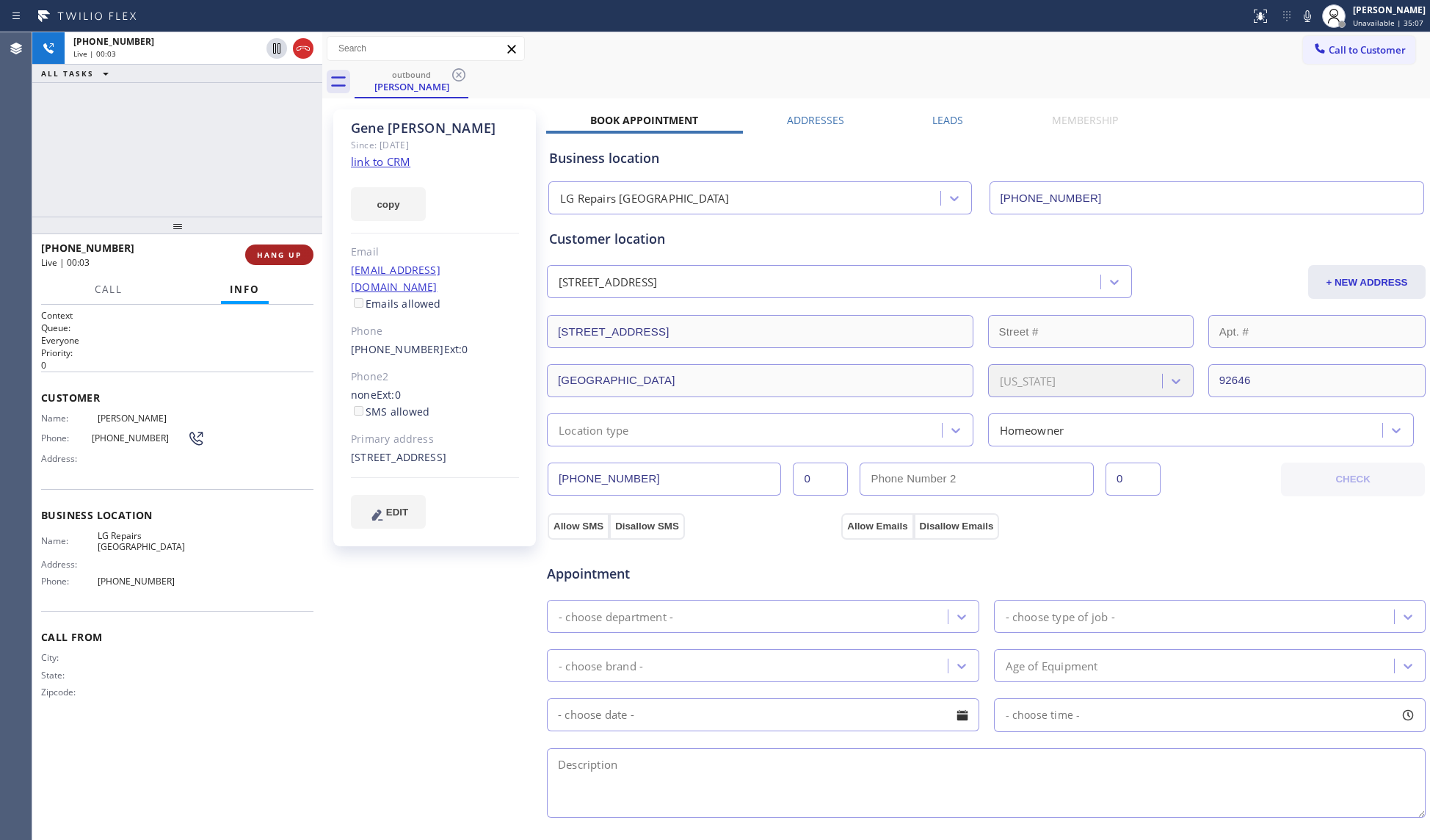
click at [276, 254] on span "HANG UP" at bounding box center [279, 255] width 45 height 11
click at [276, 250] on span "HANG UP" at bounding box center [279, 255] width 45 height 11
click at [276, 250] on span "COMPLETE" at bounding box center [276, 255] width 51 height 11
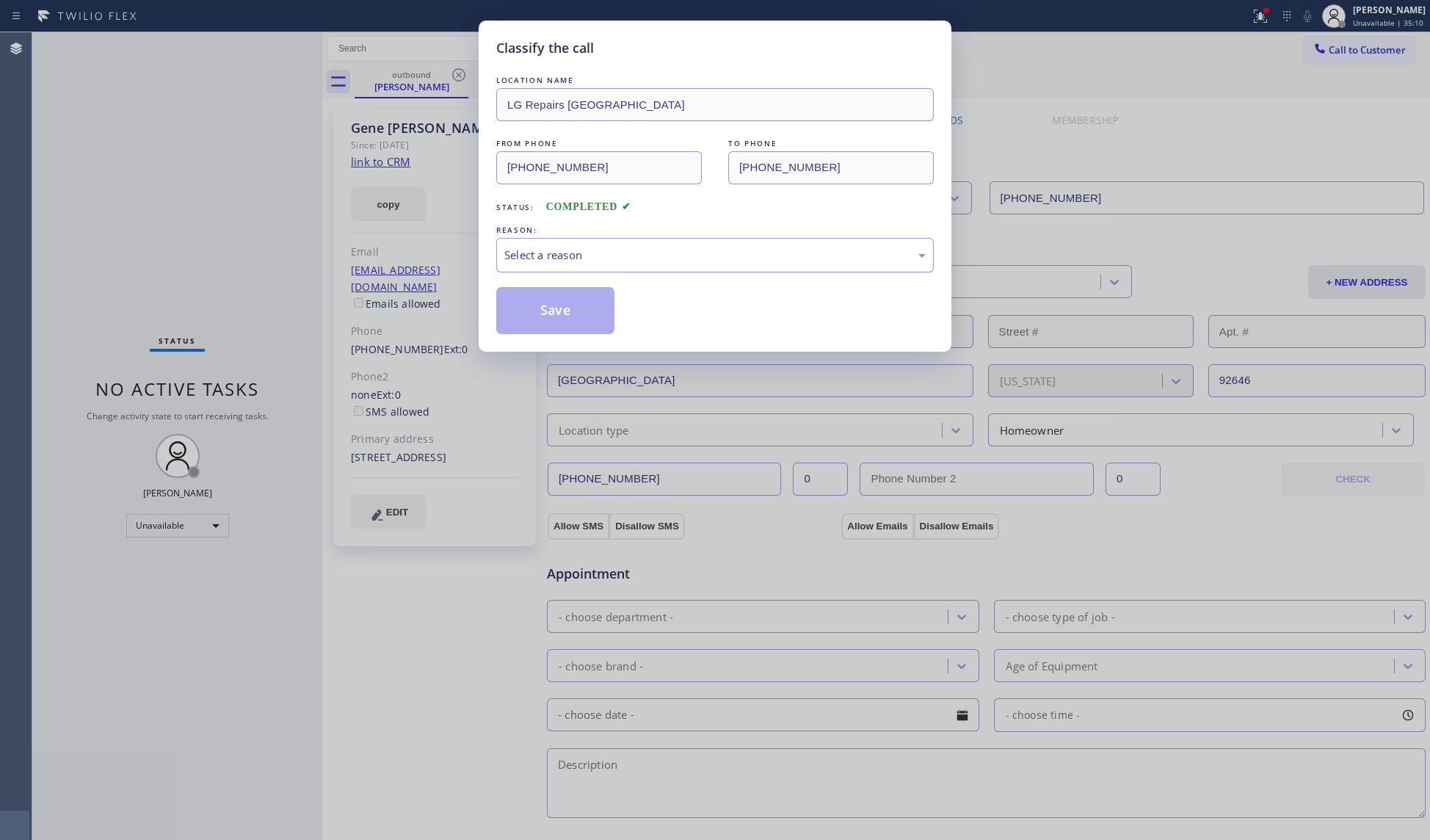
drag, startPoint x: 626, startPoint y: 271, endPoint x: 616, endPoint y: 266, distance: 11.2
click at [626, 270] on div "Select a reason" at bounding box center [715, 254] width 438 height 34
click at [562, 308] on button "Save" at bounding box center [556, 310] width 118 height 47
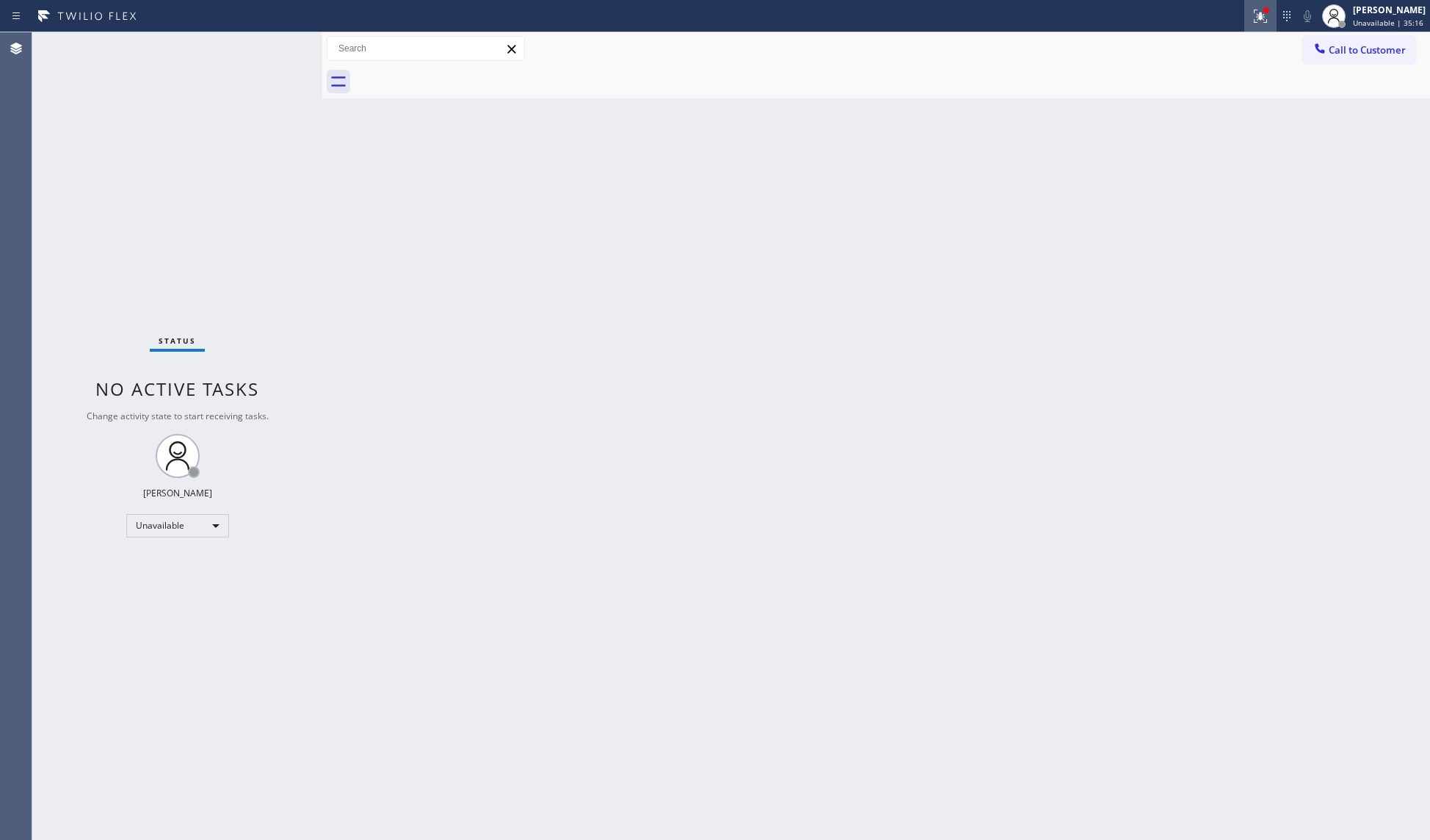
click at [1263, 16] on icon at bounding box center [1258, 15] width 9 height 11
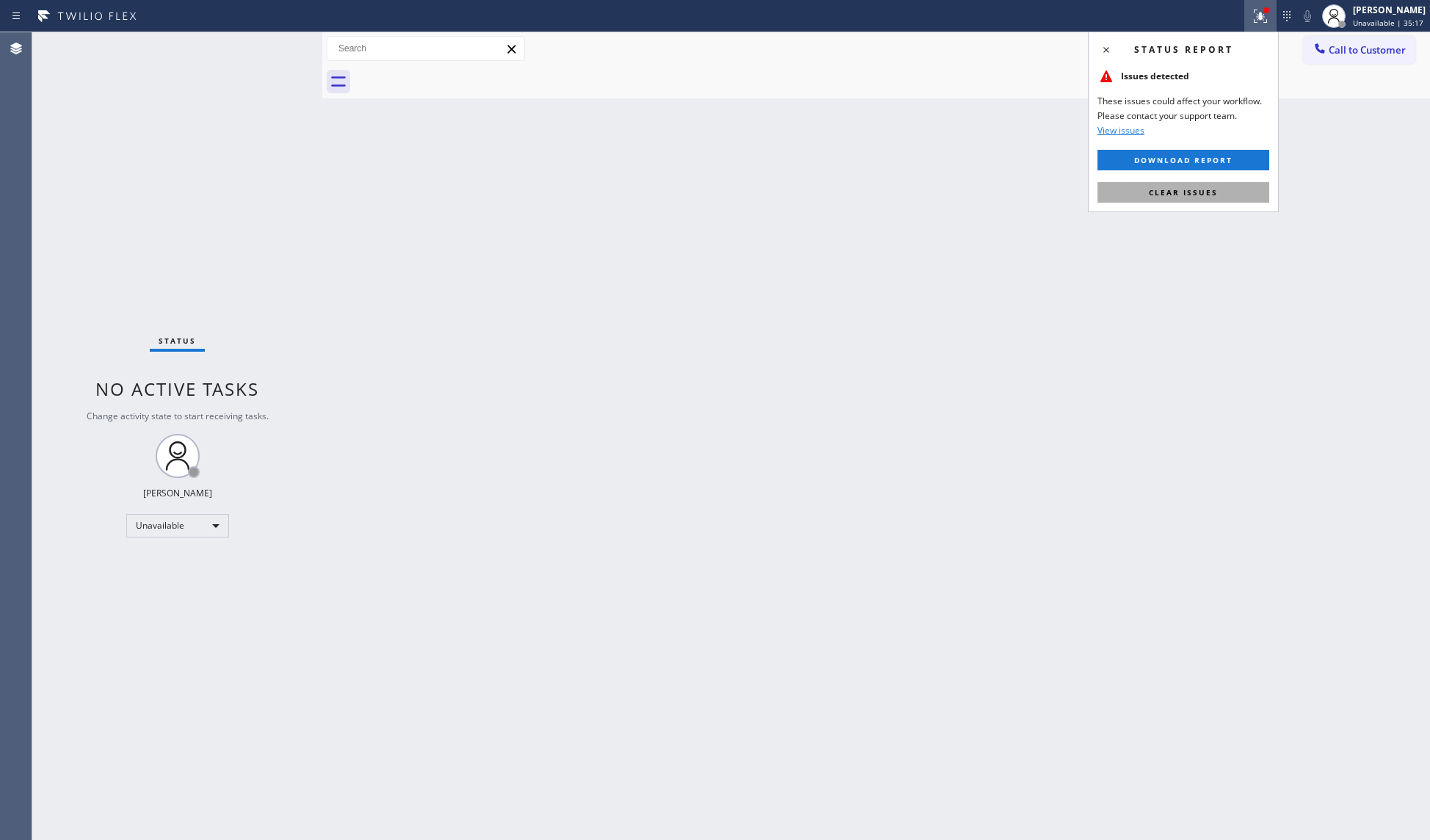
click at [1190, 196] on span "Clear issues" at bounding box center [1183, 193] width 69 height 11
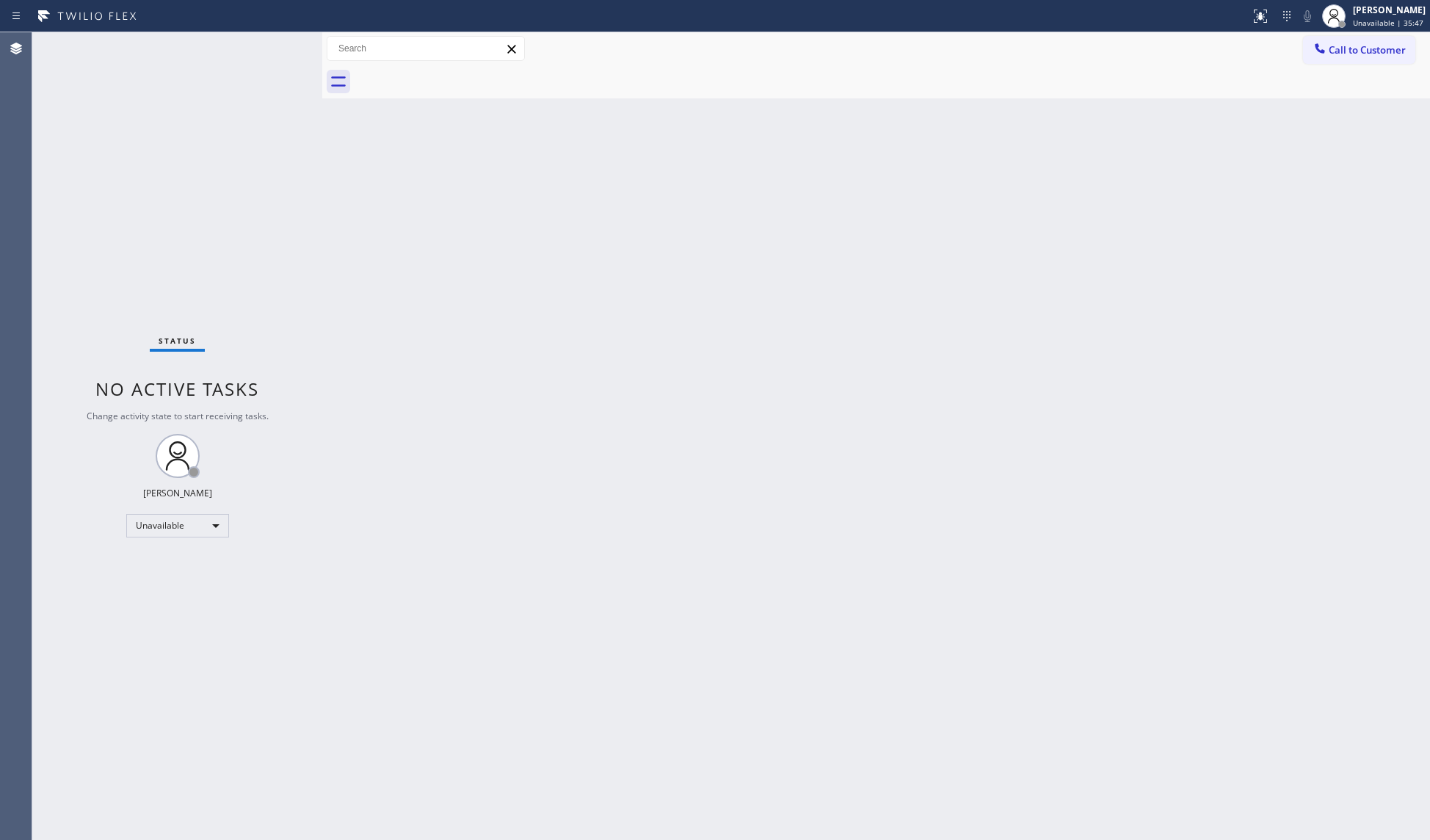
click at [1329, 45] on span "Call to Customer" at bounding box center [1367, 49] width 77 height 13
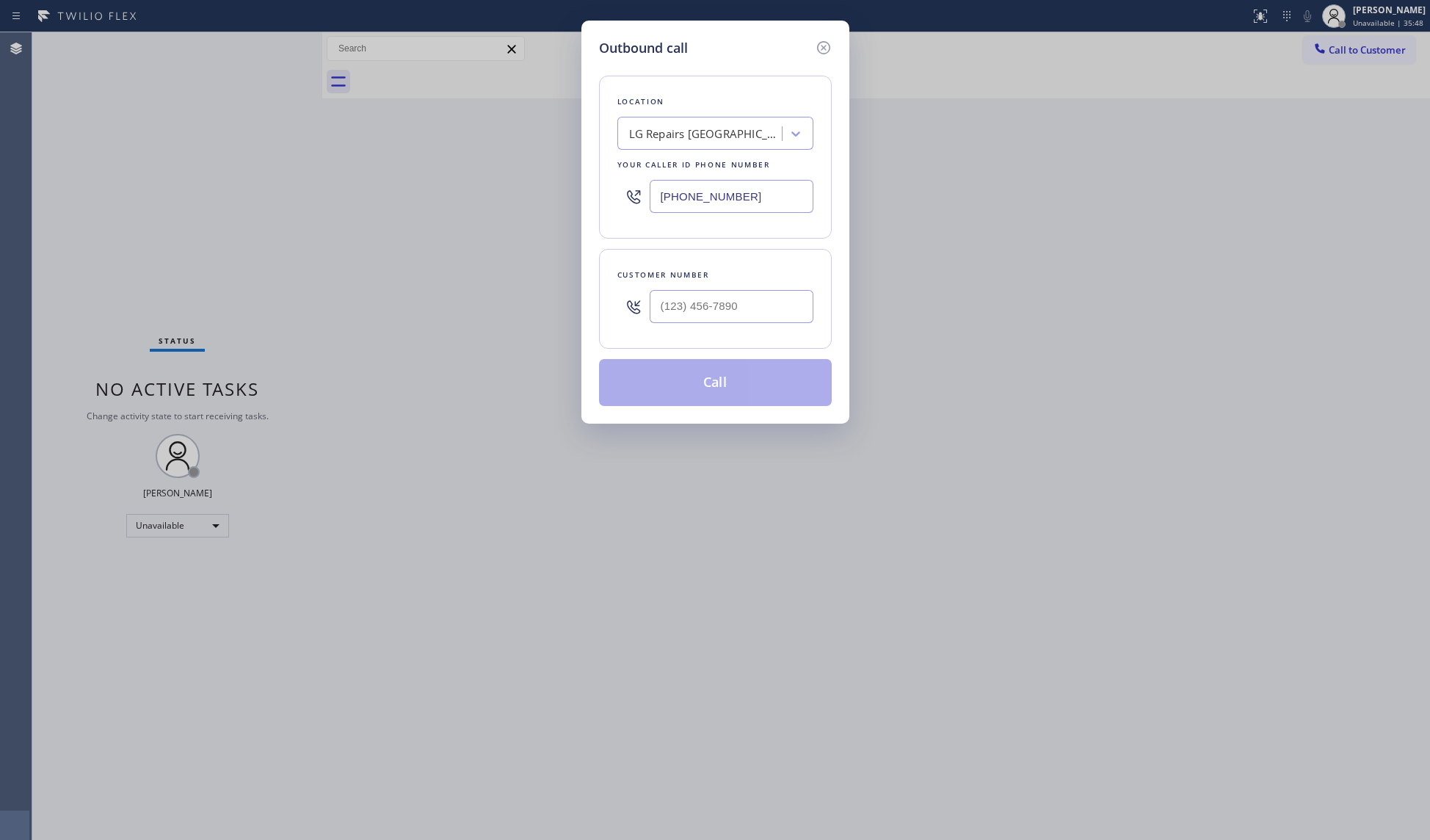
drag, startPoint x: 745, startPoint y: 191, endPoint x: 585, endPoint y: 201, distance: 160.3
click at [585, 201] on div "Outbound call Location LG Repairs [GEOGRAPHIC_DATA] Your caller id phone number…" at bounding box center [715, 222] width 268 height 403
paste input "206) 905-9080"
type input "[PHONE_NUMBER]"
click at [758, 295] on input "(___) ___-____" at bounding box center [732, 306] width 164 height 33
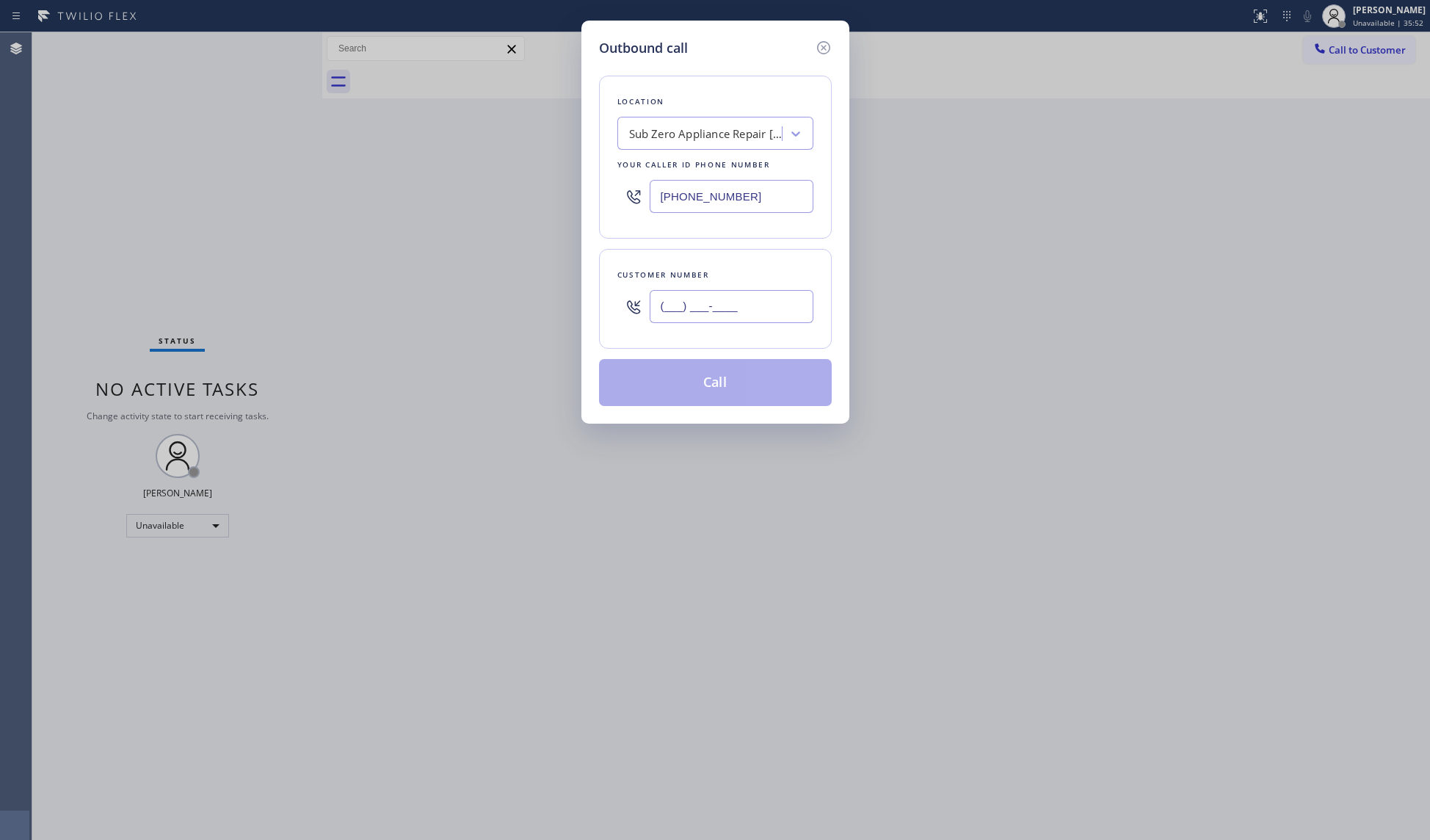
paste input "425) 614-5755"
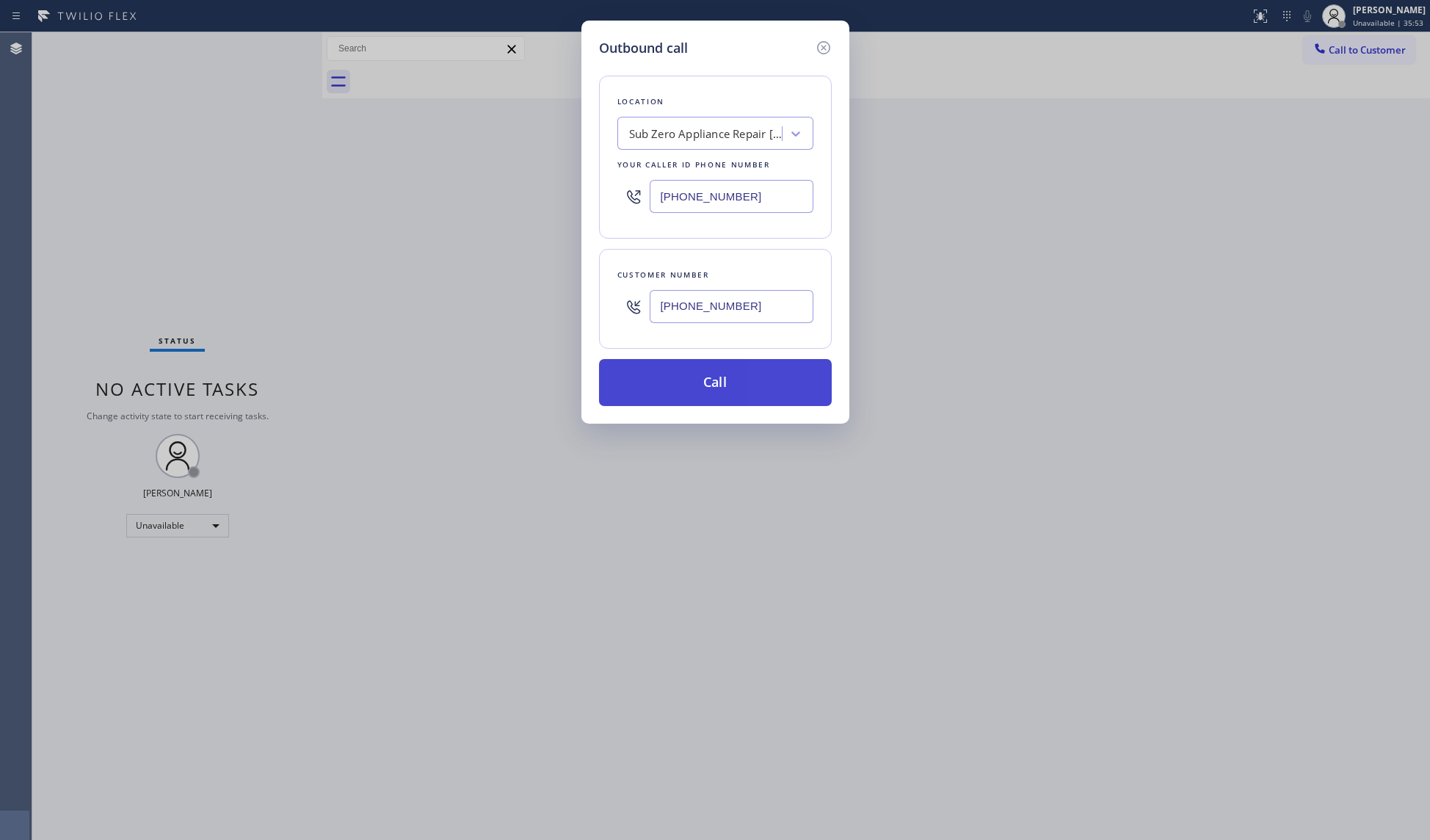
type input "[PHONE_NUMBER]"
click at [704, 382] on button "Call" at bounding box center [715, 382] width 232 height 47
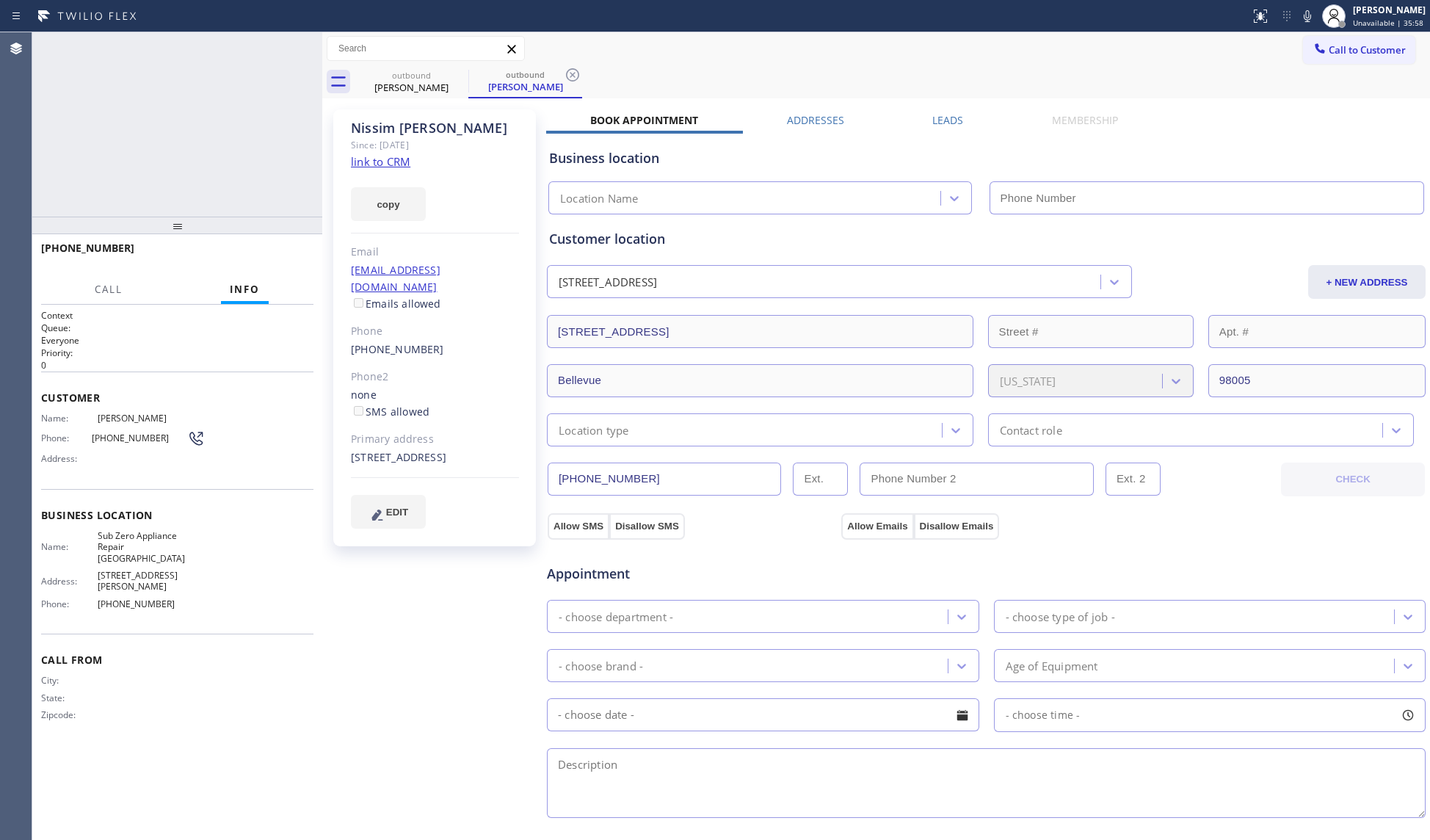
type input "[PHONE_NUMBER]"
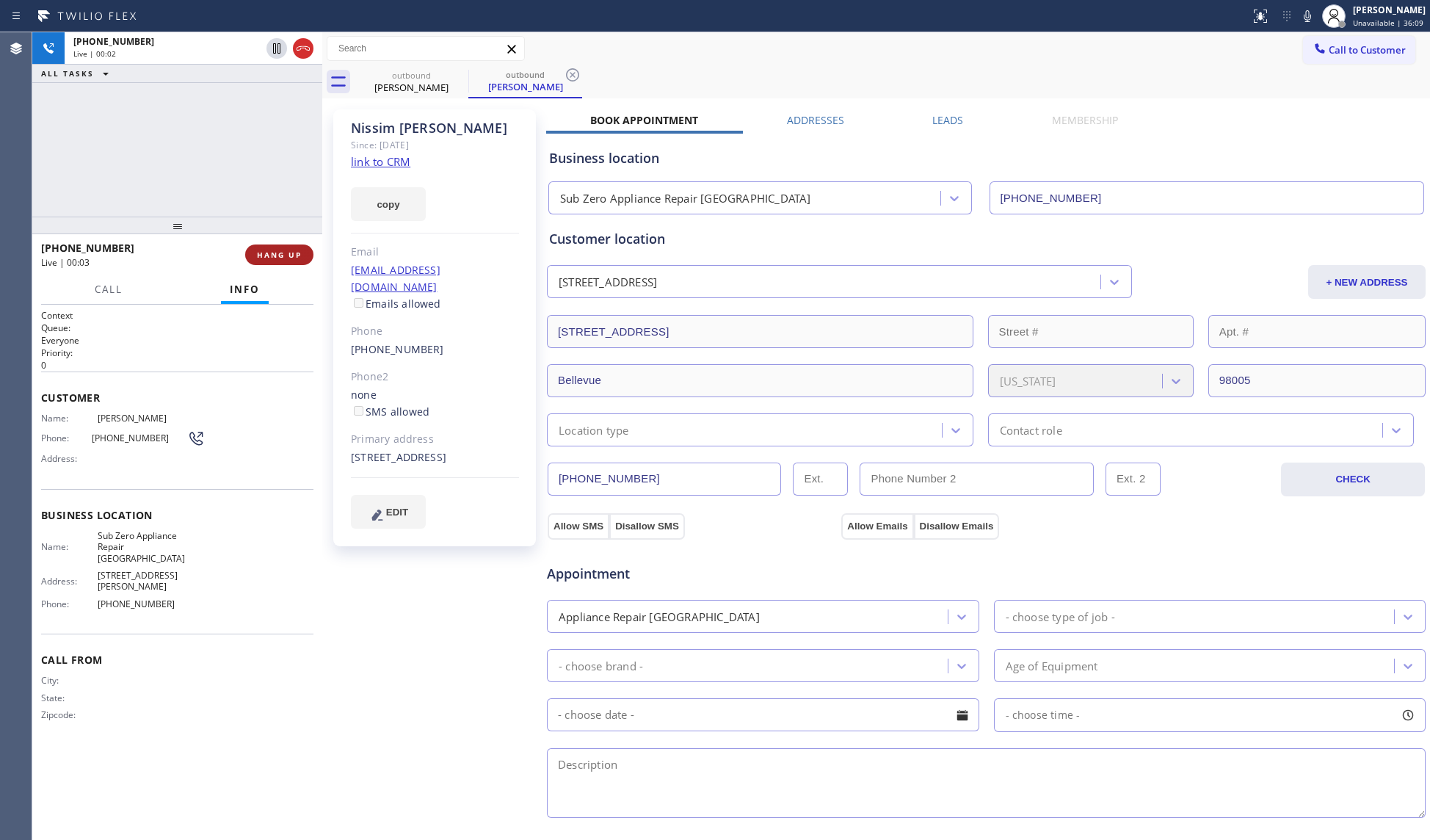
click at [283, 254] on span "HANG UP" at bounding box center [279, 255] width 45 height 11
click at [283, 254] on span "HANG UP" at bounding box center [279, 255] width 45 height 11
click at [283, 253] on span "COMPLETE" at bounding box center [276, 255] width 51 height 11
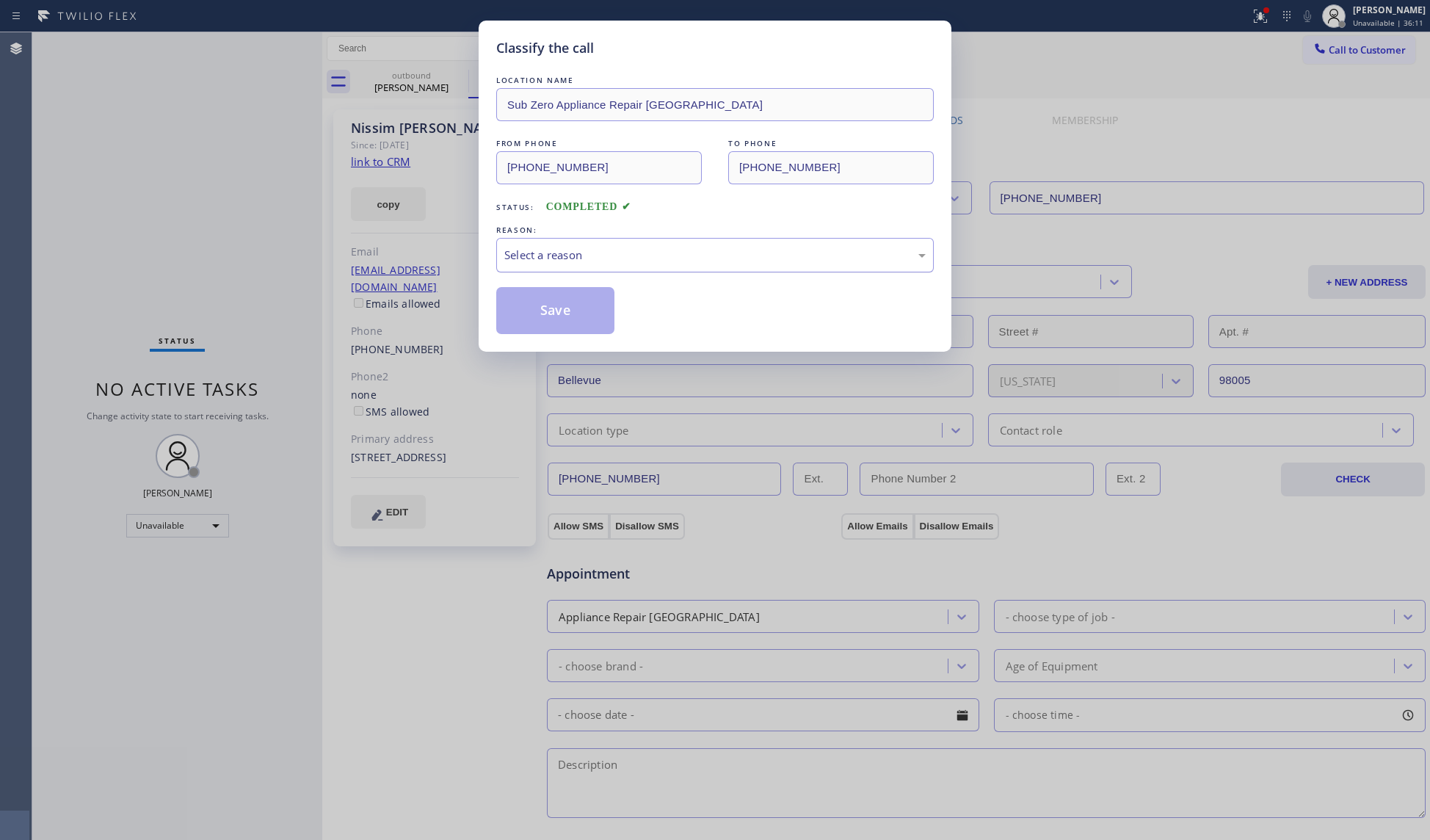
click at [555, 253] on div "Select a reason" at bounding box center [715, 254] width 422 height 17
click at [523, 303] on button "Save" at bounding box center [556, 310] width 118 height 47
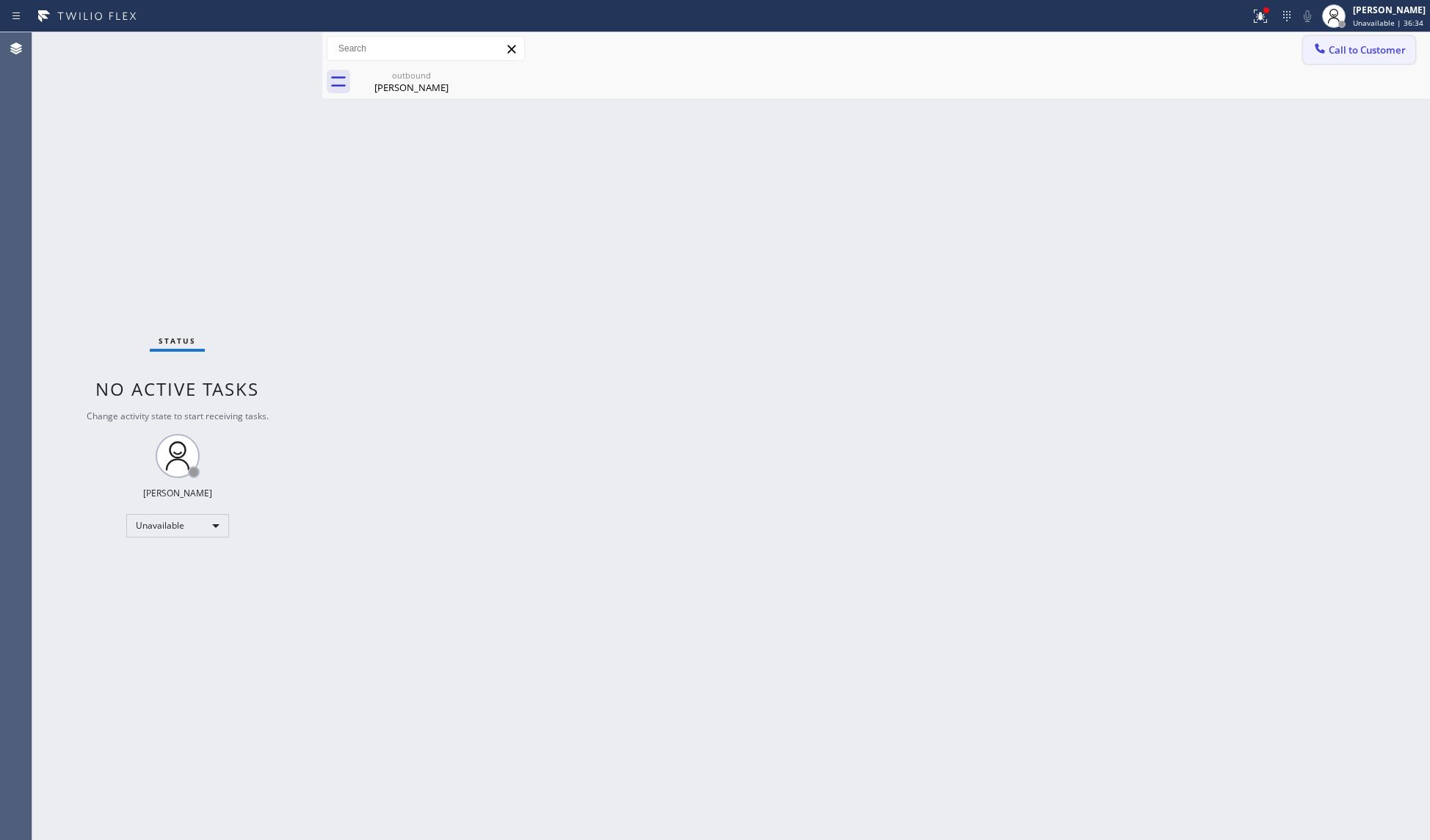
click at [1310, 42] on button "Call to Customer" at bounding box center [1360, 50] width 113 height 28
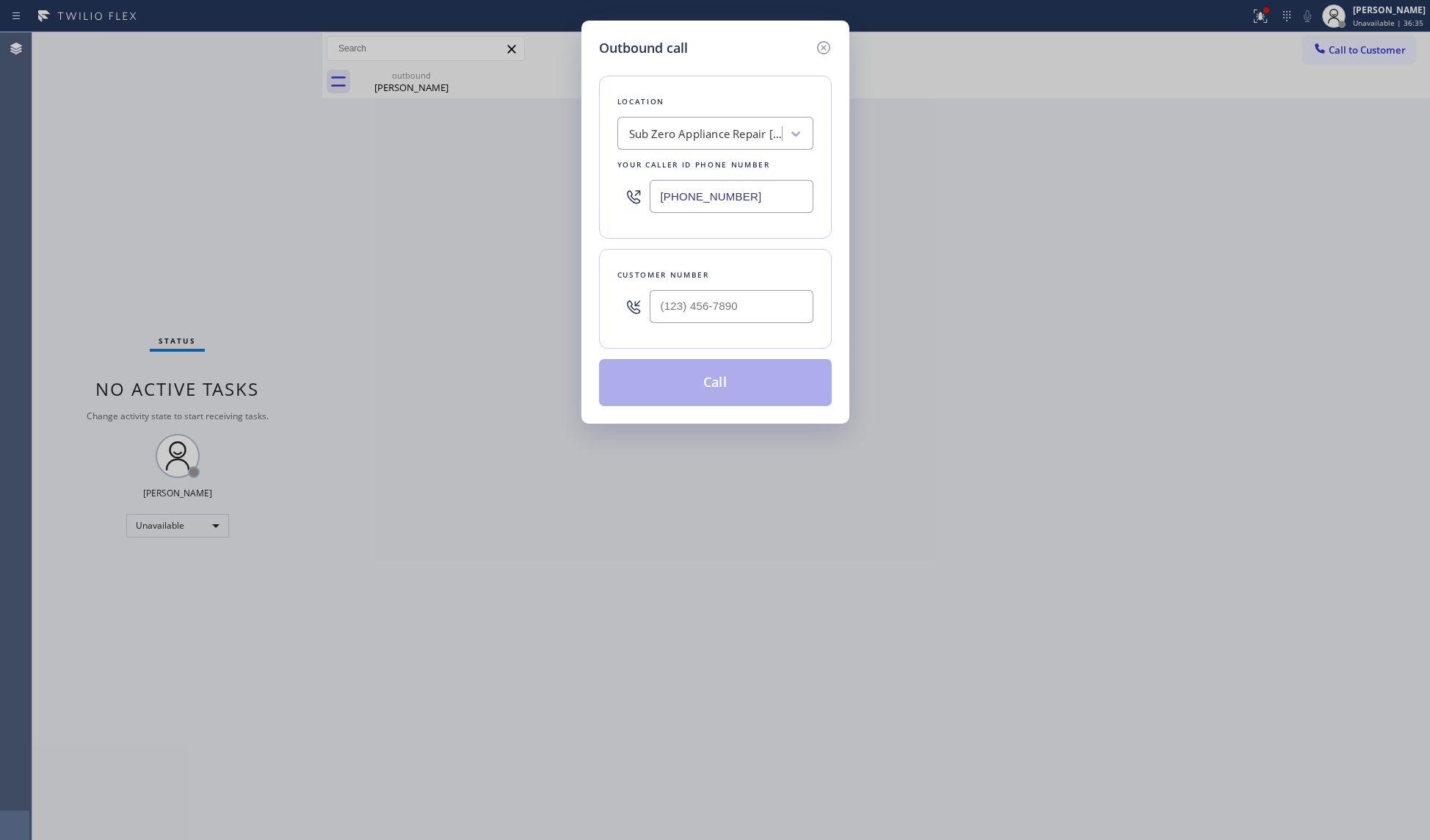
drag, startPoint x: 763, startPoint y: 186, endPoint x: 649, endPoint y: 201, distance: 115.0
click at [651, 203] on input "[PHONE_NUMBER]" at bounding box center [732, 196] width 164 height 33
paste input "13) 513-6137"
type input "[PHONE_NUMBER]"
click at [697, 294] on input "(___) ___-____" at bounding box center [732, 306] width 164 height 33
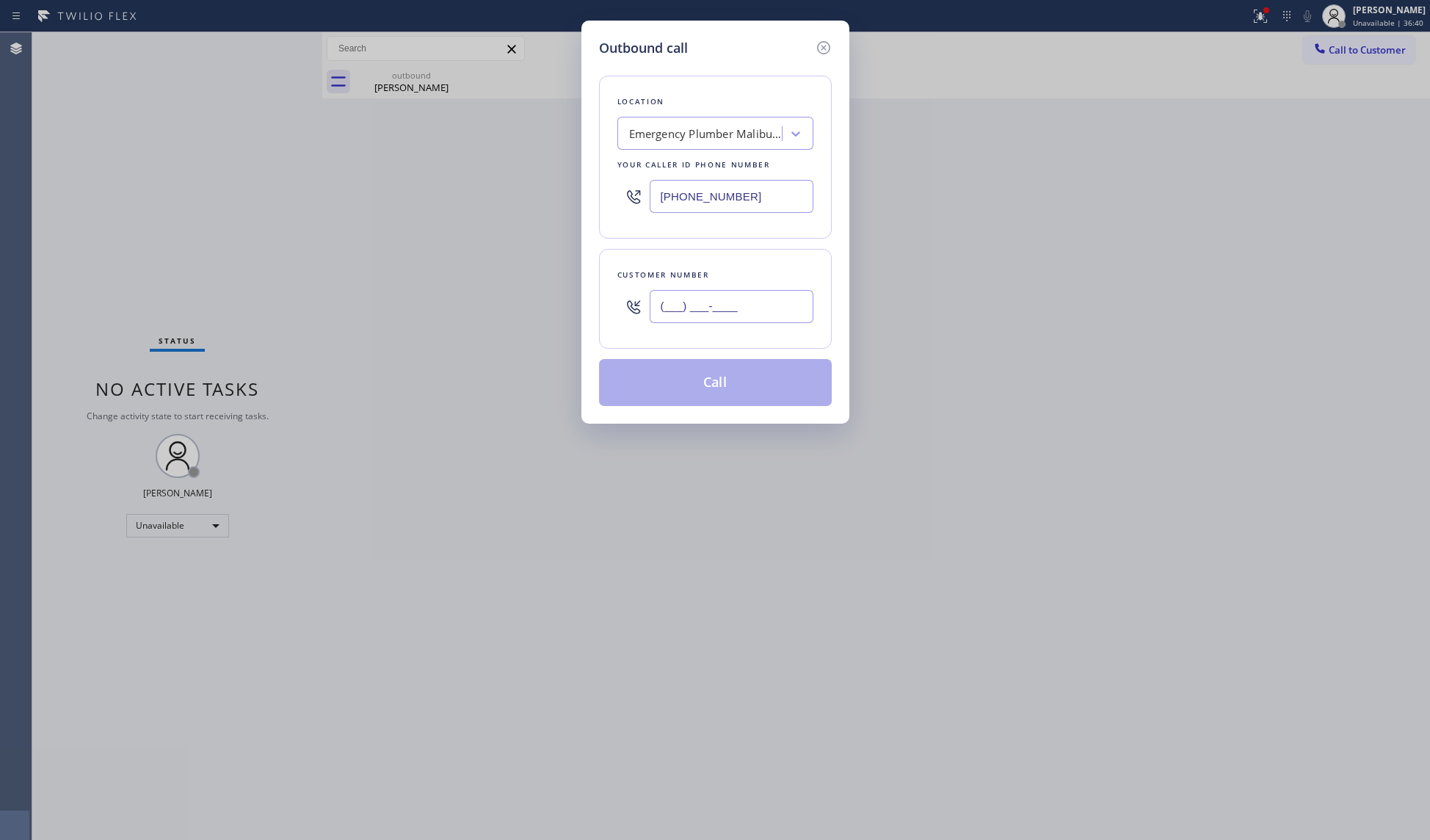
paste input "541) 301-0362"
type input "[PHONE_NUMBER]"
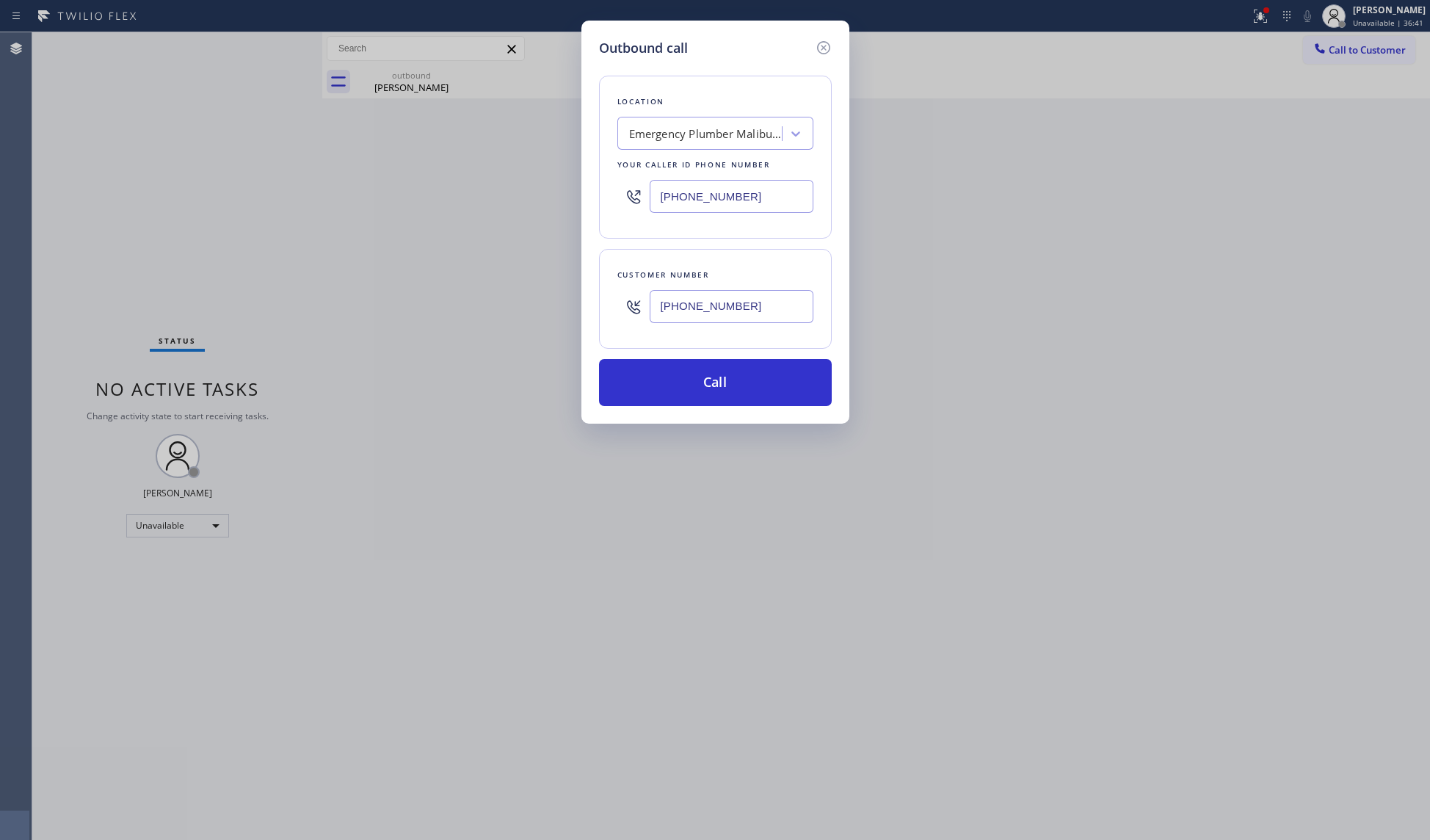
click at [703, 300] on input "[PHONE_NUMBER]" at bounding box center [732, 306] width 164 height 33
click at [714, 242] on div "Location Emergency Plumber [GEOGRAPHIC_DATA] Co. Your caller id phone number [P…" at bounding box center [715, 232] width 232 height 348
click at [710, 379] on button "Call" at bounding box center [715, 382] width 232 height 47
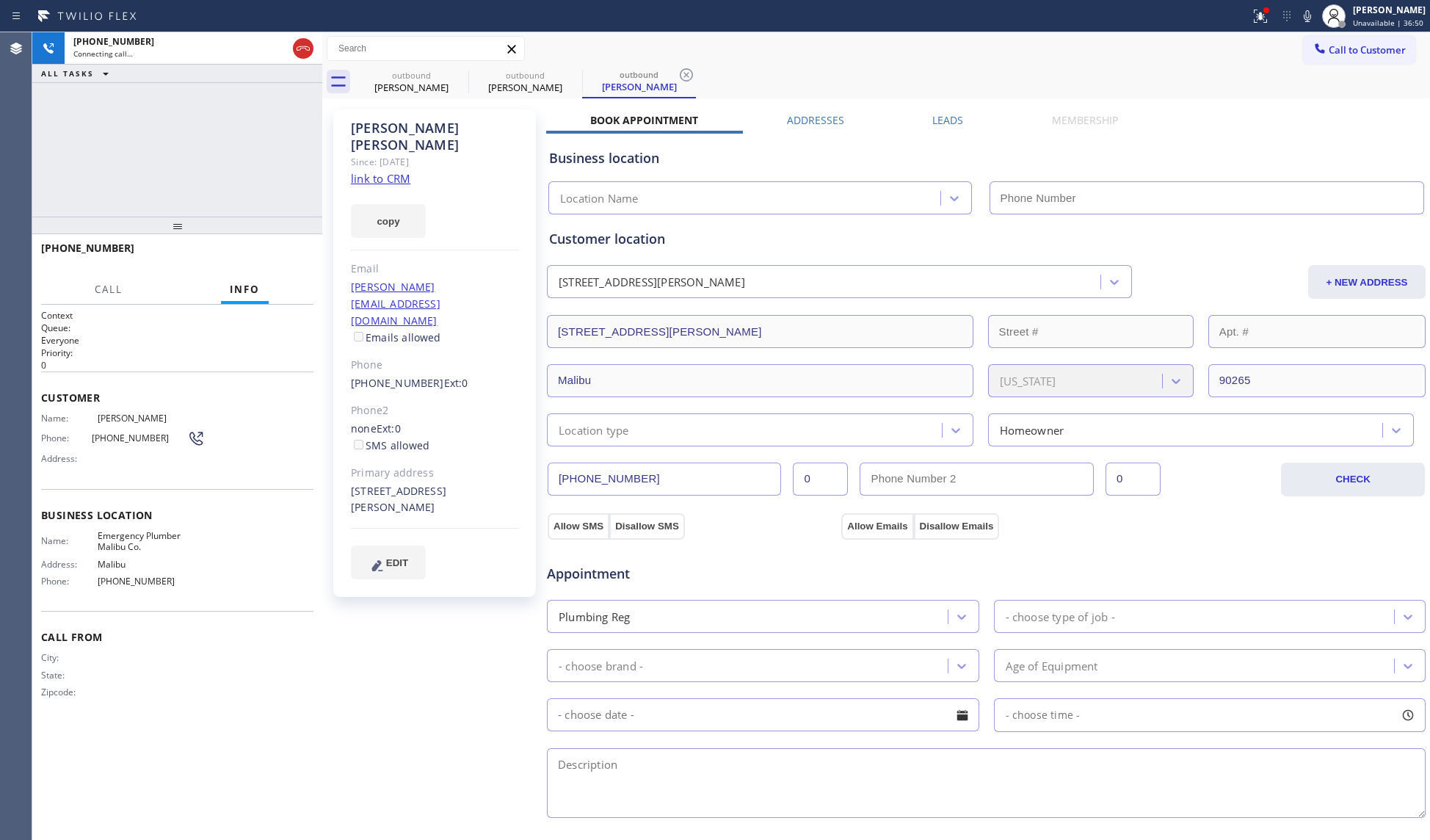
drag, startPoint x: 938, startPoint y: 35, endPoint x: 1103, endPoint y: 33, distance: 165.0
click at [940, 36] on div "Call to Customer Outbound call Location Emergency Plumber [GEOGRAPHIC_DATA] Co.…" at bounding box center [876, 48] width 1108 height 26
type input "[PHONE_NUMBER]"
click at [1252, 13] on div at bounding box center [1260, 16] width 33 height 18
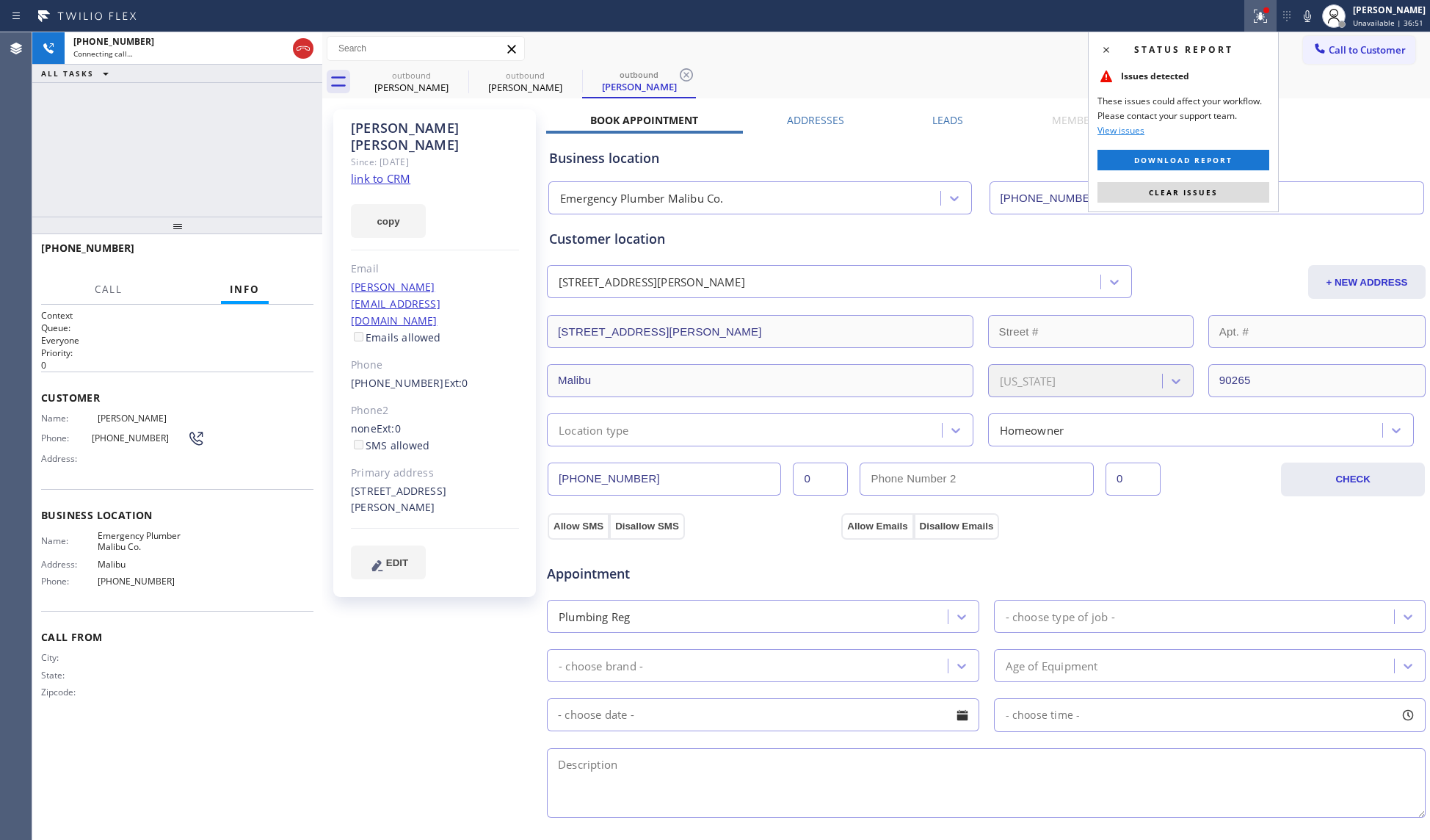
click at [1183, 209] on div "Status report Issues detected These issues could affect your workflow. Please c…" at bounding box center [1183, 122] width 191 height 181
click at [1176, 191] on span "Clear issues" at bounding box center [1183, 193] width 69 height 11
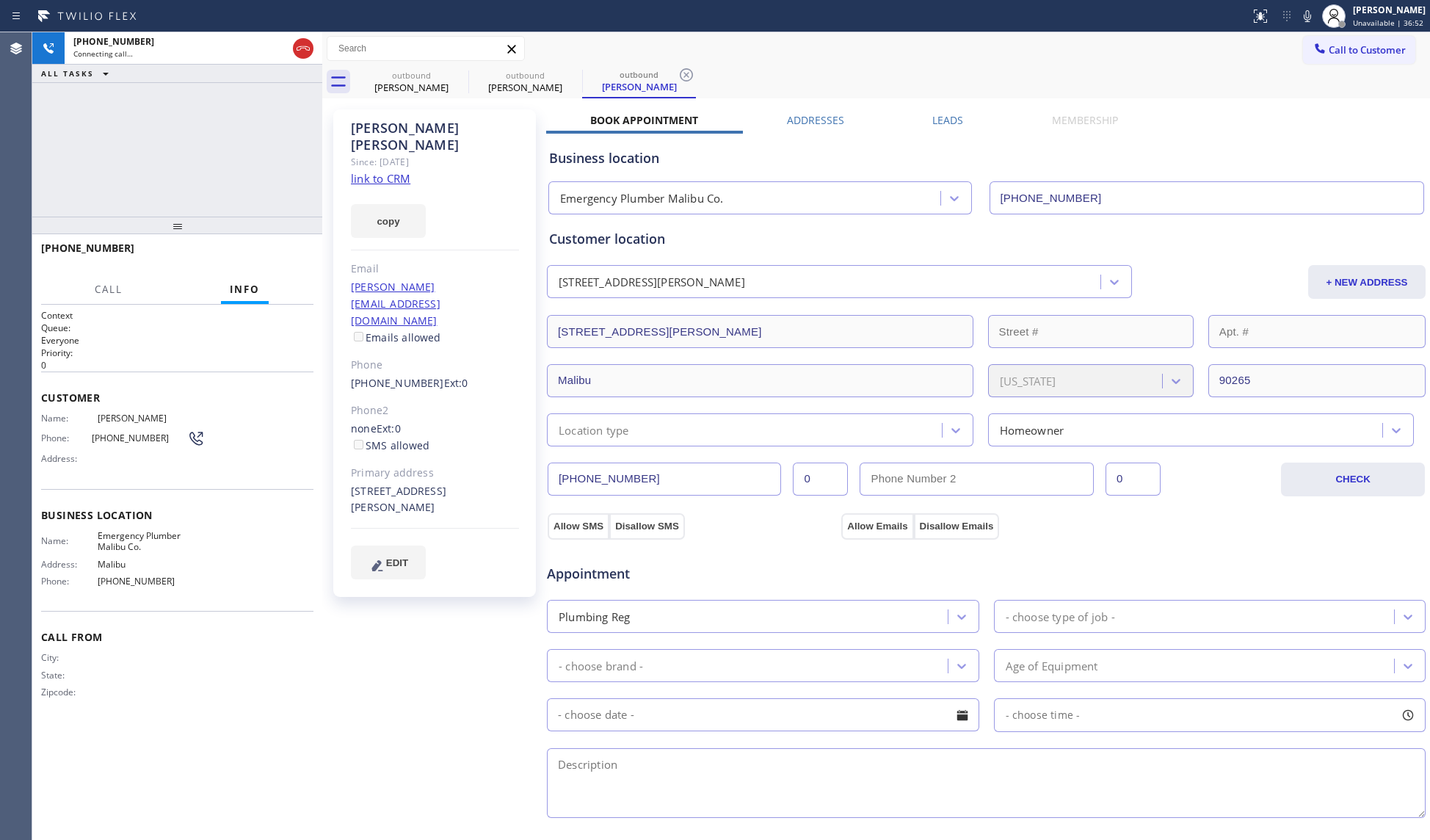
click at [1021, 74] on div "outbound [PERSON_NAME] outbound [PERSON_NAME] outbound [PERSON_NAME]" at bounding box center [893, 82] width 1076 height 33
click at [453, 72] on icon at bounding box center [459, 75] width 13 height 13
click at [458, 70] on icon at bounding box center [459, 75] width 18 height 18
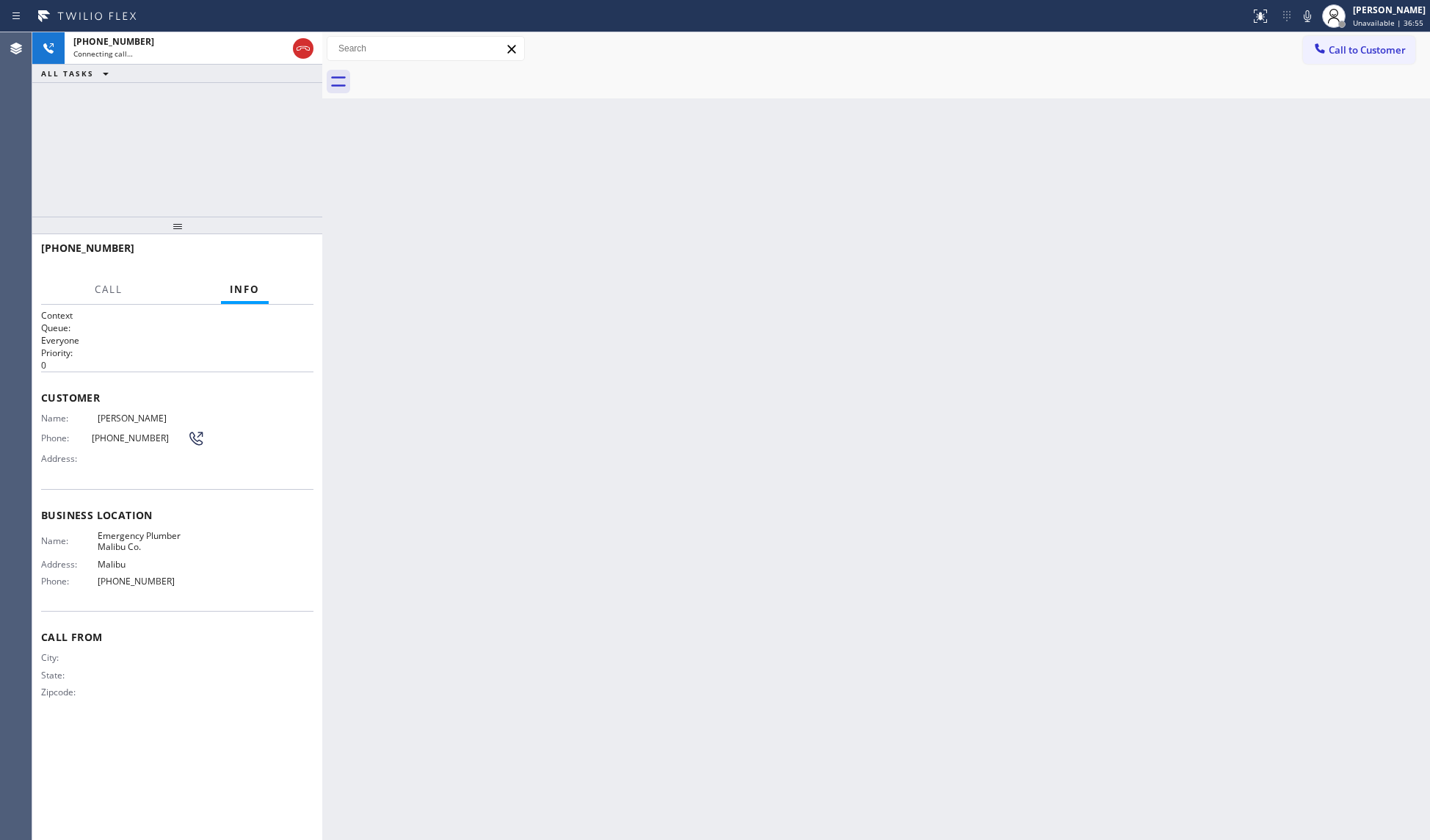
click at [458, 70] on div at bounding box center [893, 82] width 1076 height 33
click at [245, 33] on div "[PHONE_NUMBER] Connecting call…" at bounding box center [177, 48] width 225 height 33
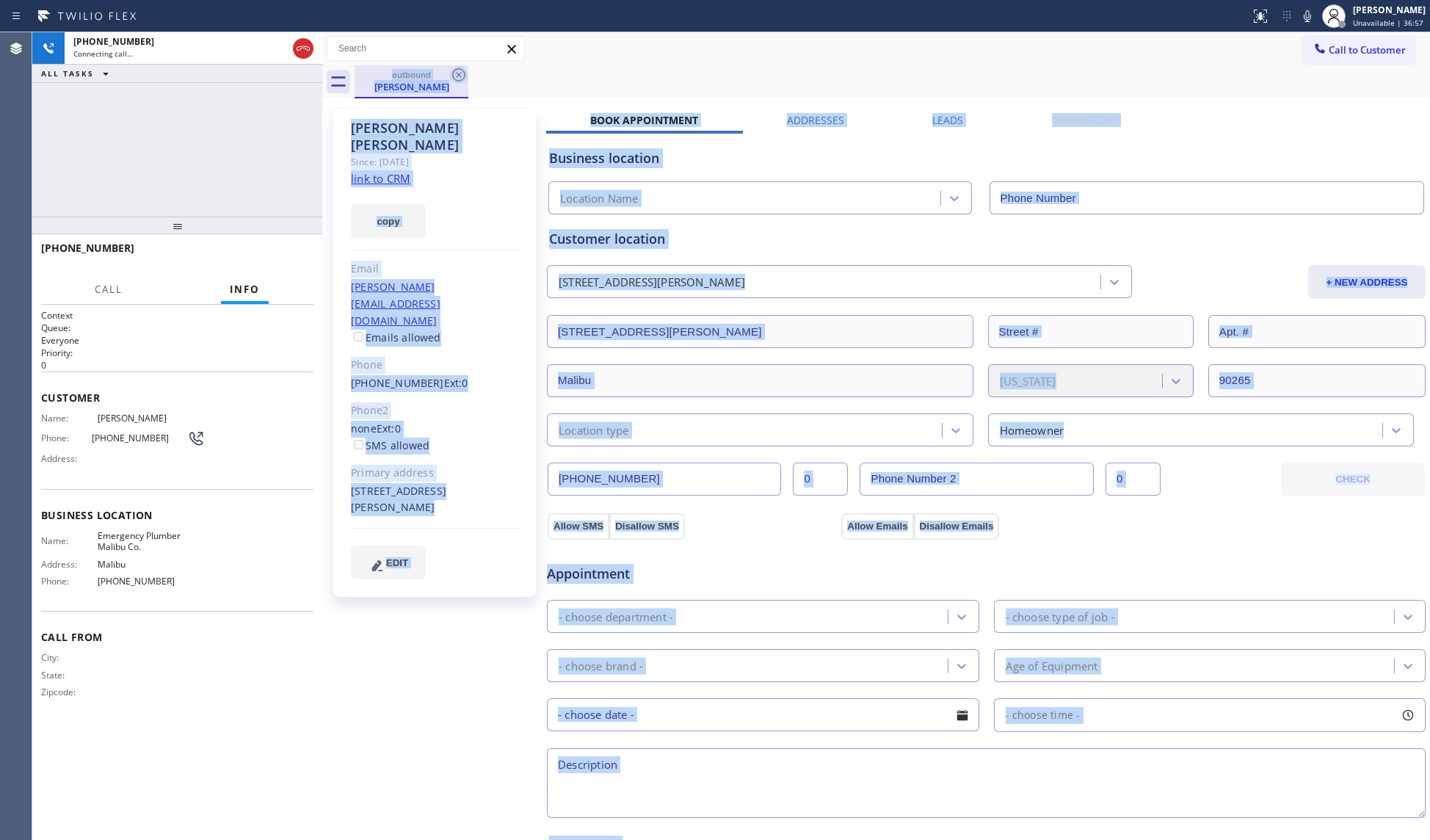
type input "[PHONE_NUMBER]"
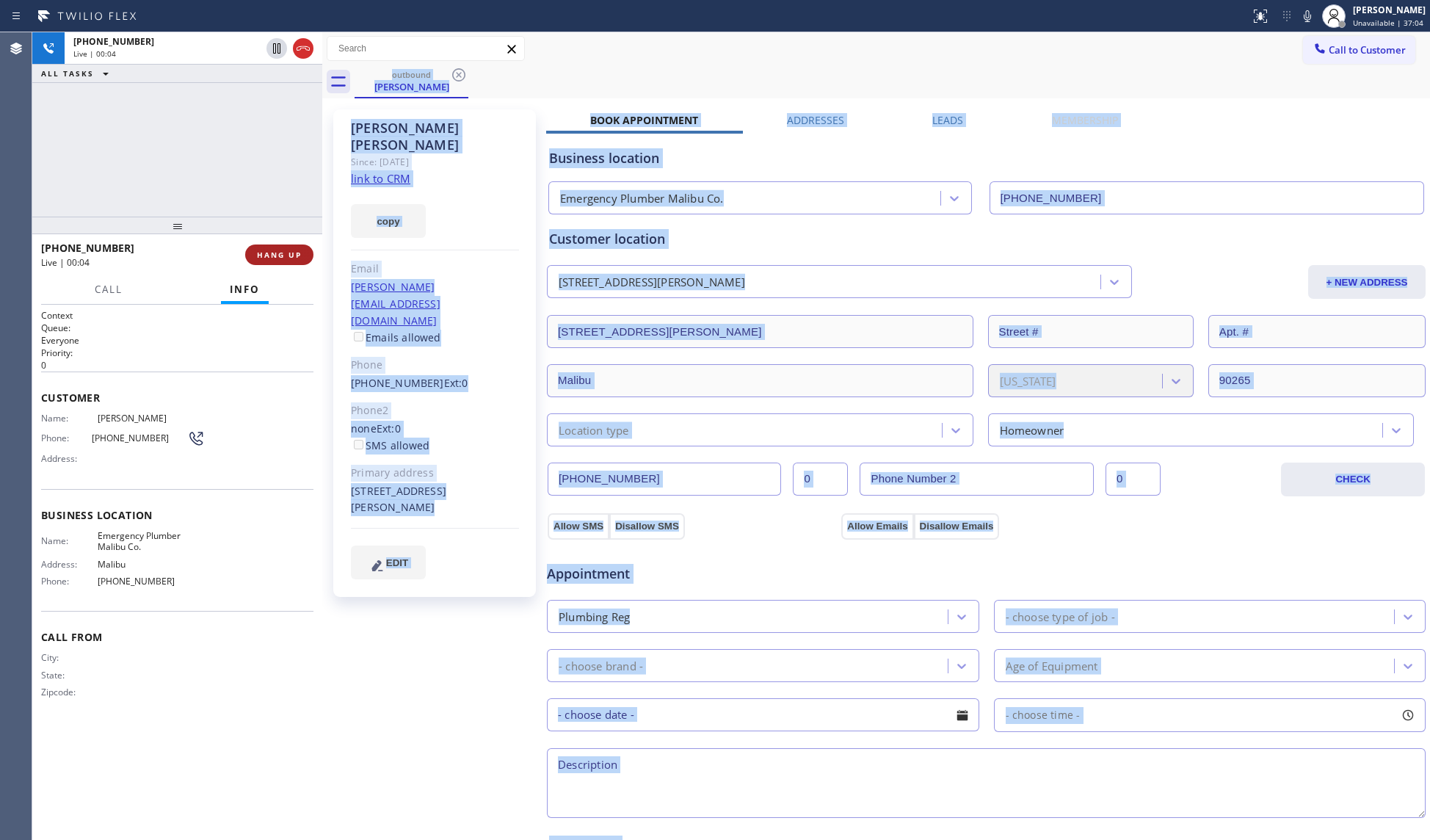
click at [272, 257] on span "HANG UP" at bounding box center [279, 255] width 45 height 11
click at [273, 257] on span "HANG UP" at bounding box center [279, 255] width 45 height 11
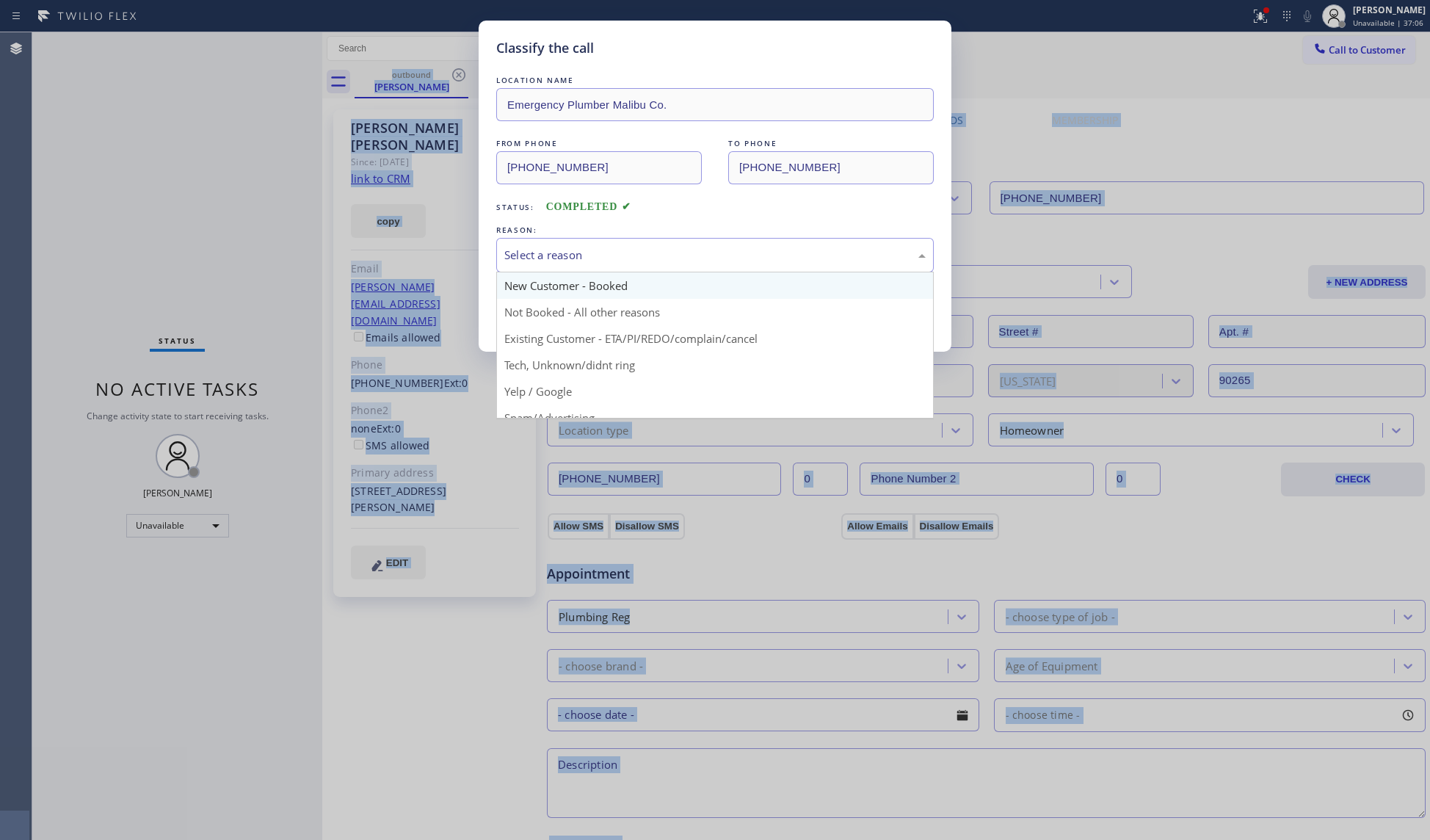
drag, startPoint x: 652, startPoint y: 242, endPoint x: 623, endPoint y: 273, distance: 42.4
click at [641, 251] on div "Select a reason" at bounding box center [715, 254] width 438 height 34
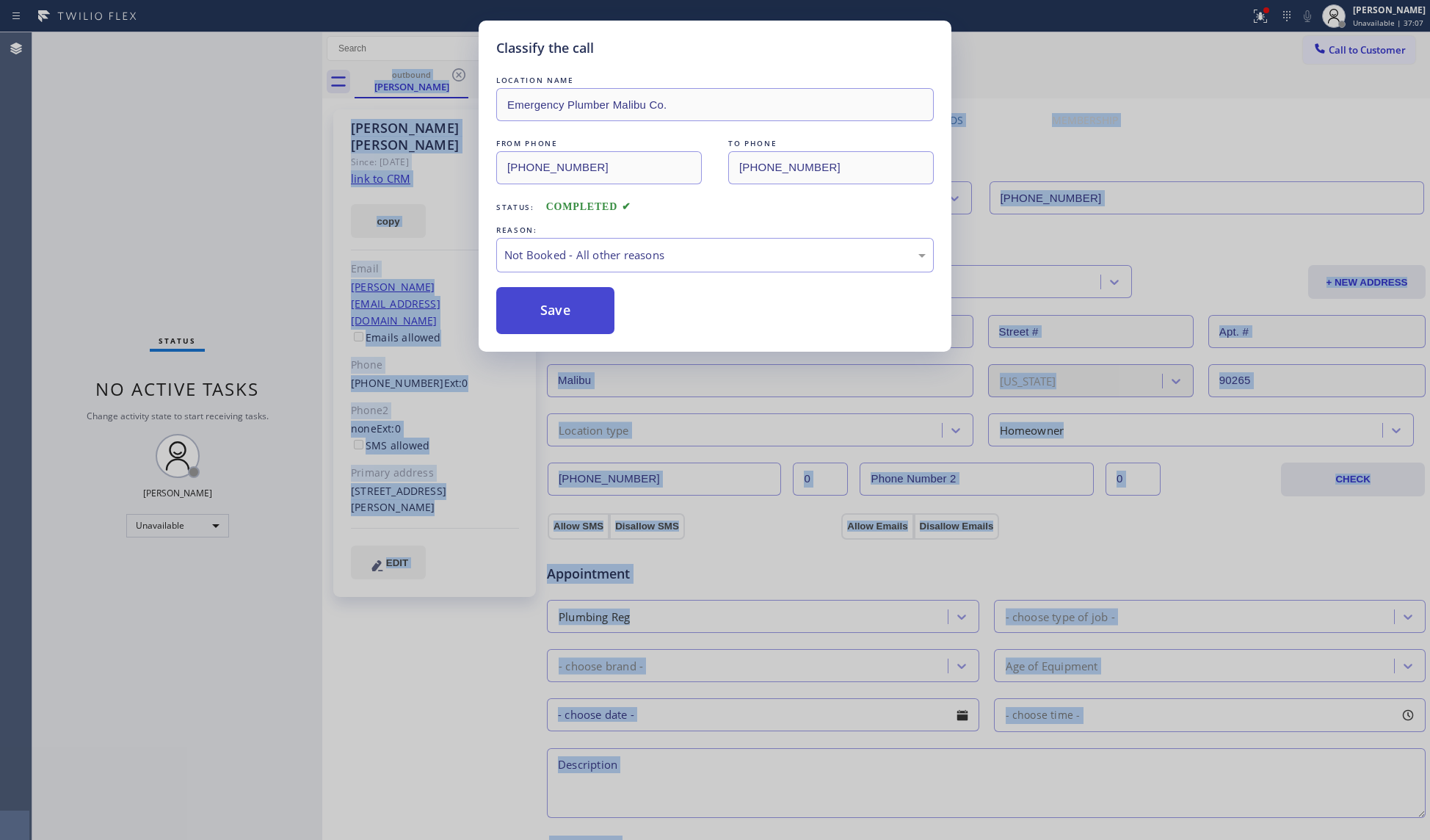
click at [568, 318] on button "Save" at bounding box center [556, 310] width 118 height 47
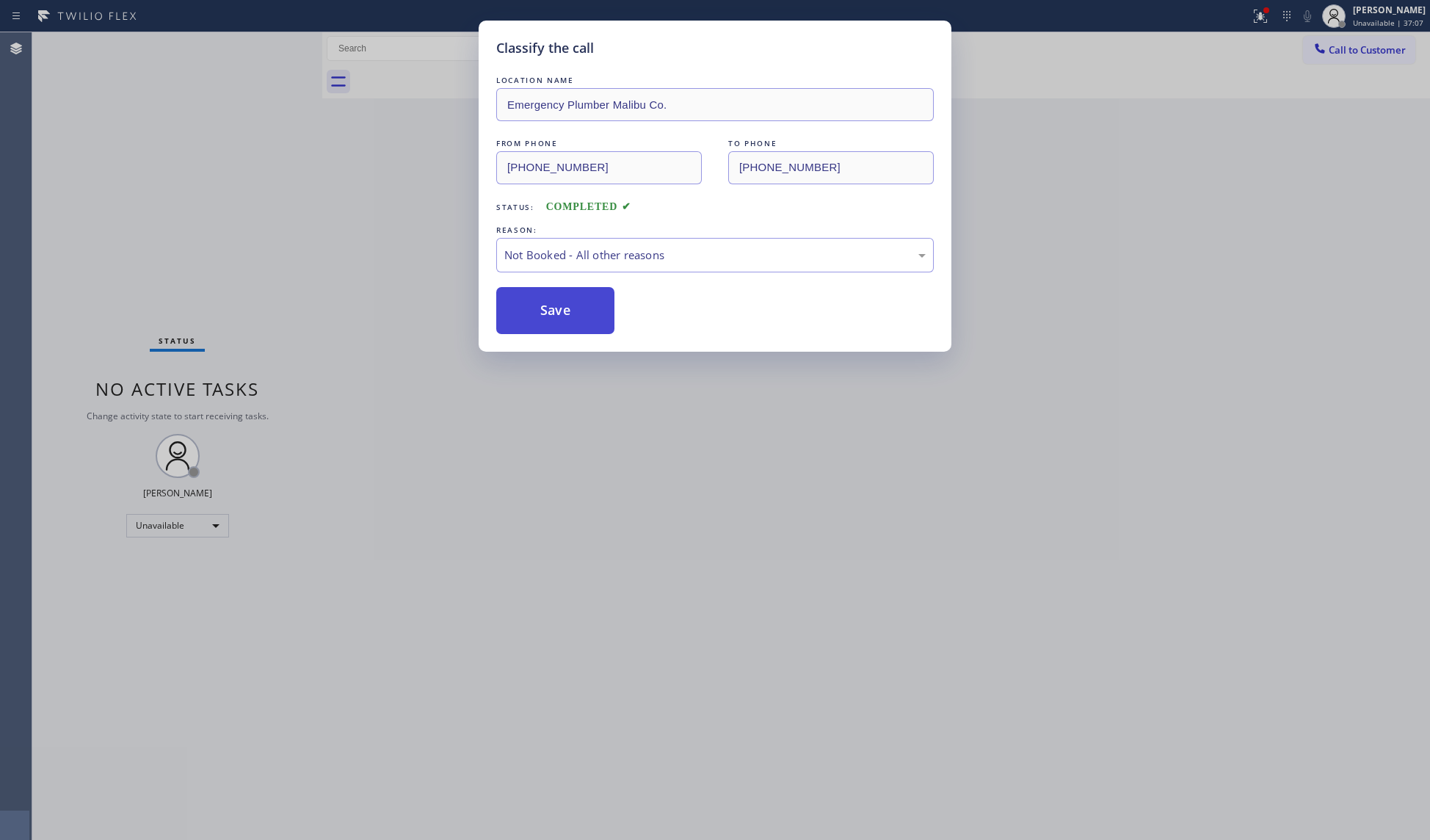
click at [565, 316] on button "Save" at bounding box center [556, 310] width 118 height 47
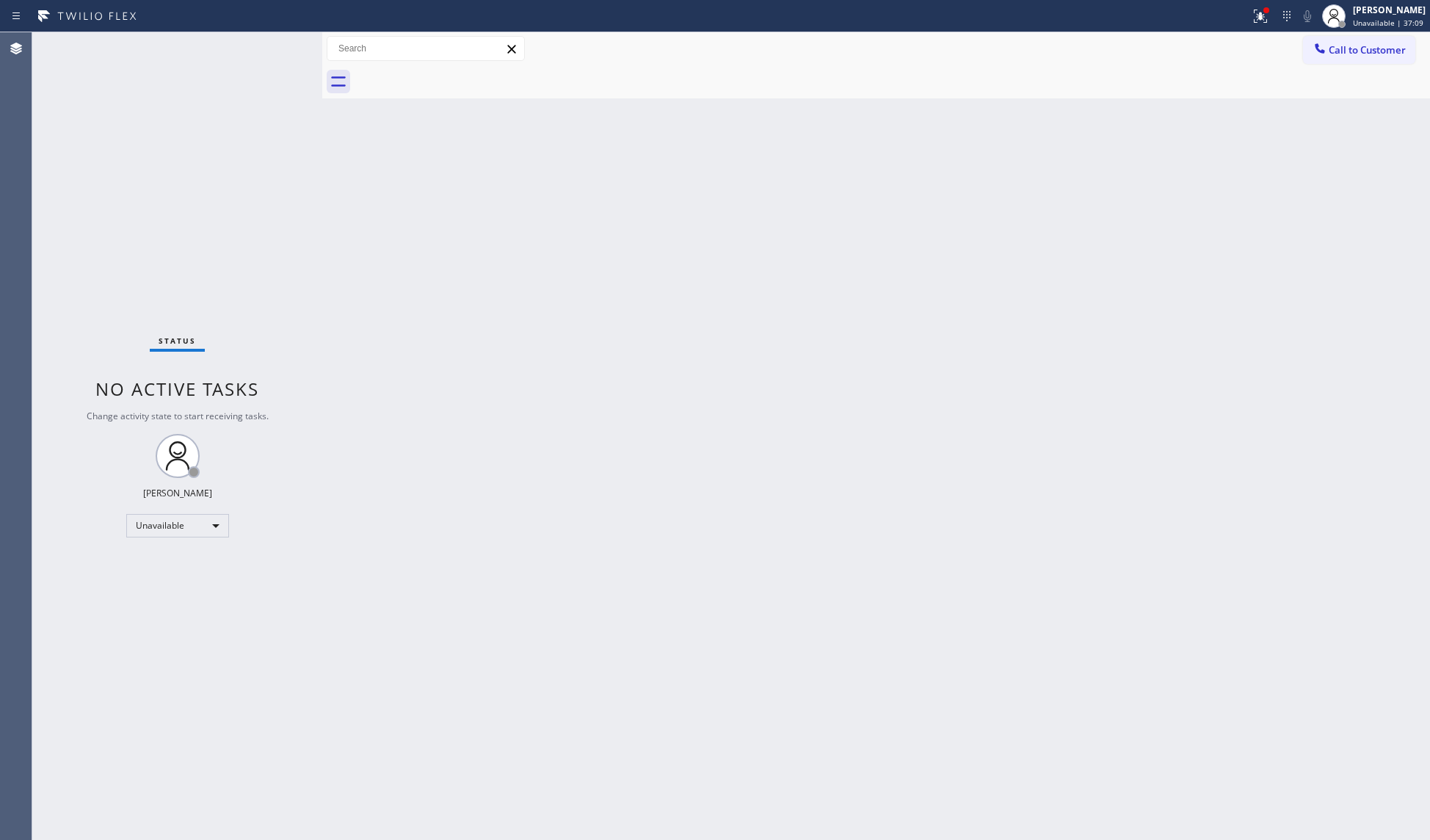
click at [1244, 15] on div at bounding box center [625, 16] width 1239 height 24
click at [1255, 20] on icon at bounding box center [1261, 16] width 18 height 18
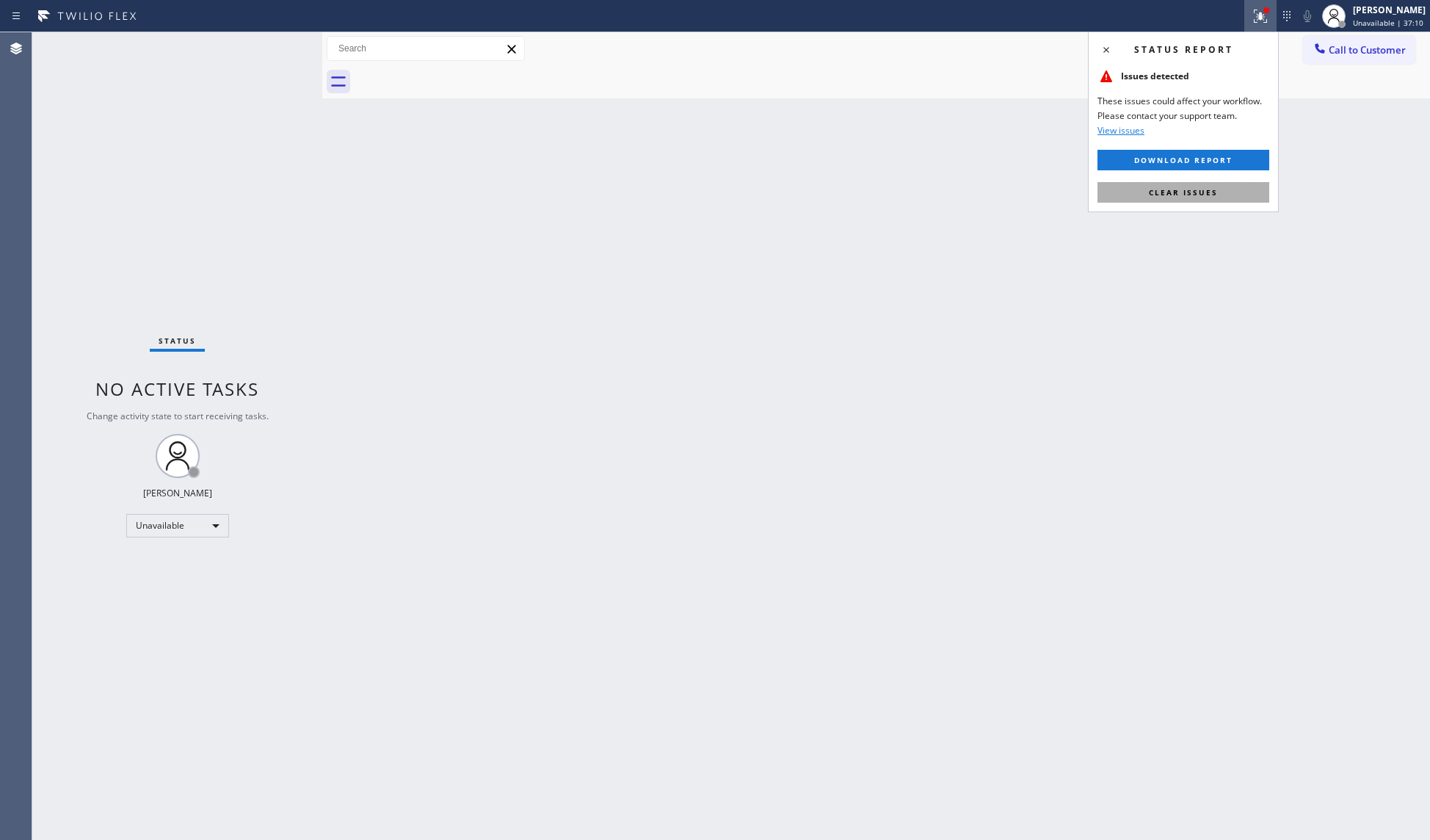
click at [1178, 182] on button "Clear issues" at bounding box center [1183, 192] width 172 height 20
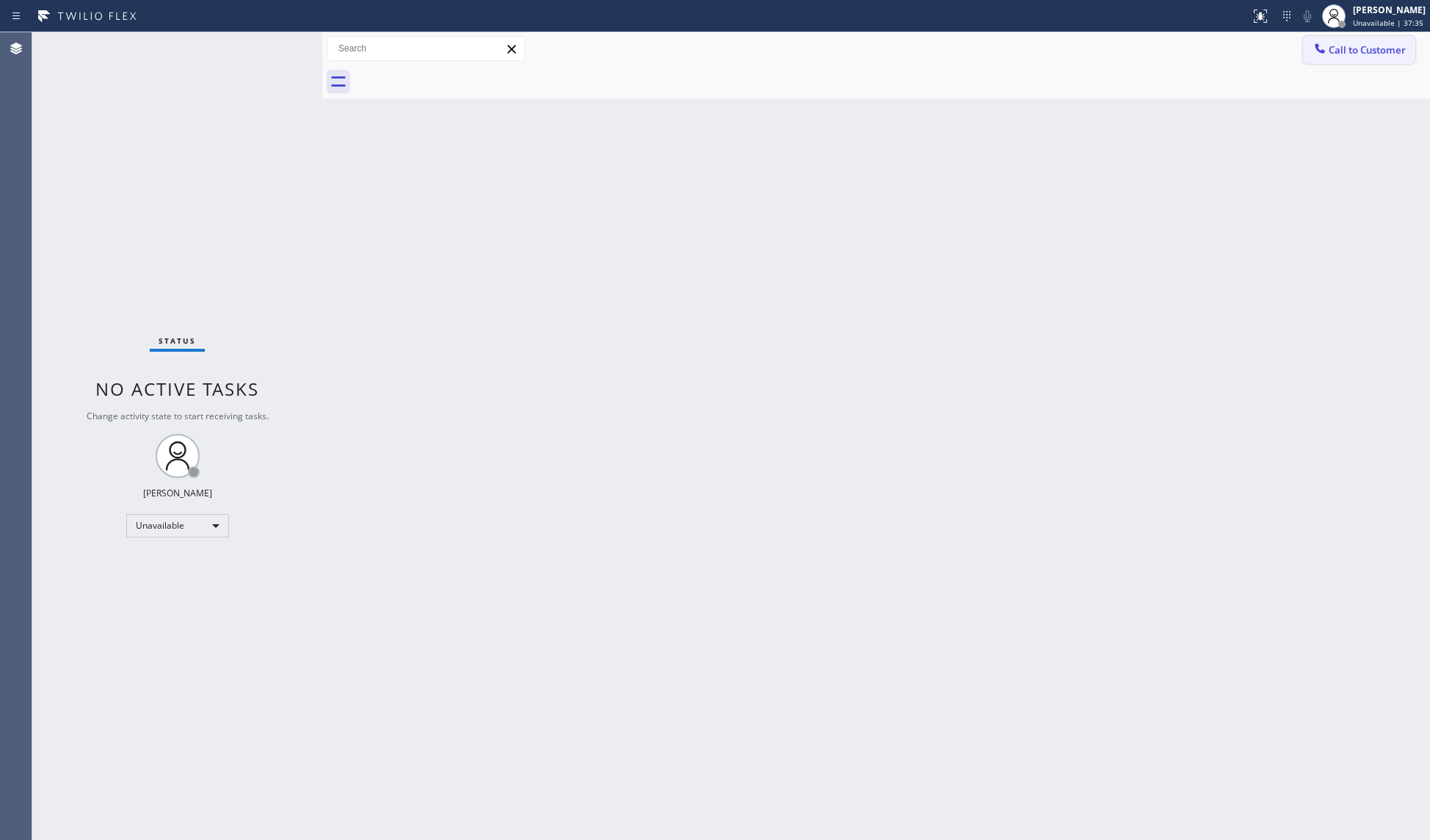
click at [1328, 63] on button "Call to Customer" at bounding box center [1360, 50] width 113 height 28
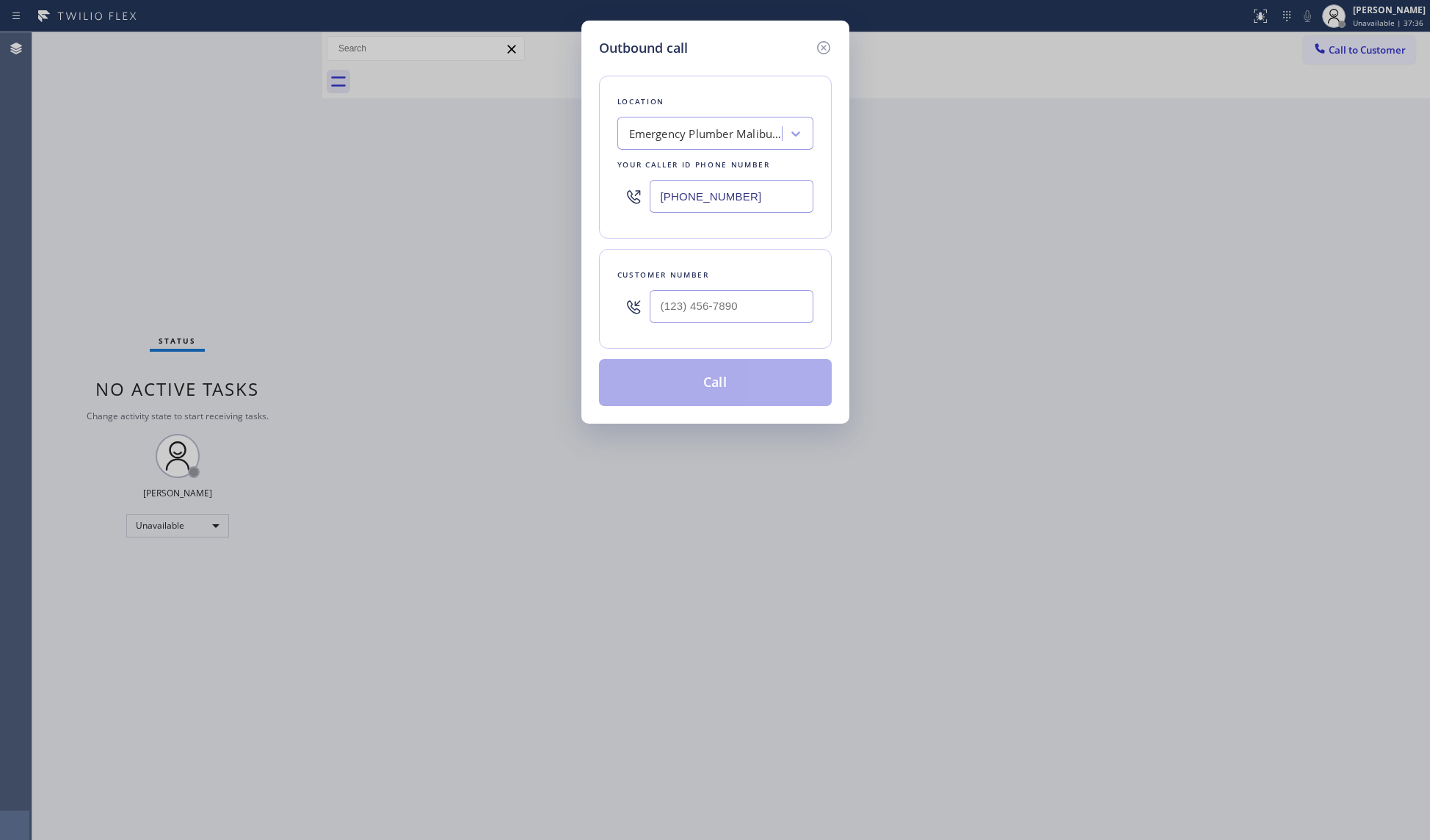
drag, startPoint x: 761, startPoint y: 188, endPoint x: 631, endPoint y: 194, distance: 130.1
click at [632, 194] on div "[PHONE_NUMBER]" at bounding box center [715, 196] width 196 height 48
paste input "949) 328-5665"
type input "[PHONE_NUMBER]"
click at [781, 318] on input "(___) ___-____" at bounding box center [732, 306] width 164 height 33
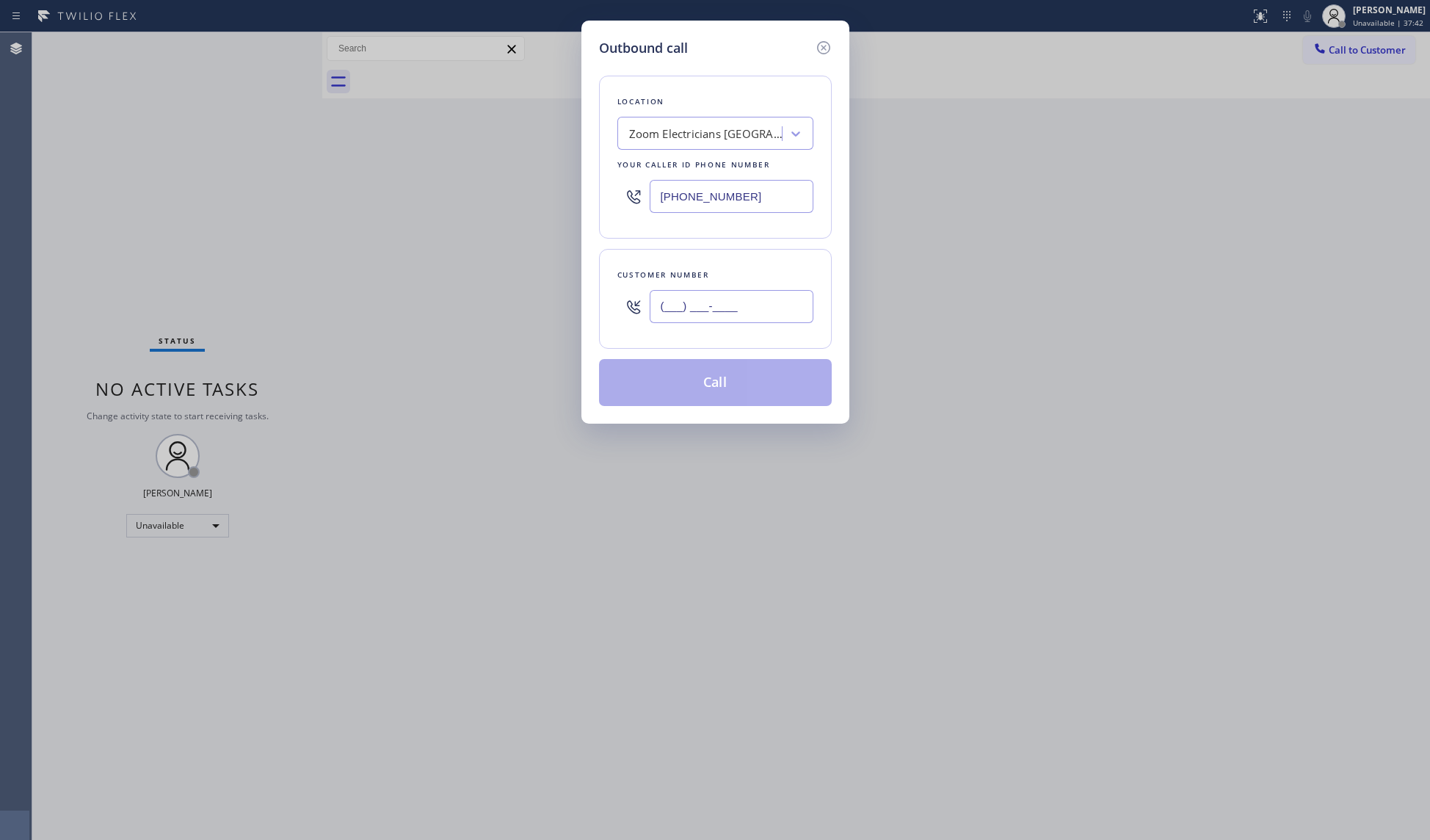
paste input "425) 324-6749"
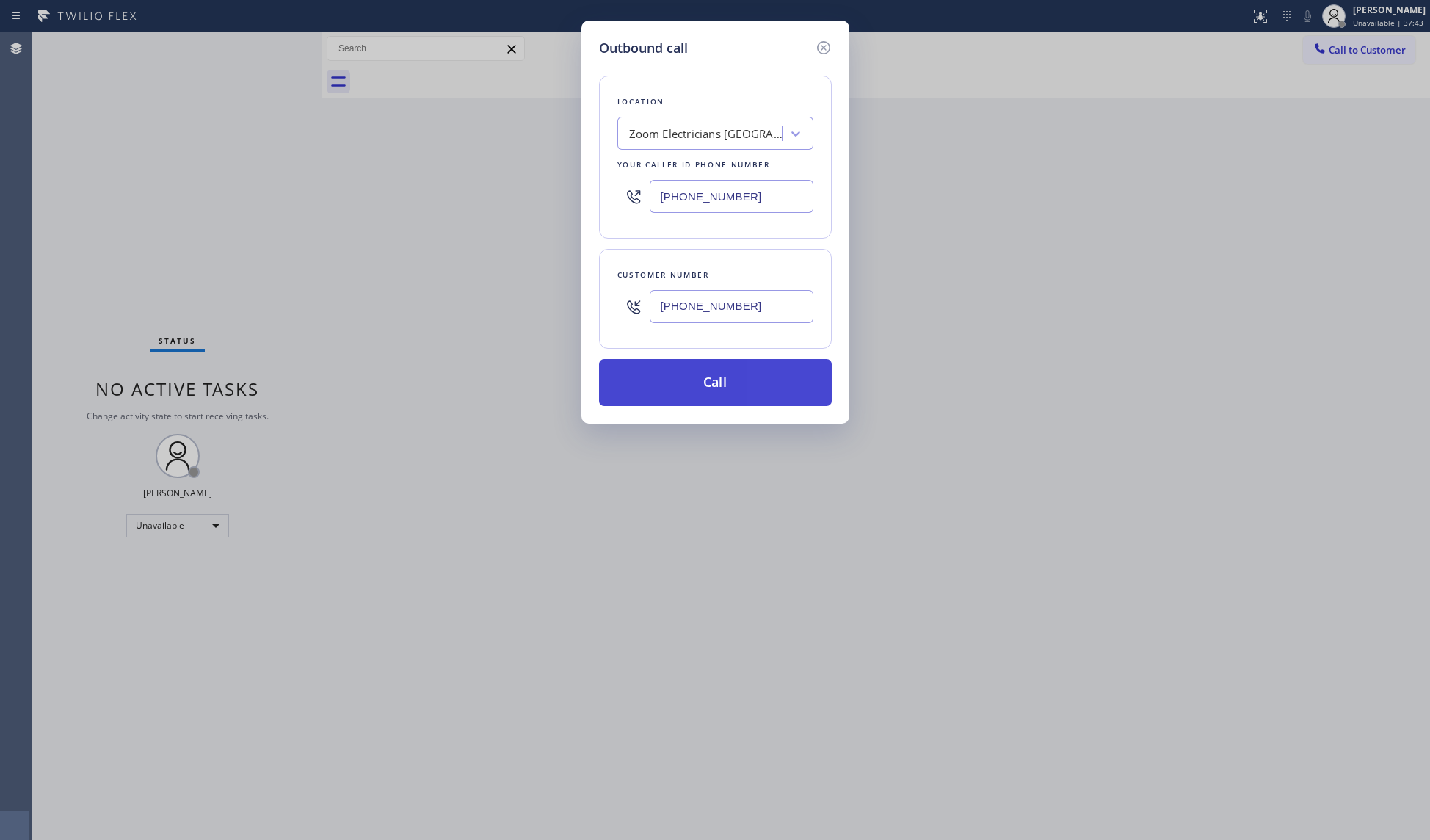
type input "[PHONE_NUMBER]"
drag, startPoint x: 711, startPoint y: 391, endPoint x: 749, endPoint y: 352, distance: 54.5
click at [711, 391] on button "Call" at bounding box center [715, 382] width 232 height 47
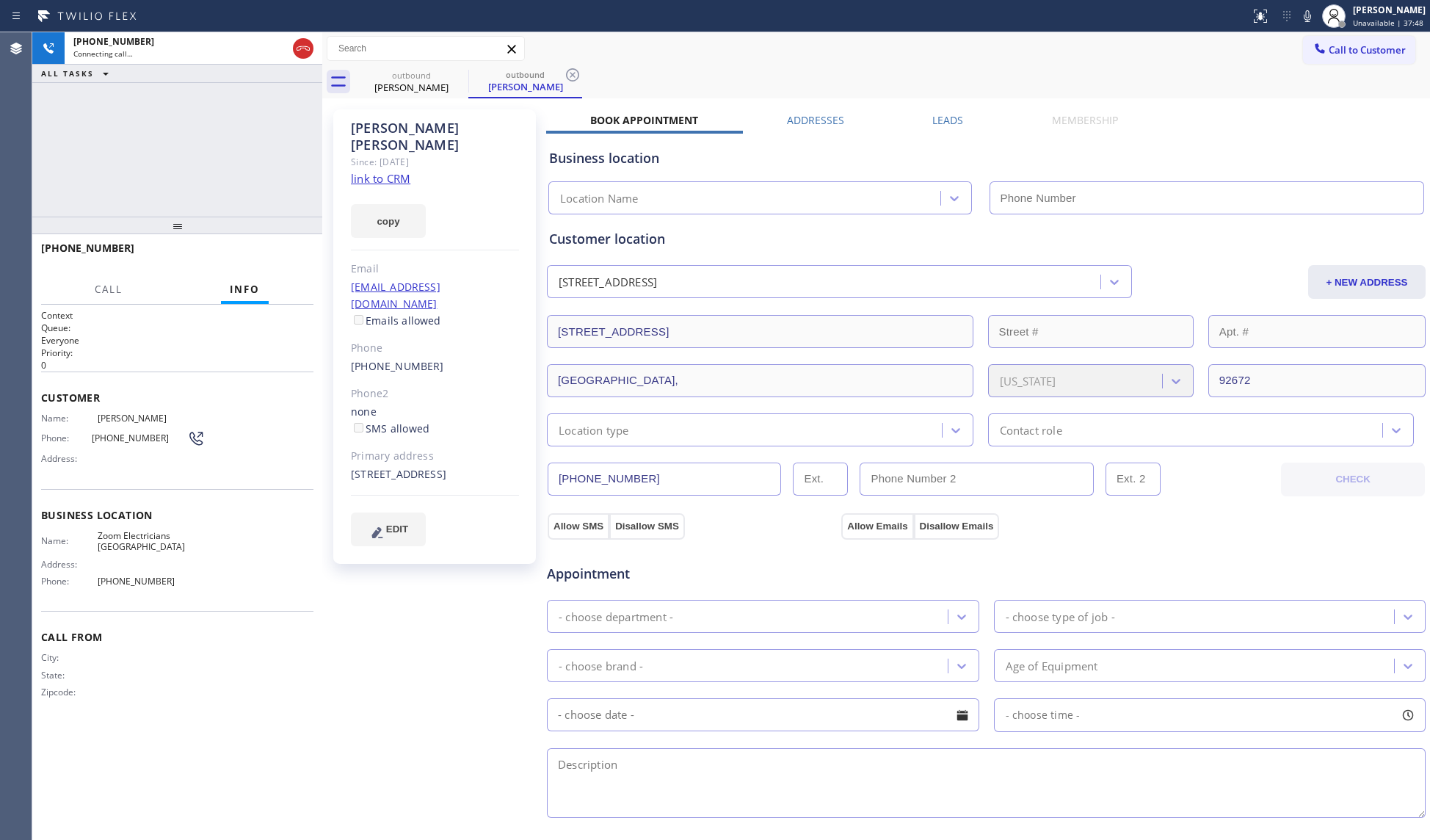
type input "[PHONE_NUMBER]"
click at [956, 60] on div "Call to Customer Outbound call Location Zoom Electricians [GEOGRAPHIC_DATA] You…" at bounding box center [876, 48] width 1108 height 26
click at [576, 79] on icon at bounding box center [572, 75] width 18 height 18
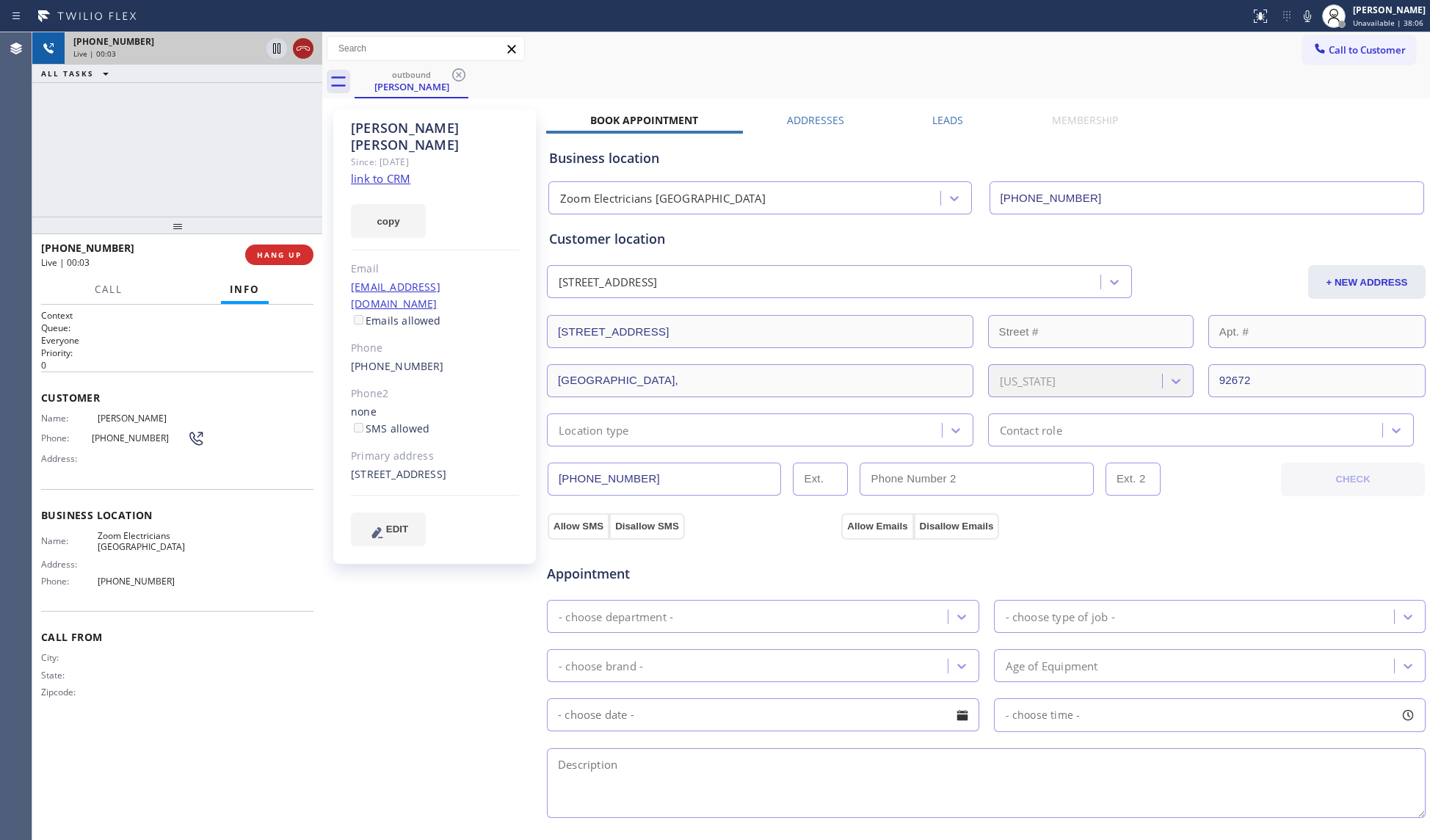
click at [312, 48] on icon at bounding box center [303, 48] width 18 height 18
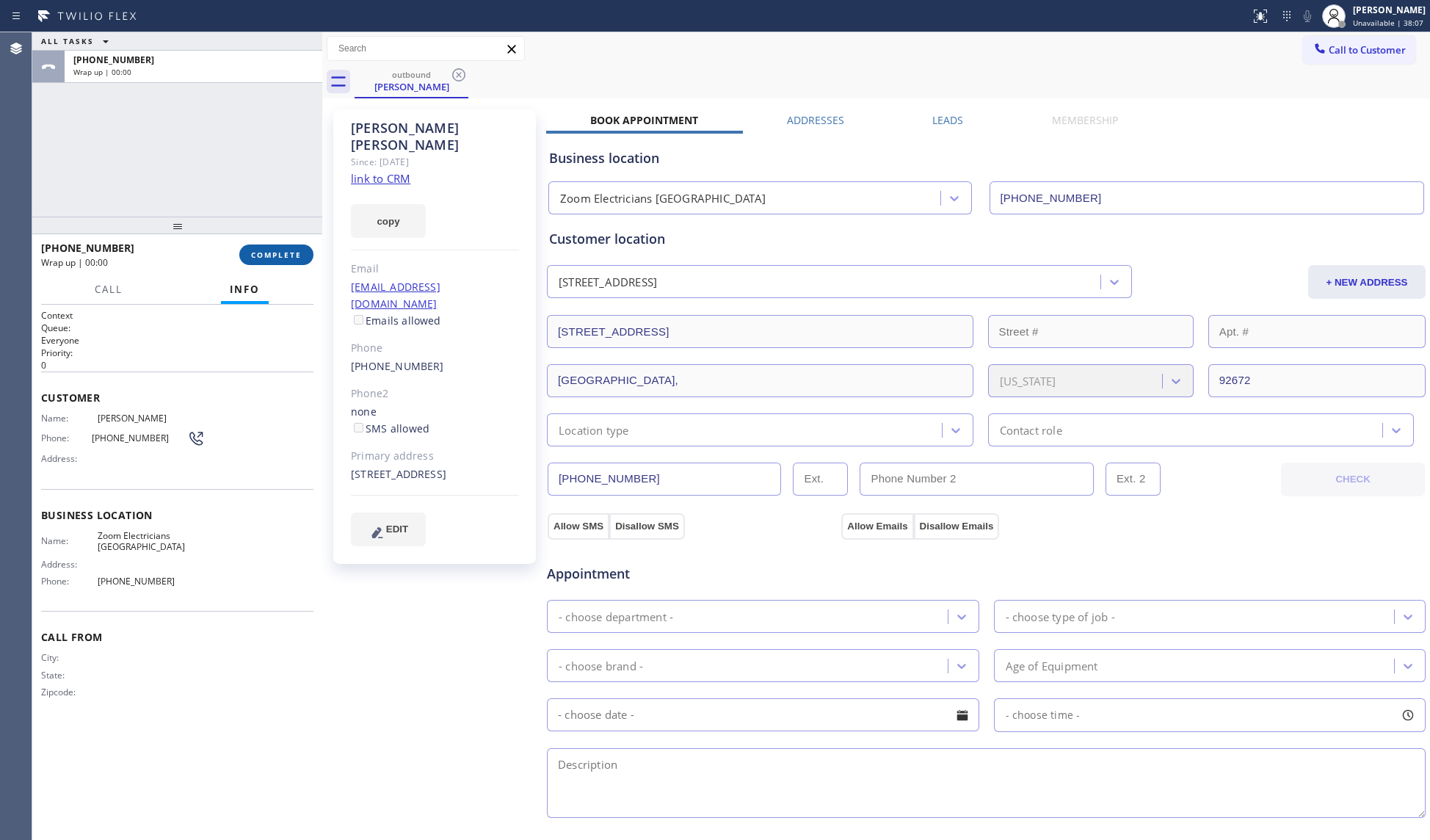
click at [286, 259] on span "COMPLETE" at bounding box center [276, 255] width 51 height 11
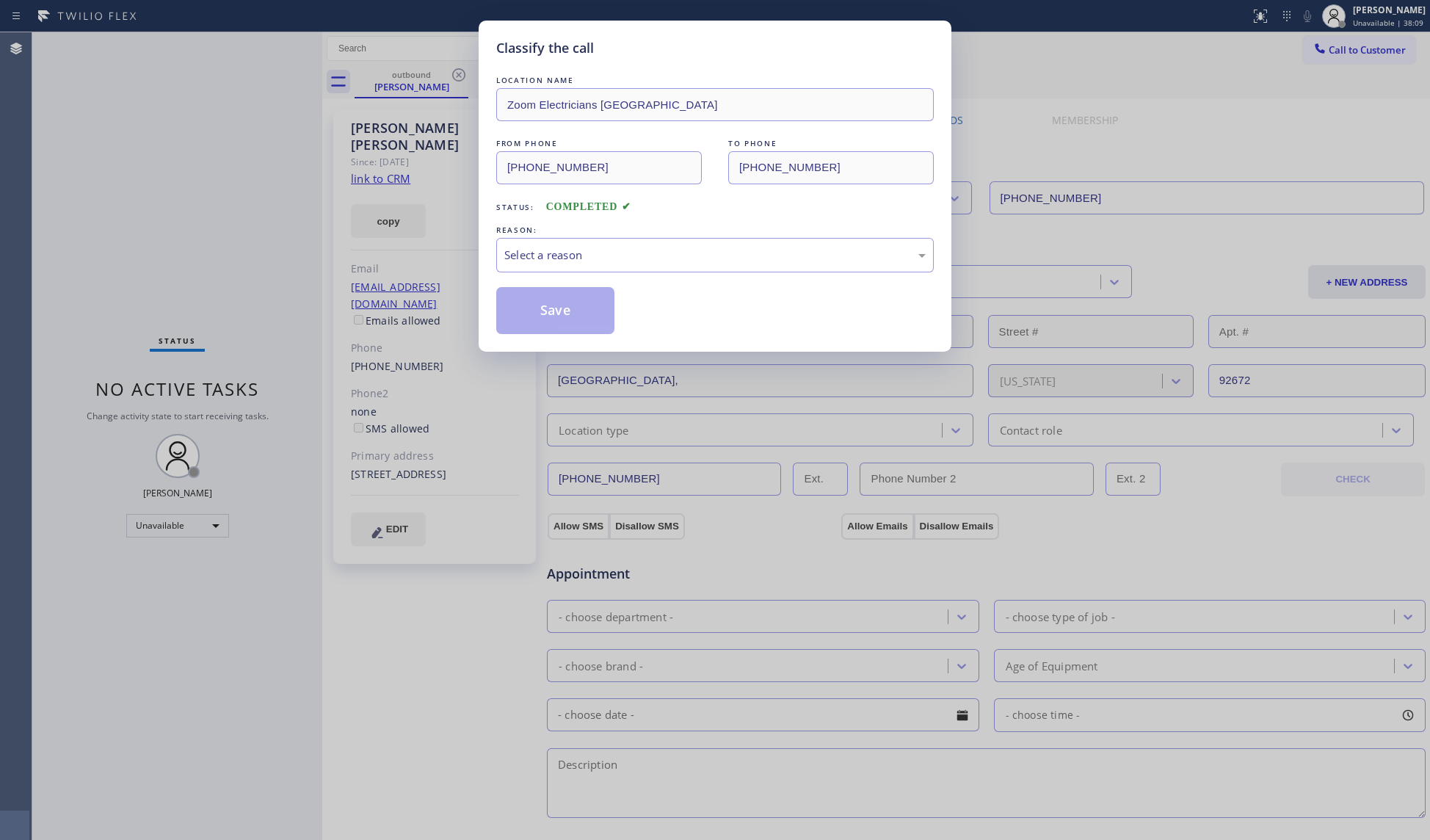
click at [680, 229] on div "REASON:" at bounding box center [715, 231] width 438 height 16
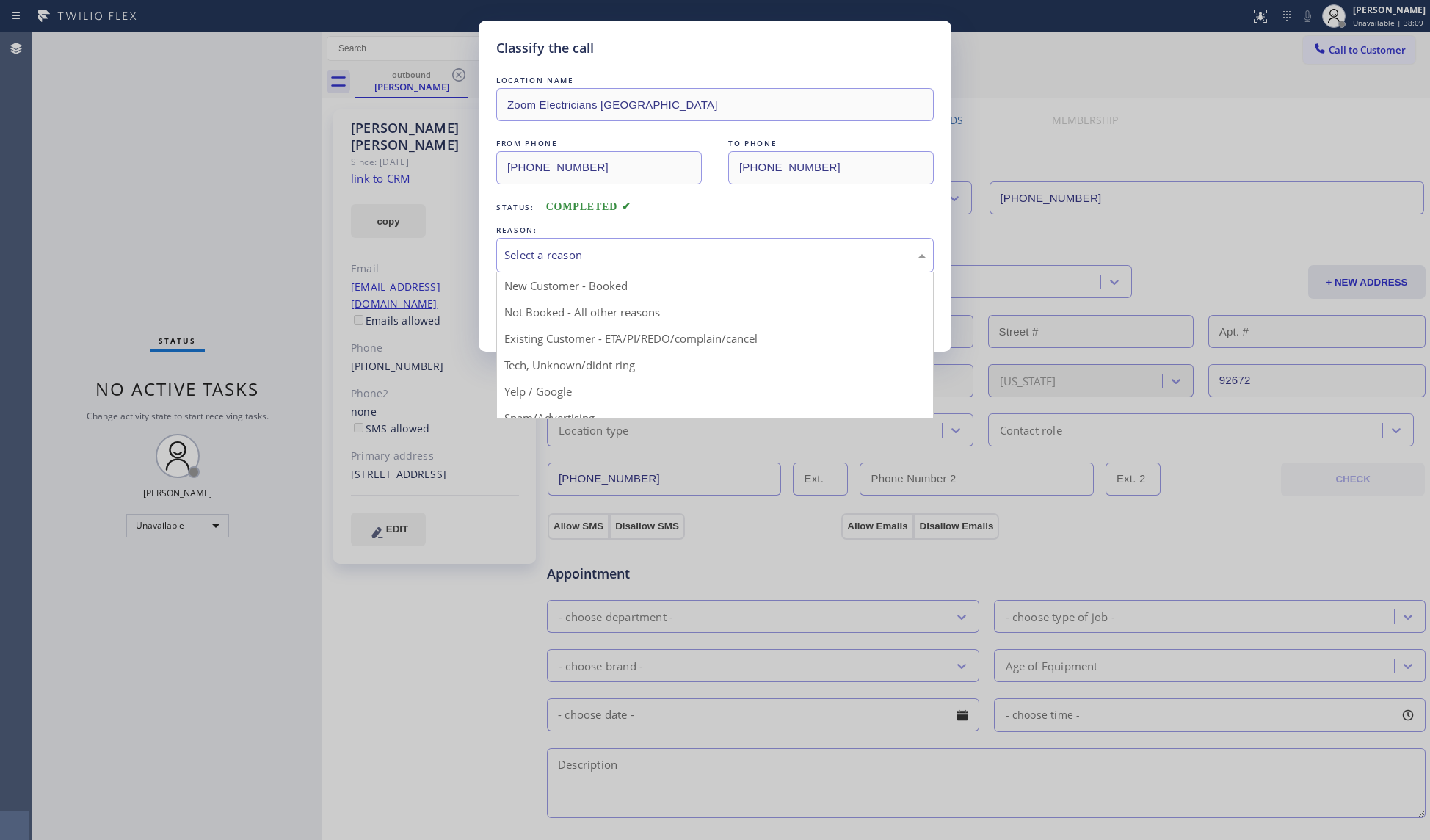
click at [648, 259] on div "Select a reason" at bounding box center [715, 254] width 422 height 17
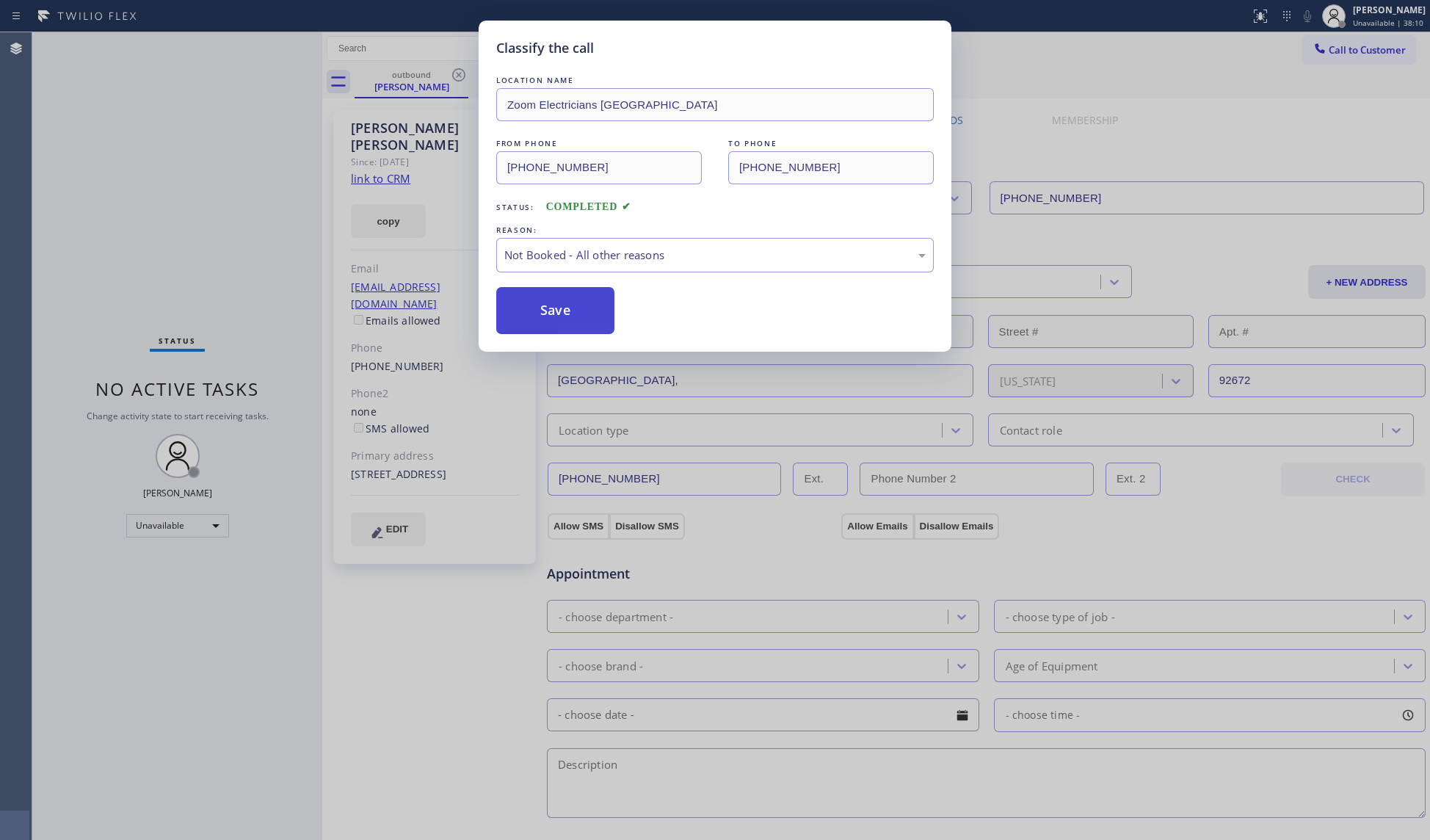
click at [568, 306] on button "Save" at bounding box center [556, 310] width 118 height 47
drag, startPoint x: 568, startPoint y: 306, endPoint x: 597, endPoint y: 291, distance: 32.6
click at [568, 303] on button "Save" at bounding box center [556, 310] width 118 height 47
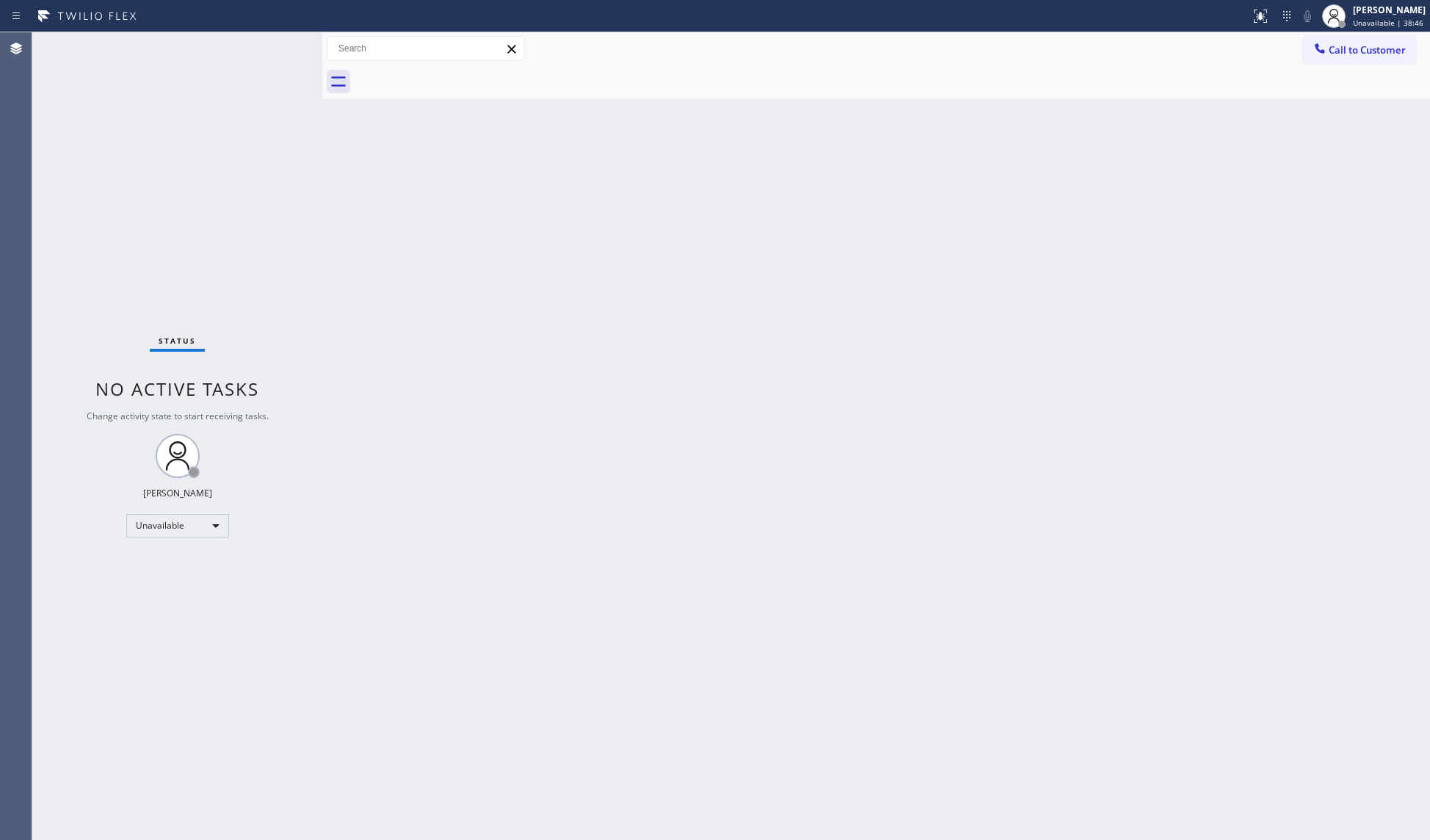
drag, startPoint x: 1369, startPoint y: 47, endPoint x: 1344, endPoint y: 55, distance: 26.2
click at [1360, 51] on span "Call to Customer" at bounding box center [1367, 49] width 77 height 13
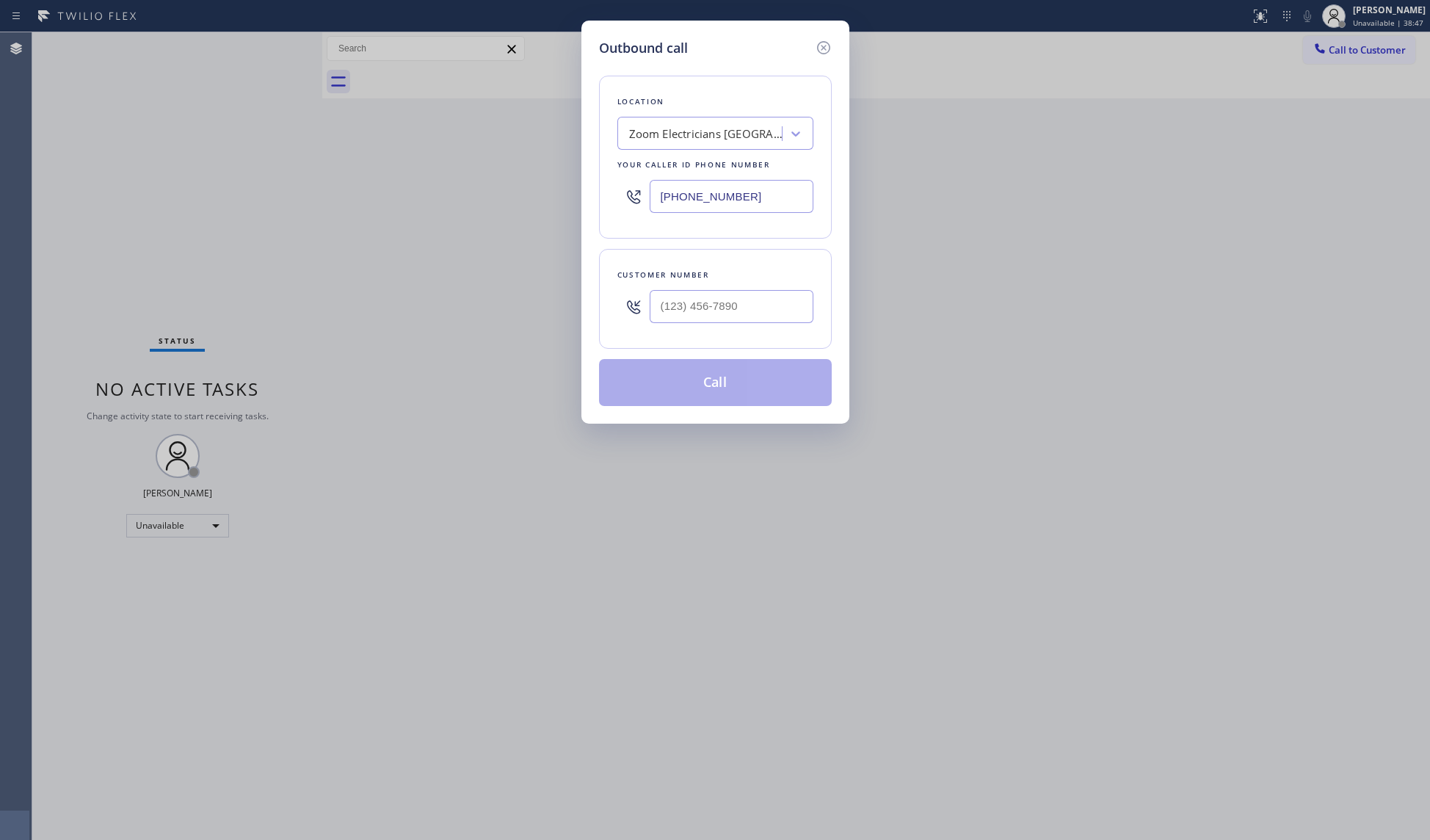
drag, startPoint x: 778, startPoint y: 204, endPoint x: 621, endPoint y: 207, distance: 157.0
click at [621, 207] on div "[PHONE_NUMBER]" at bounding box center [715, 196] width 196 height 48
paste input "310) 740-9737"
type input "[PHONE_NUMBER]"
click at [758, 312] on input "(___) ___-____" at bounding box center [732, 306] width 164 height 33
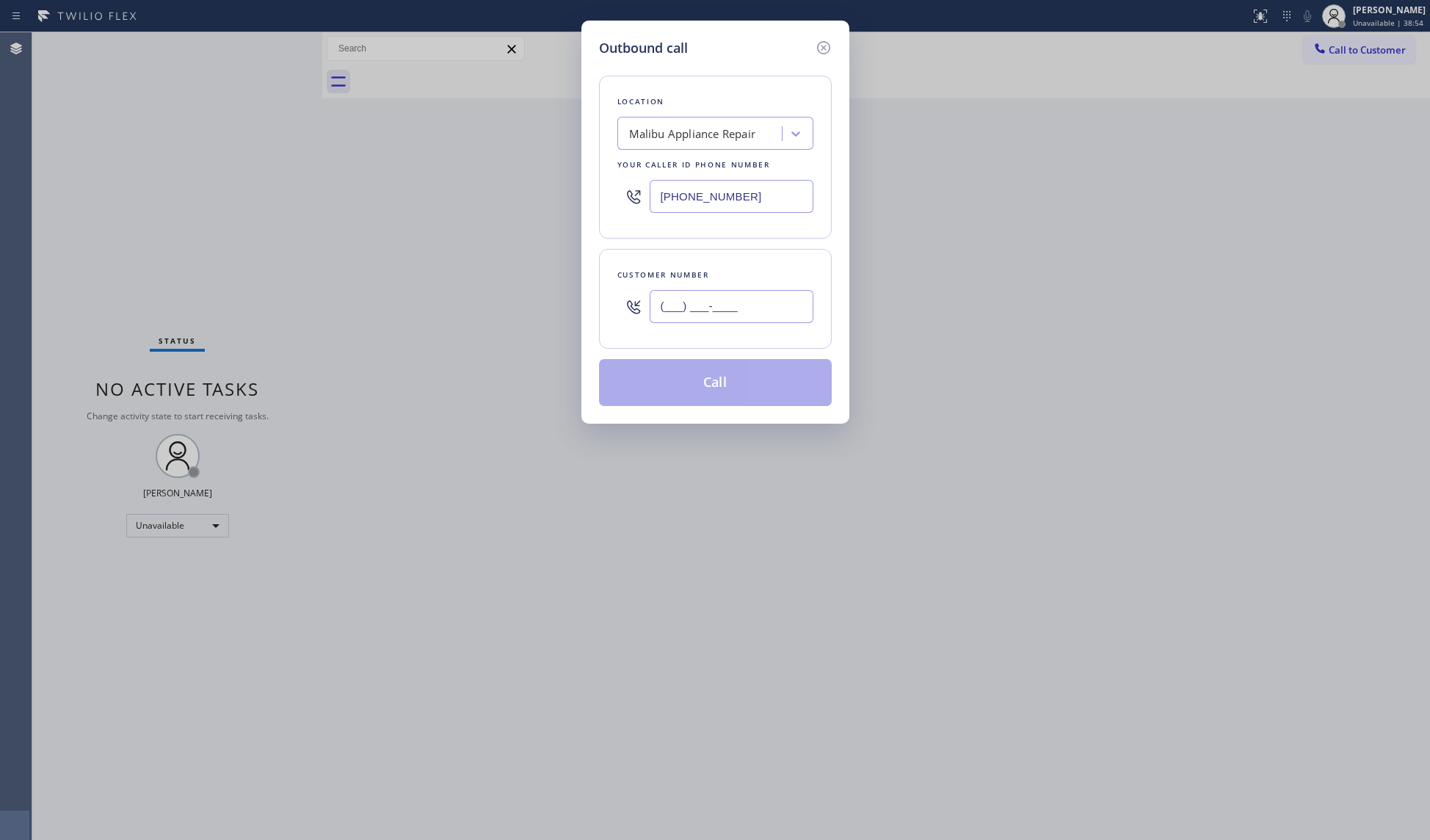
paste input "847) 274-2339"
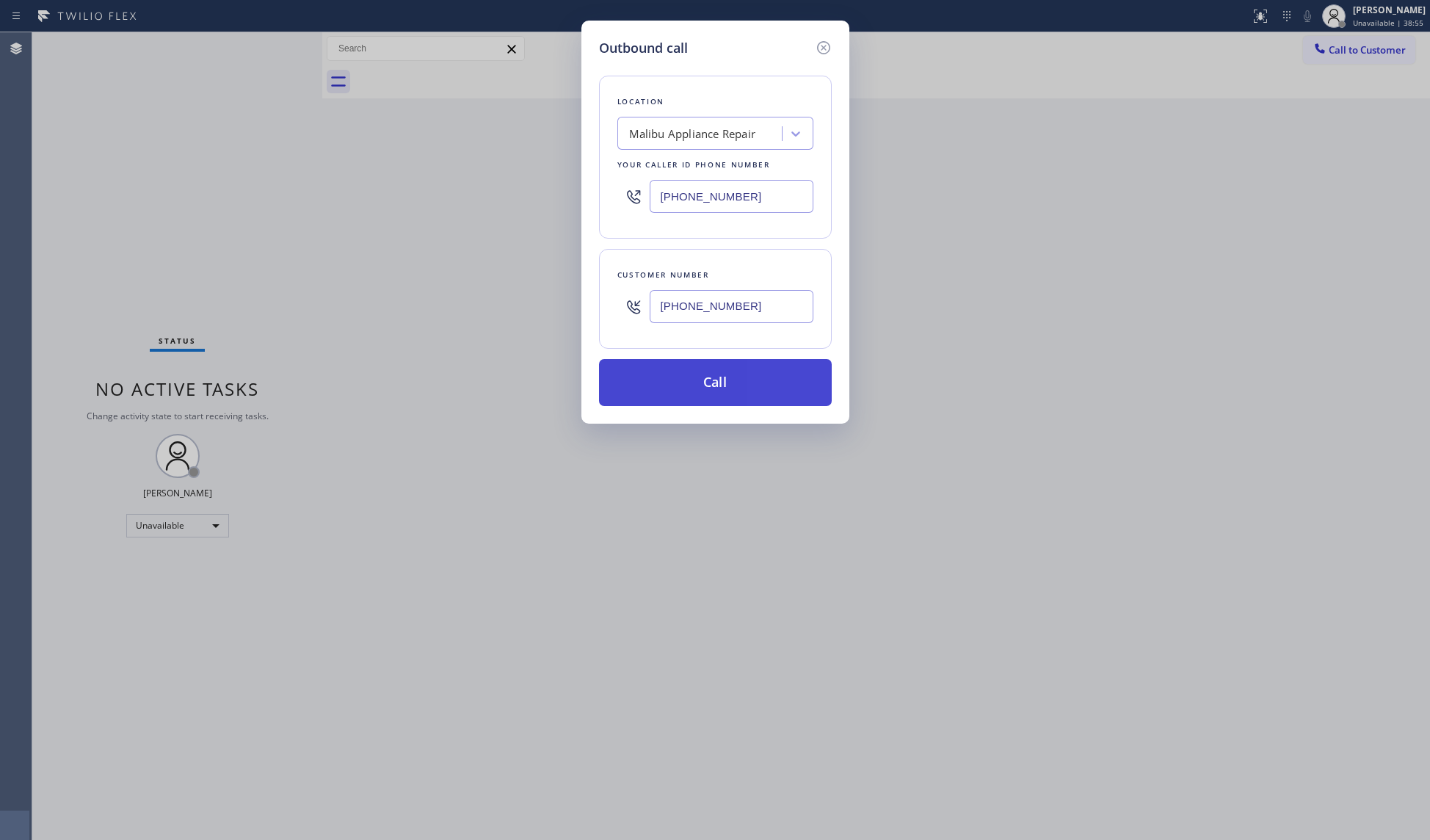
type input "[PHONE_NUMBER]"
click at [736, 386] on button "Call" at bounding box center [715, 382] width 232 height 47
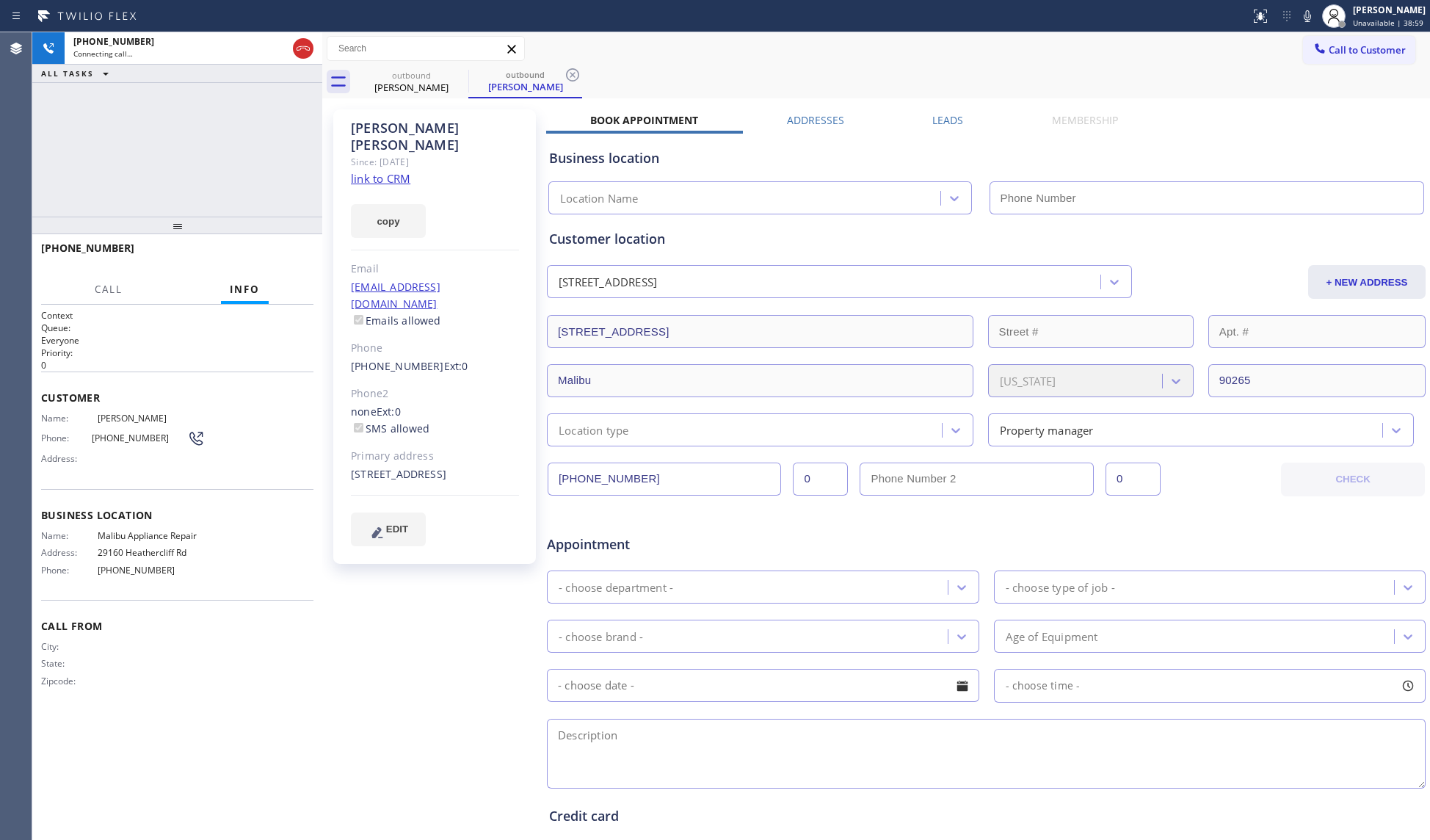
type input "[PHONE_NUMBER]"
click at [573, 73] on icon at bounding box center [572, 75] width 13 height 13
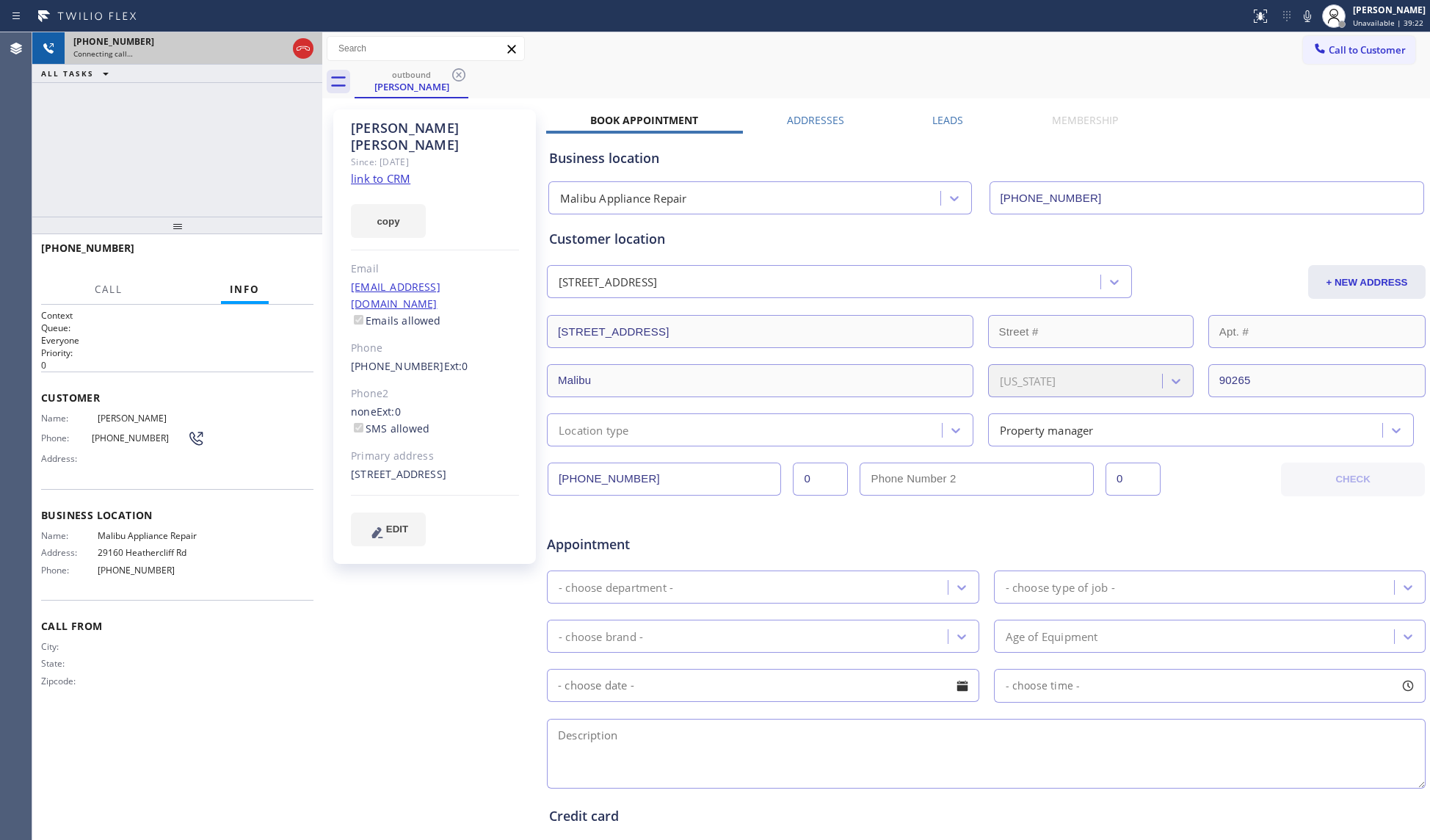
click at [312, 60] on div at bounding box center [303, 48] width 26 height 33
click at [303, 54] on icon at bounding box center [303, 48] width 18 height 18
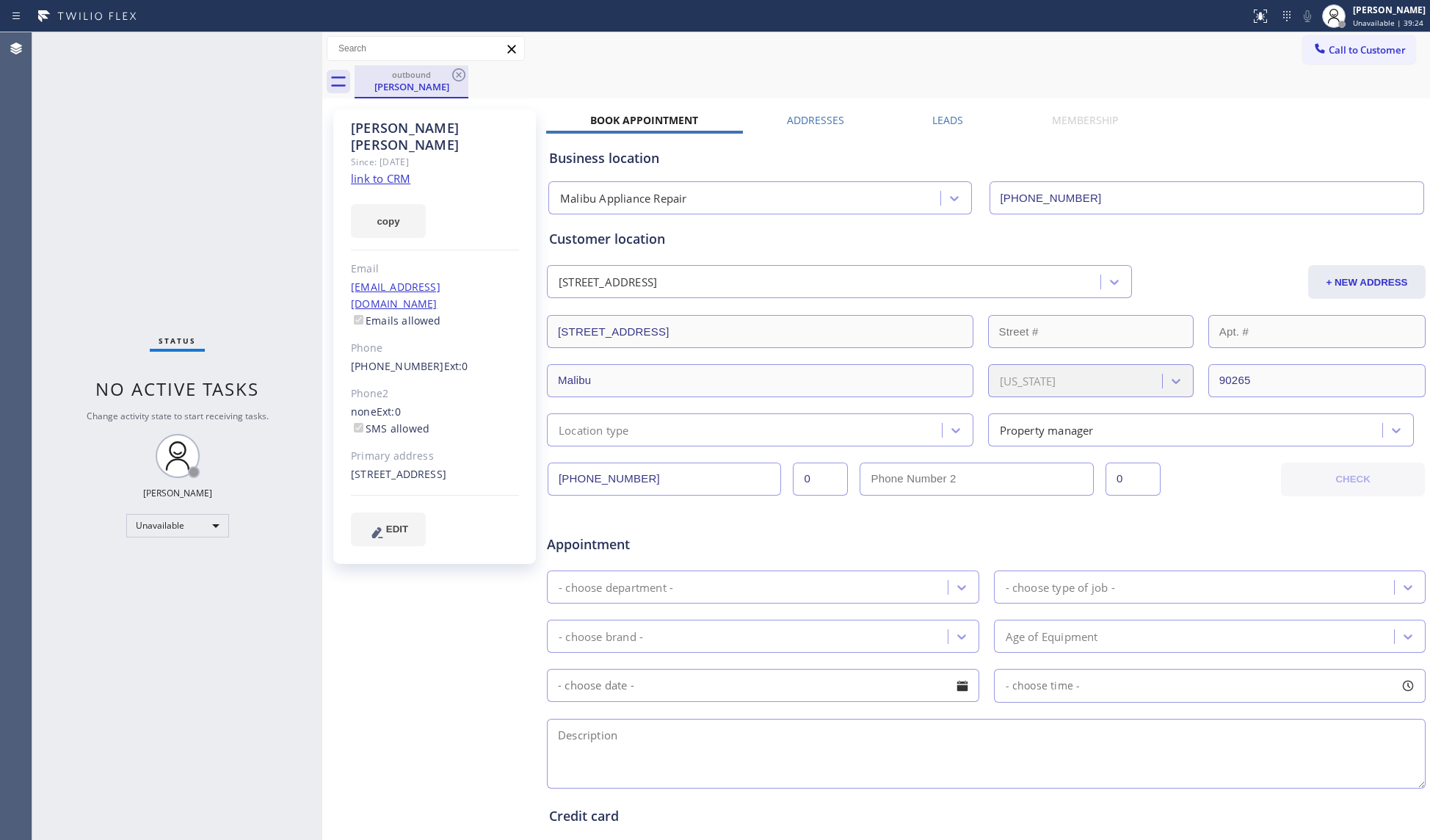
click at [453, 88] on div "[PERSON_NAME]" at bounding box center [411, 86] width 111 height 13
click at [453, 83] on div at bounding box center [459, 75] width 18 height 18
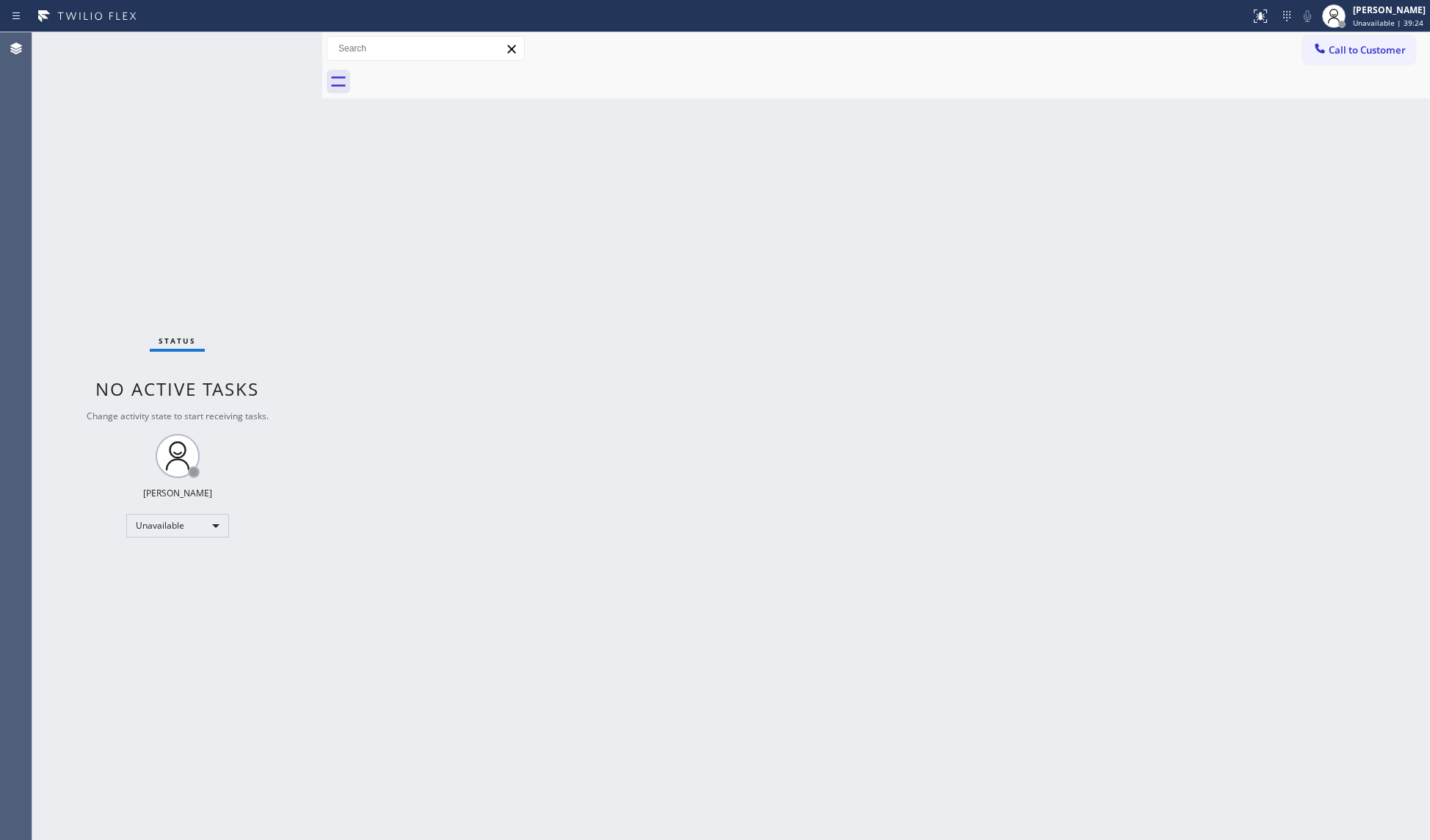
click at [453, 83] on div at bounding box center [893, 82] width 1076 height 33
drag, startPoint x: 1324, startPoint y: 38, endPoint x: 1317, endPoint y: 46, distance: 10.6
click at [1324, 39] on button "Call to Customer" at bounding box center [1360, 50] width 113 height 28
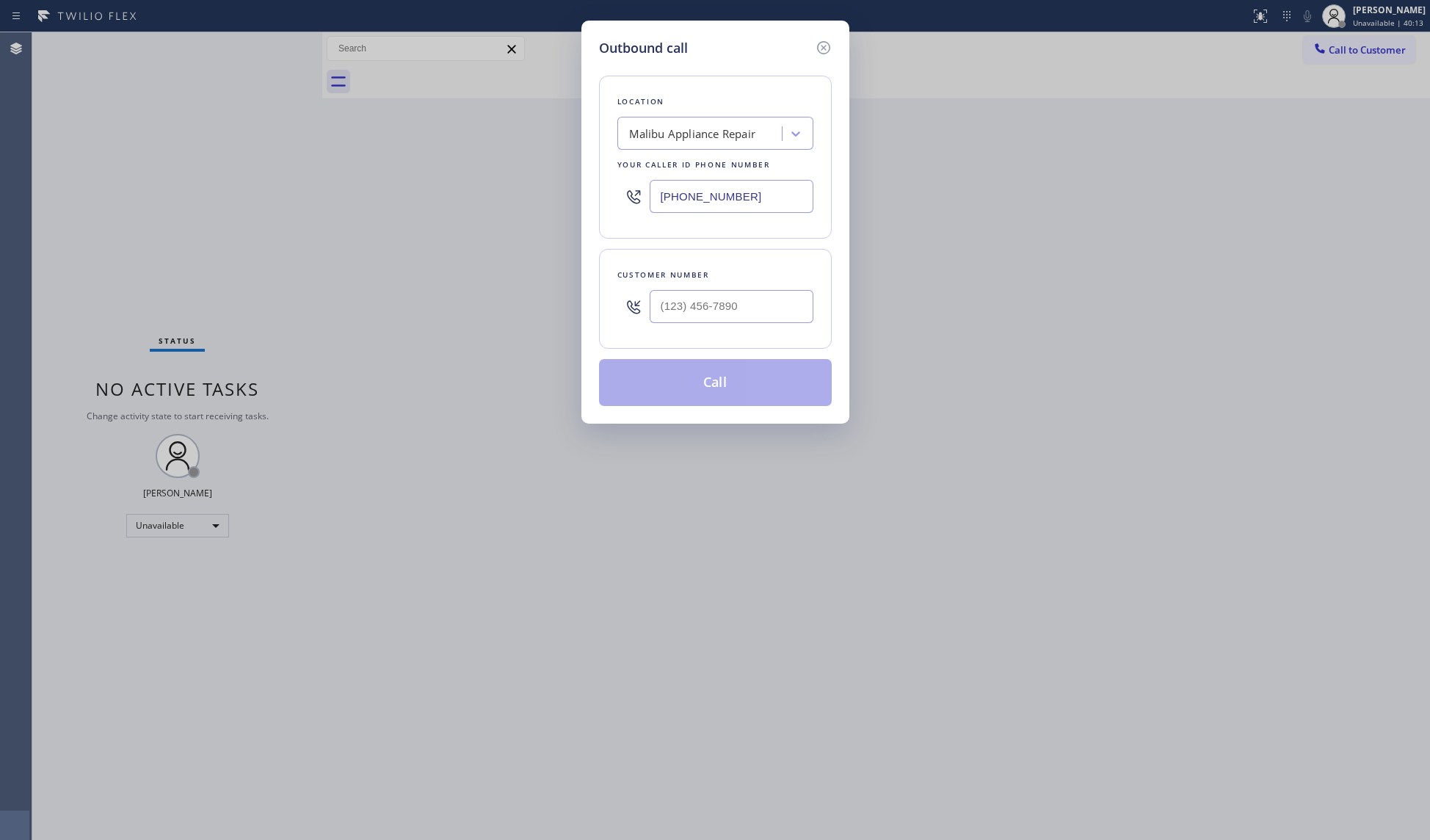
drag, startPoint x: 770, startPoint y: 188, endPoint x: 598, endPoint y: 189, distance: 172.0
click at [602, 192] on div "Location [GEOGRAPHIC_DATA] Appliance Repair Your caller id phone number [PHONE_…" at bounding box center [715, 157] width 232 height 163
paste input "213) 344-0758"
type input "[PHONE_NUMBER]"
drag, startPoint x: 780, startPoint y: 282, endPoint x: 771, endPoint y: 303, distance: 22.8
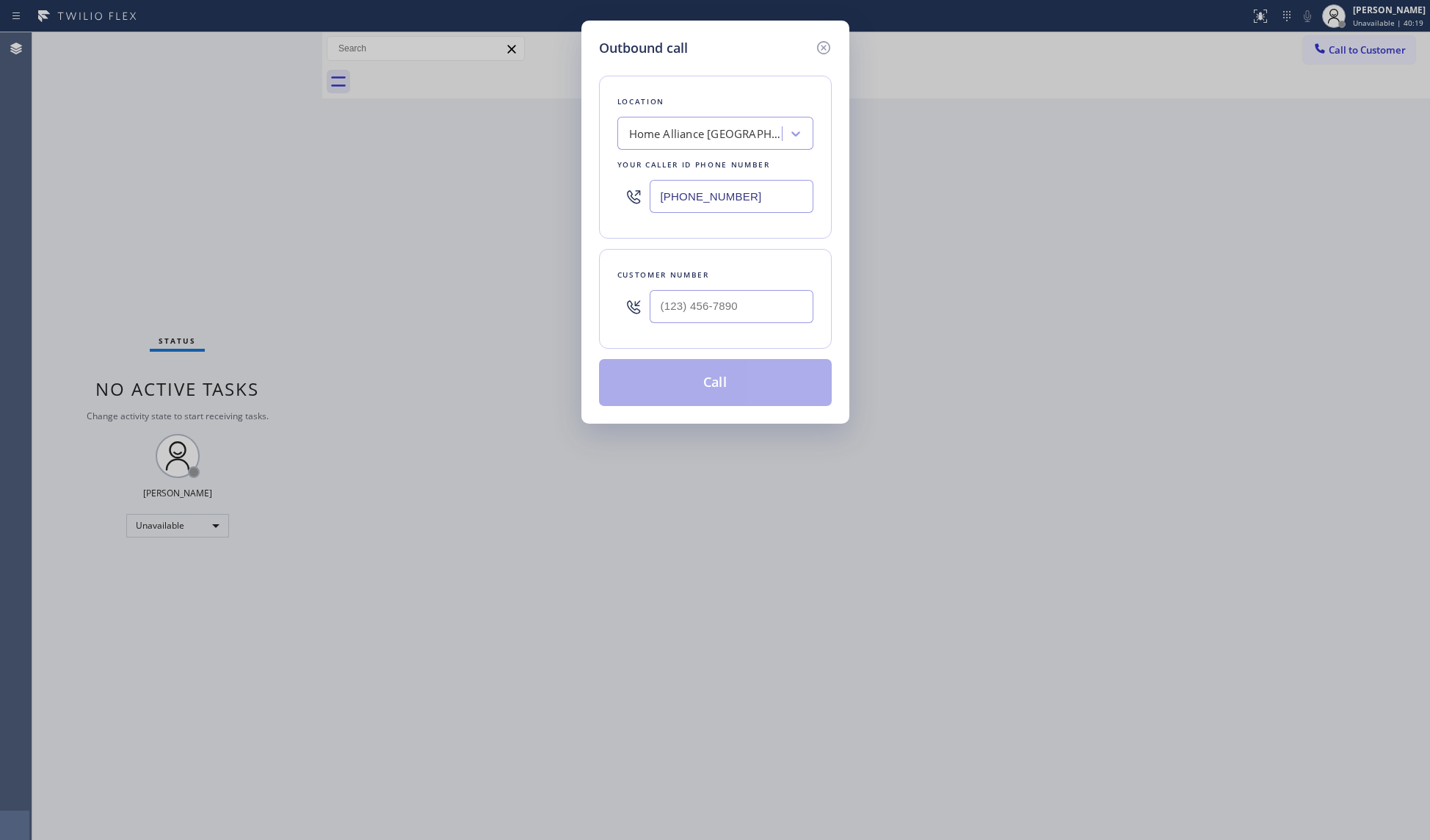
click at [777, 291] on div "Customer number" at bounding box center [715, 298] width 232 height 99
click at [770, 304] on input "(___) ___-____" at bounding box center [732, 306] width 164 height 33
paste input "360) 477-9904"
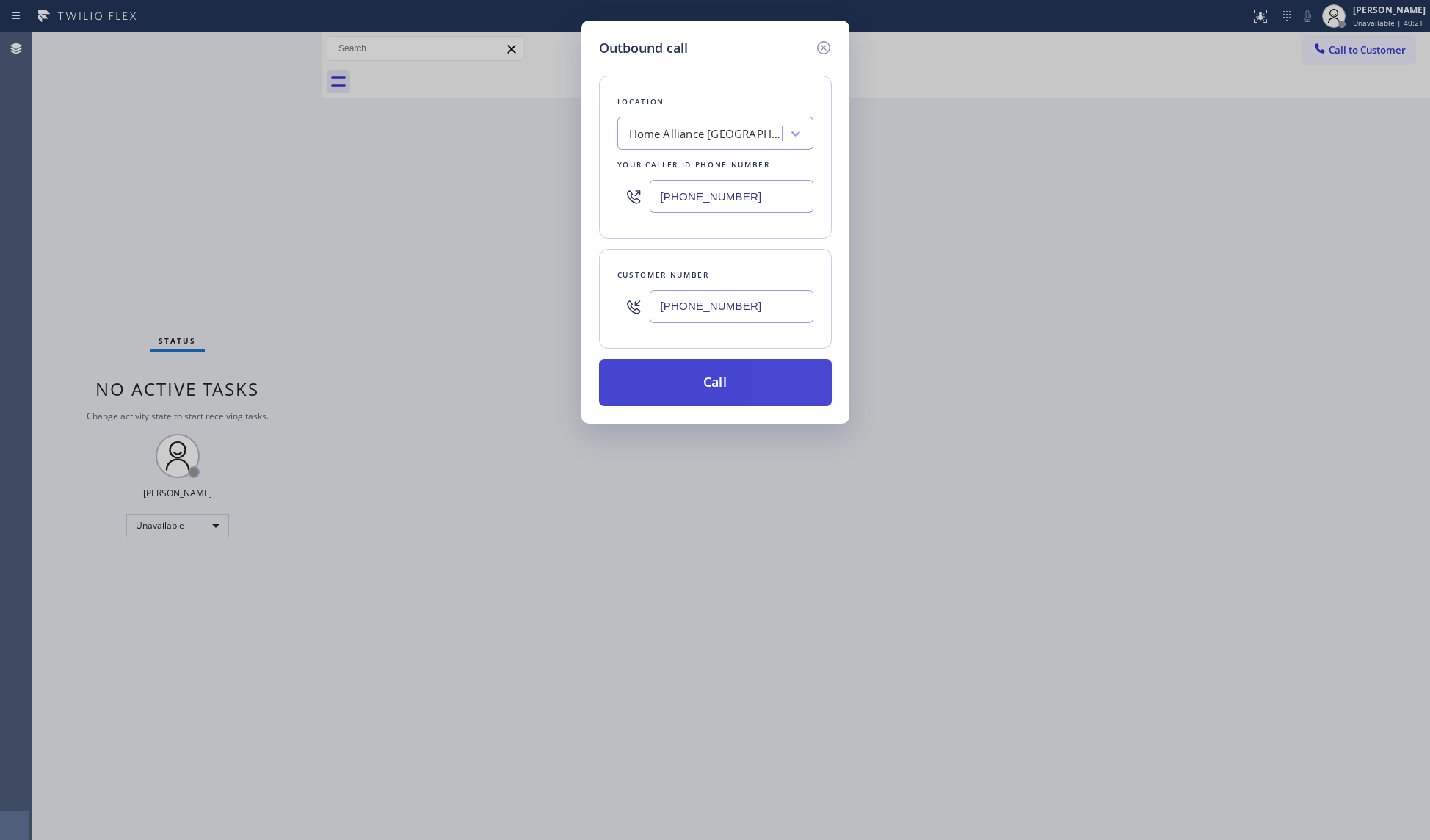
type input "[PHONE_NUMBER]"
click at [711, 377] on button "Call" at bounding box center [715, 382] width 232 height 47
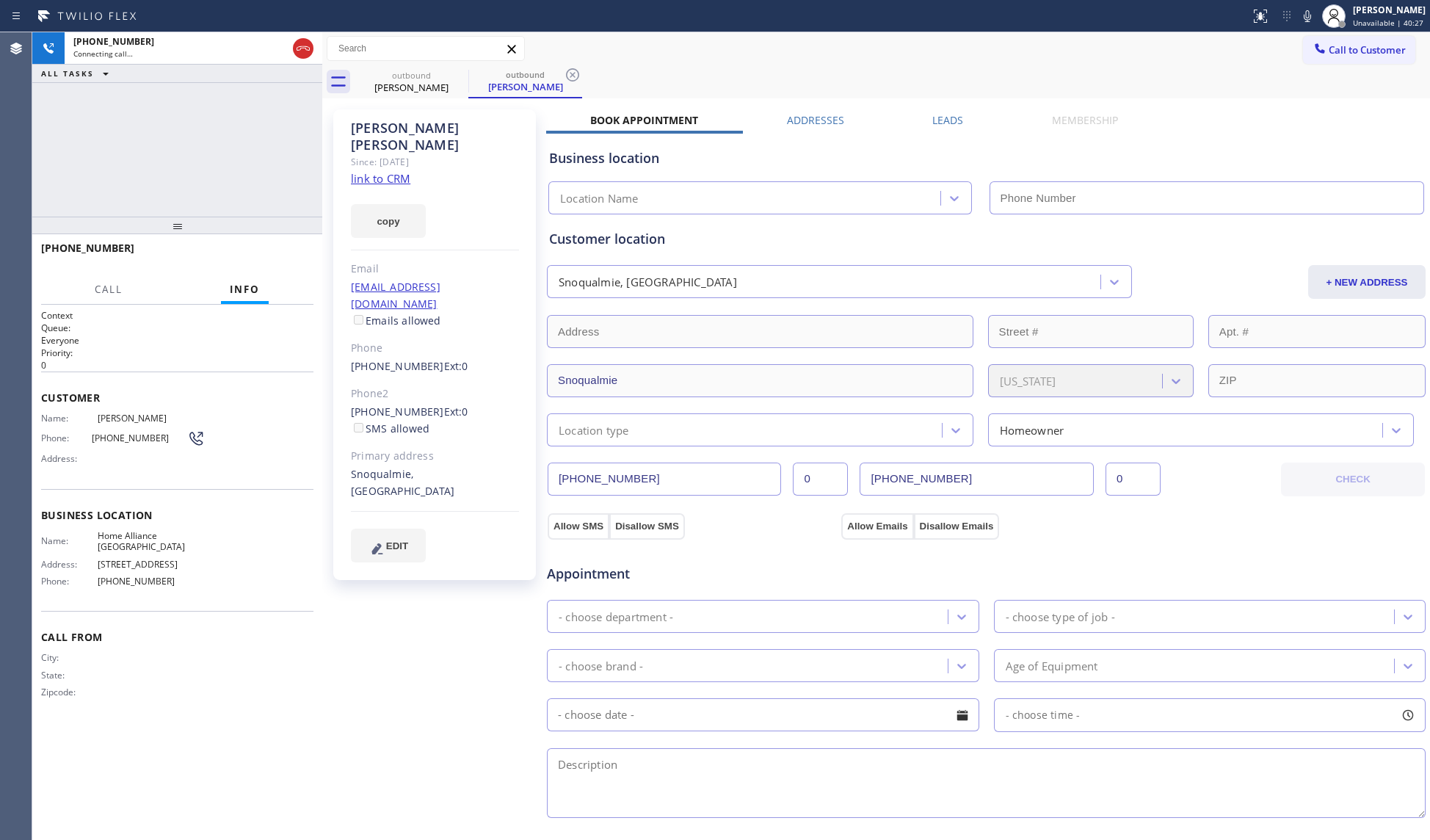
click at [977, 53] on div "Call to Customer Outbound call Location Home Alliance [GEOGRAPHIC_DATA] Your ca…" at bounding box center [876, 48] width 1108 height 26
type input "[PHONE_NUMBER]"
click at [565, 72] on icon at bounding box center [572, 75] width 18 height 18
drag, startPoint x: 580, startPoint y: 65, endPoint x: 590, endPoint y: 55, distance: 14.1
click at [582, 65] on div "outbound [PERSON_NAME]" at bounding box center [893, 82] width 1076 height 33
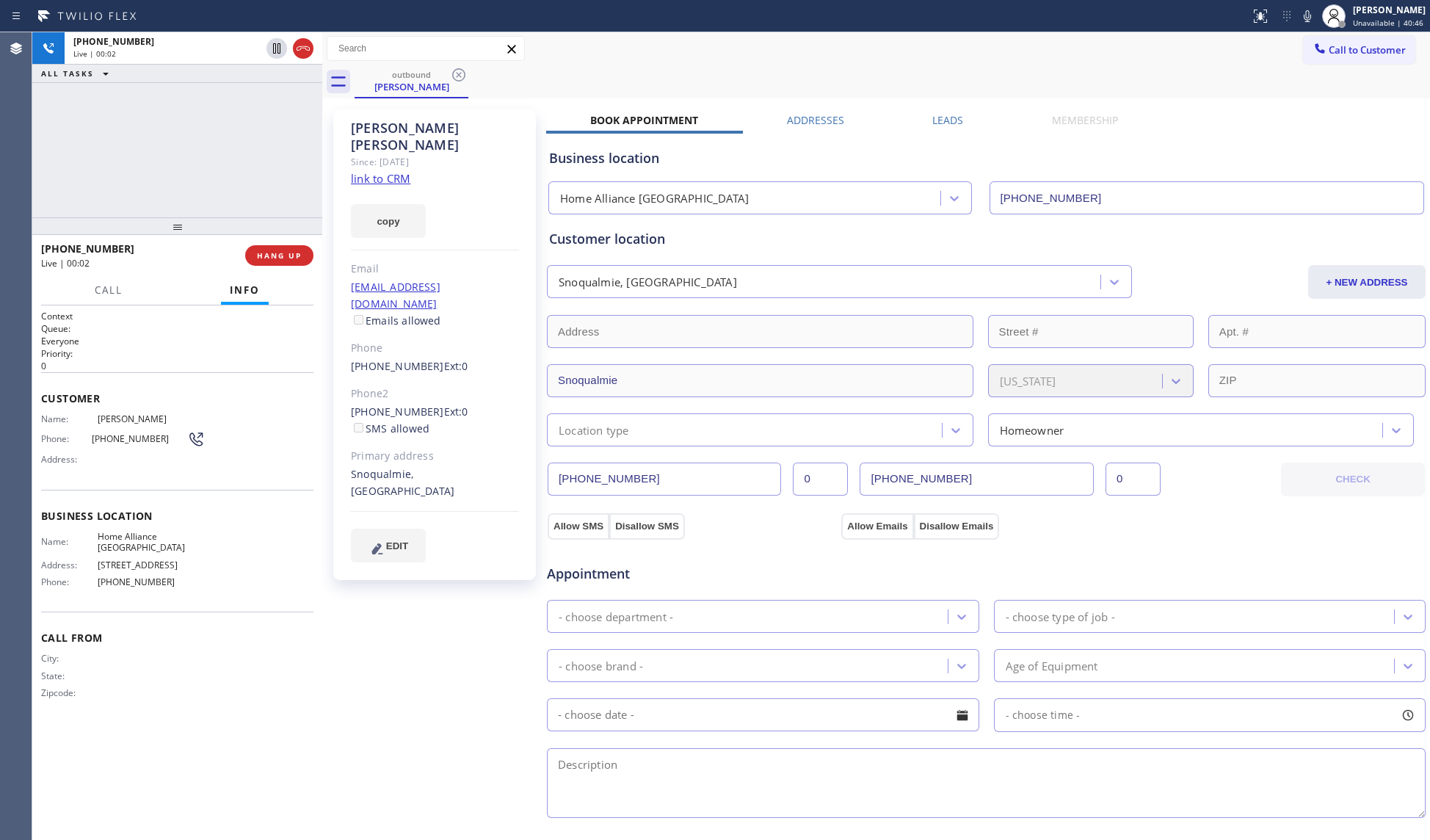
click at [269, 230] on div at bounding box center [177, 226] width 290 height 18
click at [289, 253] on span "HANG UP" at bounding box center [279, 255] width 45 height 11
click at [285, 247] on button "HANG UP" at bounding box center [280, 255] width 69 height 20
click at [291, 242] on div "[PHONE_NUMBER] Wrap up | 00:00 COMPLETE" at bounding box center [177, 255] width 272 height 38
click at [281, 247] on button "COMPLETE" at bounding box center [276, 255] width 74 height 20
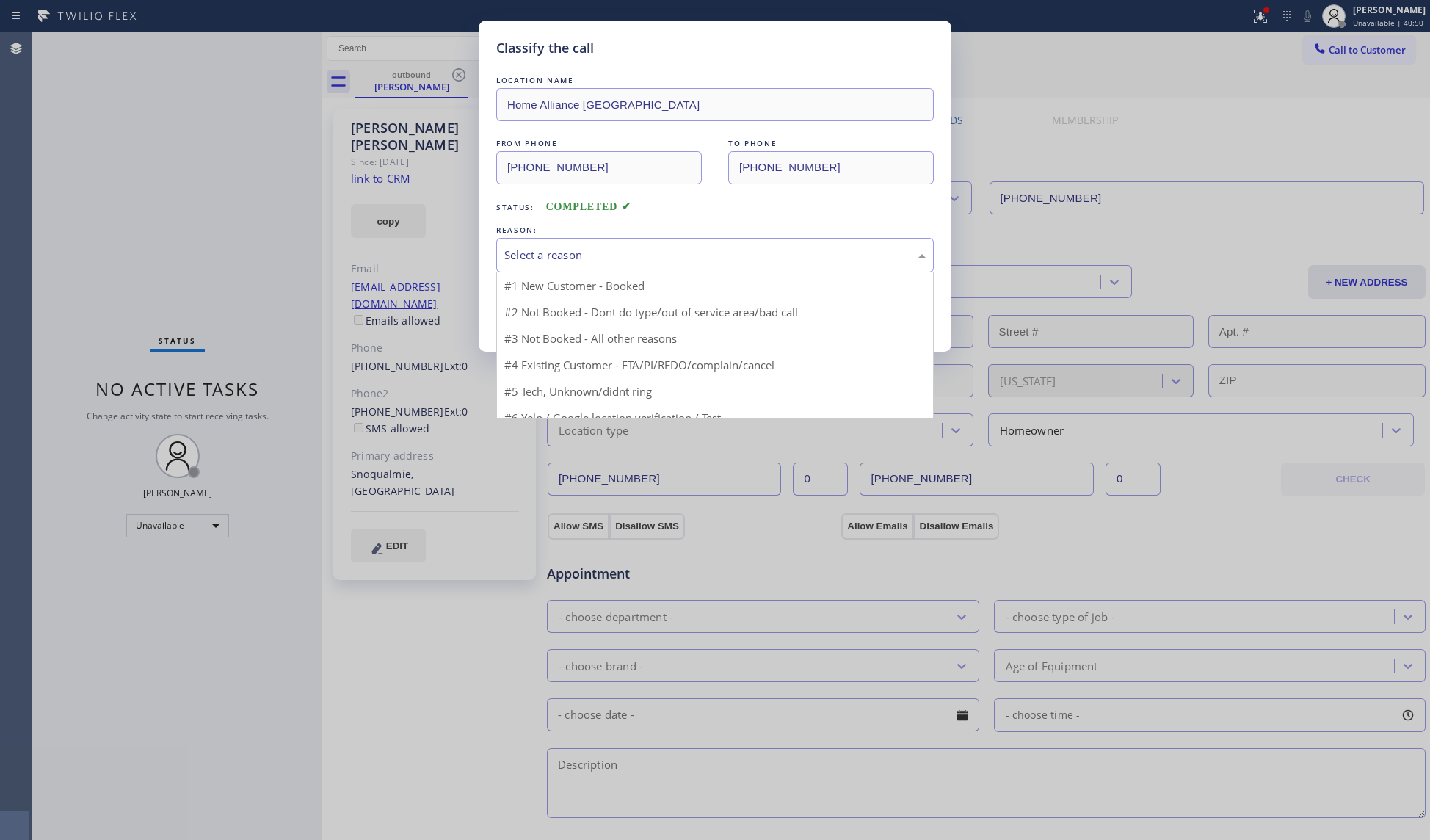
click at [564, 255] on div "Select a reason" at bounding box center [715, 254] width 422 height 17
click at [538, 317] on button "Save" at bounding box center [556, 310] width 118 height 47
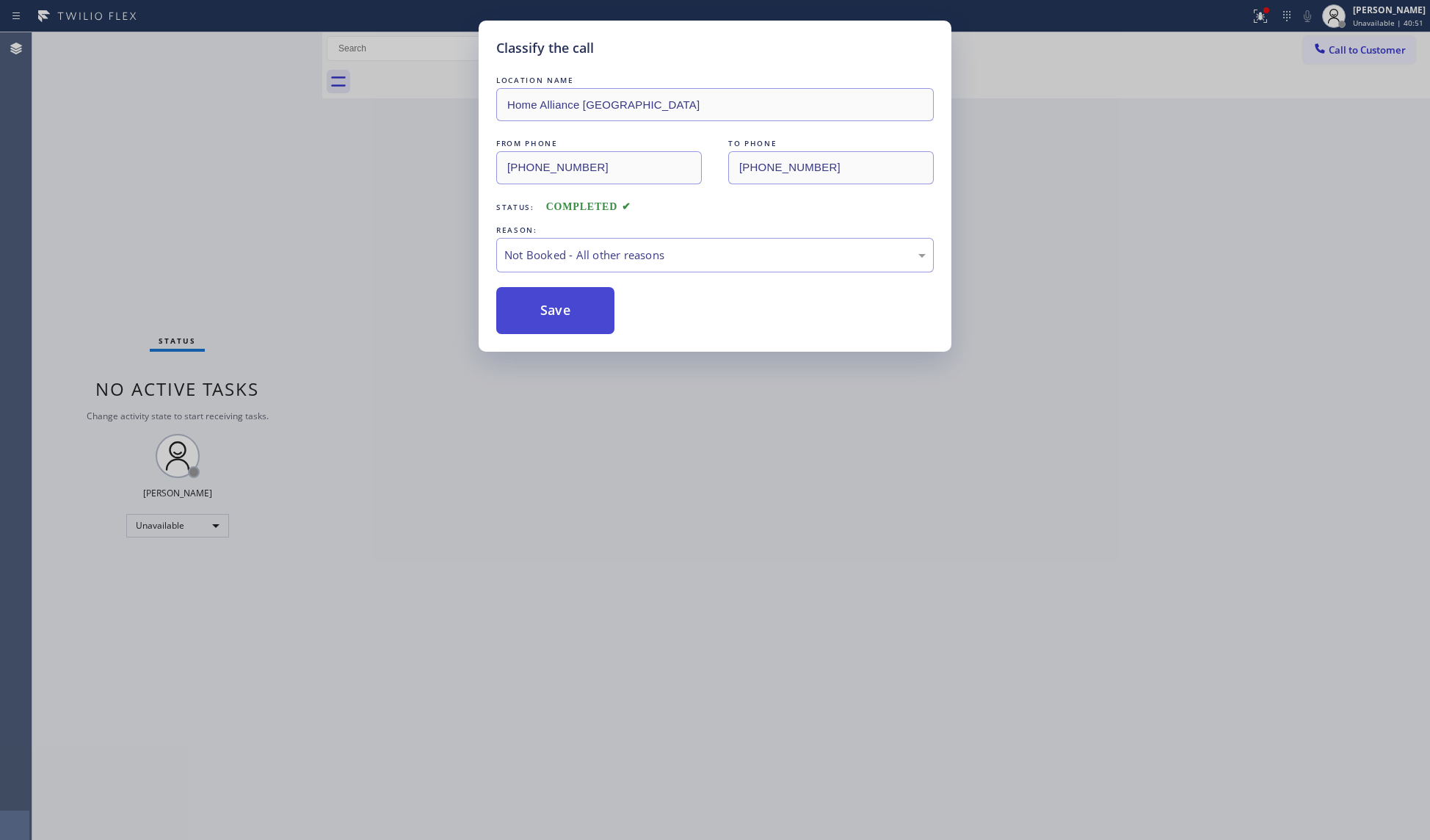
drag, startPoint x: 538, startPoint y: 317, endPoint x: 577, endPoint y: 291, distance: 46.9
click at [543, 318] on button "Save" at bounding box center [556, 310] width 118 height 47
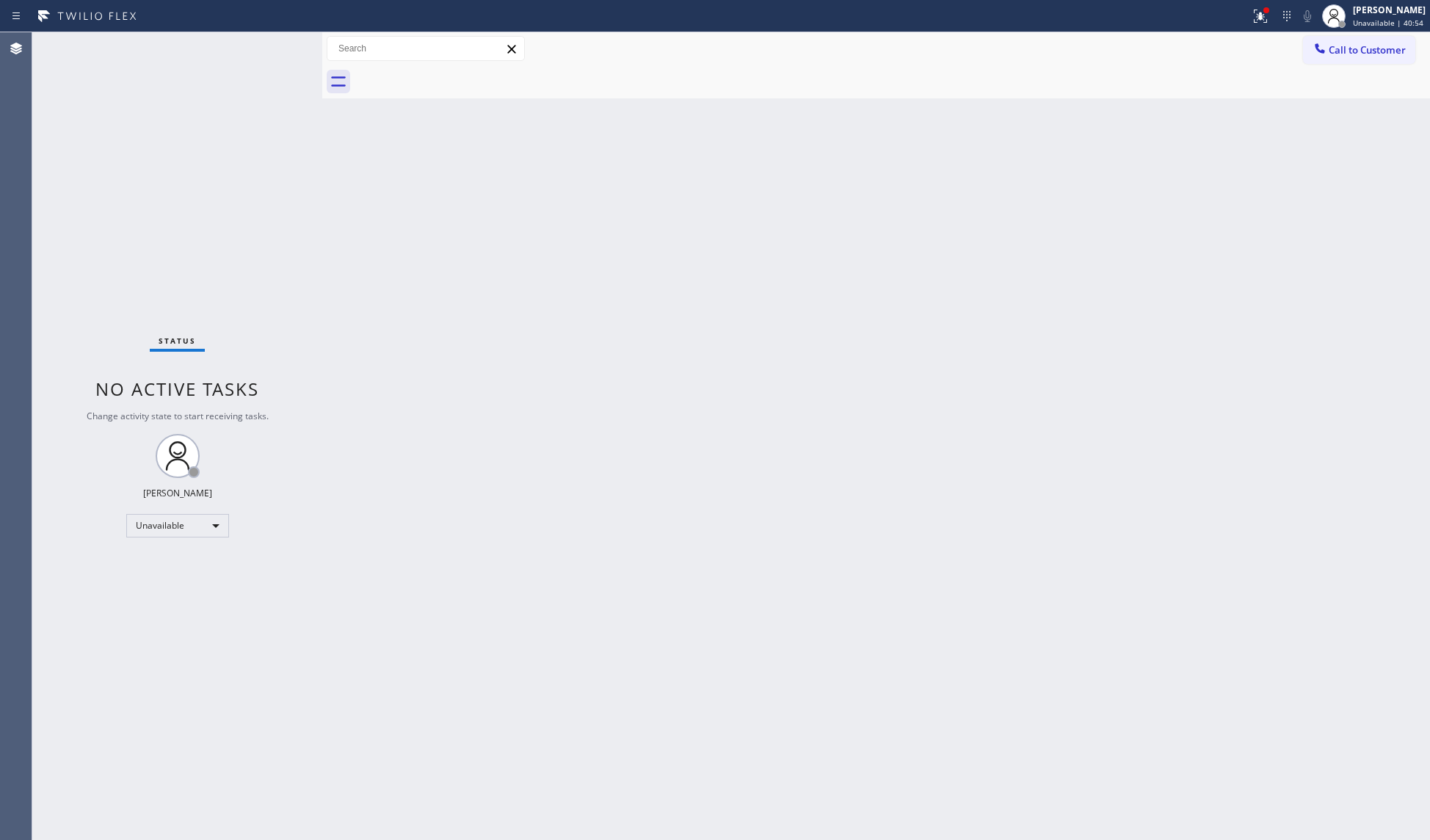
drag, startPoint x: 1269, startPoint y: 16, endPoint x: 1210, endPoint y: 101, distance: 103.5
click at [1267, 16] on icon at bounding box center [1261, 16] width 18 height 18
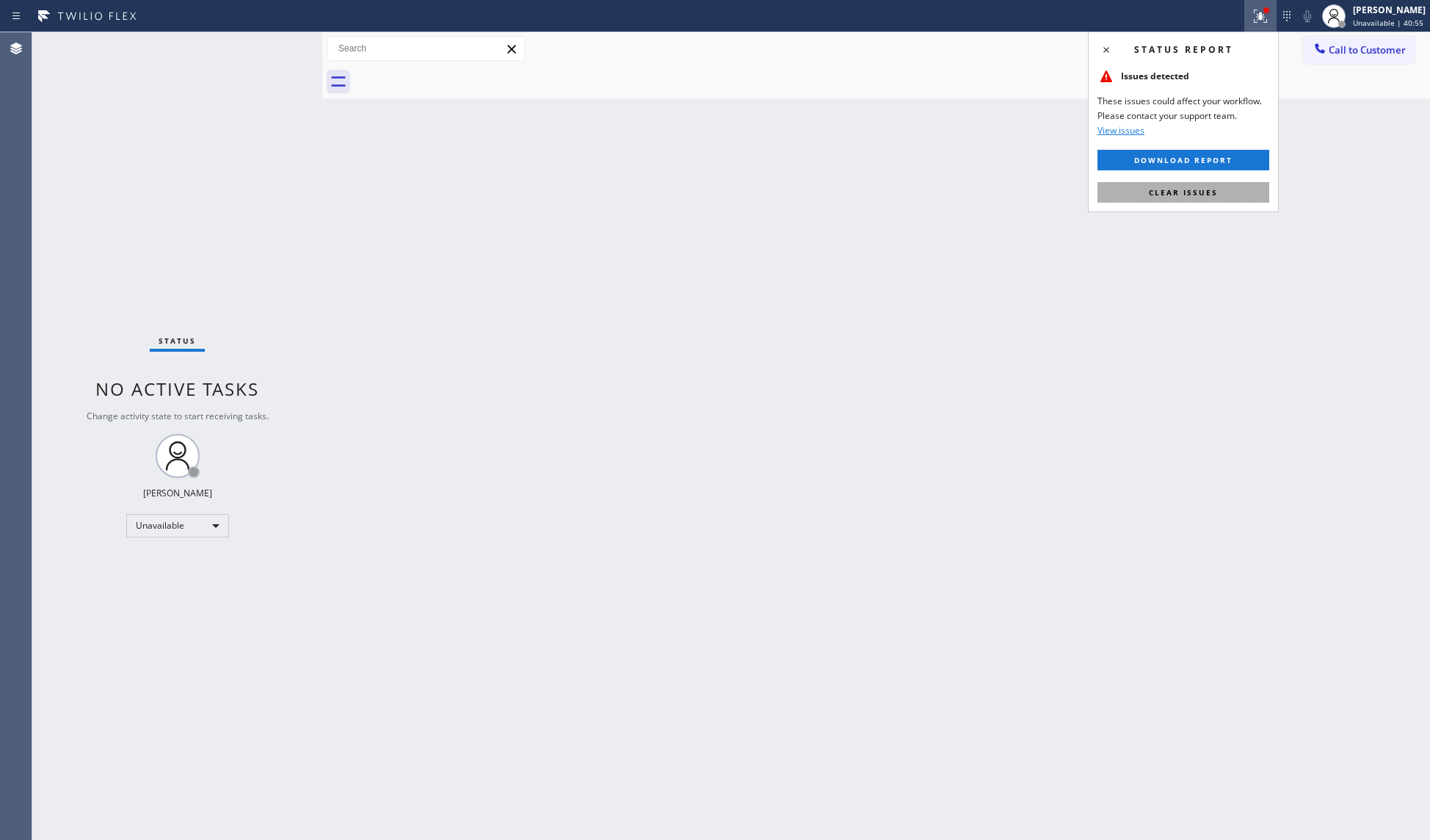
drag, startPoint x: 1194, startPoint y: 197, endPoint x: 1152, endPoint y: 147, distance: 65.3
click at [1193, 197] on button "Clear issues" at bounding box center [1183, 192] width 172 height 20
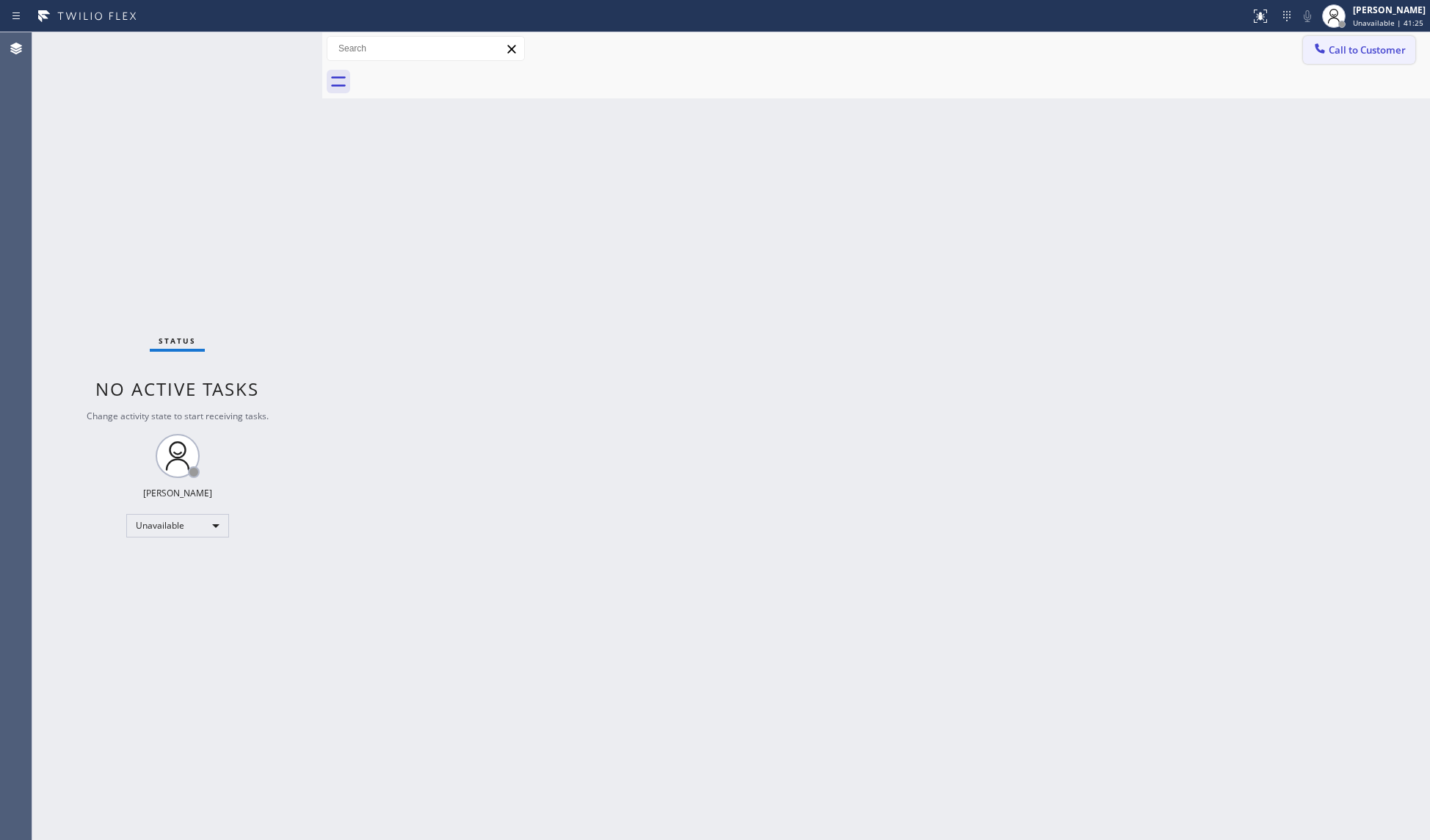
click at [1311, 55] on div at bounding box center [1320, 50] width 18 height 18
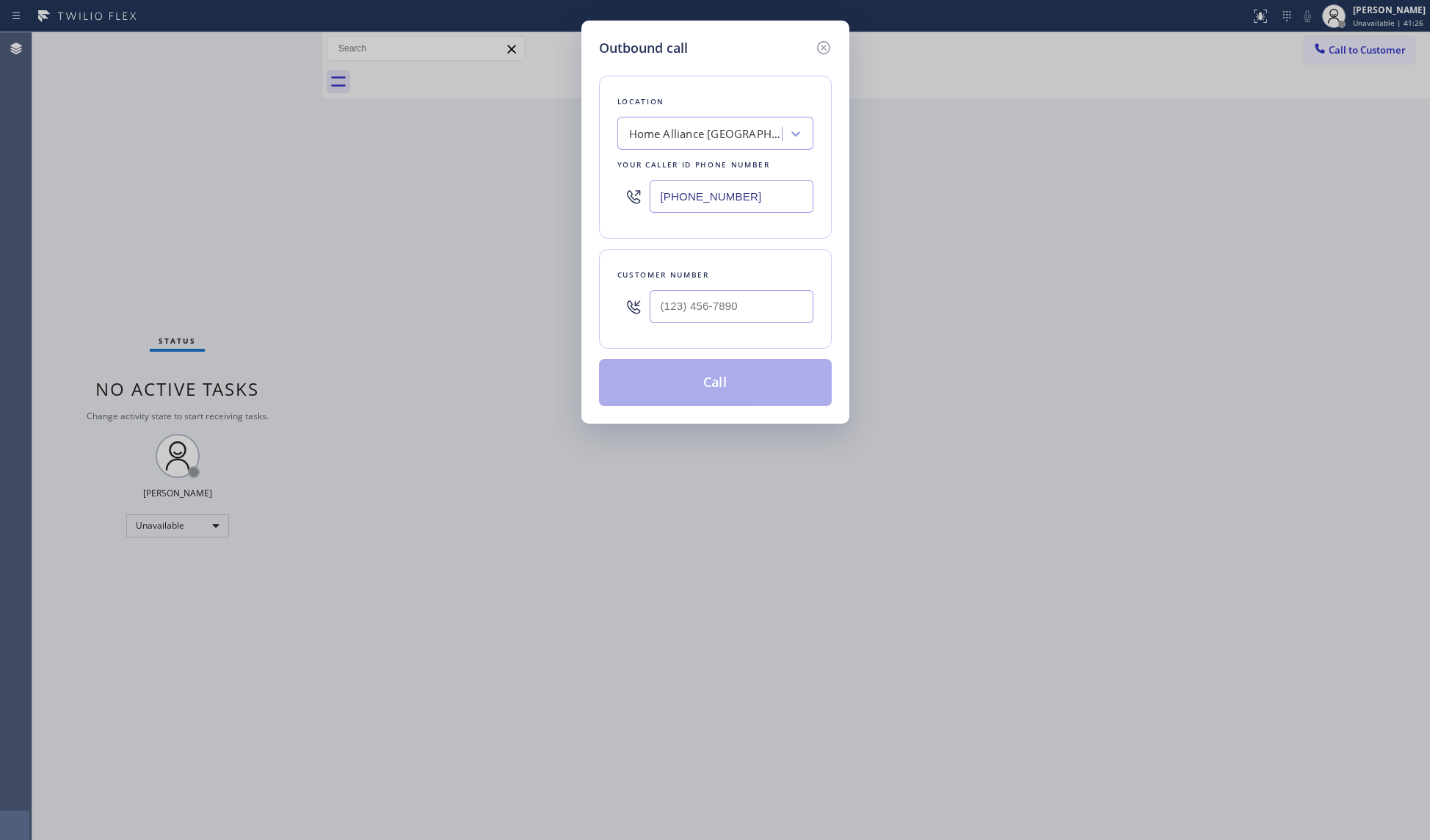
drag, startPoint x: 765, startPoint y: 192, endPoint x: 630, endPoint y: 195, distance: 135.0
click at [635, 192] on div "[PHONE_NUMBER]" at bounding box center [715, 196] width 196 height 48
paste input "06) 557-6220"
type input "[PHONE_NUMBER]"
click at [770, 301] on input "(___) ___-____" at bounding box center [732, 306] width 164 height 33
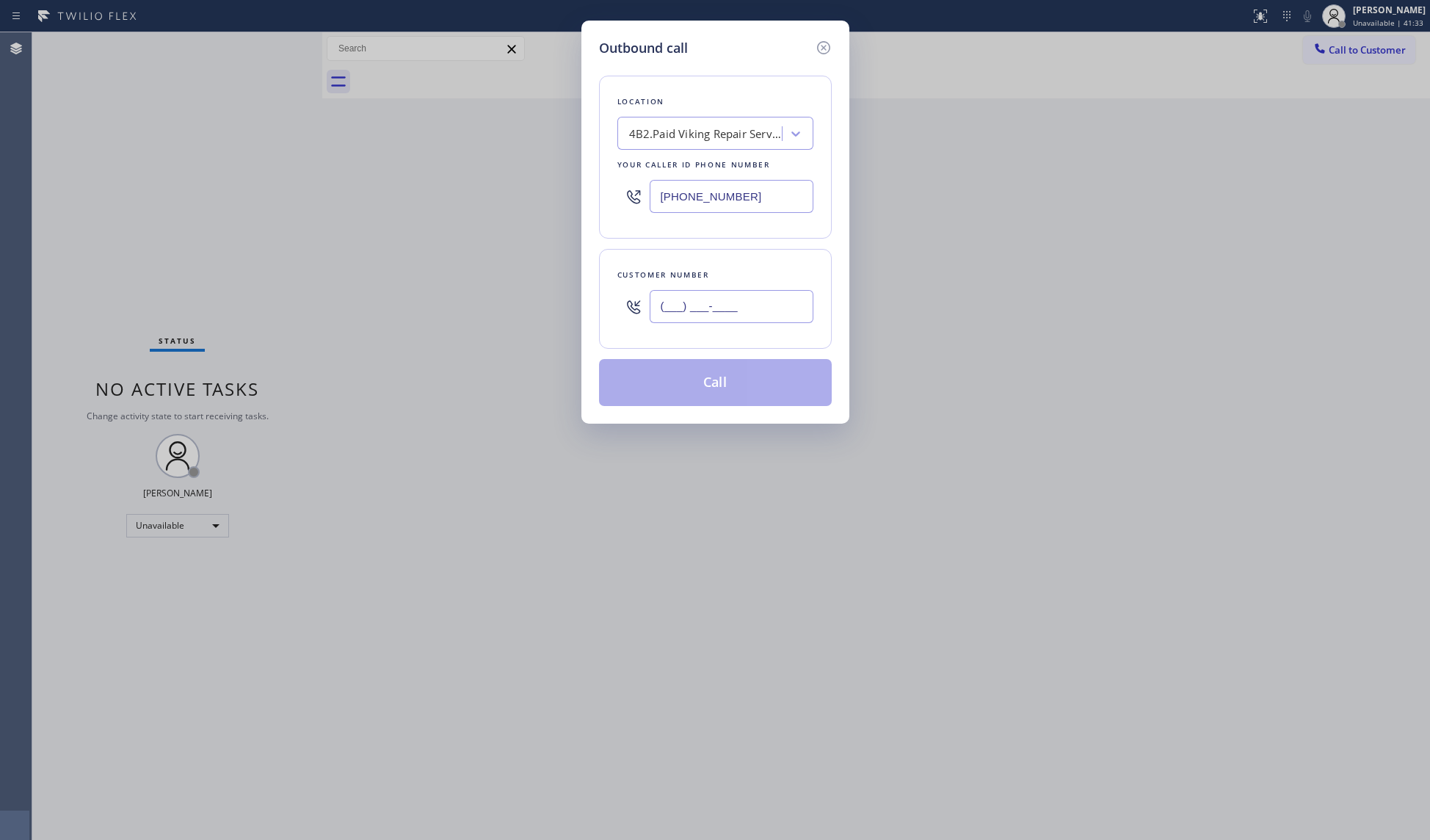
paste input "206) 856-6168"
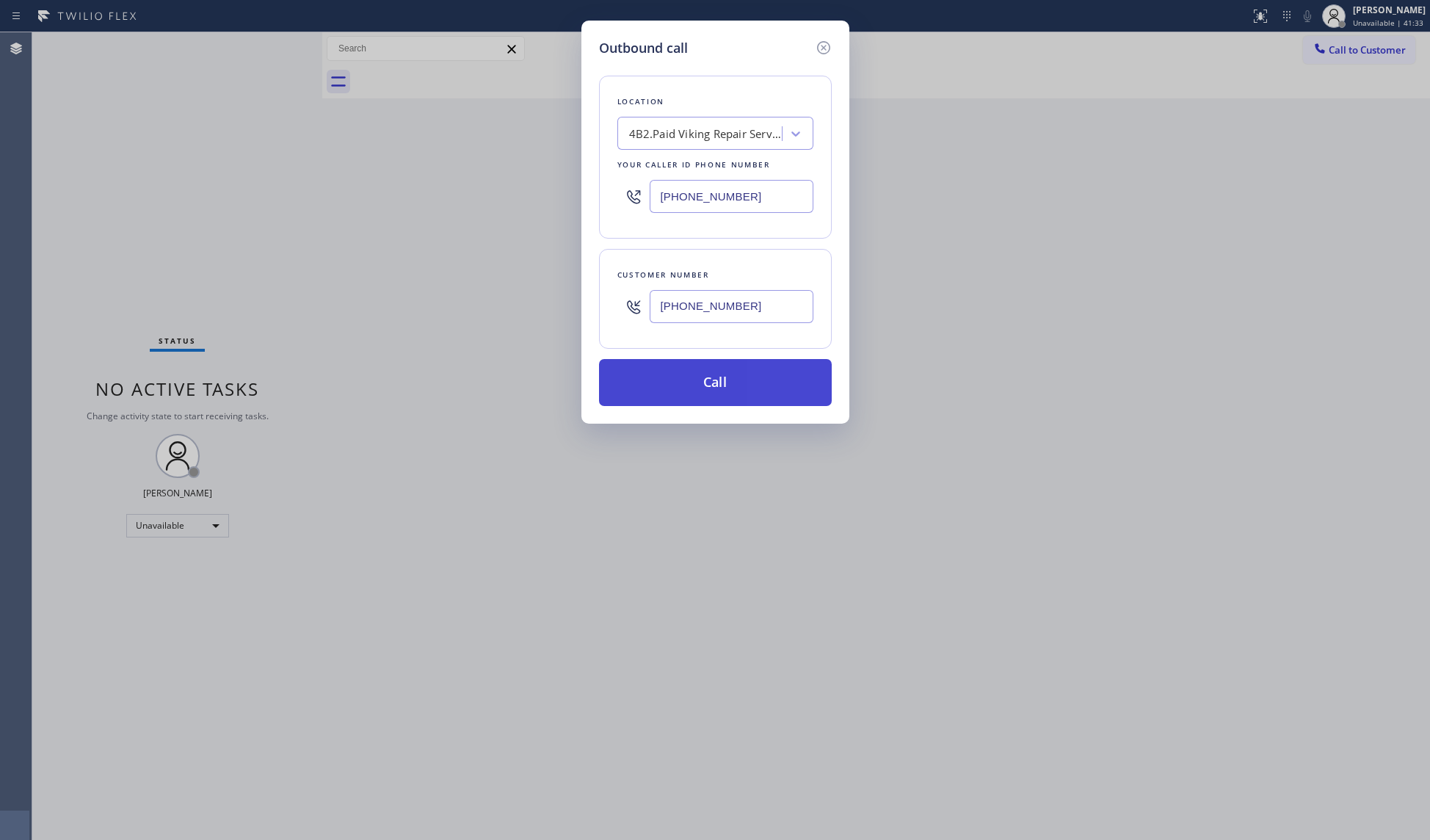
type input "[PHONE_NUMBER]"
click at [733, 374] on button "Call" at bounding box center [715, 382] width 232 height 47
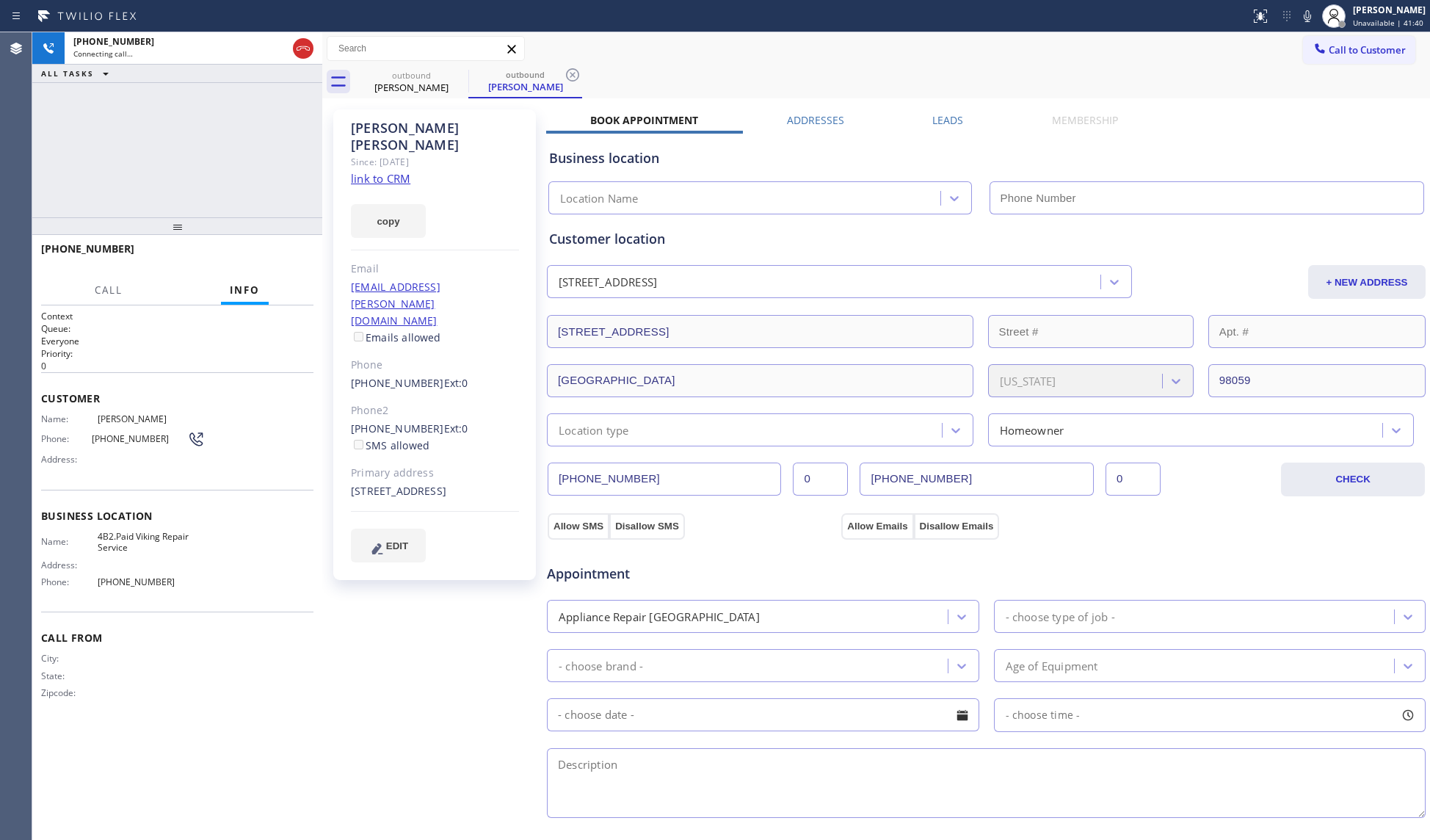
type input "[PHONE_NUMBER]"
click at [298, 51] on icon at bounding box center [303, 48] width 18 height 18
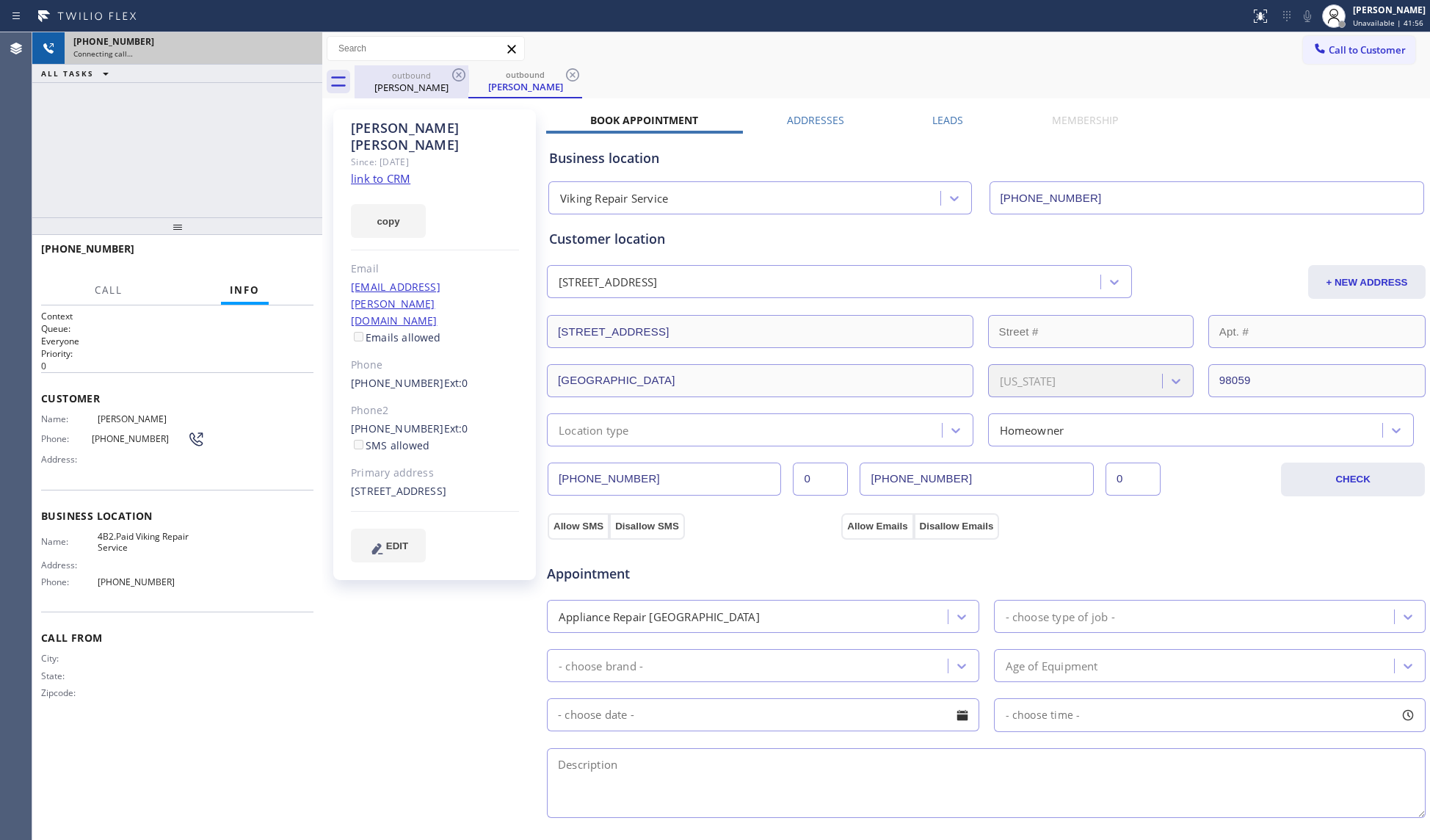
click at [406, 92] on div "[PERSON_NAME]" at bounding box center [411, 87] width 111 height 13
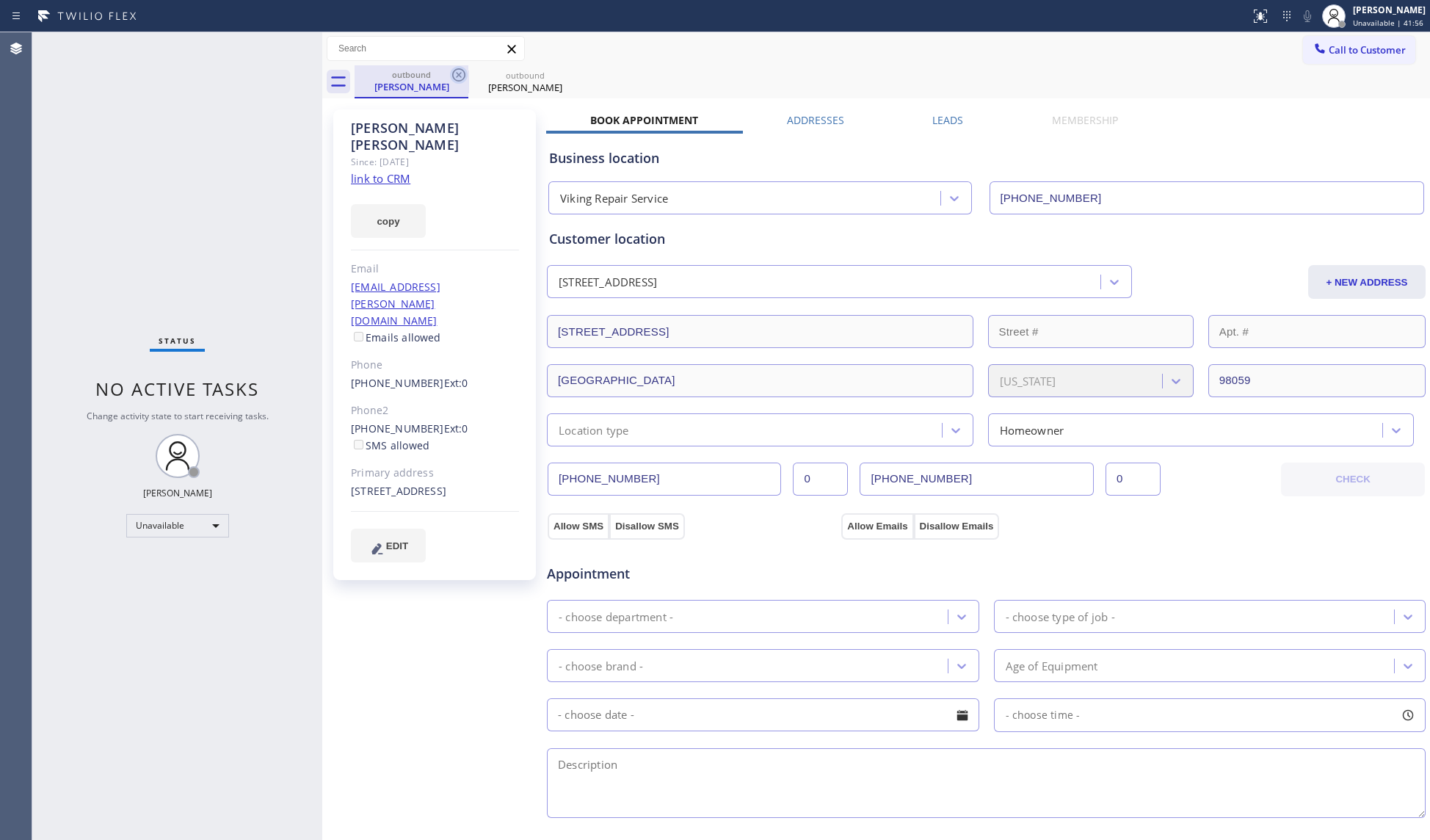
click at [450, 77] on icon at bounding box center [459, 75] width 18 height 18
click at [450, 77] on icon at bounding box center [459, 75] width 18 height 18
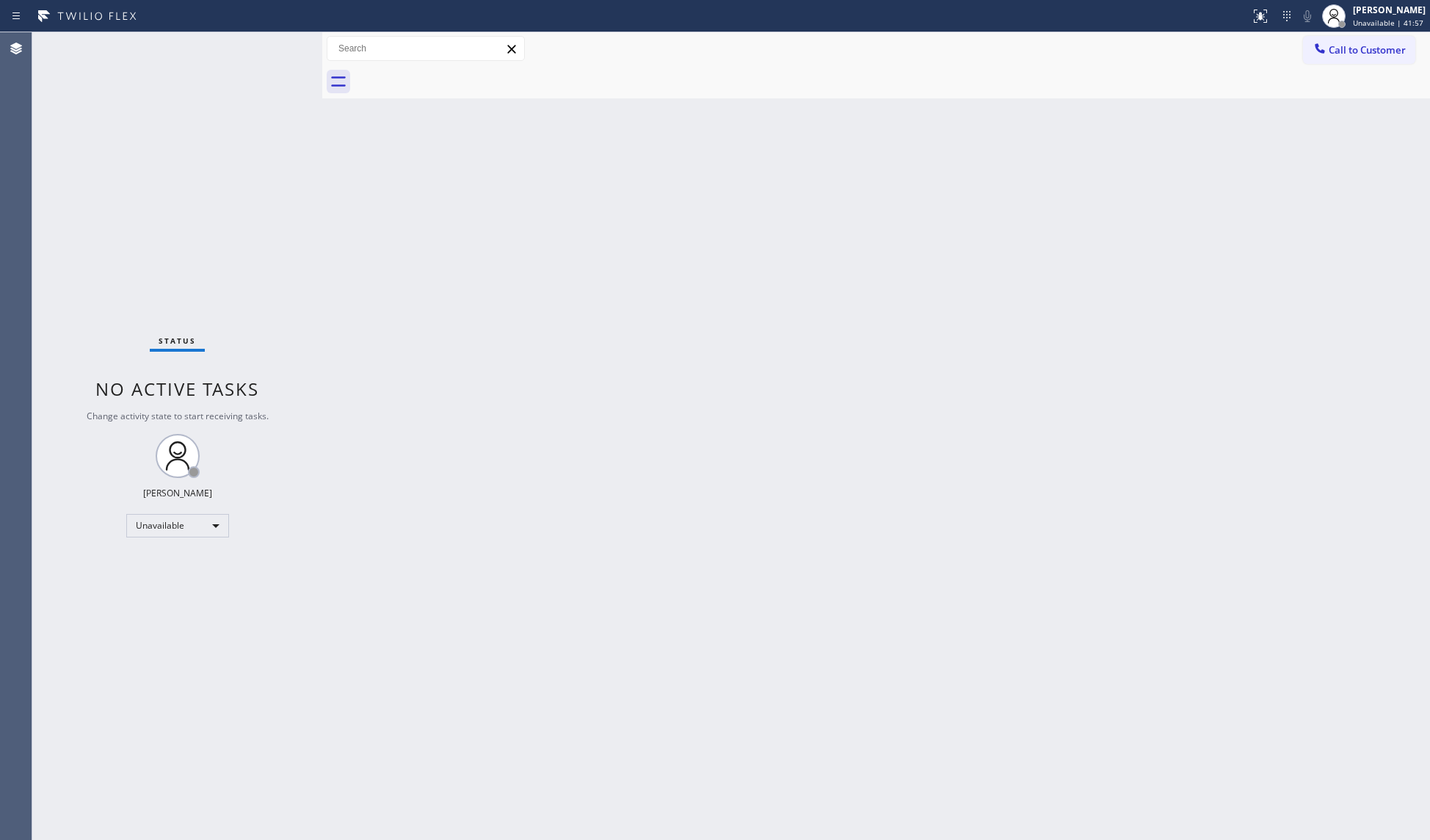
click at [450, 77] on div at bounding box center [893, 82] width 1076 height 33
click at [1339, 57] on button "Call to Customer" at bounding box center [1360, 50] width 113 height 28
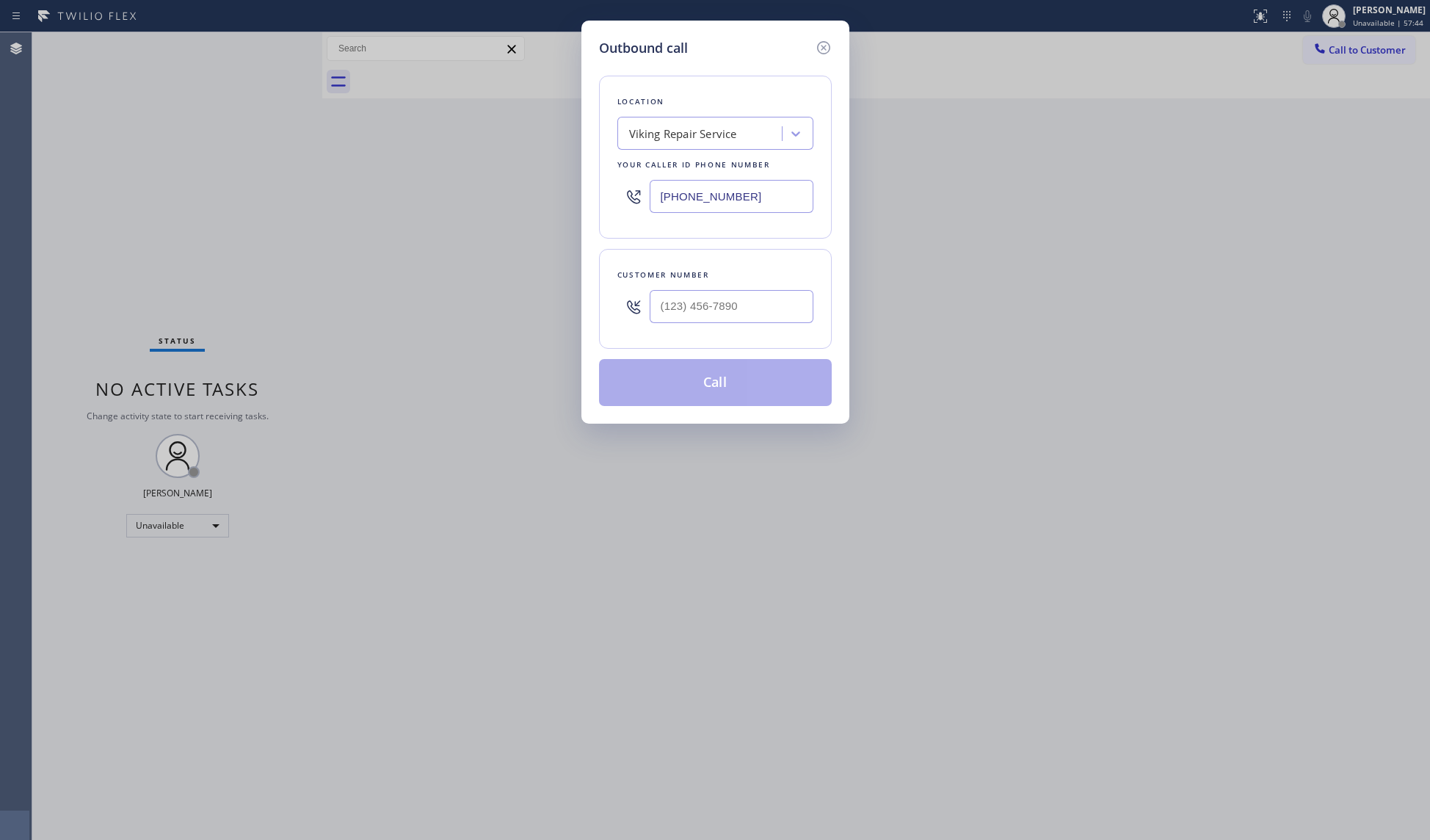
drag, startPoint x: 763, startPoint y: 197, endPoint x: 659, endPoint y: 195, distance: 104.0
click at [661, 195] on input "[PHONE_NUMBER]" at bounding box center [732, 196] width 164 height 33
paste input "442) 217-3137"
type input "[PHONE_NUMBER]"
drag, startPoint x: 807, startPoint y: 312, endPoint x: 788, endPoint y: 304, distance: 20.6
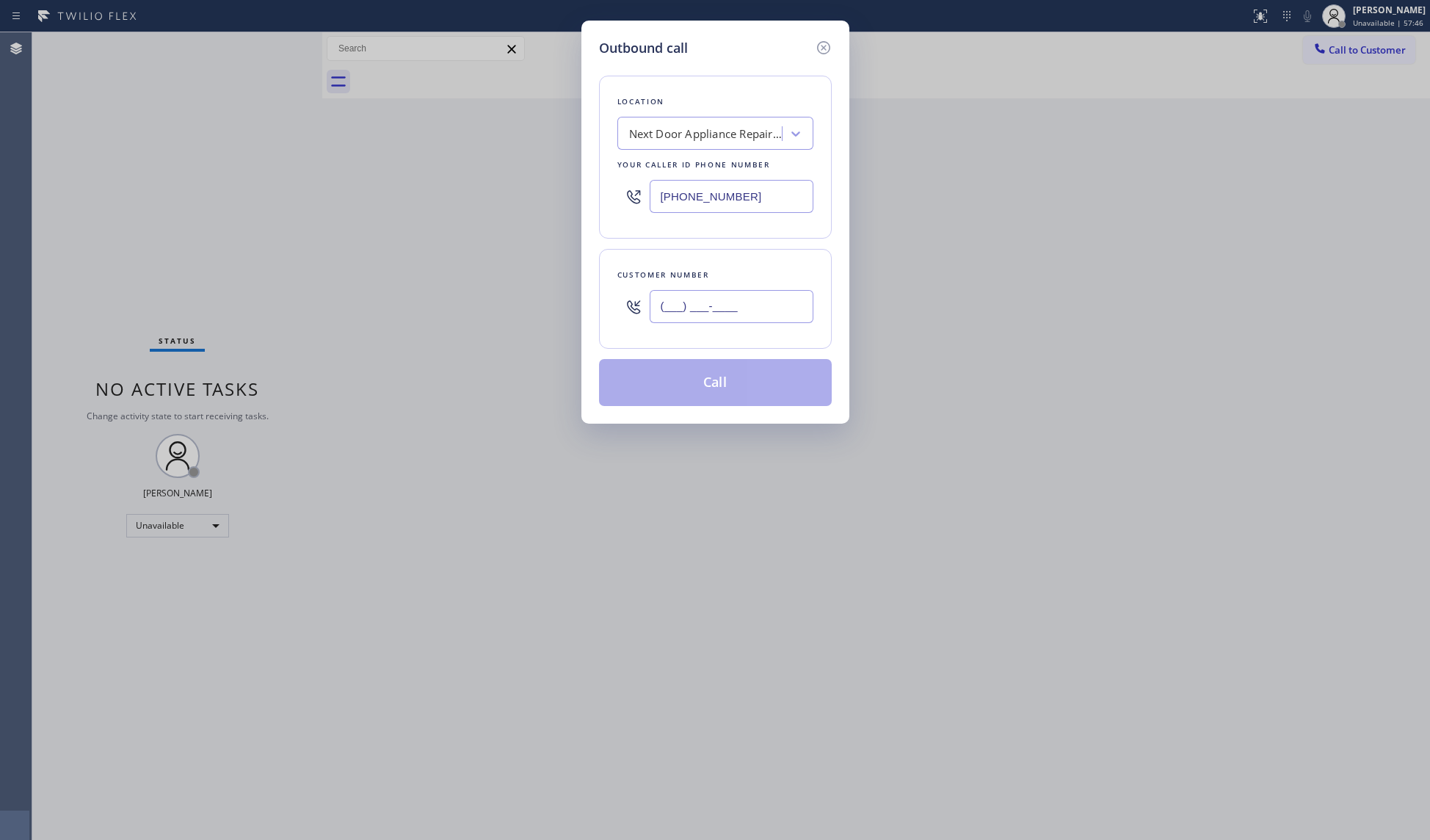
click at [800, 310] on input "(___) ___-____" at bounding box center [732, 306] width 164 height 33
paste input "442) 298-3409"
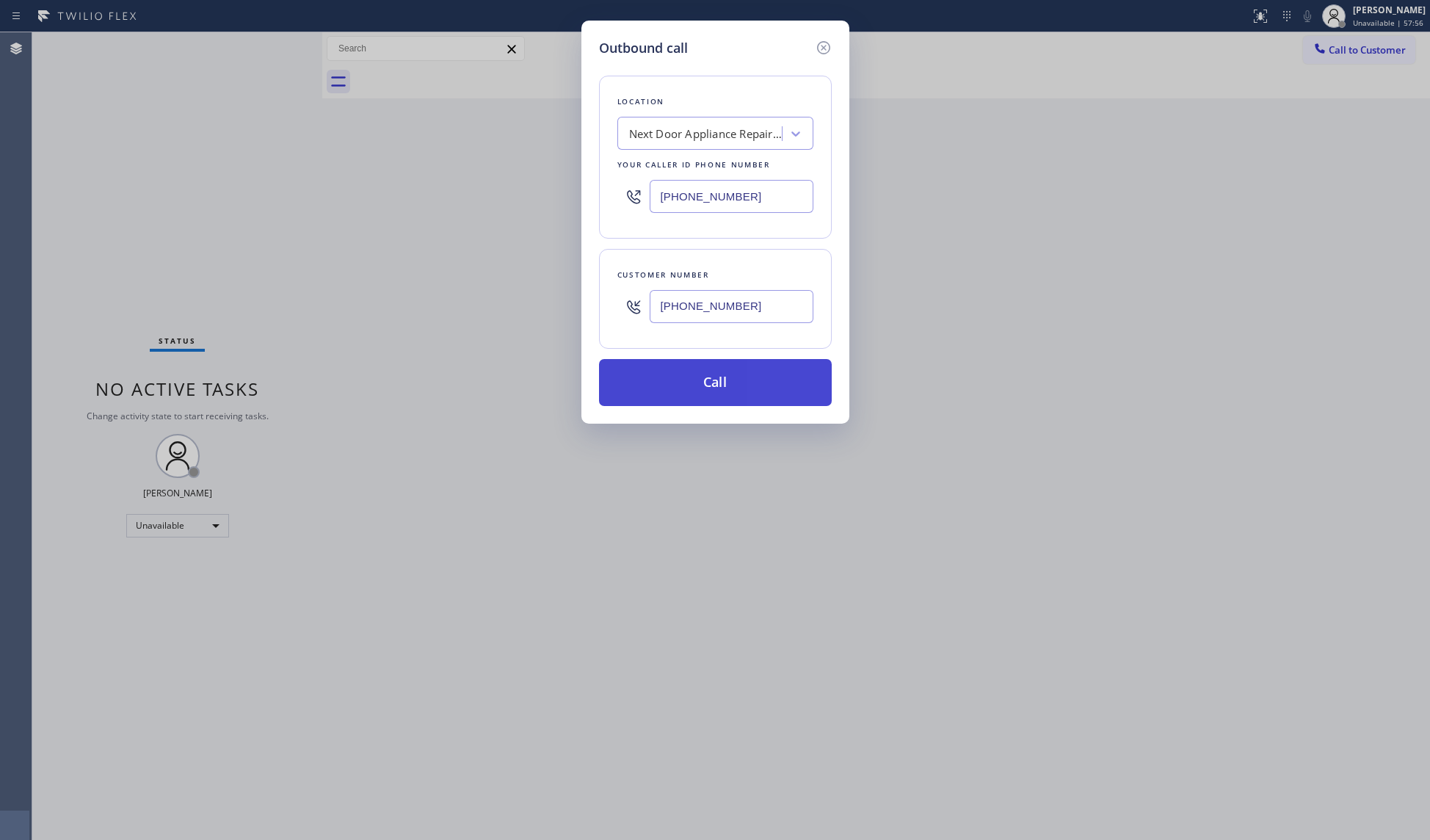
type input "[PHONE_NUMBER]"
click at [732, 387] on button "Call" at bounding box center [715, 382] width 232 height 47
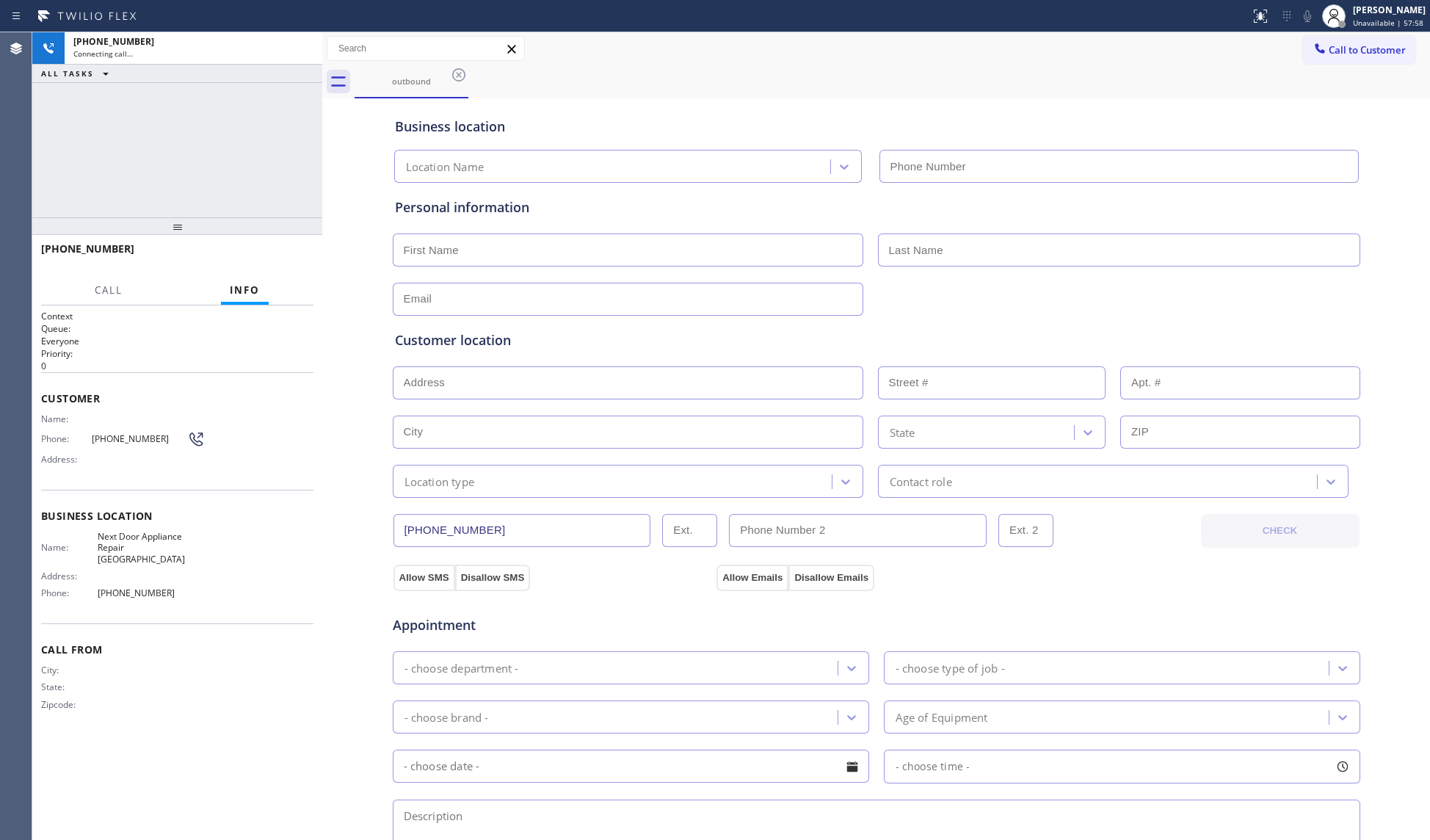
type input "[PHONE_NUMBER]"
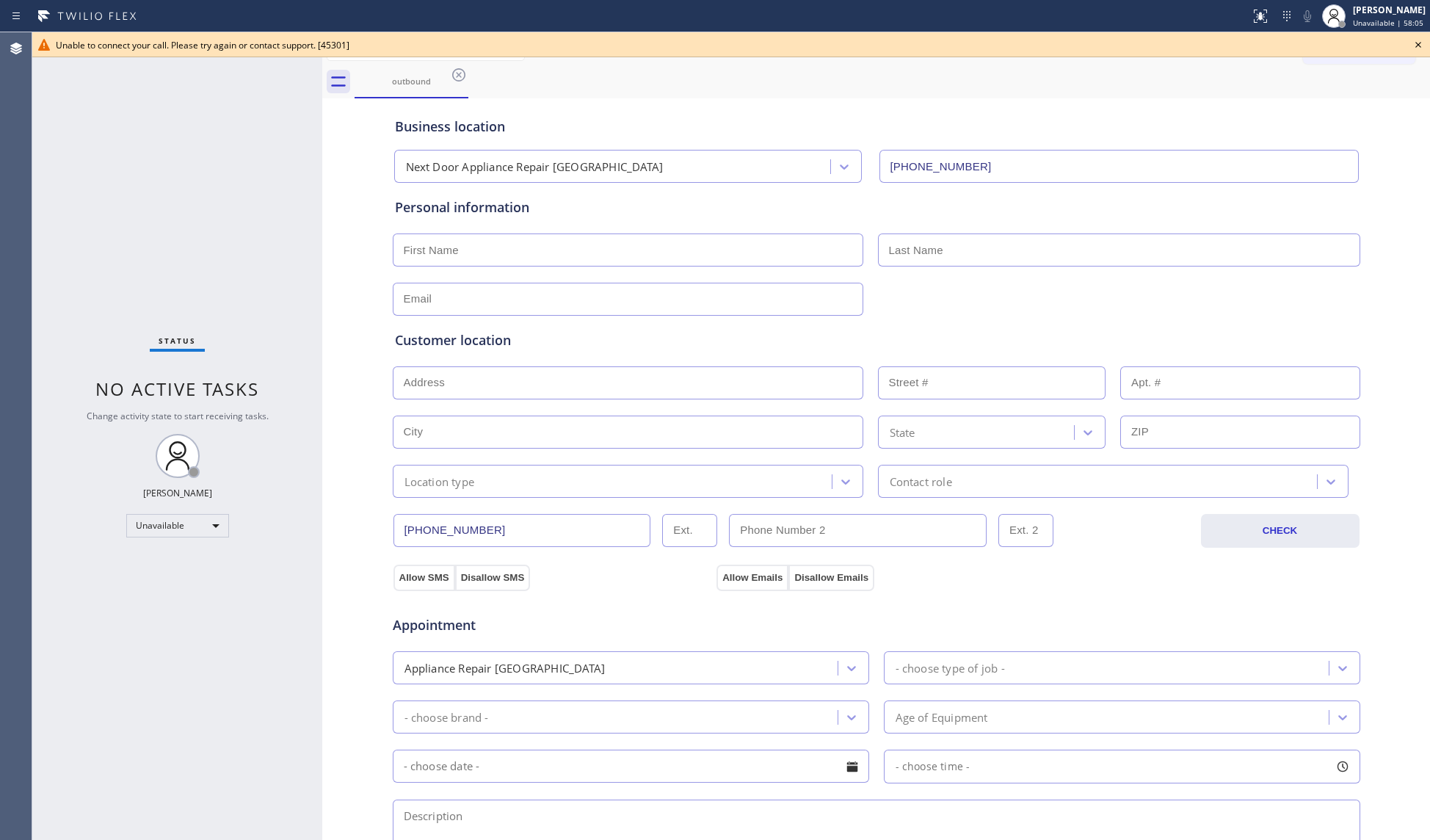
click at [1173, 97] on div "Business location Next Door Appliance Repair [GEOGRAPHIC_DATA] [PHONE_NUMBER]" at bounding box center [876, 139] width 969 height 86
click at [1417, 44] on icon at bounding box center [1419, 45] width 18 height 18
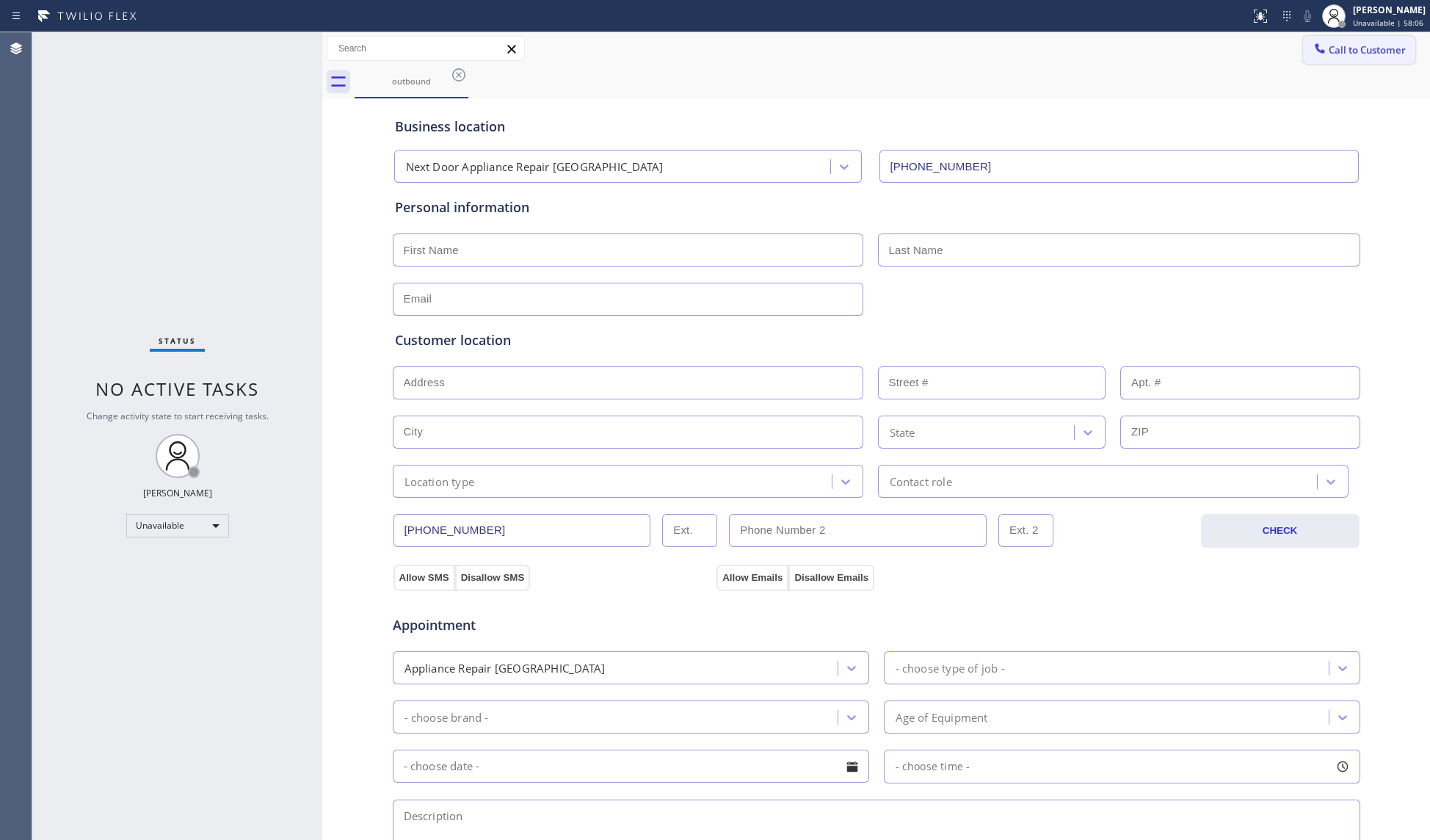
click at [1338, 48] on span "Call to Customer" at bounding box center [1367, 49] width 77 height 13
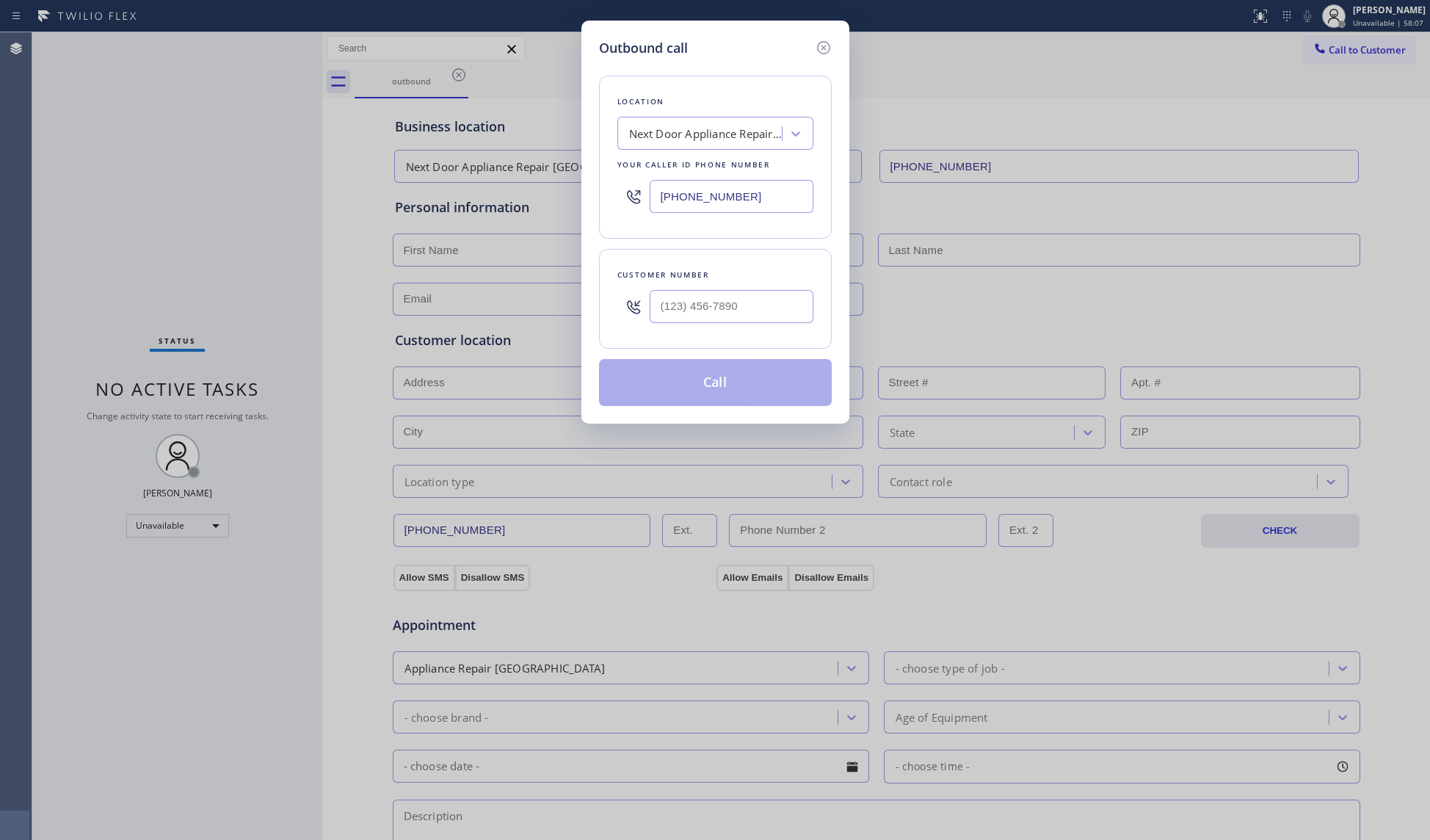
drag, startPoint x: 747, startPoint y: 194, endPoint x: 620, endPoint y: 196, distance: 127.0
click at [620, 196] on div "[PHONE_NUMBER]" at bounding box center [715, 196] width 196 height 48
paste input "206) 558-5953"
type input "[PHONE_NUMBER]"
click at [706, 312] on input "(___) ___-____" at bounding box center [732, 306] width 164 height 33
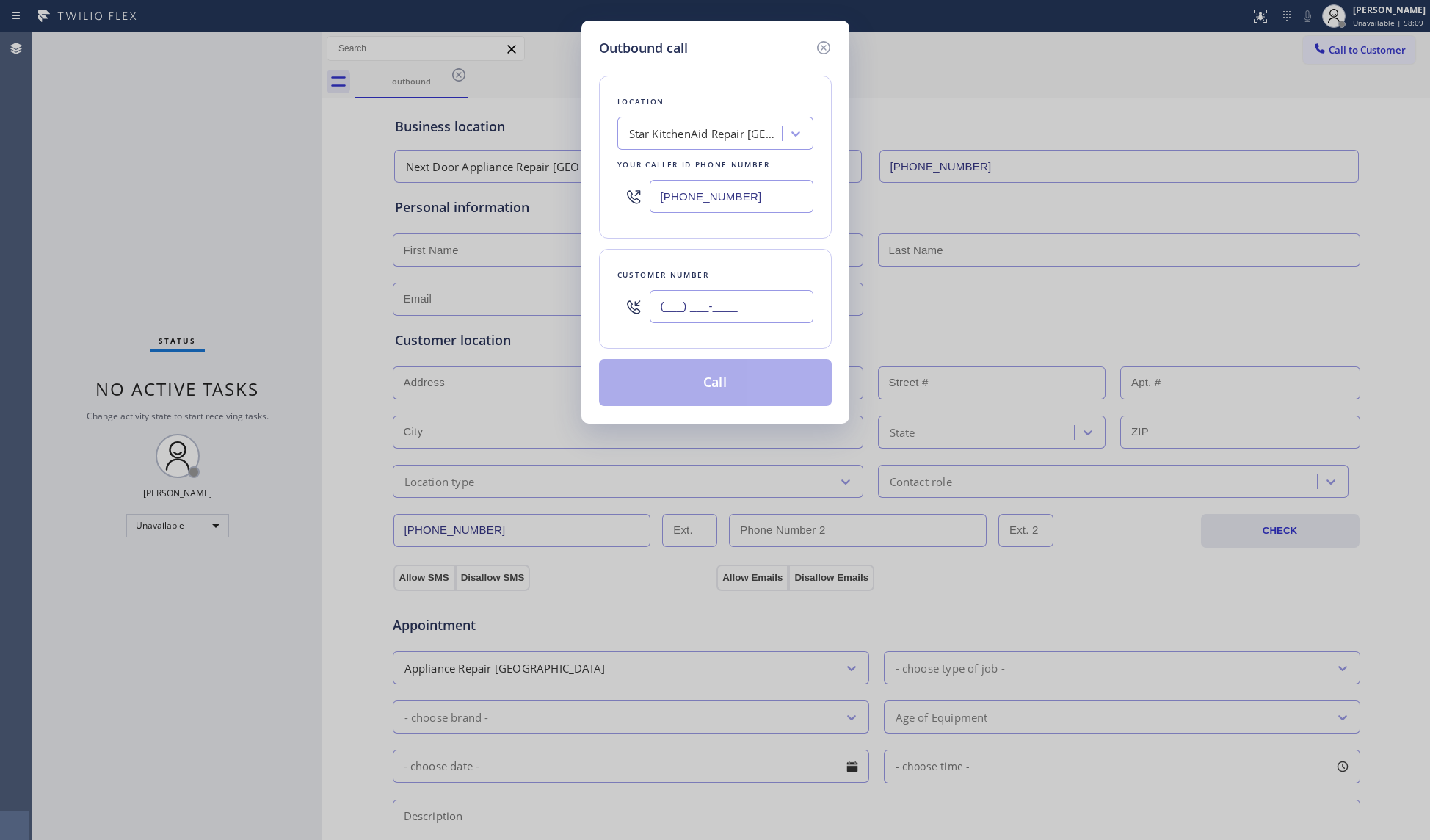
paste input "425) 314-1515"
type input "[PHONE_NUMBER]"
click at [709, 385] on button "Call" at bounding box center [715, 382] width 232 height 47
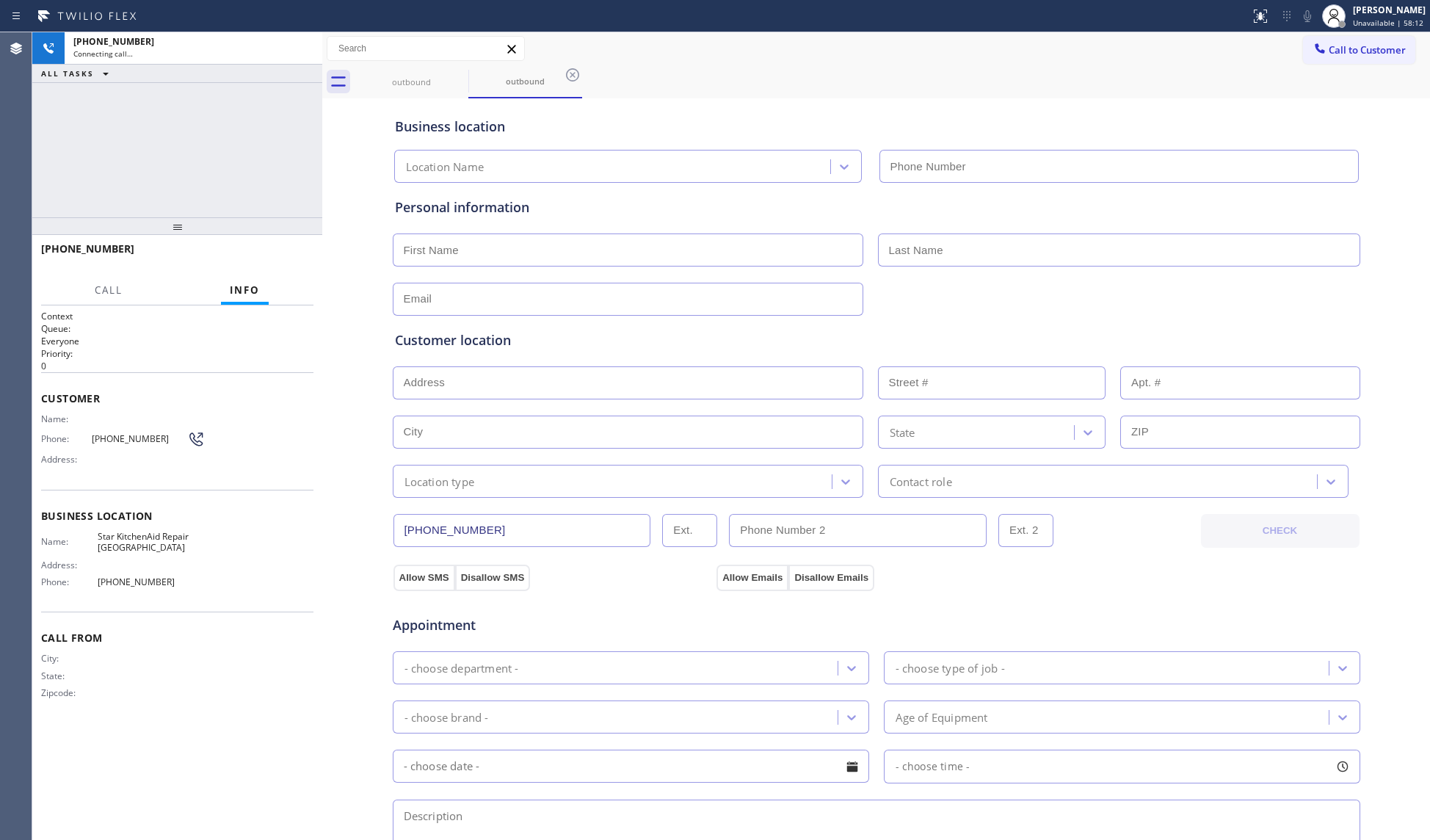
type input "[PHONE_NUMBER]"
click at [284, 259] on span "HANG UP" at bounding box center [279, 255] width 45 height 11
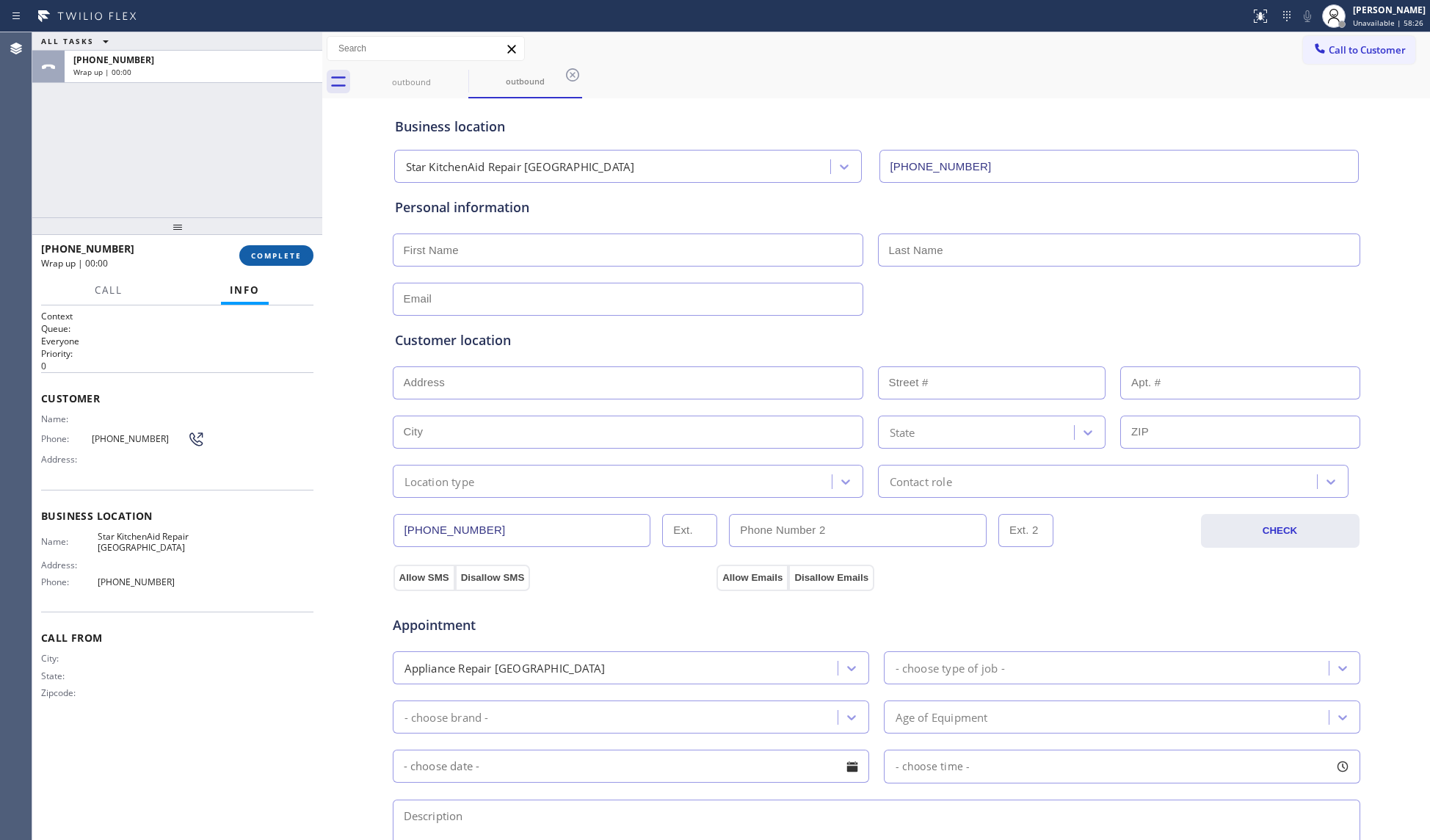
click at [281, 250] on span "COMPLETE" at bounding box center [276, 255] width 51 height 11
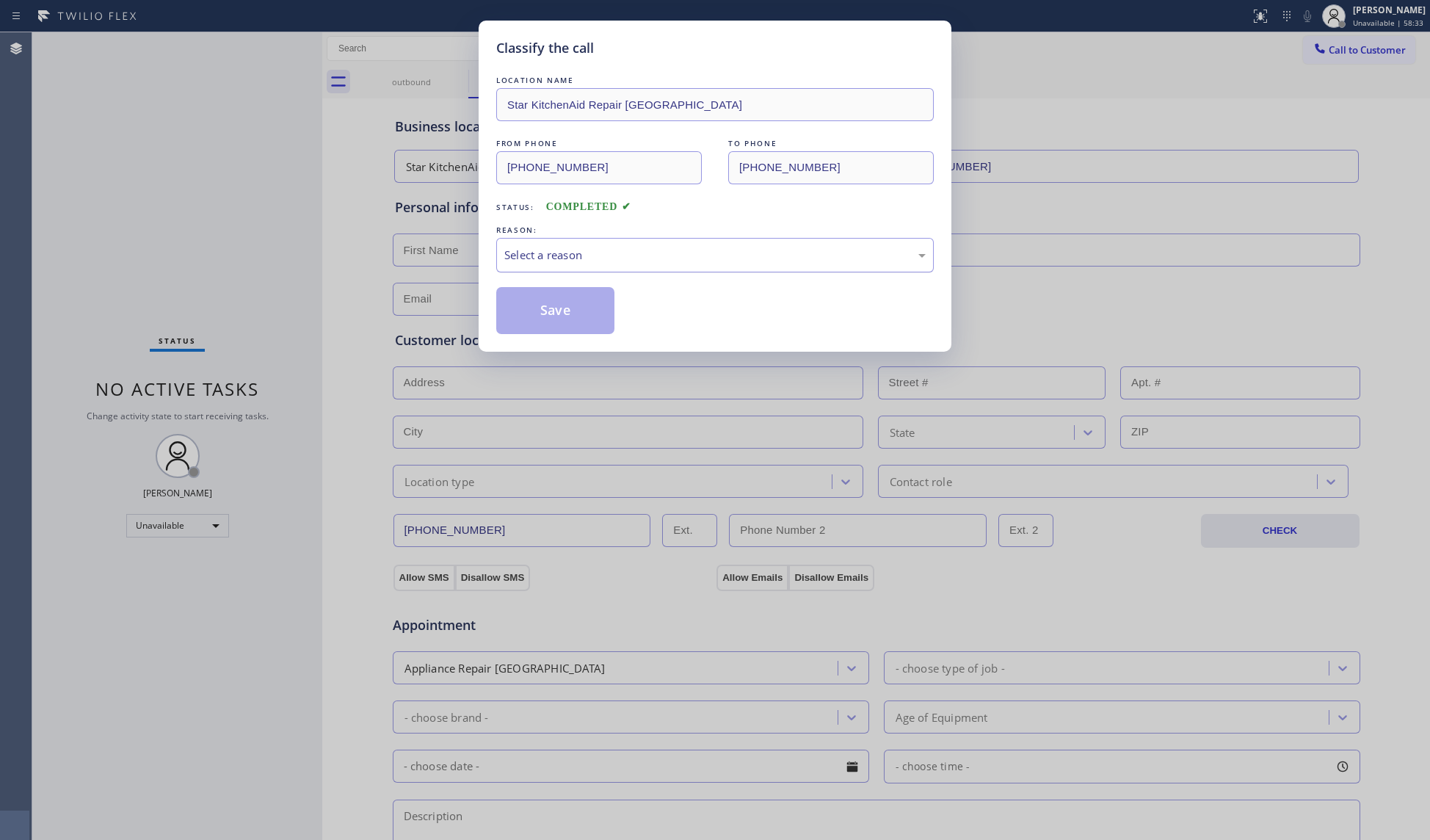
drag, startPoint x: 537, startPoint y: 256, endPoint x: 537, endPoint y: 268, distance: 12.0
click at [537, 257] on div "Select a reason" at bounding box center [715, 254] width 422 height 17
click at [534, 321] on button "Save" at bounding box center [556, 310] width 118 height 47
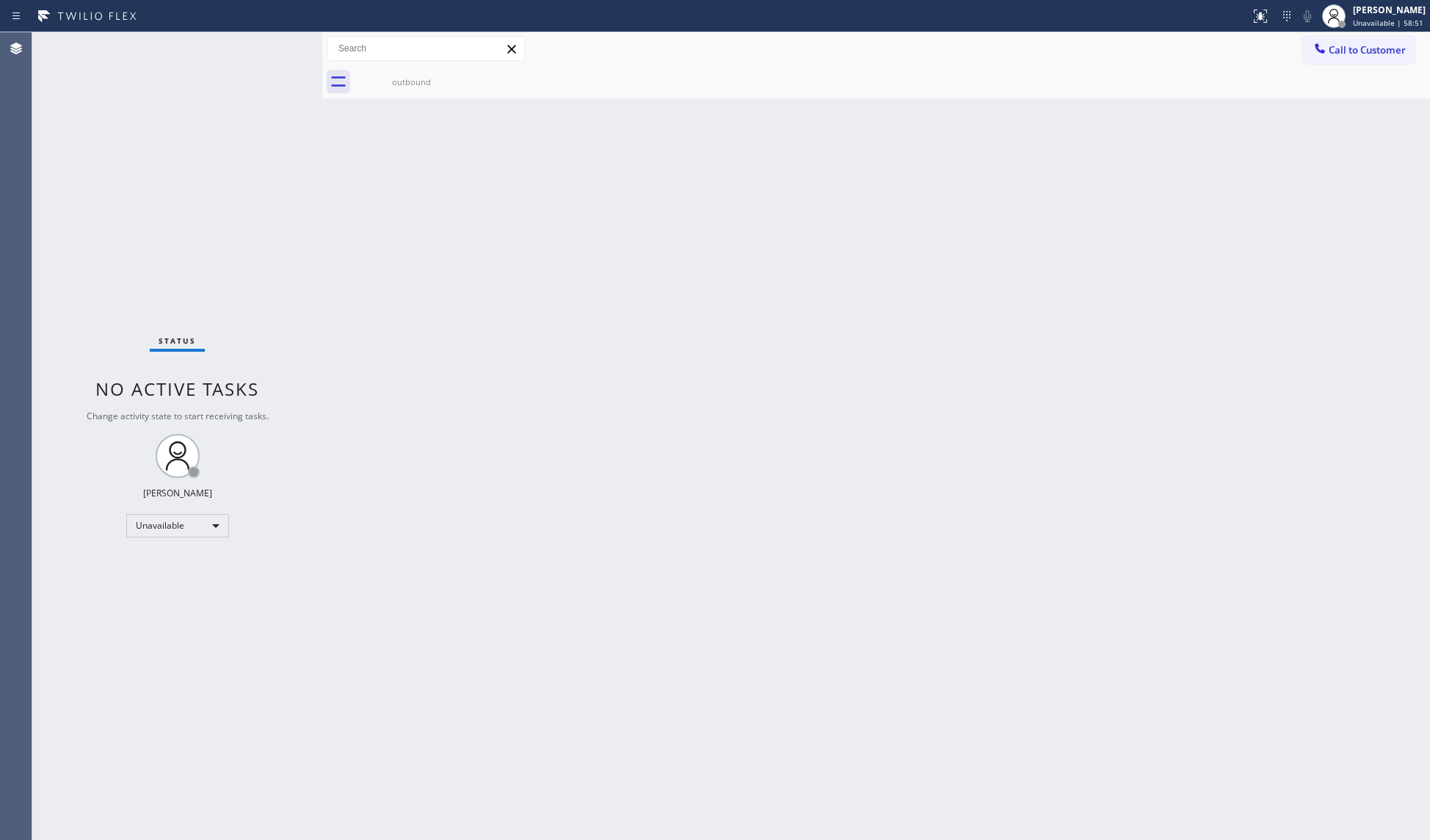
click at [1178, 112] on div "Back to Dashboard Change Sender ID Customers Technicians Select a contact Outbo…" at bounding box center [876, 436] width 1108 height 807
click at [1334, 51] on span "Call to Customer" at bounding box center [1367, 49] width 77 height 13
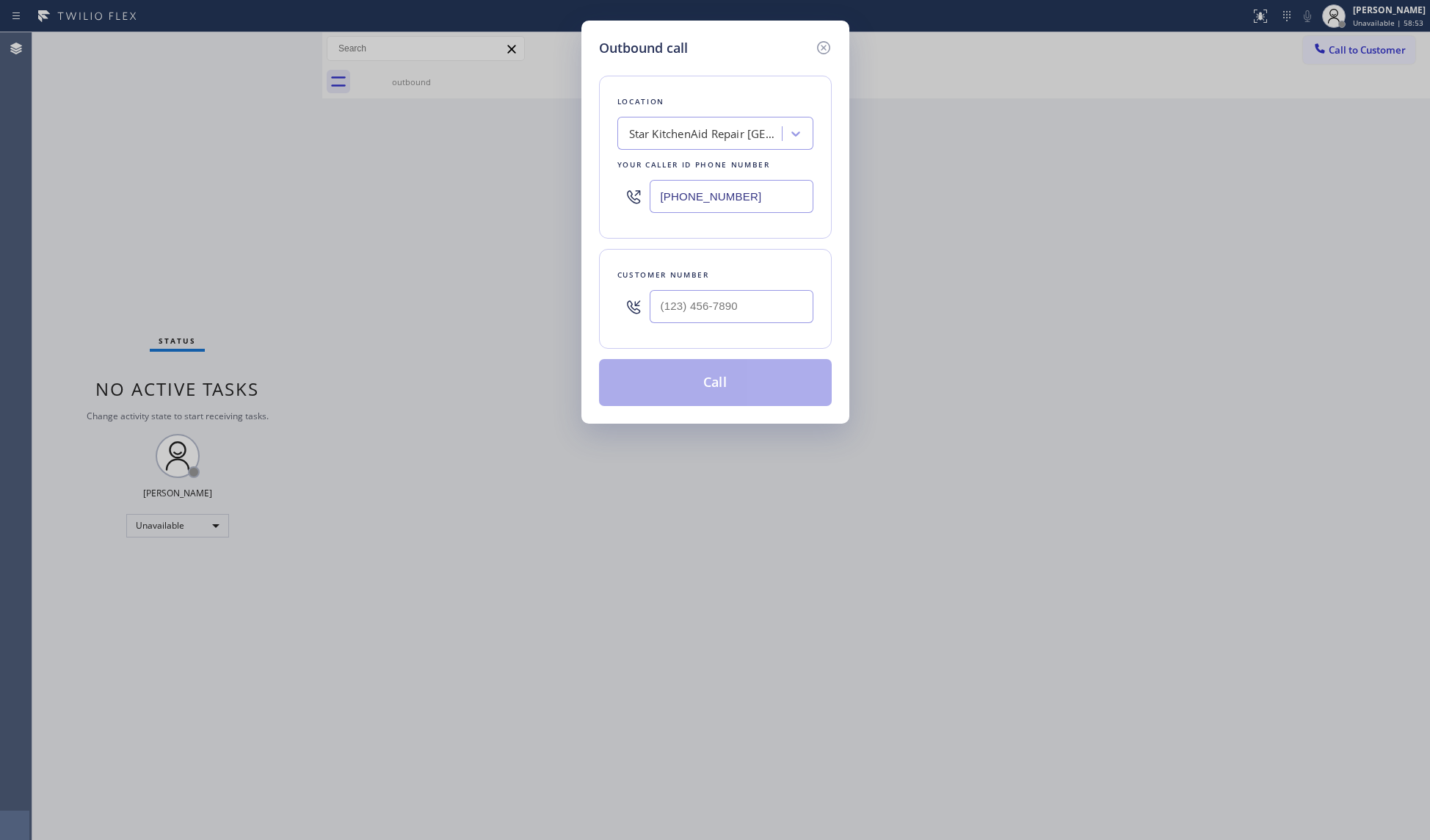
drag, startPoint x: 749, startPoint y: 192, endPoint x: 536, endPoint y: 204, distance: 213.3
click at [539, 207] on div "Outbound call Location Star KitchenAid Repair [GEOGRAPHIC_DATA] Your caller id …" at bounding box center [715, 420] width 1430 height 840
paste input "917) 725-306"
type input "[PHONE_NUMBER]"
paste input "917) 605-9377"
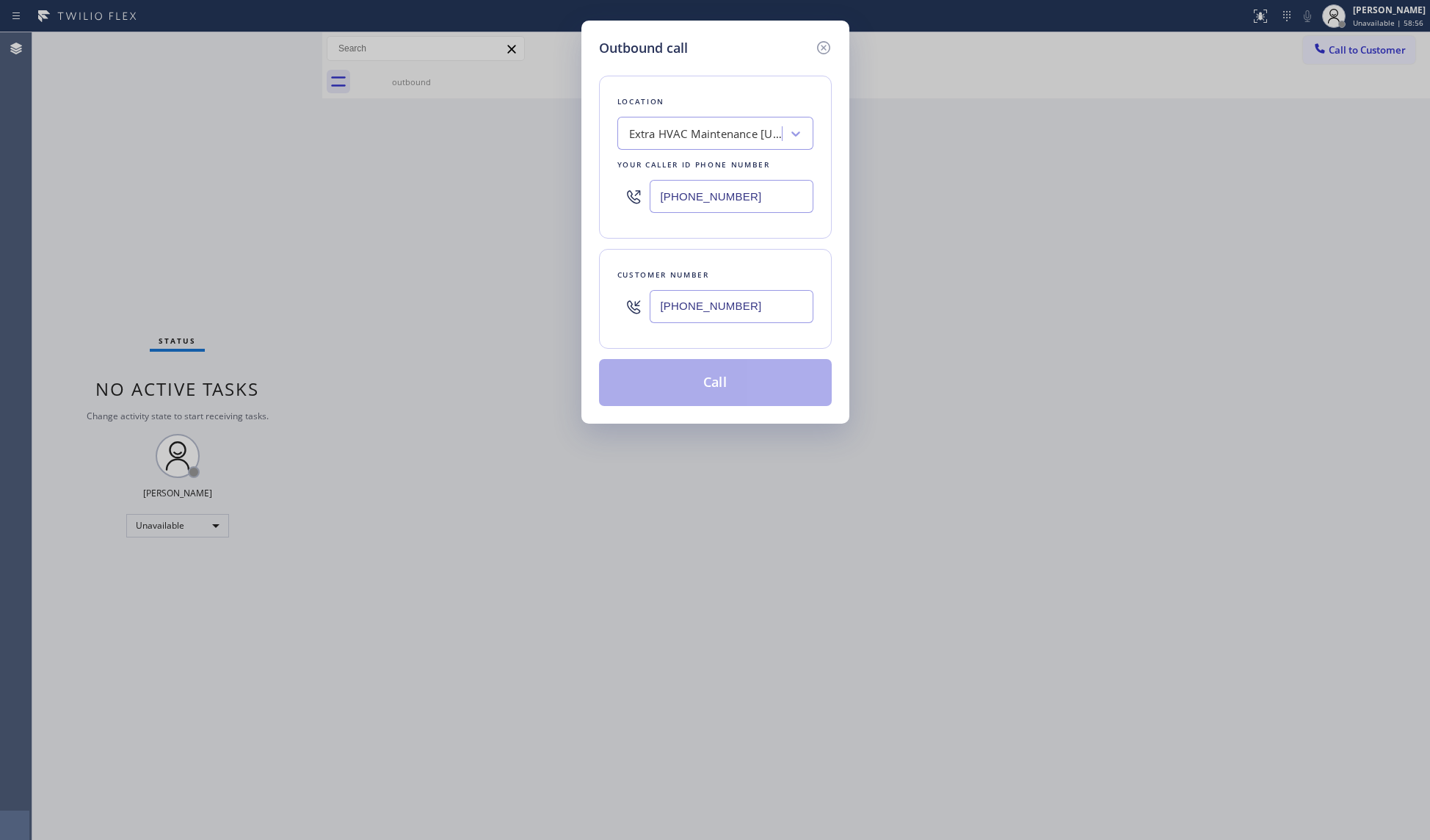
drag, startPoint x: 723, startPoint y: 312, endPoint x: 730, endPoint y: 306, distance: 9.2
click at [723, 312] on input "[PHONE_NUMBER]" at bounding box center [732, 306] width 164 height 33
type input "[PHONE_NUMBER]"
click at [710, 376] on button "Call" at bounding box center [715, 382] width 232 height 47
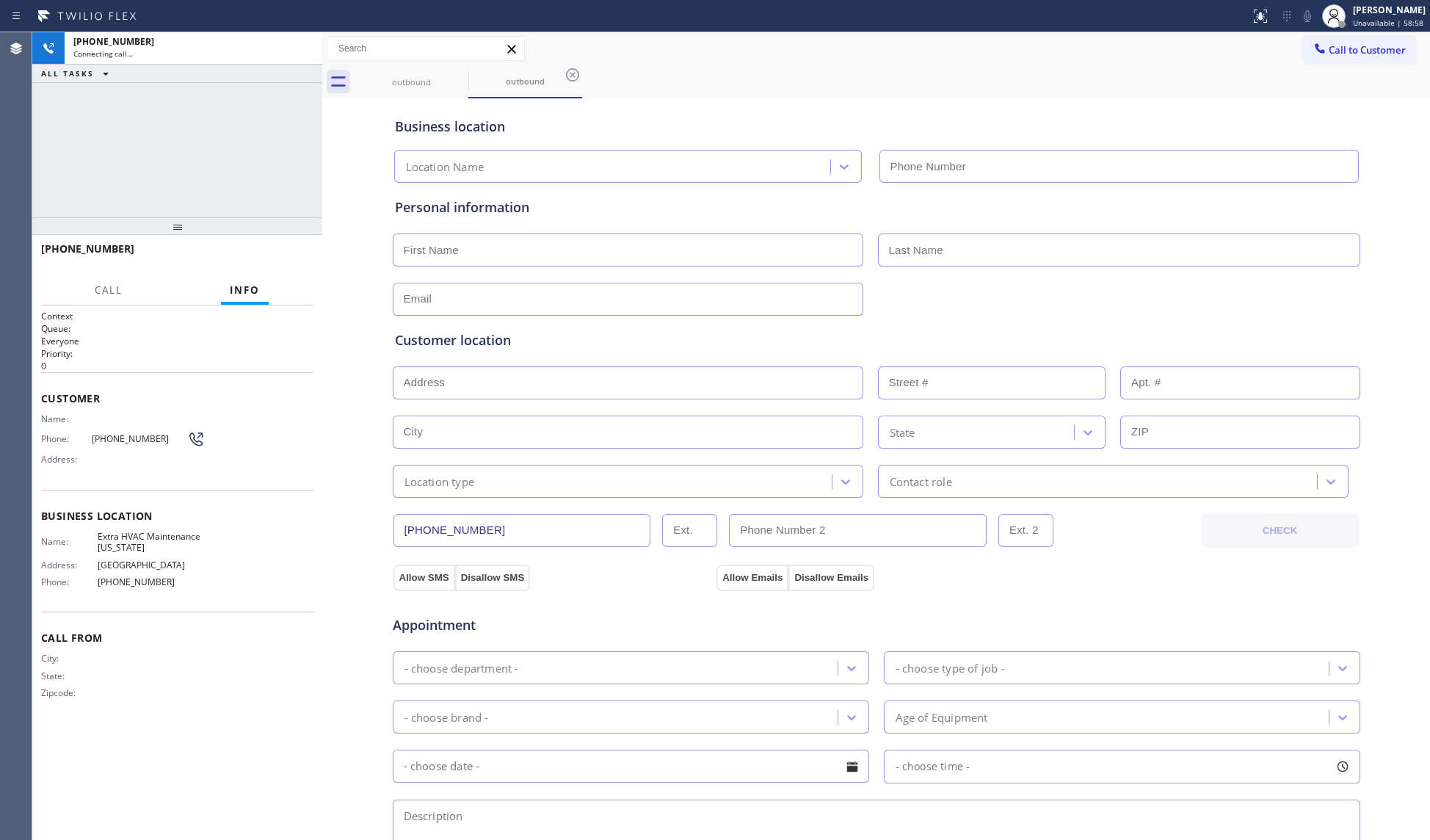
type input "[PHONE_NUMBER]"
click at [923, 51] on div "Call to Customer Outbound call Location Extra HVAC Maintenance [US_STATE] Your …" at bounding box center [876, 48] width 1108 height 26
drag, startPoint x: 306, startPoint y: 46, endPoint x: 1041, endPoint y: 232, distance: 758.2
click at [309, 48] on icon at bounding box center [303, 48] width 18 height 18
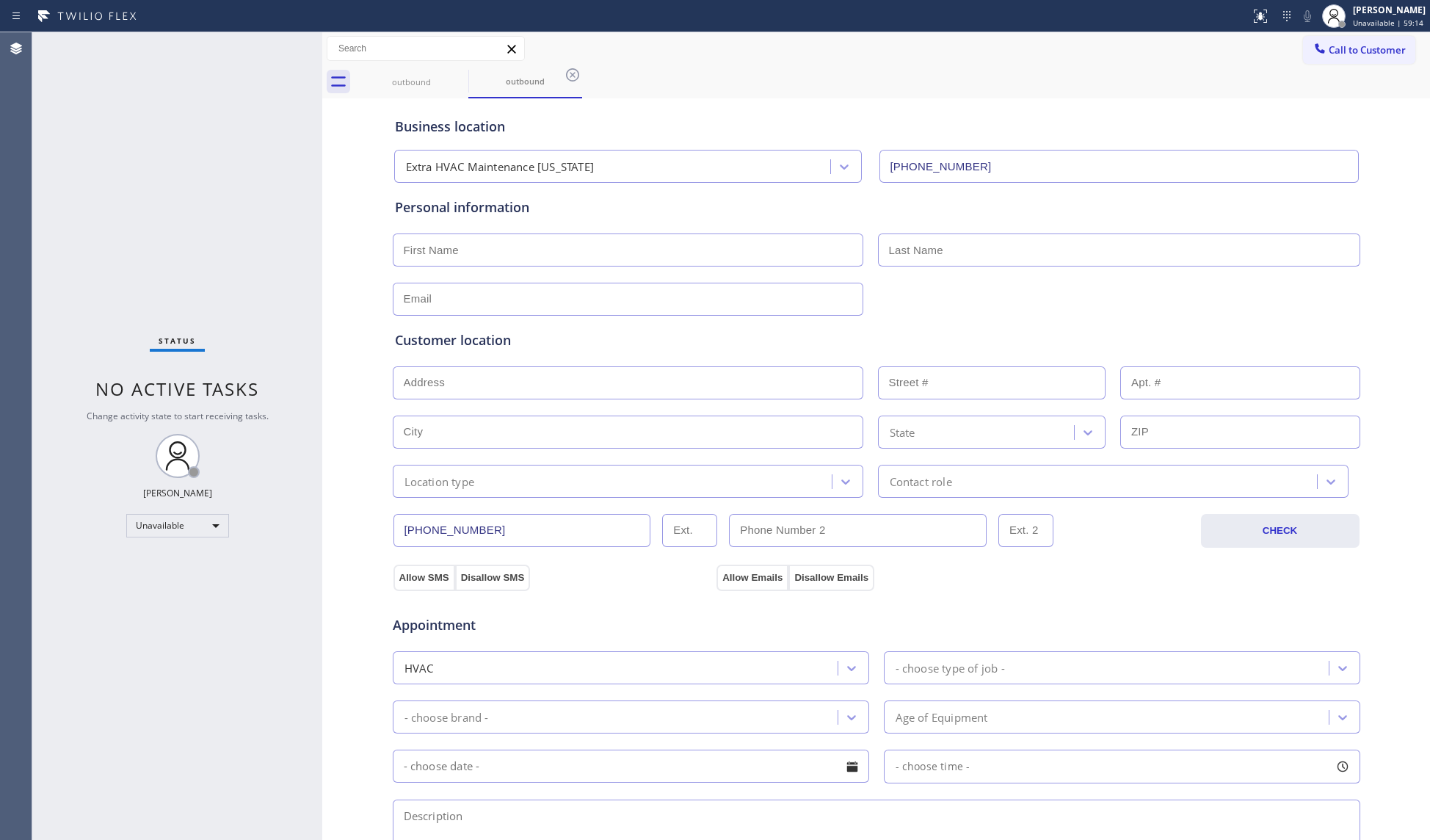
click at [1323, 69] on div "outbound outbound" at bounding box center [893, 82] width 1076 height 33
click at [1314, 48] on button "Call to Customer" at bounding box center [1360, 50] width 113 height 28
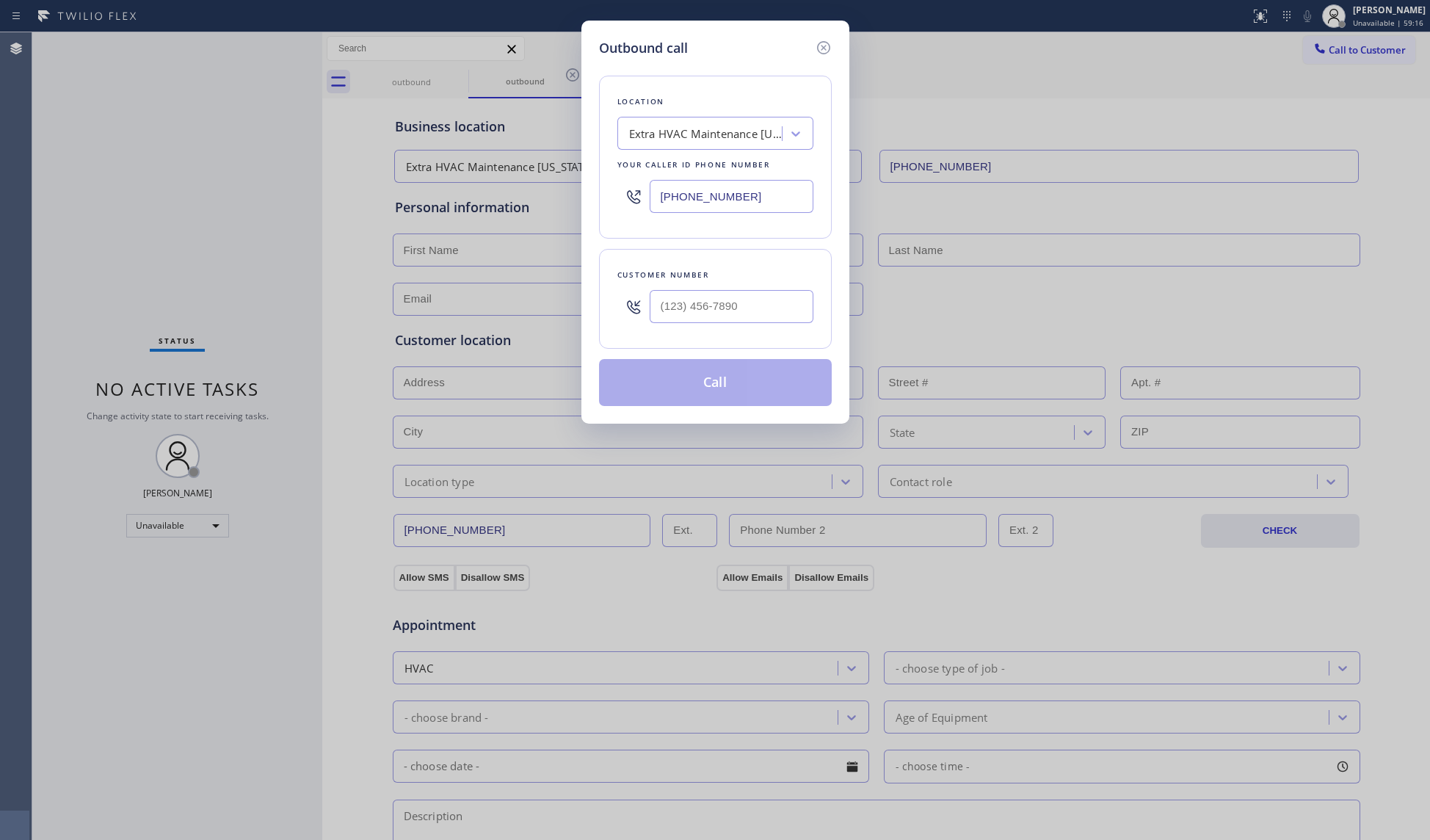
drag, startPoint x: 754, startPoint y: 196, endPoint x: 597, endPoint y: 183, distance: 157.5
click at [618, 192] on div "[PHONE_NUMBER]" at bounding box center [715, 196] width 196 height 48
paste input "516) 430-7756"
type input "[PHONE_NUMBER]"
paste input "917) 575-2804"
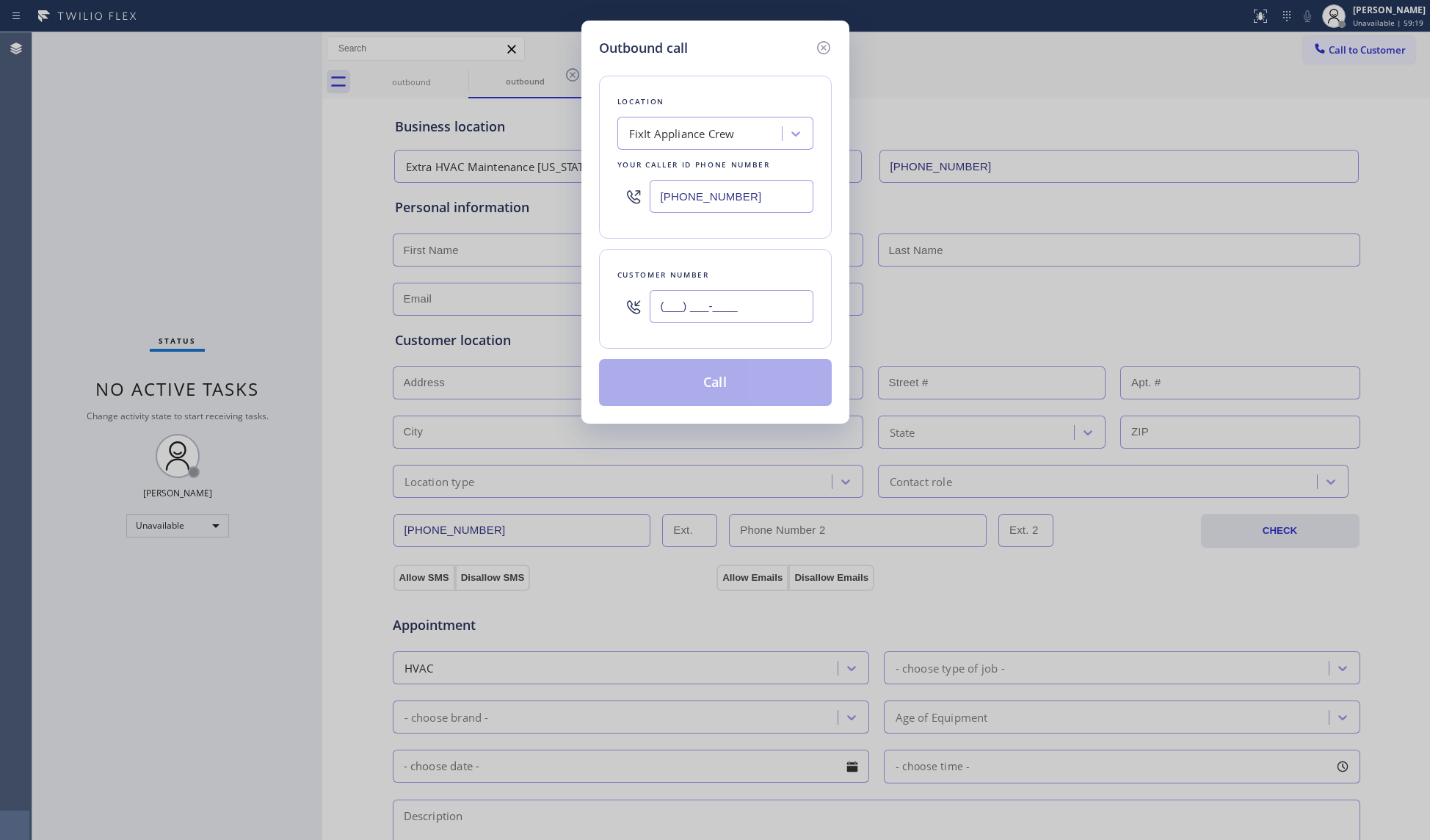
click at [688, 294] on input "(___) ___-____" at bounding box center [732, 306] width 164 height 33
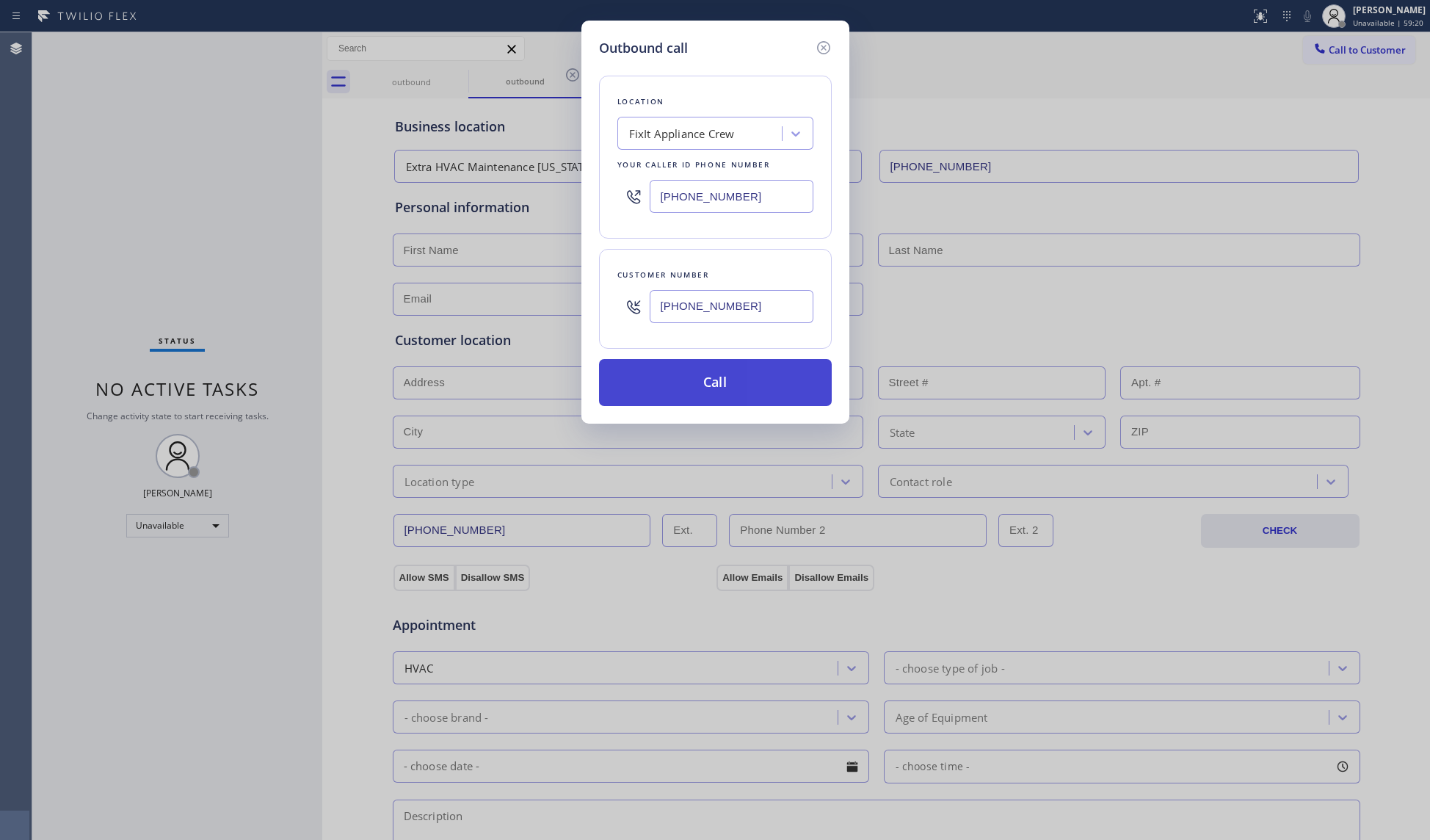
type input "[PHONE_NUMBER]"
click at [735, 383] on button "Call" at bounding box center [715, 382] width 232 height 47
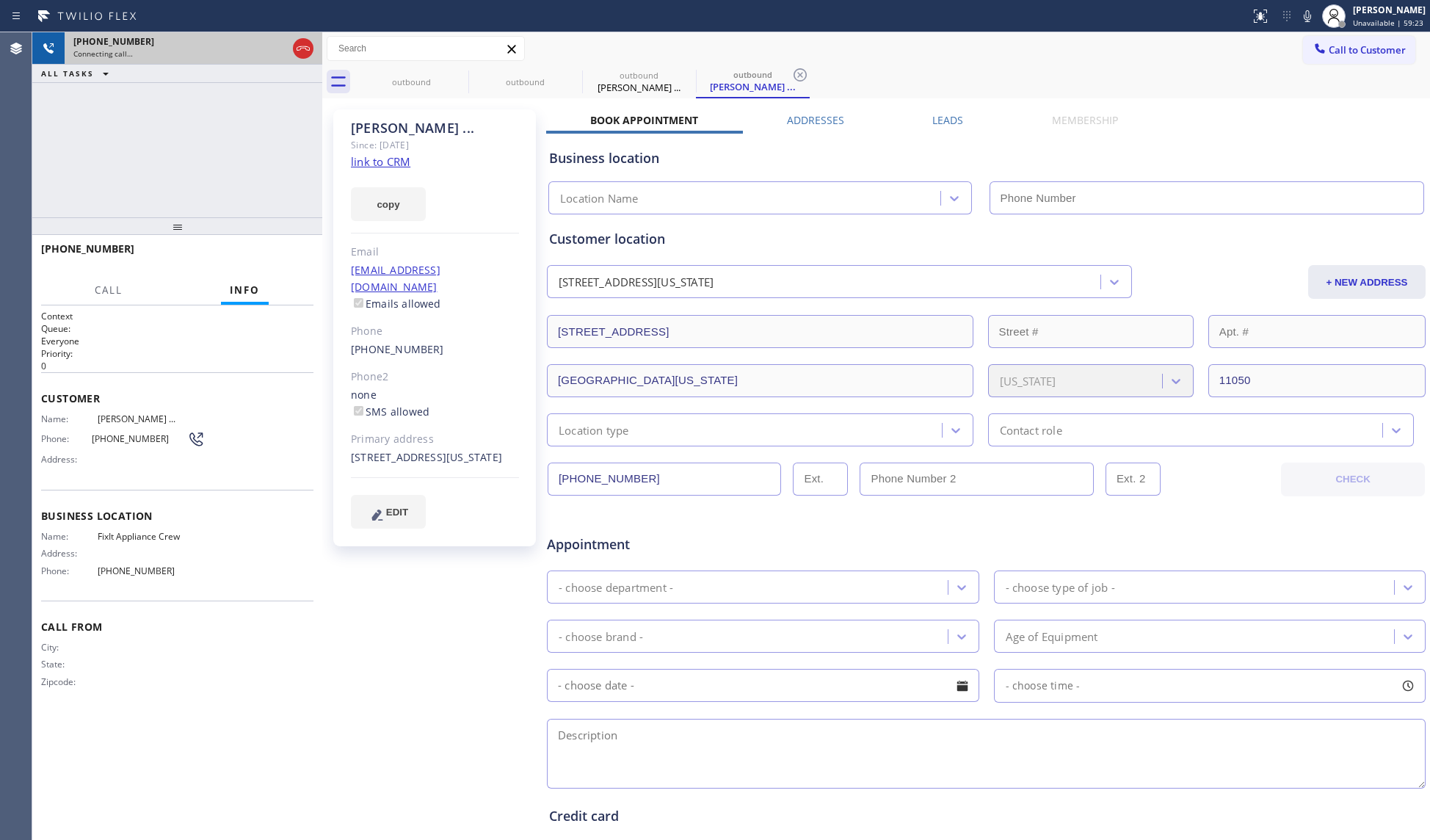
click at [309, 54] on icon at bounding box center [303, 48] width 18 height 18
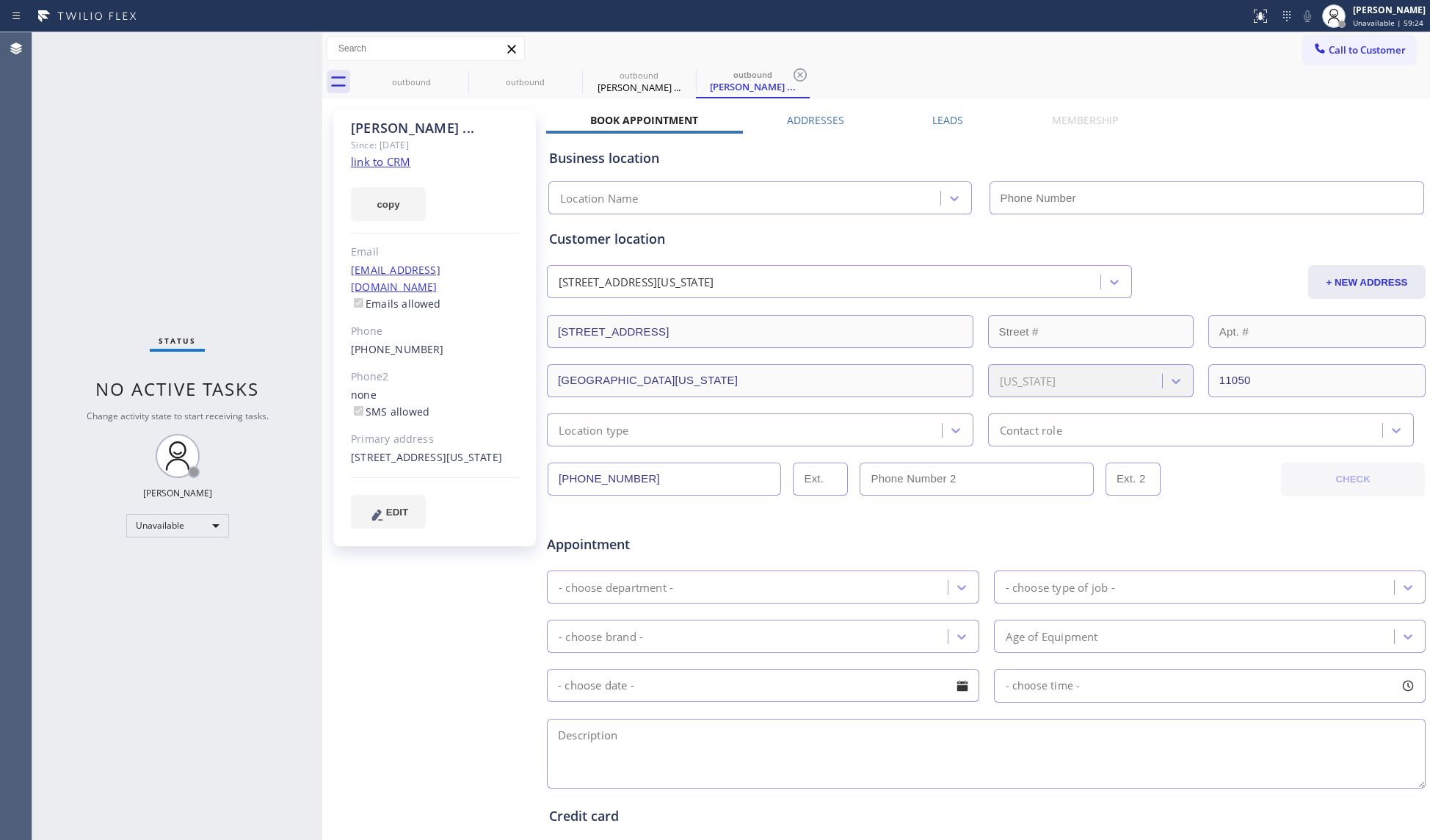
click at [473, 99] on div "[PERSON_NAME] ... Since: [DATE] link to CRM copy Email [EMAIL_ADDRESS][DOMAIN_N…" at bounding box center [876, 578] width 1108 height 959
click at [0, 0] on icon at bounding box center [0, 0] width 0 height 0
click at [564, 77] on icon at bounding box center [572, 75] width 18 height 18
type input "[PHONE_NUMBER]"
click at [457, 77] on icon at bounding box center [459, 75] width 18 height 18
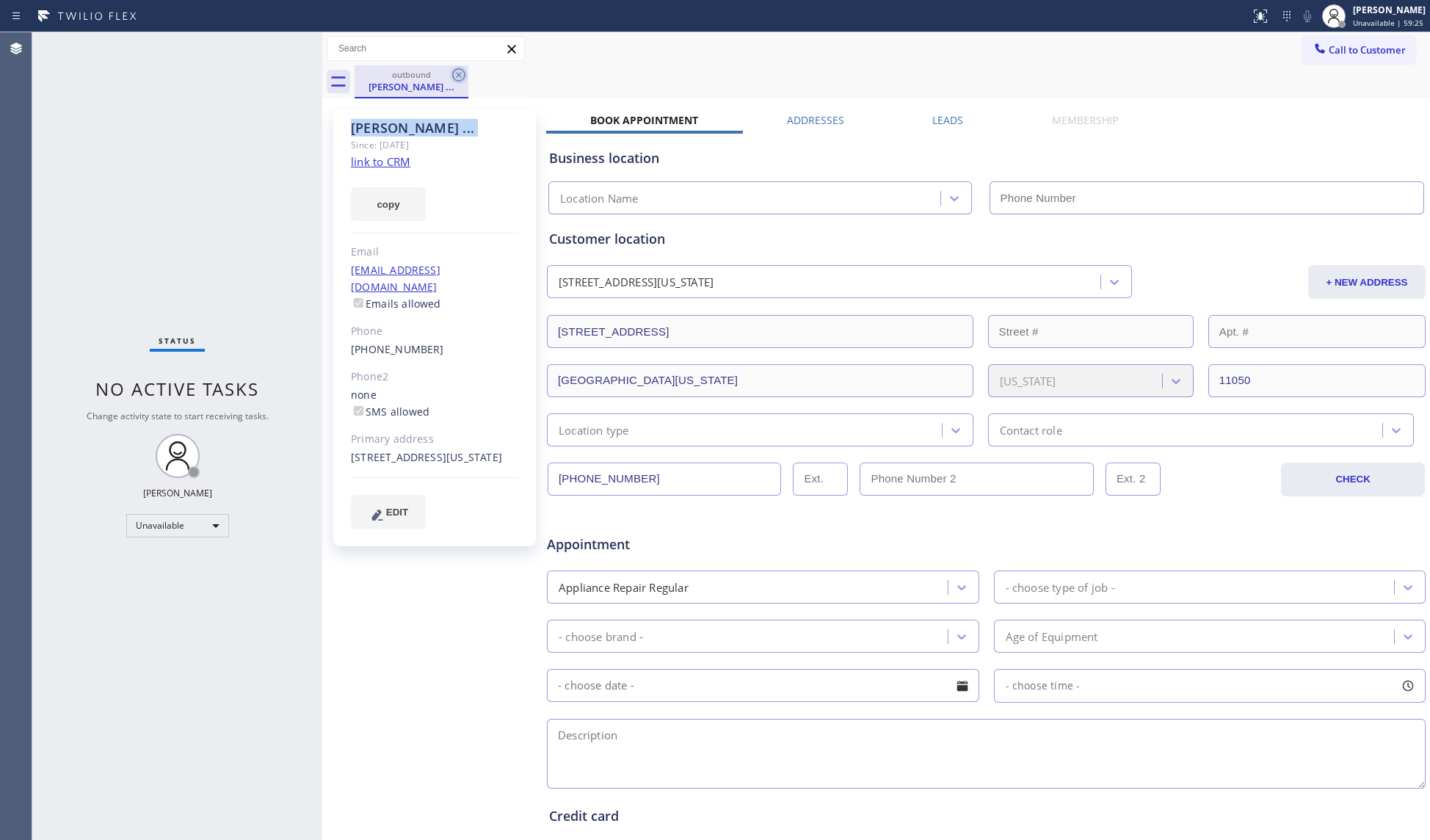
click at [456, 77] on icon at bounding box center [459, 75] width 18 height 18
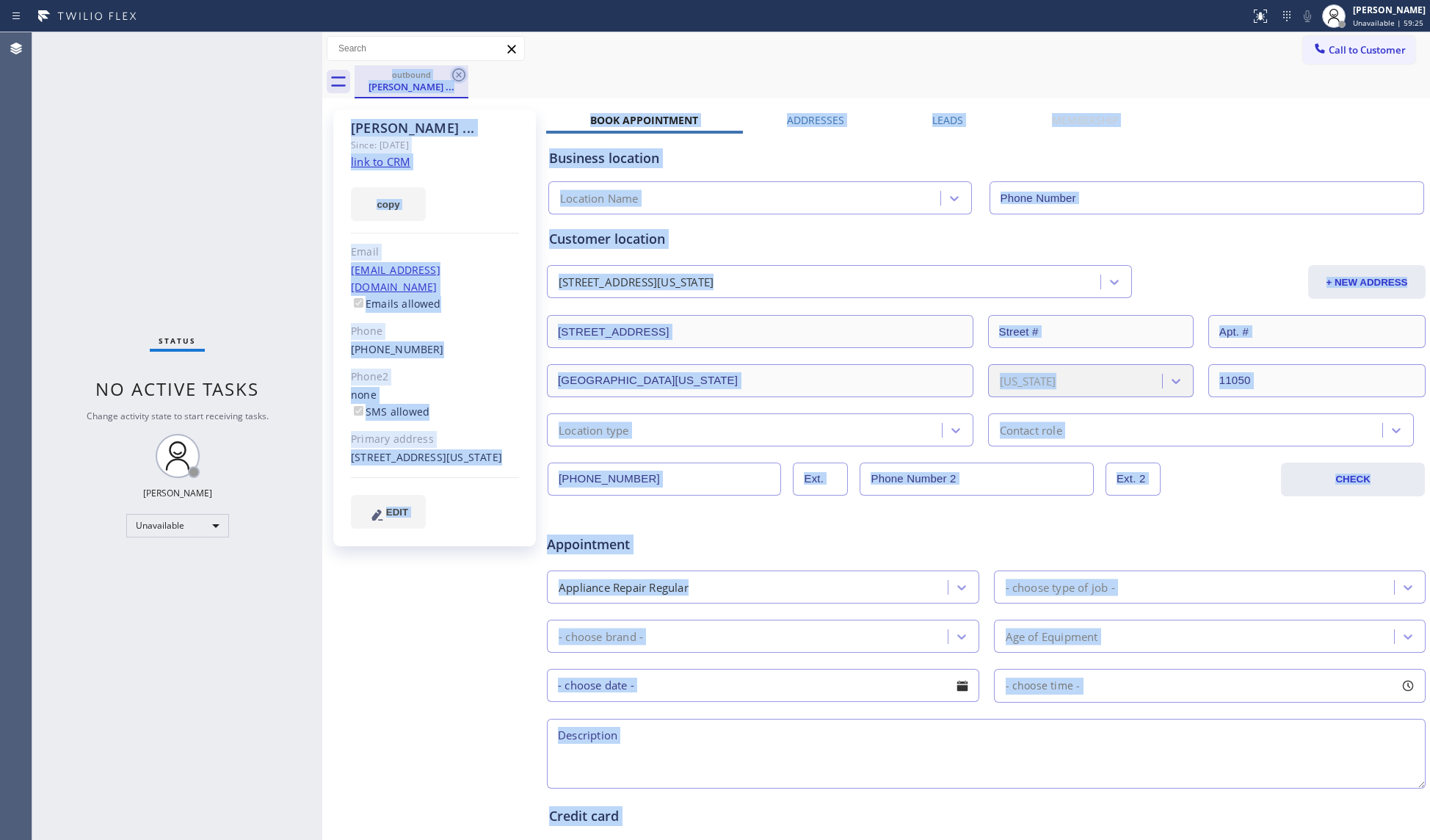
click at [456, 77] on div "outbound [PERSON_NAME] ..." at bounding box center [893, 82] width 1076 height 33
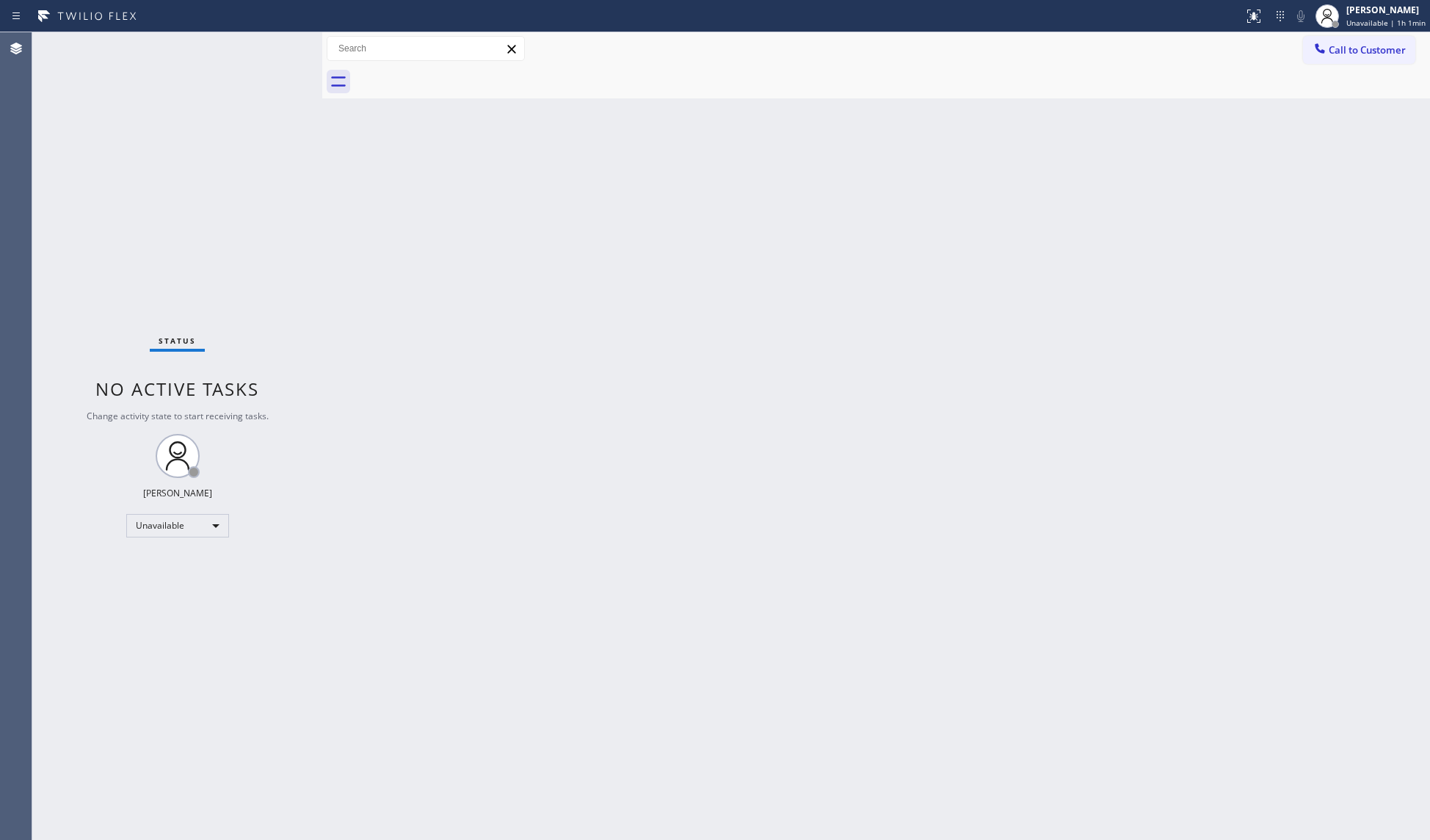
click at [973, 312] on div "Back to Dashboard Change Sender ID Customers Technicians Select a contact Outbo…" at bounding box center [876, 436] width 1108 height 807
drag, startPoint x: 1395, startPoint y: 11, endPoint x: 1389, endPoint y: 18, distance: 9.2
click at [1395, 11] on div "[PERSON_NAME]" at bounding box center [1386, 10] width 79 height 12
click at [1329, 107] on button "Break" at bounding box center [1357, 116] width 147 height 19
